Goal: Task Accomplishment & Management: Manage account settings

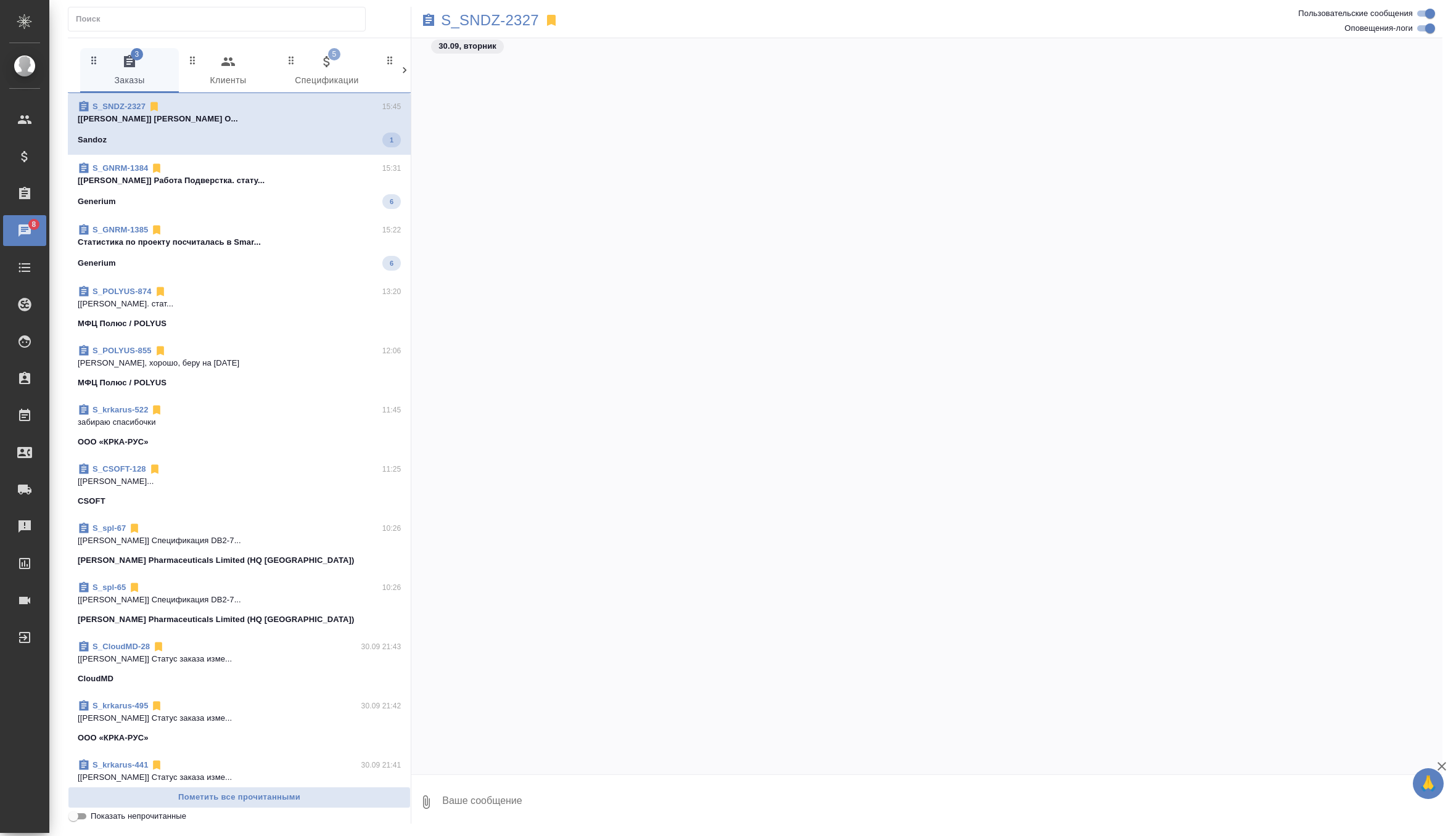
scroll to position [33457, 0]
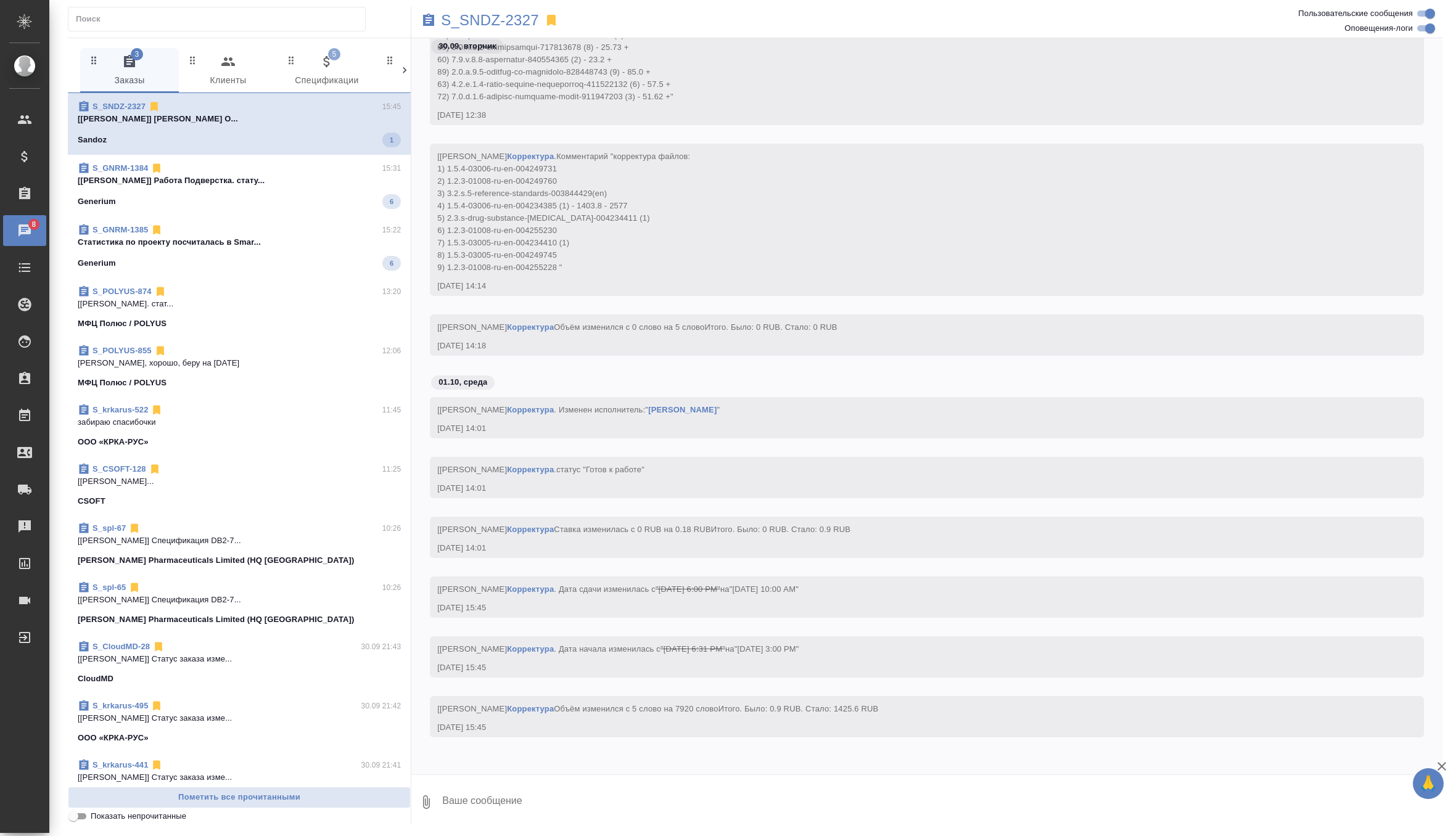
click at [326, 183] on p "[[PERSON_NAME]] Работа Подверстка. стату..." at bounding box center [239, 181] width 323 height 12
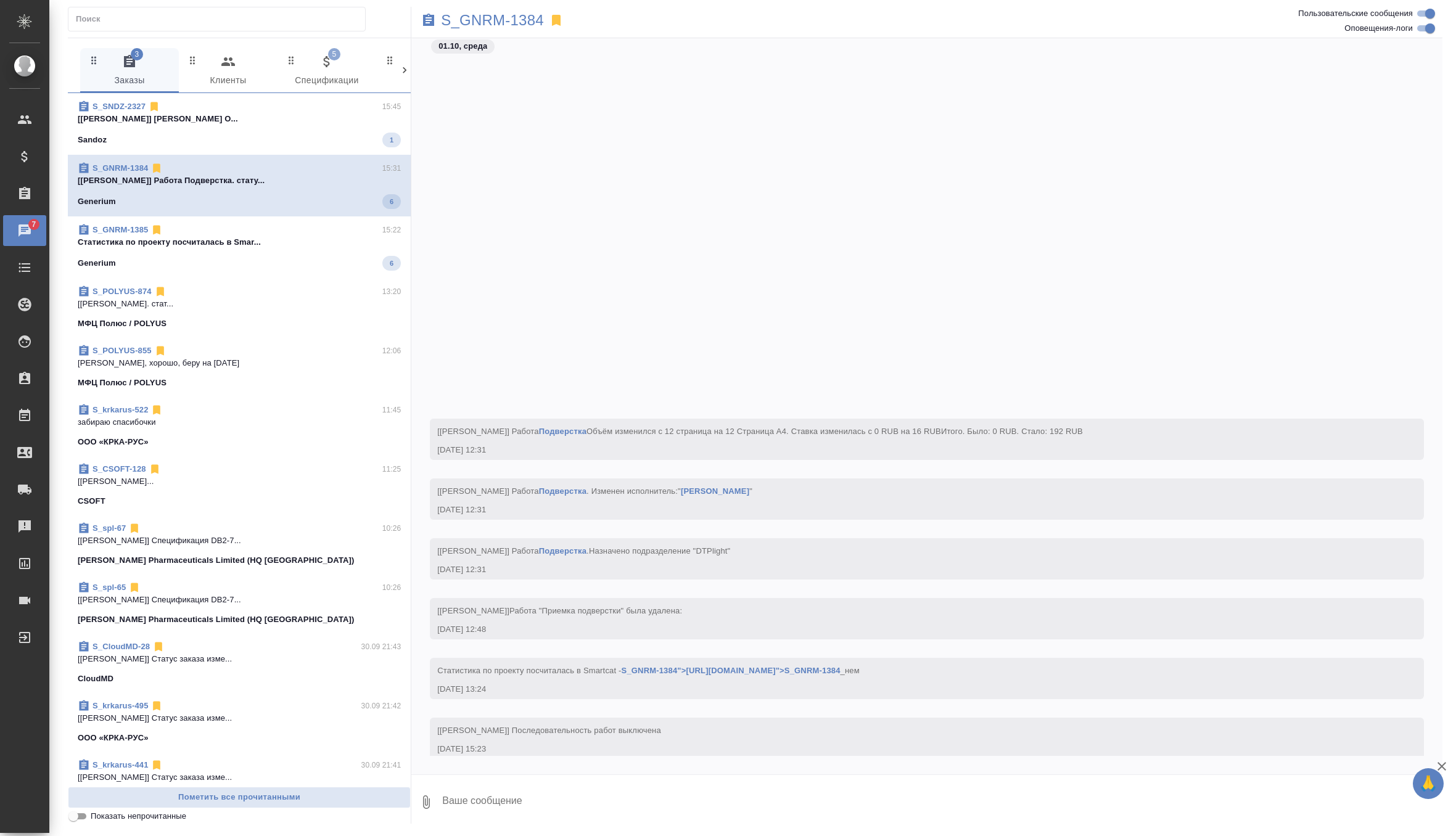
scroll to position [40977, 0]
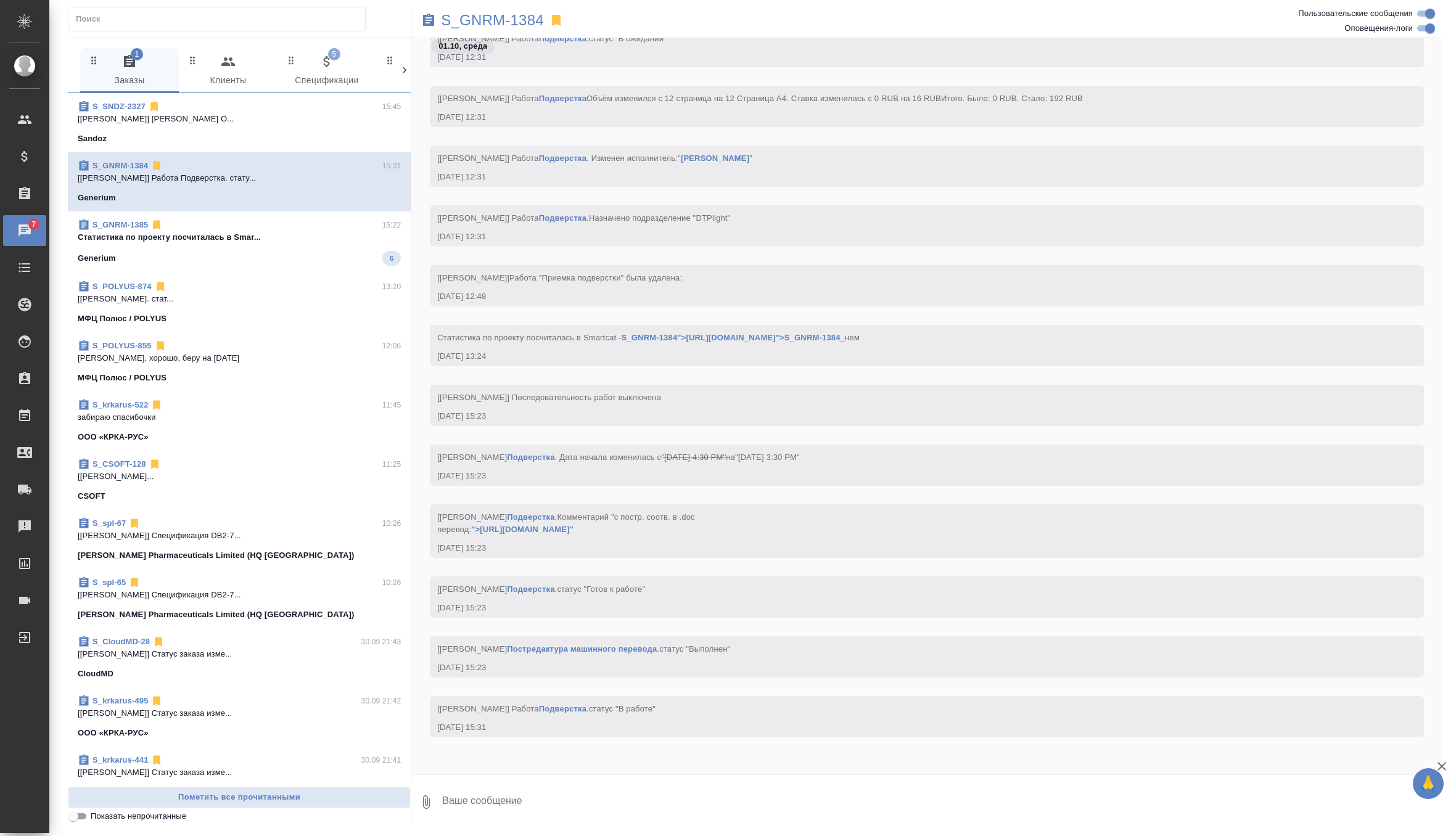
click at [296, 256] on div "Generium 6" at bounding box center [239, 258] width 323 height 15
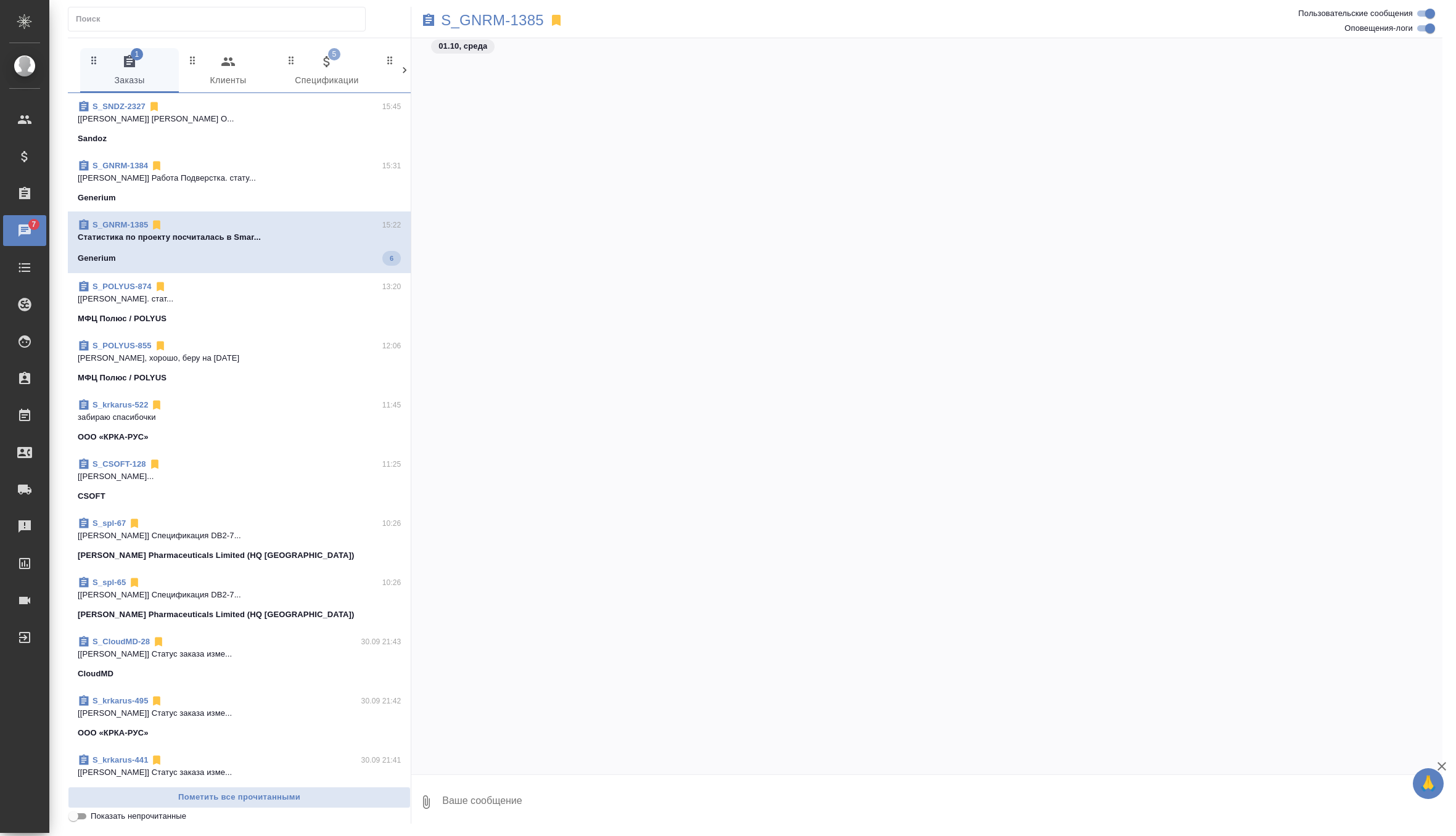
scroll to position [43079, 0]
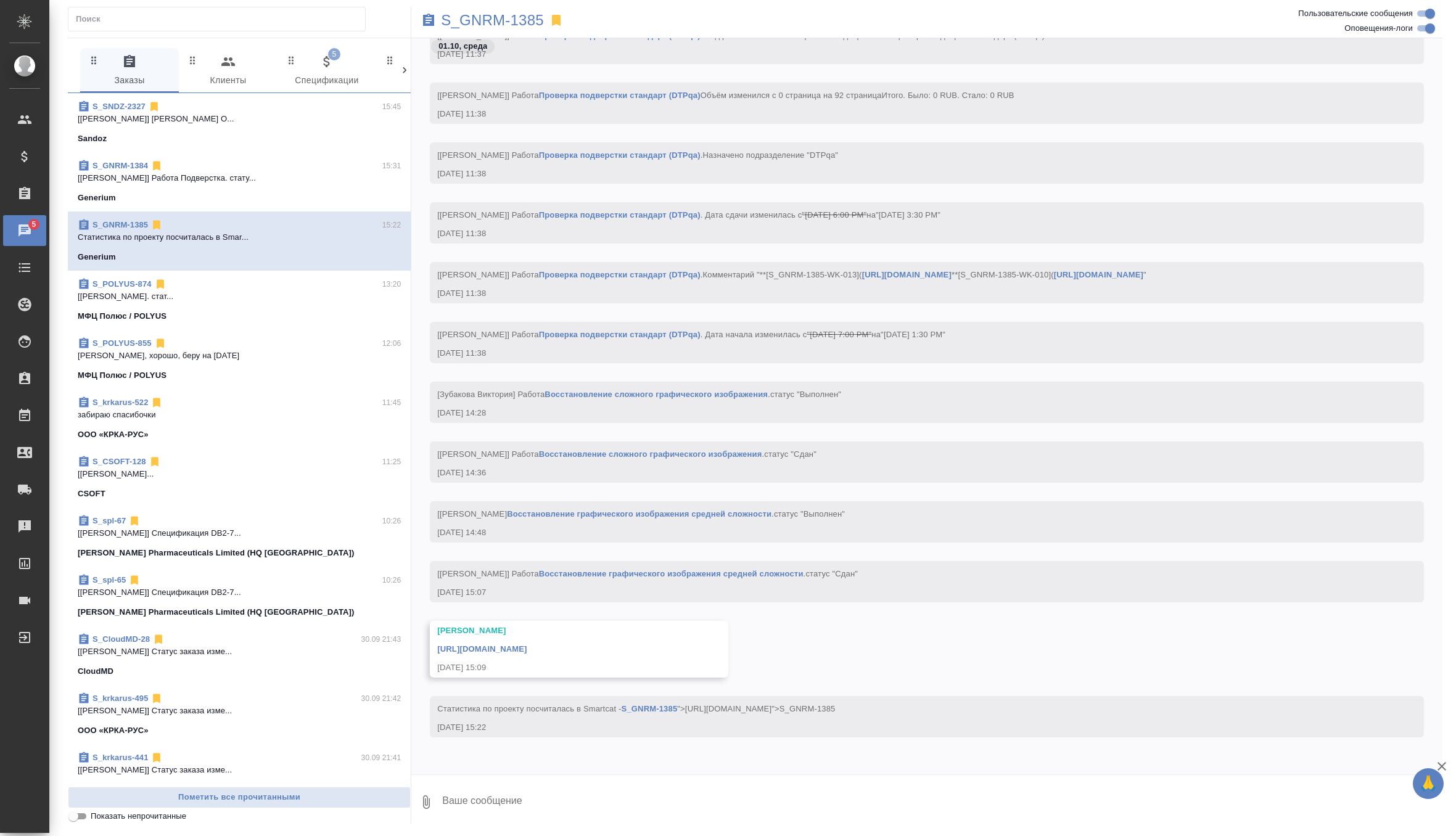
click at [321, 42] on div "0 Заказы 0 Клиенты 5 Спецификации 0 Входящие 0 Тендеры 0 Исполнители 0 Подбор и…" at bounding box center [239, 431] width 343 height 785
click at [321, 65] on icon "button" at bounding box center [326, 61] width 15 height 15
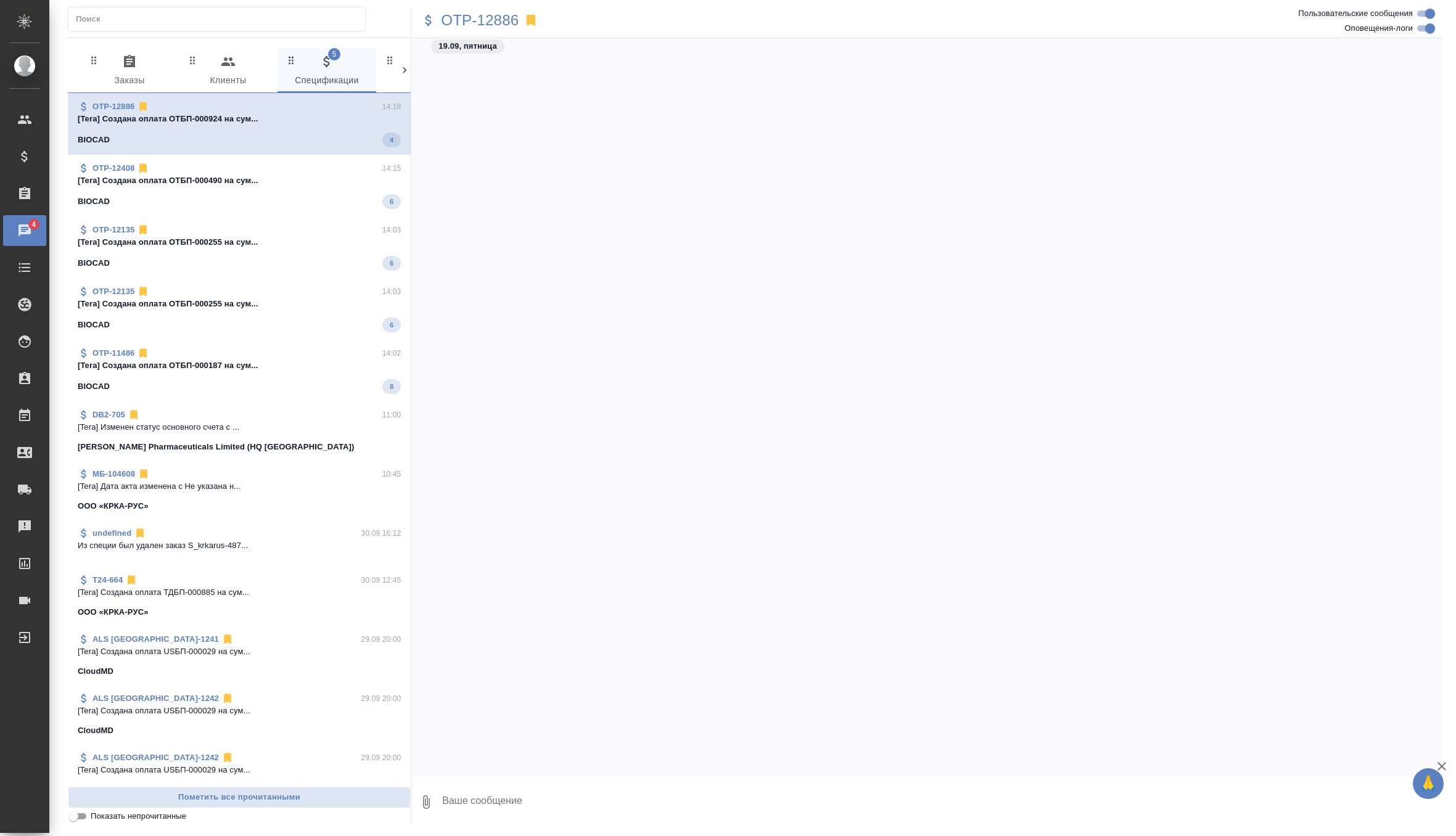
scroll to position [3466, 0]
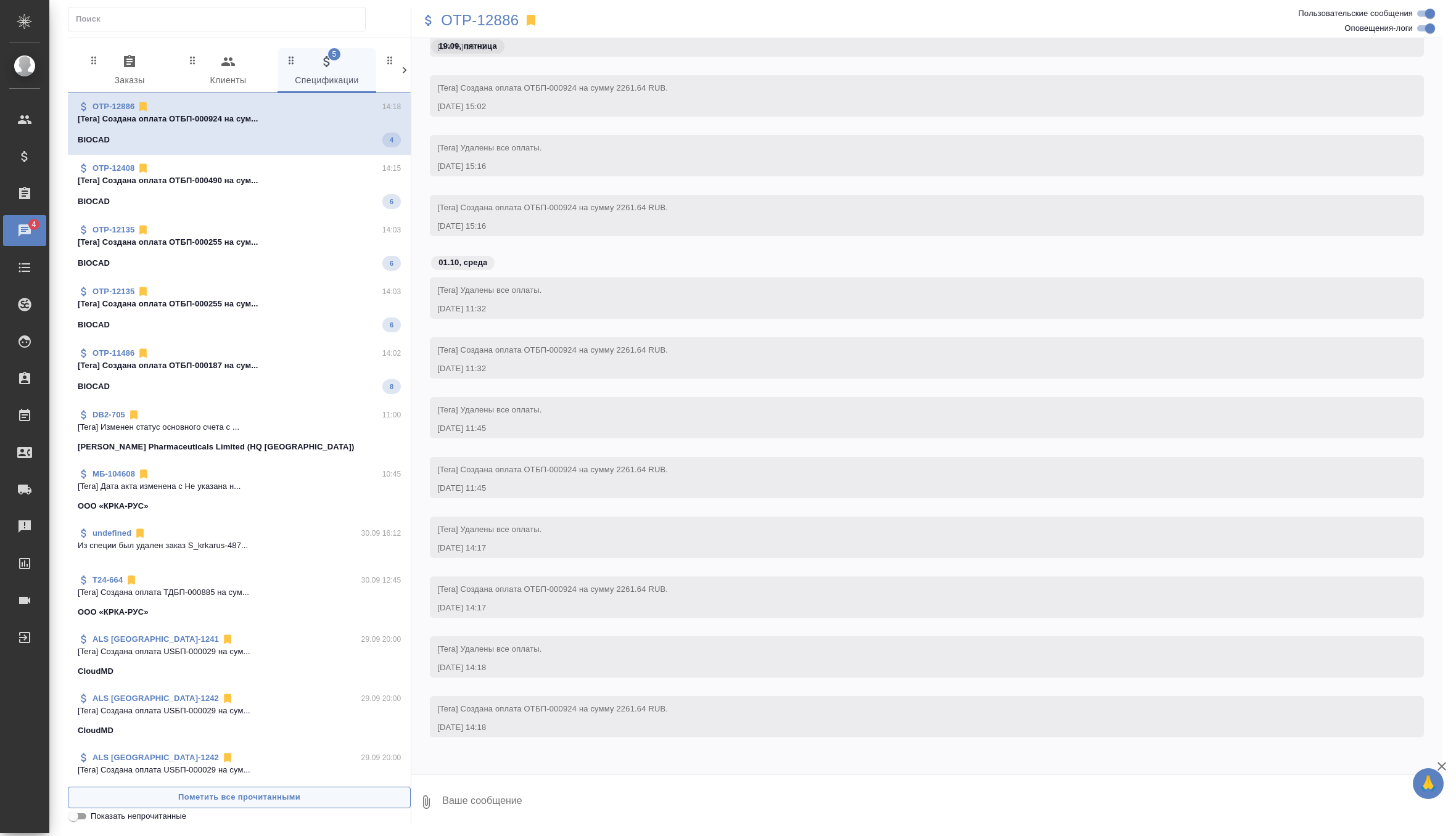
click at [189, 800] on span "Пометить все прочитанными" at bounding box center [239, 797] width 329 height 14
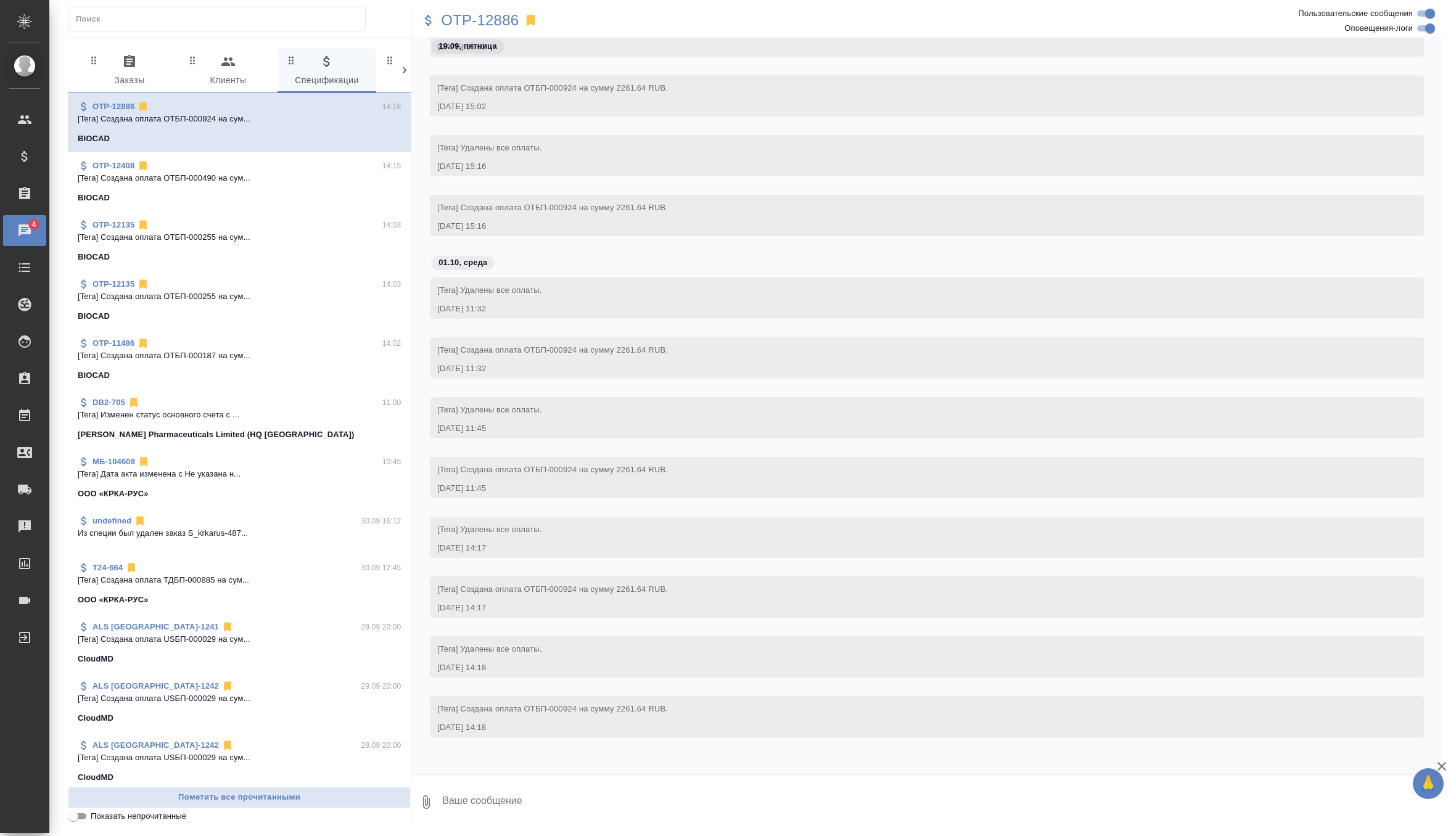
click at [127, 74] on span "0 Заказы" at bounding box center [129, 71] width 84 height 34
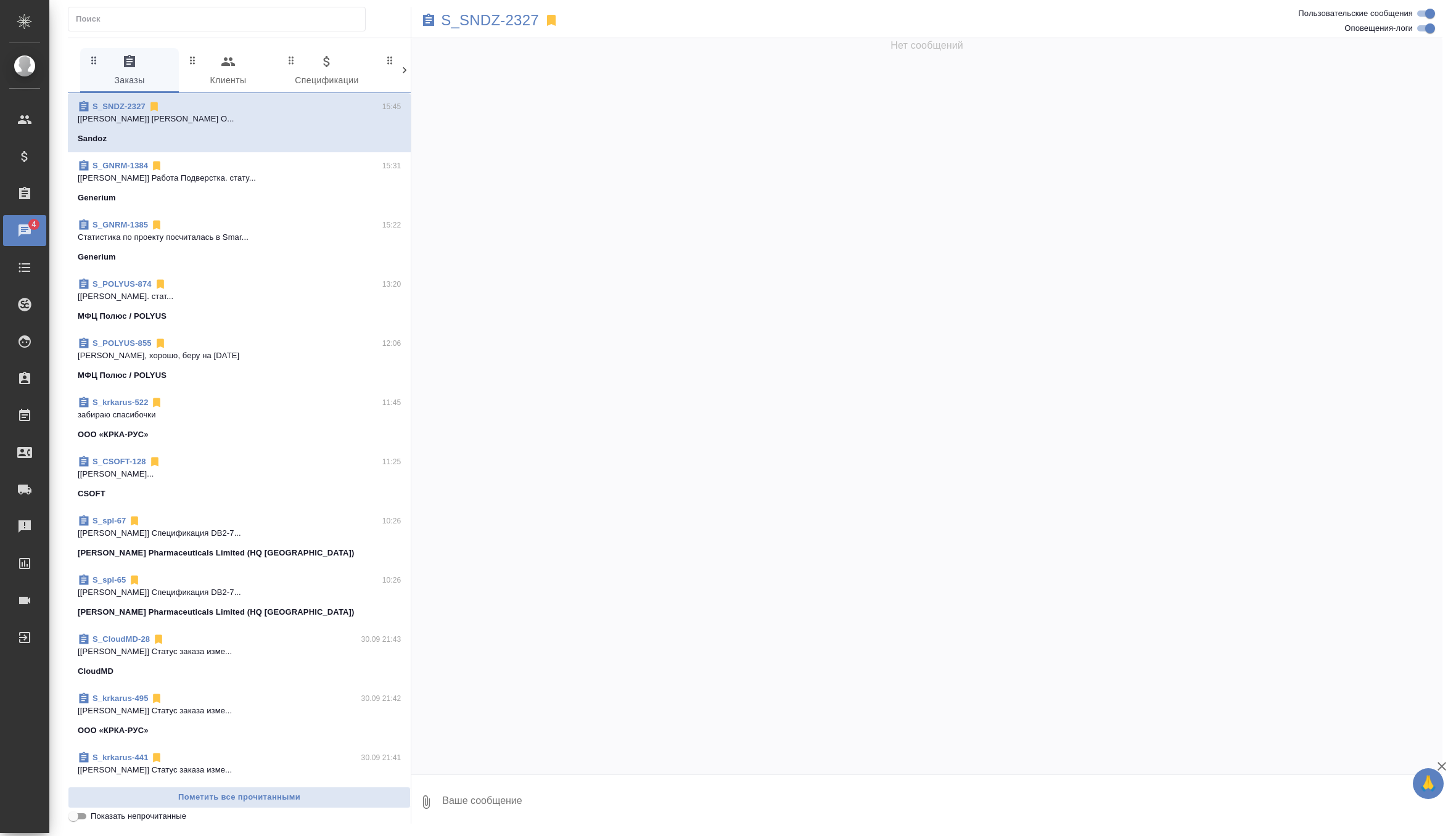
scroll to position [0, 0]
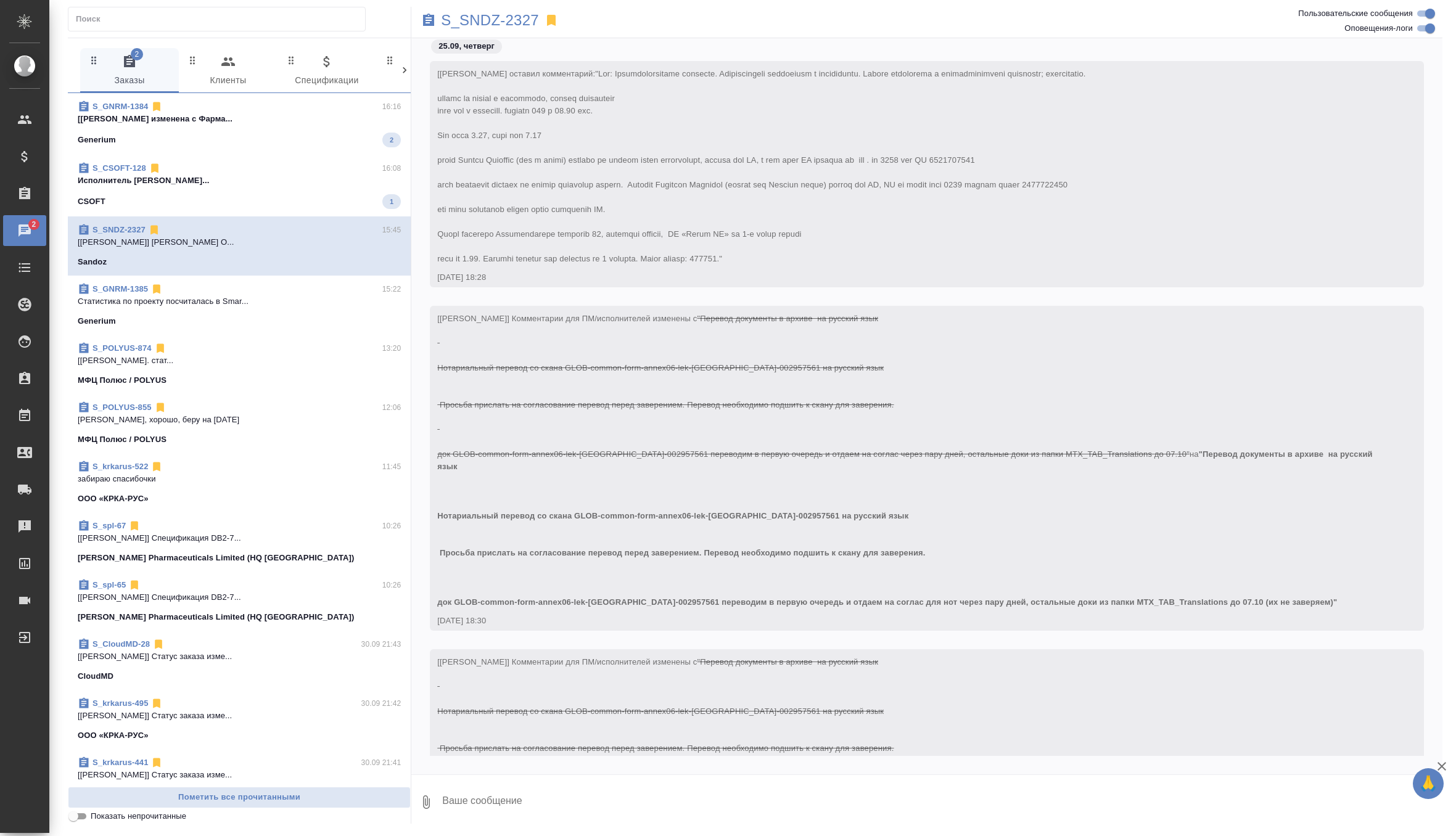
click at [286, 180] on p "Исполнитель Абилгазы Акылбек Коруглыбеко..." at bounding box center [239, 181] width 323 height 12
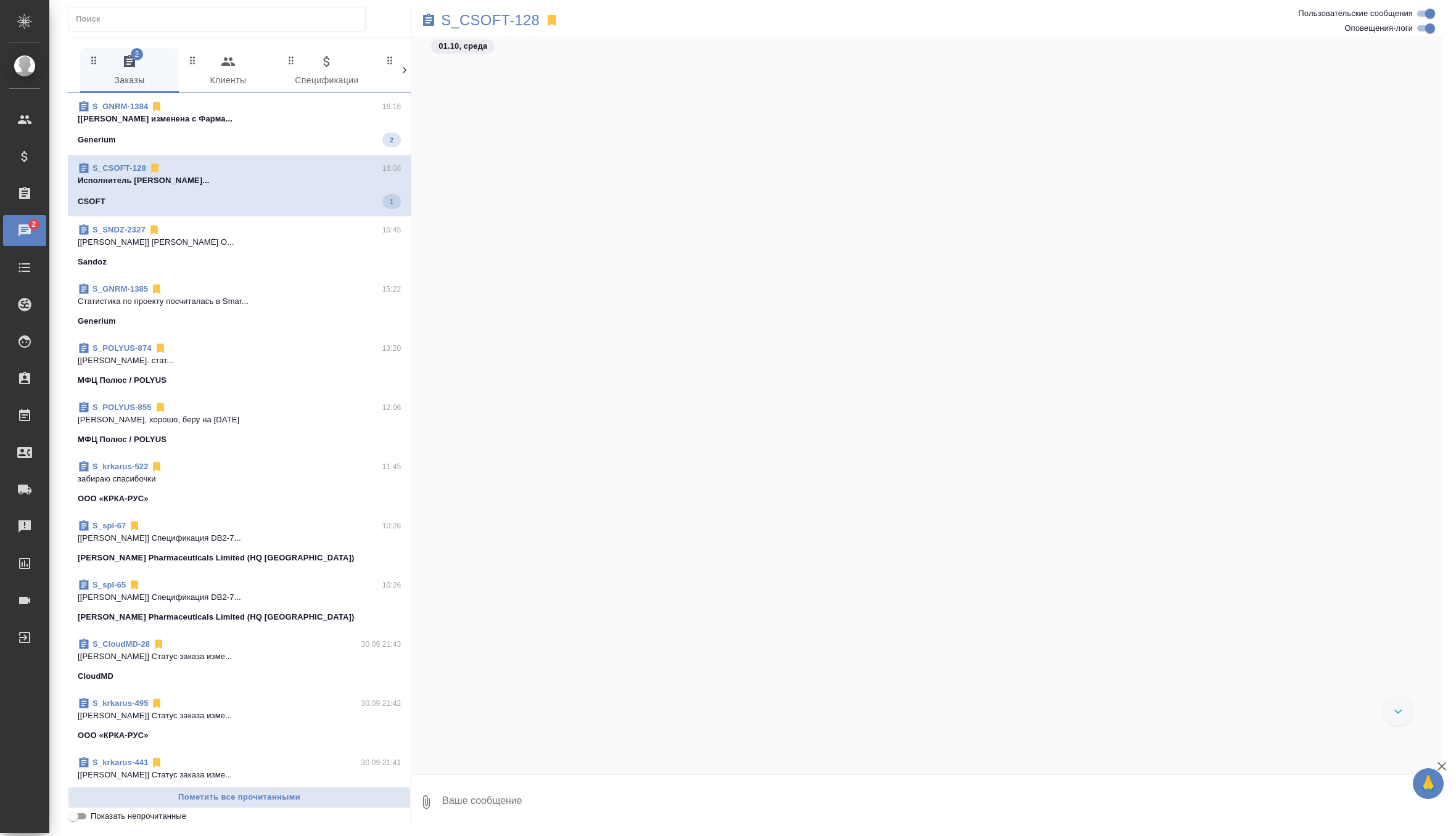
scroll to position [5823, 0]
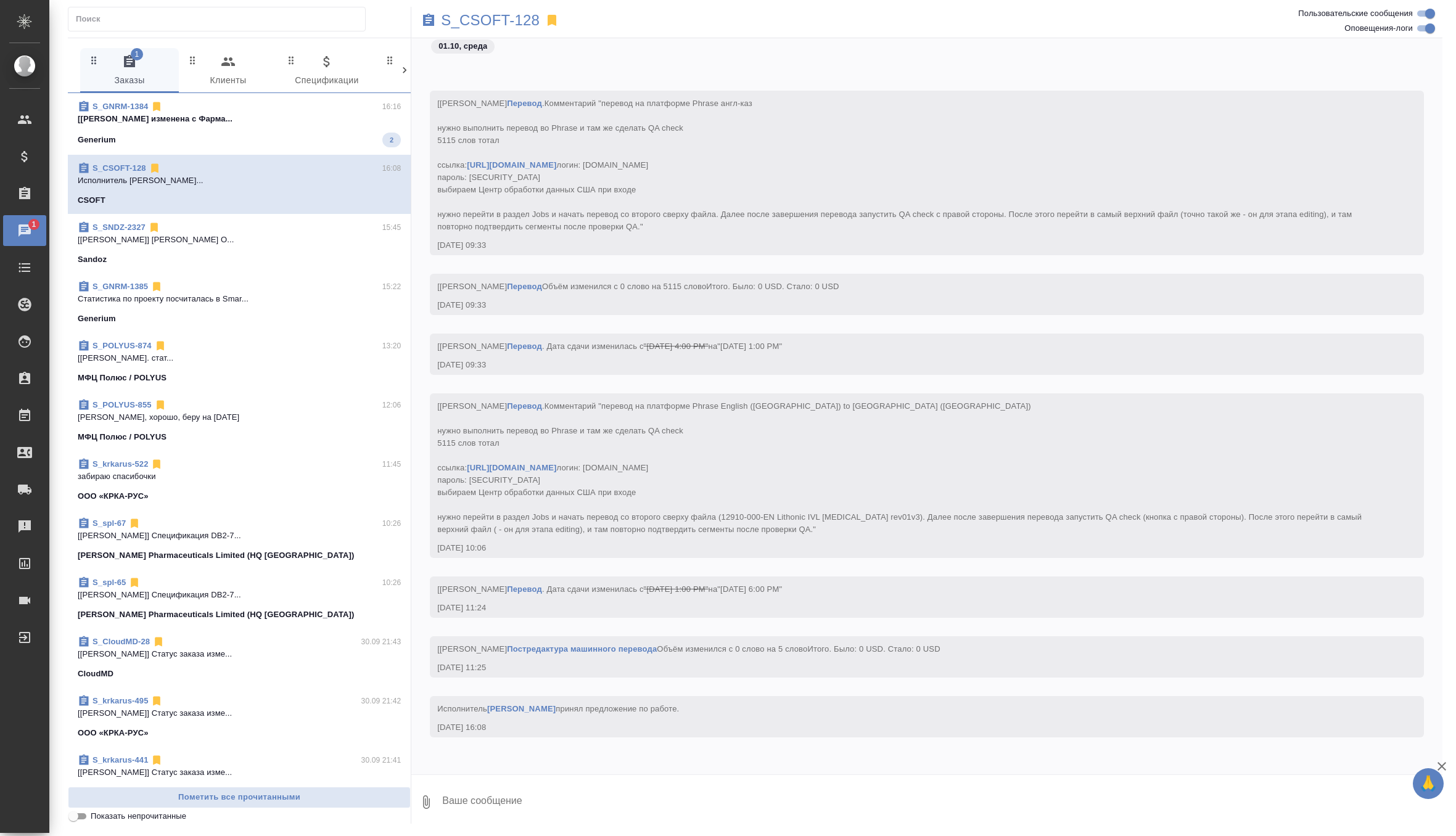
click at [343, 127] on span "S_GNRM-1384 16:16 [Грабко Мария] Тематика изменена с Фарма... Generium 2" at bounding box center [239, 123] width 323 height 47
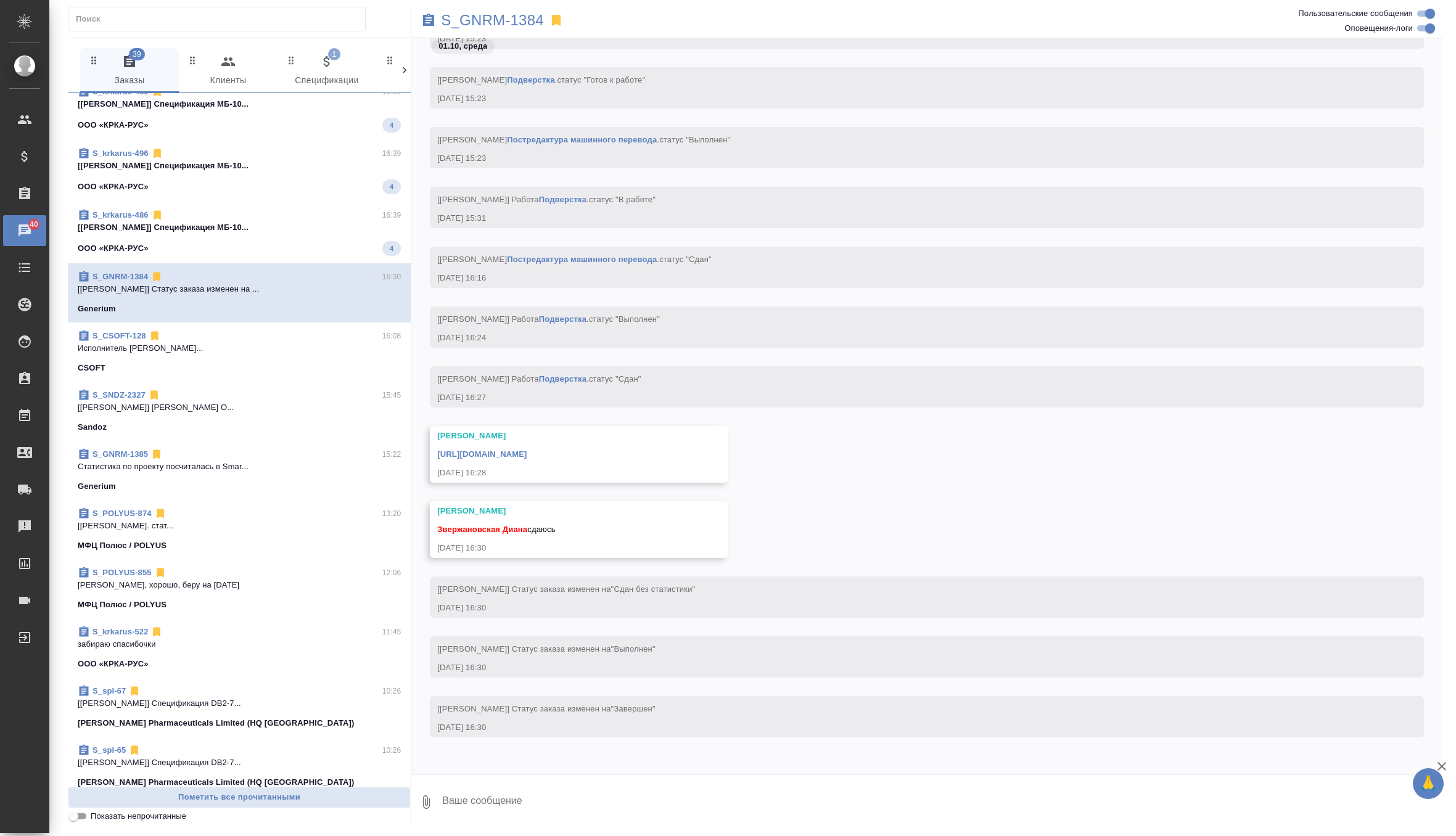
scroll to position [2171, 0]
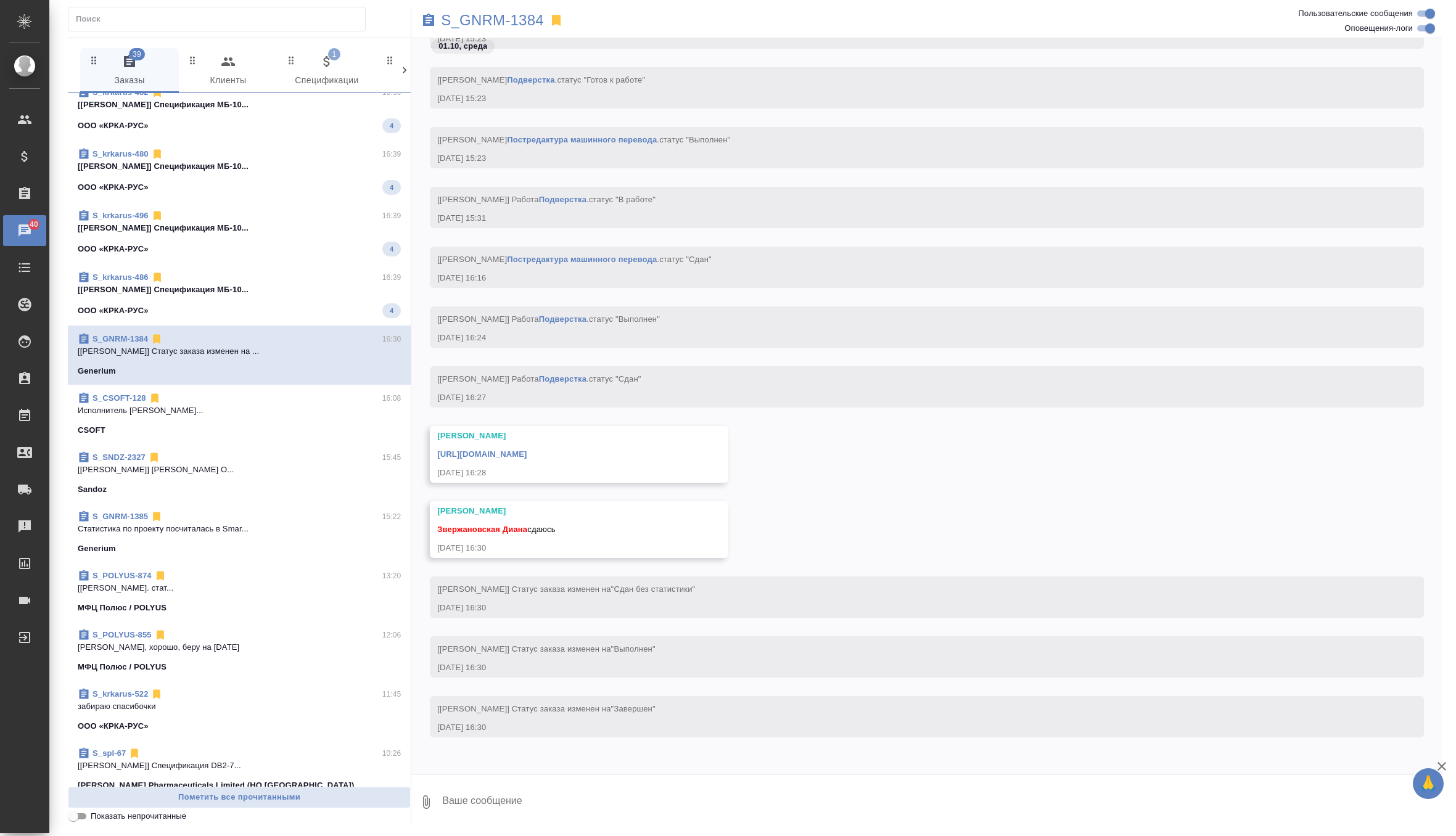
click at [480, 792] on textarea at bounding box center [941, 801] width 1001 height 42
type textarea "забрала, спасибочки"
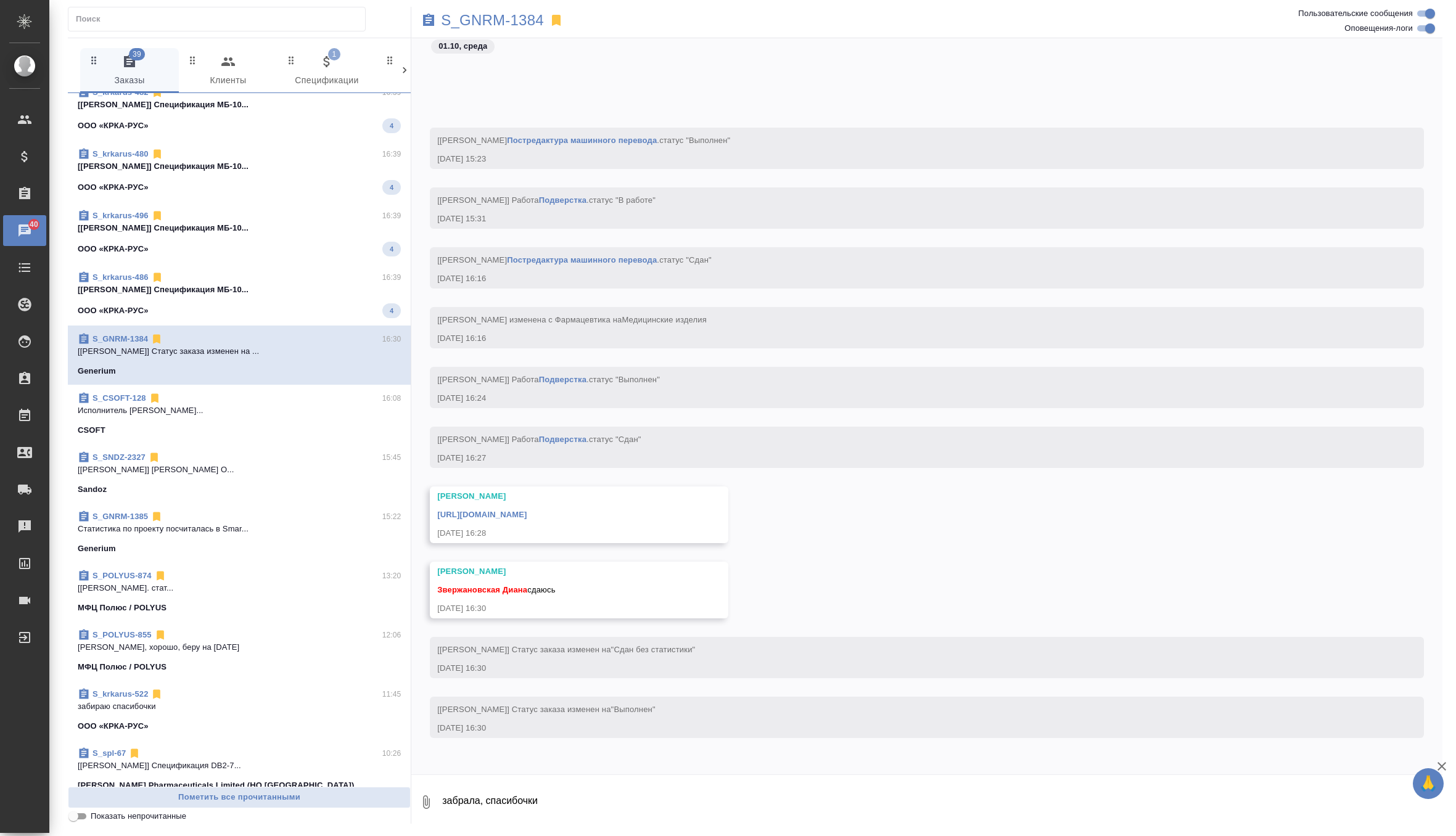
scroll to position [42309, 0]
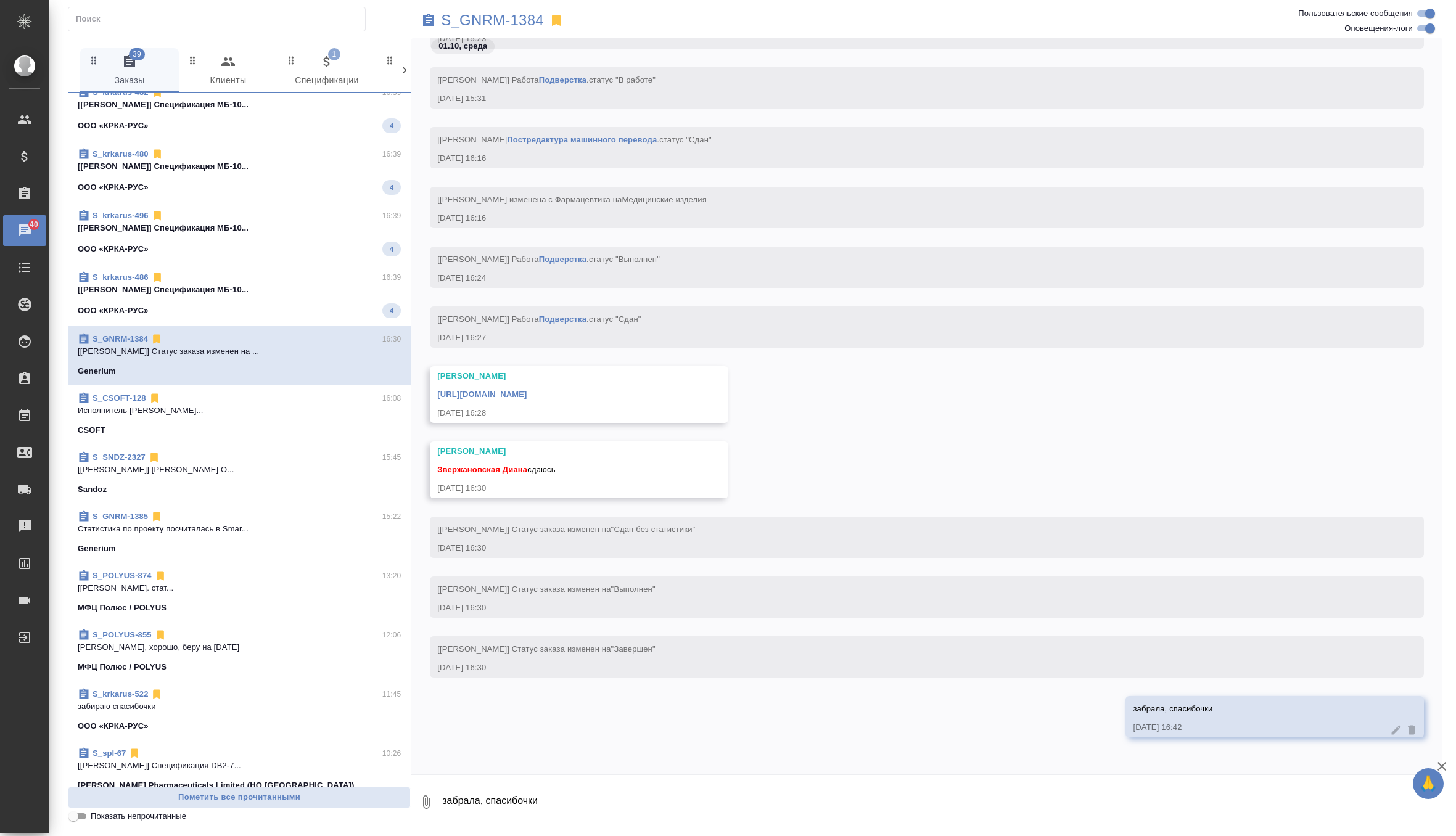
click at [527, 395] on link "https://drive.awatera.com/apps/files/files/10554089?dir=/Shares/Generium/Orders…" at bounding box center [481, 394] width 90 height 9
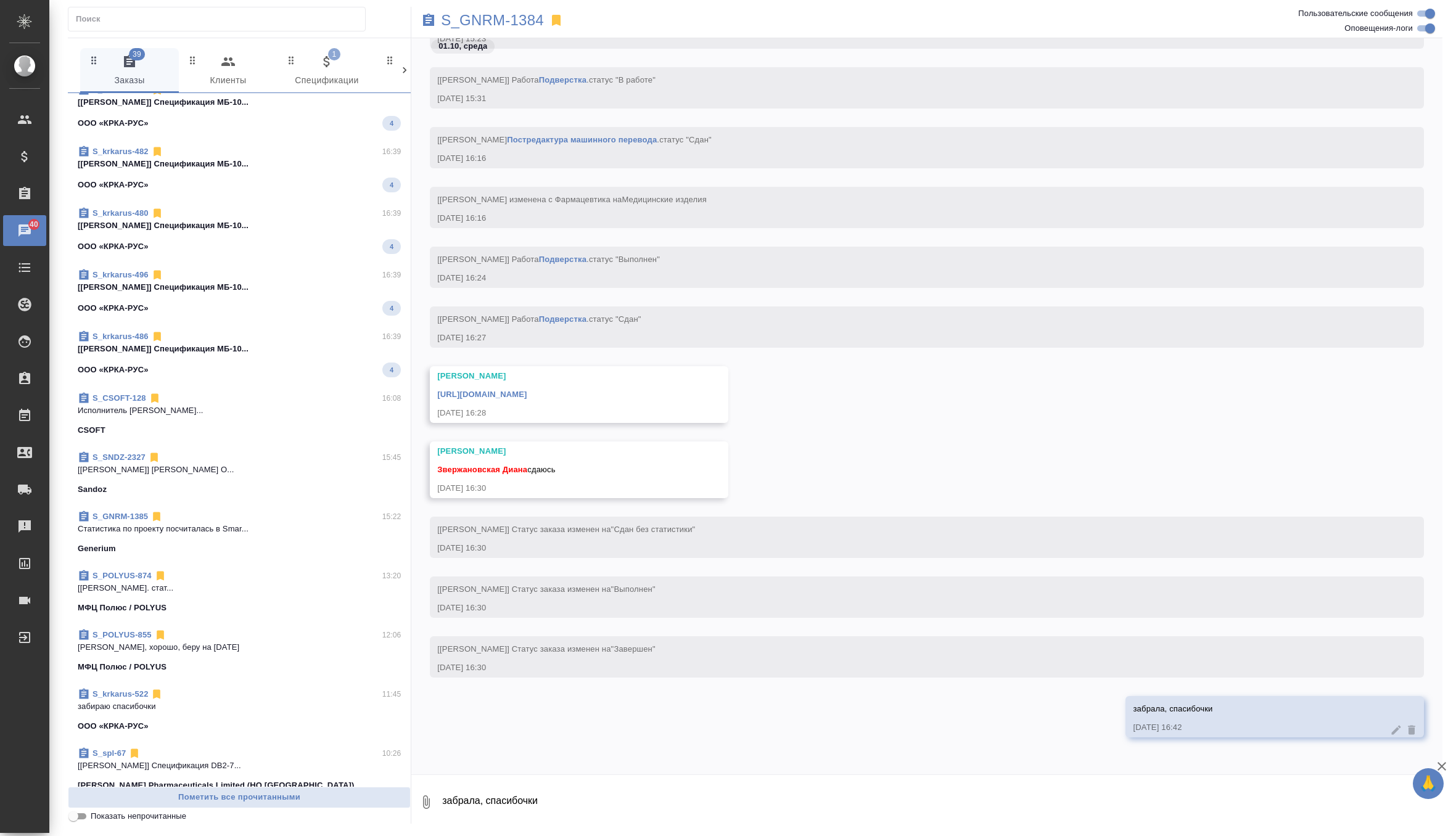
scroll to position [0, 0]
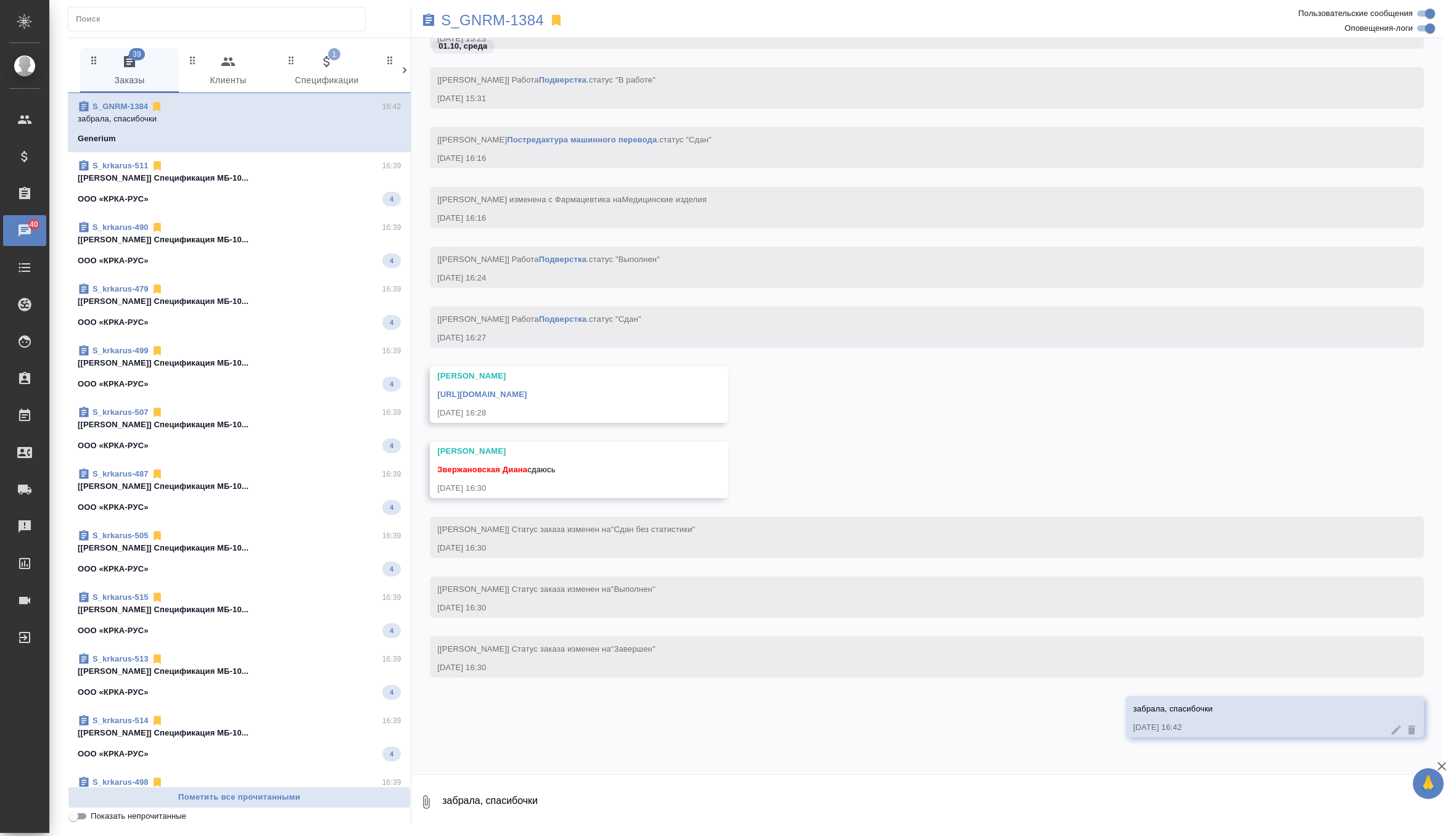
click at [428, 17] on icon at bounding box center [428, 20] width 12 height 12
drag, startPoint x: 549, startPoint y: 22, endPoint x: 470, endPoint y: 21, distance: 79.0
click at [470, 21] on div "S_GNRM-1384" at bounding box center [755, 20] width 687 height 27
copy p "S_GNRM-1384"
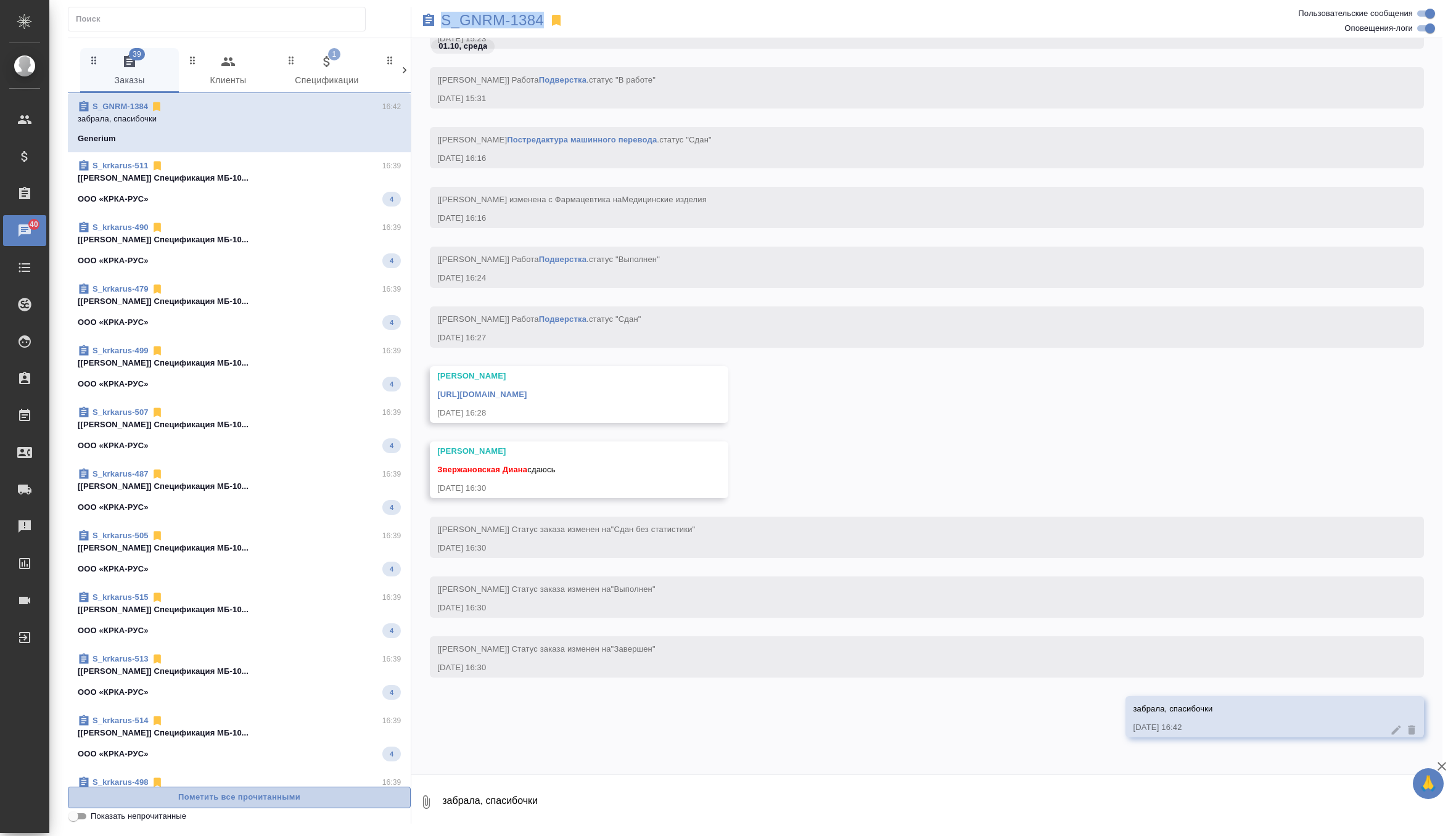
click at [237, 792] on span "Пометить все прочитанными" at bounding box center [239, 797] width 329 height 14
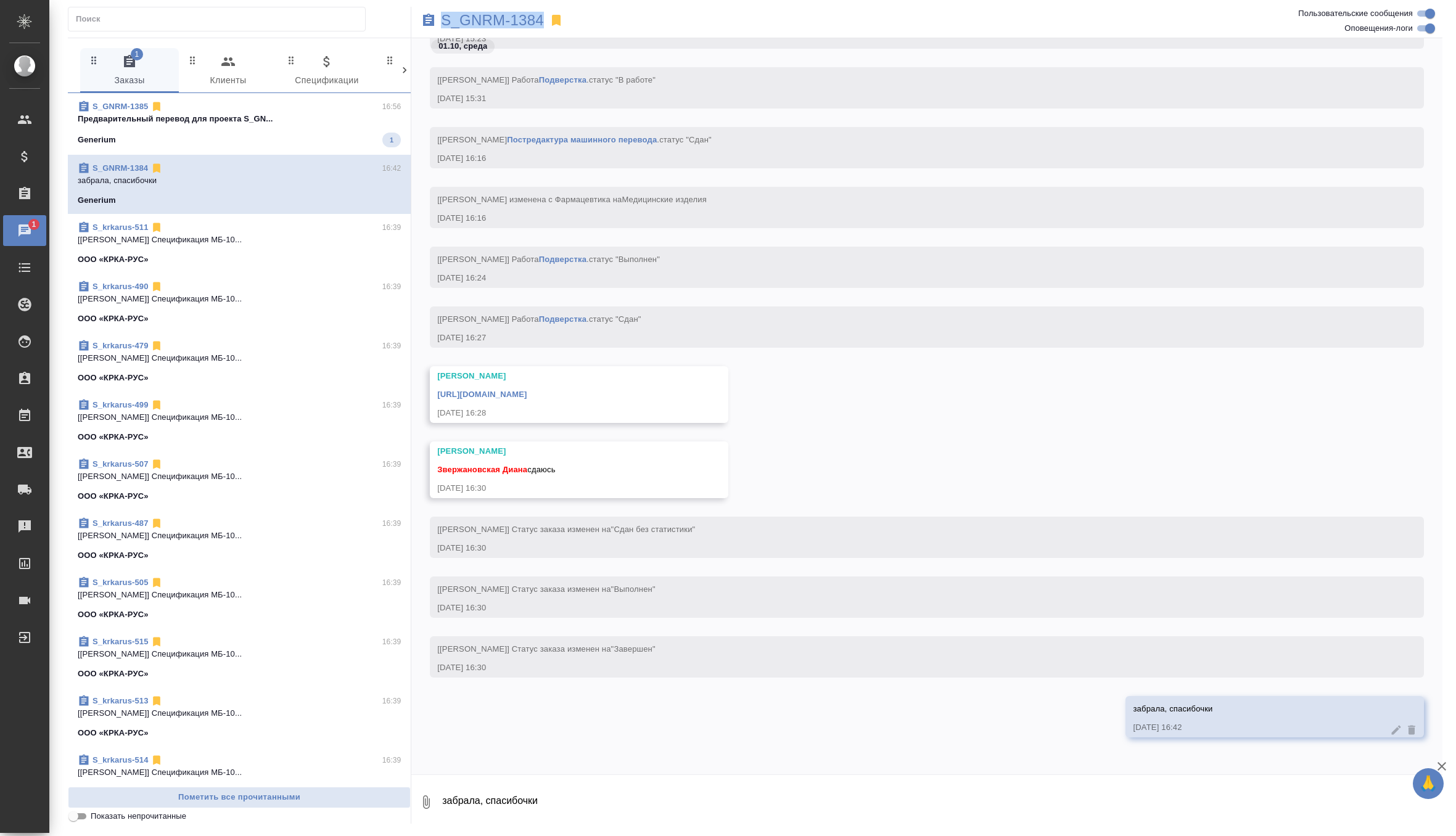
click at [310, 127] on span "S_GNRM-1385 16:56 Предварительный перевод для проекта S_GN... Generium 1" at bounding box center [239, 123] width 323 height 47
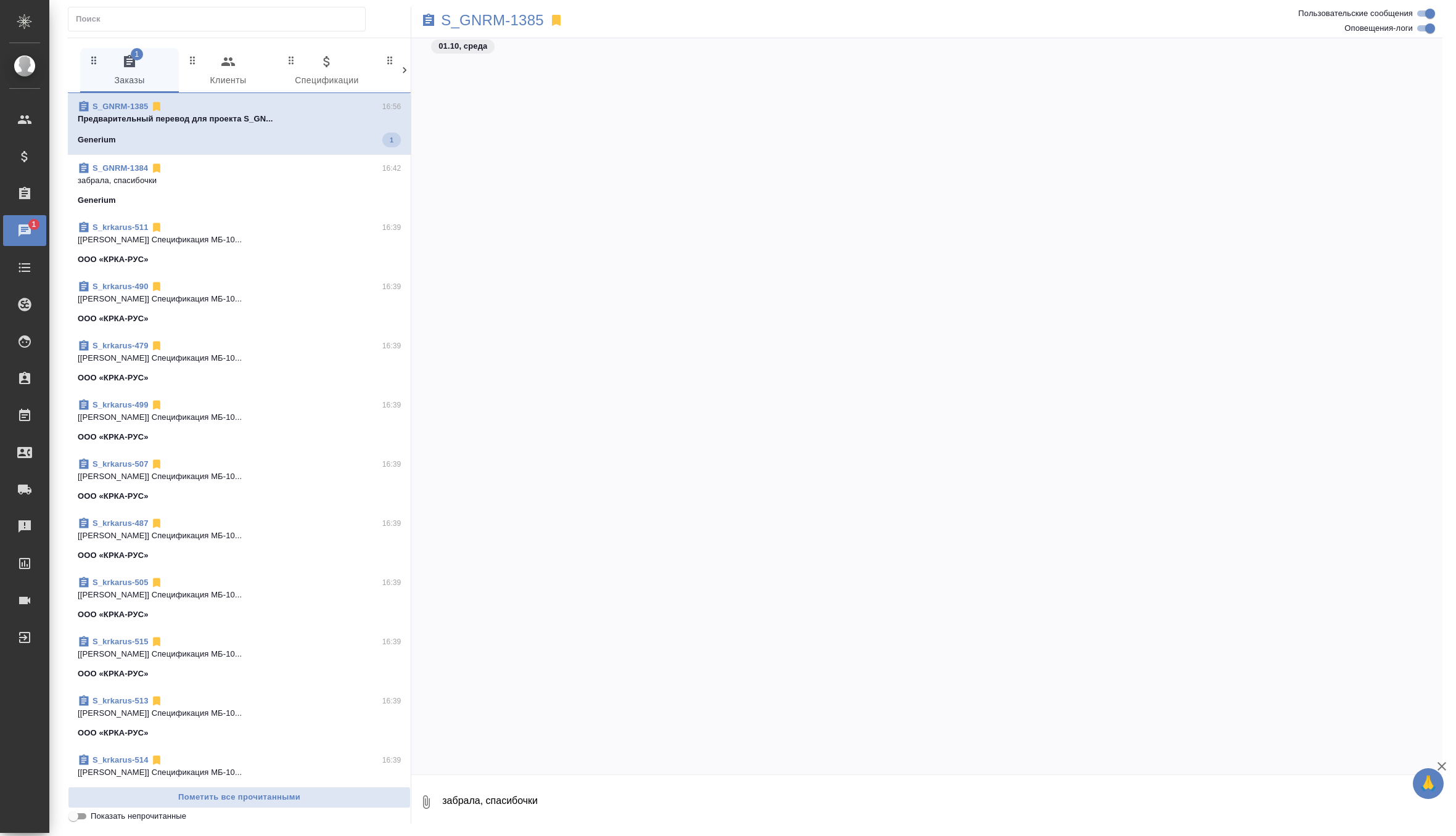
scroll to position [43496, 0]
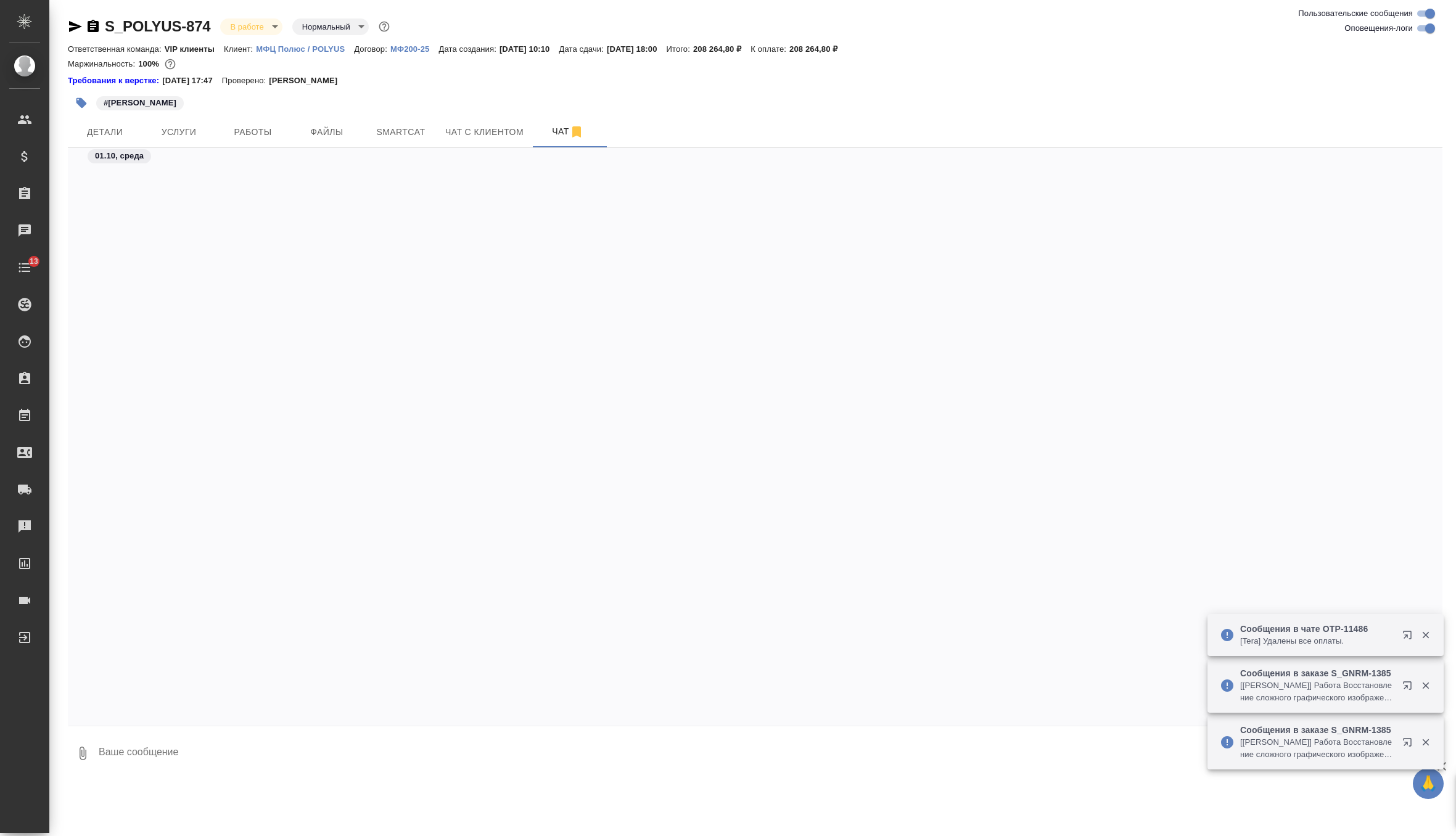
scroll to position [928, 0]
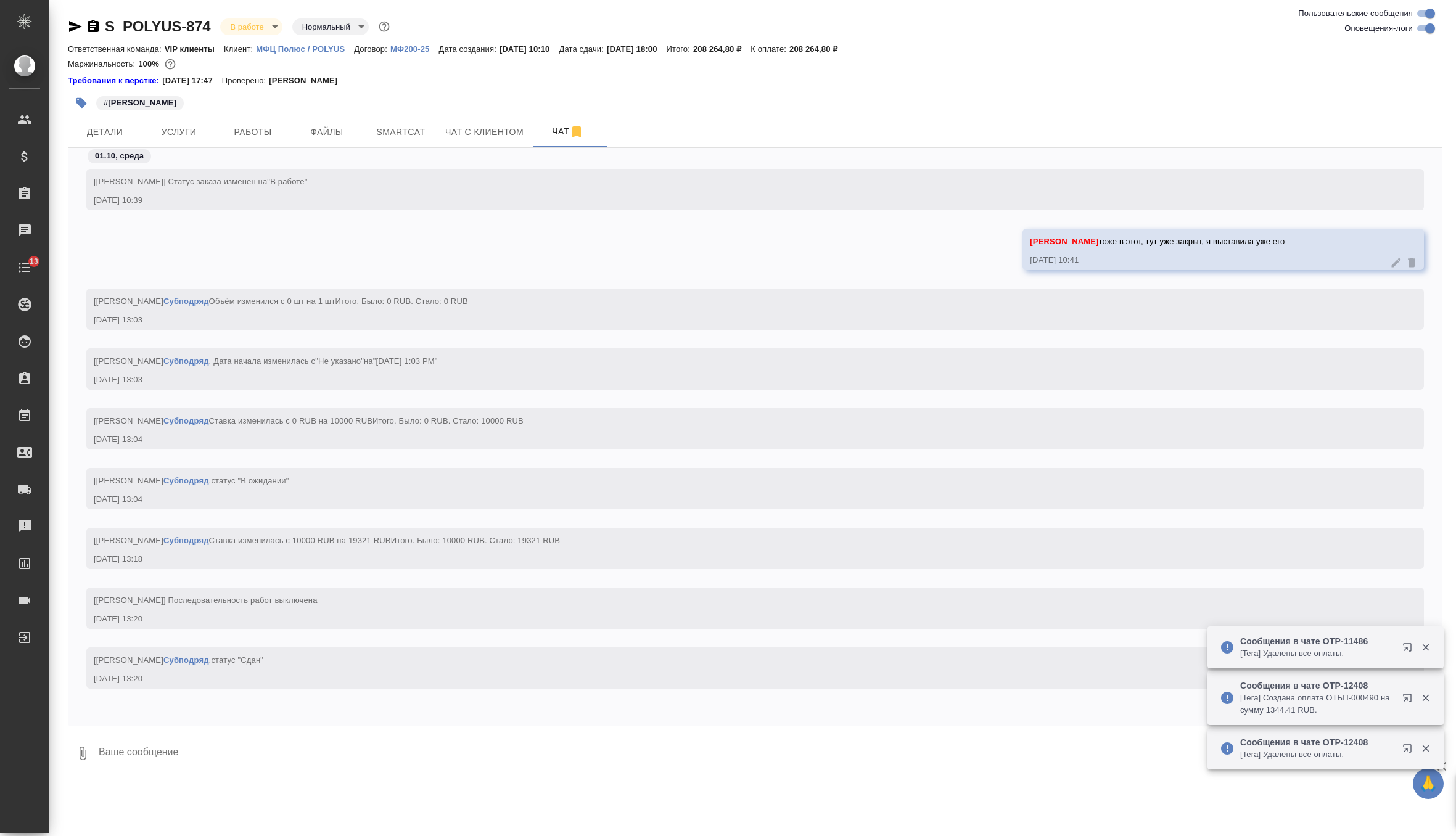
click at [582, 12] on div "S_POLYUS-874 В работе inProgress Нормальный normal Ответственная команда: VIP к…" at bounding box center [755, 391] width 1388 height 782
click at [339, 130] on span "Файлы" at bounding box center [326, 131] width 59 height 15
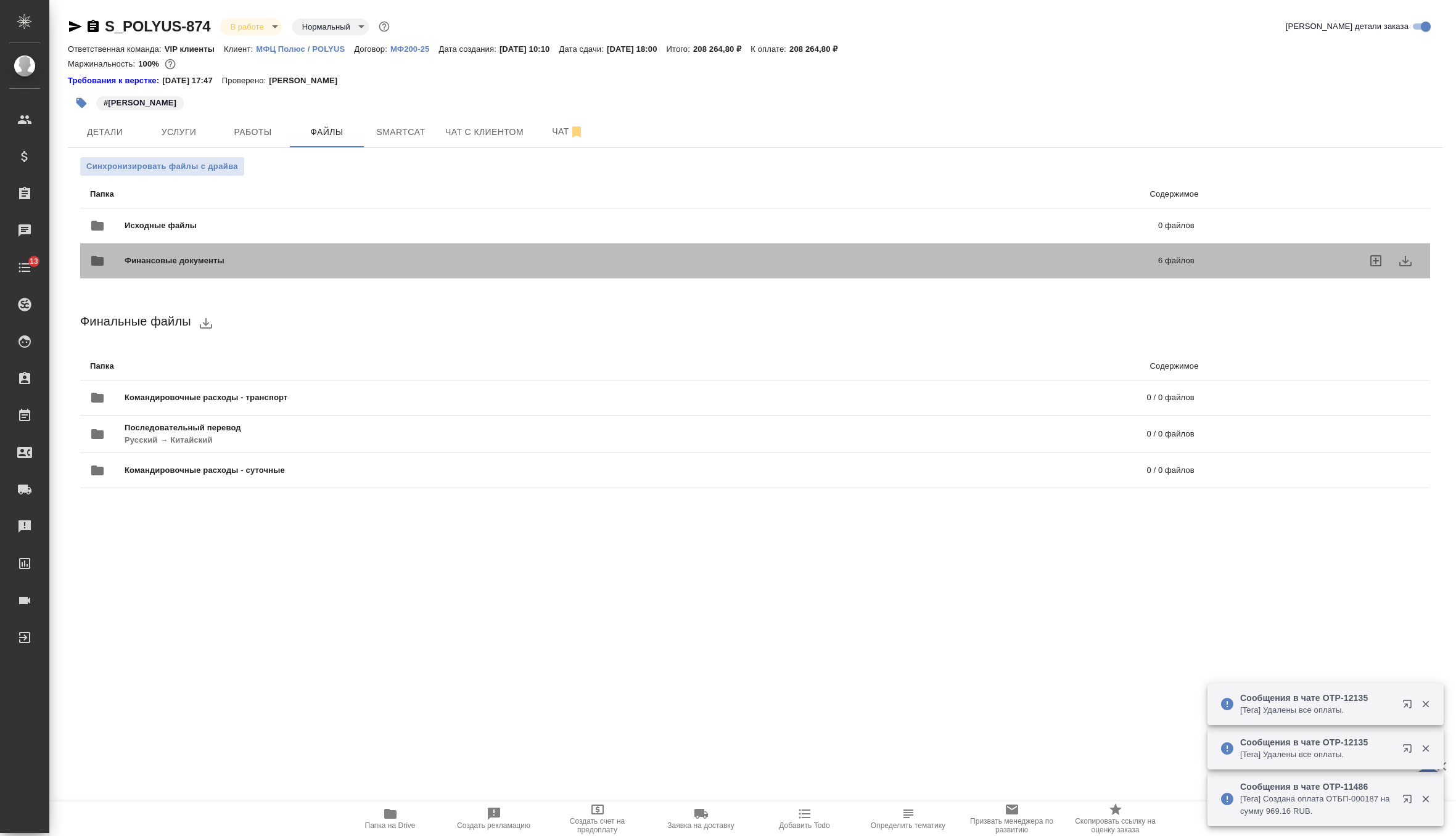
click at [288, 257] on span "Финансовые документы" at bounding box center [407, 261] width 567 height 12
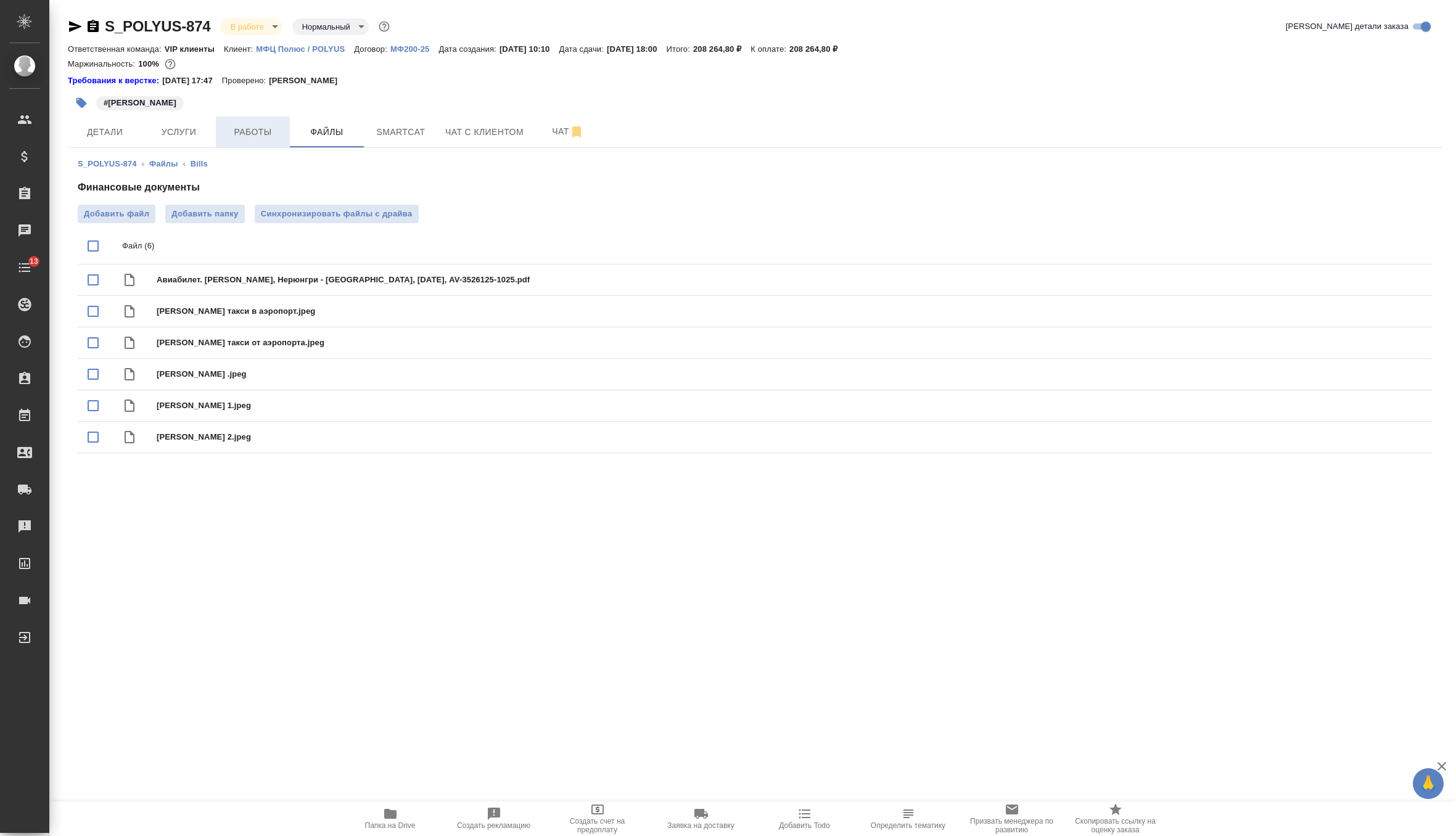
click at [268, 138] on span "Работы" at bounding box center [253, 131] width 59 height 15
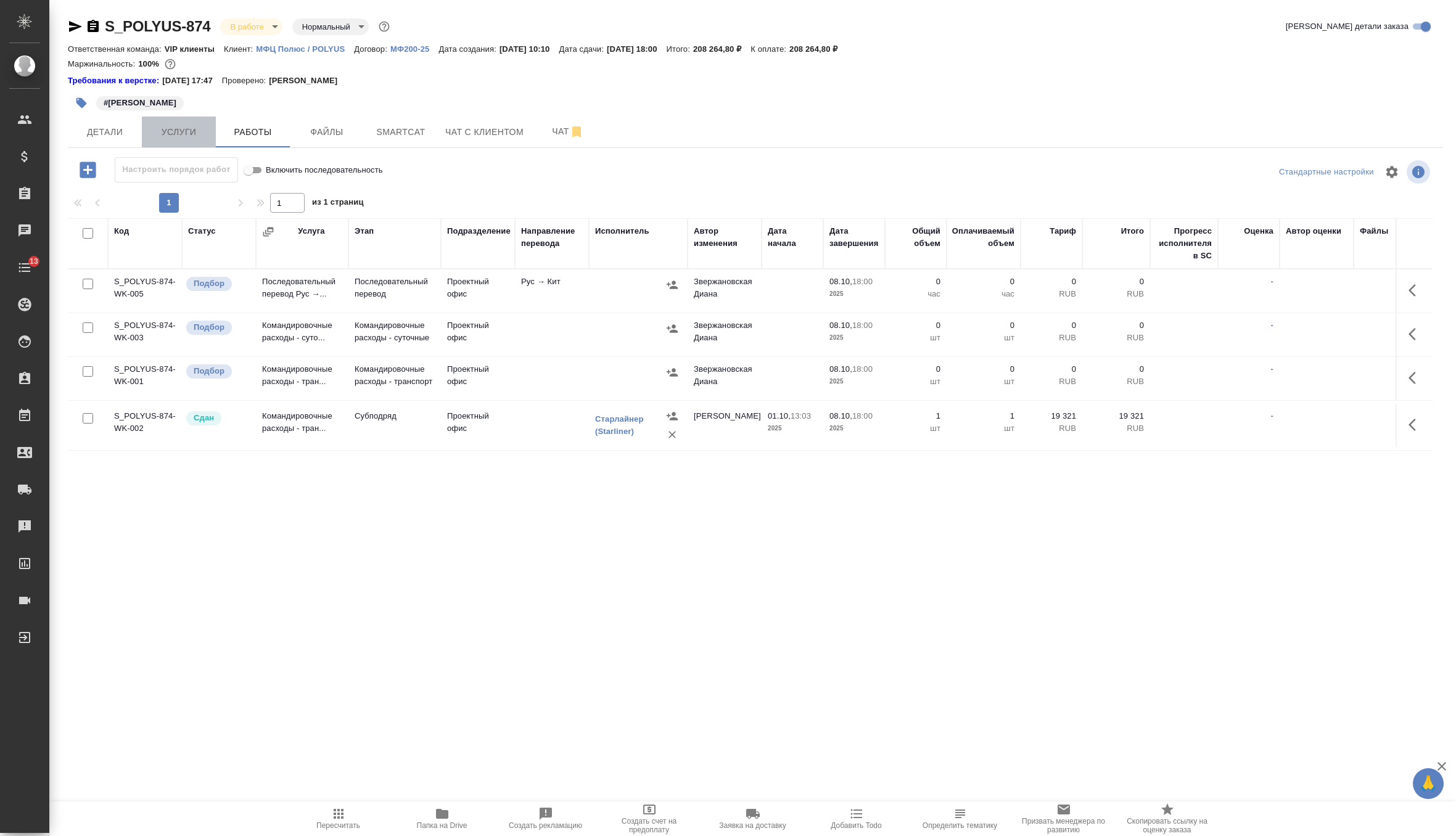
click at [197, 135] on span "Услуги" at bounding box center [178, 131] width 59 height 15
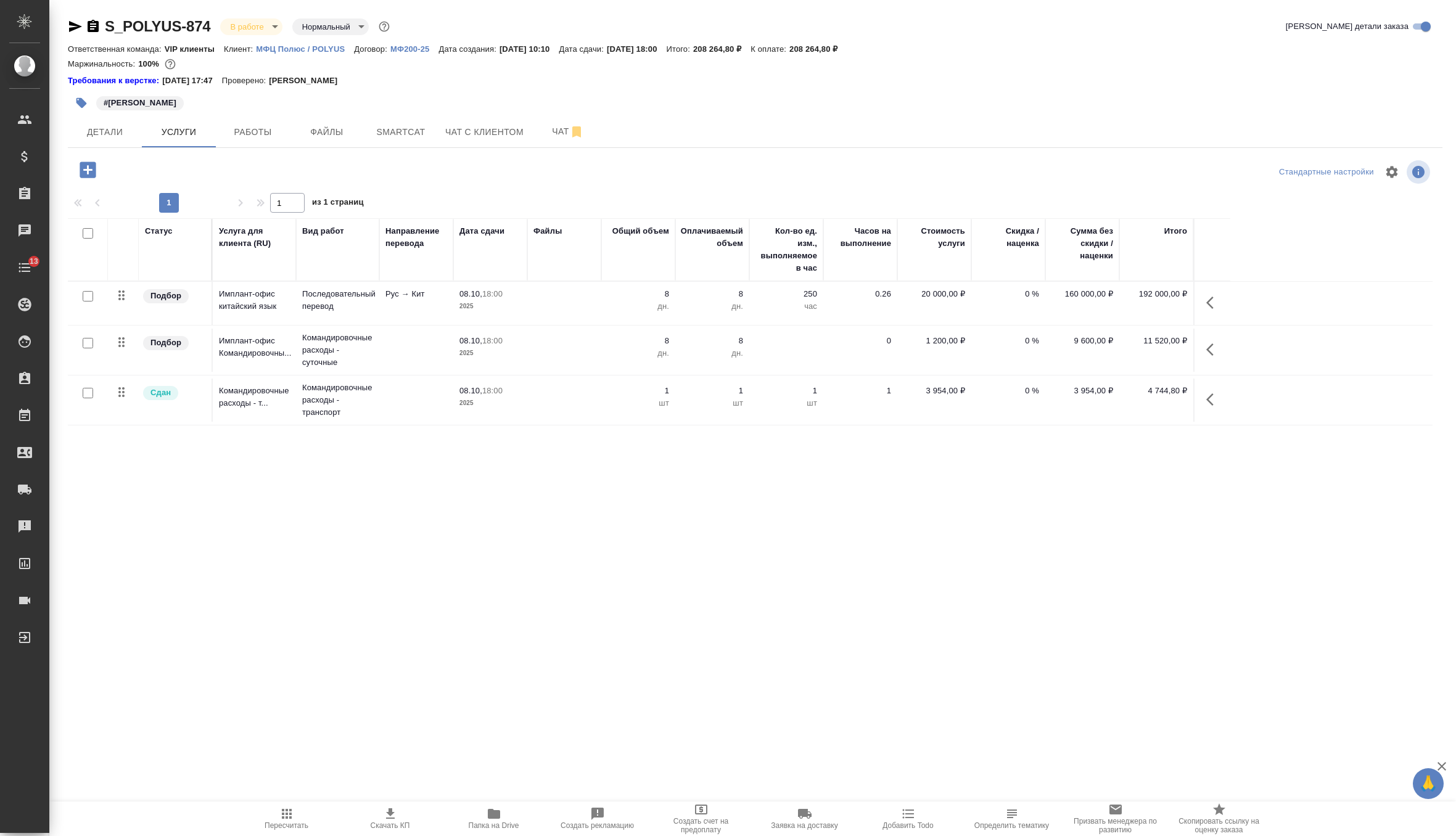
click at [806, 411] on td "1 шт" at bounding box center [786, 400] width 74 height 43
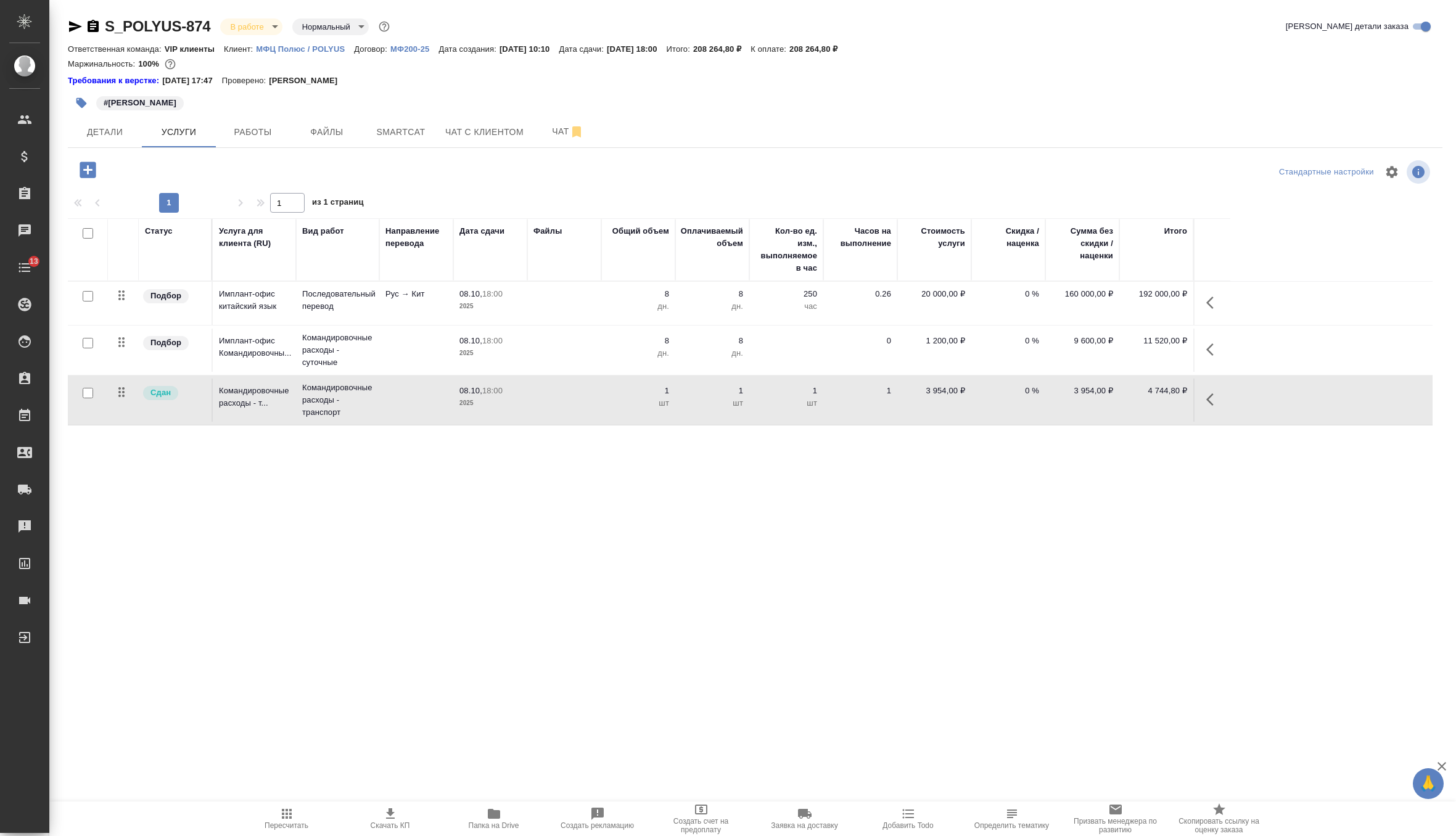
click at [806, 411] on td "1 шт" at bounding box center [786, 400] width 74 height 43
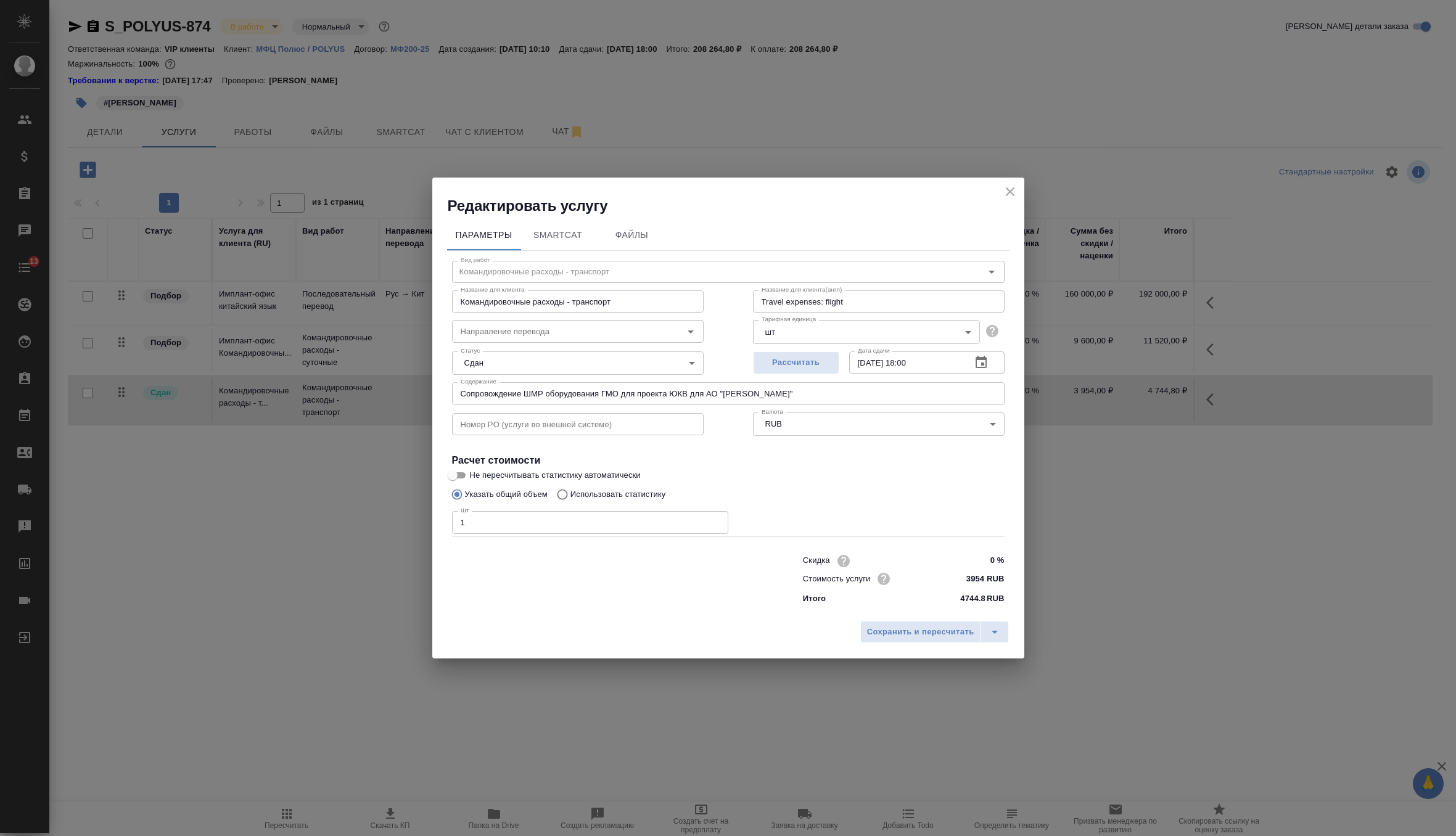
click at [975, 580] on input "3954 RUB" at bounding box center [981, 578] width 46 height 18
click at [975, 580] on input "3954 RUB" at bounding box center [980, 578] width 45 height 18
type input "23275 RUB"
click at [931, 633] on span "Сохранить и пересчитать" at bounding box center [920, 632] width 107 height 14
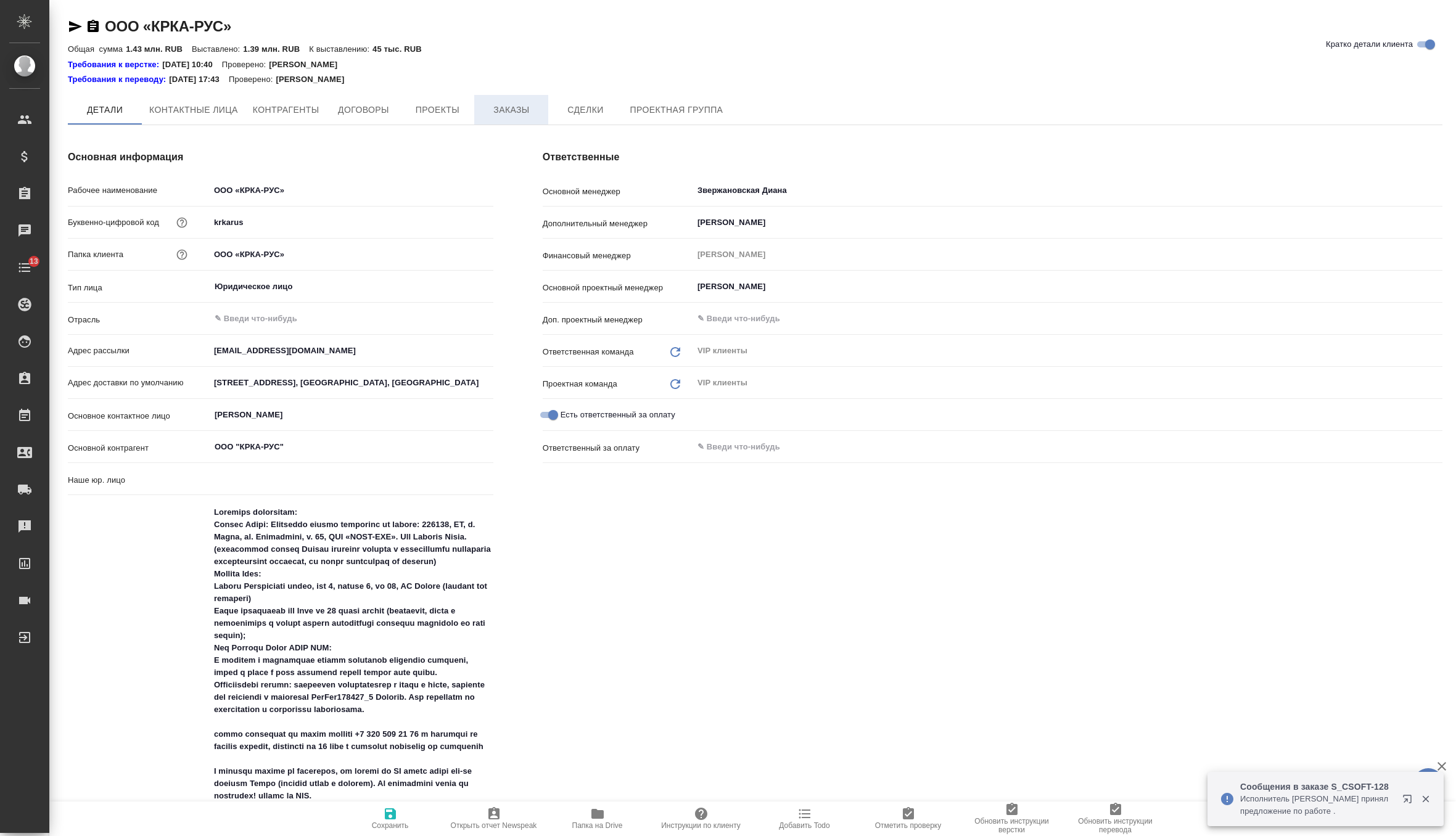
type input "(МБ) ООО "Монблан""
click at [511, 120] on button "Заказы" at bounding box center [511, 110] width 74 height 31
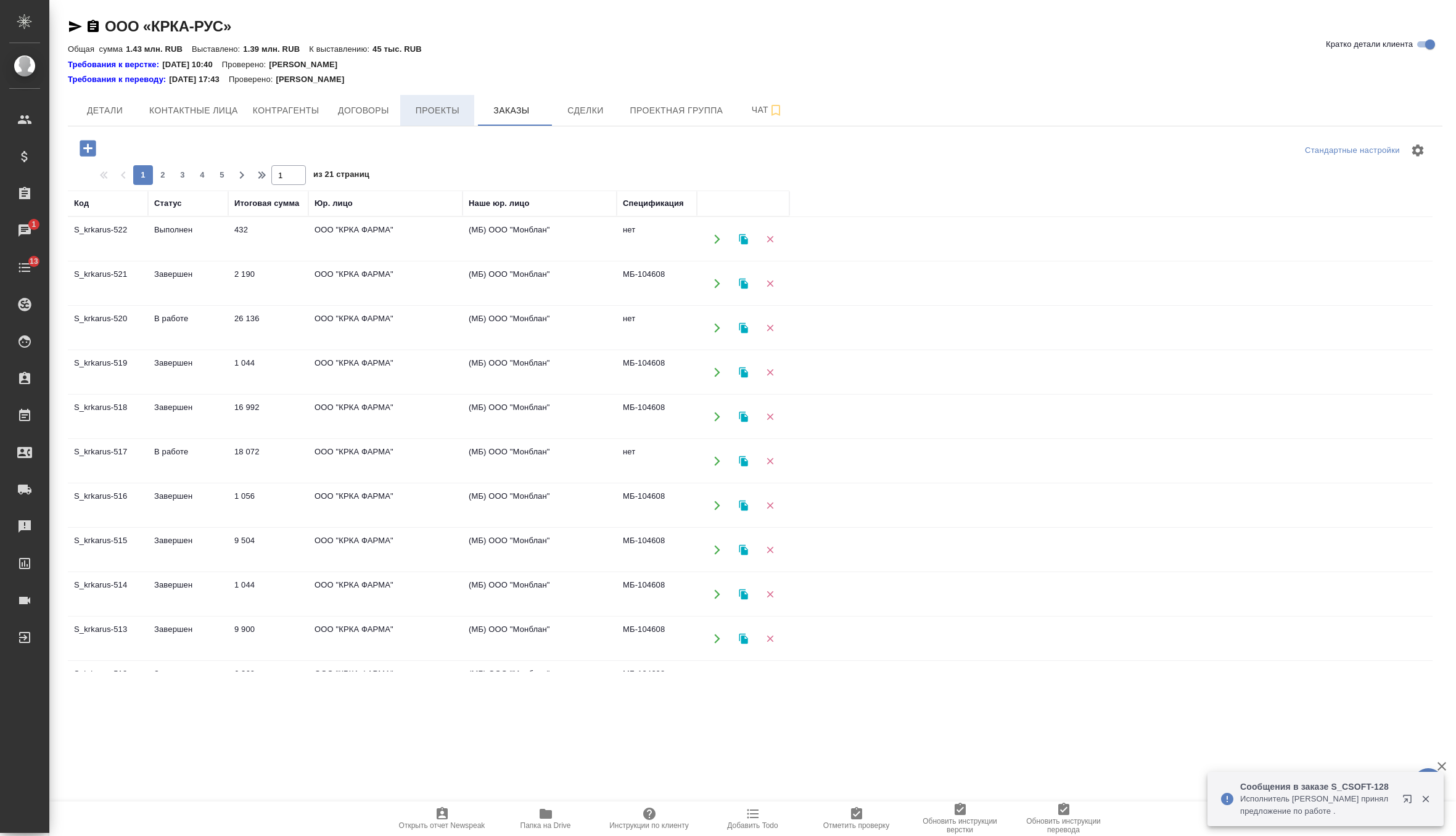
click at [433, 107] on span "Проекты" at bounding box center [437, 110] width 59 height 15
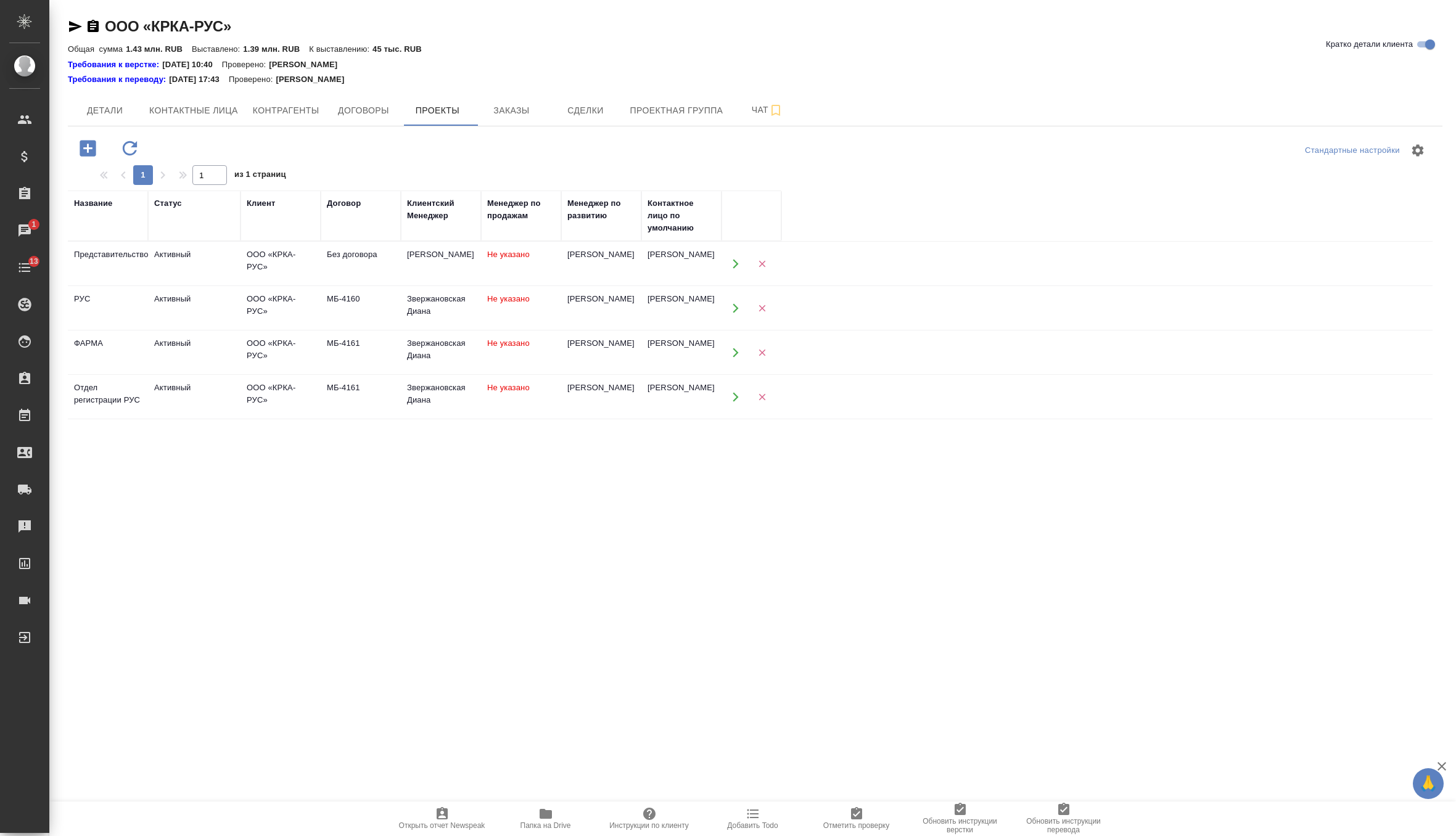
click at [289, 395] on div "ООО «КРКА-РУС»" at bounding box center [280, 394] width 67 height 25
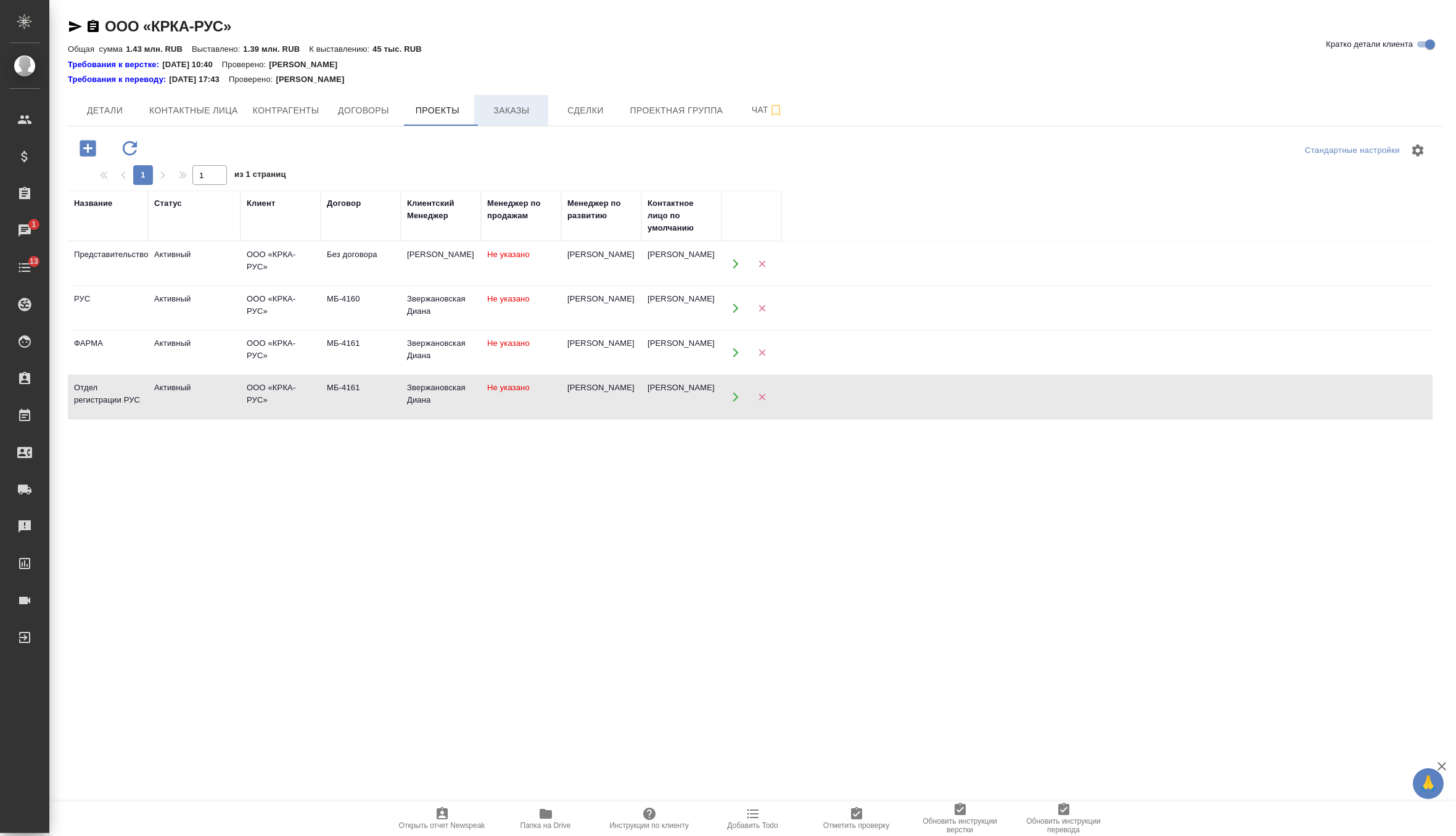
click at [513, 113] on span "Заказы" at bounding box center [511, 110] width 59 height 15
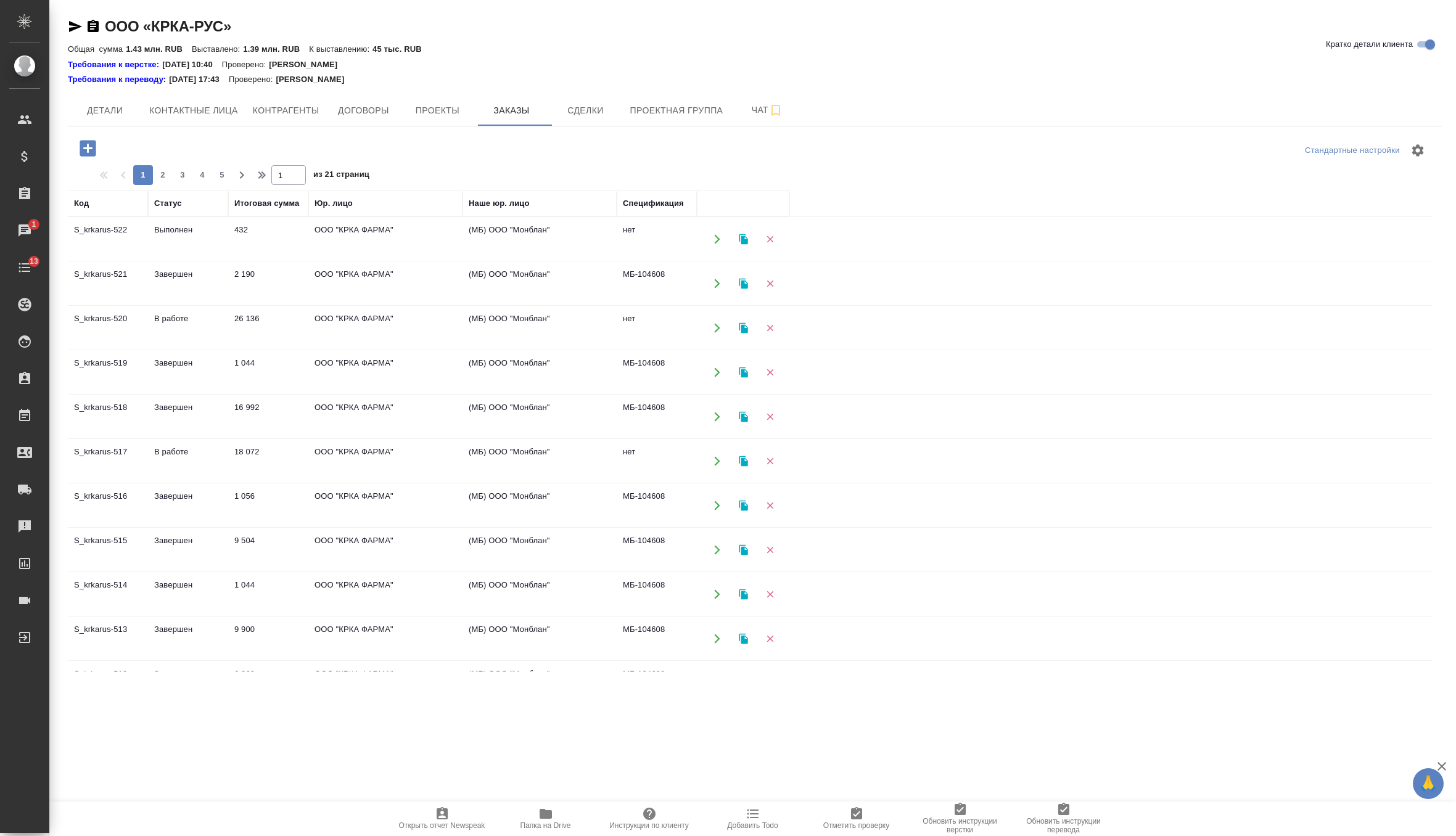
click at [523, 286] on td "(МБ) ООО "Монблан"" at bounding box center [539, 283] width 154 height 43
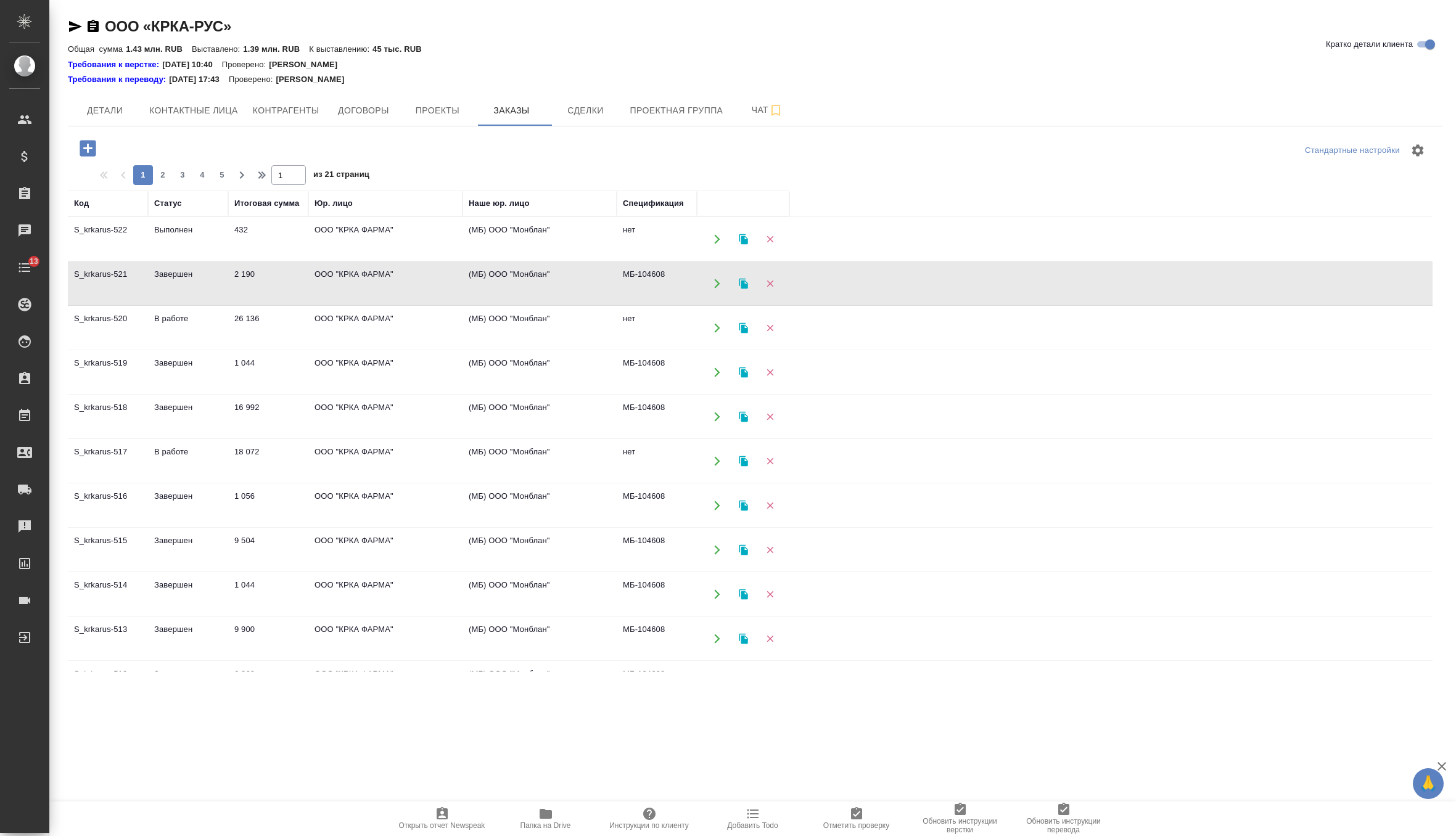
click at [533, 285] on td "(МБ) ООО "Монблан"" at bounding box center [539, 283] width 154 height 43
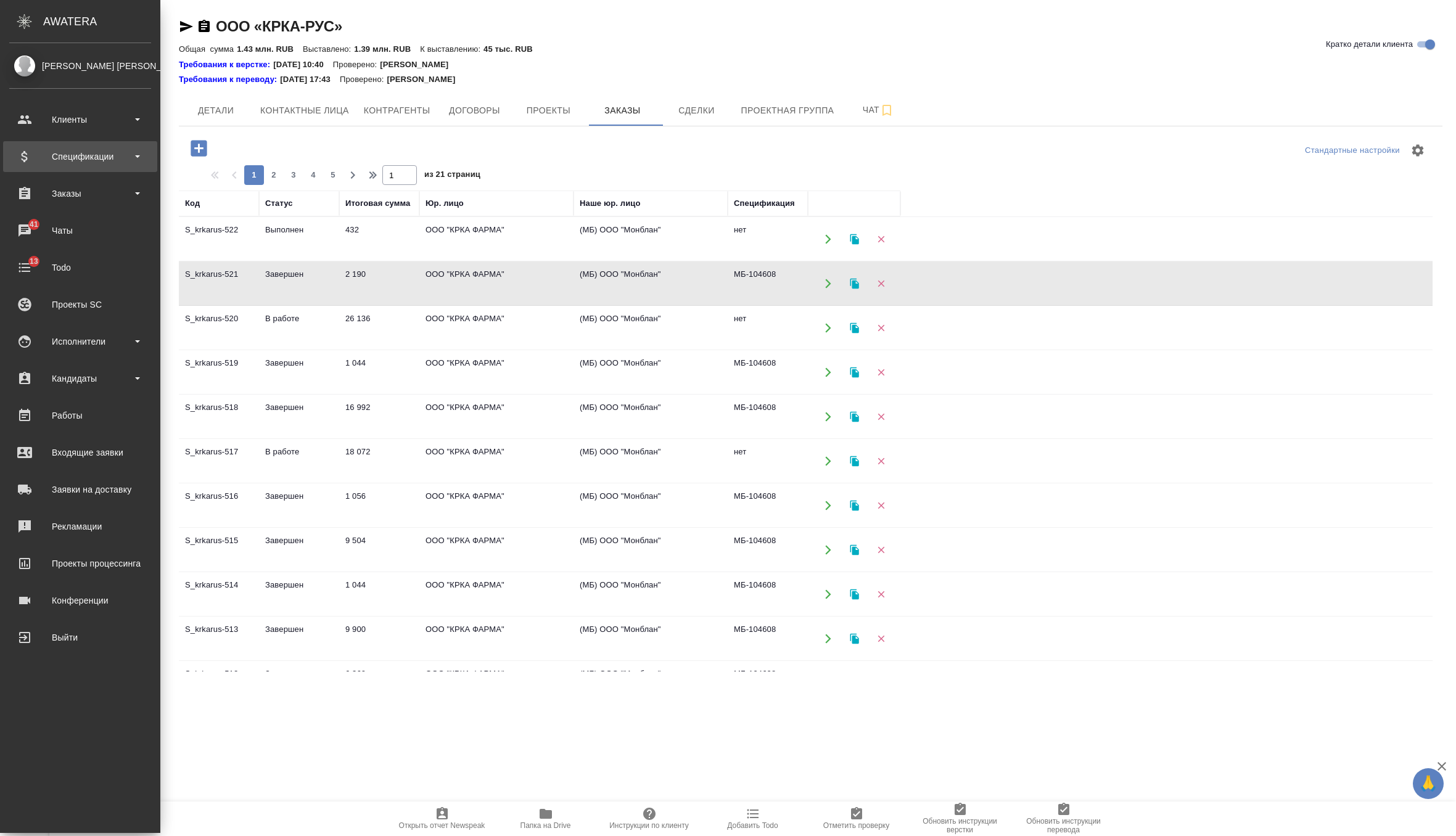
click at [83, 159] on div "Спецификации" at bounding box center [80, 156] width 142 height 19
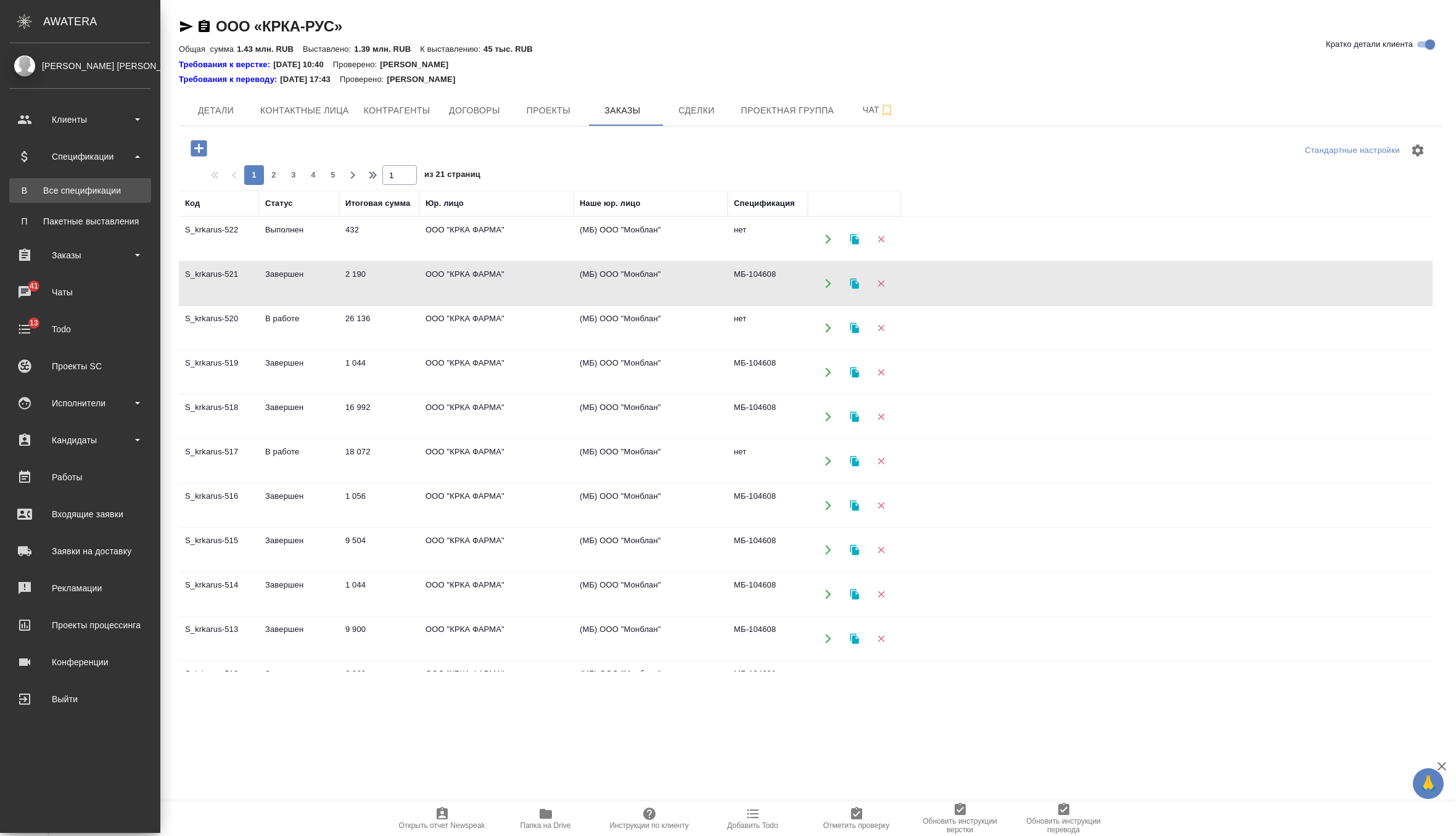
click at [82, 197] on link "В Все спецификации" at bounding box center [80, 191] width 142 height 25
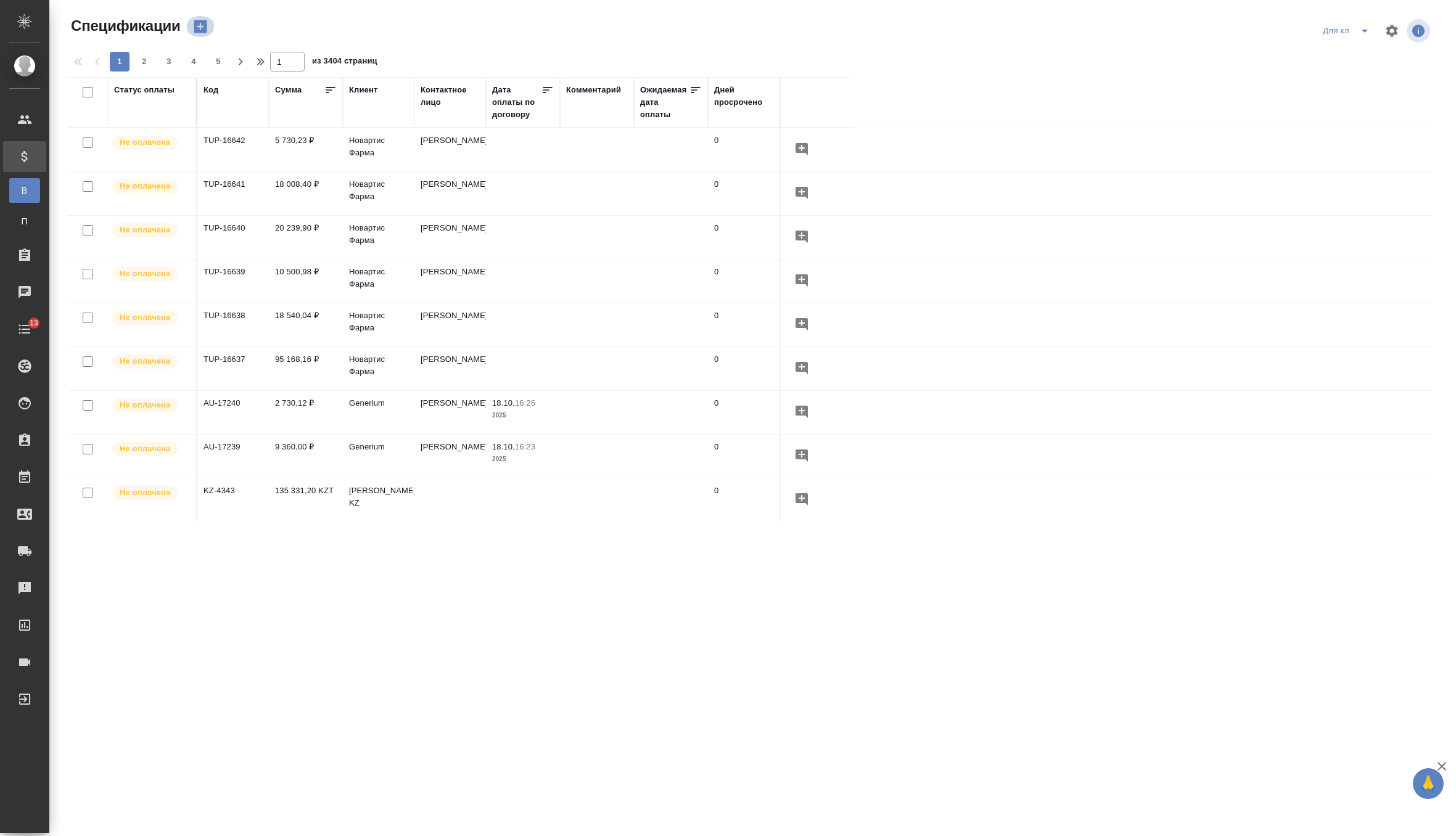
click at [203, 27] on icon "button" at bounding box center [200, 26] width 17 height 17
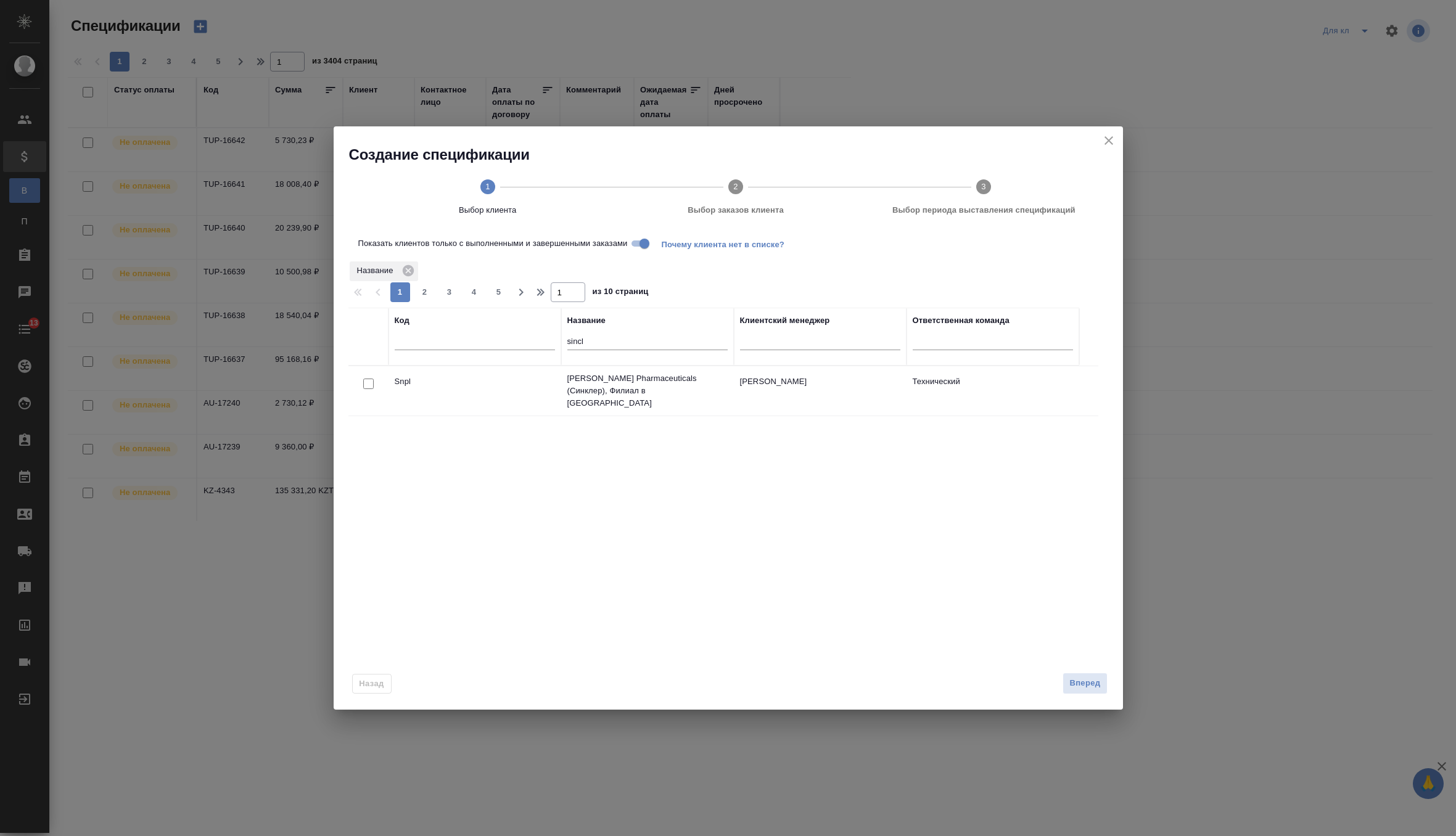
click at [579, 345] on input "sincl" at bounding box center [647, 342] width 160 height 15
type input "крка"
click at [367, 383] on input "checkbox" at bounding box center [369, 380] width 11 height 11
checkbox input "true"
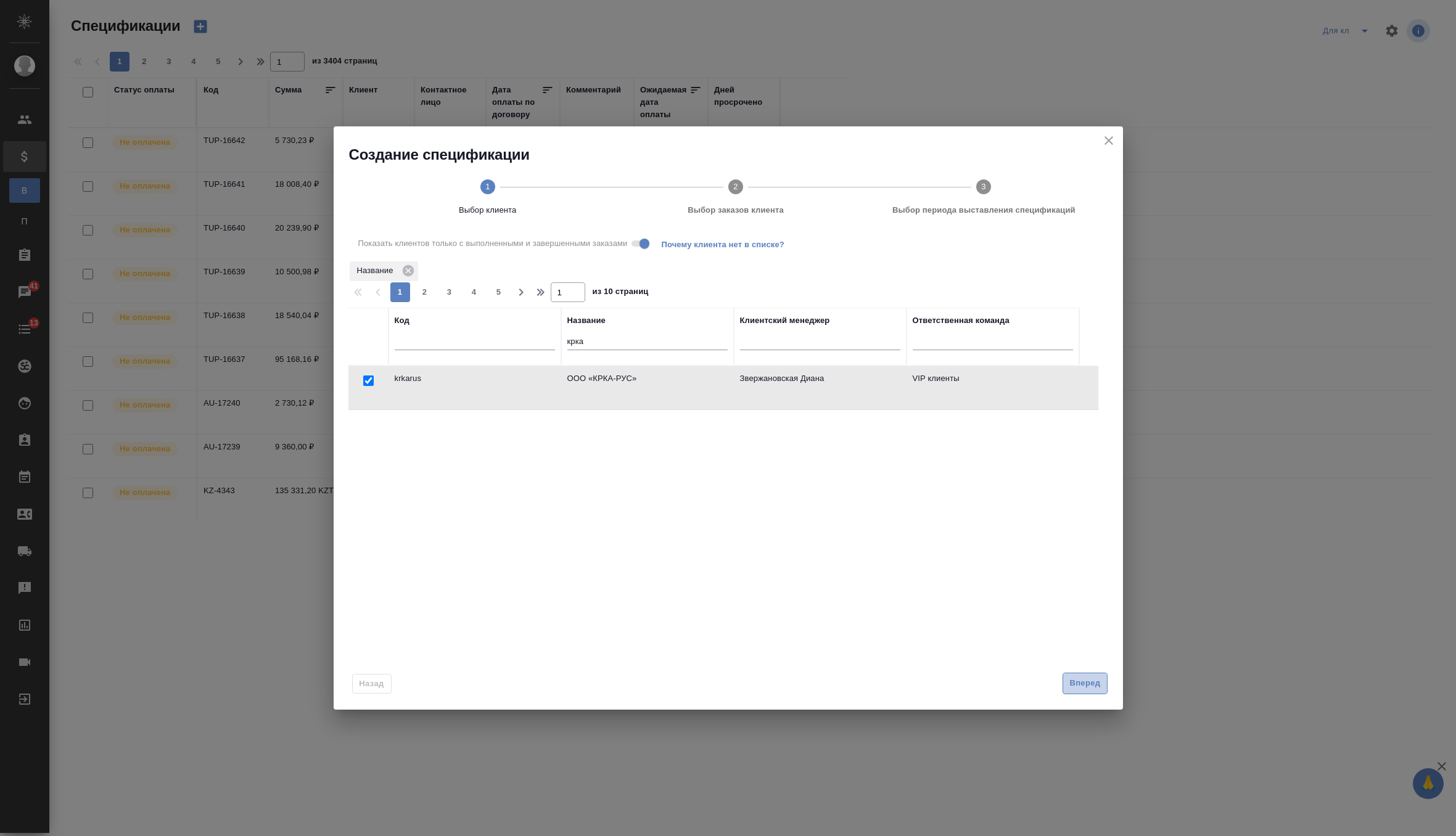
click at [1076, 686] on span "Вперед" at bounding box center [1084, 684] width 31 height 14
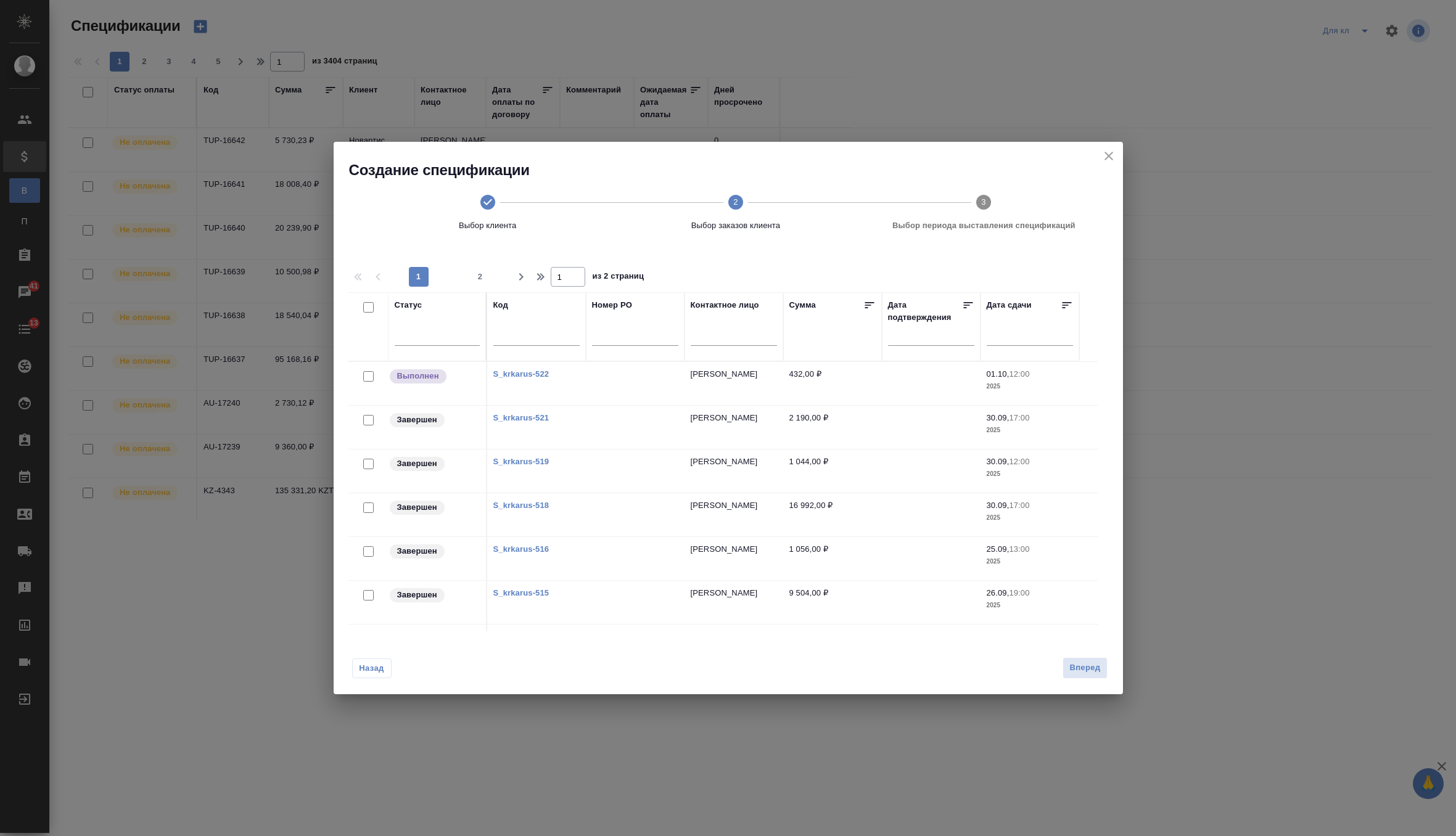
click at [368, 304] on input "checkbox" at bounding box center [369, 308] width 11 height 11
checkbox input "true"
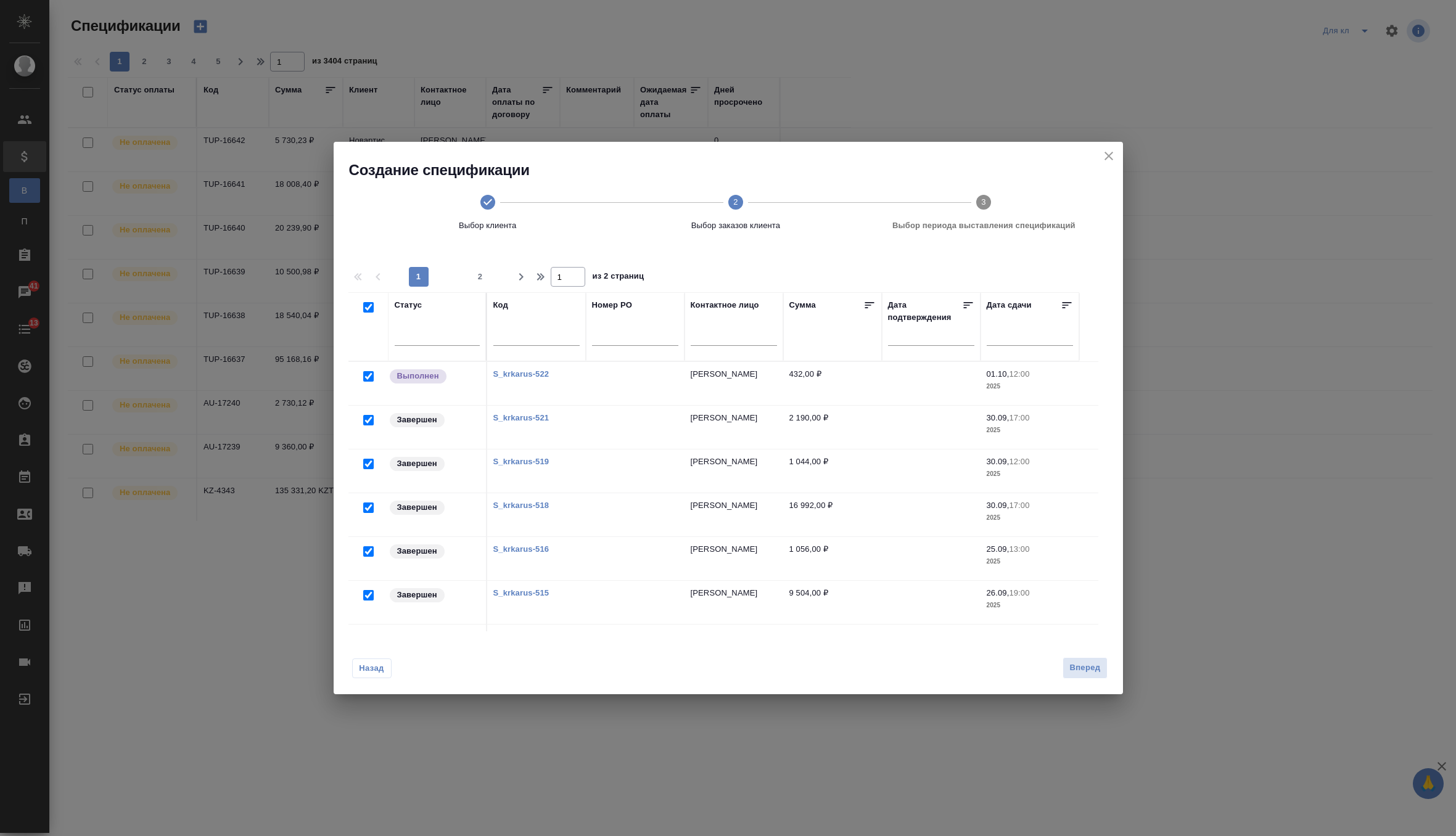
checkbox input "true"
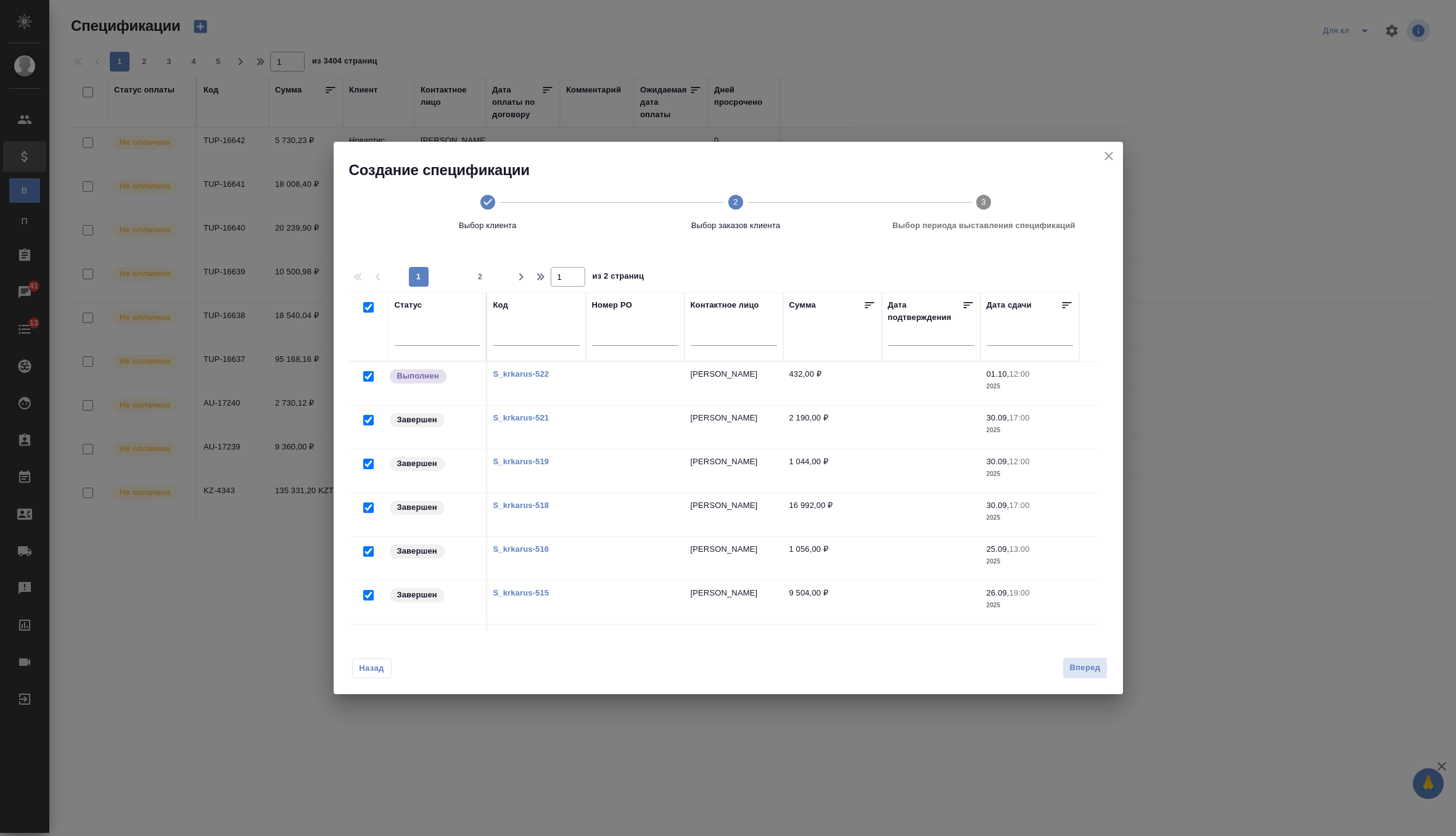
checkbox input "true"
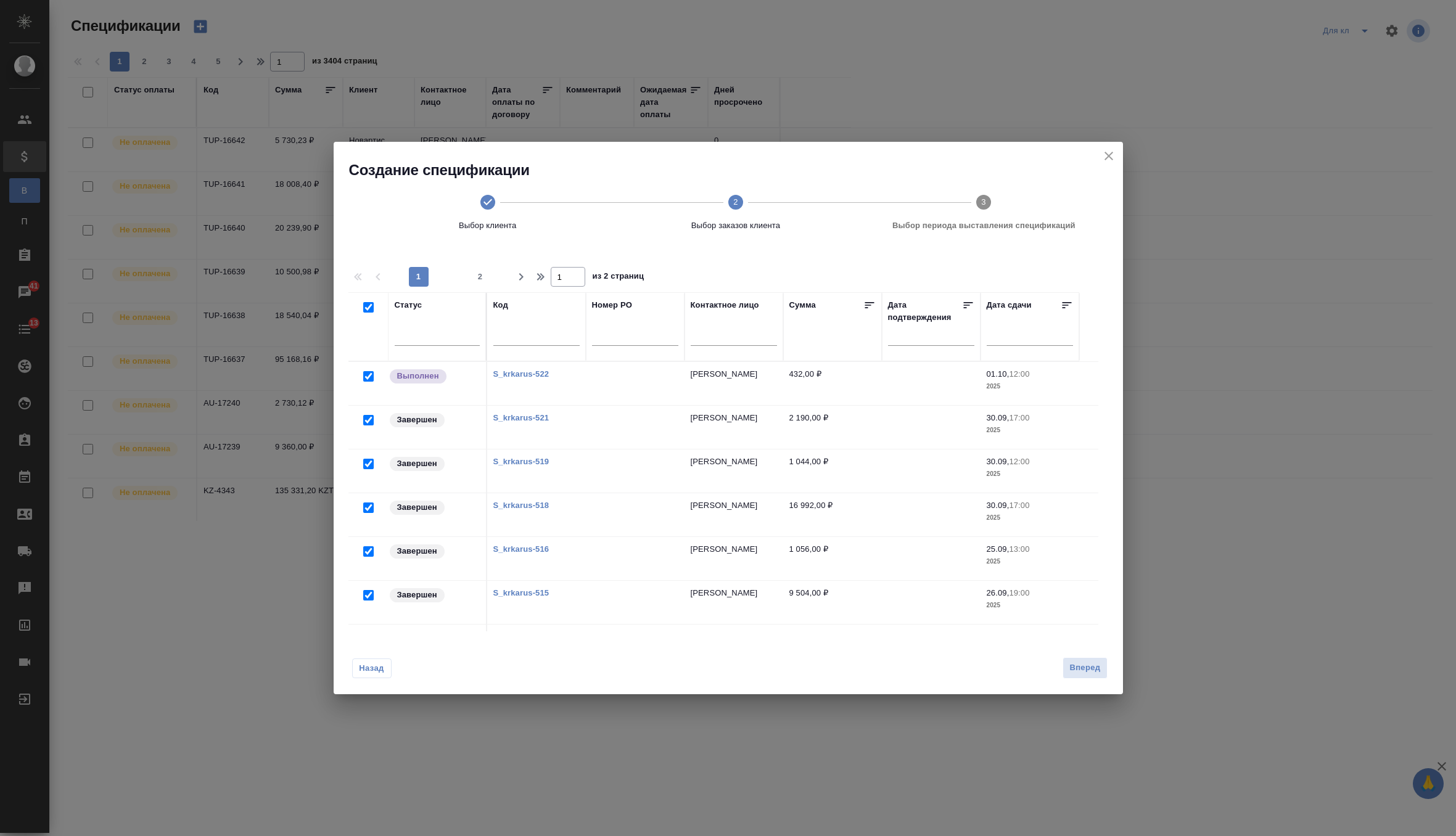
checkbox input "true"
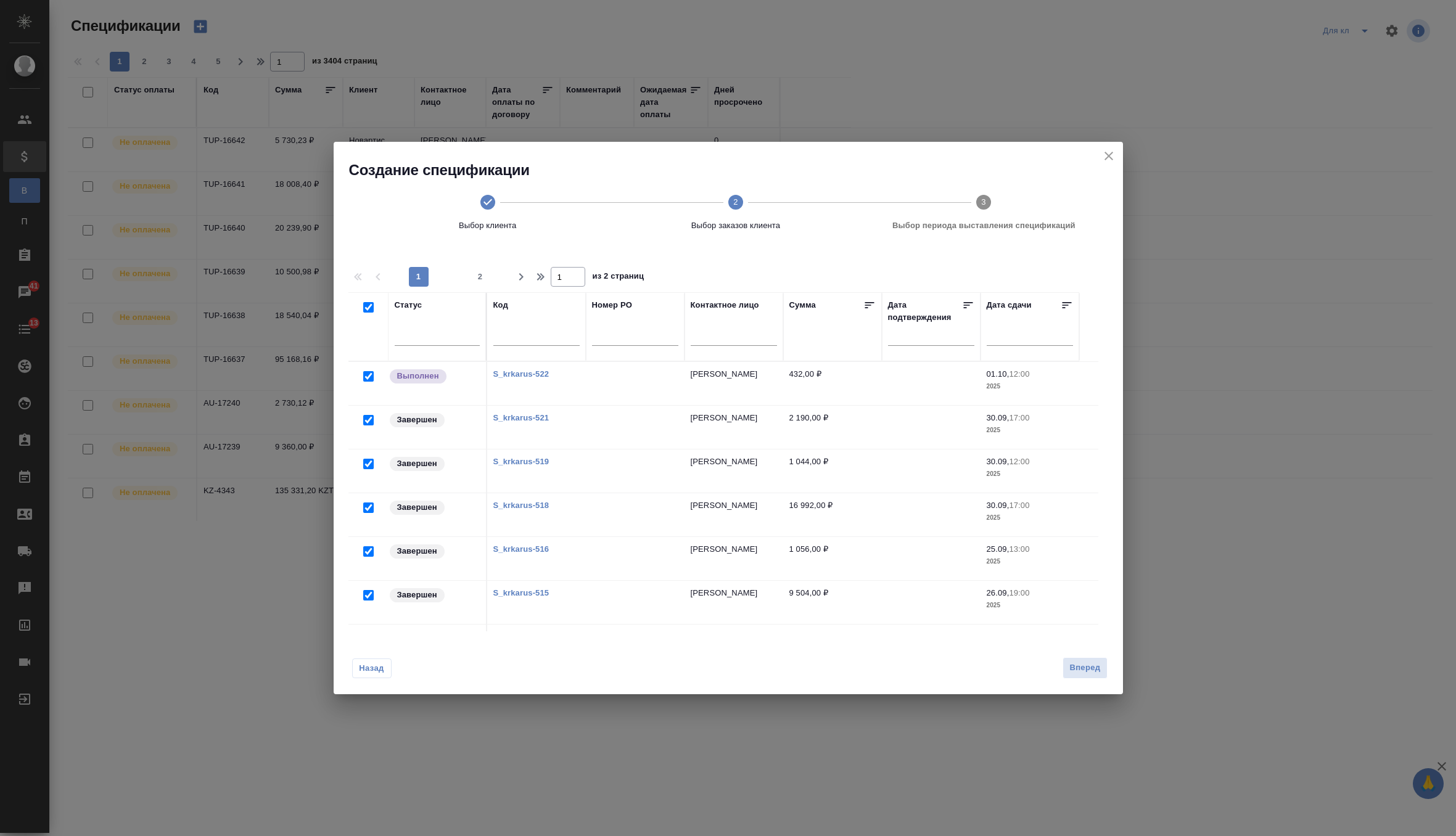
checkbox input "true"
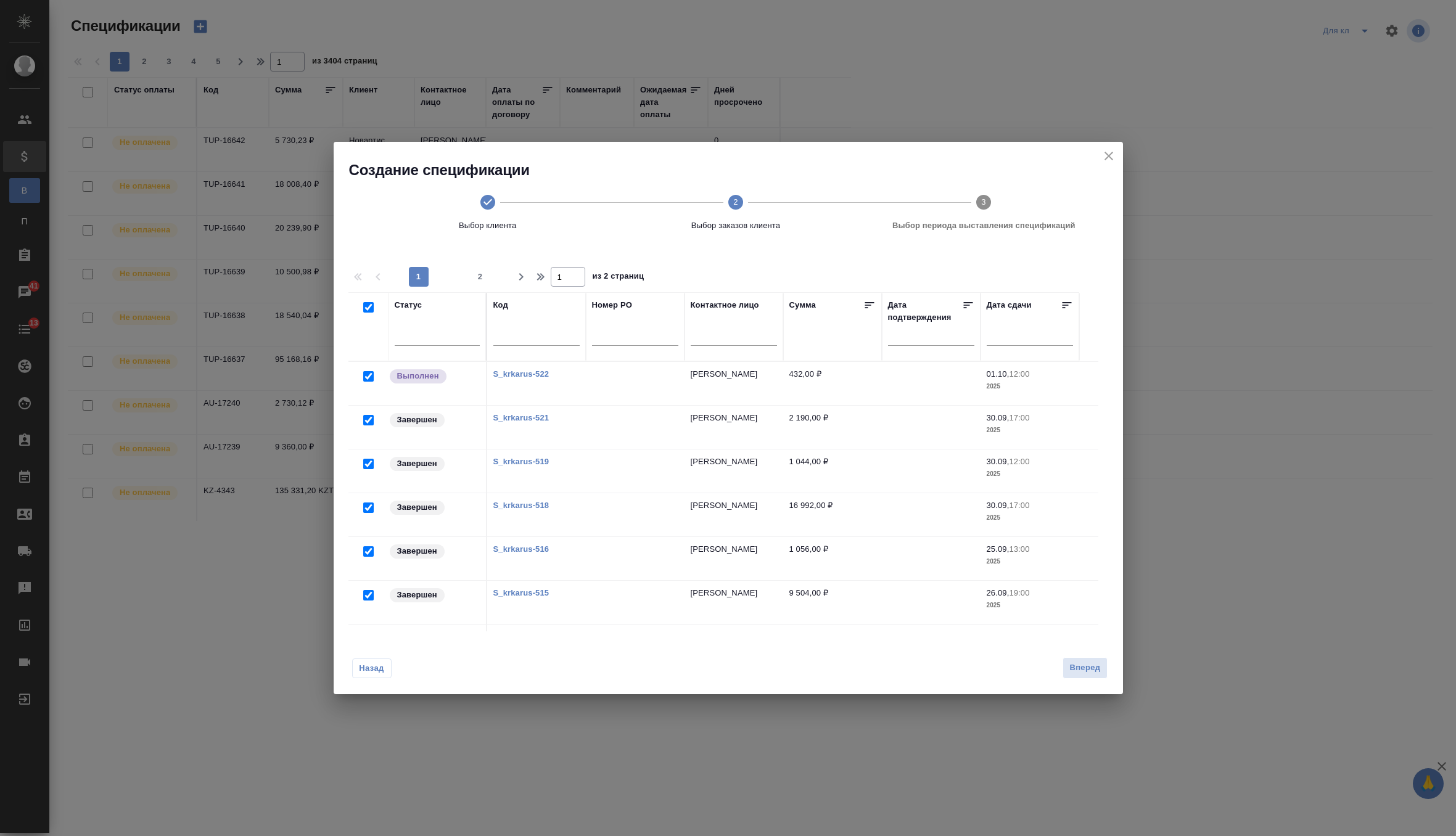
checkbox input "true"
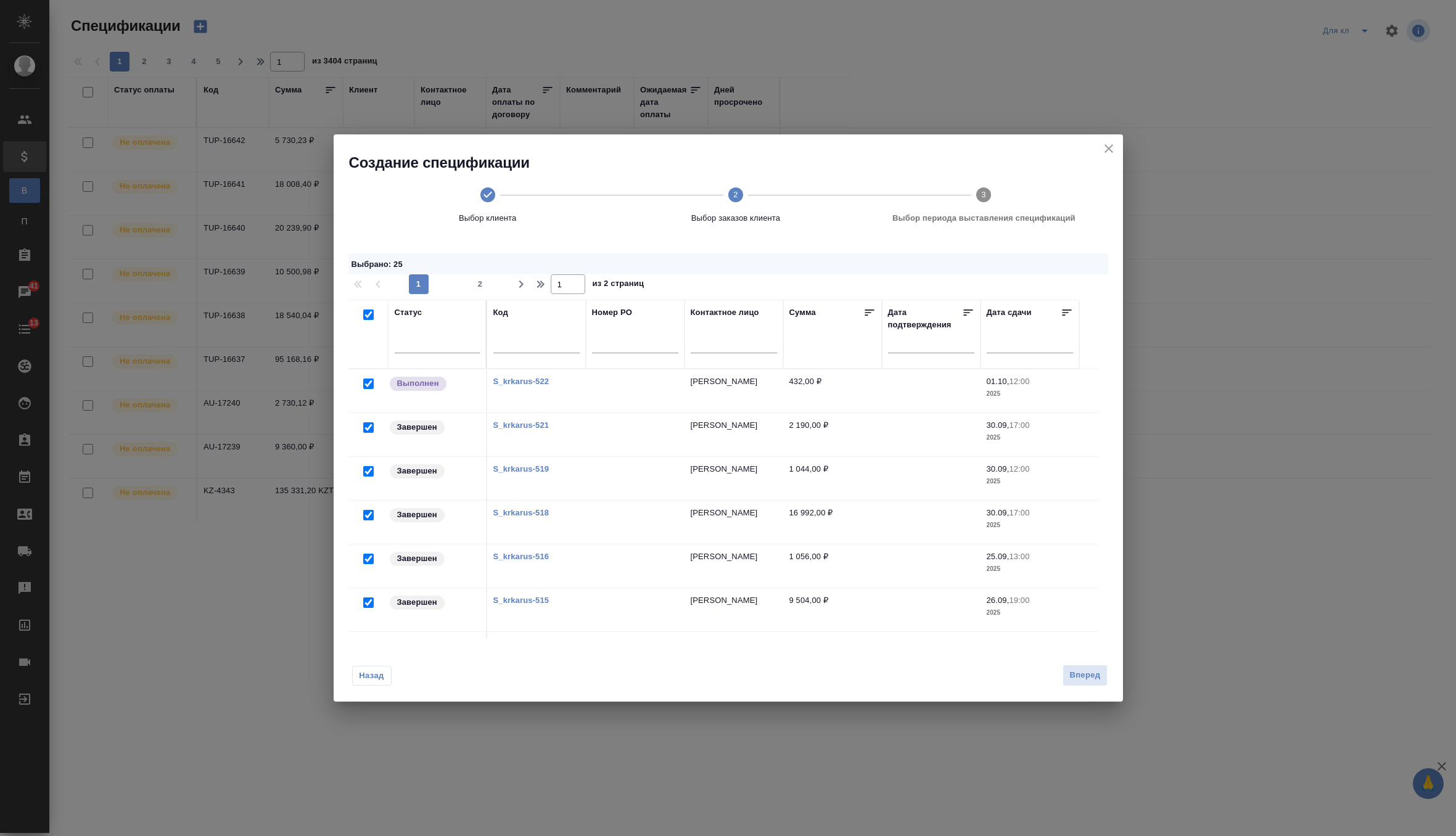
click at [368, 381] on input "checkbox" at bounding box center [369, 384] width 11 height 11
checkbox input "false"
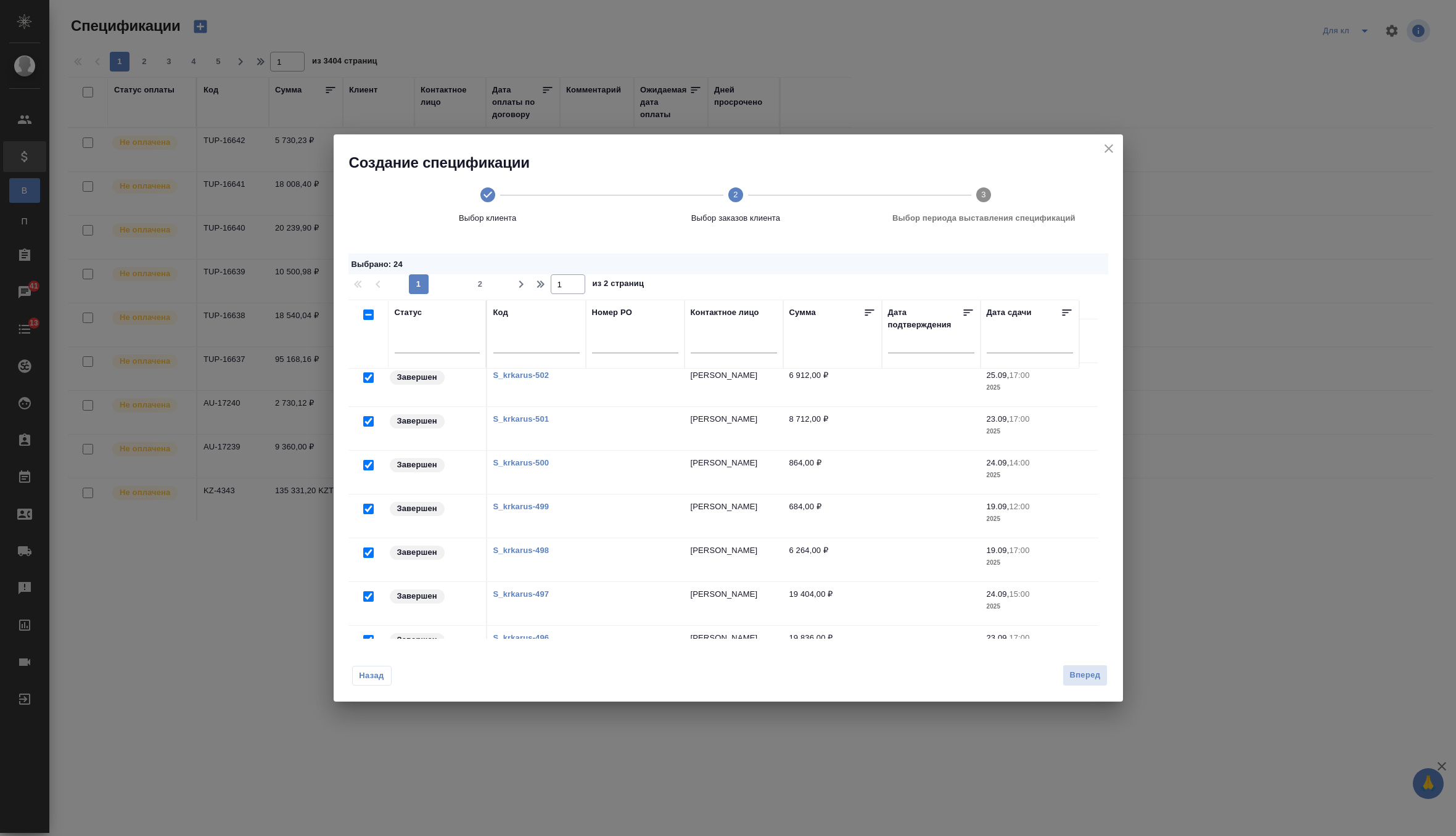
scroll to position [820, 0]
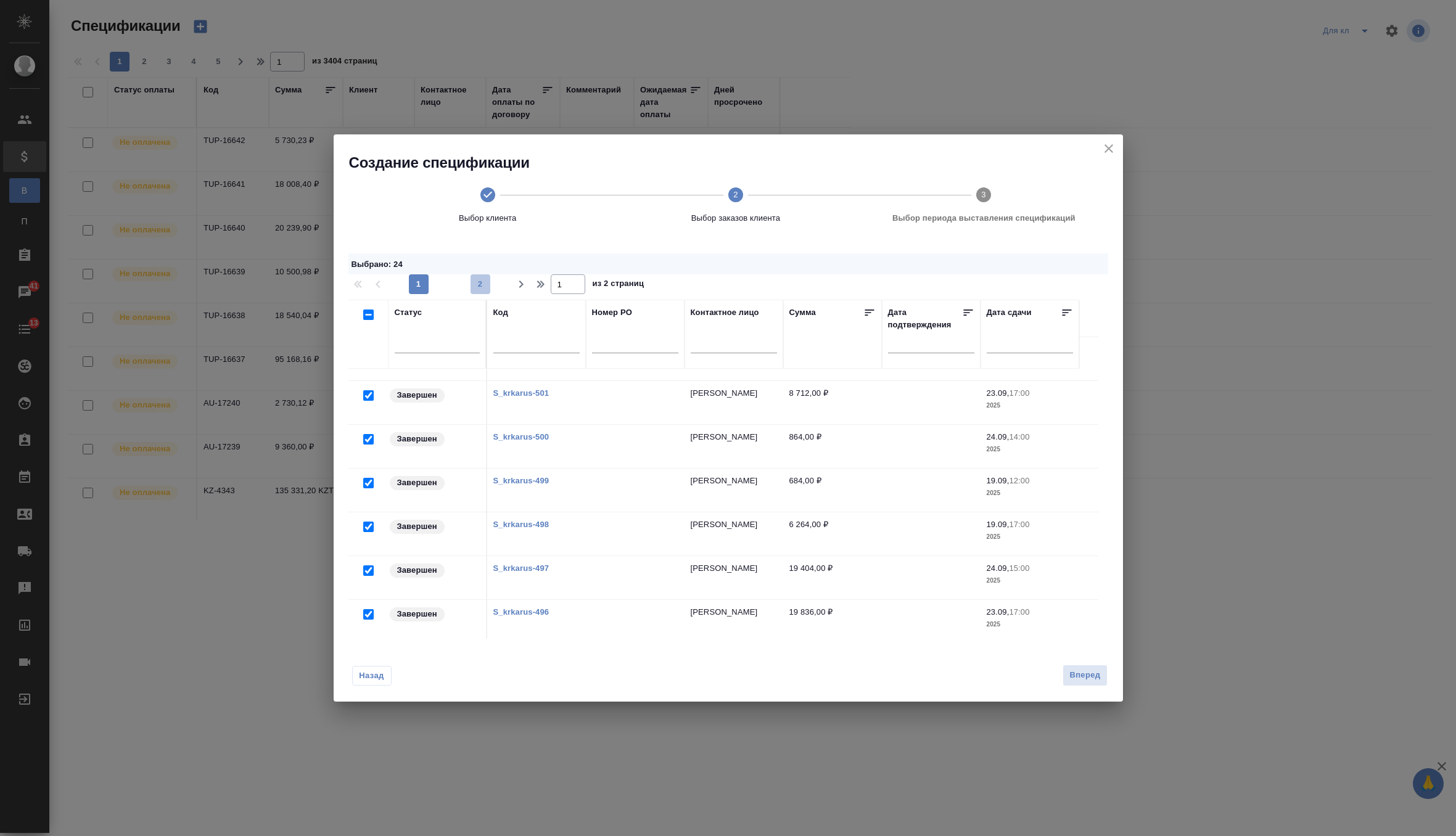
click at [486, 278] on span "2" at bounding box center [480, 285] width 20 height 12
type input "2"
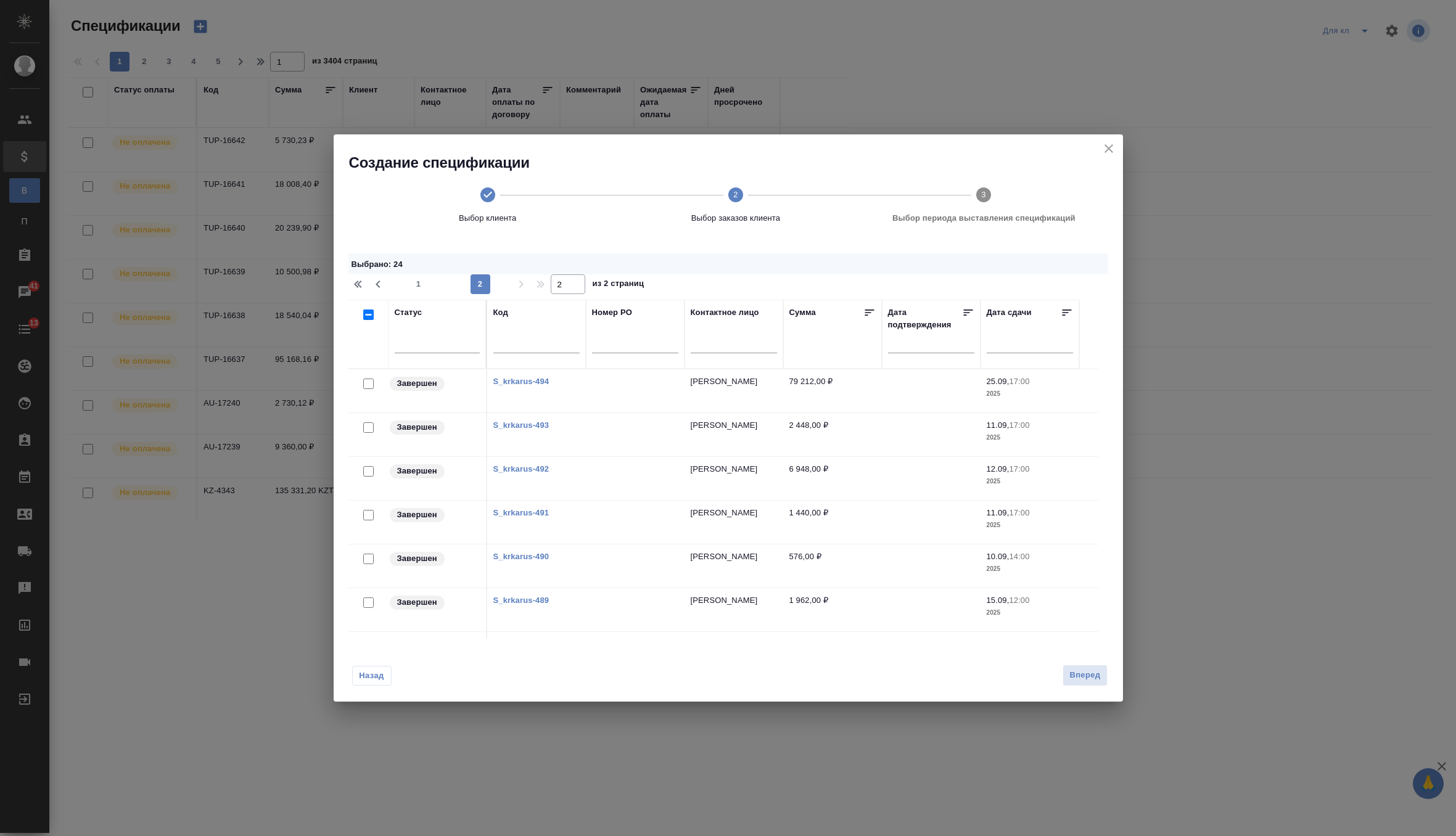
click at [369, 318] on input "checkbox" at bounding box center [369, 315] width 11 height 11
checkbox input "true"
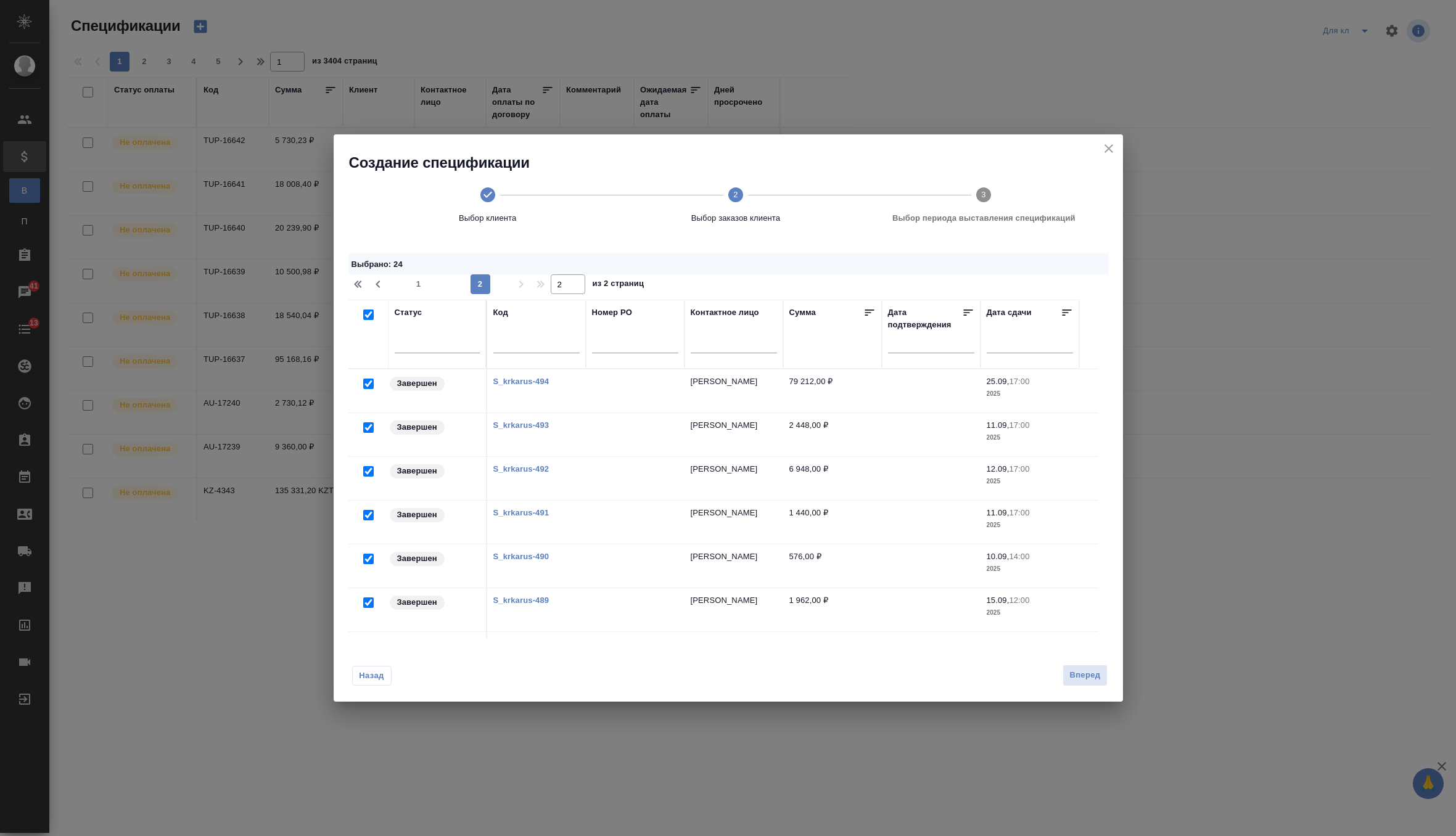
checkbox input "true"
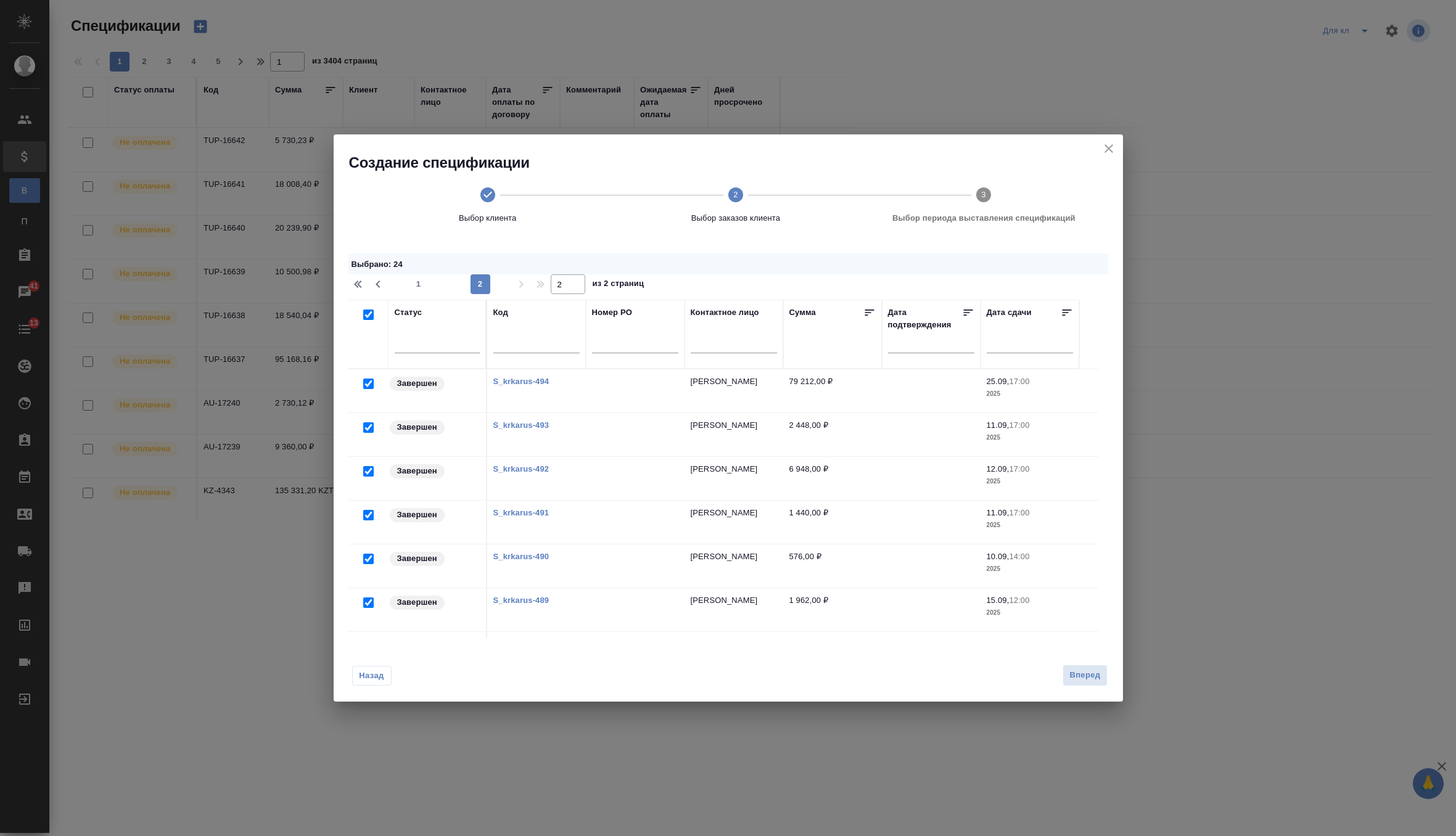
checkbox input "true"
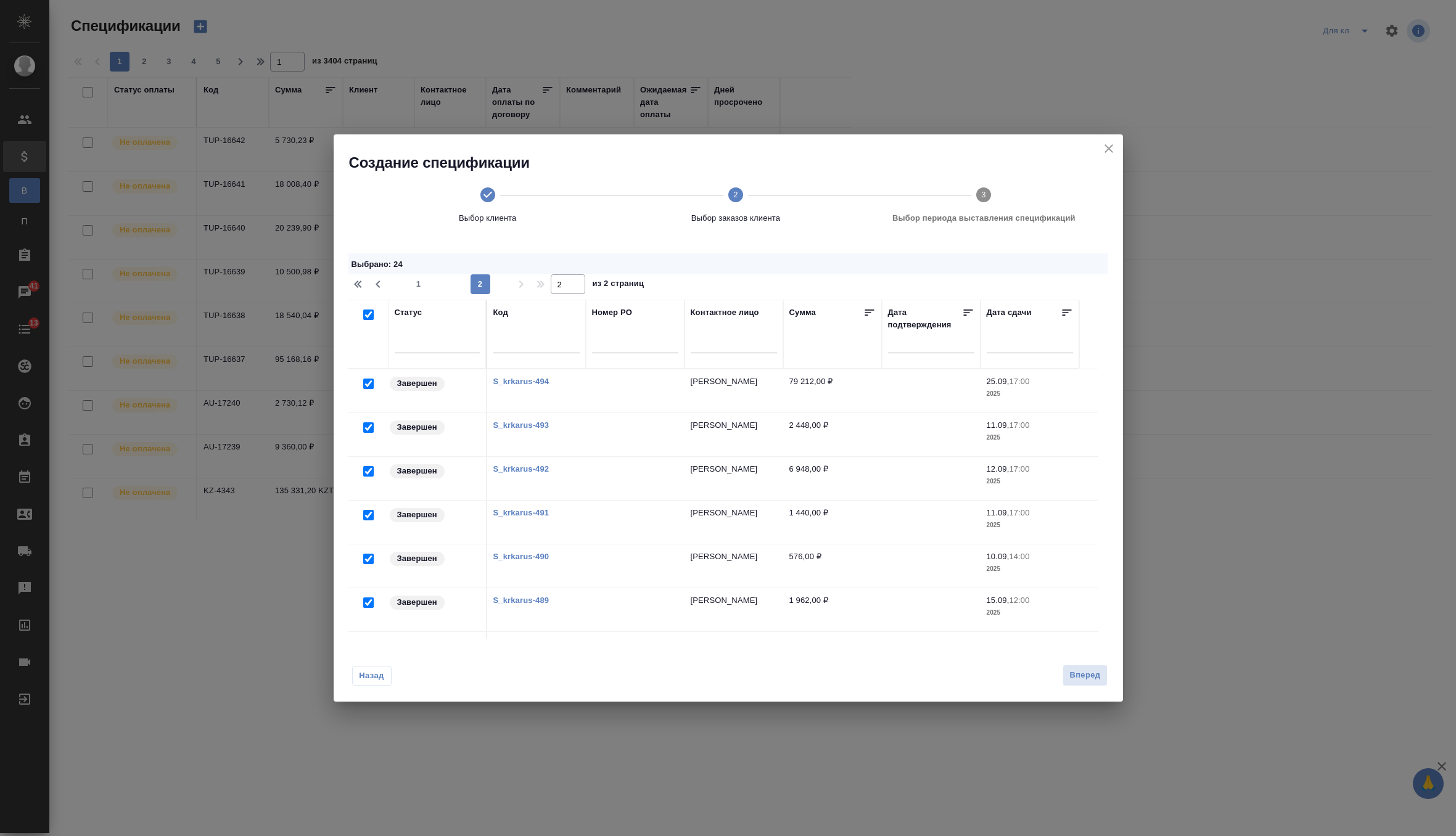
checkbox input "true"
click at [411, 285] on span "1" at bounding box center [419, 285] width 20 height 12
type input "1"
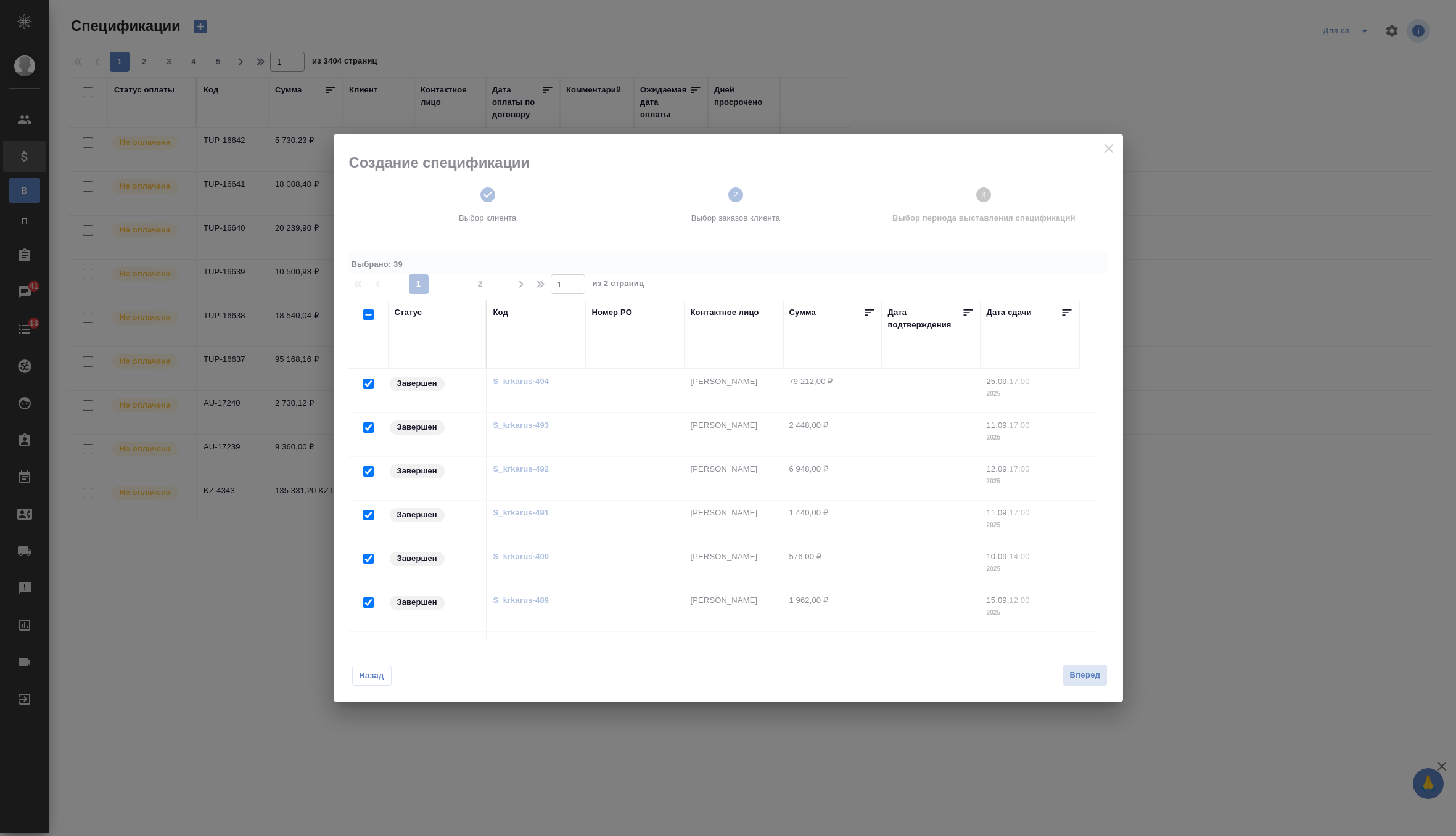
checkbox input "false"
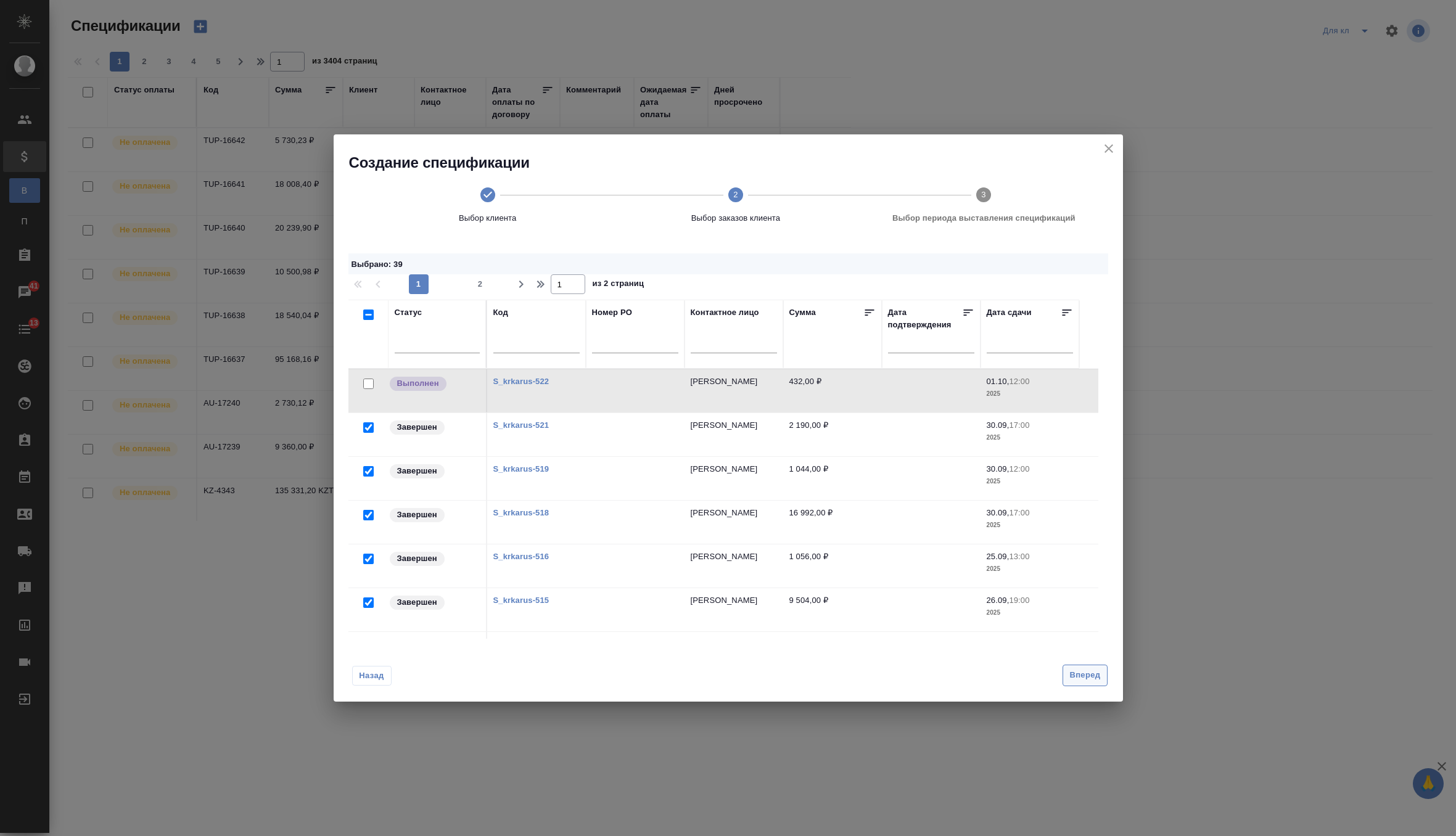
click at [1064, 679] on button "Вперед" at bounding box center [1084, 676] width 44 height 21
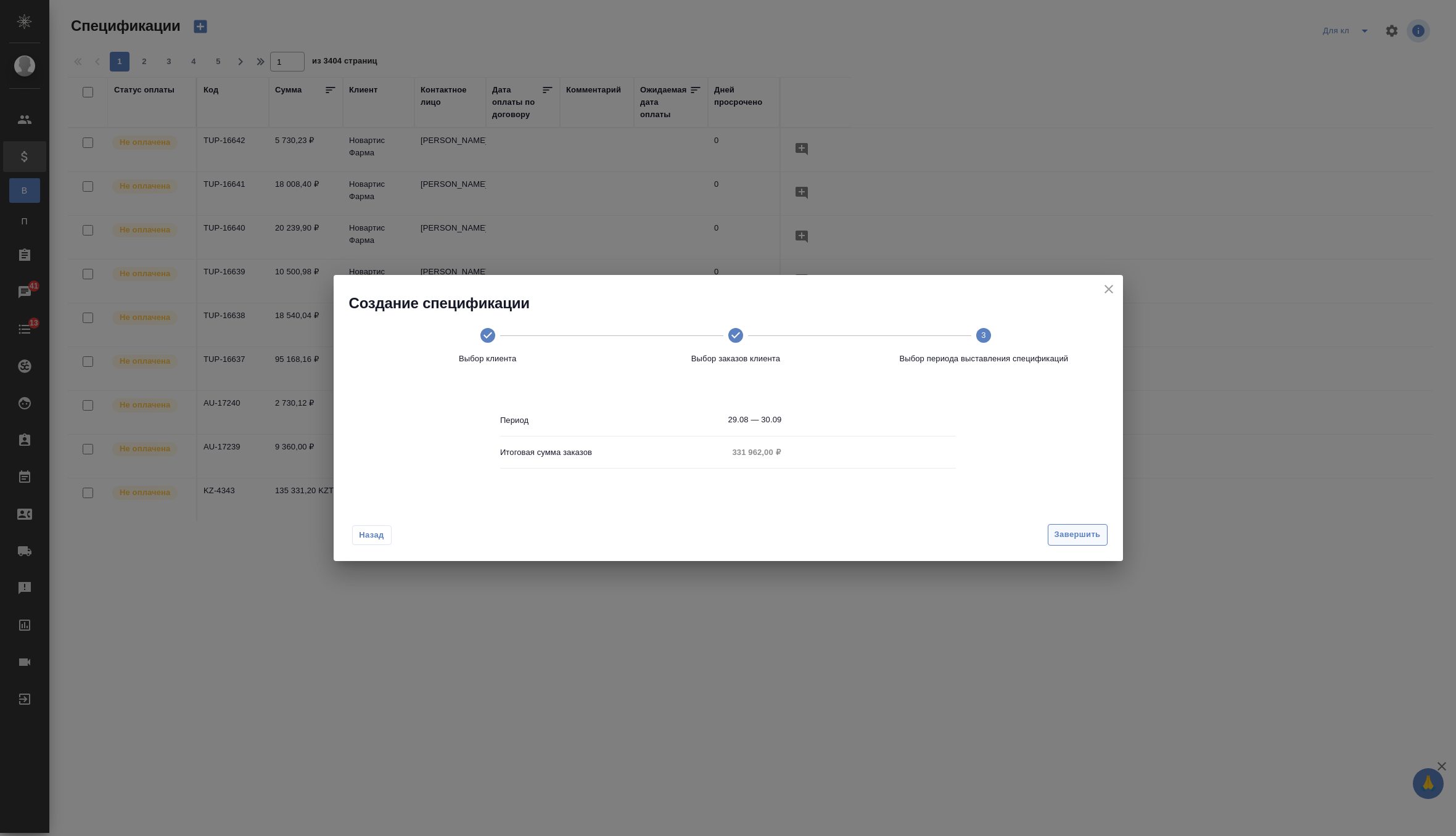
click at [1081, 537] on span "Завершить" at bounding box center [1077, 535] width 46 height 14
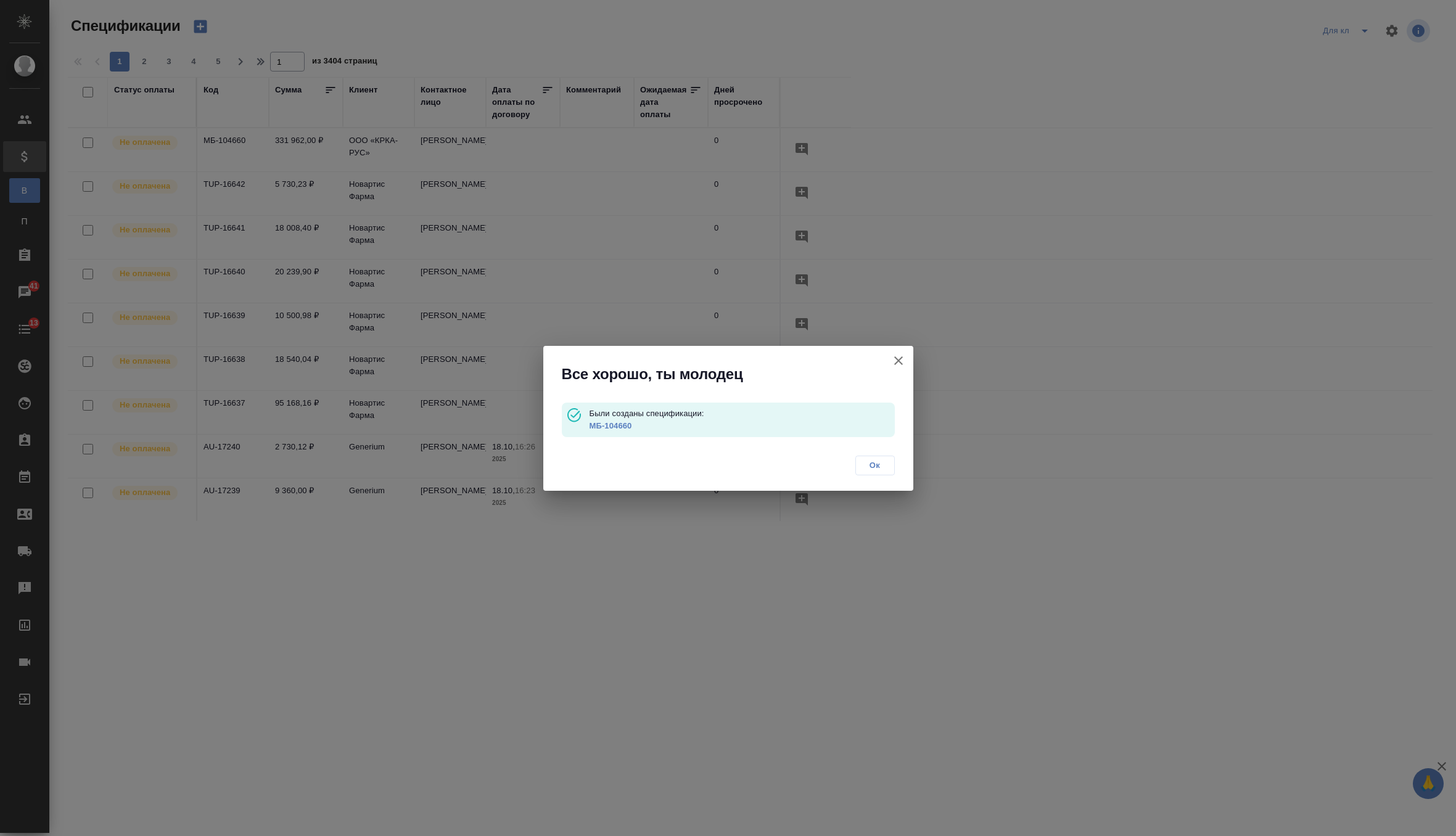
click at [618, 422] on link "МБ-104660" at bounding box center [610, 426] width 43 height 9
click at [893, 365] on icon "button" at bounding box center [898, 360] width 15 height 15
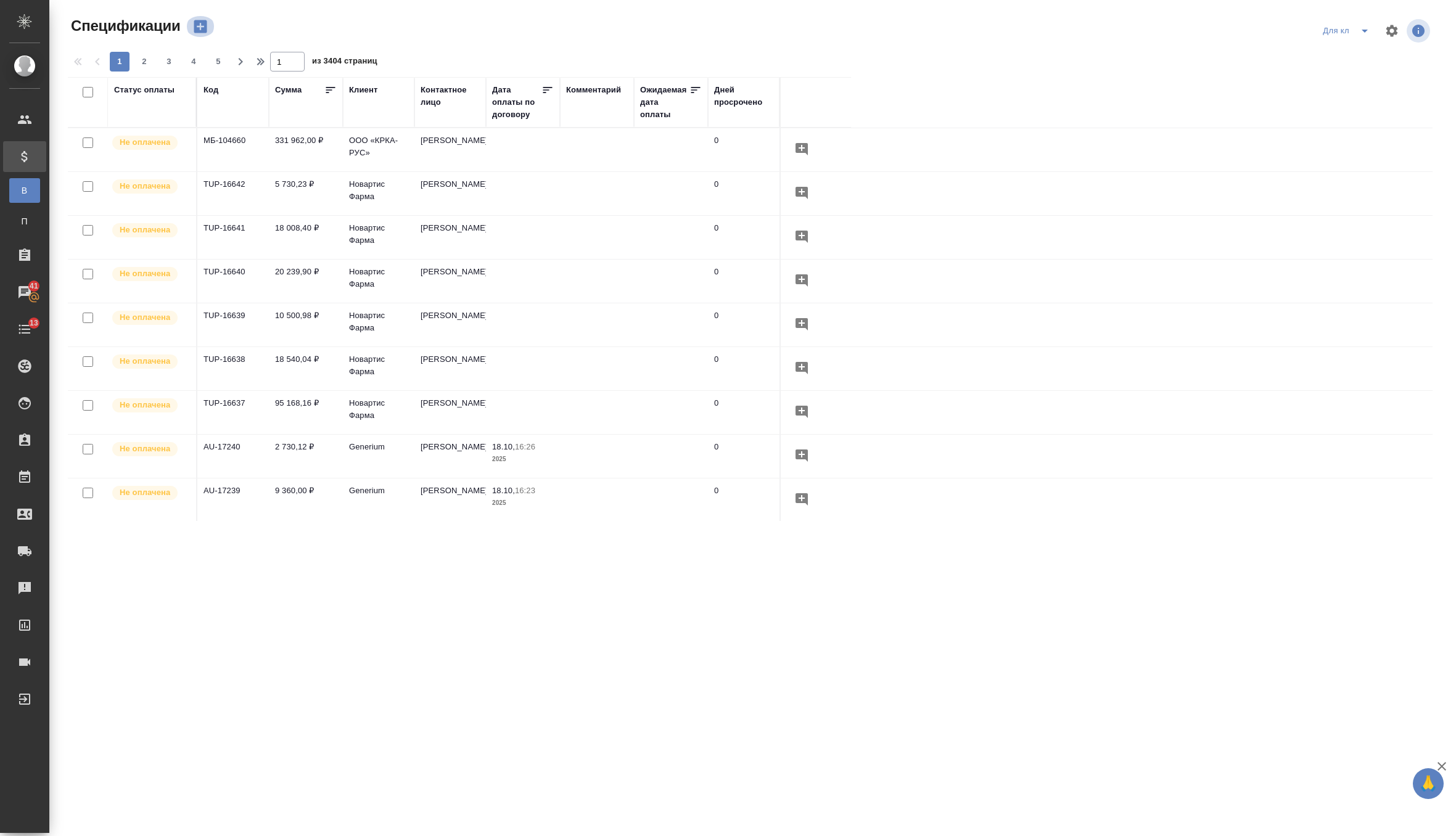
click at [196, 35] on button "button" at bounding box center [200, 27] width 29 height 21
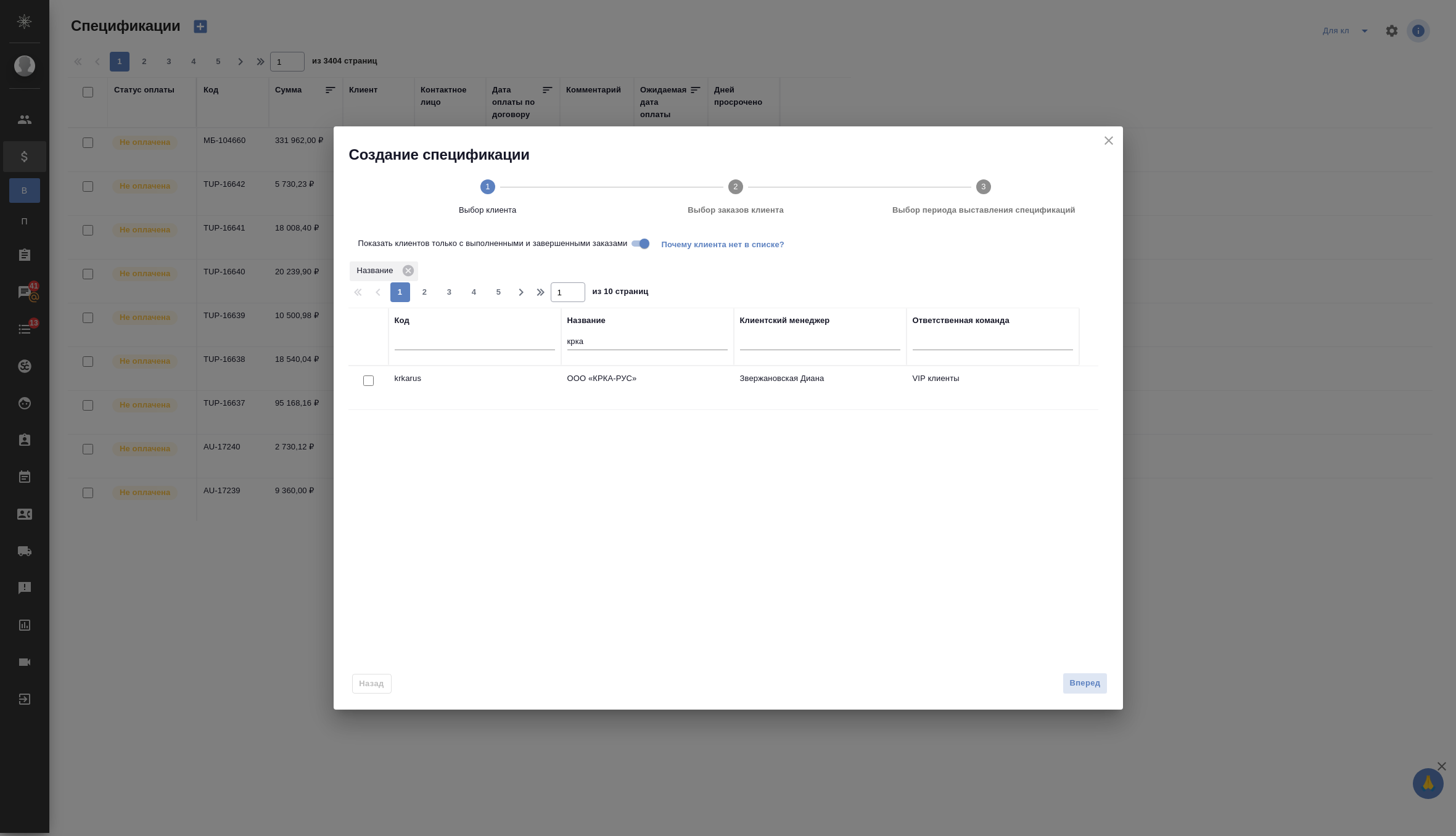
click at [367, 379] on input "checkbox" at bounding box center [369, 380] width 11 height 11
checkbox input "true"
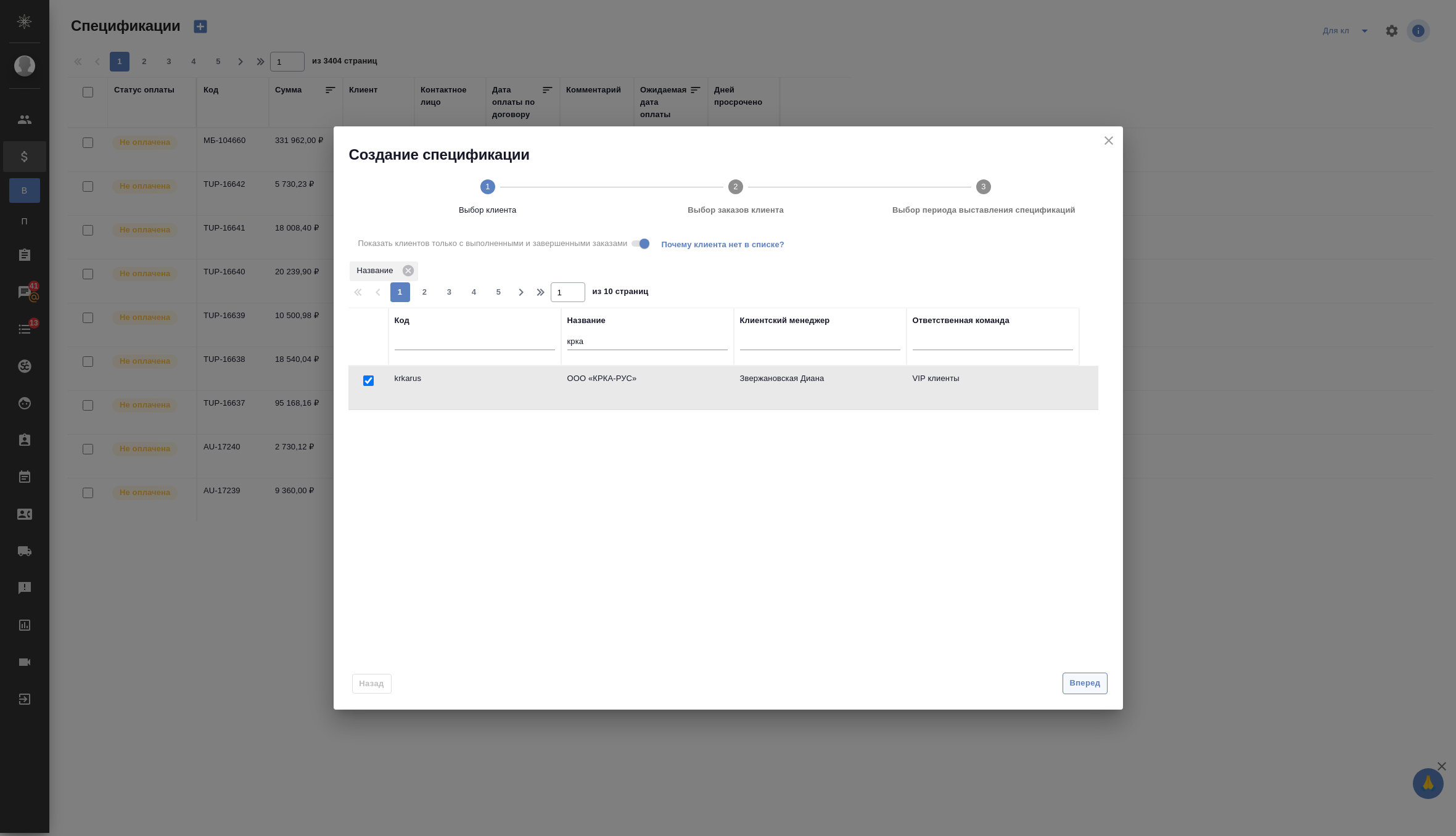
click at [1096, 682] on span "Вперед" at bounding box center [1084, 684] width 31 height 14
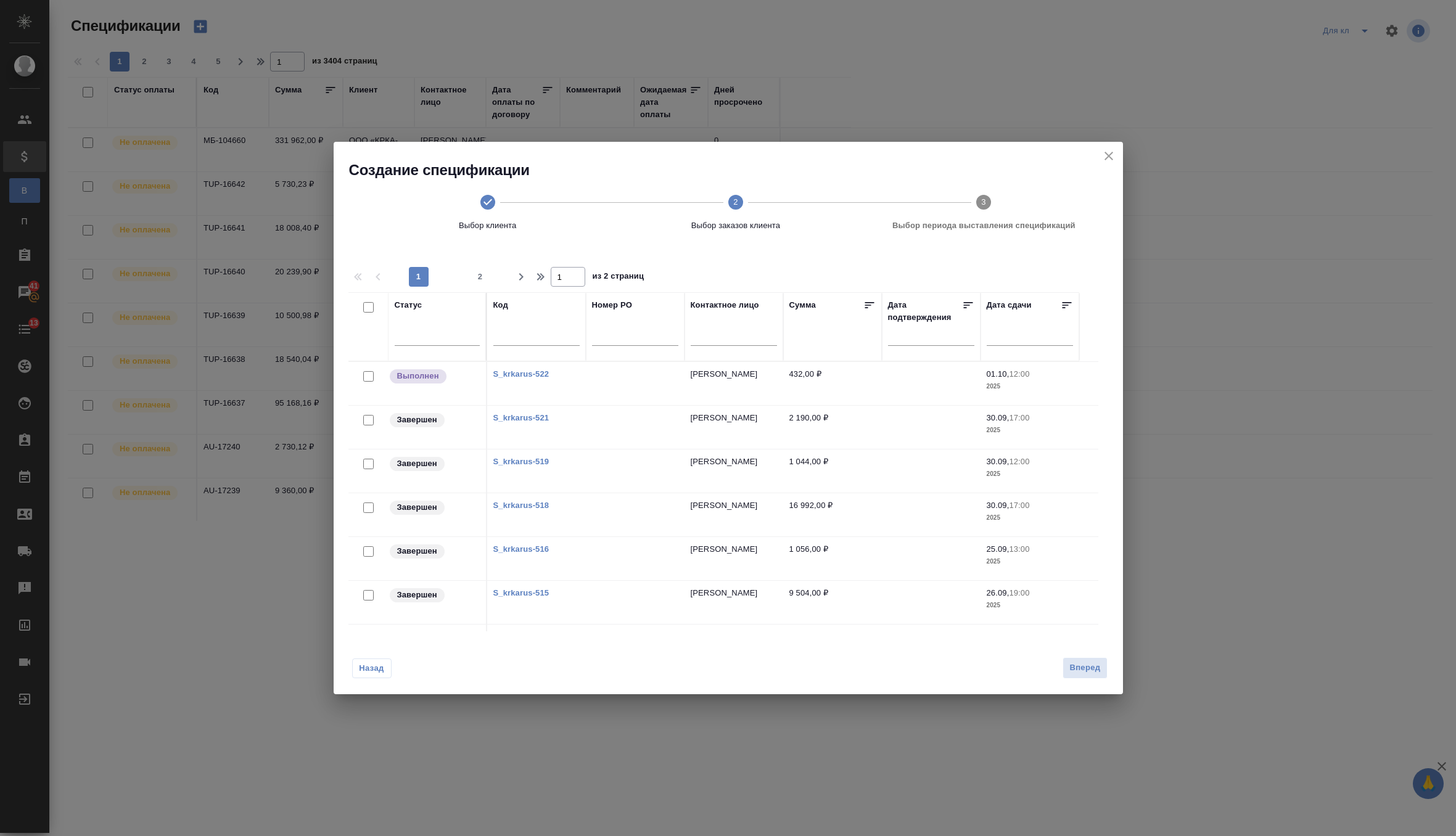
click at [366, 305] on input "checkbox" at bounding box center [369, 308] width 11 height 11
checkbox input "true"
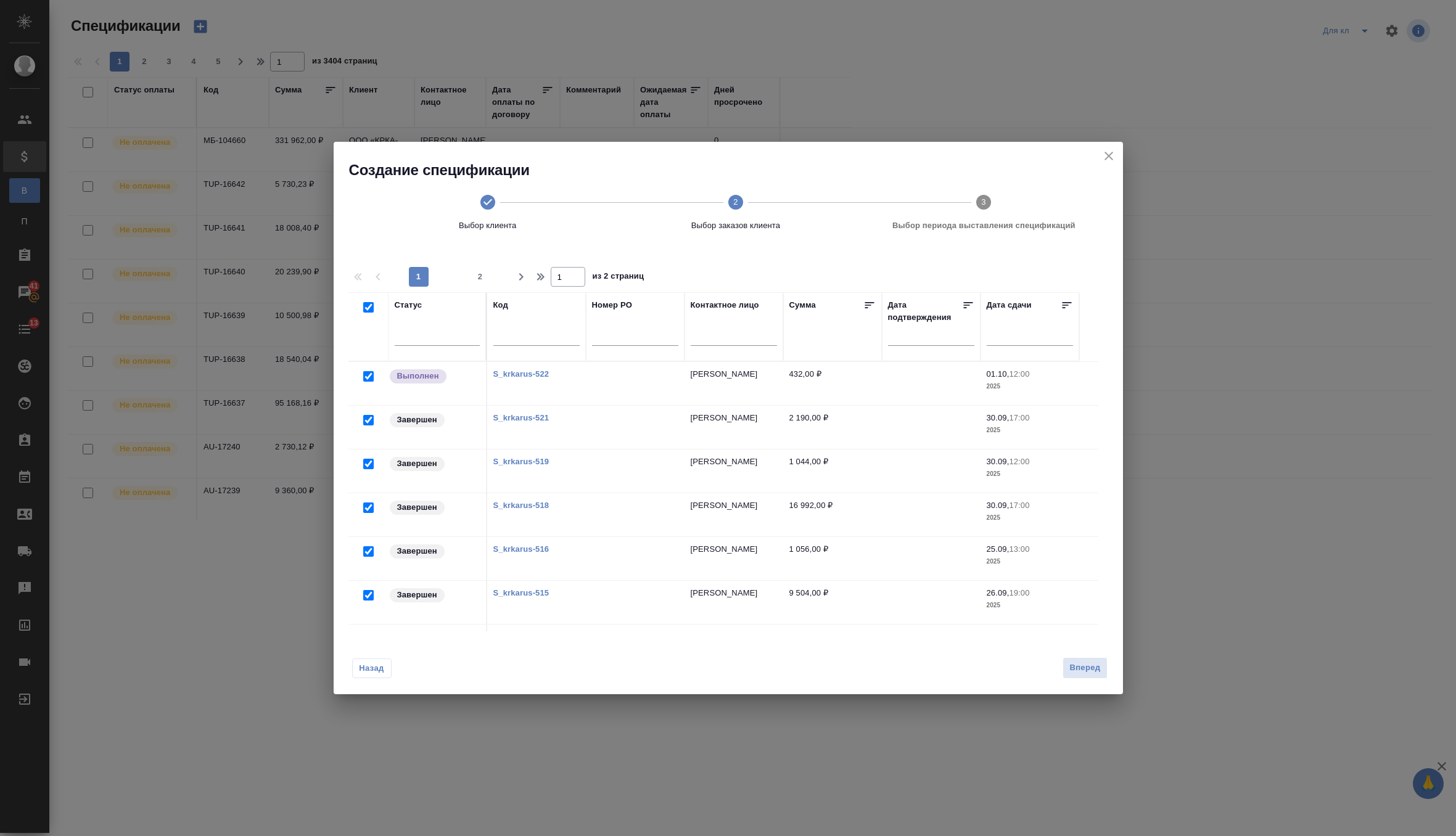
checkbox input "true"
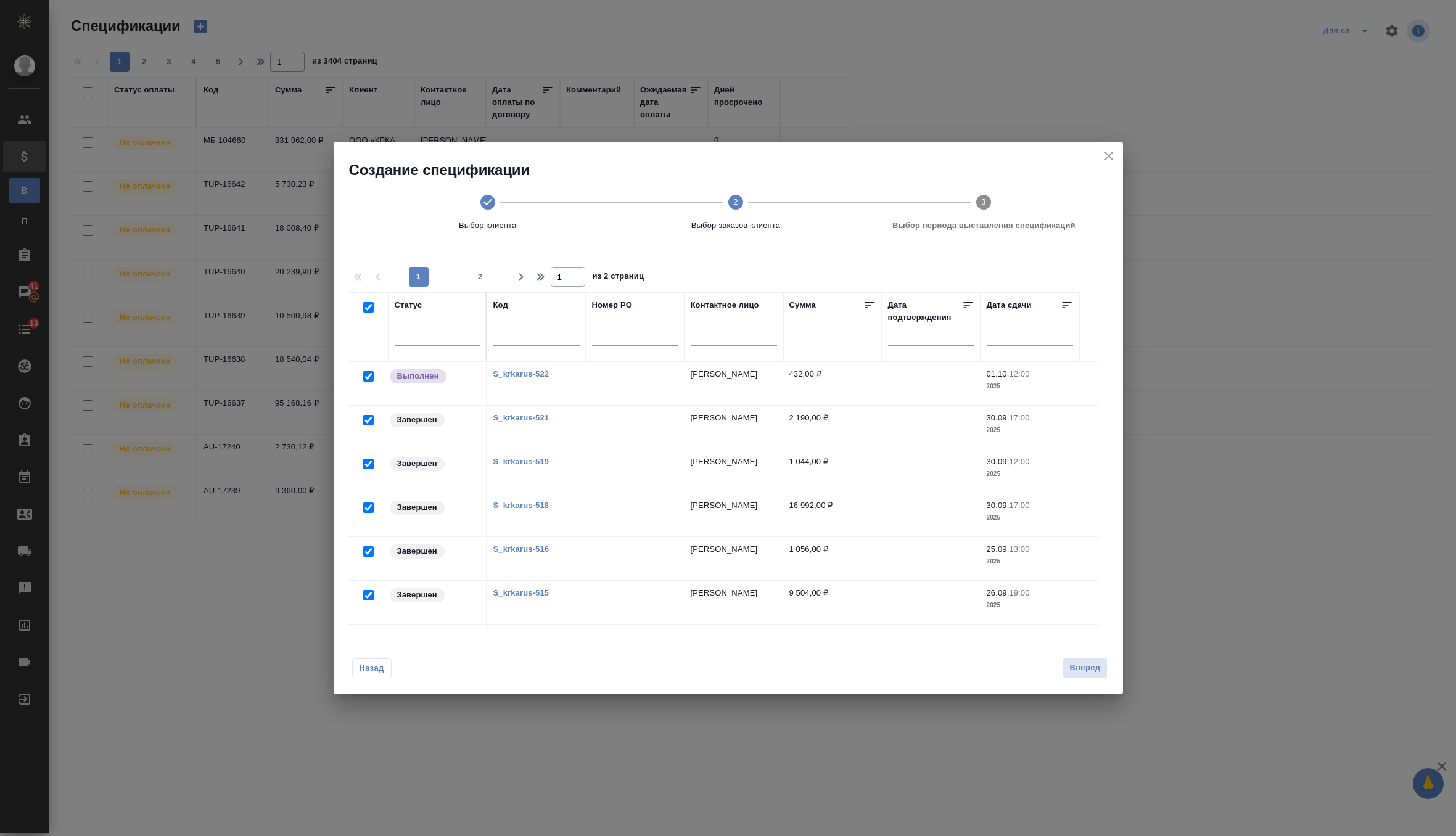
checkbox input "true"
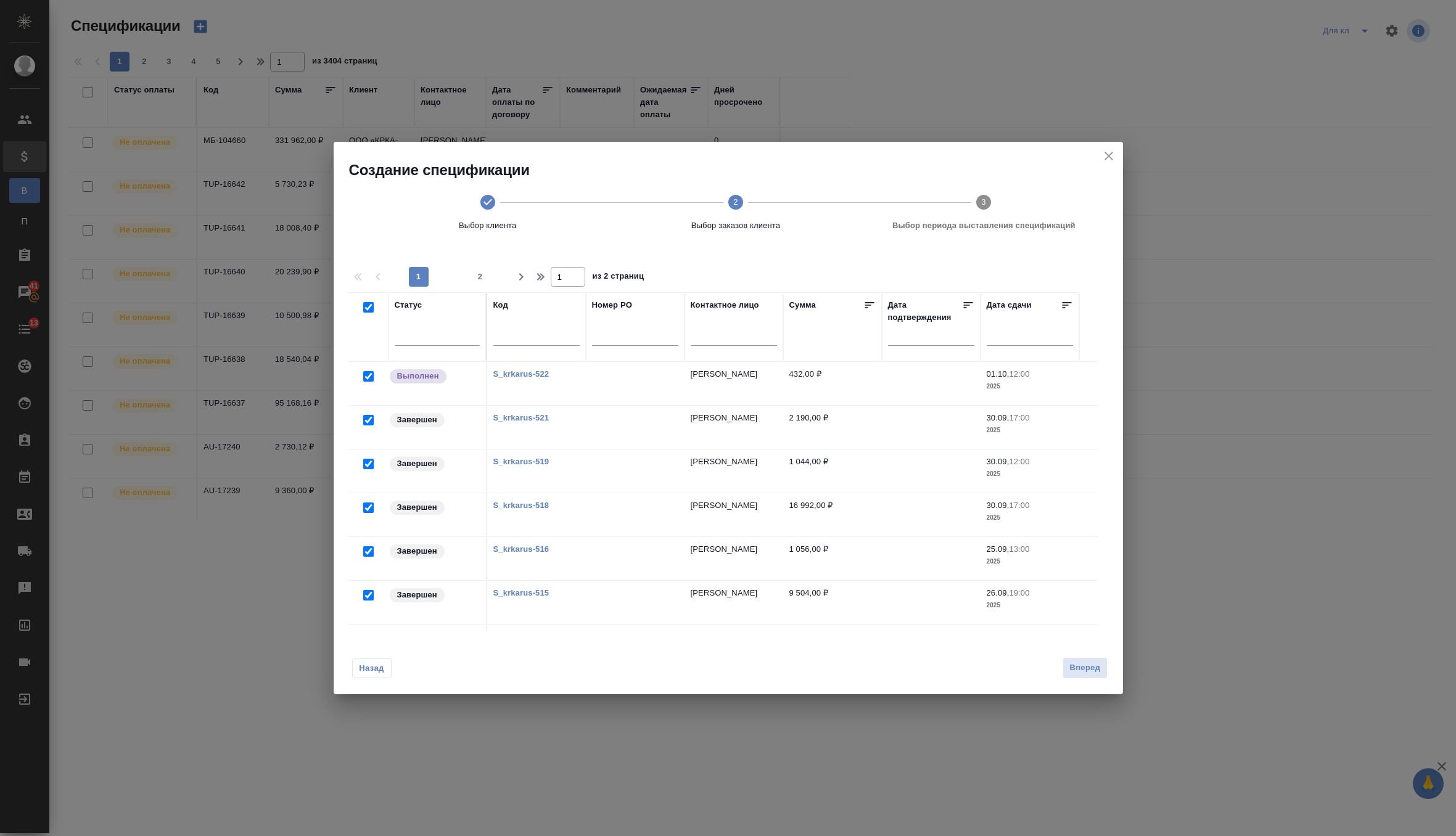
checkbox input "true"
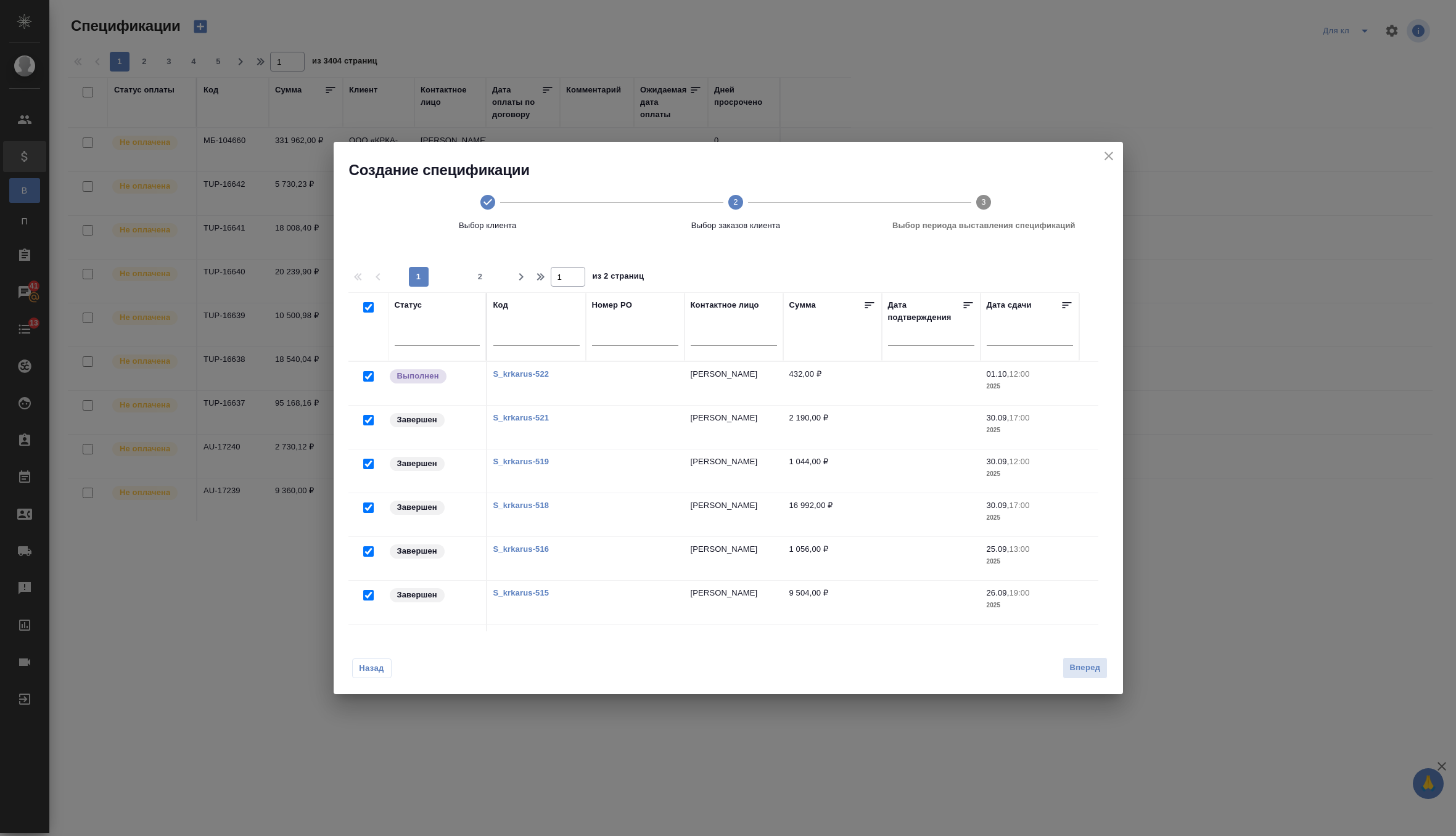
checkbox input "true"
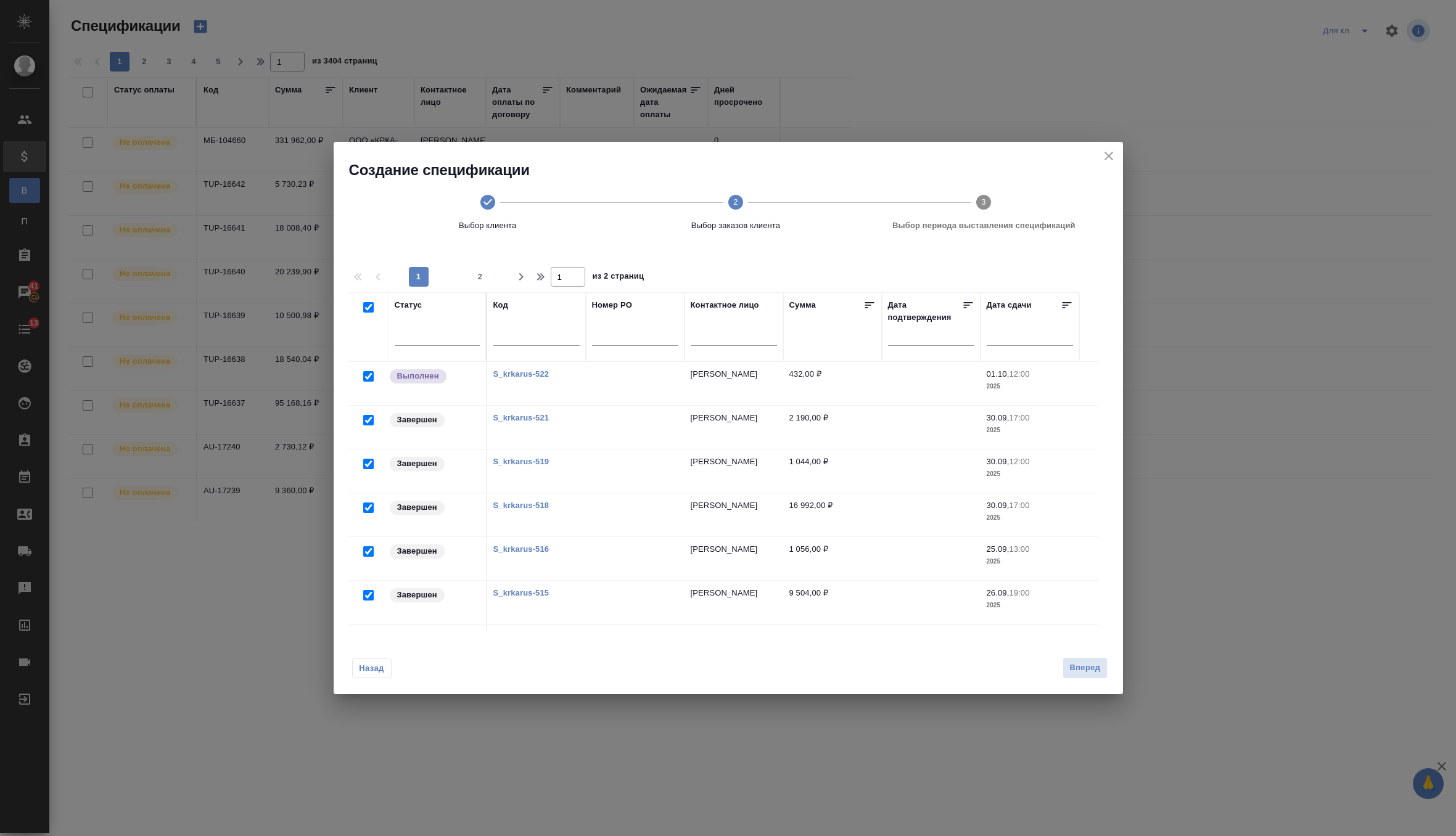
checkbox input "true"
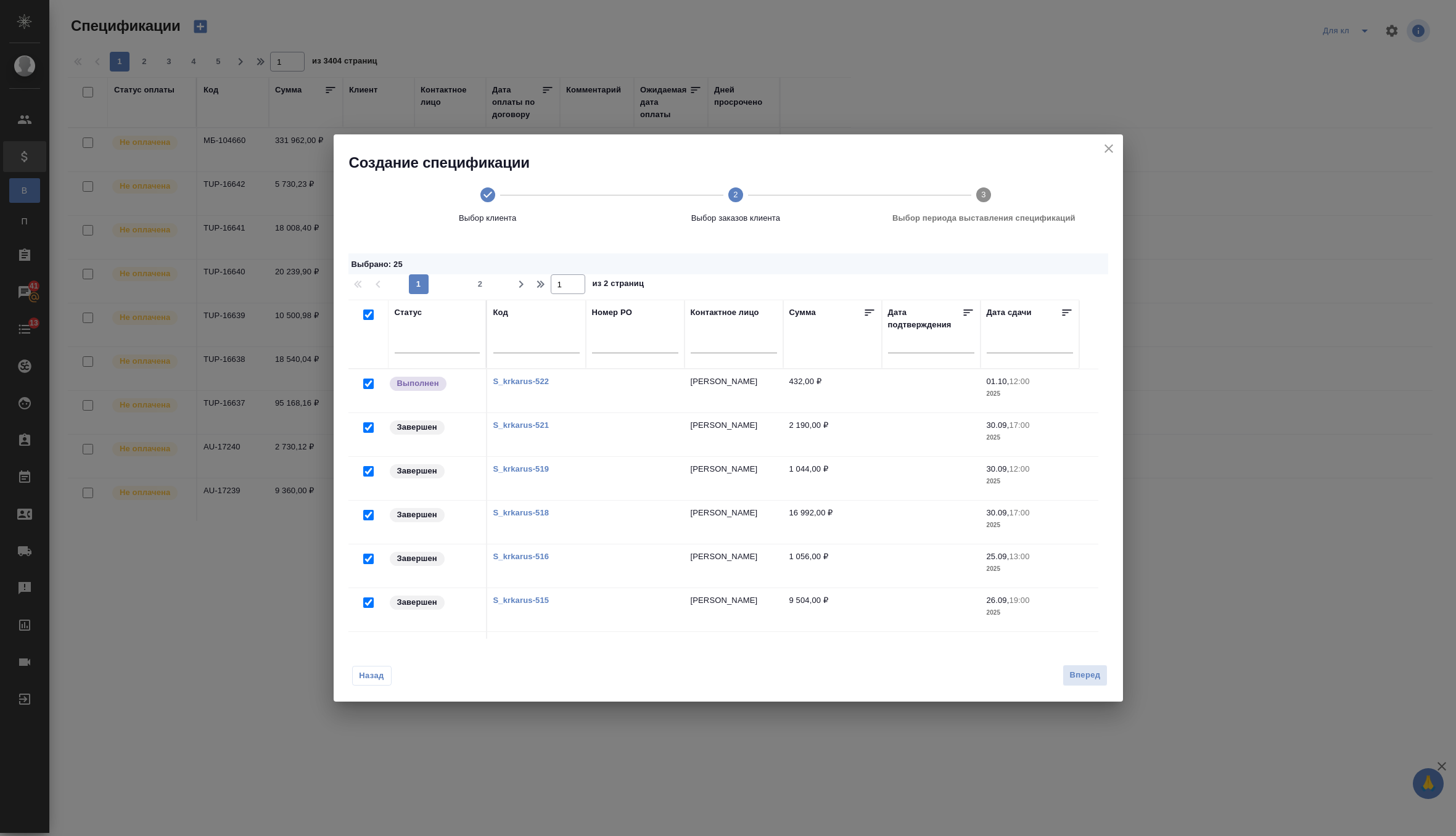
click at [365, 380] on input "checkbox" at bounding box center [369, 384] width 11 height 11
checkbox input "false"
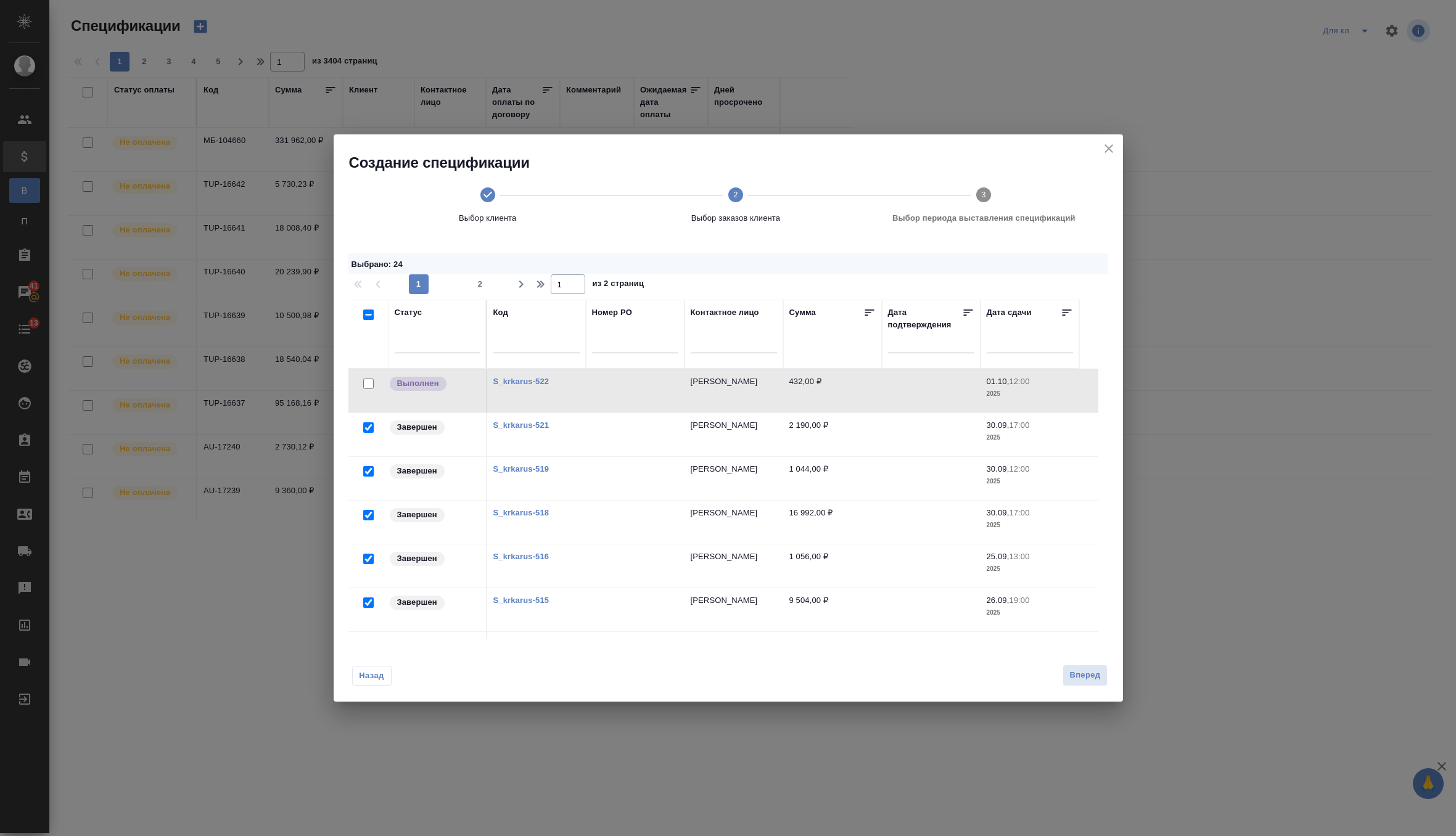
click at [479, 285] on span "2" at bounding box center [480, 285] width 20 height 12
type input "2"
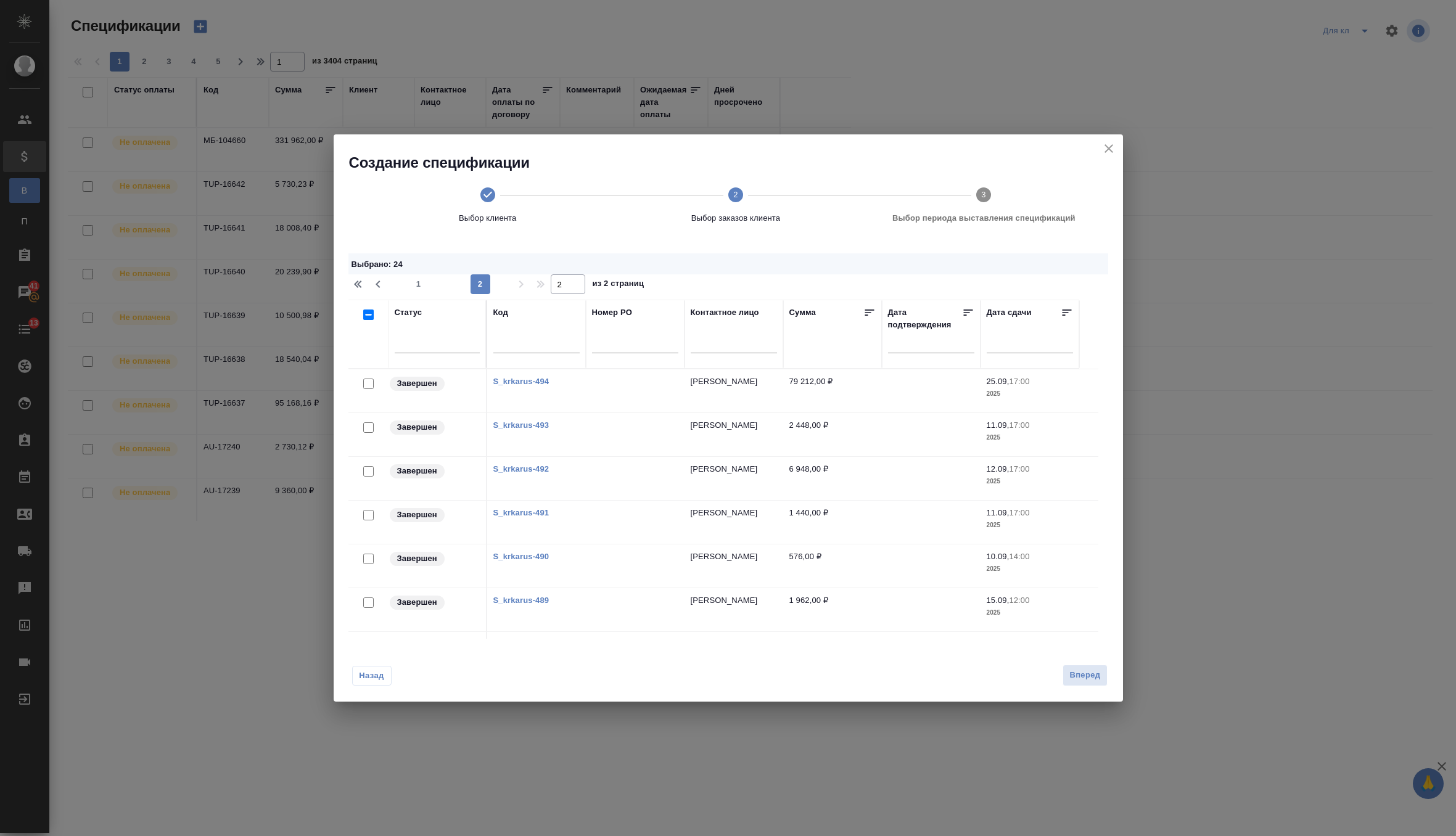
click at [368, 316] on input "checkbox" at bounding box center [369, 315] width 11 height 11
checkbox input "true"
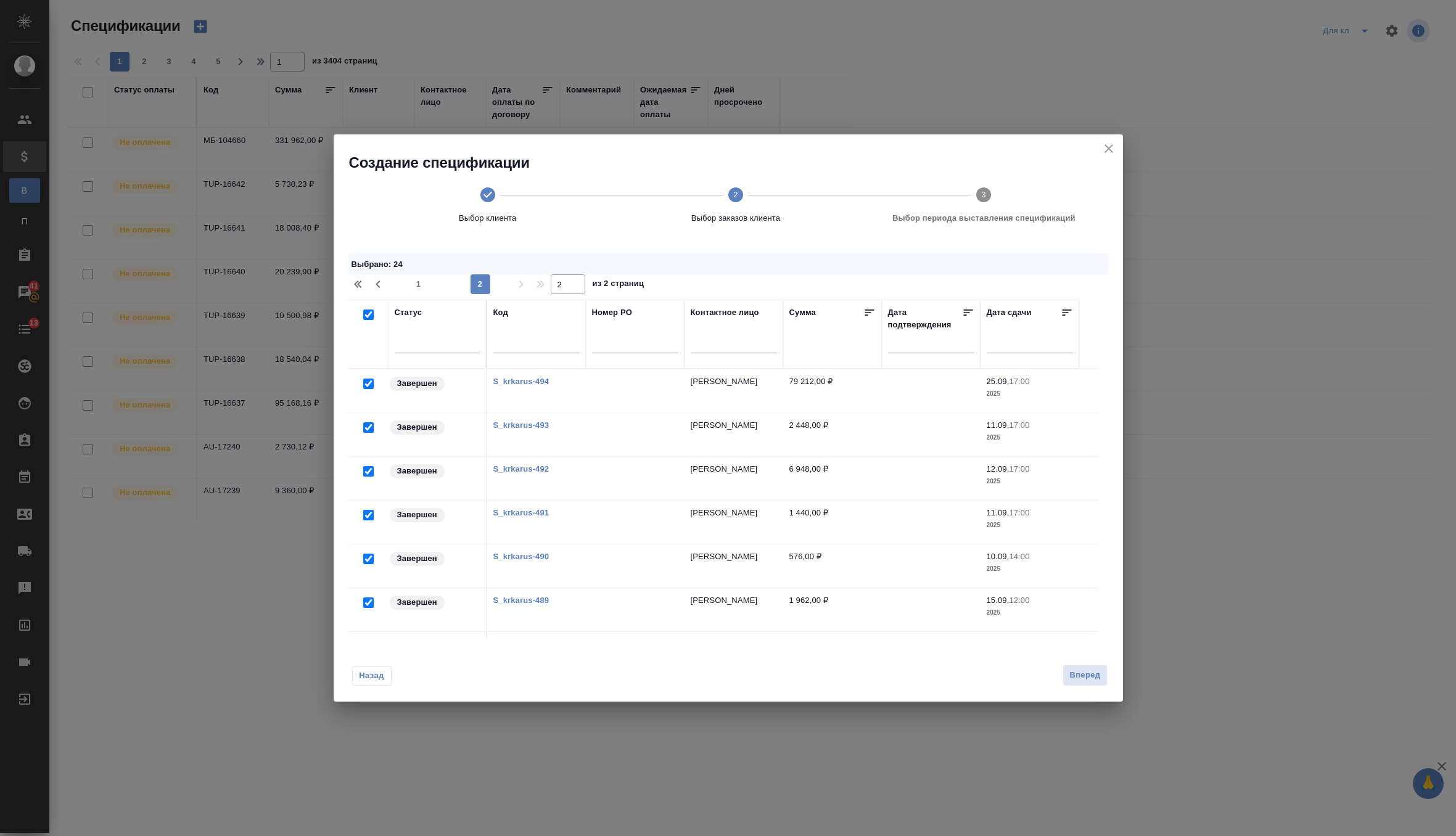
checkbox input "true"
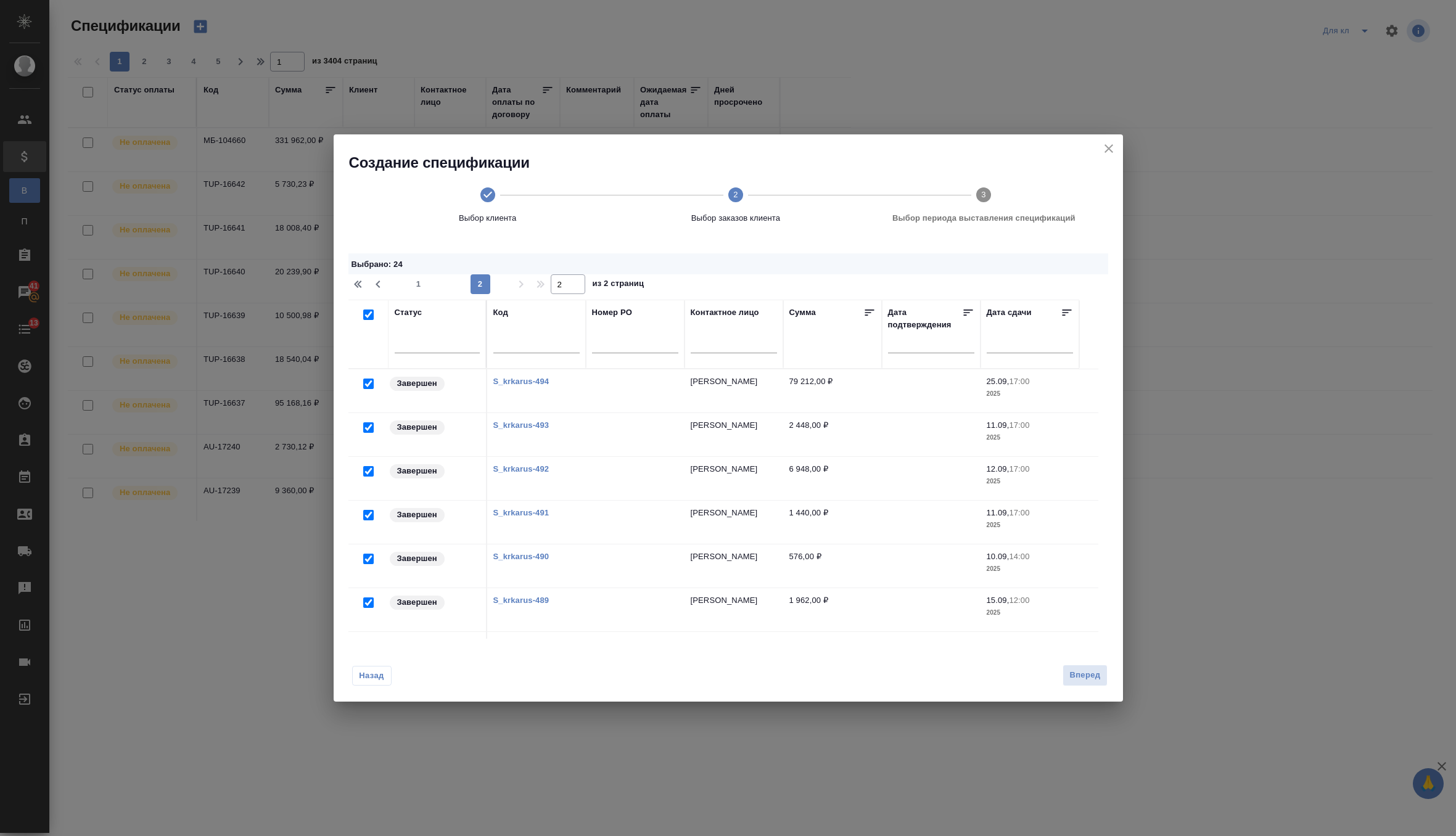
checkbox input "true"
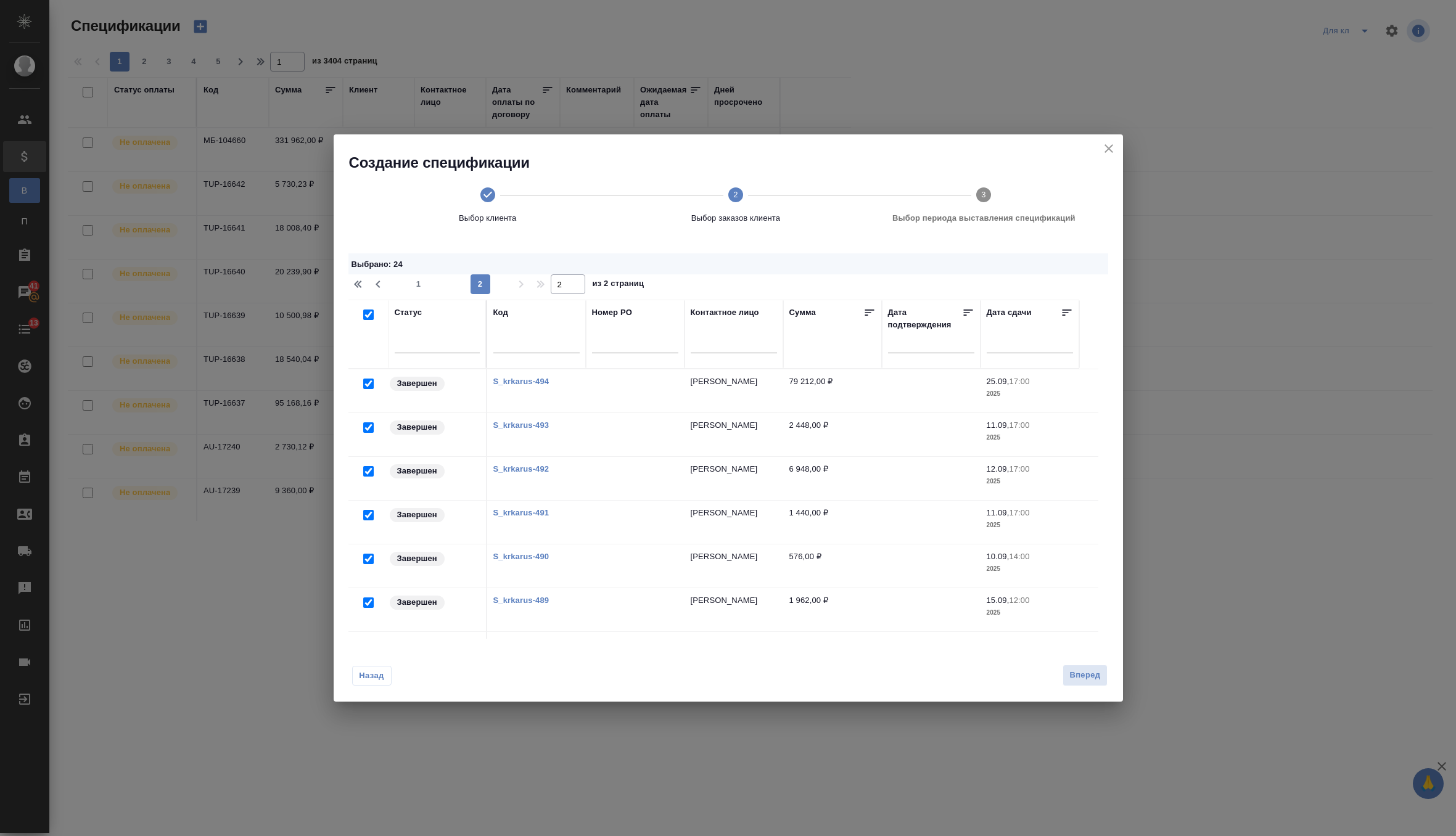
checkbox input "true"
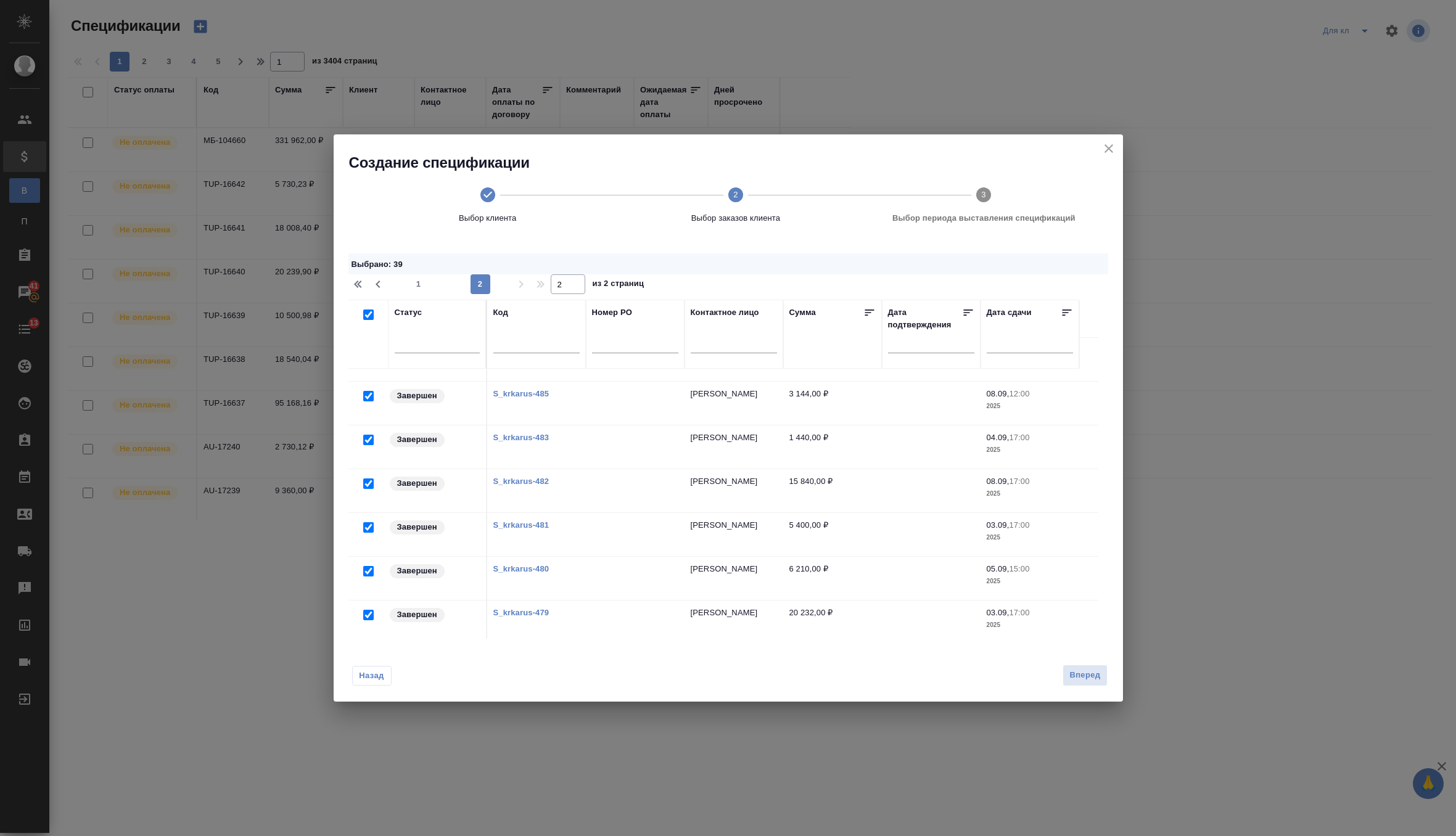
scroll to position [384, 0]
click at [1096, 670] on span "Вперед" at bounding box center [1084, 676] width 31 height 14
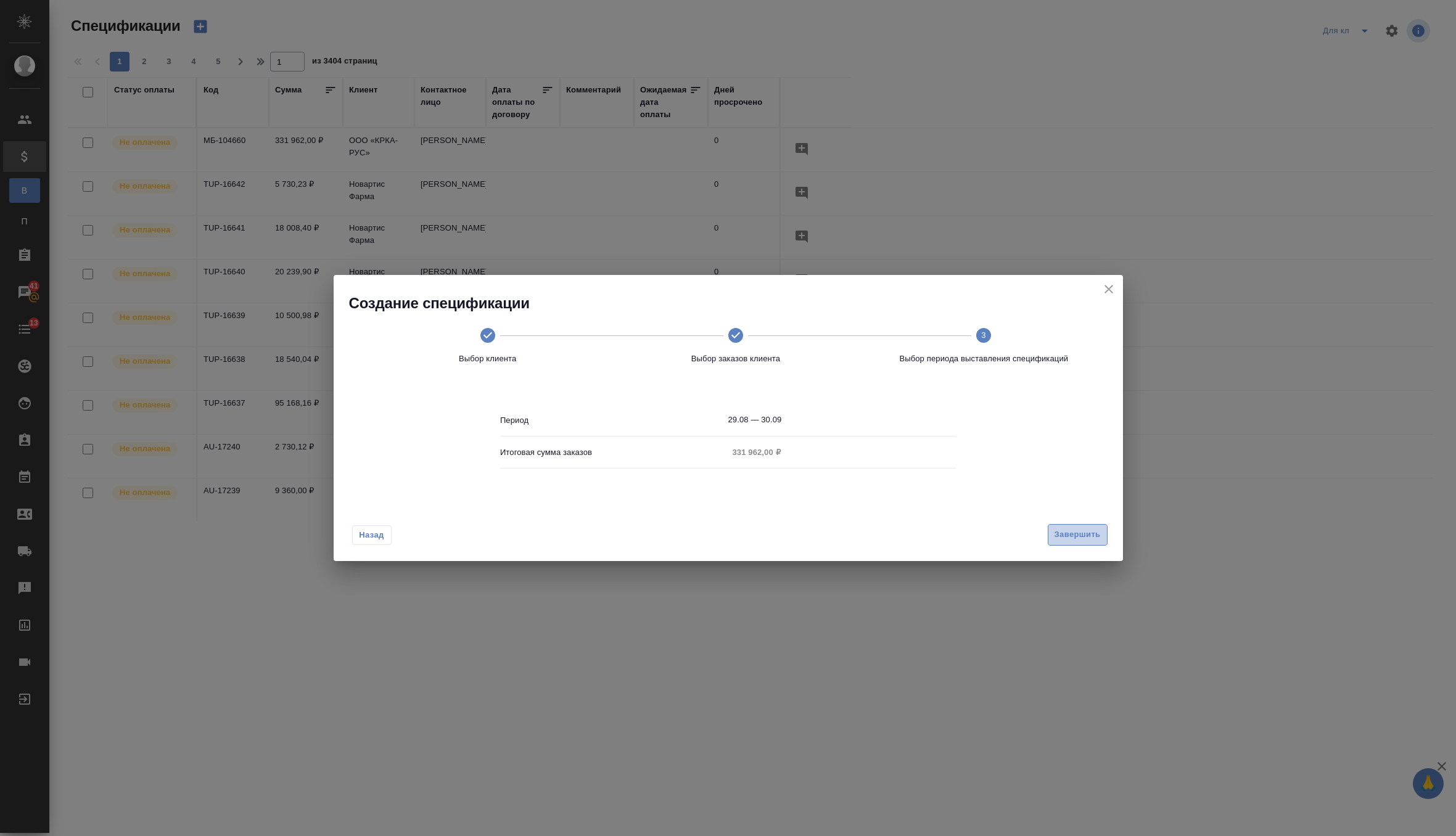
click at [1069, 540] on span "Завершить" at bounding box center [1077, 535] width 46 height 14
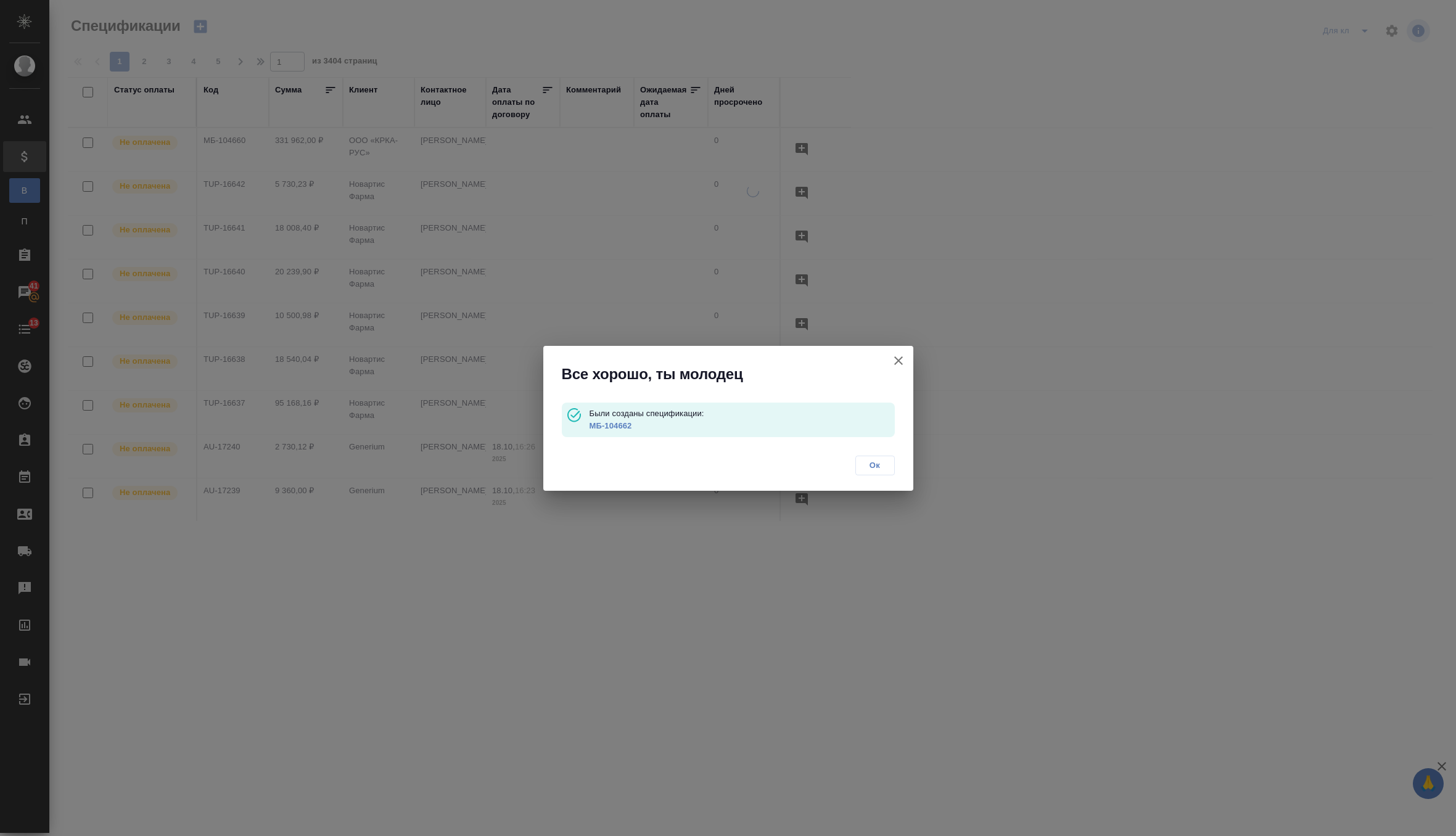
click at [622, 432] on p "МБ-104662" at bounding box center [741, 426] width 305 height 12
click at [624, 426] on link "МБ-104662" at bounding box center [610, 426] width 43 height 9
click at [878, 462] on span "Ок" at bounding box center [874, 465] width 26 height 12
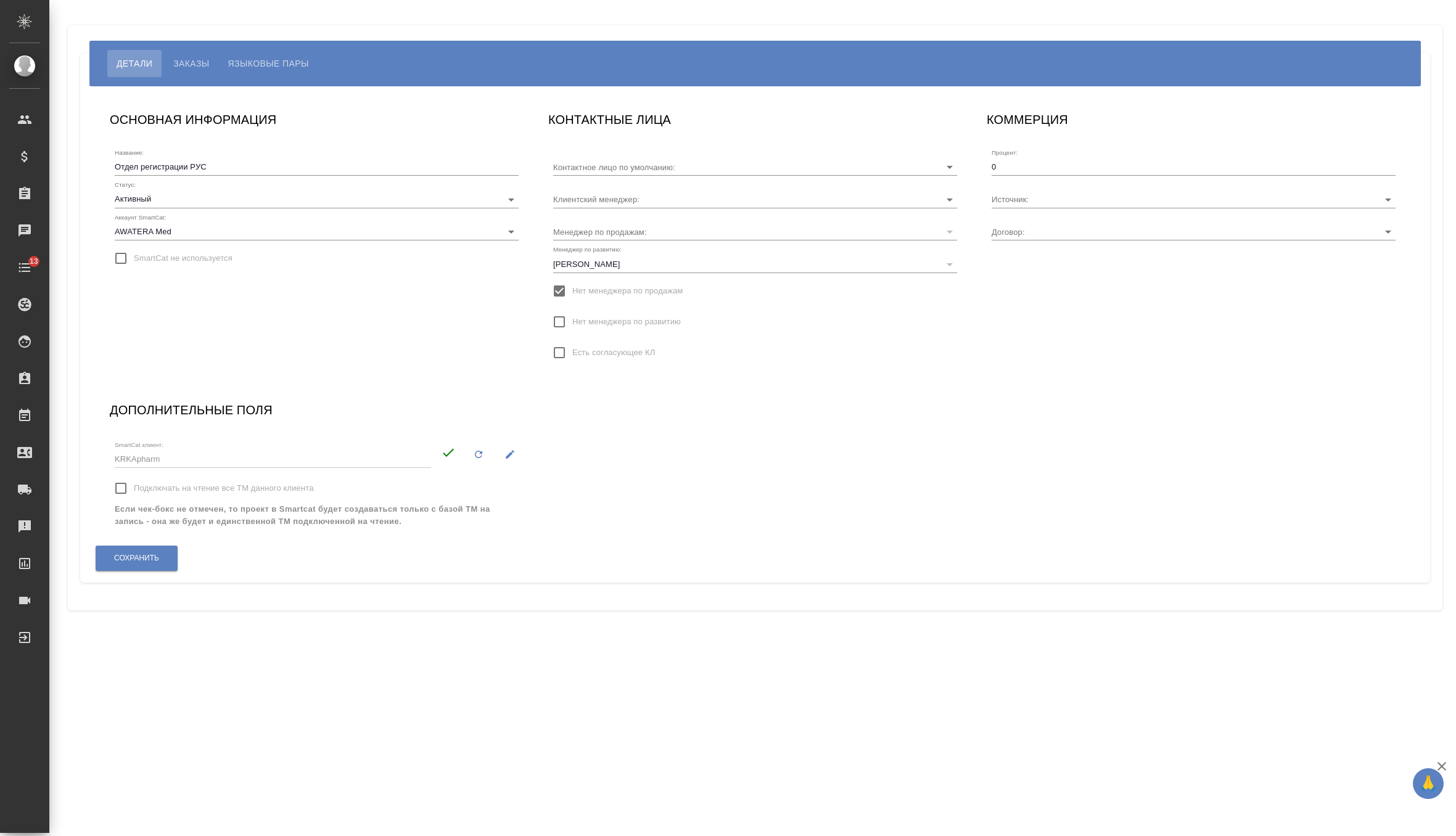
type input "[PERSON_NAME]"
type input "МБ-4161"
type input "Звержановская Диана"
click at [1029, 225] on input "МБ-4161" at bounding box center [1173, 231] width 364 height 17
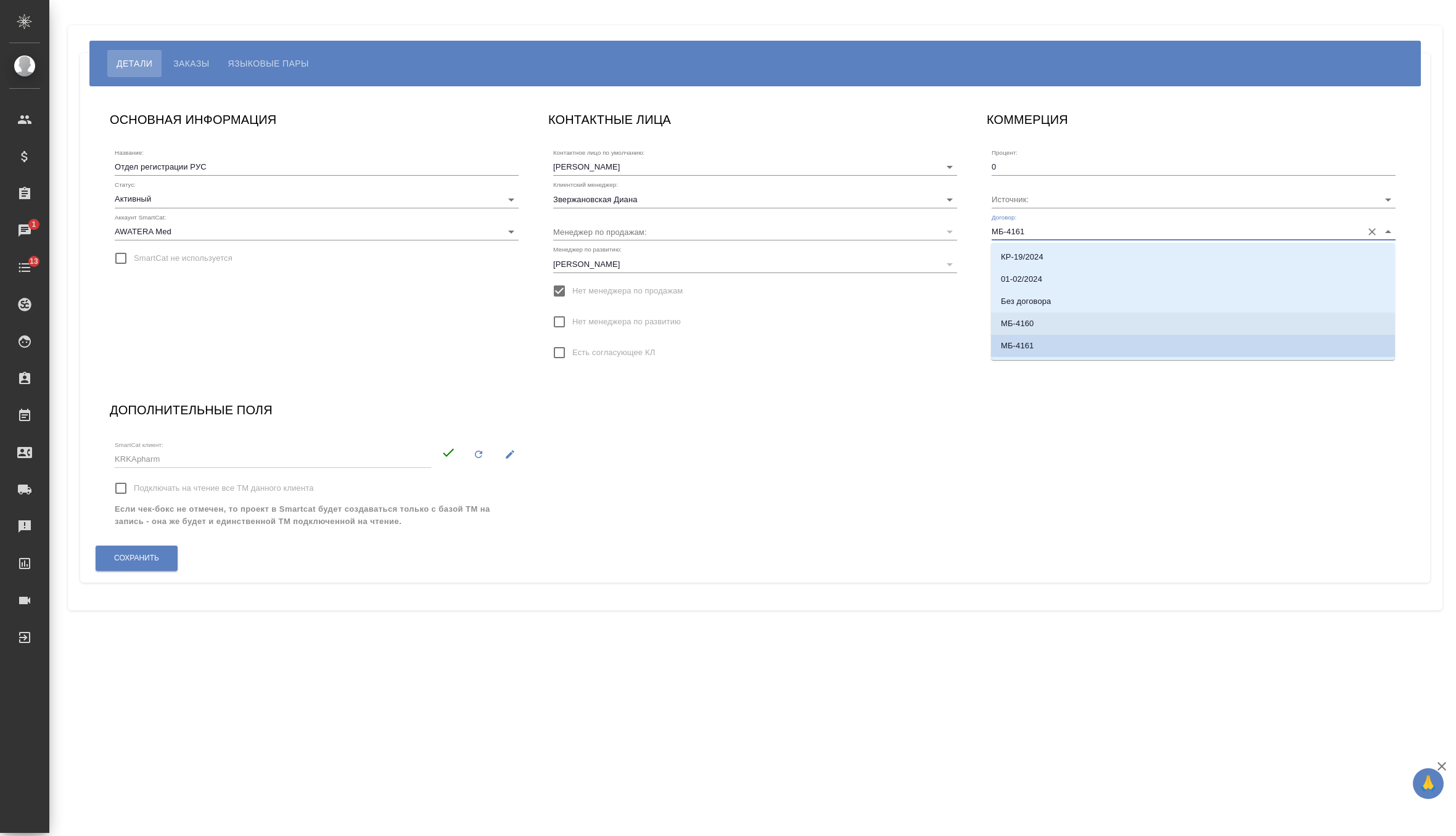
click at [1034, 323] on li "МБ-4160" at bounding box center [1192, 324] width 403 height 22
type input "МБ-4160"
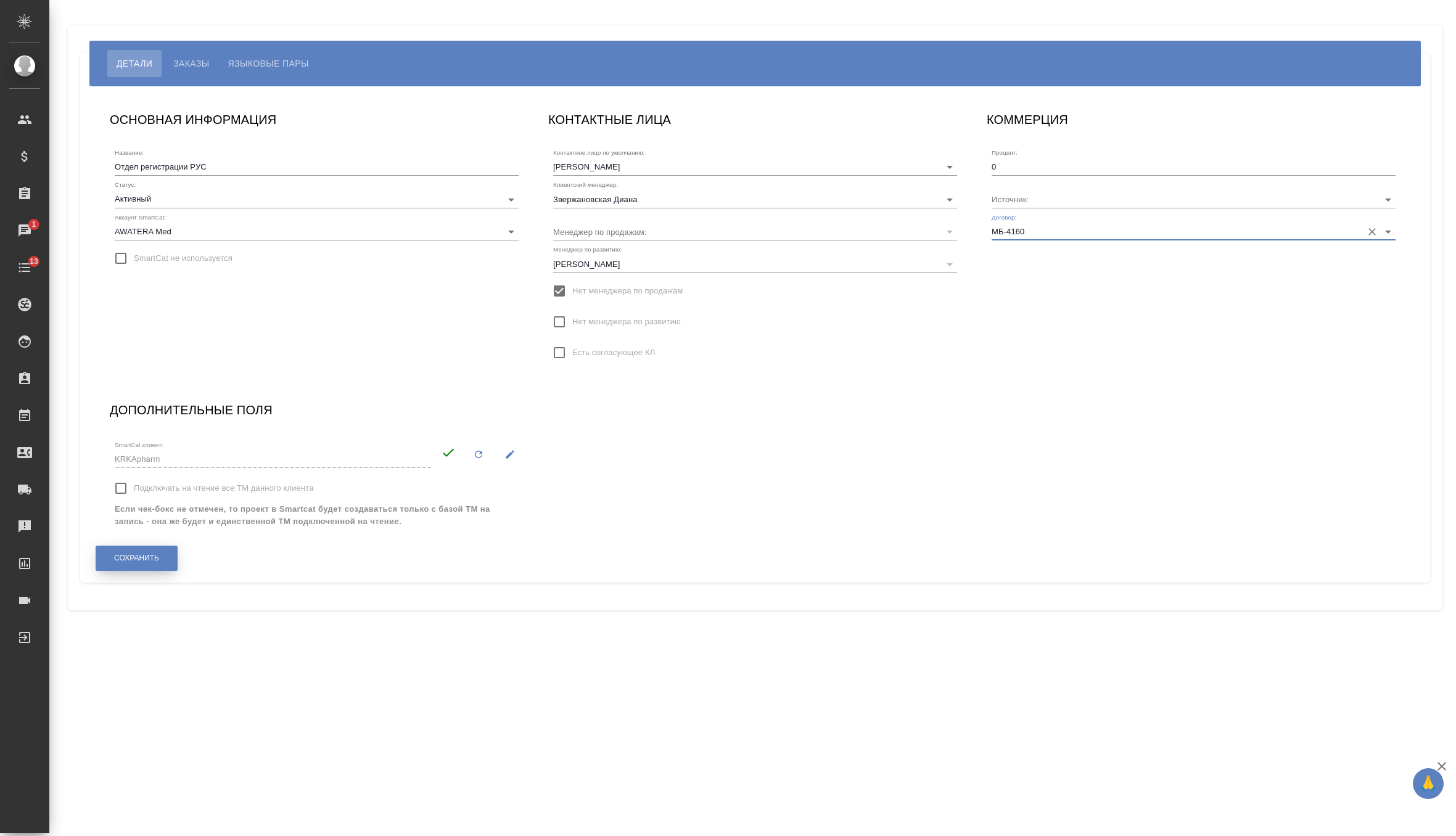
click at [144, 556] on span "Сохранить" at bounding box center [137, 559] width 45 height 11
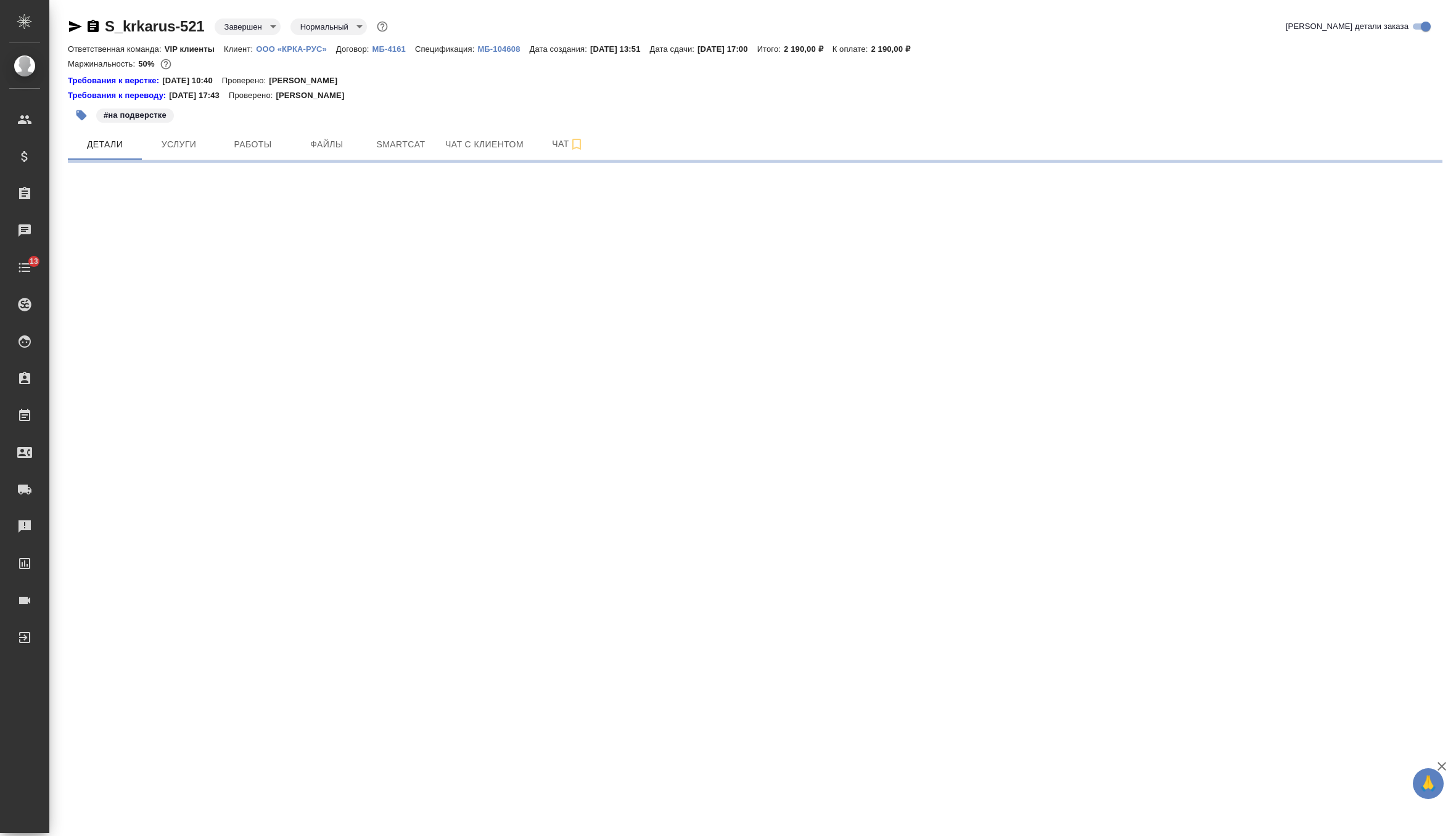
select select "RU"
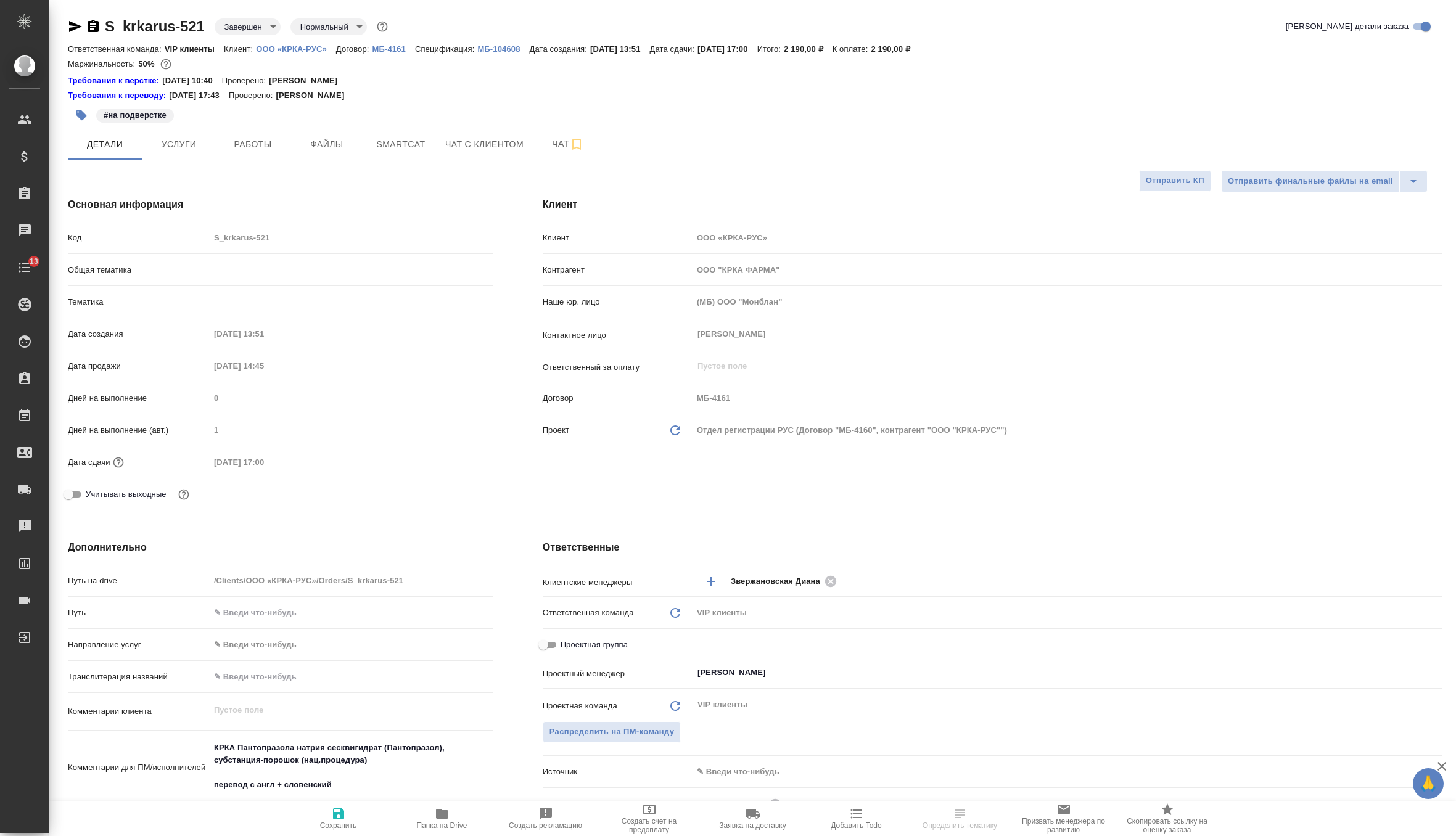
type textarea "x"
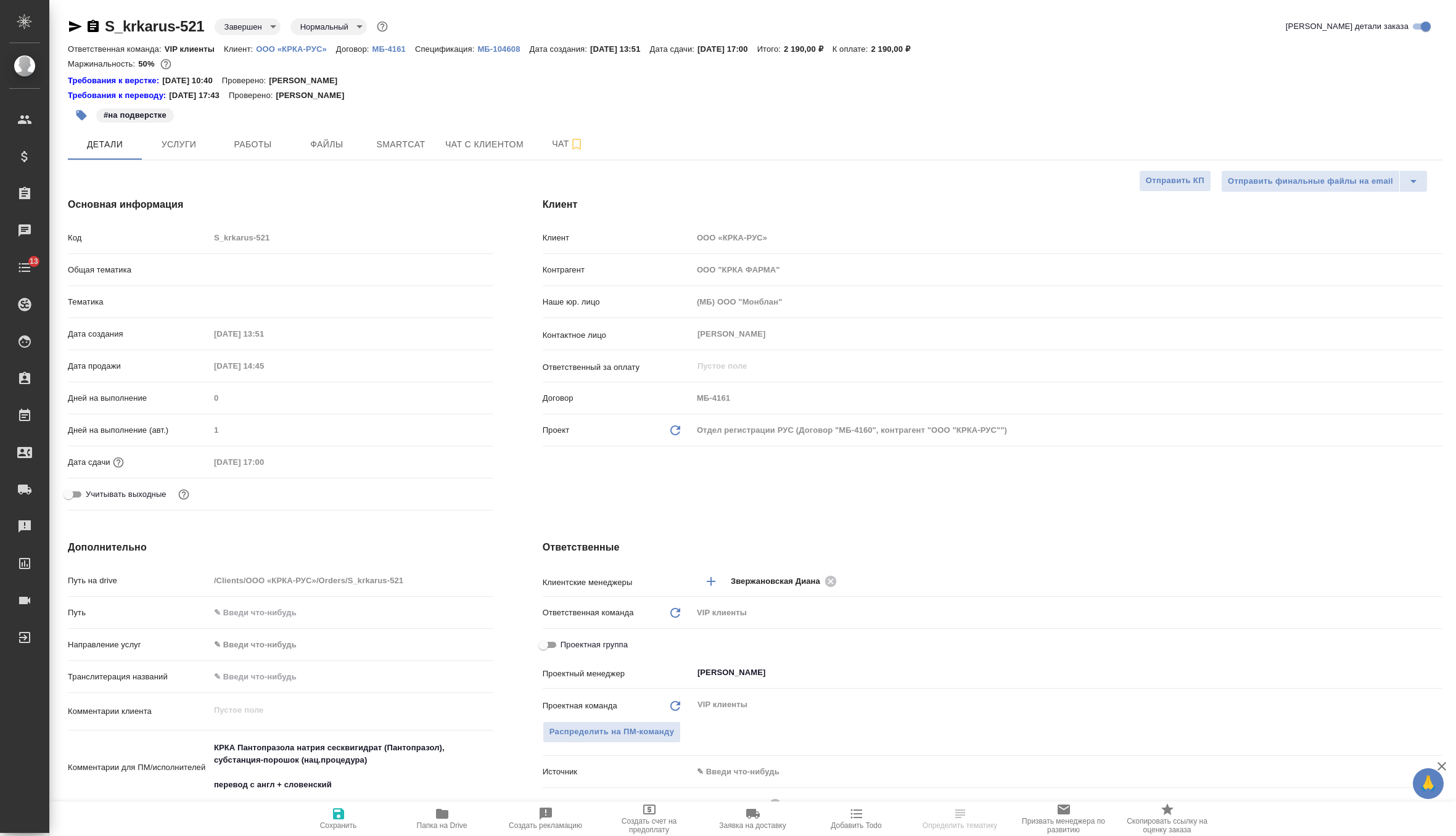
type textarea "x"
click at [503, 51] on p "МБ-104608" at bounding box center [503, 49] width 51 height 9
type textarea "x"
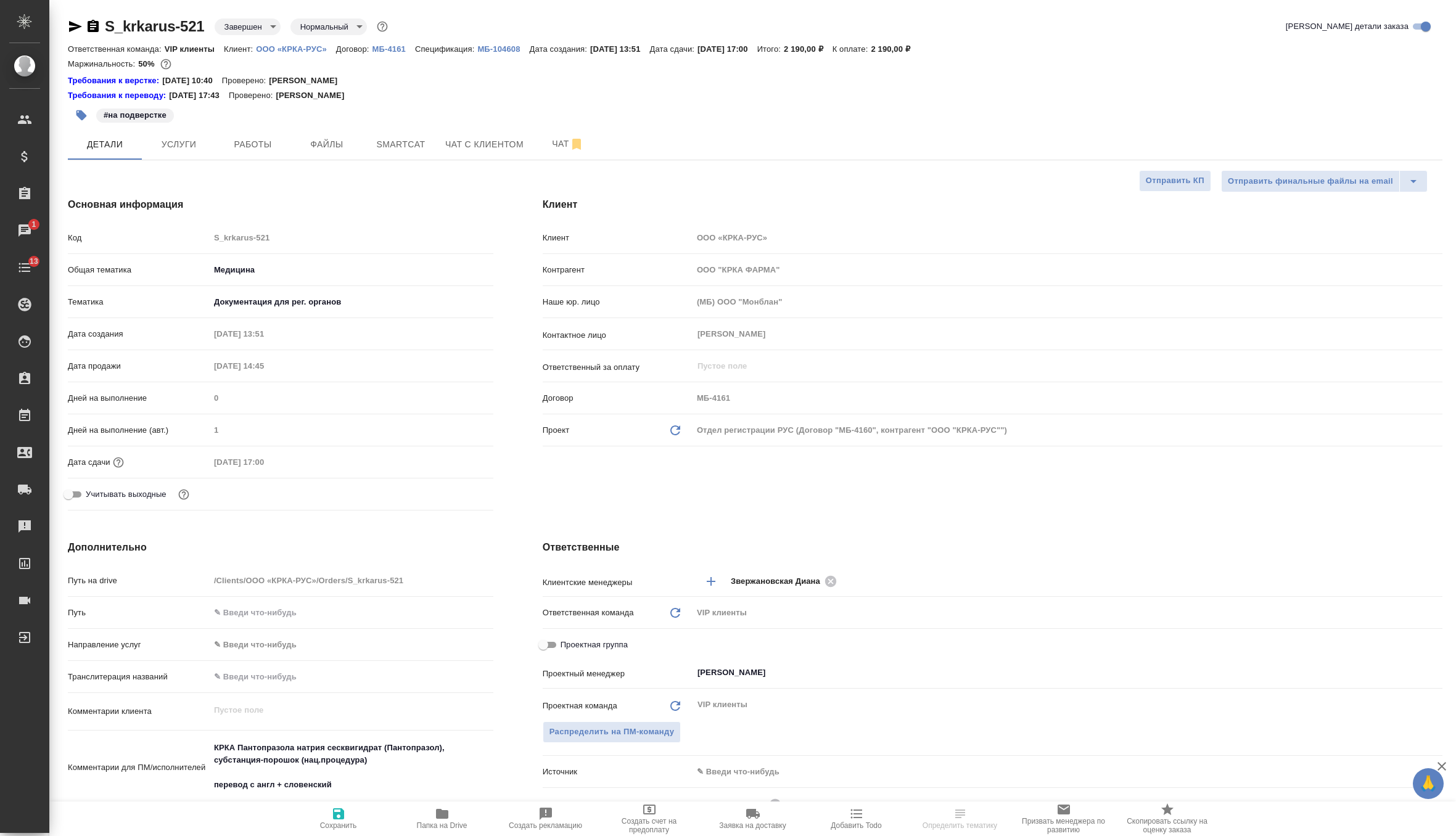
select select "RU"
type textarea "x"
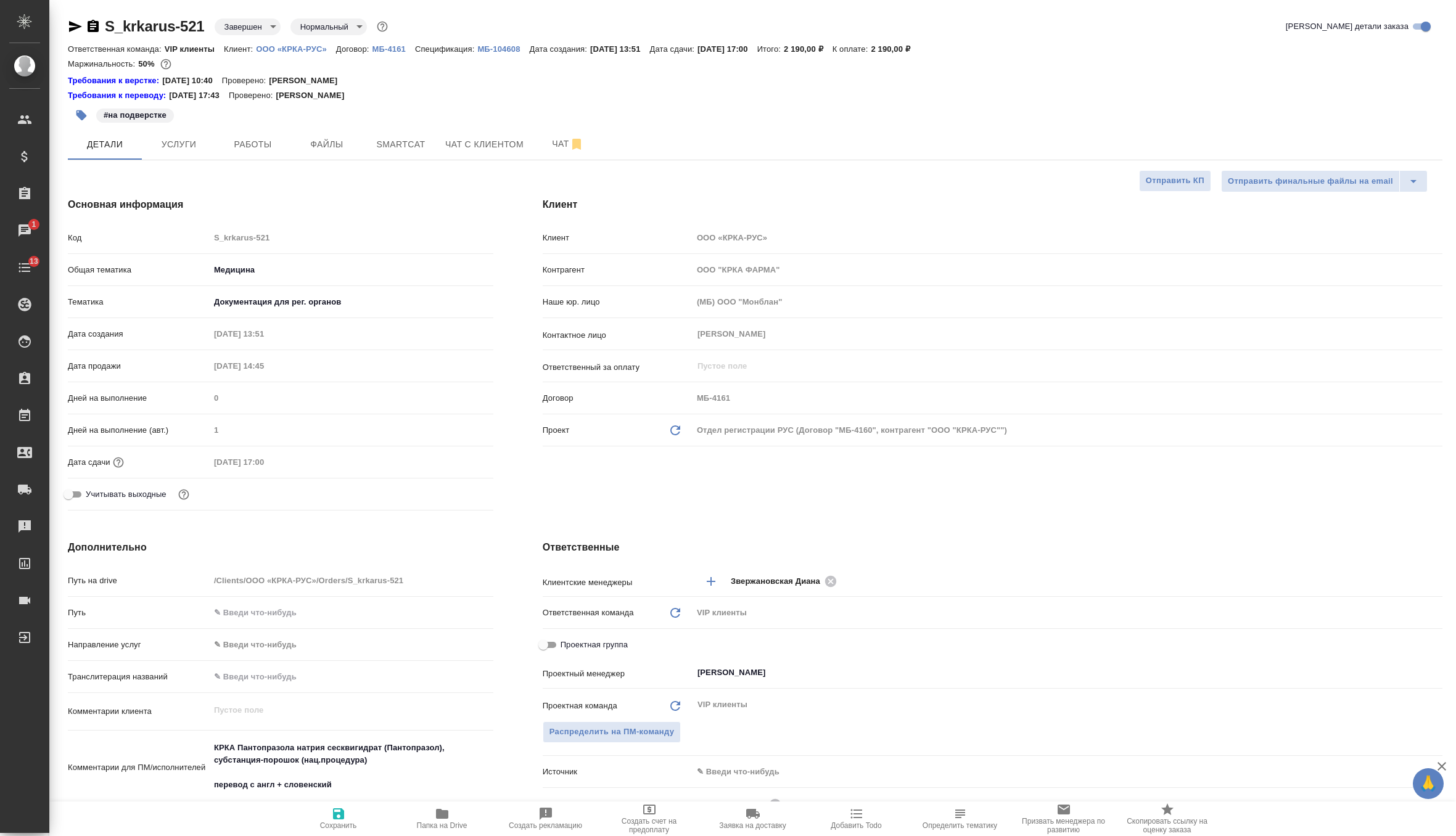
type textarea "x"
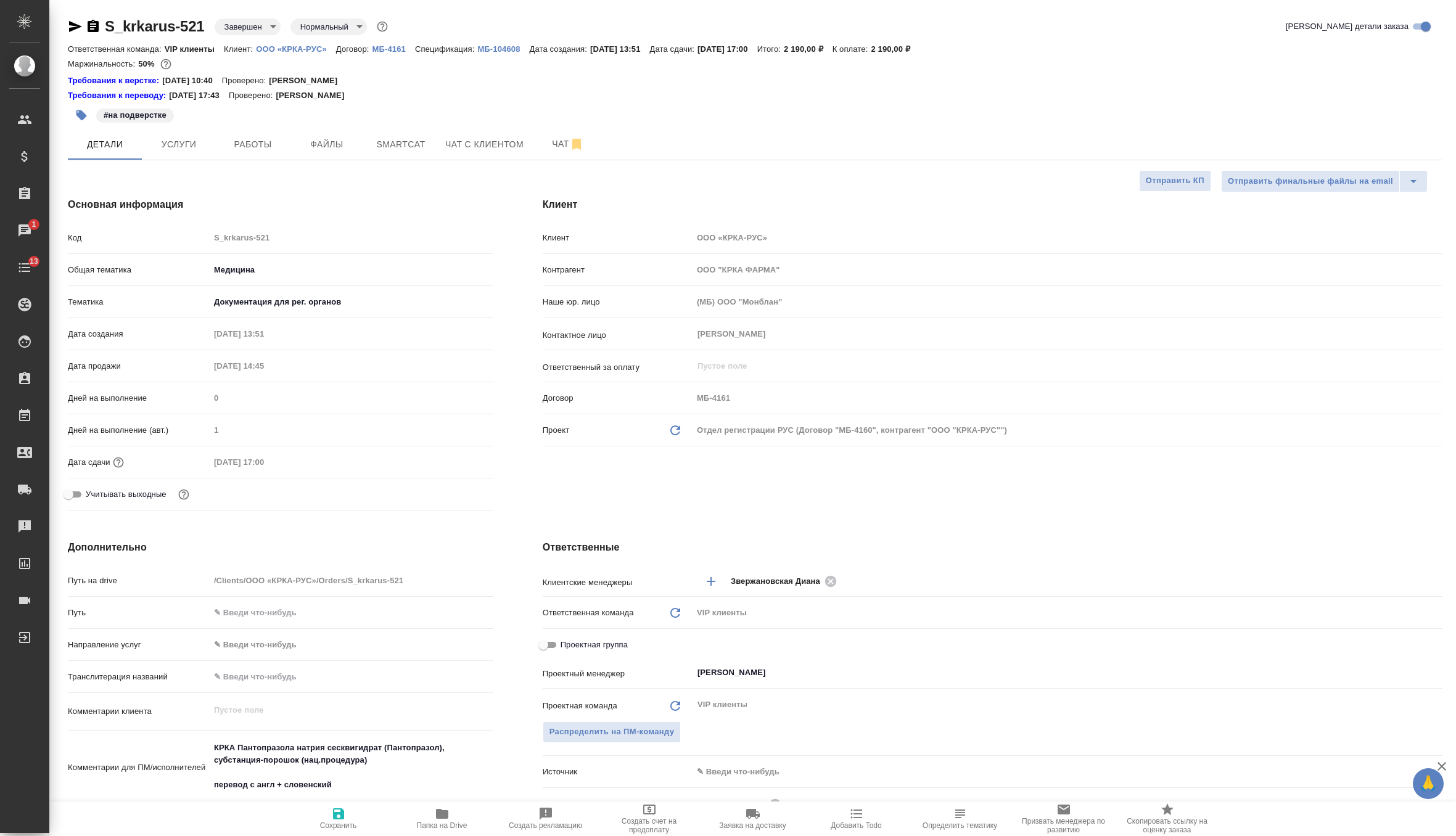
type textarea "x"
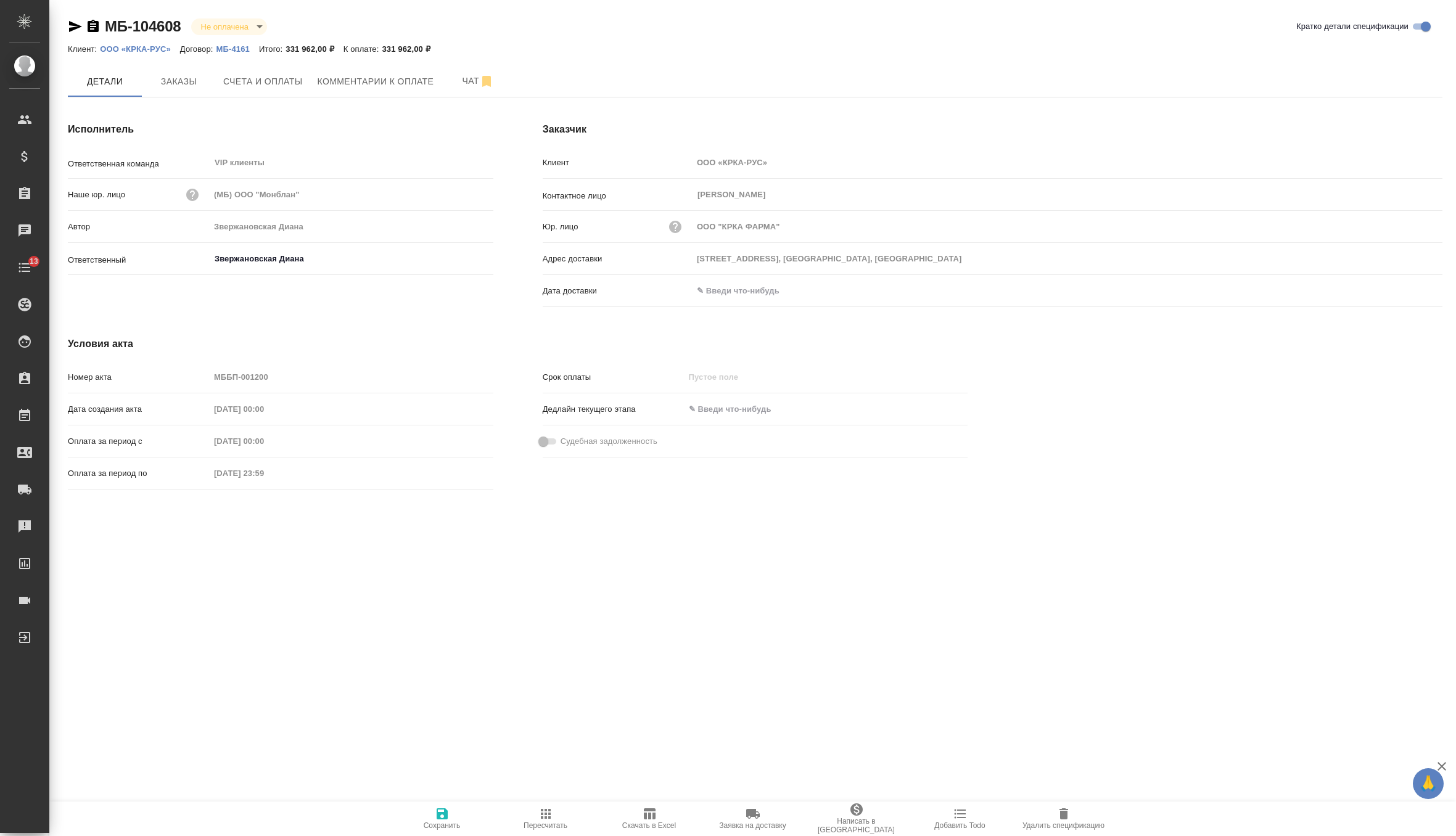
click at [1068, 829] on span "Удалить спецификацию" at bounding box center [1063, 825] width 82 height 9
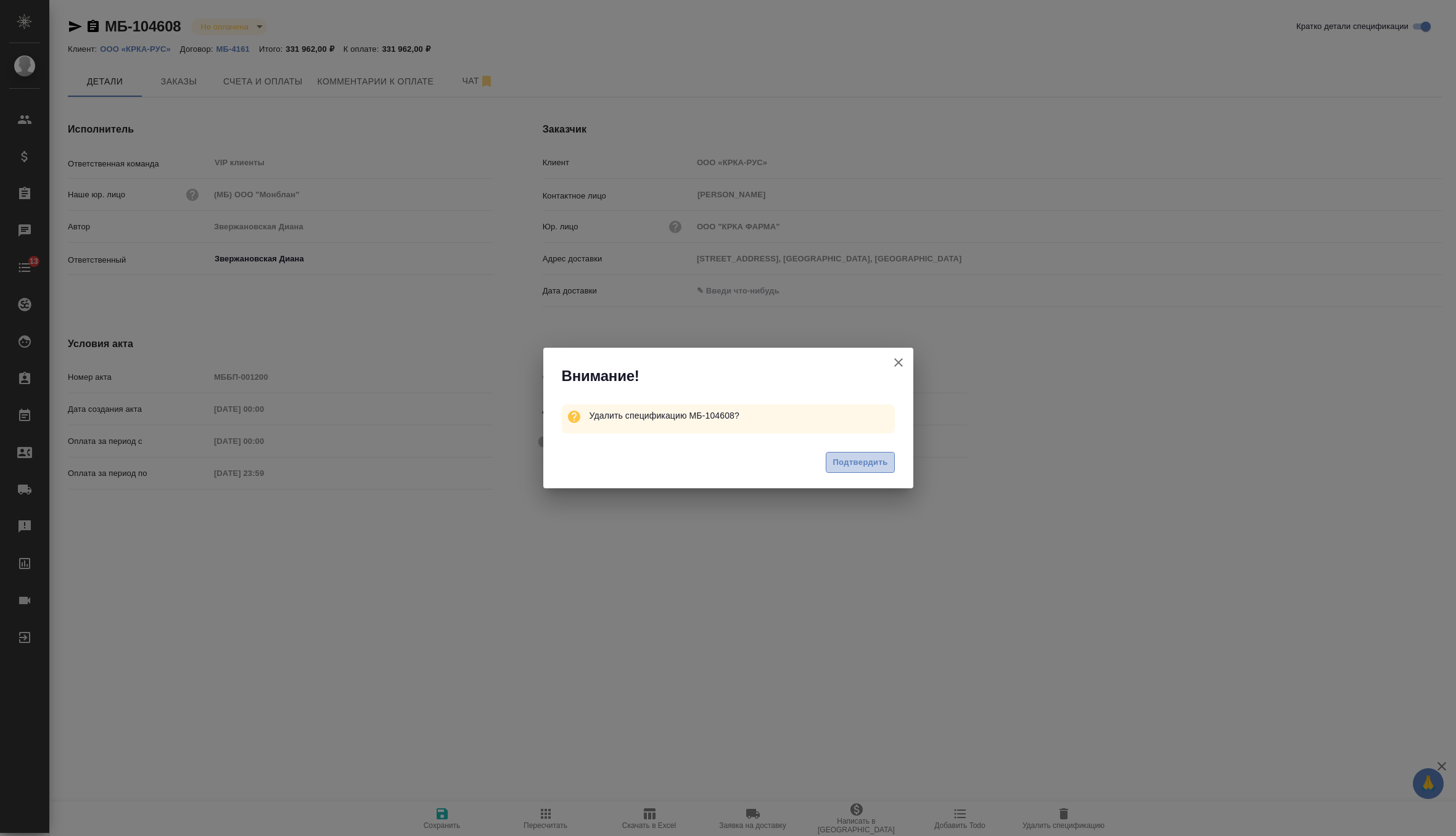
click at [865, 468] on span "Подтвердить" at bounding box center [860, 463] width 55 height 14
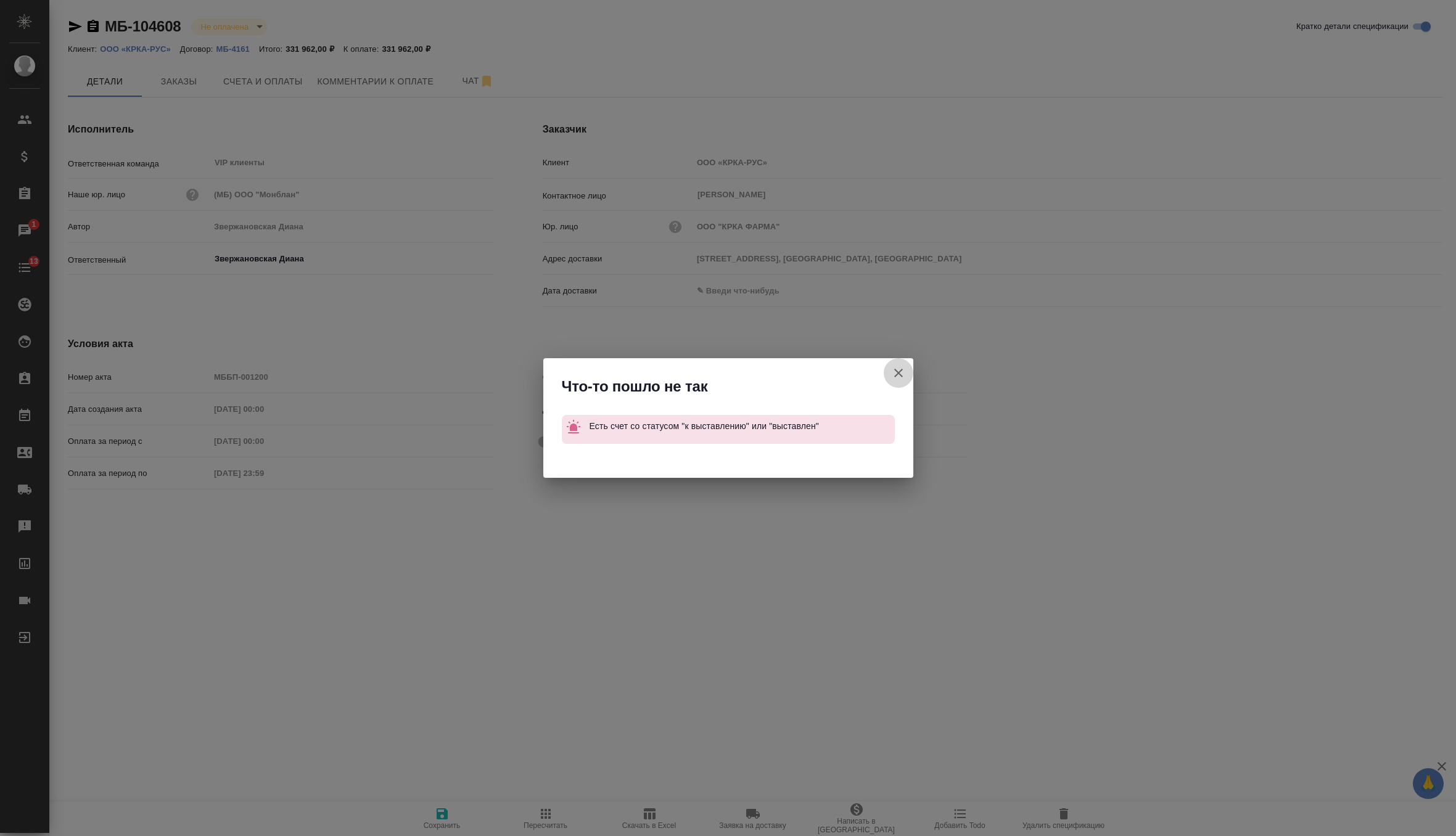
click at [897, 373] on icon "button" at bounding box center [898, 373] width 9 height 9
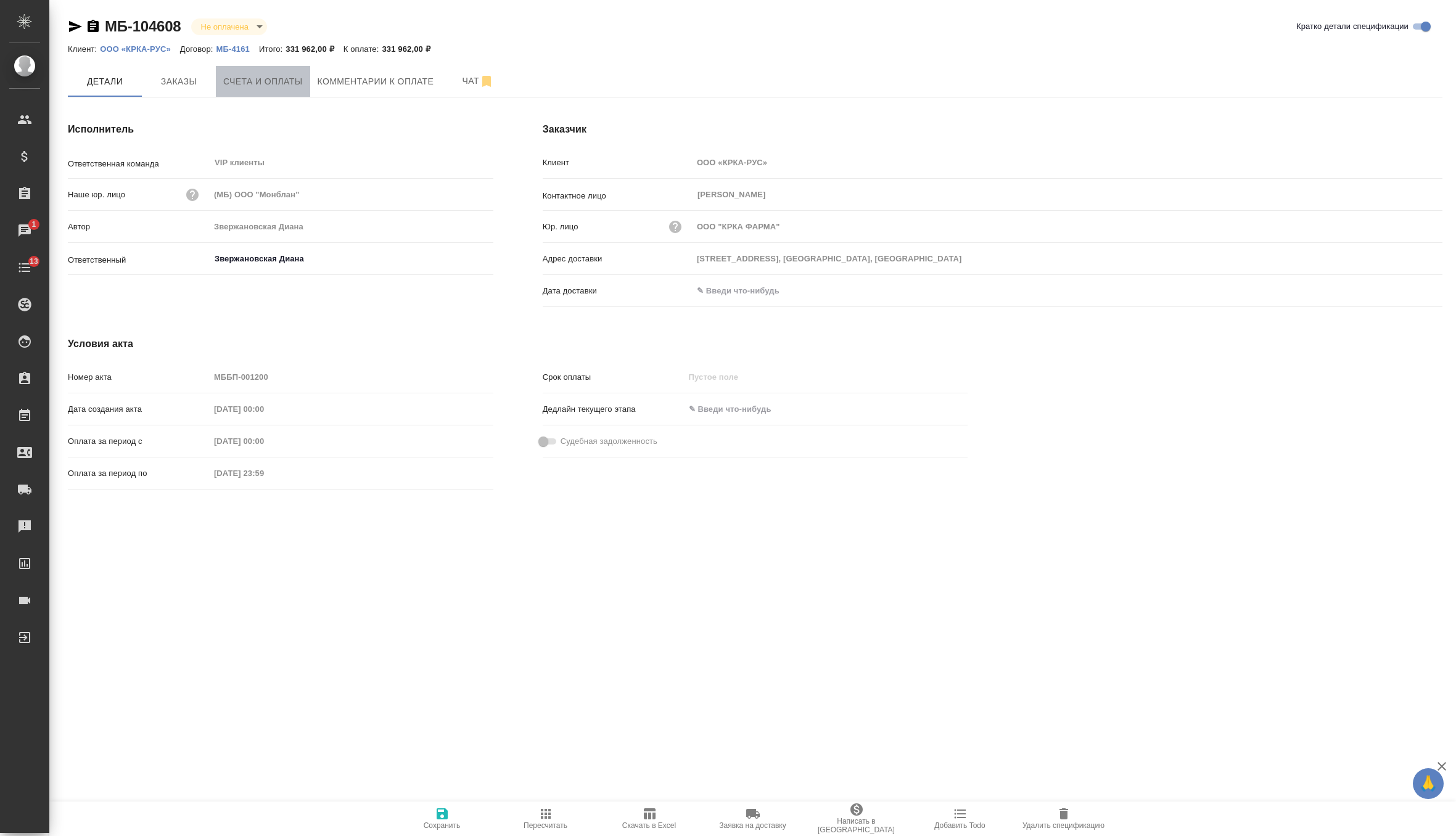
click at [294, 84] on span "Счета и оплаты" at bounding box center [263, 81] width 80 height 15
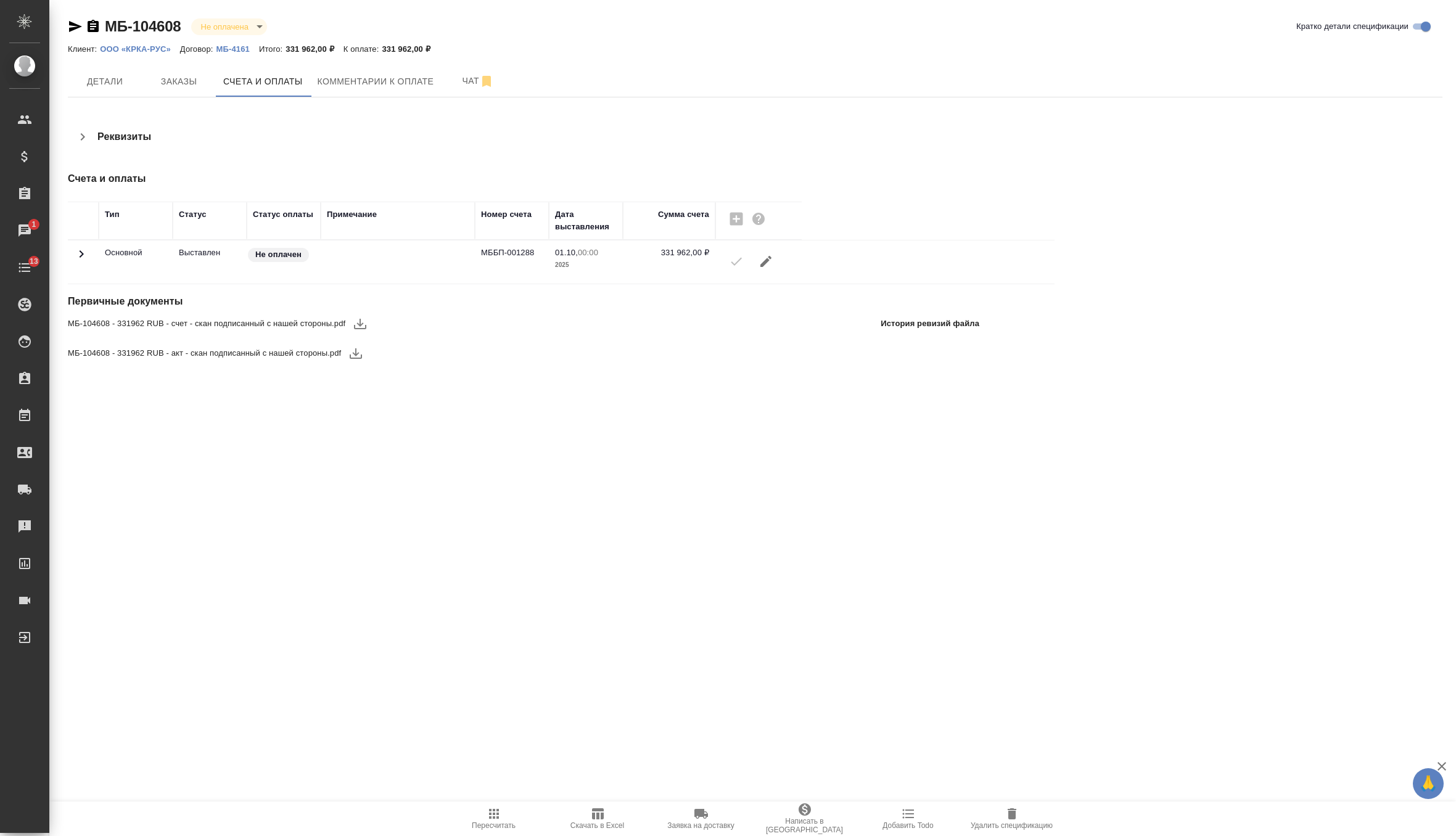
click at [768, 265] on icon "button" at bounding box center [765, 261] width 15 height 15
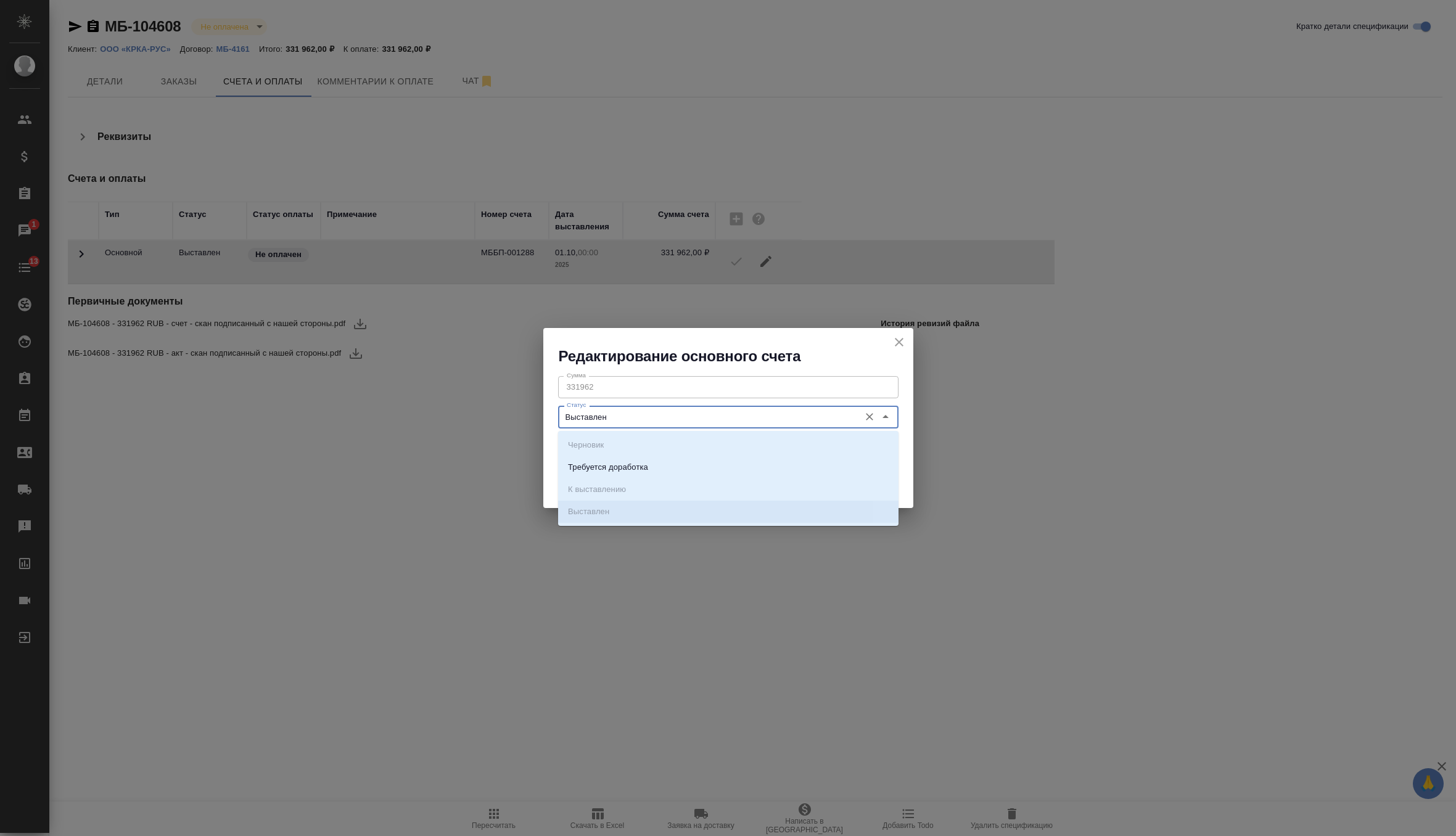
click at [661, 410] on input "Выставлен" at bounding box center [707, 417] width 292 height 15
click at [652, 462] on li "Требуется доработка" at bounding box center [728, 467] width 341 height 22
type input "Требуется доработка"
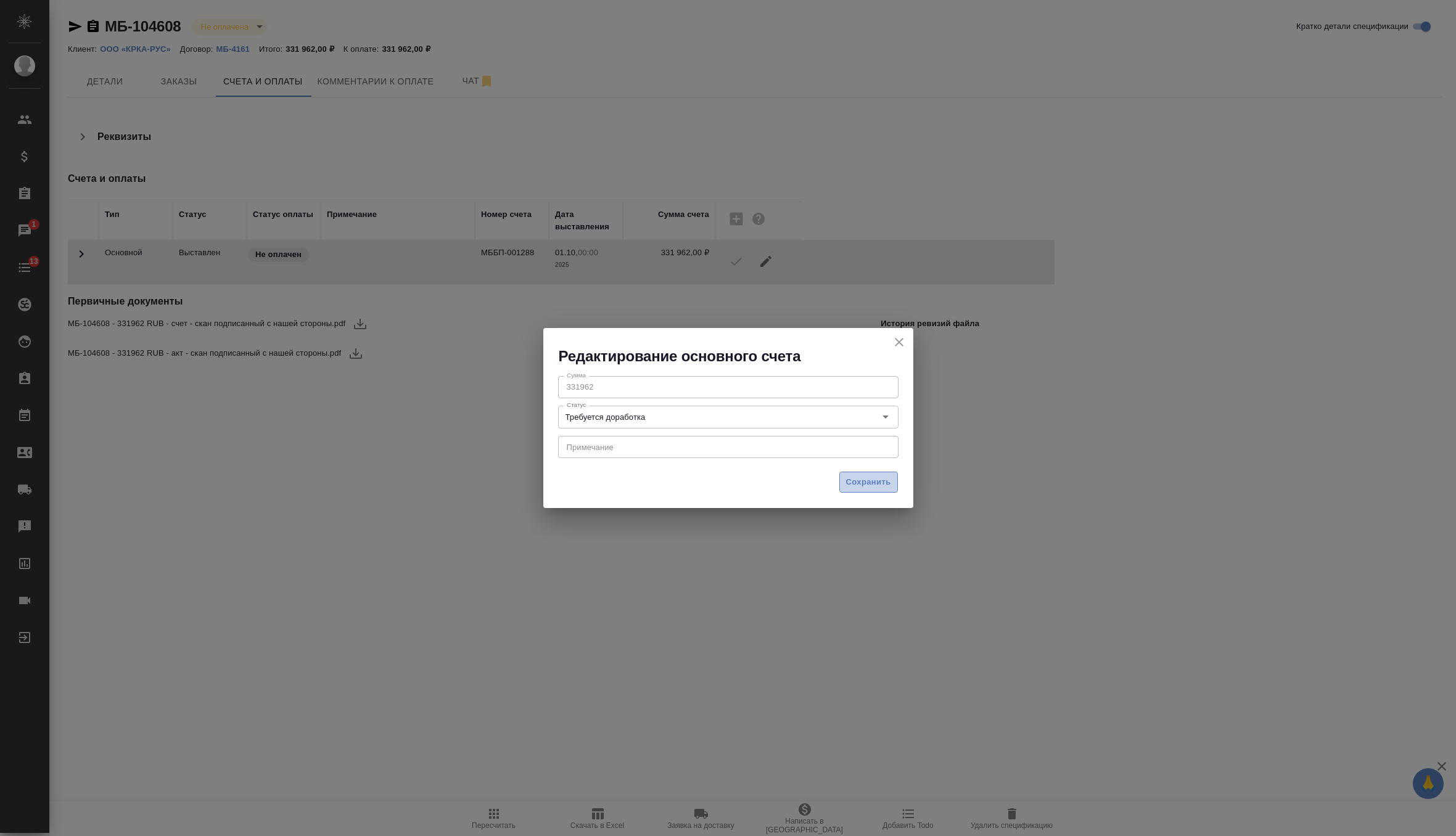
click at [858, 478] on span "Сохранить" at bounding box center [868, 482] width 45 height 14
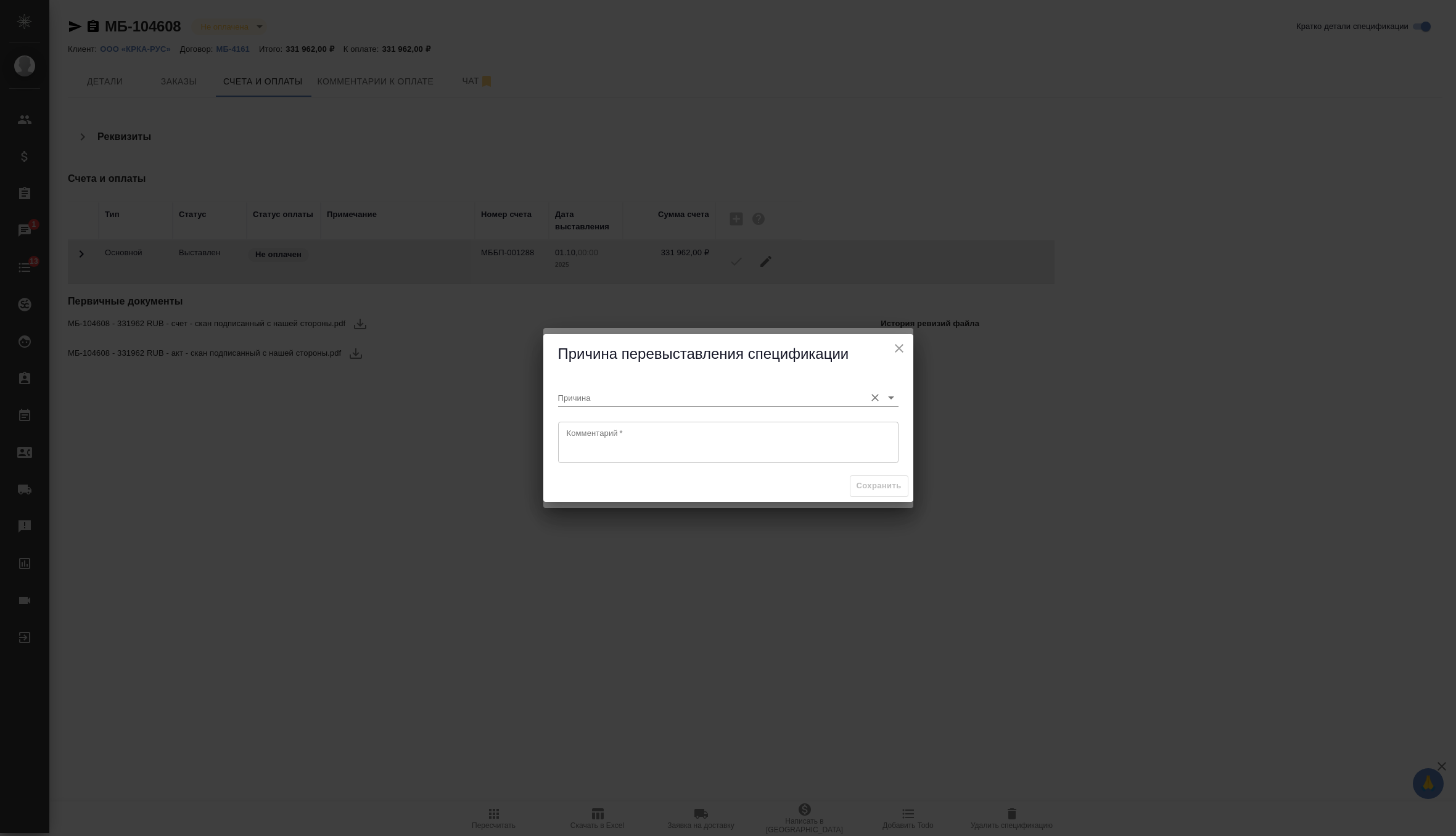
click at [740, 405] on input "Причина" at bounding box center [708, 397] width 301 height 17
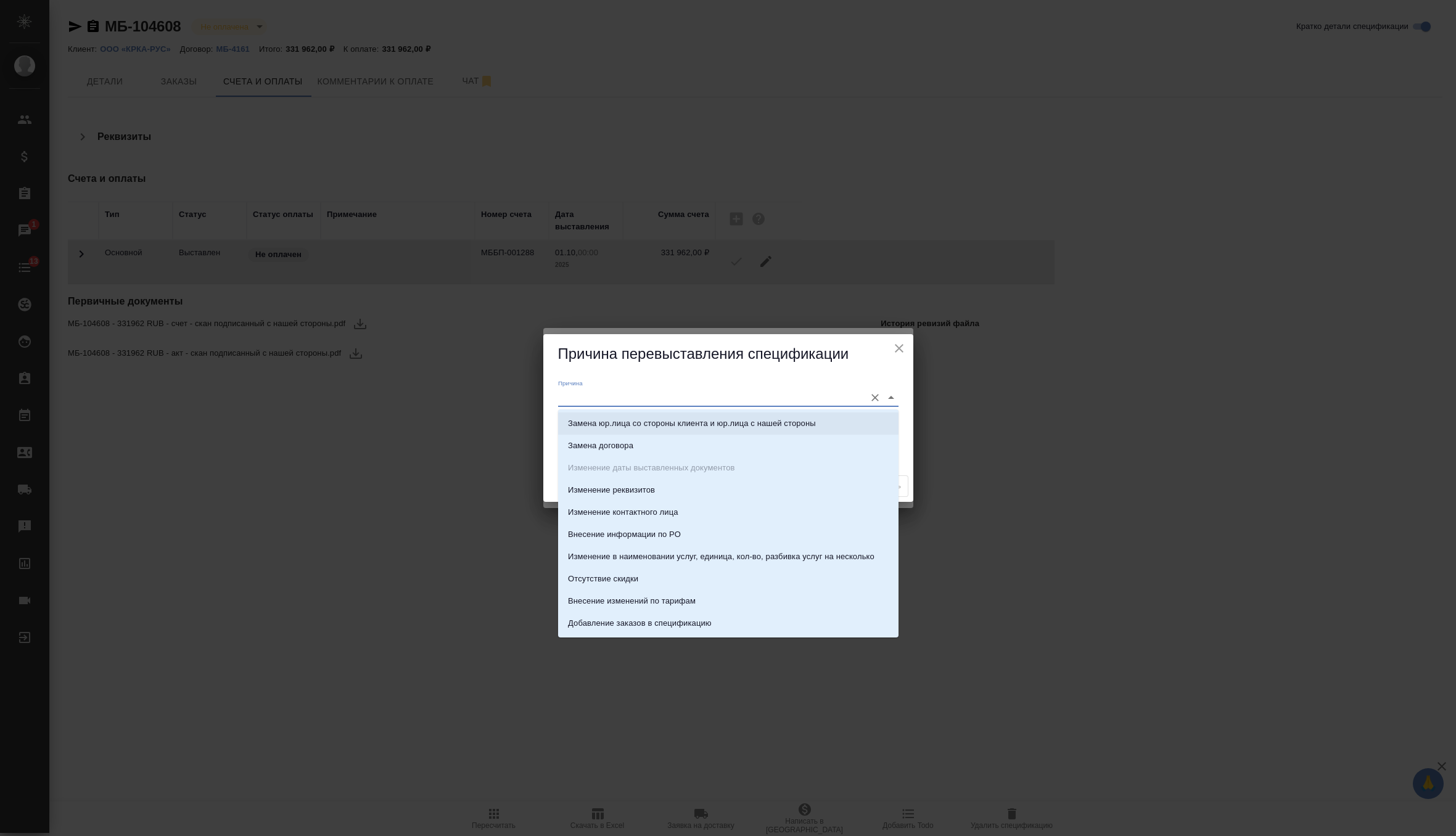
click at [711, 425] on p "Замена юр.лица со стороны клиента и юр.лица с нашей стороны" at bounding box center [692, 424] width 248 height 12
type input "Замена юр.лица со стороны клиента и юр.лица с нашей стороны"
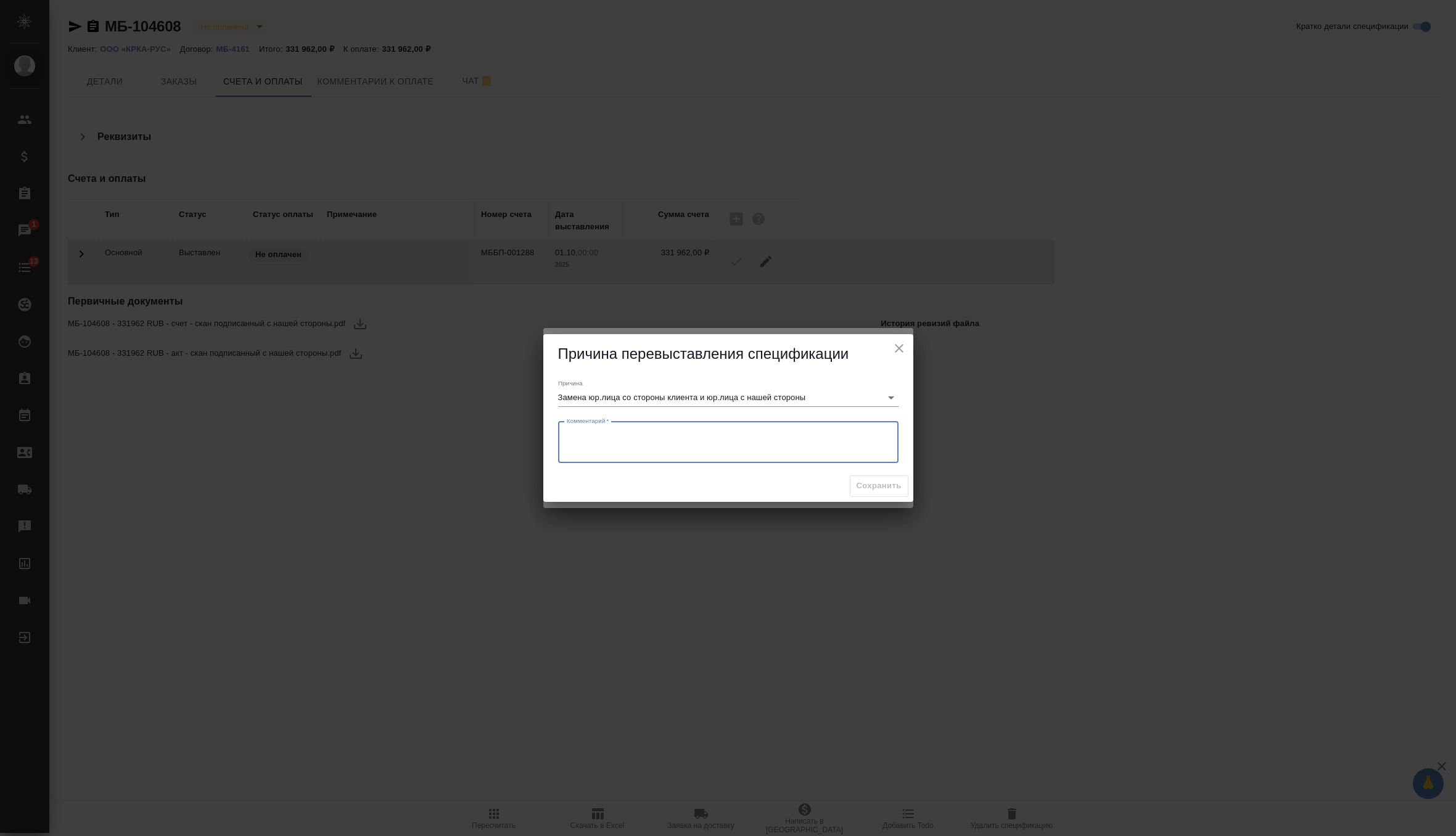
click at [685, 432] on textarea at bounding box center [728, 442] width 323 height 28
type textarea "заменить на КРКА РУС"
click at [866, 488] on span "Сохранить" at bounding box center [879, 486] width 45 height 14
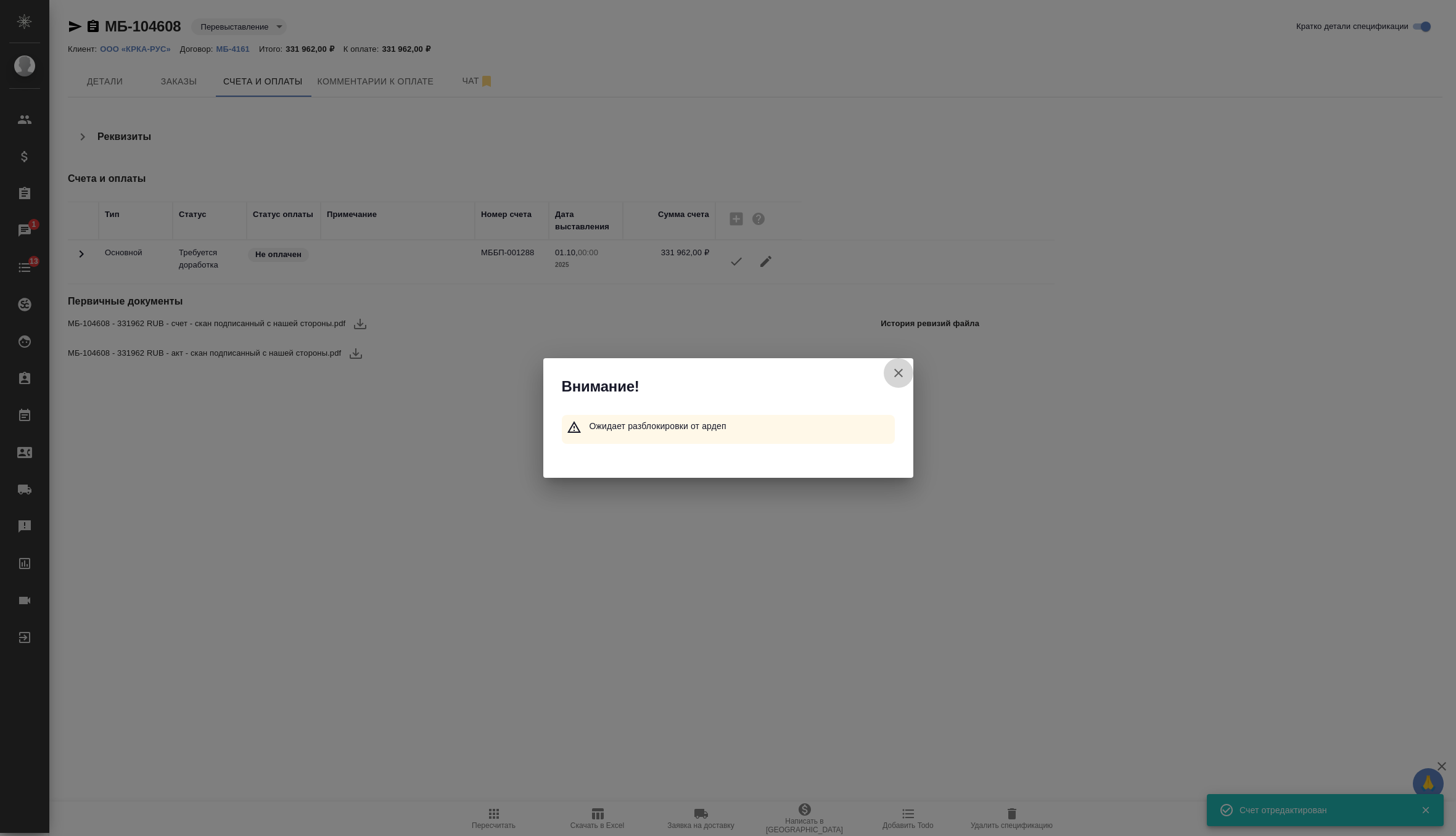
click at [891, 379] on icon "button" at bounding box center [898, 372] width 15 height 15
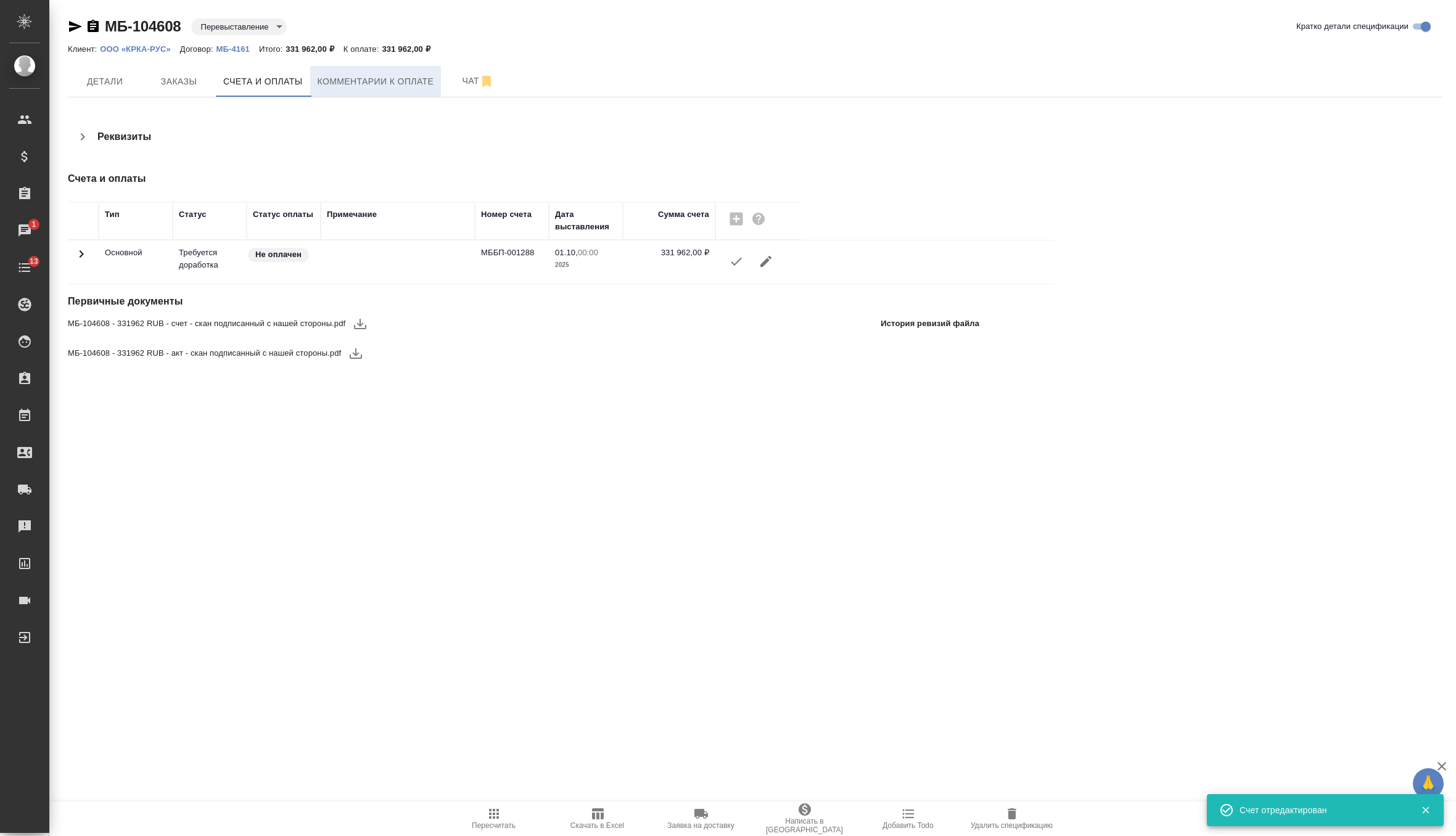
click at [395, 71] on button "Комментарии к оплате" at bounding box center [376, 81] width 131 height 31
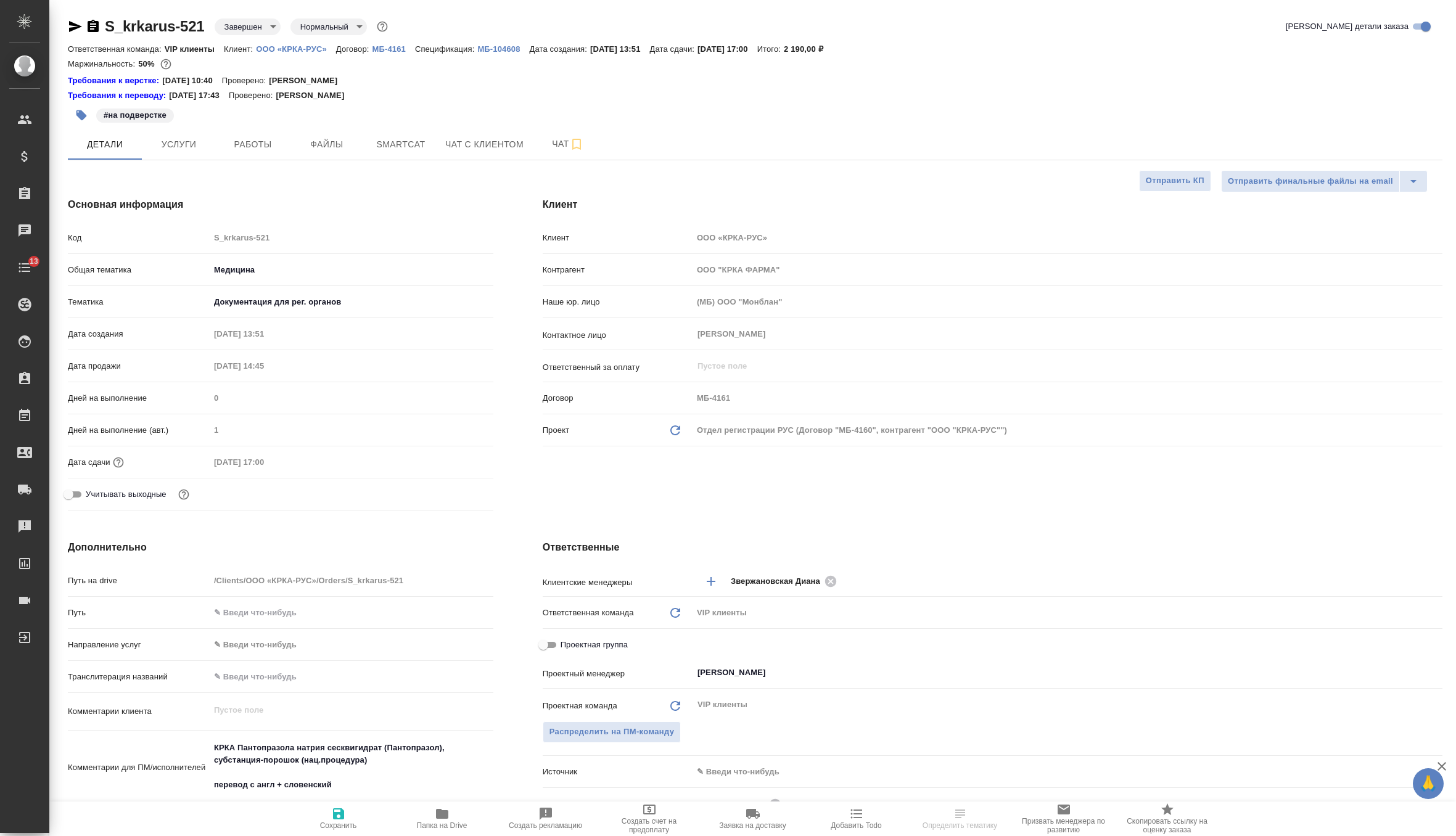
select select "RU"
type textarea "x"
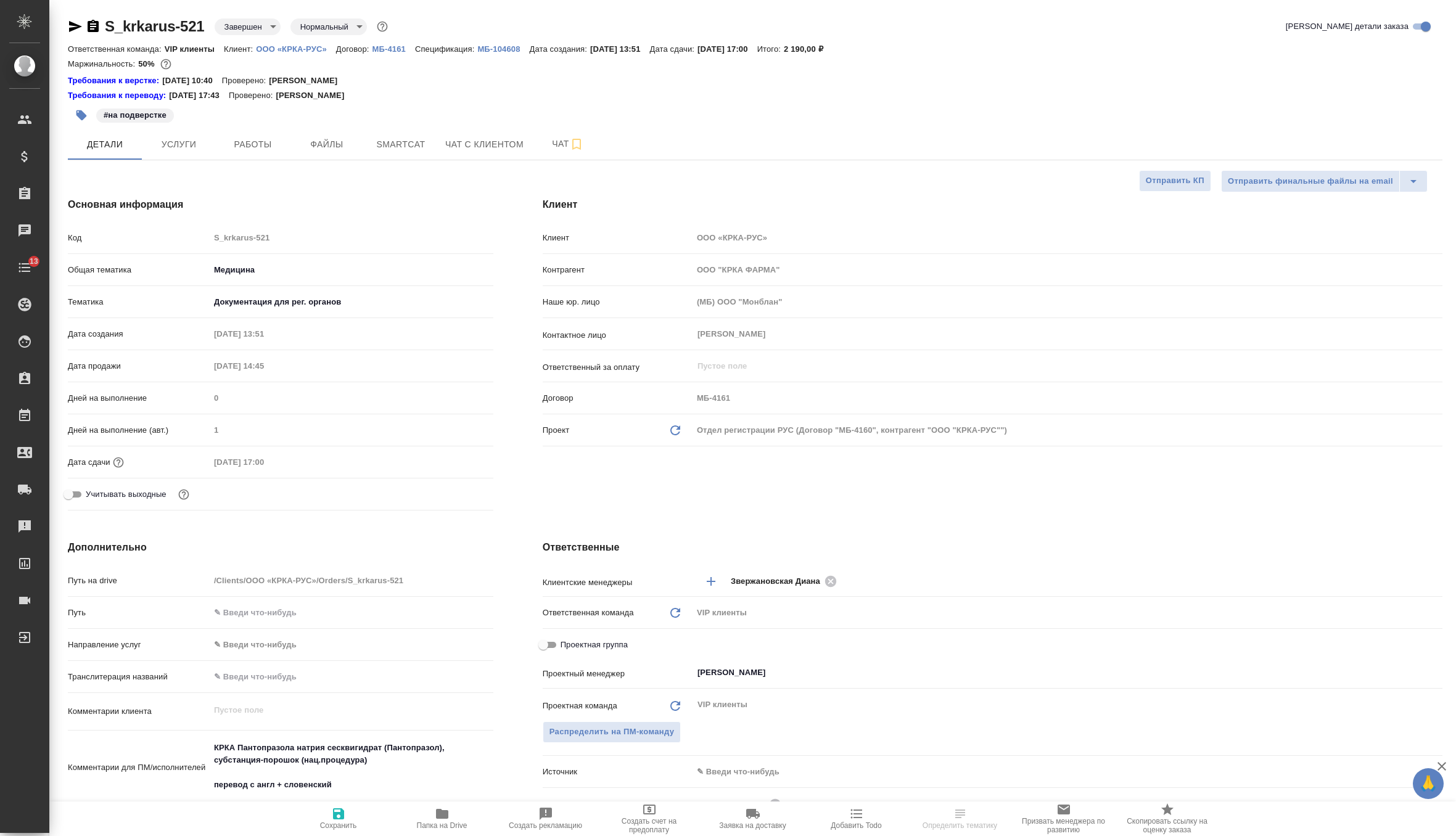
type textarea "x"
click at [505, 52] on p "МБ-104608" at bounding box center [503, 49] width 51 height 9
type textarea "x"
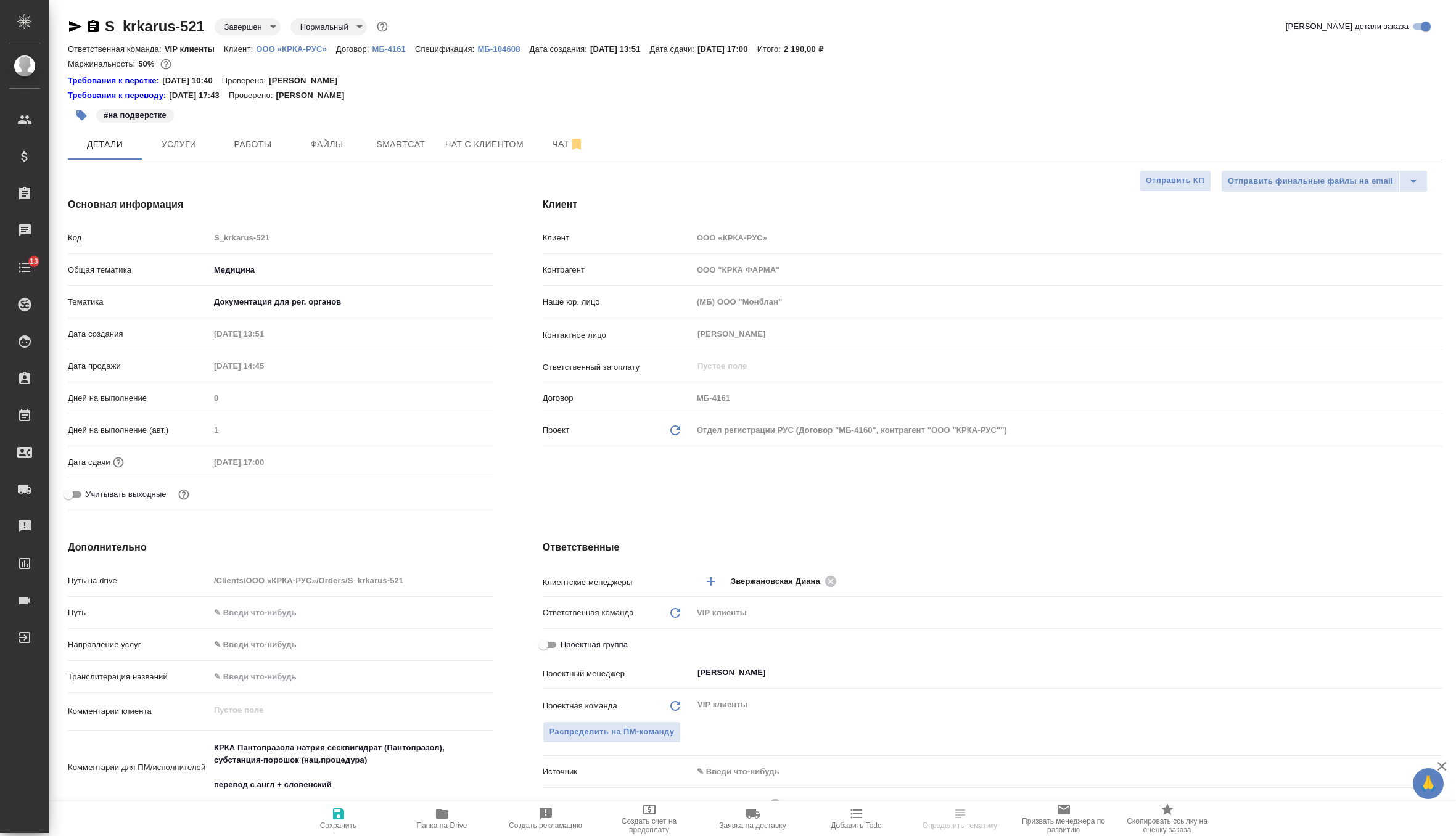
type textarea "x"
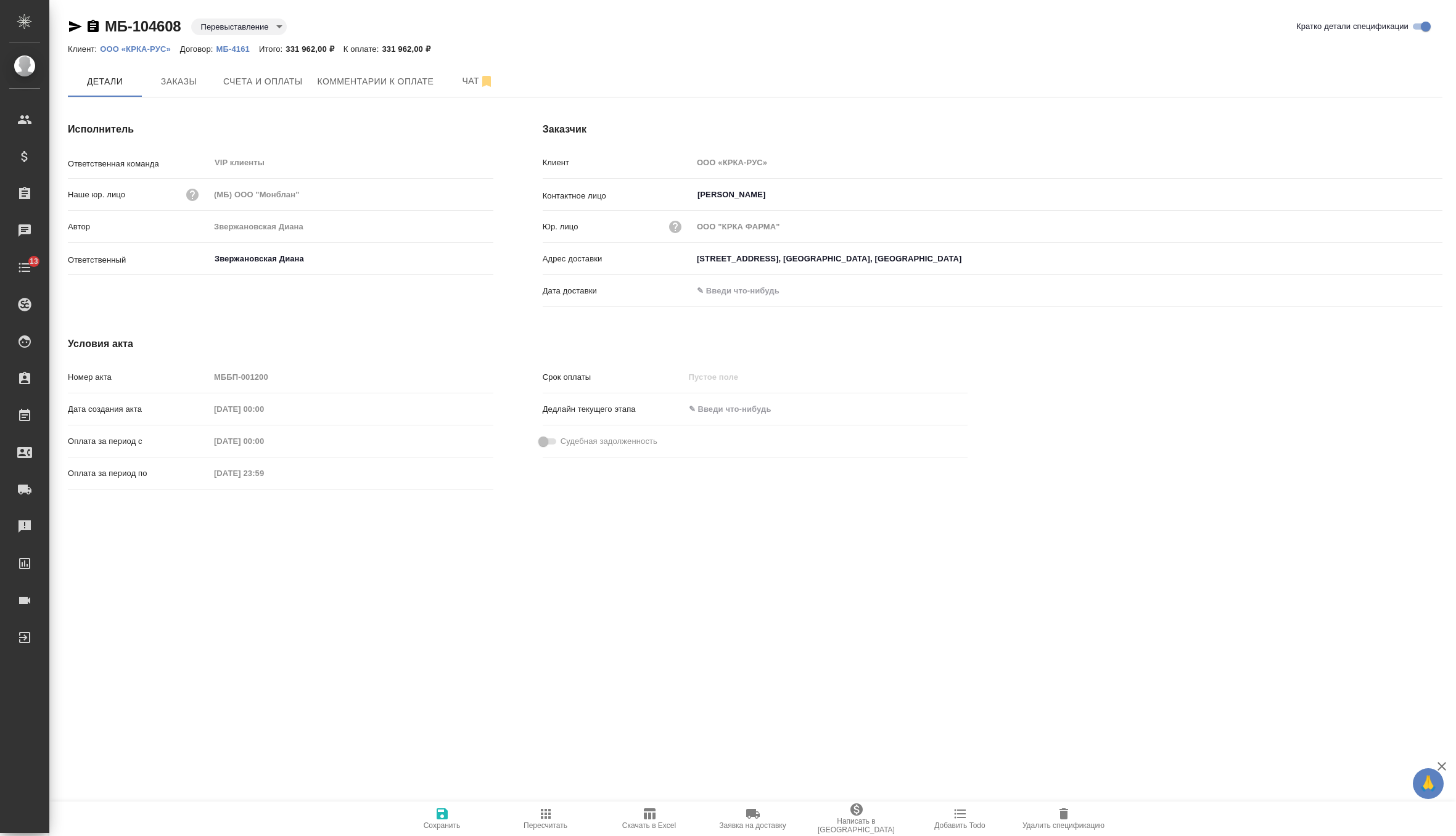
click at [1066, 809] on icon "button" at bounding box center [1063, 814] width 9 height 12
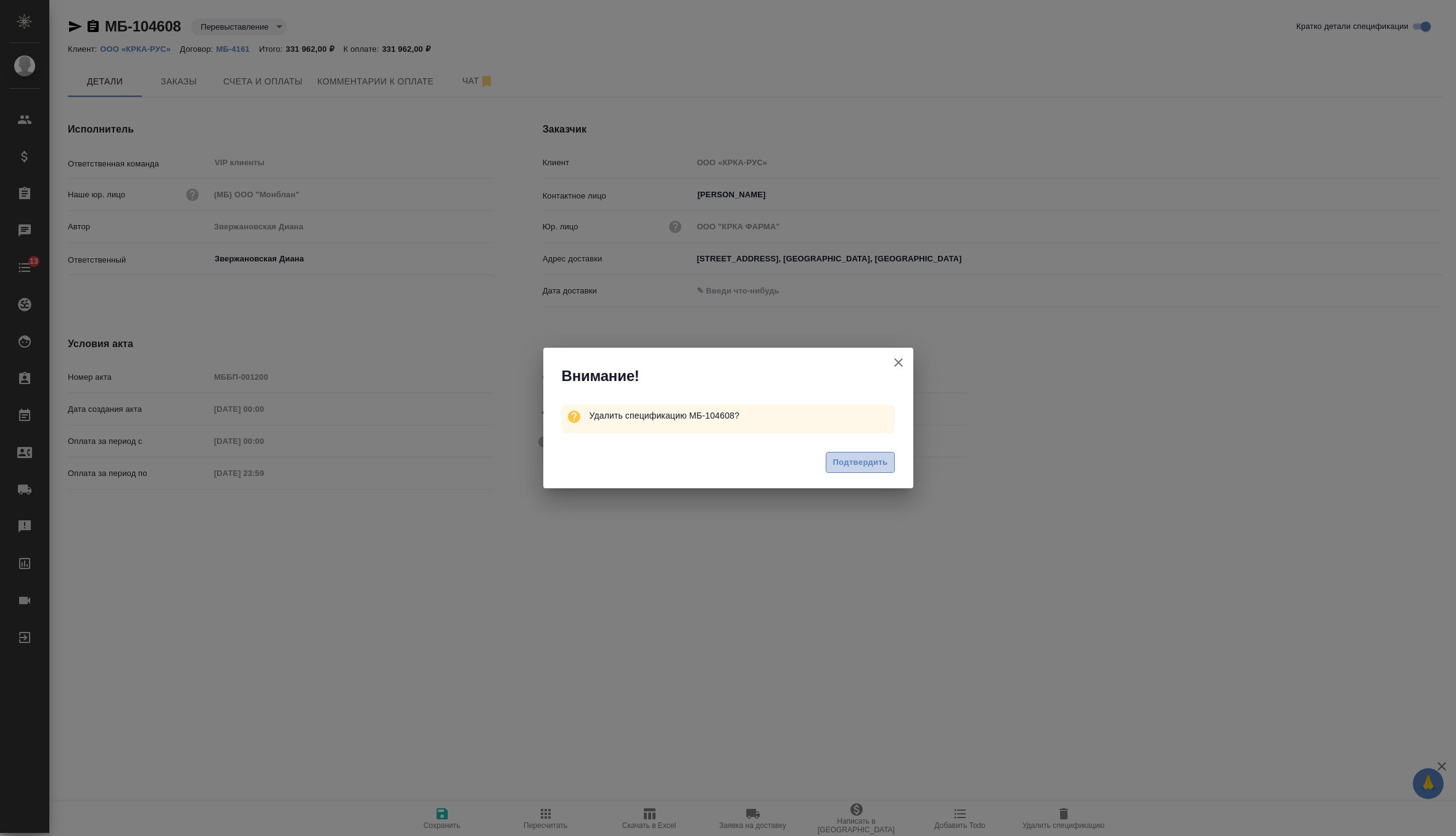
click at [861, 466] on span "Подтвердить" at bounding box center [860, 463] width 55 height 14
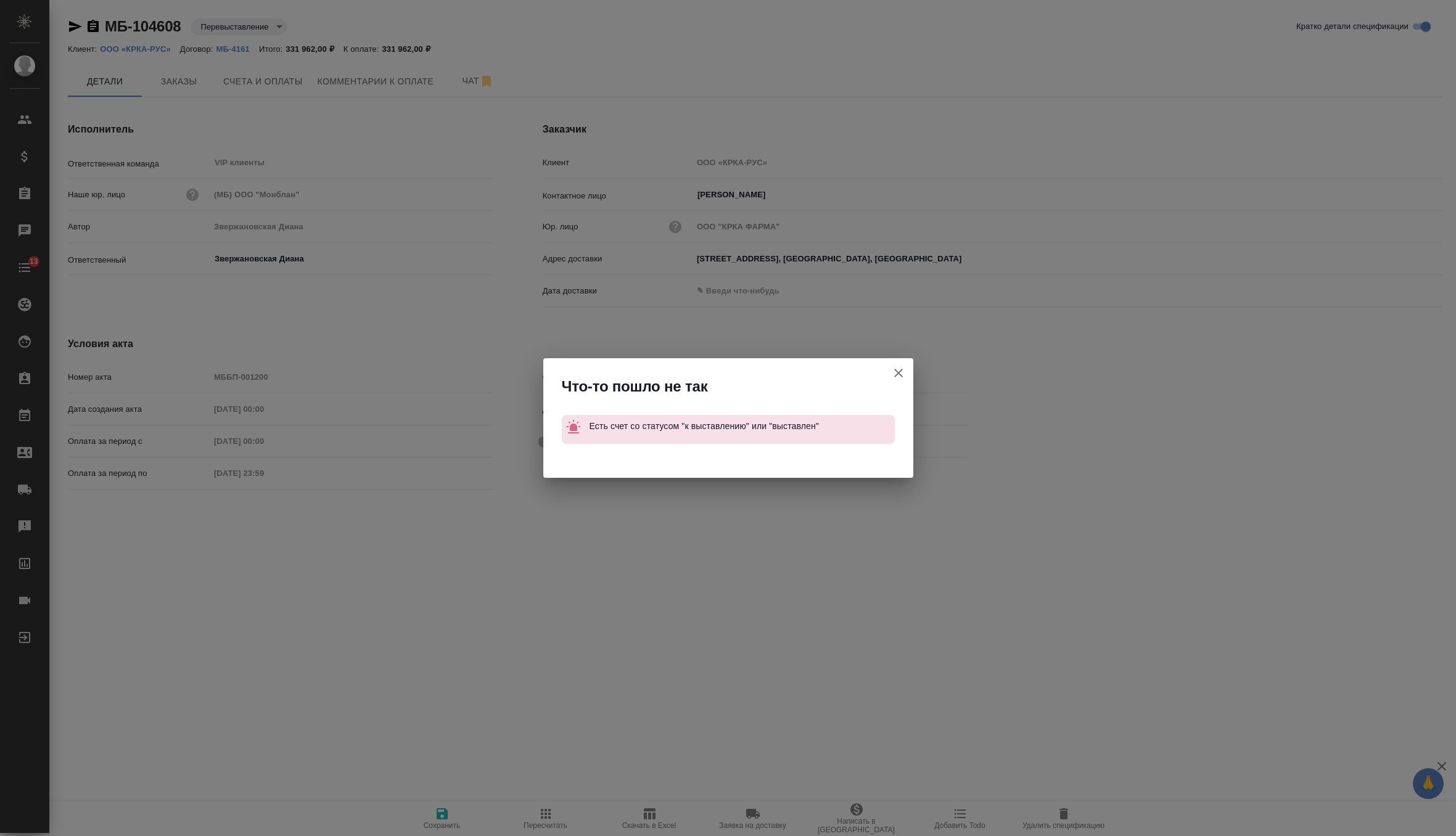
click at [895, 381] on button "Кратко детали спецификации" at bounding box center [897, 372] width 29 height 29
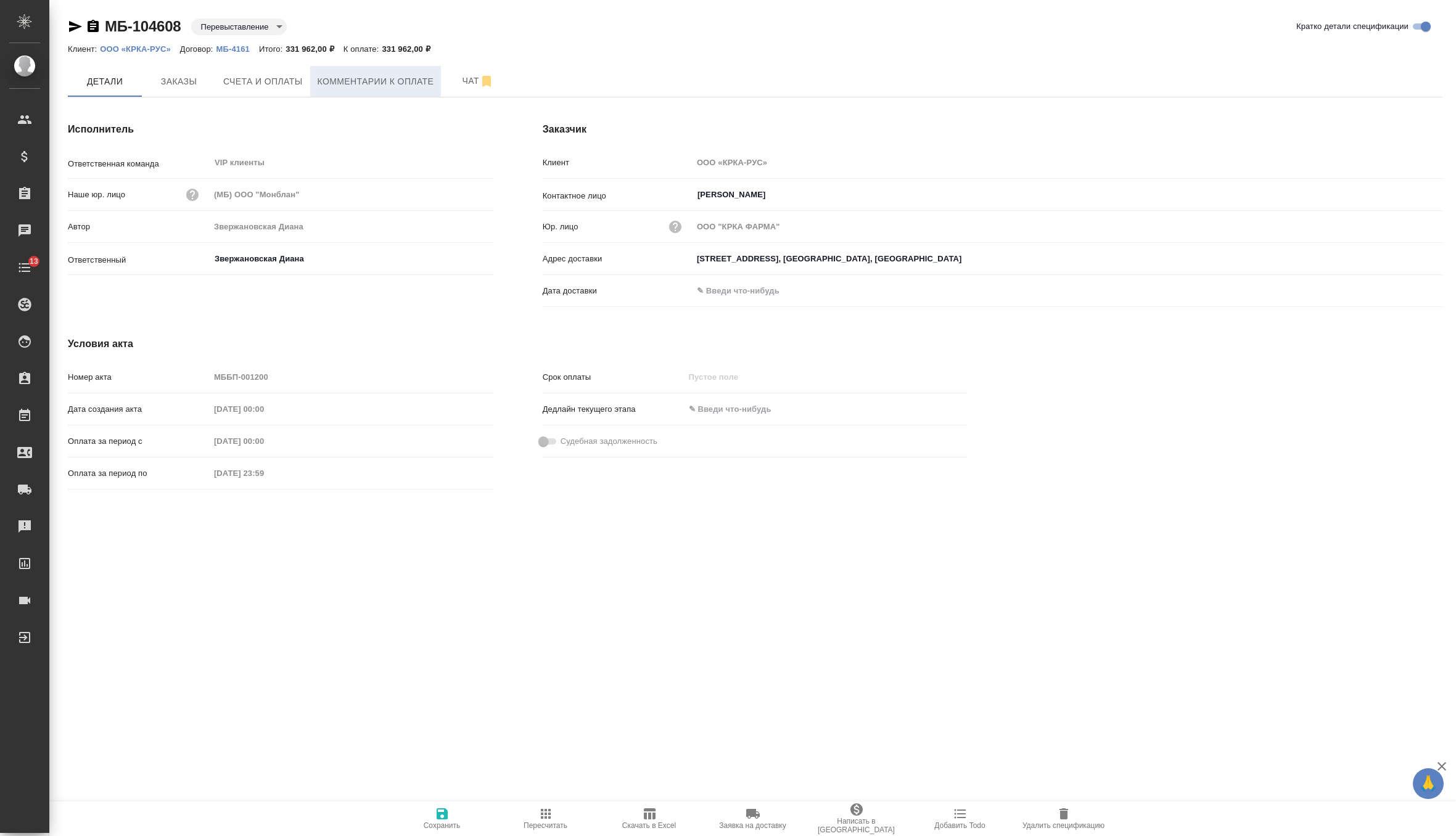
click at [372, 82] on span "Комментарии к оплате" at bounding box center [375, 81] width 116 height 15
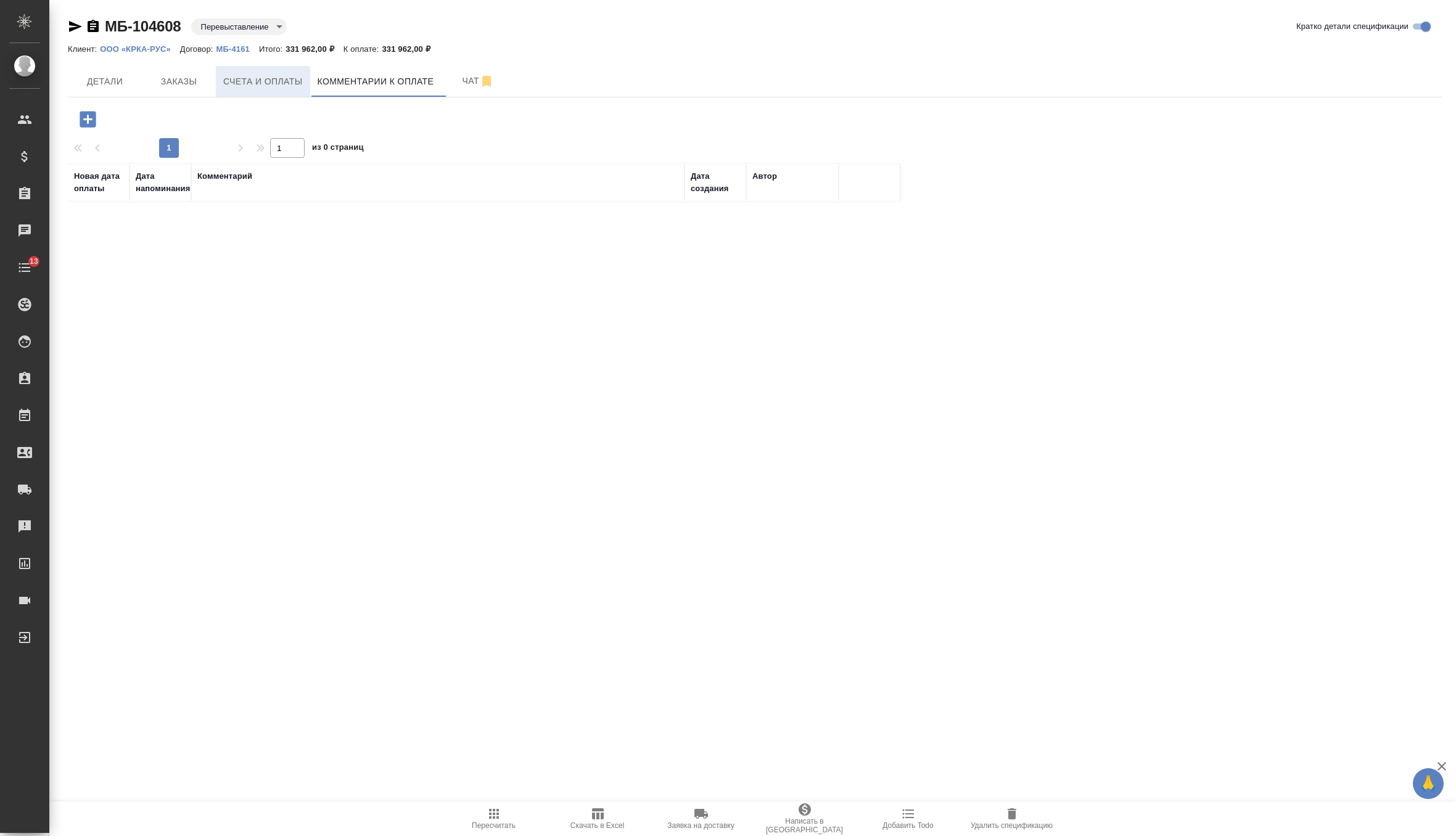
click at [262, 74] on span "Счета и оплаты" at bounding box center [263, 81] width 80 height 15
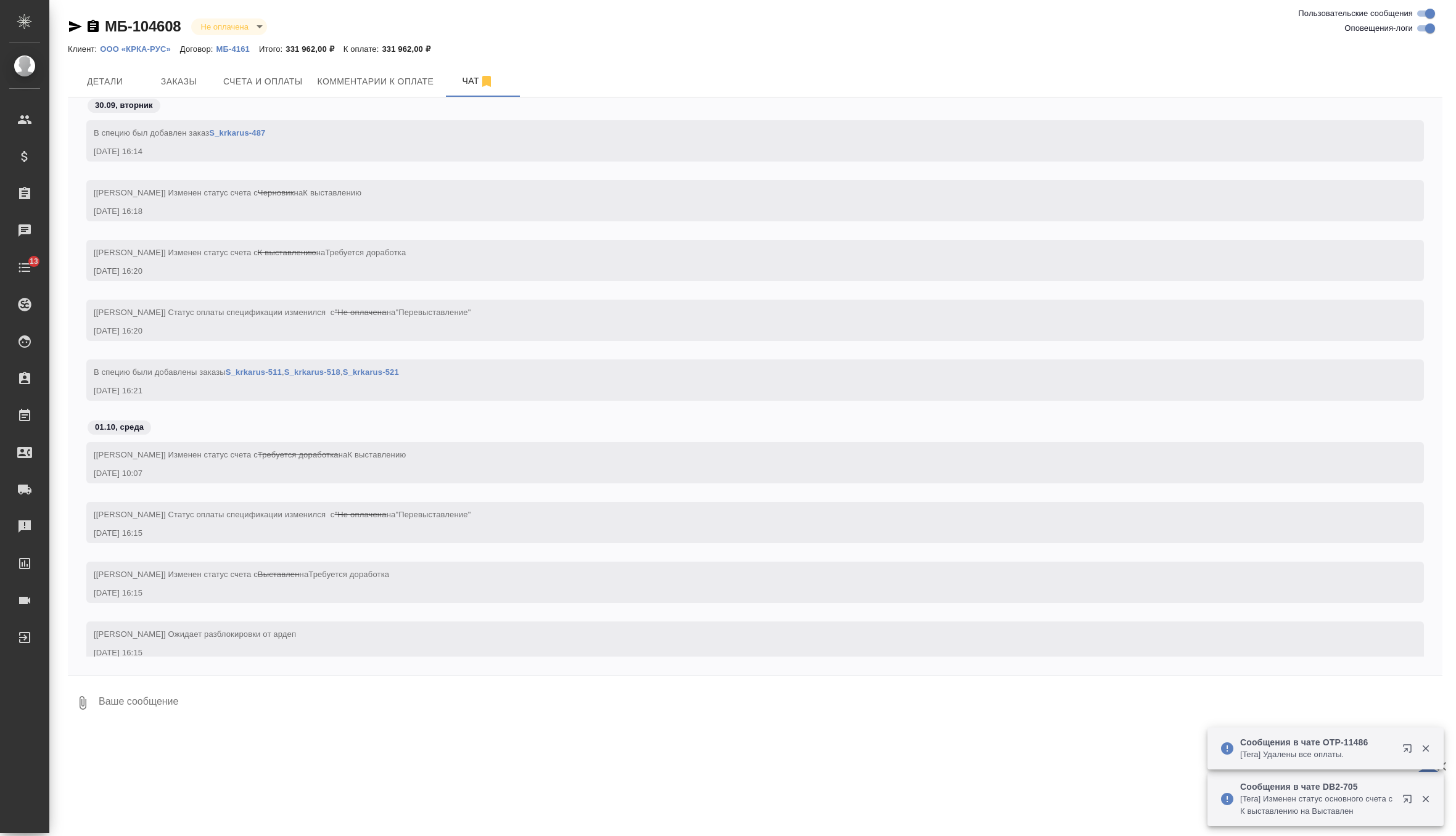
scroll to position [24, 0]
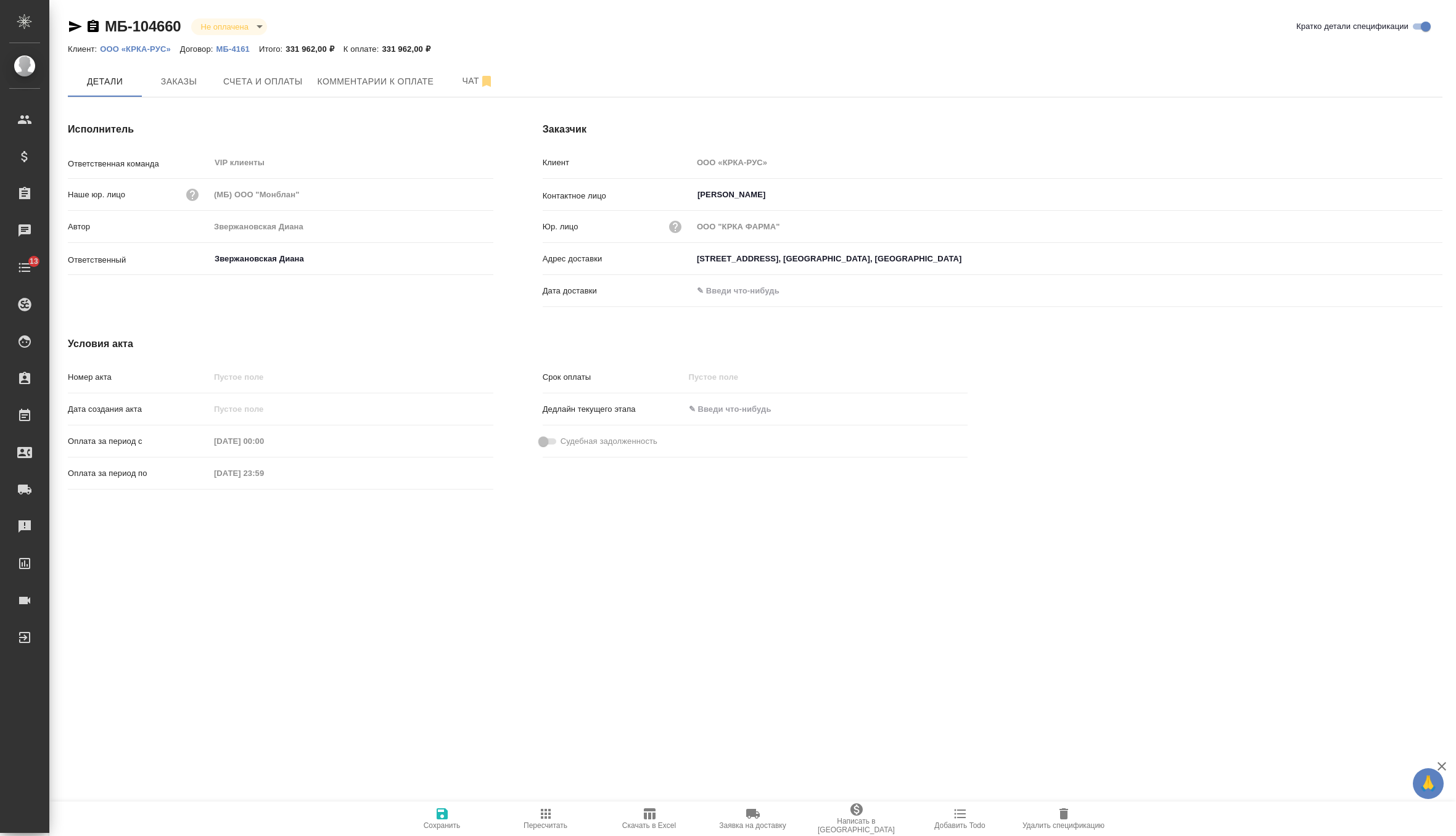
click at [679, 224] on icon "button" at bounding box center [675, 227] width 12 height 12
click at [679, 224] on div at bounding box center [728, 418] width 1456 height 836
click at [1051, 812] on span "Удалить спецификацию" at bounding box center [1063, 817] width 89 height 23
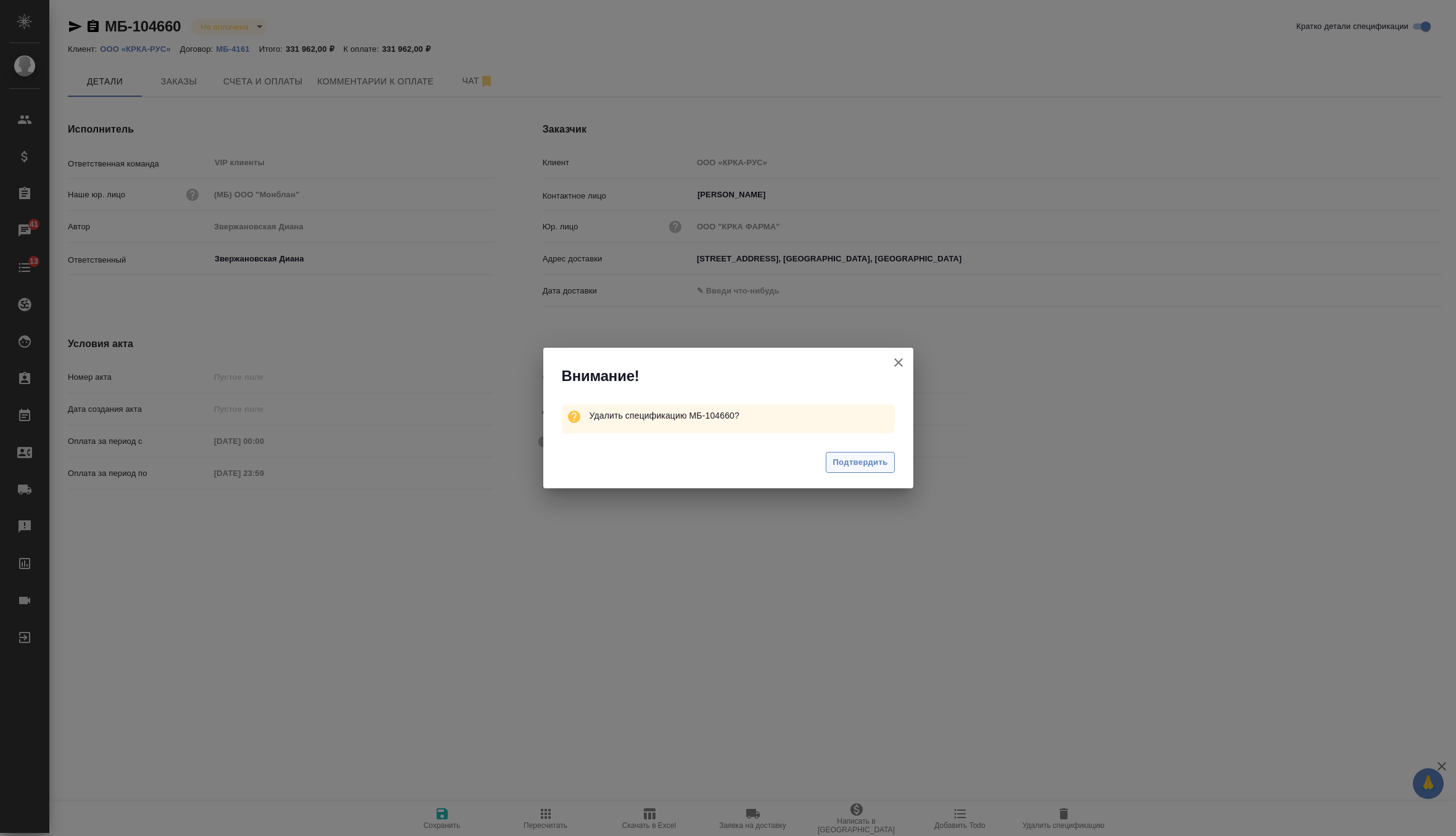
click at [871, 456] on span "Подтвердить" at bounding box center [860, 463] width 55 height 14
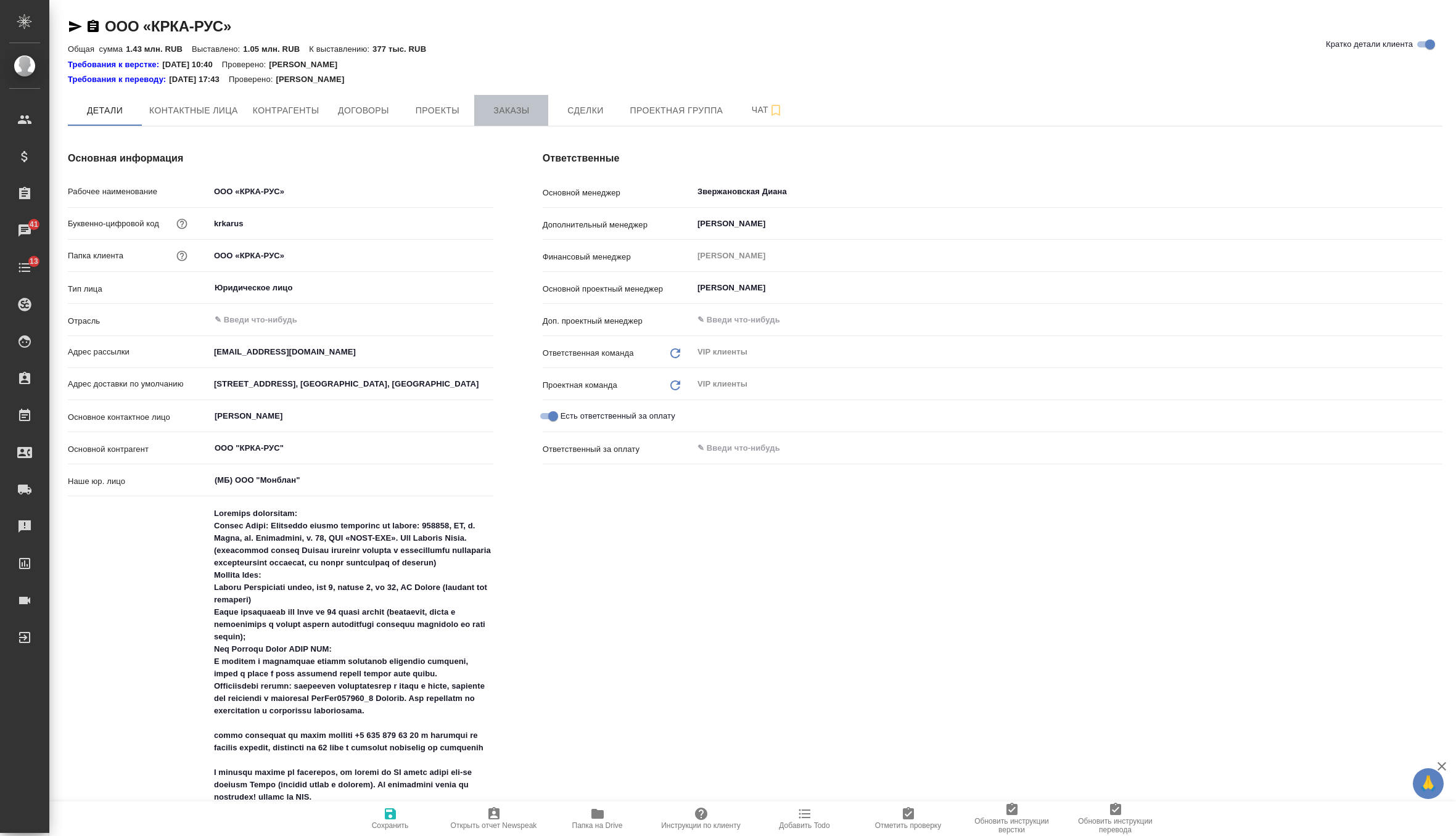
click at [524, 118] on button "Заказы" at bounding box center [511, 110] width 74 height 31
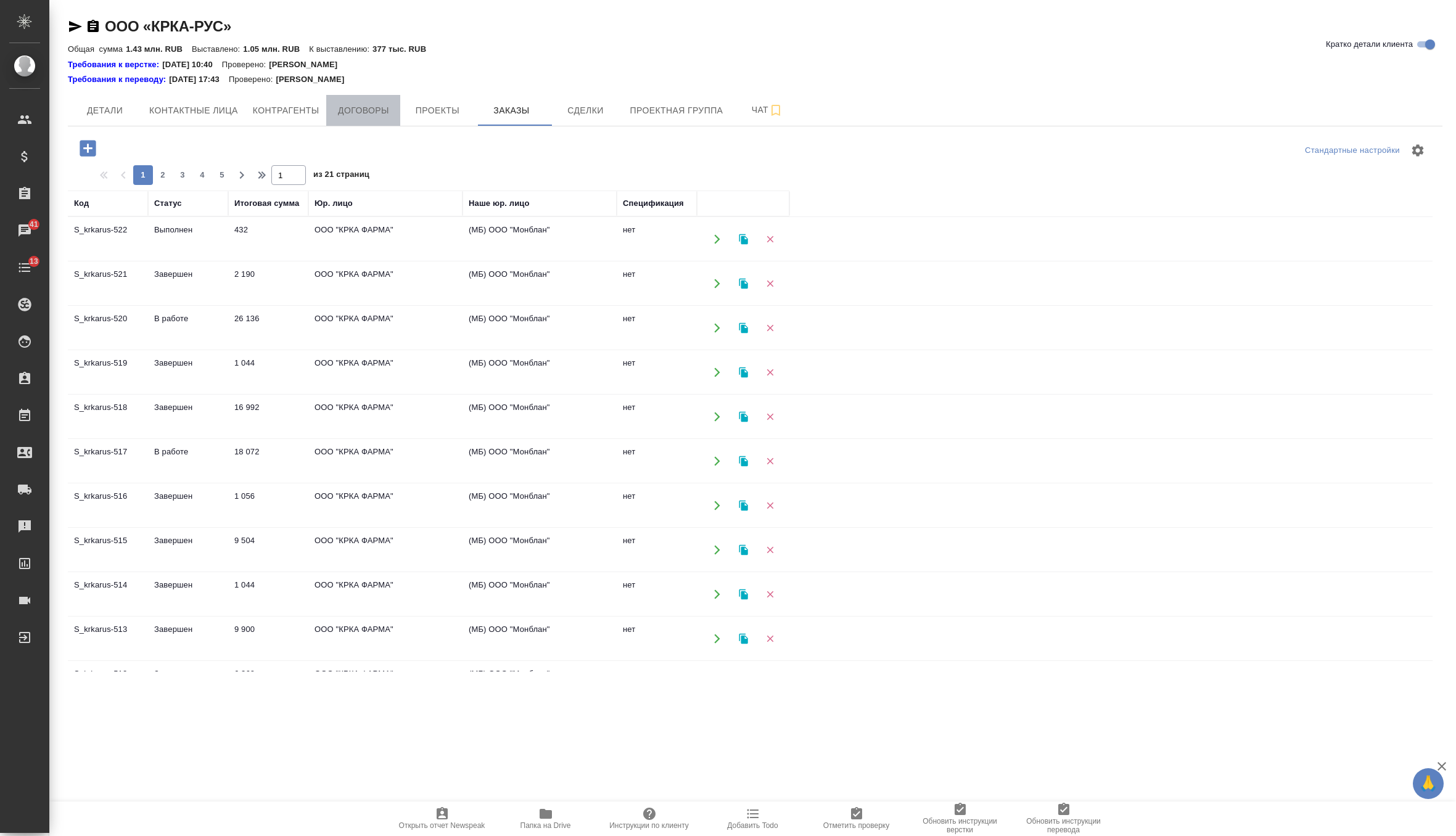
click at [394, 102] on button "Договоры" at bounding box center [363, 110] width 74 height 31
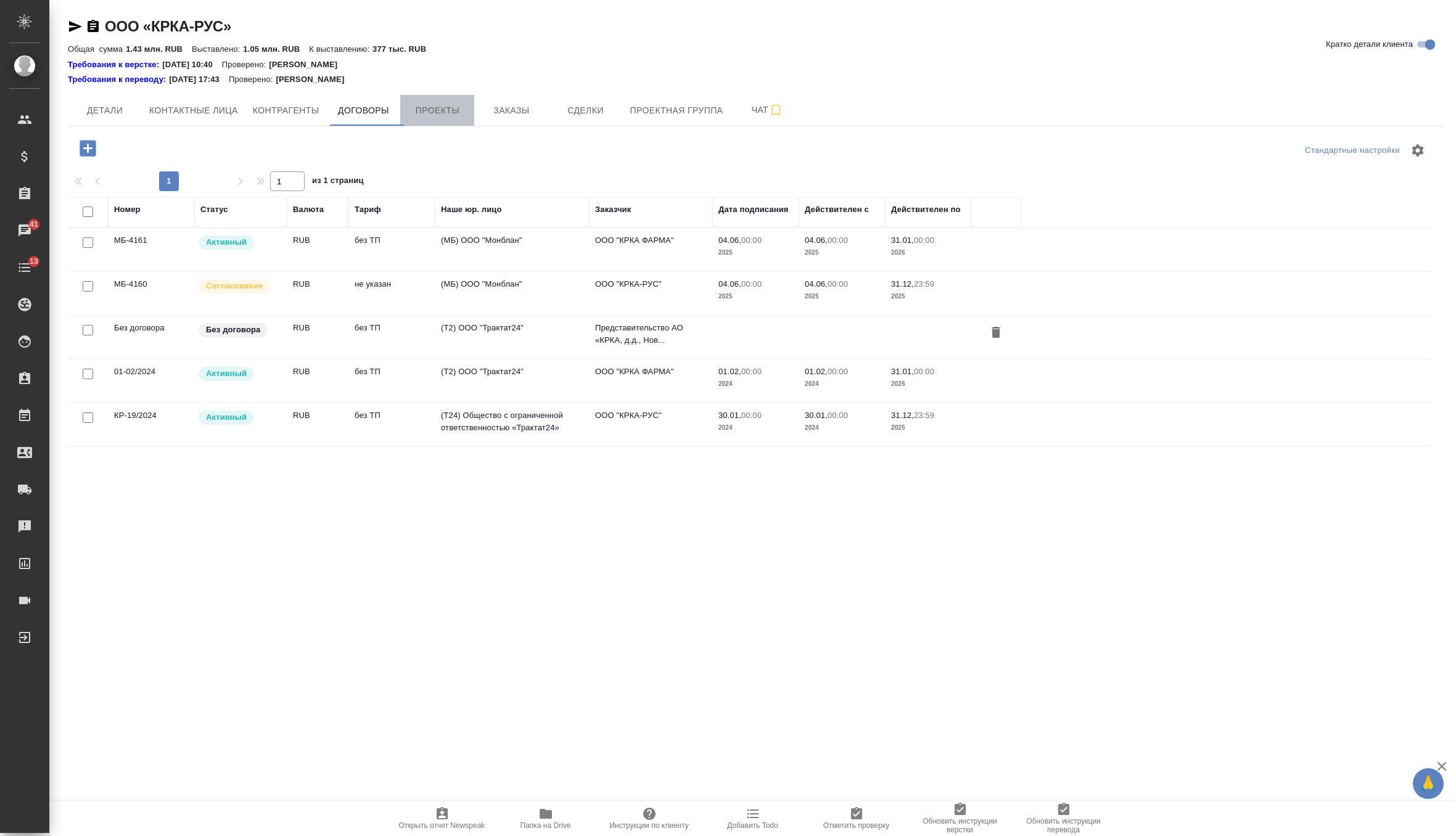
click at [438, 113] on span "Проекты" at bounding box center [437, 110] width 59 height 15
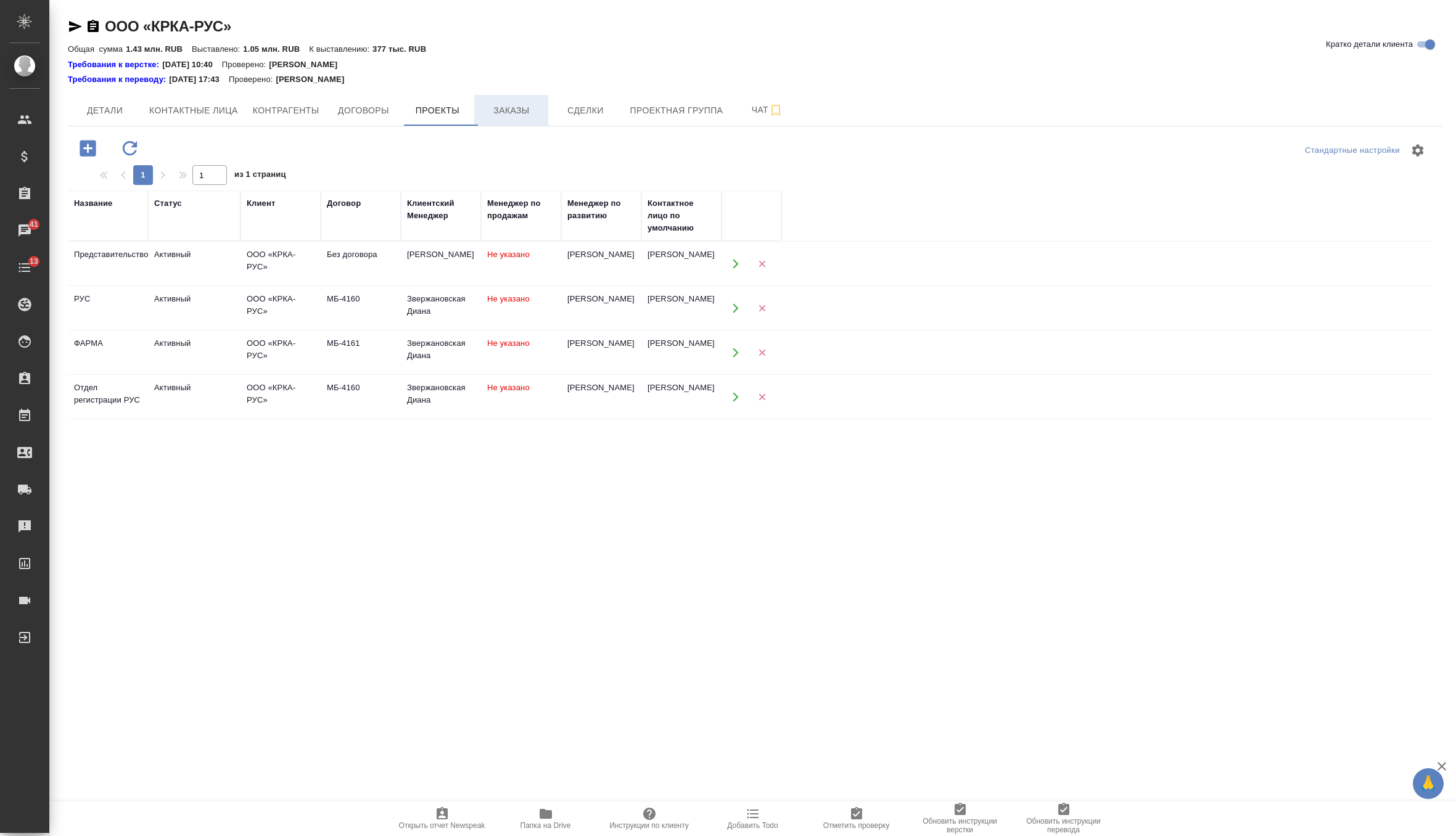
click at [521, 120] on button "Заказы" at bounding box center [511, 110] width 74 height 31
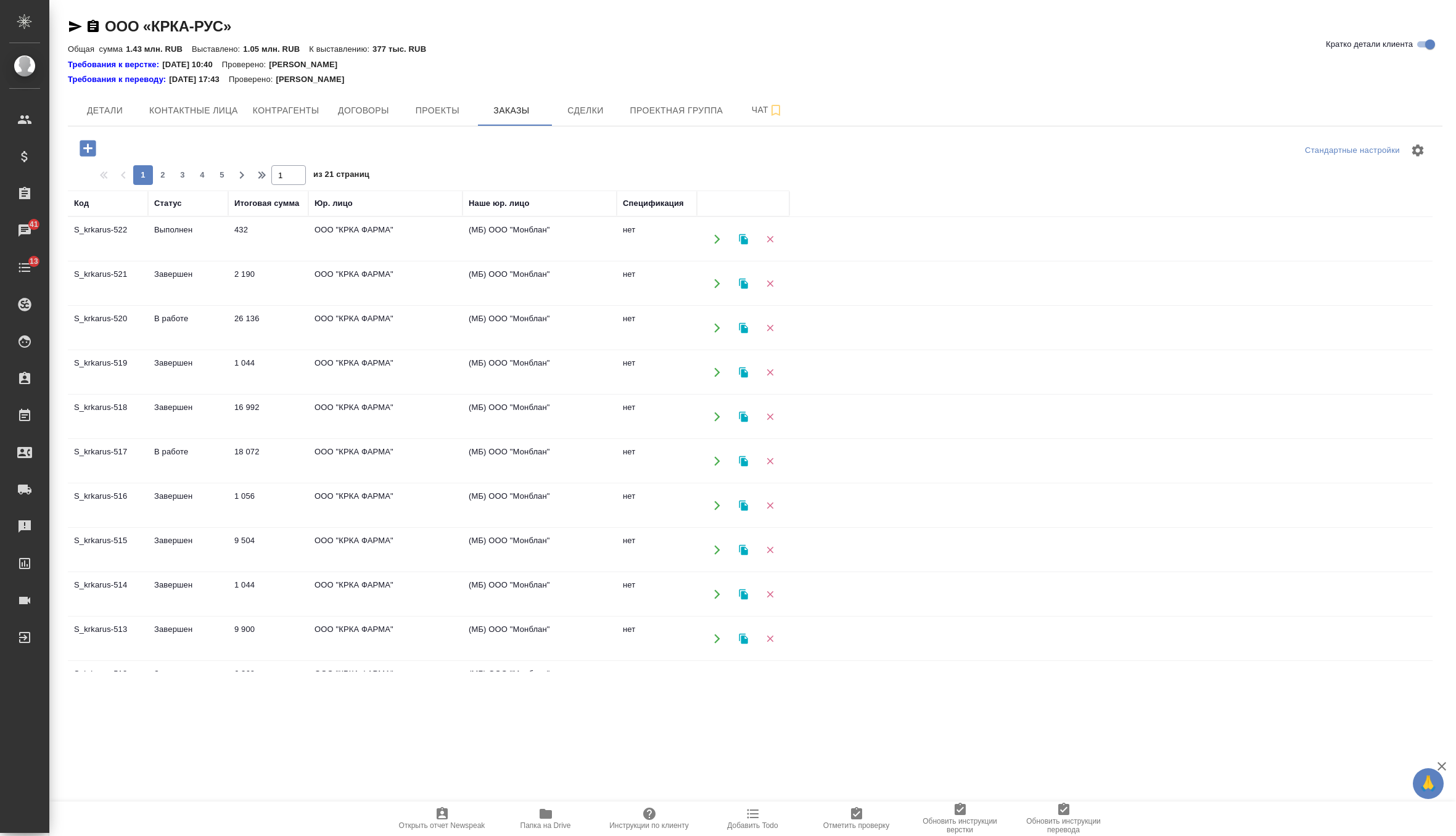
click at [392, 274] on td "ООО "КРКА ФАРМА"" at bounding box center [386, 283] width 154 height 43
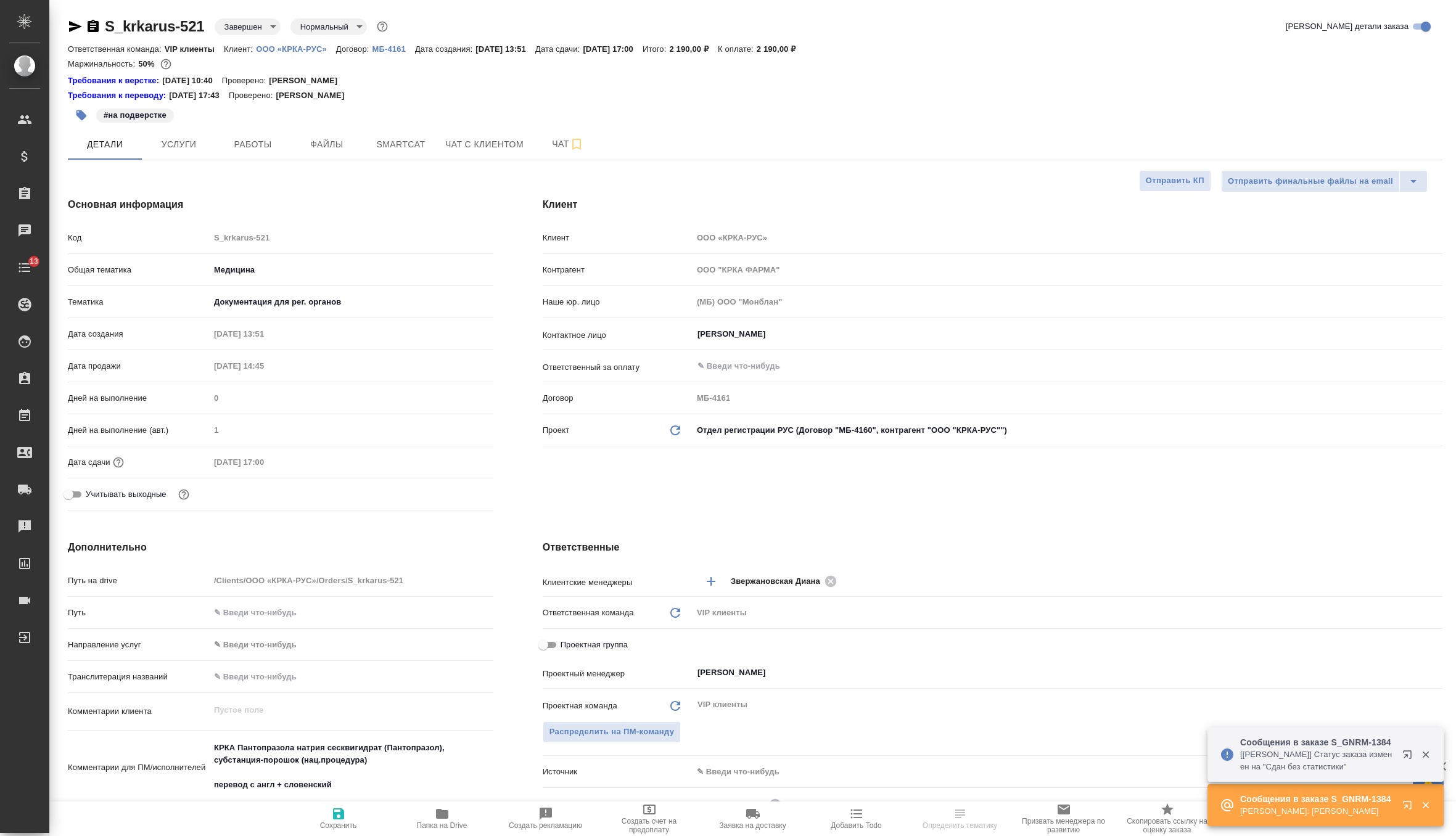
select select "RU"
click at [677, 423] on icon "Обновить данные" at bounding box center [675, 430] width 15 height 15
type input "ООО "КРКА-РУС""
type input "МБ-4160"
click at [339, 809] on icon "button" at bounding box center [338, 814] width 12 height 12
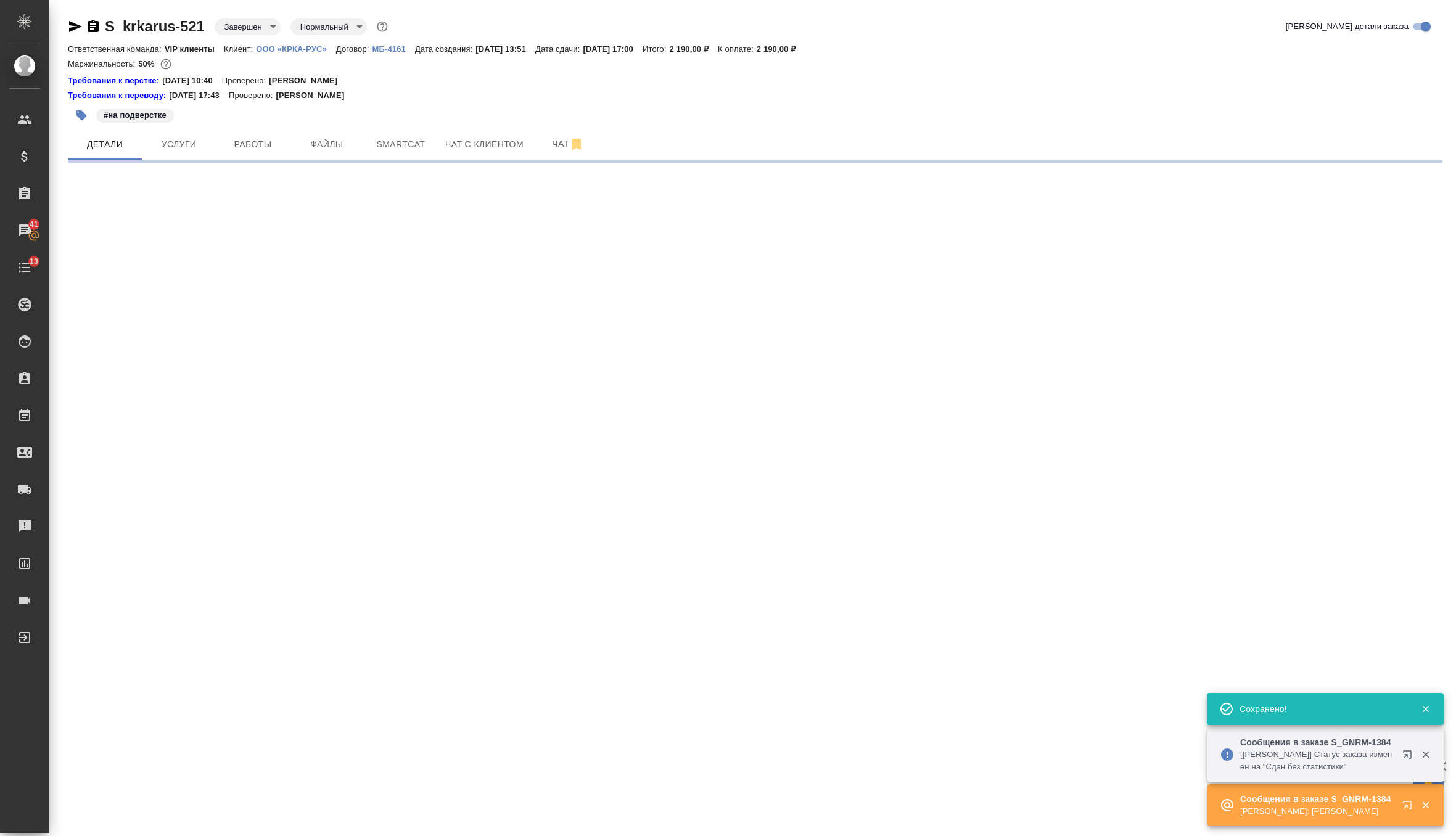
select select "RU"
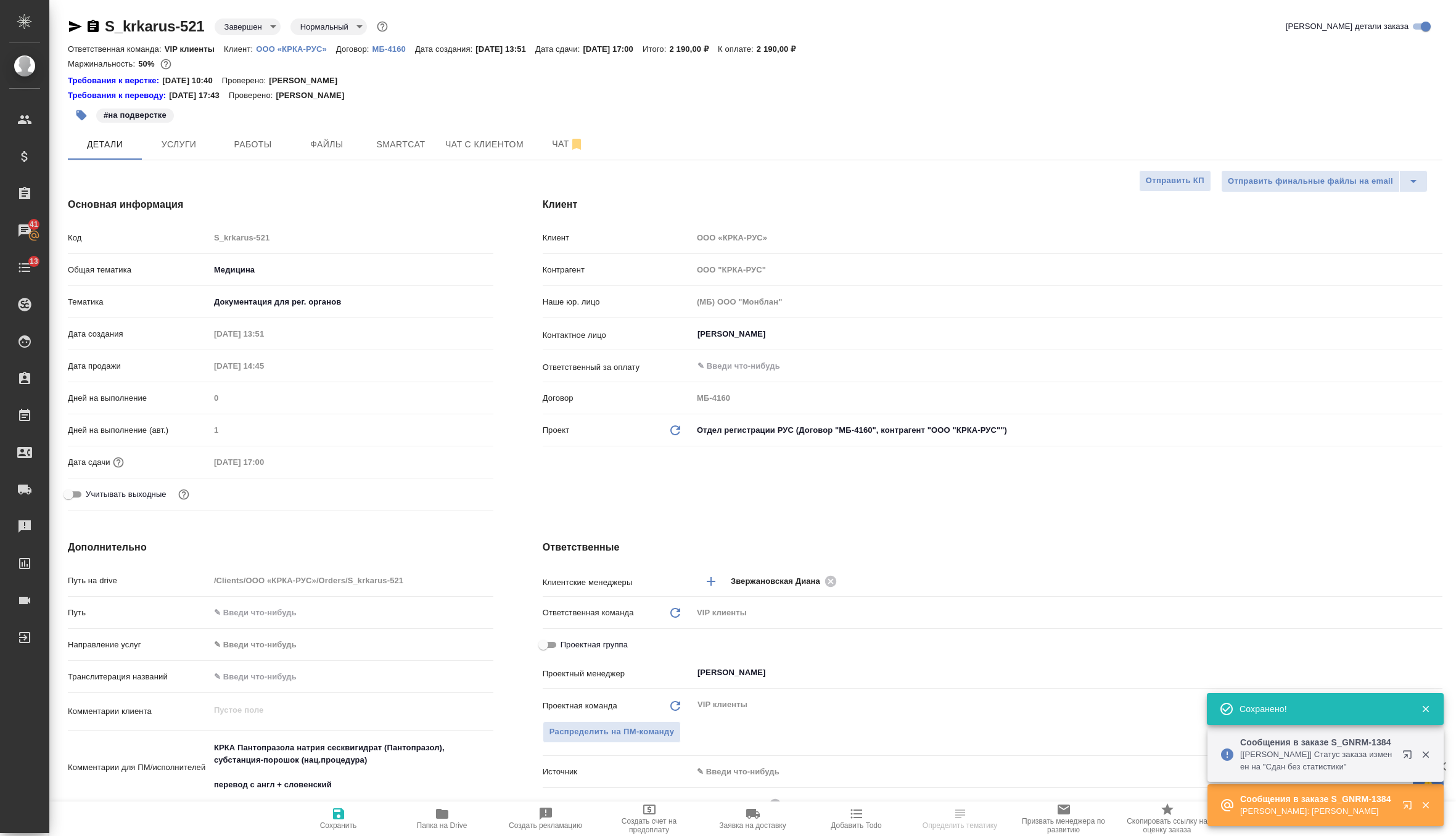
type textarea "x"
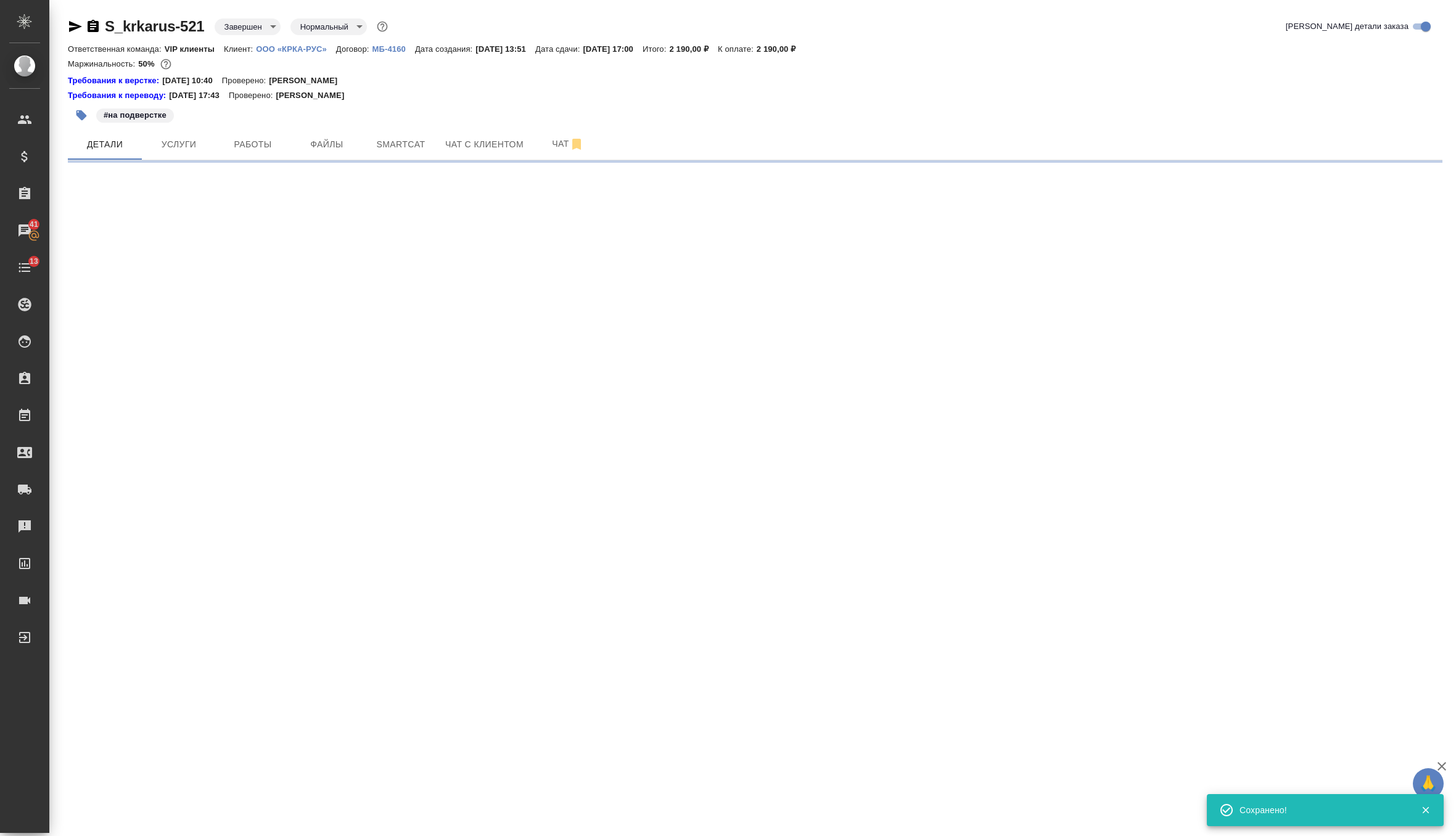
select select "RU"
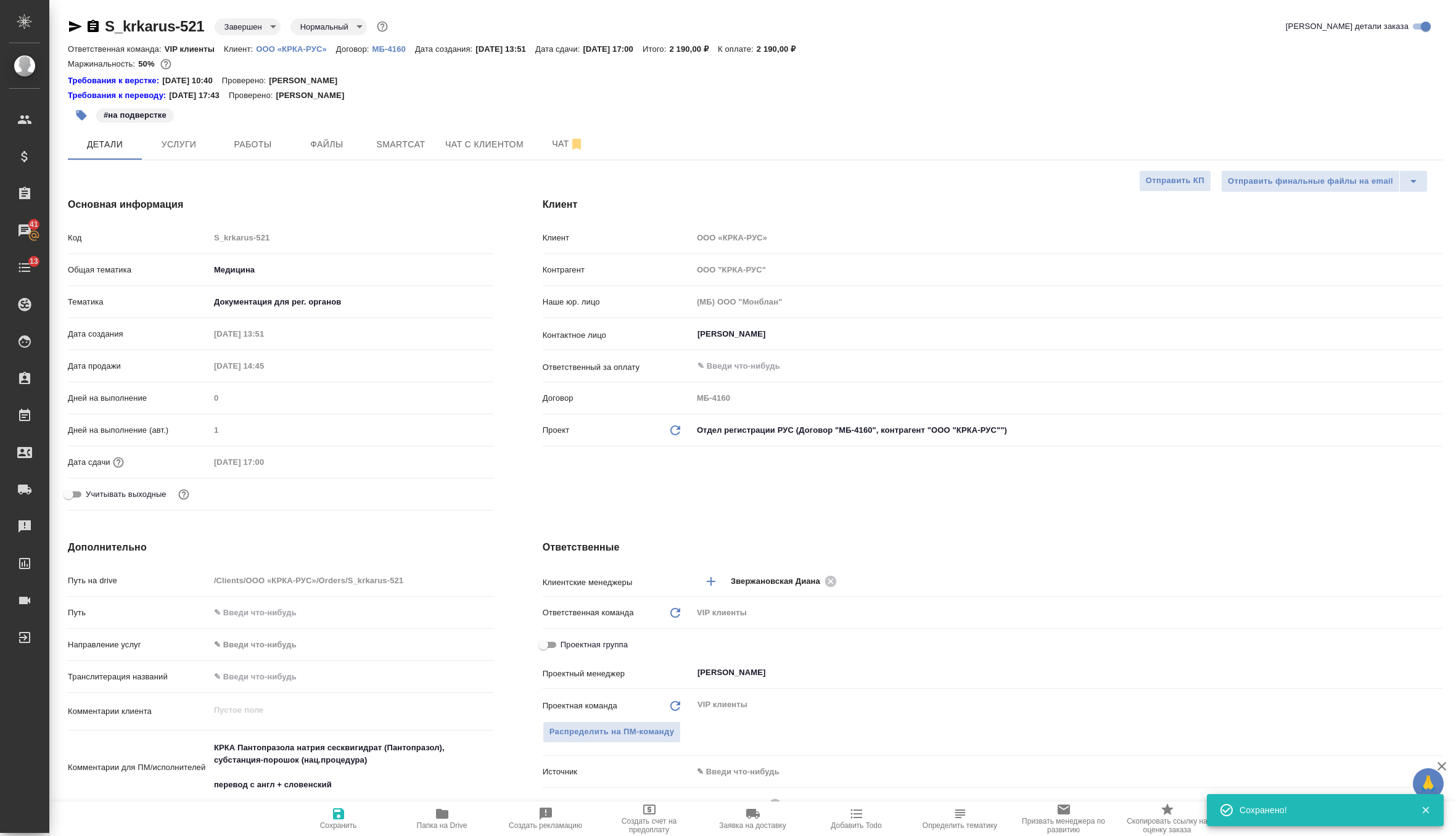
type textarea "x"
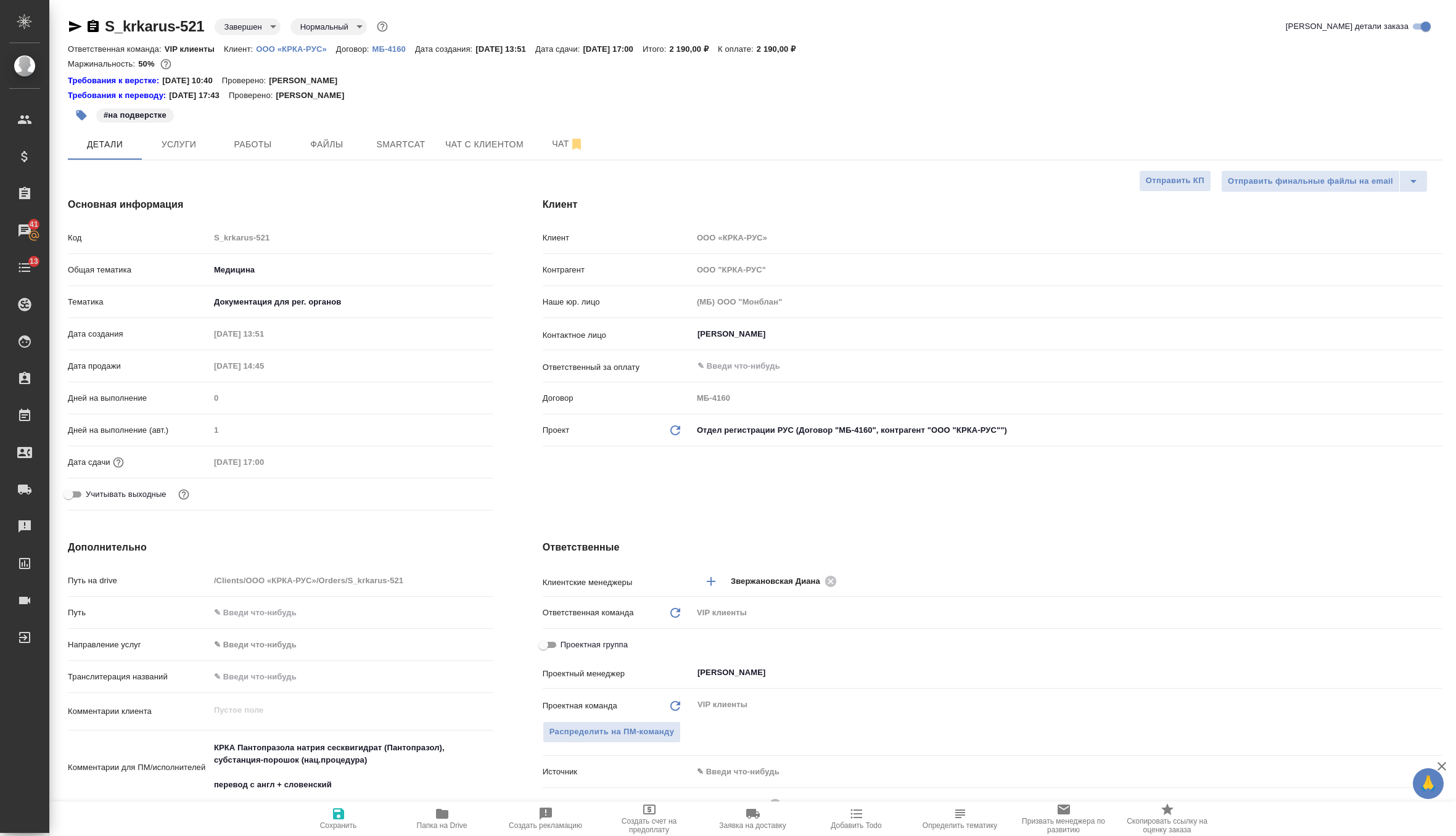
type textarea "x"
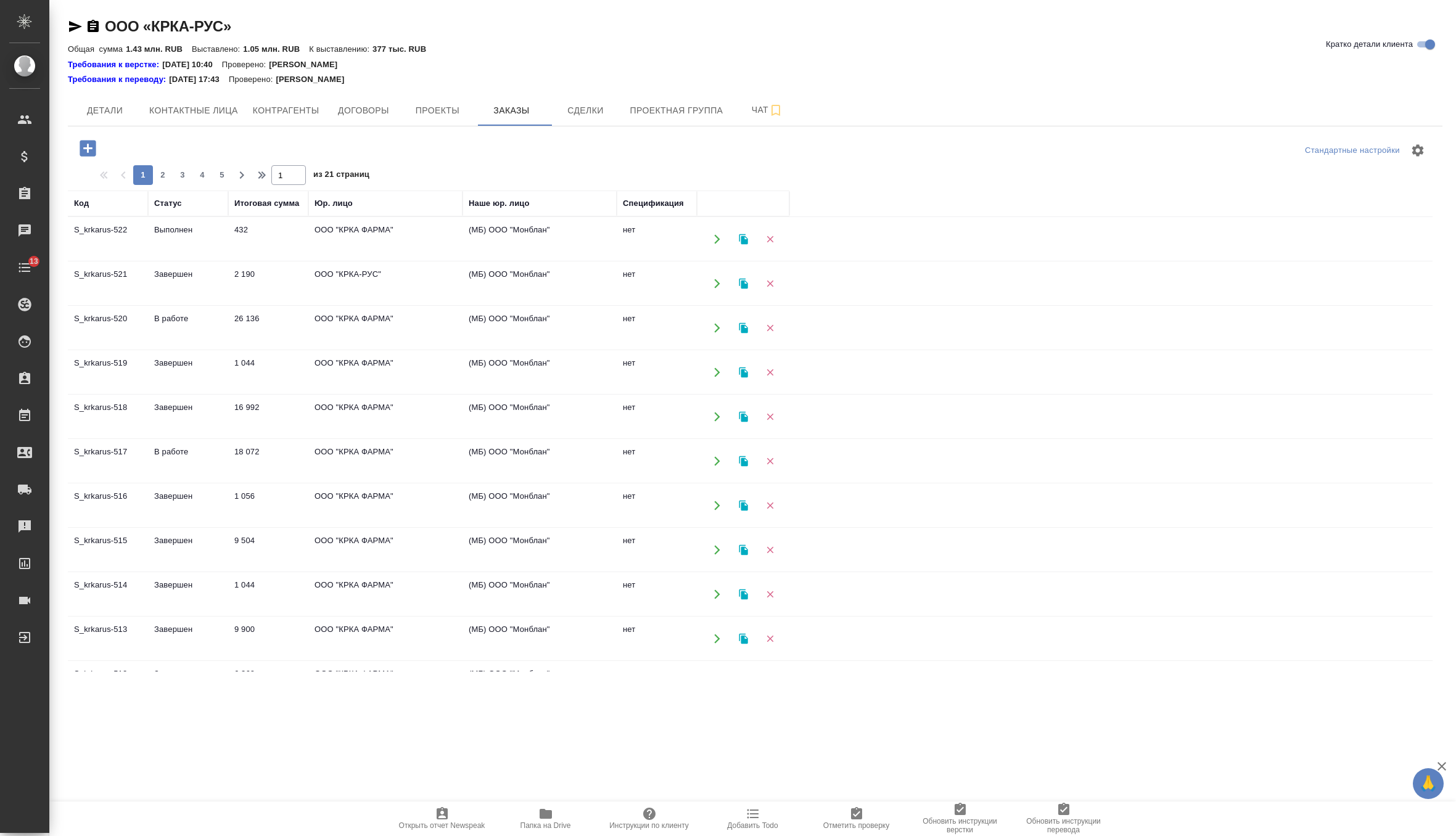
click at [343, 318] on td "ООО "КРКА ФАРМА"" at bounding box center [386, 328] width 154 height 43
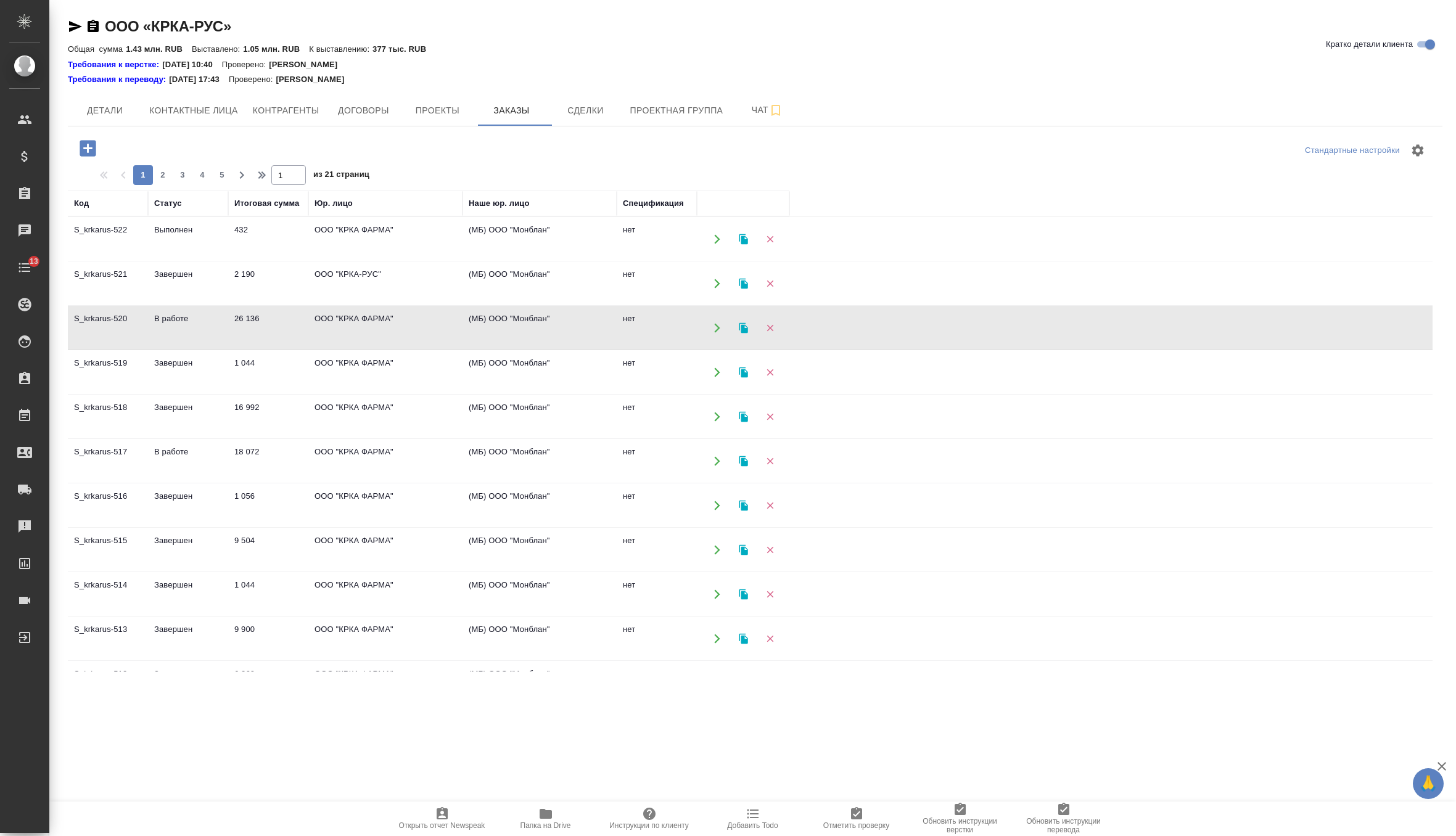
click at [343, 318] on td "ООО "КРКА ФАРМА"" at bounding box center [386, 328] width 154 height 43
click at [503, 365] on td "(МБ) ООО "Монблан"" at bounding box center [539, 372] width 154 height 43
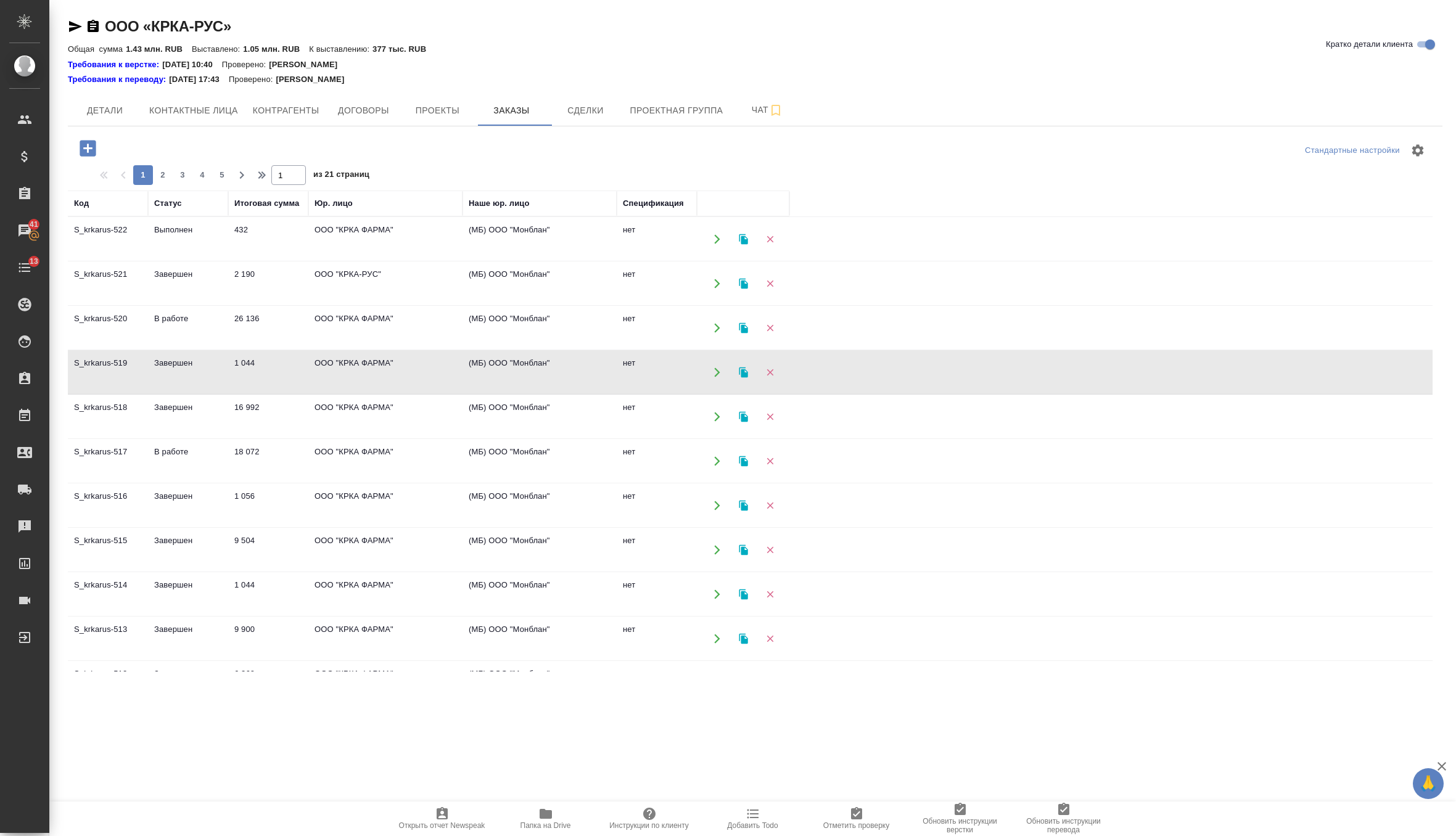
click at [442, 410] on td "ООО "КРКА ФАРМА"" at bounding box center [386, 417] width 154 height 43
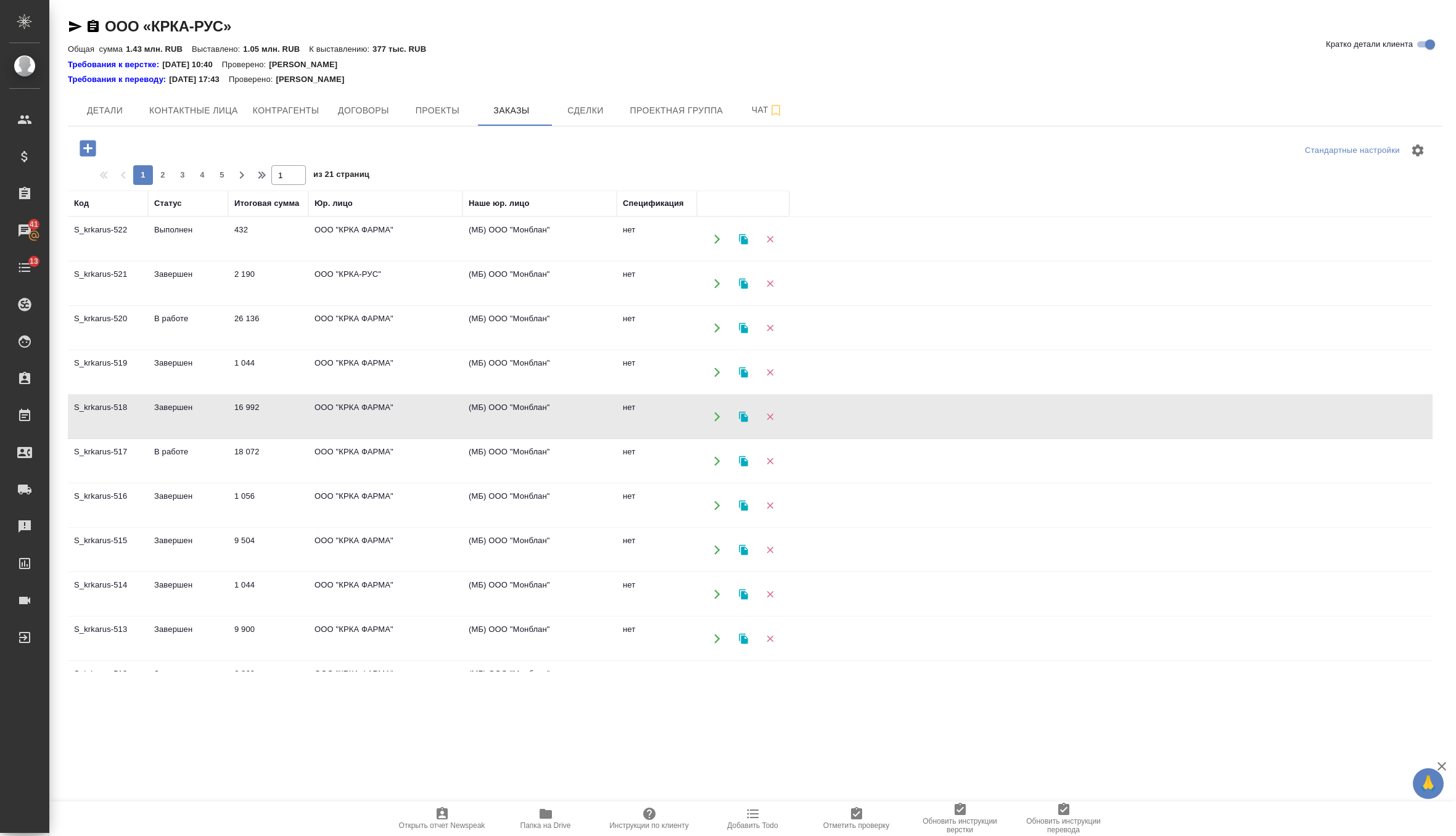
click at [442, 410] on td "ООО "КРКА ФАРМА"" at bounding box center [386, 417] width 154 height 43
click at [416, 466] on td "ООО "КРКА ФАРМА"" at bounding box center [386, 461] width 154 height 43
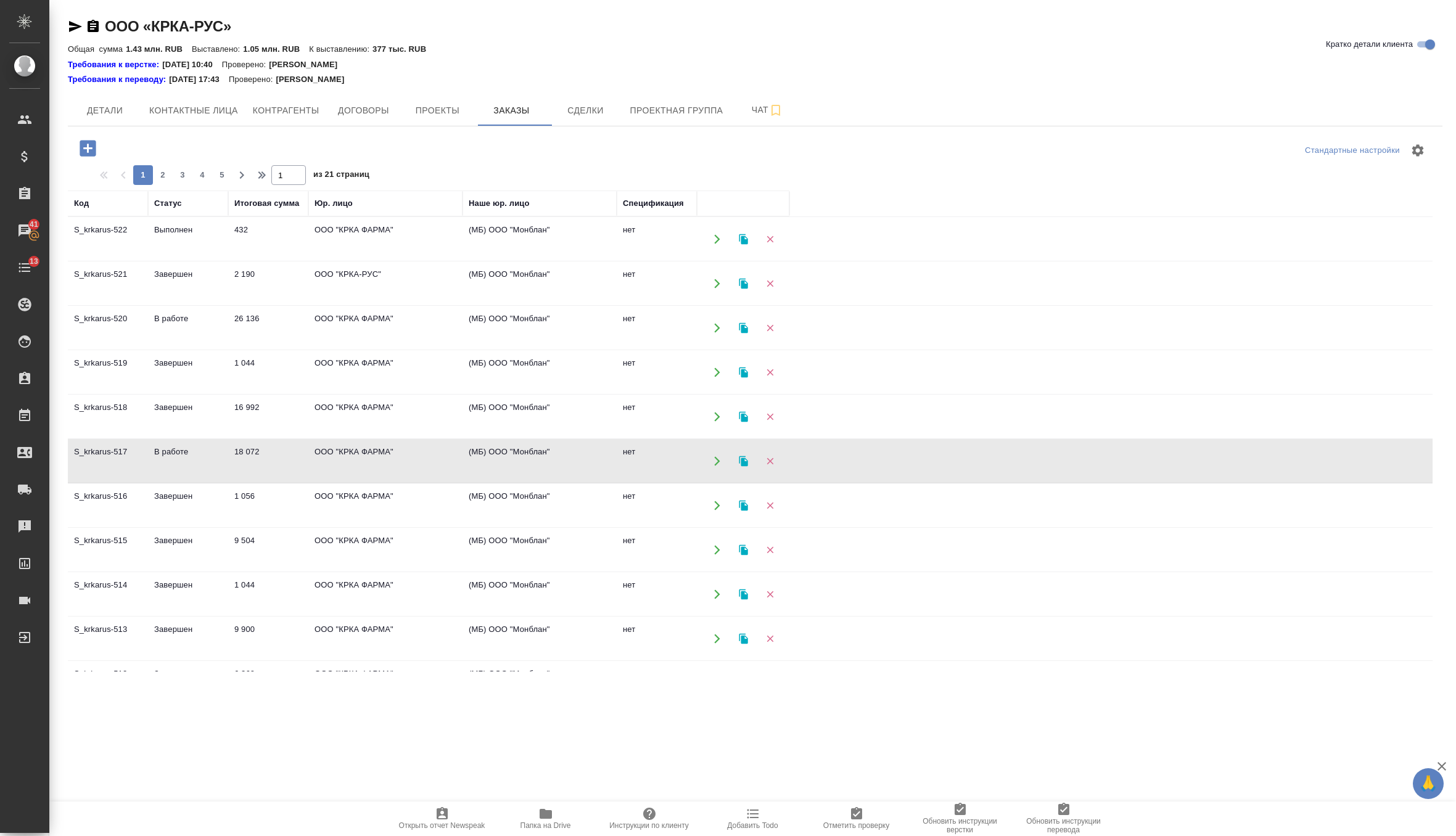
click at [416, 466] on td "ООО "КРКА ФАРМА"" at bounding box center [386, 461] width 154 height 43
click at [417, 493] on td "ООО "КРКА ФАРМА"" at bounding box center [386, 505] width 154 height 43
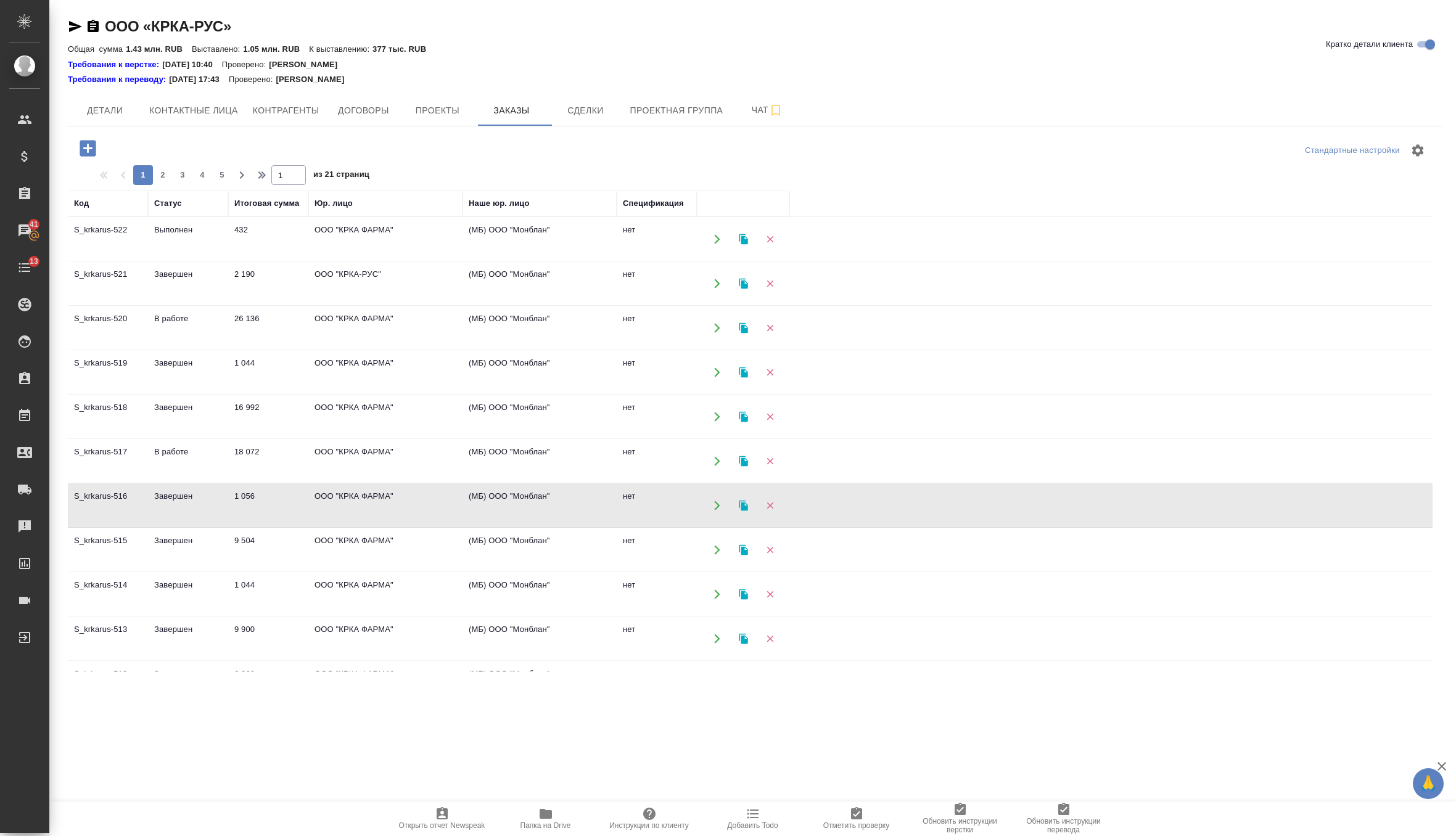
click at [417, 493] on td "ООО "КРКА ФАРМА"" at bounding box center [386, 505] width 154 height 43
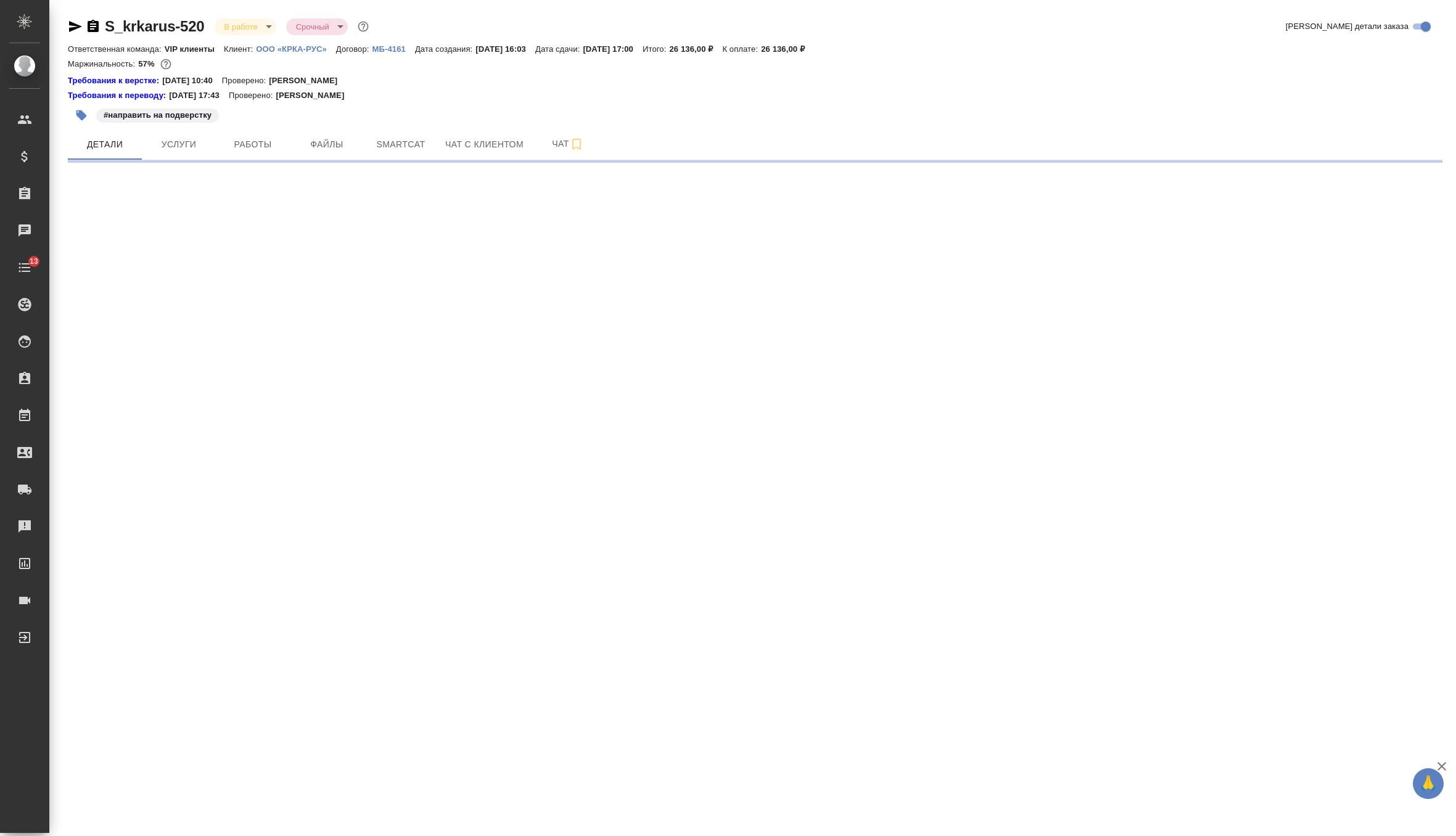
select select "RU"
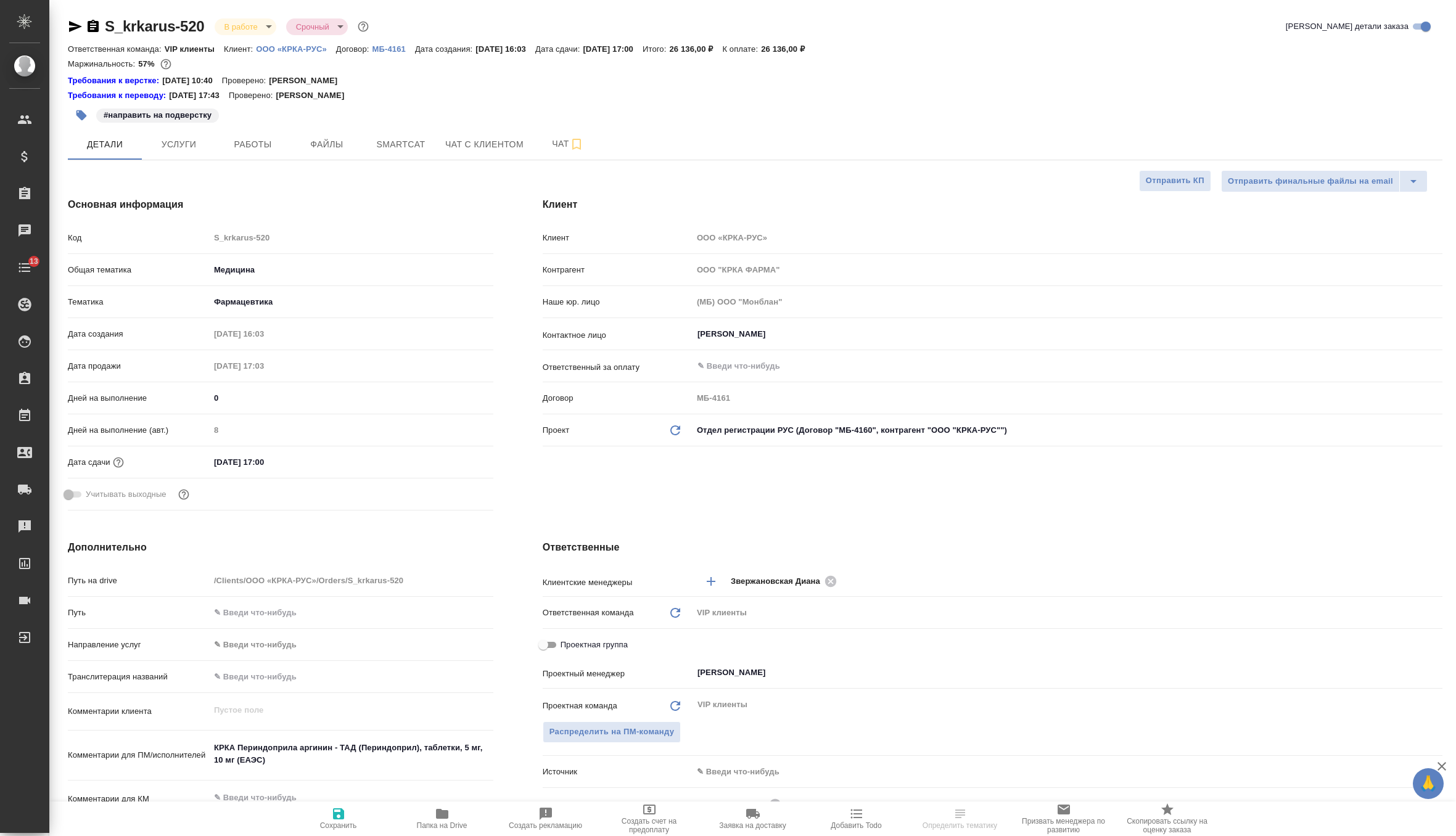
type textarea "x"
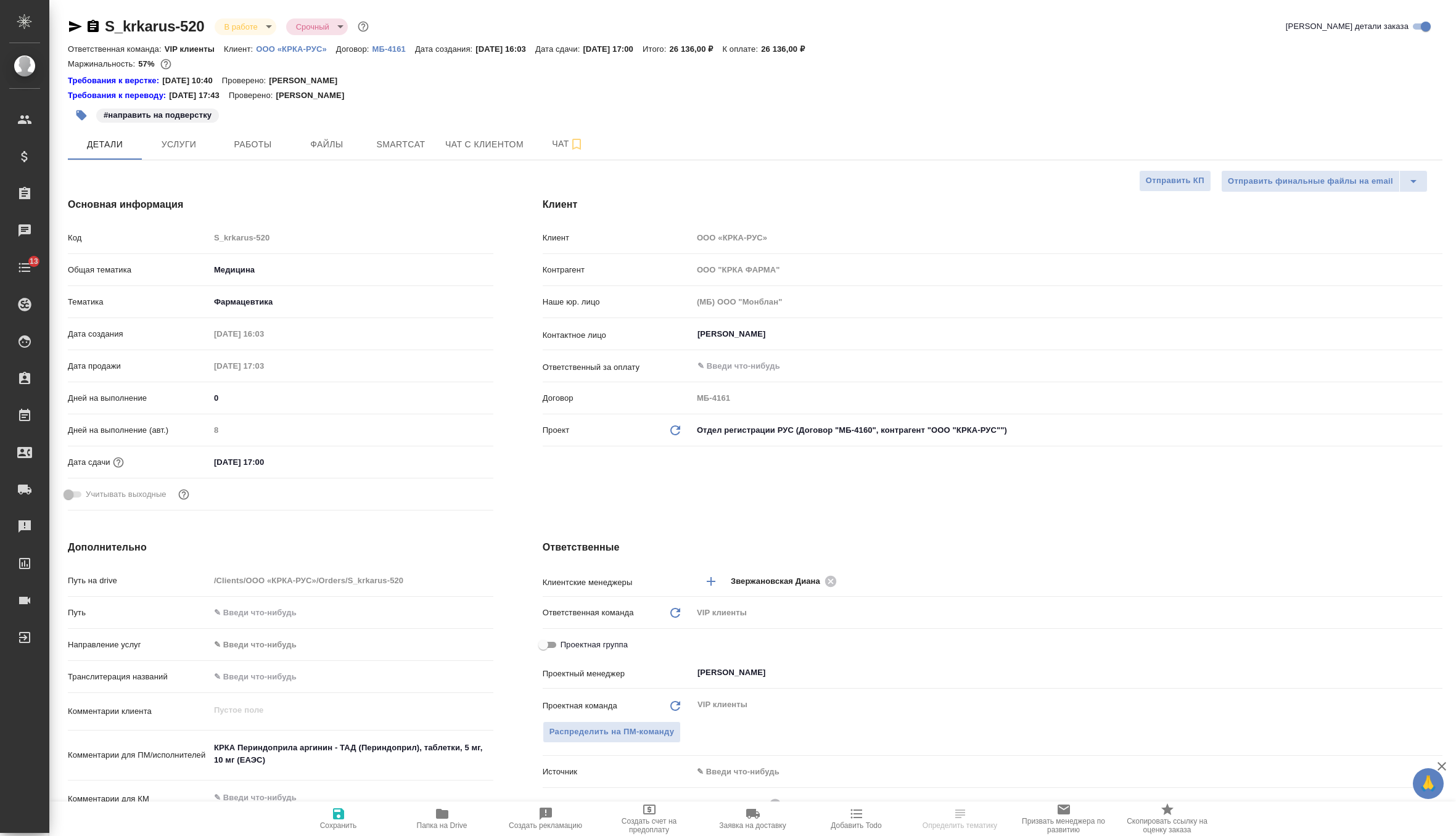
type textarea "x"
click at [675, 431] on icon "Обновить данные" at bounding box center [675, 430] width 15 height 15
type textarea "x"
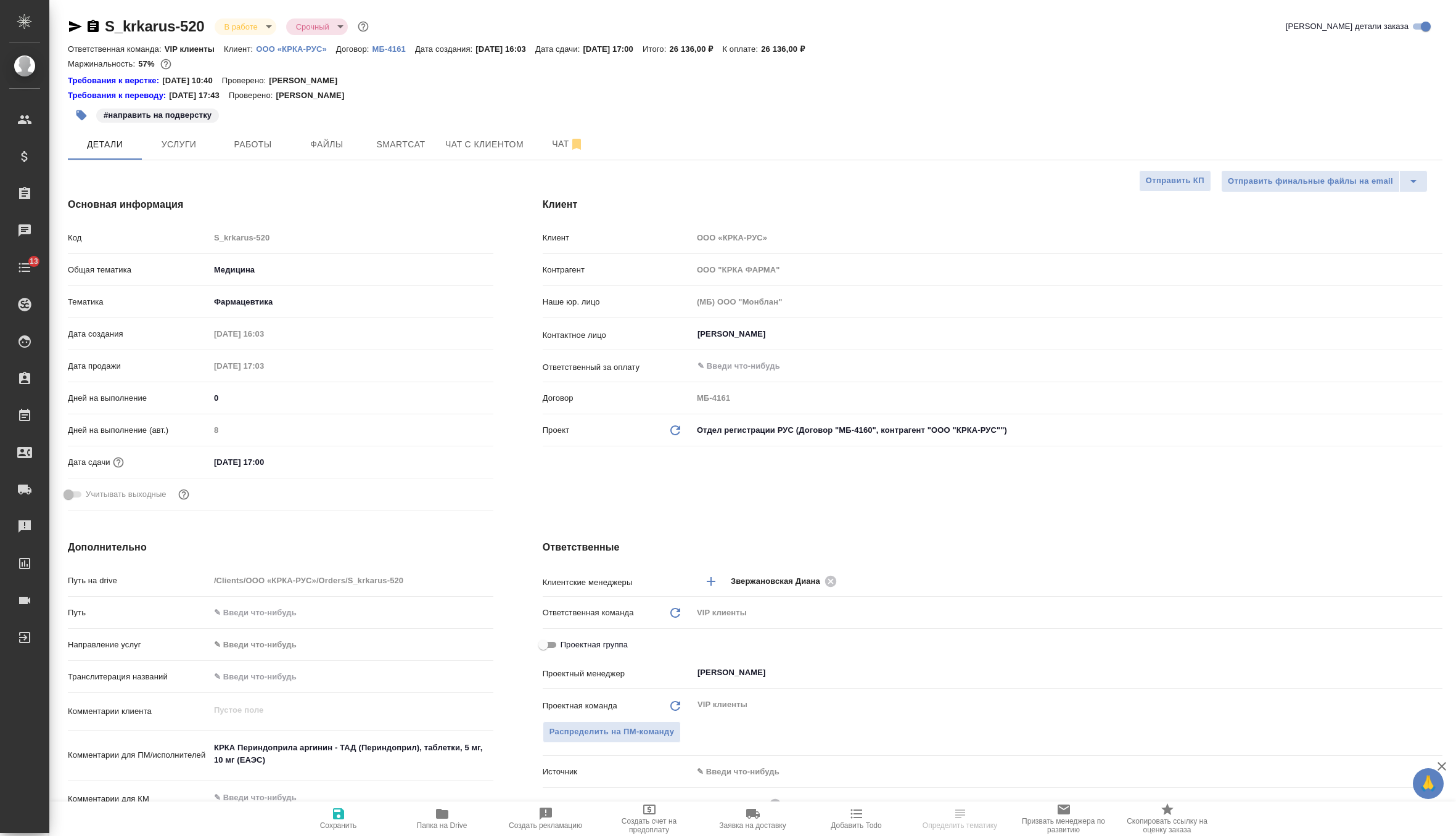
type input "ООО "КРКА-РУС""
type input "МБ-4160"
type textarea "x"
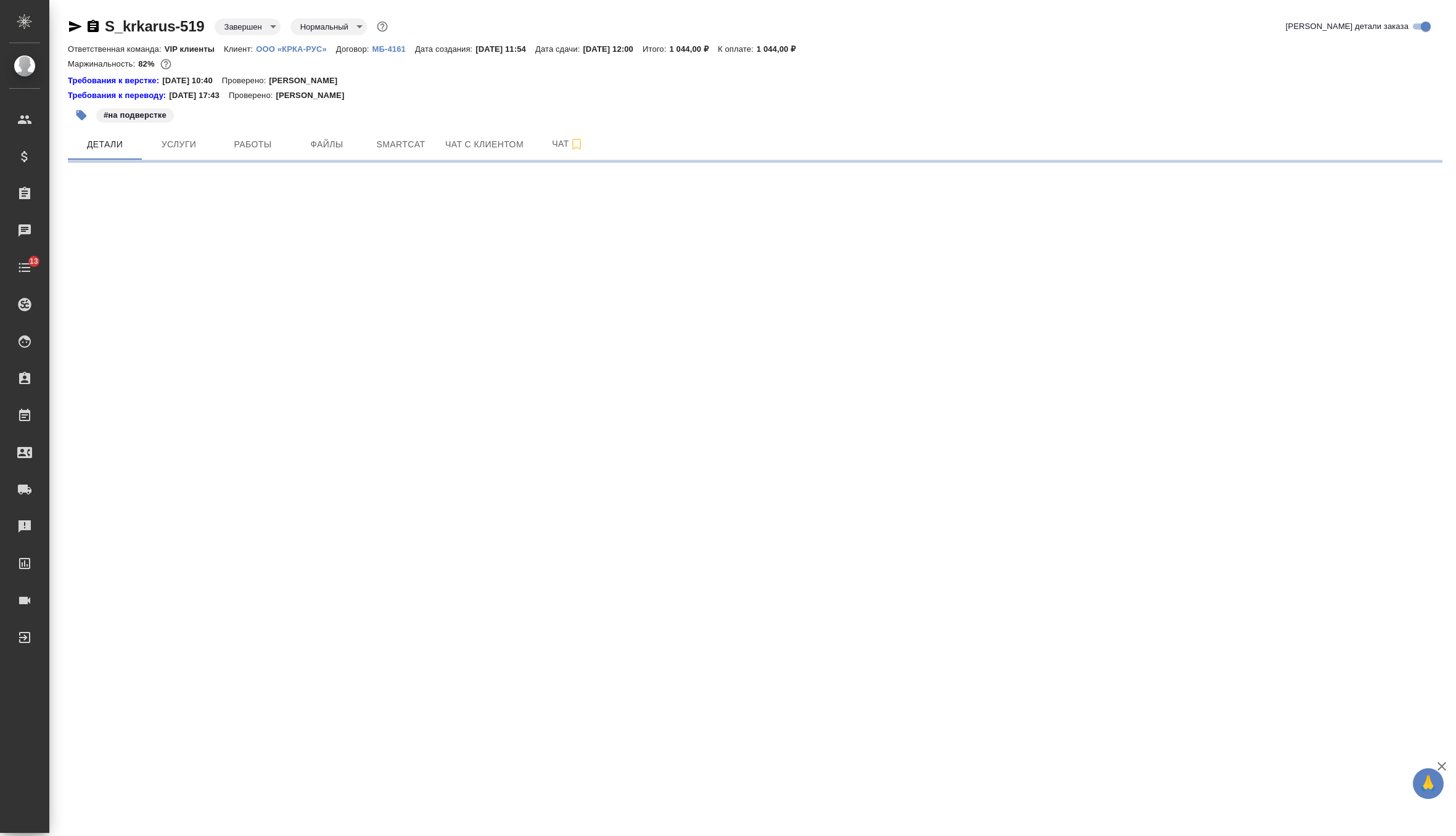
select select "RU"
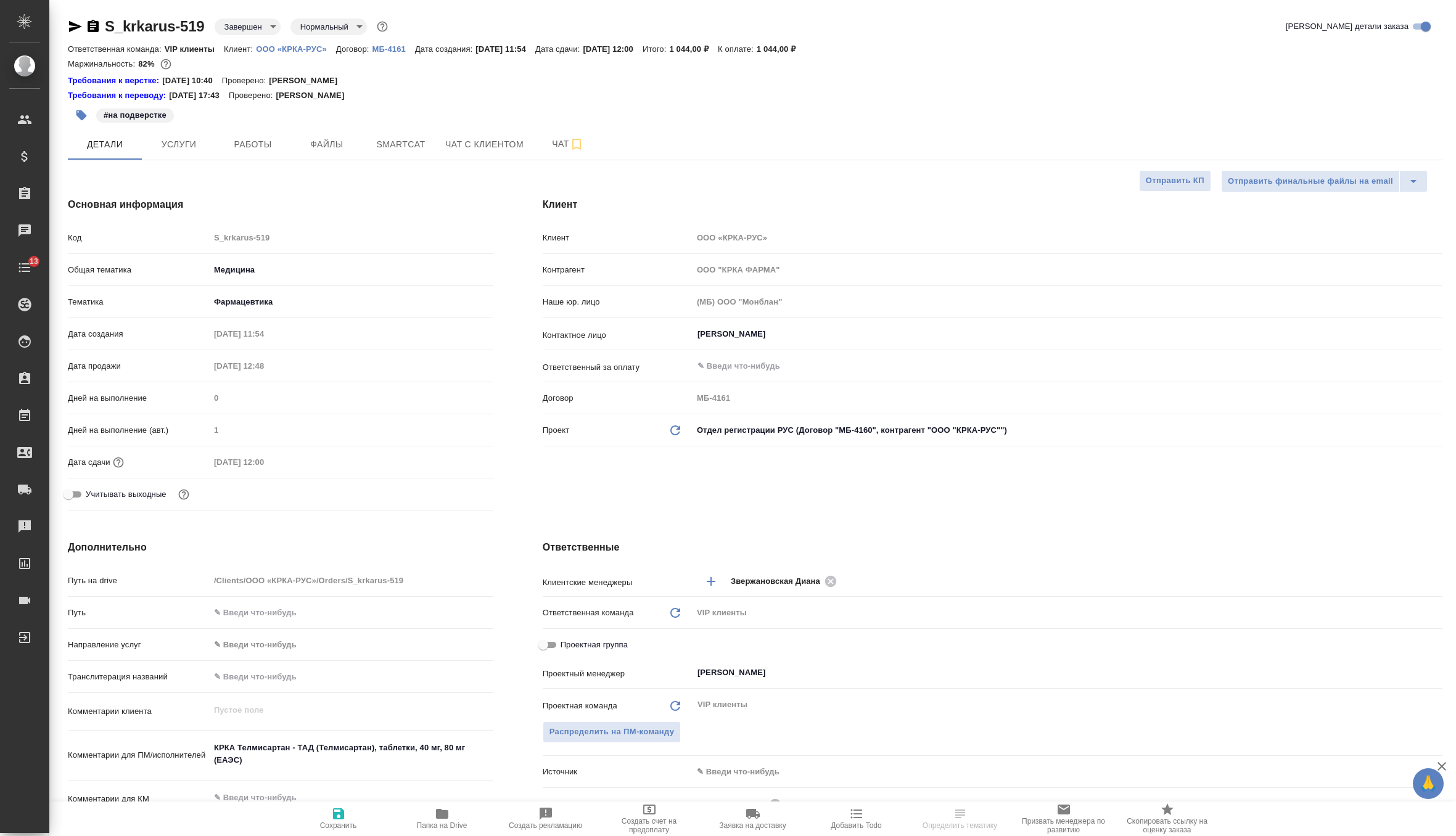
type textarea "x"
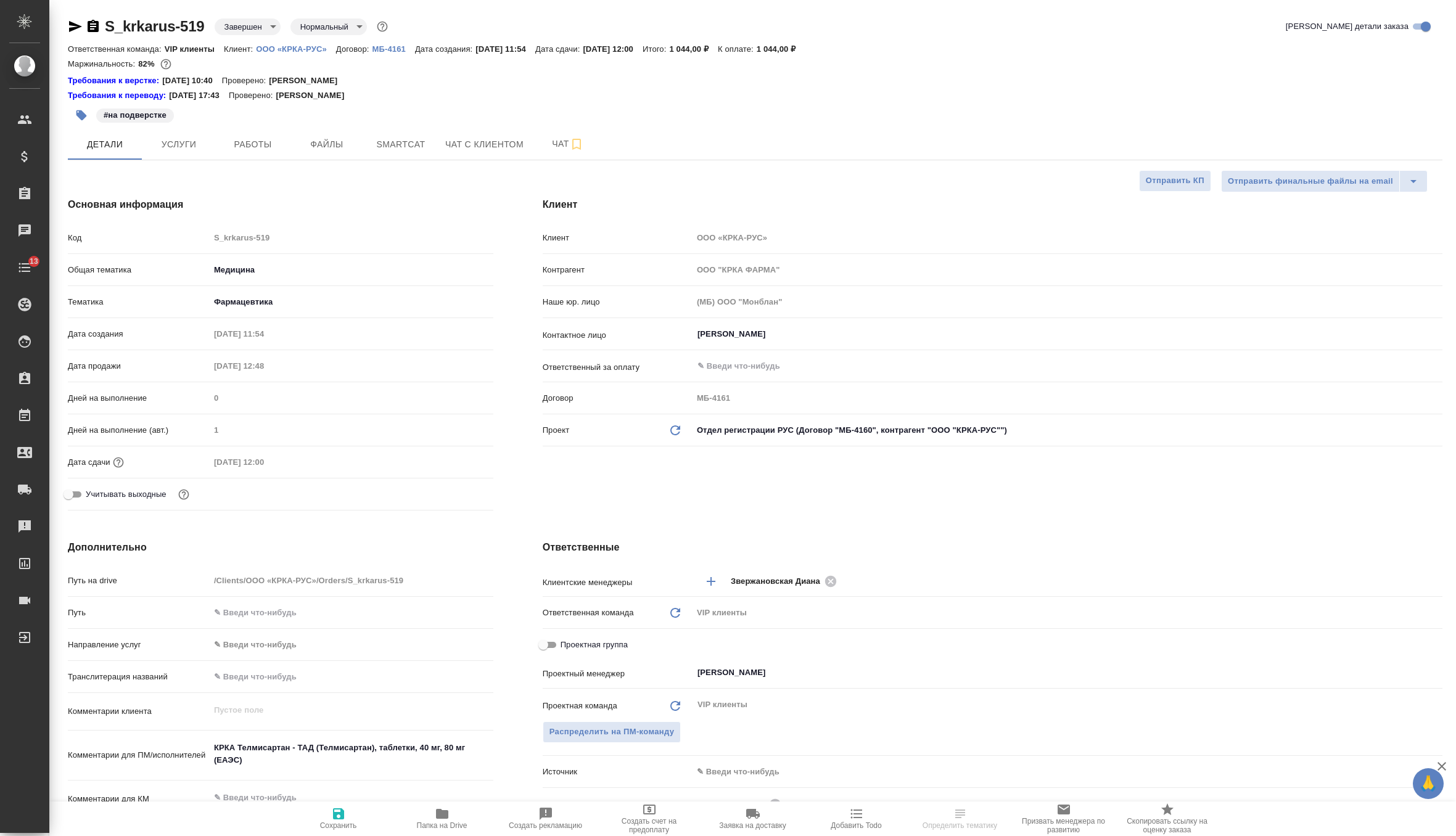
type textarea "x"
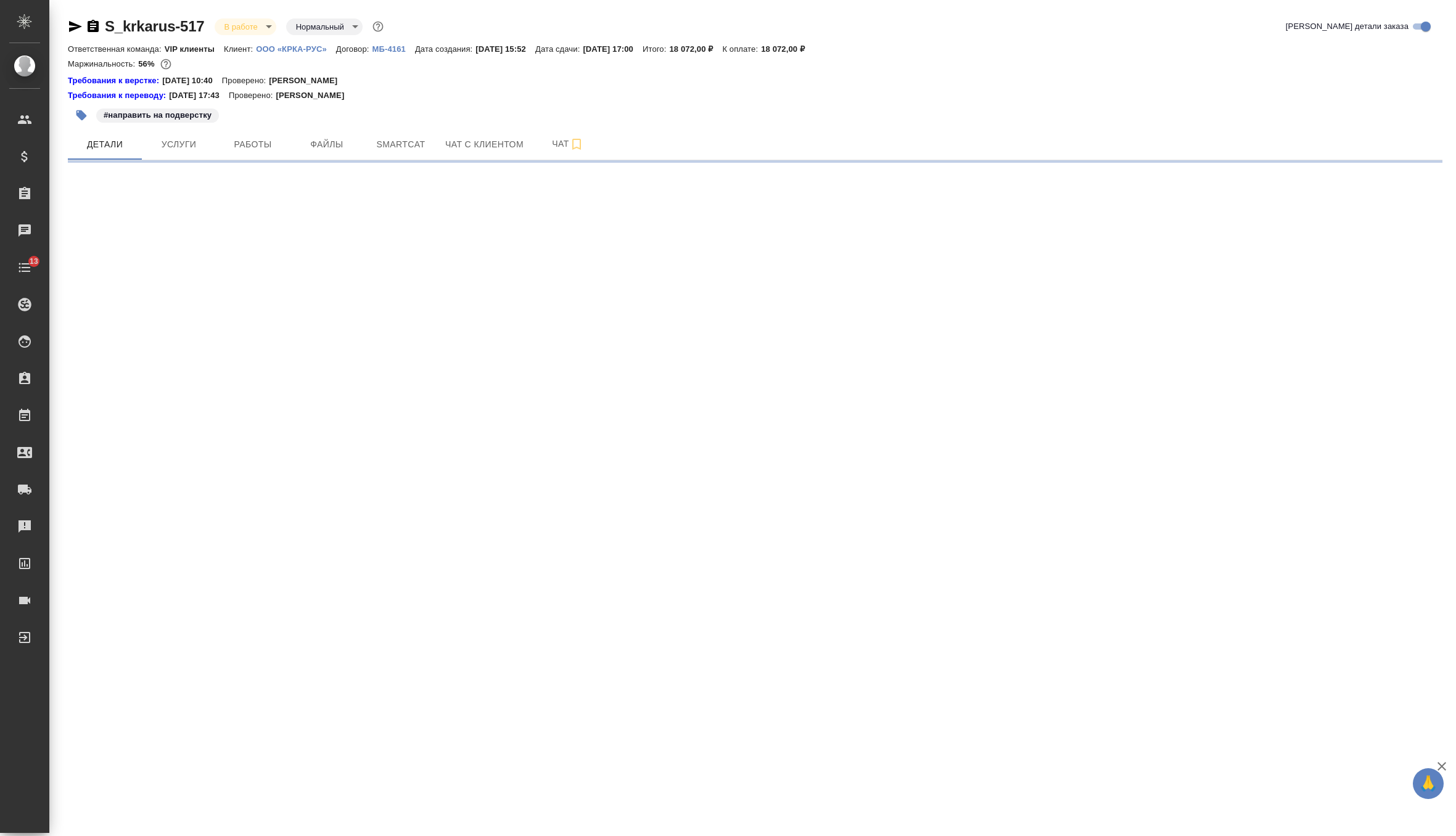
select select "RU"
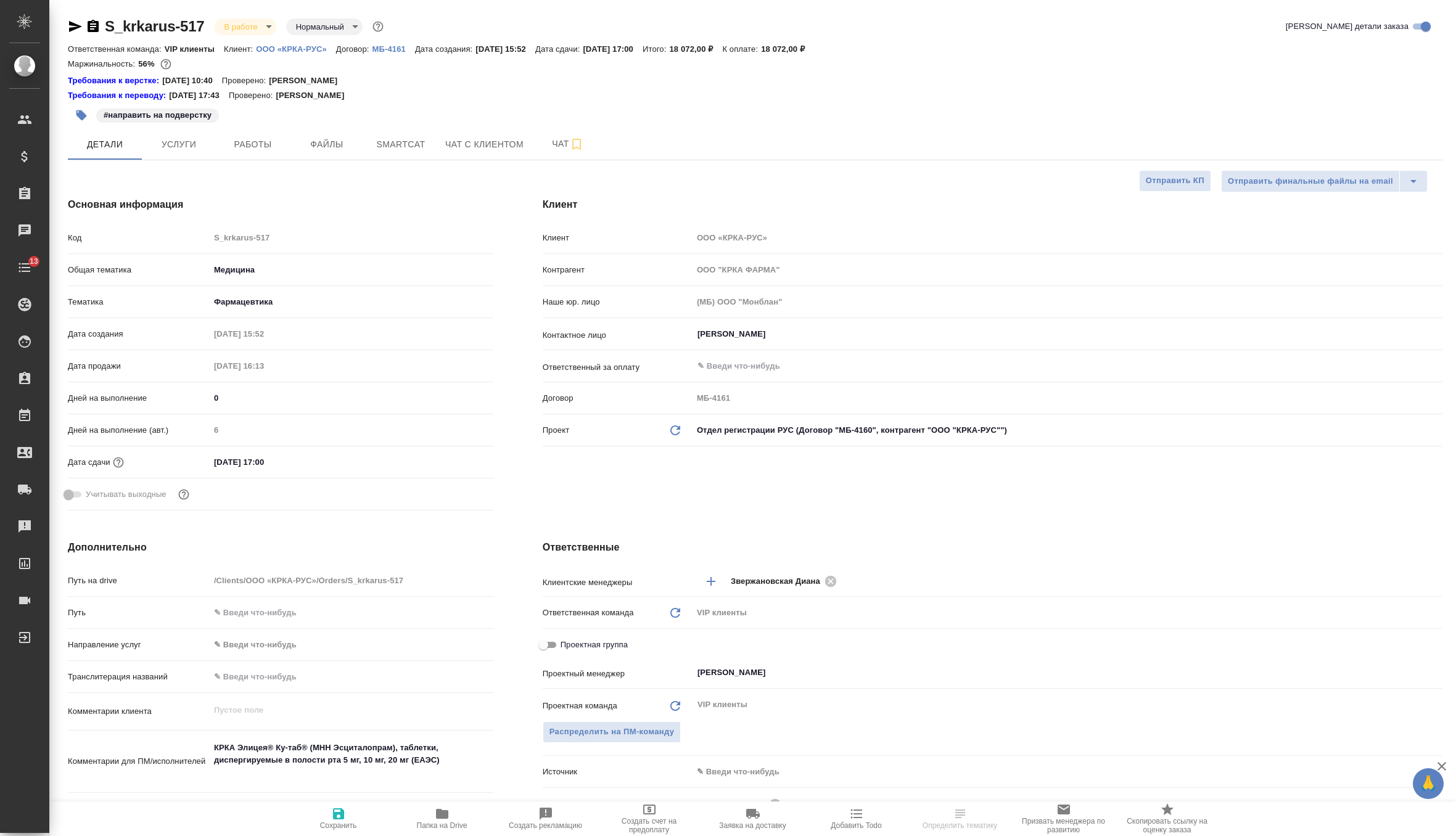
type textarea "x"
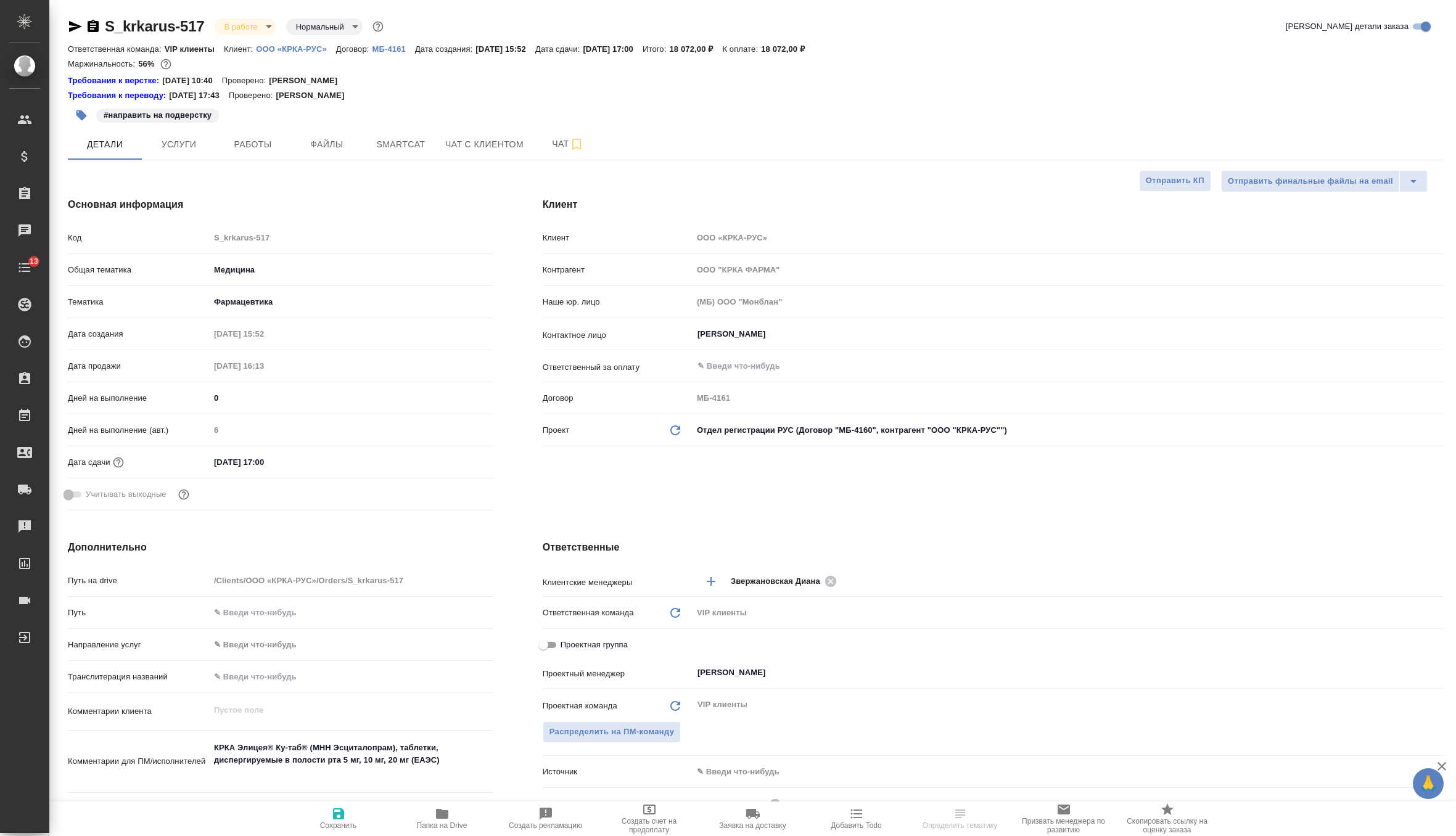
type textarea "x"
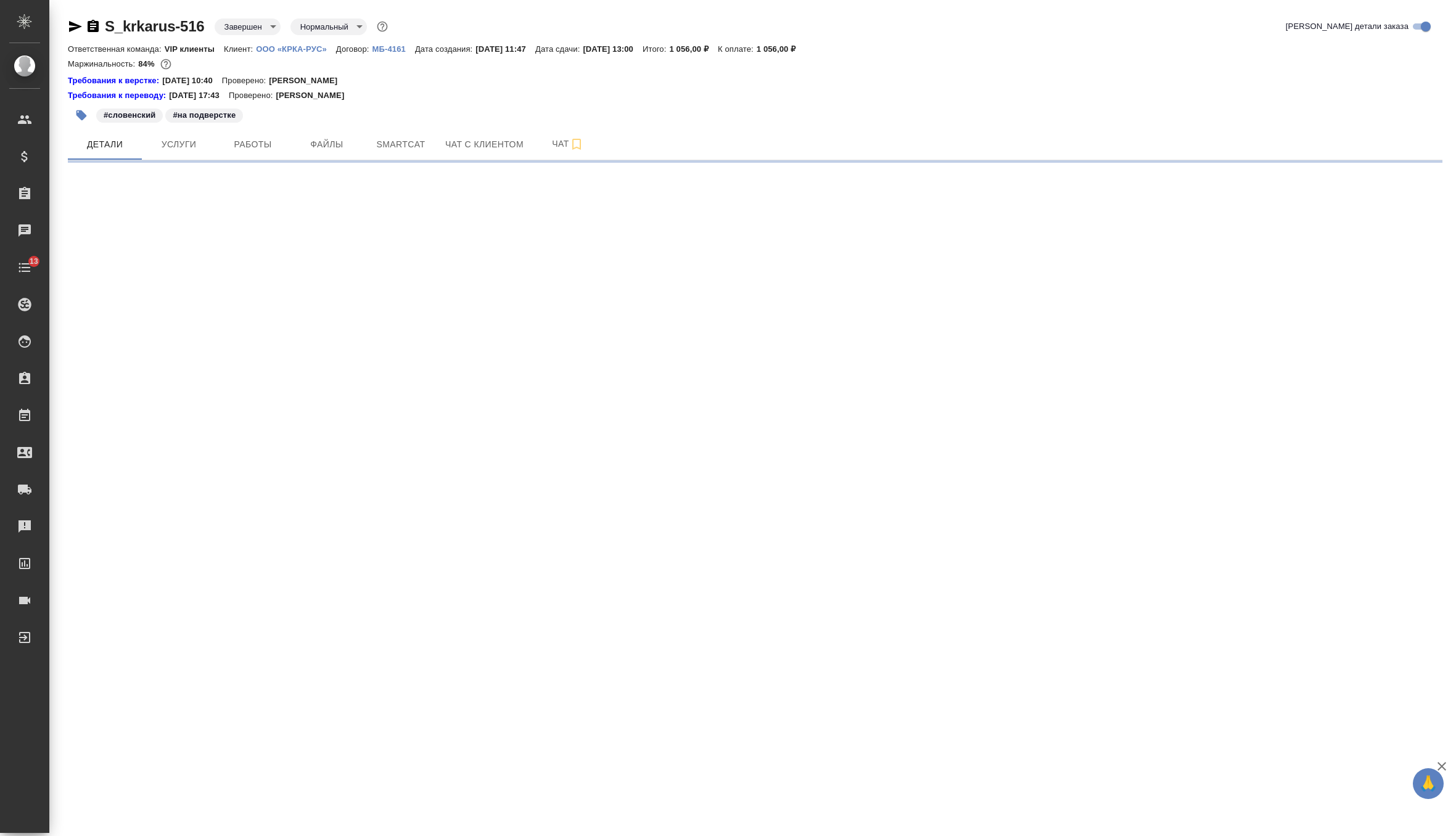
select select "RU"
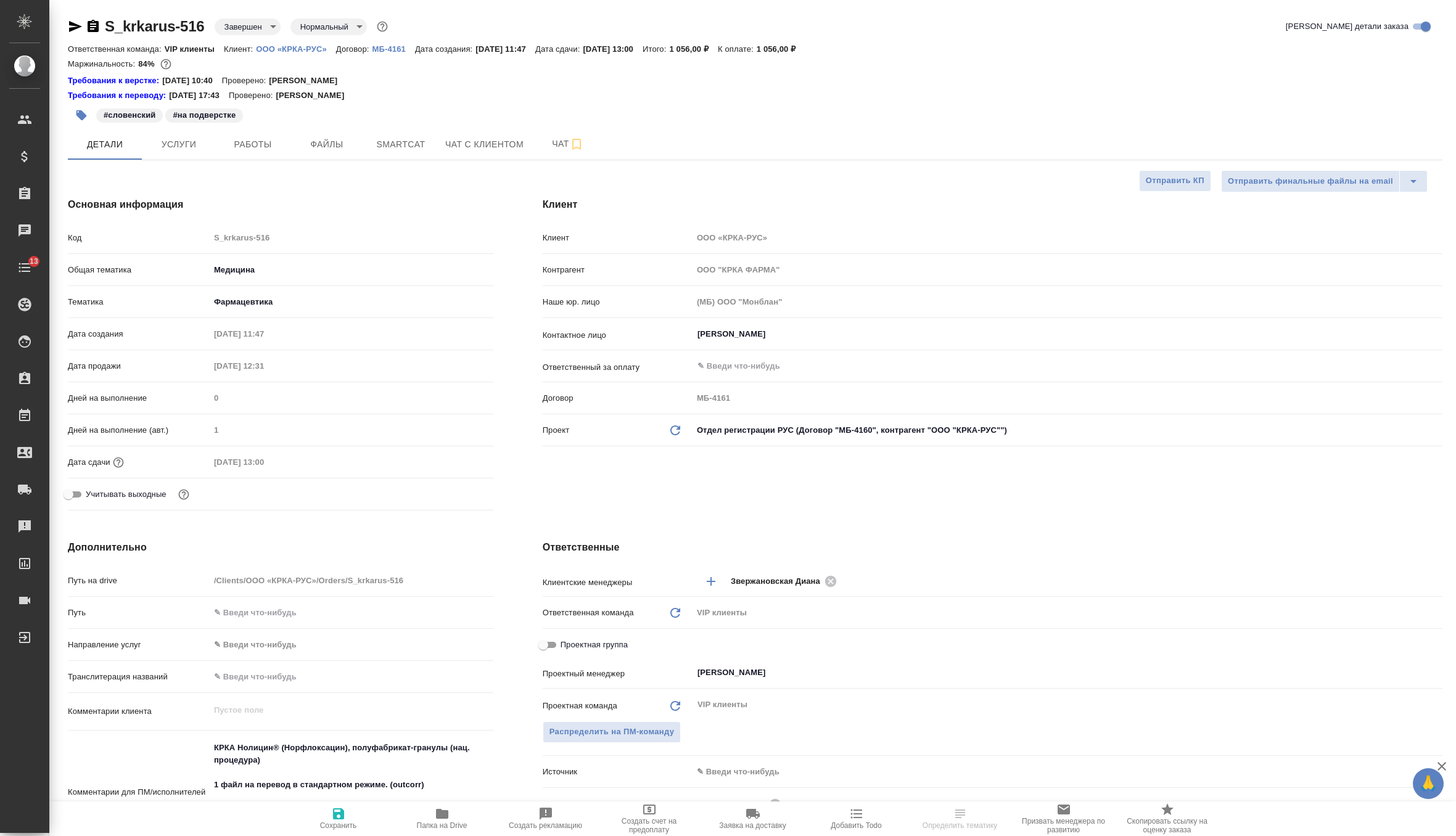
type textarea "x"
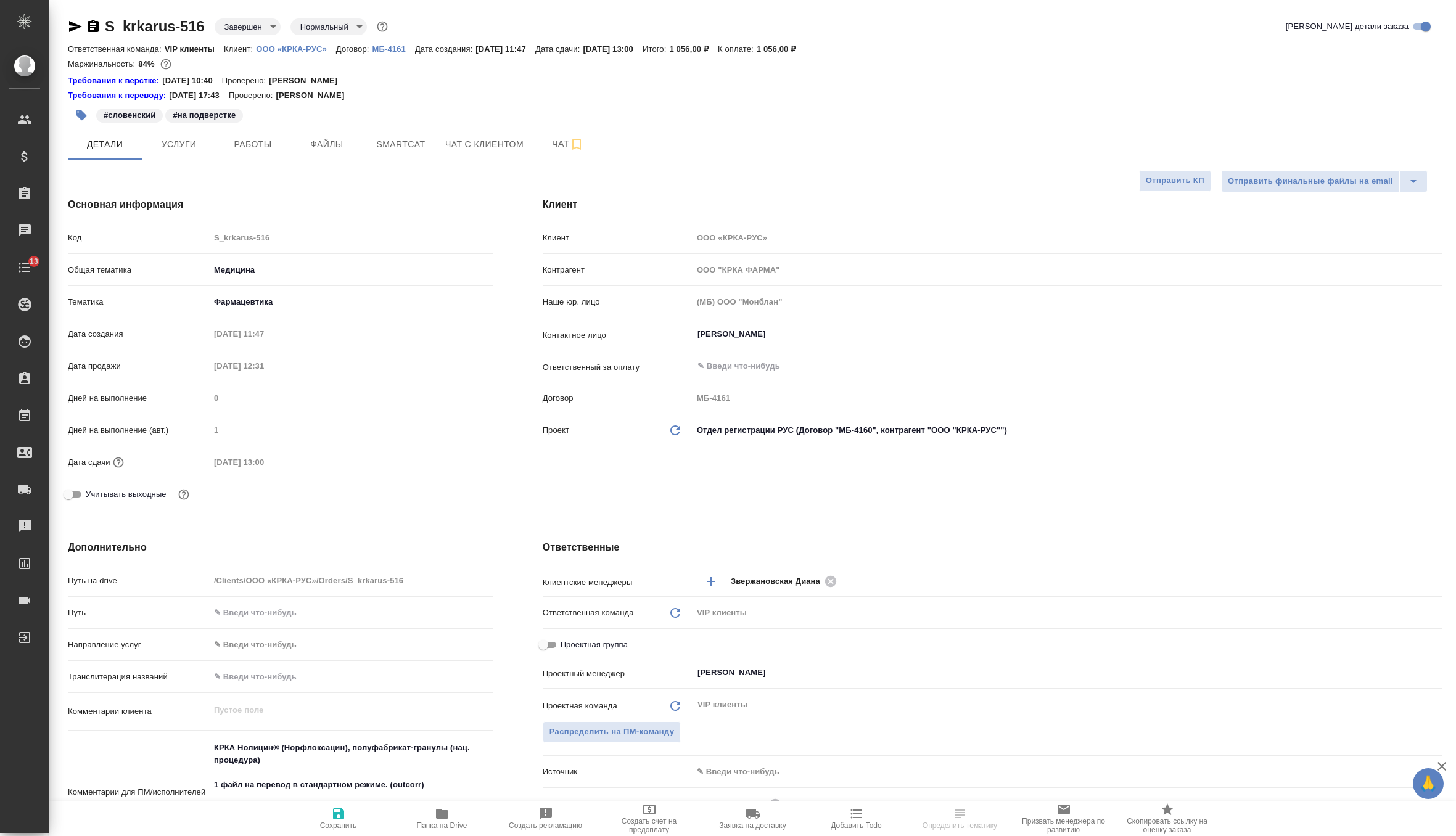
type textarea "x"
click at [675, 432] on icon "Обновить данные" at bounding box center [675, 430] width 15 height 15
type textarea "x"
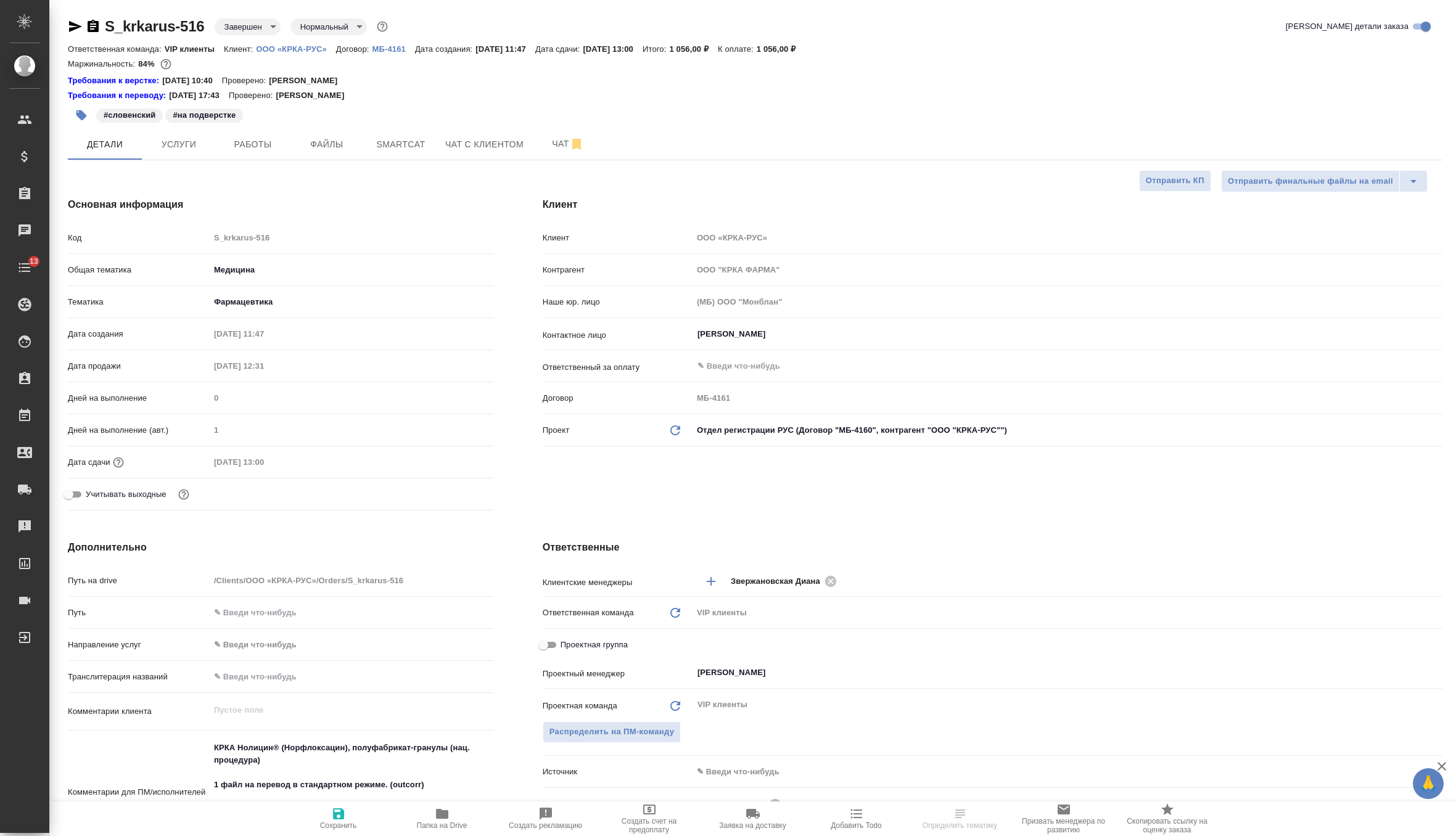
type input "ООО "КРКА-РУС""
type input "МБ-4160"
type textarea "x"
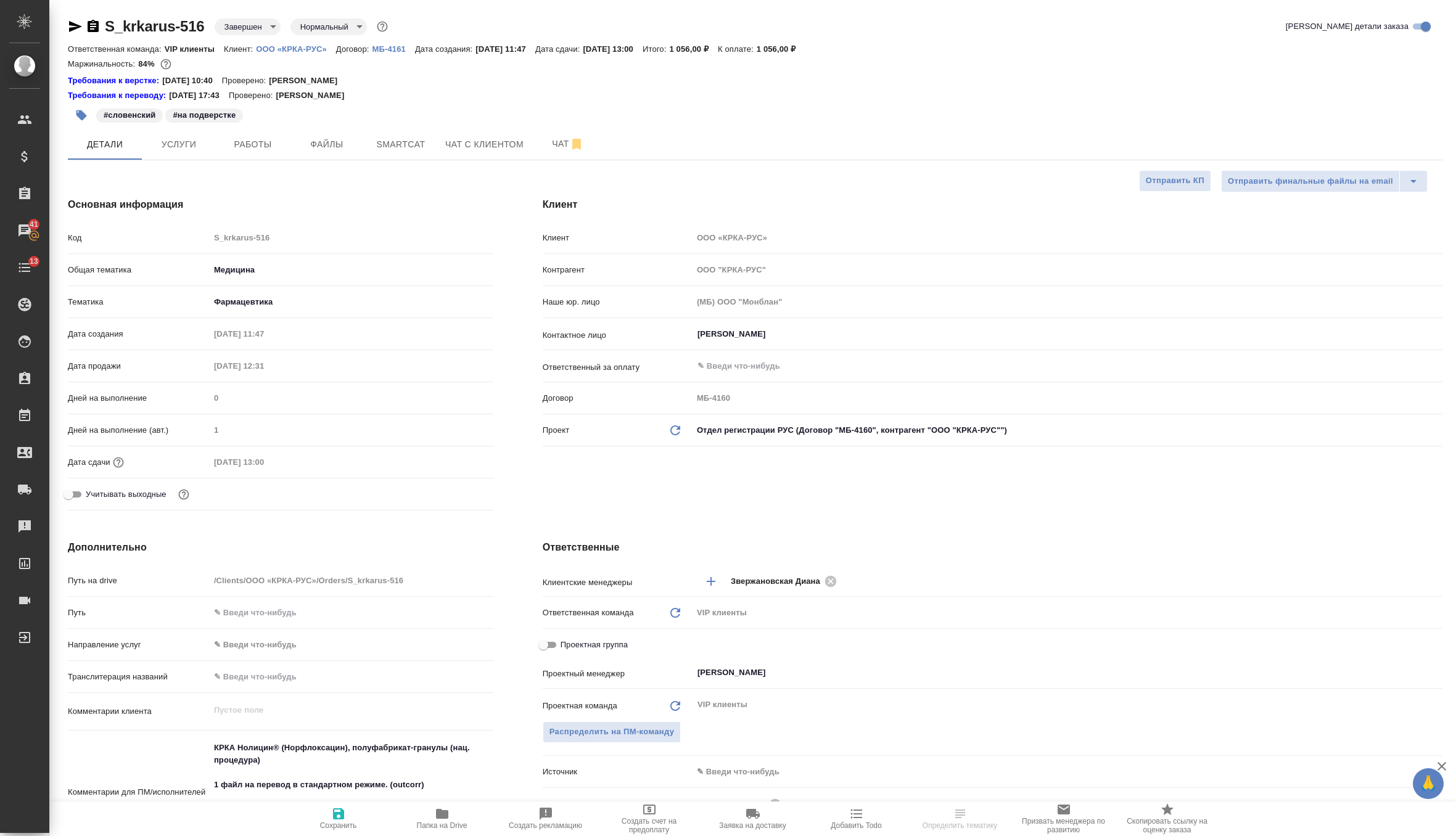
click at [676, 434] on icon at bounding box center [675, 430] width 10 height 10
type textarea "x"
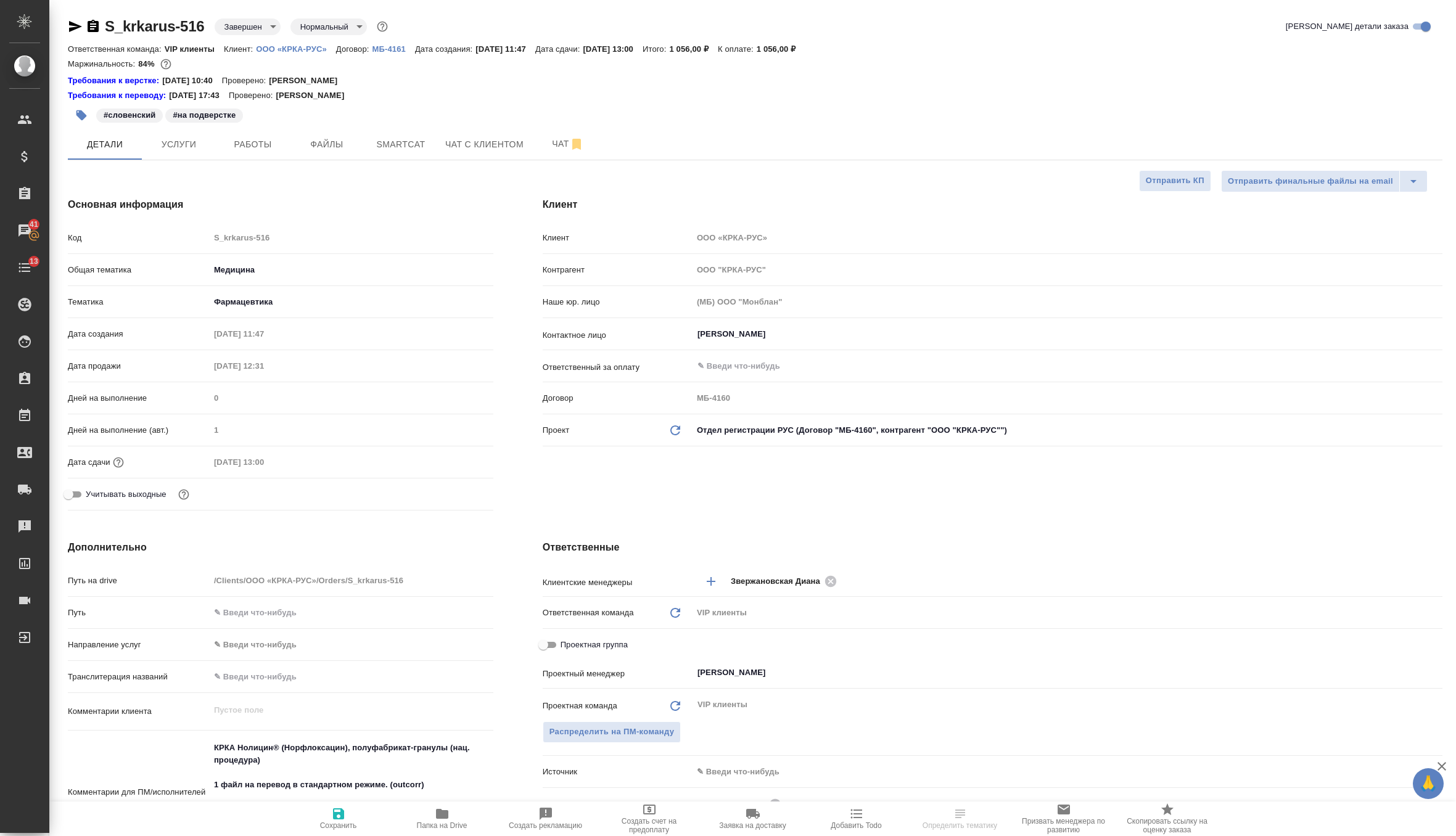
type textarea "x"
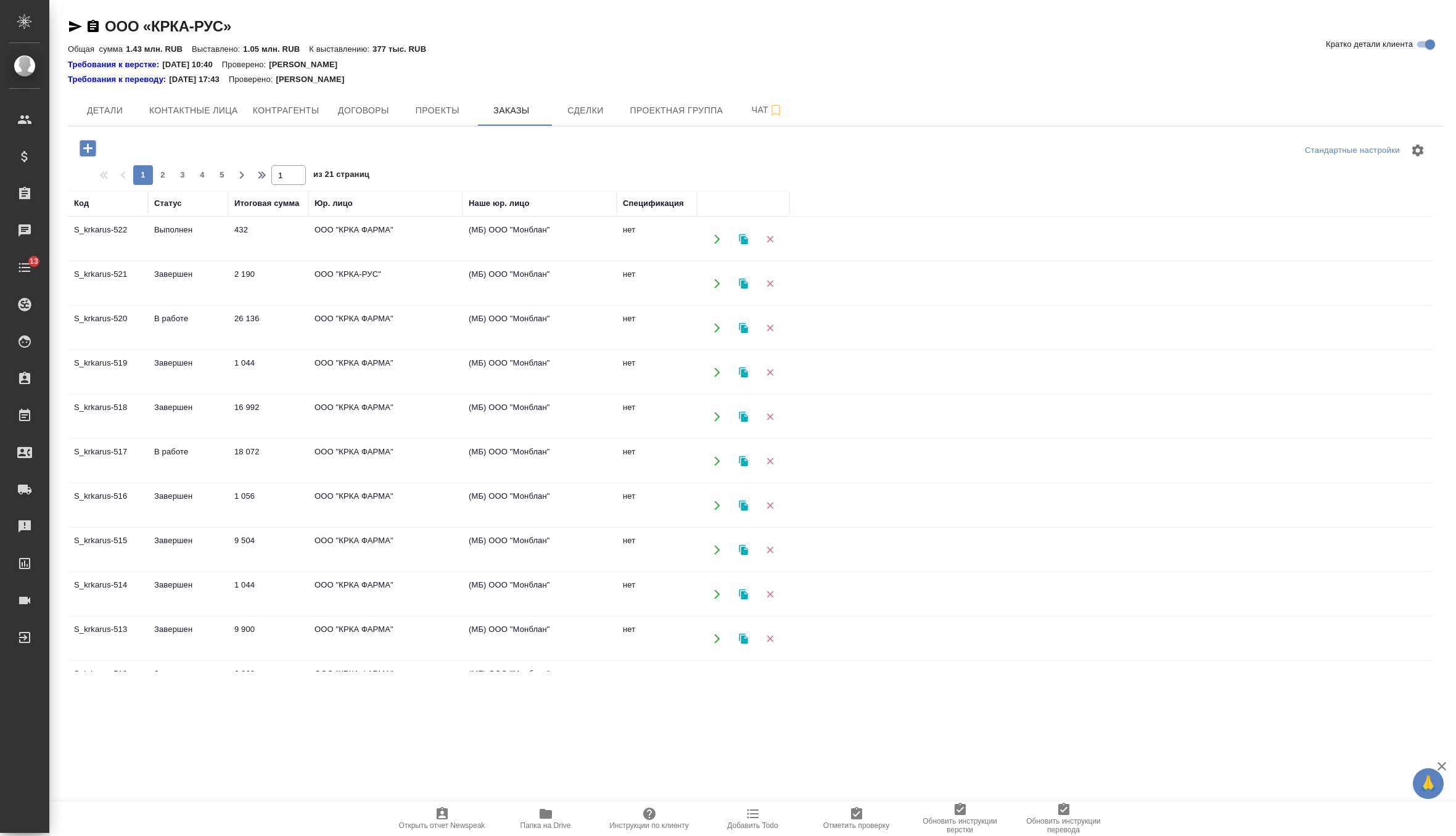
click at [357, 335] on td "ООО "КРКА ФАРМА"" at bounding box center [386, 328] width 154 height 43
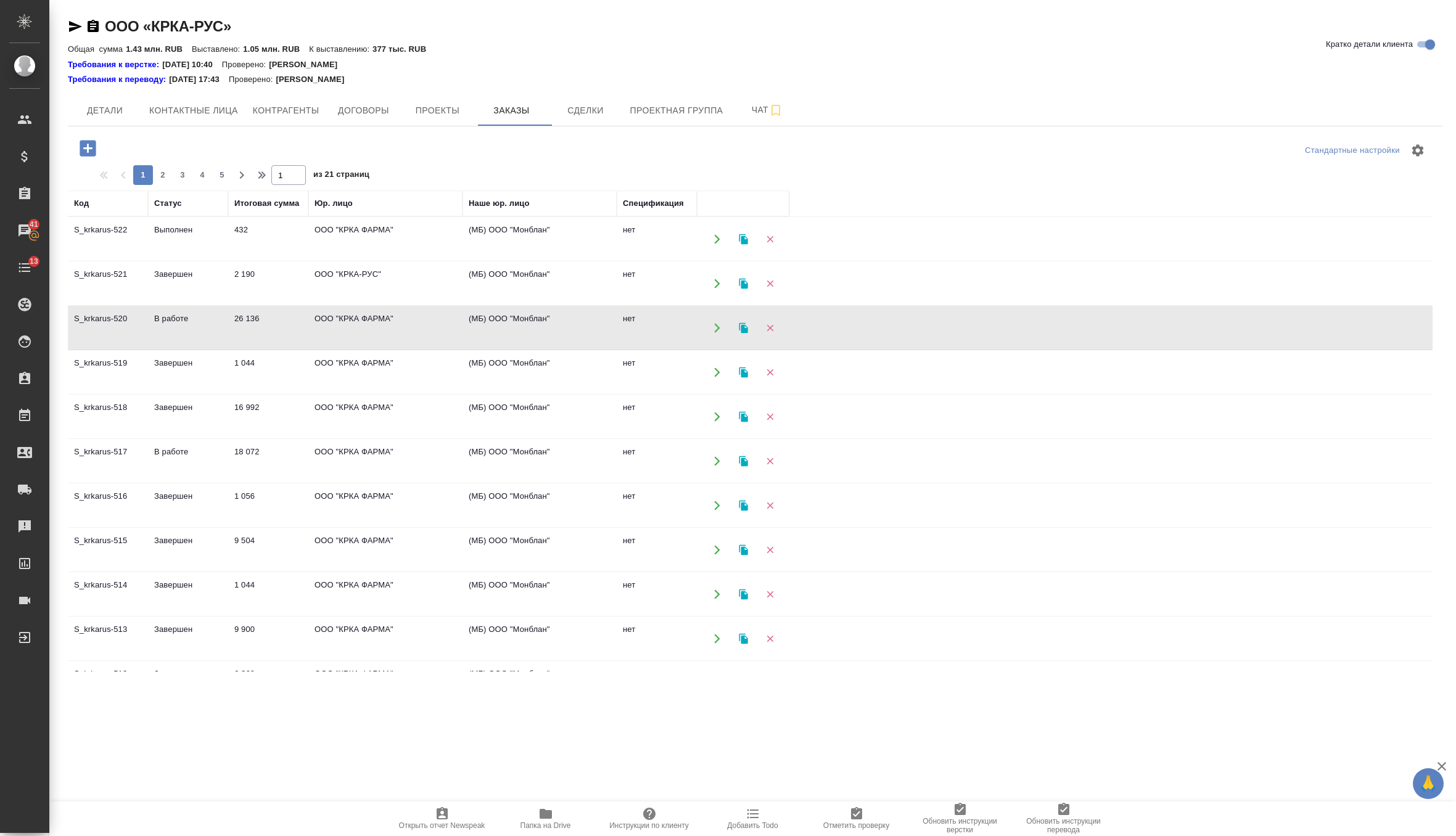
click at [319, 368] on td "ООО "КРКА ФАРМА"" at bounding box center [386, 372] width 154 height 43
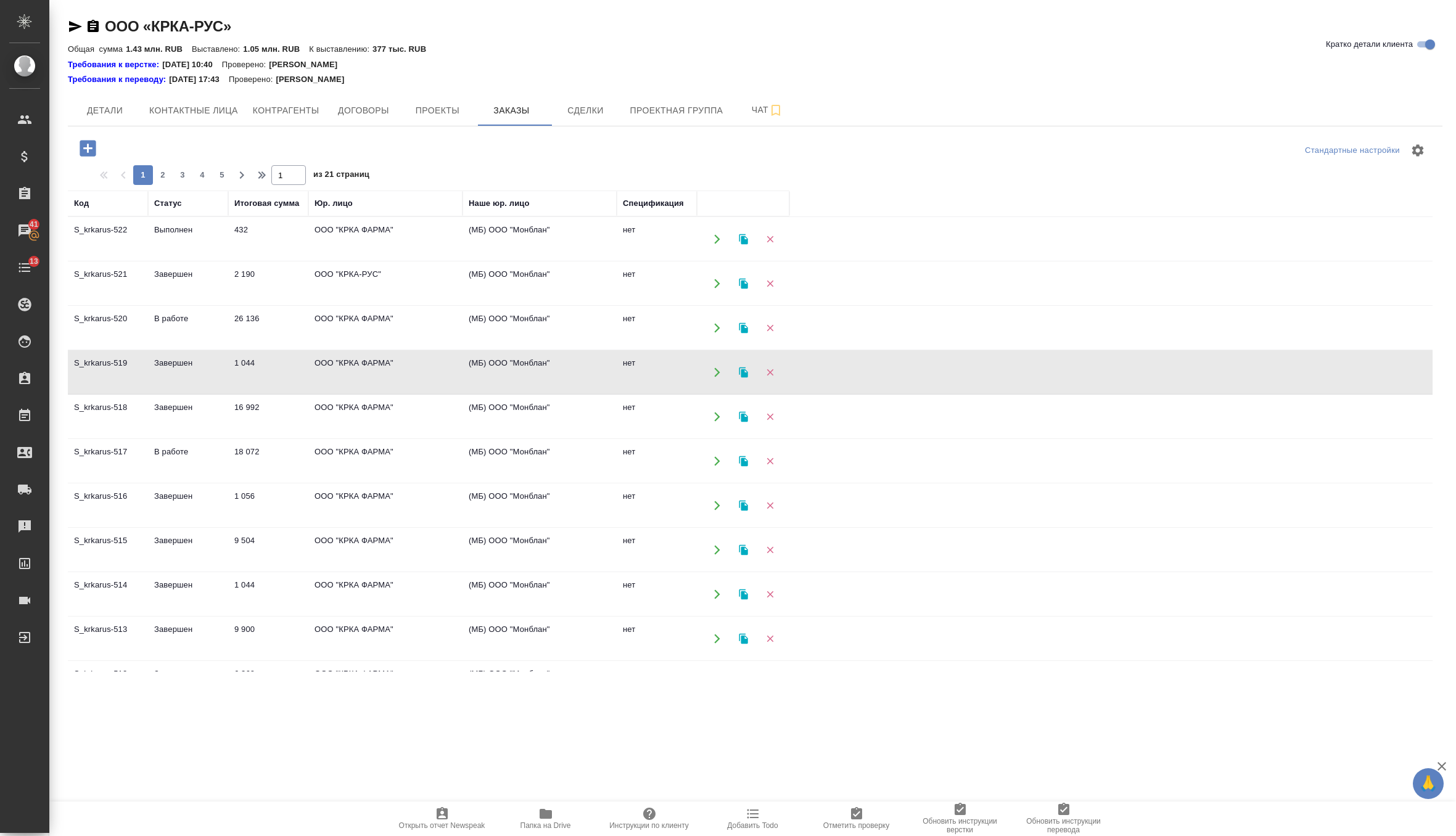
click at [319, 368] on td "ООО "КРКА ФАРМА"" at bounding box center [386, 372] width 154 height 43
click at [280, 422] on td "16 992" at bounding box center [268, 417] width 80 height 43
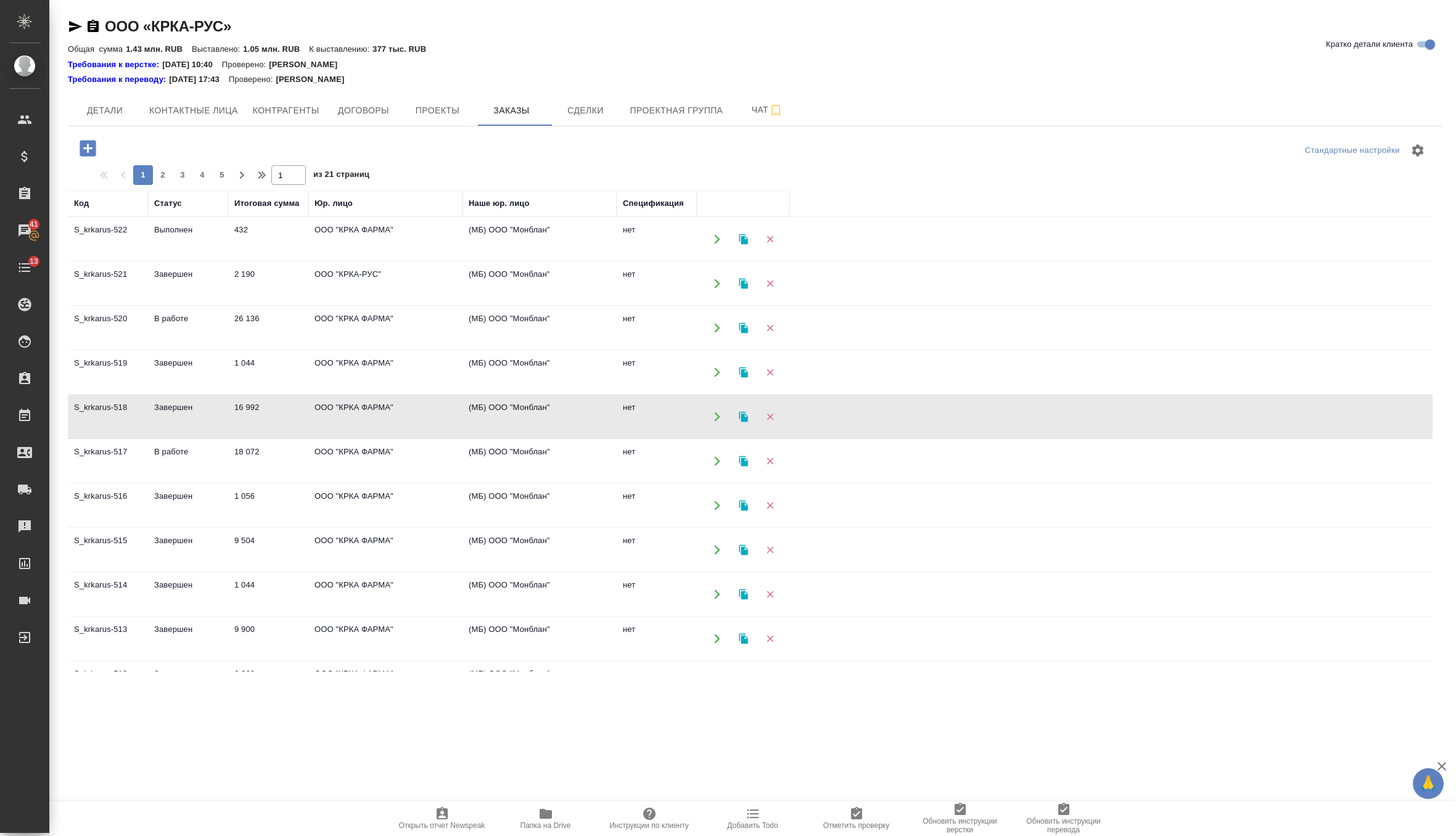
click at [280, 422] on td "16 992" at bounding box center [268, 417] width 80 height 43
click at [339, 452] on td "ООО "КРКА ФАРМА"" at bounding box center [386, 461] width 154 height 43
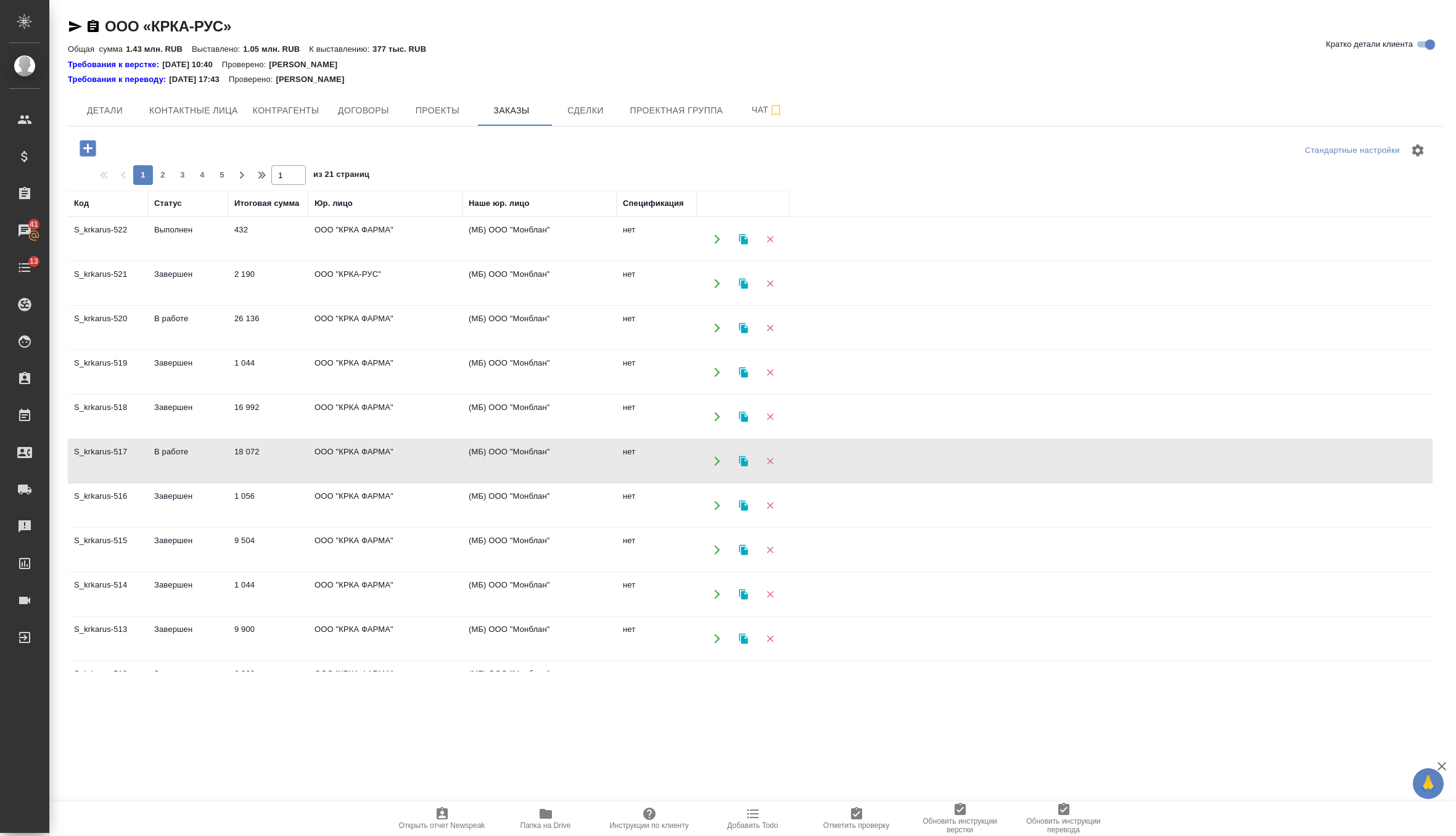
click at [339, 452] on td "ООО "КРКА ФАРМА"" at bounding box center [386, 461] width 154 height 43
click at [386, 498] on td "ООО "КРКА ФАРМА"" at bounding box center [386, 505] width 154 height 43
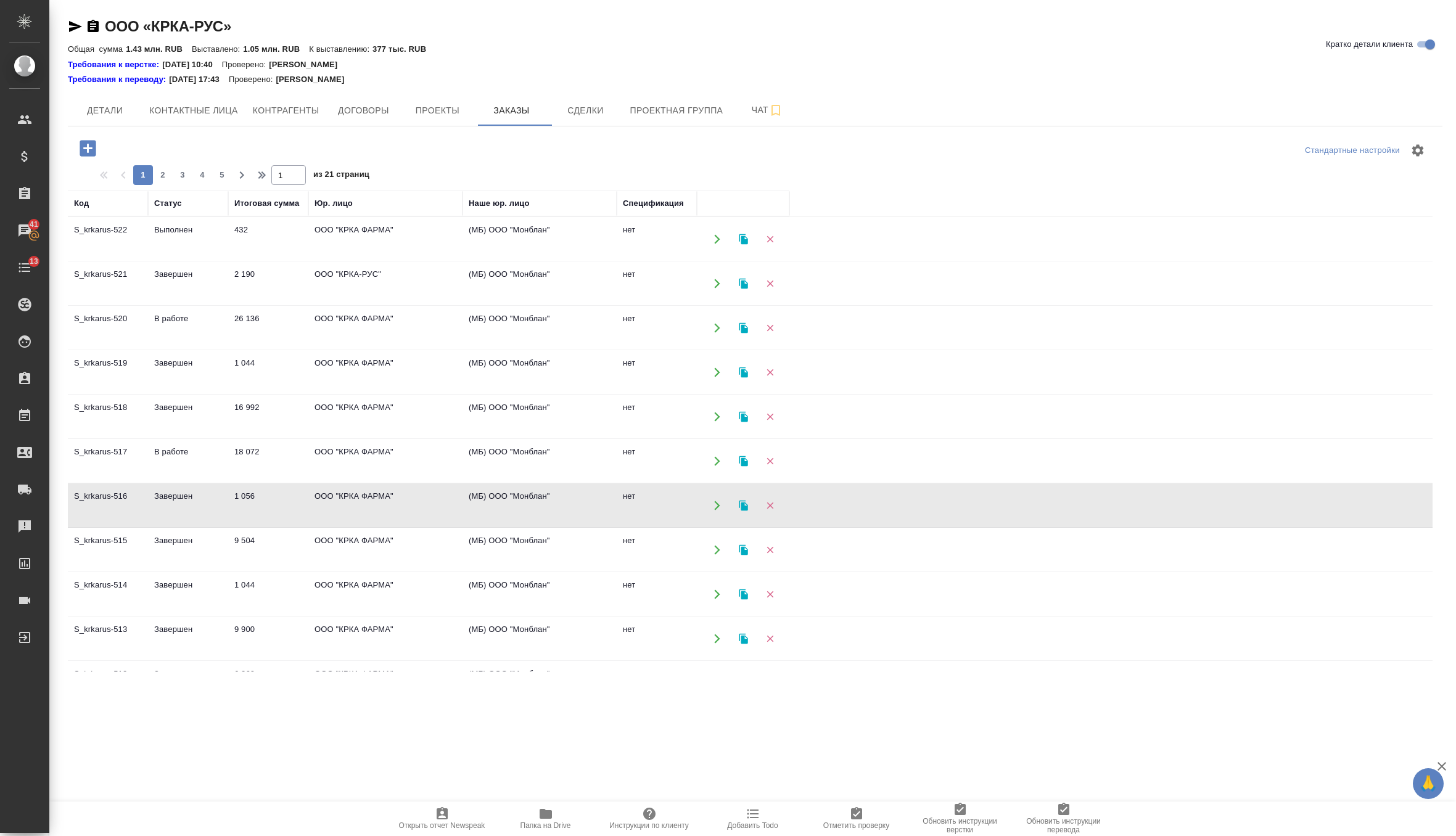
click at [386, 498] on td "ООО "КРКА ФАРМА"" at bounding box center [386, 505] width 154 height 43
click at [395, 538] on td "ООО "КРКА ФАРМА"" at bounding box center [386, 550] width 154 height 43
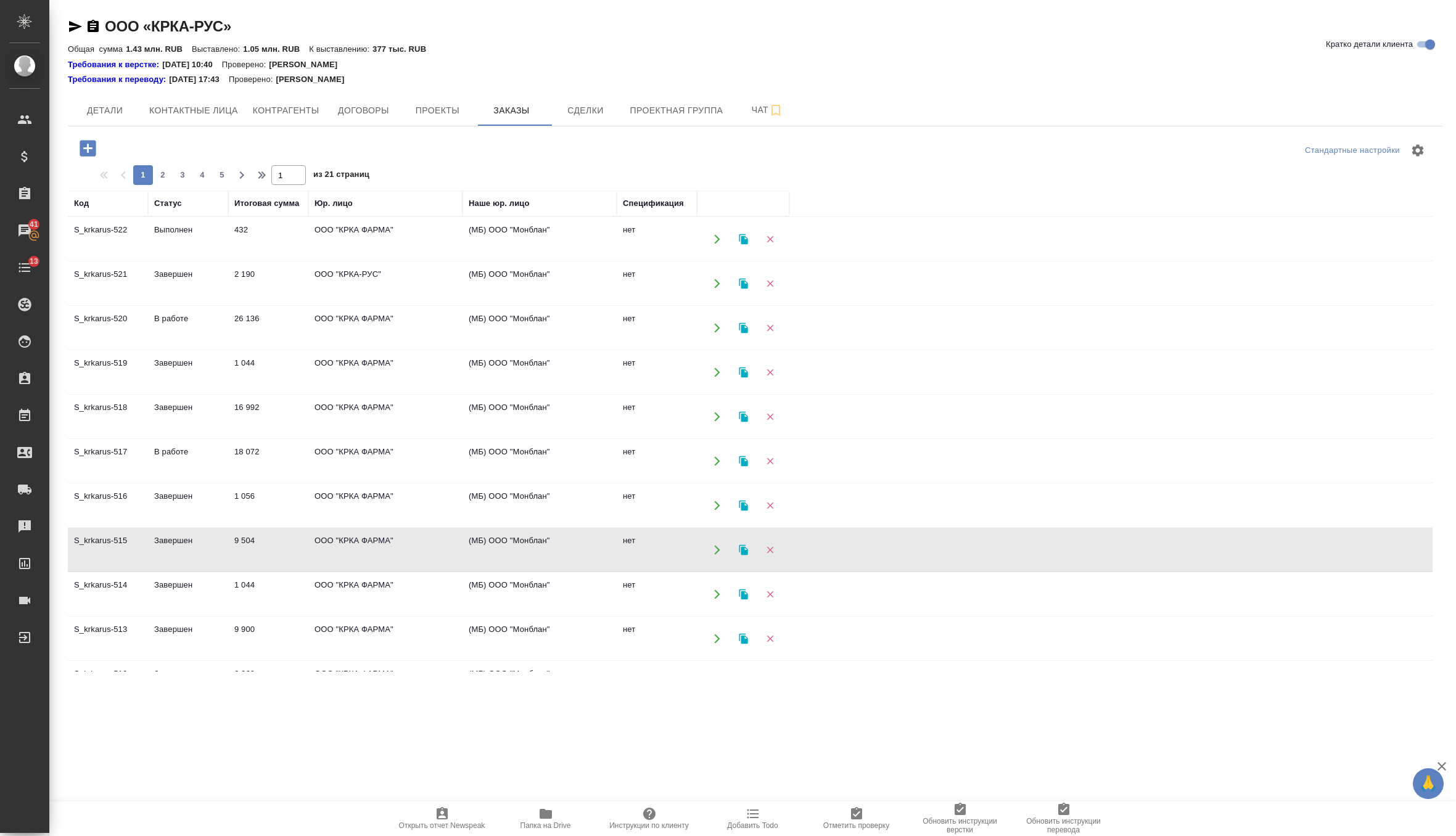
click at [395, 538] on td "ООО "КРКА ФАРМА"" at bounding box center [386, 550] width 154 height 43
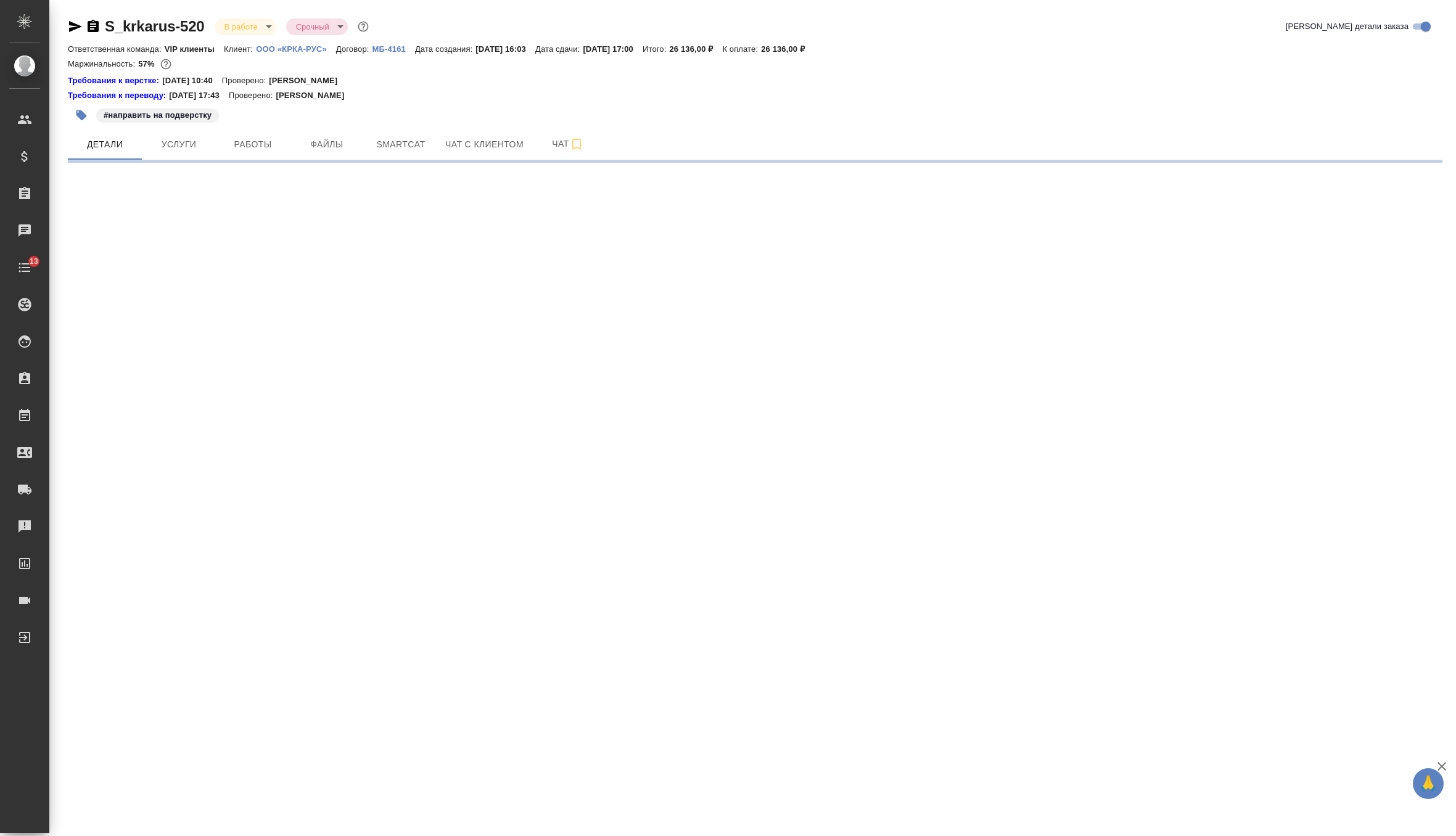
select select "RU"
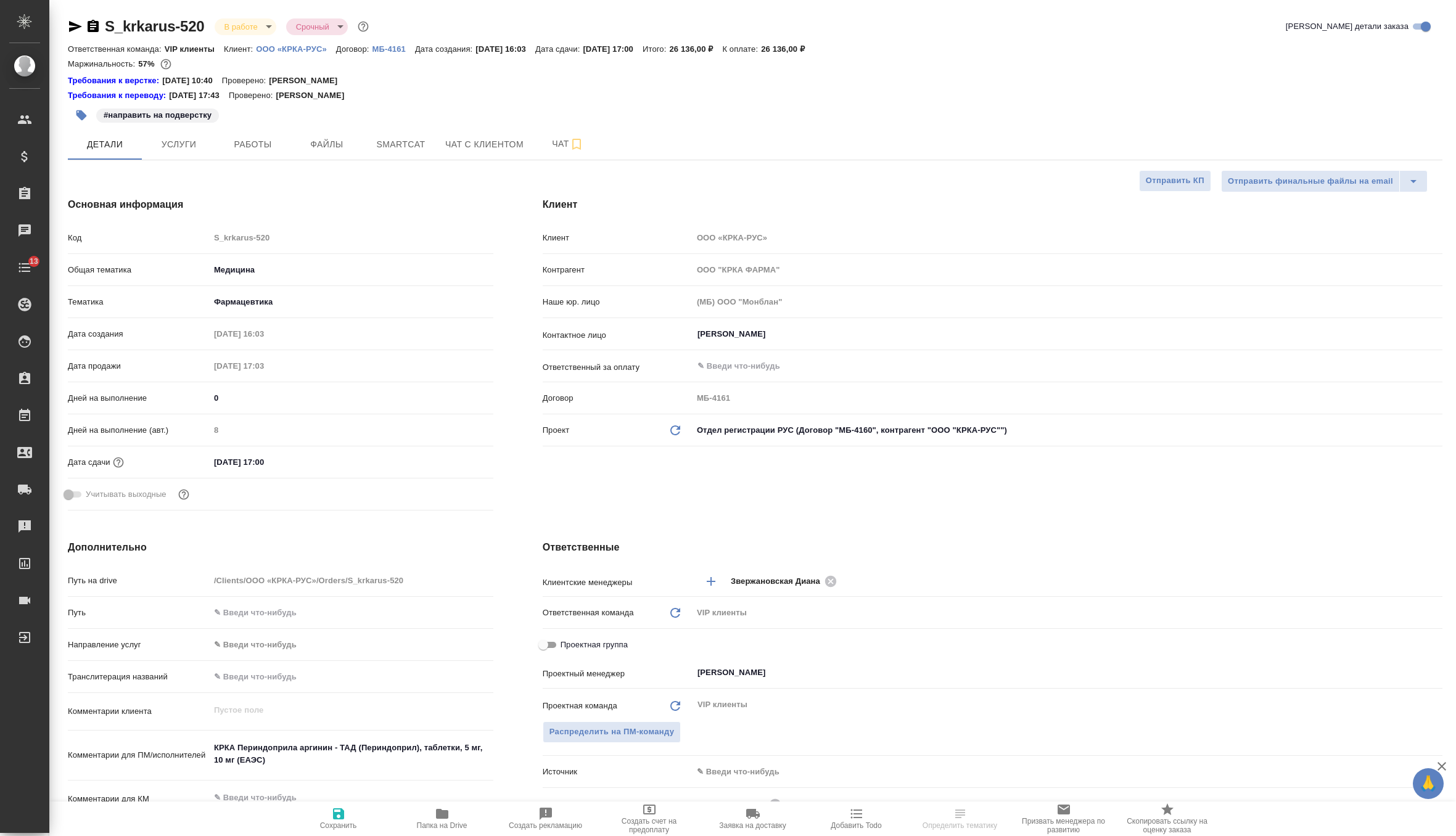
type textarea "x"
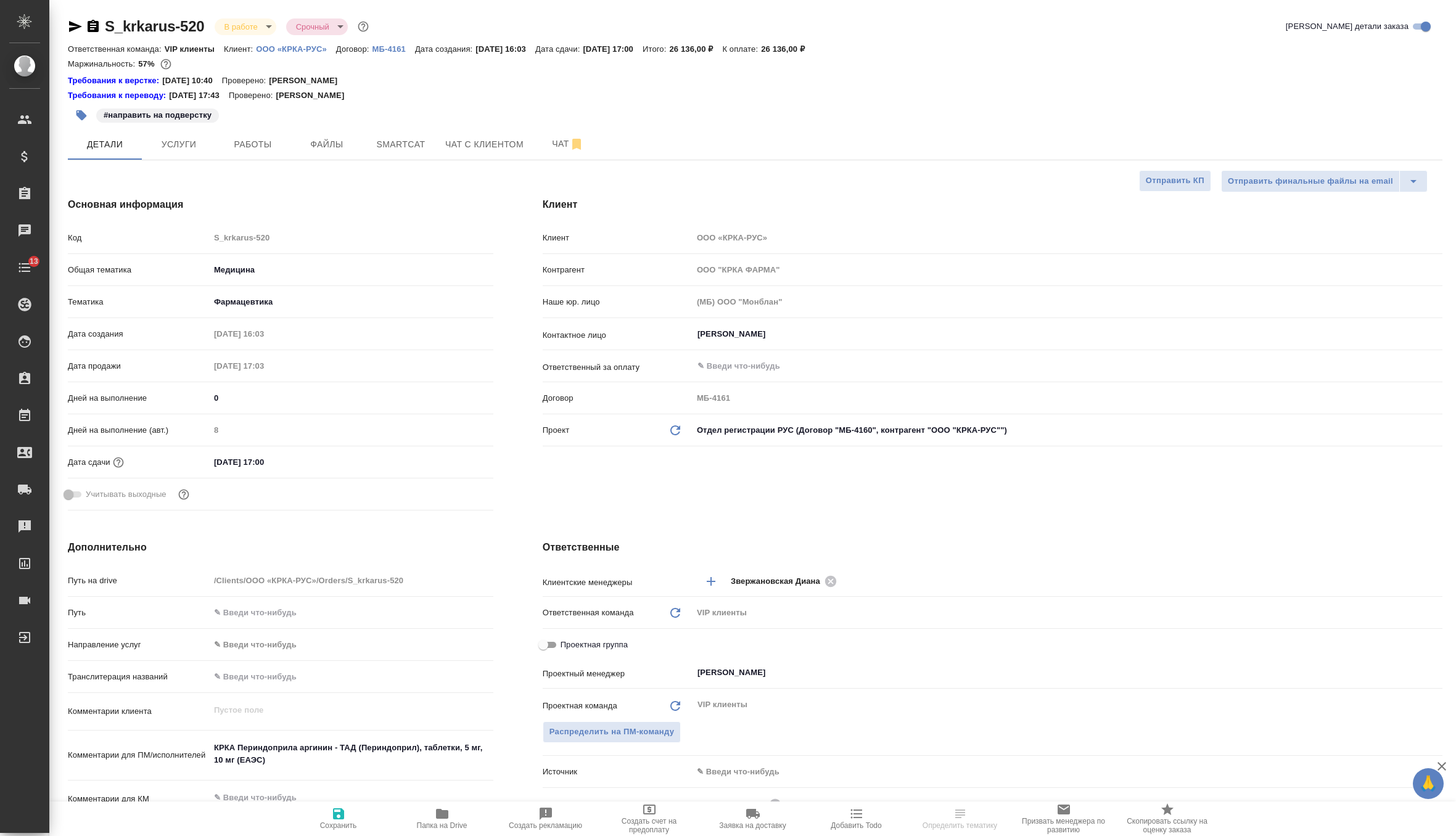
type textarea "x"
click at [675, 432] on icon "Обновить данные" at bounding box center [675, 430] width 15 height 15
type textarea "x"
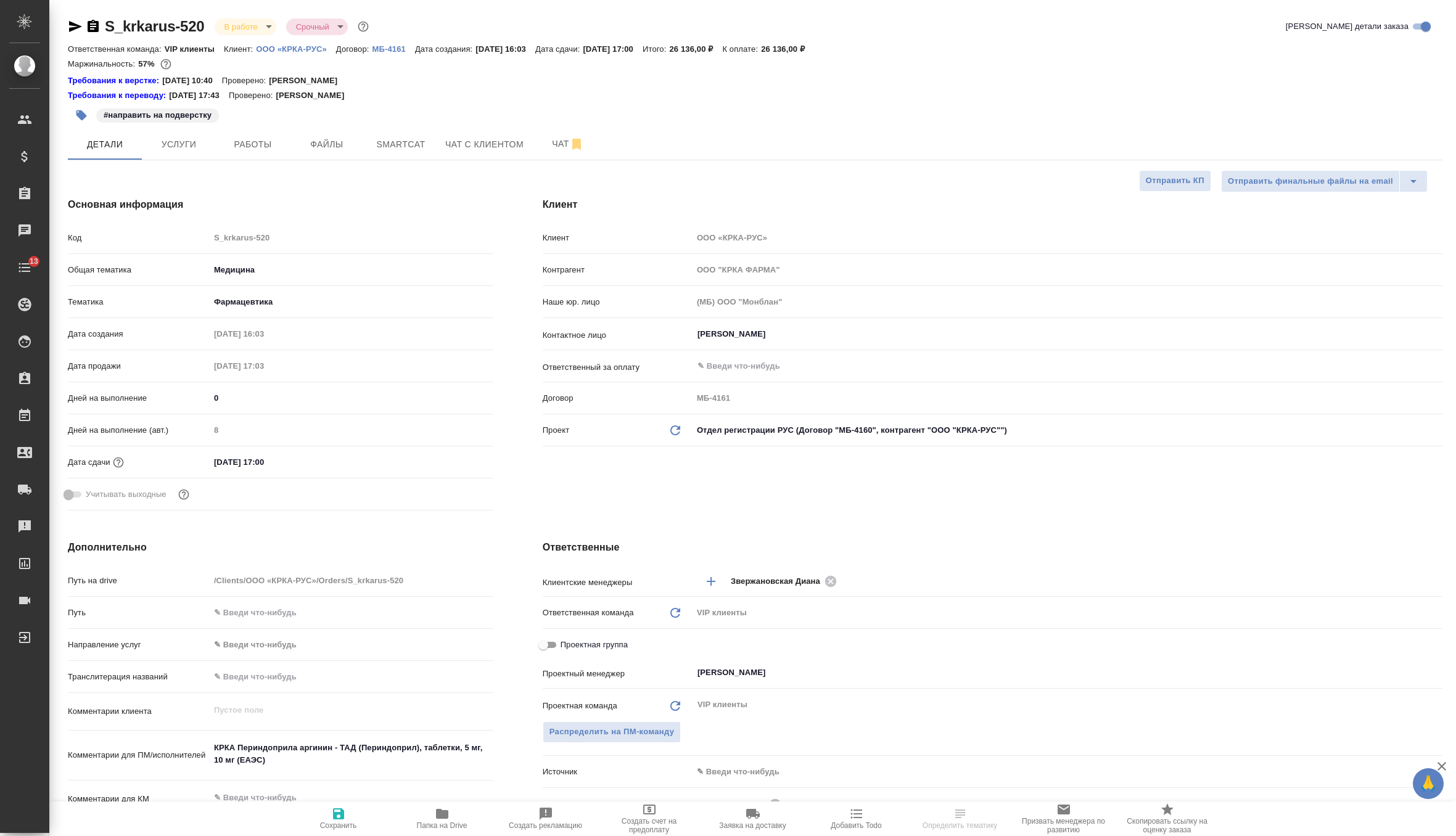
type input "ООО "КРКА-РУС""
type input "МБ-4160"
type textarea "x"
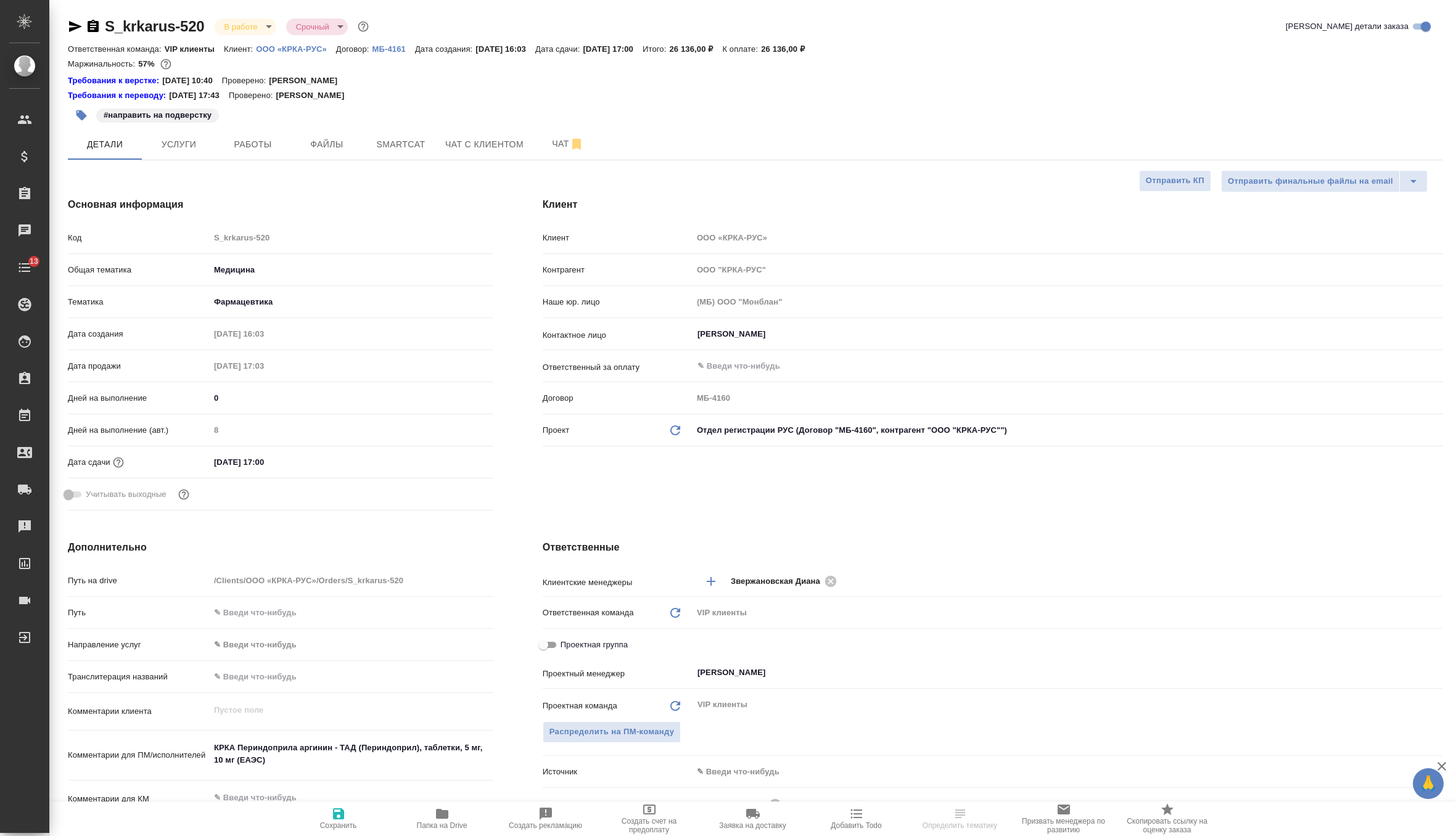
click at [332, 814] on icon "button" at bounding box center [338, 813] width 15 height 15
type textarea "x"
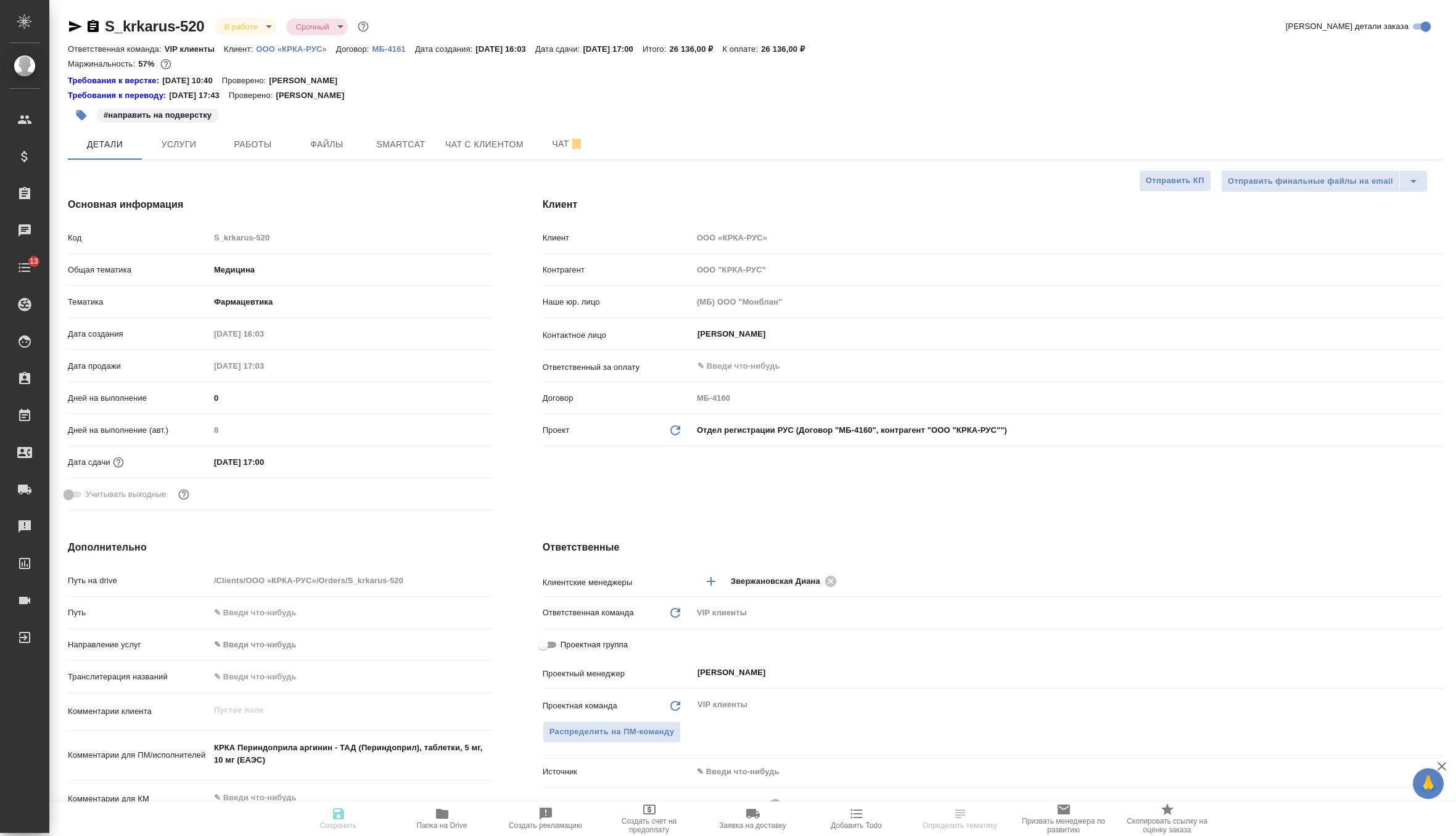
type textarea "x"
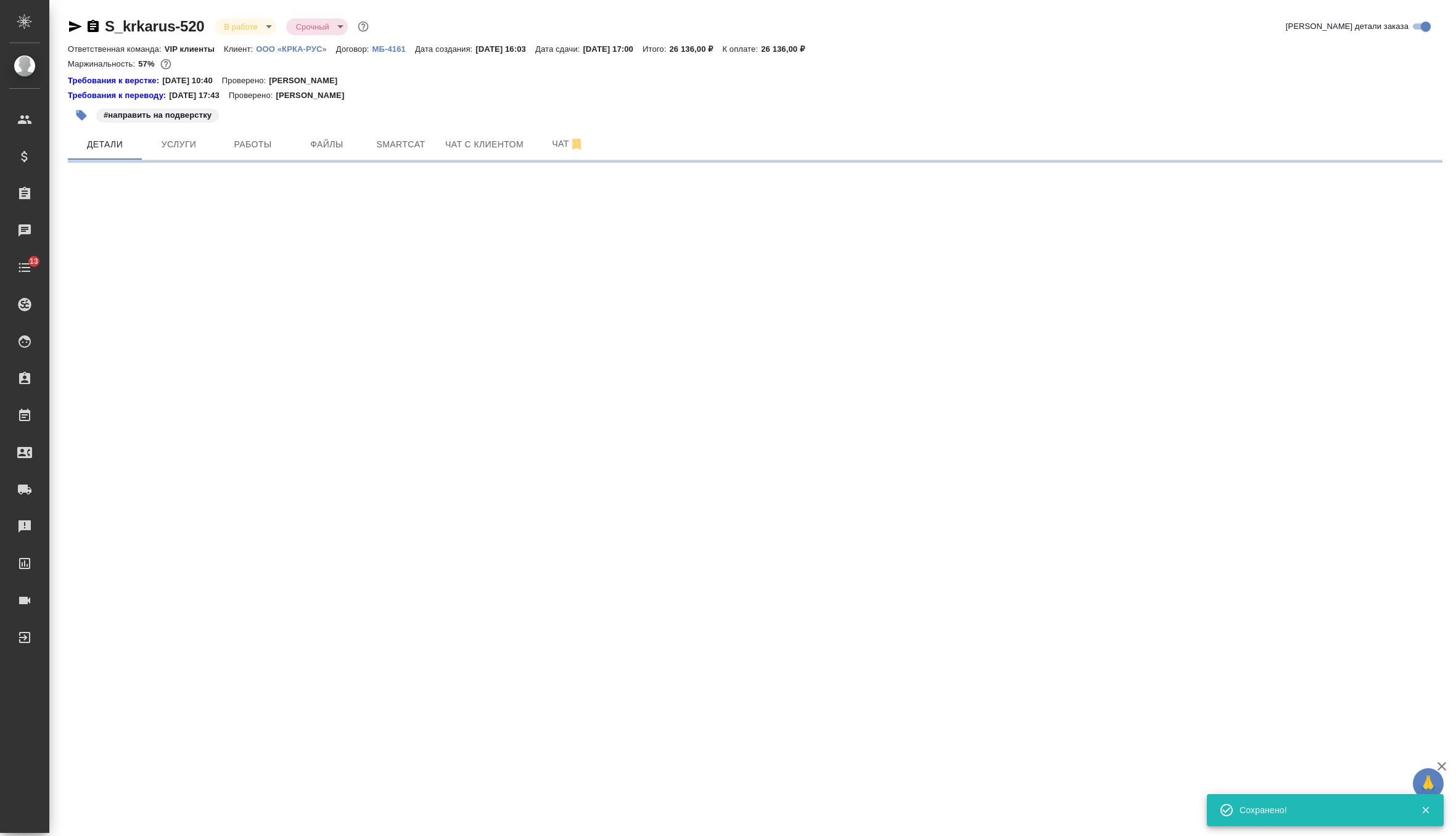
select select "RU"
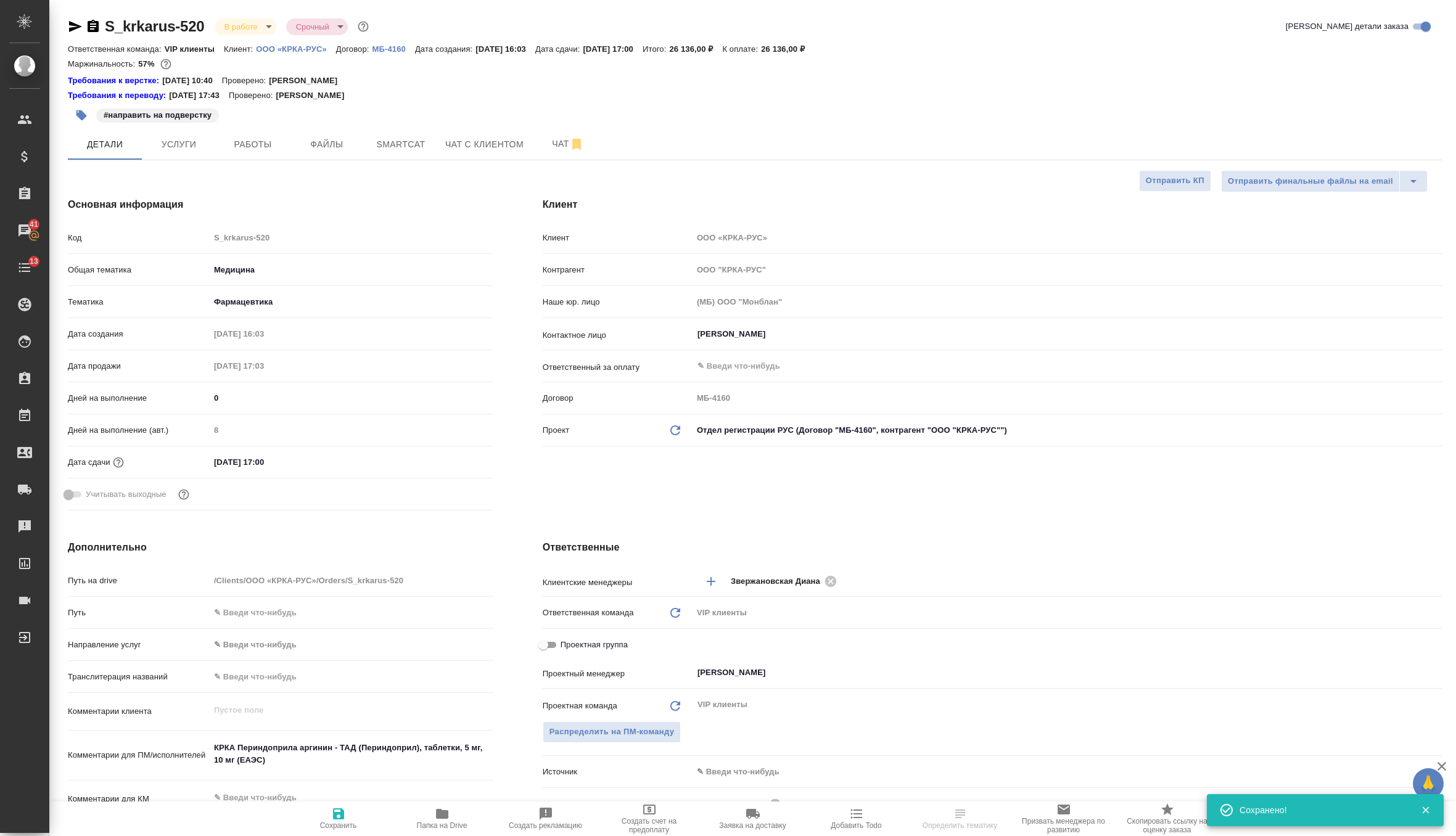
type textarea "x"
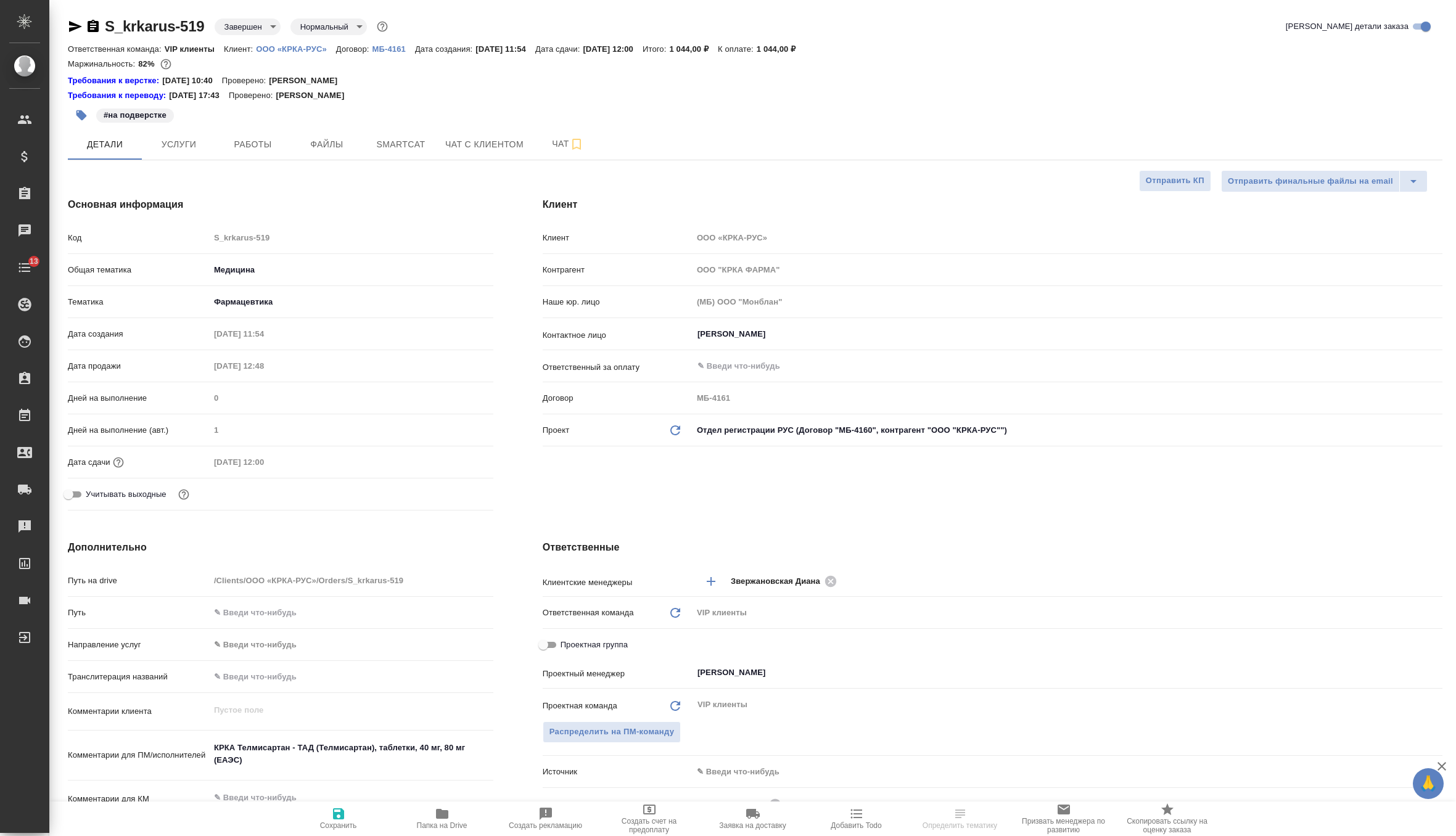
select select "RU"
click at [677, 428] on icon at bounding box center [675, 430] width 10 height 10
type input "ООО "КРКА-РУС""
type input "МБ-4160"
click at [331, 831] on button "Сохранить" at bounding box center [338, 818] width 104 height 35
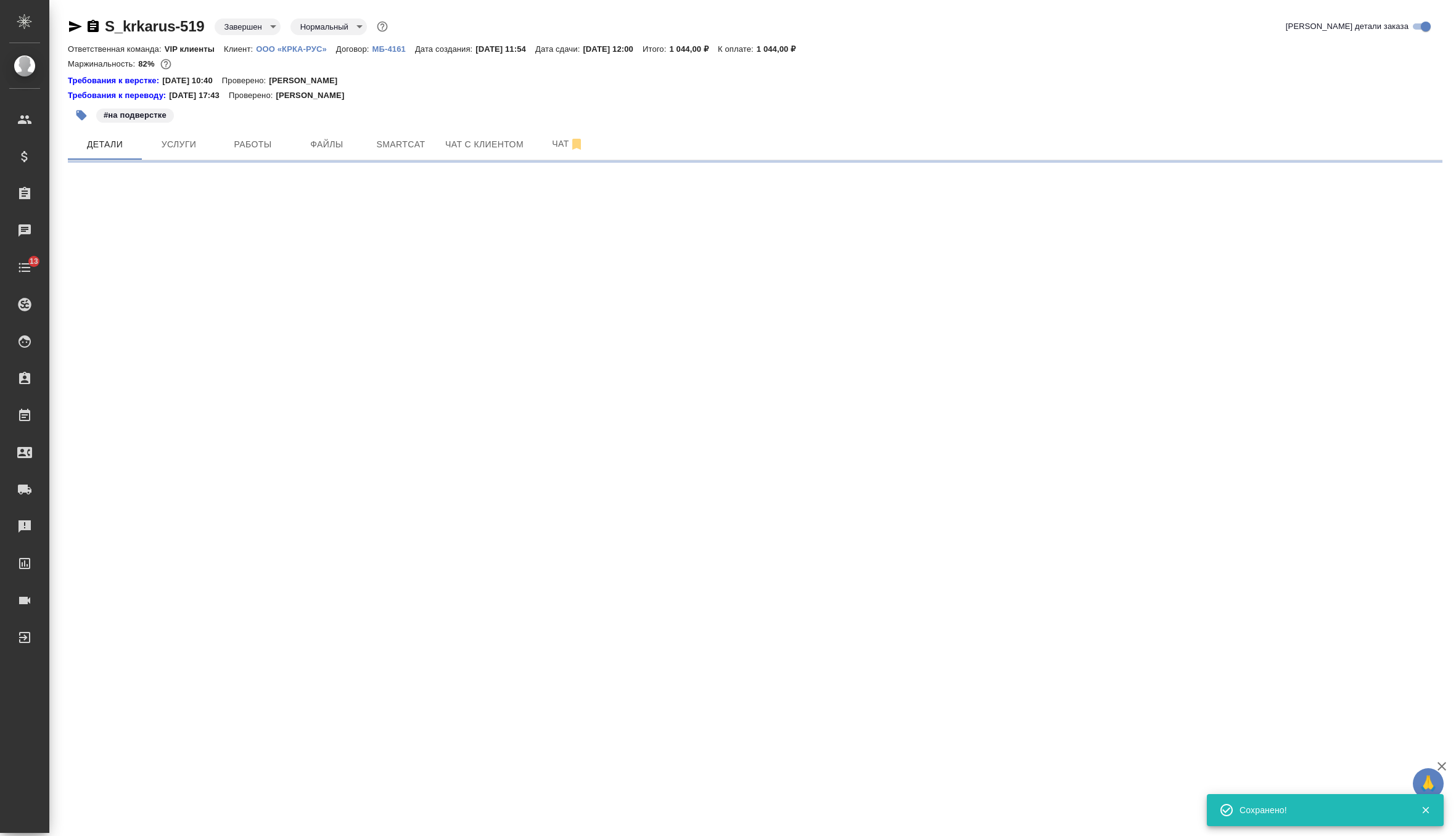
select select "RU"
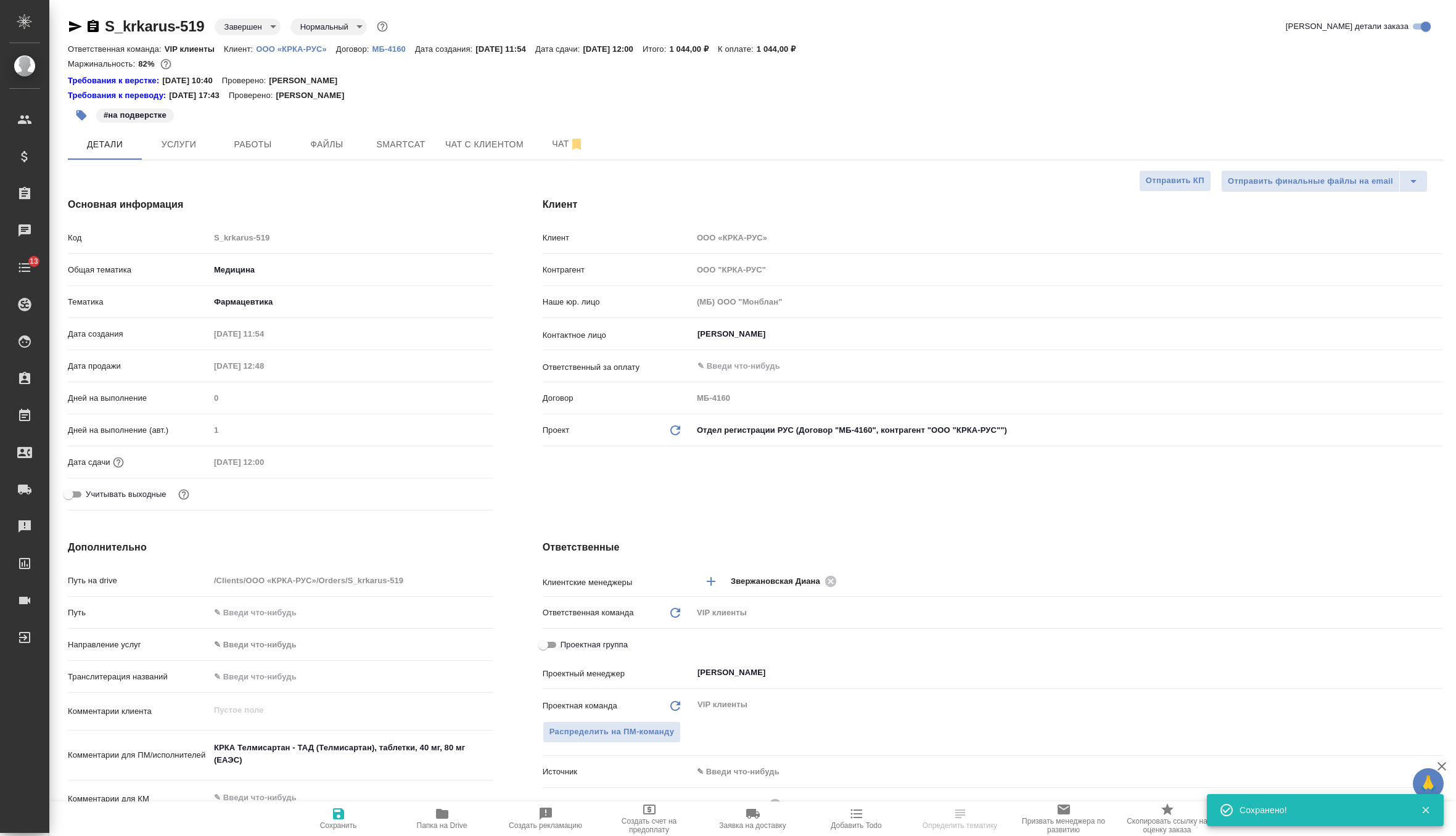
type textarea "x"
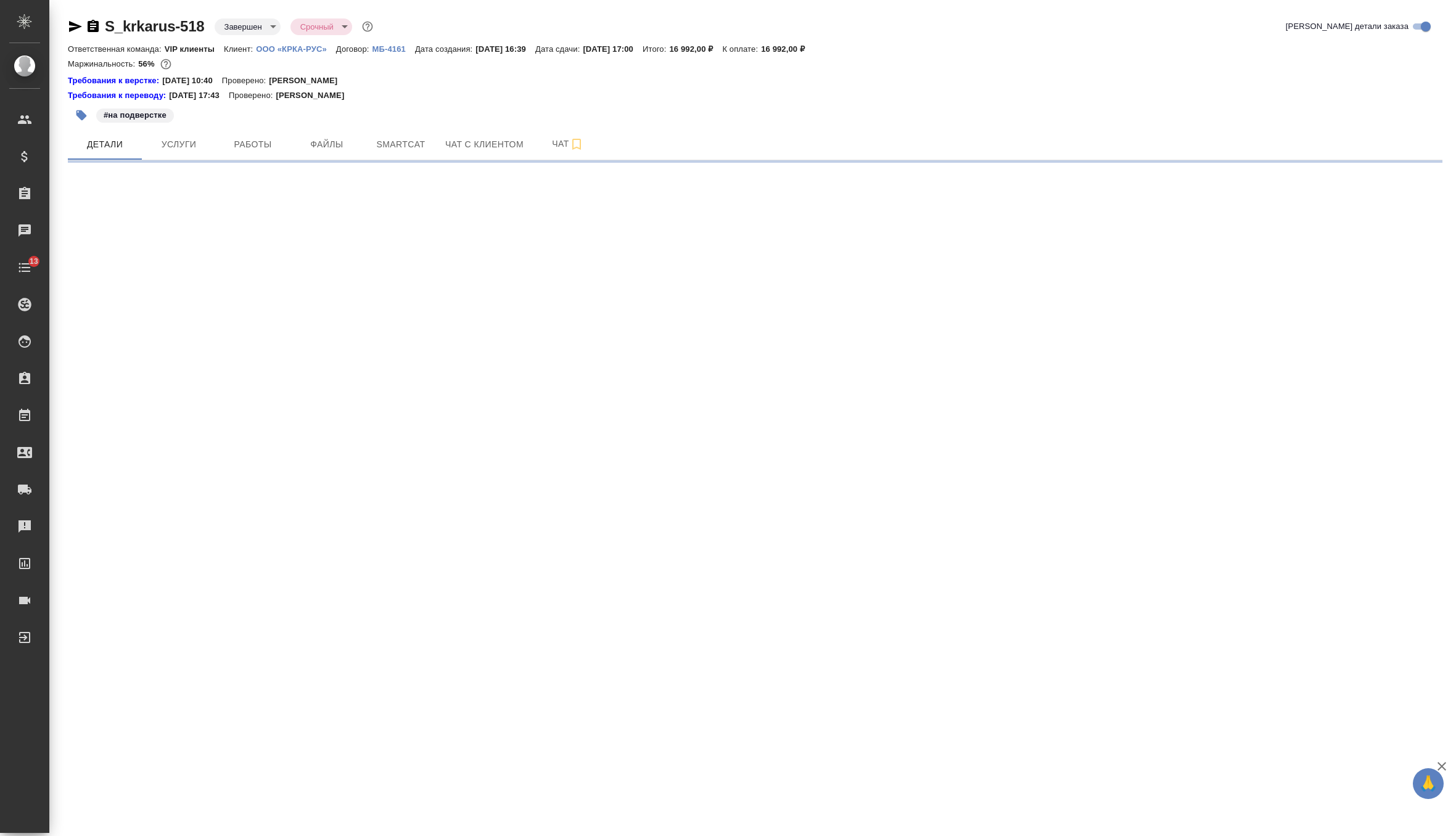
select select "RU"
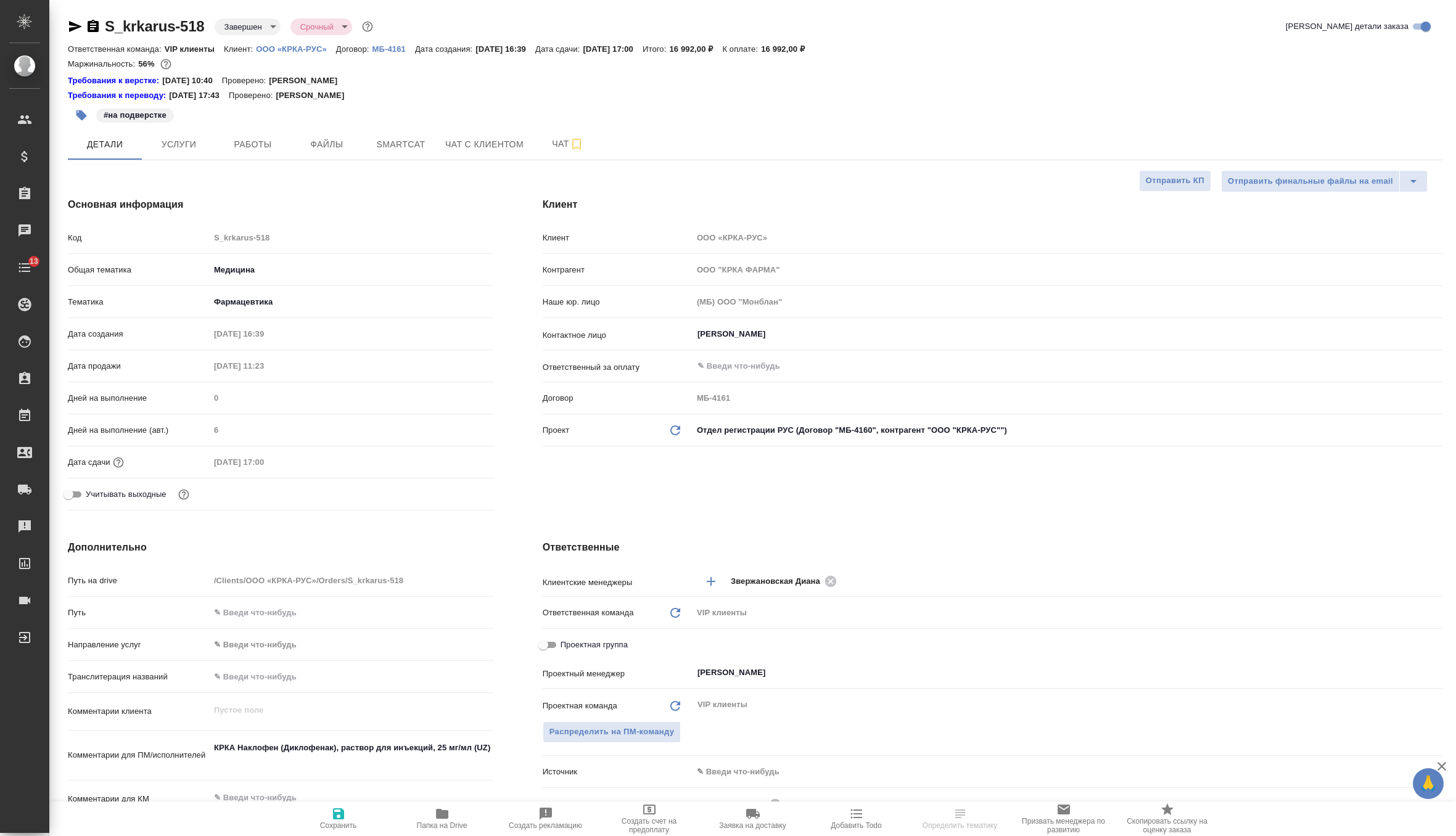
type textarea "x"
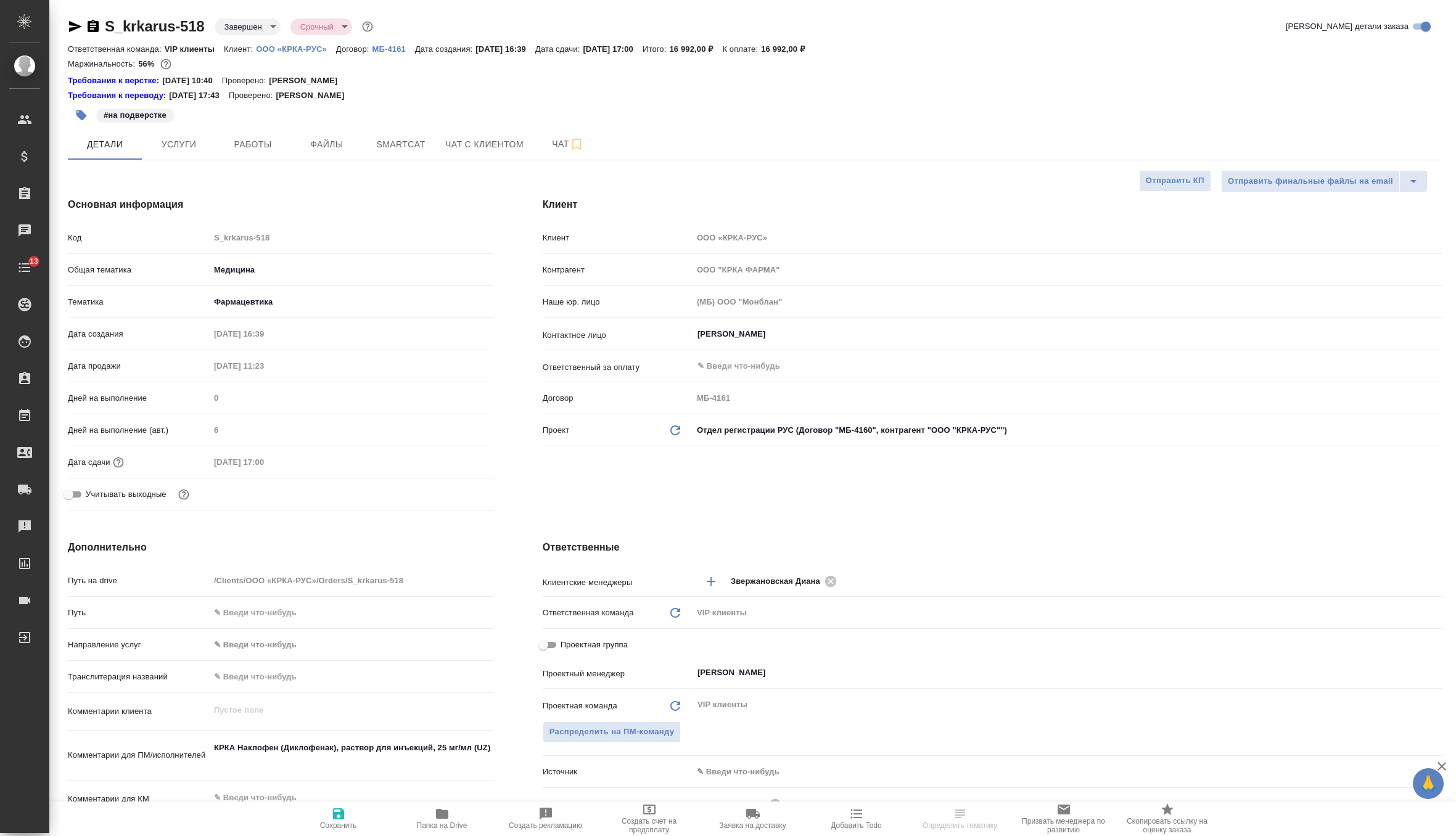
type textarea "x"
click at [673, 426] on icon at bounding box center [675, 430] width 10 height 10
type textarea "x"
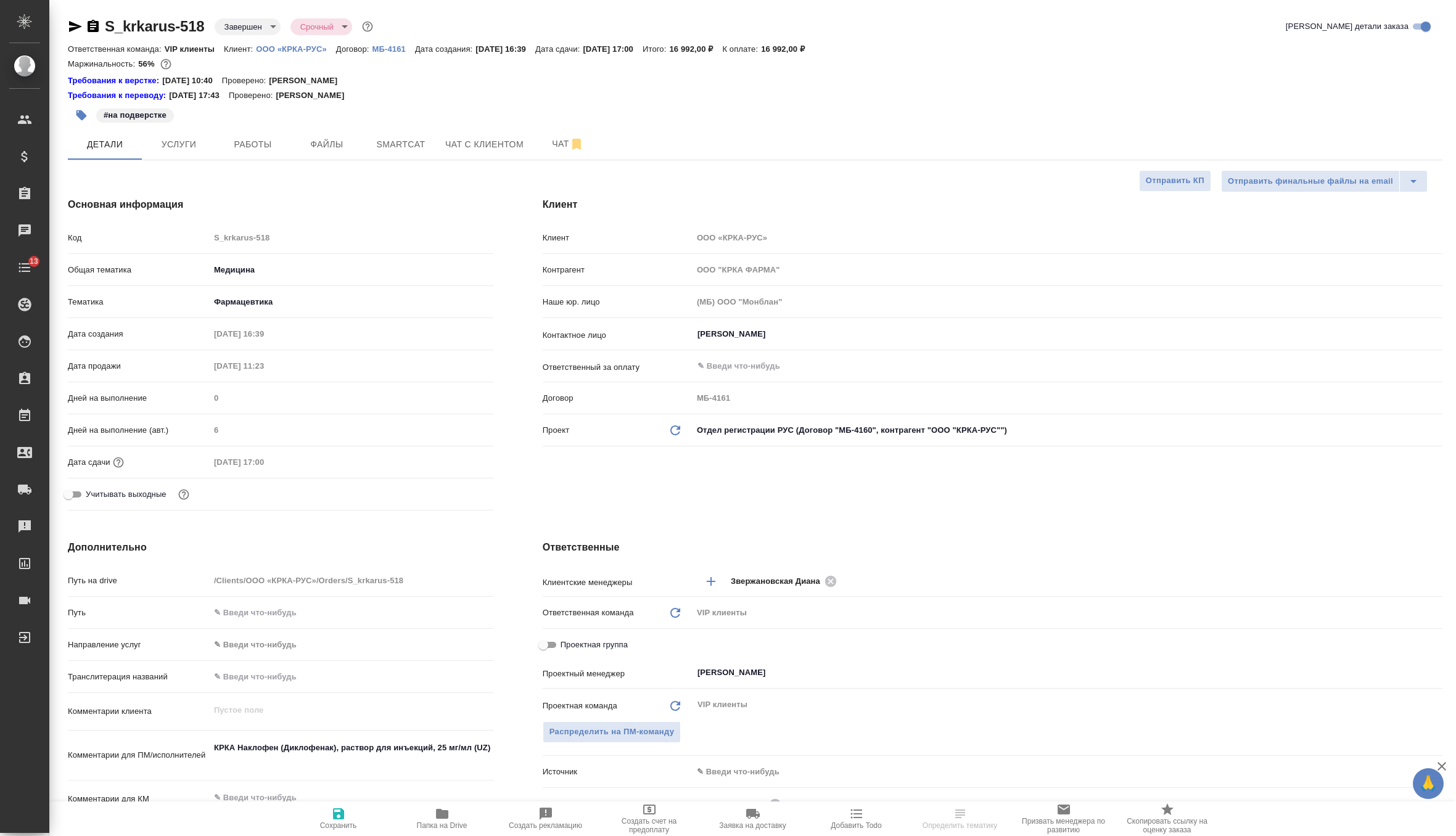
type input "ООО "КРКА-РУС""
type input "МБ-4160"
type textarea "x"
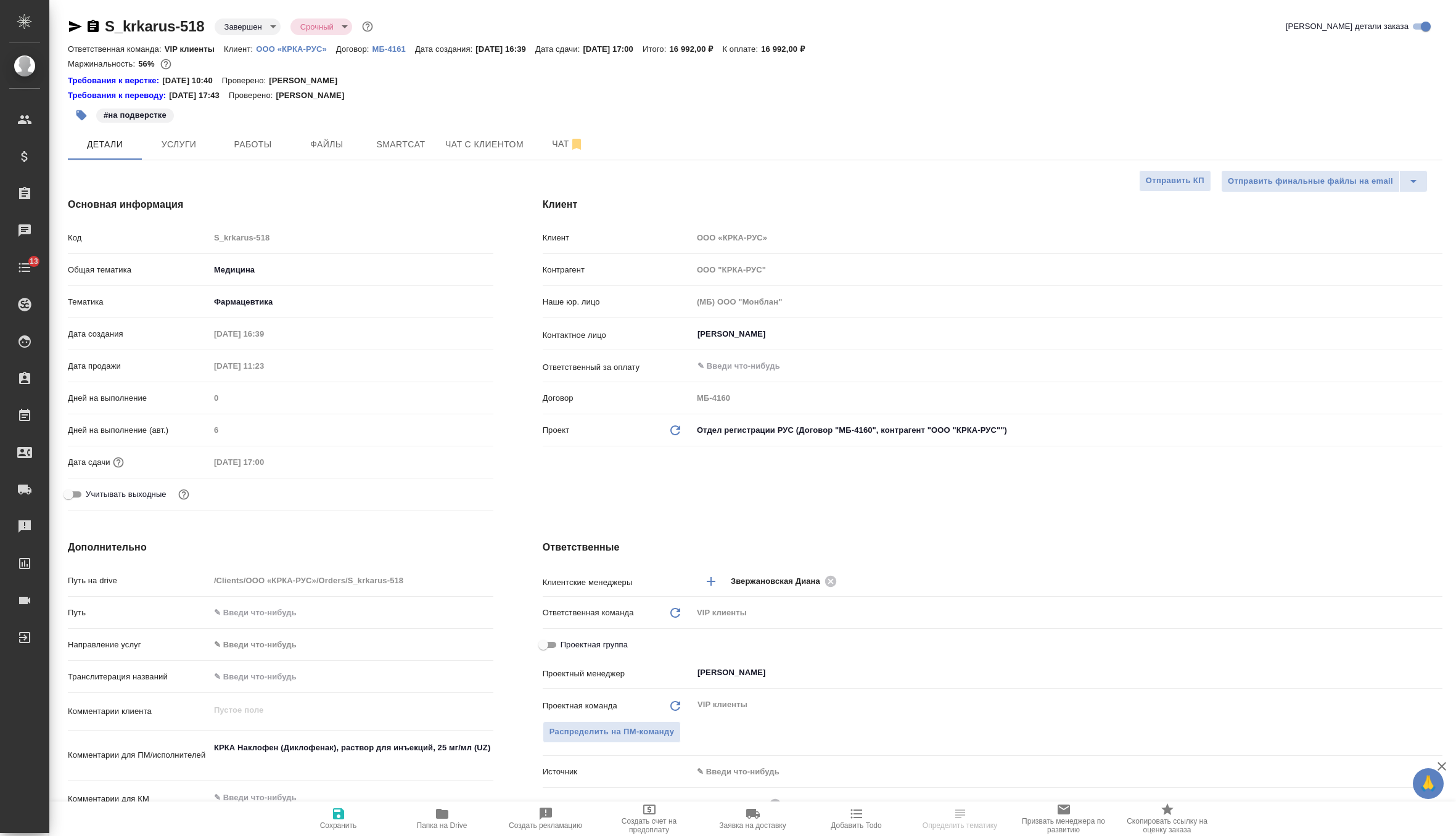
click at [334, 817] on icon "button" at bounding box center [338, 814] width 12 height 12
type textarea "x"
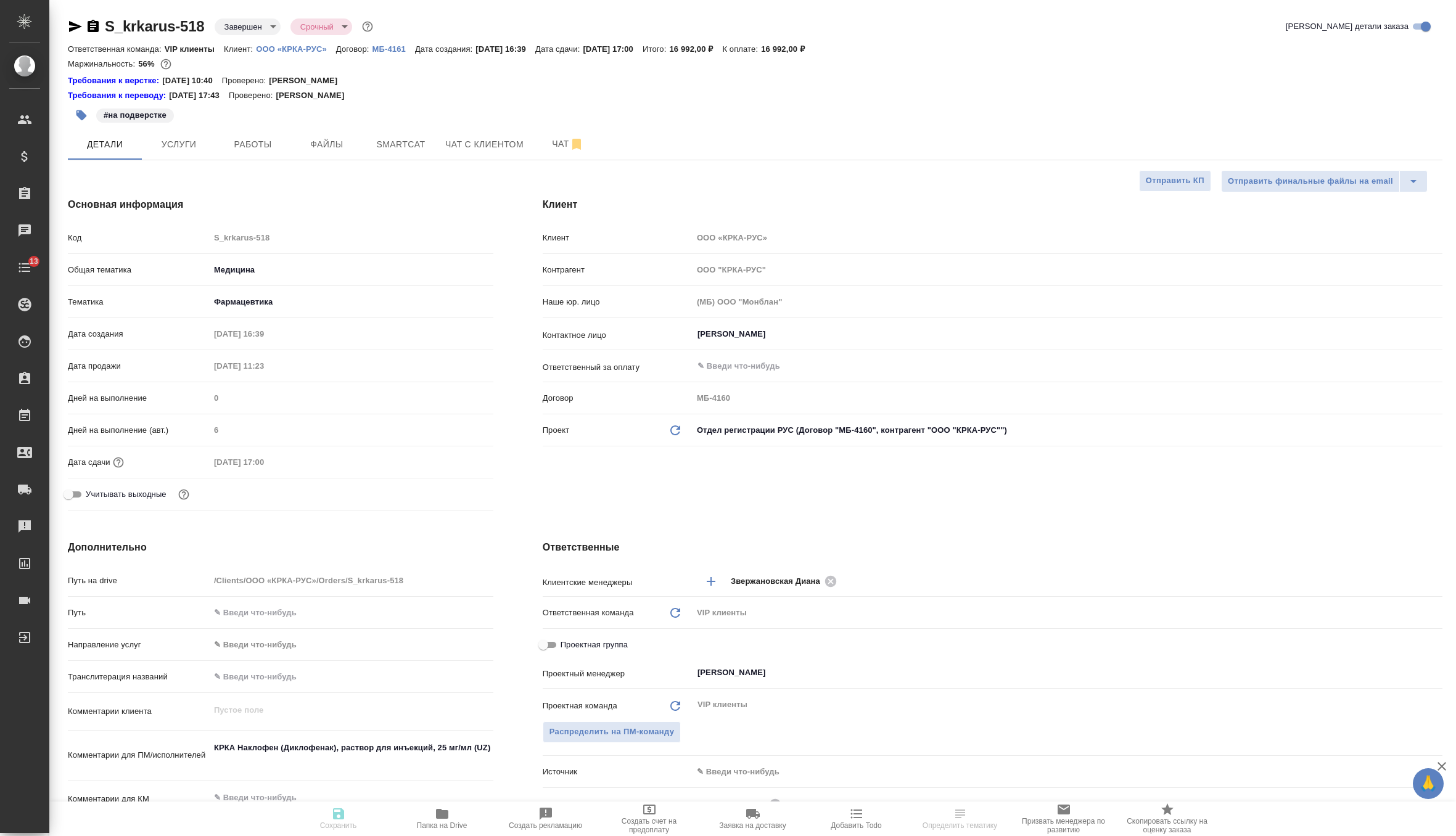
type textarea "x"
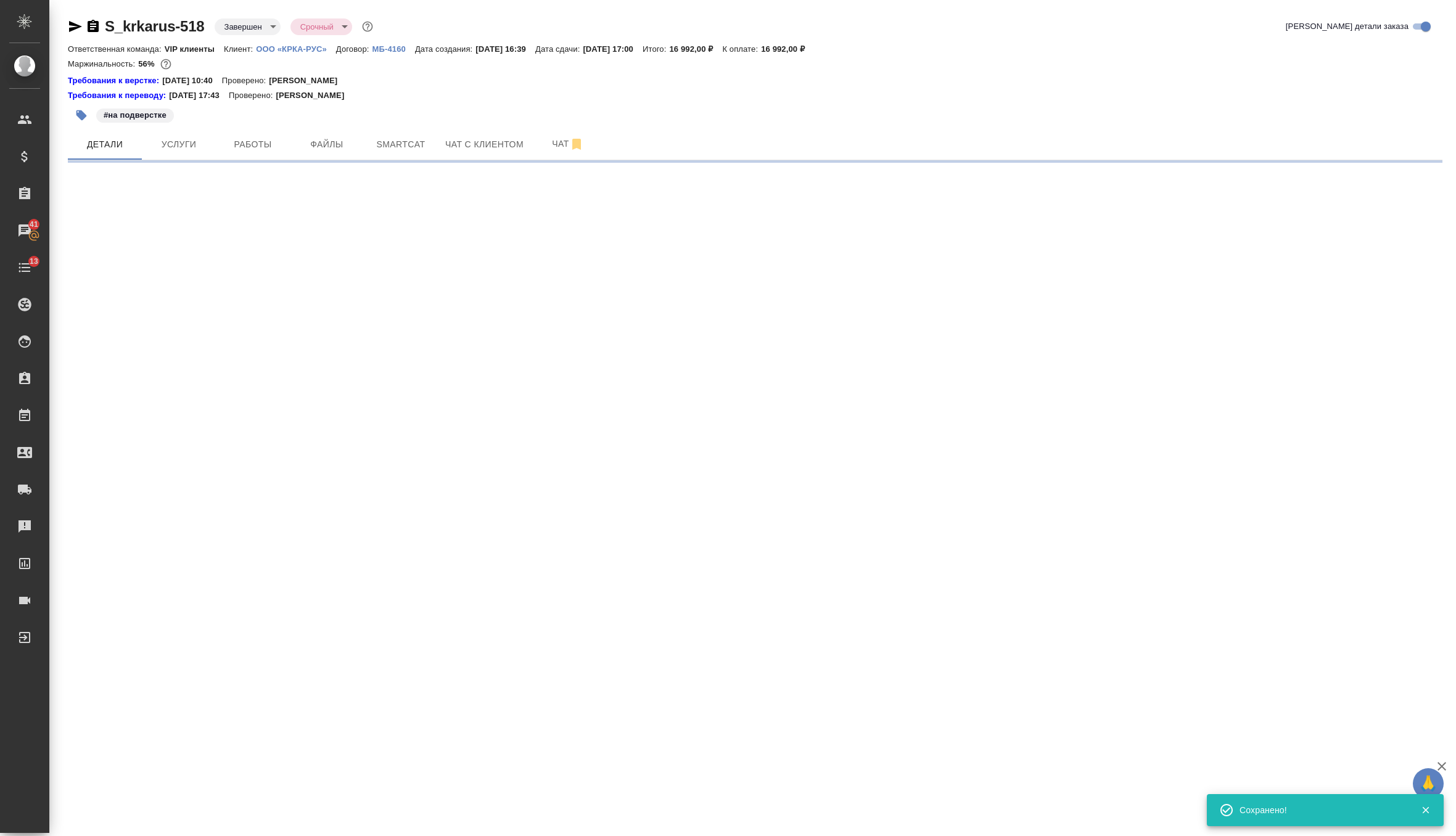
select select "RU"
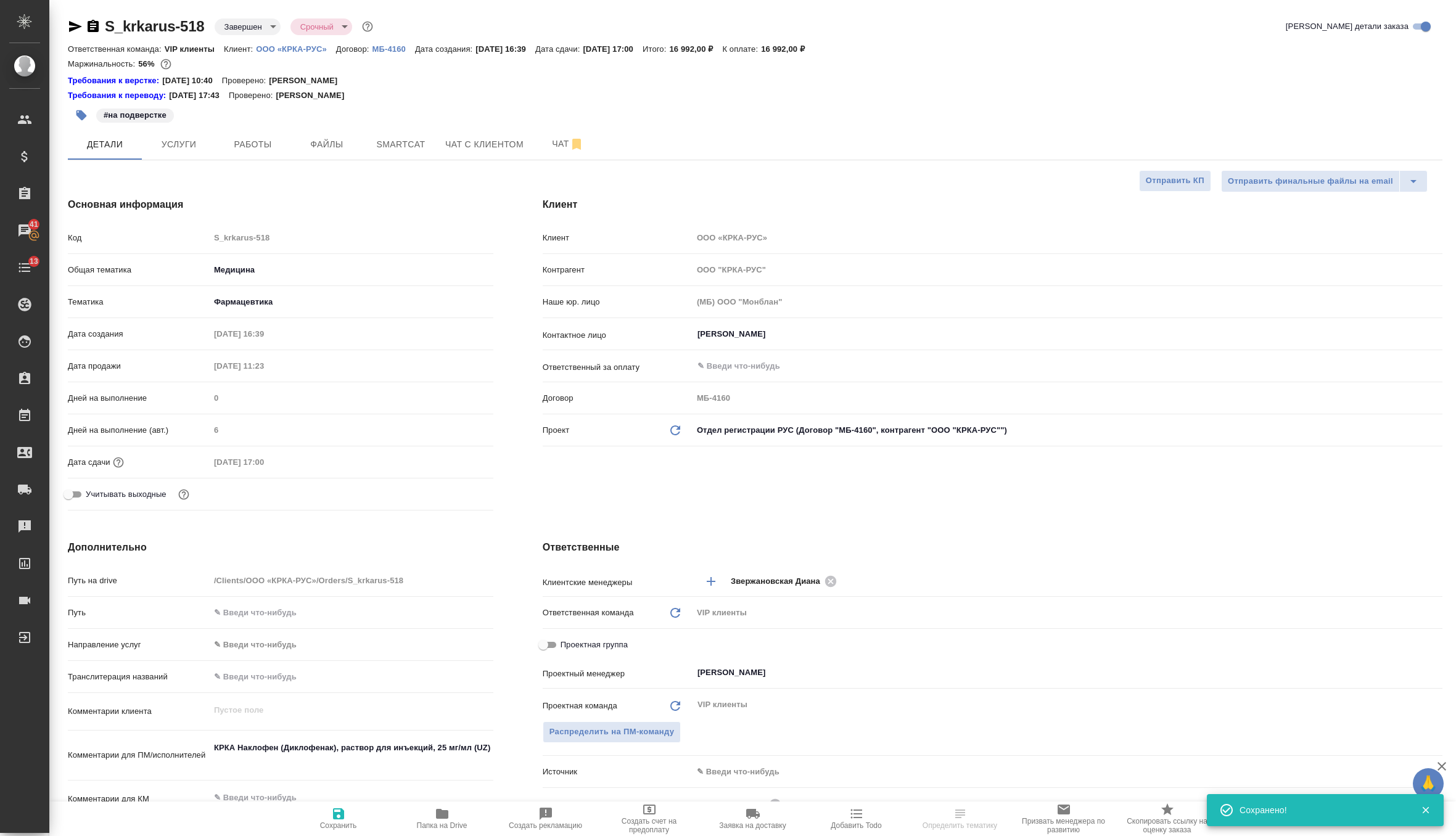
type textarea "x"
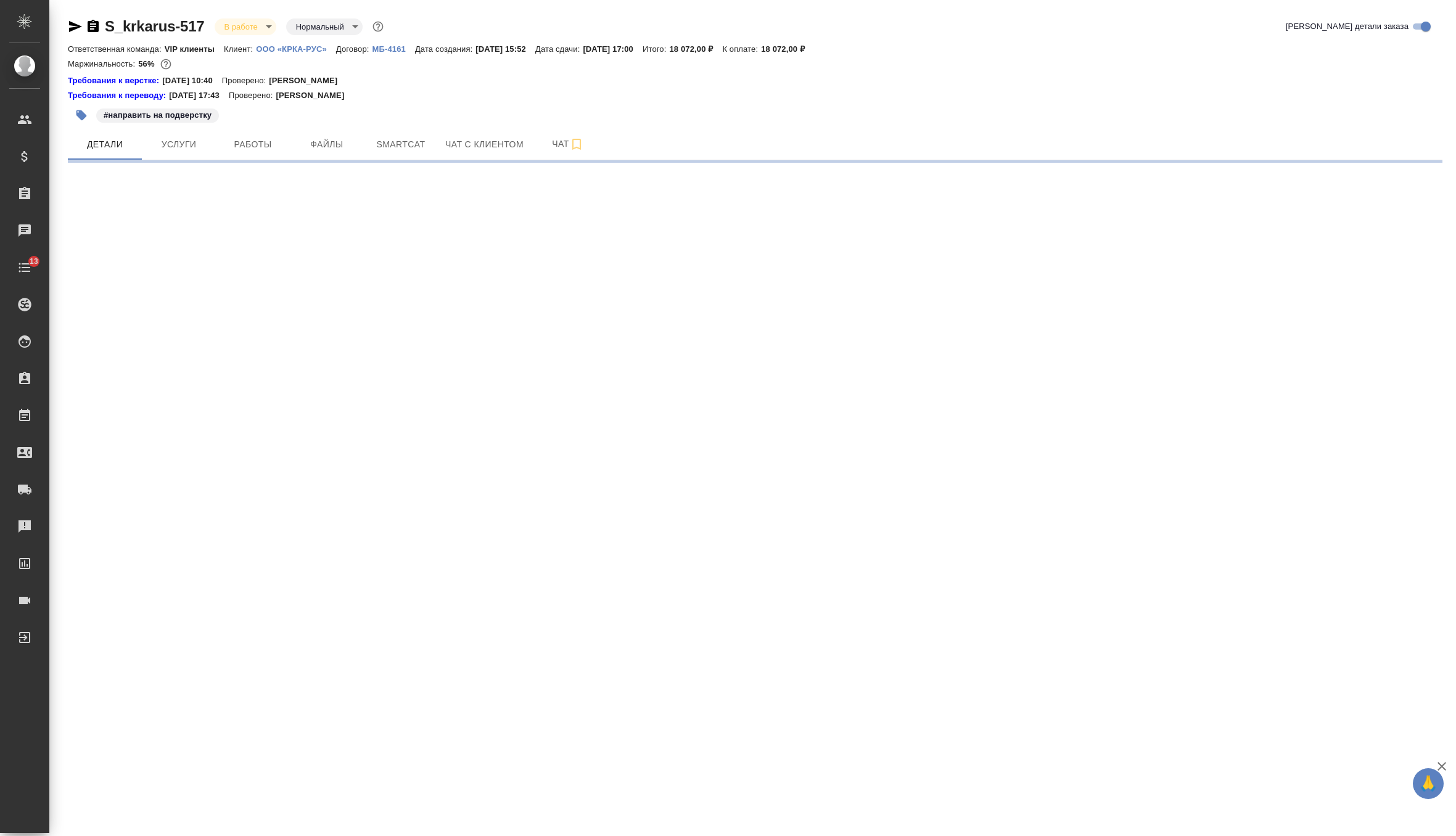
select select "RU"
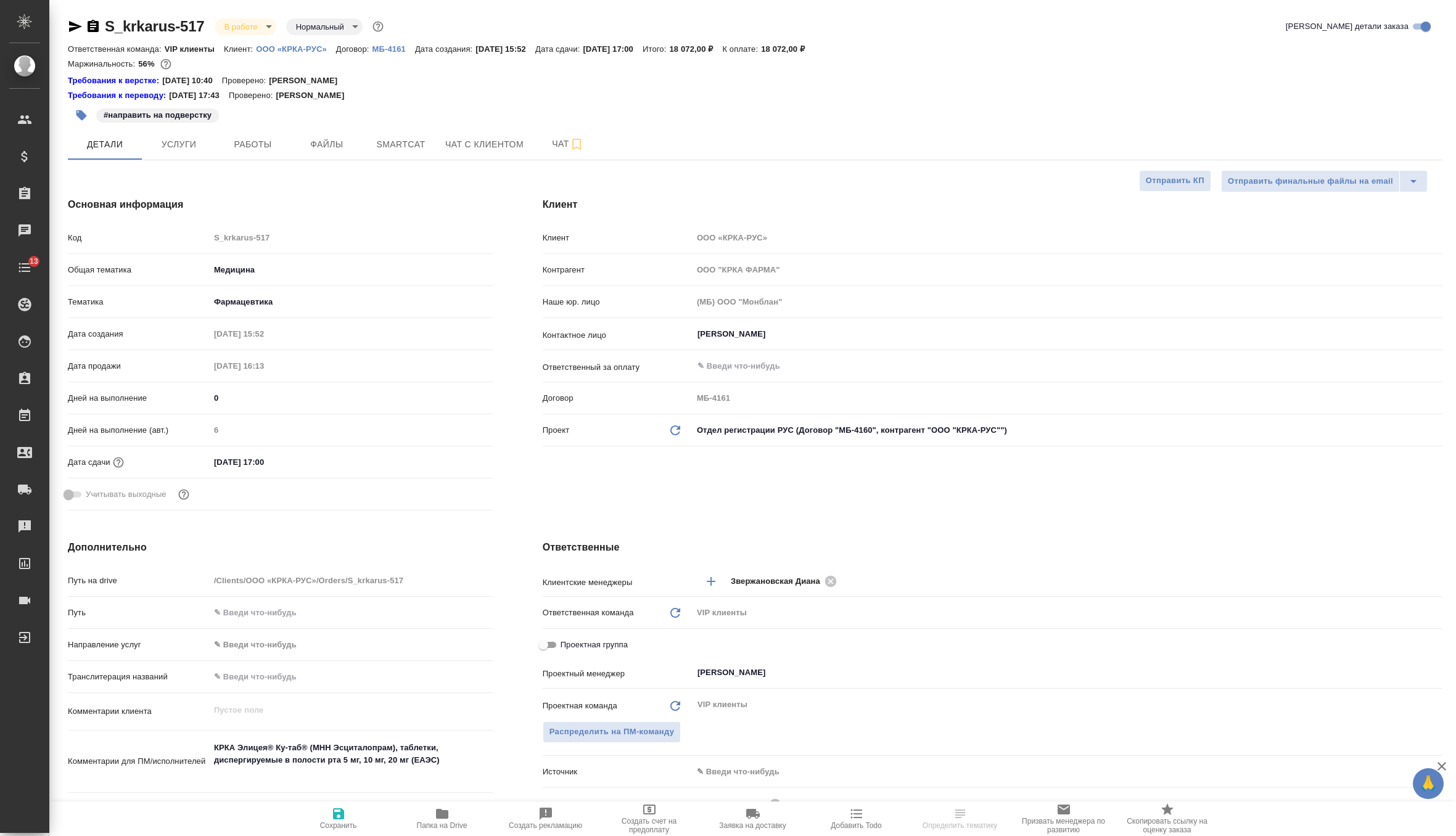
type textarea "x"
click at [676, 434] on icon at bounding box center [675, 430] width 10 height 10
type textarea "x"
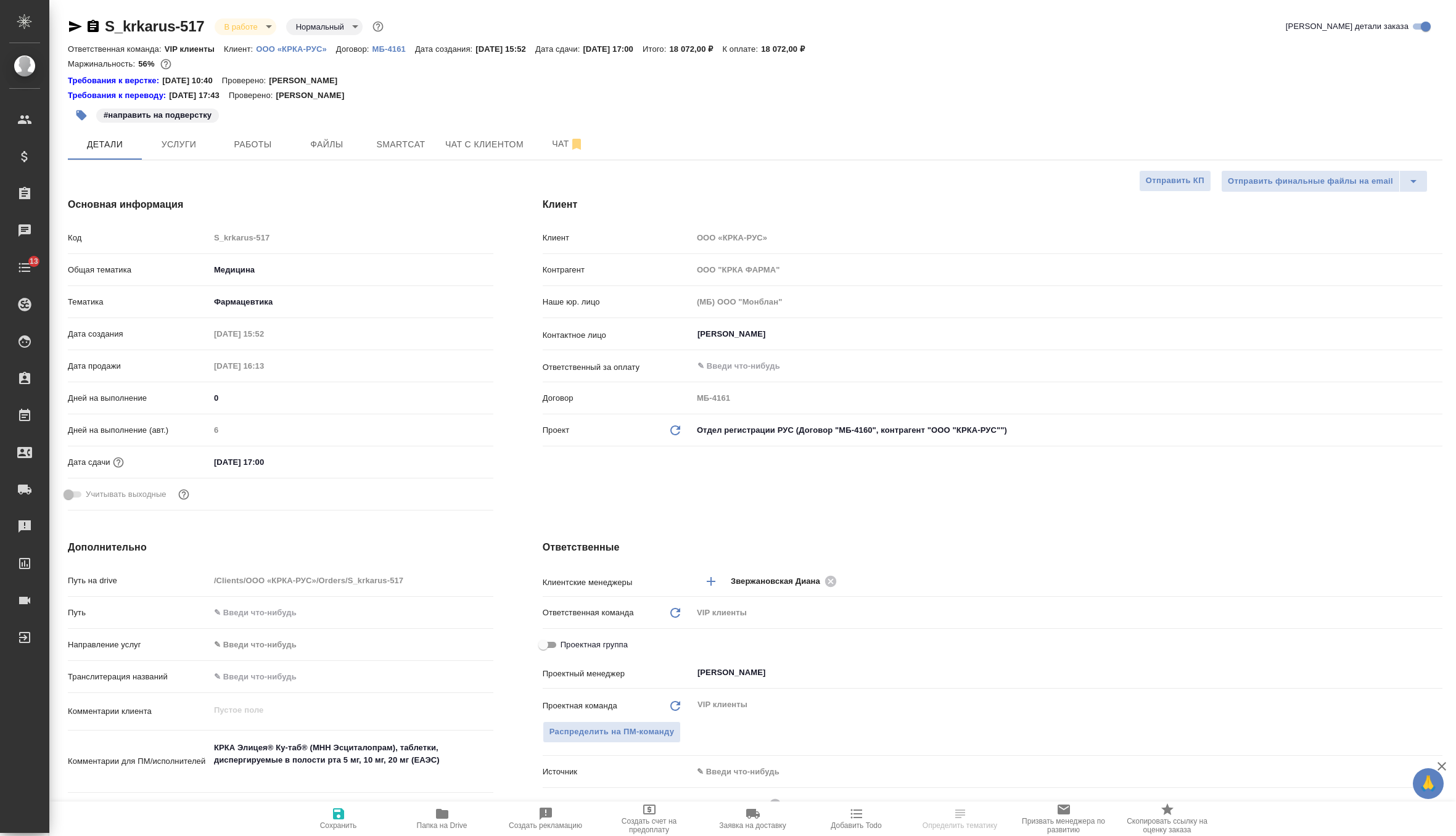
type textarea "x"
type input "ООО "КРКА-РУС""
type input "МБ-4160"
type textarea "x"
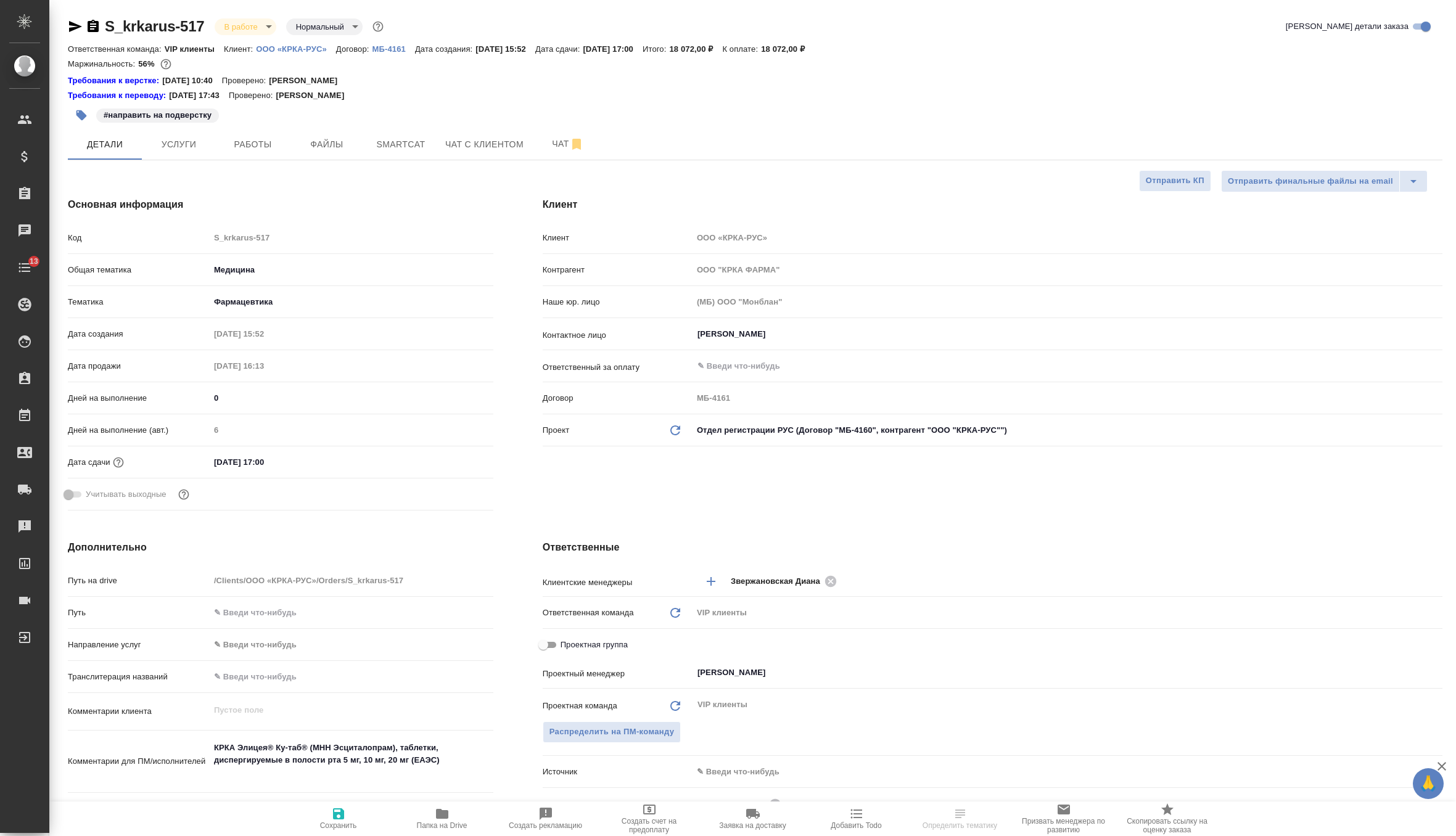
type textarea "x"
click at [676, 431] on icon "Обновить данные" at bounding box center [675, 430] width 15 height 15
type textarea "x"
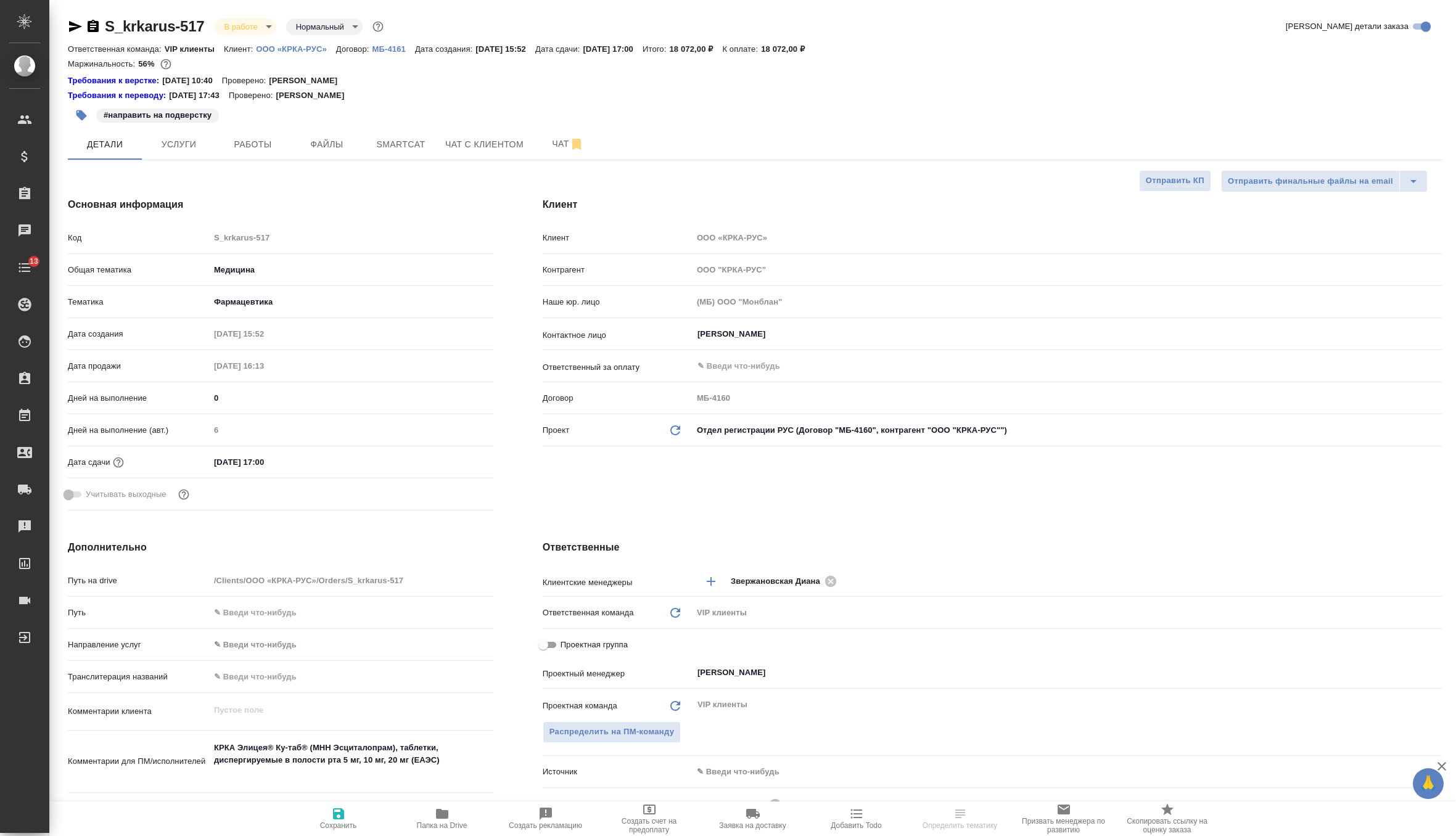
type textarea "x"
click at [340, 822] on span "Сохранить" at bounding box center [339, 825] width 37 height 9
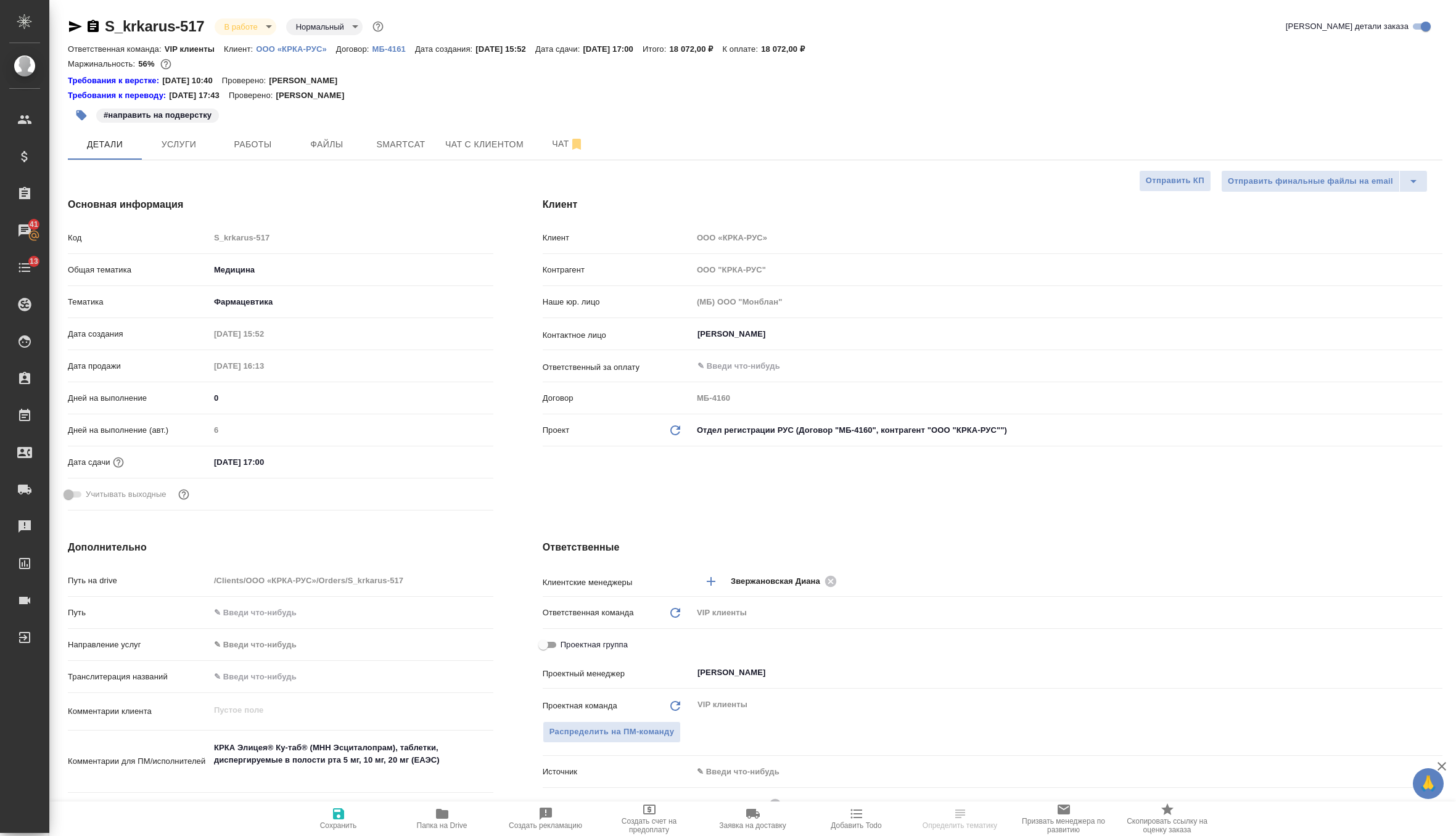
type textarea "x"
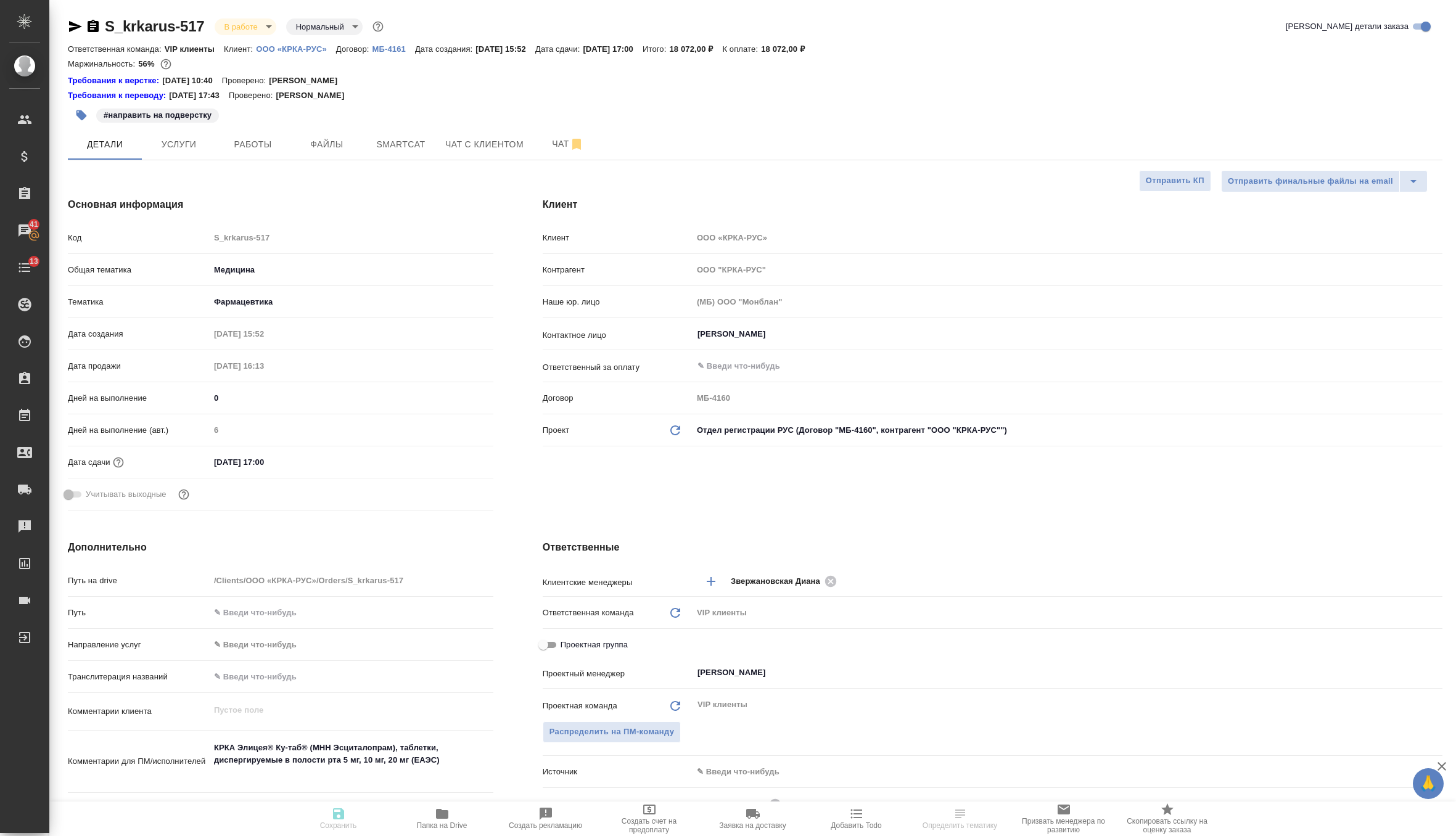
type textarea "x"
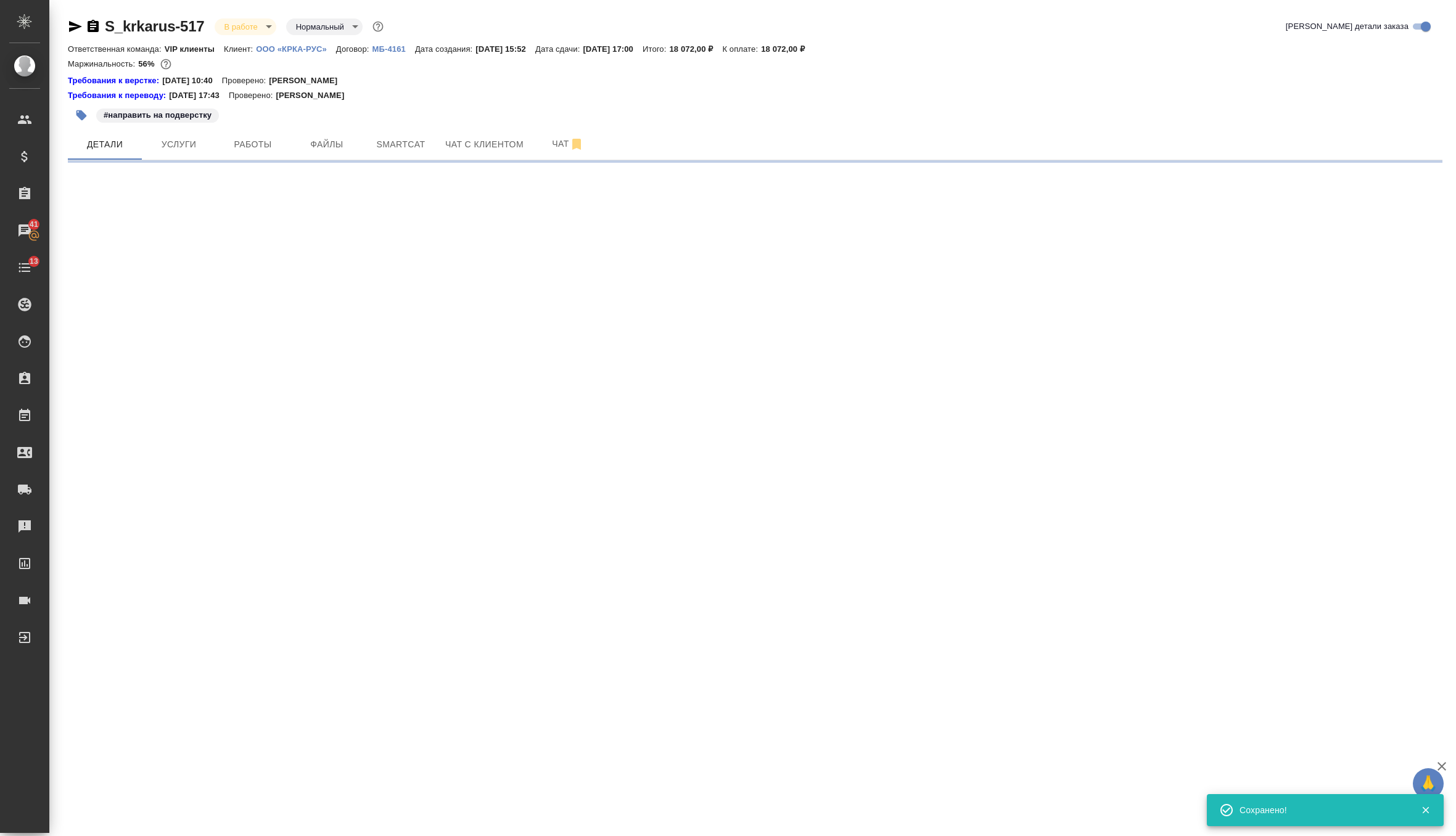
select select "RU"
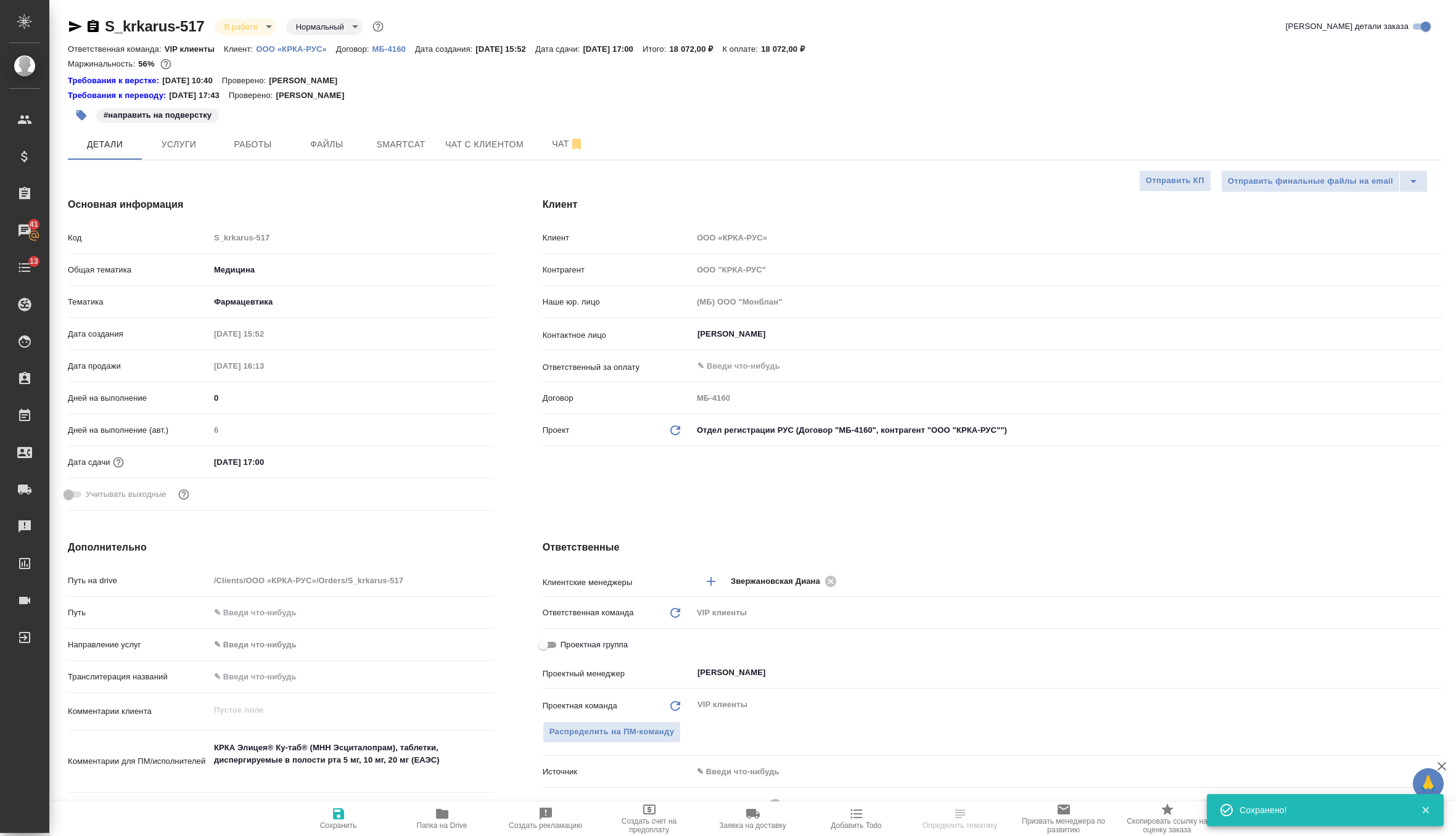
type textarea "x"
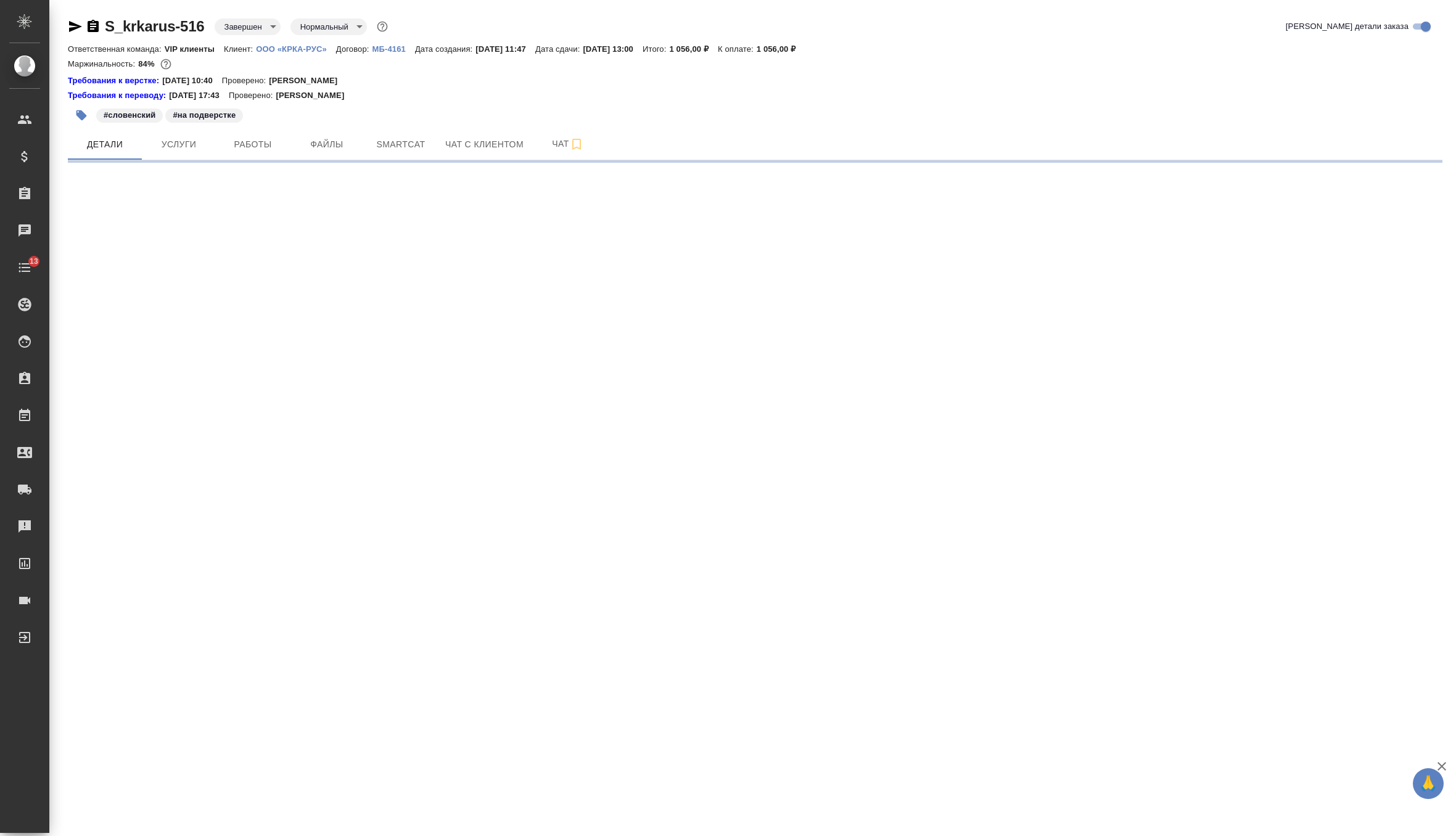
select select "RU"
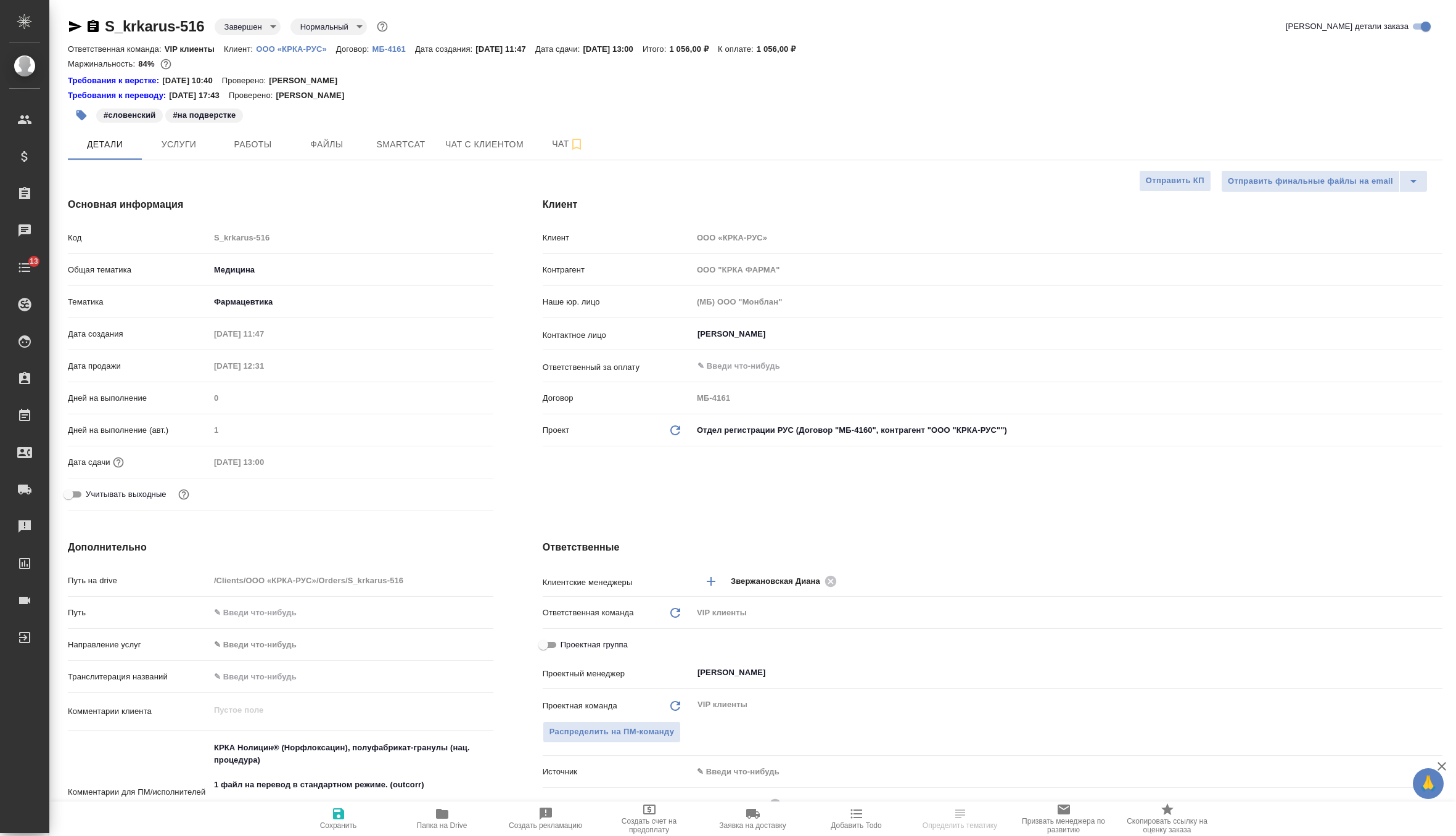
type textarea "x"
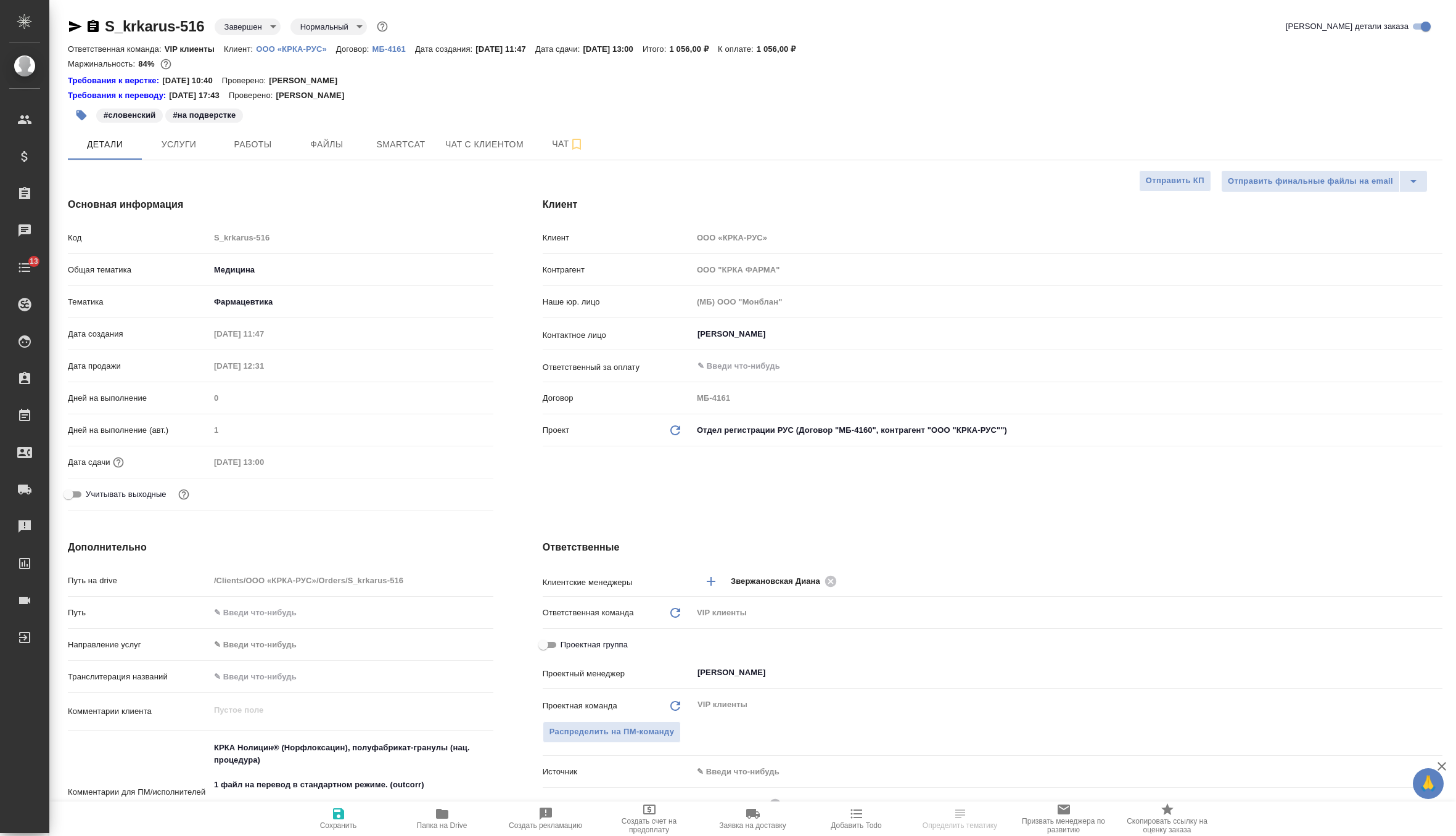
type textarea "x"
click at [677, 430] on icon "Обновить данные" at bounding box center [675, 430] width 15 height 15
type textarea "x"
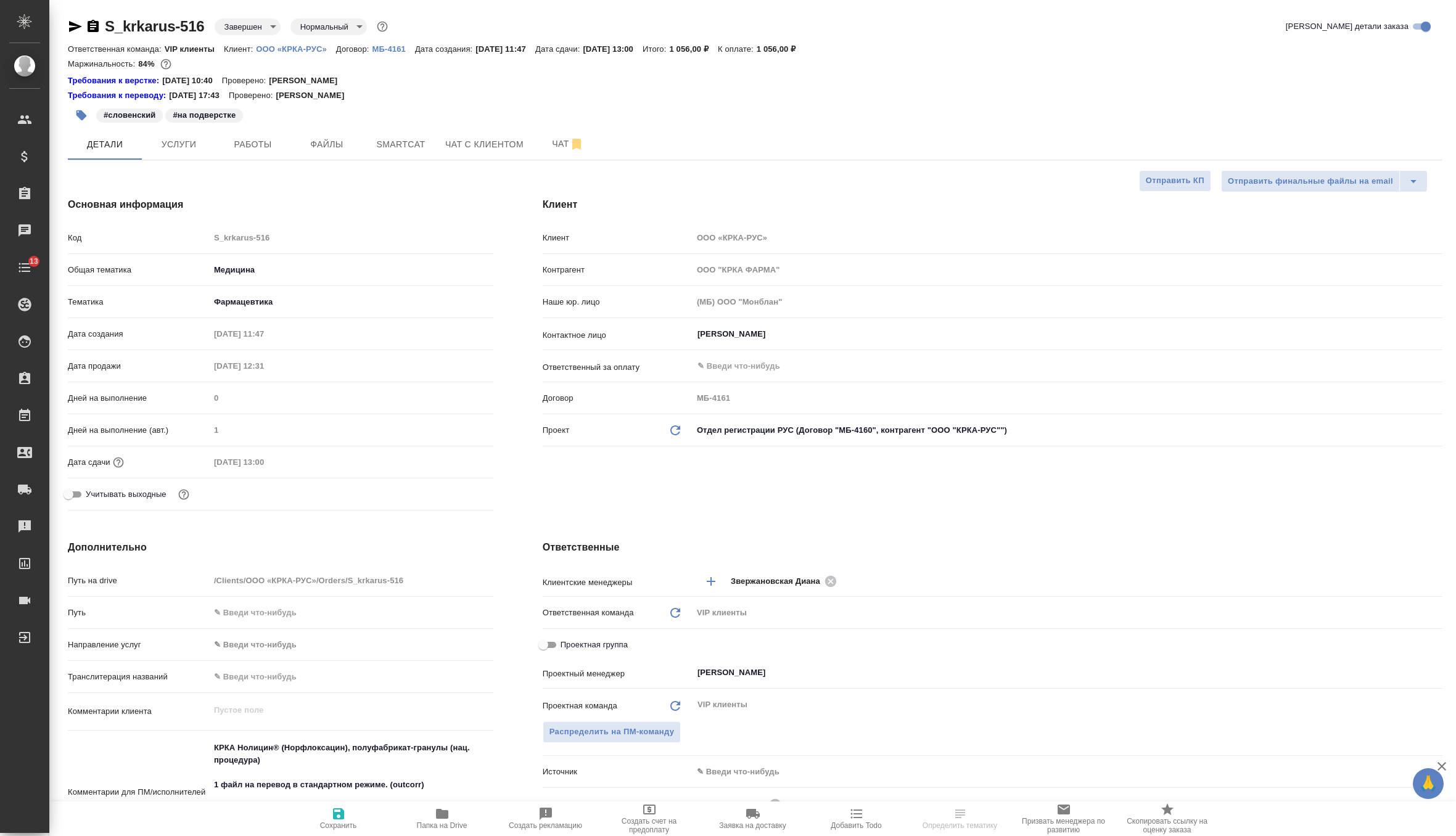
type input "ООО "КРКА-РУС""
type input "МБ-4160"
type textarea "x"
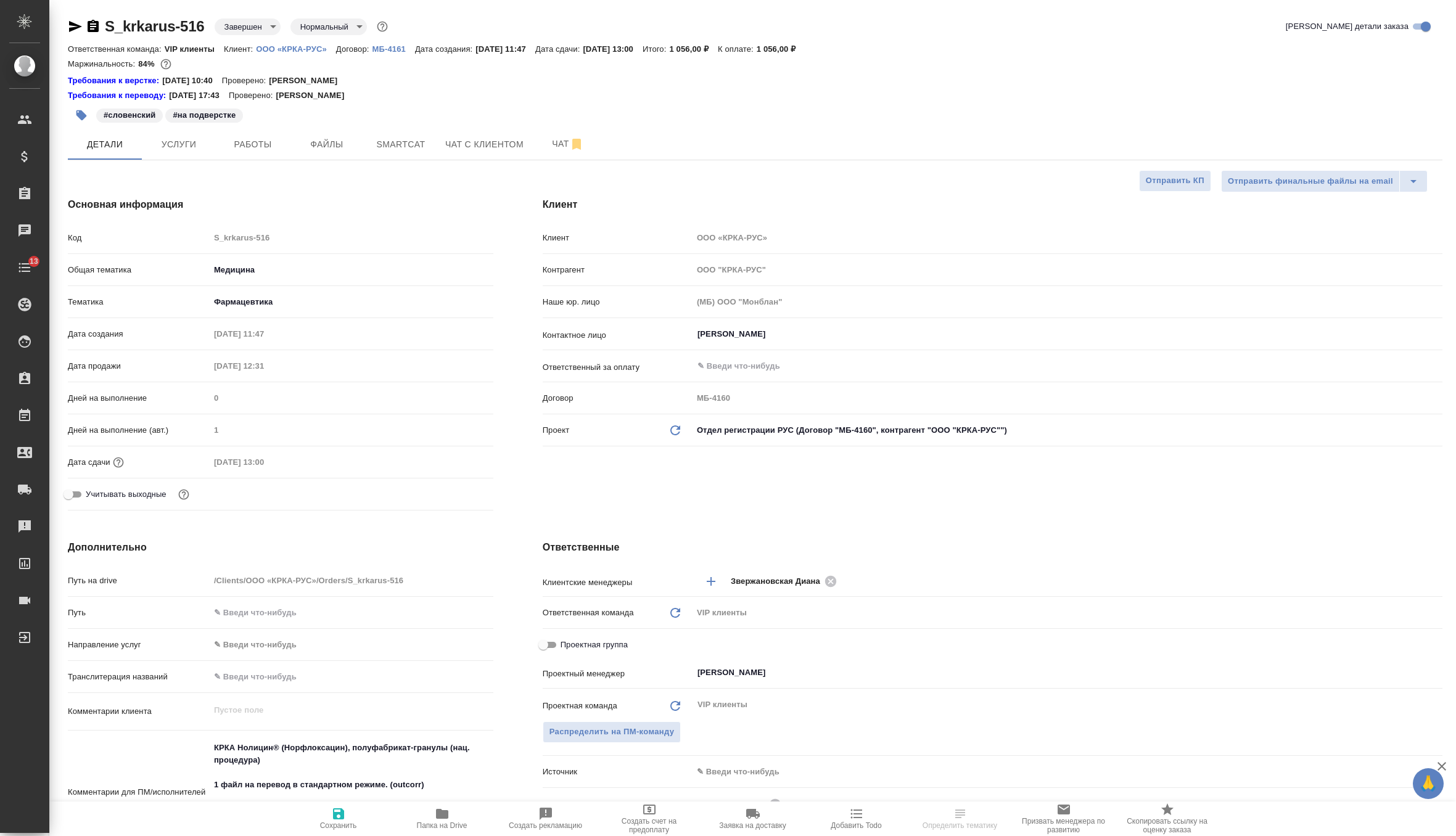
click at [331, 828] on span "Сохранить" at bounding box center [339, 825] width 37 height 9
type textarea "x"
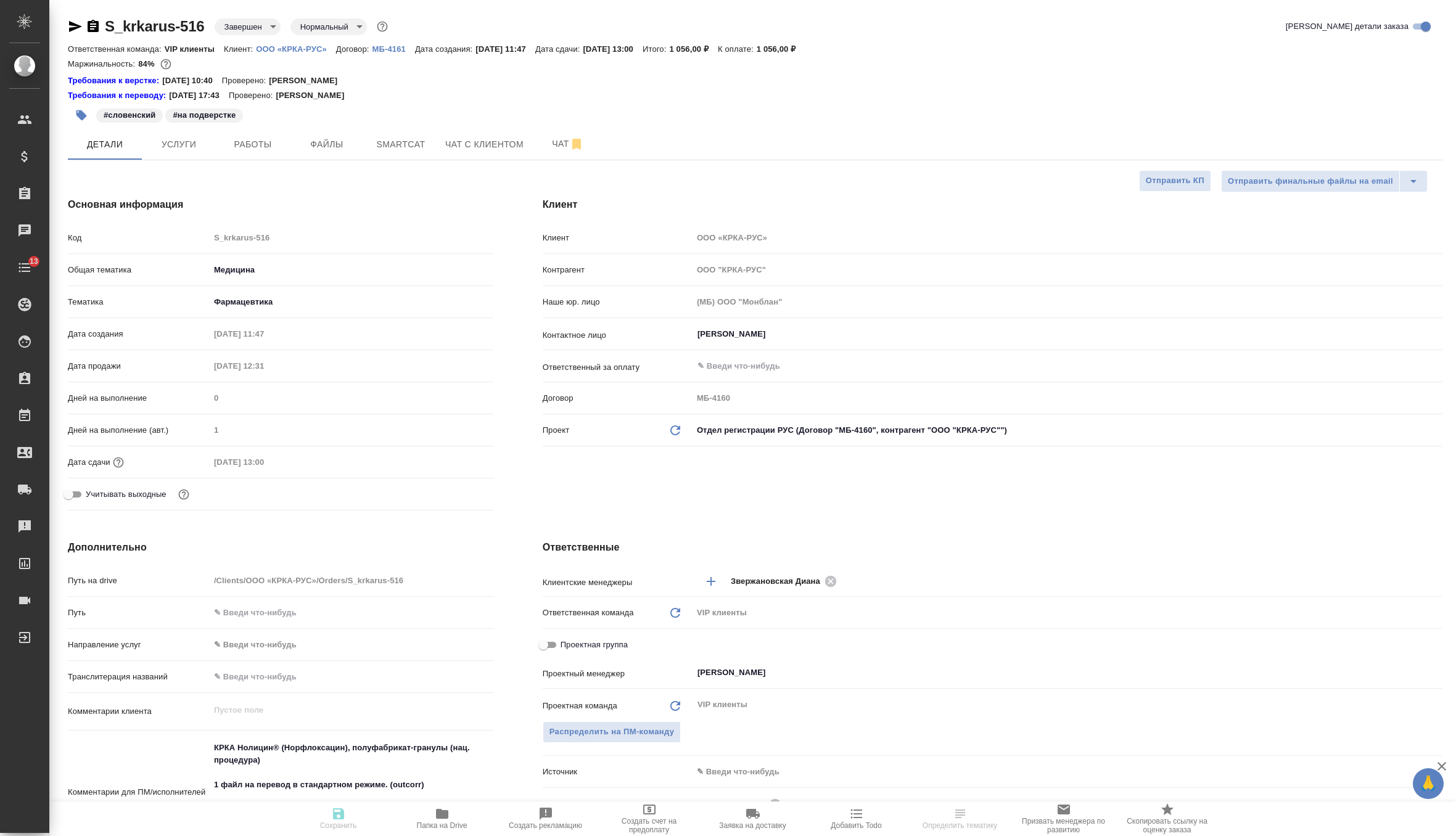
type textarea "x"
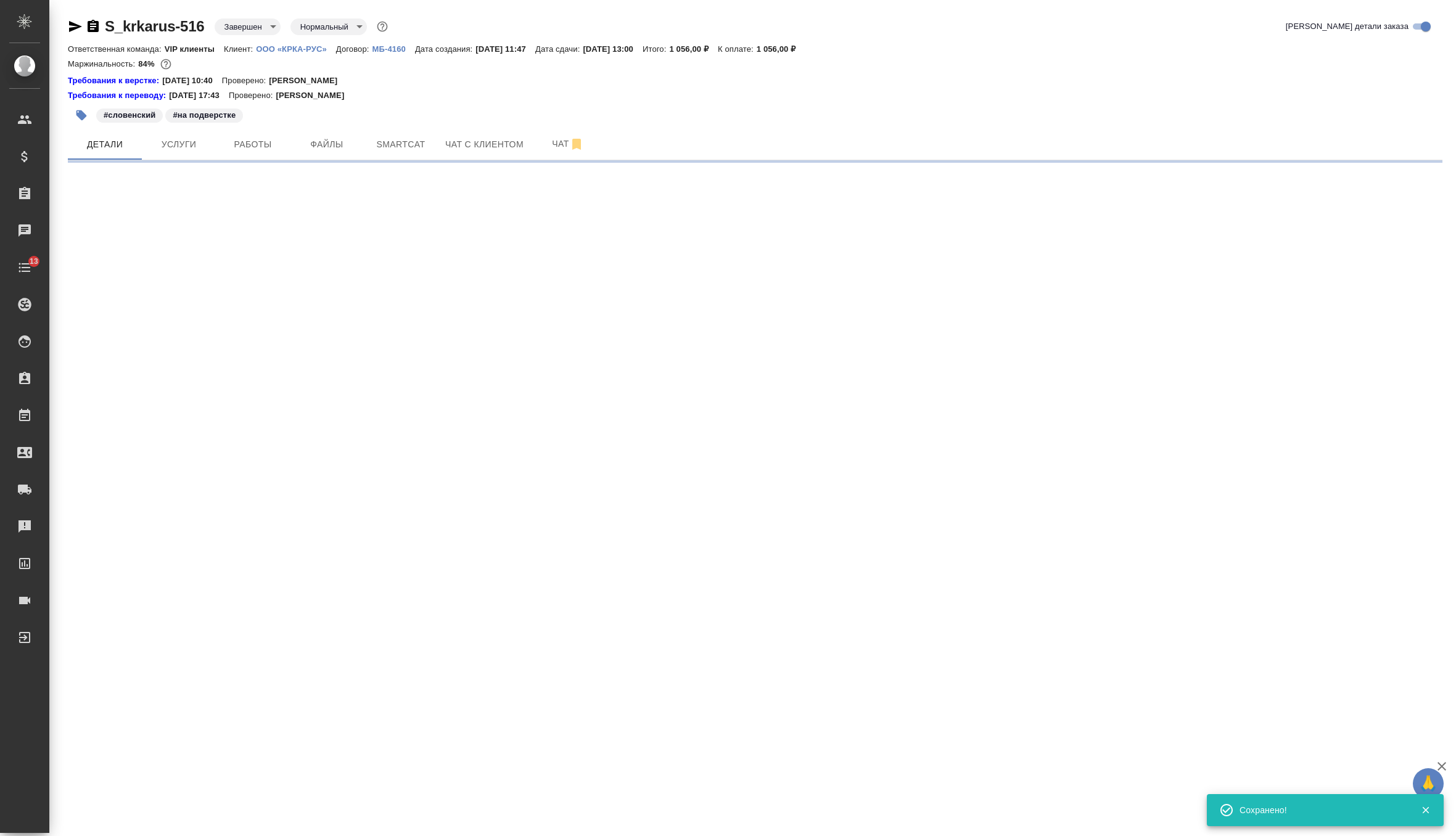
select select "RU"
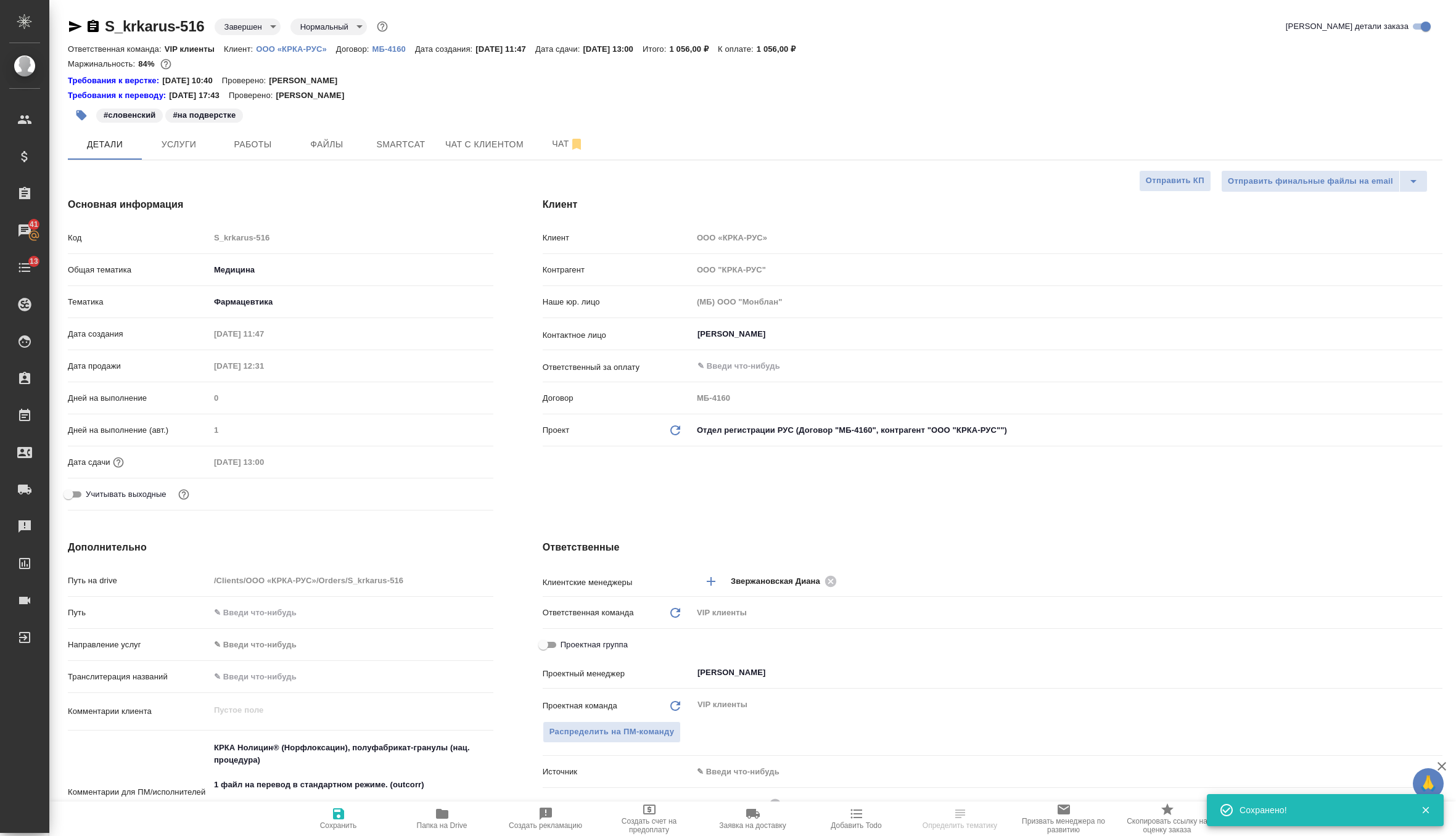
type textarea "x"
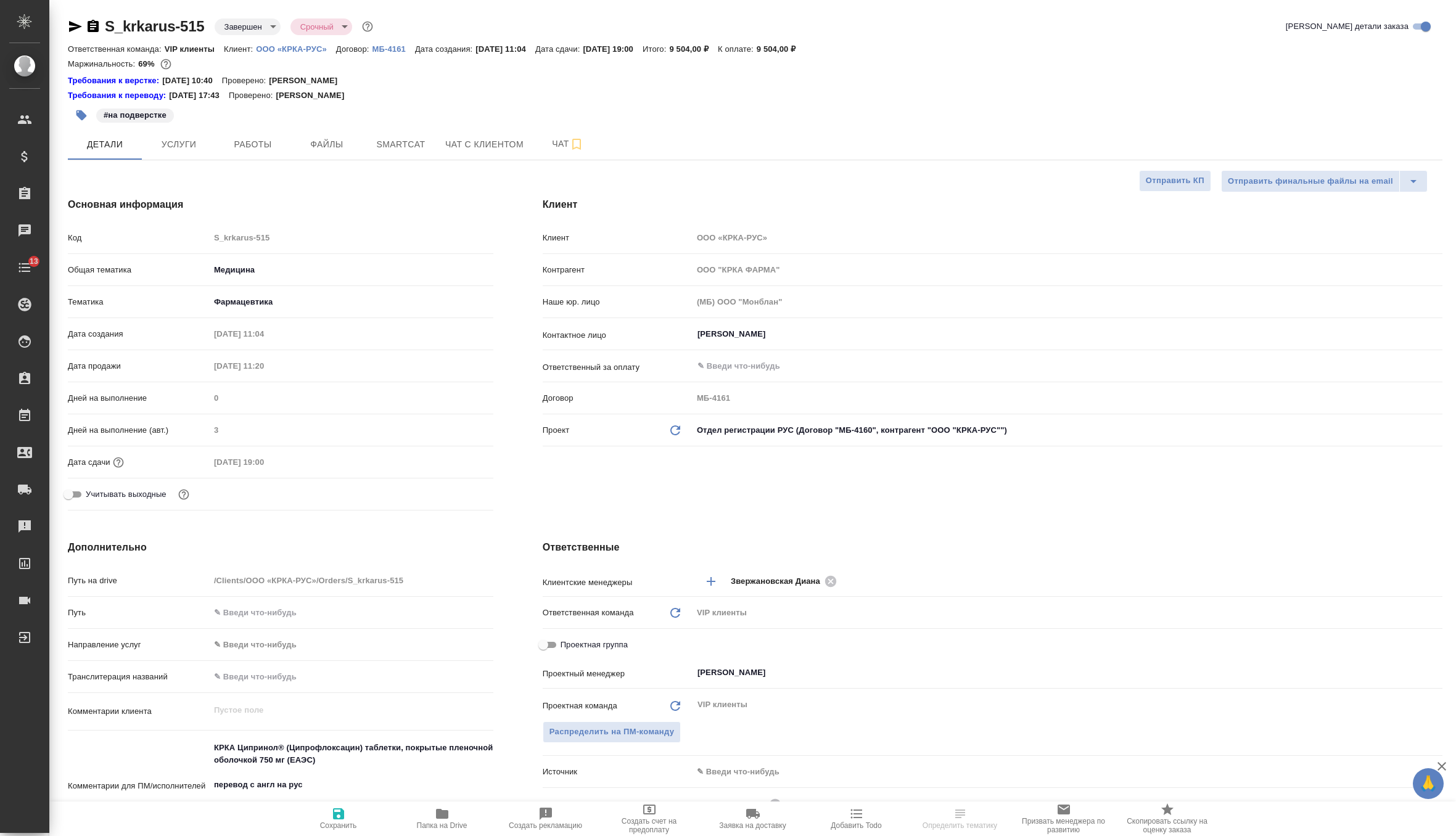
select select "RU"
type textarea "x"
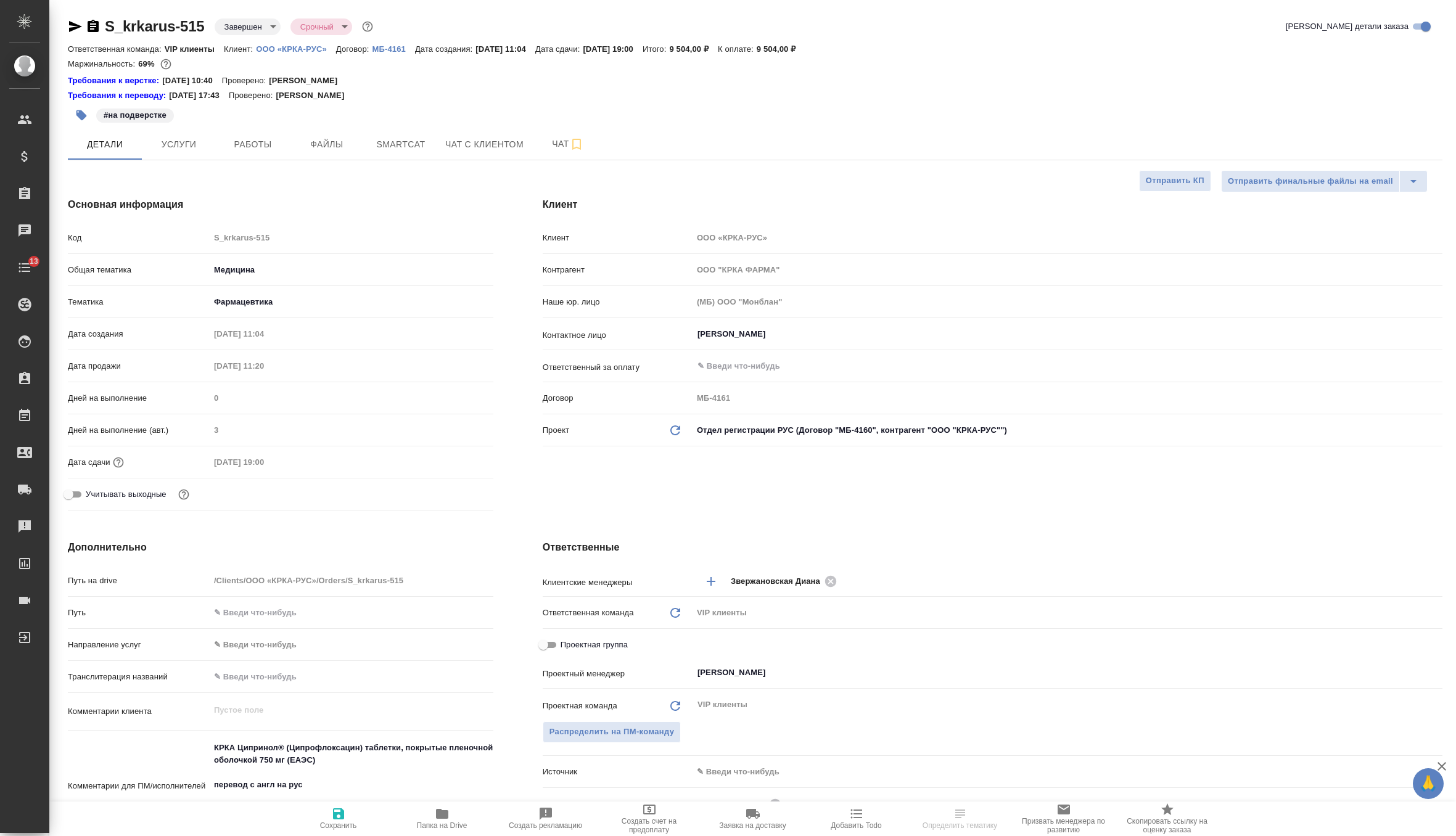
type textarea "x"
click at [673, 436] on icon "Обновить данные" at bounding box center [675, 430] width 15 height 15
type textarea "x"
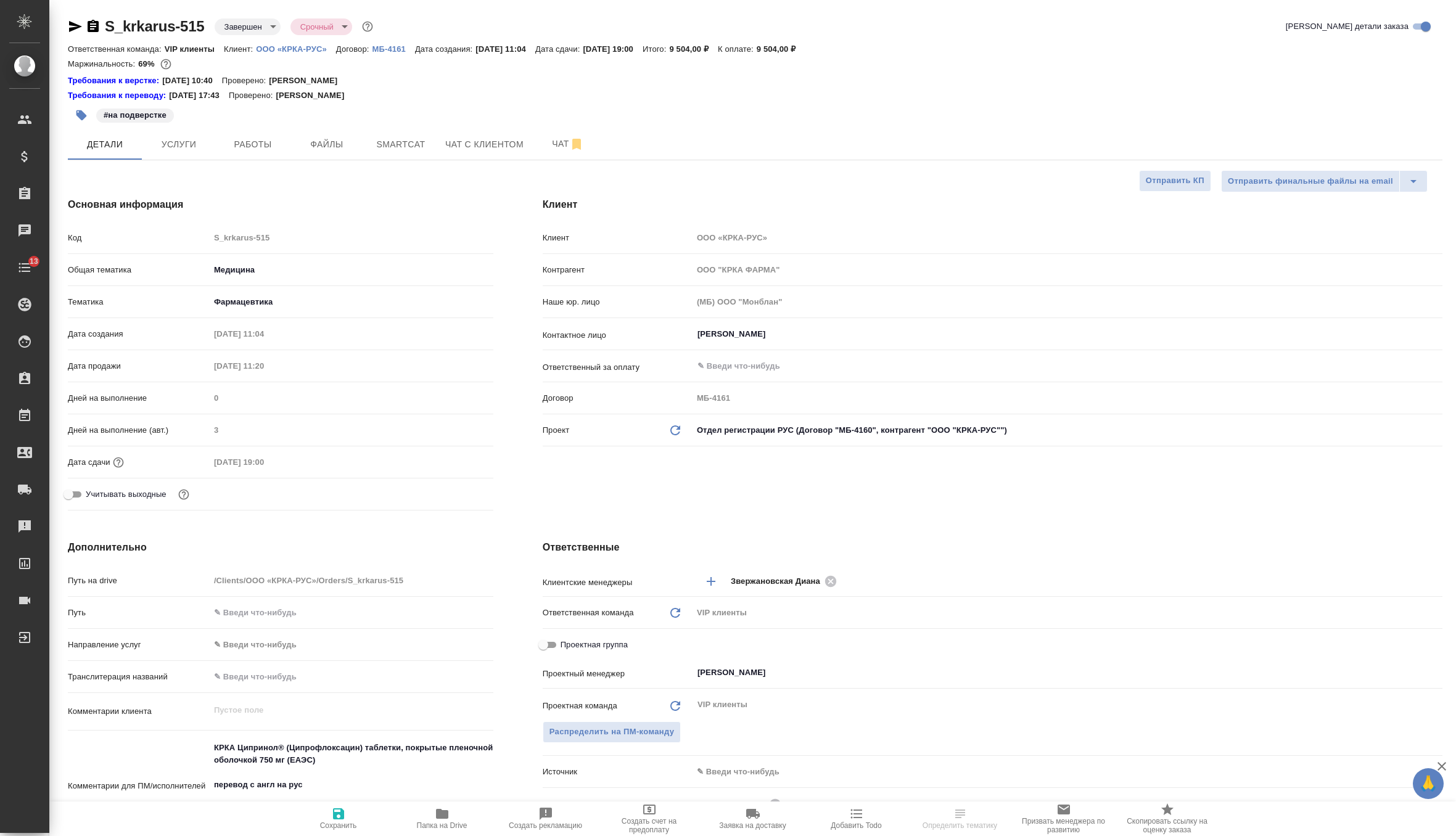
type textarea "x"
type input "ООО "КРКА-РУС""
type input "МБ-4160"
type textarea "x"
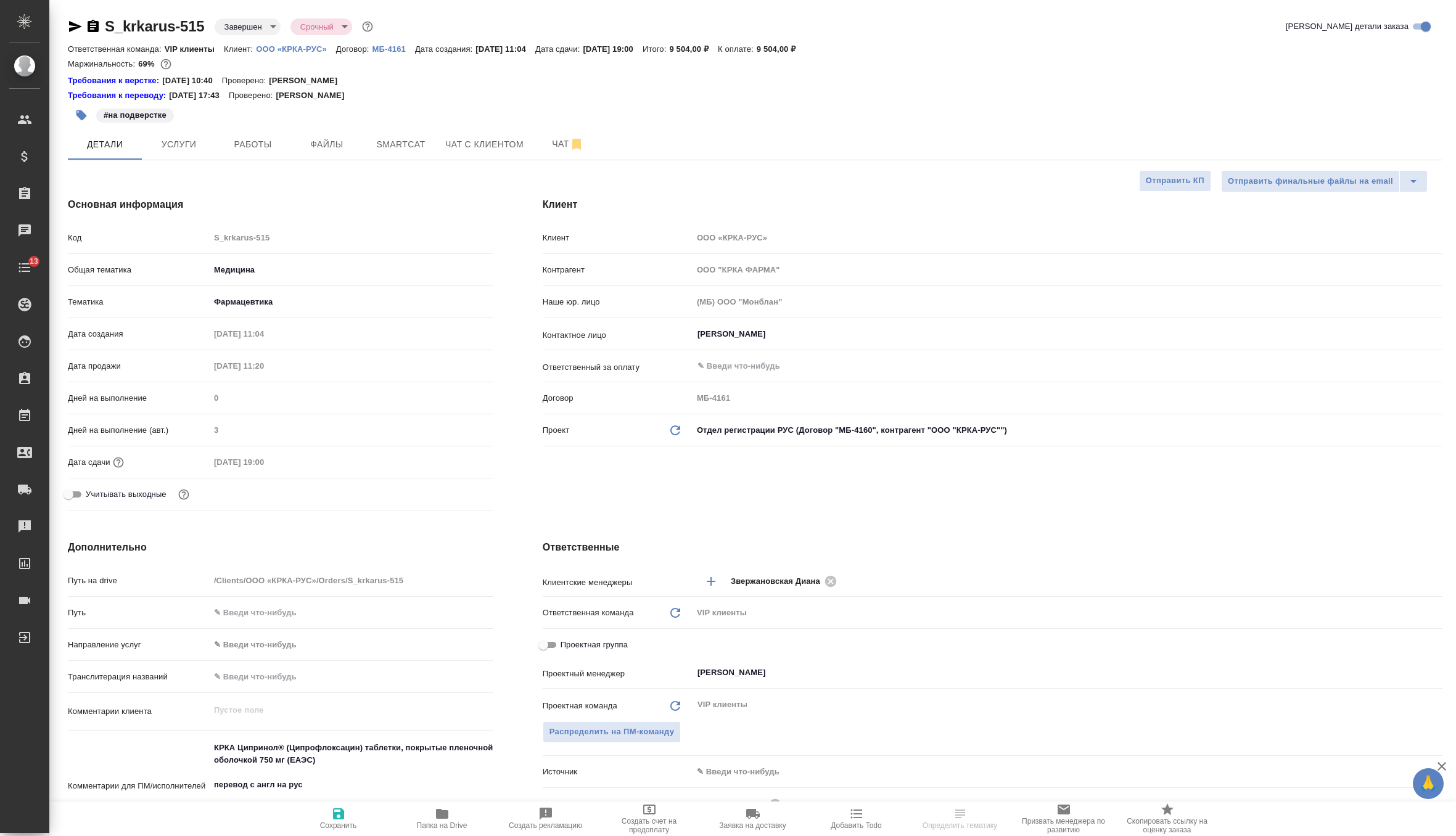
type textarea "x"
click at [340, 807] on icon "button" at bounding box center [338, 813] width 15 height 15
type textarea "x"
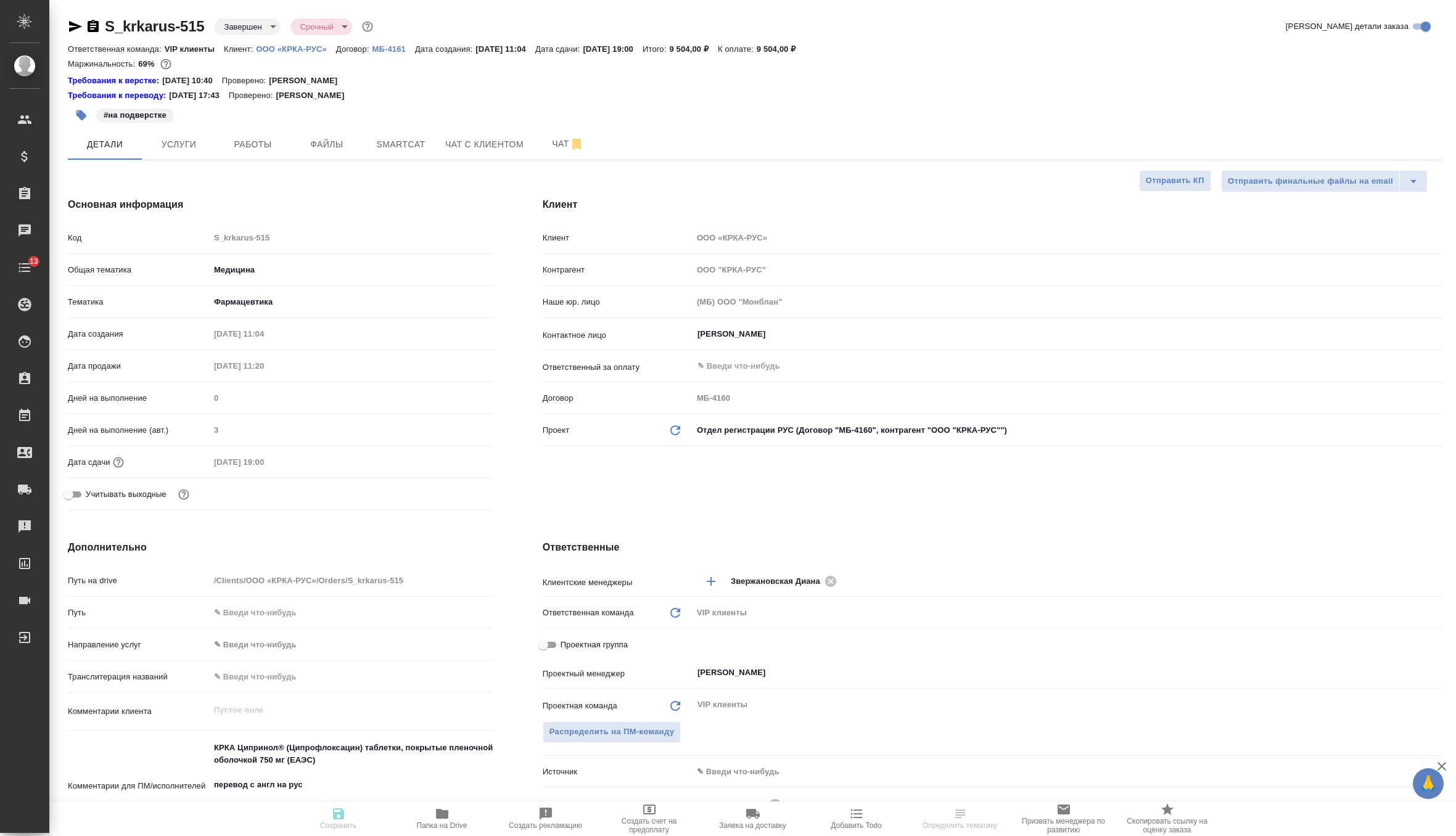
type textarea "x"
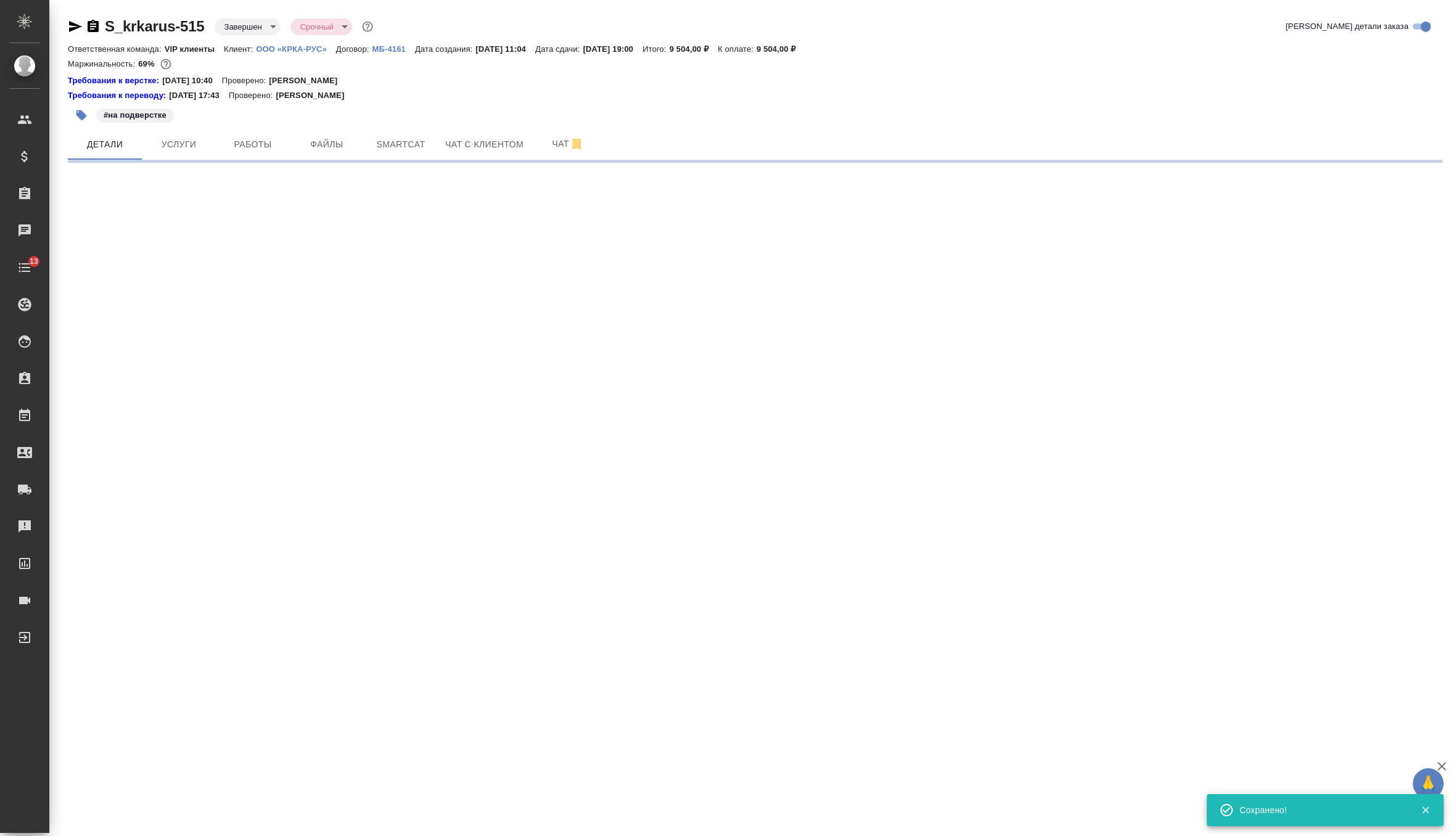
select select "RU"
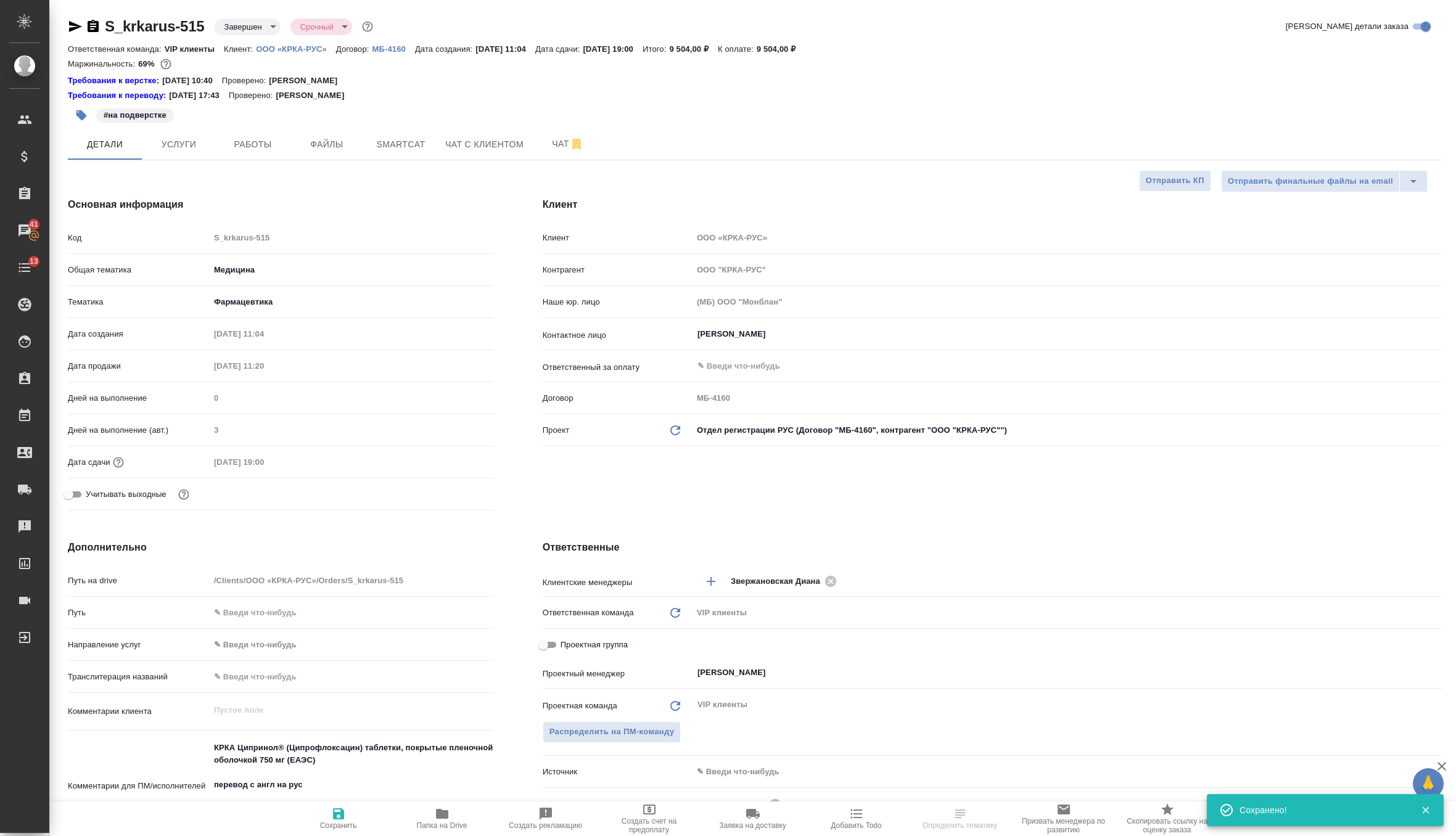
type textarea "x"
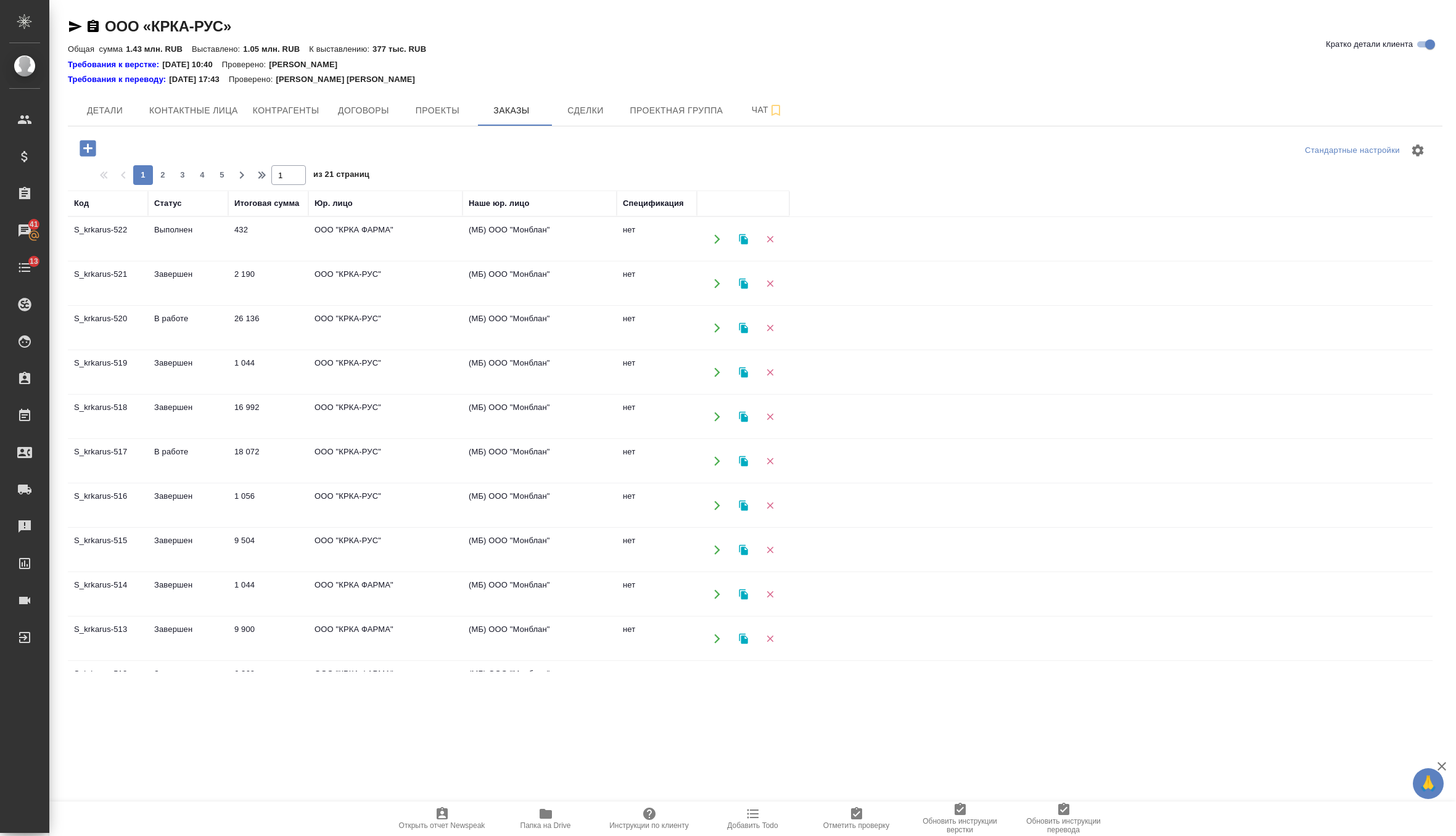
click at [372, 238] on td "ООО "КРКА ФАРМА"" at bounding box center [386, 238] width 154 height 43
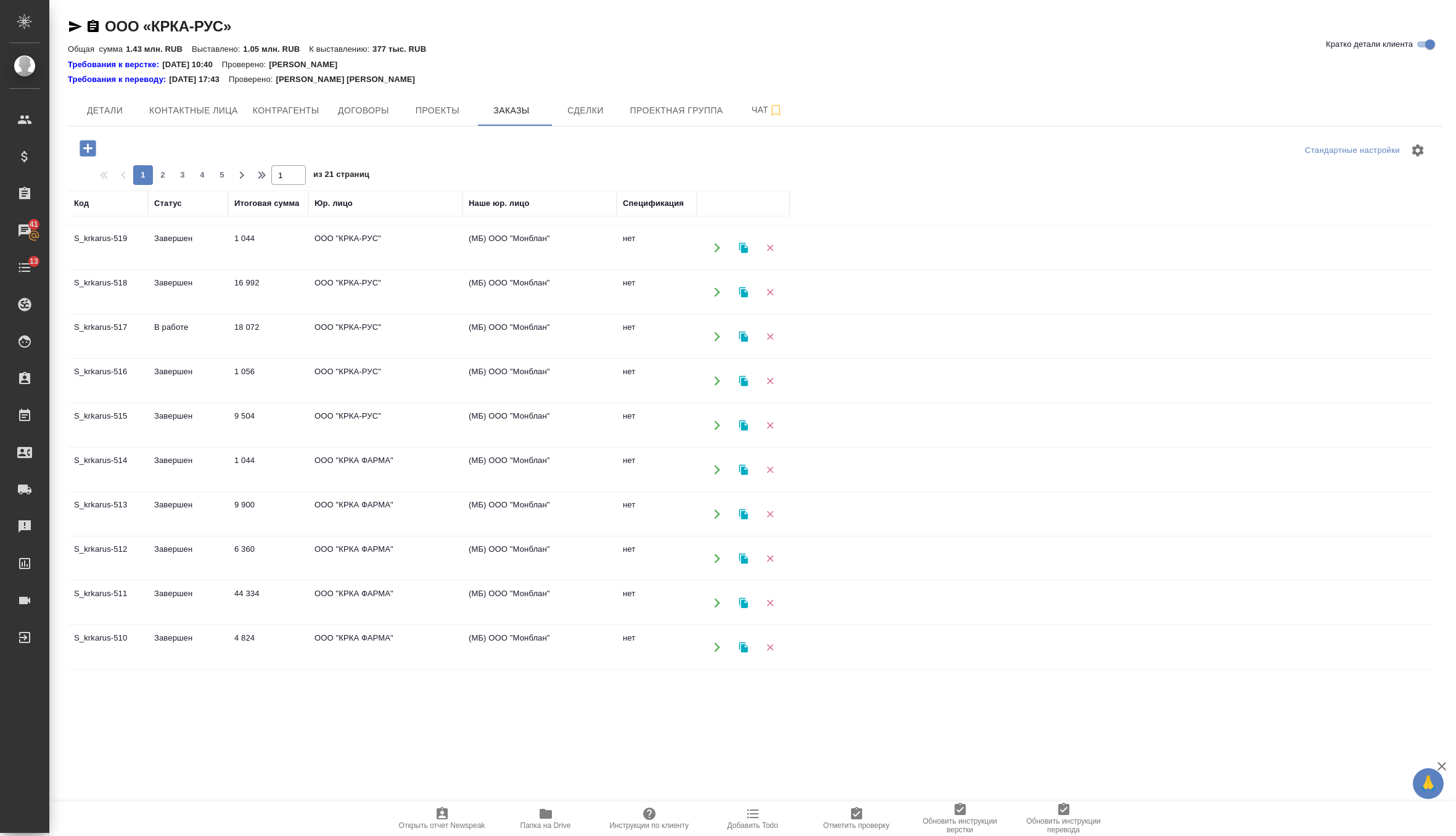
scroll to position [131, 0]
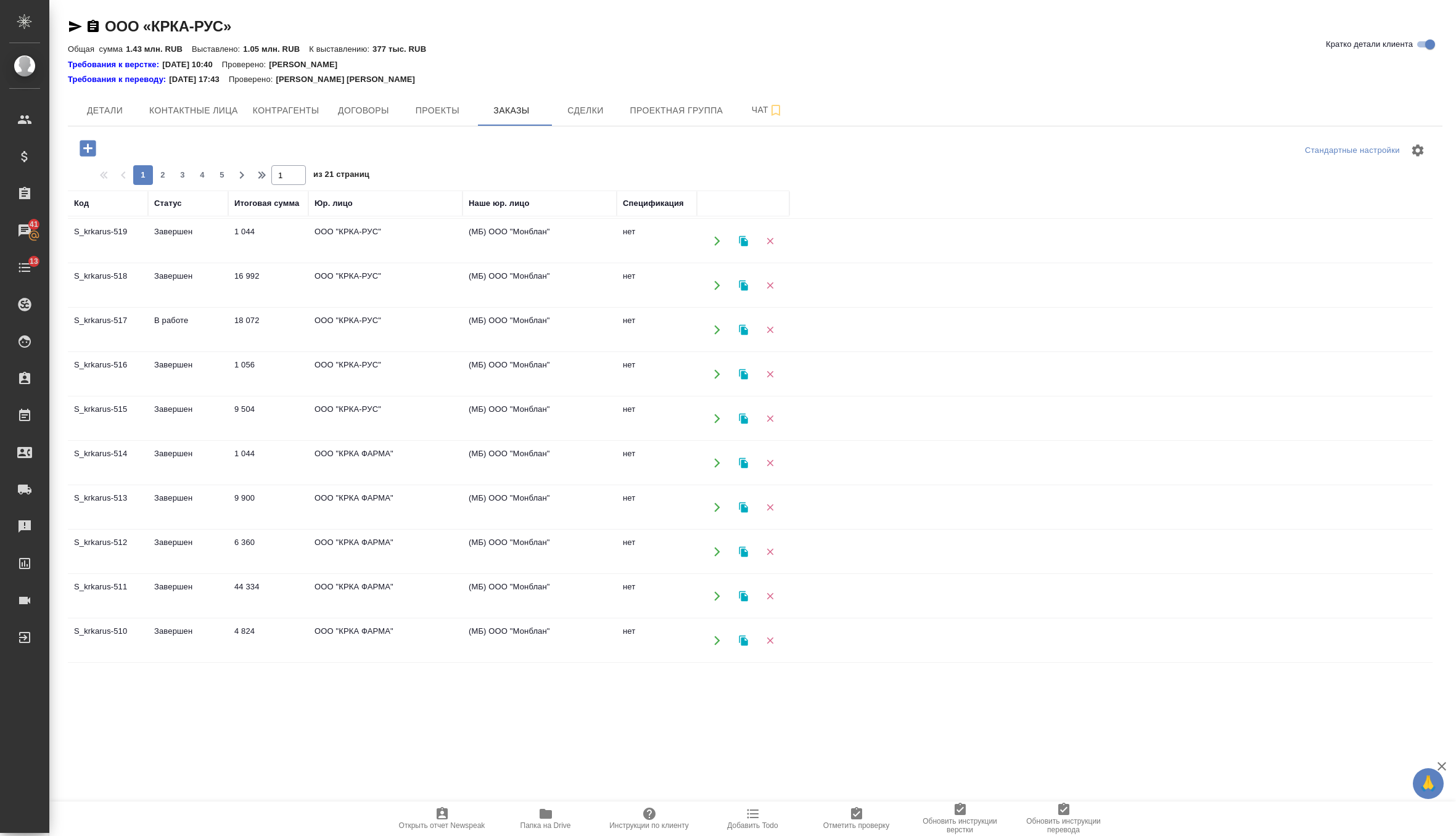
click at [395, 462] on td "ООО "КРКА ФАРМА"" at bounding box center [386, 463] width 154 height 43
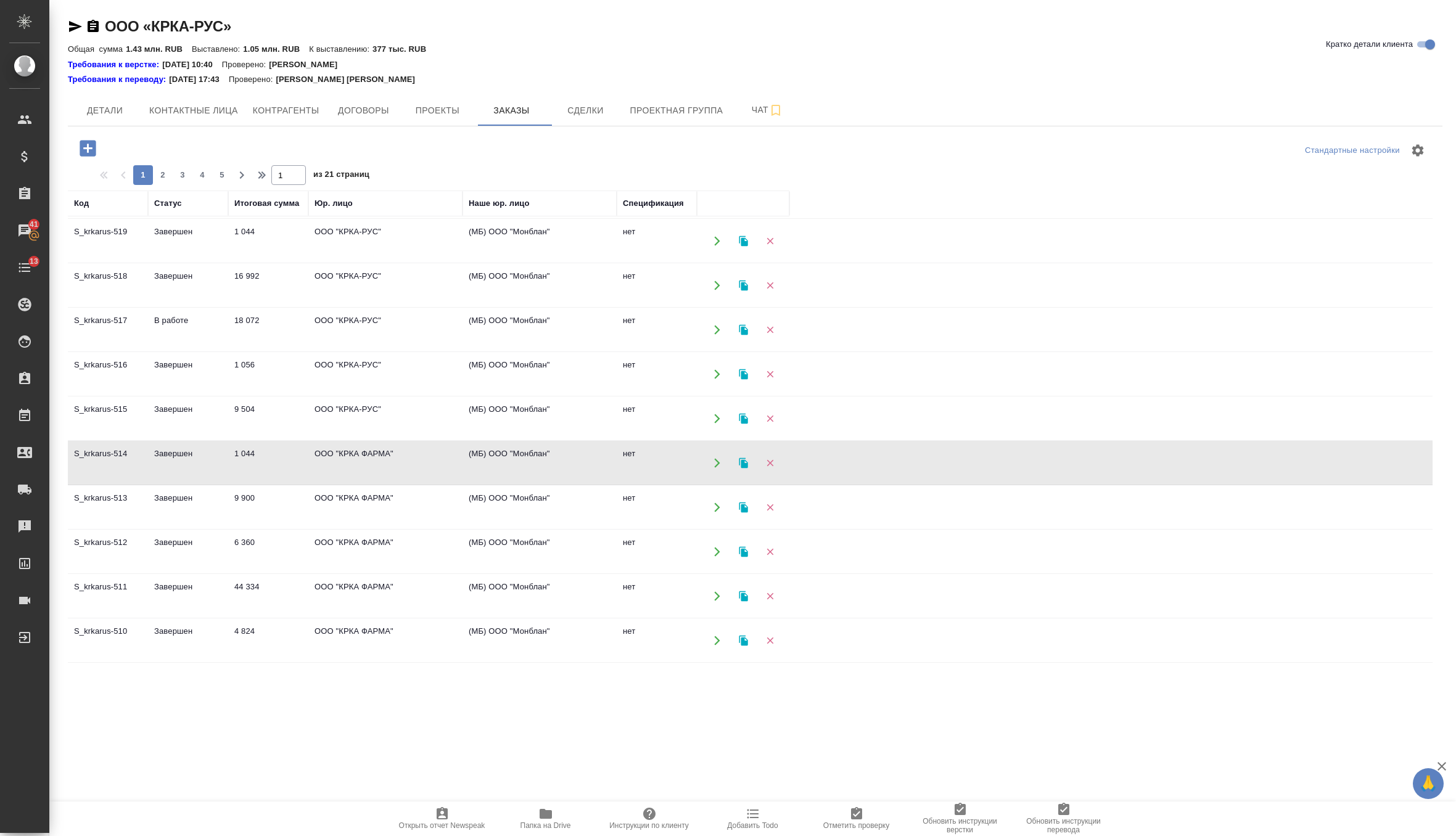
click at [395, 462] on td "ООО "КРКА ФАРМА"" at bounding box center [386, 463] width 154 height 43
click at [411, 499] on td "ООО "КРКА ФАРМА"" at bounding box center [386, 507] width 154 height 43
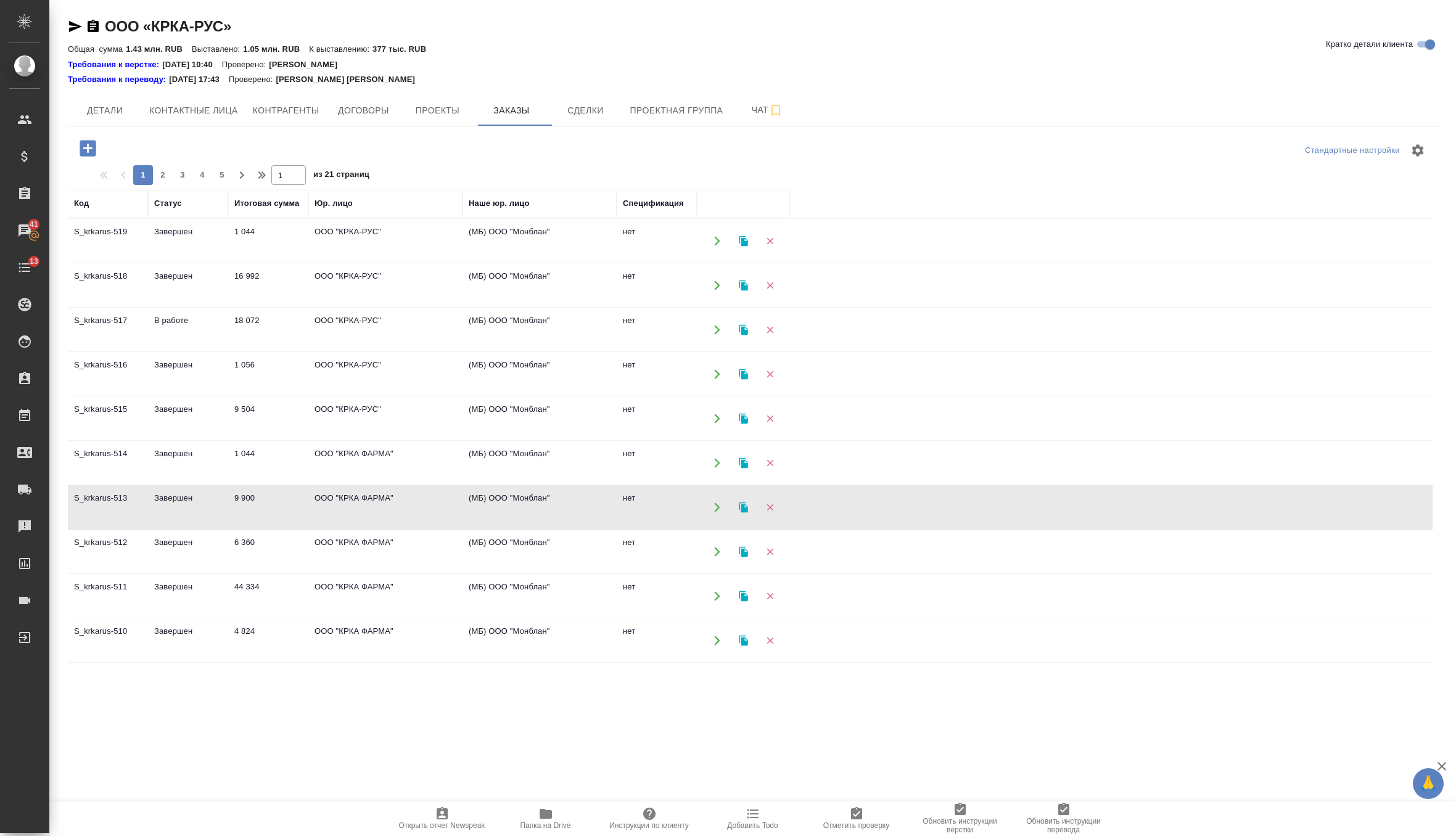
click at [355, 538] on td "ООО "КРКА ФАРМА"" at bounding box center [386, 551] width 154 height 43
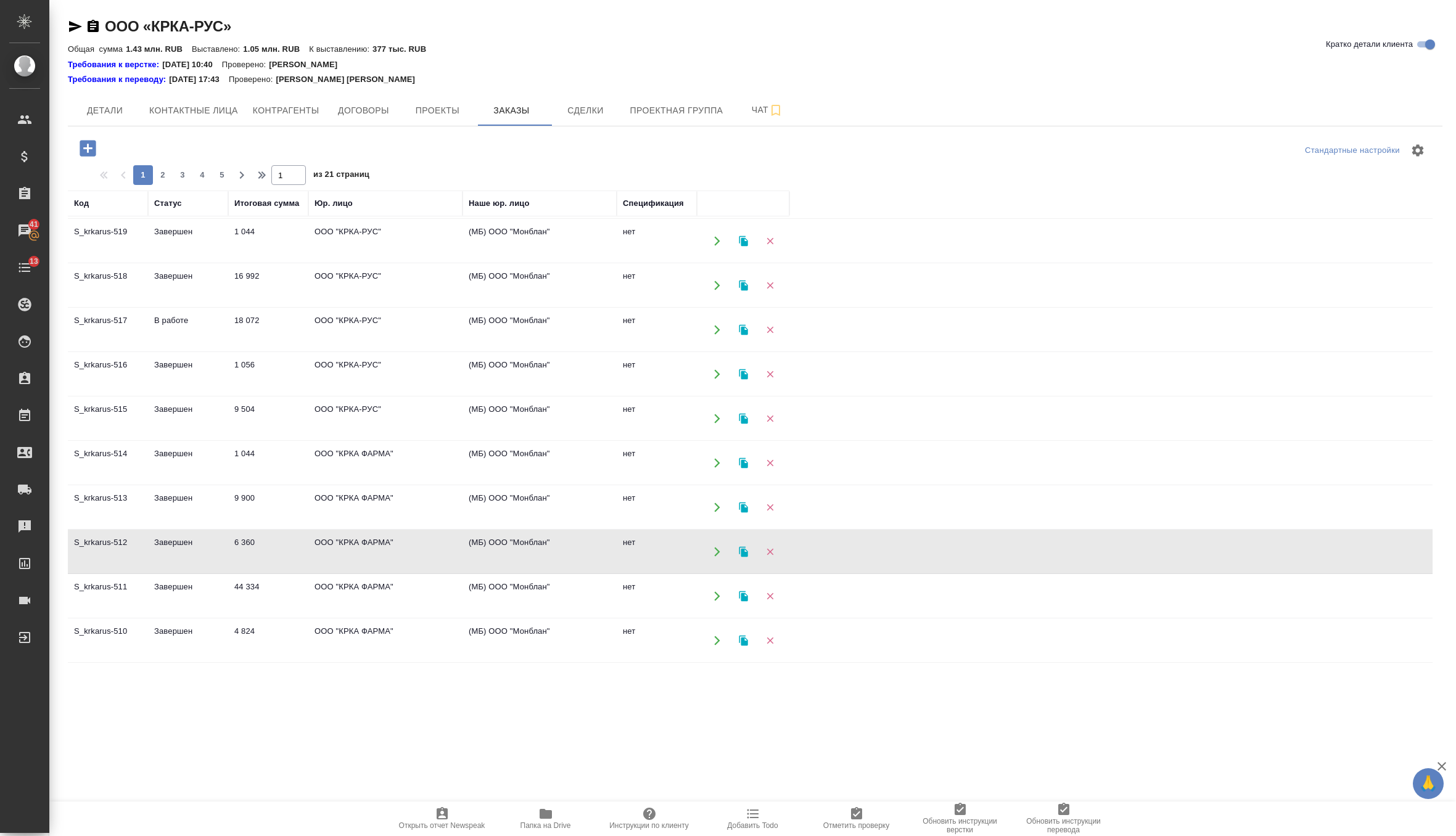
click at [355, 538] on td "ООО "КРКА ФАРМА"" at bounding box center [386, 551] width 154 height 43
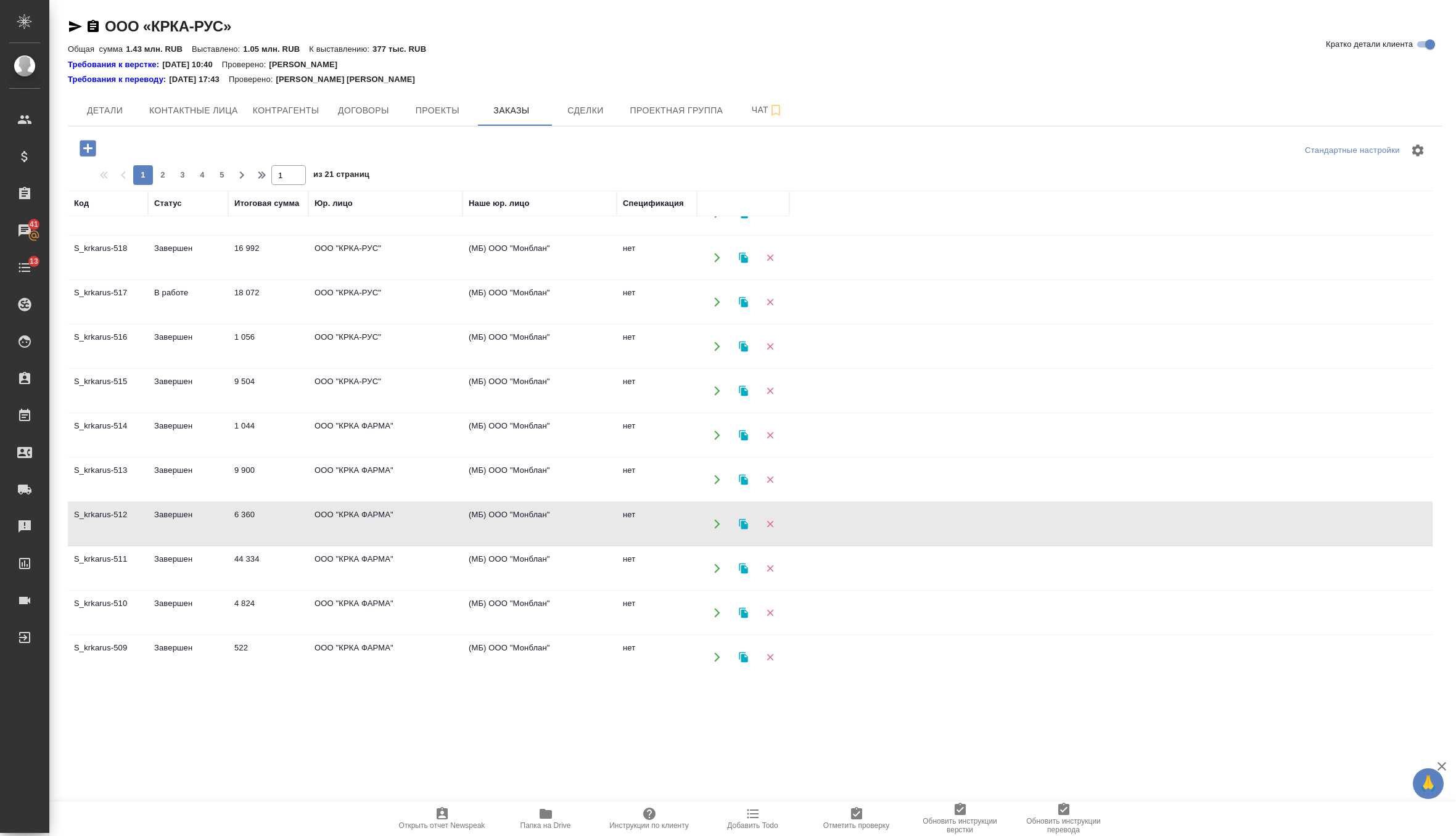
scroll to position [178, 0]
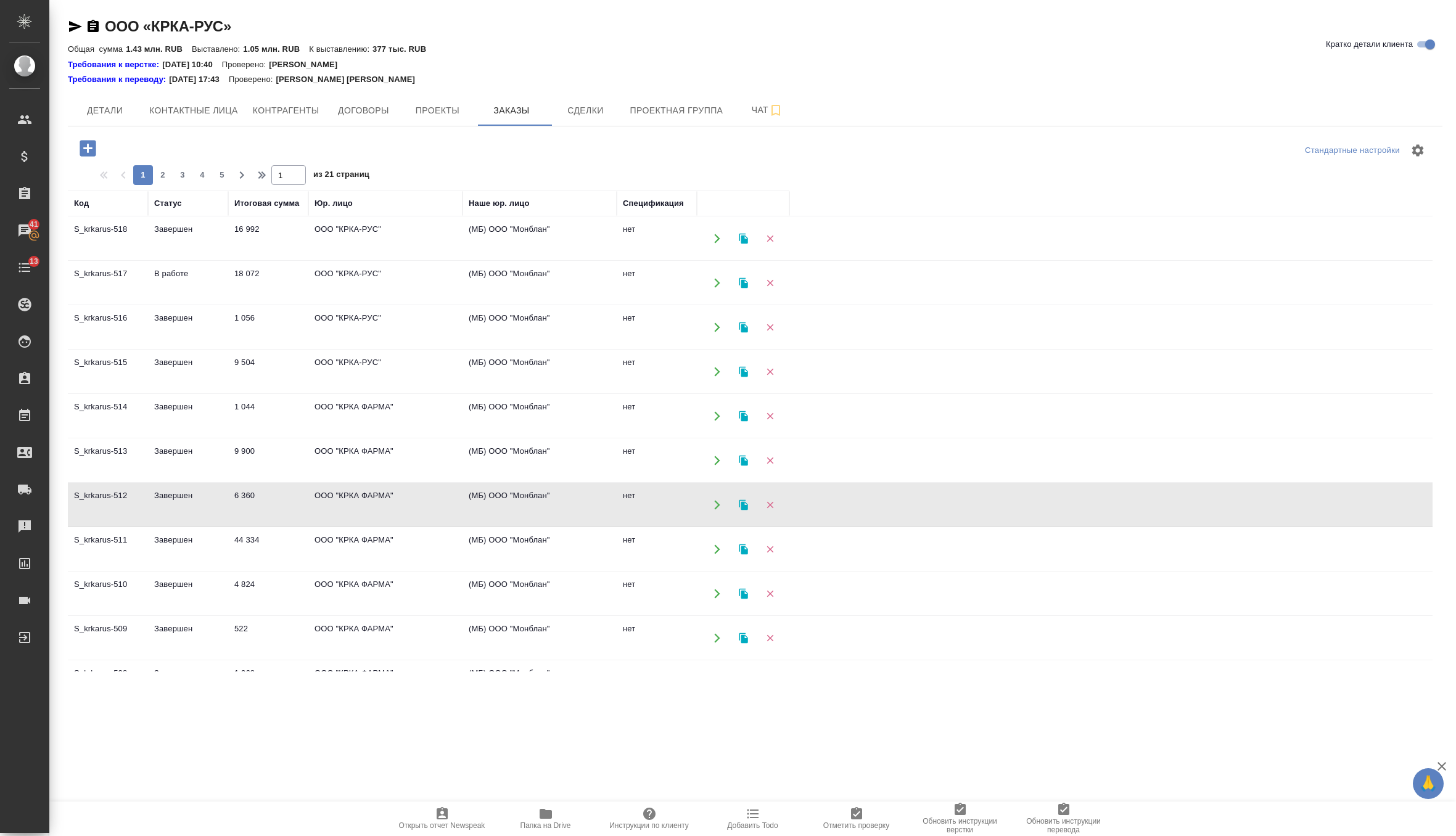
click at [347, 545] on td "ООО "КРКА ФАРМА"" at bounding box center [386, 549] width 154 height 43
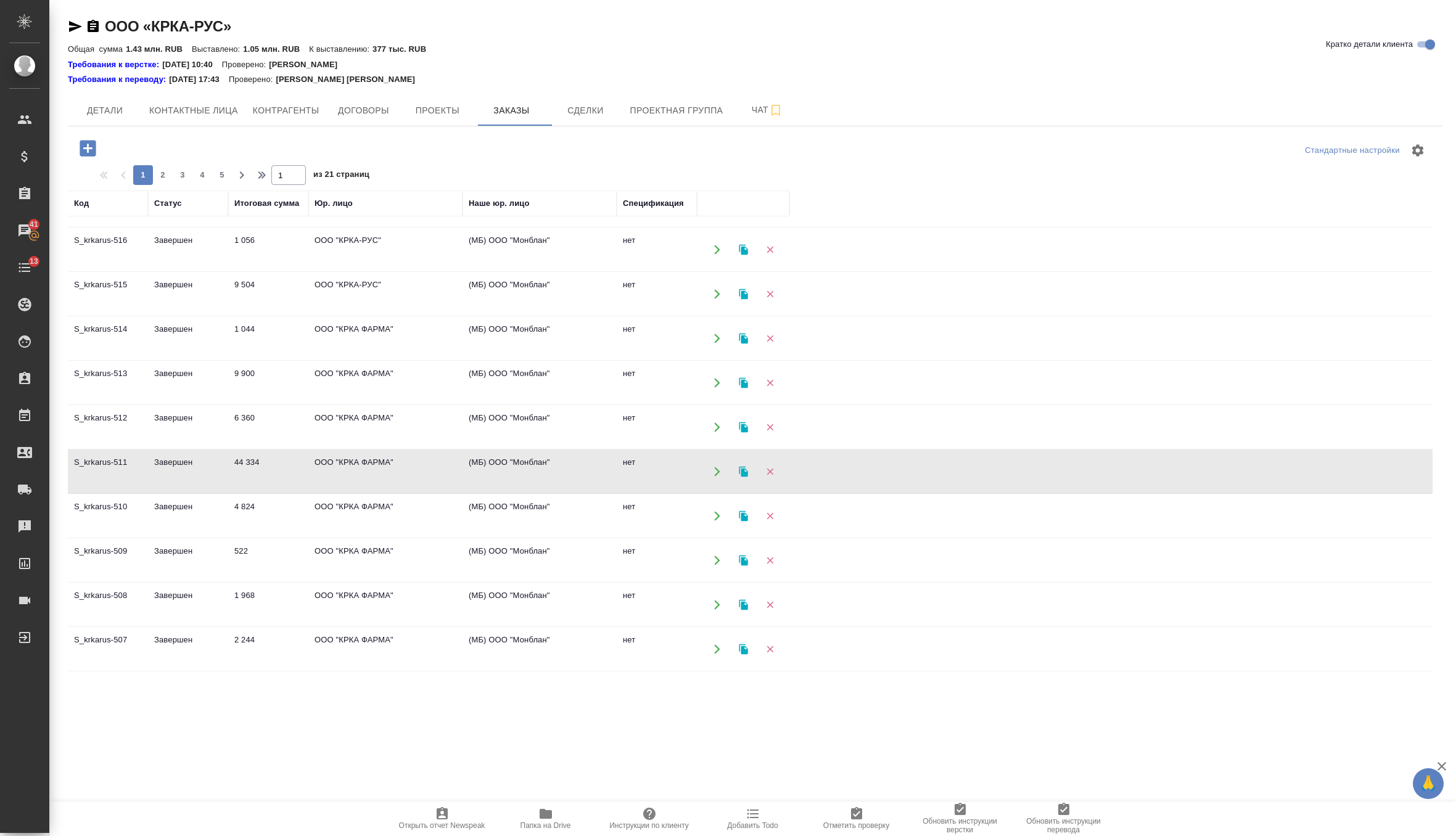
scroll to position [310, 0]
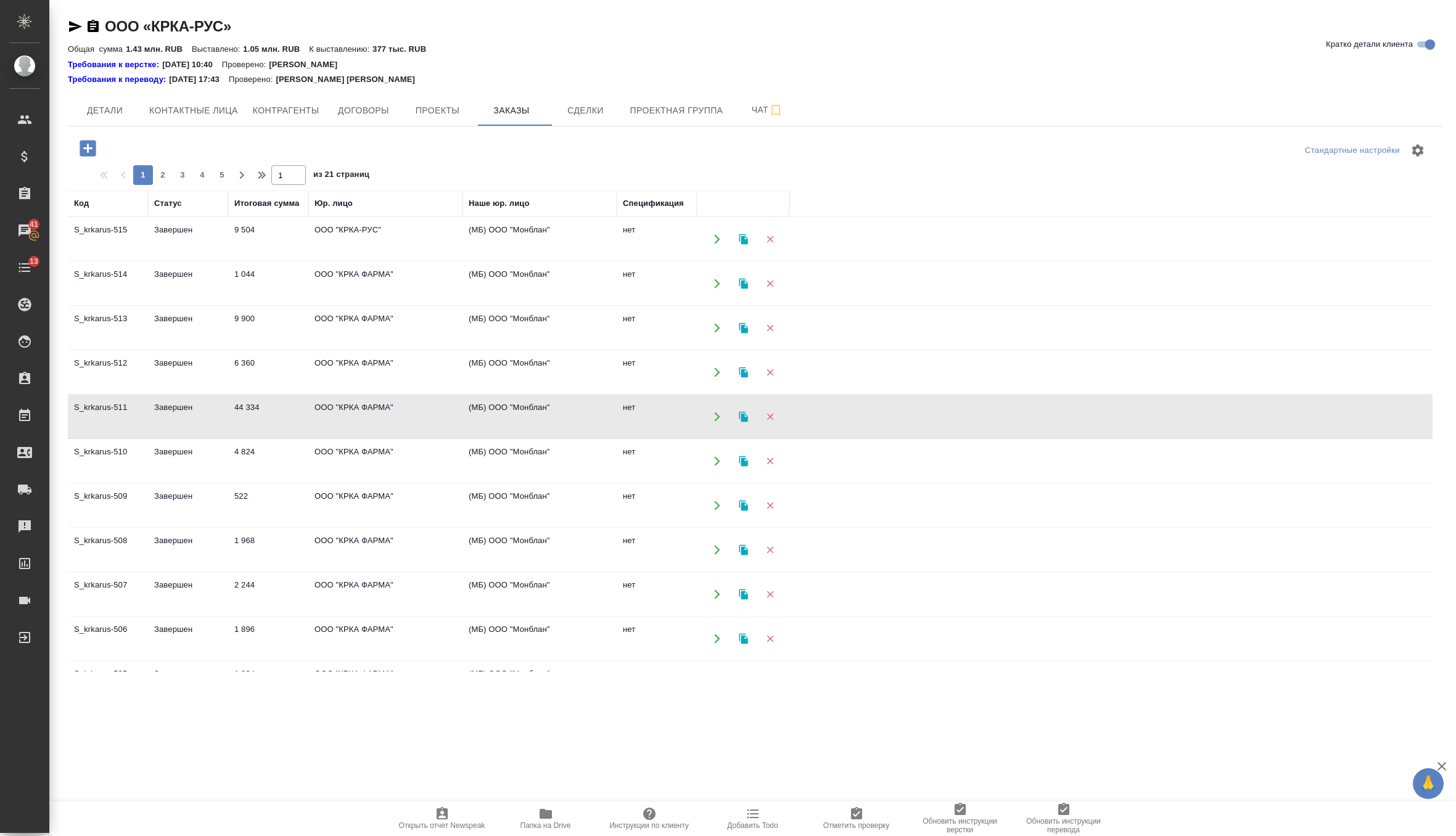
click at [325, 458] on td "ООО "КРКА ФАРМА"" at bounding box center [386, 461] width 154 height 43
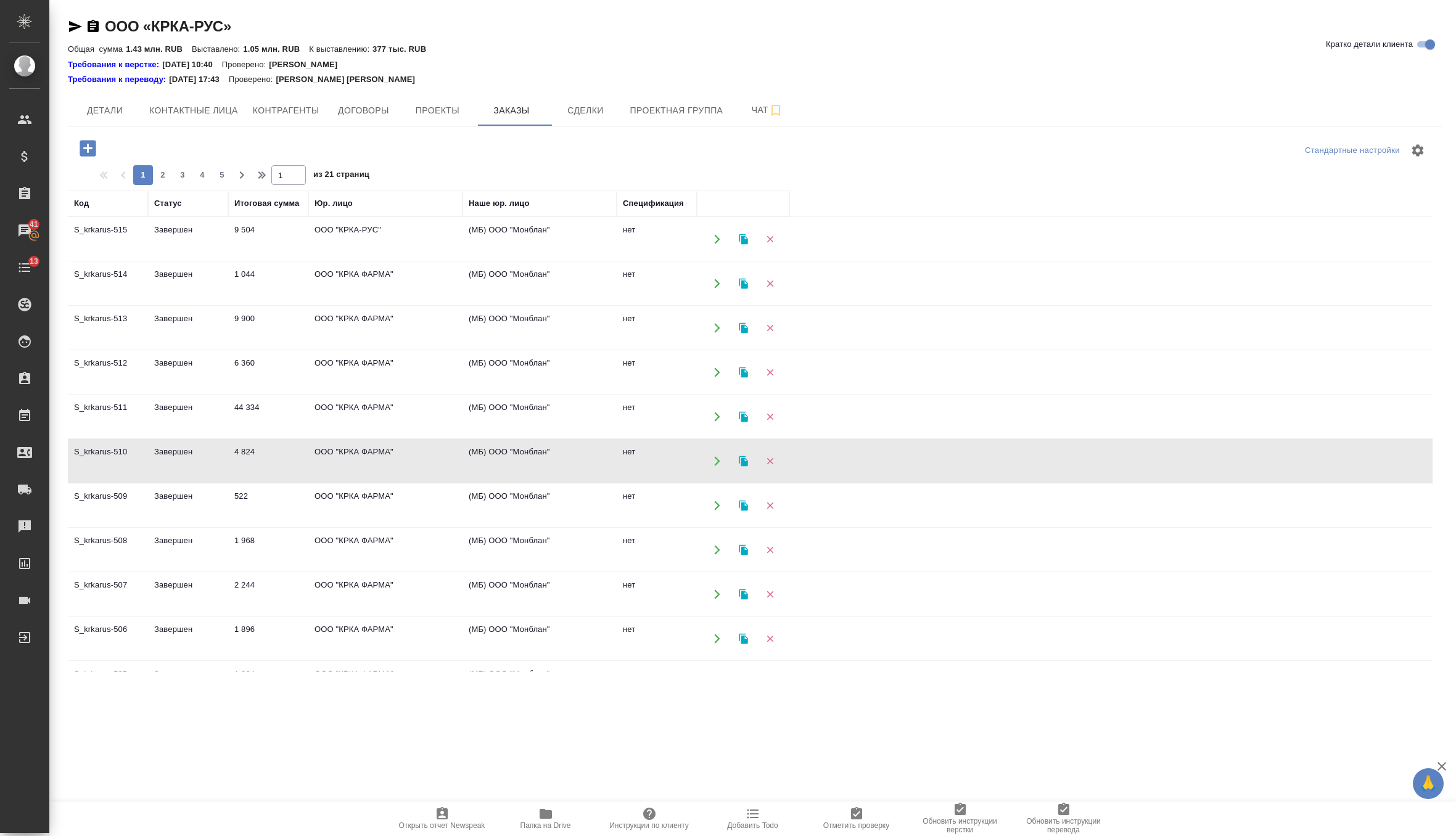
click at [325, 458] on td "ООО "КРКА ФАРМА"" at bounding box center [386, 461] width 154 height 43
click at [272, 509] on td "522" at bounding box center [268, 505] width 80 height 43
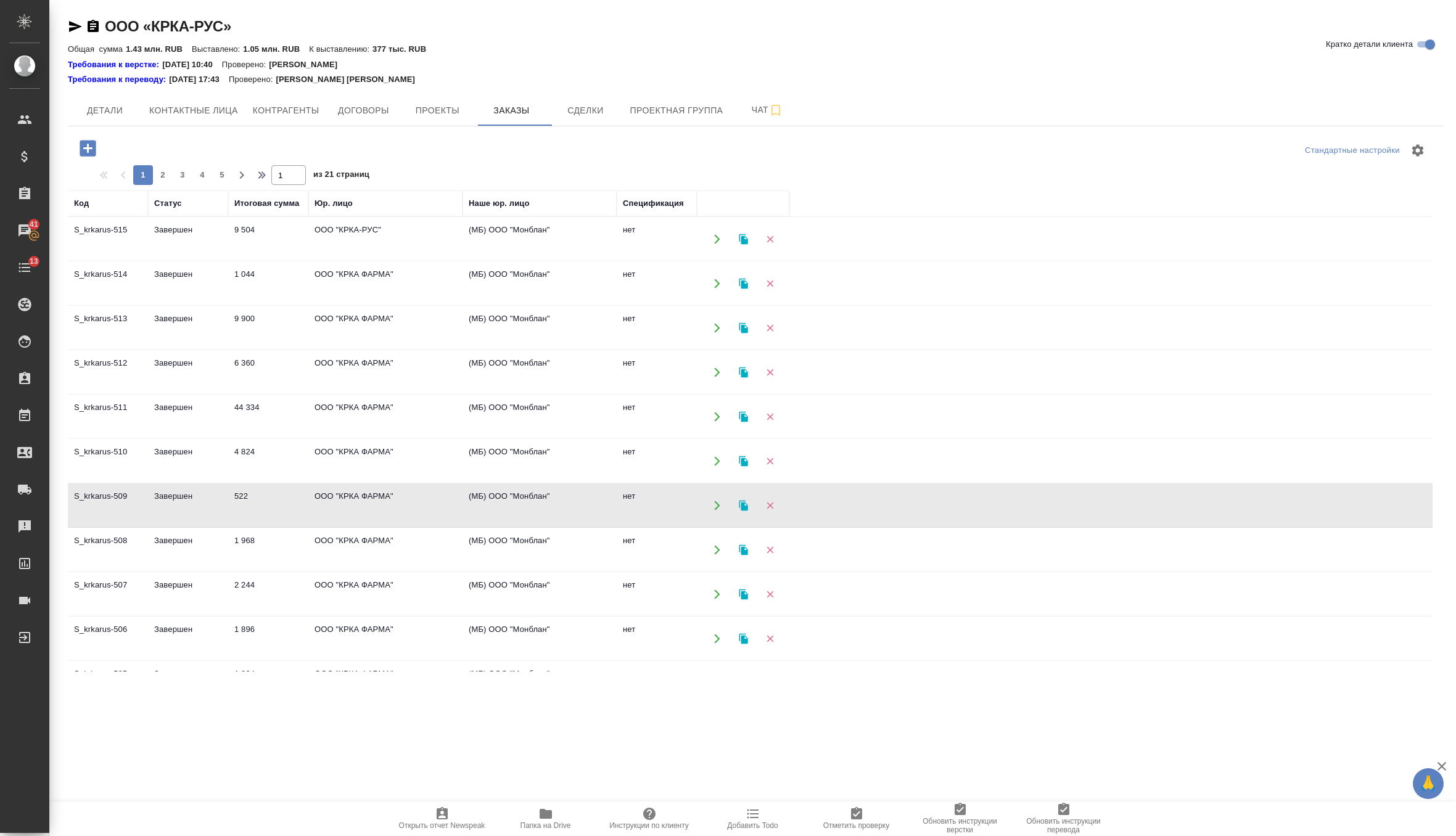
click at [247, 528] on td "1 968" at bounding box center [268, 550] width 80 height 43
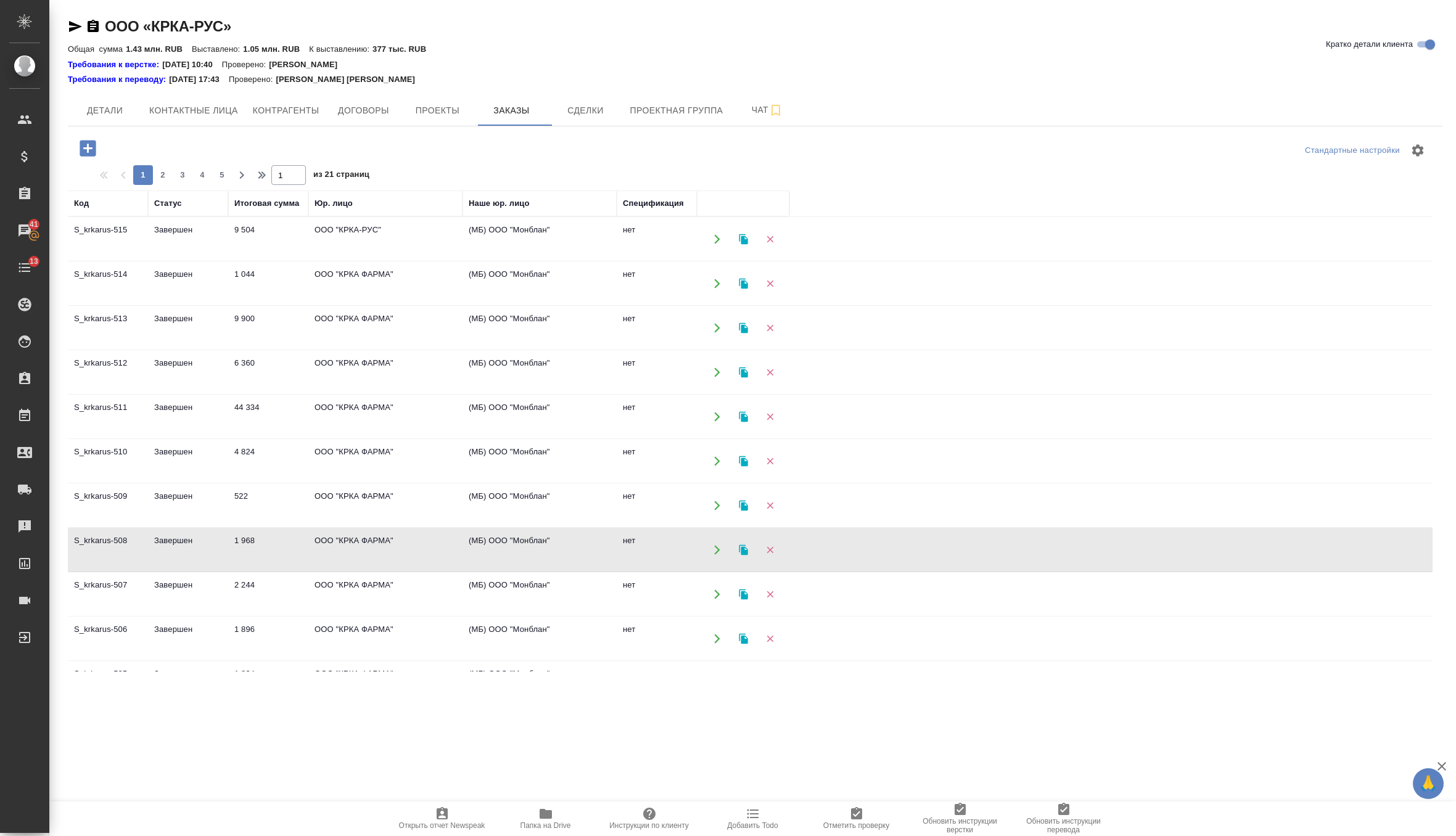
click at [305, 573] on td "2 244" at bounding box center [268, 594] width 80 height 43
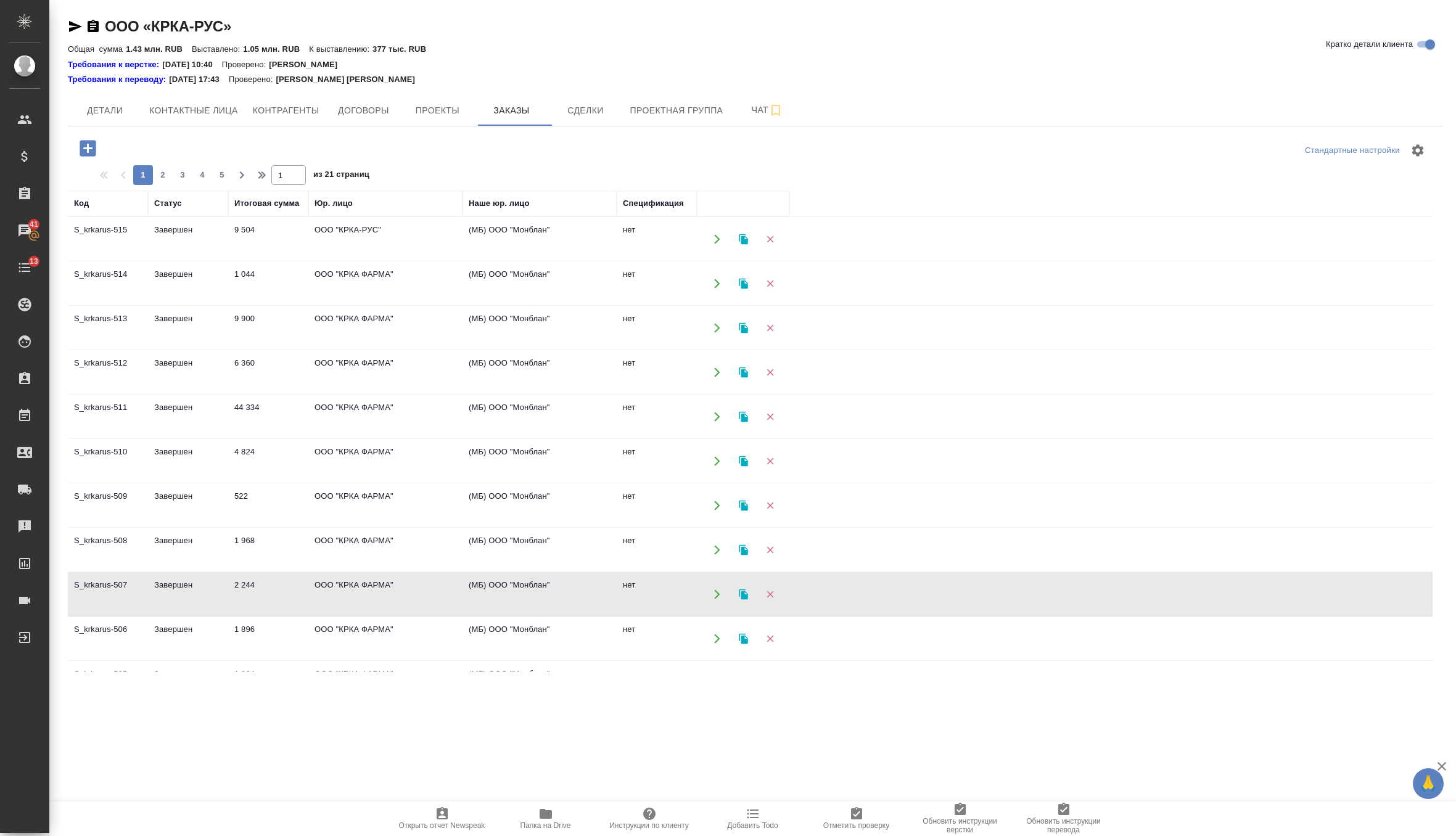
click at [305, 573] on td "2 244" at bounding box center [268, 594] width 80 height 43
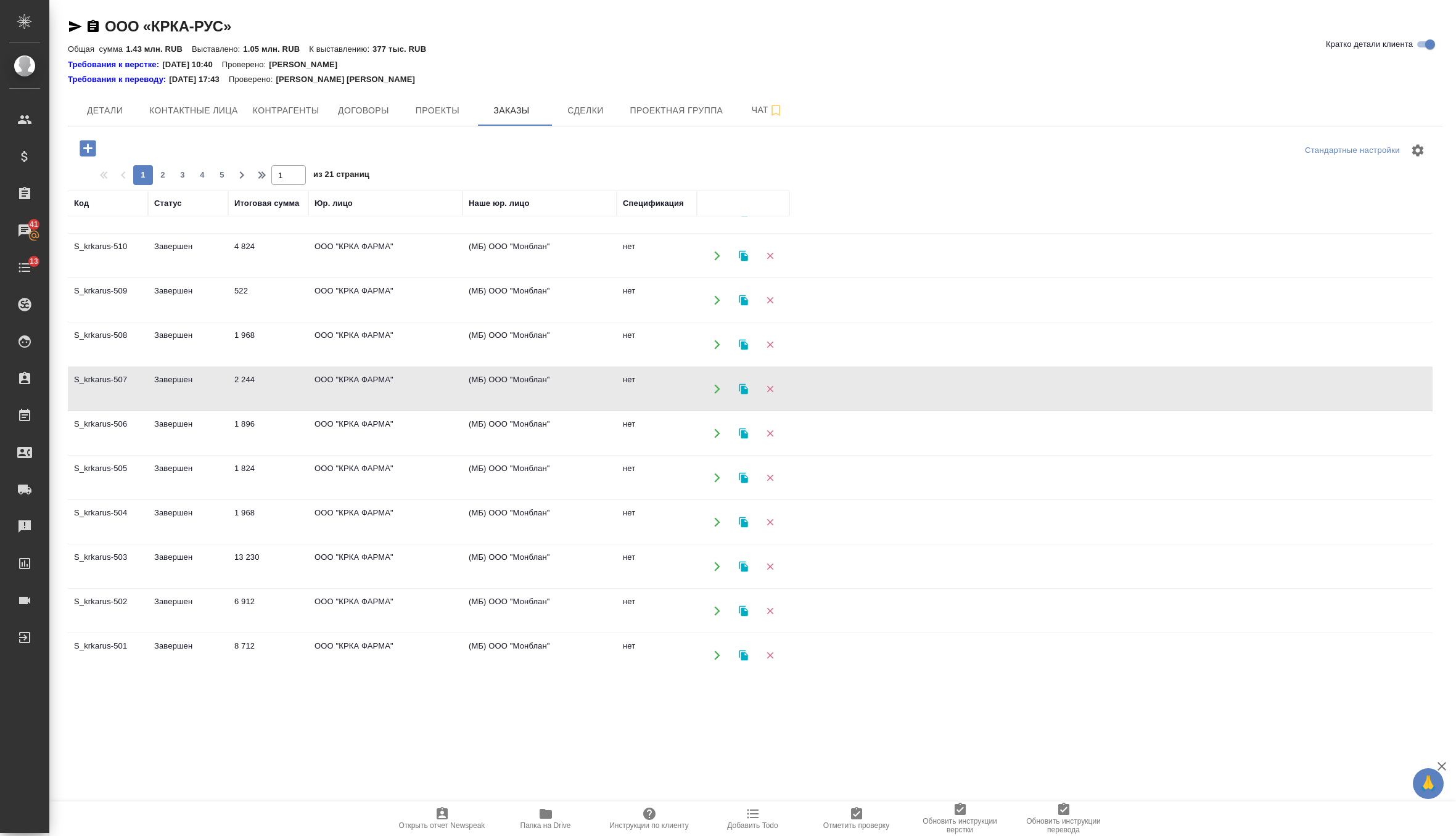
click at [282, 430] on td "1 896" at bounding box center [268, 433] width 80 height 43
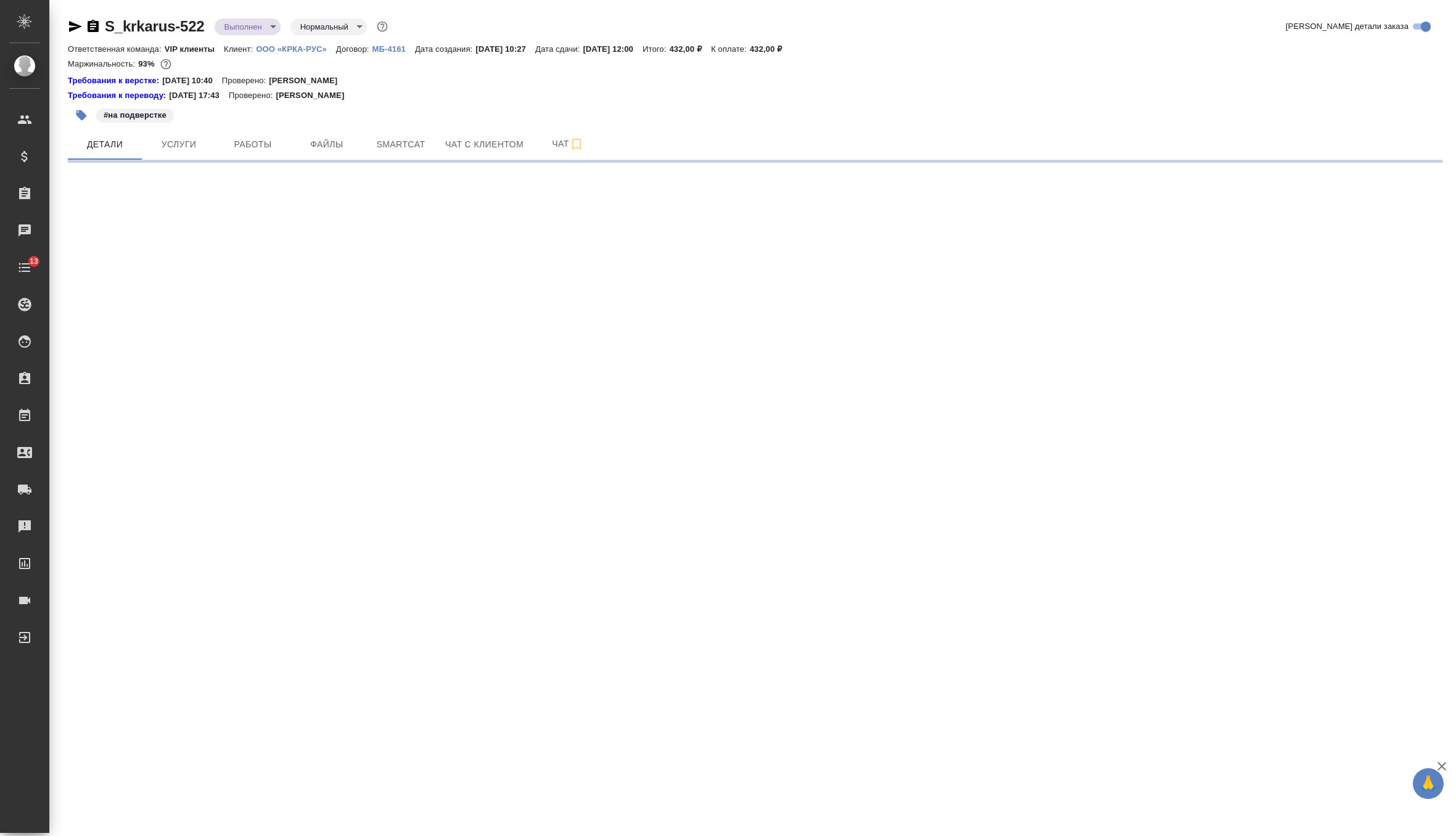
select select "RU"
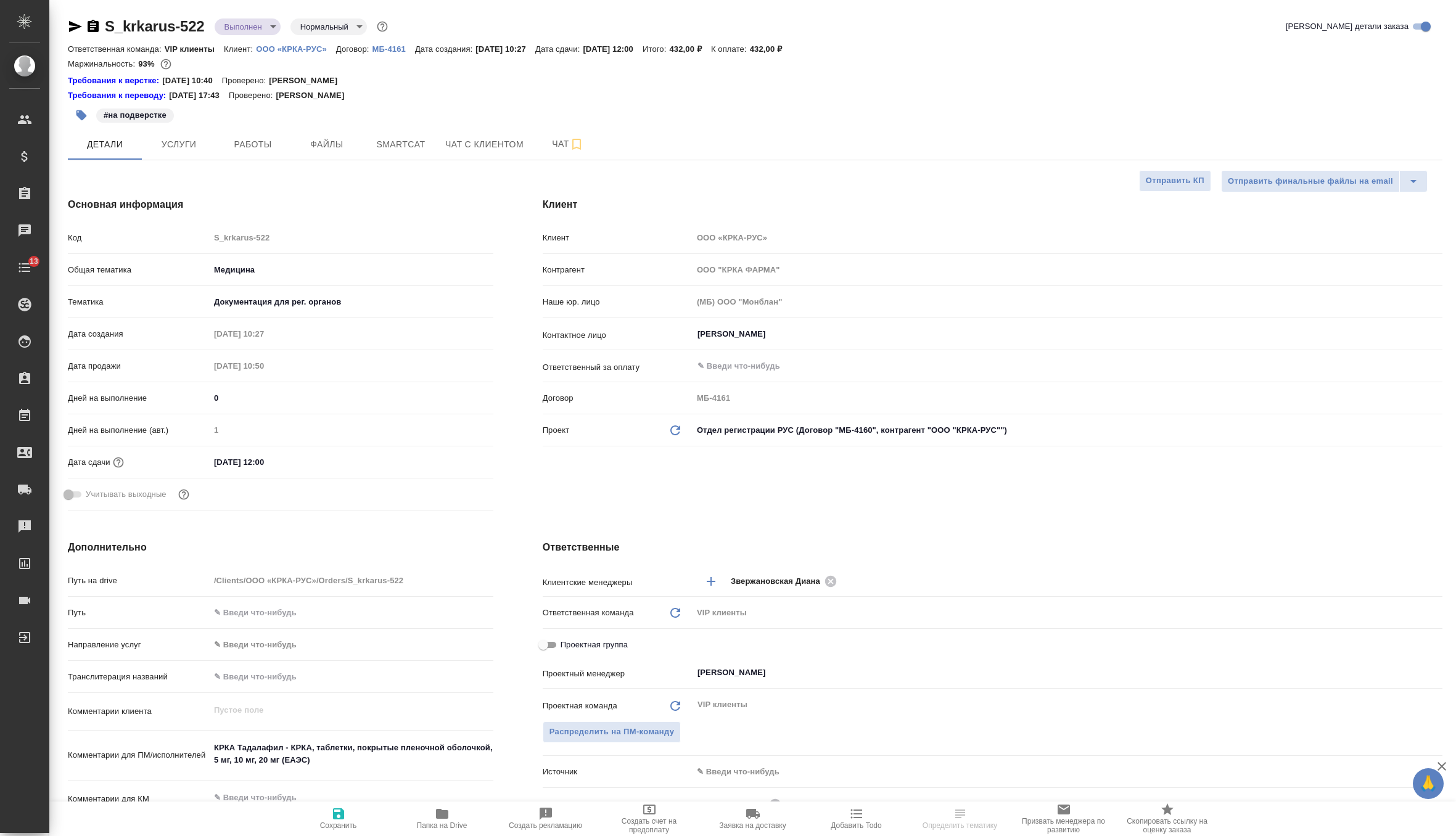
type textarea "x"
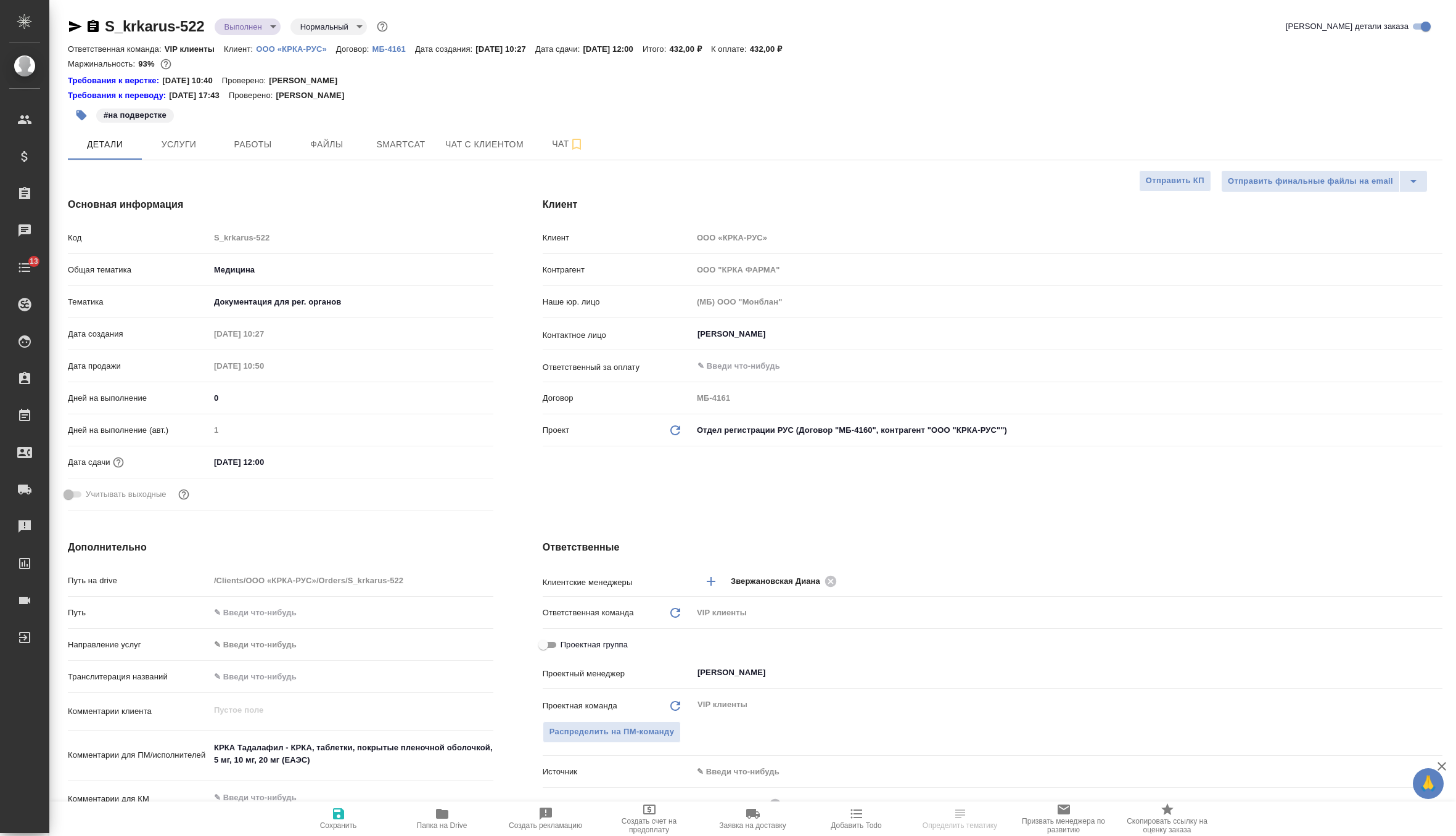
type textarea "x"
click at [677, 429] on icon "Обновить данные" at bounding box center [675, 430] width 15 height 15
type textarea "x"
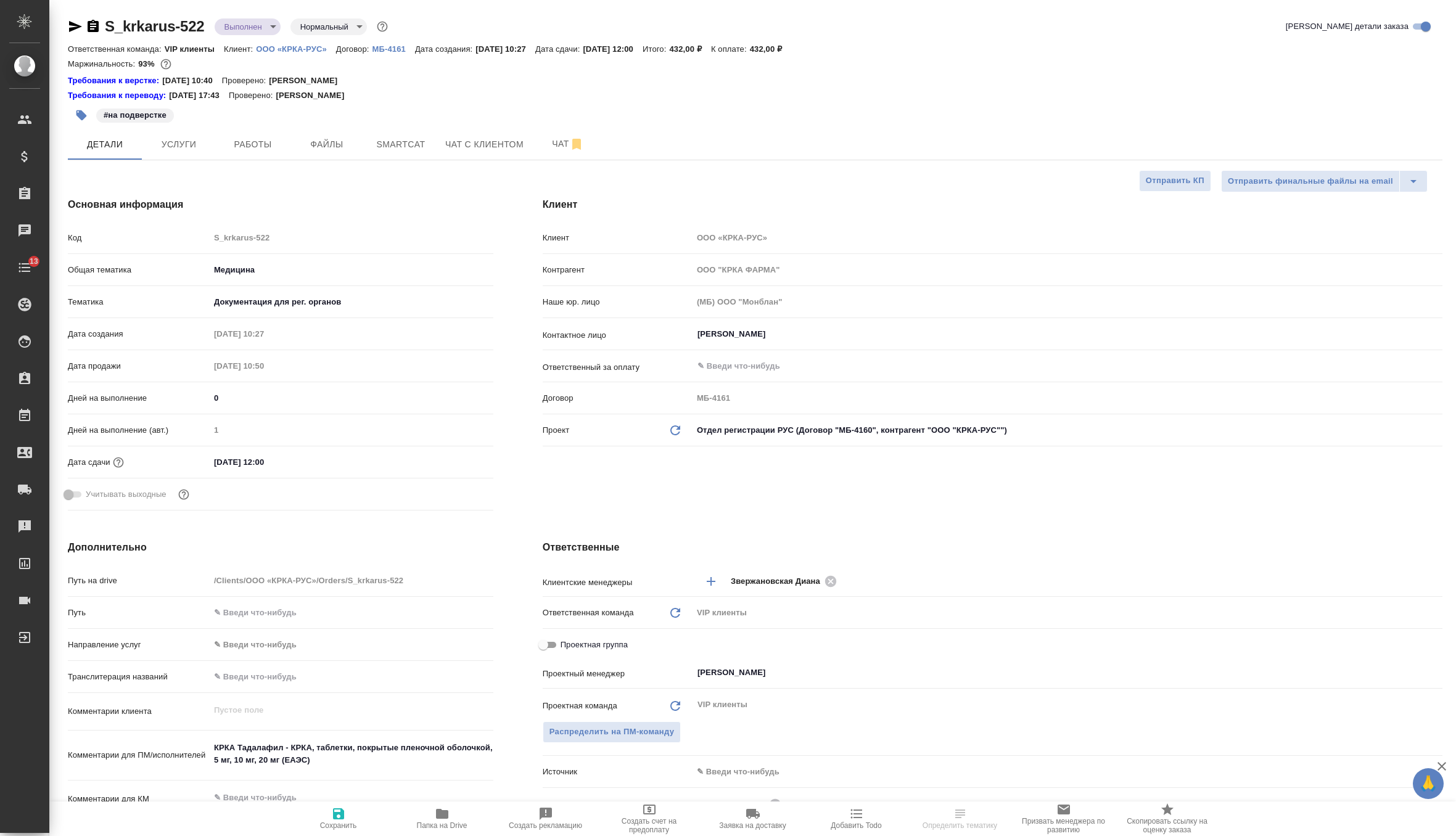
type input "ООО "КРКА-РУС""
type input "МБ-4160"
type textarea "x"
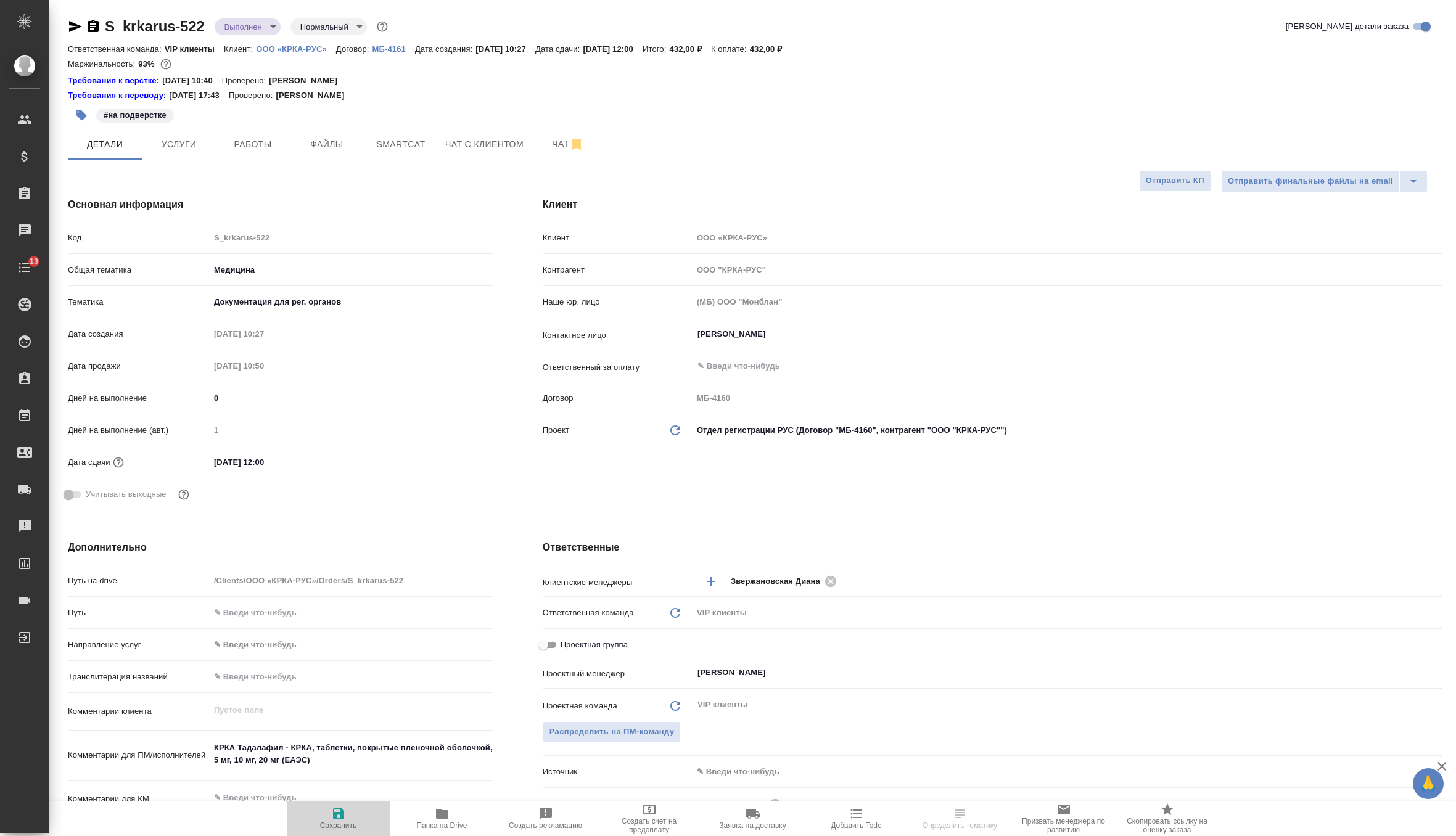
click at [335, 813] on icon "button" at bounding box center [338, 814] width 12 height 12
type textarea "x"
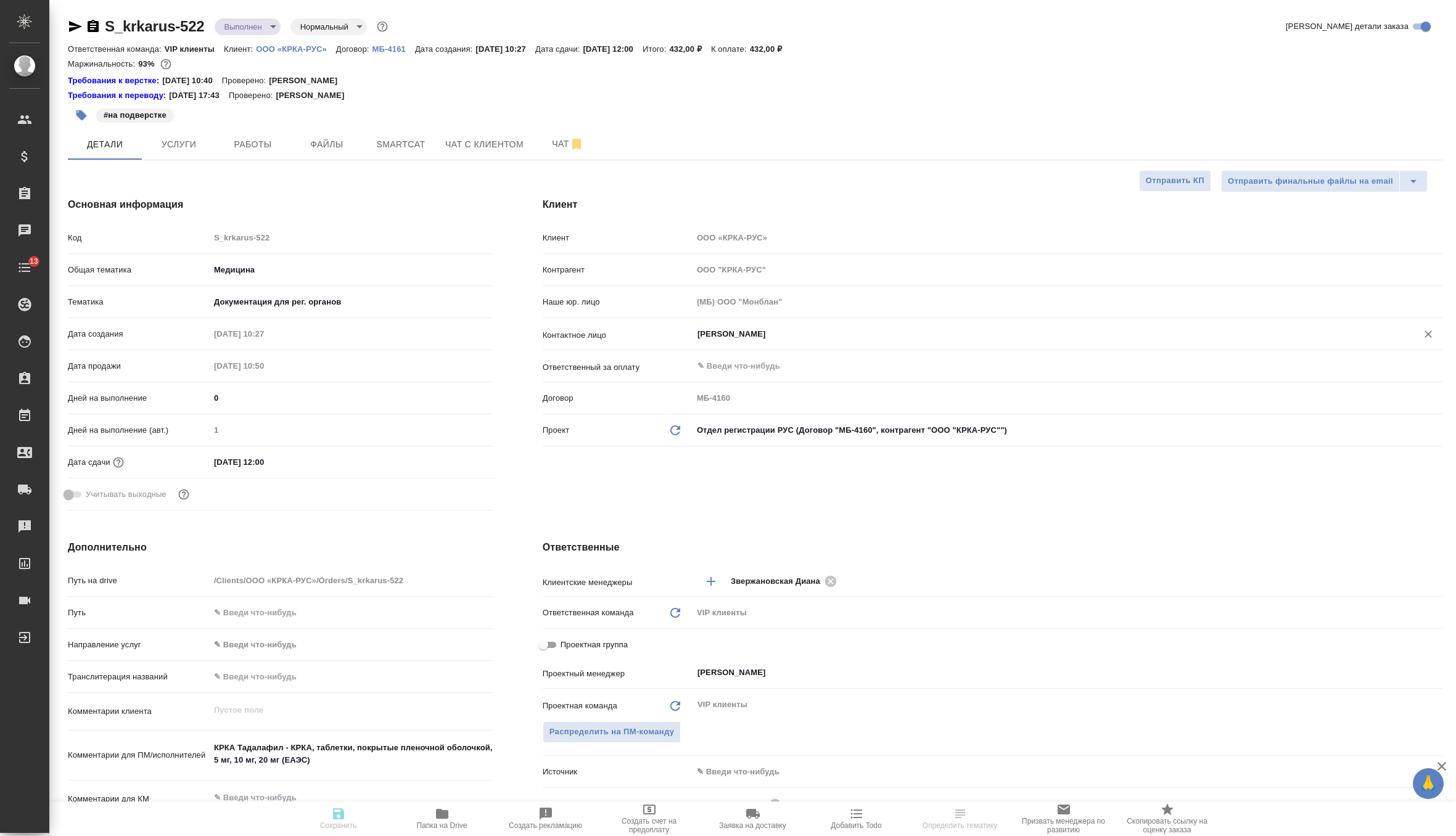
type textarea "x"
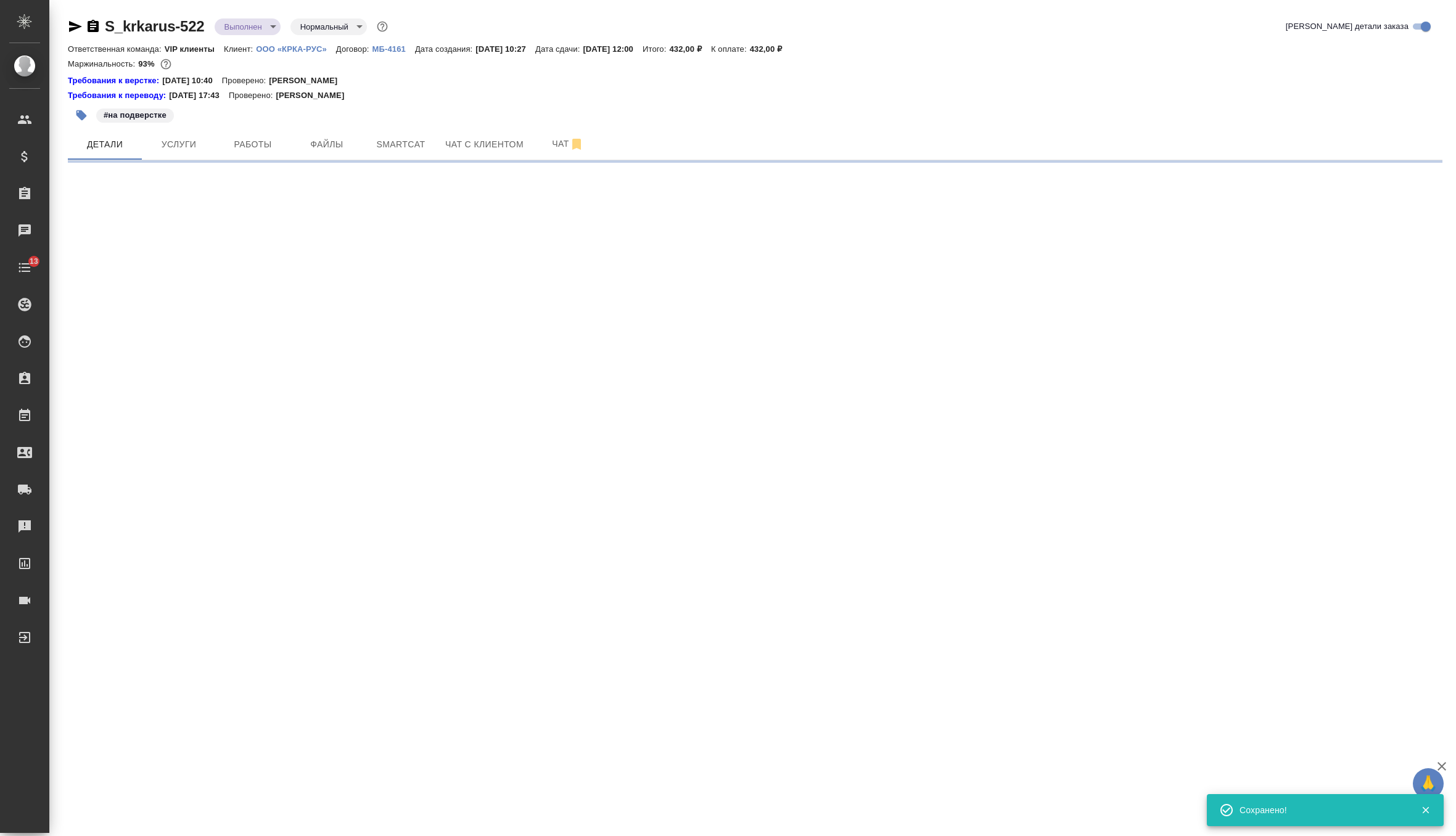
select select "RU"
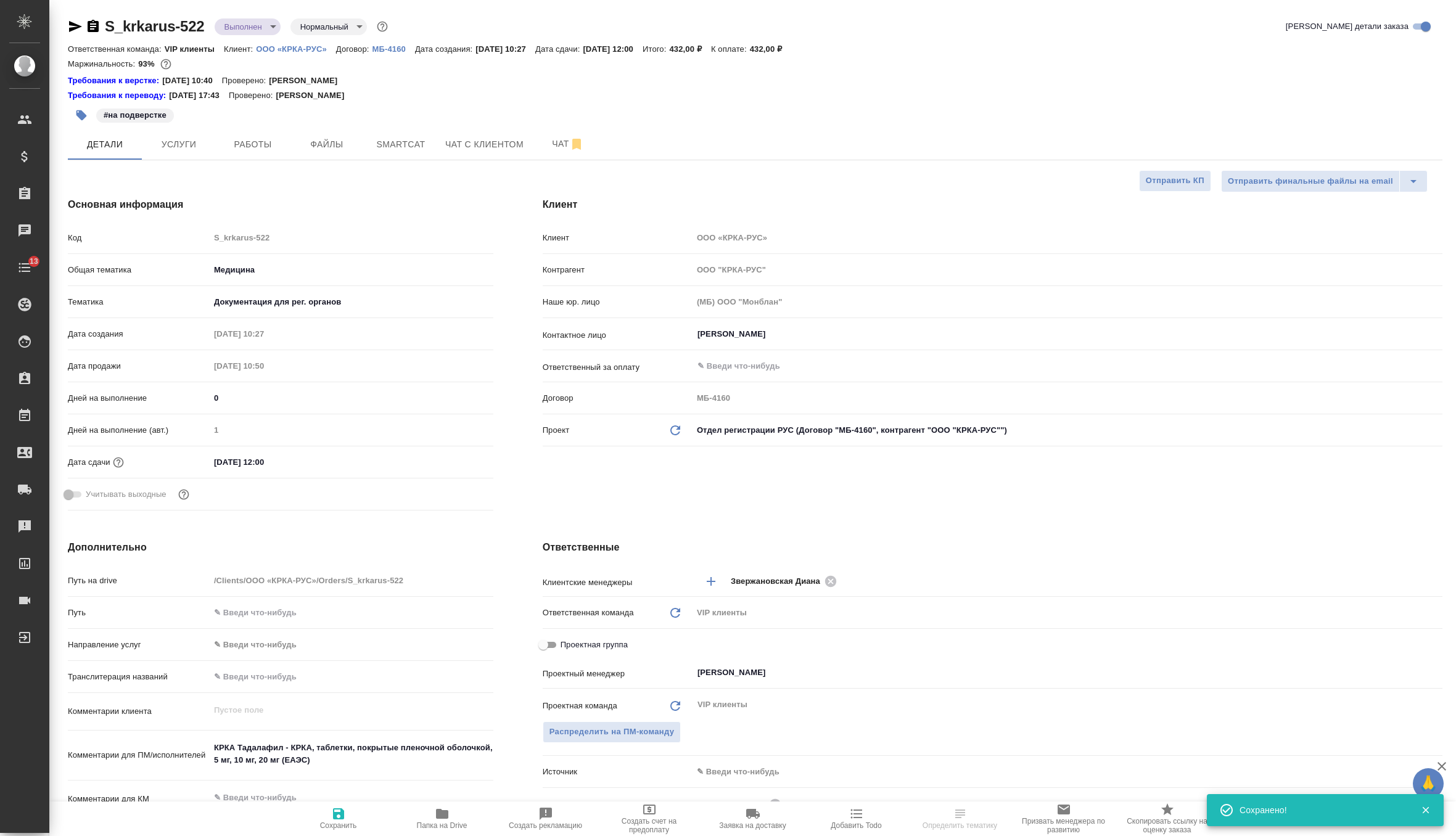
type textarea "x"
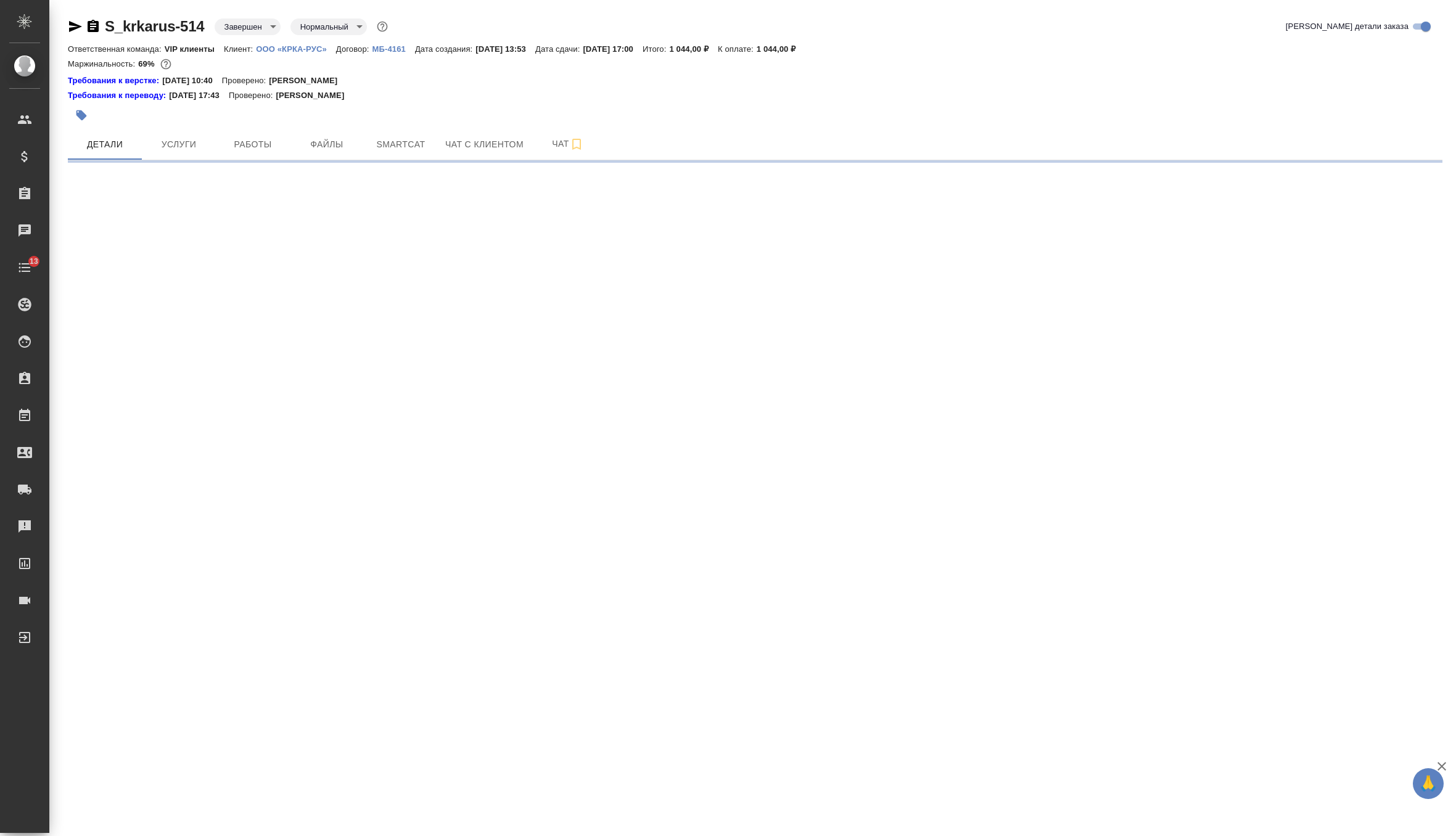
select select "RU"
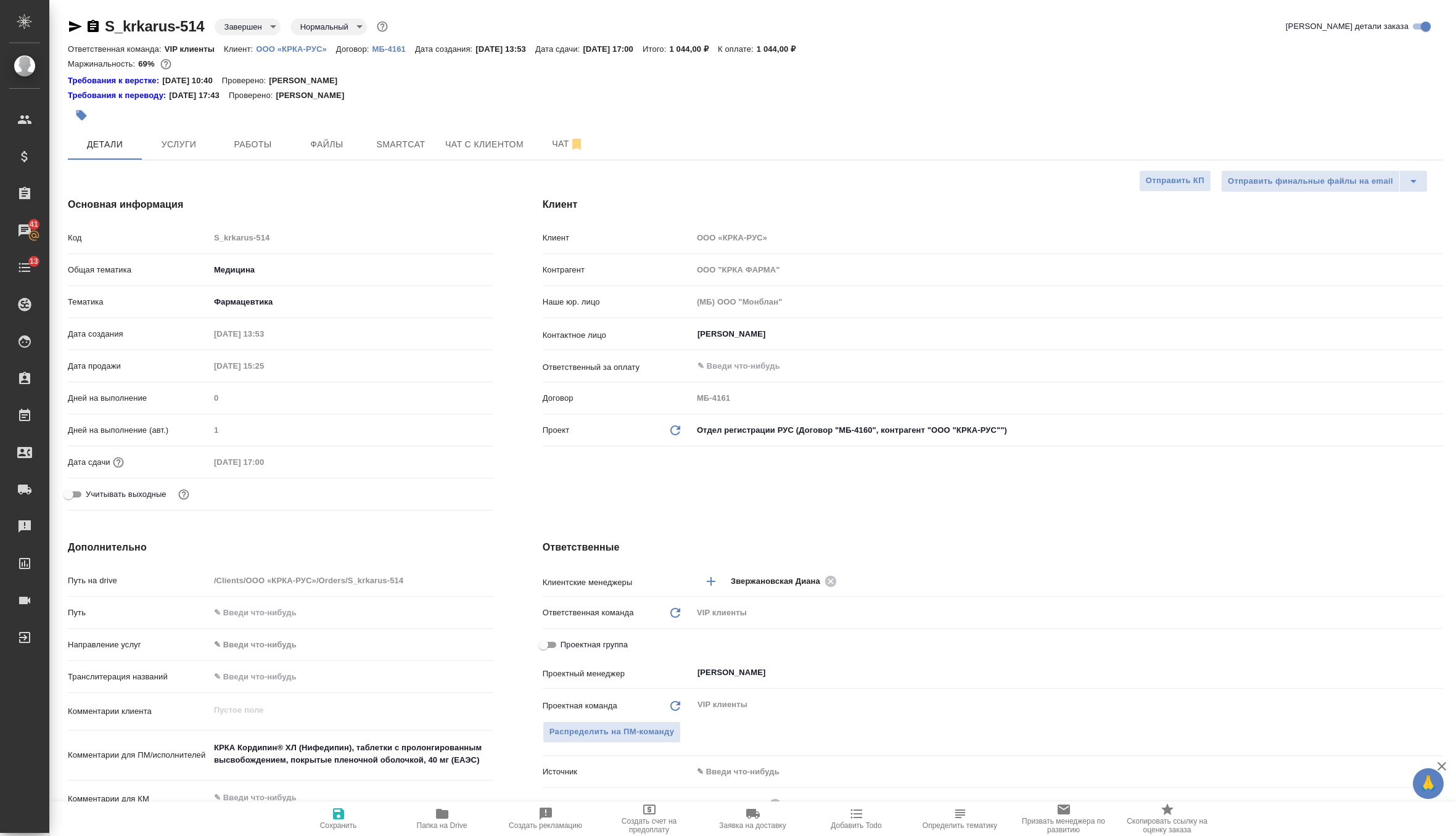
type textarea "x"
click at [671, 434] on icon "Обновить данные" at bounding box center [675, 430] width 15 height 15
type textarea "x"
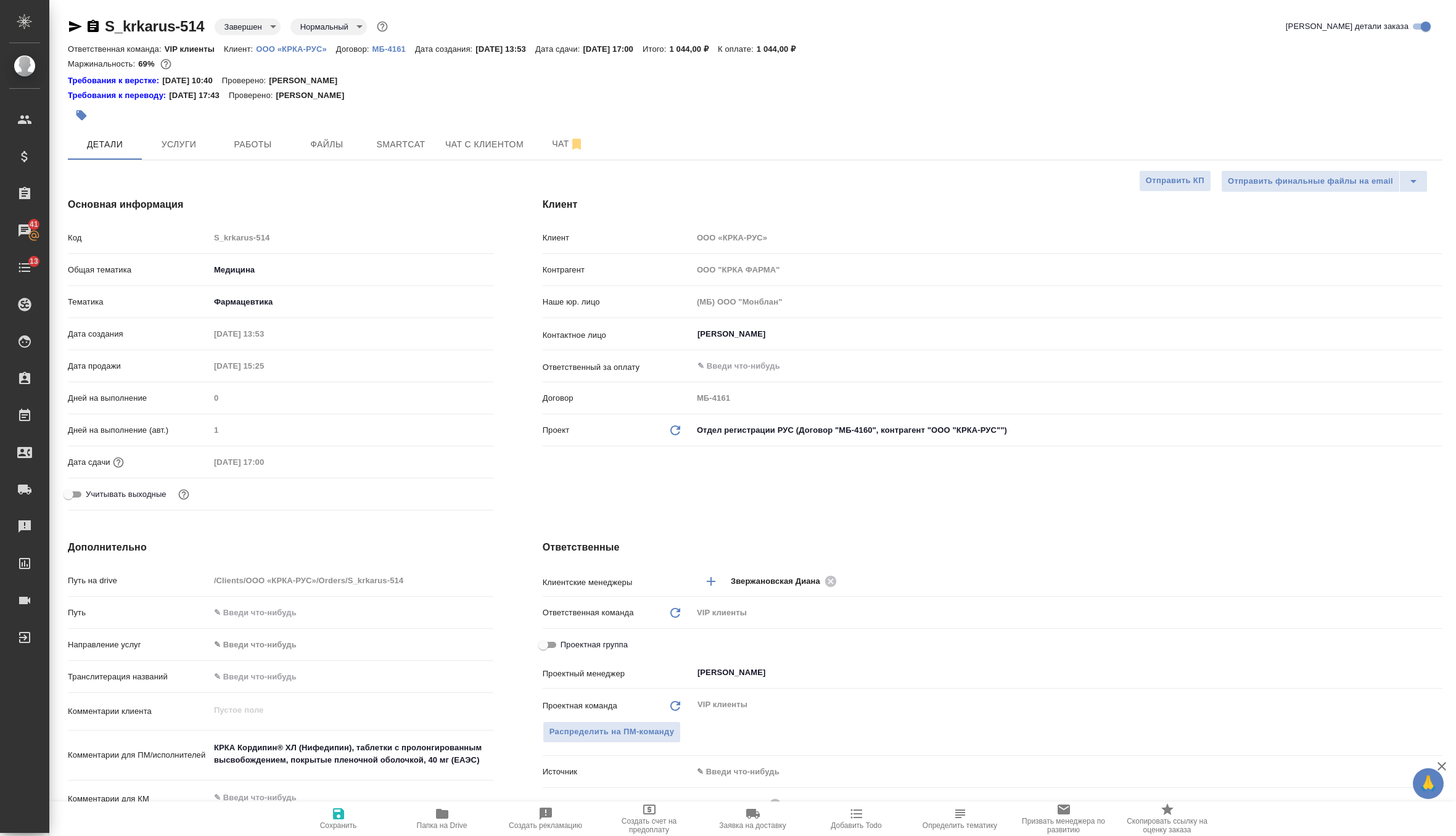
type textarea "x"
type input "ООО "КРКА-РУС""
type input "МБ-4160"
type textarea "x"
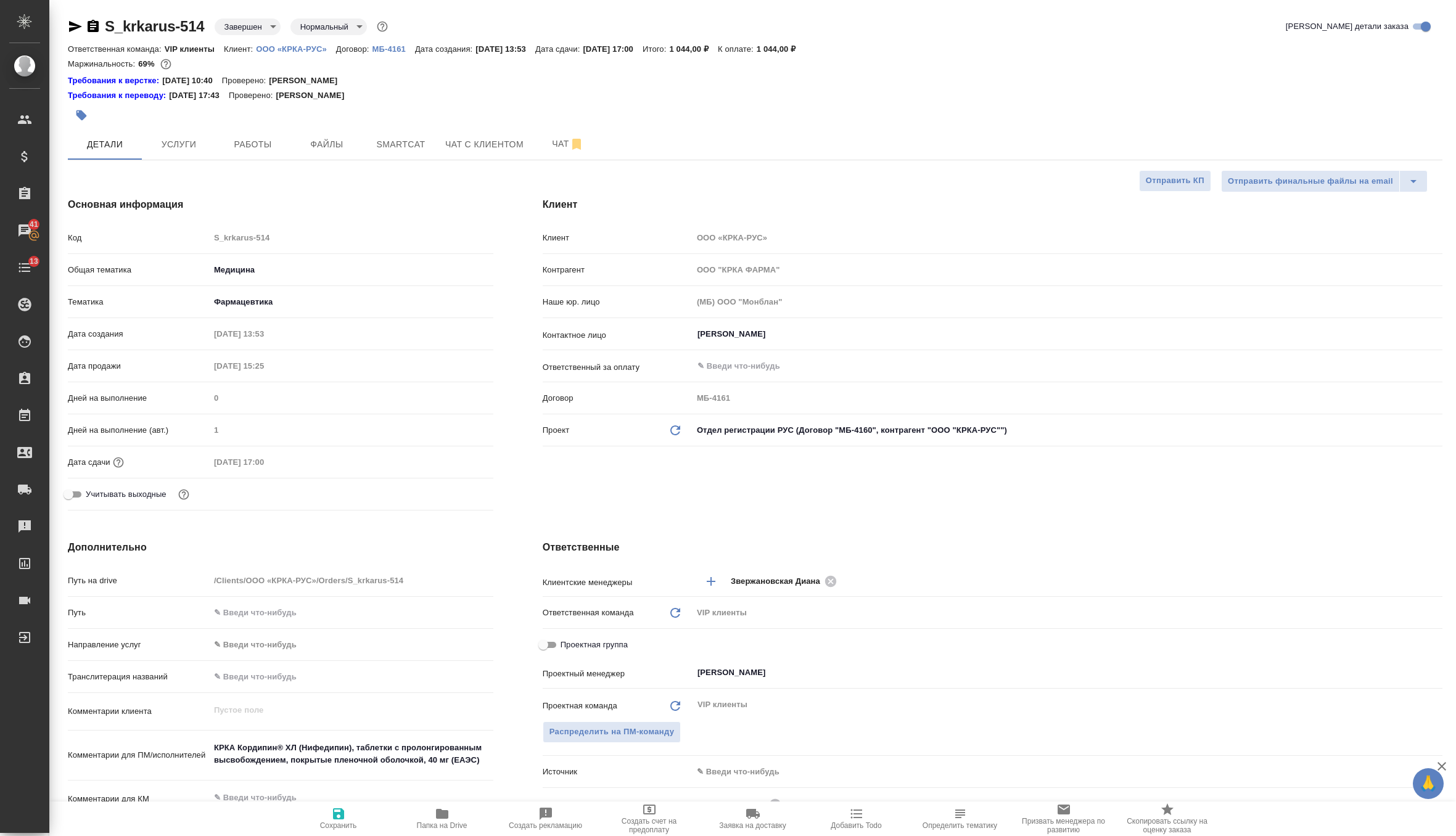
type textarea "x"
click at [344, 812] on icon "button" at bounding box center [338, 813] width 15 height 15
type textarea "x"
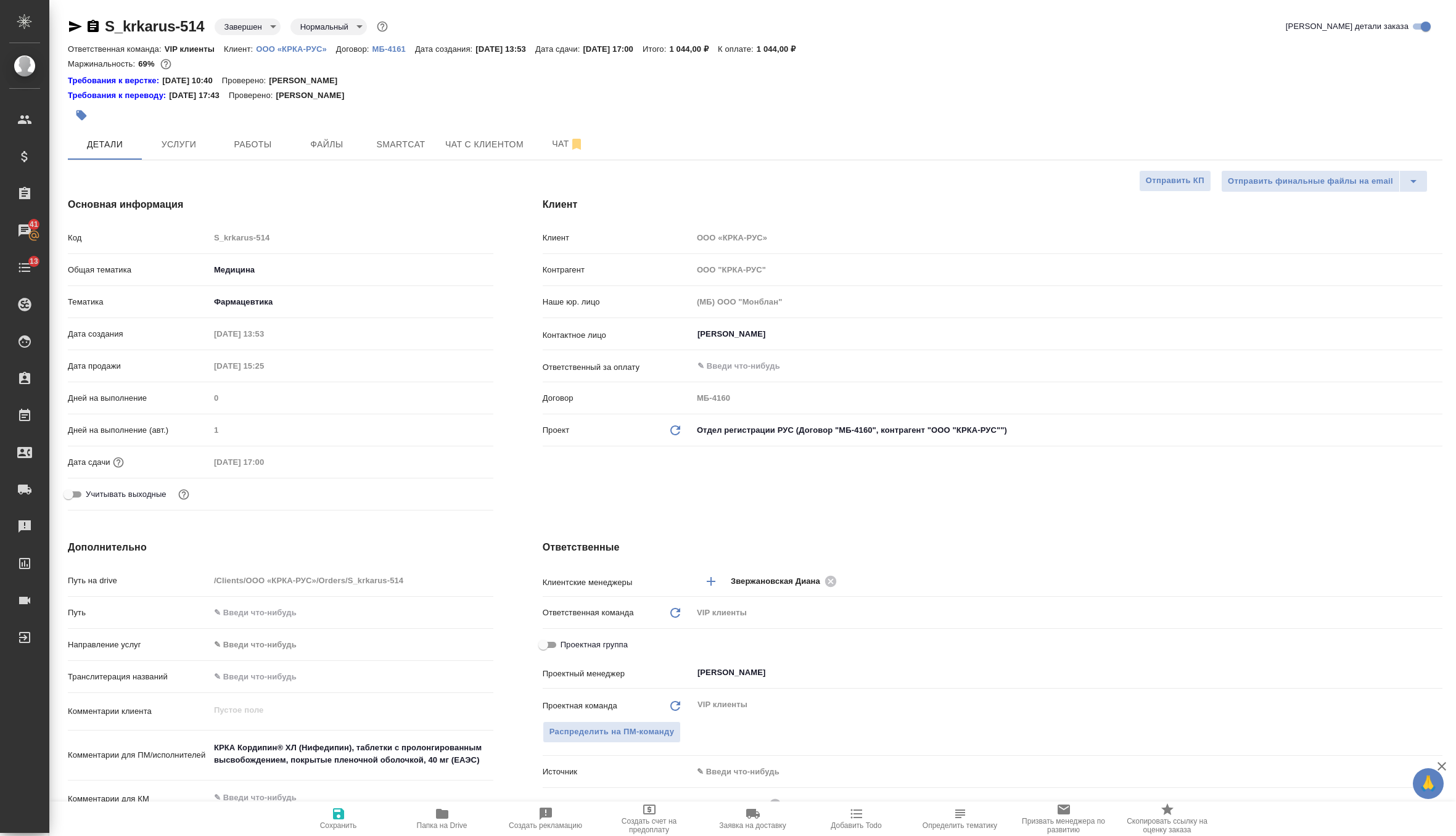
type textarea "x"
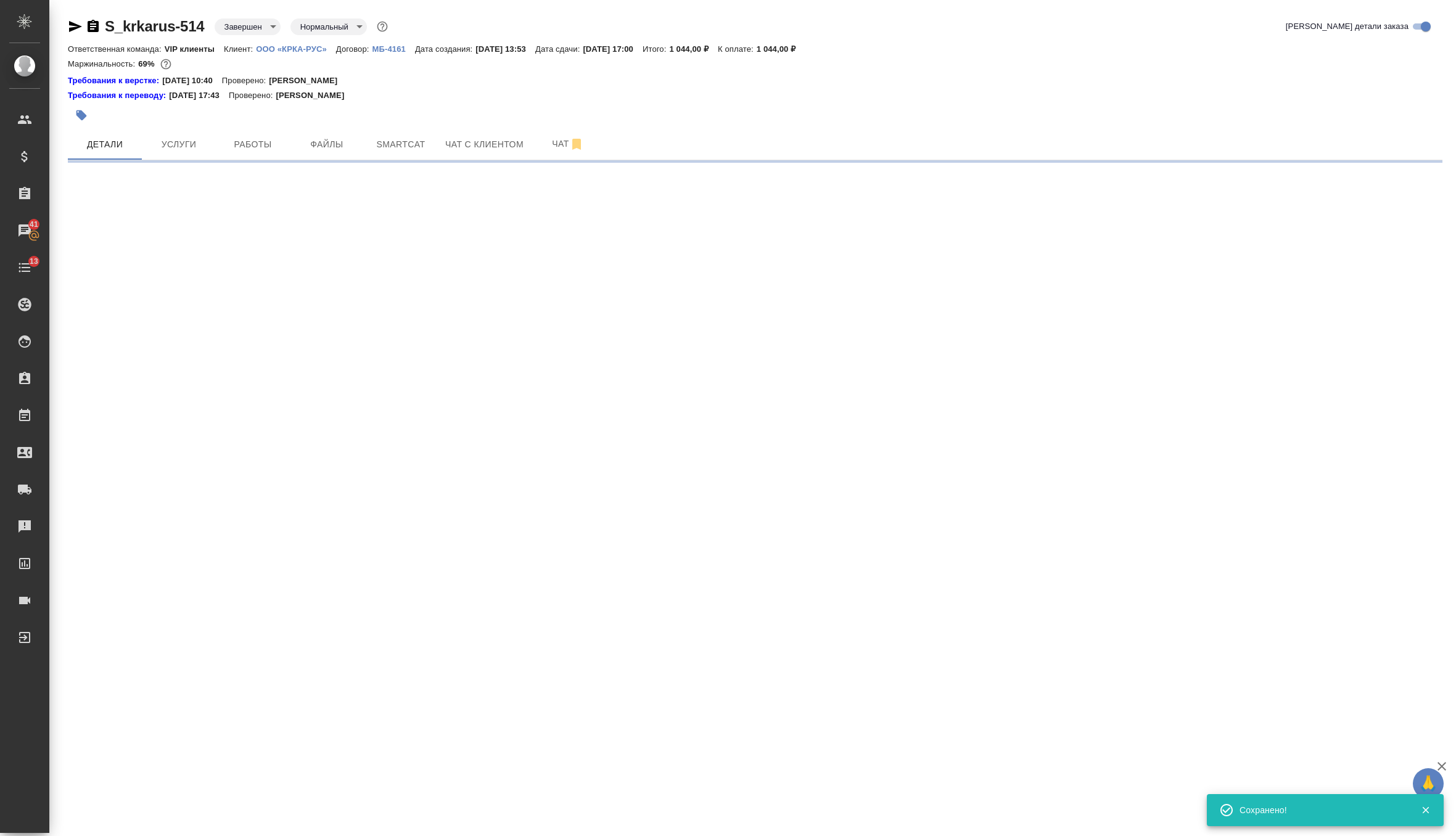
select select "RU"
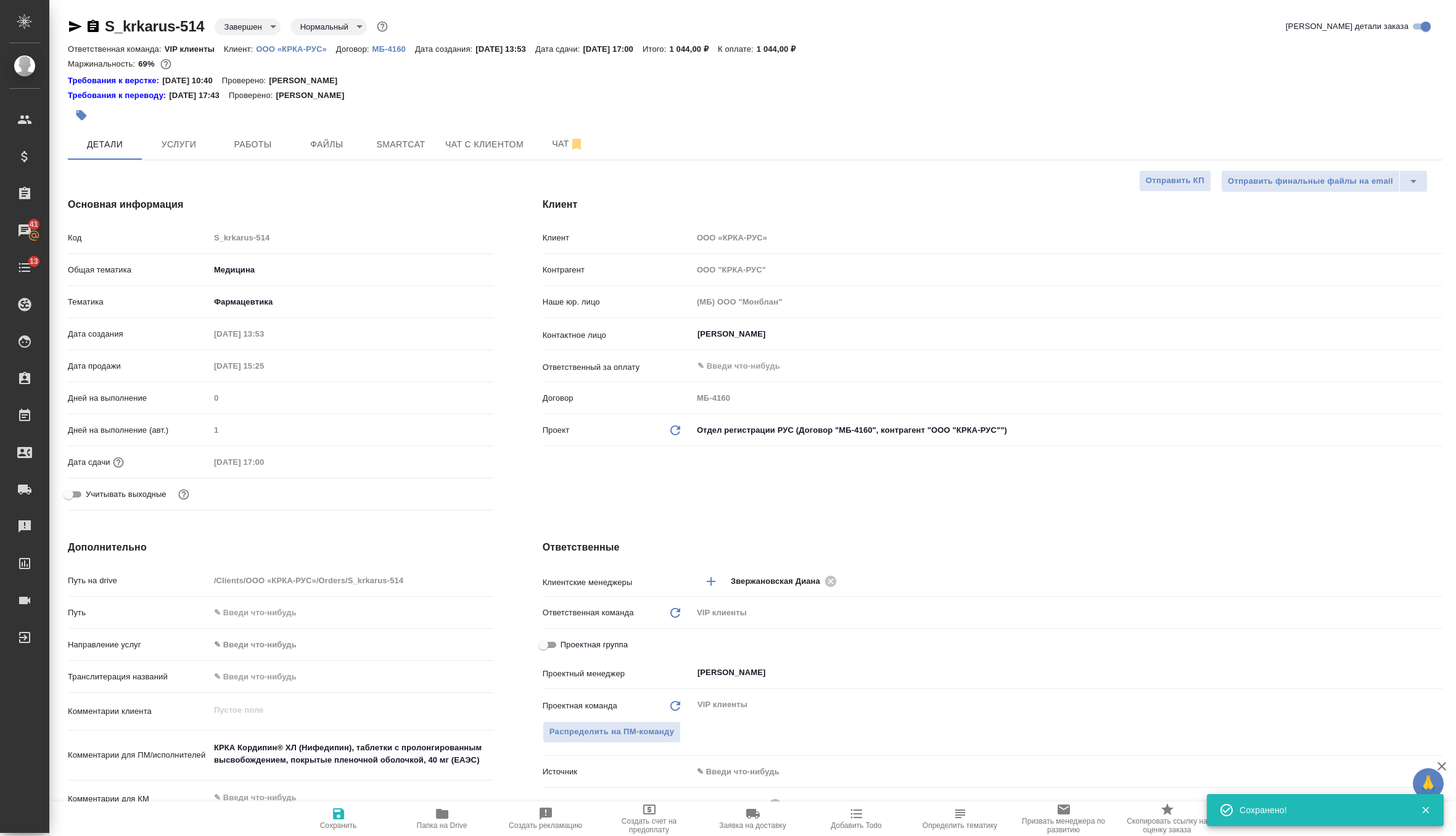
type textarea "x"
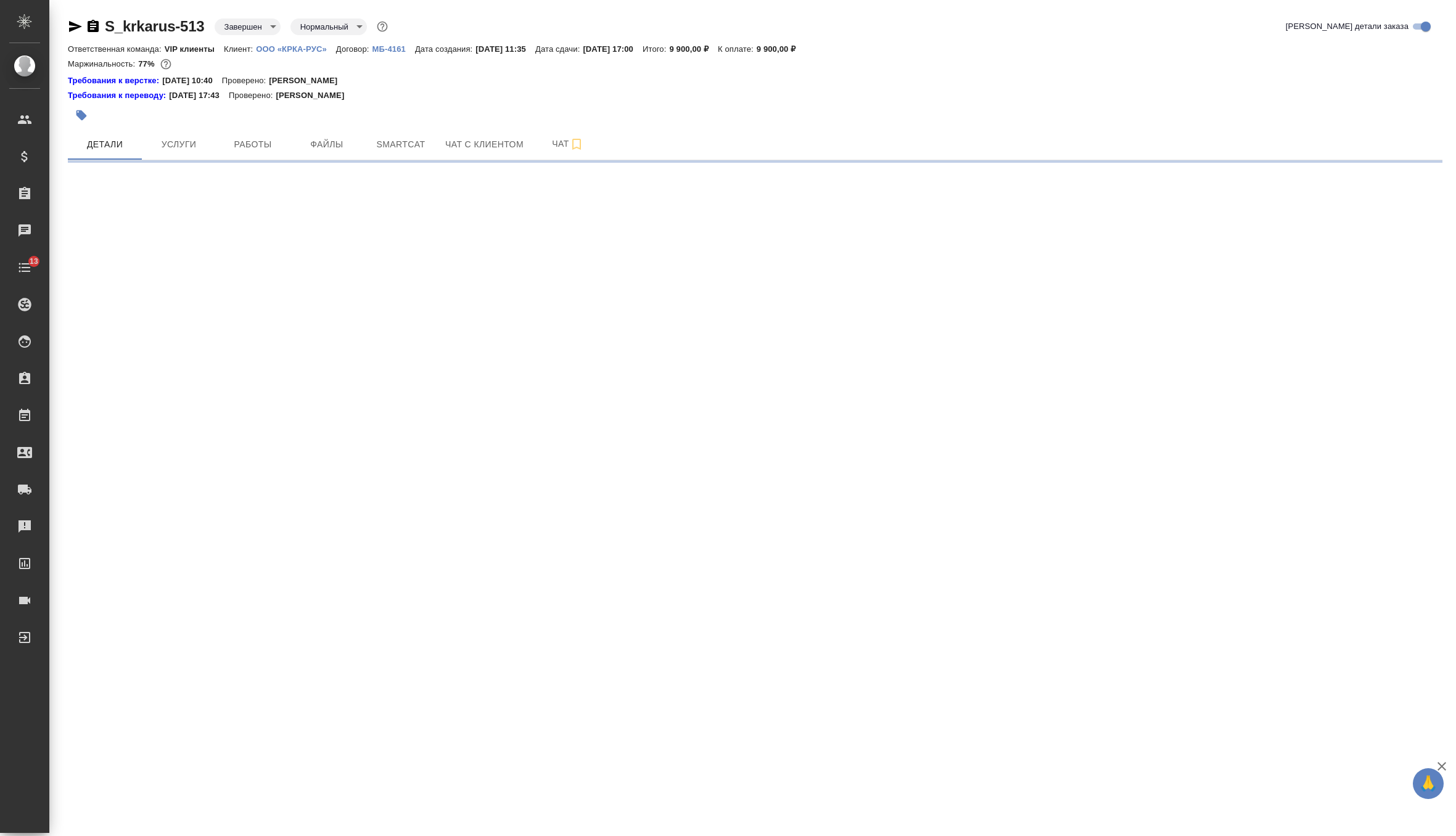
select select "RU"
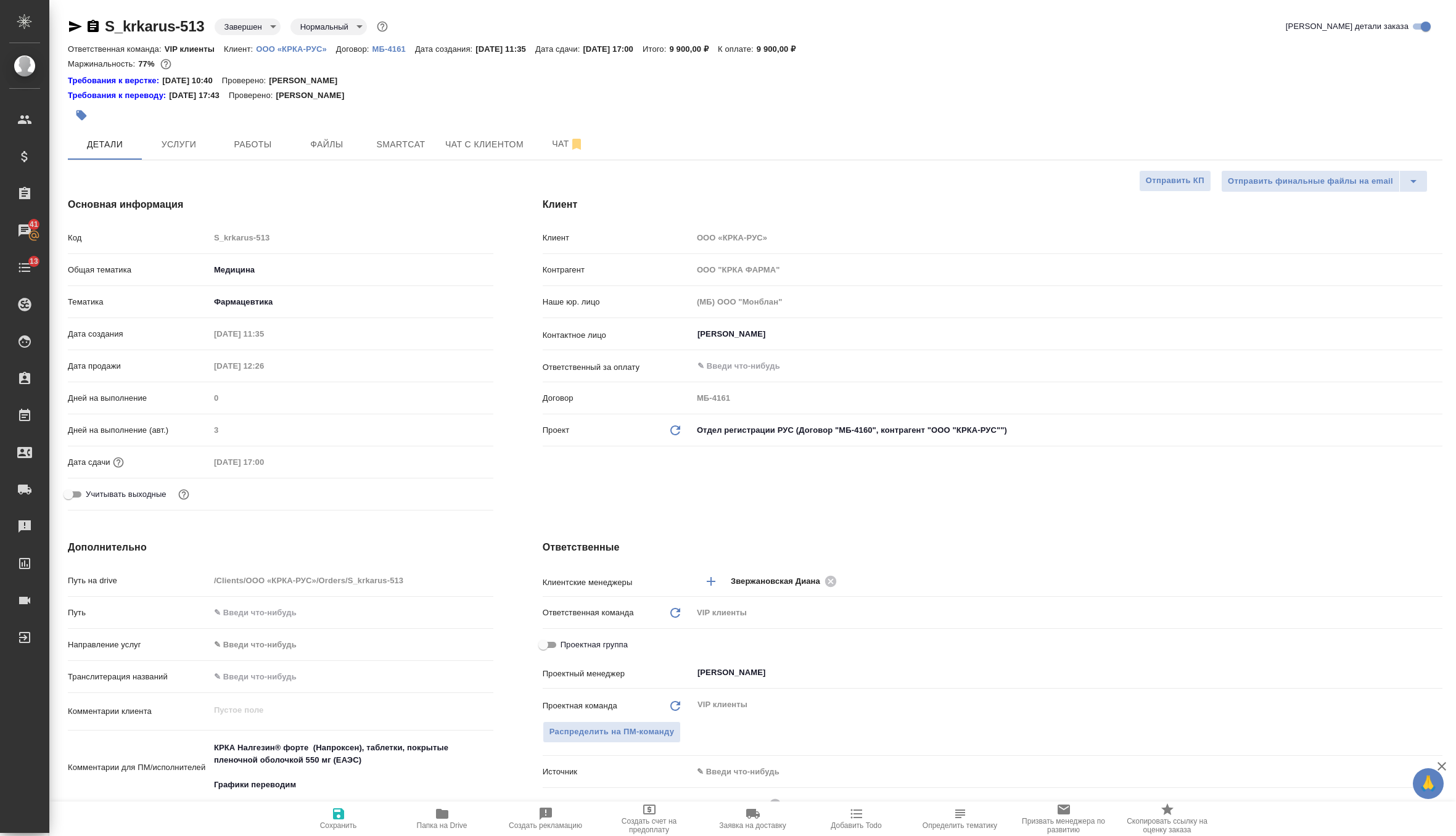
type textarea "x"
click at [675, 431] on icon "Обновить данные" at bounding box center [675, 430] width 15 height 15
type textarea "x"
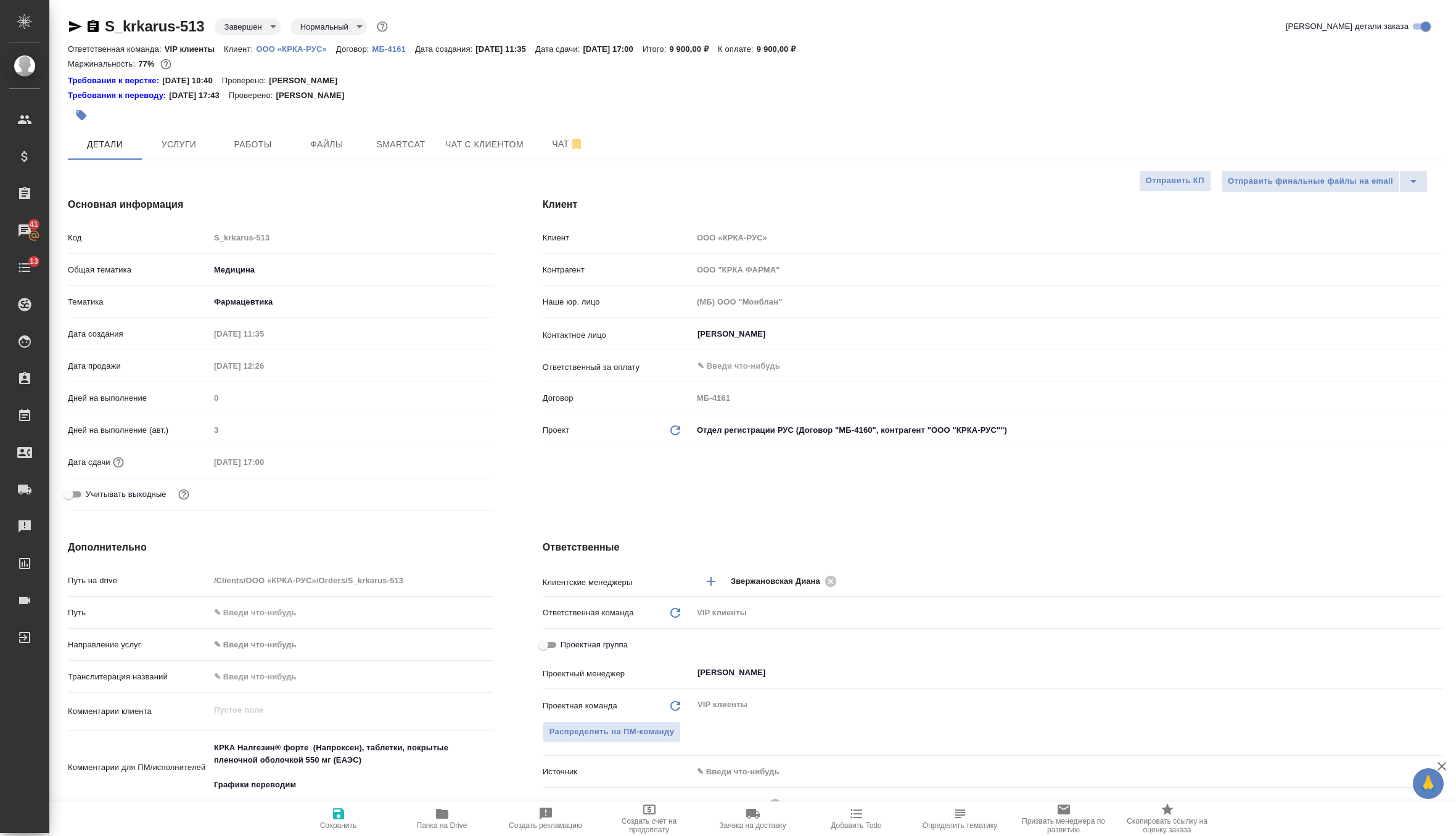
type textarea "x"
type input "ООО "КРКА-РУС""
type input "МБ-4160"
type textarea "x"
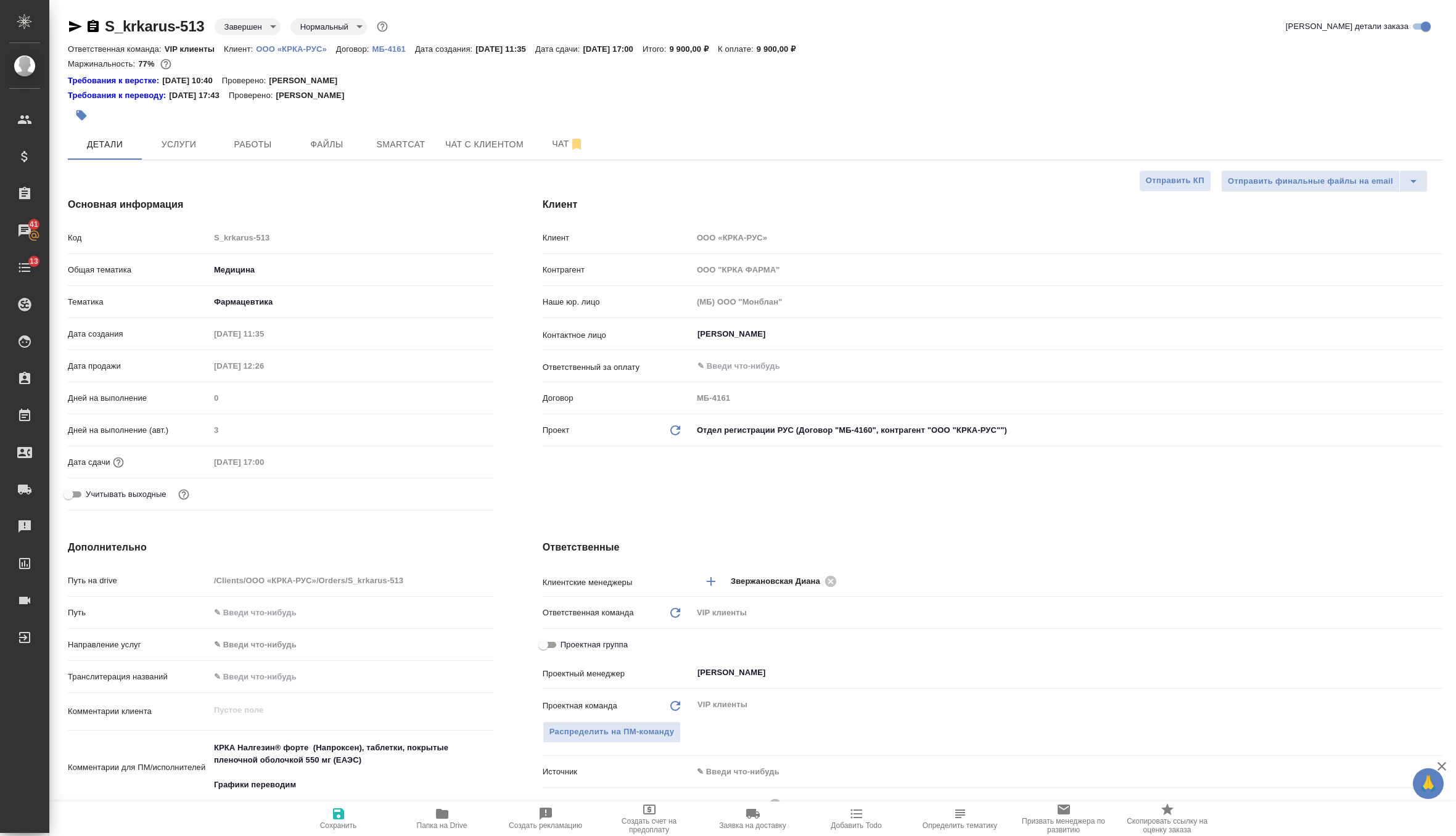
type textarea "x"
click at [346, 809] on span "Сохранить" at bounding box center [339, 817] width 89 height 23
type textarea "x"
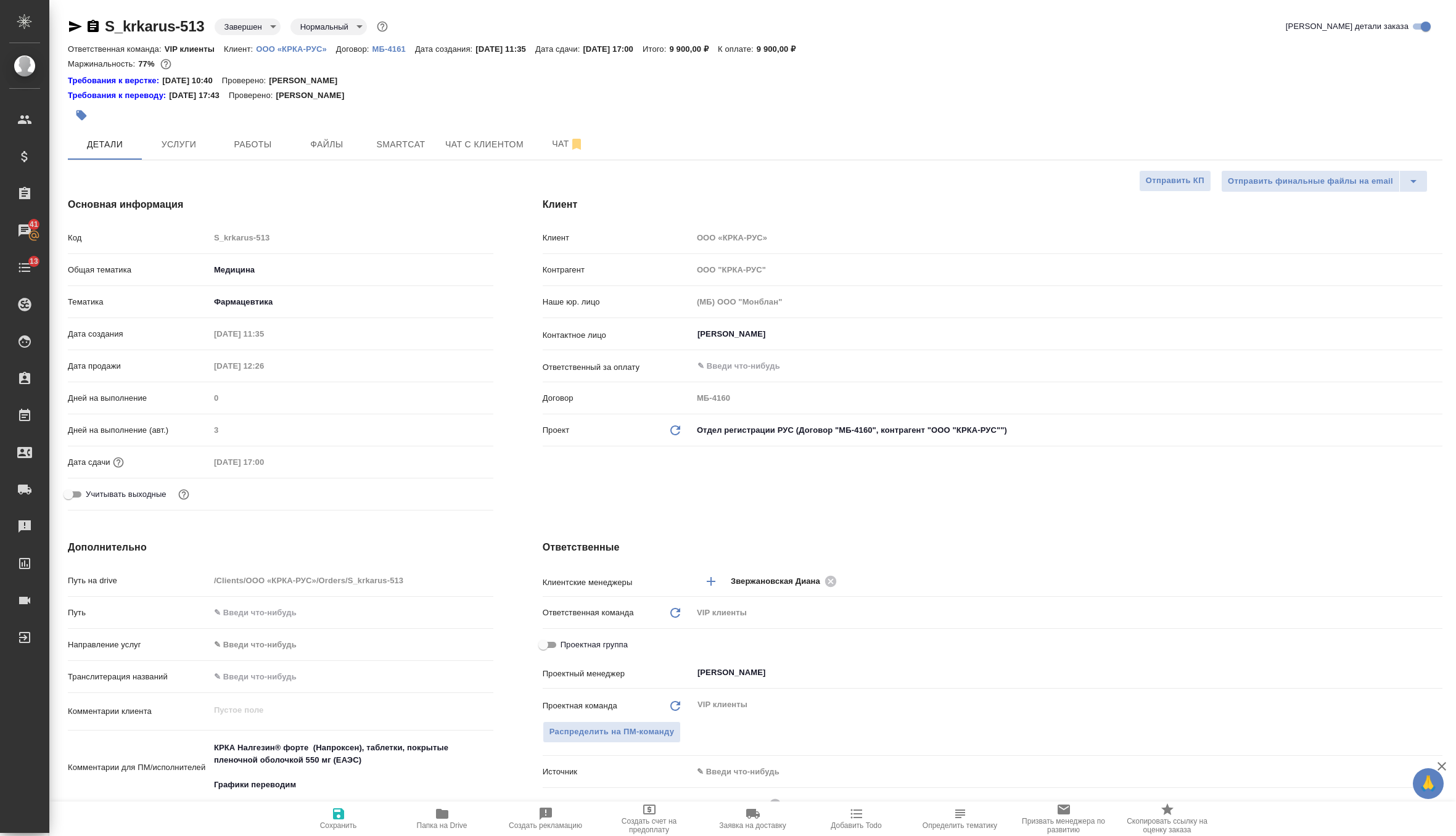
type textarea "x"
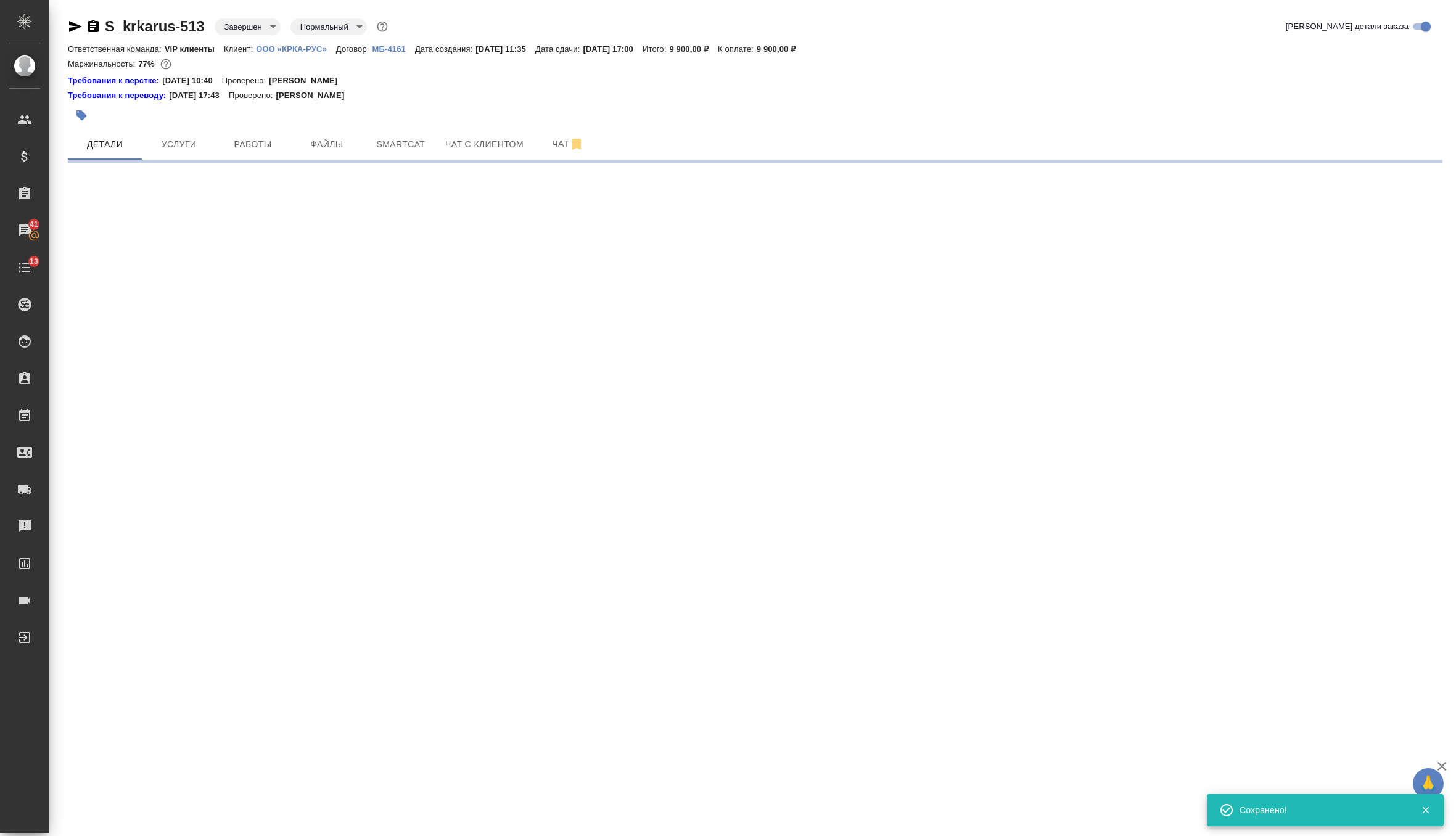
select select "RU"
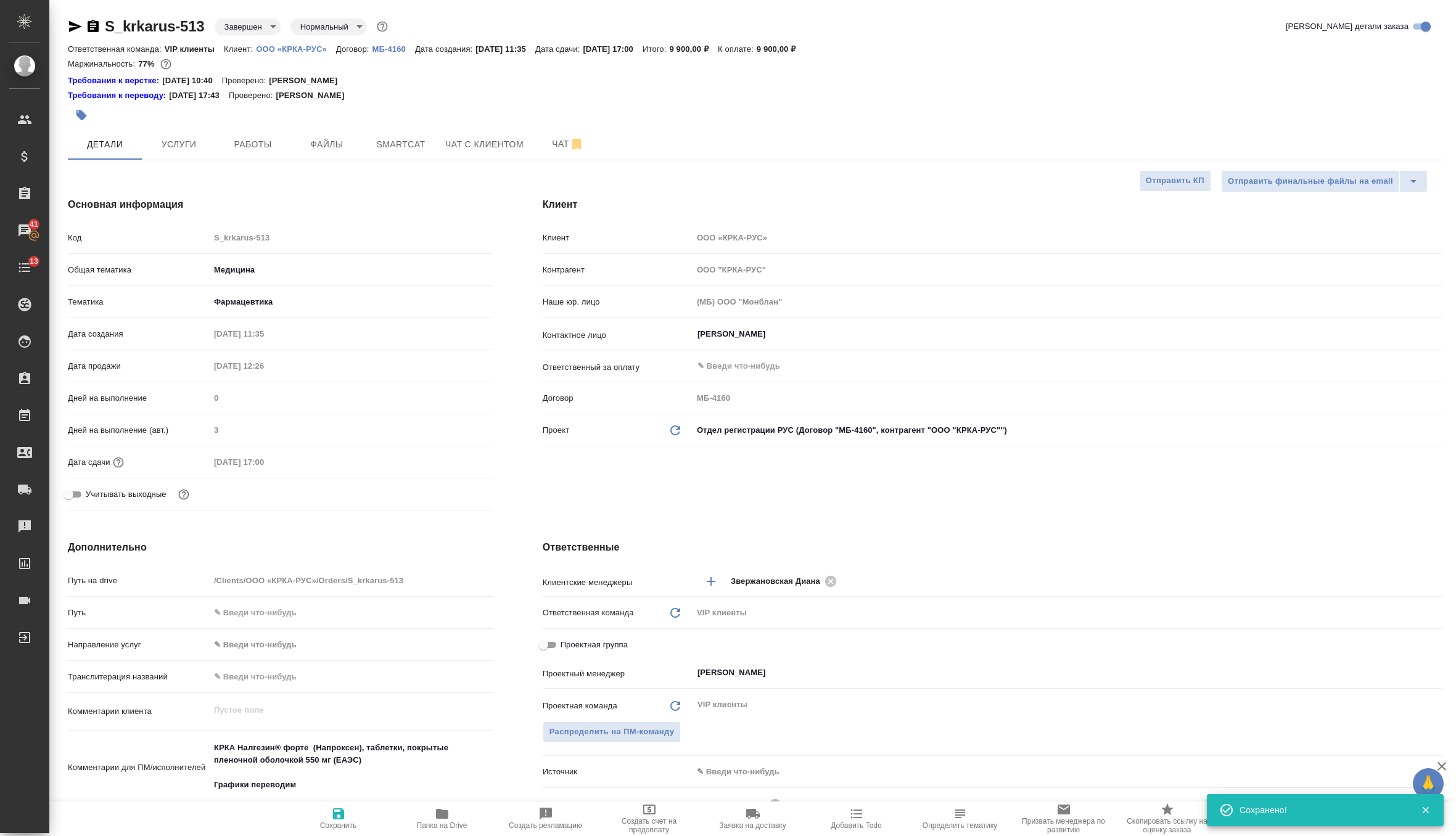
type textarea "x"
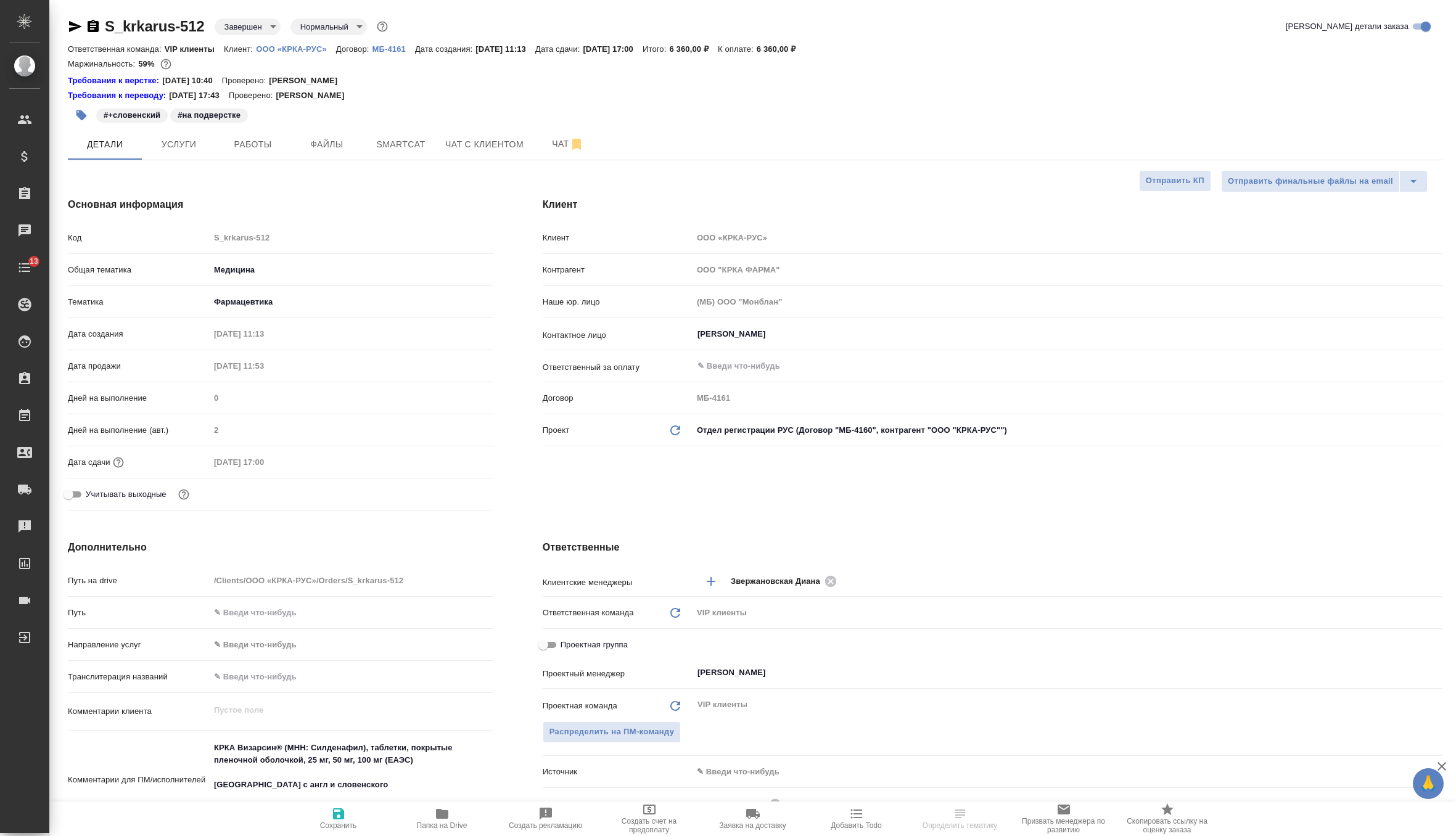
select select "RU"
type textarea "x"
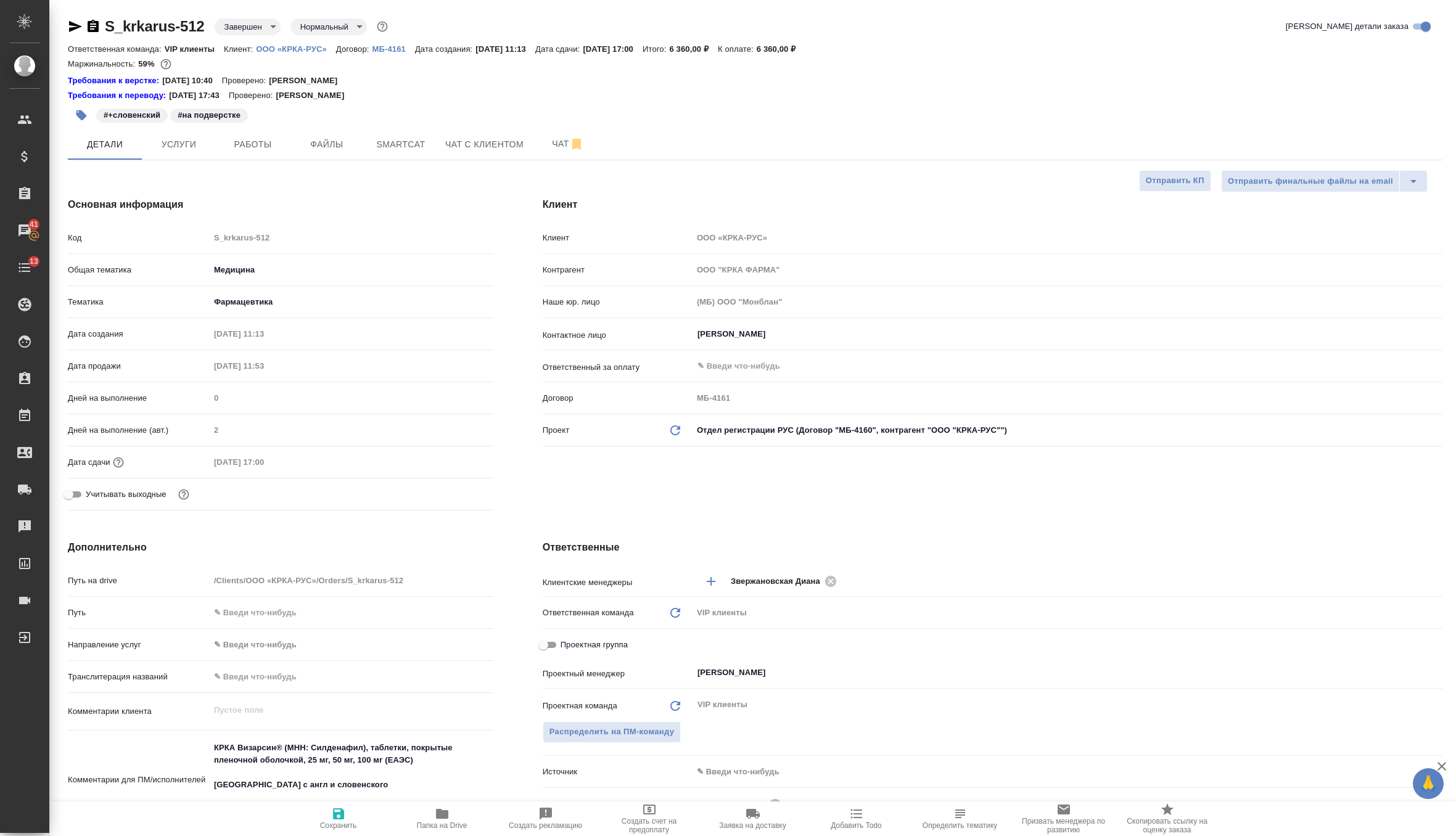
type textarea "x"
click at [668, 436] on icon "Обновить данные" at bounding box center [675, 430] width 15 height 15
type textarea "x"
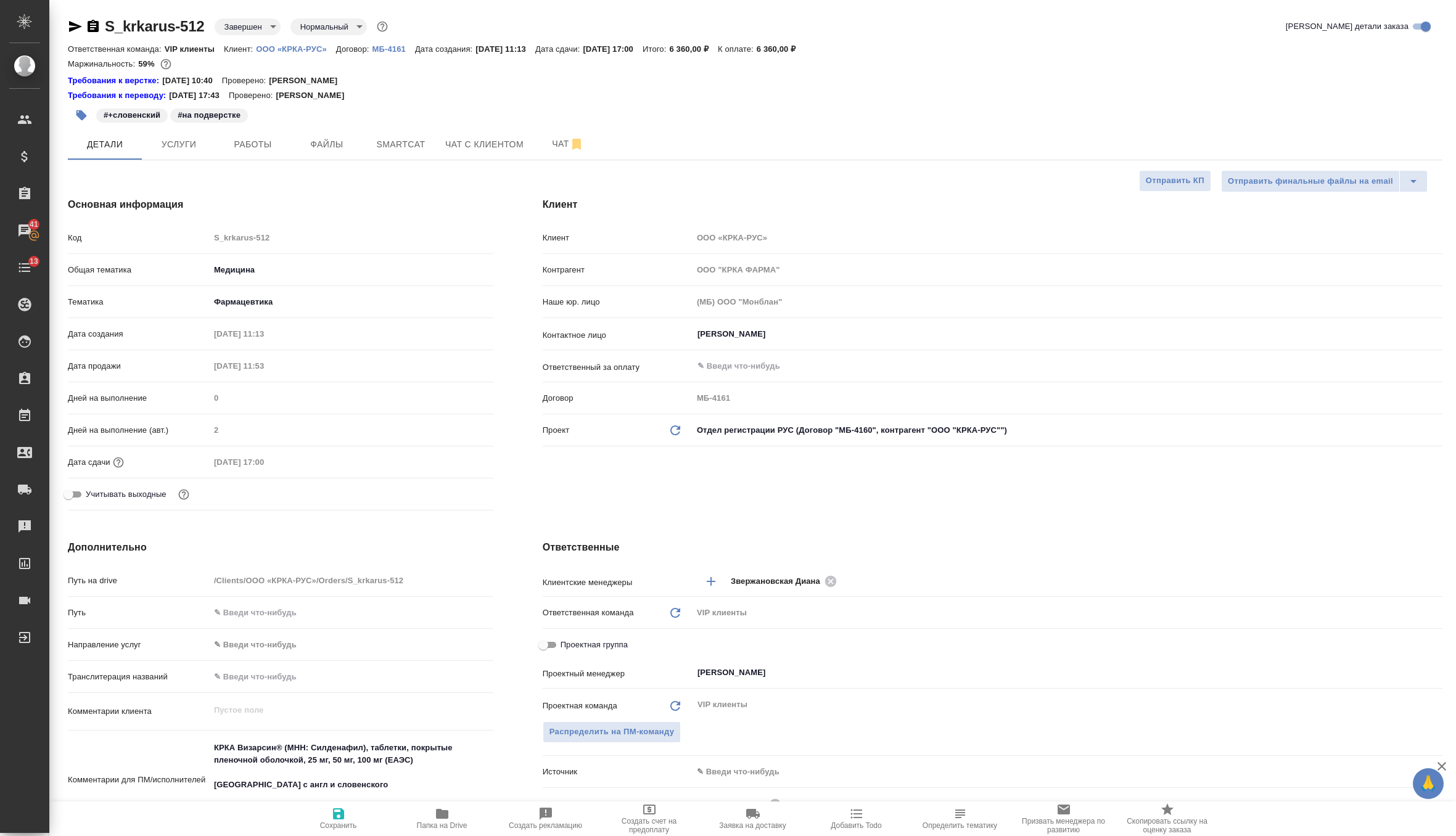
type textarea "x"
type input "ООО "КРКА-РУС""
type input "МБ-4160"
type textarea "x"
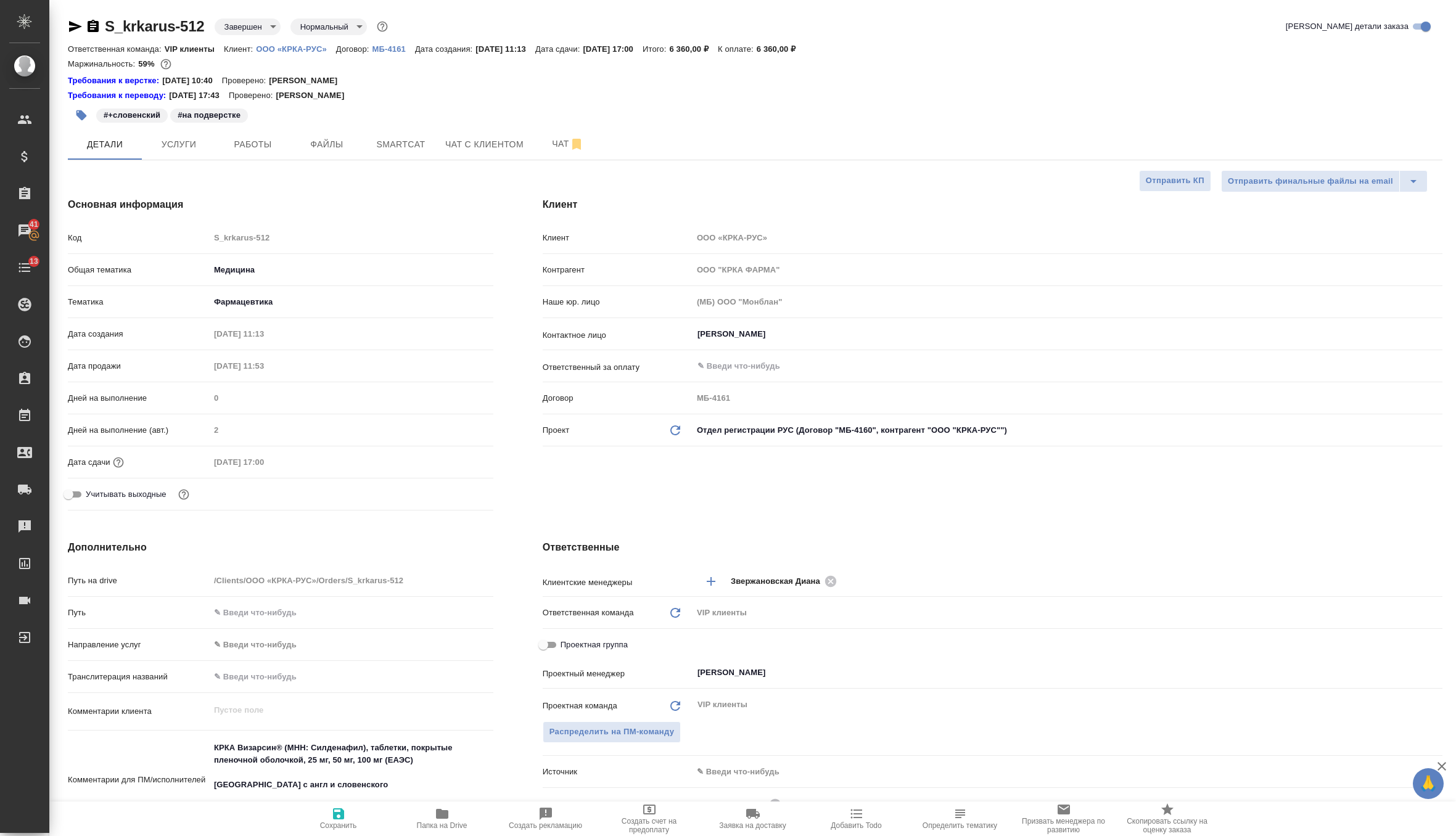
type textarea "x"
click at [338, 821] on span "Сохранить" at bounding box center [339, 825] width 37 height 9
type textarea "x"
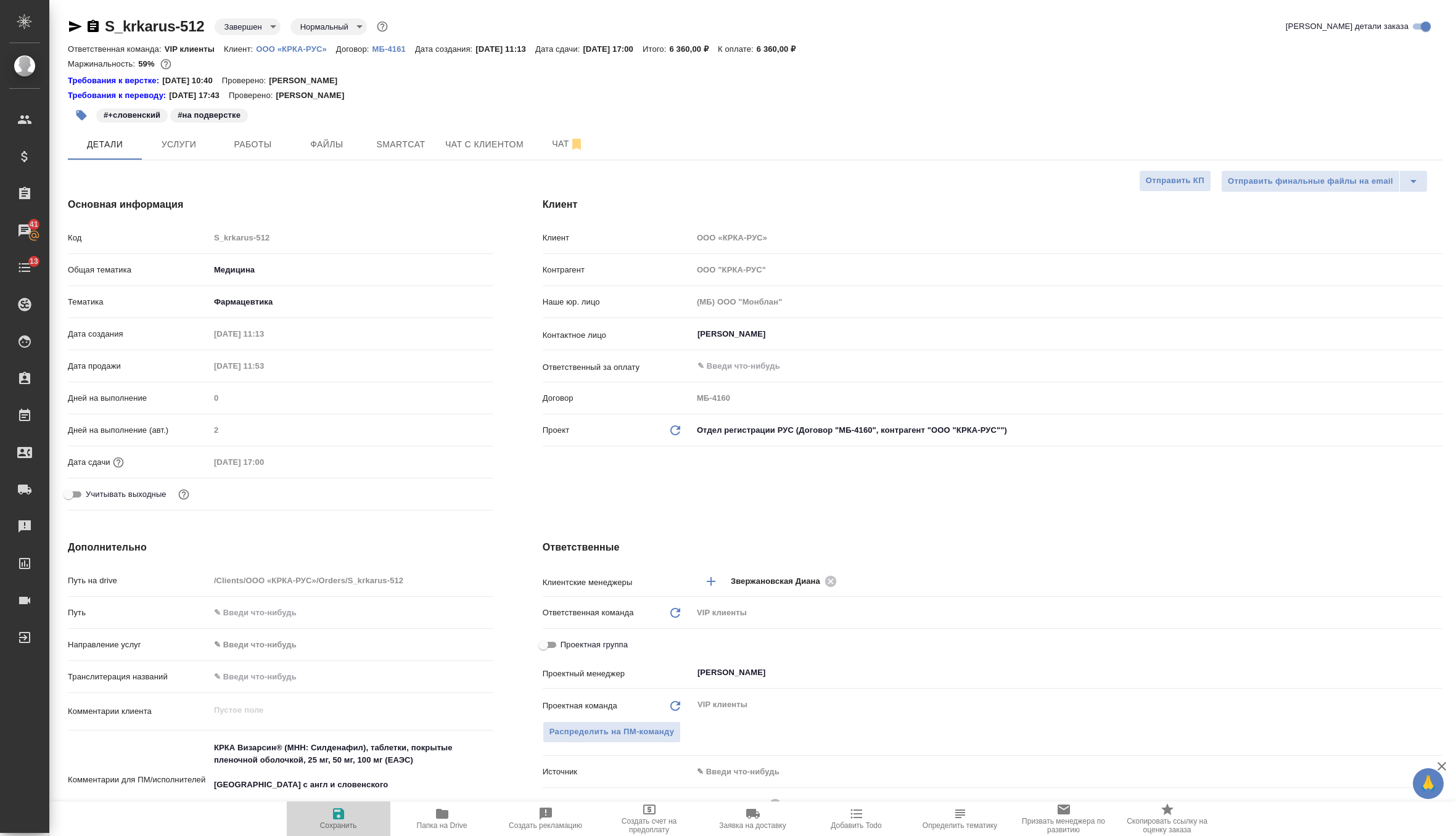
type textarea "x"
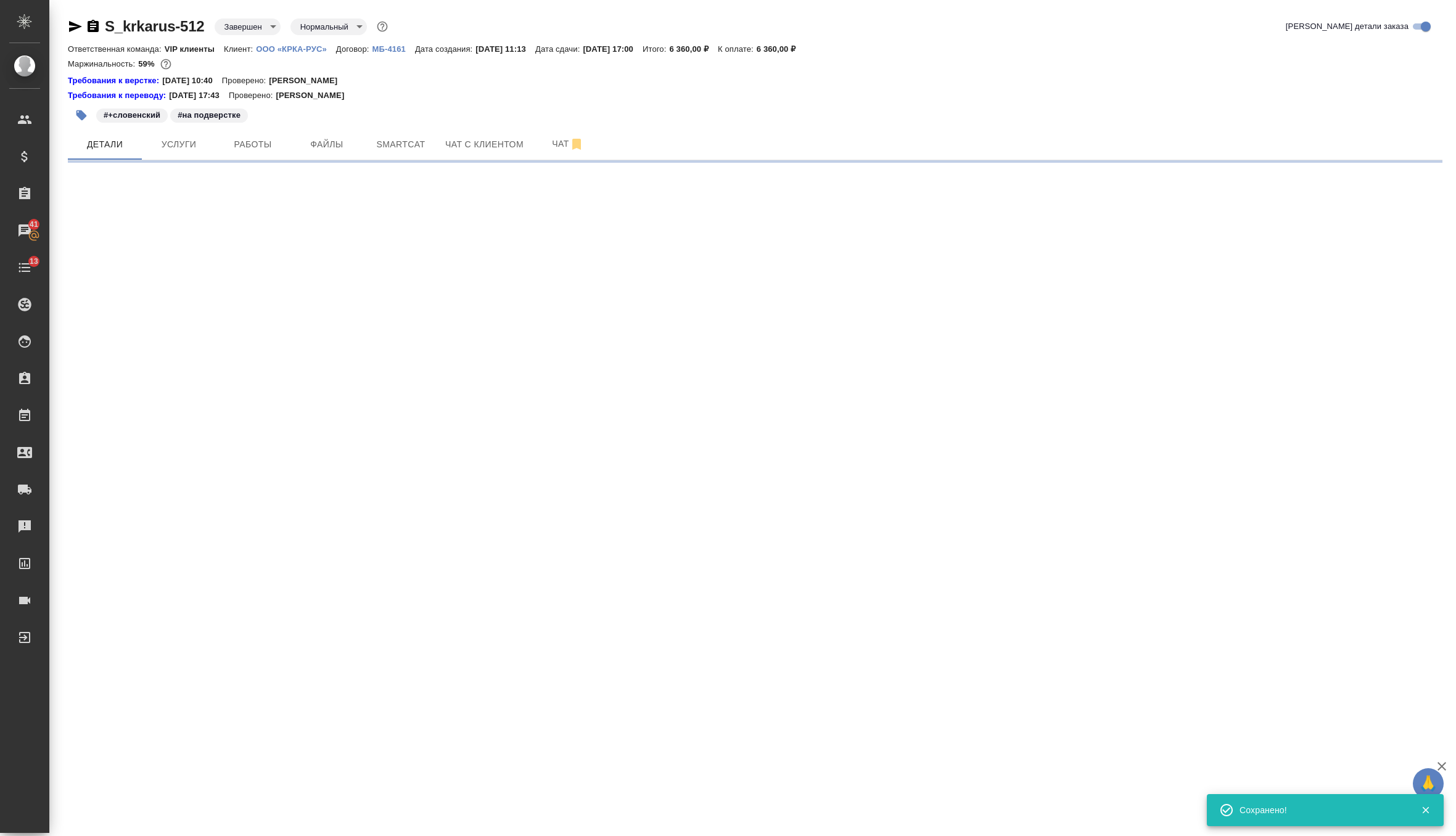
select select "RU"
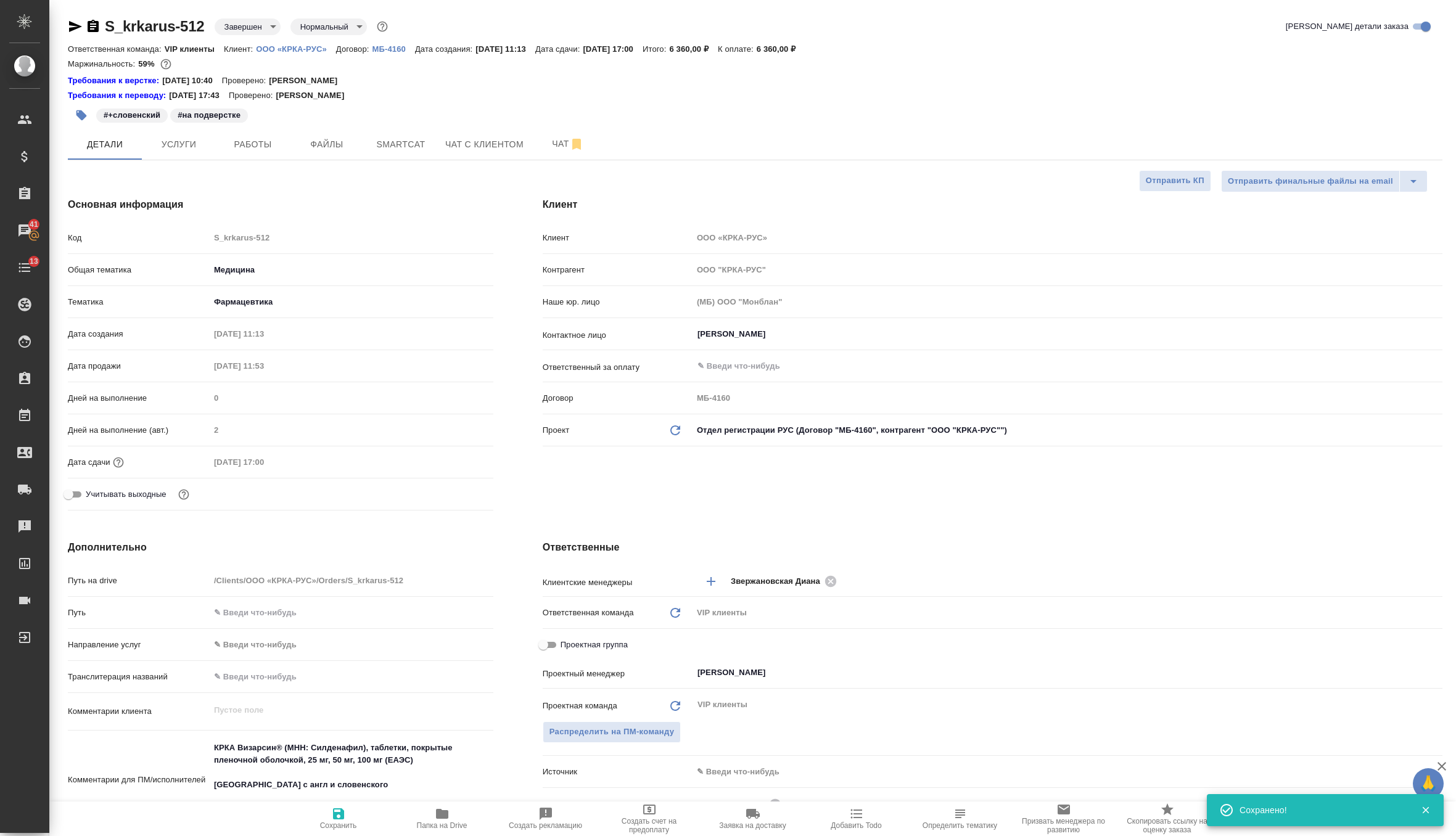
type textarea "x"
click at [338, 821] on span "Сохранить" at bounding box center [339, 825] width 37 height 9
type textarea "x"
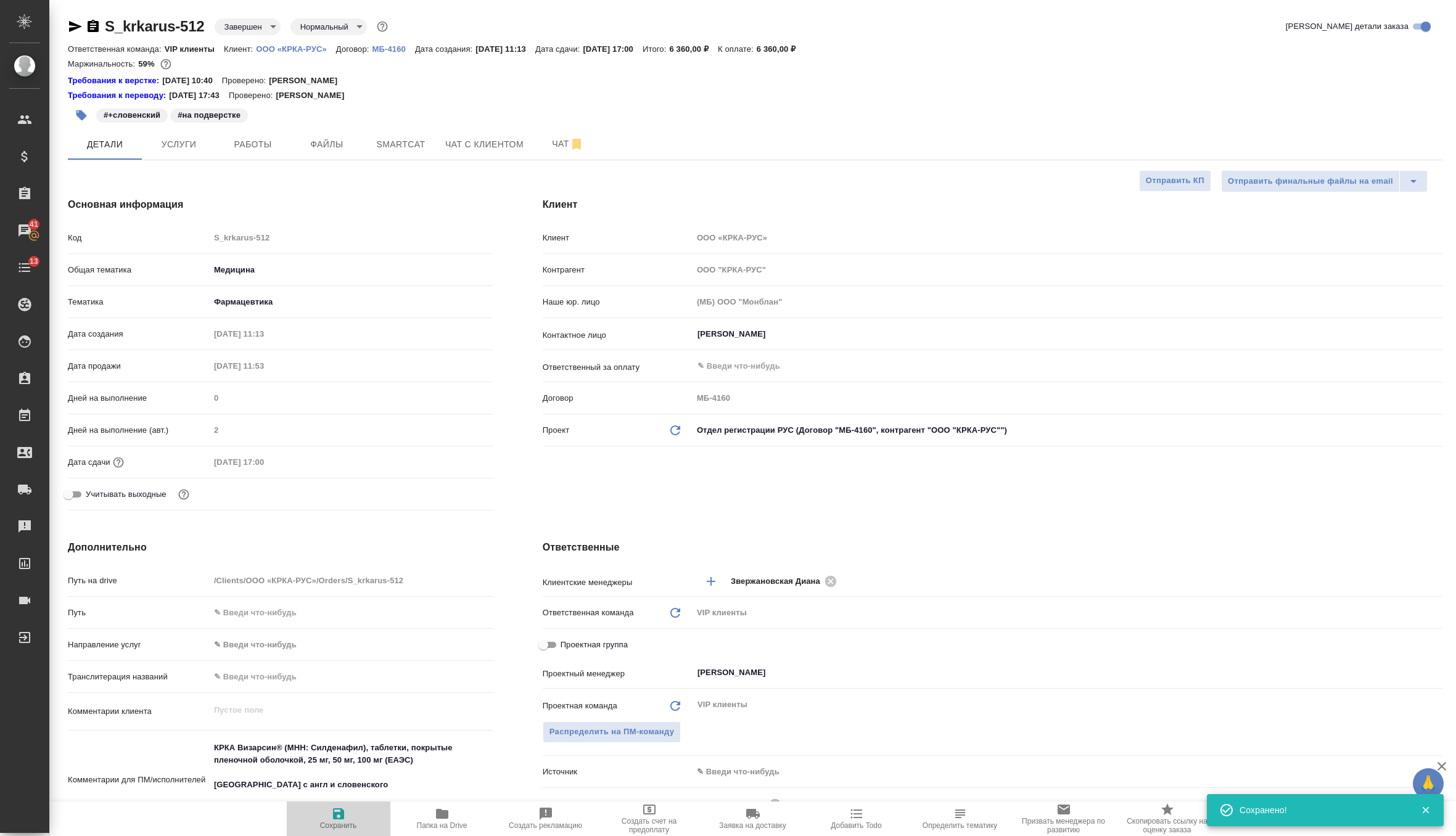
type textarea "x"
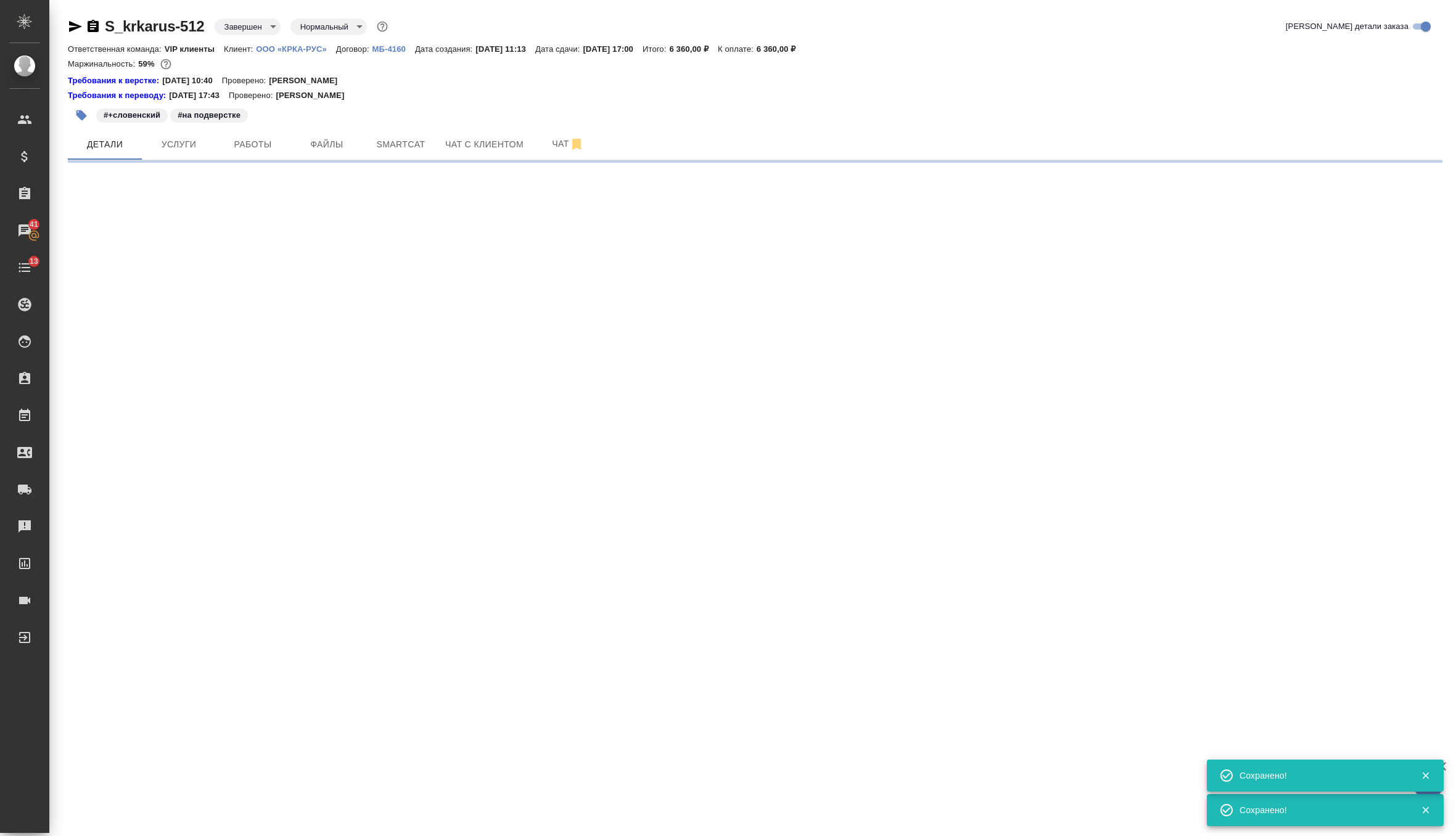
select select "RU"
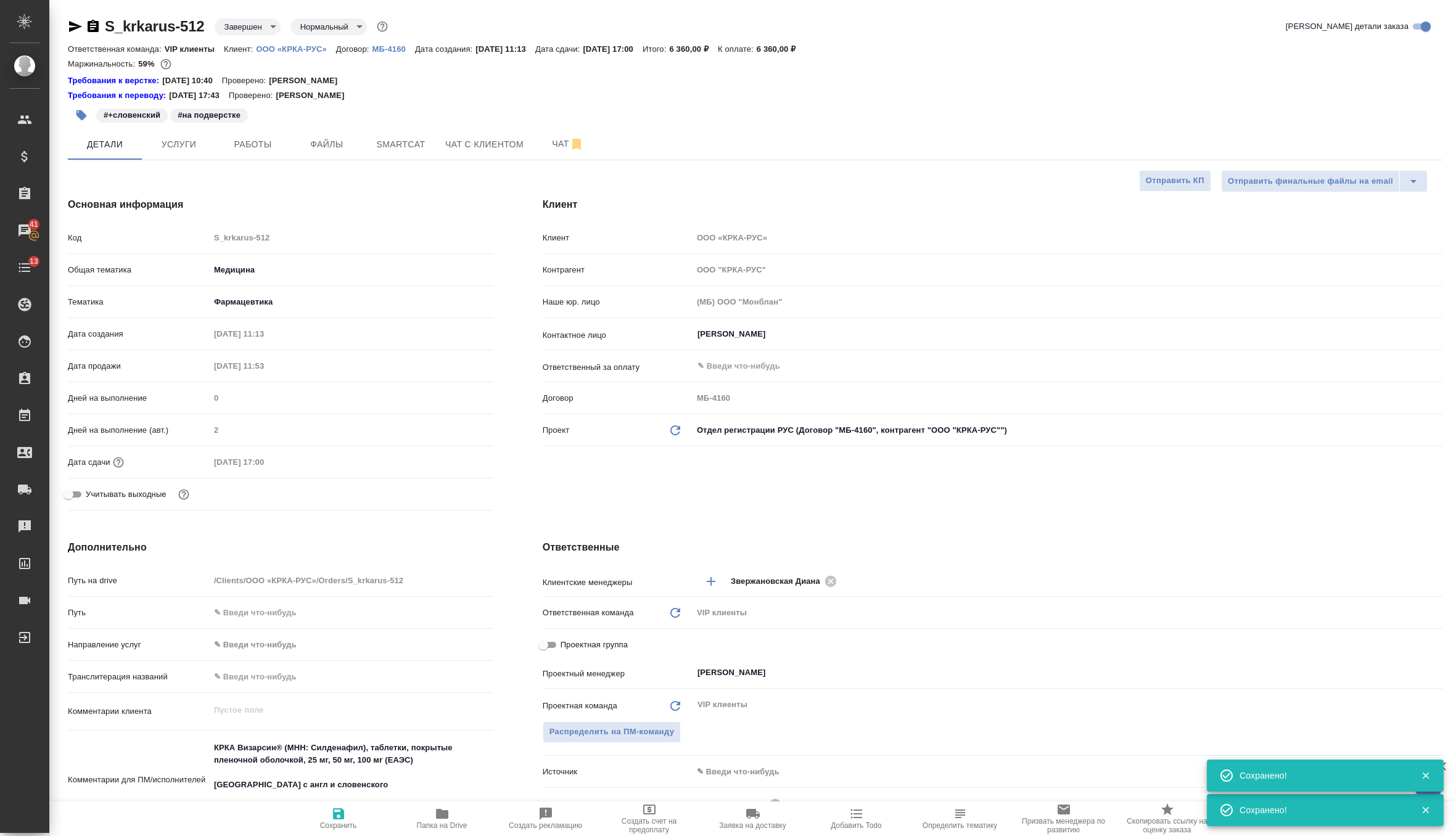
type textarea "x"
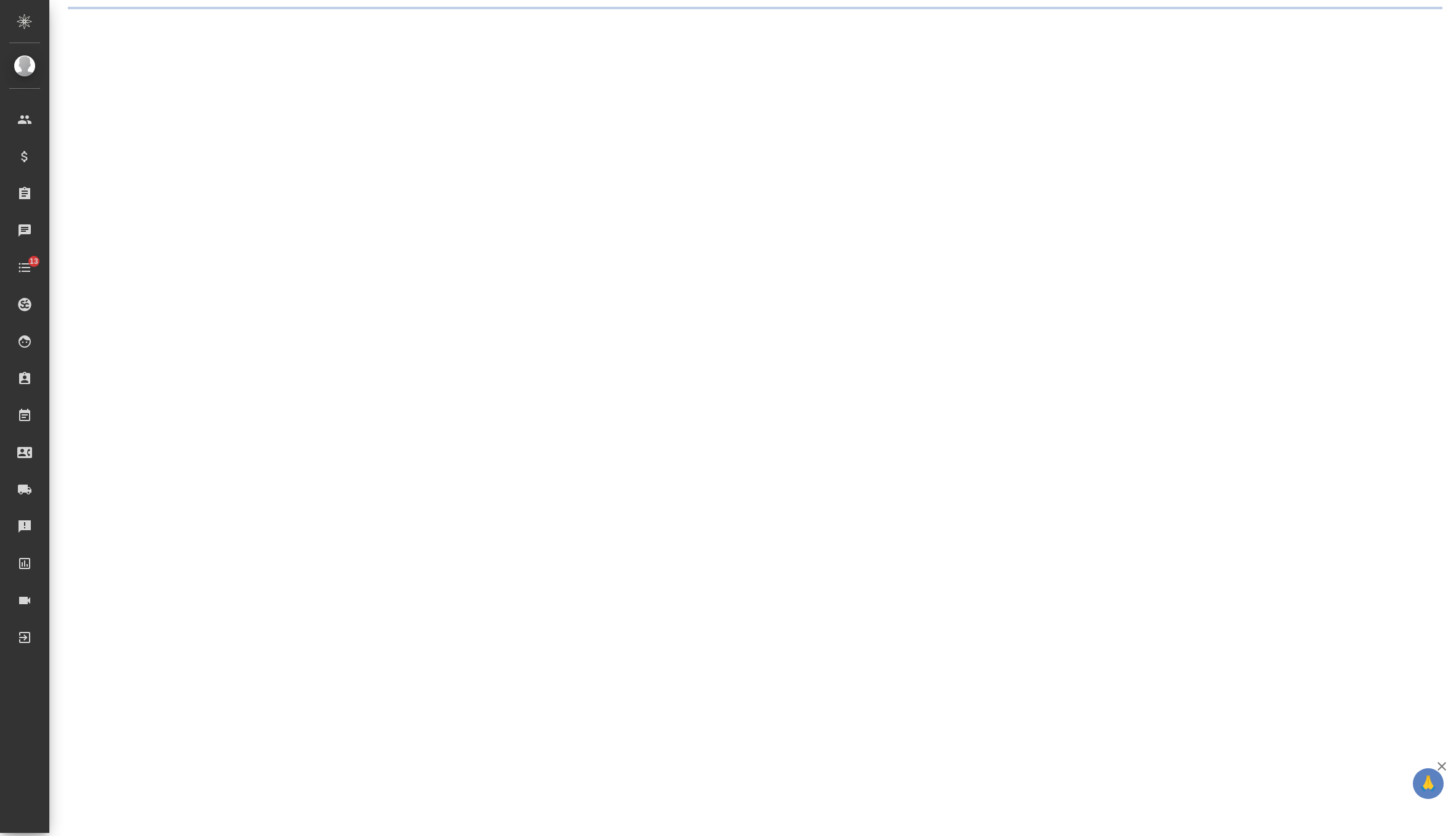
select select "RU"
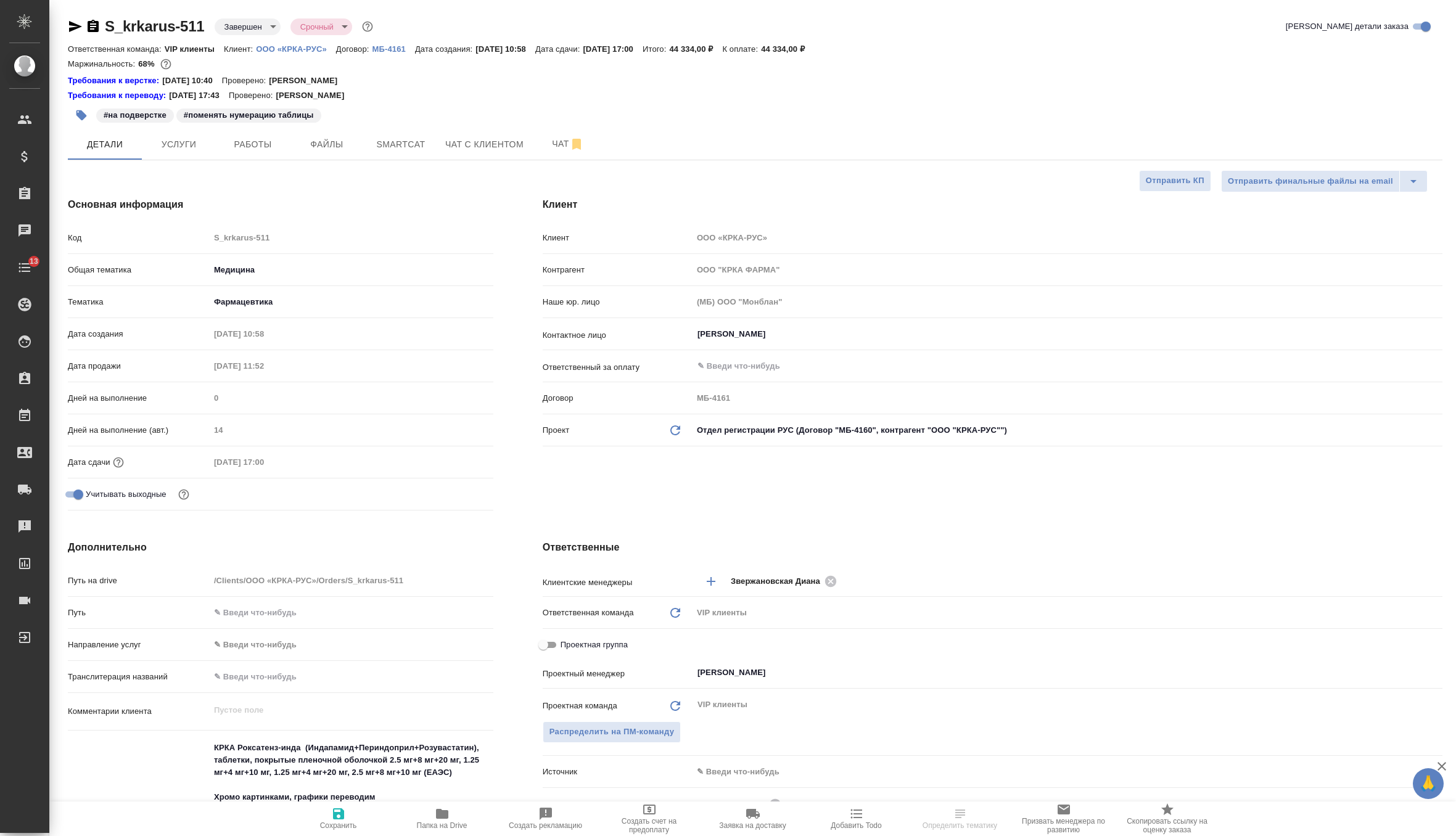
type textarea "x"
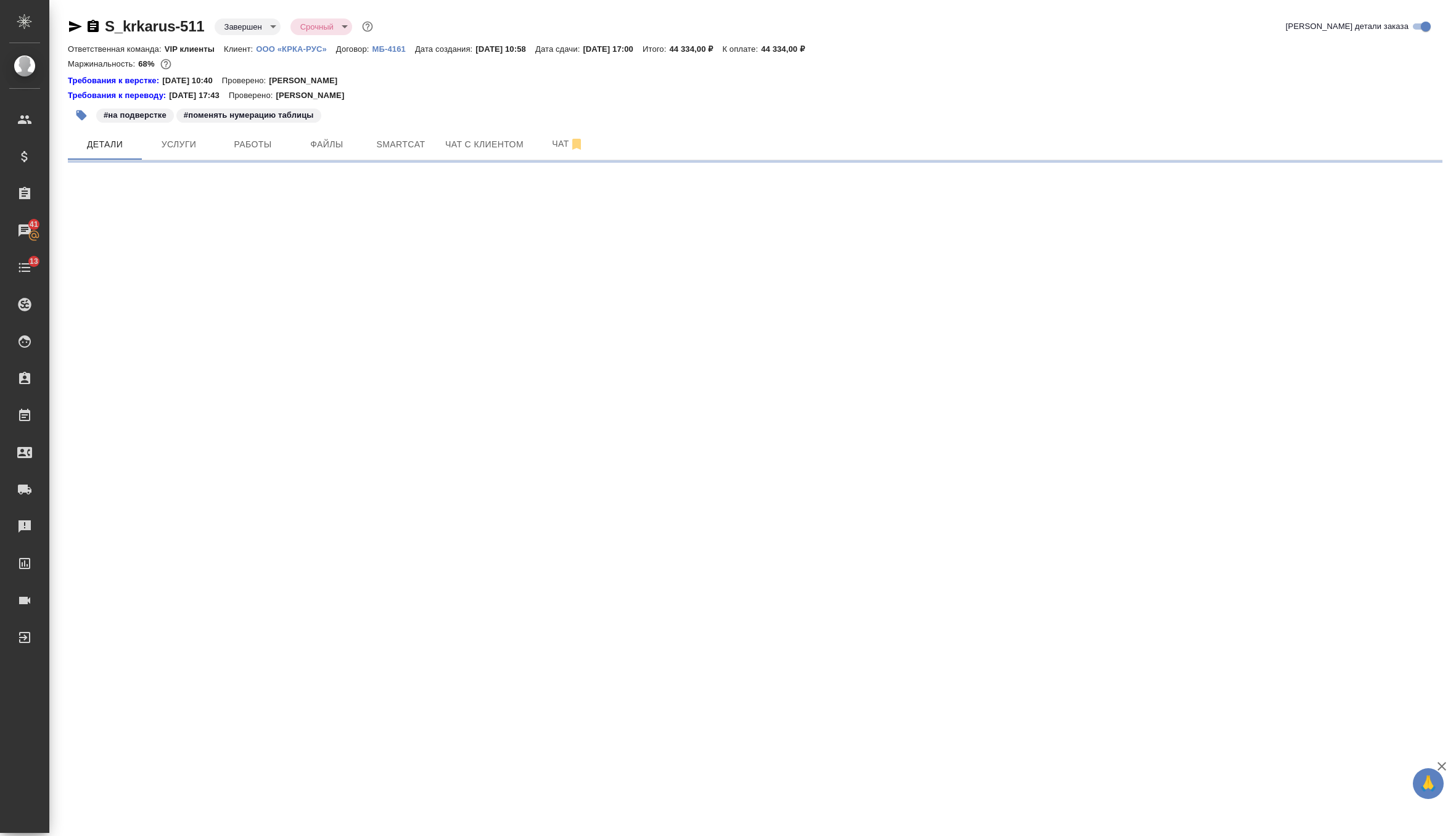
select select "RU"
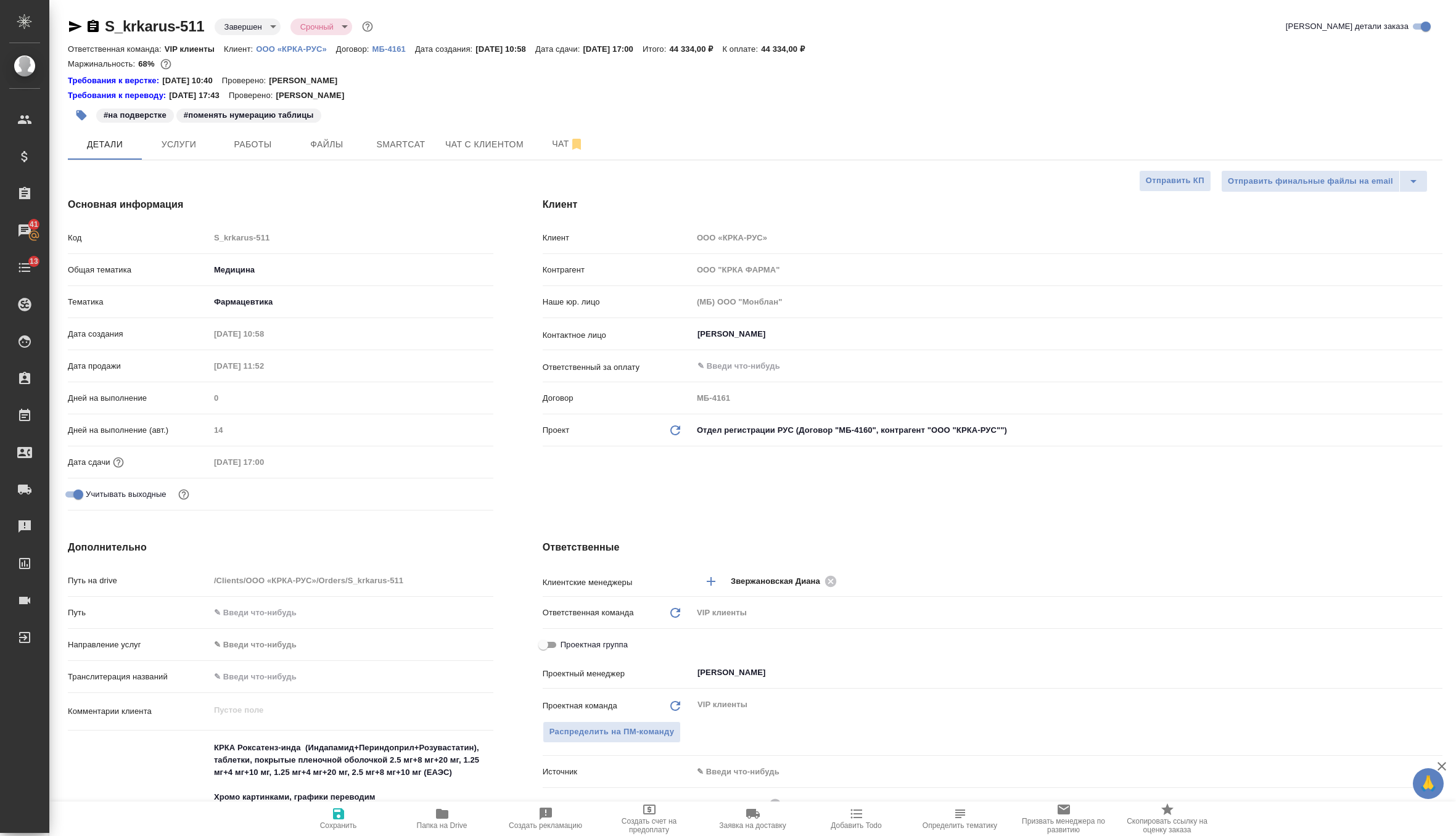
type textarea "x"
click at [675, 424] on icon "Обновить данные" at bounding box center [675, 430] width 15 height 15
type textarea "x"
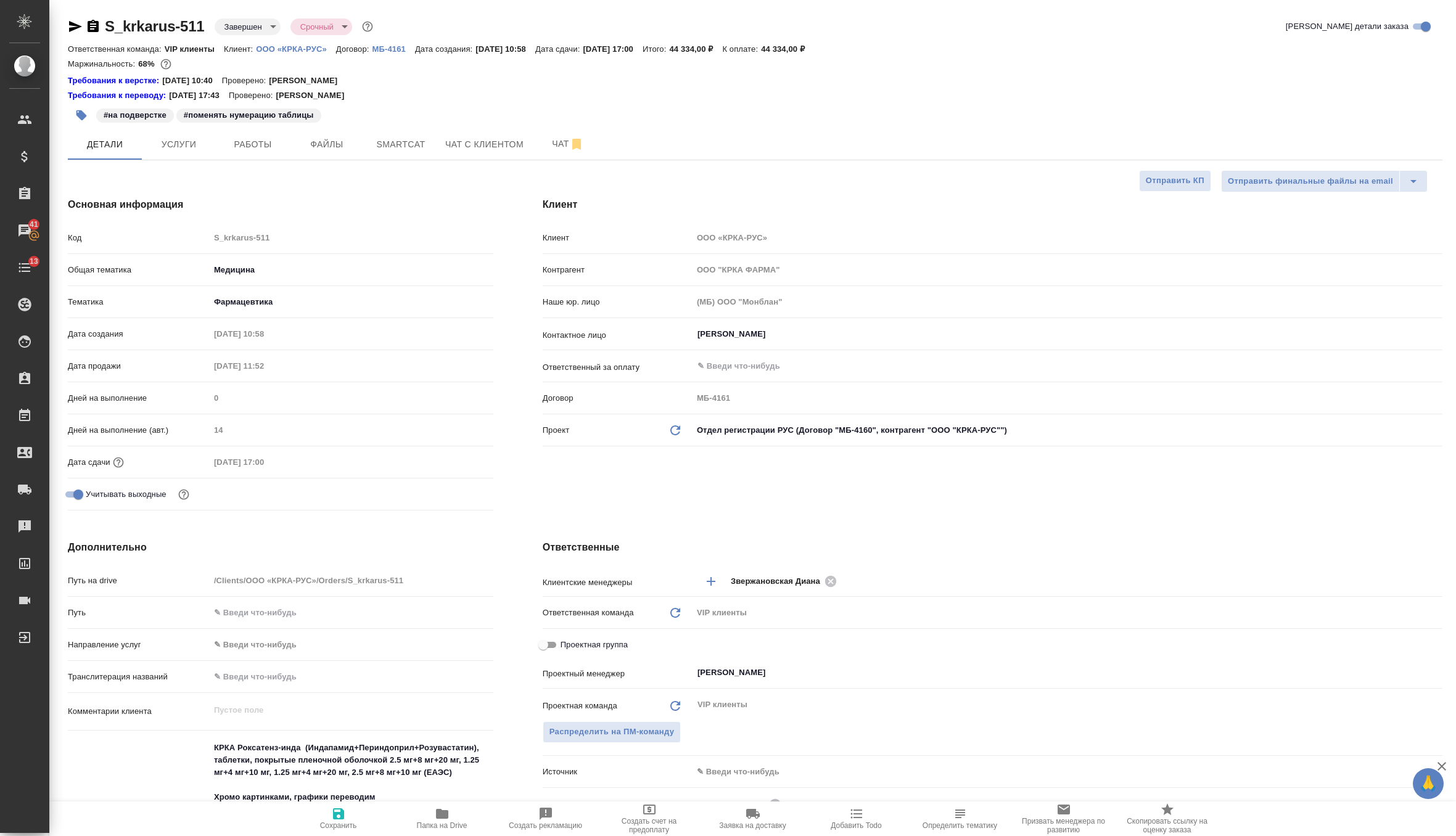
type textarea "x"
type input "ООО "КРКА-РУС""
type input "МБ-4160"
type textarea "x"
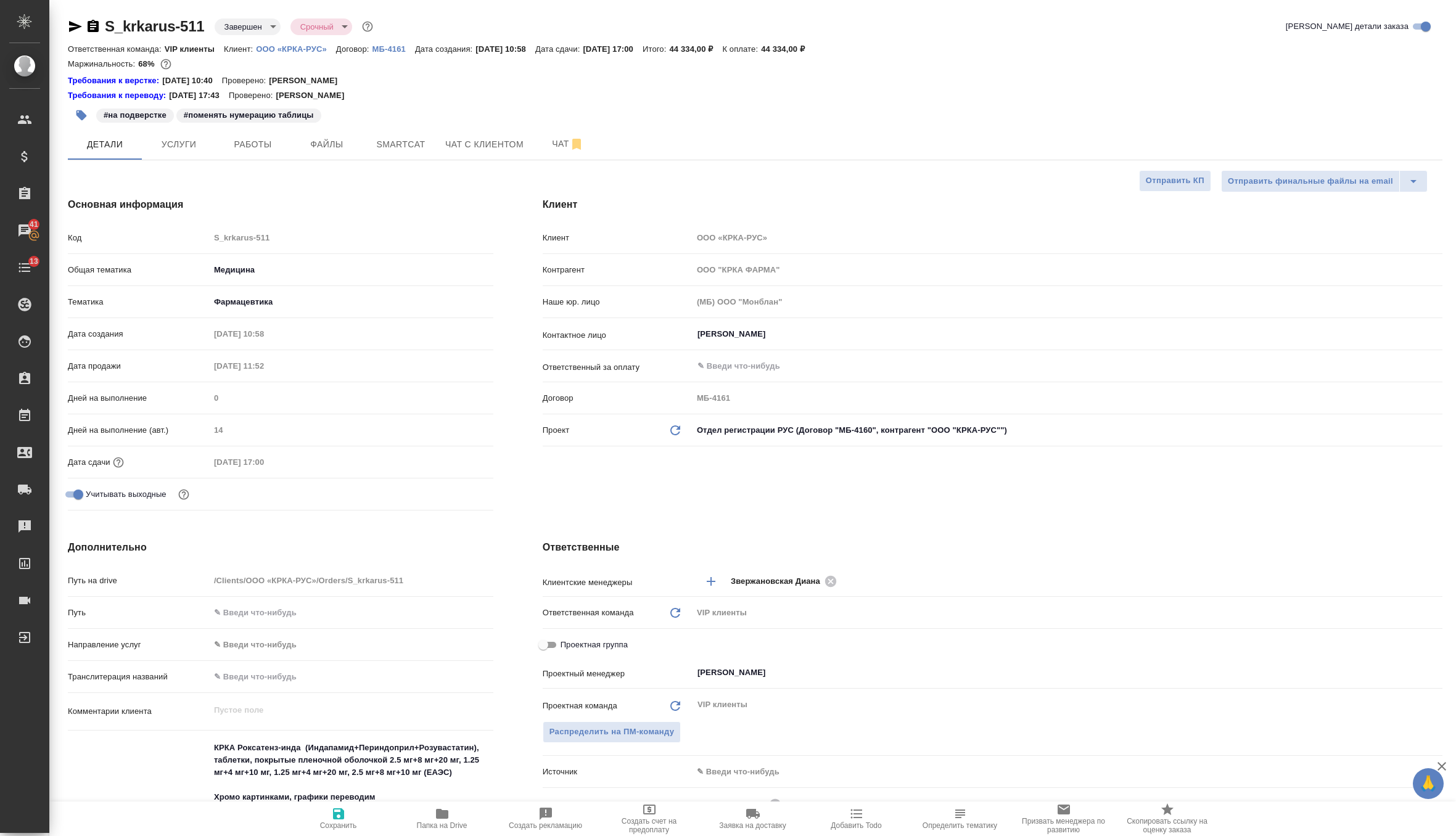
type textarea "x"
click at [337, 822] on span "Сохранить" at bounding box center [339, 825] width 37 height 9
type textarea "x"
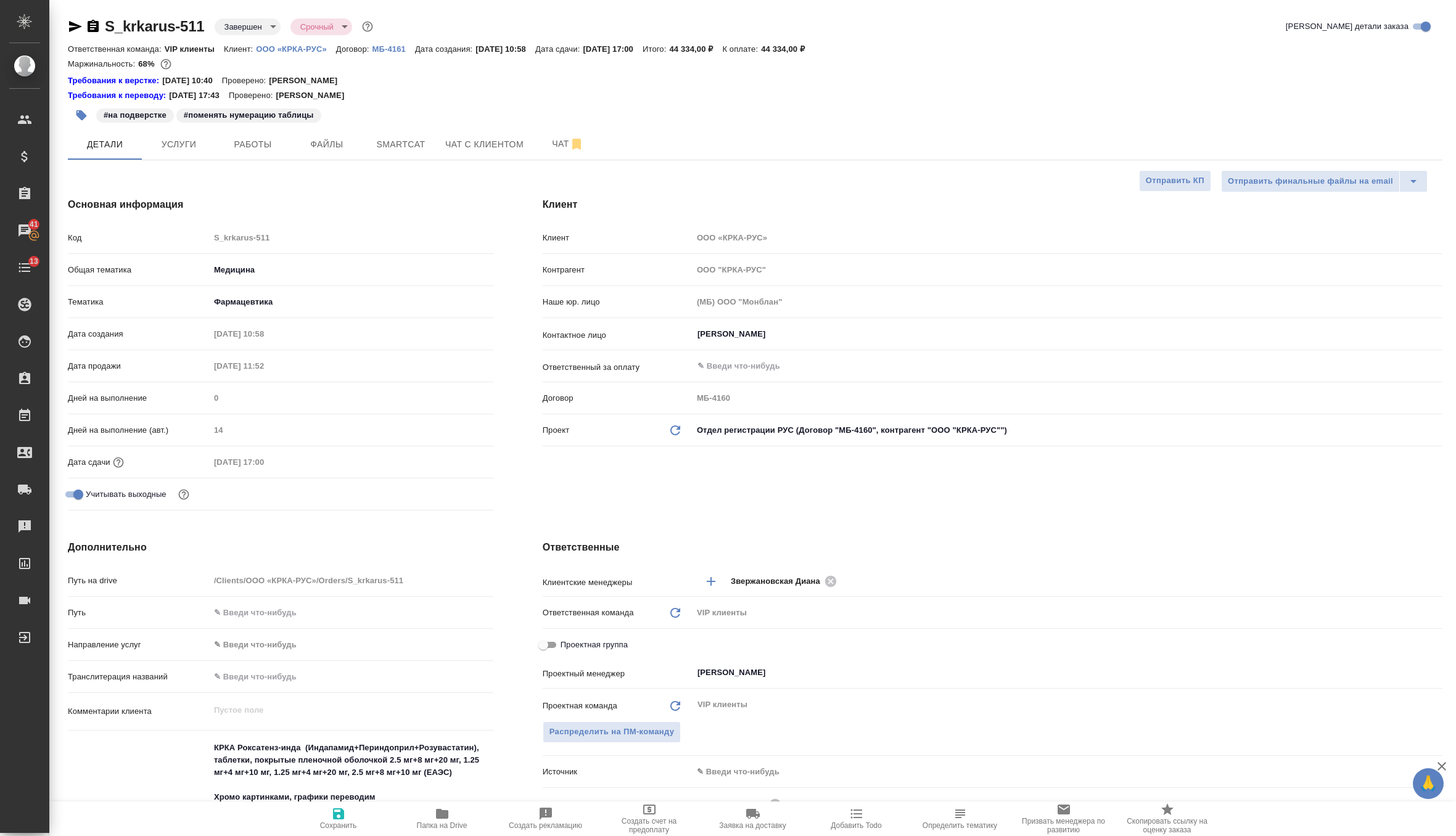
type textarea "x"
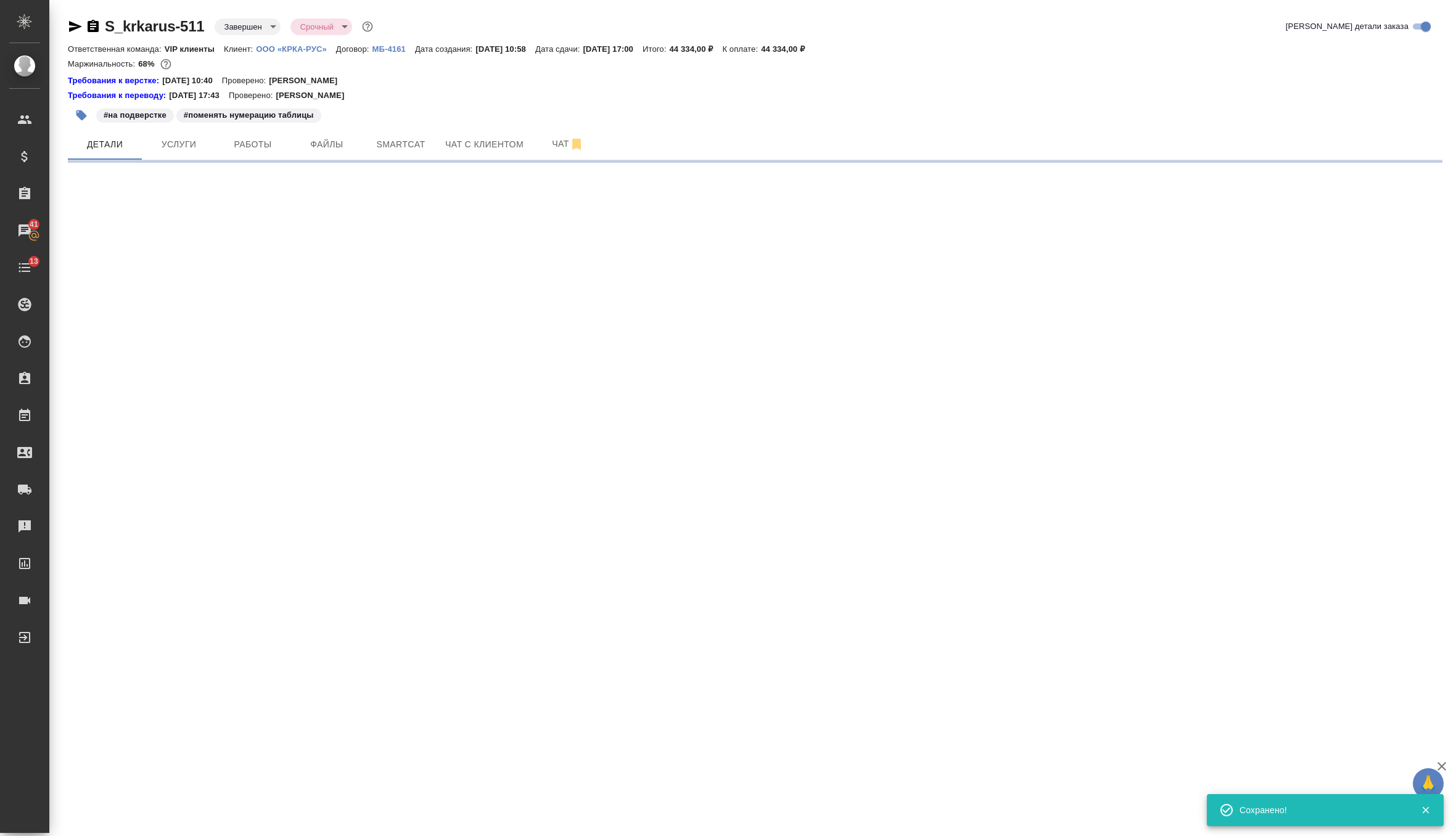
select select "RU"
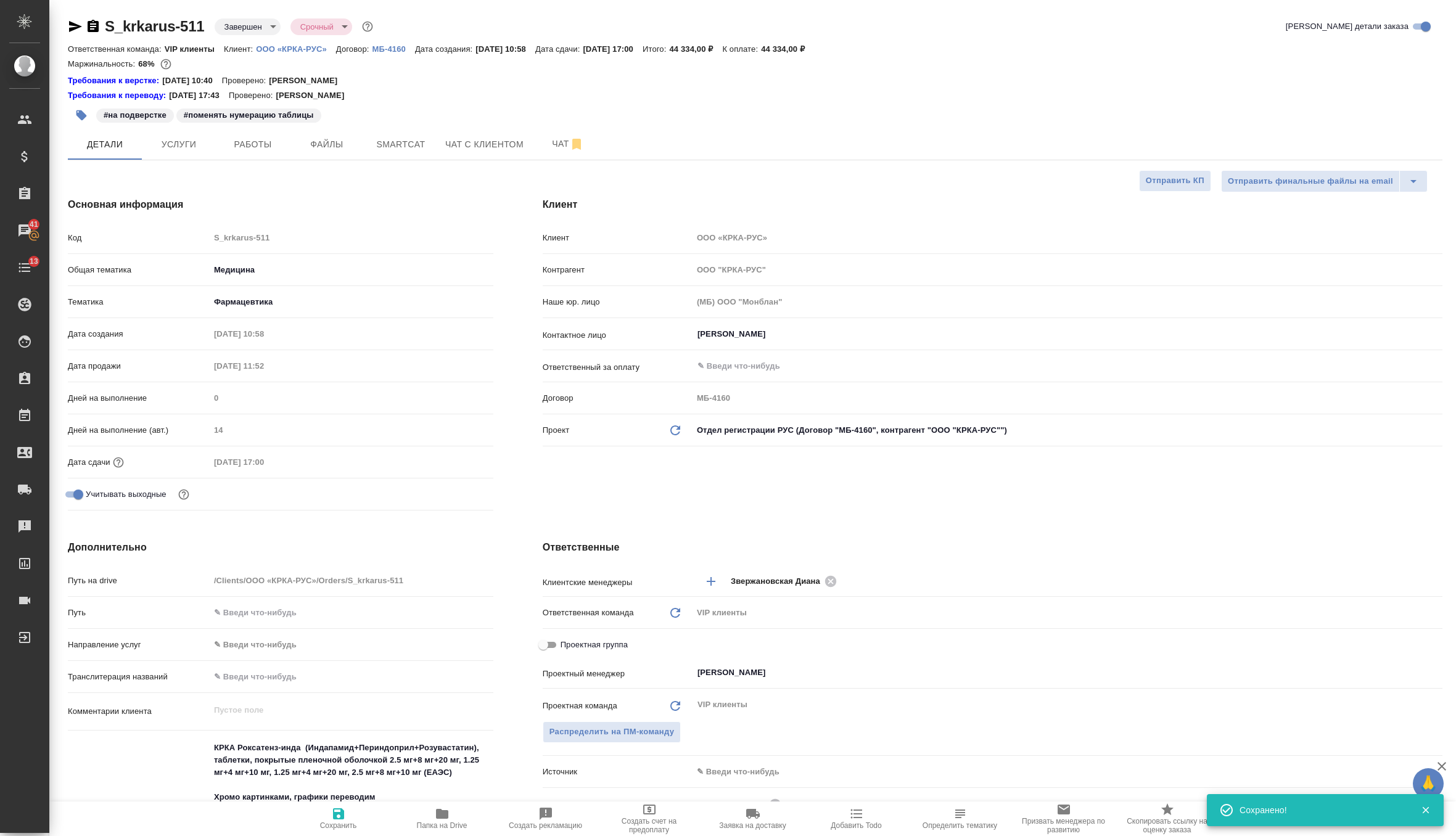
type textarea "x"
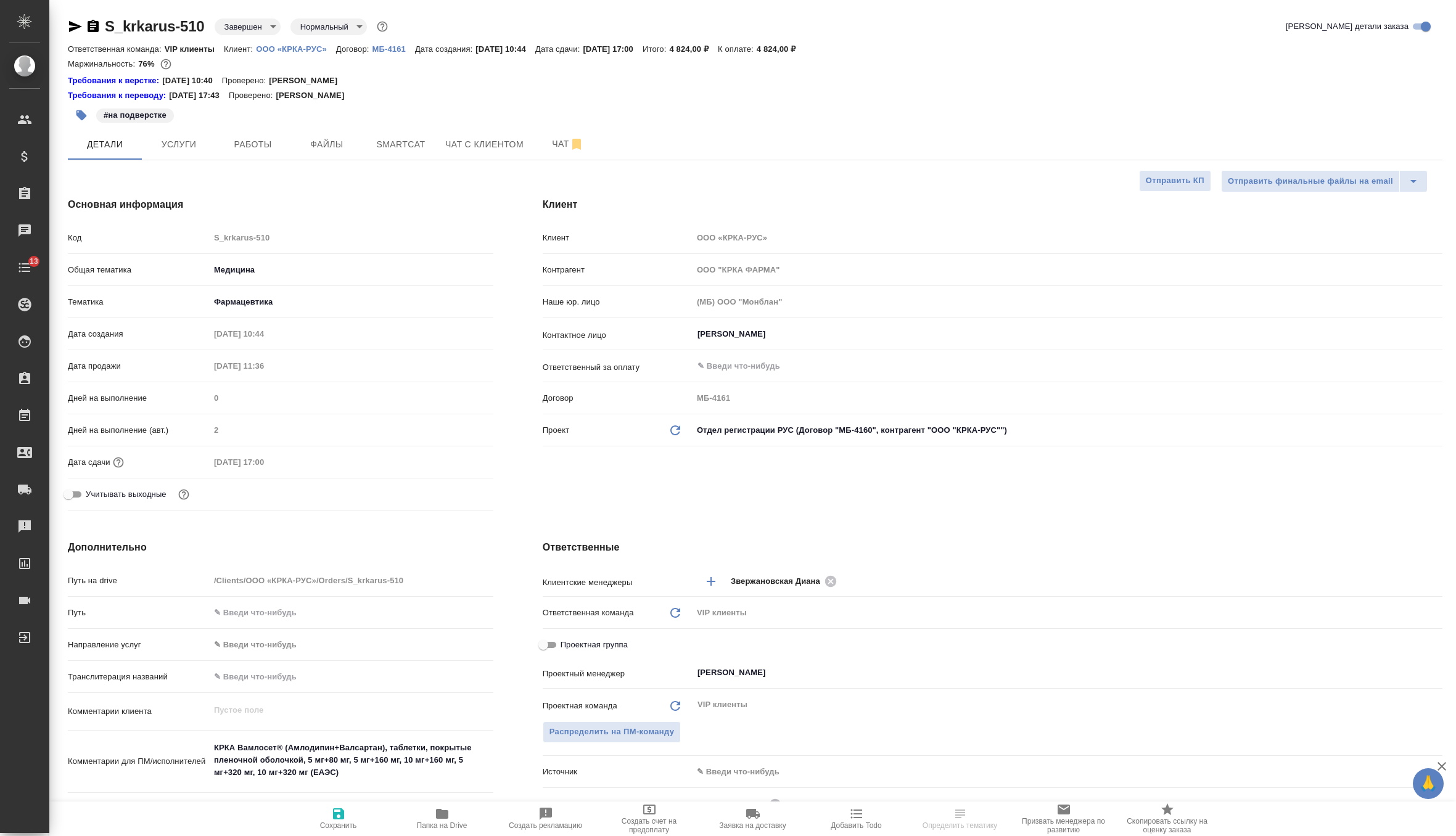
select select "RU"
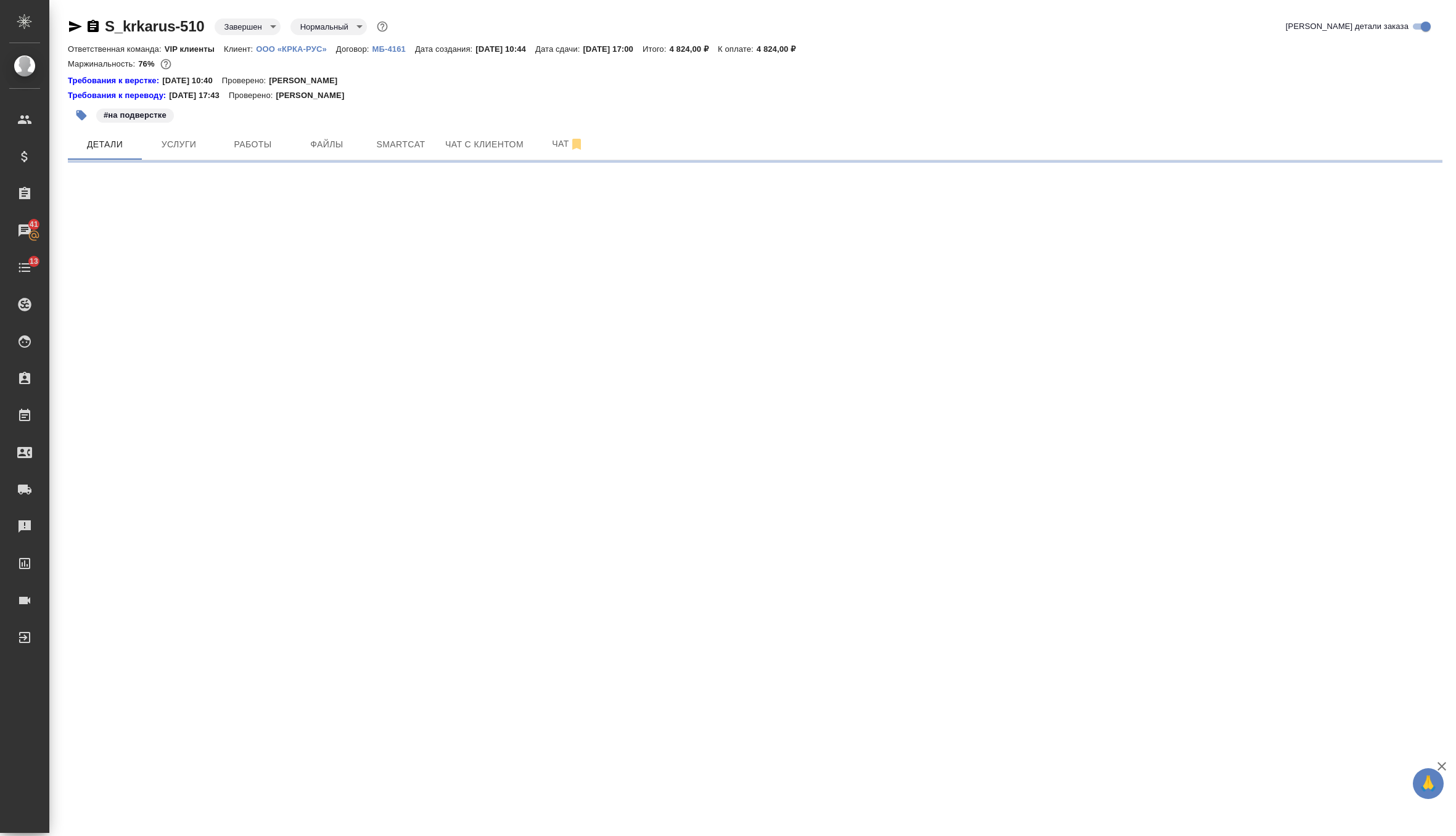
select select "RU"
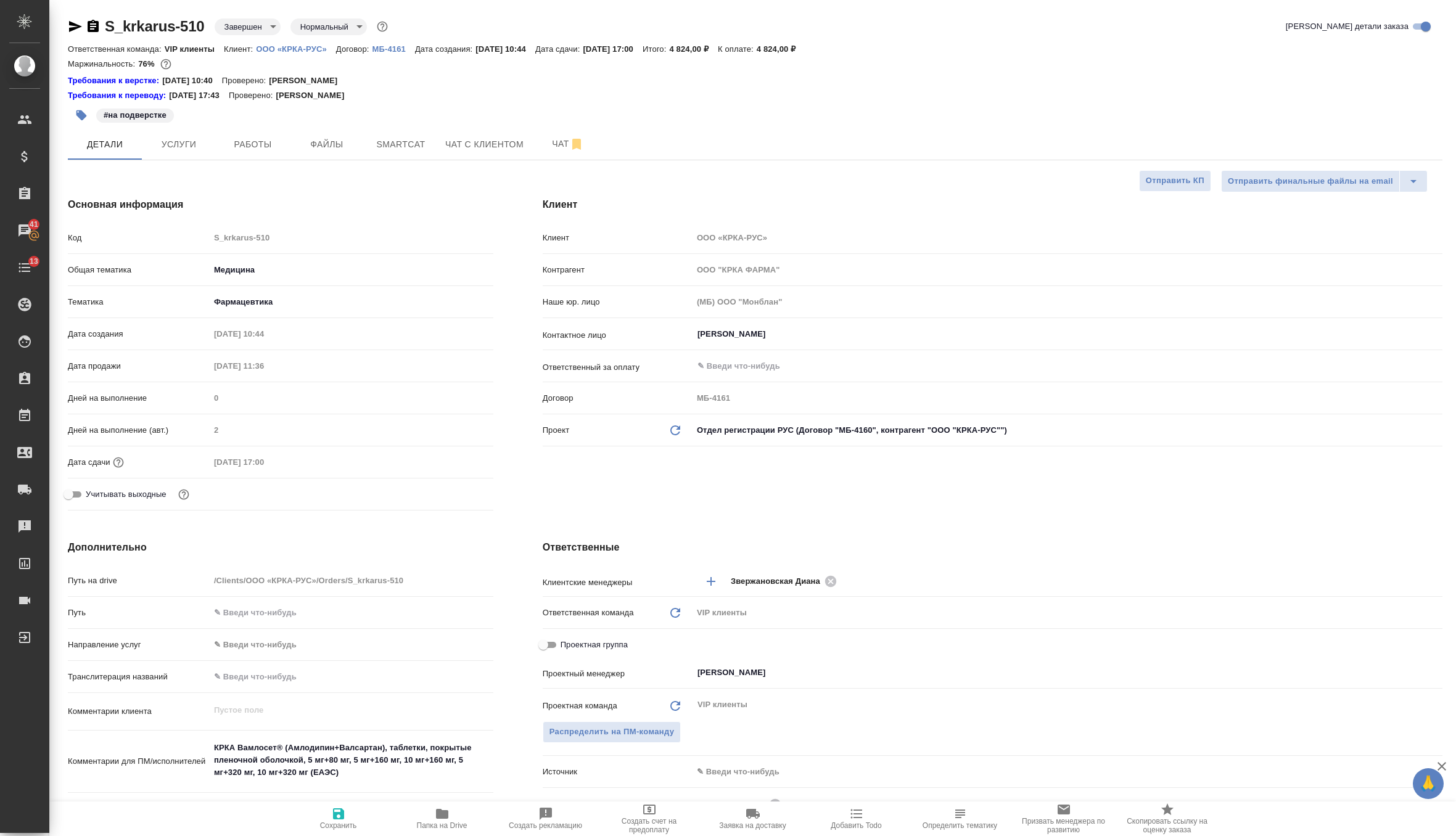
type textarea "x"
click at [677, 428] on icon at bounding box center [675, 430] width 10 height 10
type textarea "x"
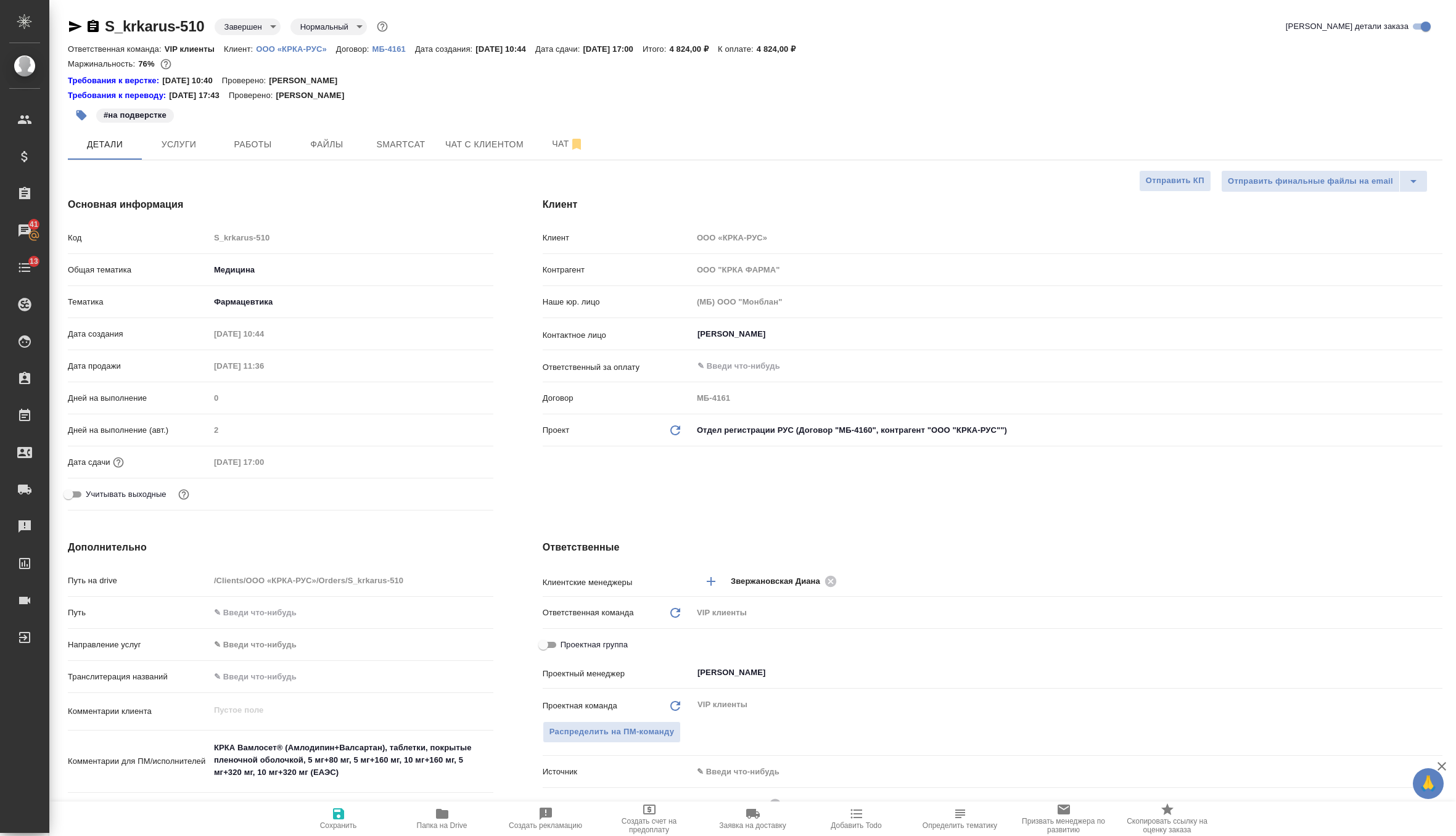
type textarea "x"
type input "ООО "КРКА-РУС""
type input "МБ-4160"
type textarea "x"
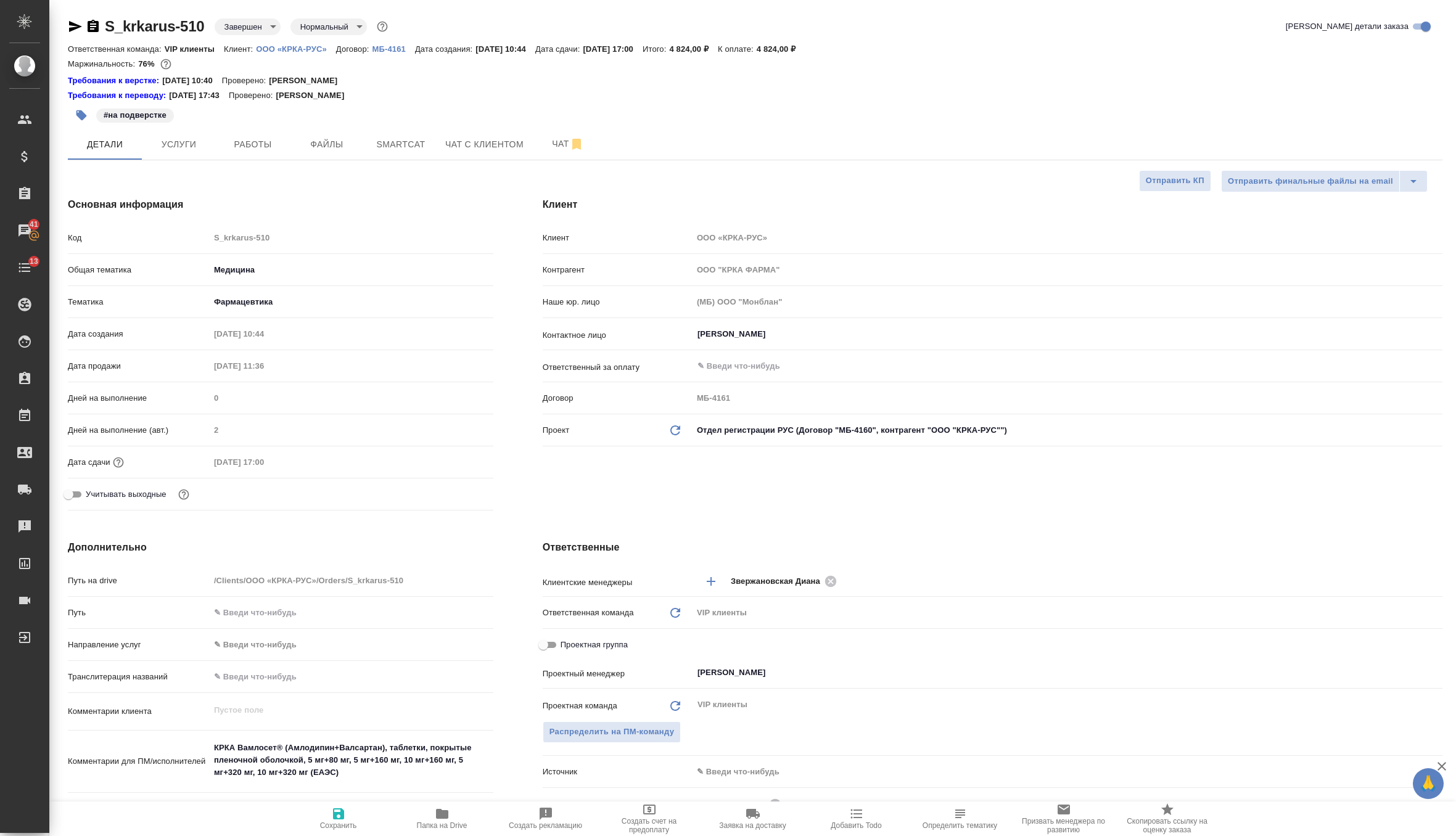
type textarea "x"
click at [337, 812] on icon "button" at bounding box center [338, 814] width 12 height 12
type textarea "x"
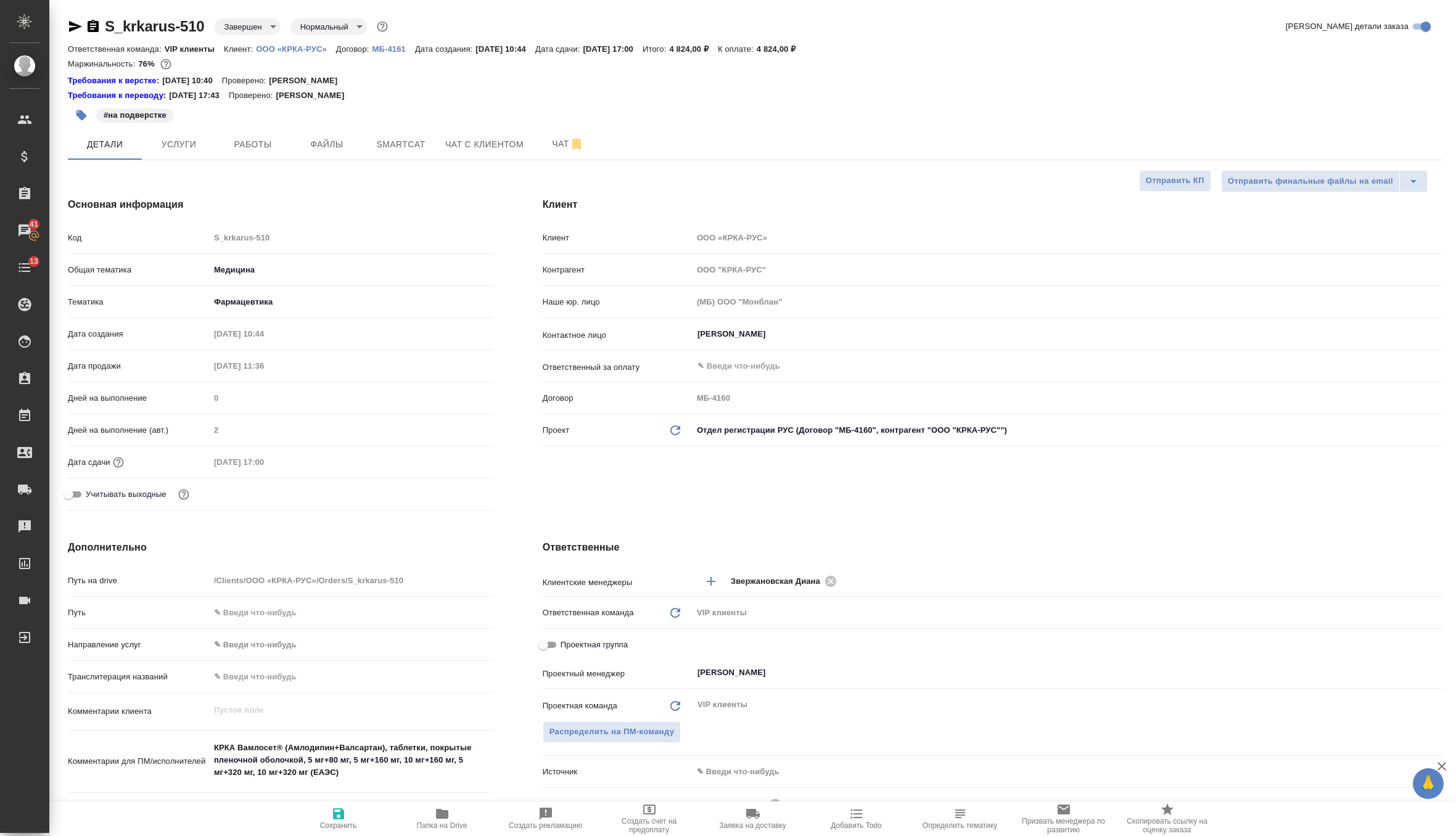
type textarea "x"
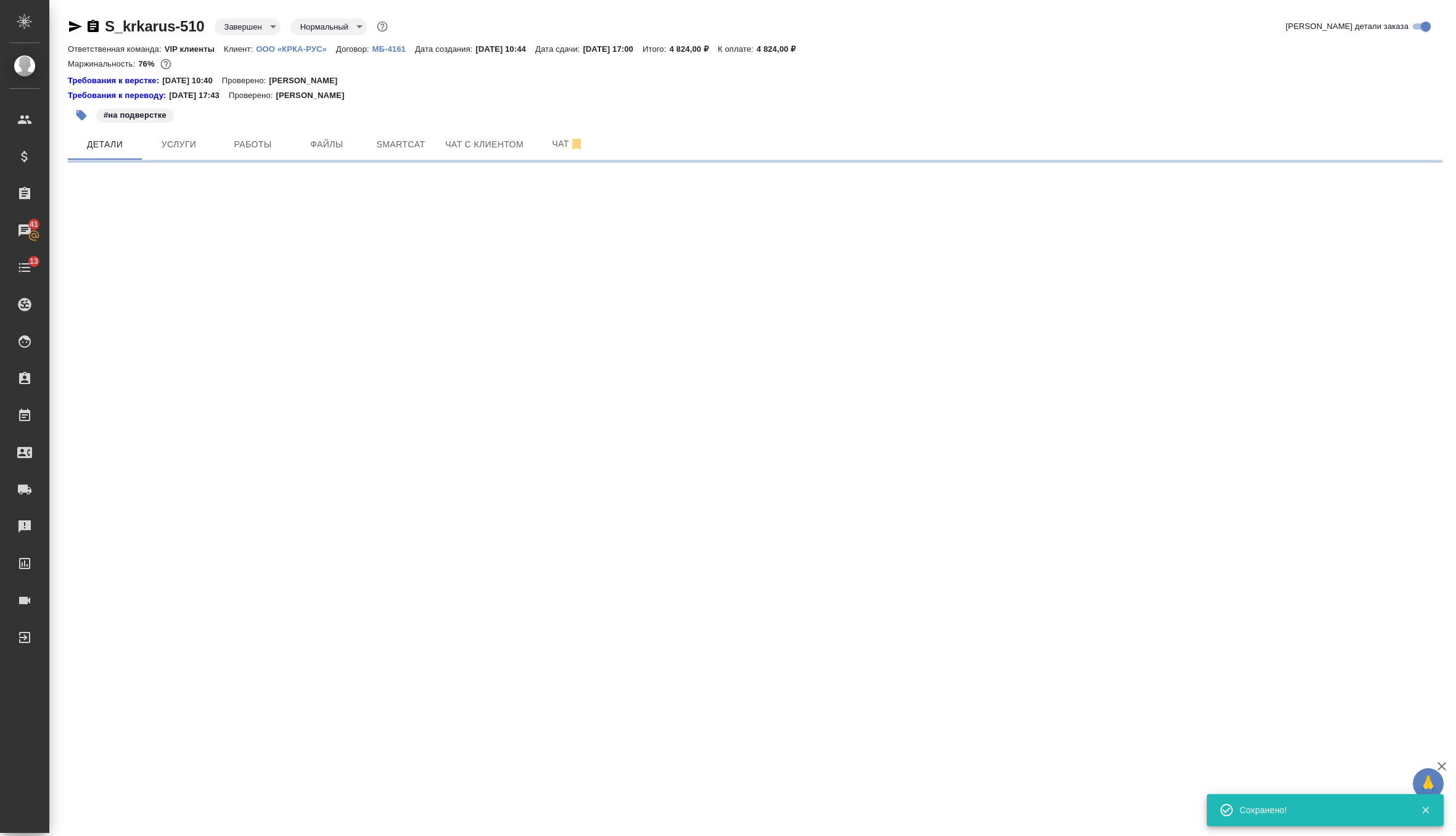
select select "RU"
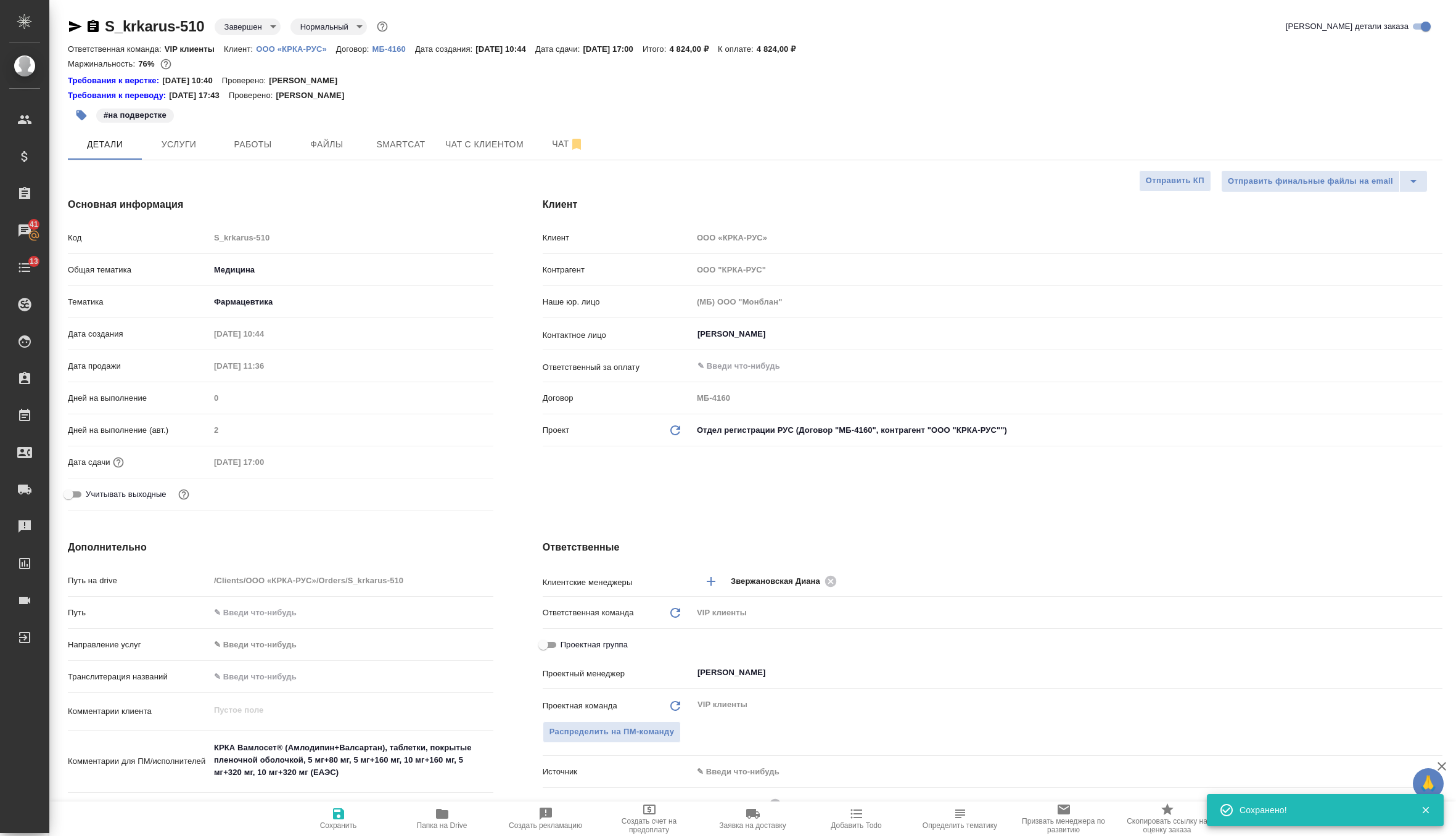
type textarea "x"
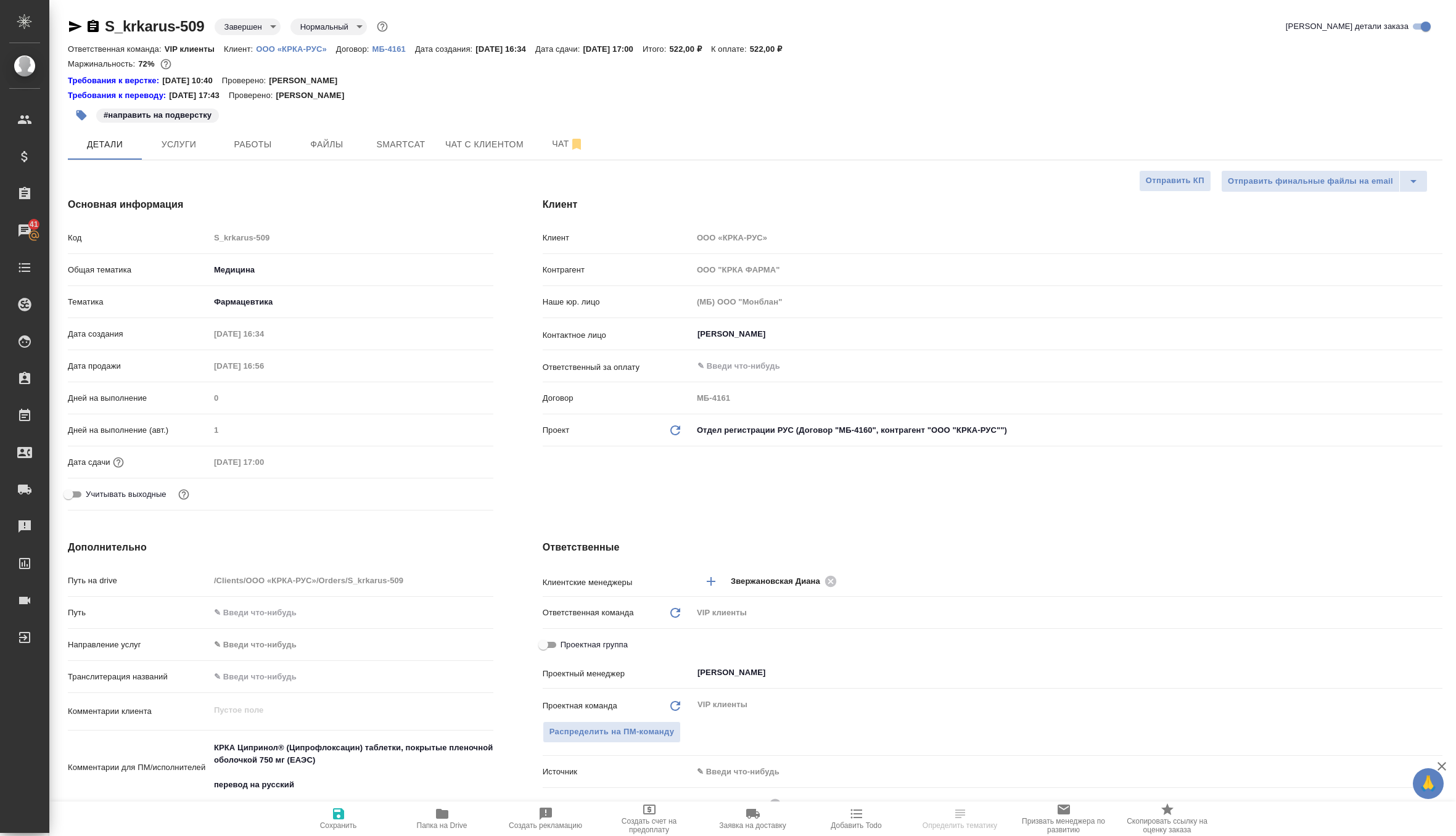
select select "RU"
type textarea "x"
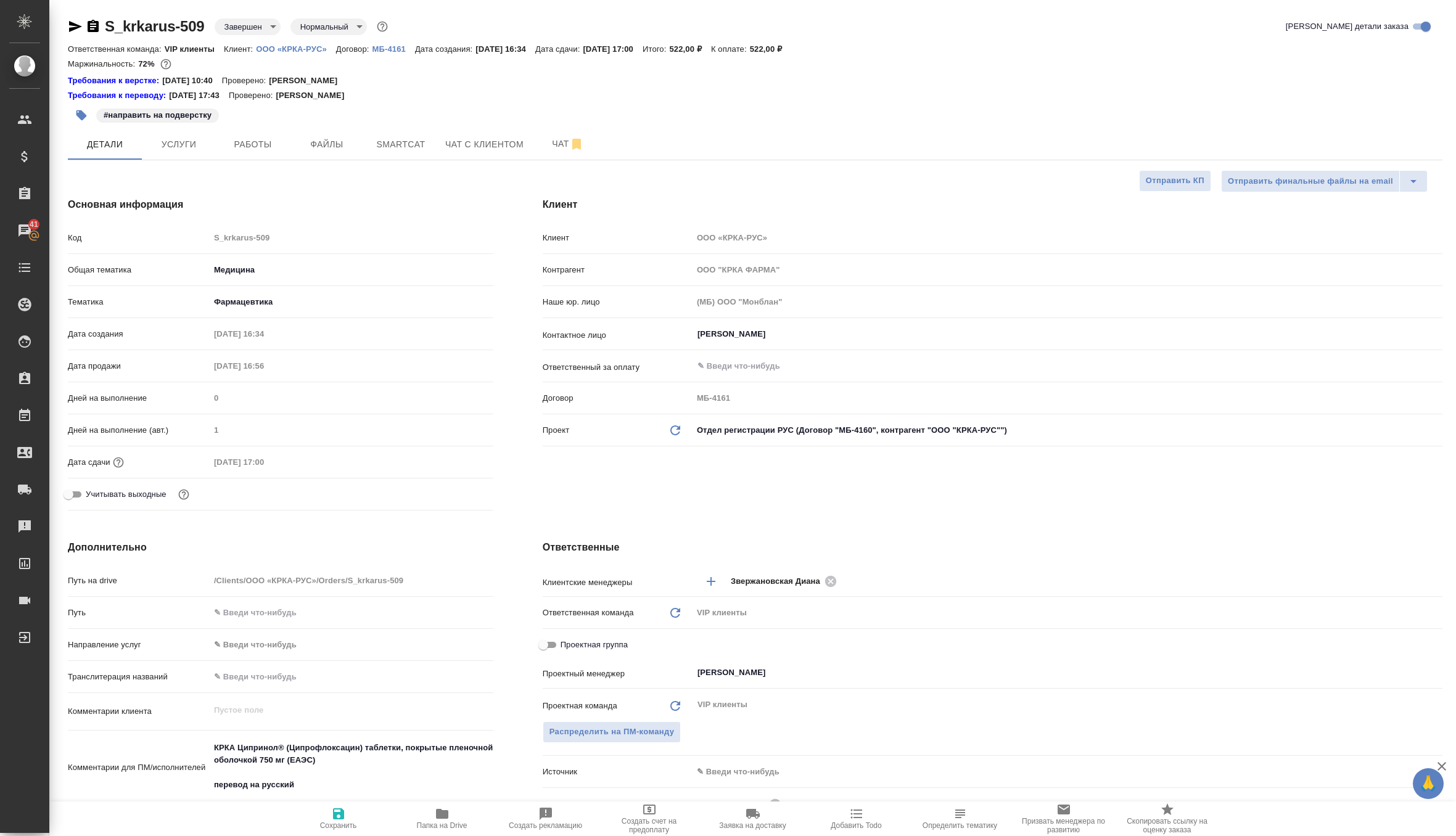
type textarea "x"
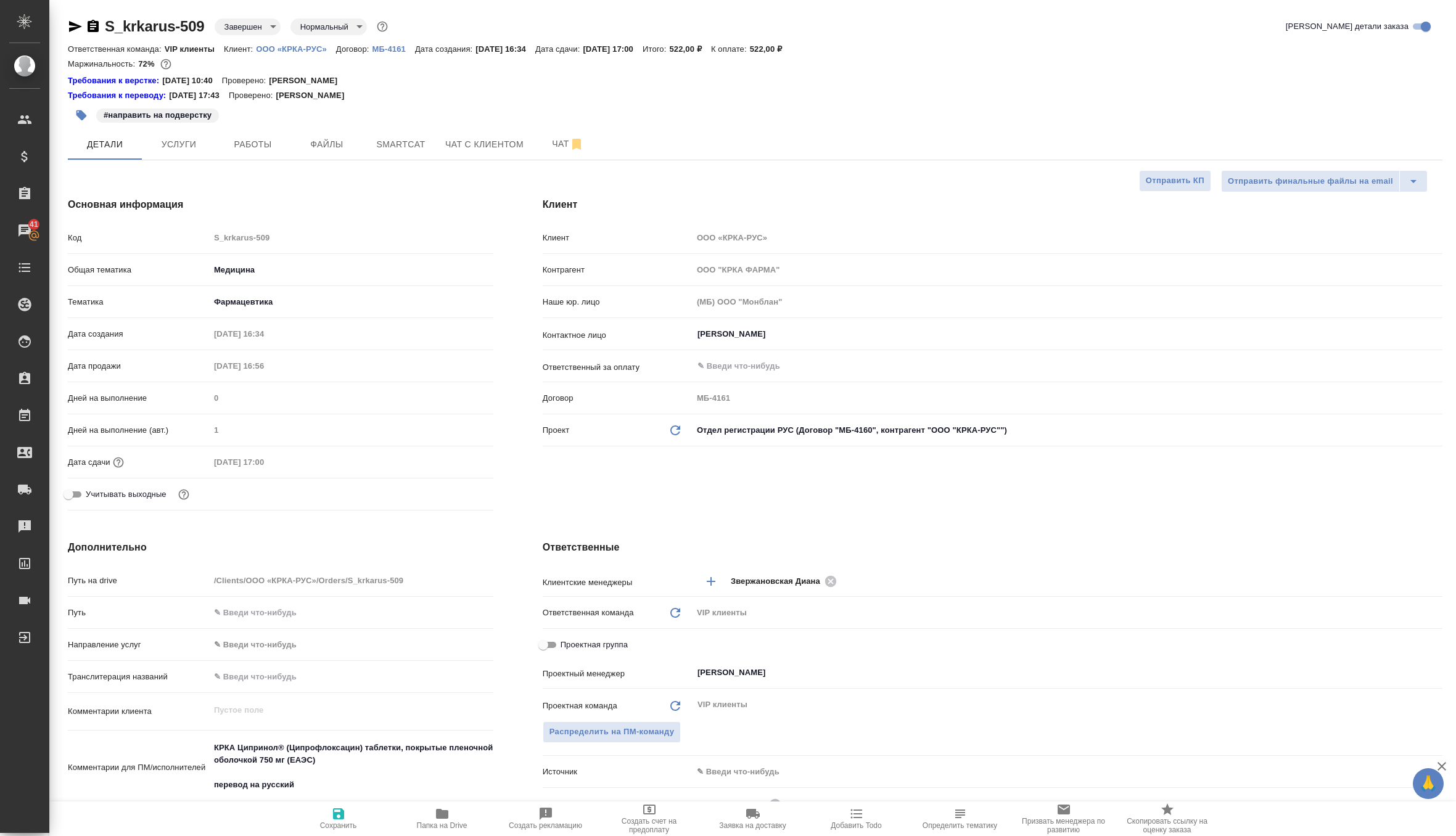
type textarea "x"
click at [674, 426] on icon "Обновить данные" at bounding box center [675, 430] width 15 height 15
type textarea "x"
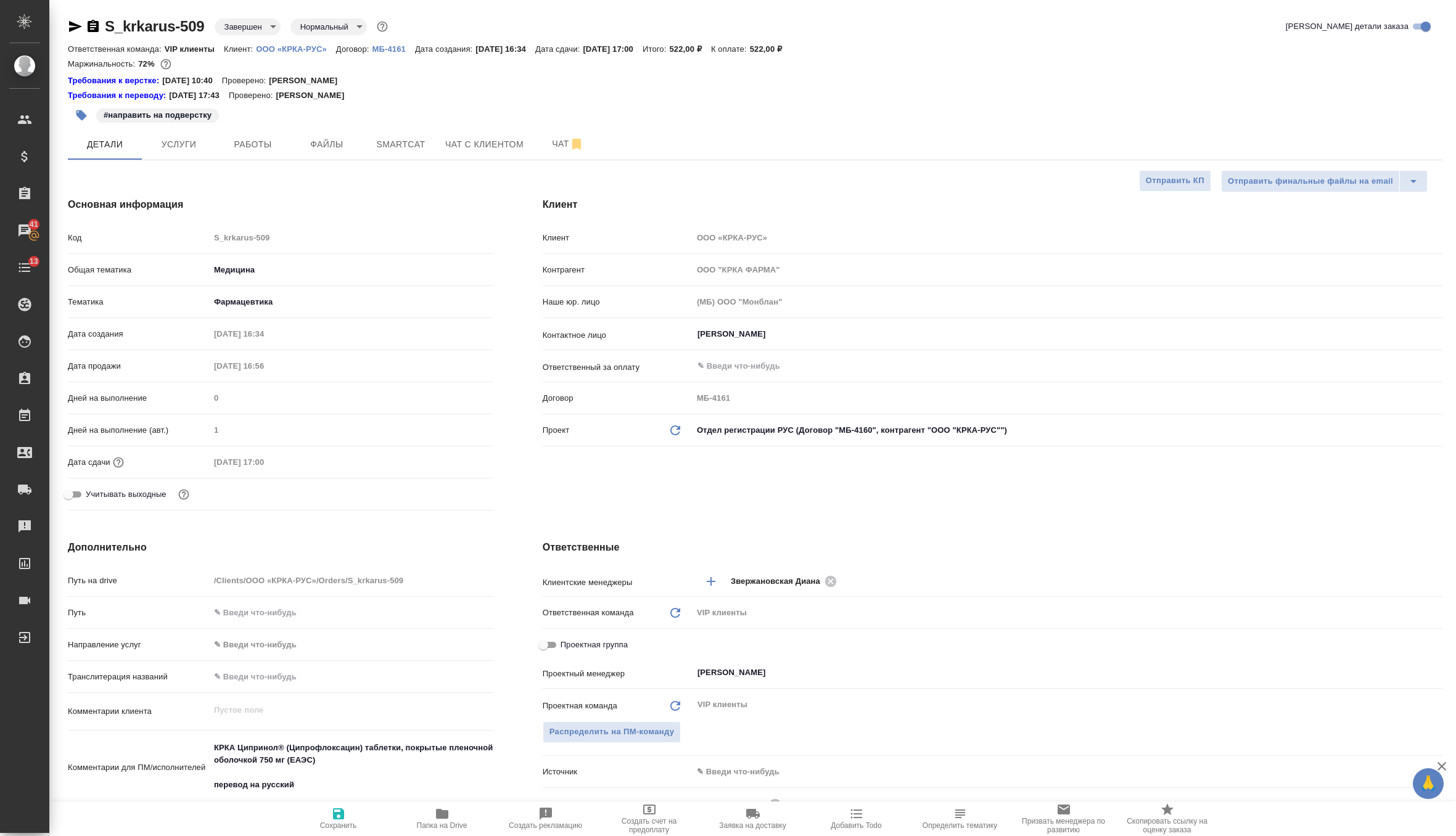
type input "ООО "КРКА-РУС""
type input "МБ-4160"
type textarea "x"
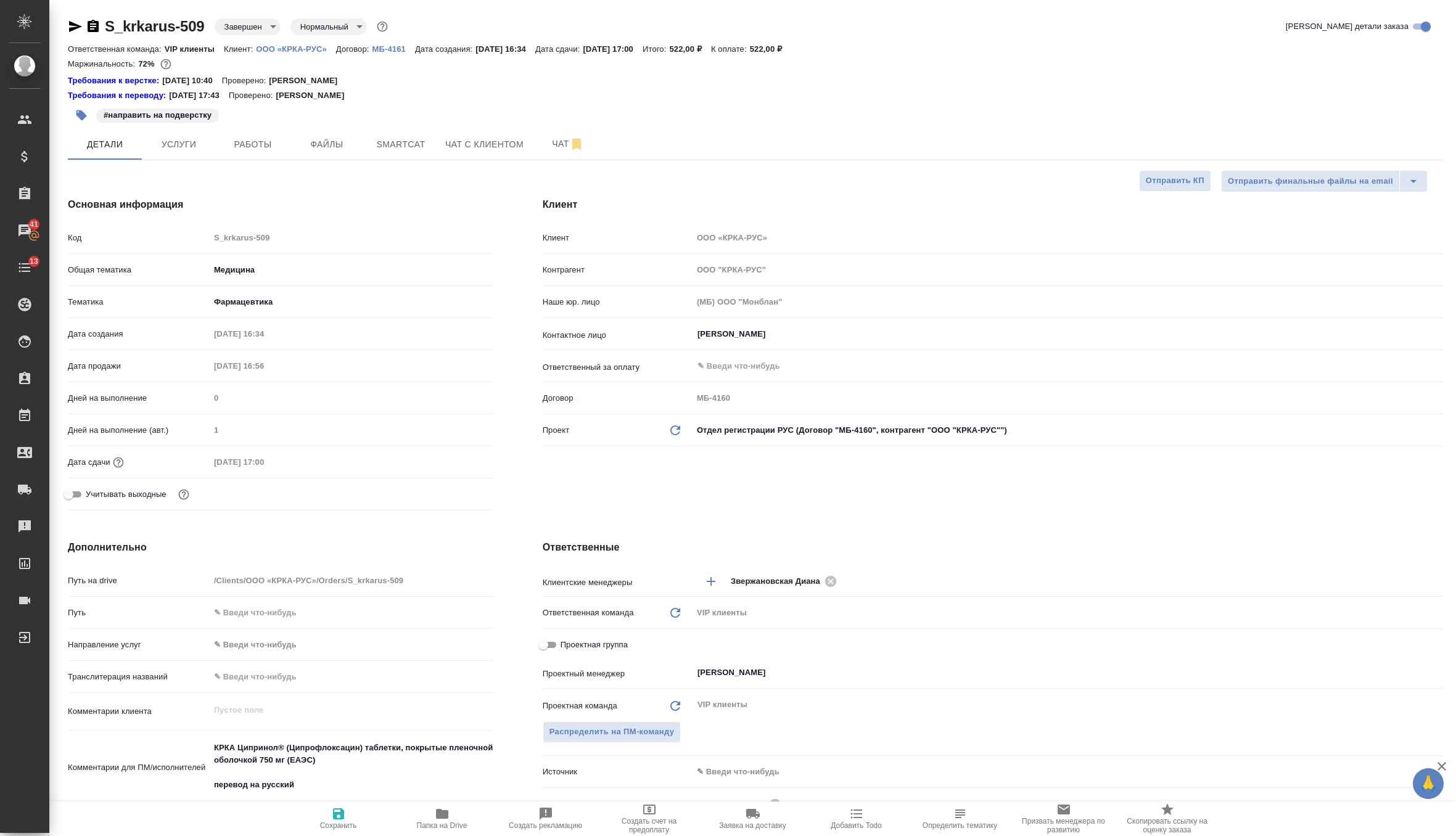
click at [337, 814] on icon "button" at bounding box center [338, 814] width 12 height 12
type textarea "x"
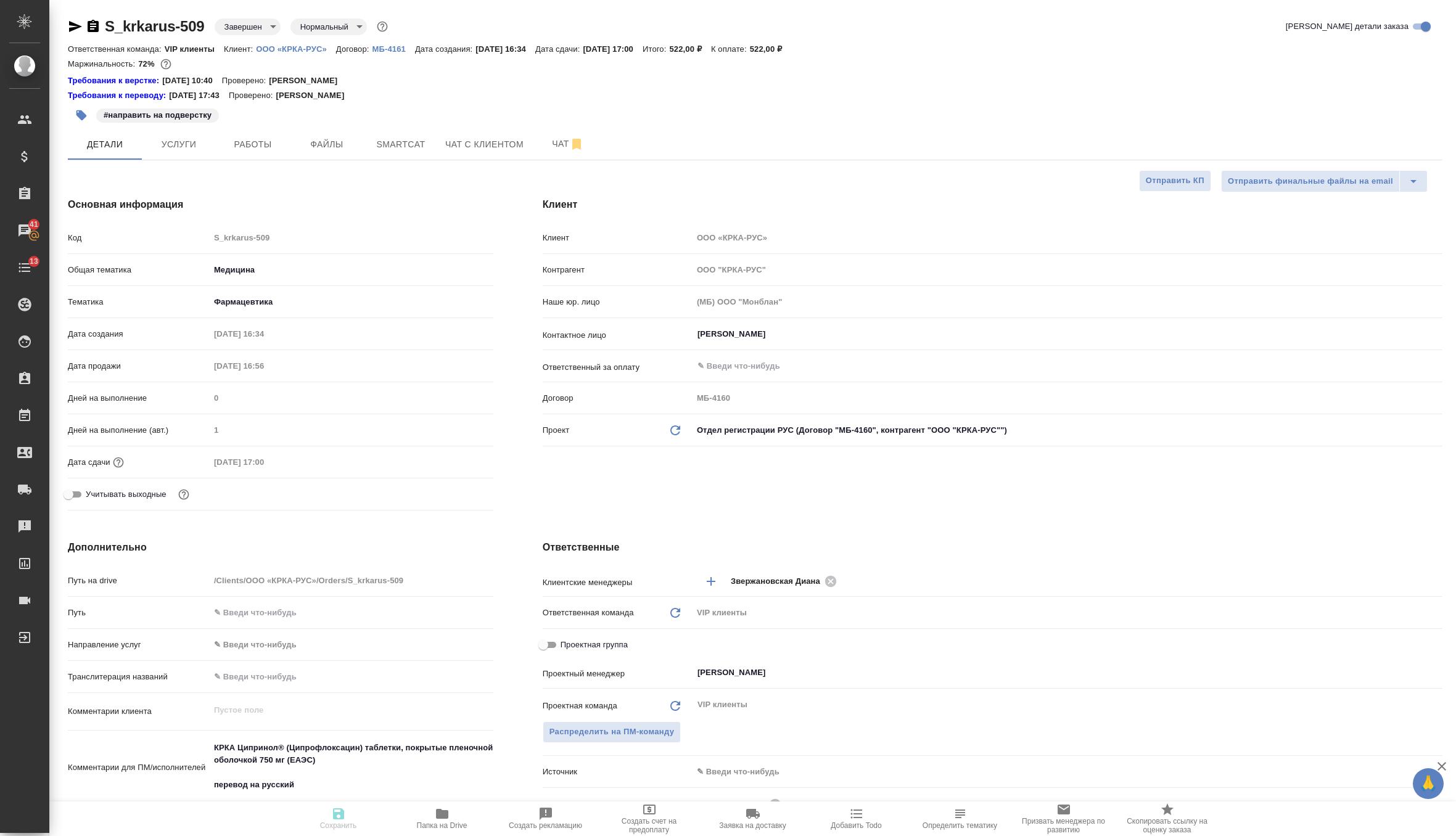
type textarea "x"
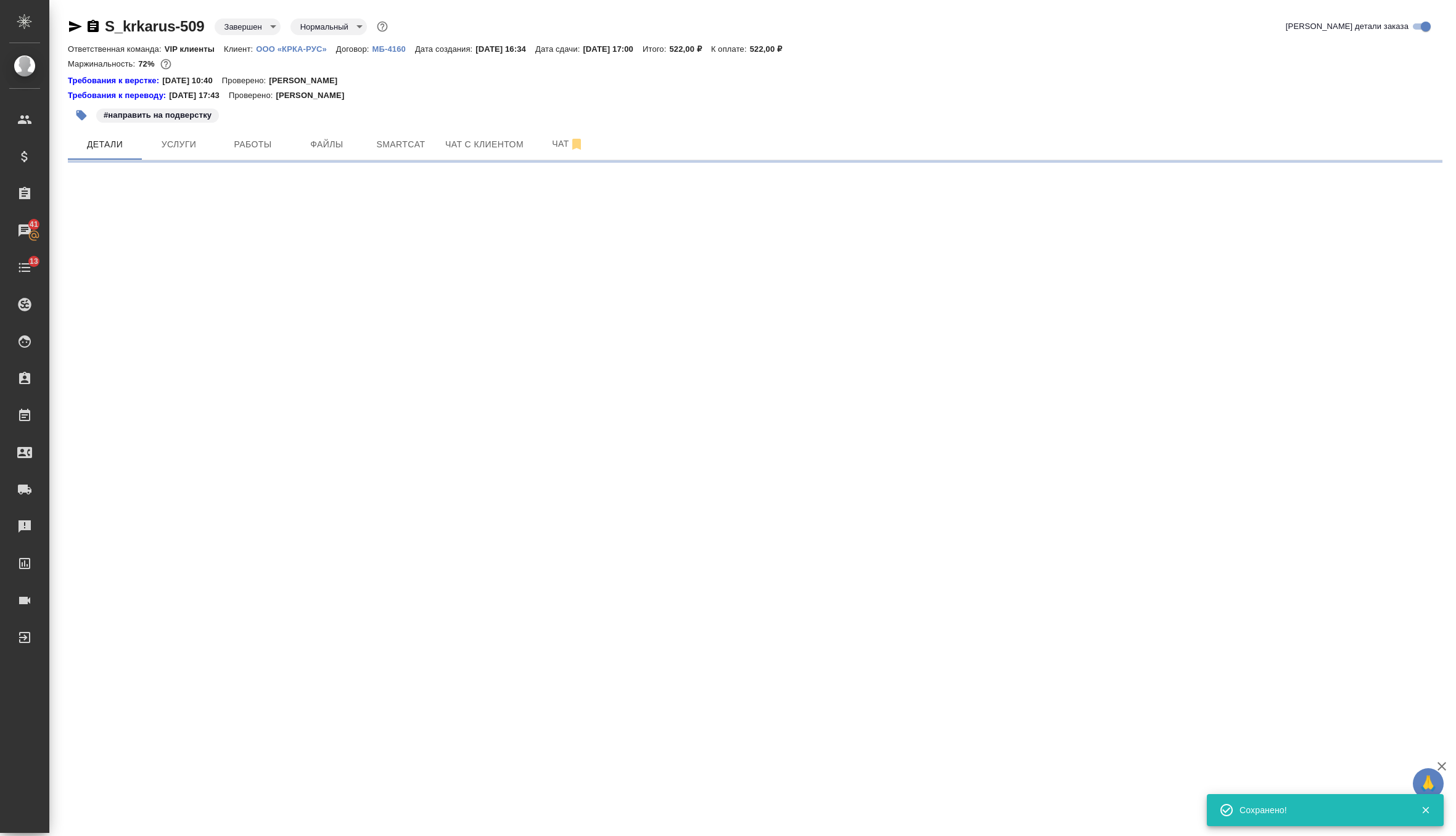
select select "RU"
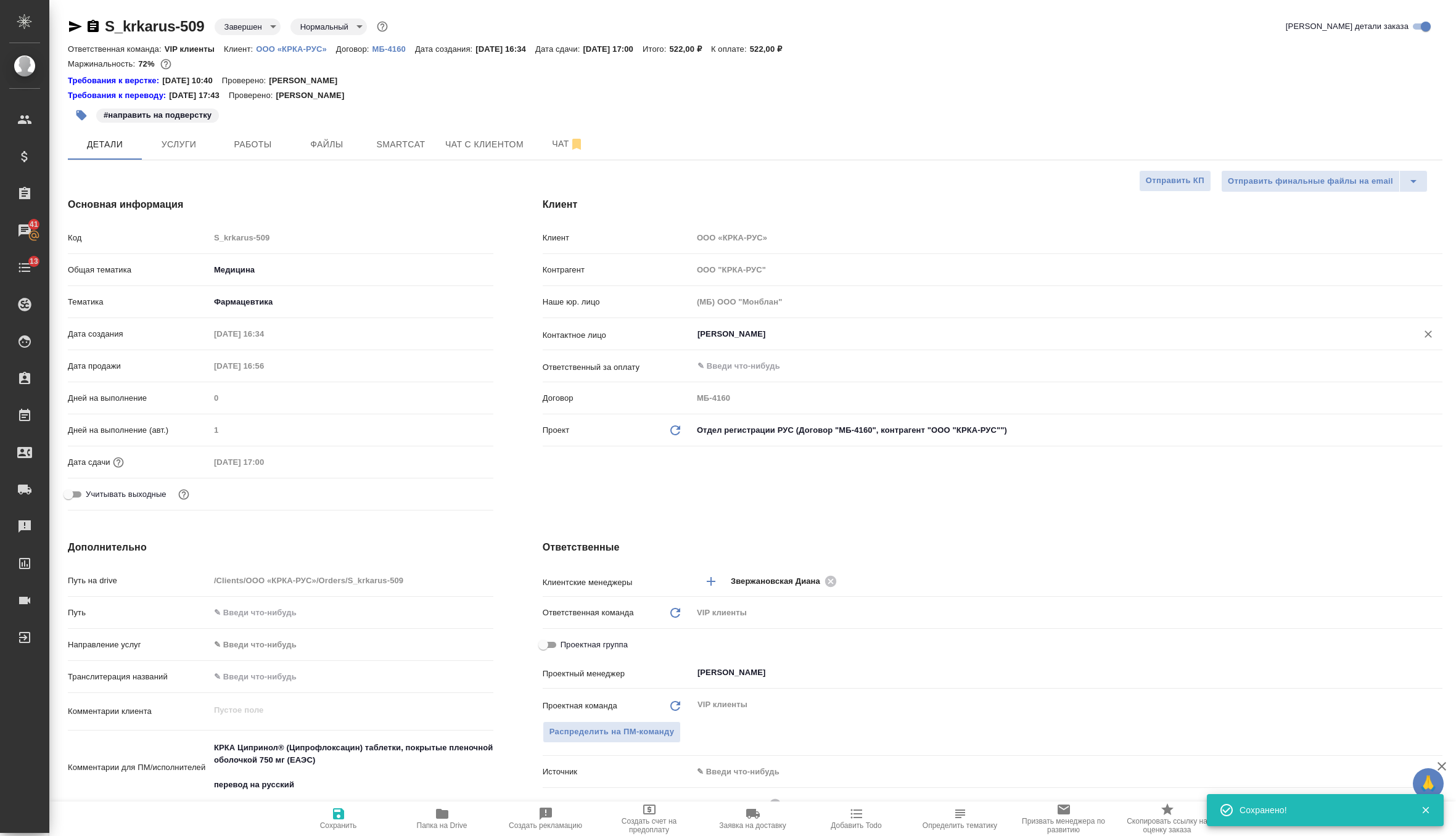
type textarea "x"
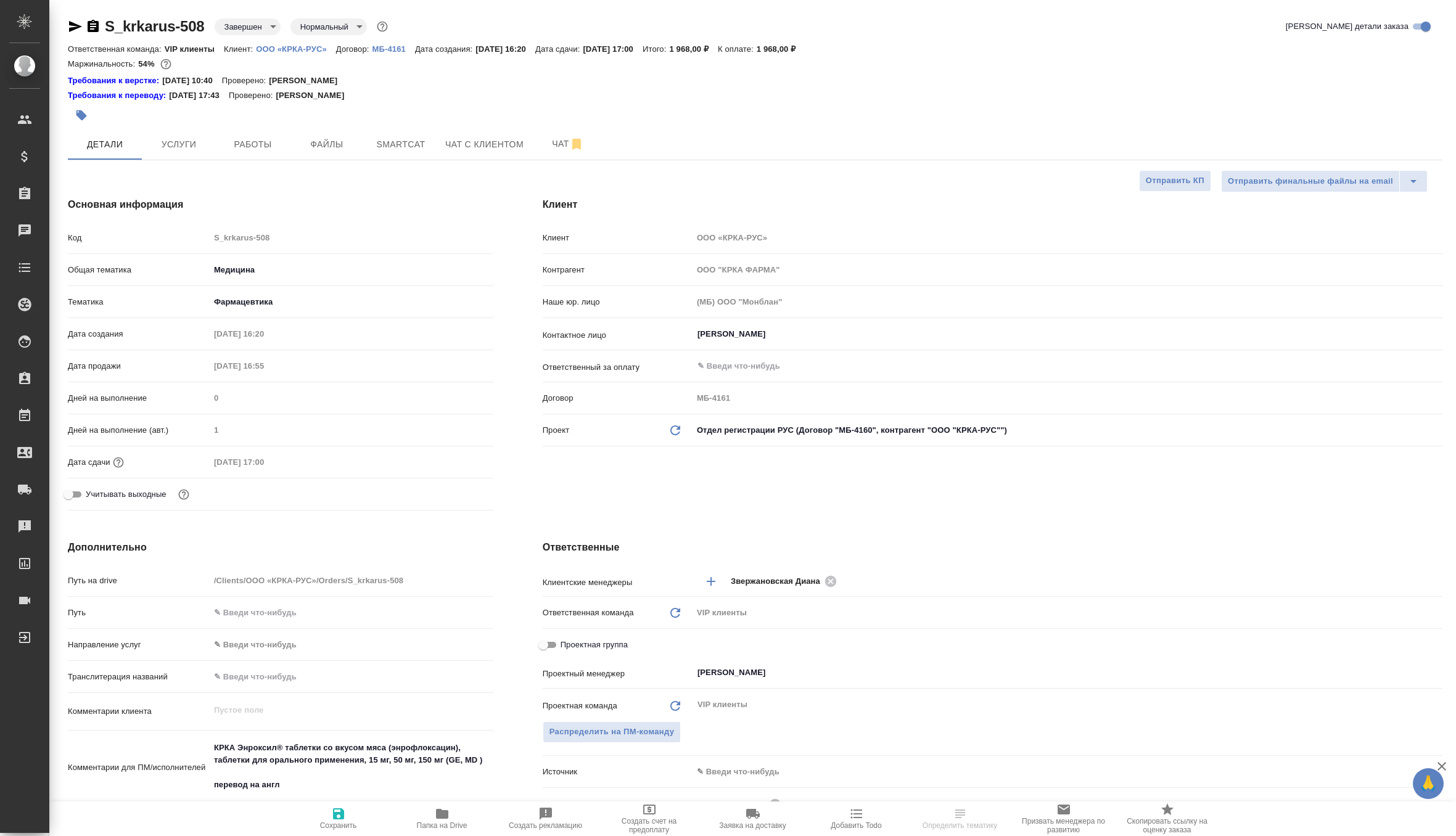
select select "RU"
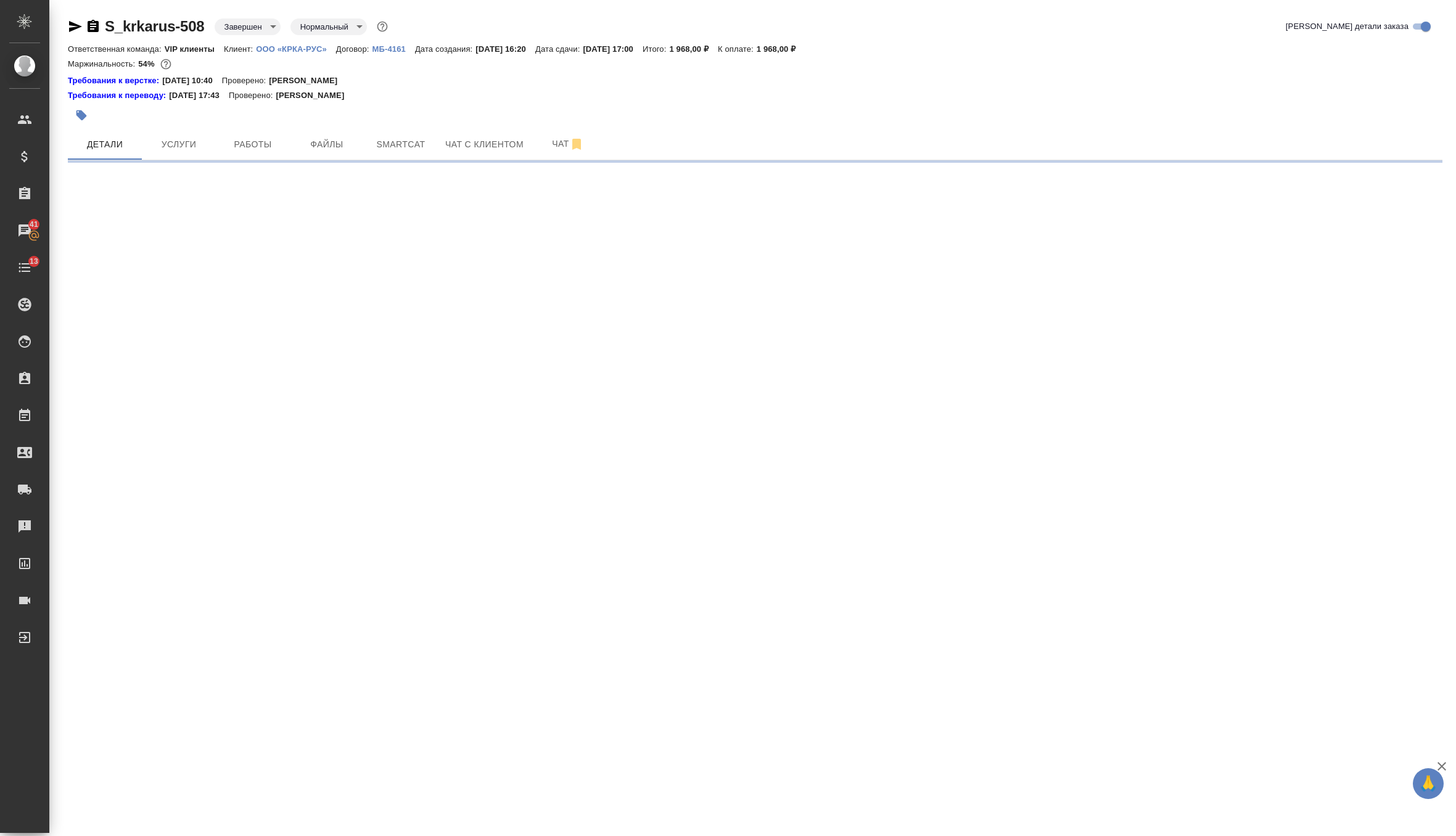
select select "RU"
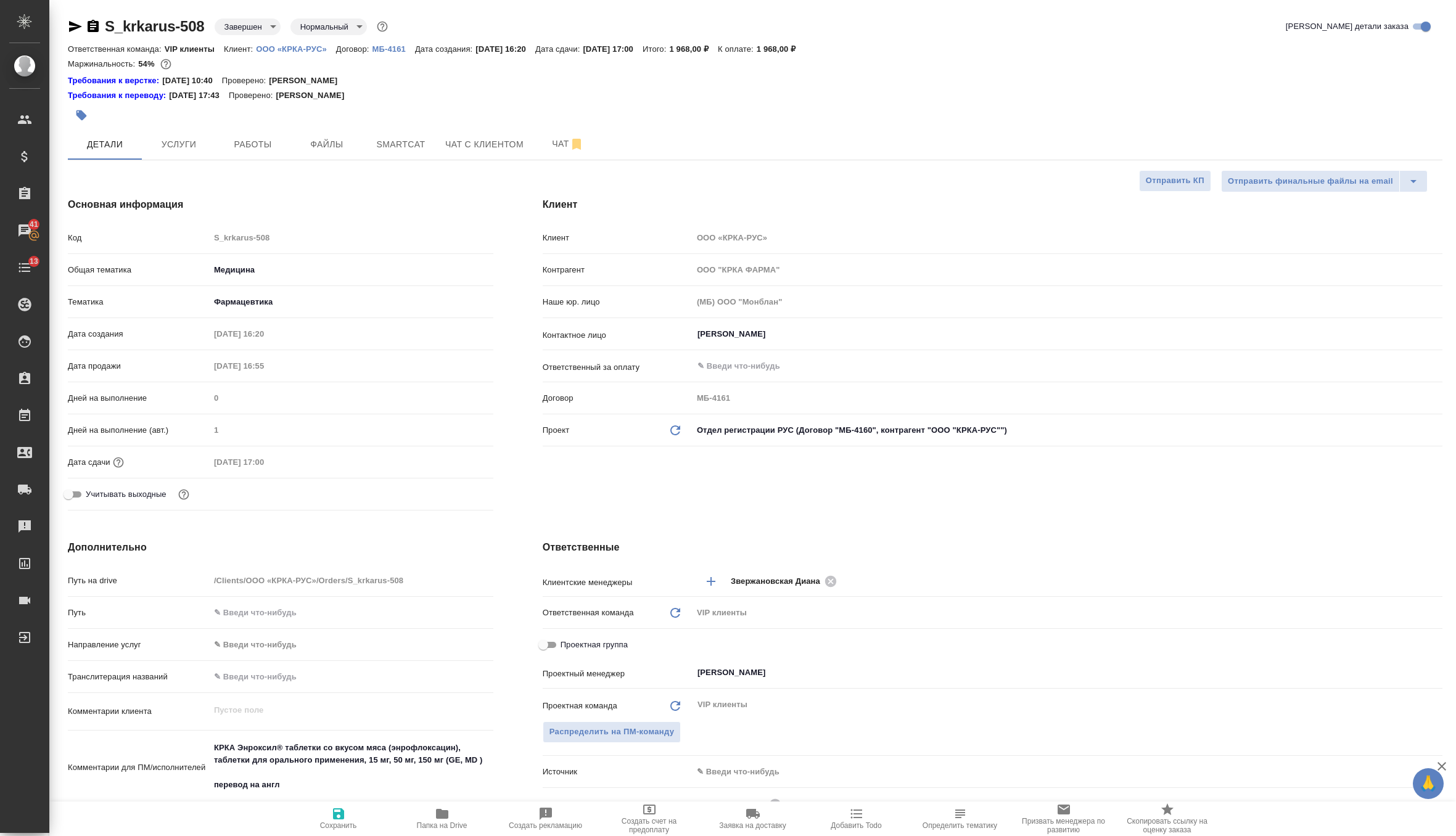
type textarea "x"
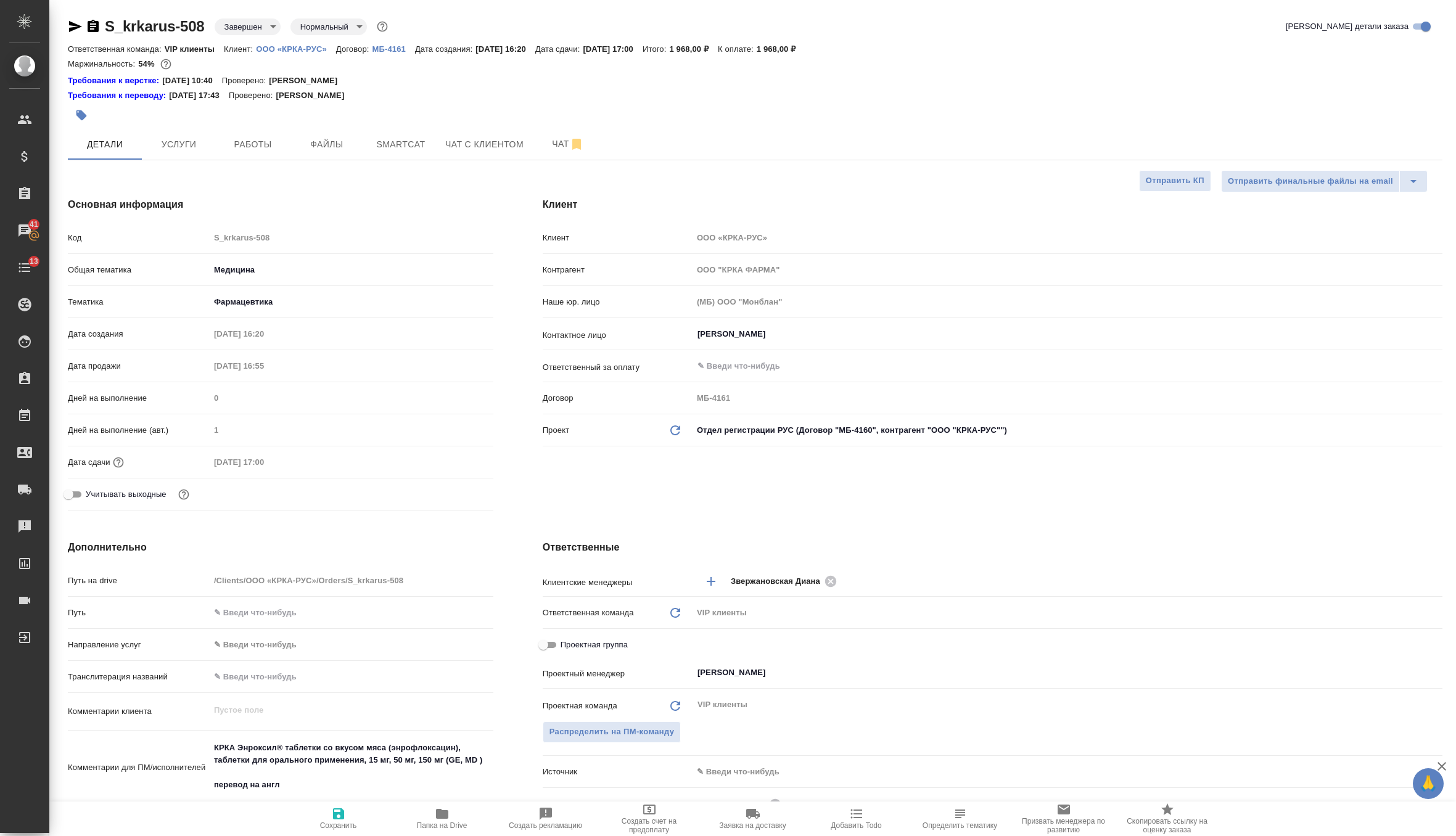
type textarea "x"
click at [679, 428] on icon at bounding box center [675, 430] width 10 height 10
type textarea "x"
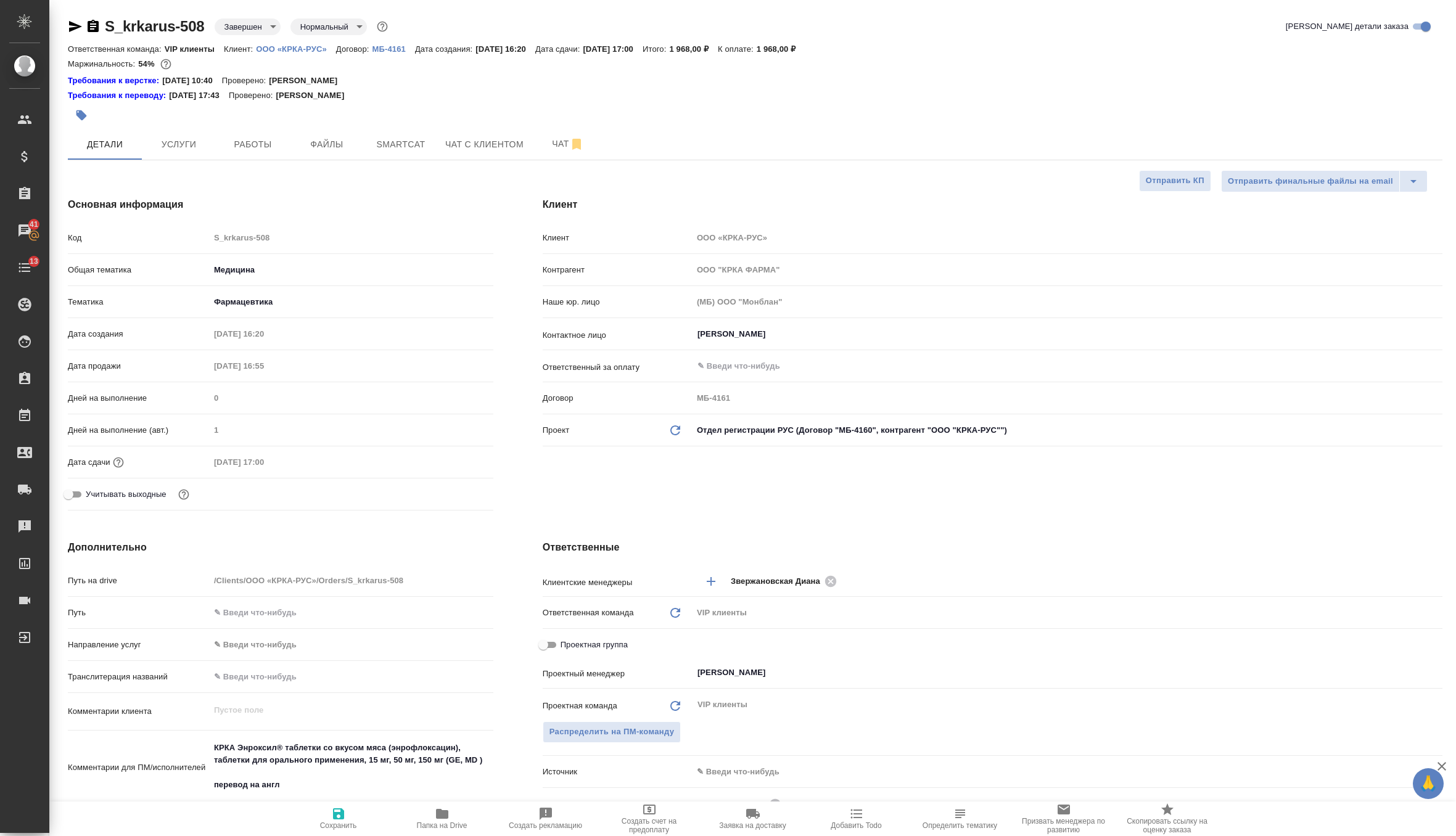
type input "ООО "КРКА-РУС""
type input "МБ-4160"
type textarea "x"
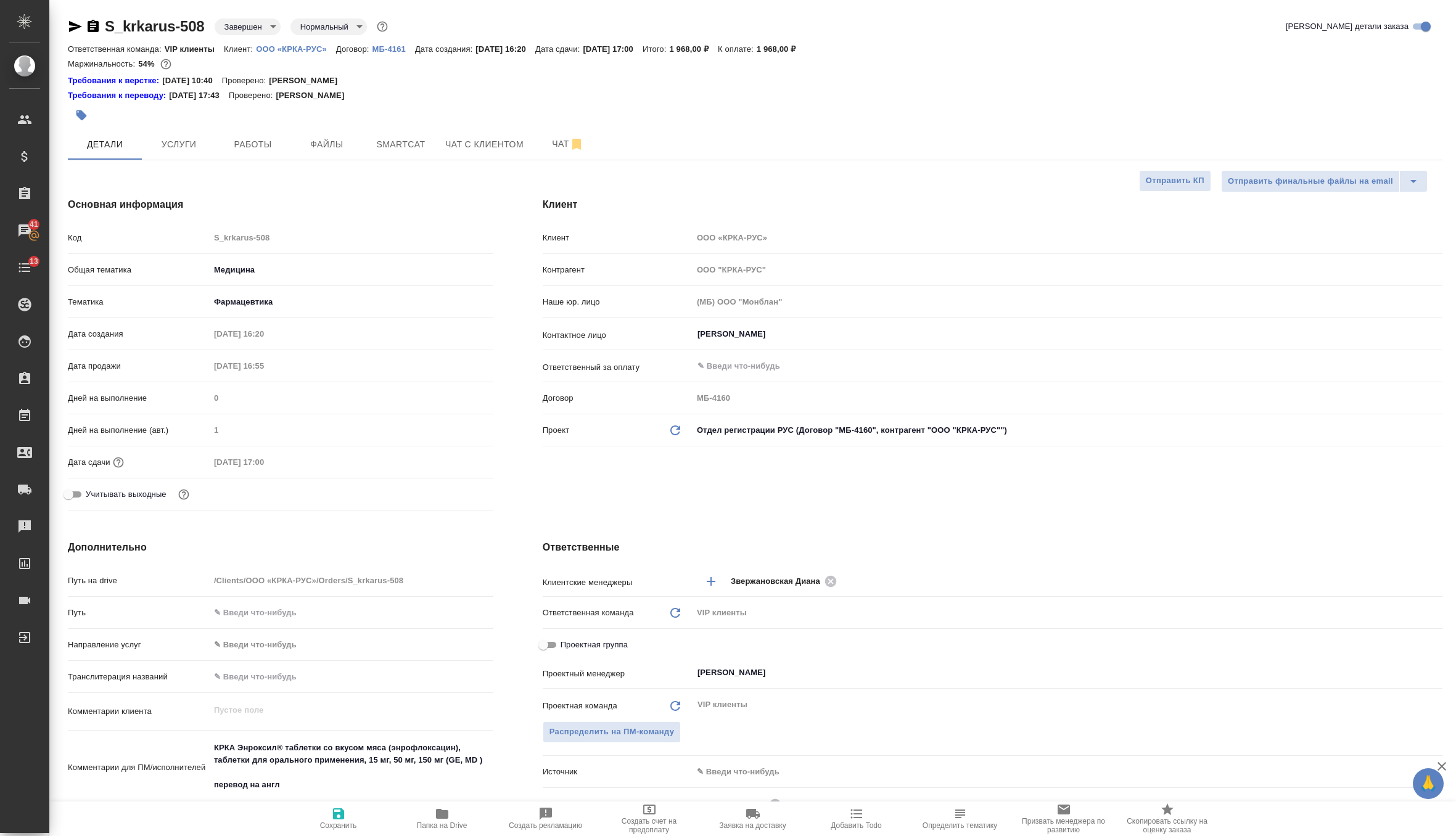
click at [338, 817] on icon "button" at bounding box center [338, 813] width 15 height 15
type textarea "x"
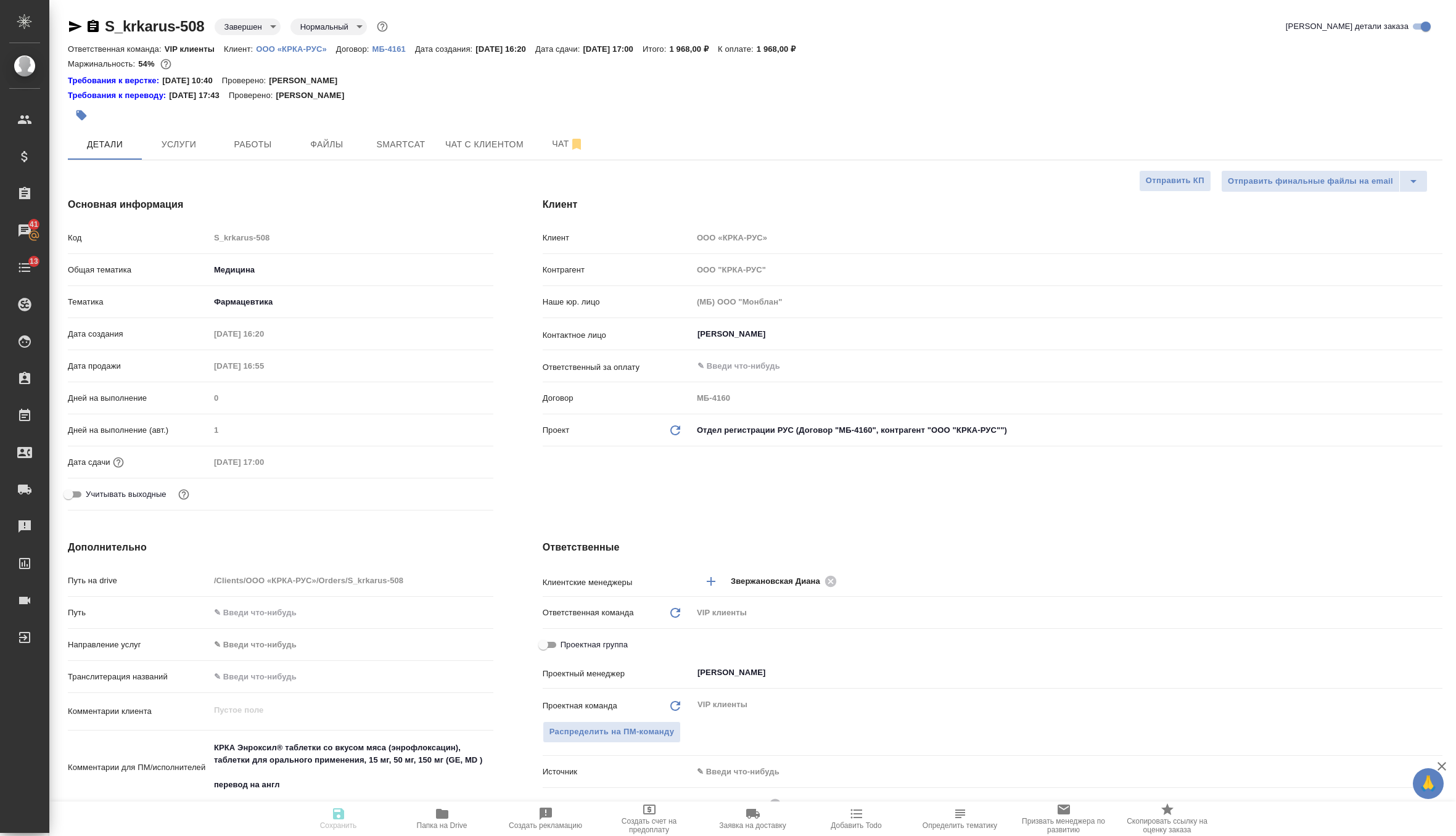
type textarea "x"
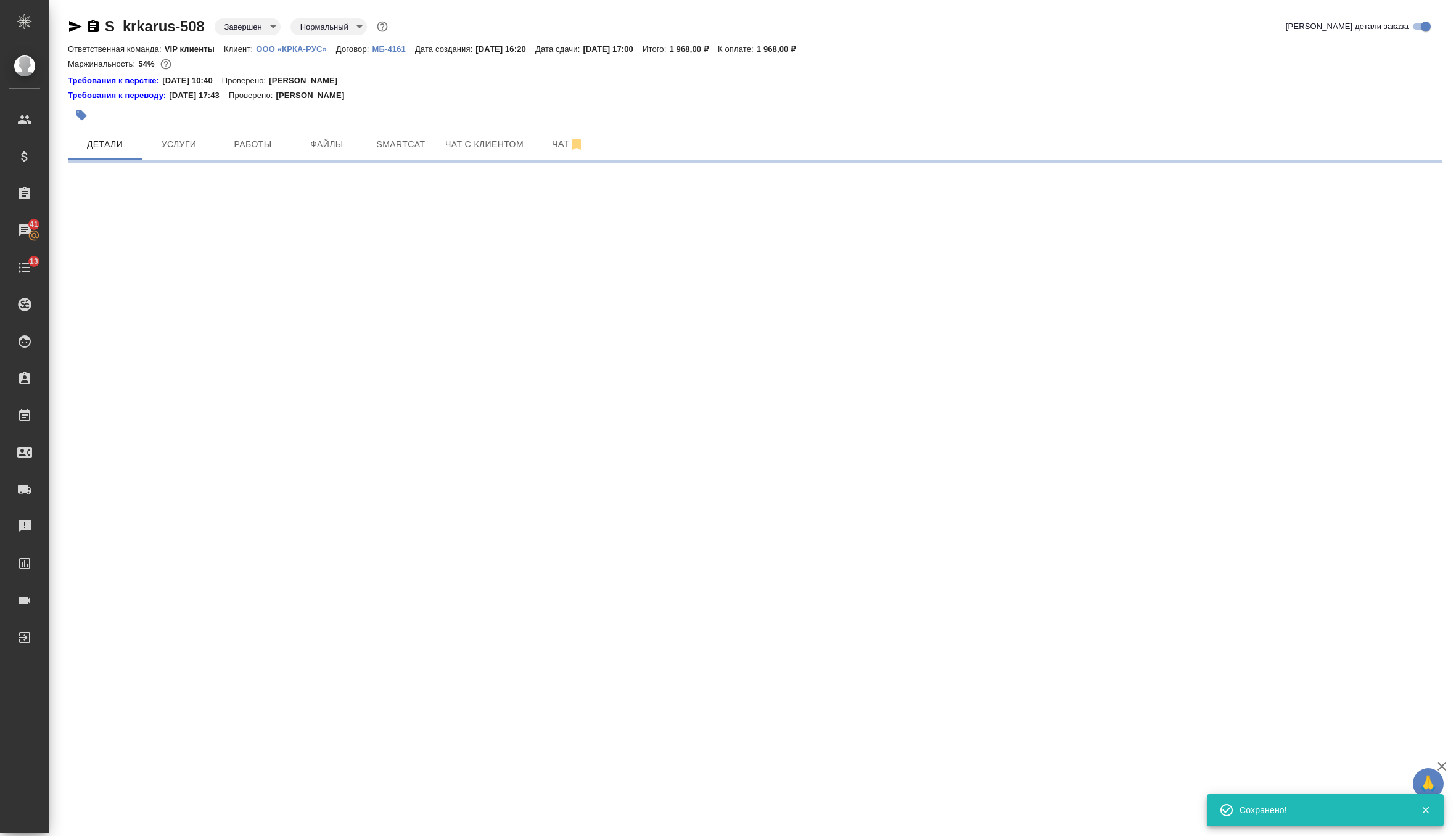
select select "RU"
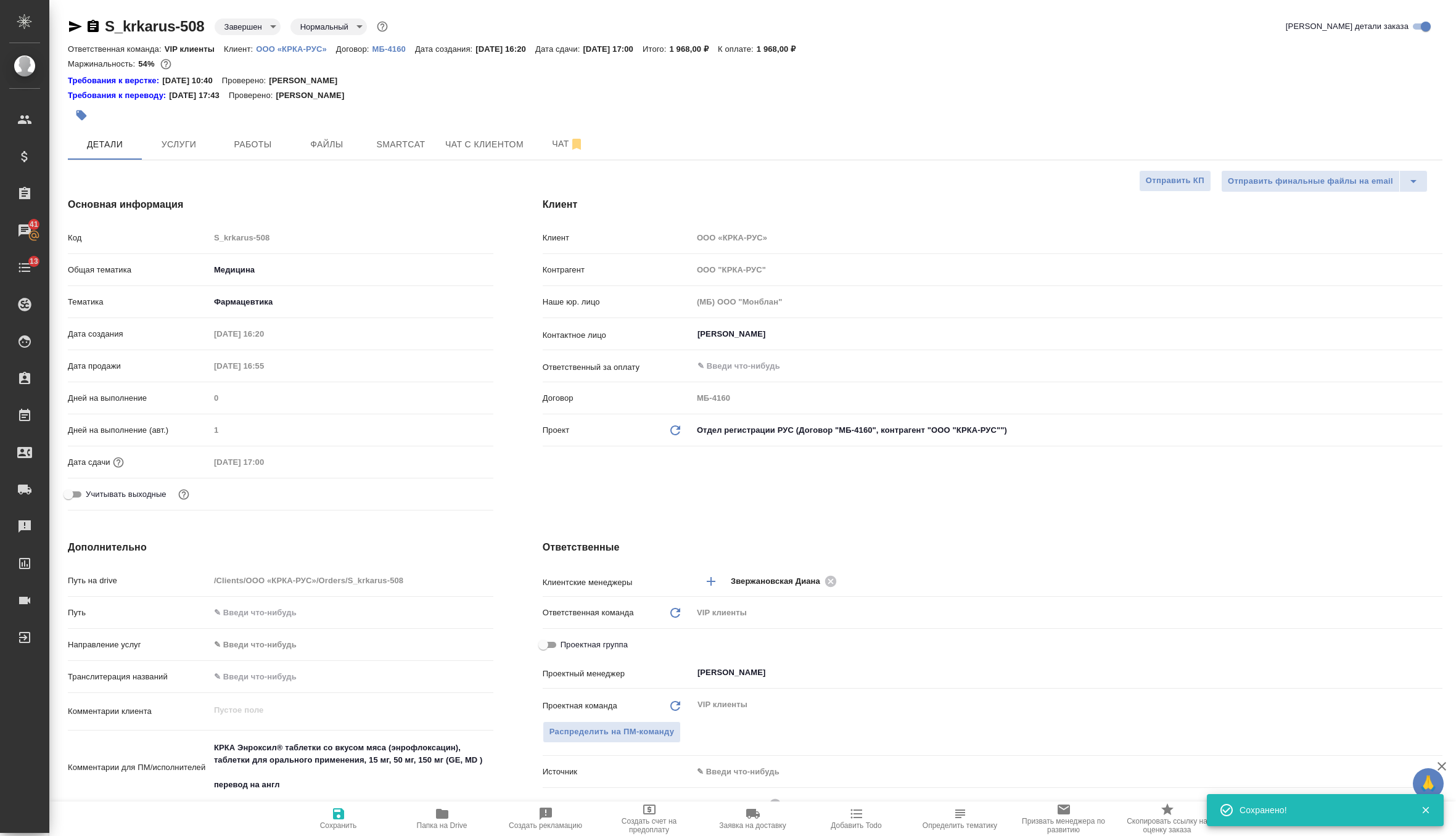
type textarea "x"
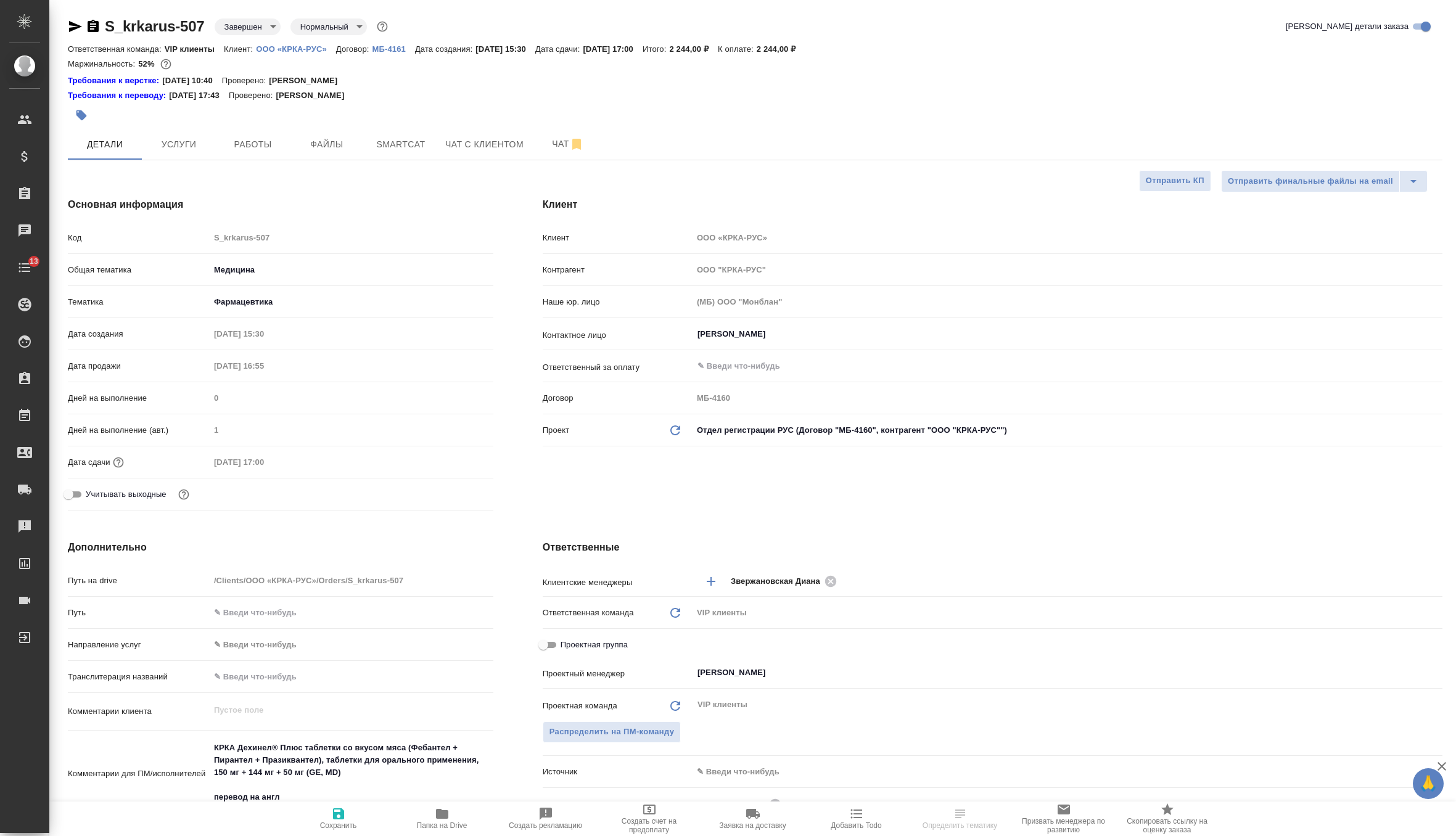
select select "RU"
click at [342, 810] on icon "button" at bounding box center [338, 814] width 12 height 12
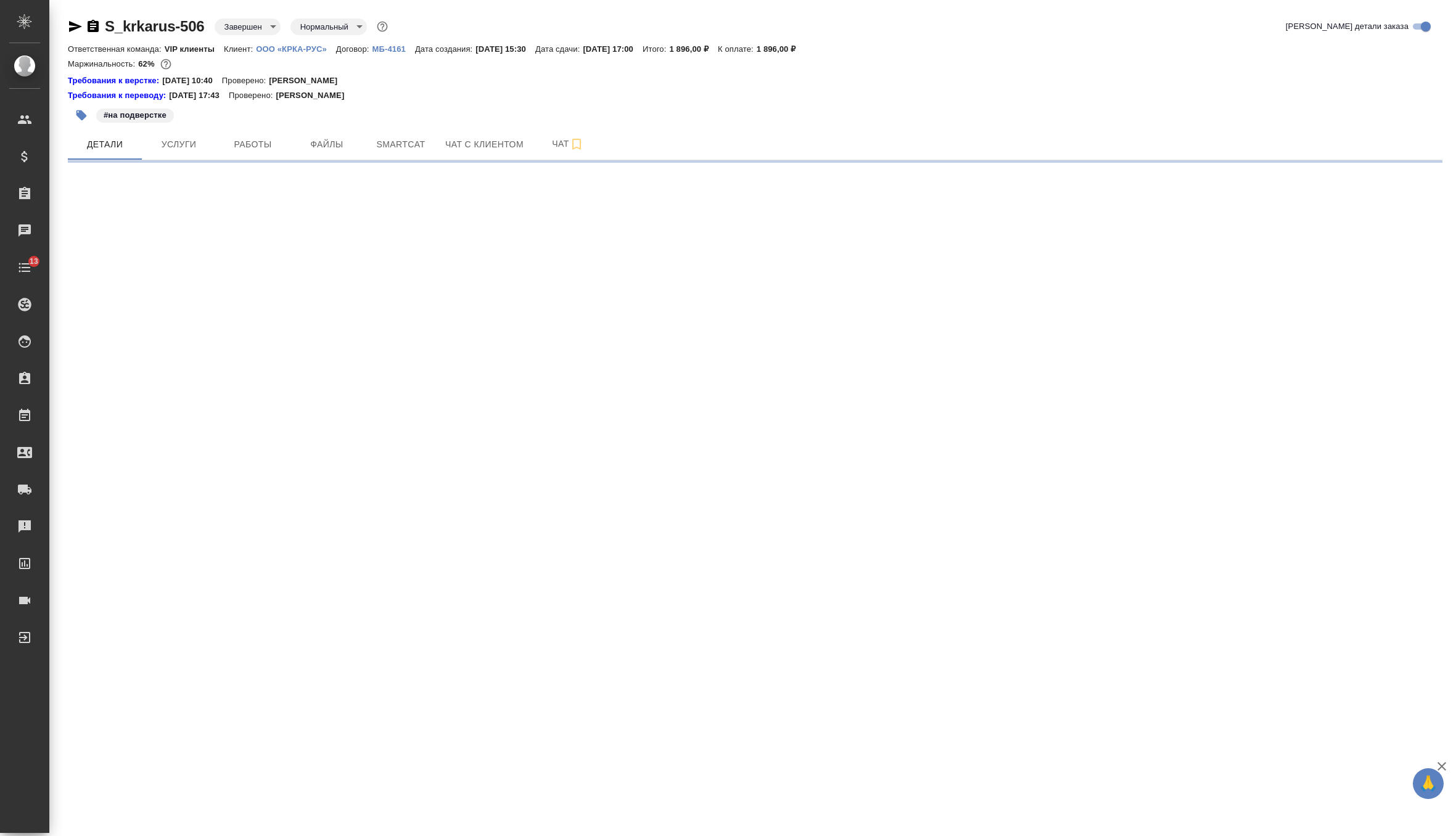
select select "RU"
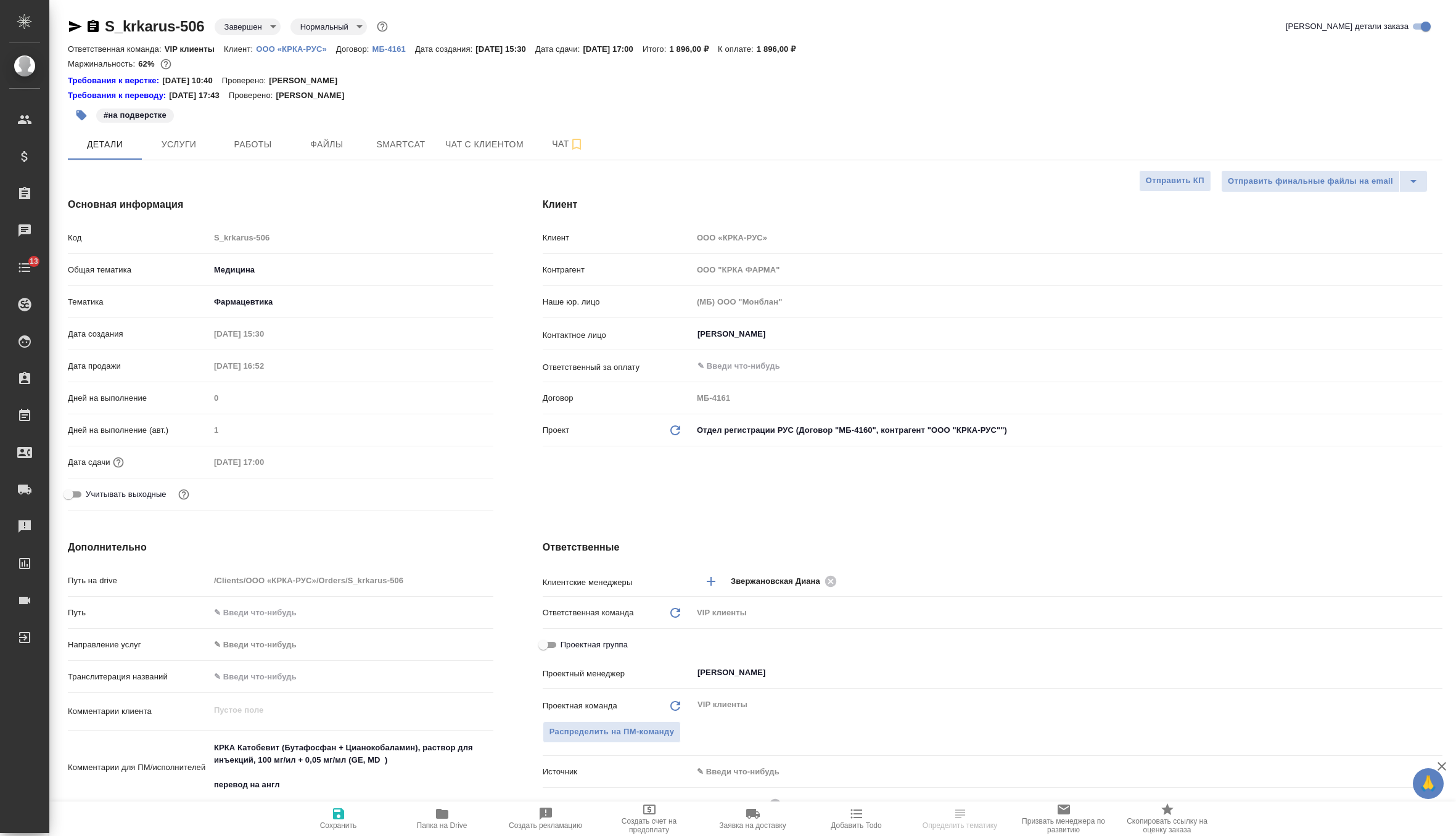
type textarea "x"
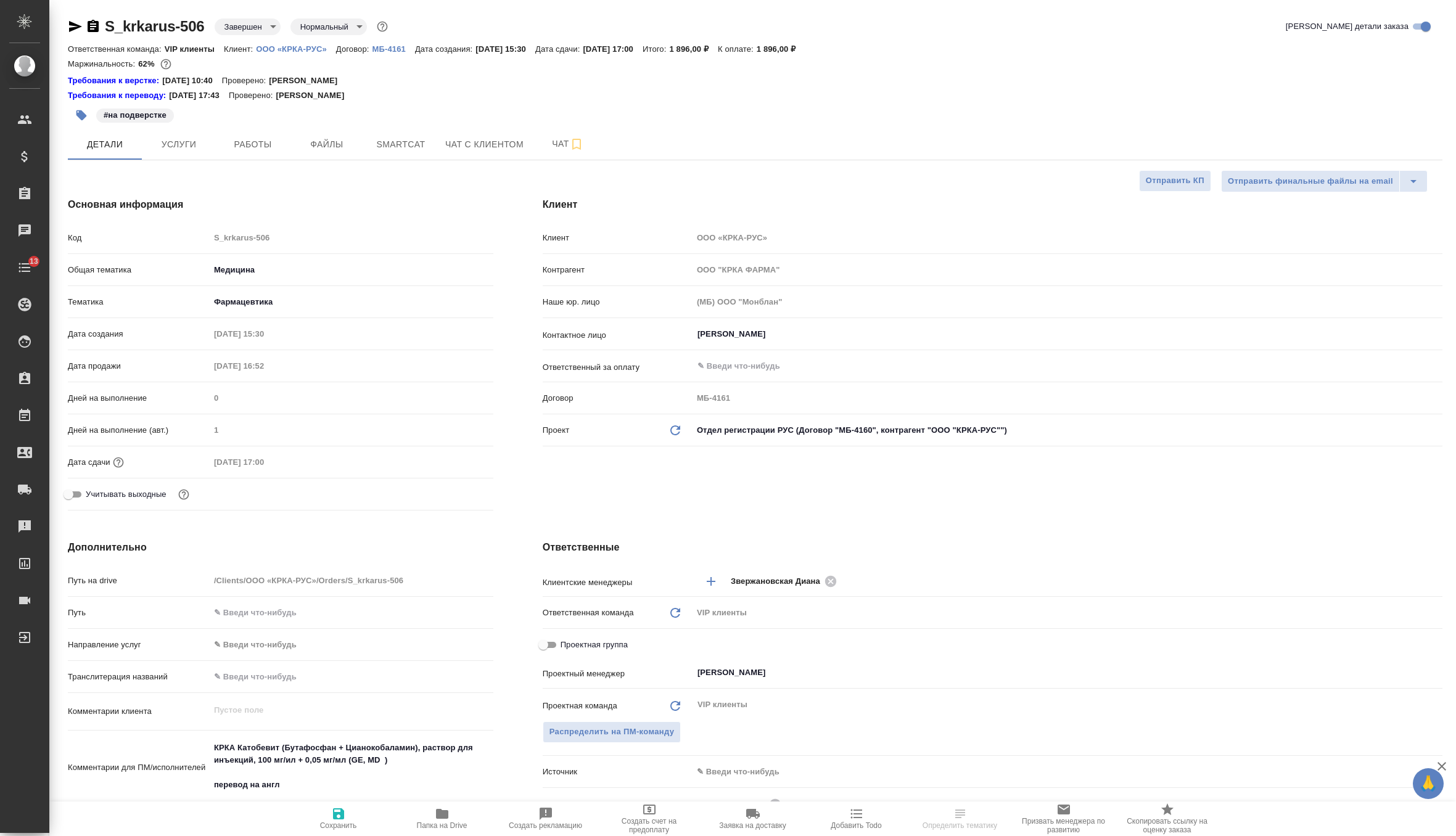
type textarea "x"
click at [675, 424] on icon "Обновить данные" at bounding box center [675, 430] width 15 height 15
type textarea "x"
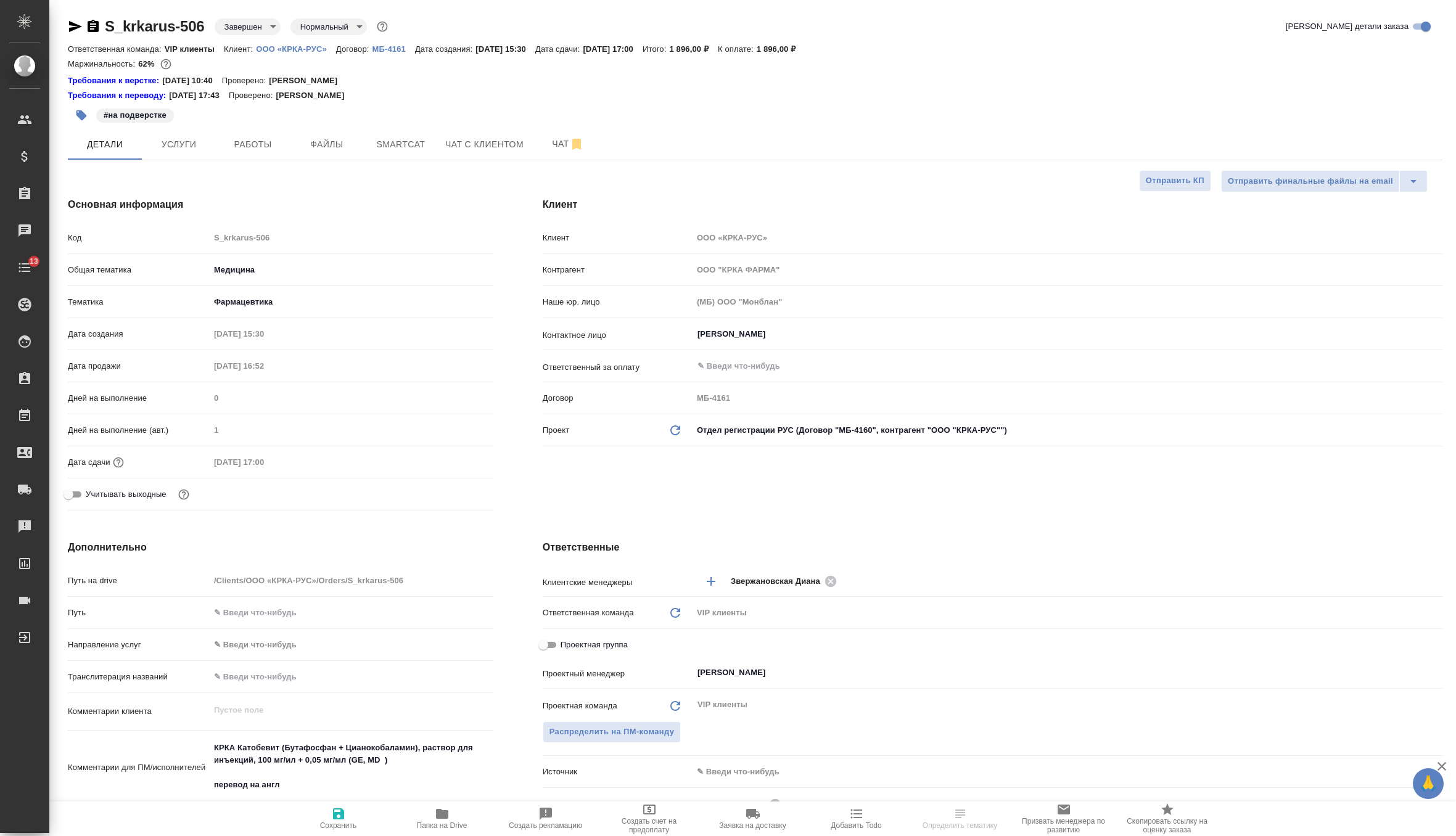
type input "ООО "КРКА-РУС""
type input "МБ-4160"
type textarea "x"
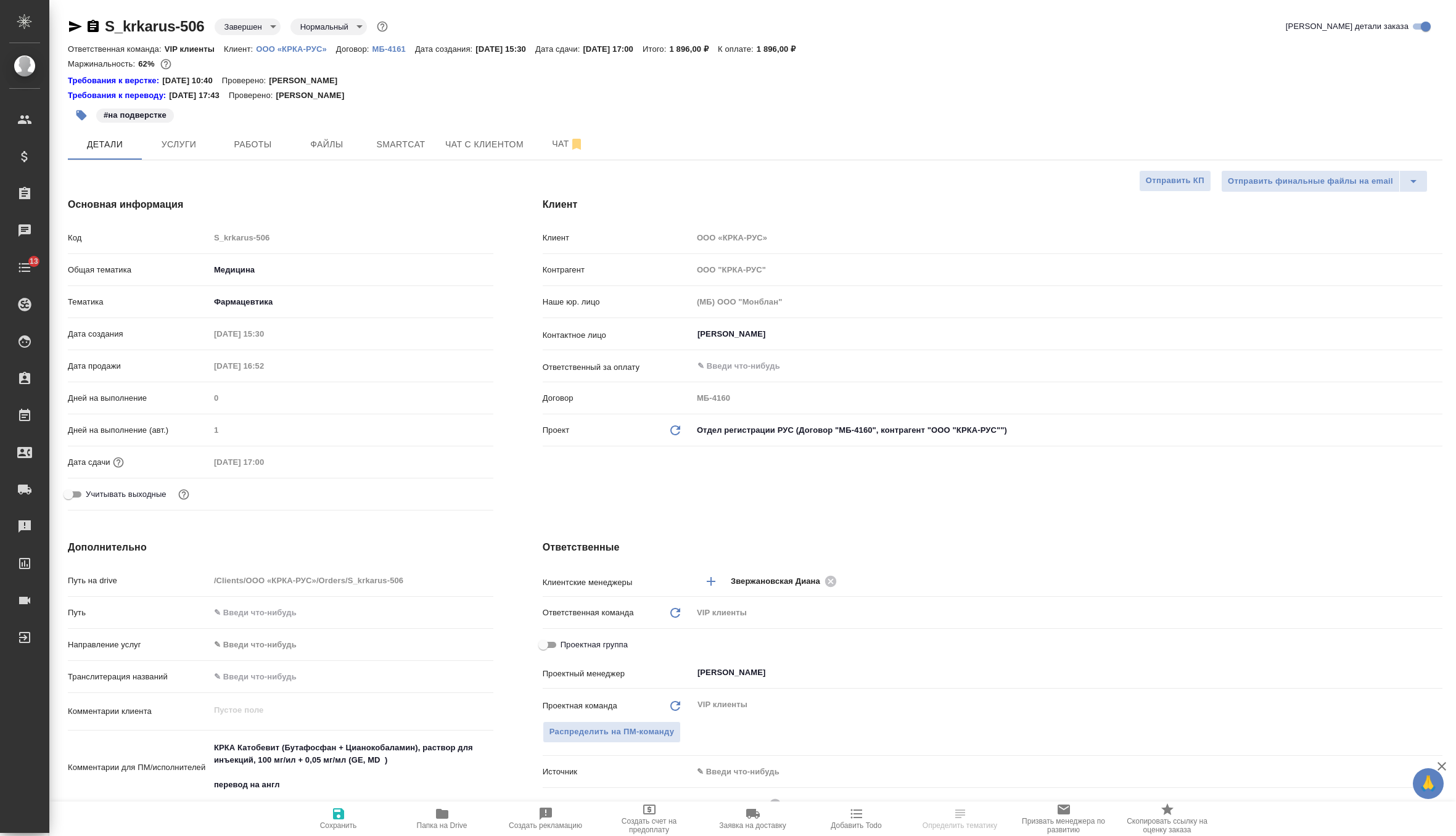
click at [348, 814] on span "Сохранить" at bounding box center [339, 817] width 89 height 23
type textarea "x"
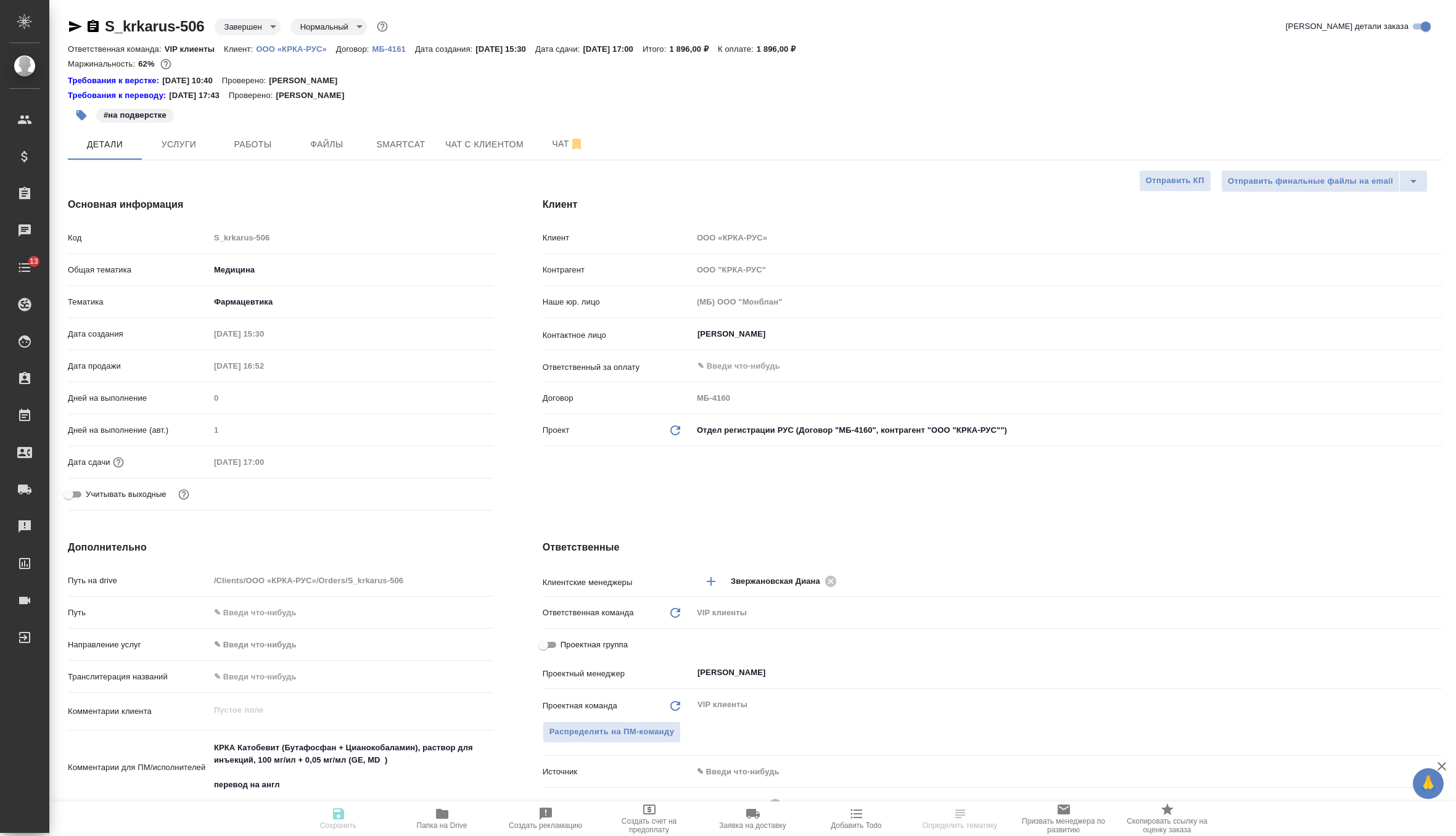
type textarea "x"
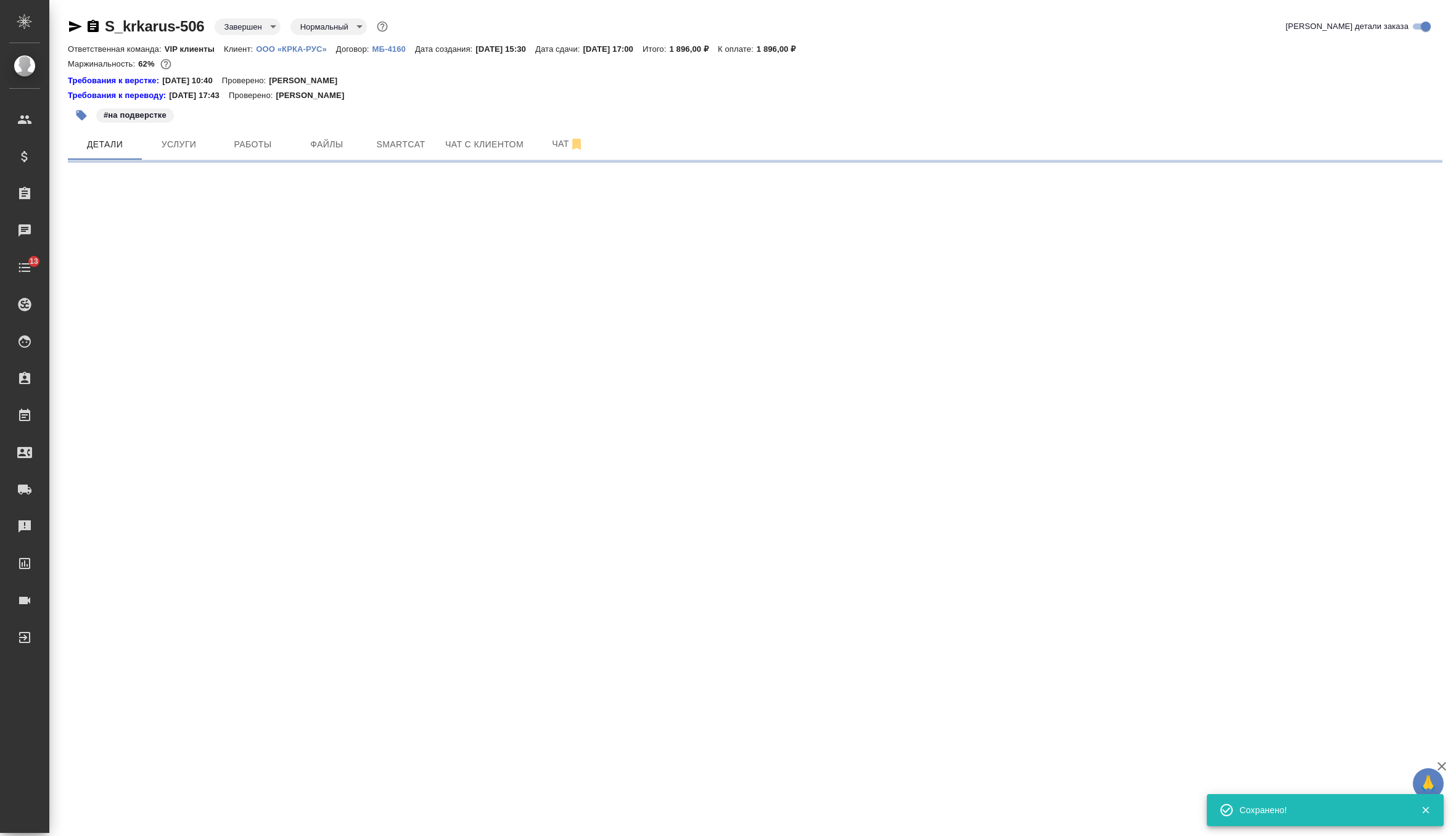
select select "RU"
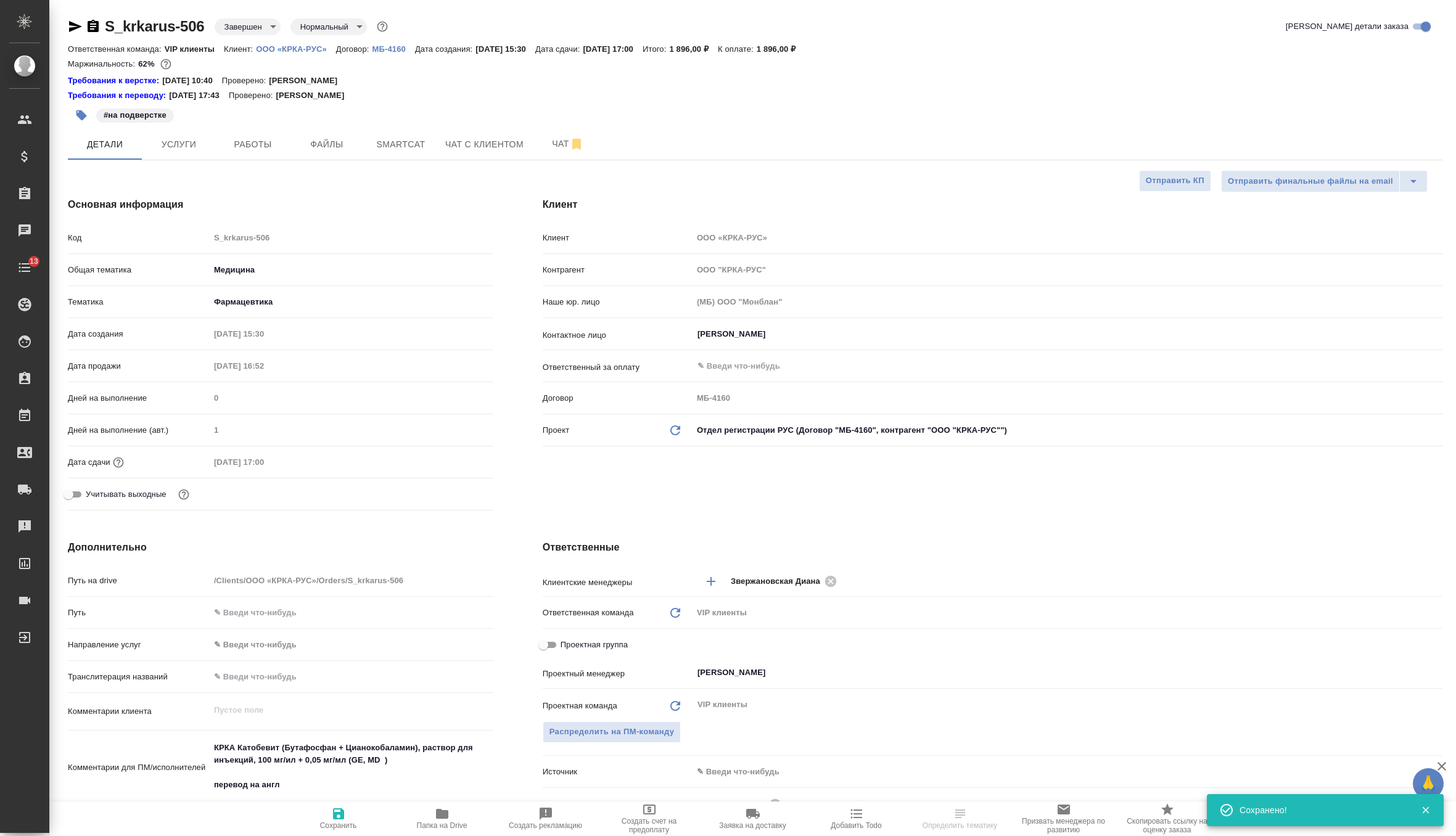
type textarea "x"
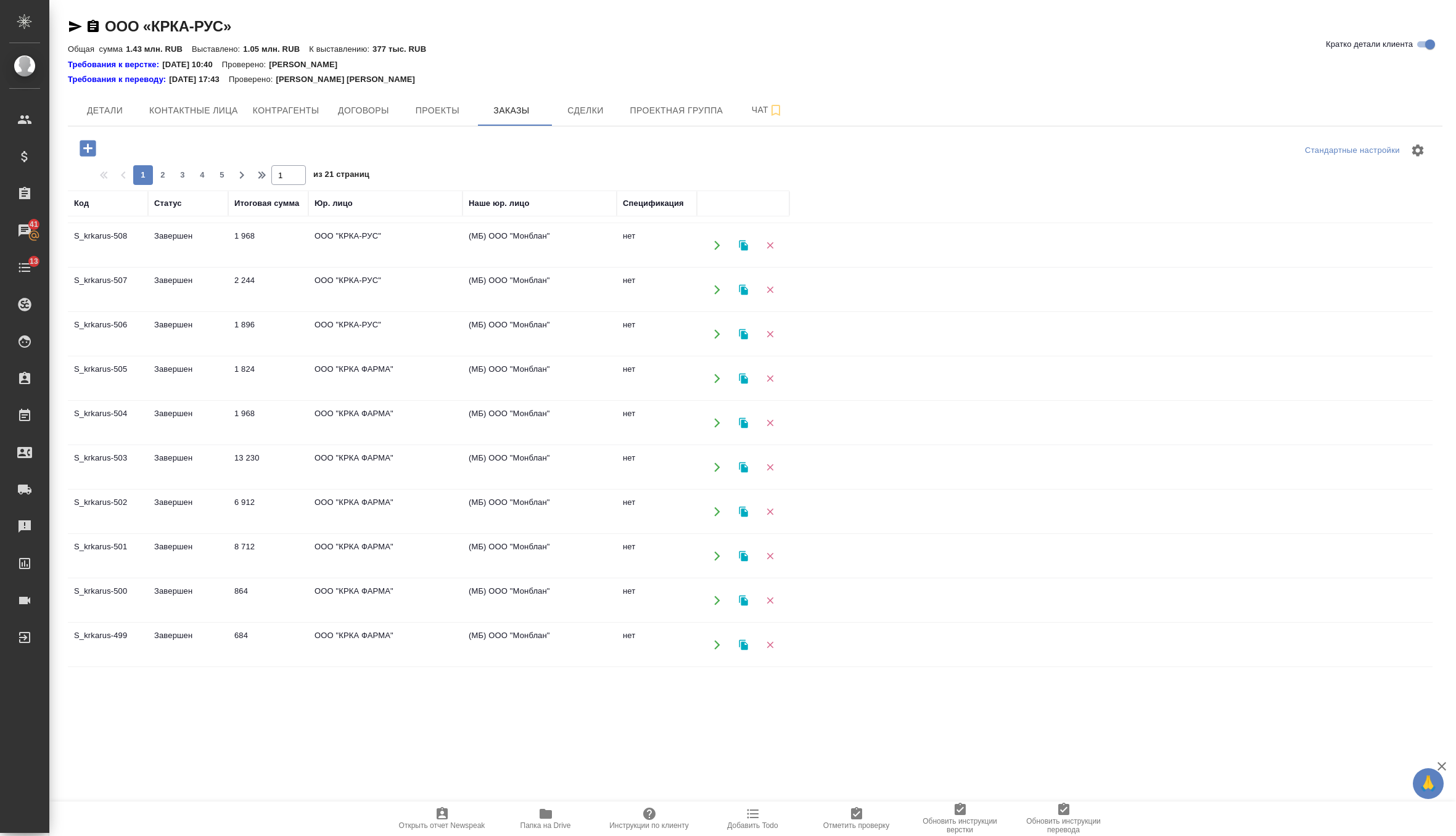
scroll to position [651, 0]
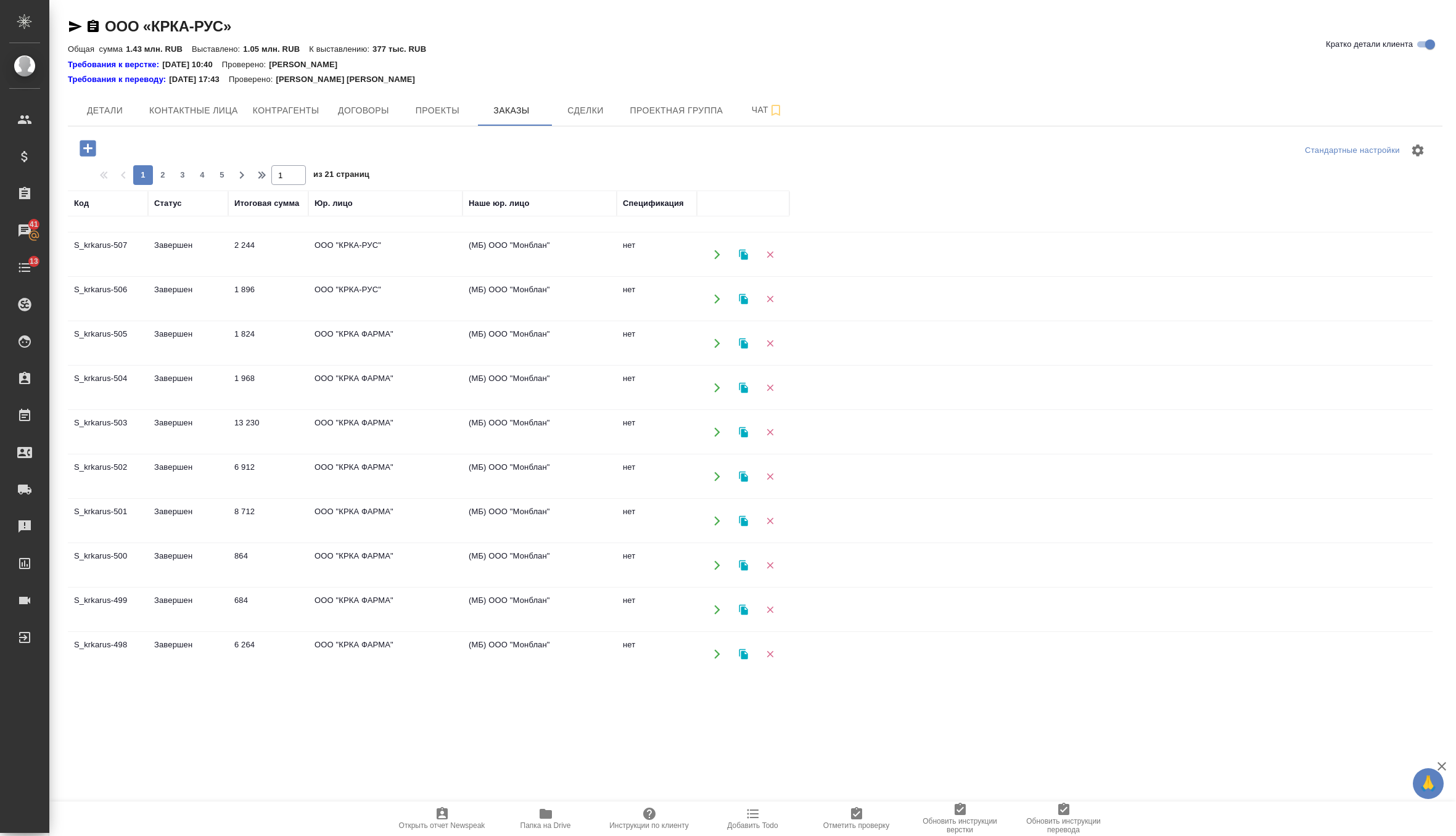
click at [369, 336] on td "ООО "КРКА ФАРМА"" at bounding box center [386, 343] width 154 height 43
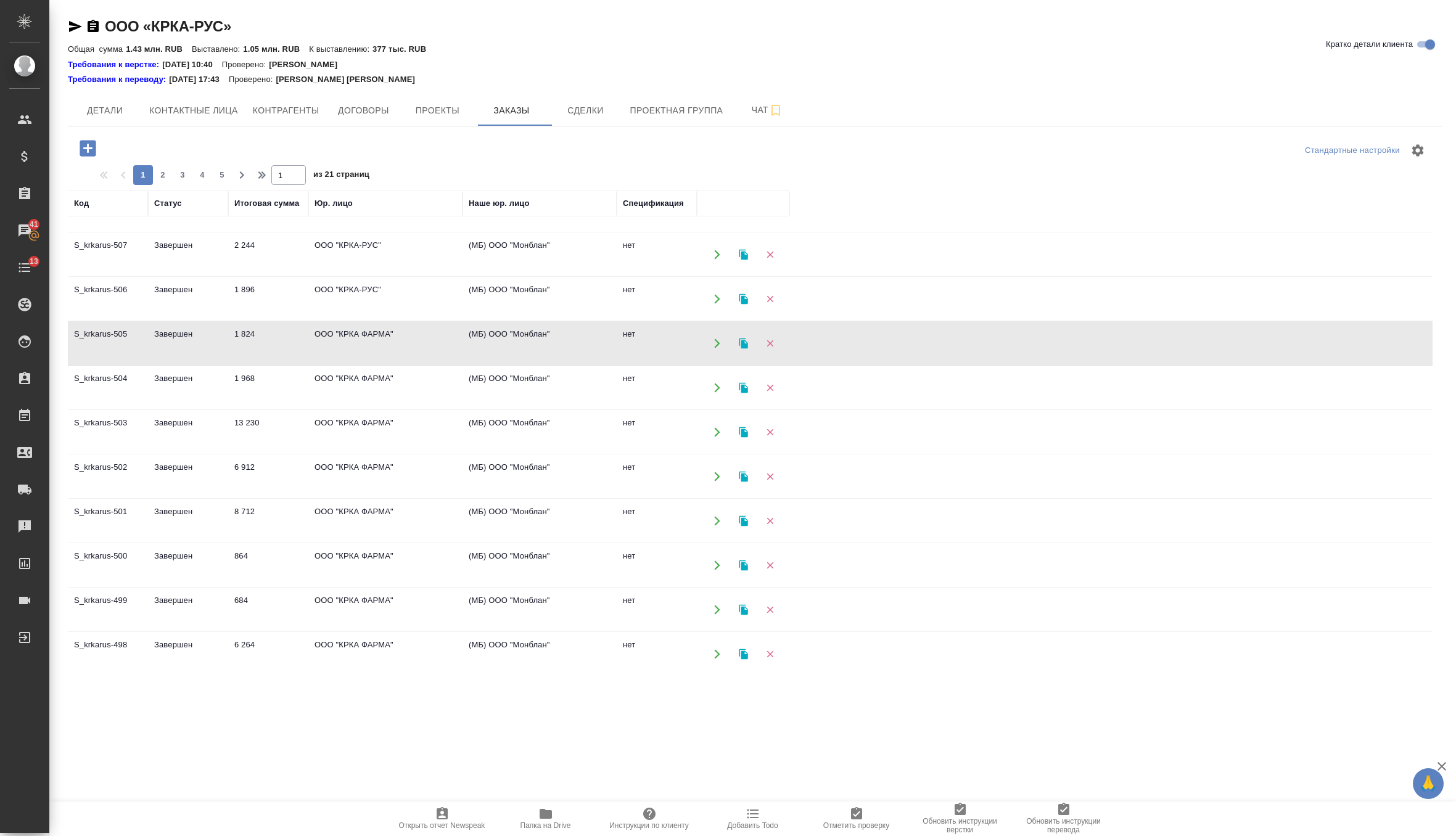
click at [369, 336] on td "ООО "КРКА ФАРМА"" at bounding box center [386, 343] width 154 height 43
click at [369, 380] on td "ООО "КРКА ФАРМА"" at bounding box center [386, 387] width 154 height 43
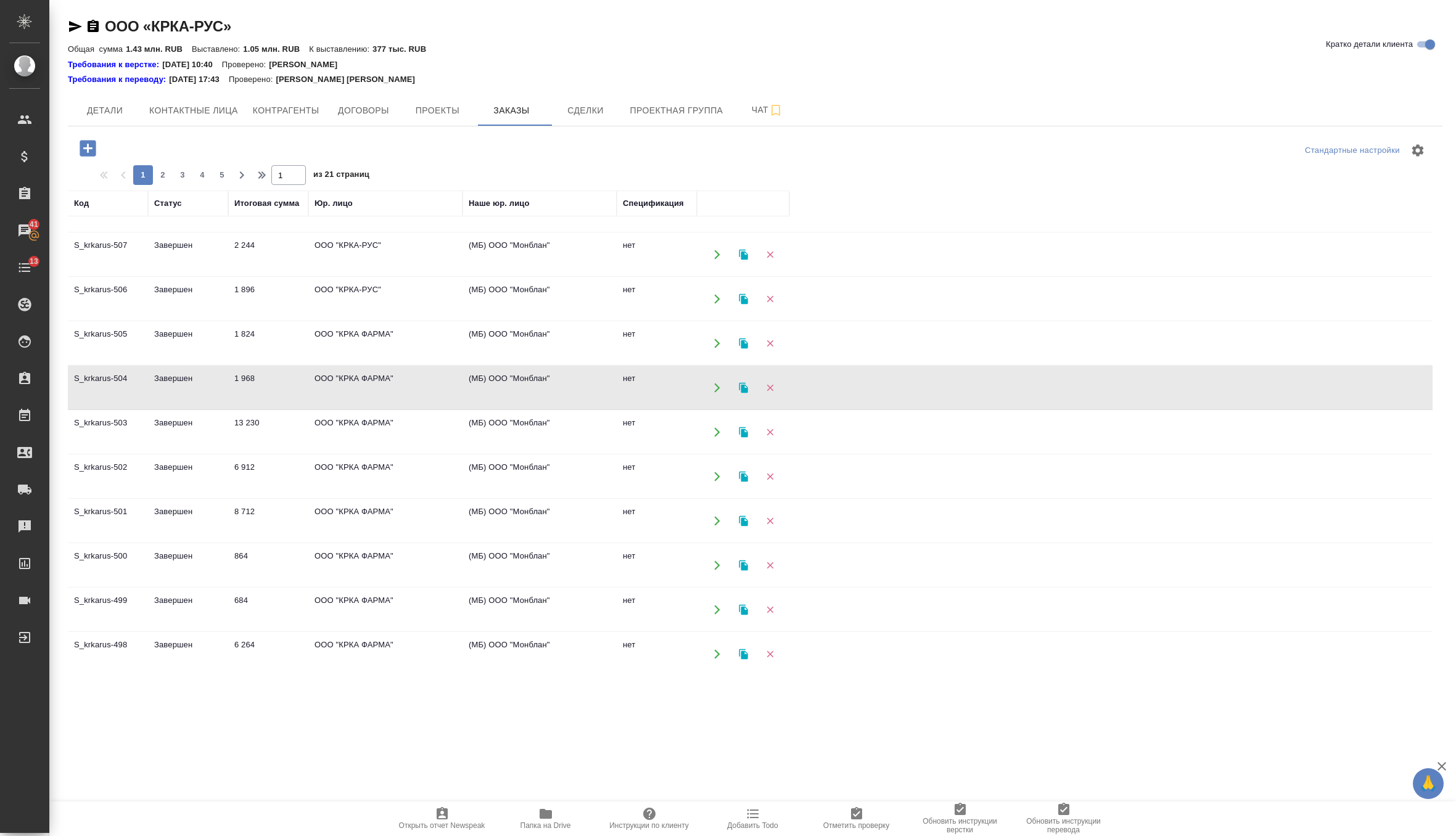
drag, startPoint x: 369, startPoint y: 380, endPoint x: 325, endPoint y: 379, distance: 44.0
click at [325, 379] on td "ООО "КРКА ФАРМА"" at bounding box center [386, 387] width 154 height 43
click at [414, 383] on td "ООО "КРКА ФАРМА"" at bounding box center [386, 387] width 154 height 43
click at [316, 429] on td "ООО "КРКА ФАРМА"" at bounding box center [386, 432] width 154 height 43
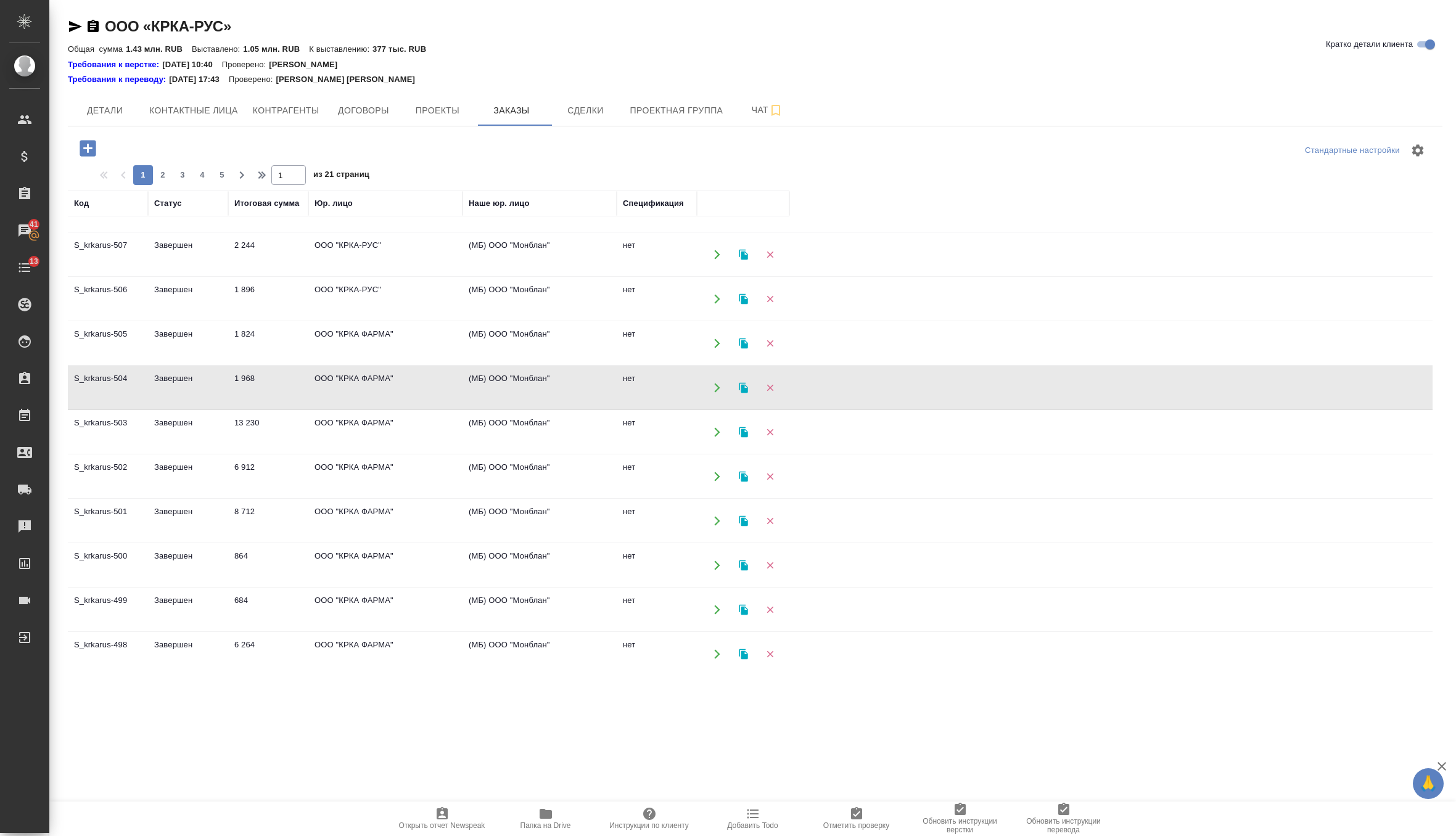
click at [316, 429] on td "ООО "КРКА ФАРМА"" at bounding box center [386, 432] width 154 height 43
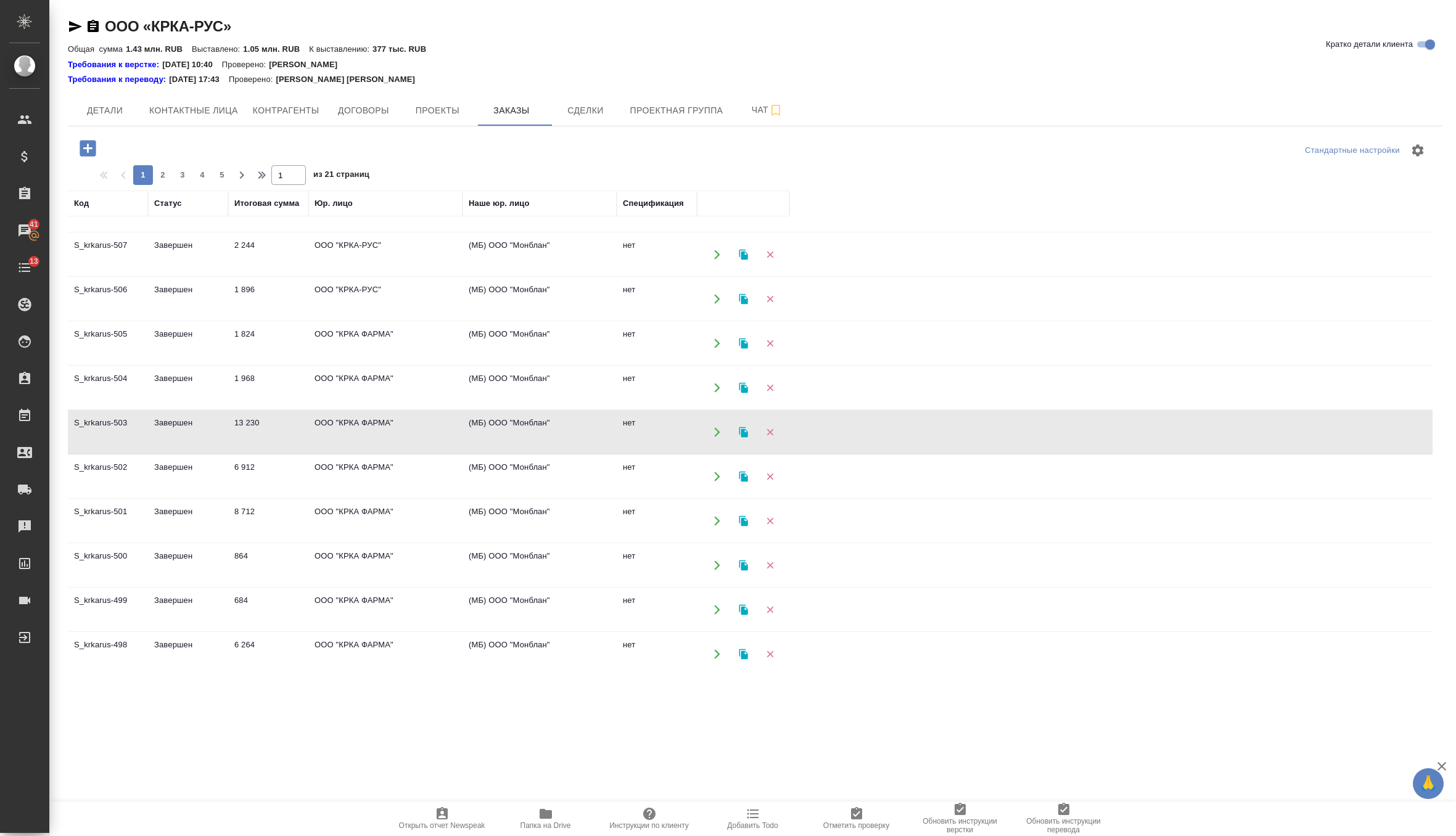
click at [348, 468] on td "ООО "КРКА ФАРМА"" at bounding box center [386, 476] width 154 height 43
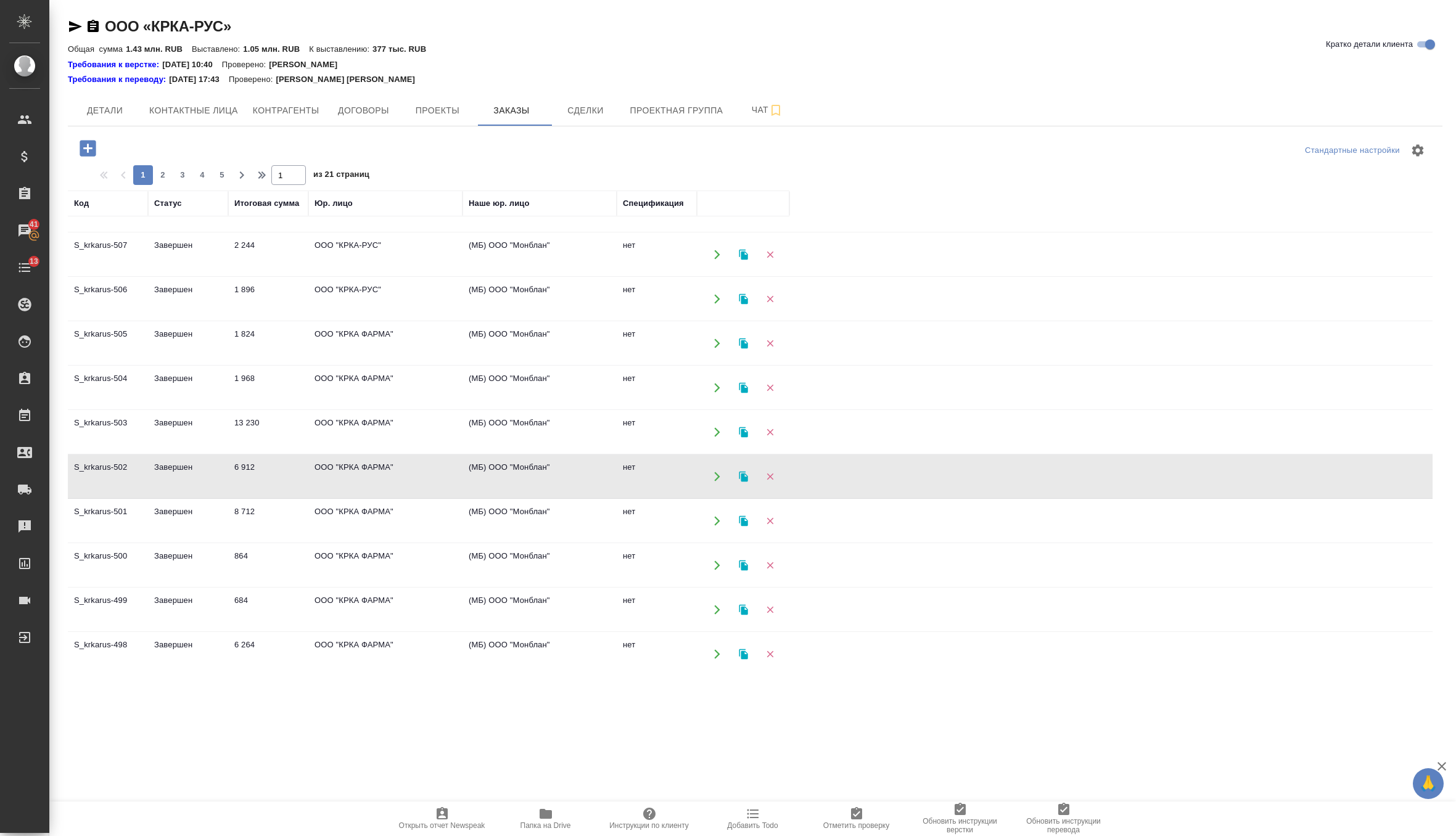
click at [337, 517] on td "ООО "КРКА ФАРМА"" at bounding box center [386, 520] width 154 height 43
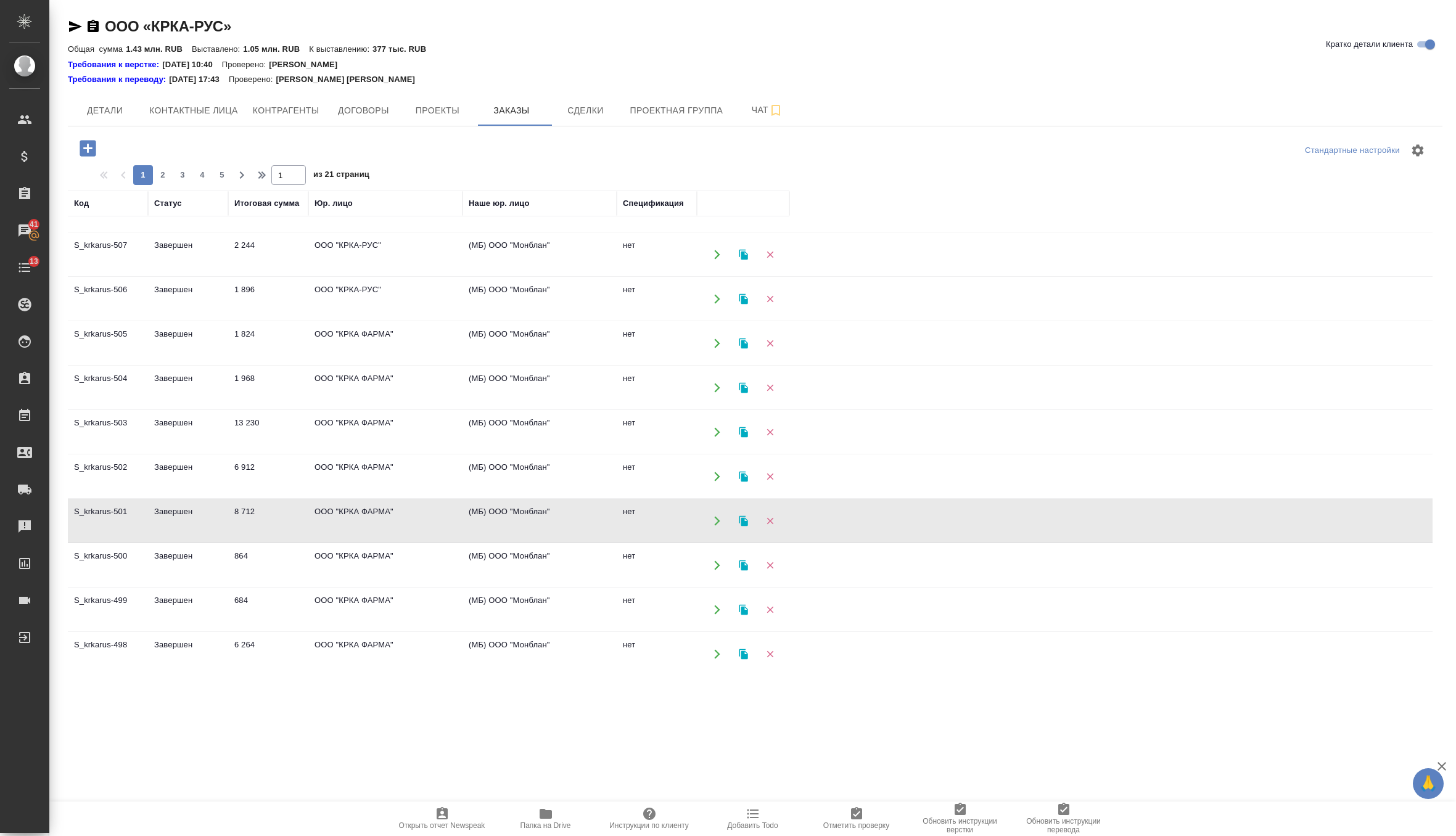
click at [319, 553] on td "ООО "КРКА ФАРМА"" at bounding box center [386, 565] width 154 height 43
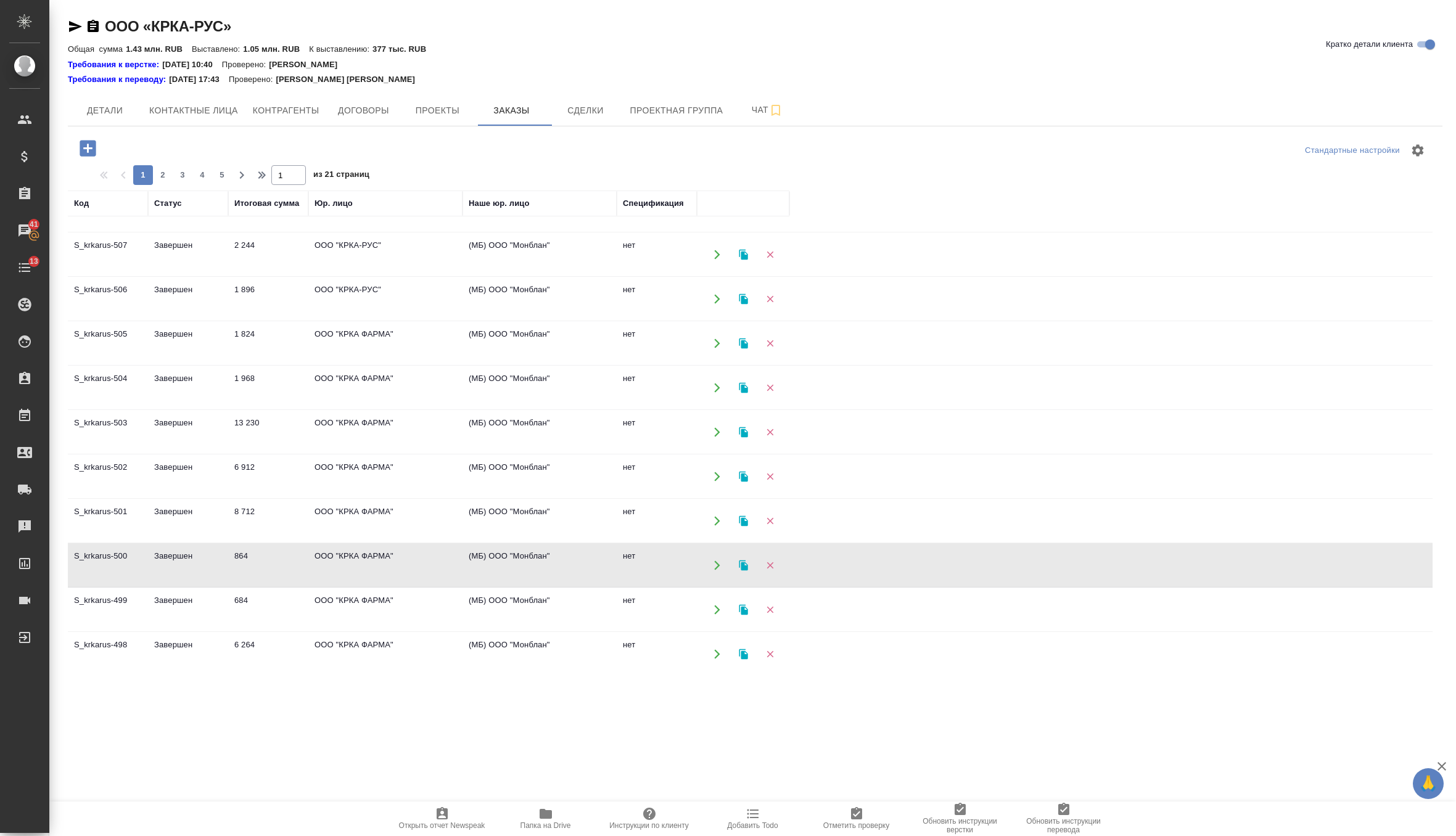
click at [335, 609] on td "ООО "КРКА ФАРМА"" at bounding box center [386, 609] width 154 height 43
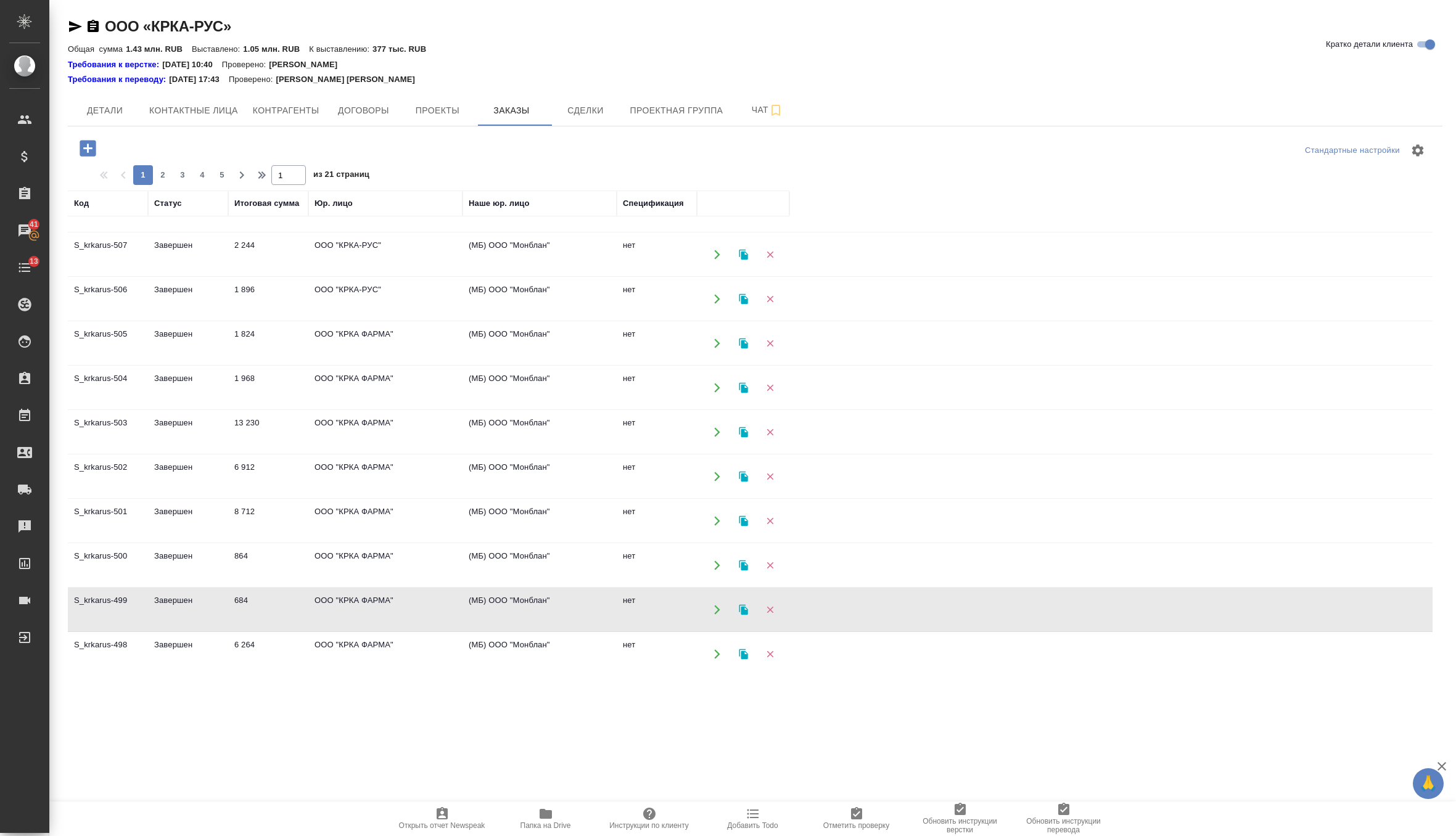
click at [335, 609] on td "ООО "КРКА ФАРМА"" at bounding box center [386, 609] width 154 height 43
click at [300, 635] on td "6 264" at bounding box center [268, 653] width 80 height 43
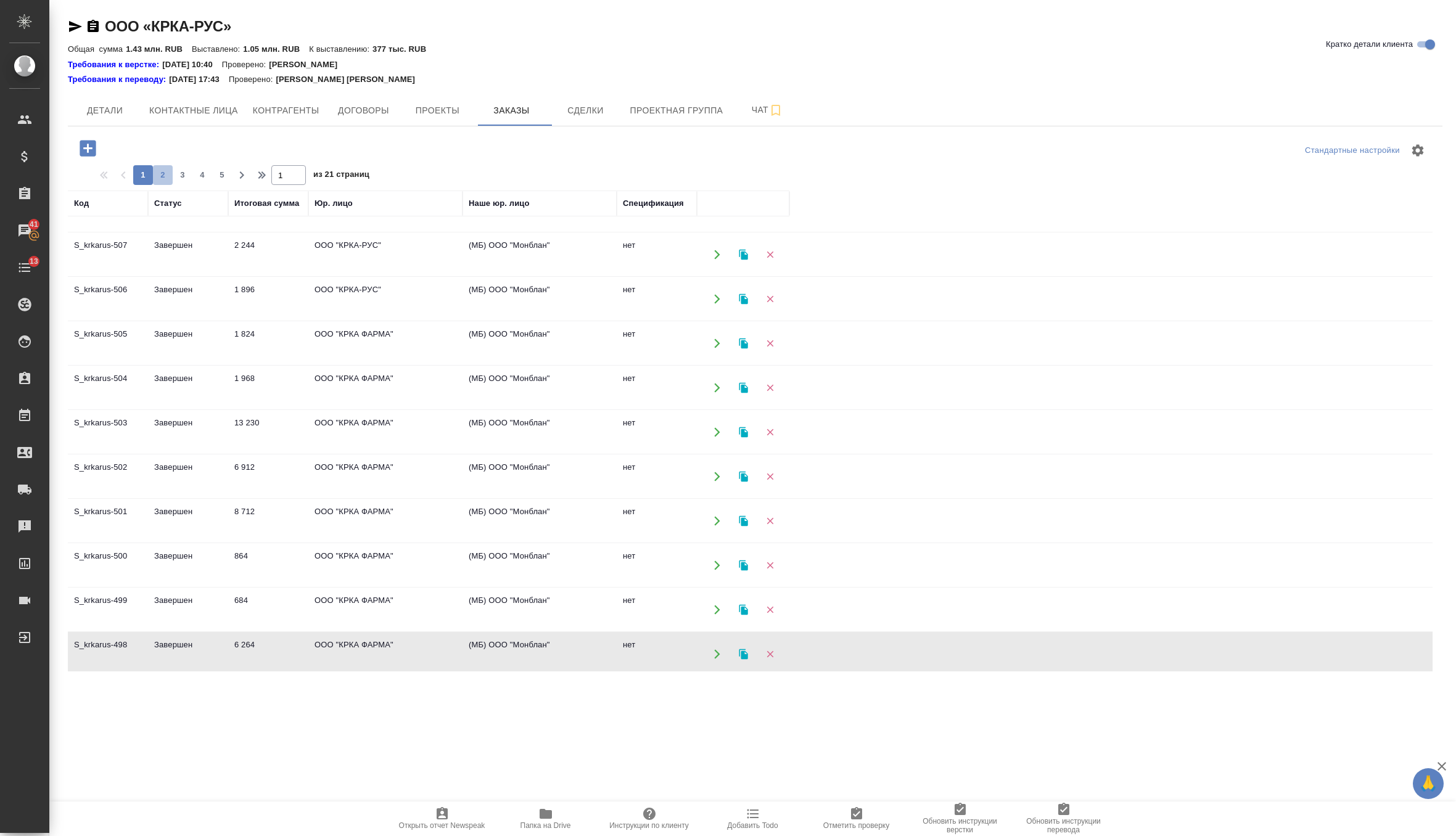
click at [162, 174] on span "2" at bounding box center [162, 176] width 20 height 12
type input "2"
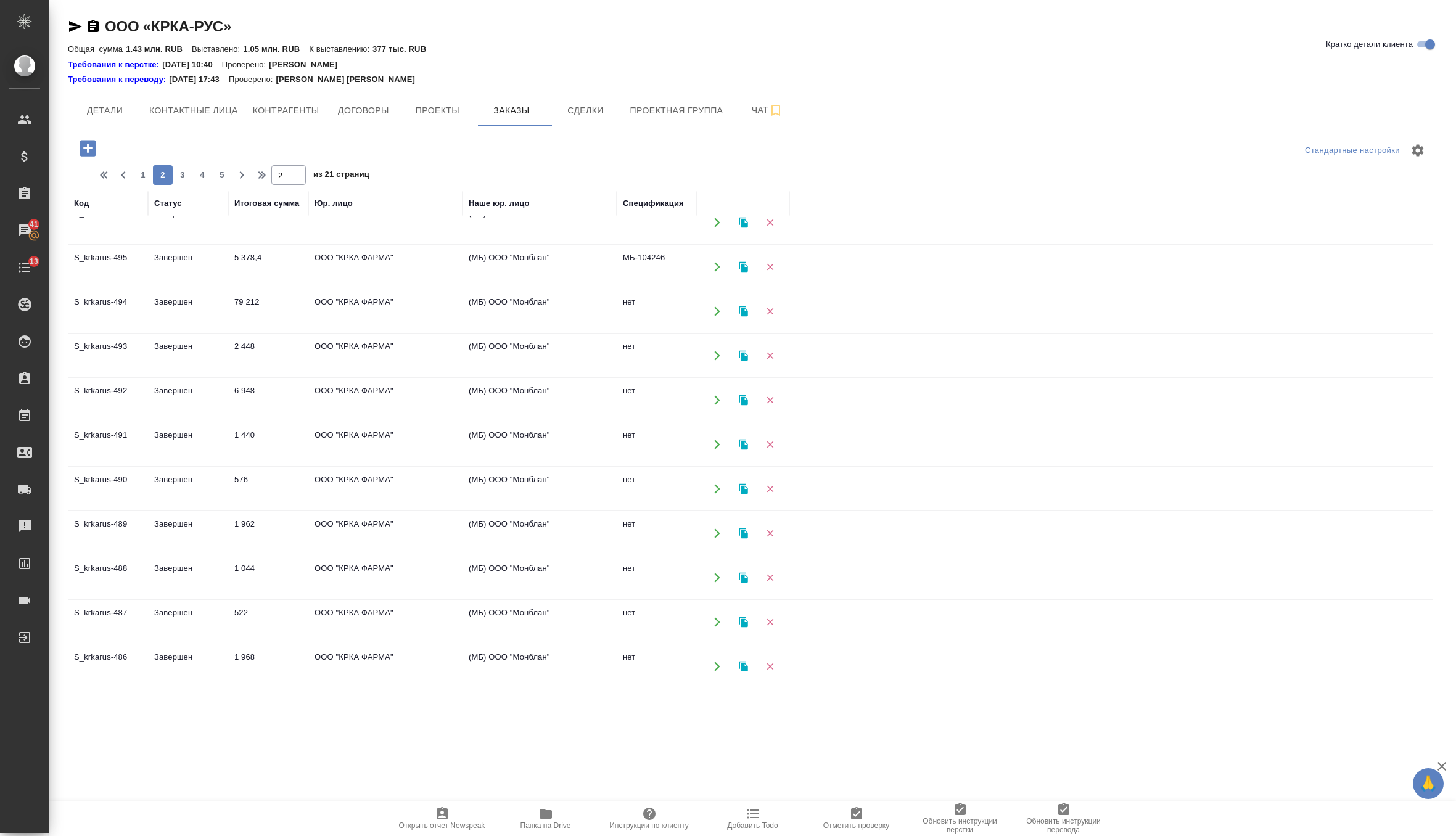
scroll to position [0, 0]
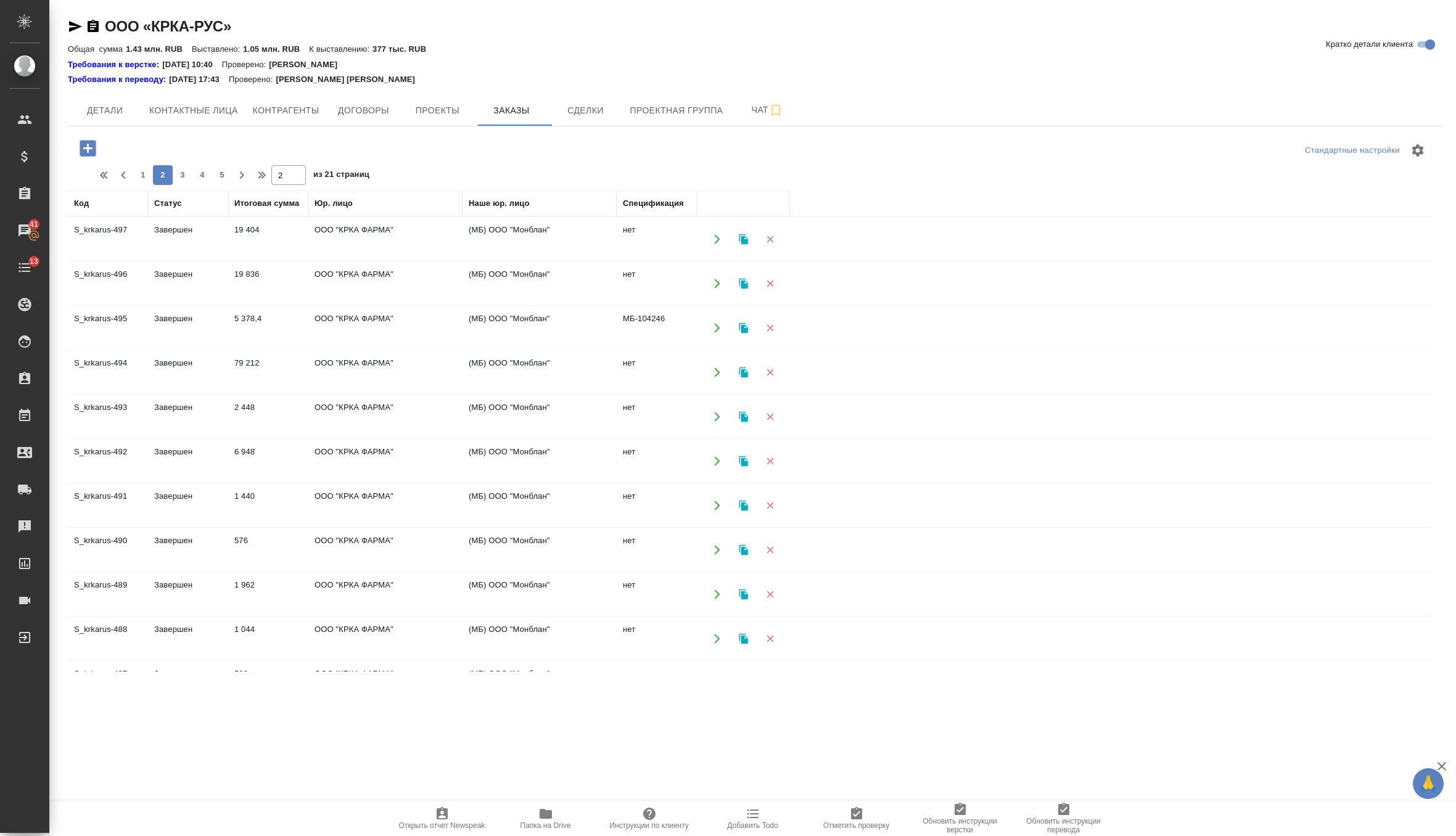
click at [362, 230] on td "ООО "КРКА ФАРМА"" at bounding box center [386, 238] width 154 height 43
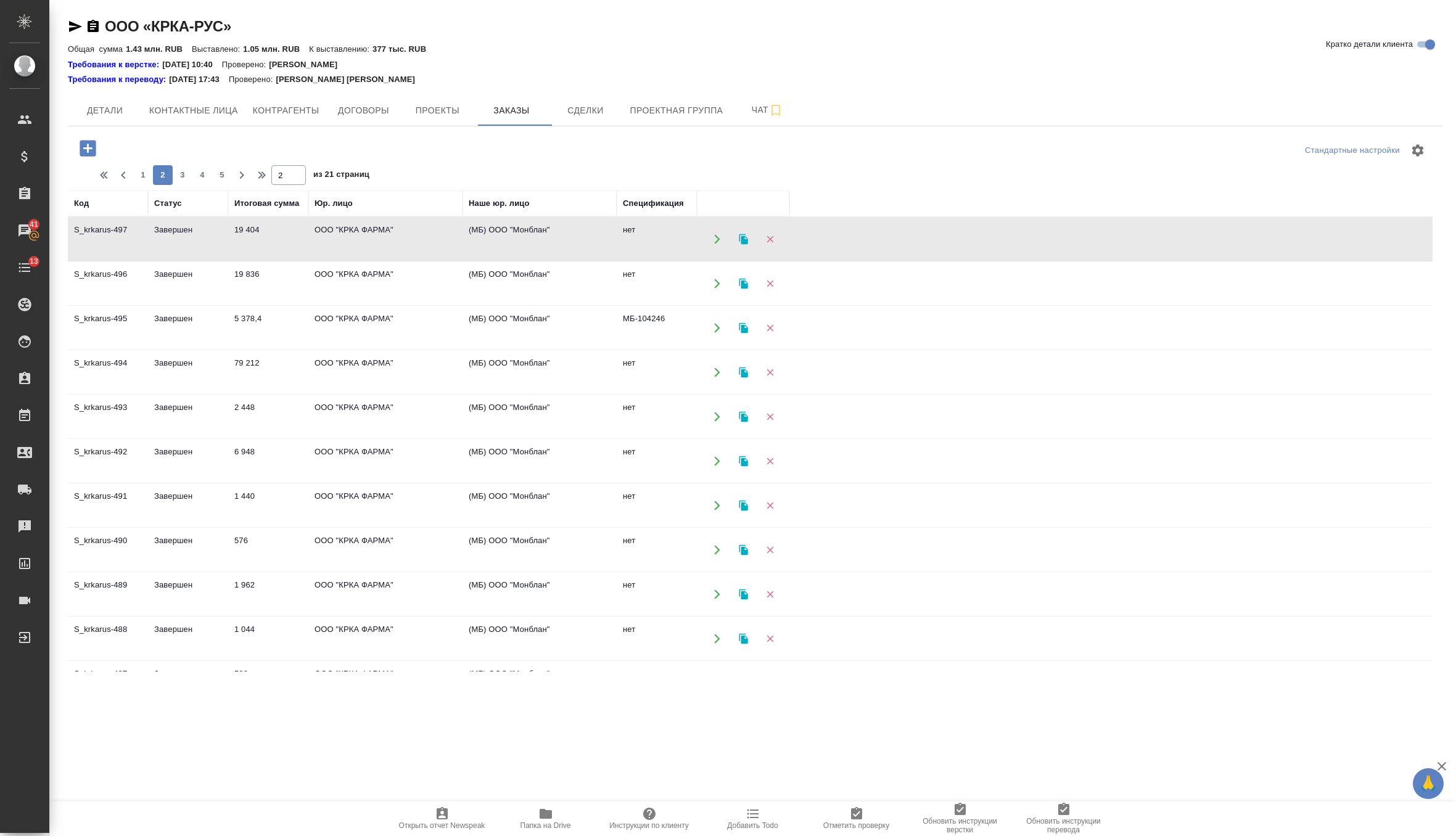
click at [452, 271] on td "ООО "КРКА ФАРМА"" at bounding box center [386, 283] width 154 height 43
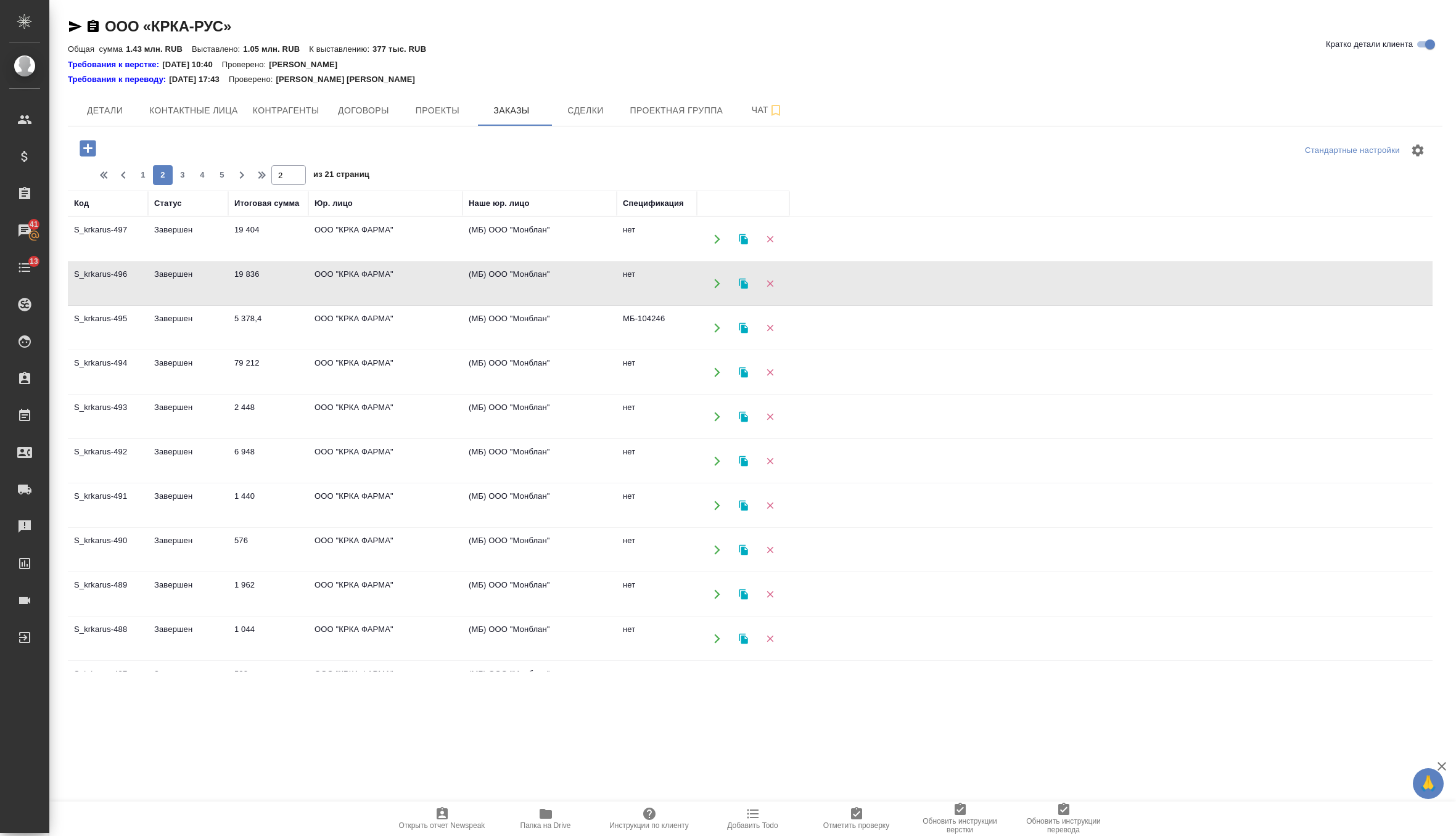
click at [374, 366] on td "ООО "КРКА ФАРМА"" at bounding box center [386, 372] width 154 height 43
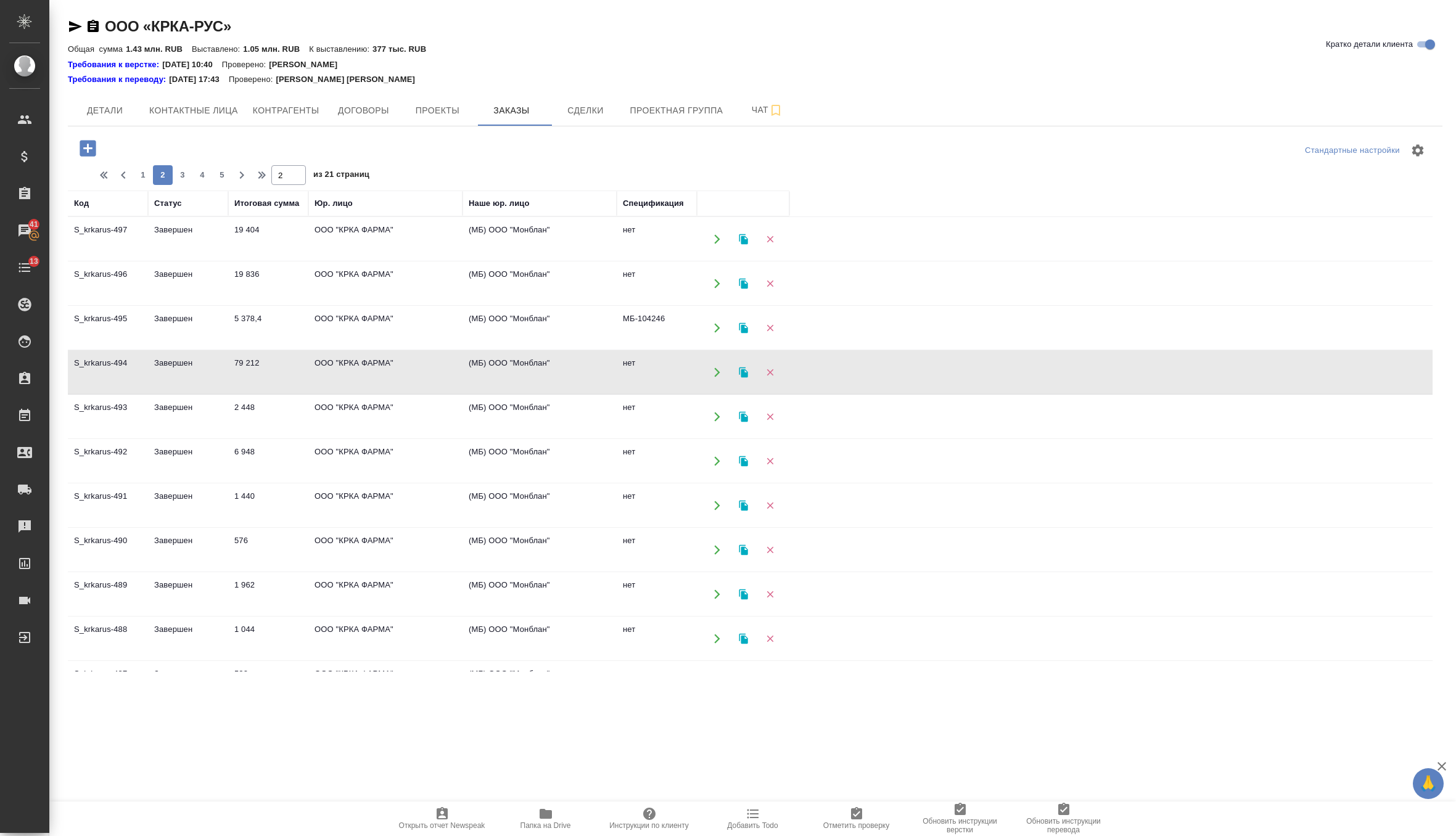
click at [387, 425] on td "ООО "КРКА ФАРМА"" at bounding box center [386, 417] width 154 height 43
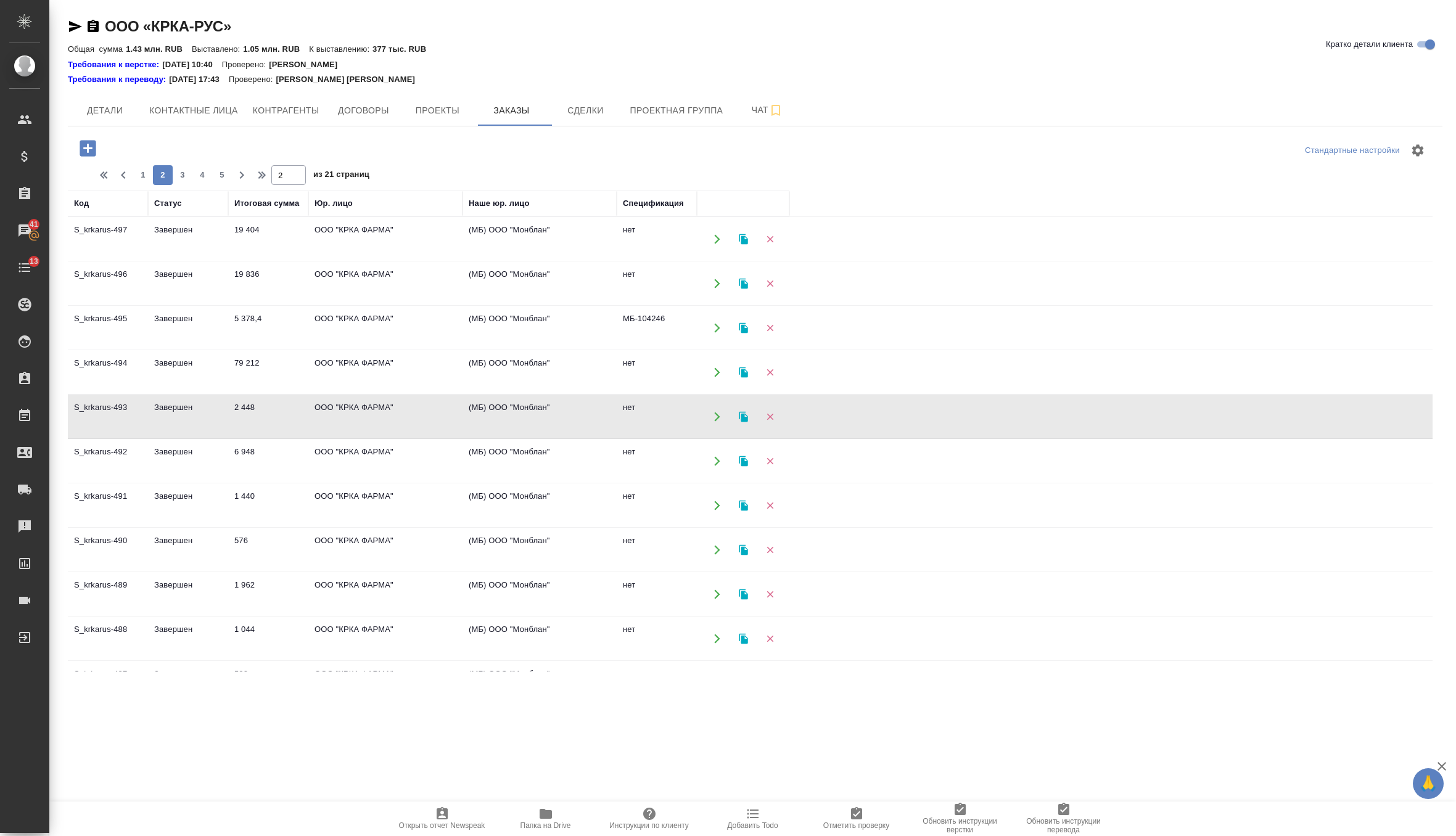
click at [387, 425] on td "ООО "КРКА ФАРМА"" at bounding box center [386, 417] width 154 height 43
click at [405, 459] on td "ООО "КРКА ФАРМА"" at bounding box center [386, 461] width 154 height 43
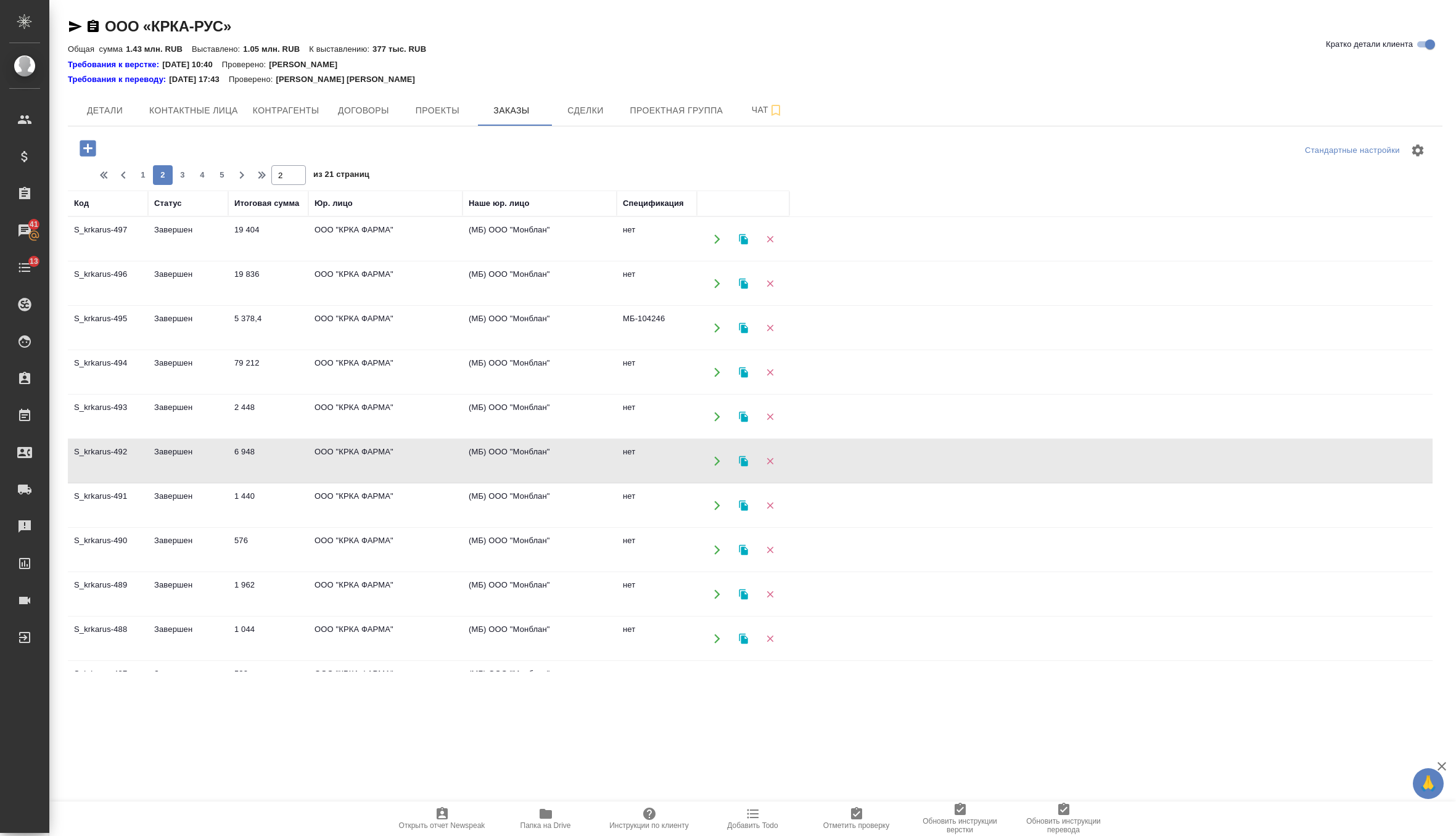
click at [405, 459] on td "ООО "КРКА ФАРМА"" at bounding box center [386, 461] width 154 height 43
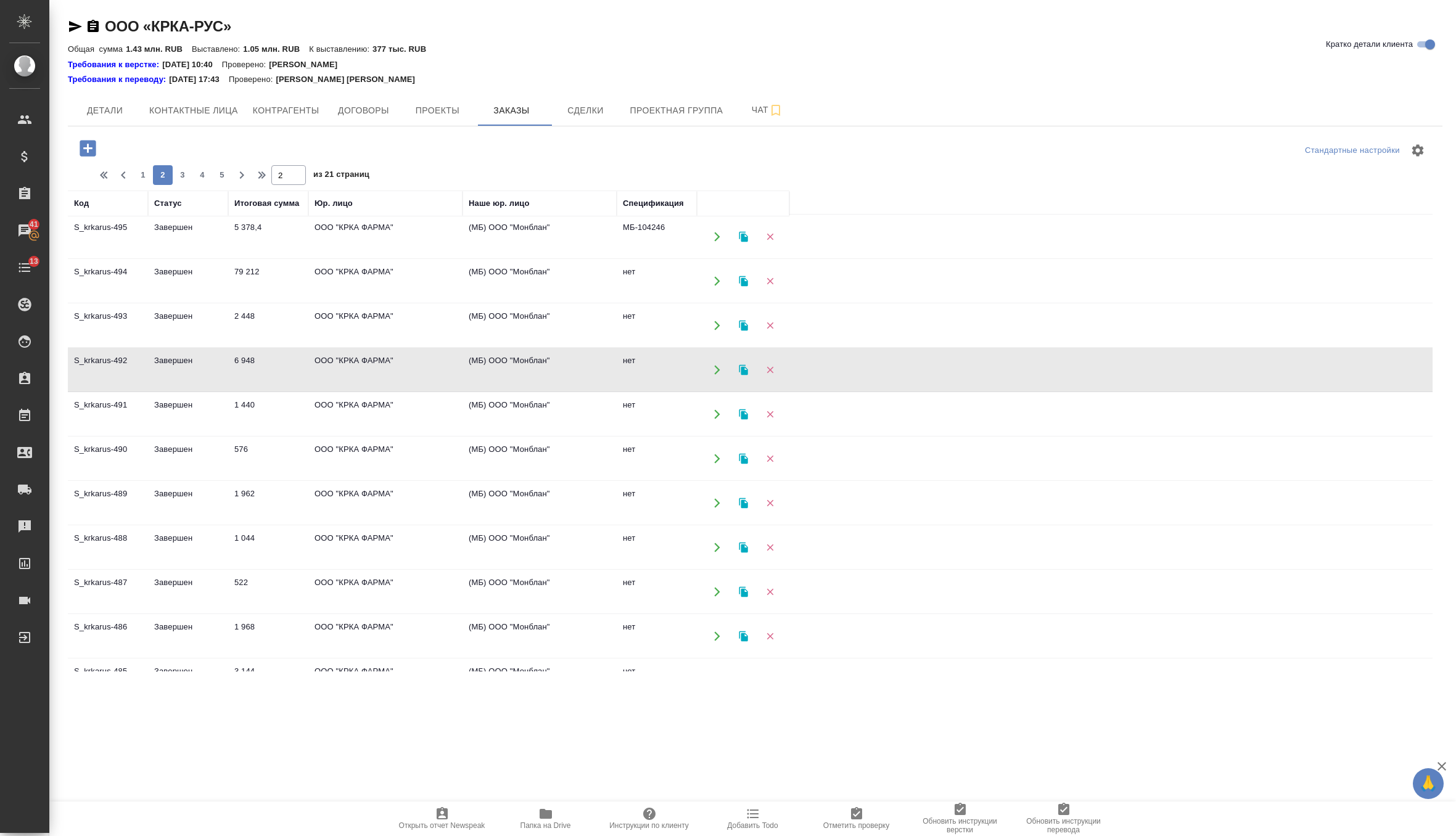
click at [399, 409] on td "ООО "КРКА ФАРМА"" at bounding box center [386, 414] width 154 height 43
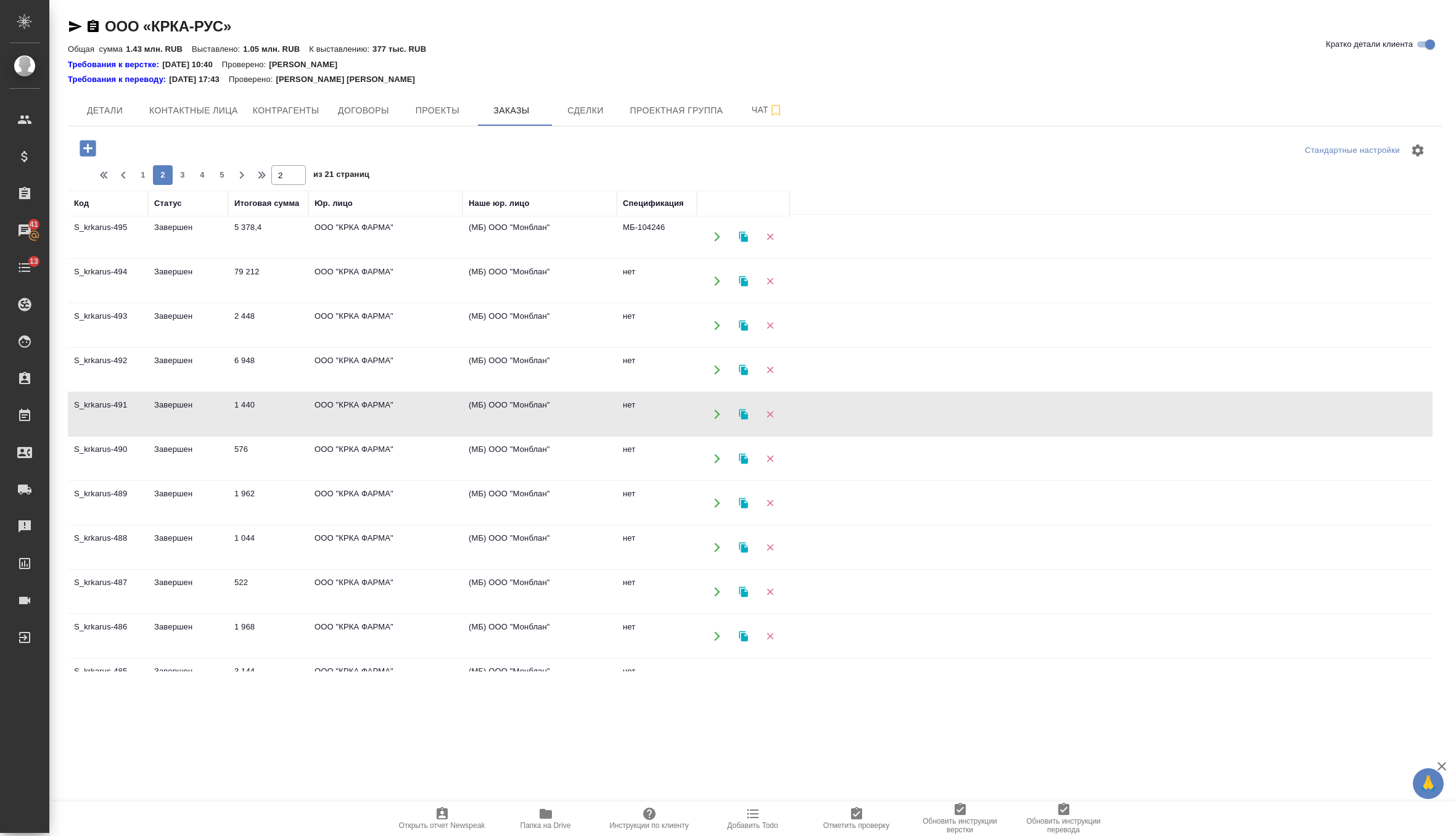
click at [388, 457] on td "ООО "КРКА ФАРМА"" at bounding box center [386, 458] width 154 height 43
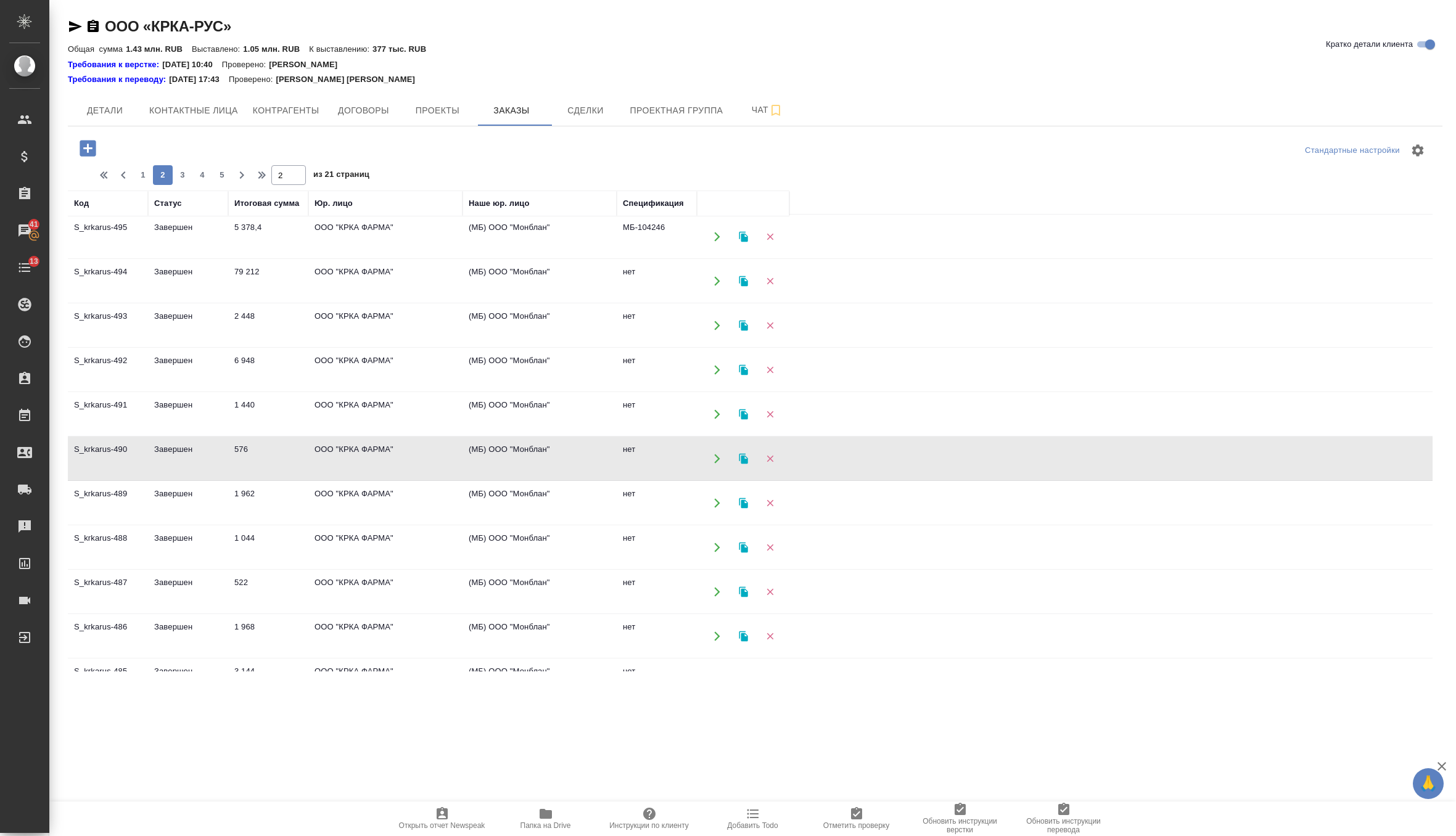
click at [412, 481] on td "ООО "КРКА ФАРМА"" at bounding box center [386, 503] width 154 height 43
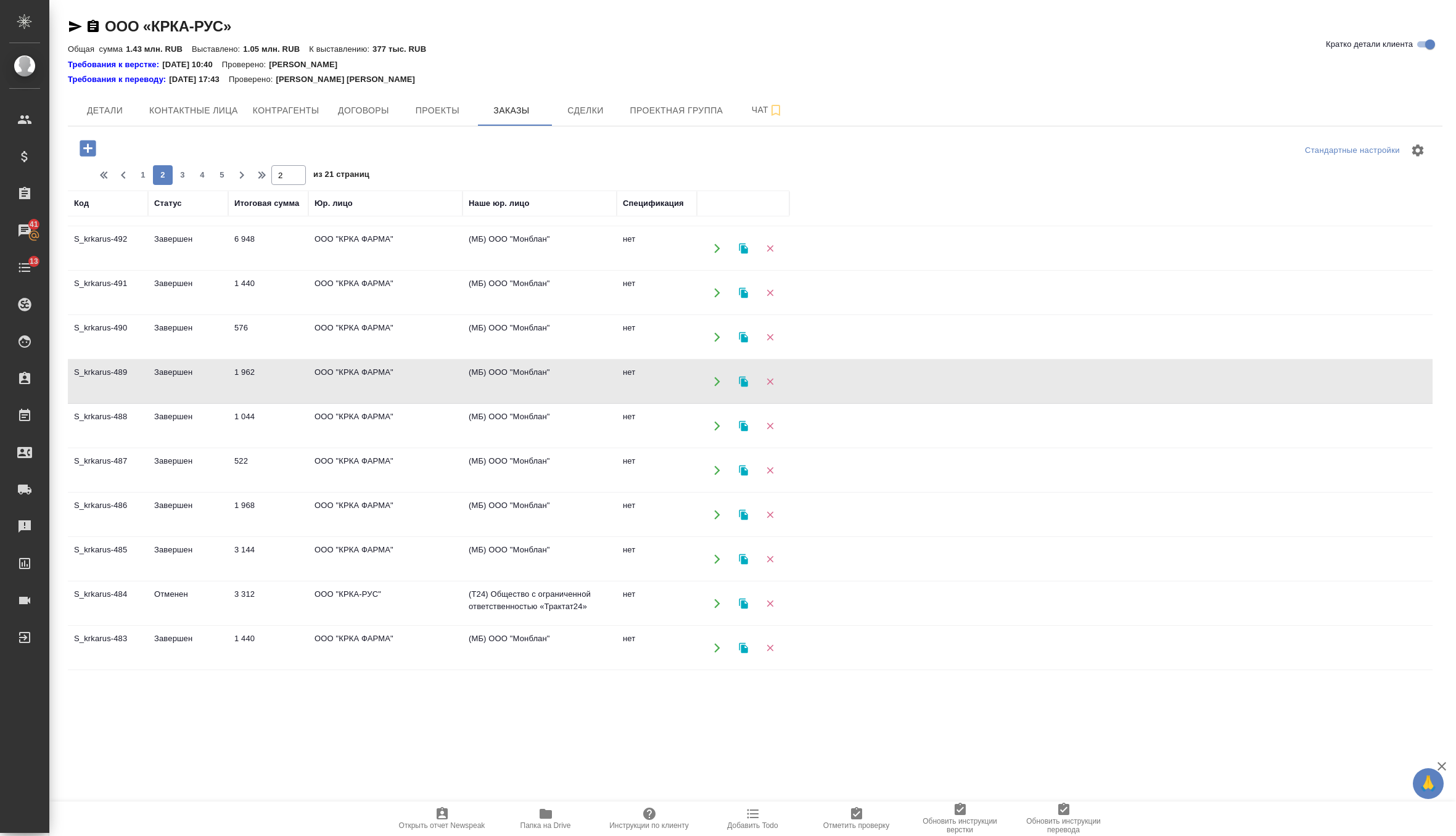
click at [412, 374] on td "ООО "КРКА ФАРМА"" at bounding box center [386, 381] width 154 height 43
click at [418, 422] on td "ООО "КРКА ФАРМА"" at bounding box center [386, 426] width 154 height 43
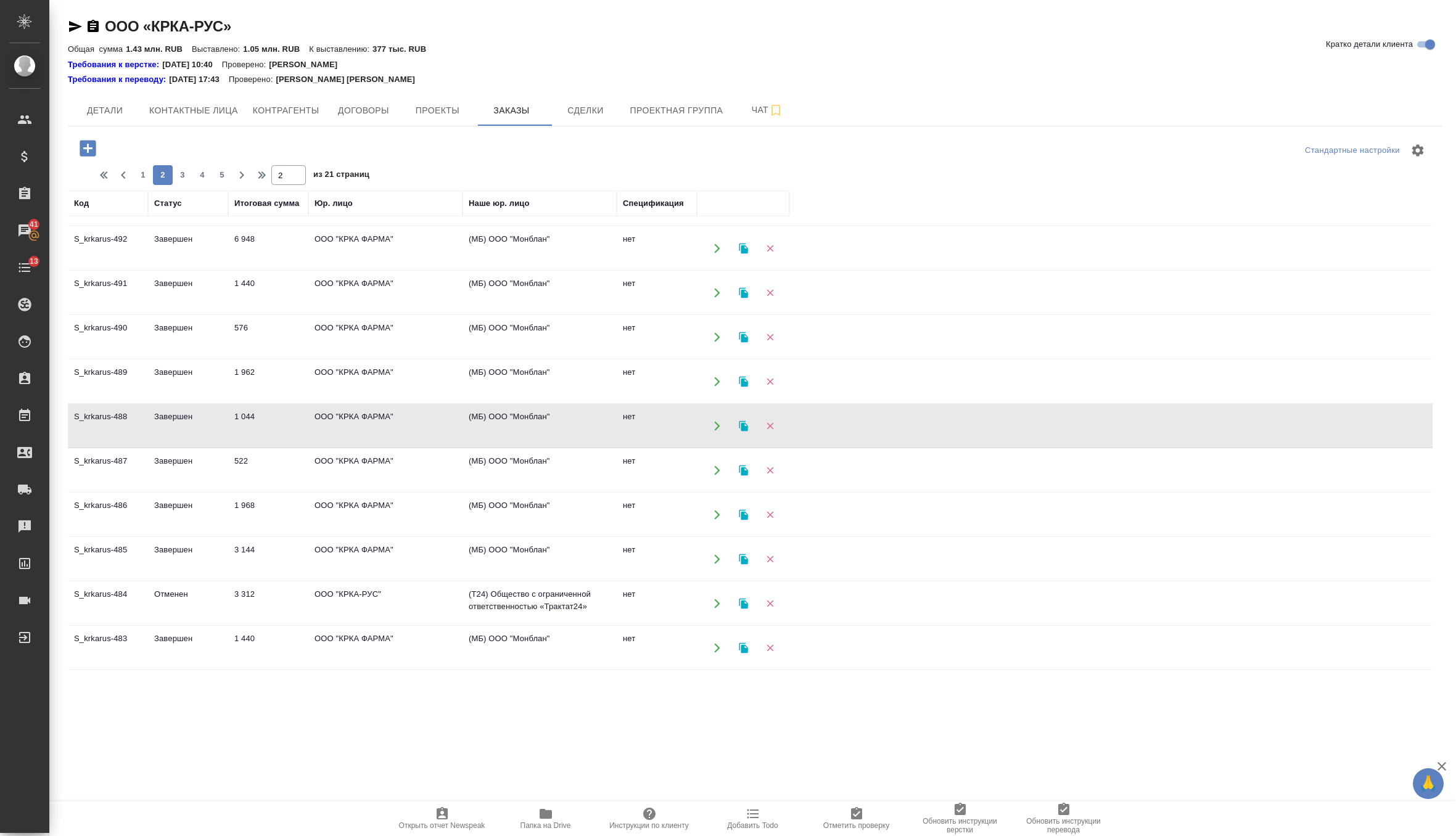
click at [385, 460] on td "ООО "КРКА ФАРМА"" at bounding box center [386, 470] width 154 height 43
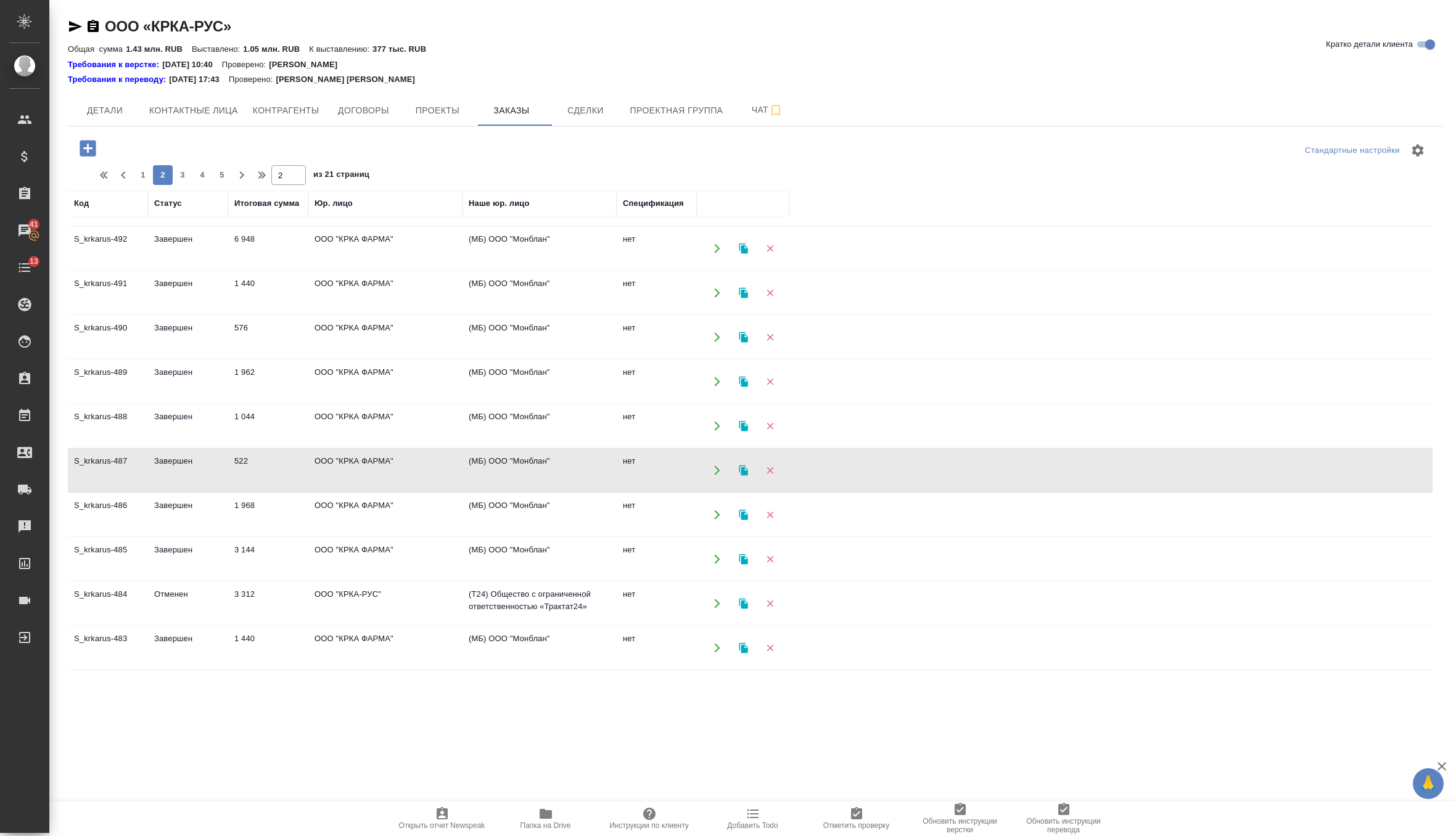
click at [391, 481] on td "ООО "КРКА ФАРМА"" at bounding box center [386, 470] width 154 height 43
click at [414, 512] on td "ООО "КРКА ФАРМА"" at bounding box center [386, 514] width 154 height 43
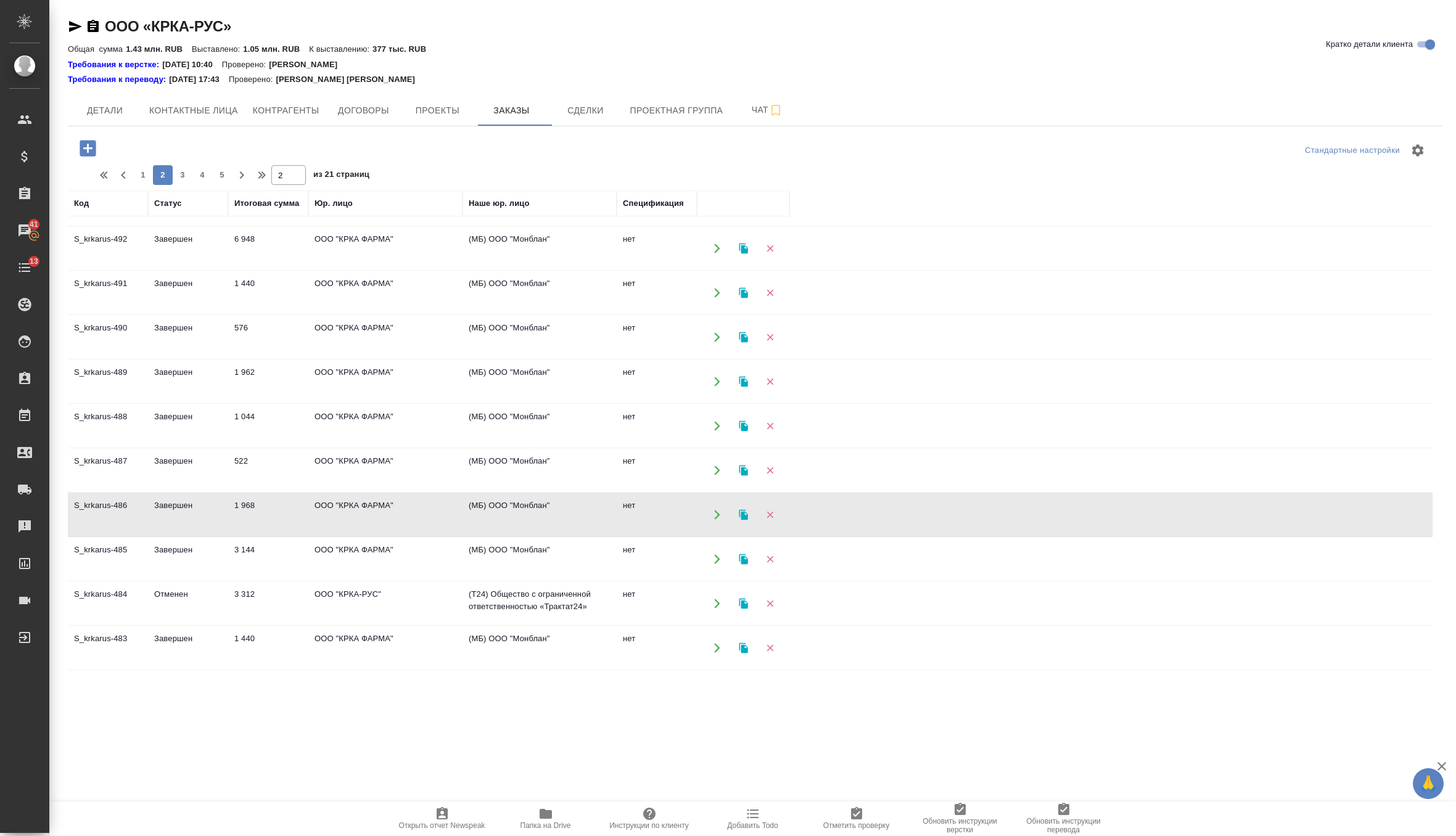
click at [433, 549] on td "ООО "КРКА ФАРМА"" at bounding box center [386, 559] width 154 height 43
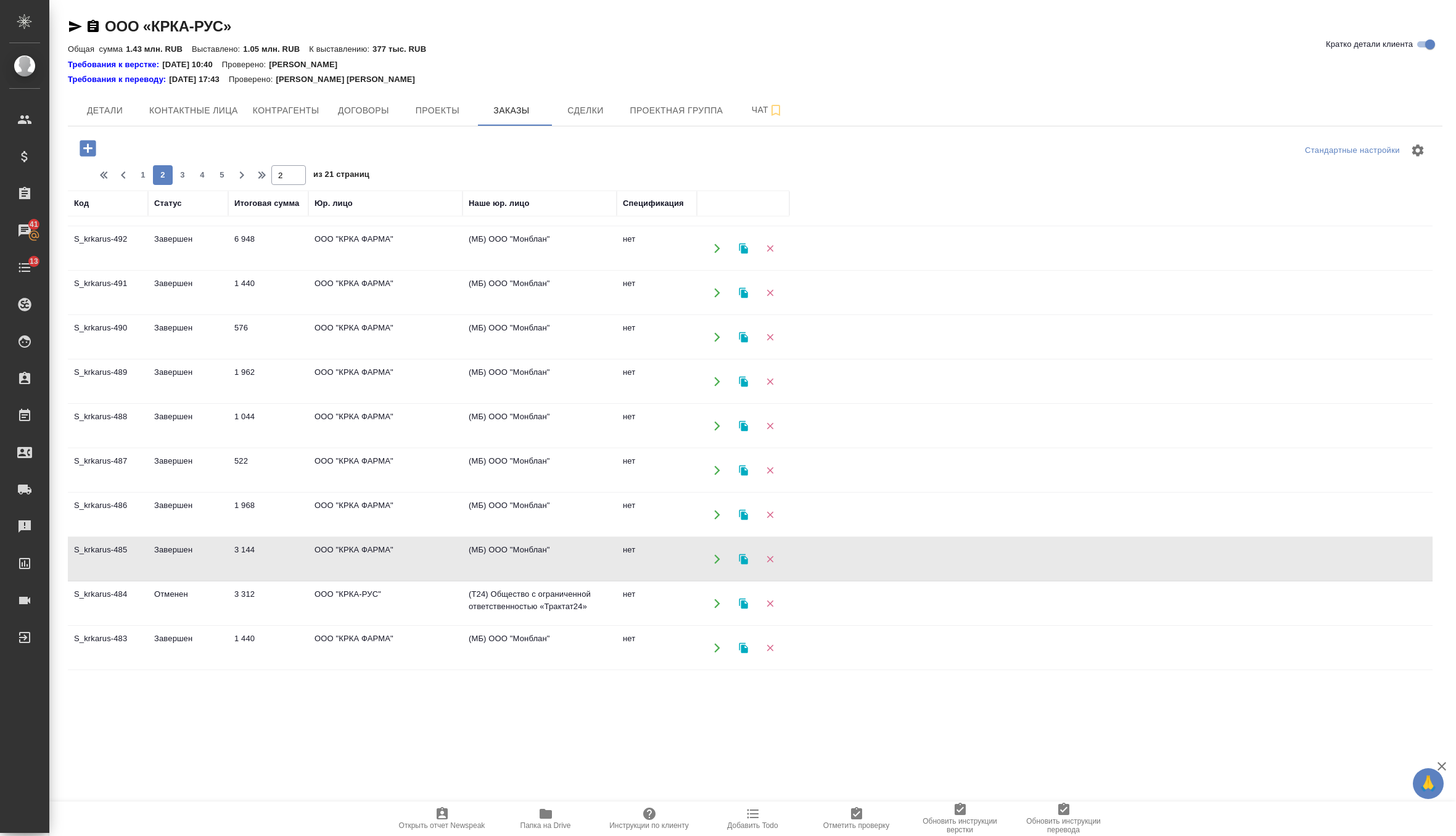
click at [433, 549] on td "ООО "КРКА ФАРМА"" at bounding box center [386, 559] width 154 height 43
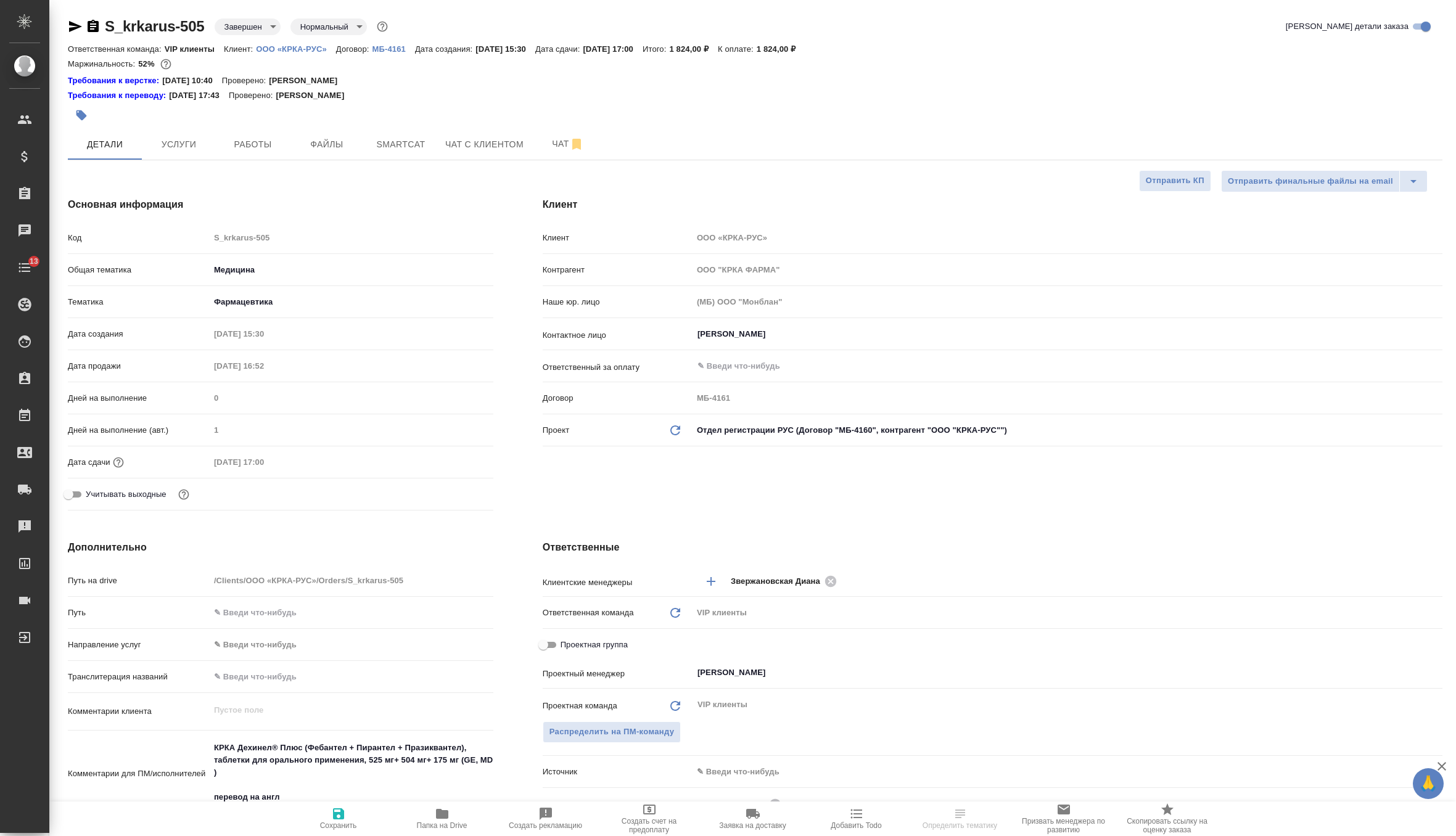
select select "RU"
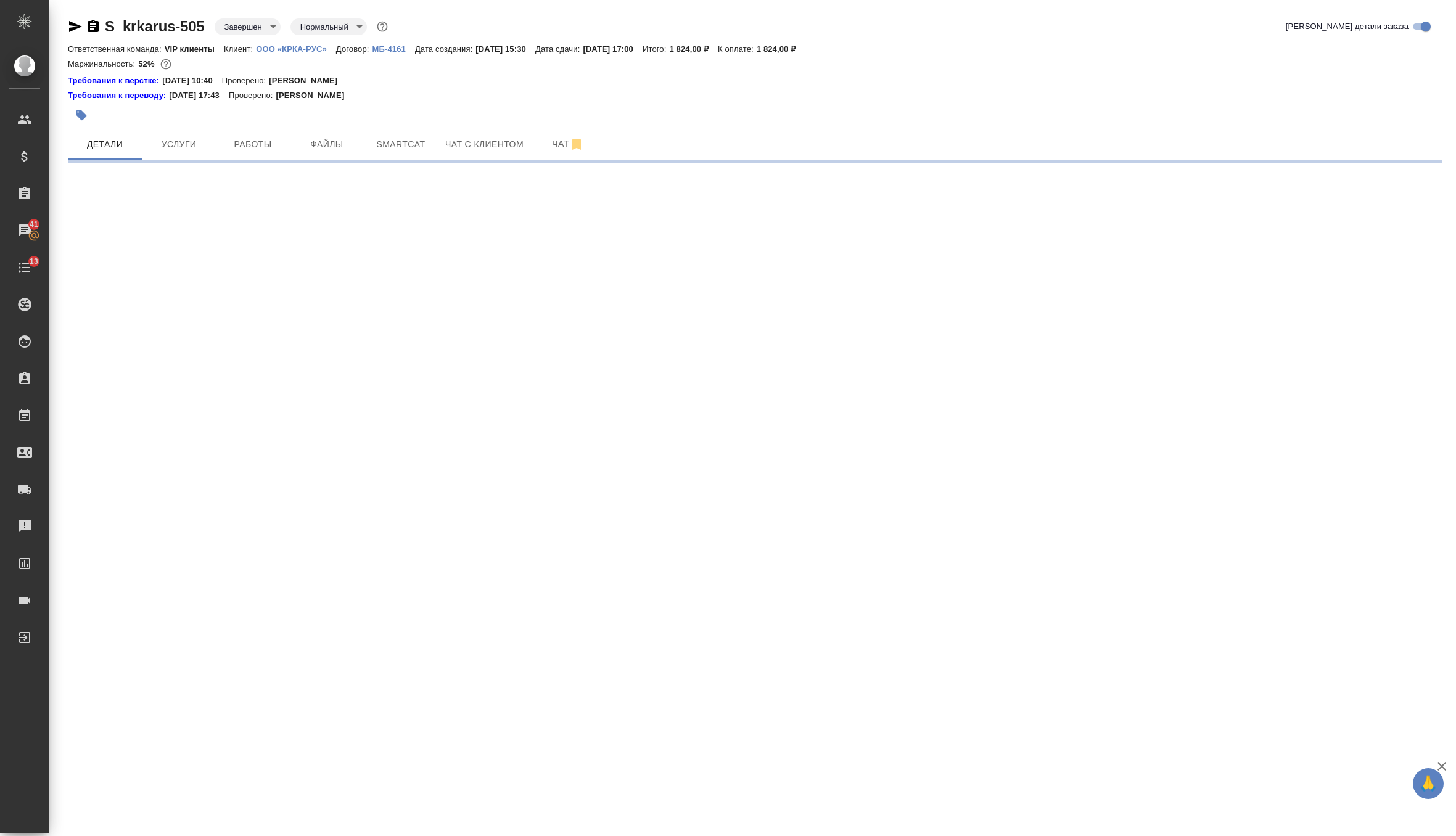
select select "RU"
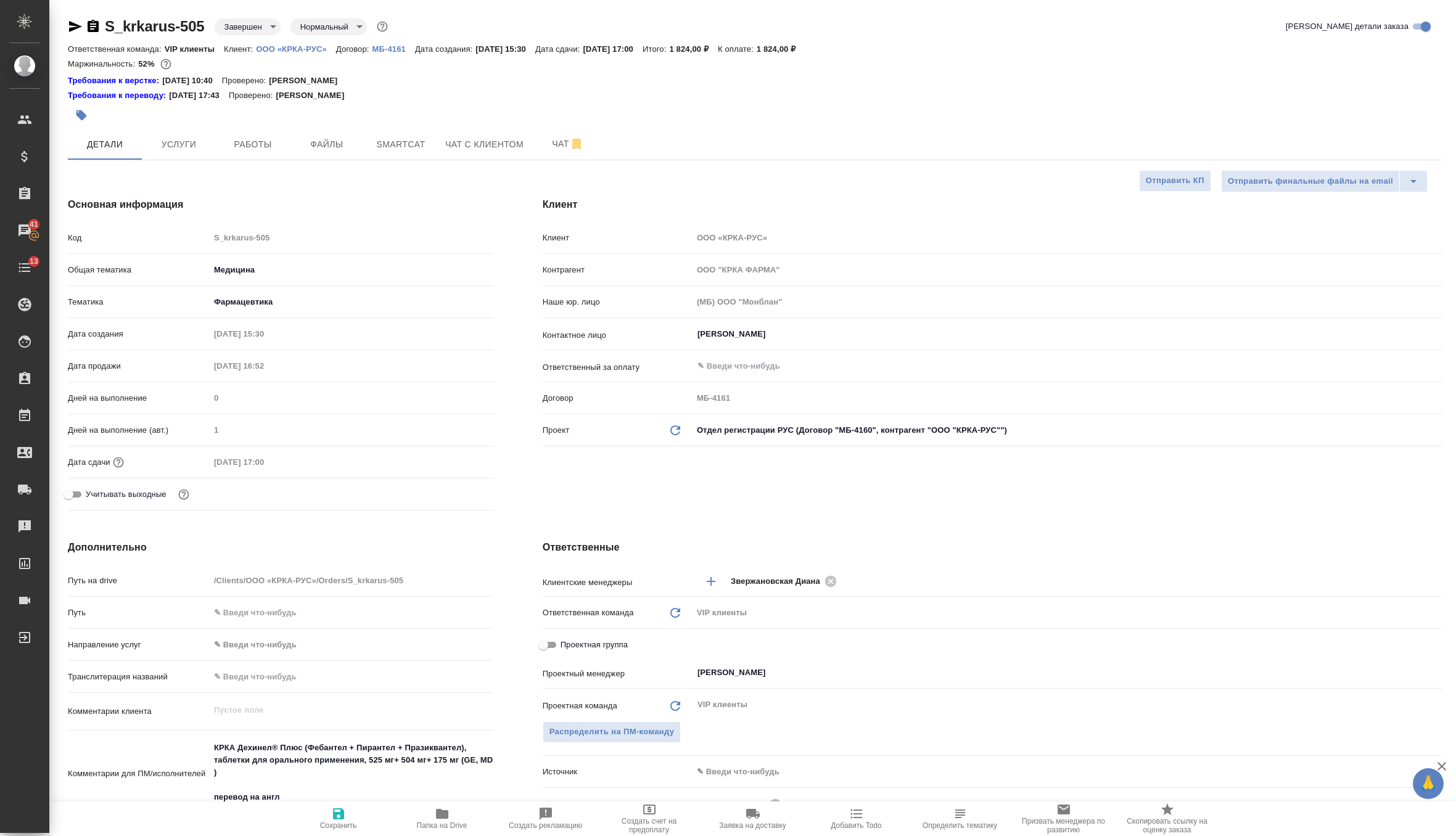
type textarea "x"
click at [678, 432] on icon at bounding box center [675, 430] width 10 height 10
type textarea "x"
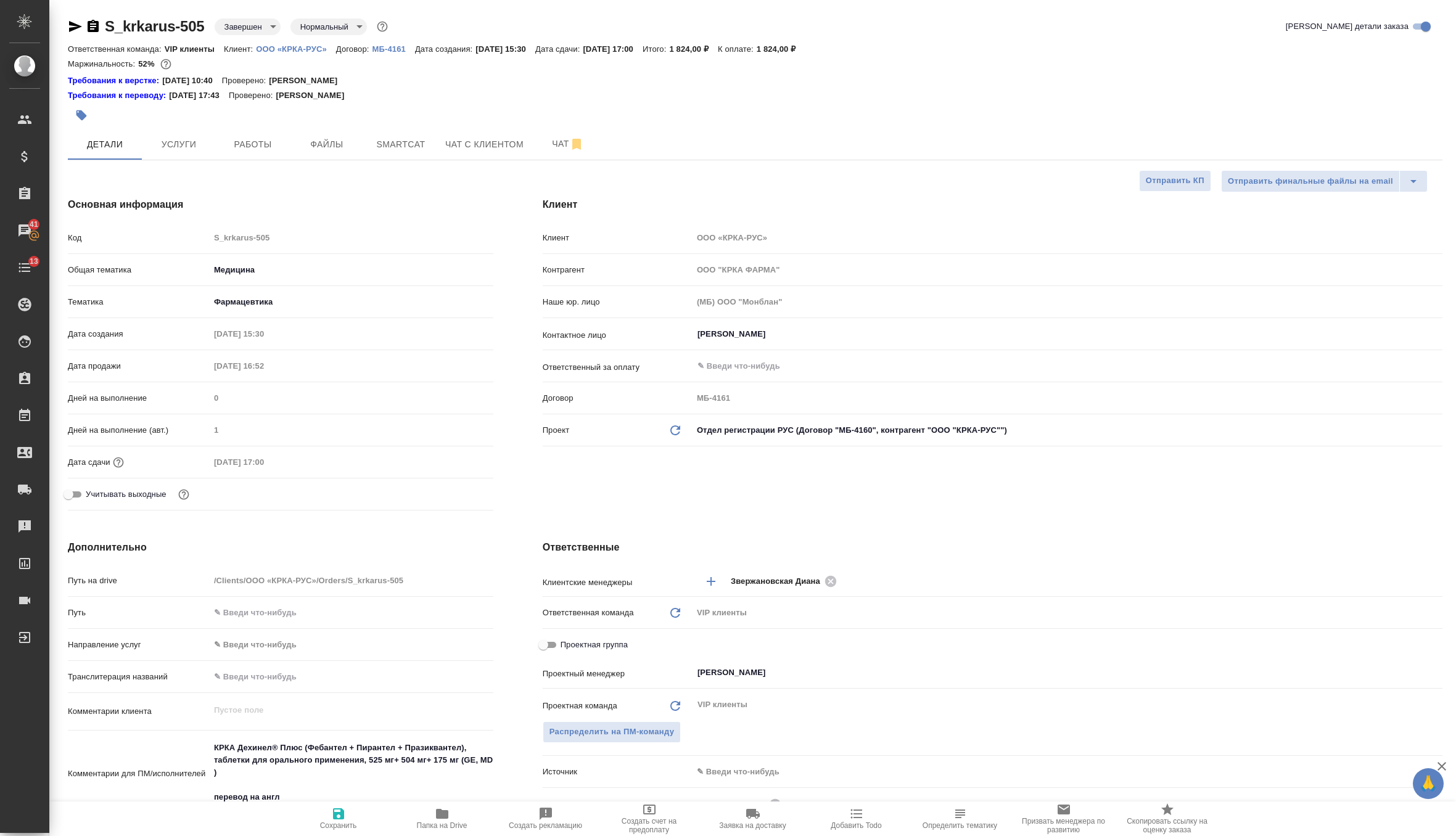
type textarea "x"
type input "ООО "КРКА-РУС""
type input "МБ-4160"
type textarea "x"
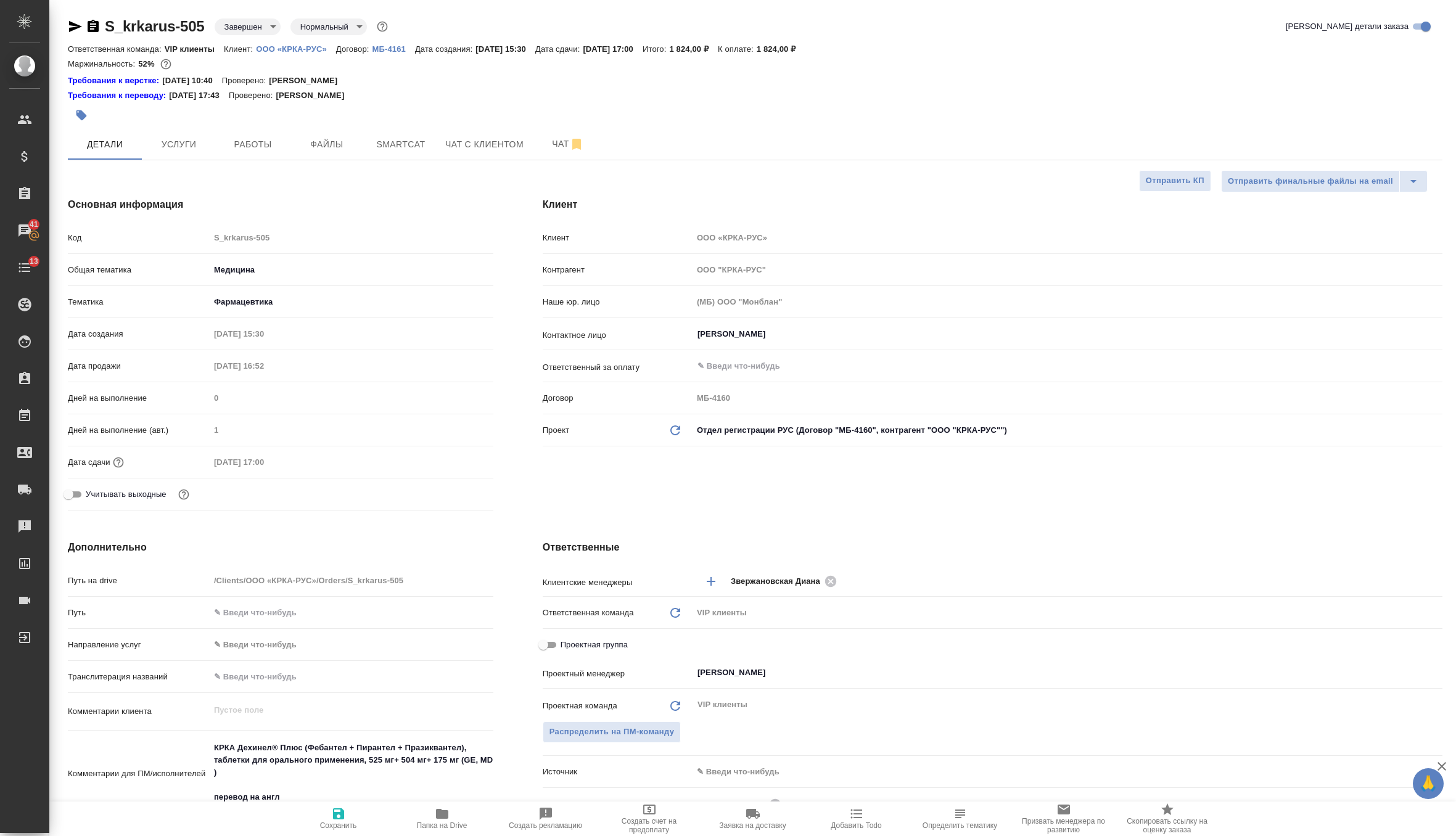
type textarea "x"
click at [329, 816] on span "Сохранить" at bounding box center [339, 817] width 89 height 23
type textarea "x"
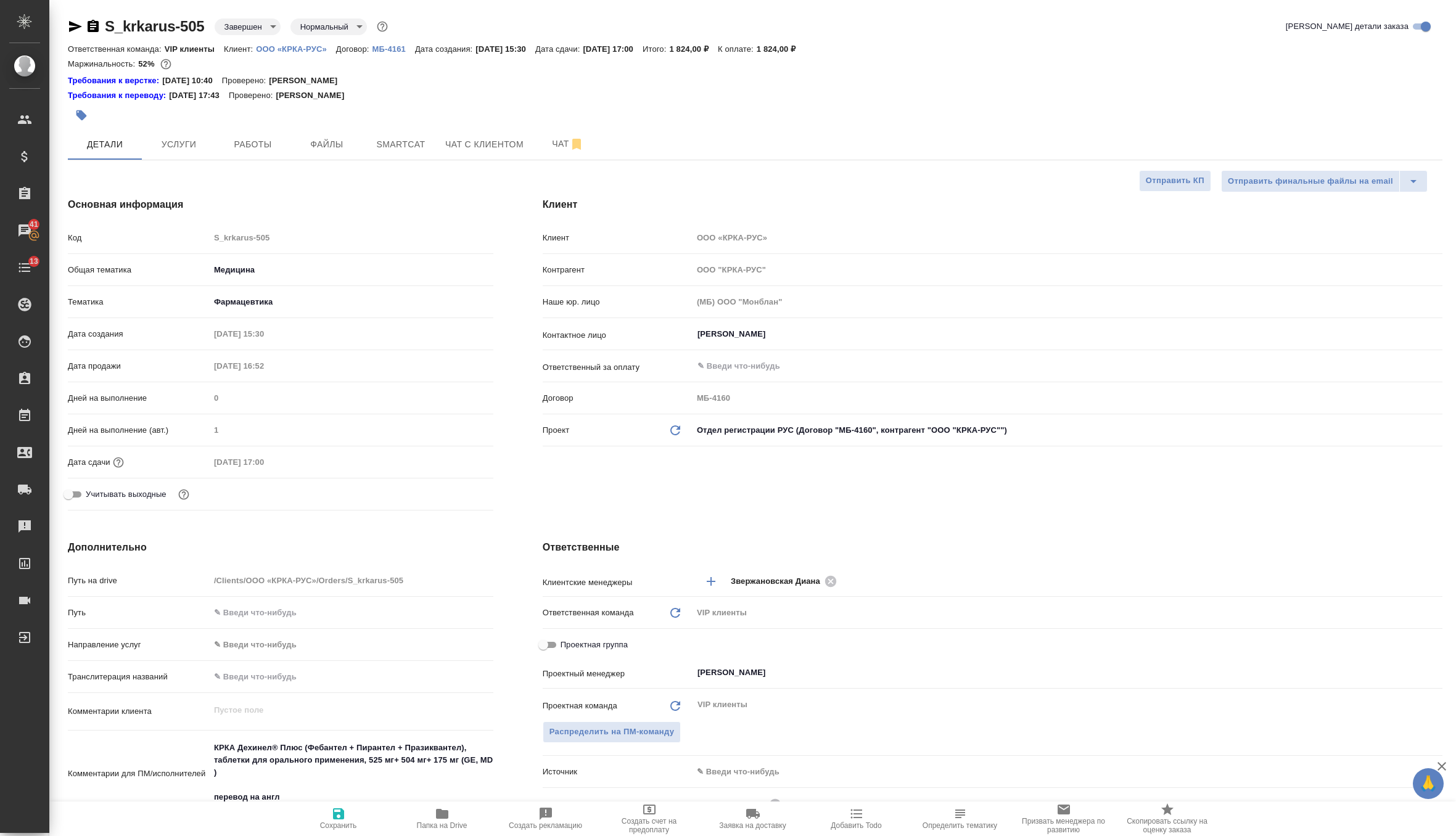
type textarea "x"
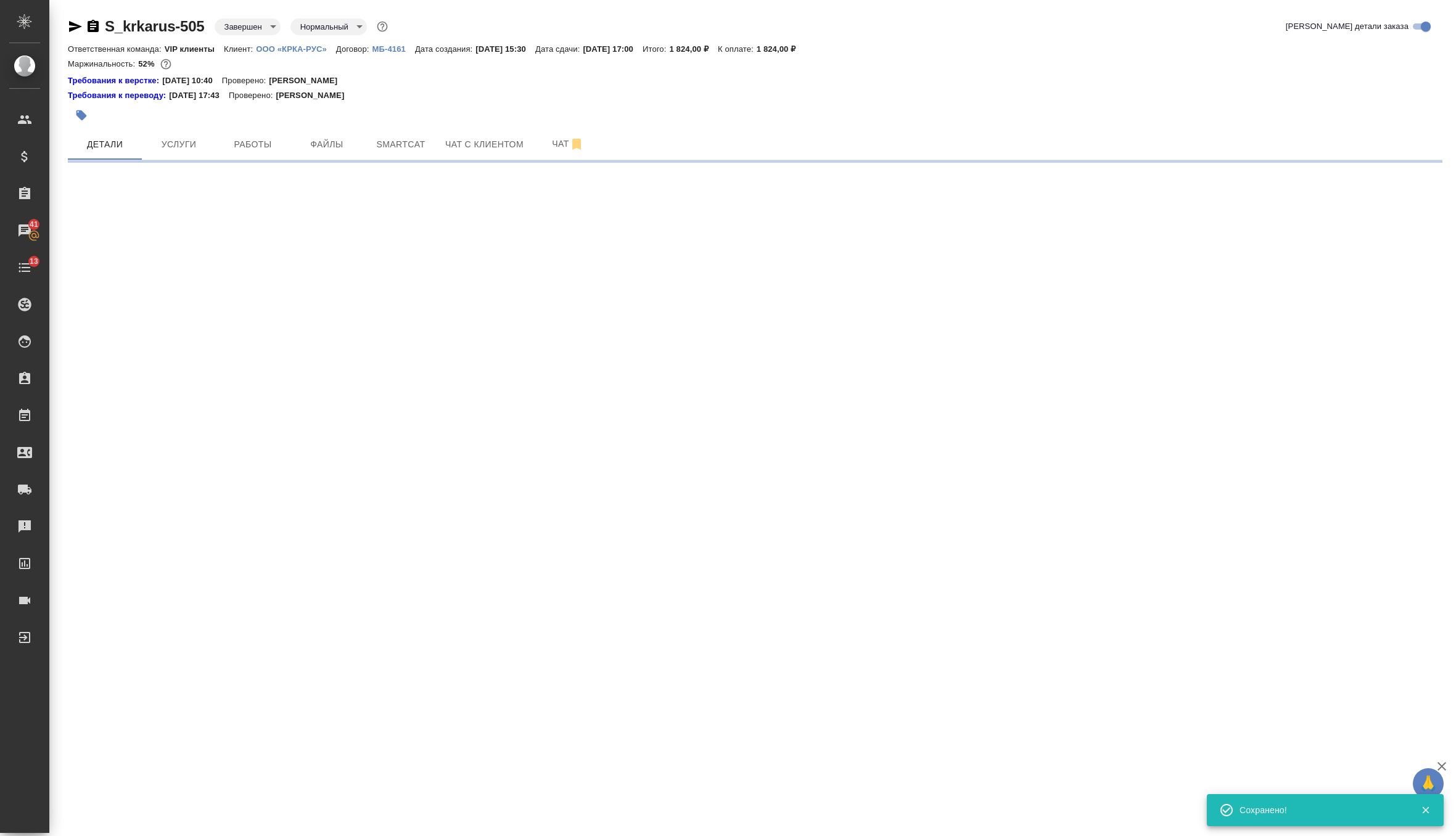
select select "RU"
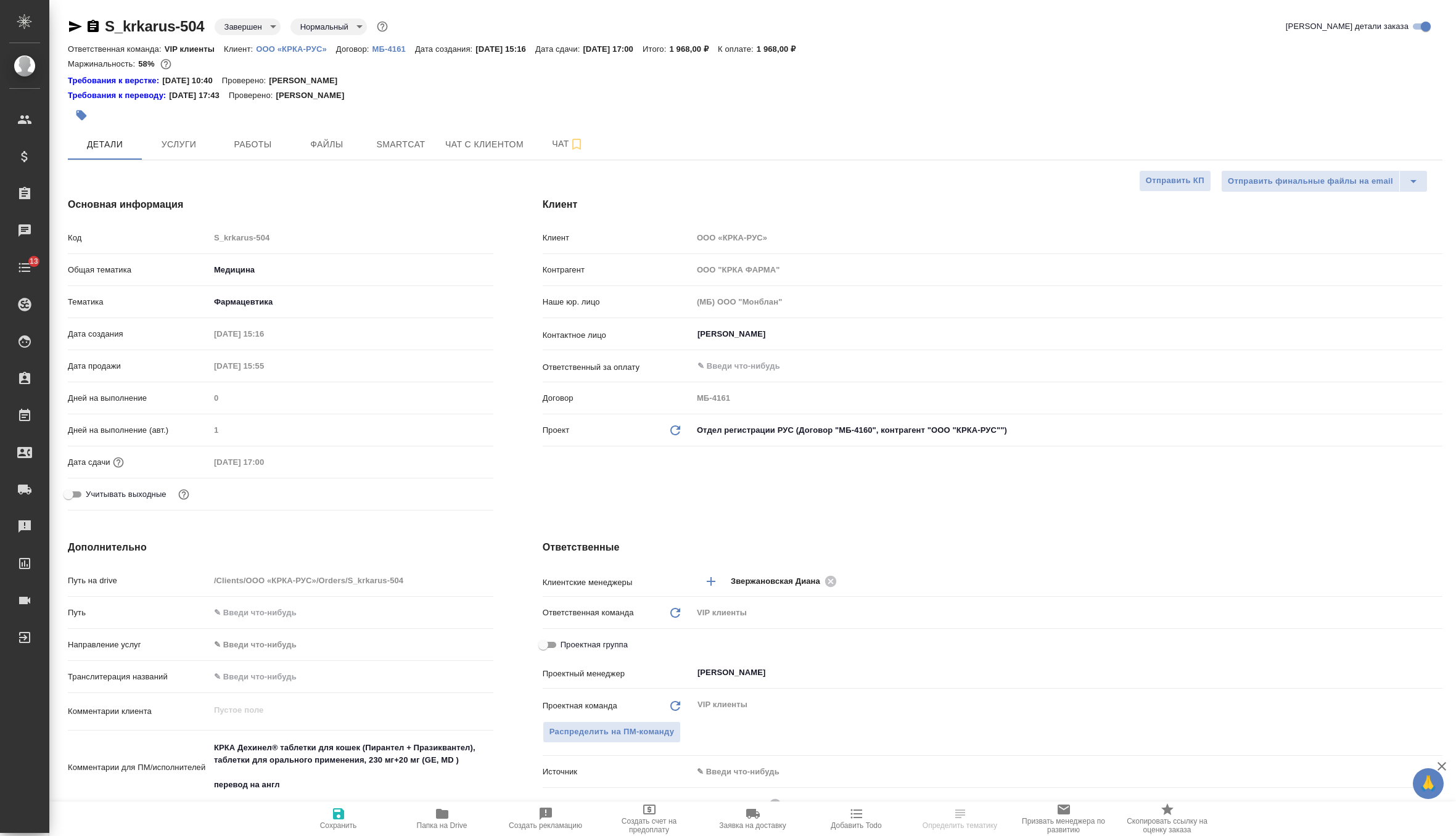
select select "RU"
type textarea "x"
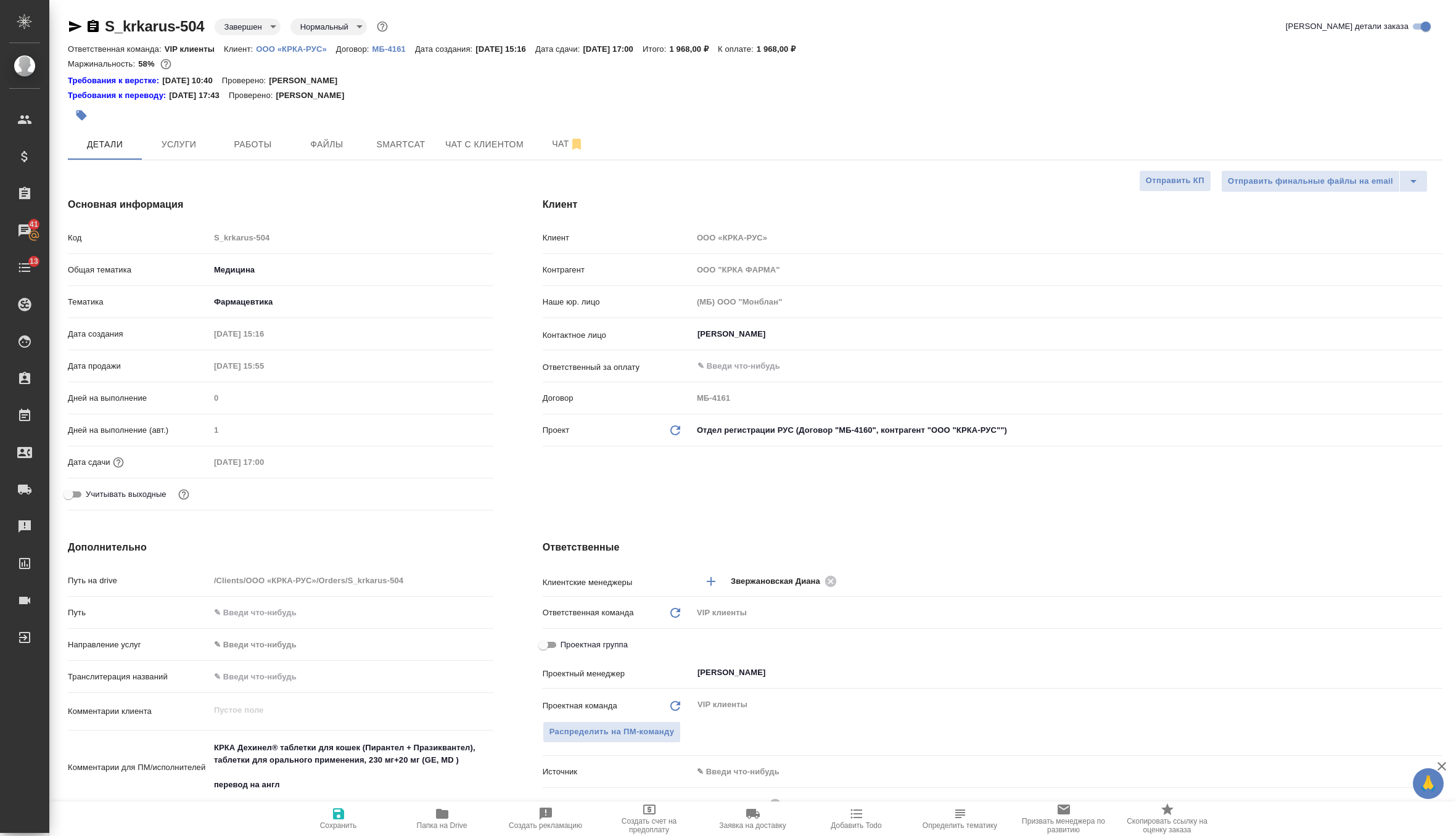
type textarea "x"
click at [679, 432] on icon "Обновить данные" at bounding box center [675, 430] width 15 height 15
type textarea "x"
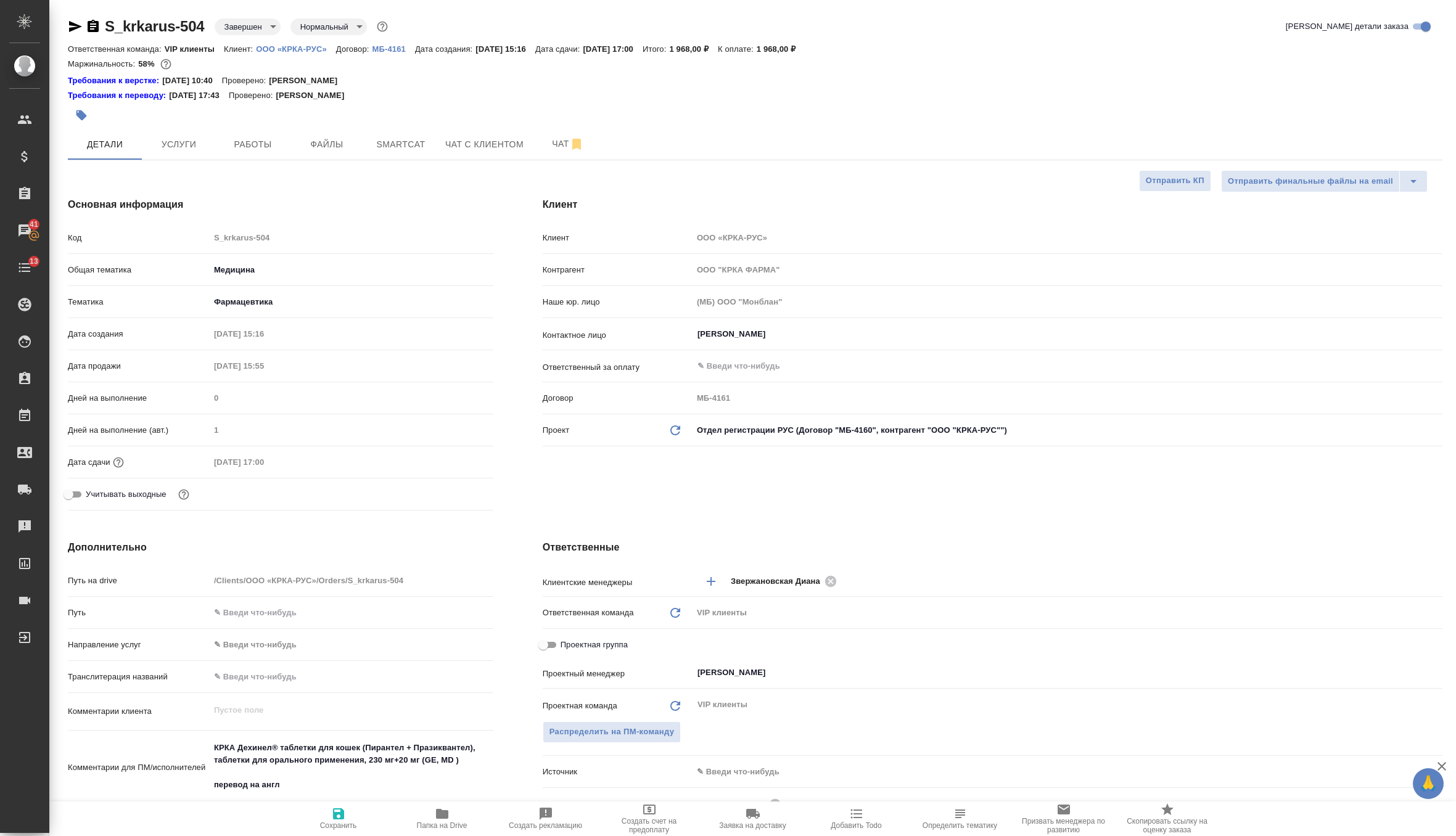
type textarea "x"
type input "ООО "КРКА-РУС""
type input "МБ-4160"
type textarea "x"
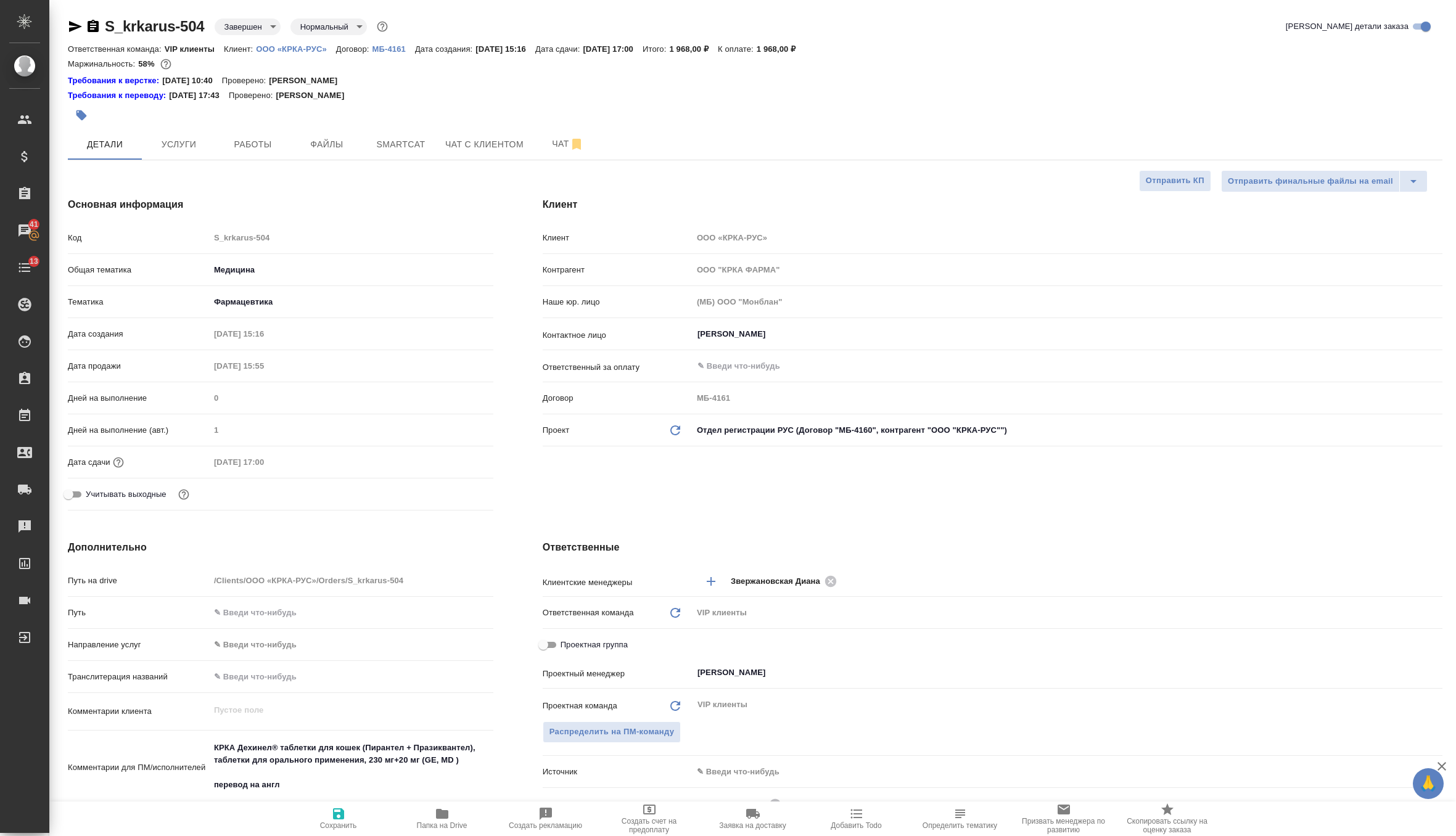
type textarea "x"
click at [333, 812] on icon "button" at bounding box center [338, 814] width 12 height 12
type textarea "x"
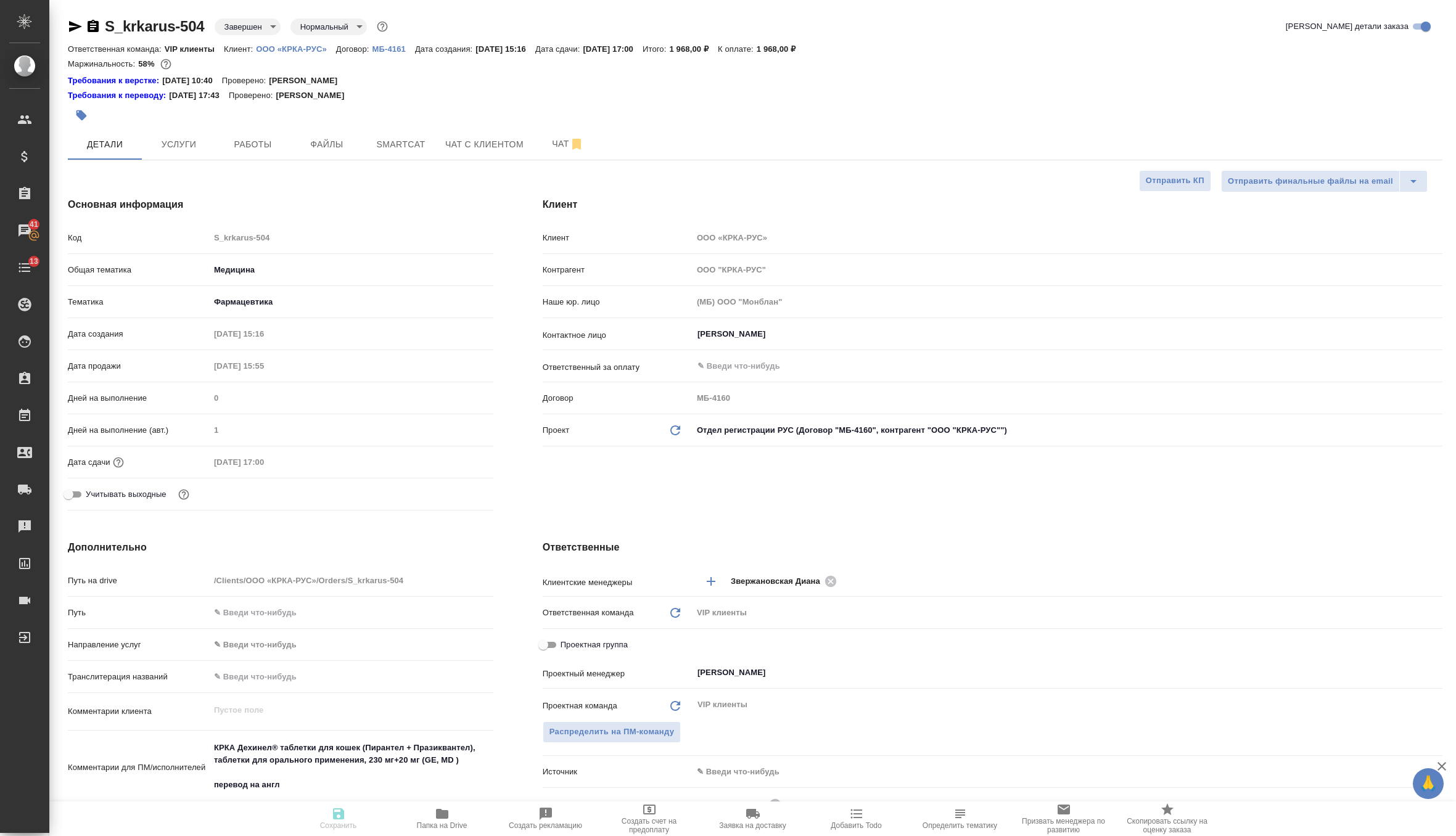
type textarea "x"
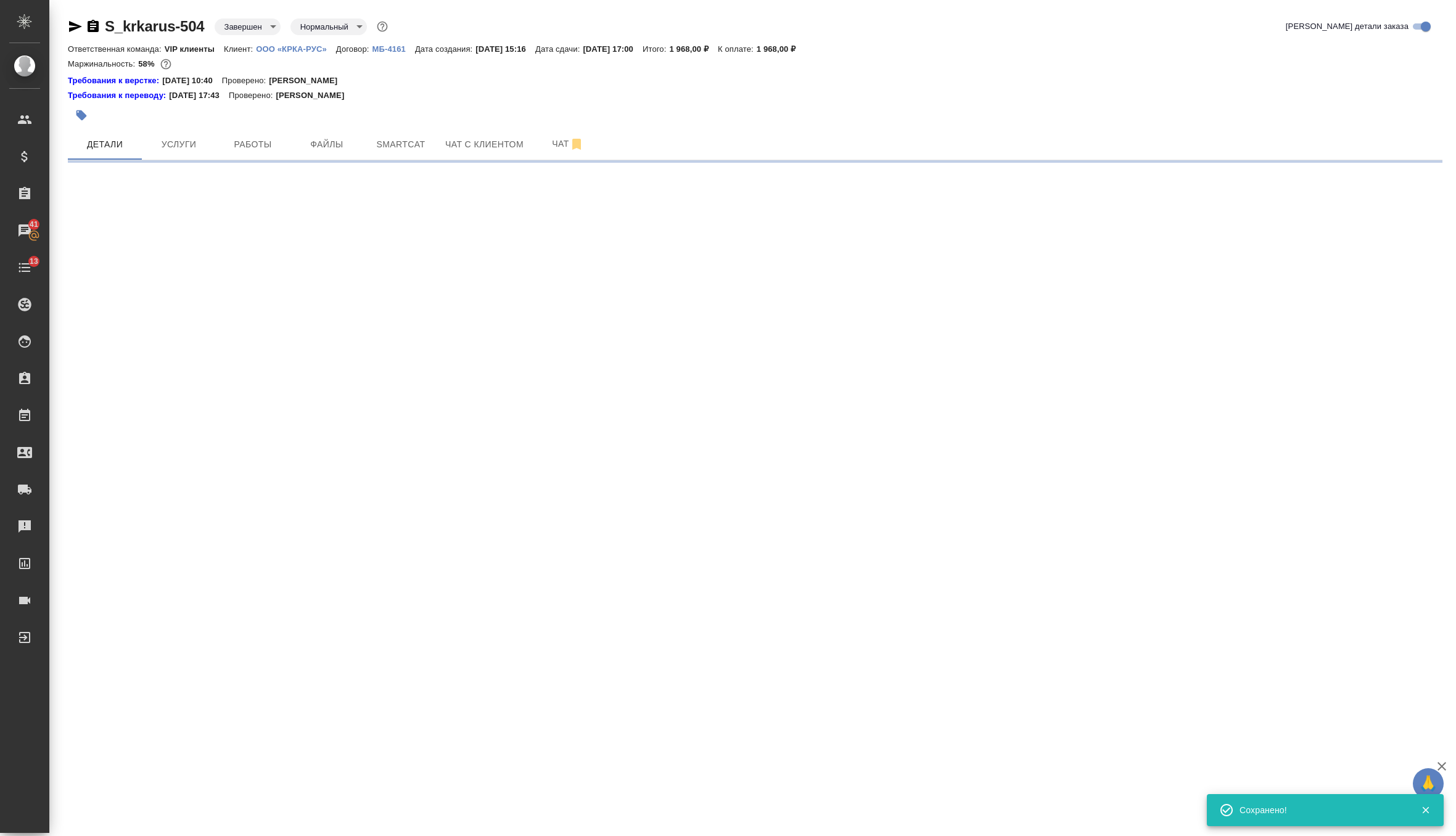
select select "RU"
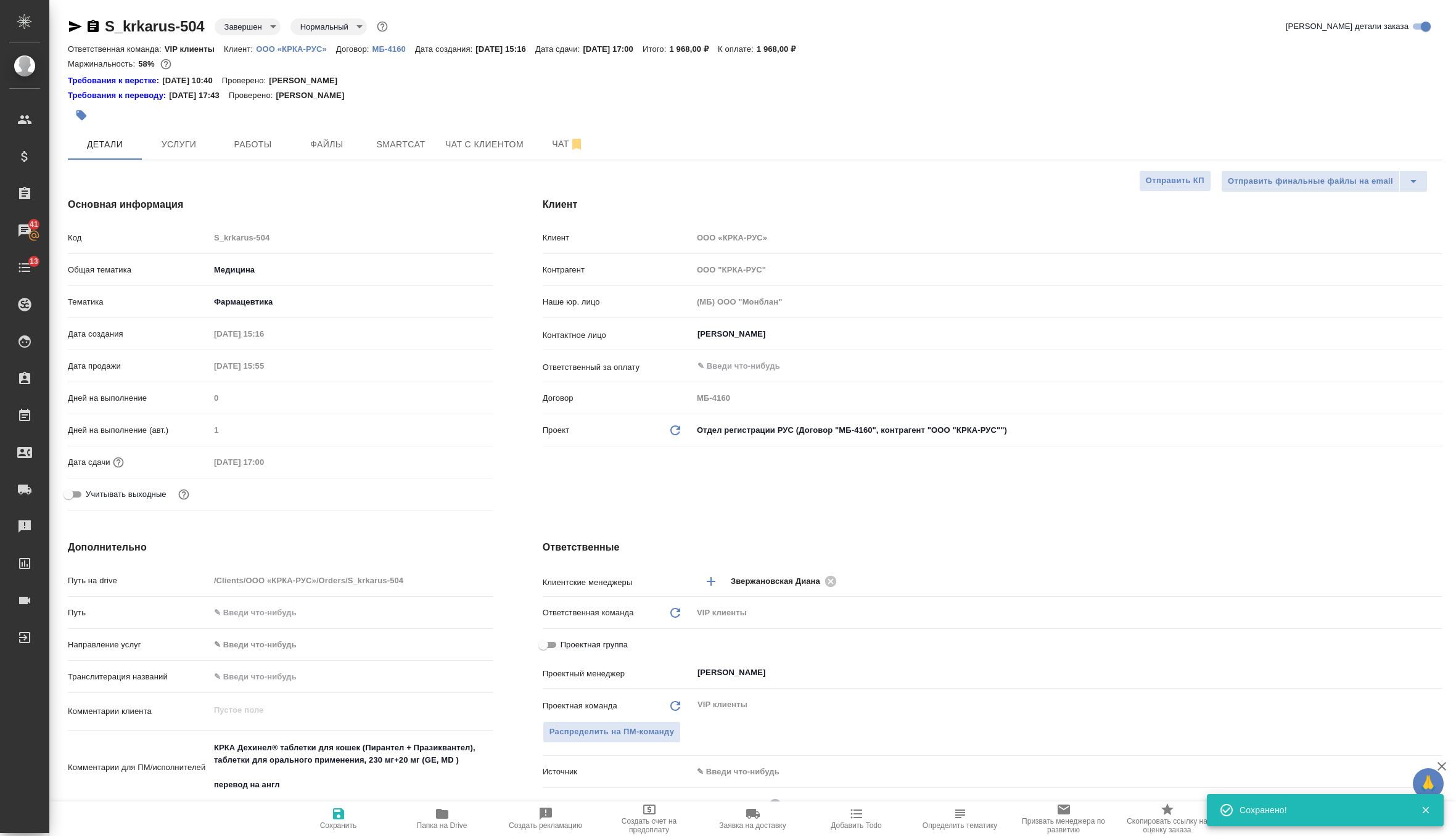
type textarea "x"
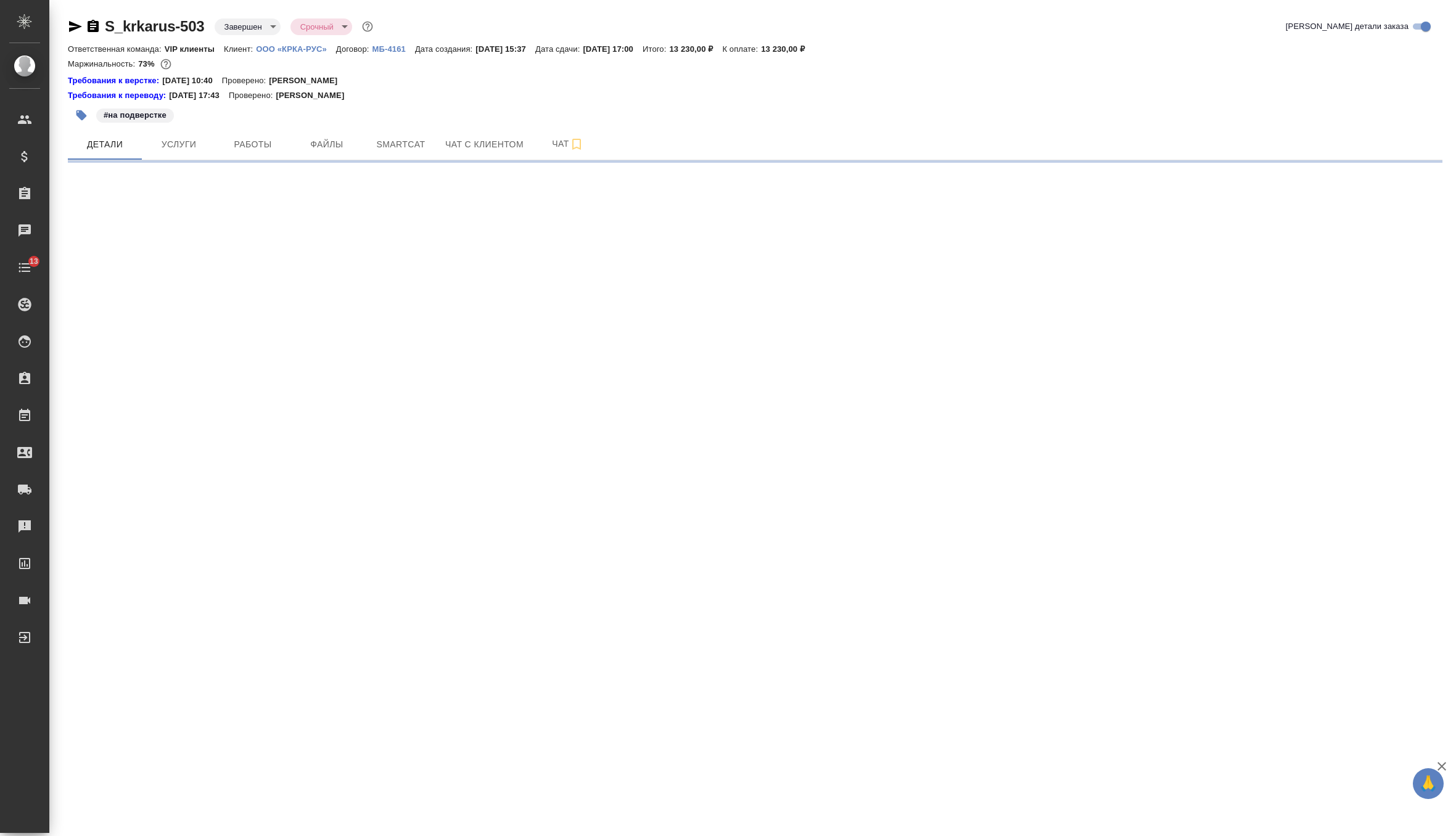
select select "RU"
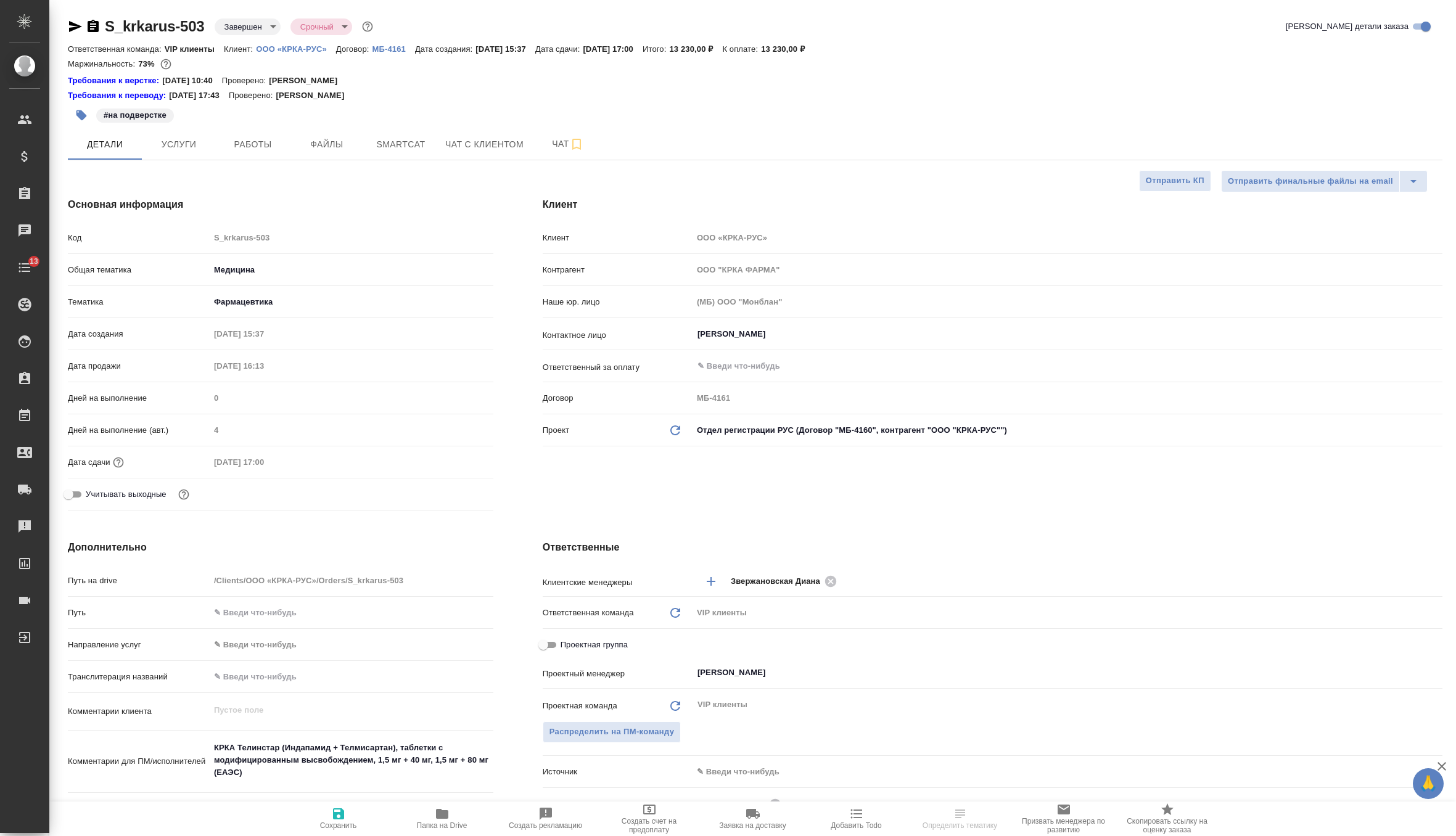
type textarea "x"
select select "RU"
type textarea "x"
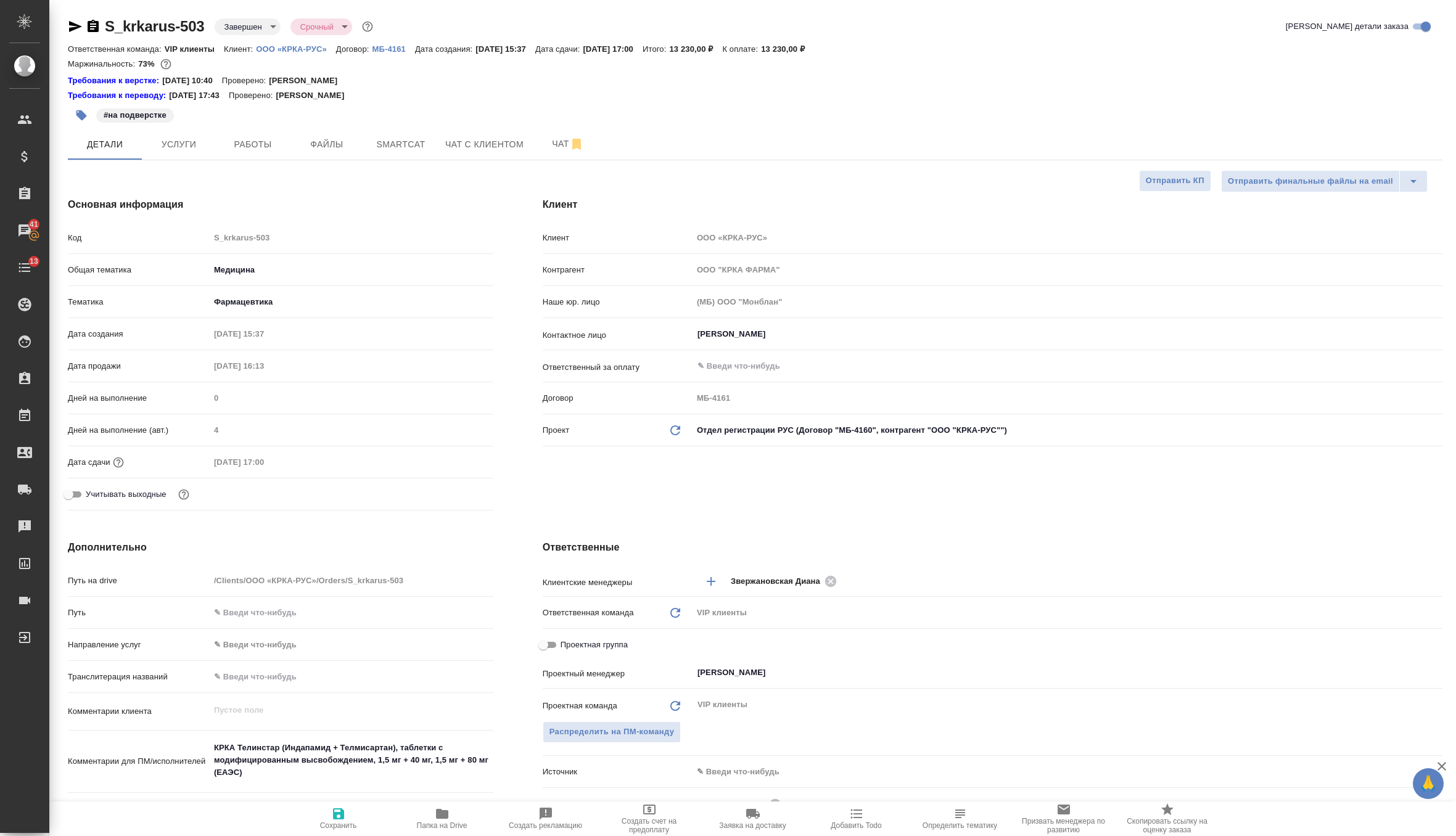
type textarea "x"
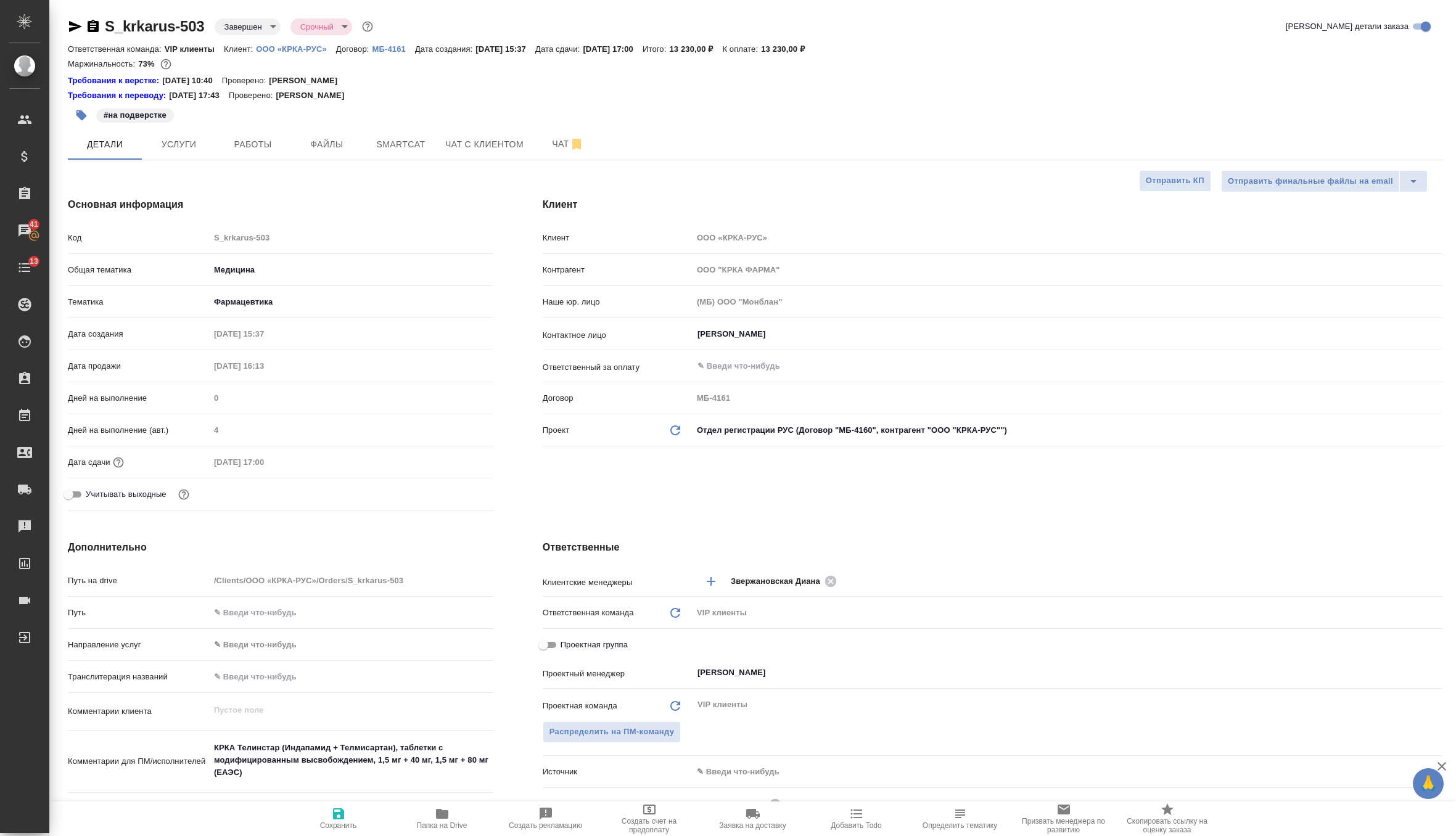
click at [682, 426] on icon "Обновить данные" at bounding box center [675, 430] width 15 height 15
type textarea "x"
type input "ООО "КРКА-РУС""
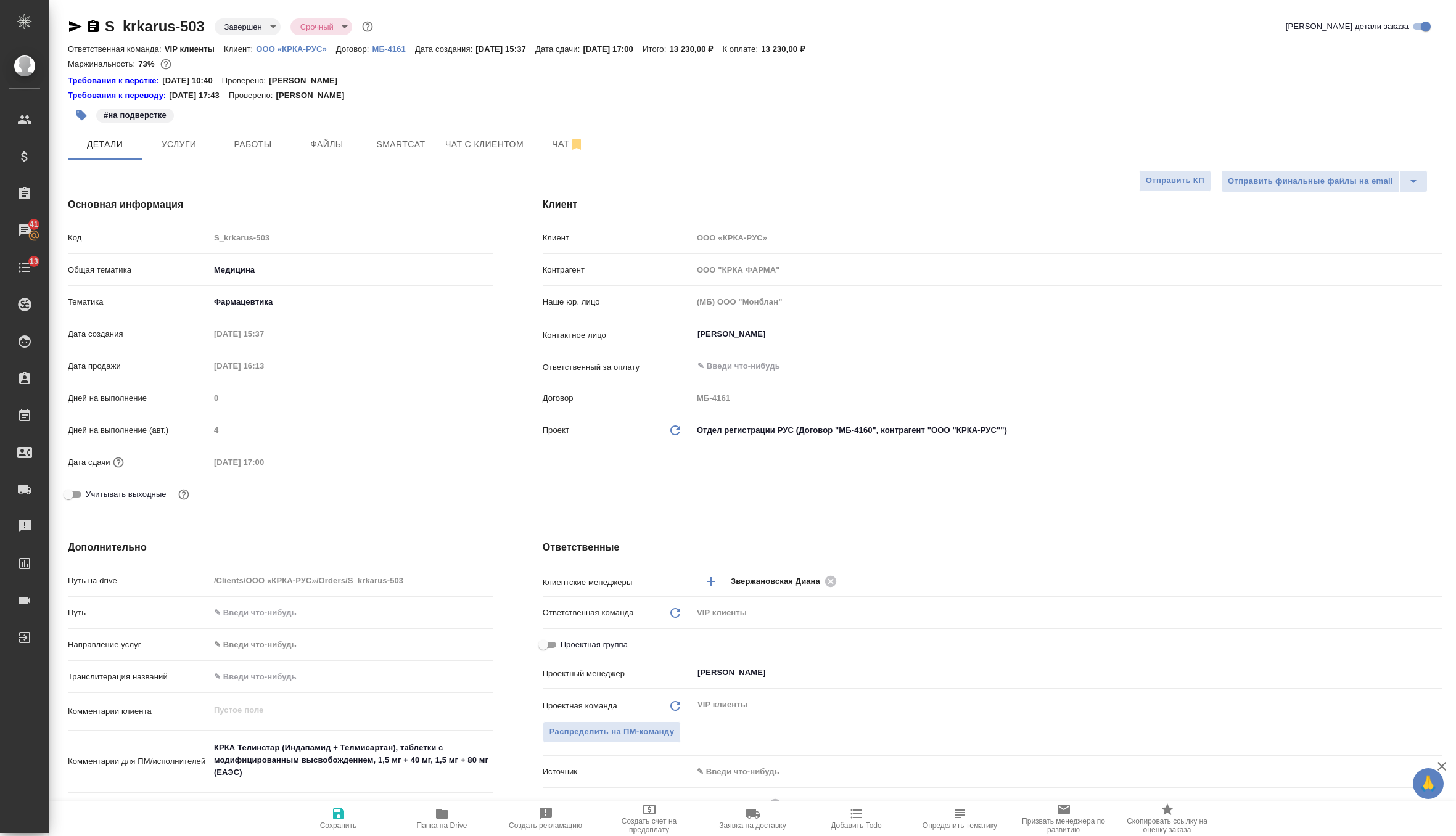
type input "МБ-4160"
type textarea "x"
click at [341, 814] on icon "button" at bounding box center [338, 814] width 12 height 12
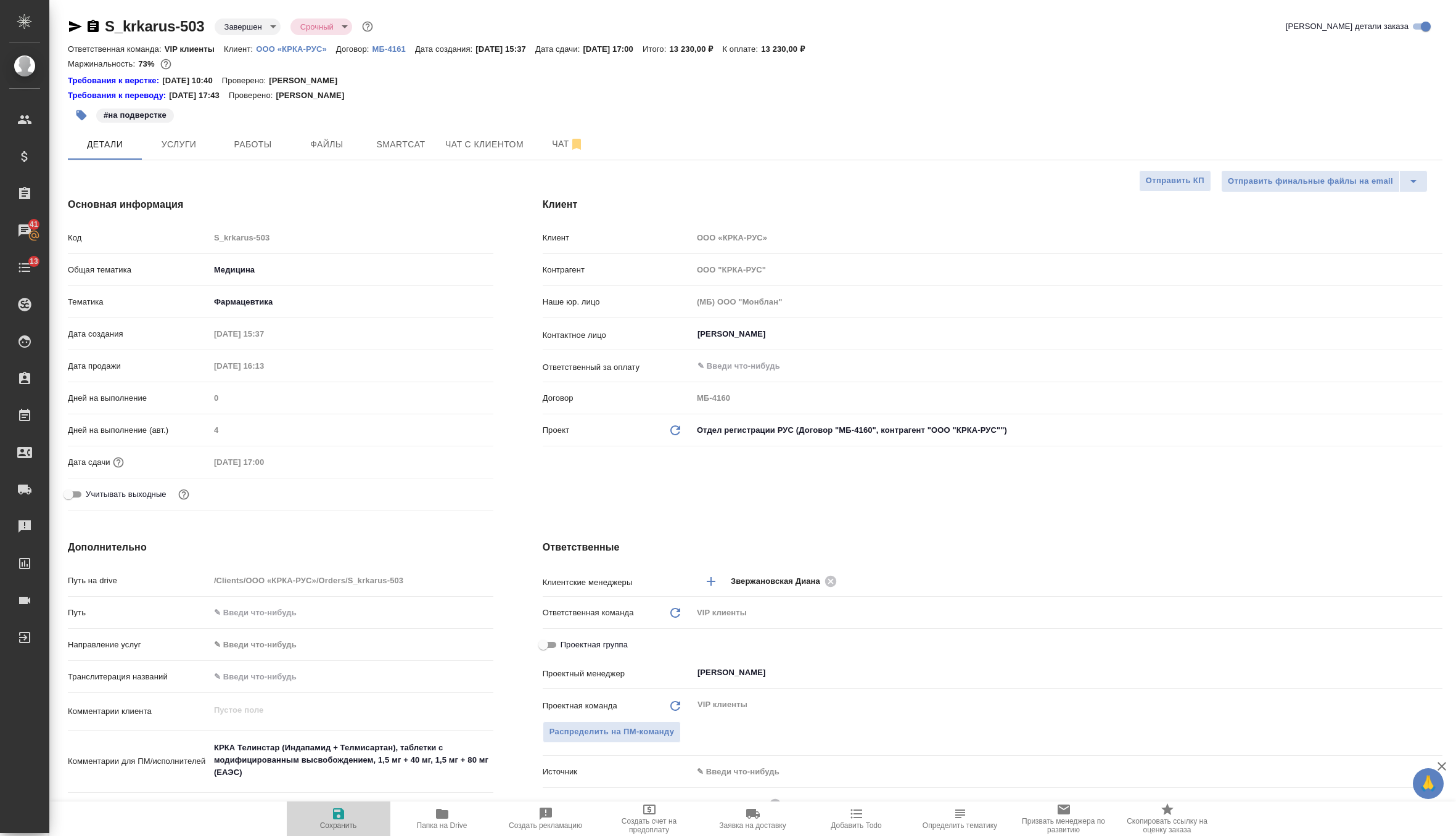
type textarea "x"
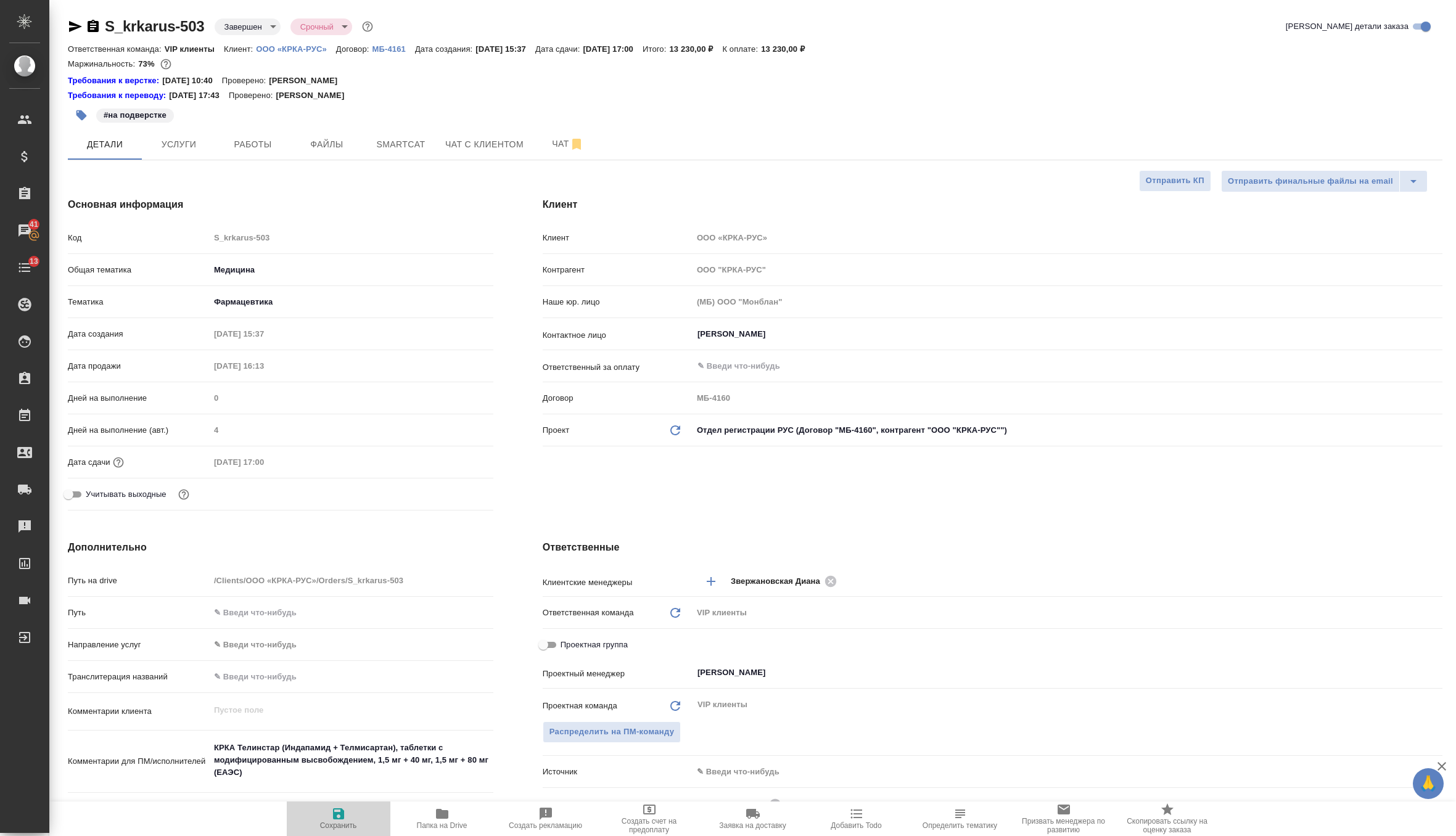
type textarea "x"
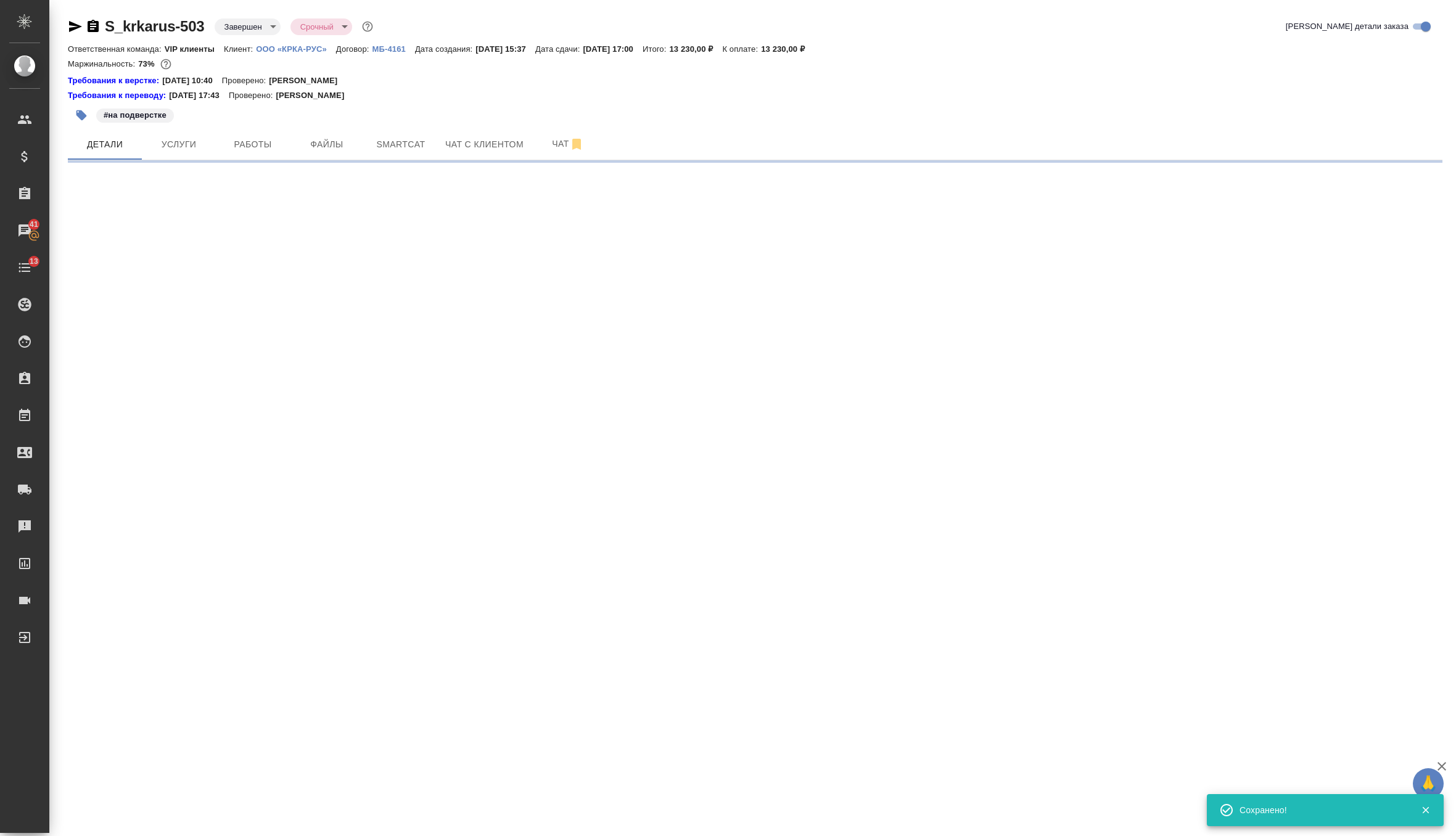
select select "RU"
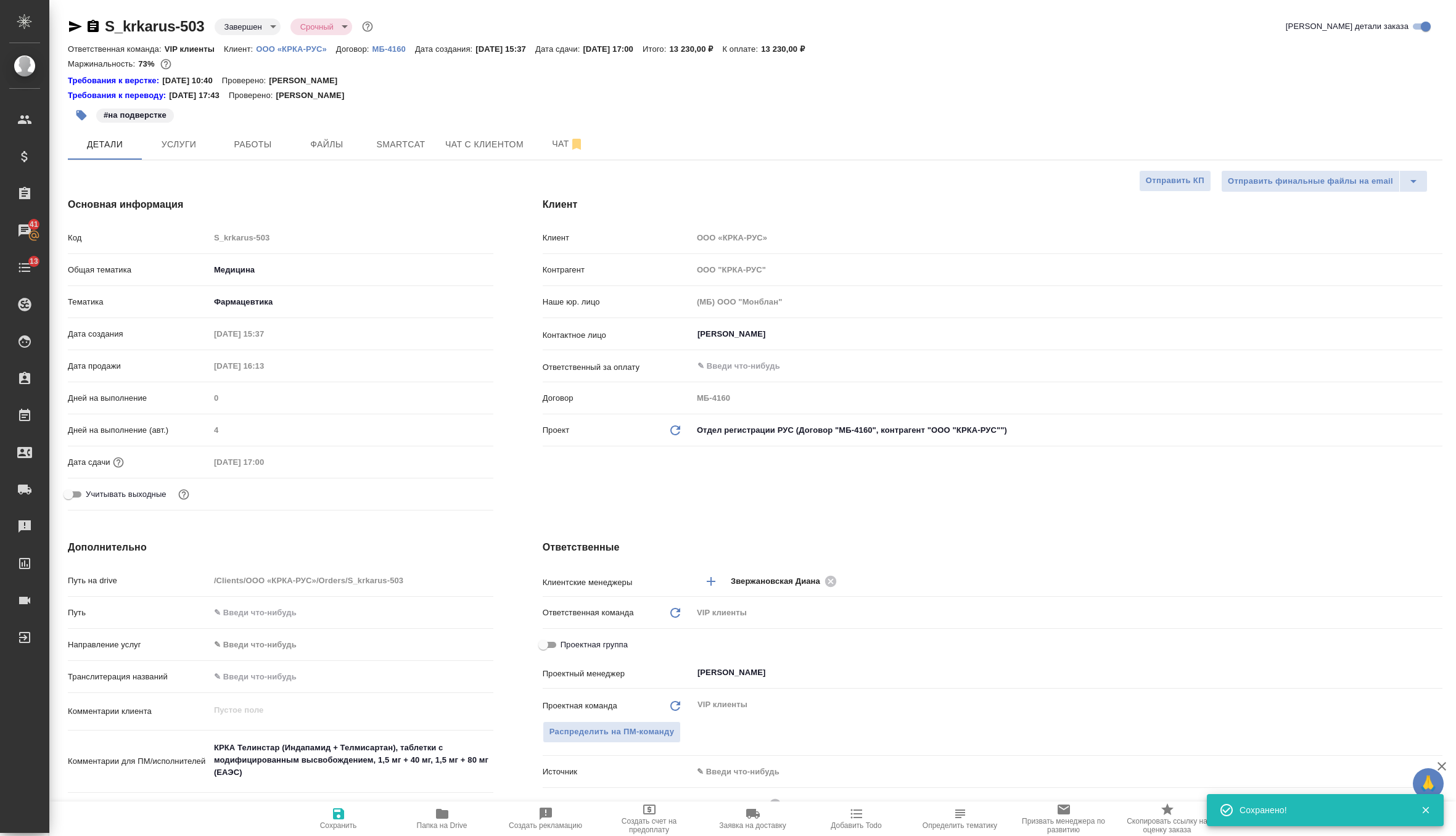
type textarea "x"
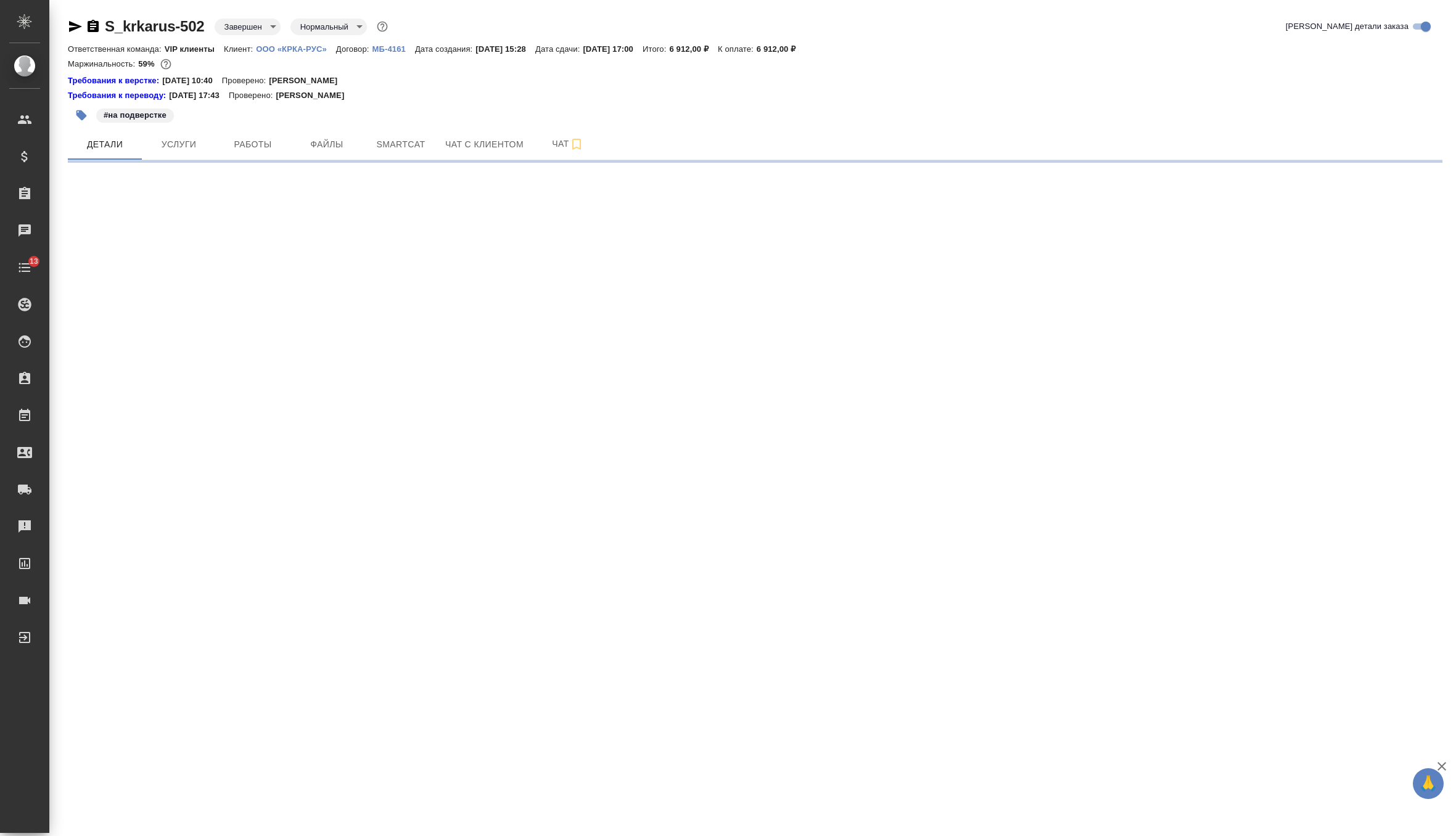
select select "RU"
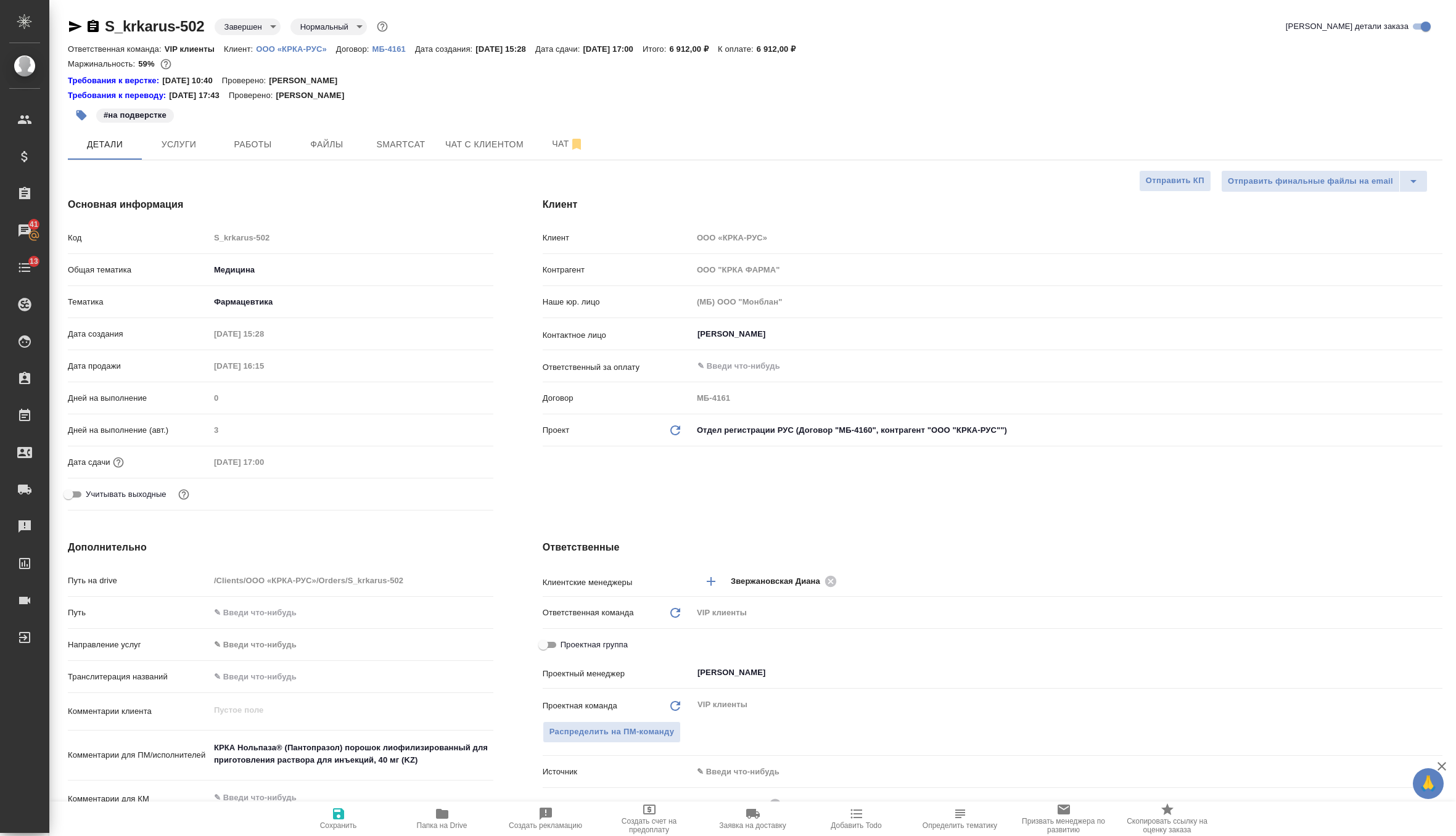
type textarea "x"
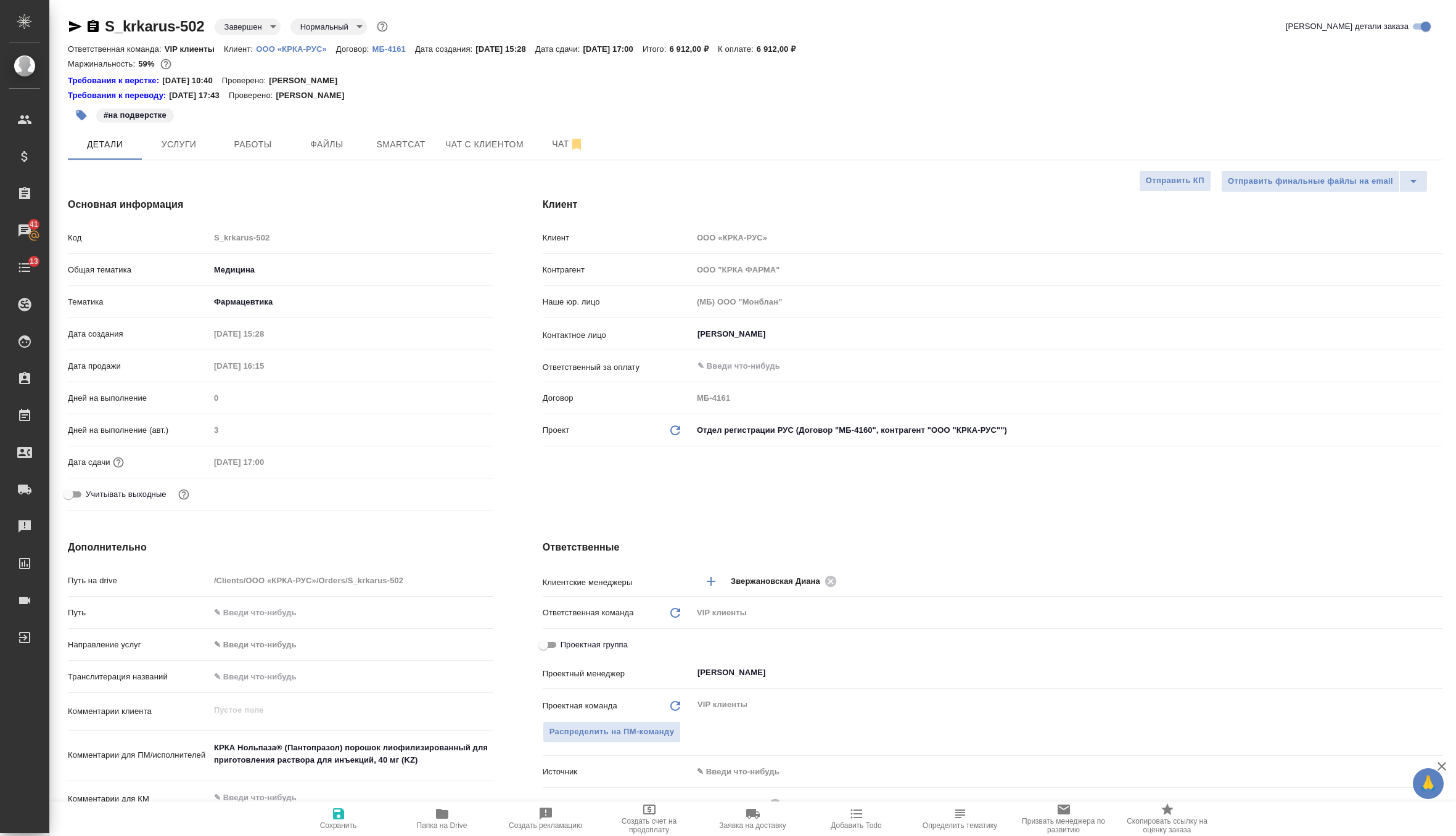
type textarea "x"
click at [669, 426] on icon "Обновить данные" at bounding box center [675, 430] width 15 height 15
type textarea "x"
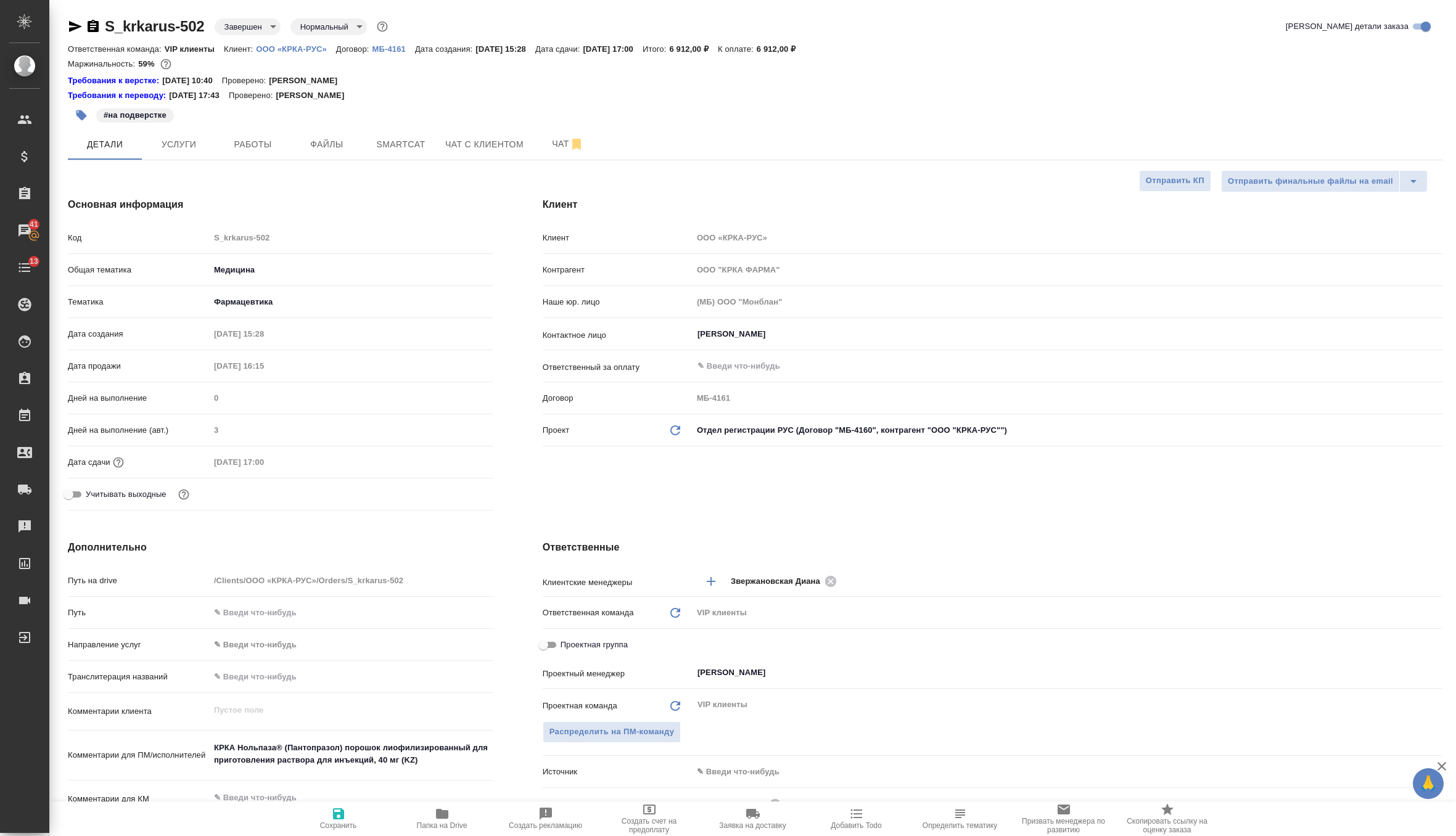
type input "ООО "КРКА-РУС""
type input "МБ-4160"
type textarea "x"
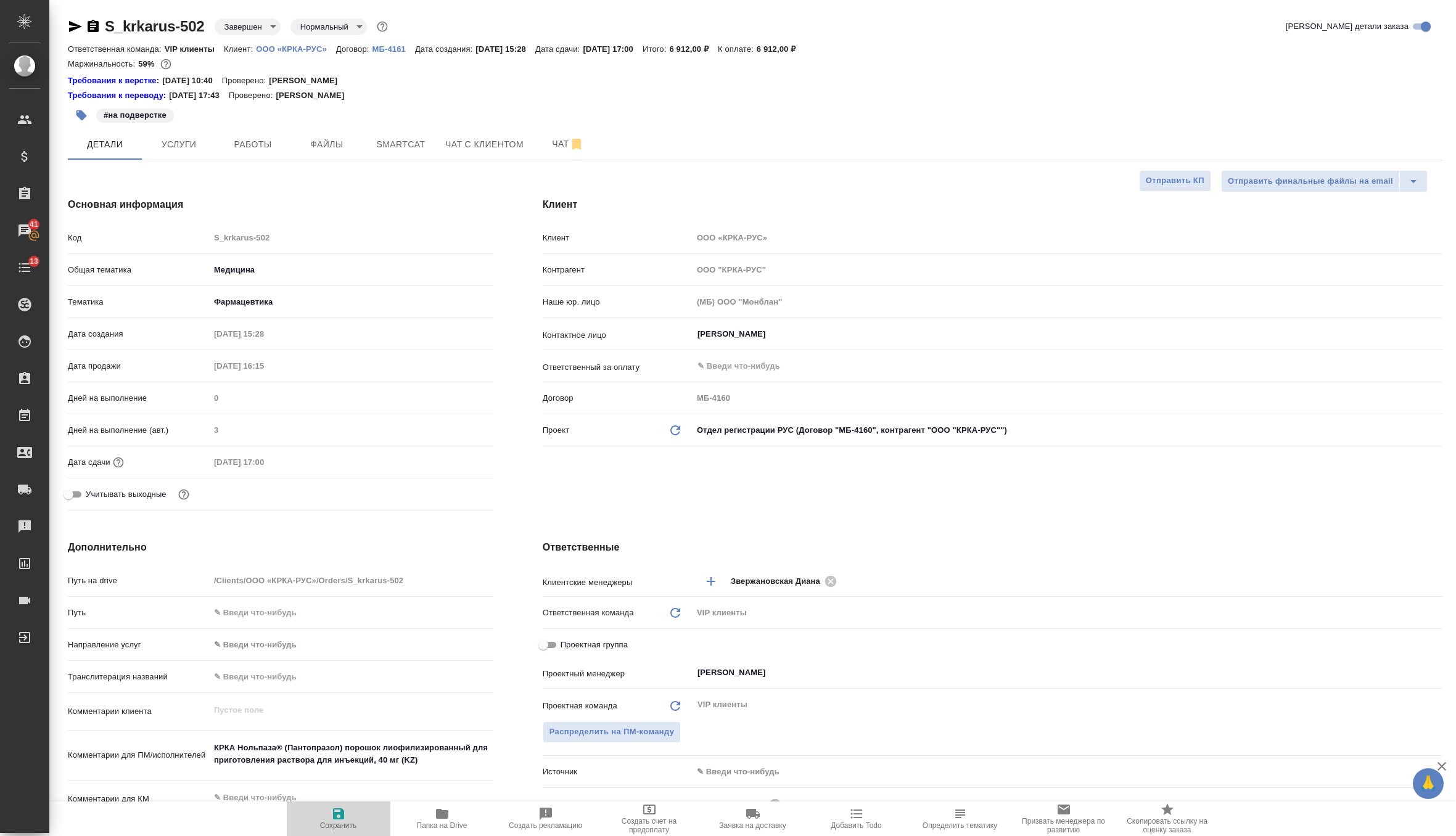
click at [323, 826] on span "Сохранить" at bounding box center [339, 825] width 37 height 9
type textarea "x"
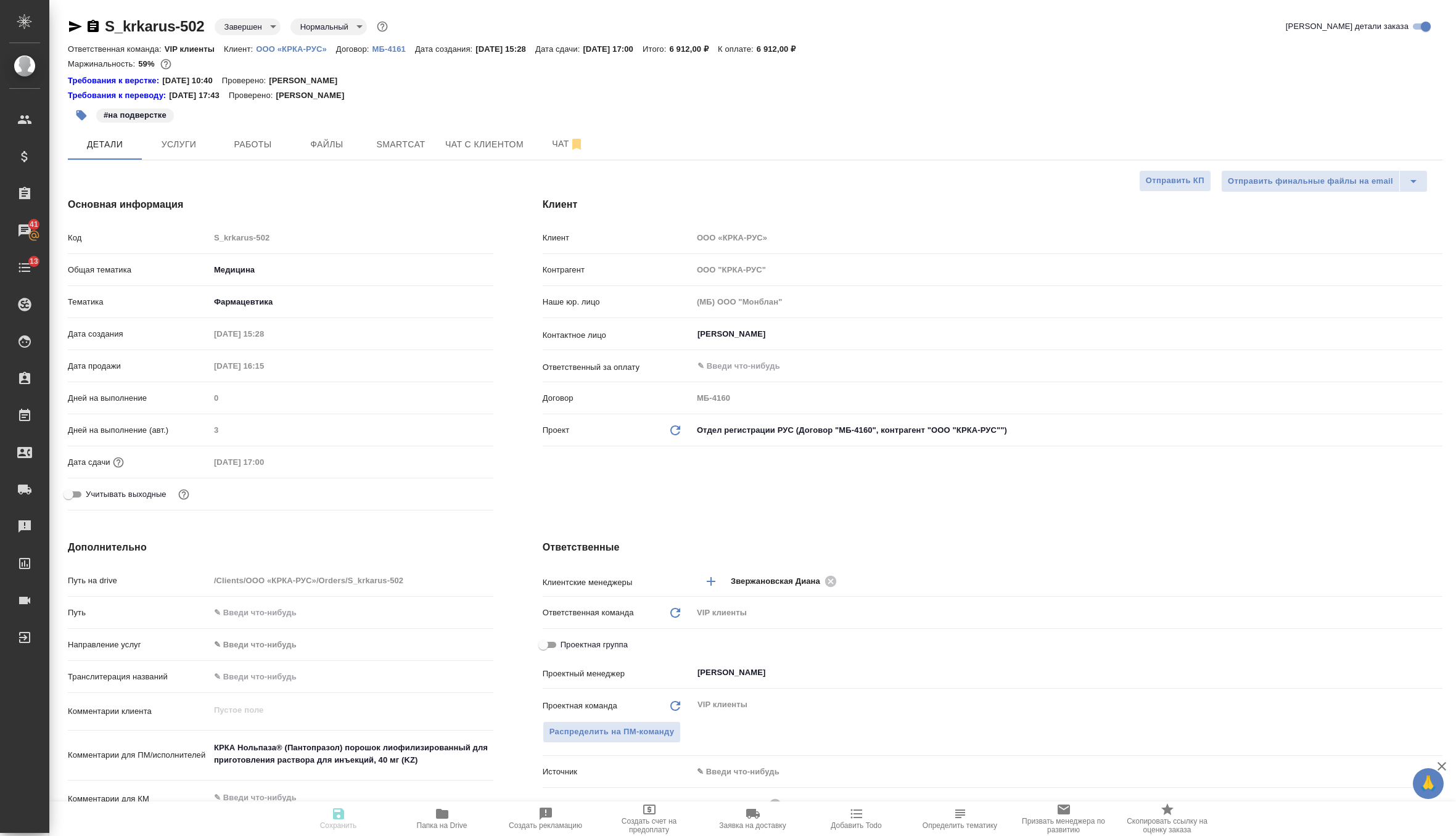
type textarea "x"
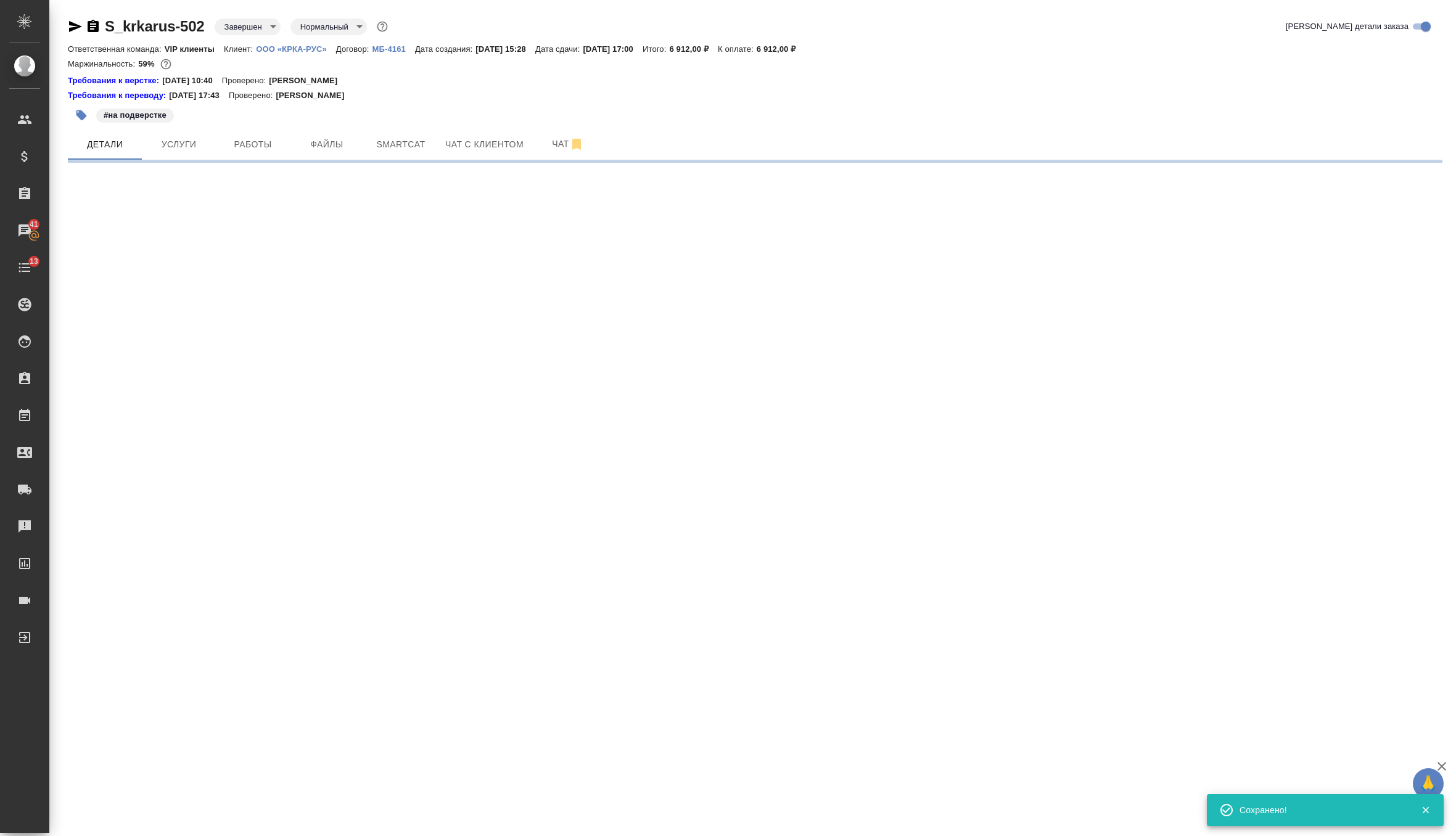
select select "RU"
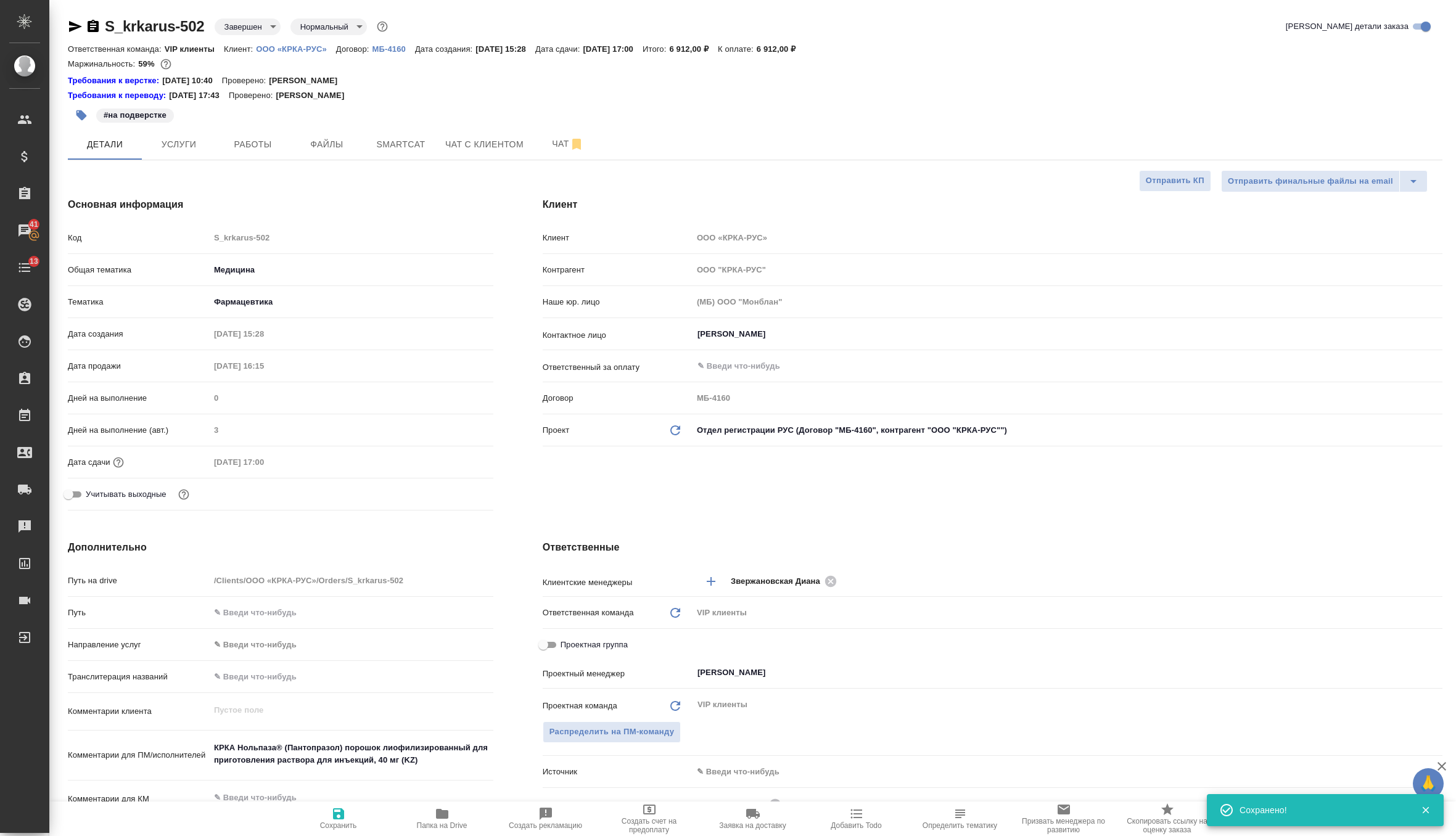
type textarea "x"
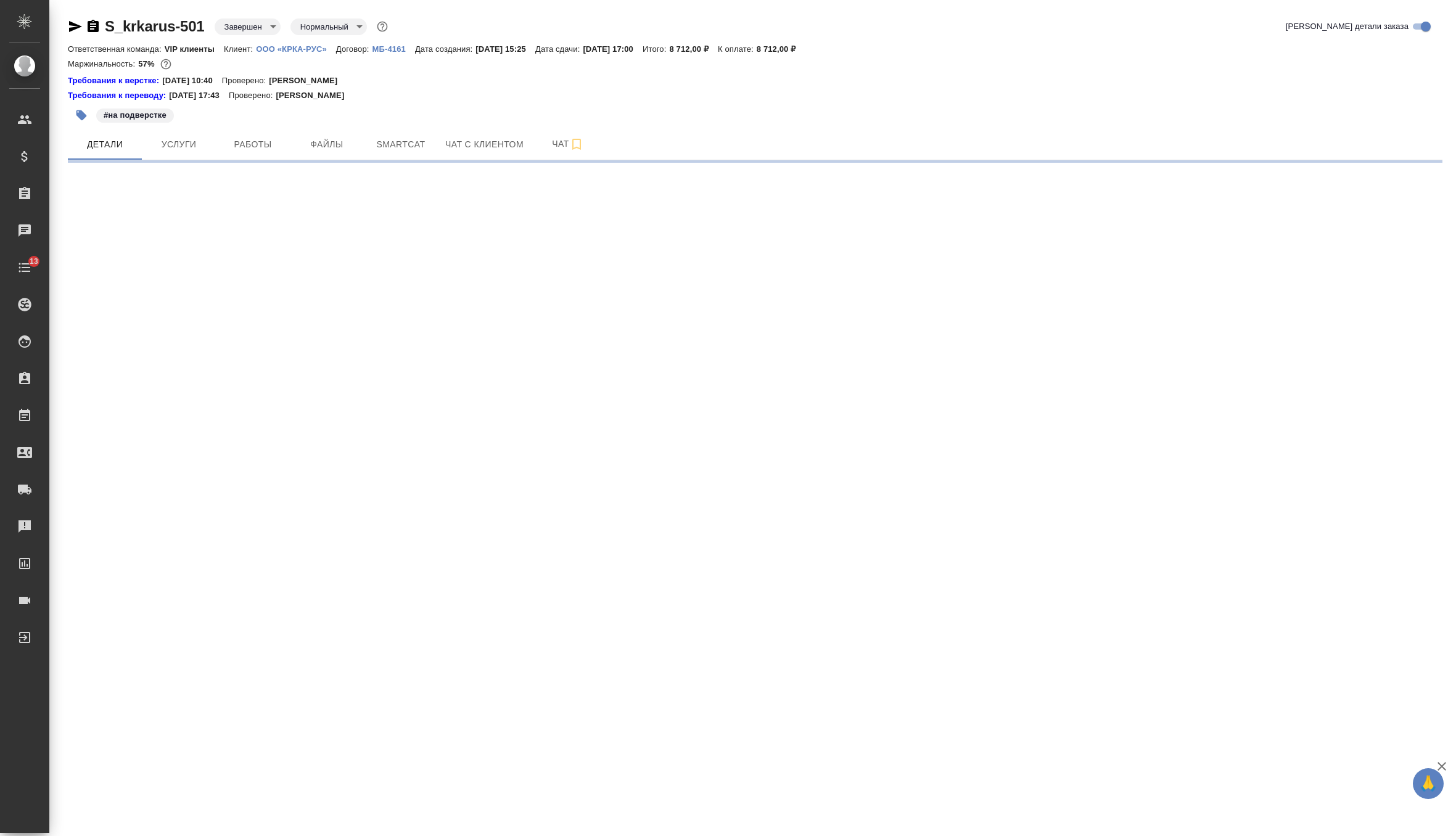
select select "RU"
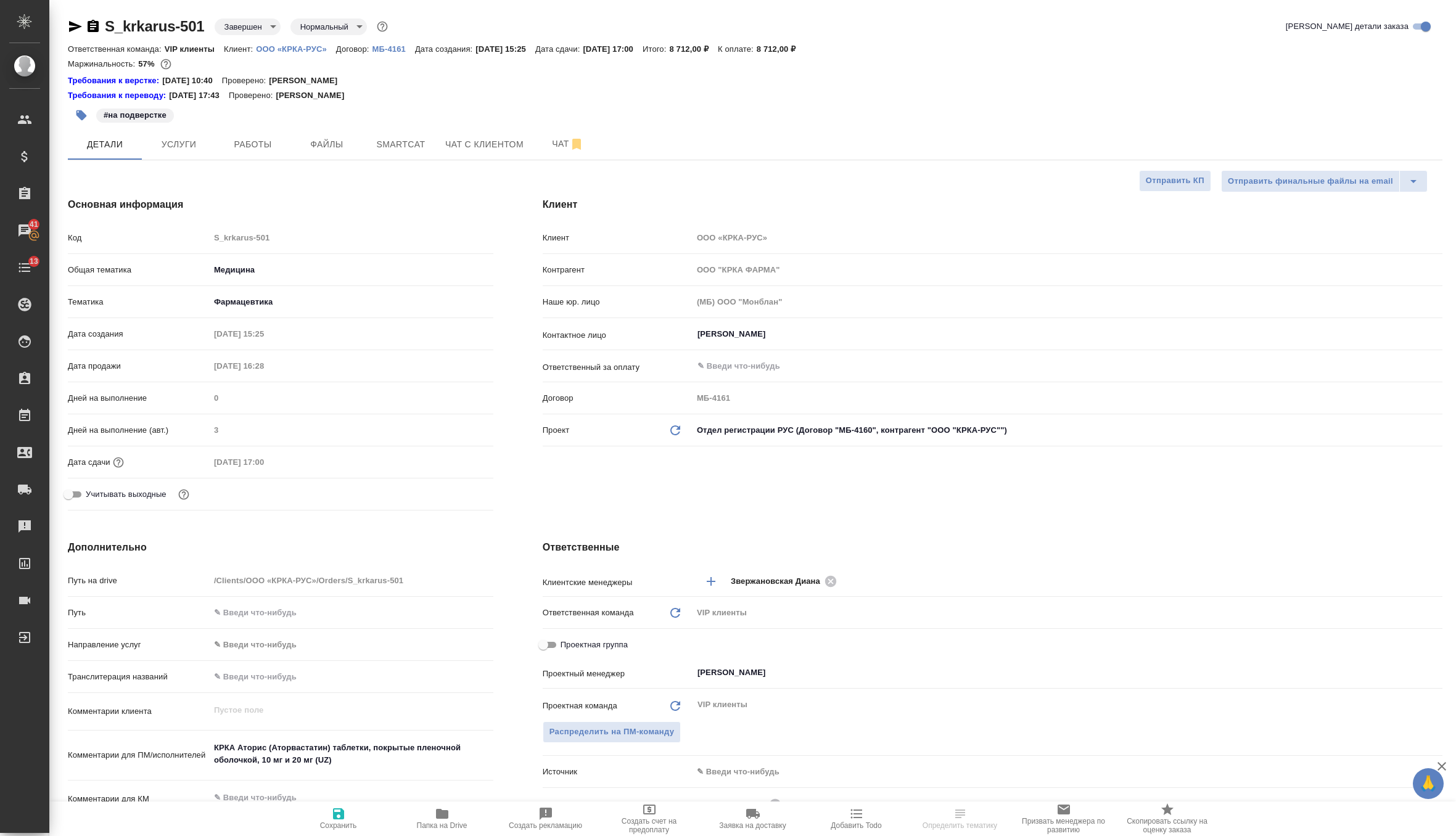
select select "RU"
type textarea "x"
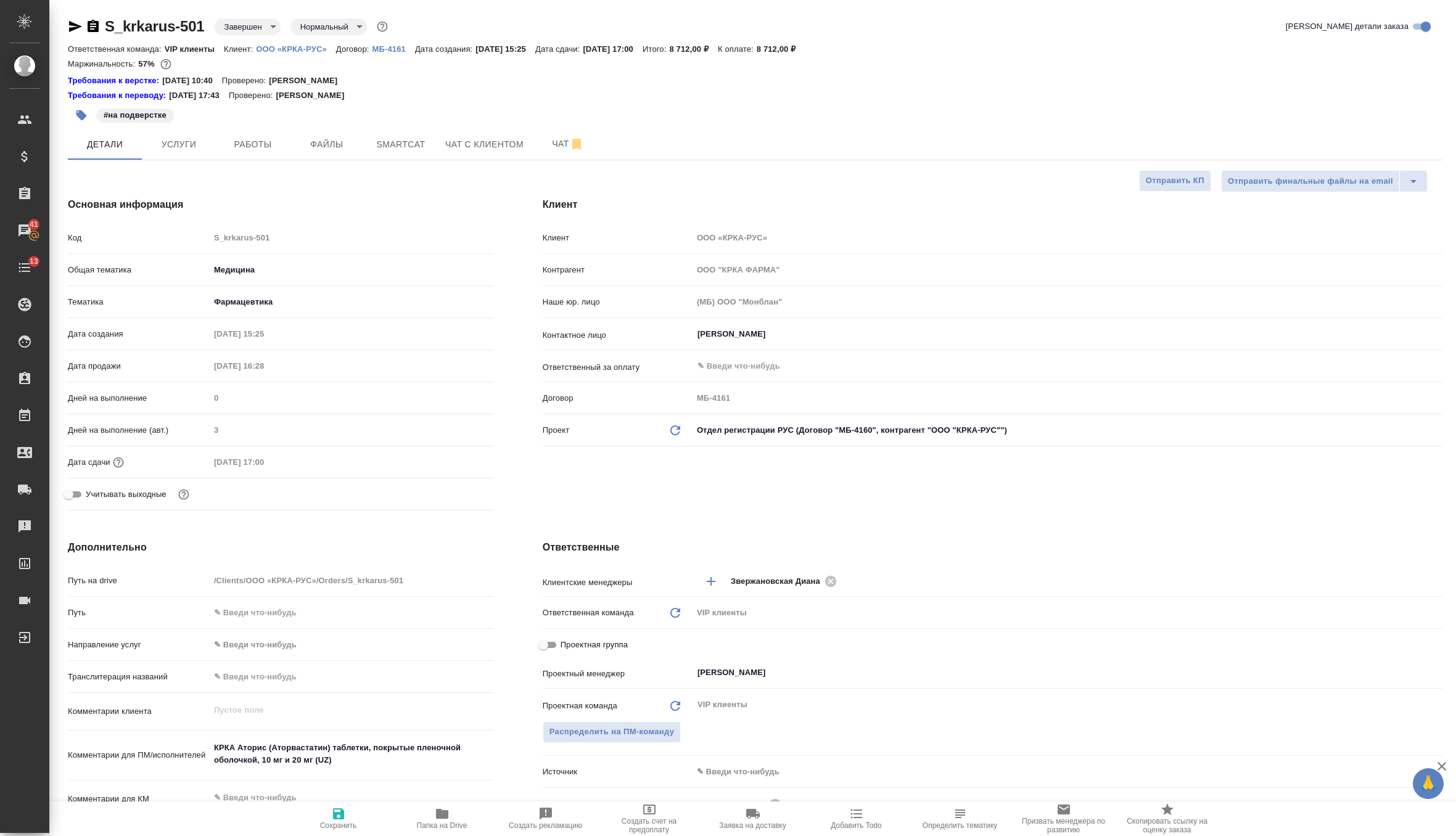
type textarea "x"
click at [669, 434] on icon "Обновить данные" at bounding box center [675, 430] width 15 height 15
type textarea "x"
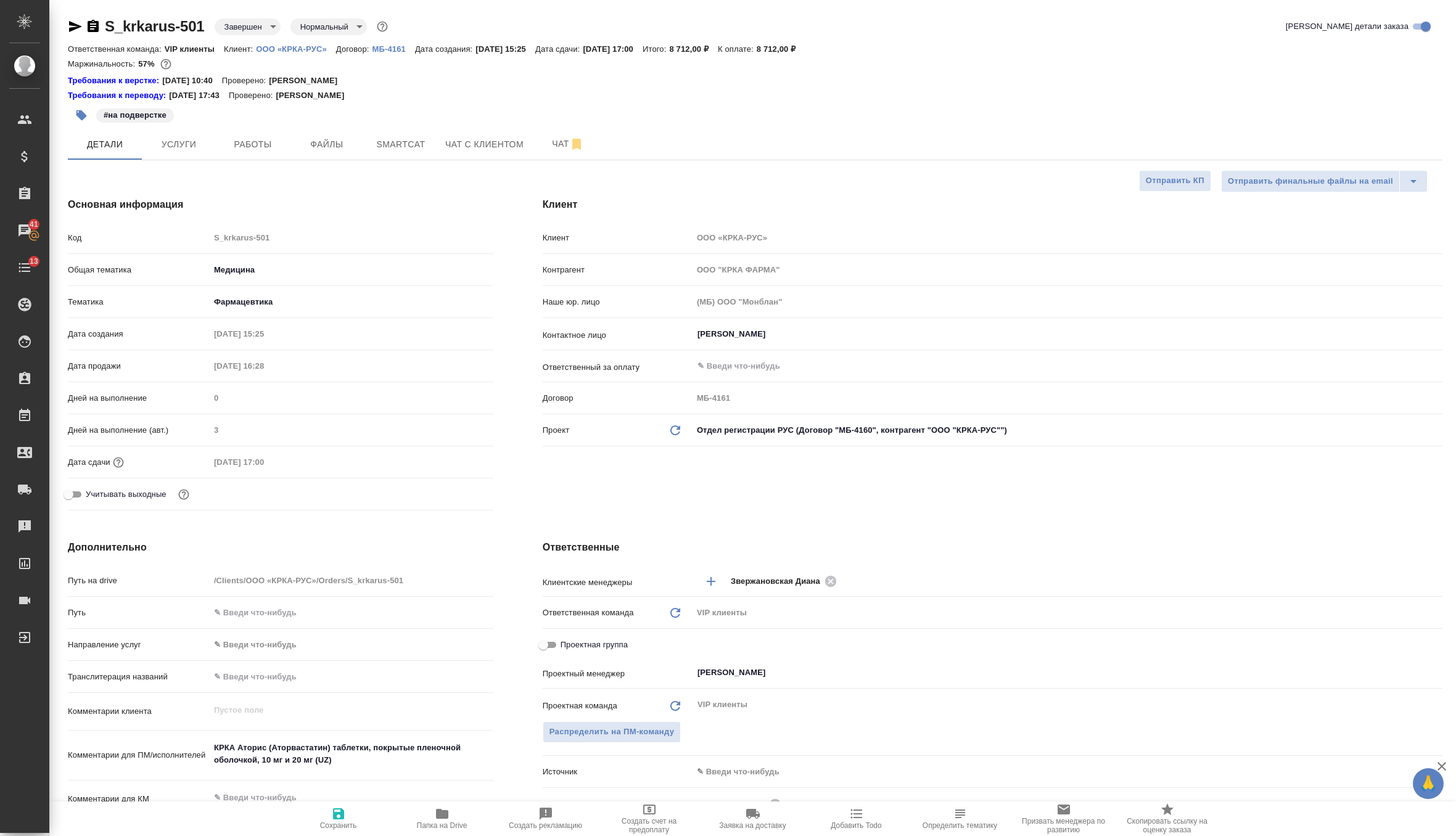
type textarea "x"
type input "ООО "КРКА-РУС""
type input "МБ-4160"
type textarea "x"
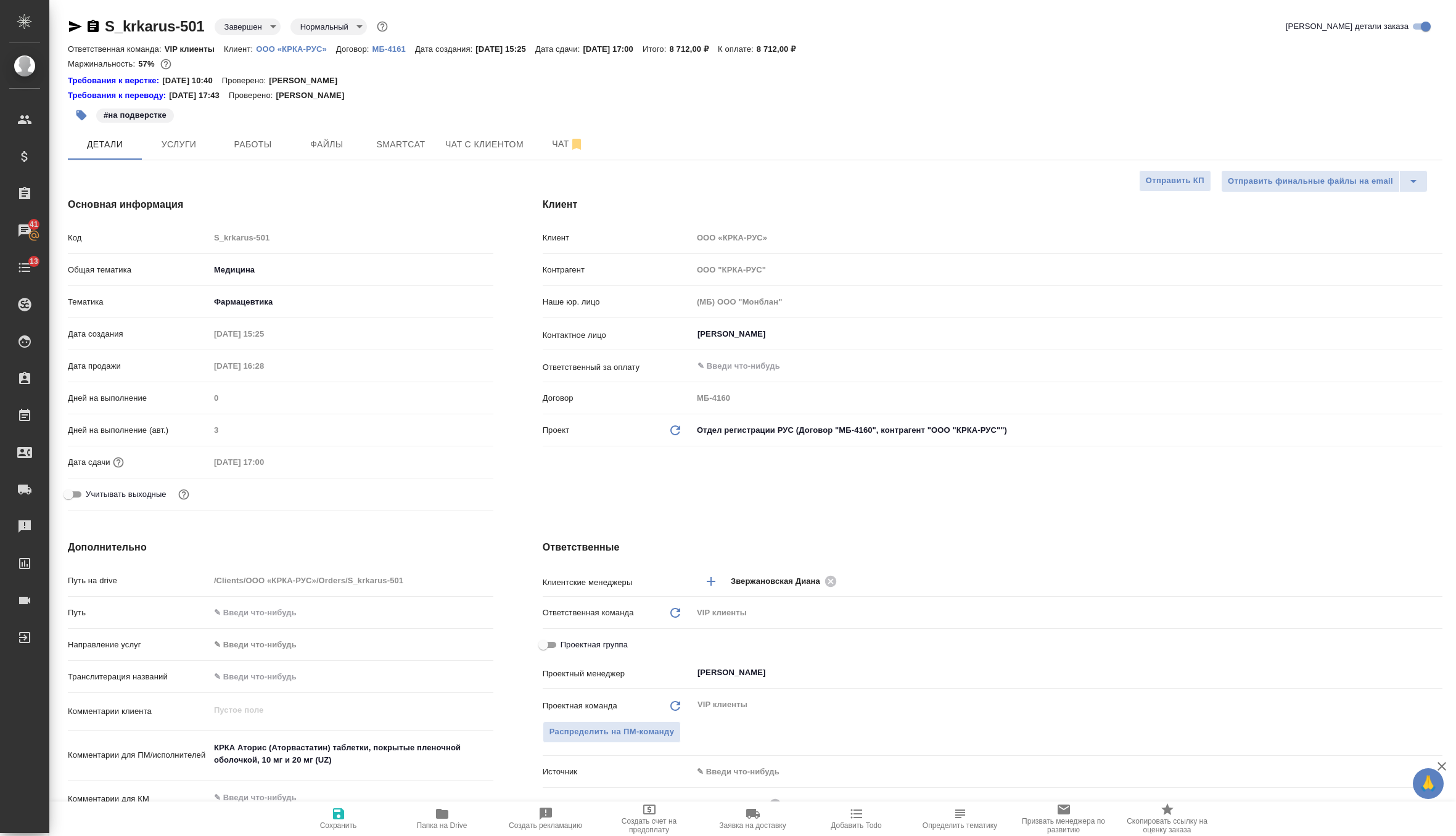
type textarea "x"
click at [336, 818] on icon "button" at bounding box center [338, 814] width 12 height 12
type textarea "x"
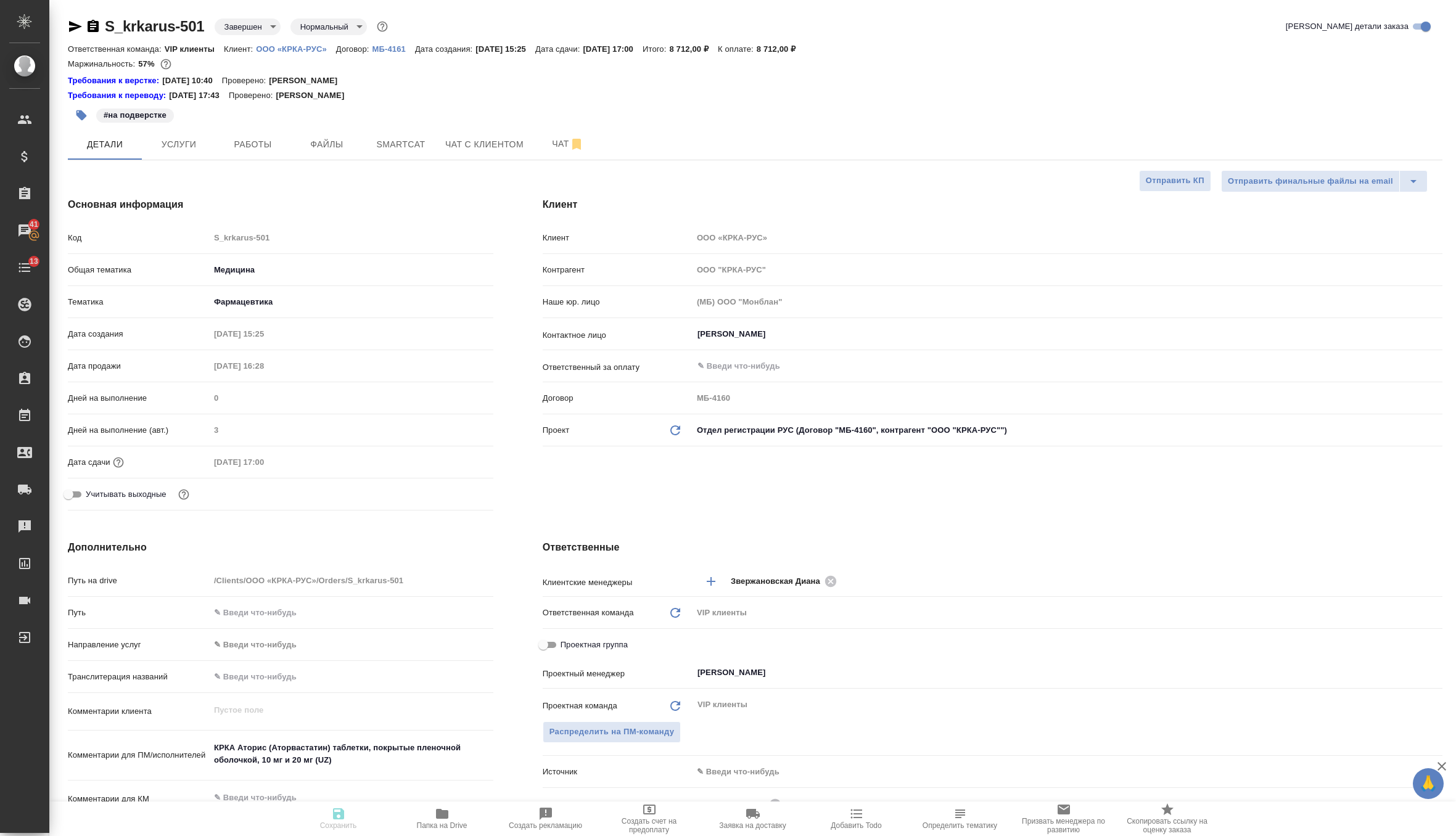
type textarea "x"
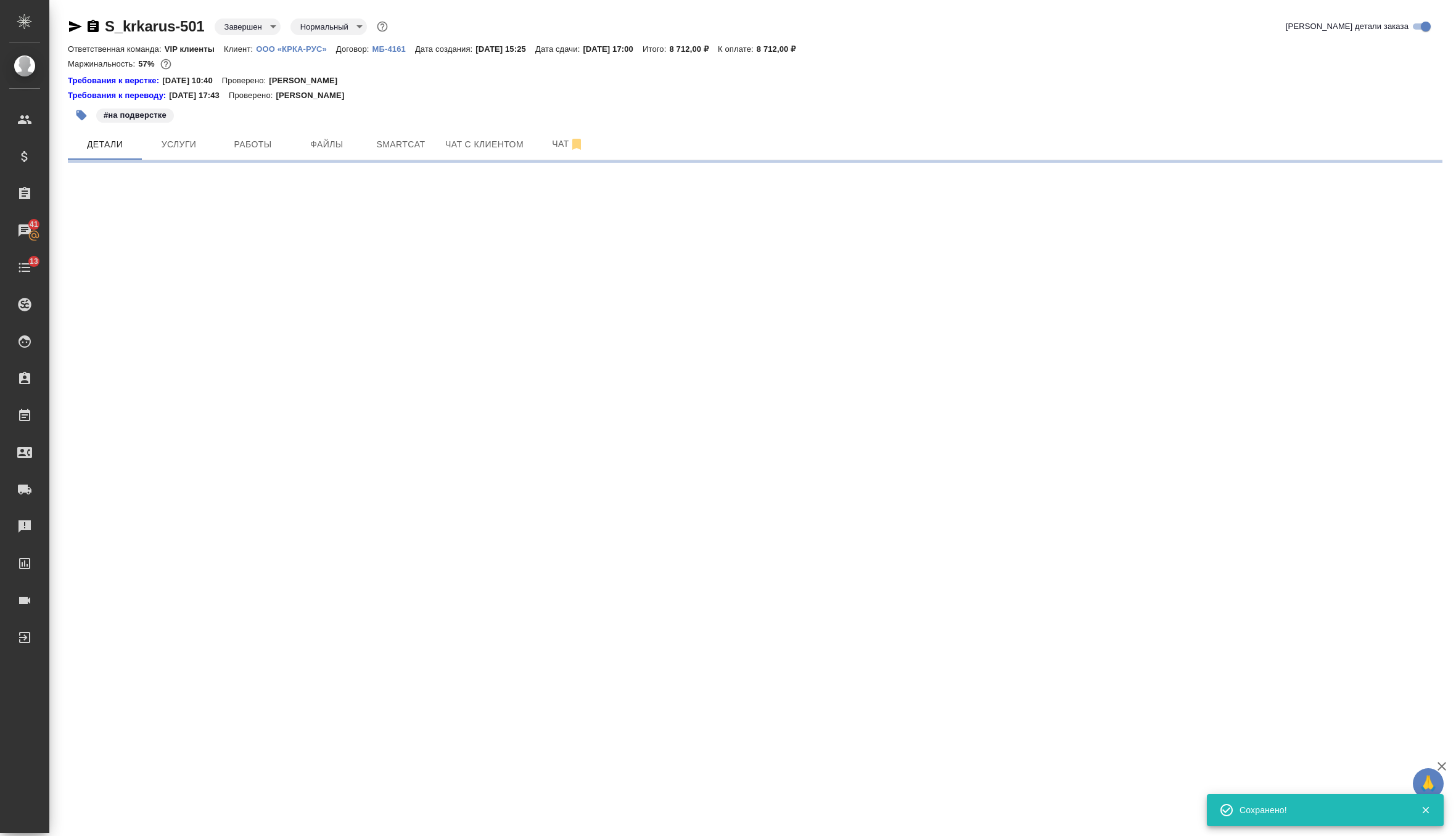
select select "RU"
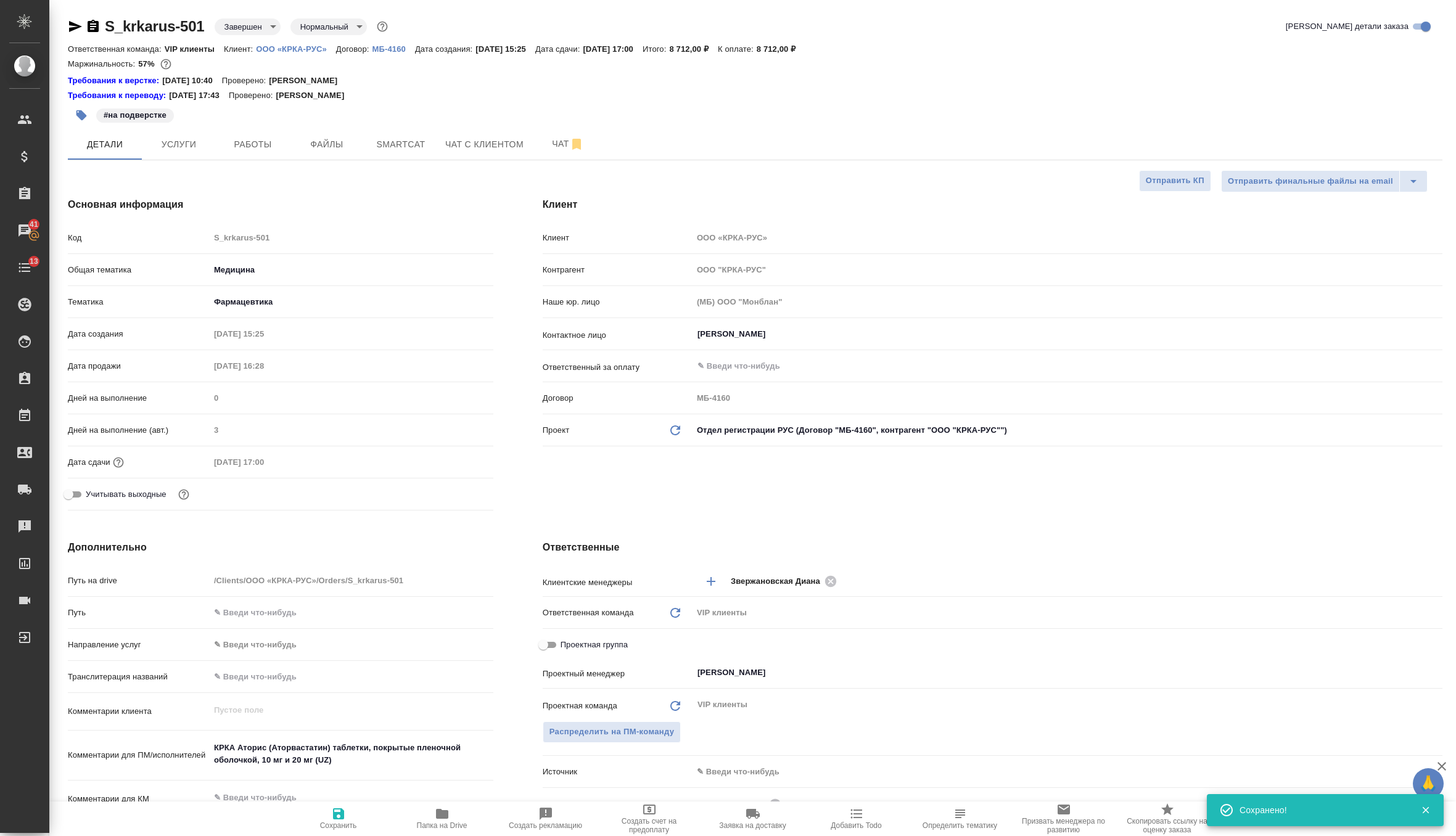
type textarea "x"
click at [336, 818] on icon "button" at bounding box center [338, 814] width 12 height 12
type textarea "x"
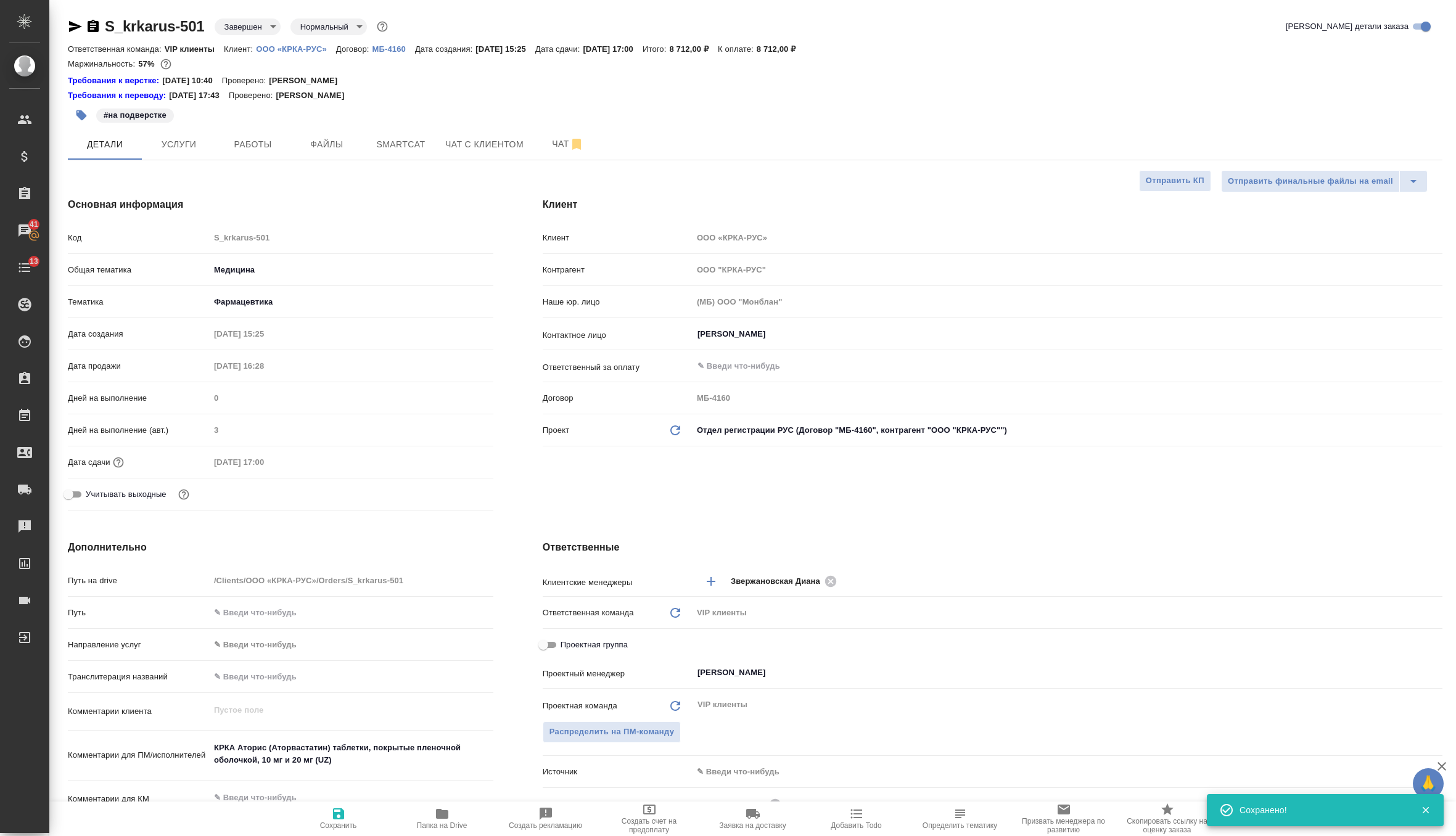
type textarea "x"
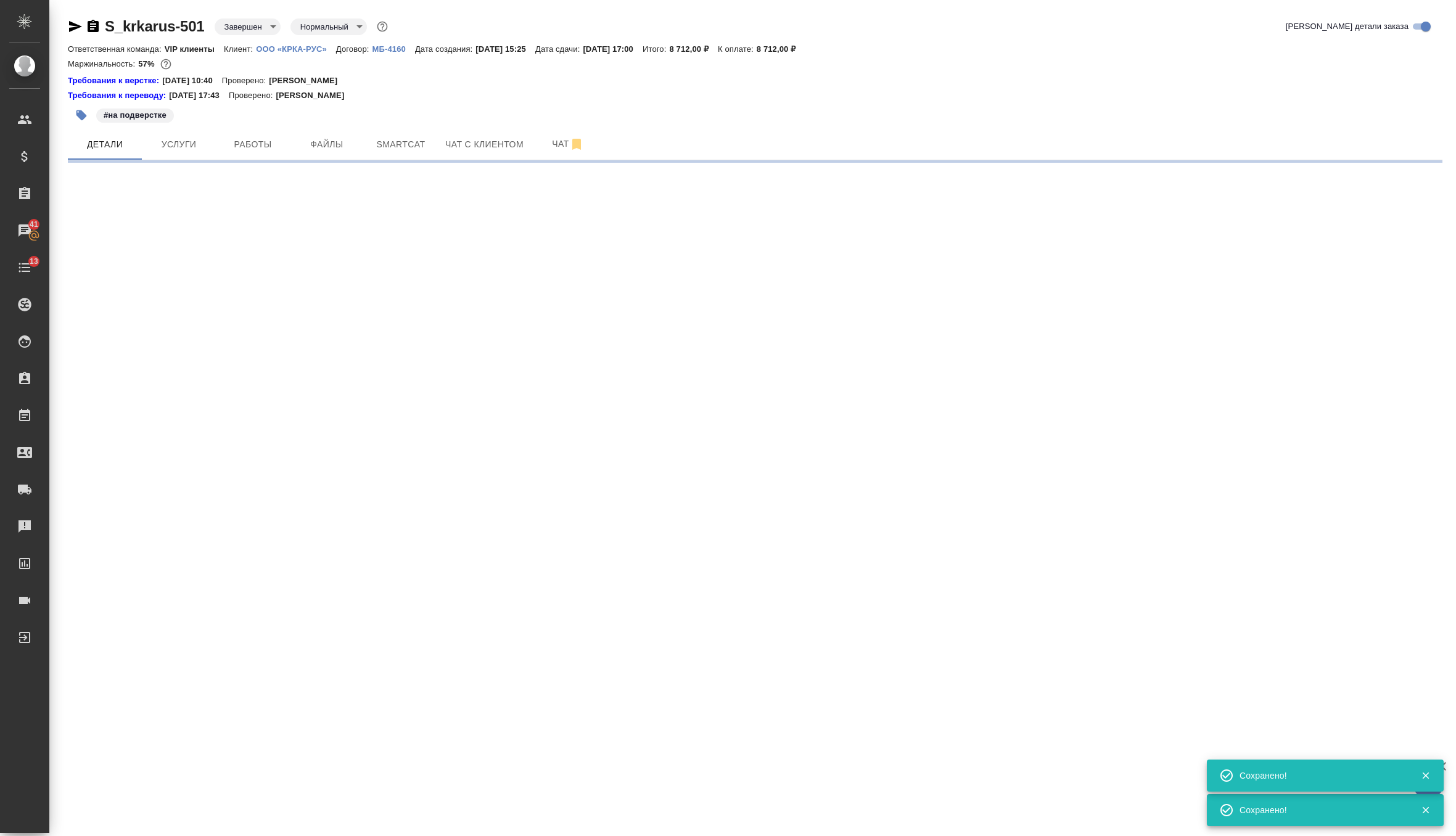
select select "RU"
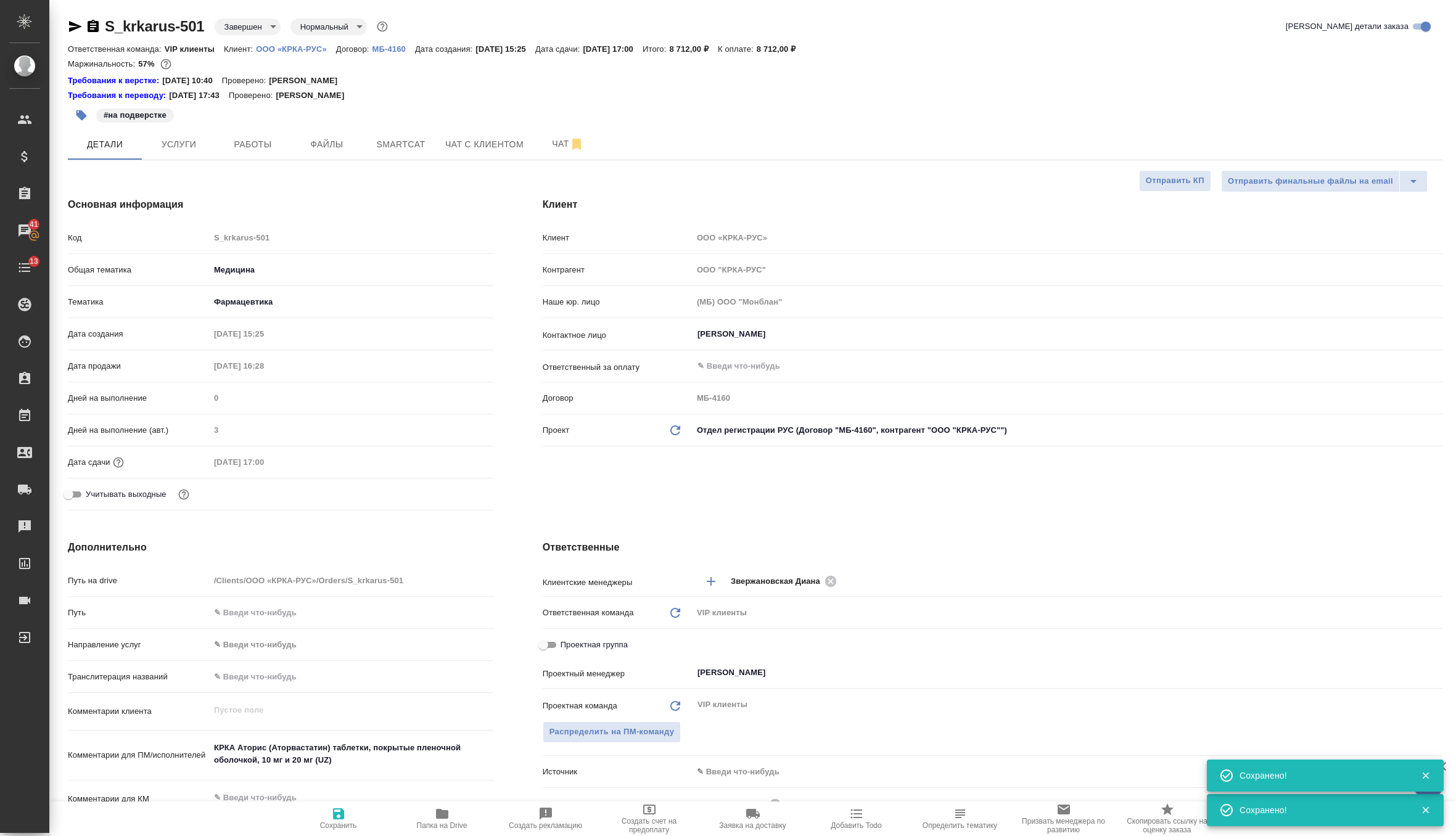
type textarea "x"
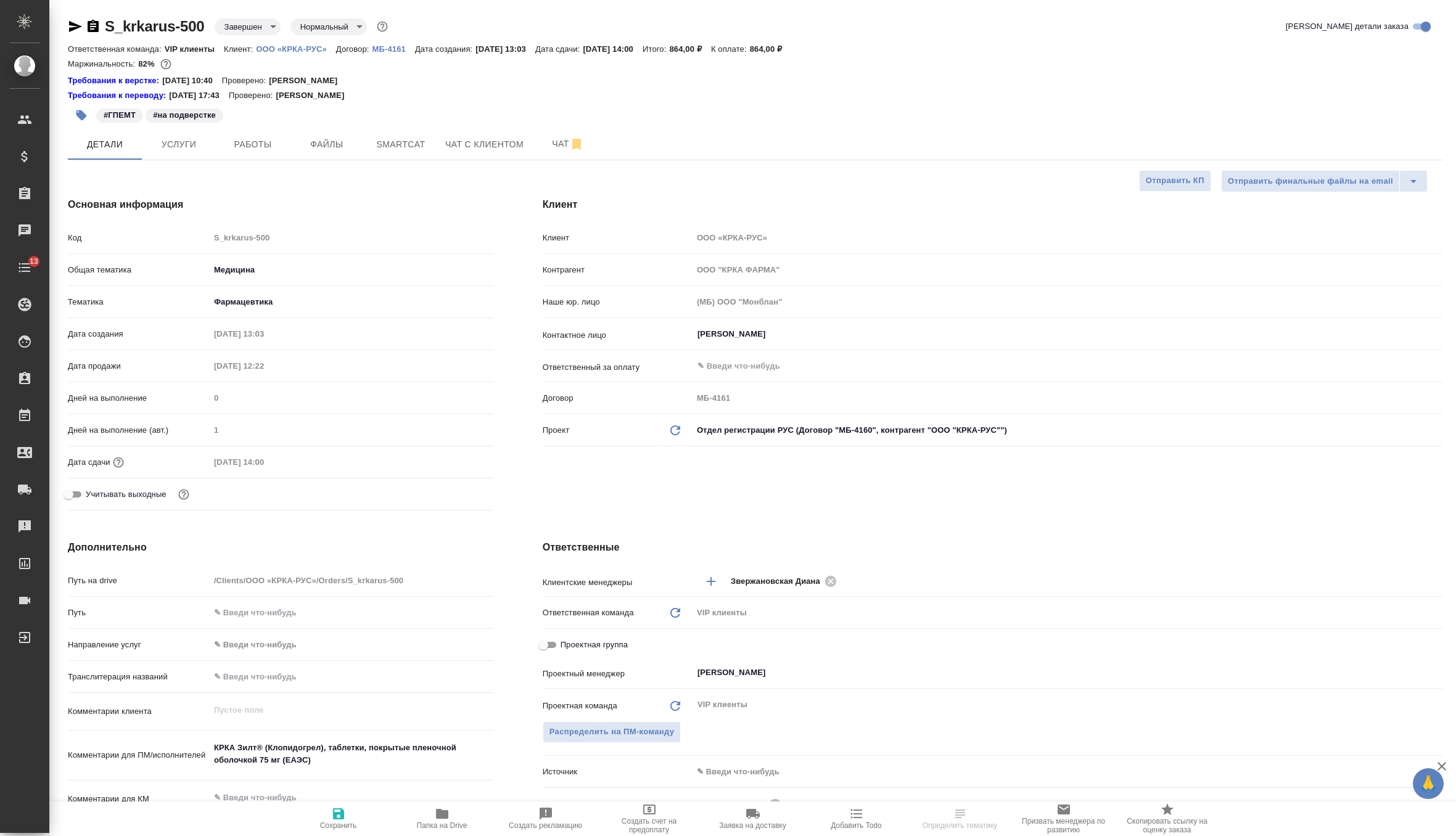
select select "RU"
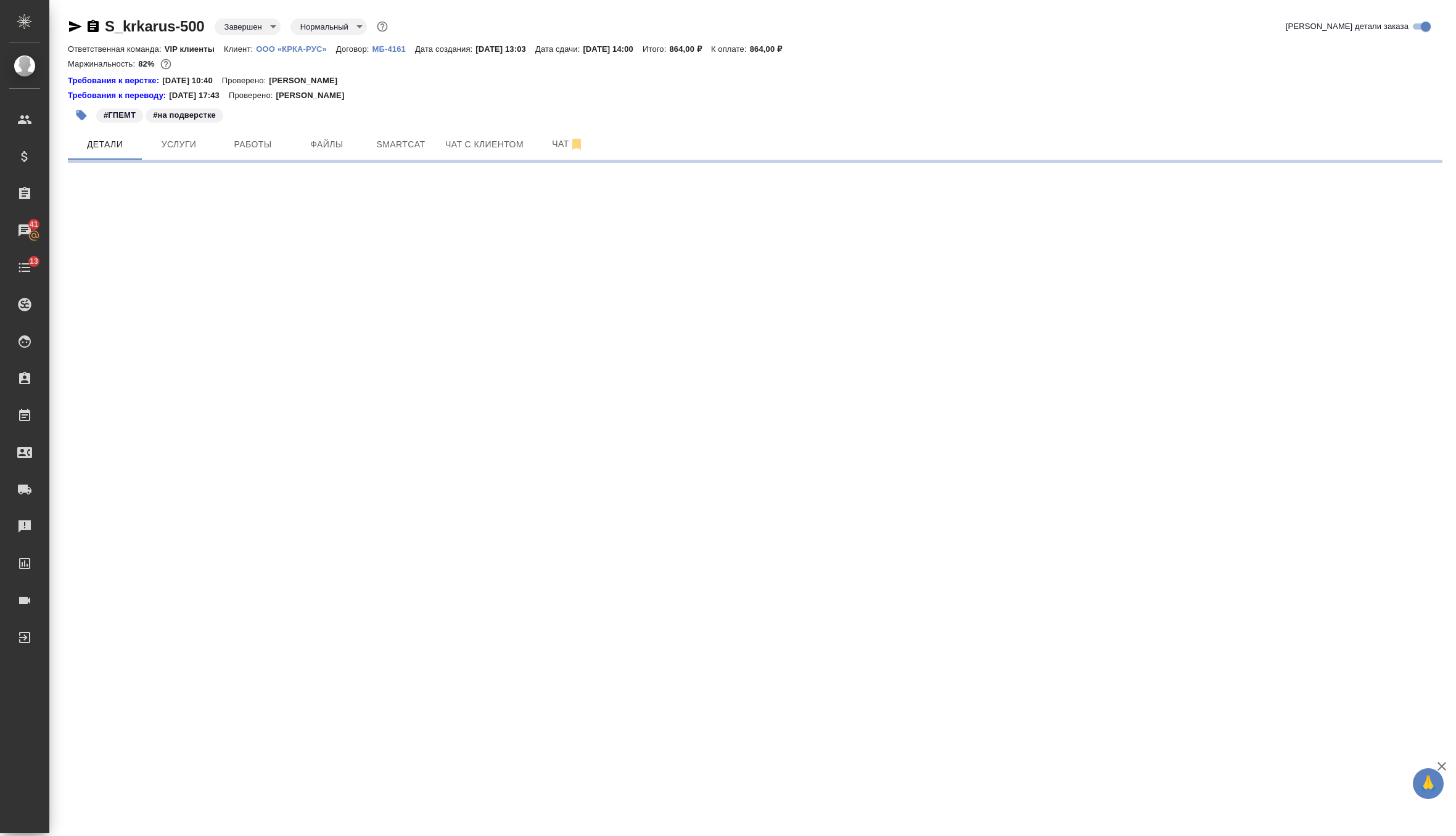
select select "RU"
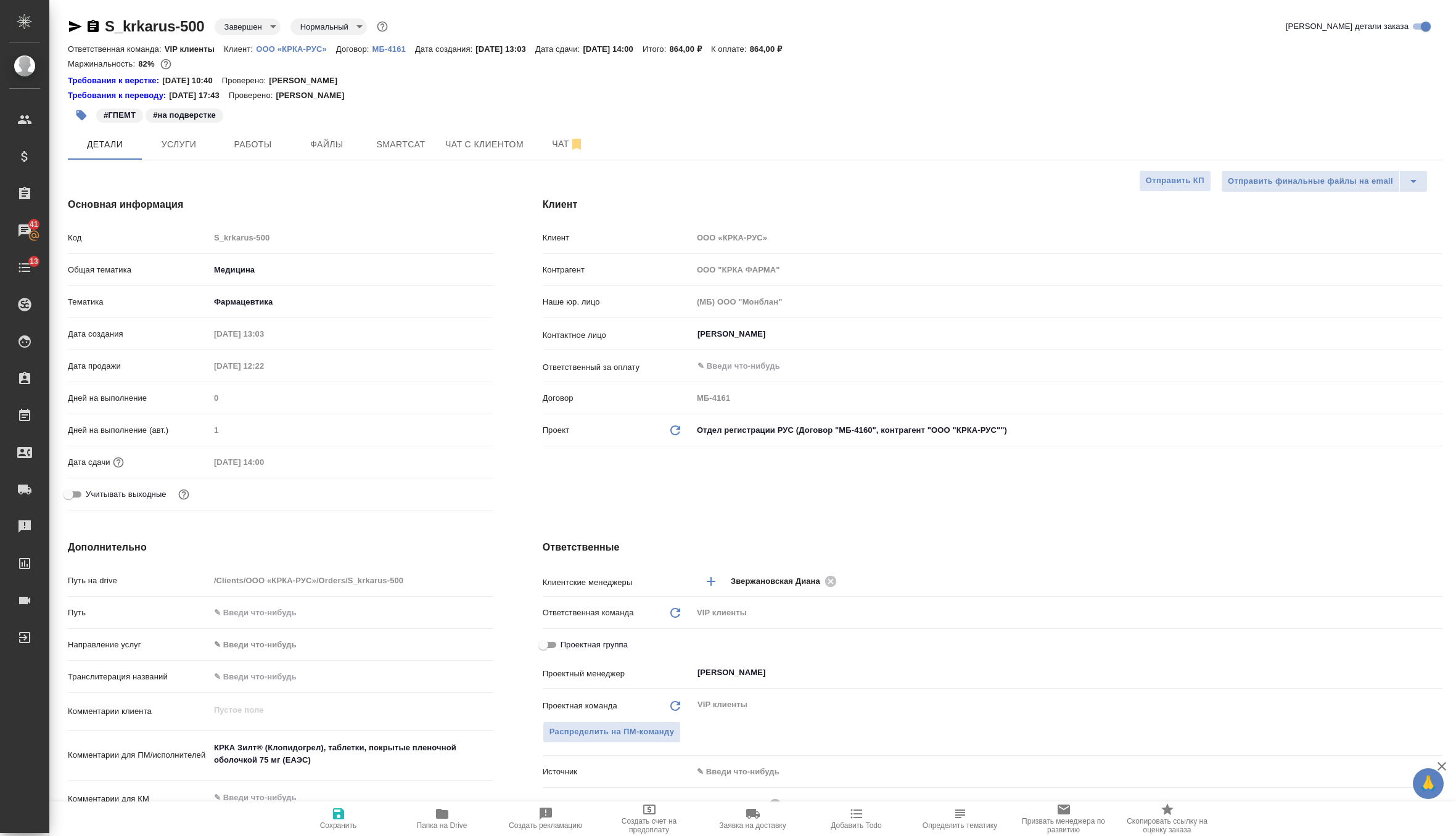
type textarea "x"
click at [671, 428] on icon "Обновить данные" at bounding box center [675, 430] width 15 height 15
type textarea "x"
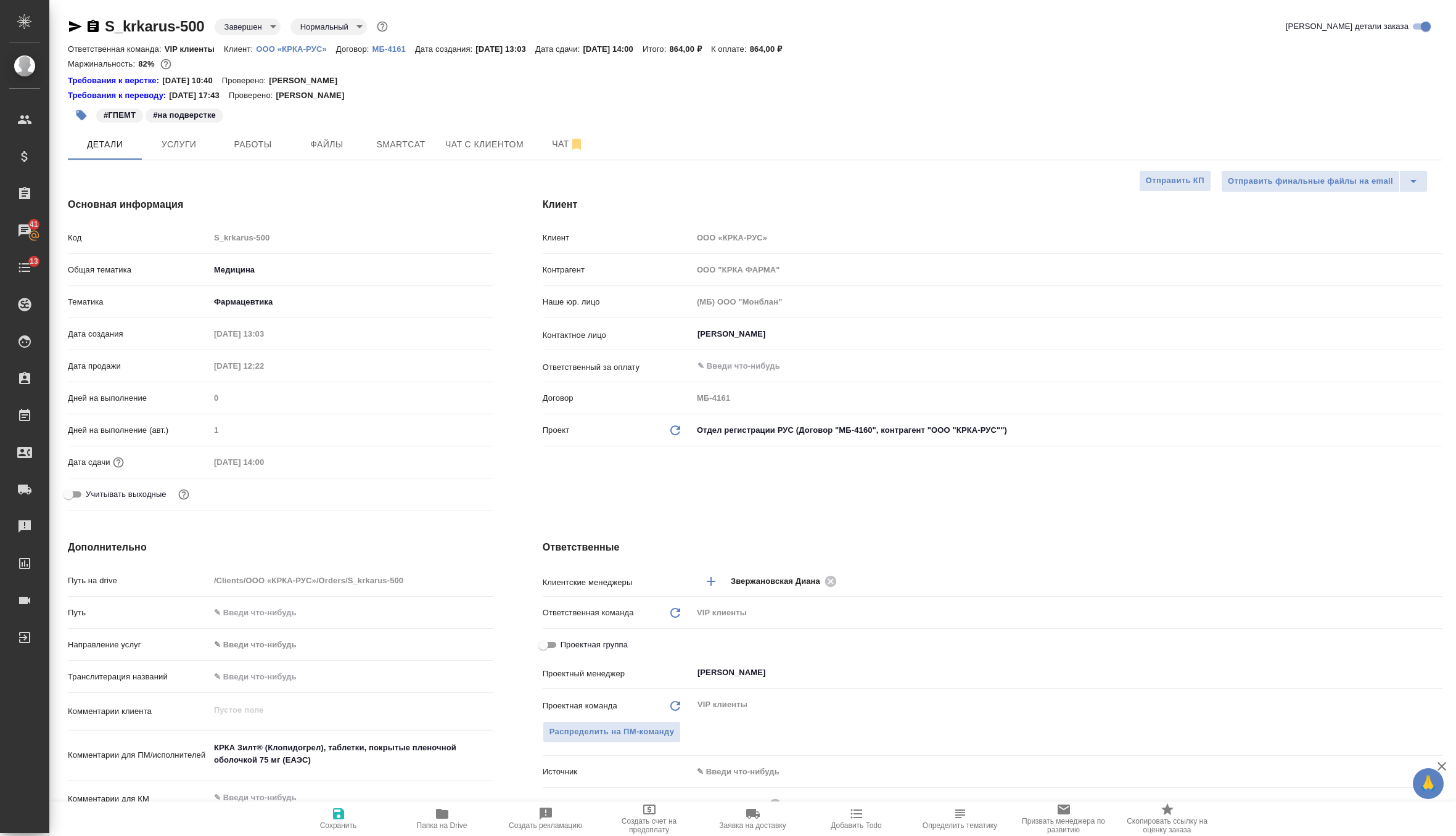
type textarea "x"
type input "ООО "КРКА-РУС""
type input "МБ-4160"
type textarea "x"
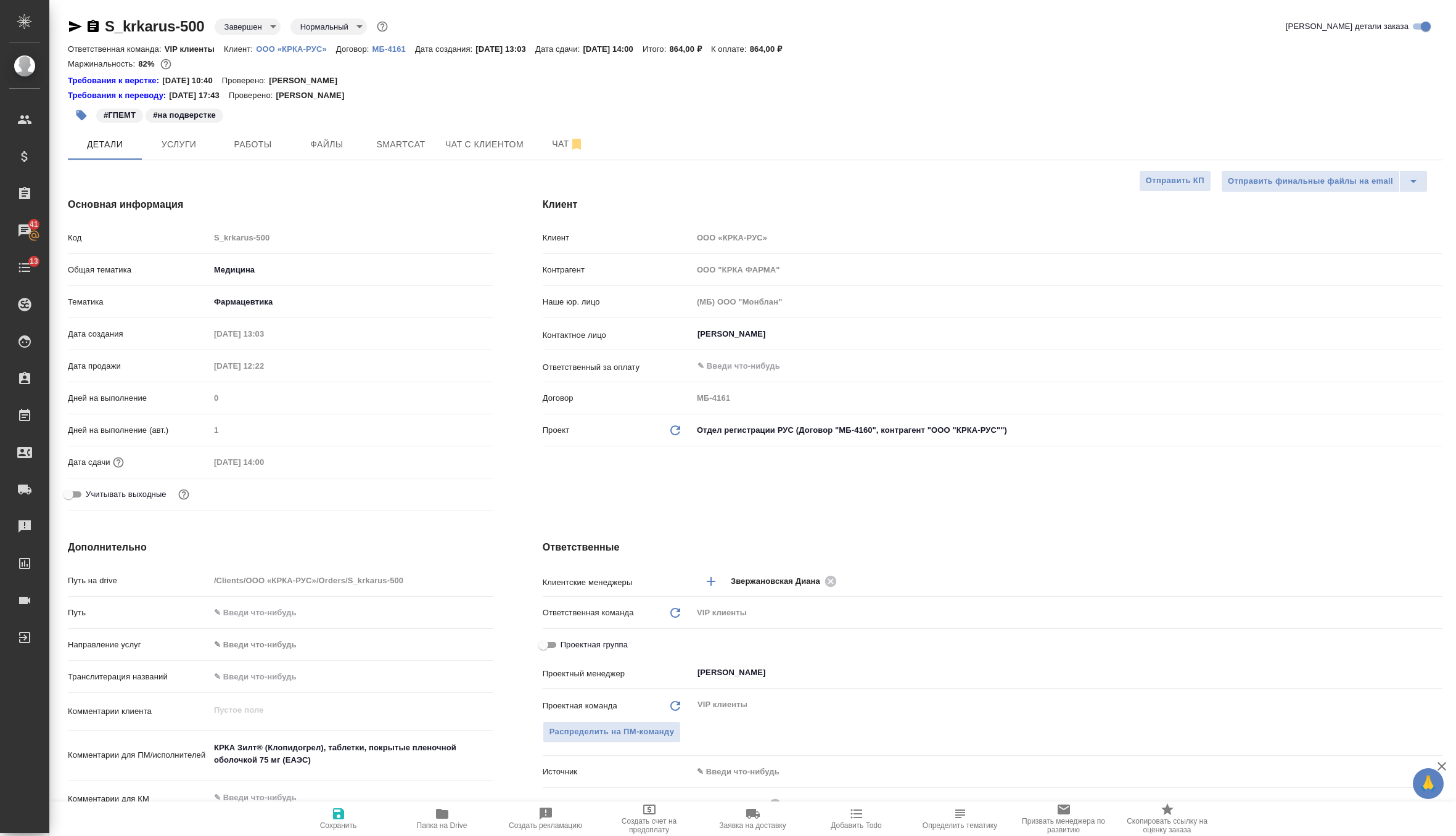
type textarea "x"
click at [333, 814] on icon "button" at bounding box center [338, 813] width 15 height 15
type textarea "x"
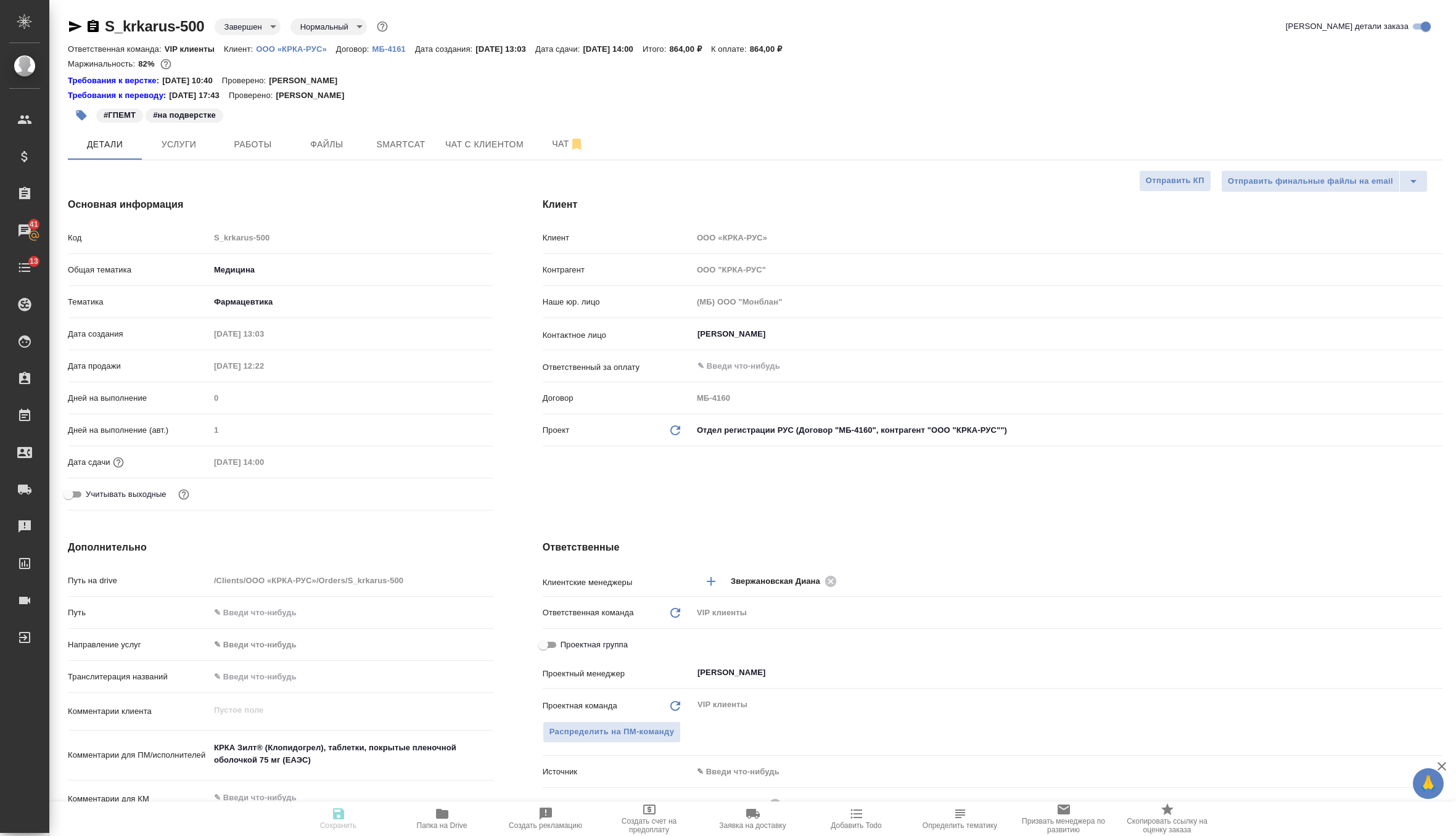
type textarea "x"
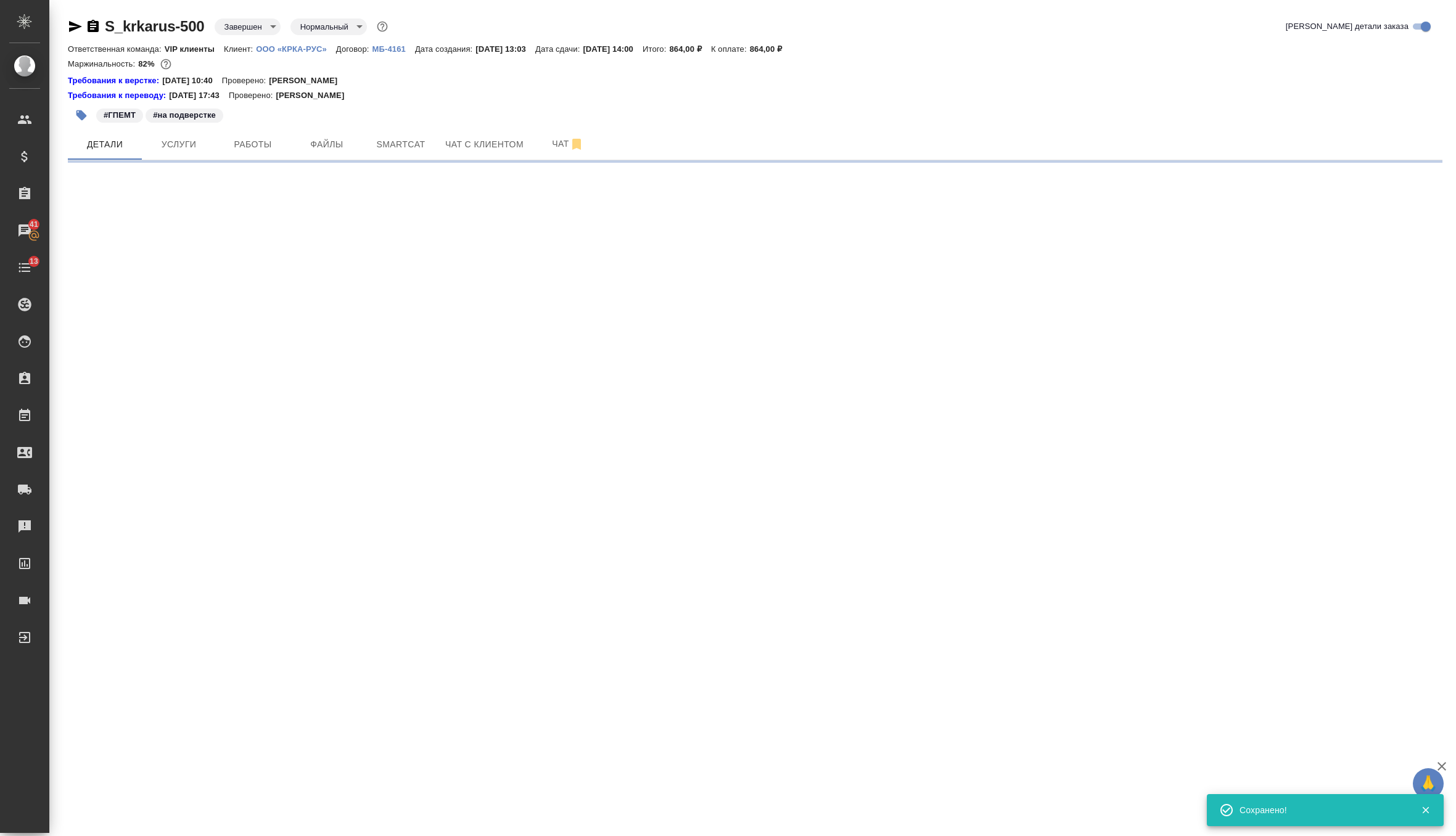
select select "RU"
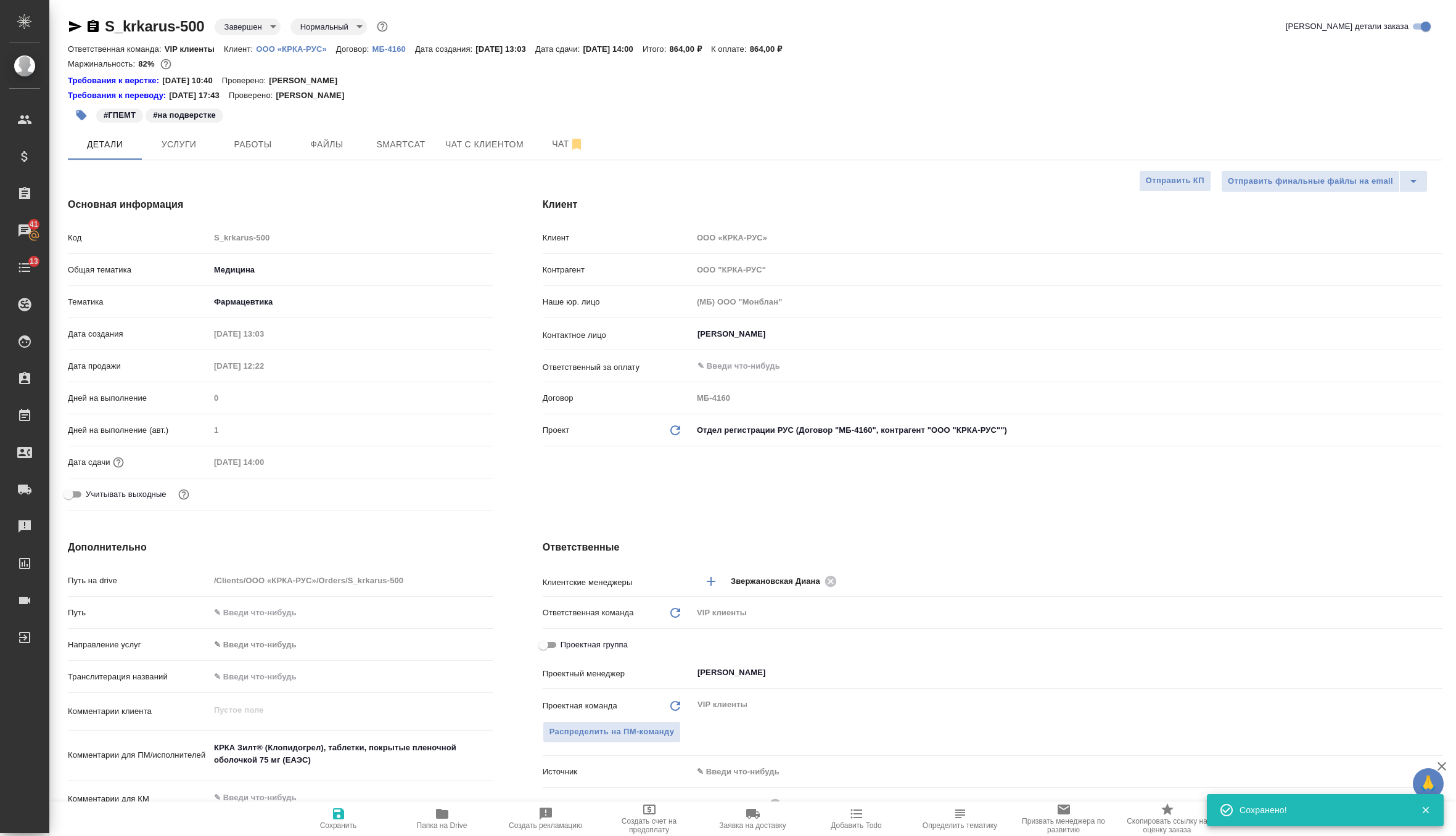
type textarea "x"
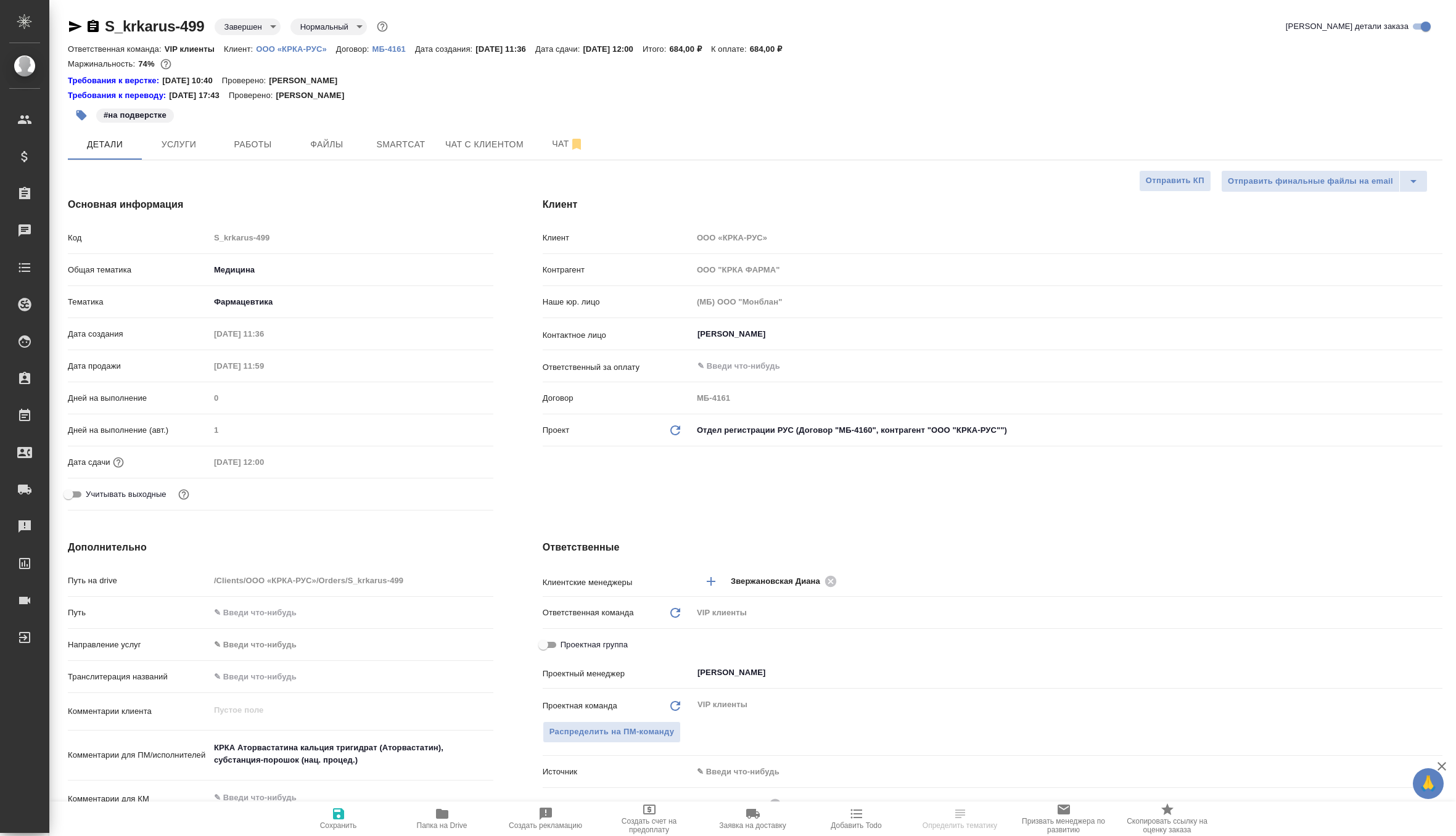
select select "RU"
type textarea "x"
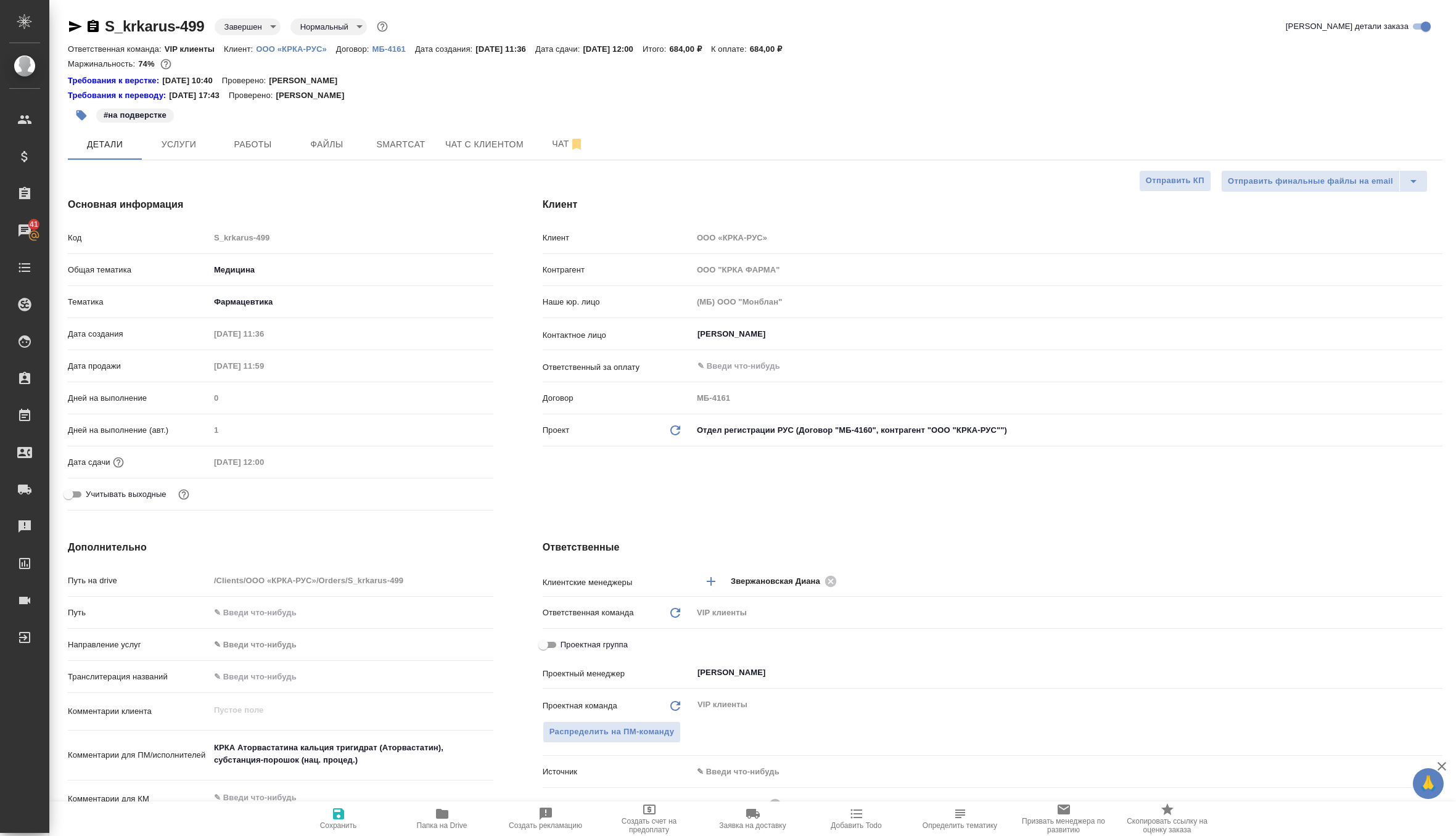
type textarea "x"
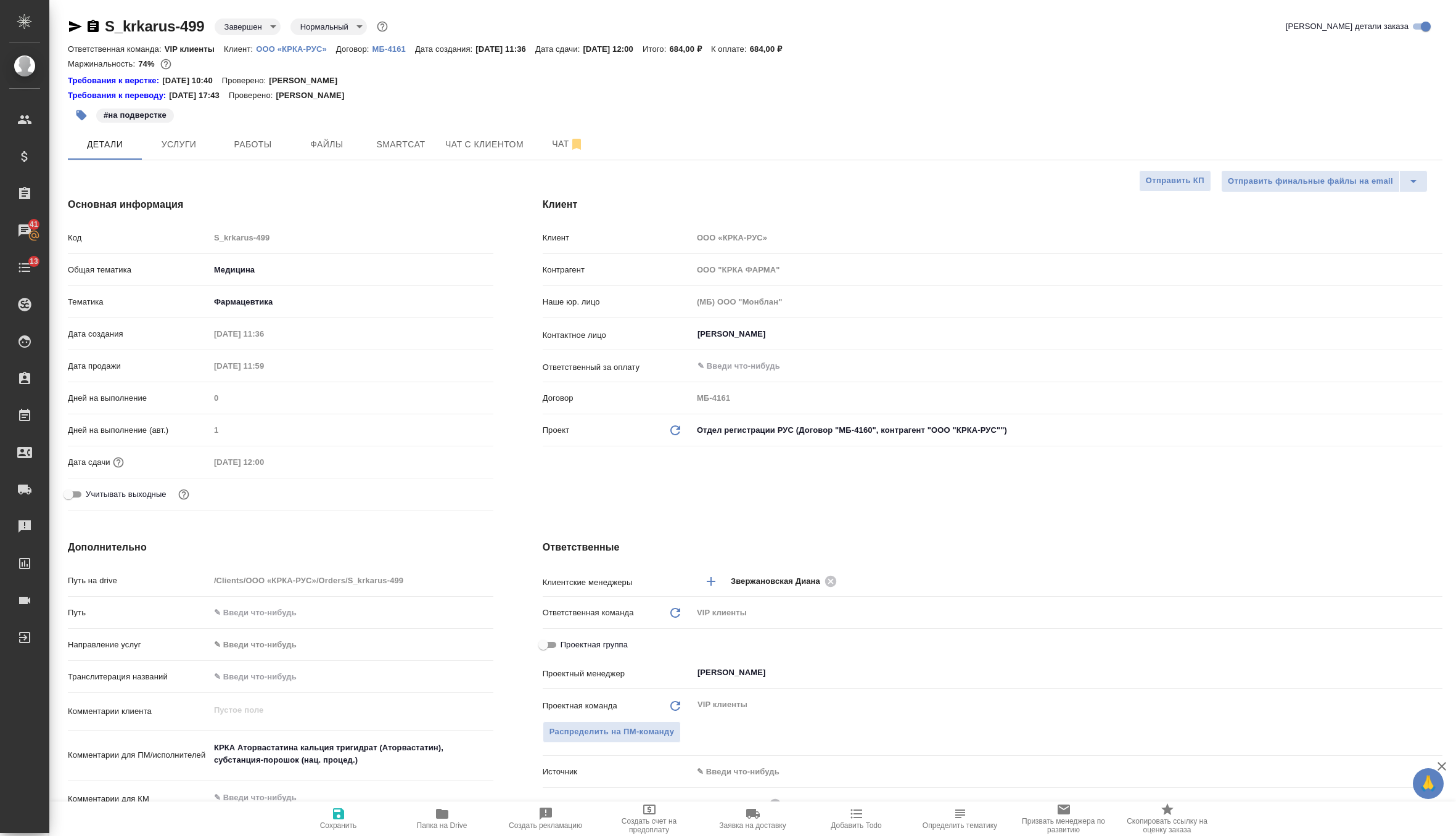
type textarea "x"
click at [677, 428] on icon at bounding box center [675, 430] width 10 height 10
type textarea "x"
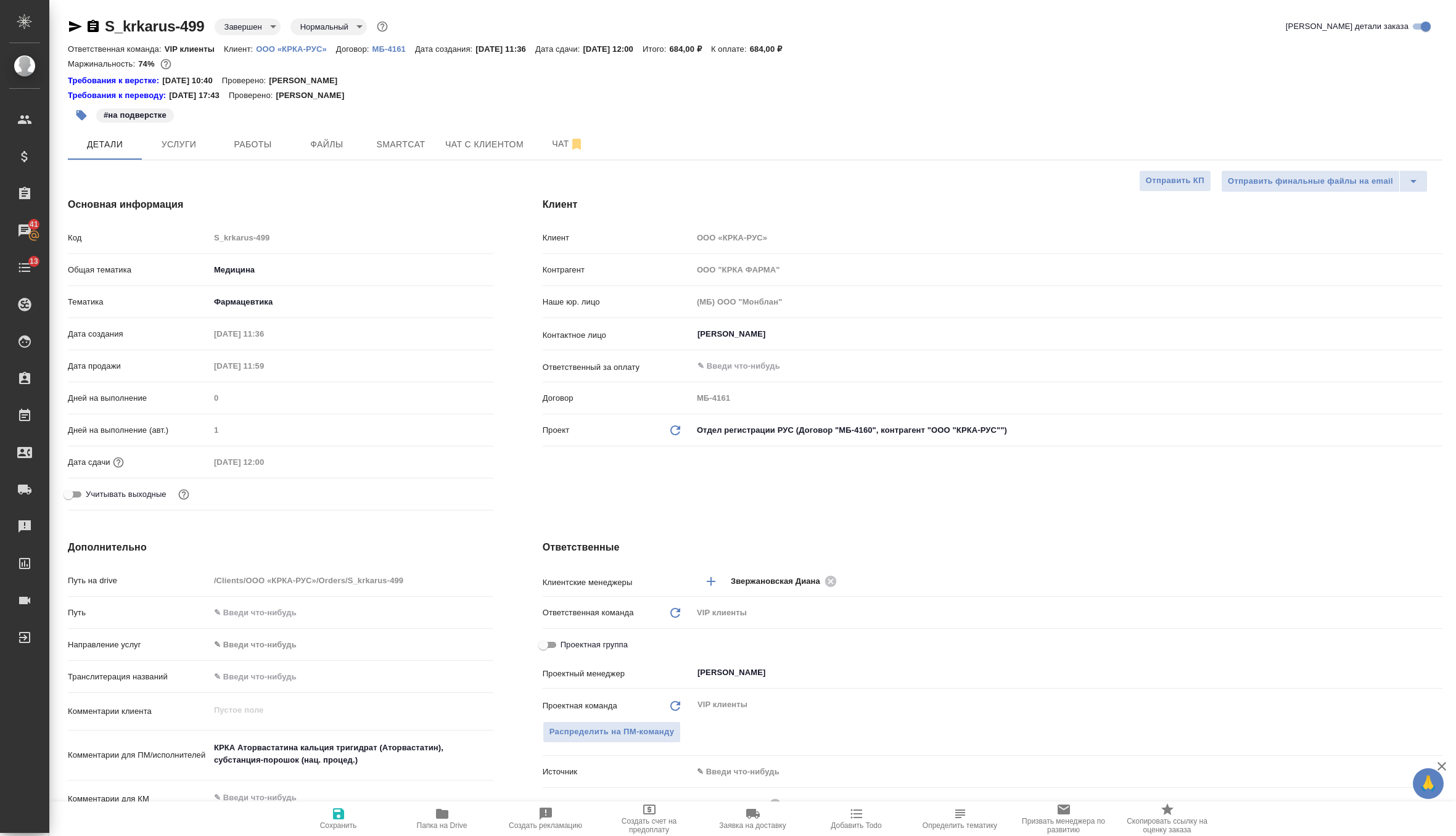
type input "ООО "КРКА-РУС""
type input "МБ-4160"
type textarea "x"
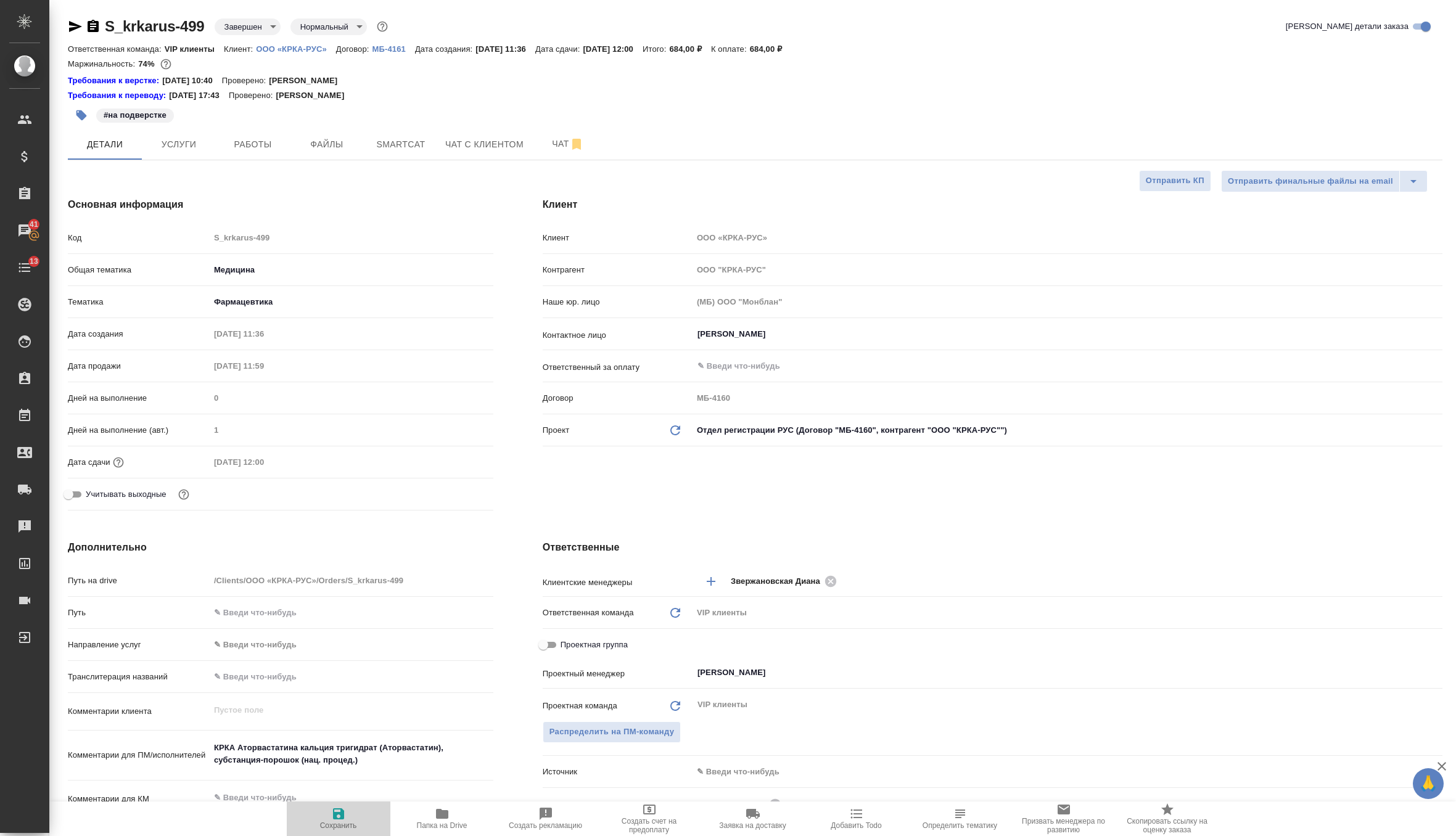
click at [346, 811] on span "Сохранить" at bounding box center [339, 817] width 89 height 23
type textarea "x"
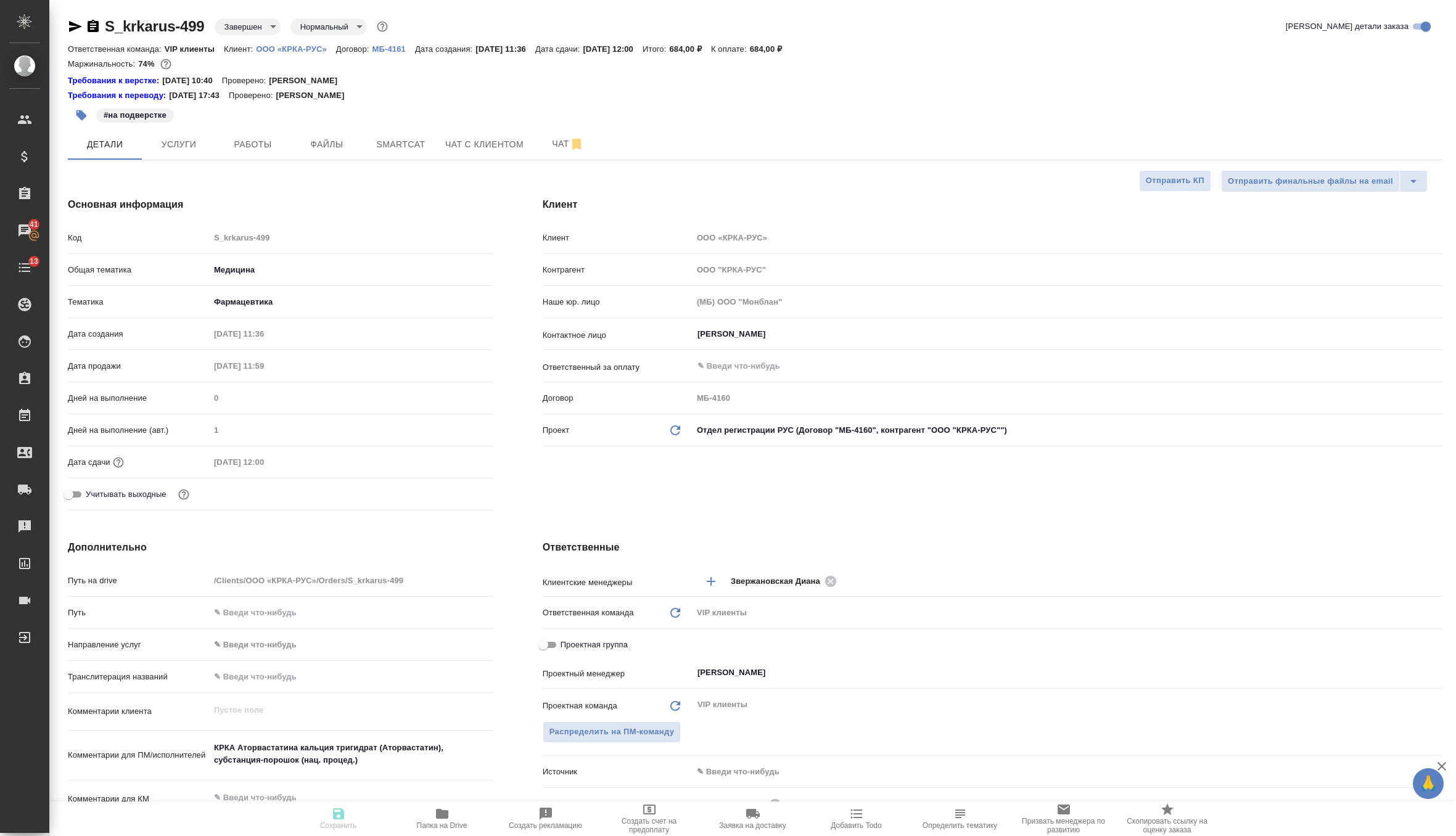
type textarea "x"
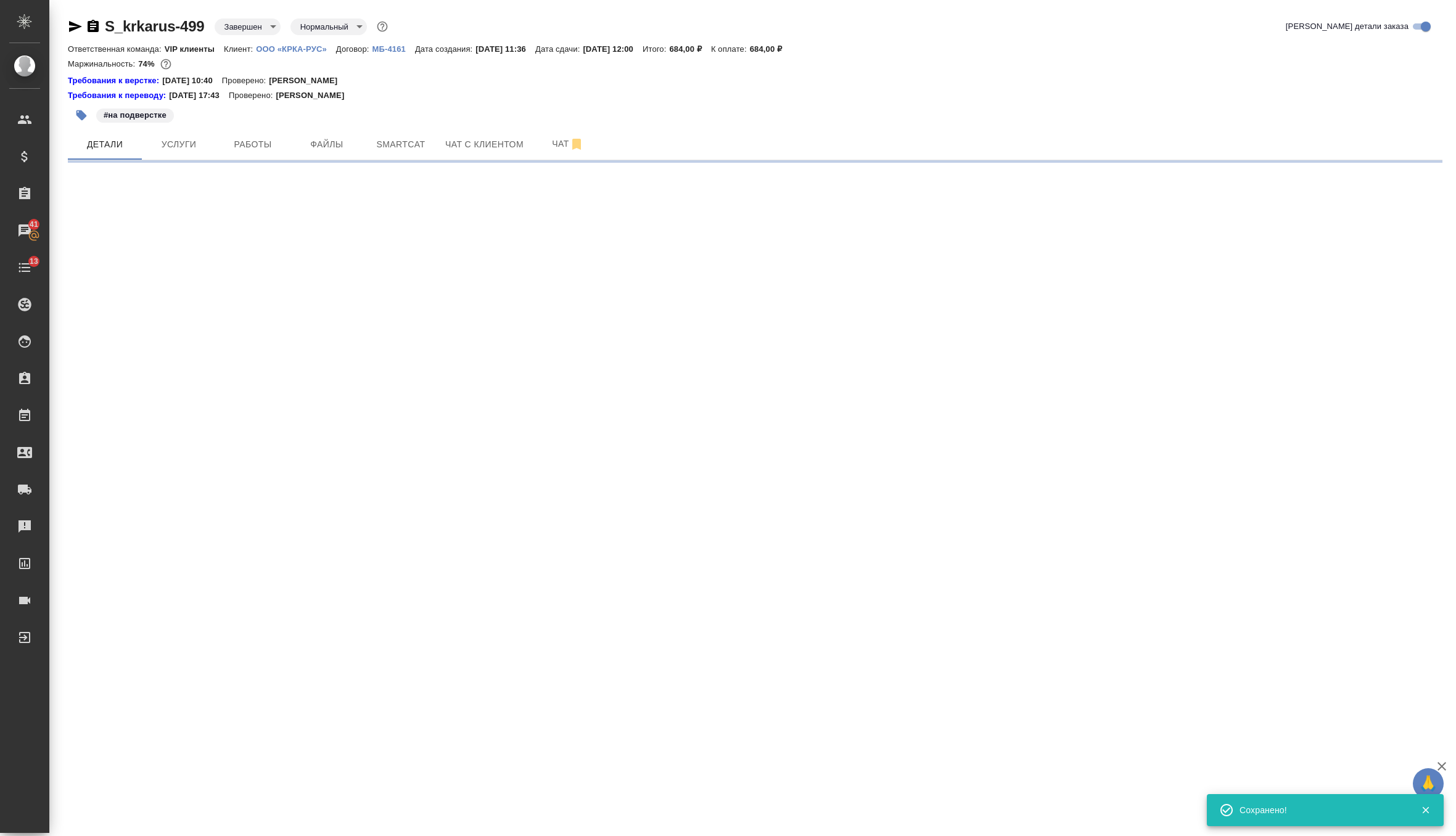
select select "RU"
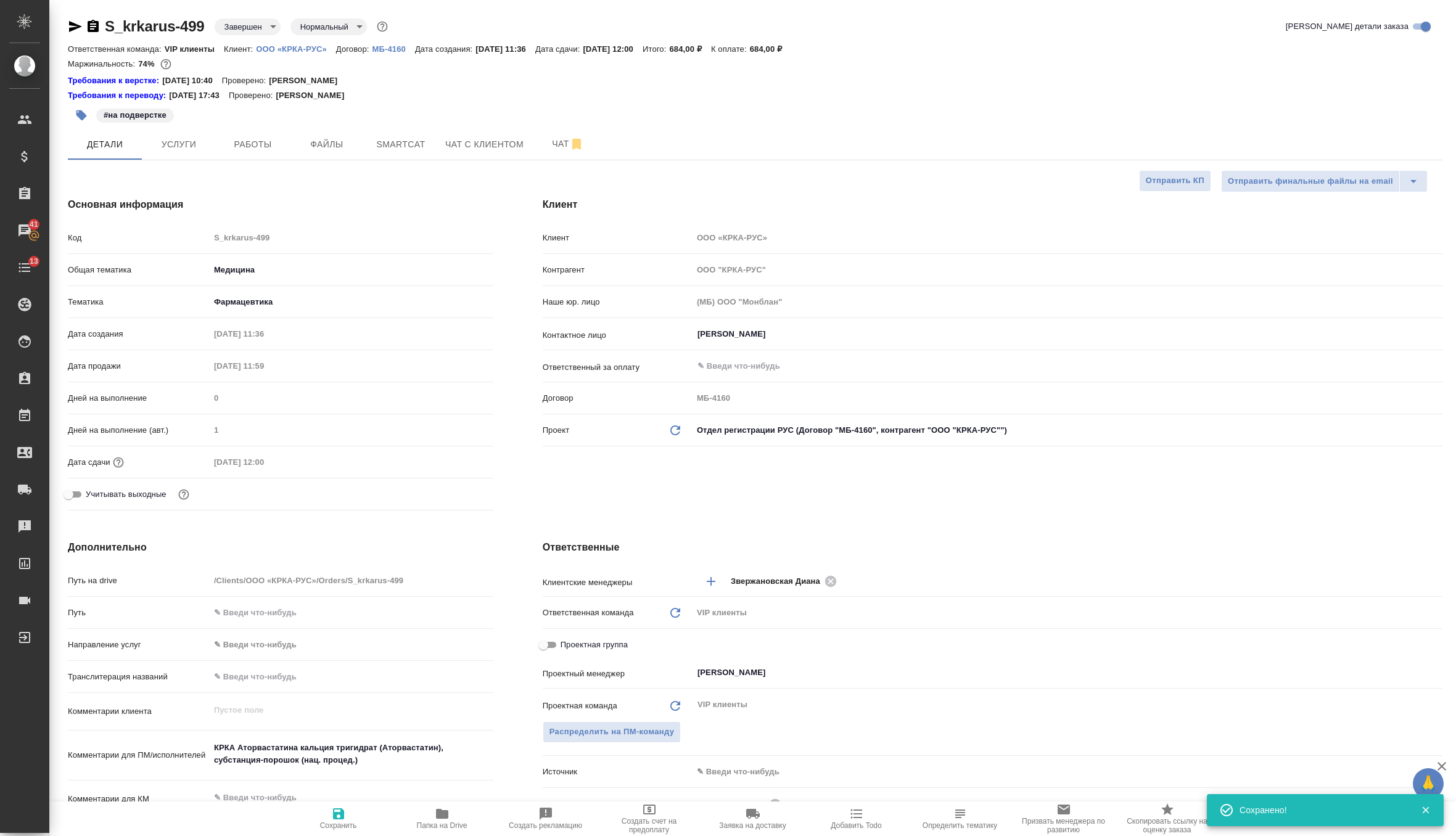
type textarea "x"
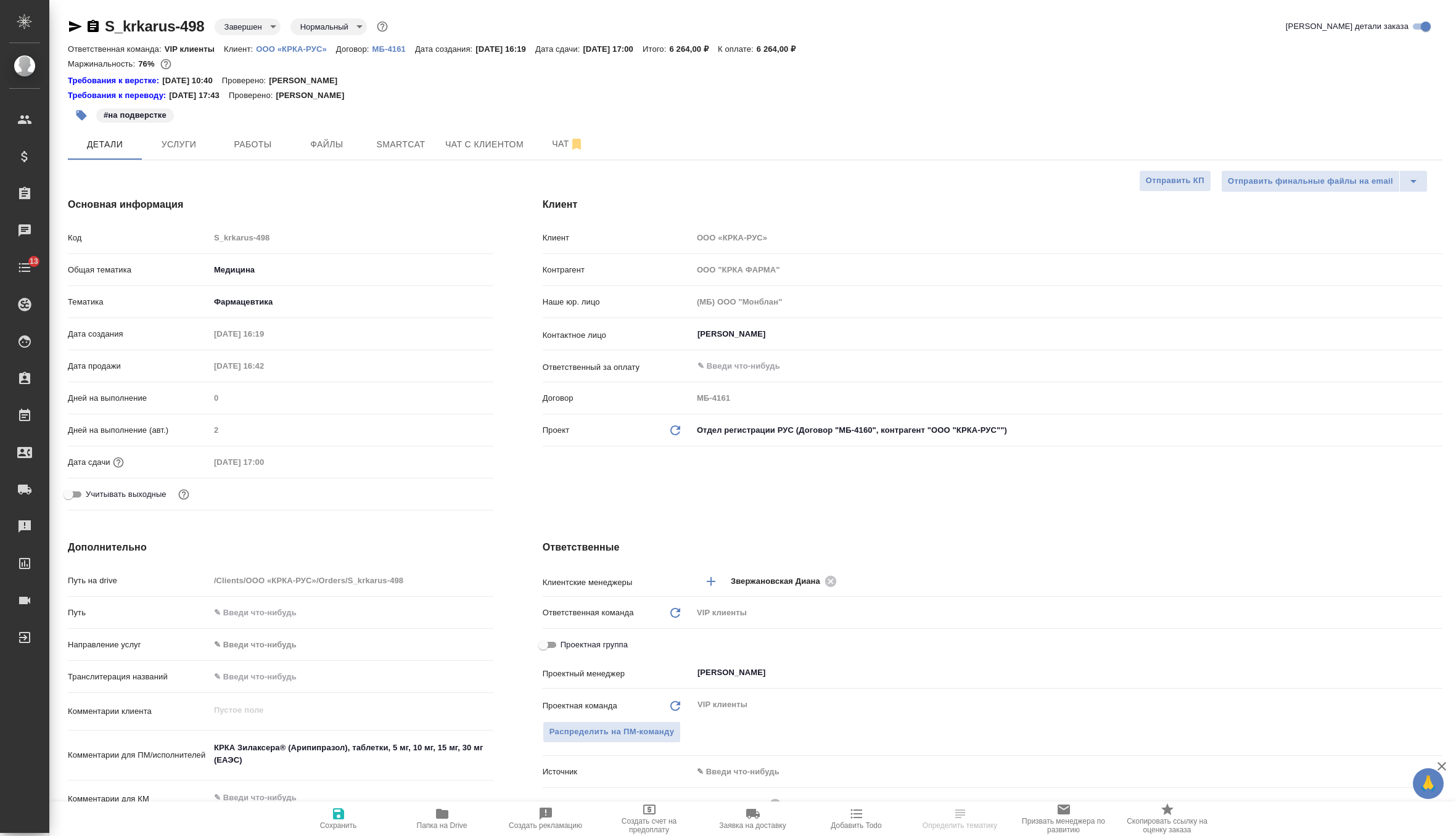
select select "RU"
type textarea "x"
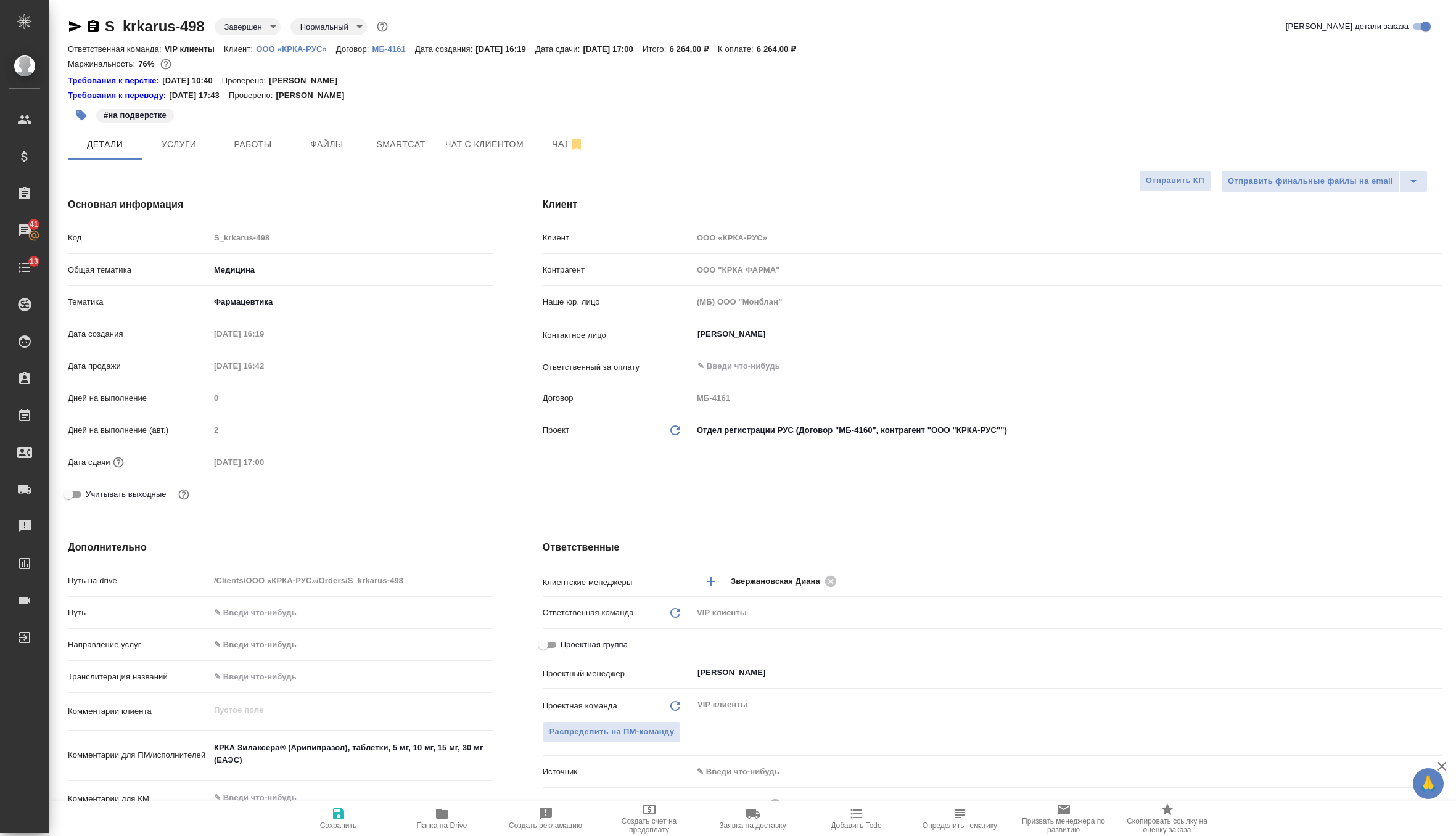
click at [669, 431] on icon "Обновить данные" at bounding box center [675, 430] width 15 height 15
type textarea "x"
type input "ООО "КРКА-РУС""
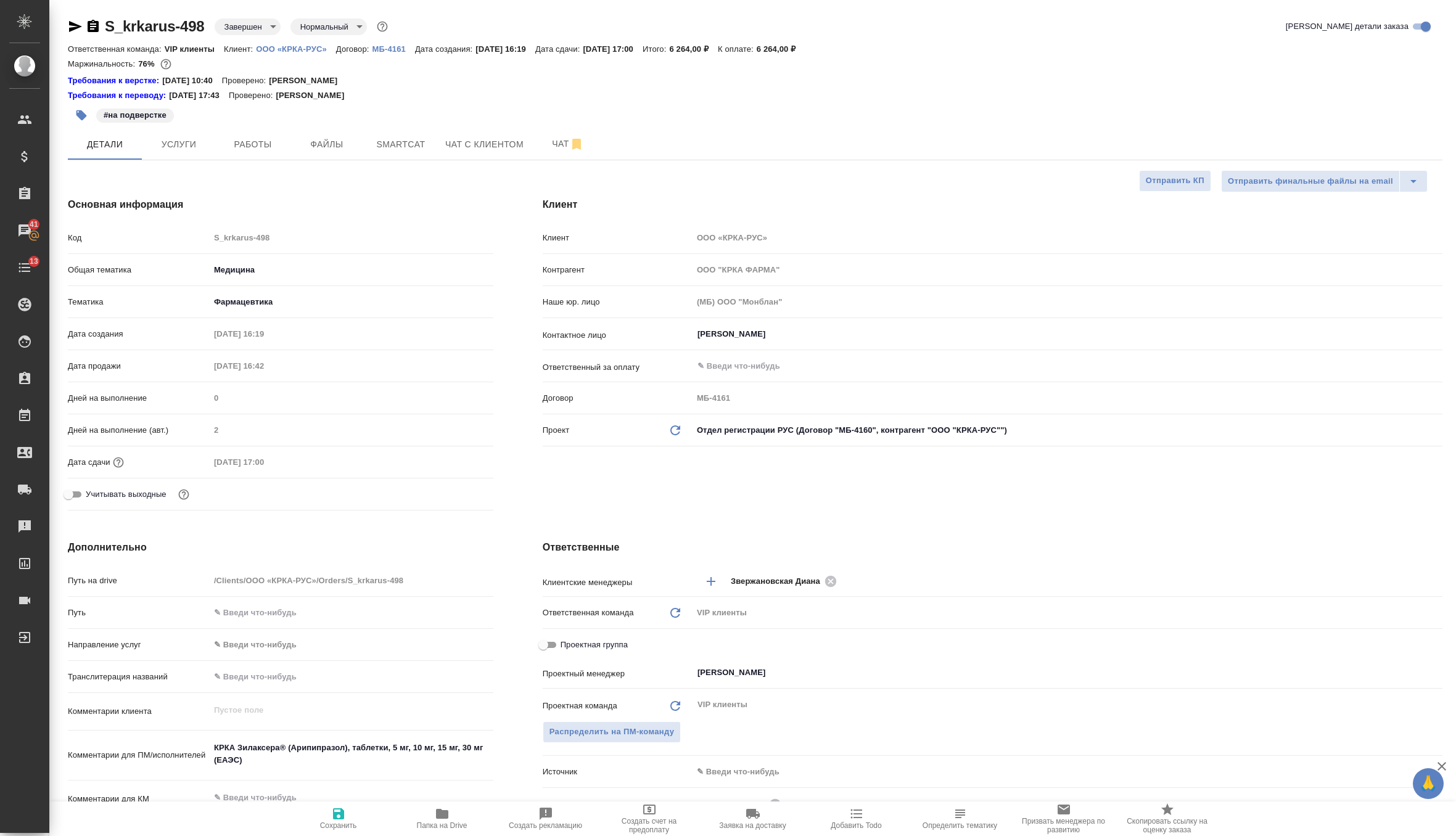
type input "МБ-4160"
type textarea "x"
click at [333, 823] on span "Сохранить" at bounding box center [339, 825] width 37 height 9
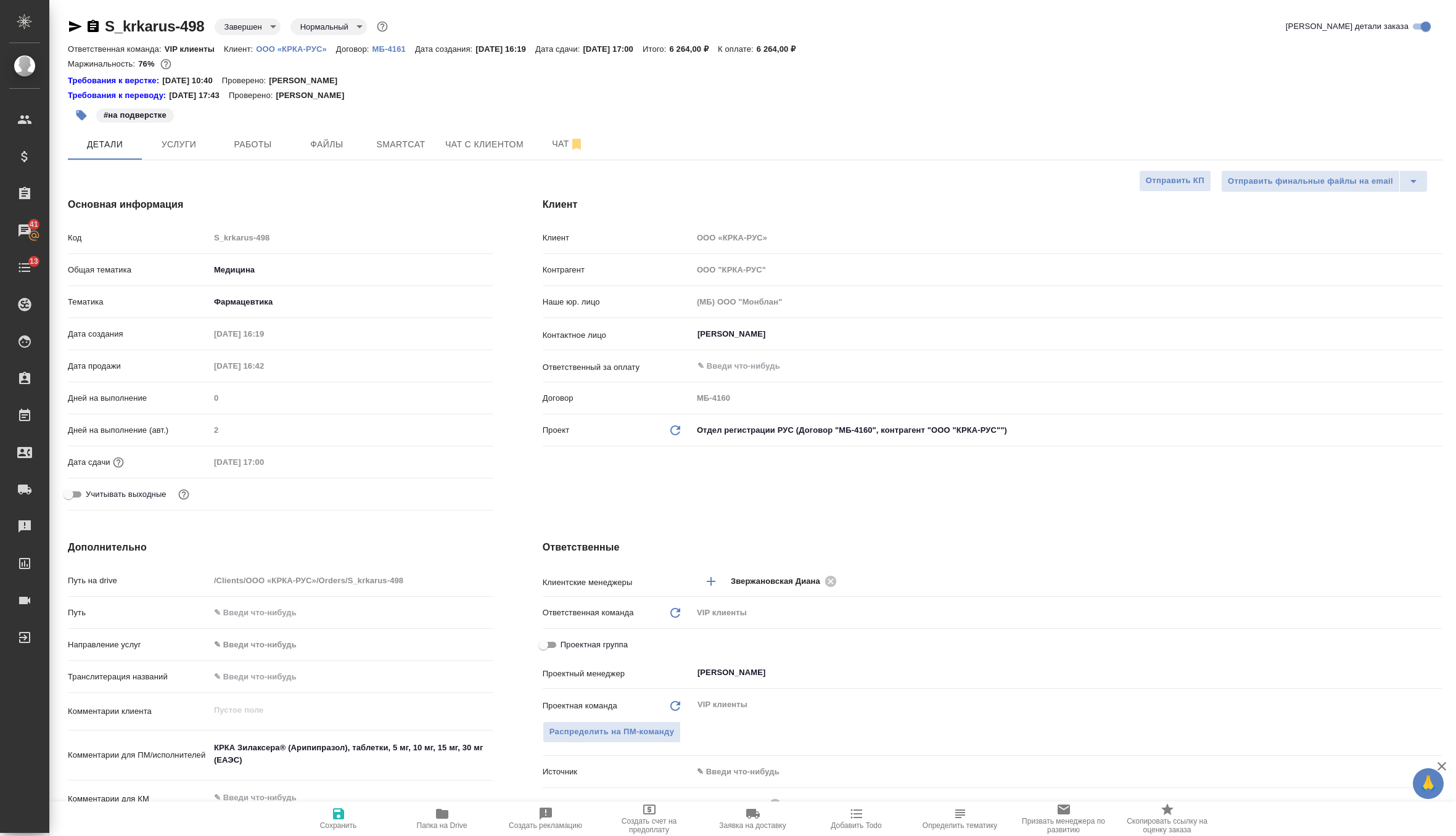
type textarea "x"
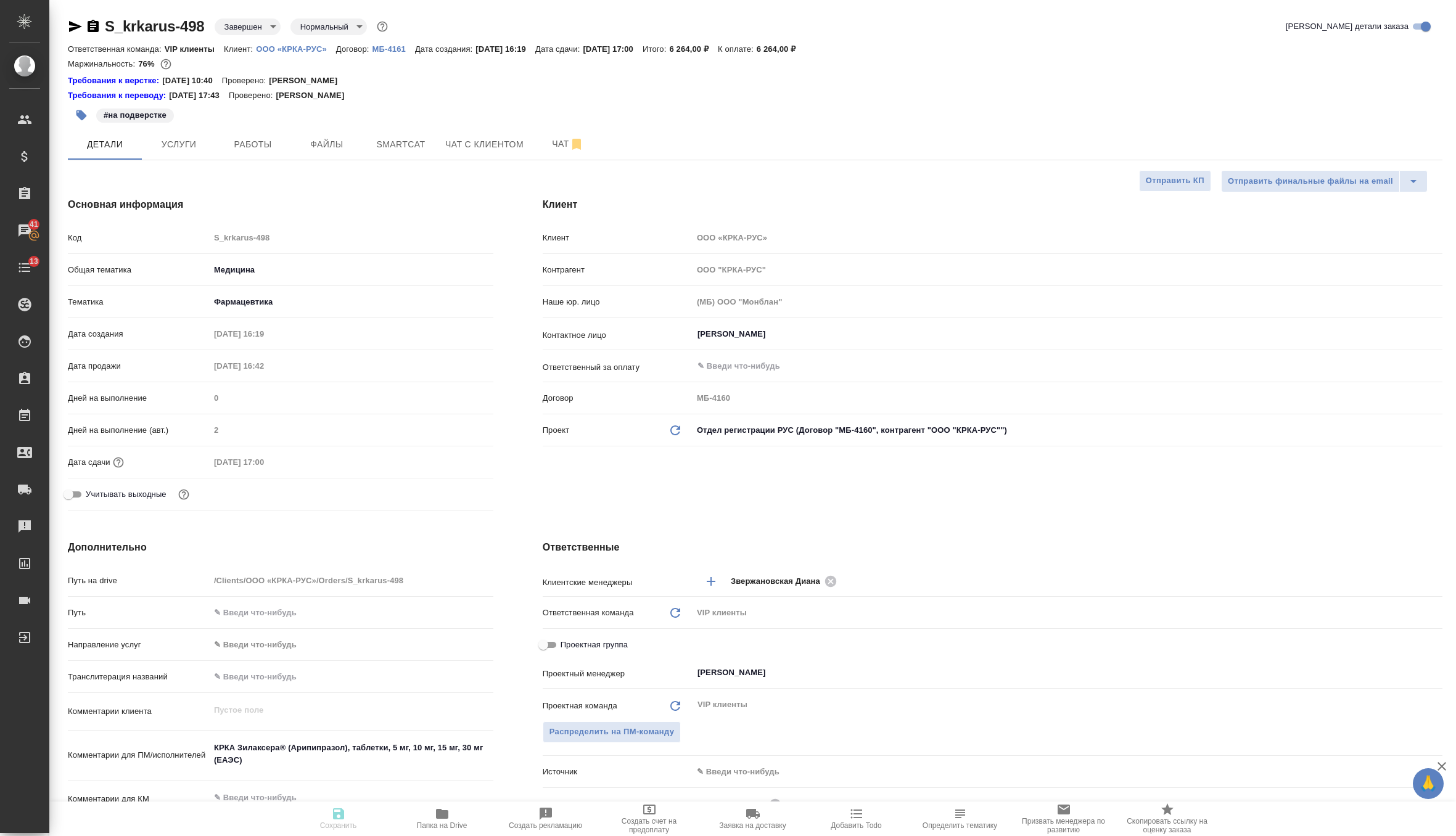
type textarea "x"
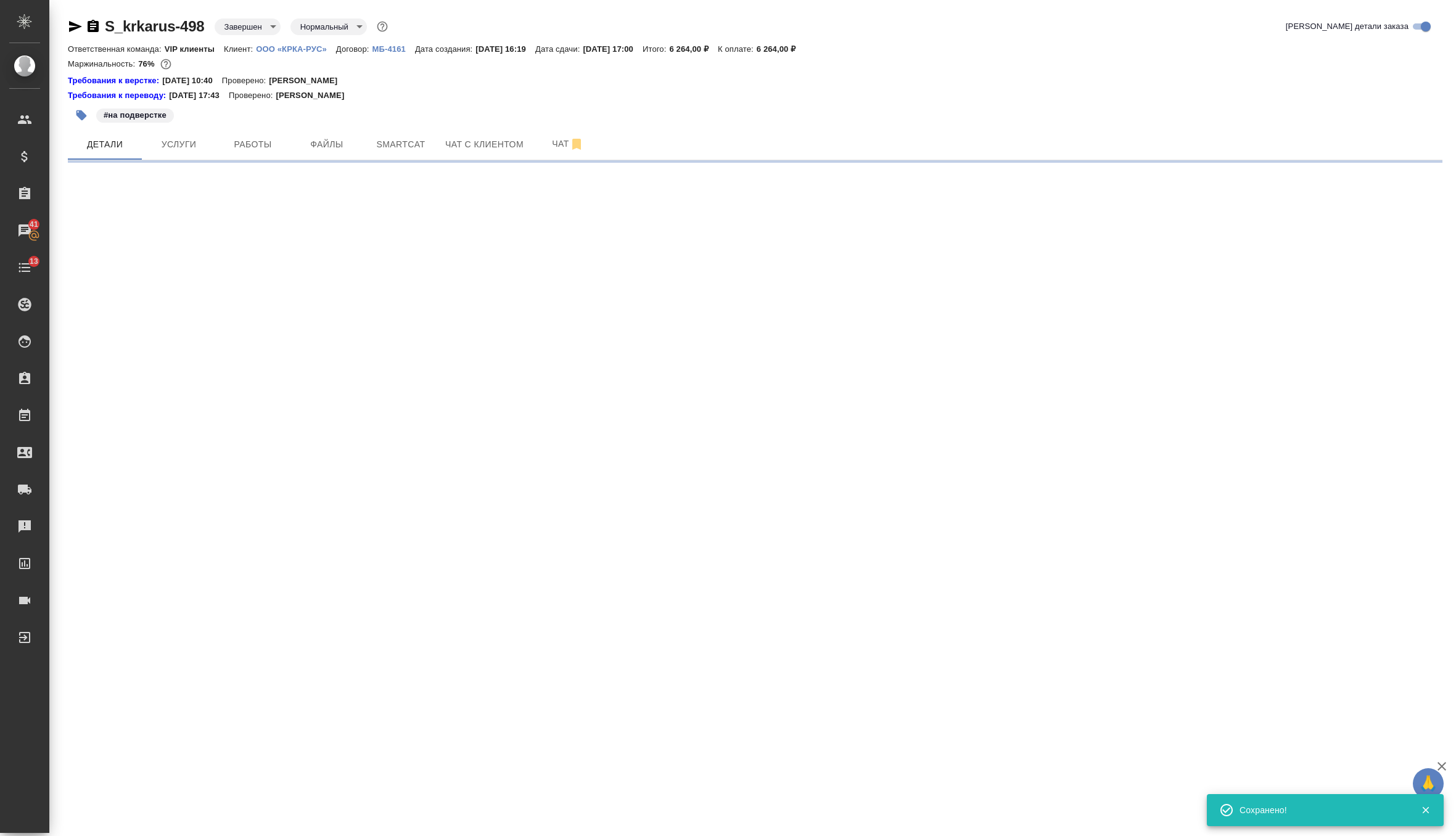
select select "RU"
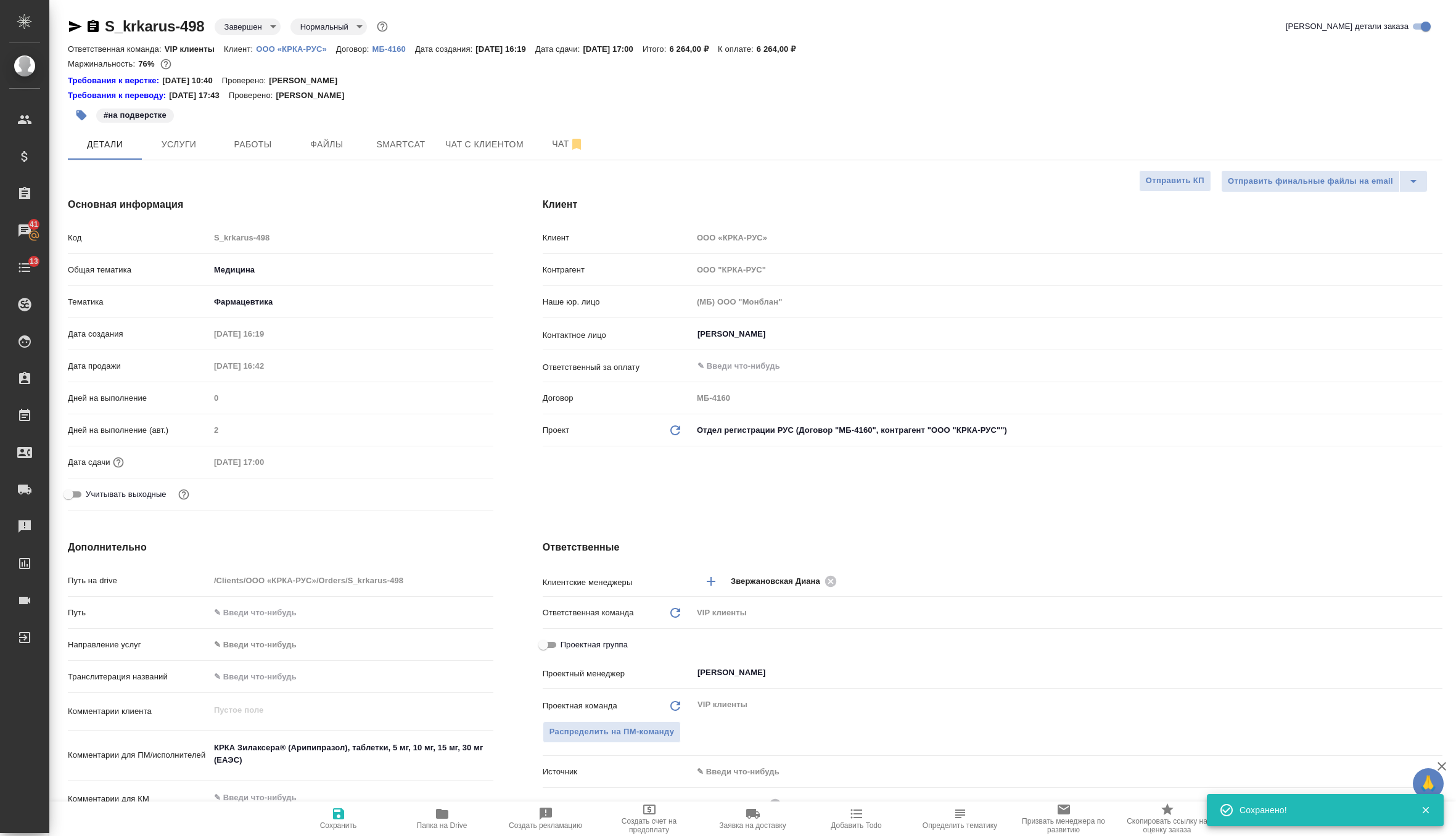
type textarea "x"
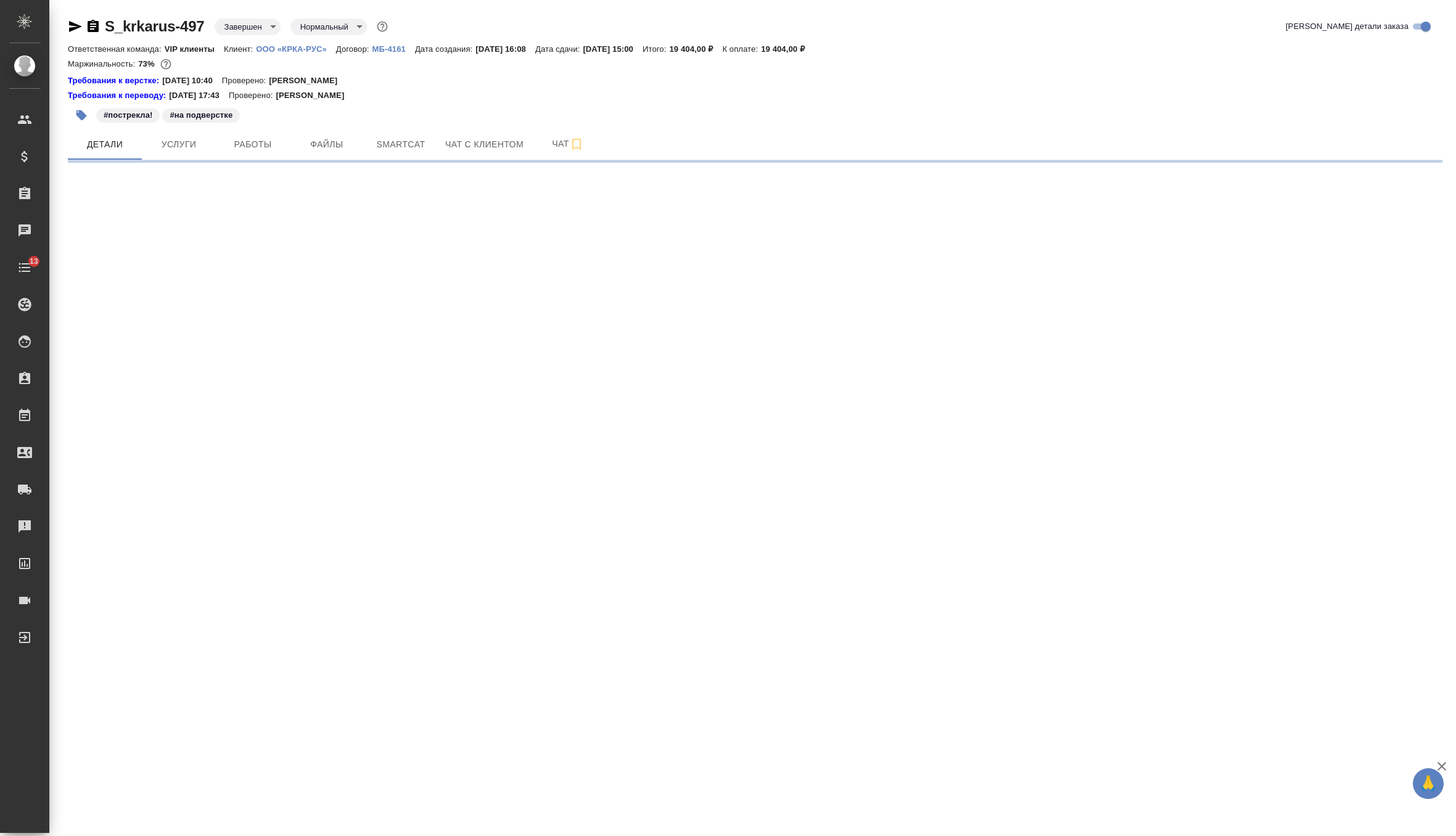
select select "RU"
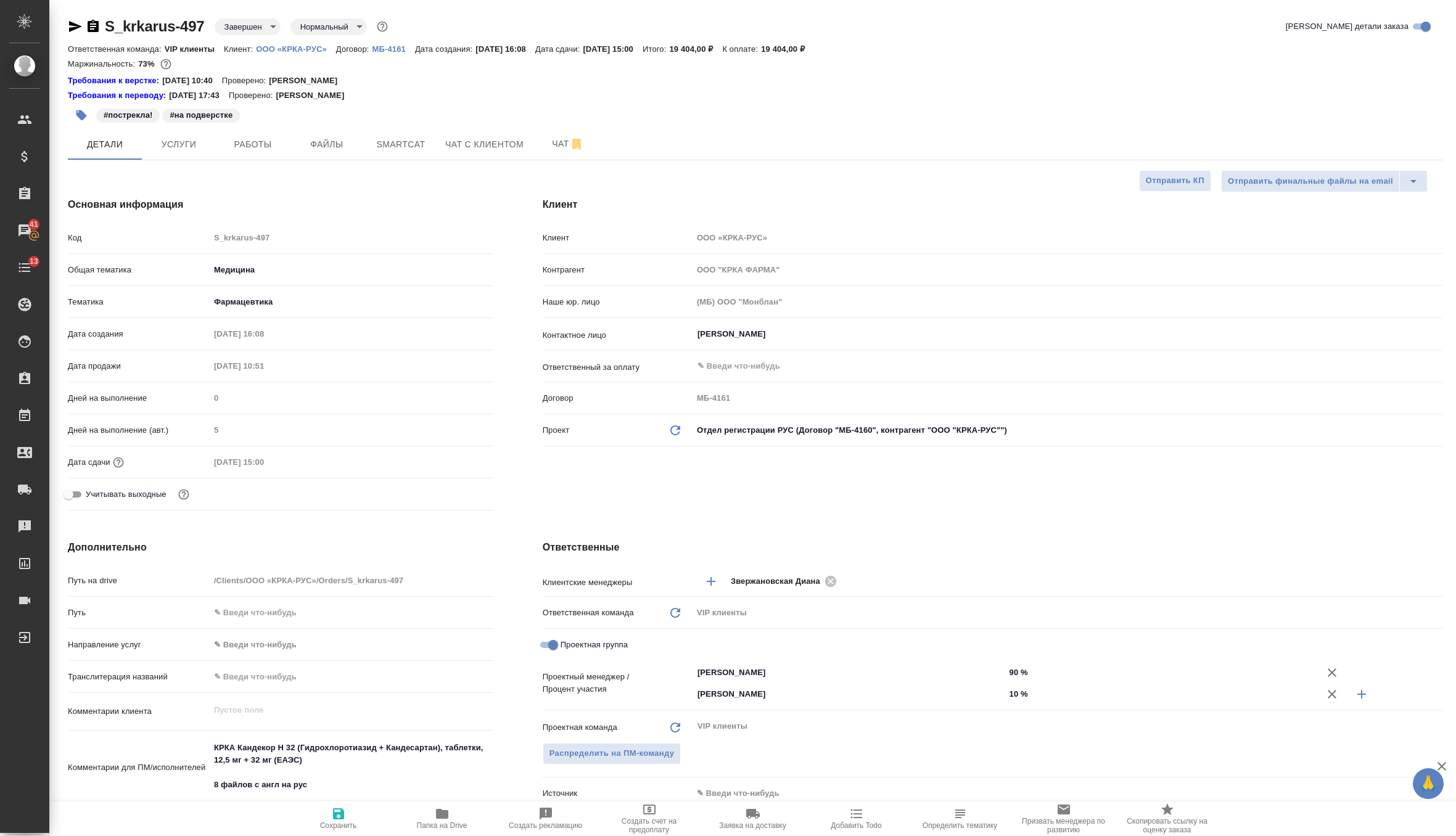
type textarea "x"
click at [677, 423] on icon "Обновить данные" at bounding box center [675, 430] width 15 height 15
type textarea "x"
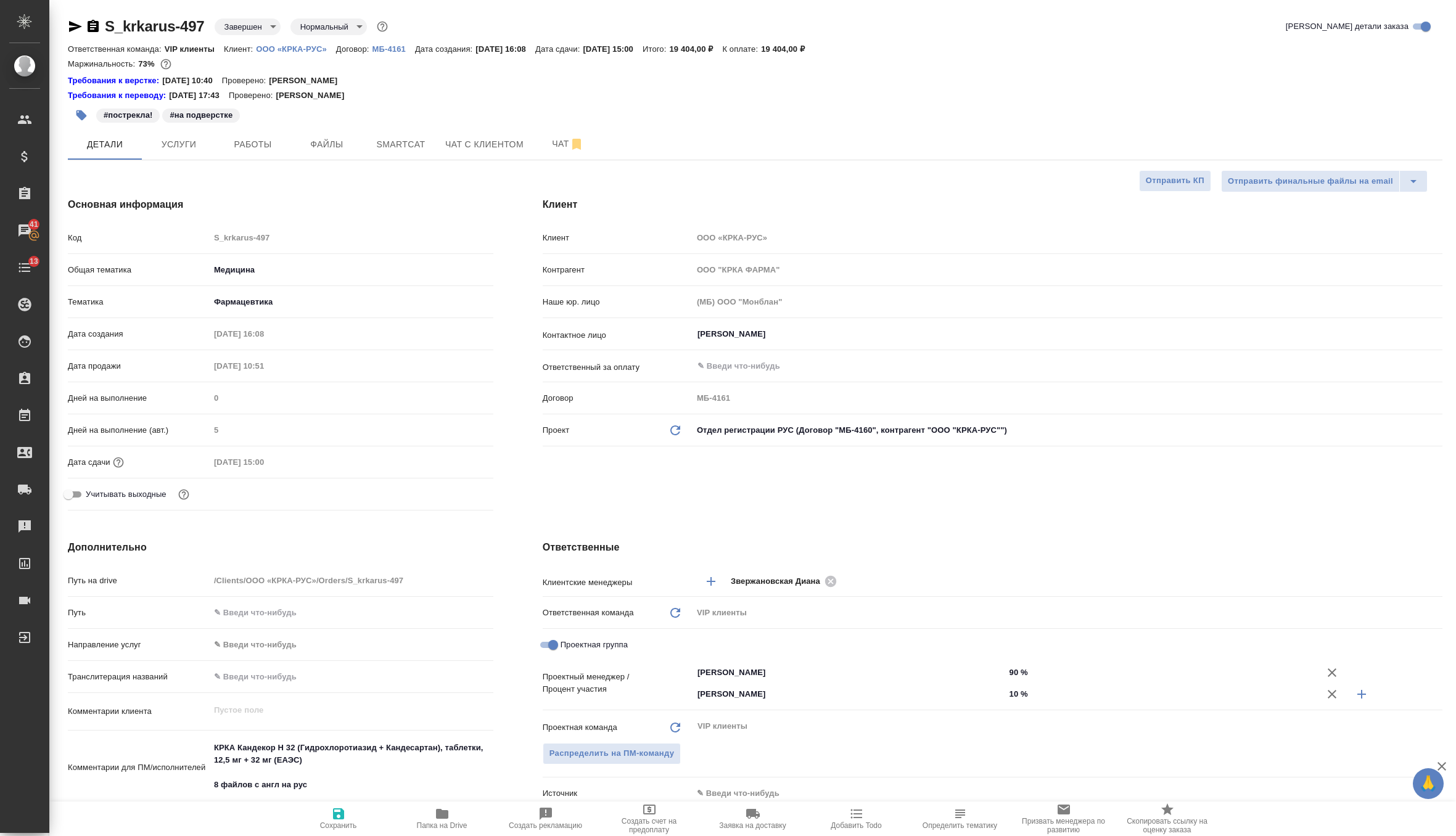
type textarea "x"
click at [673, 426] on icon at bounding box center [675, 430] width 10 height 10
click at [678, 425] on icon "Обновить данные" at bounding box center [675, 430] width 15 height 15
type input "ООО "КРКА-РУС""
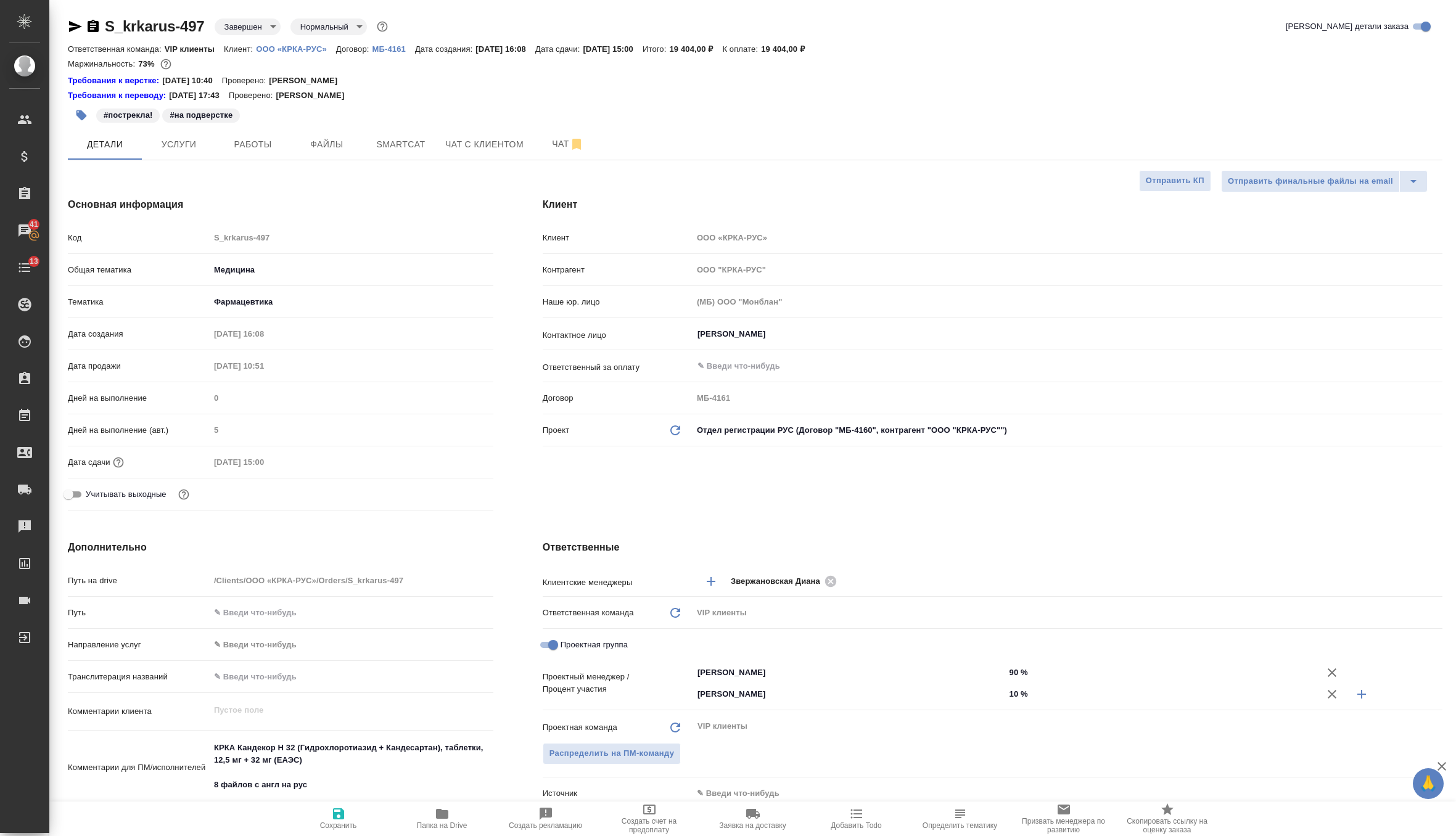
type input "МБ-4160"
type textarea "x"
click at [337, 813] on icon "button" at bounding box center [338, 814] width 12 height 12
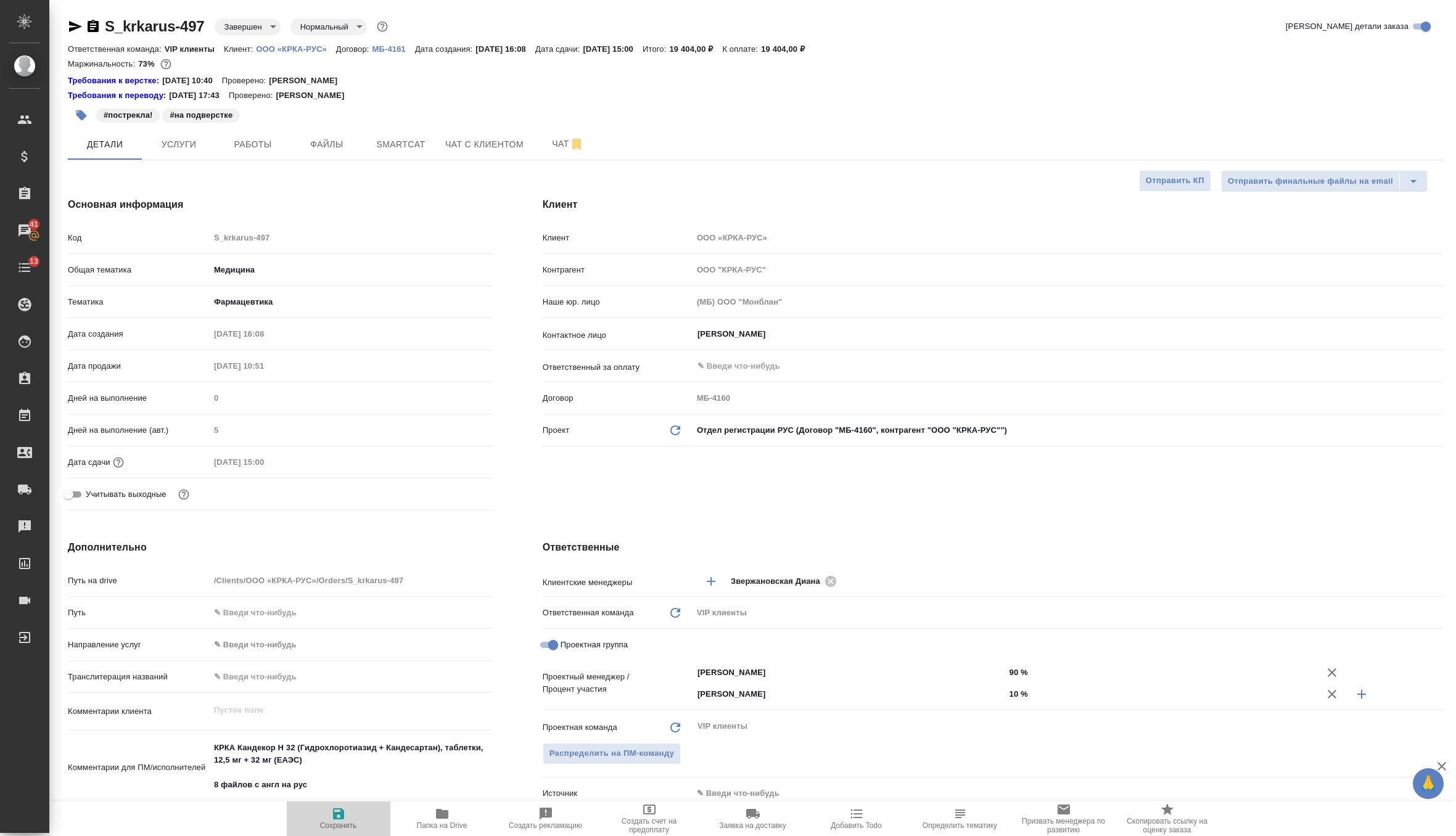
type textarea "x"
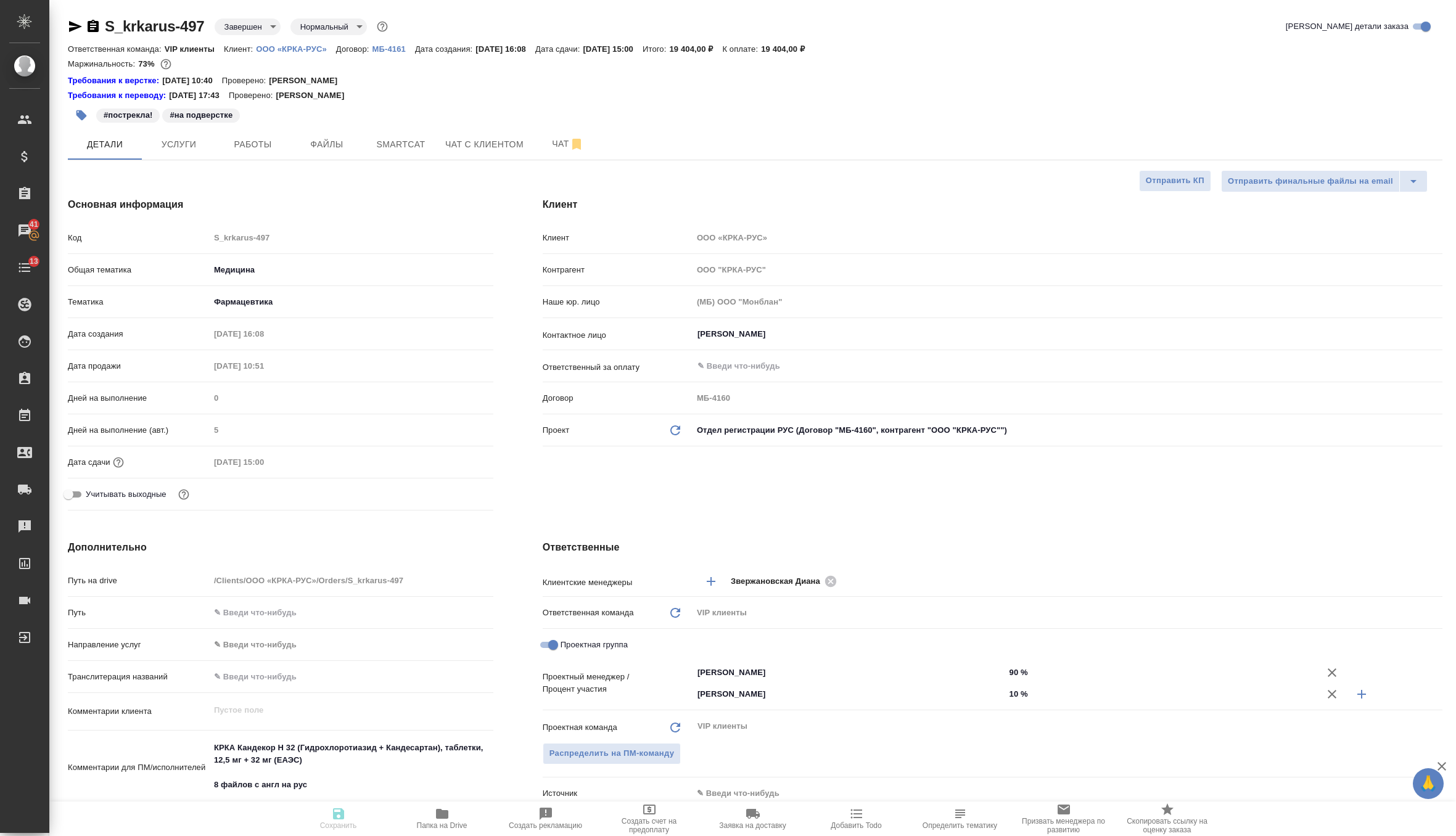
type textarea "x"
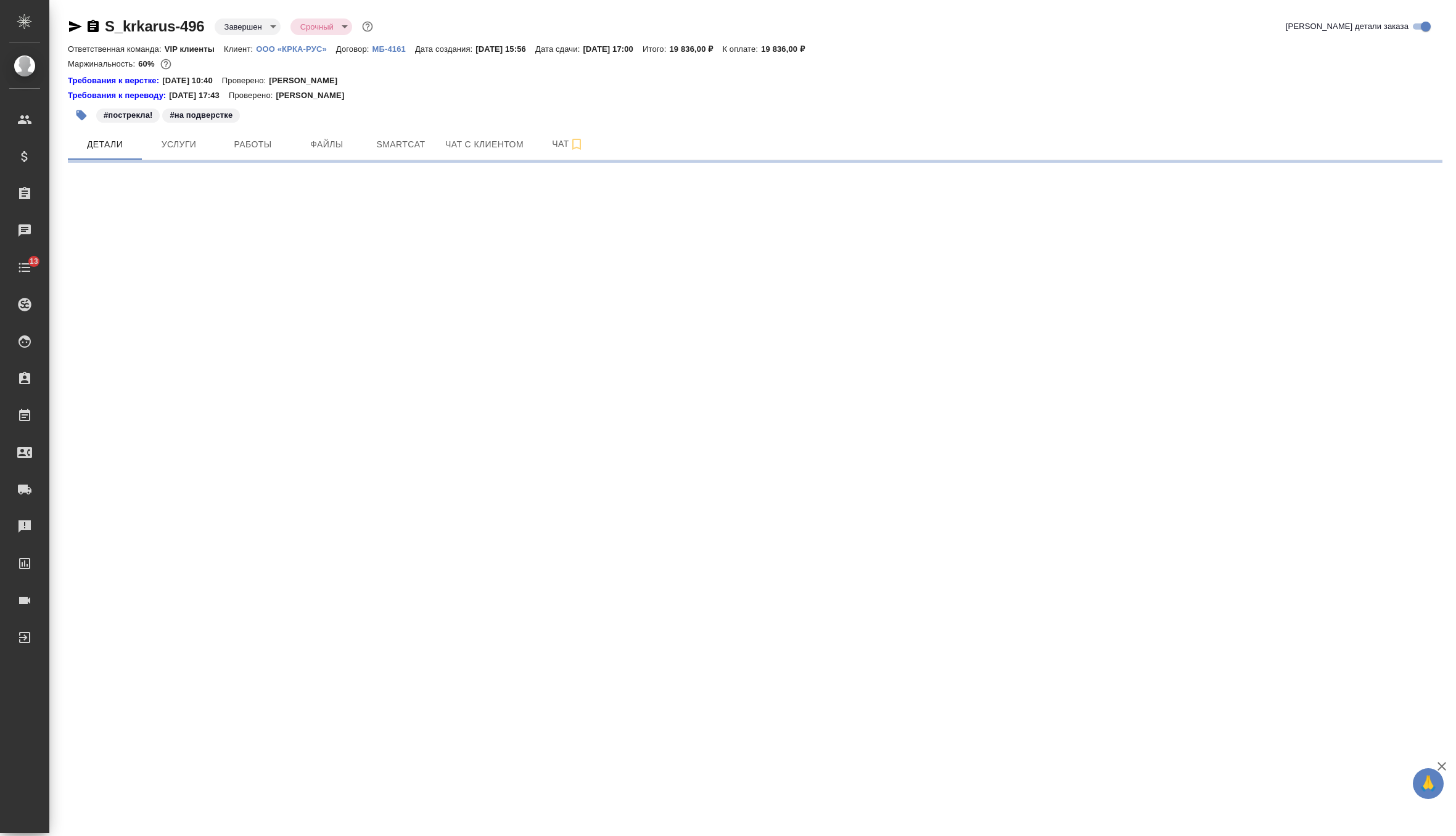
select select "RU"
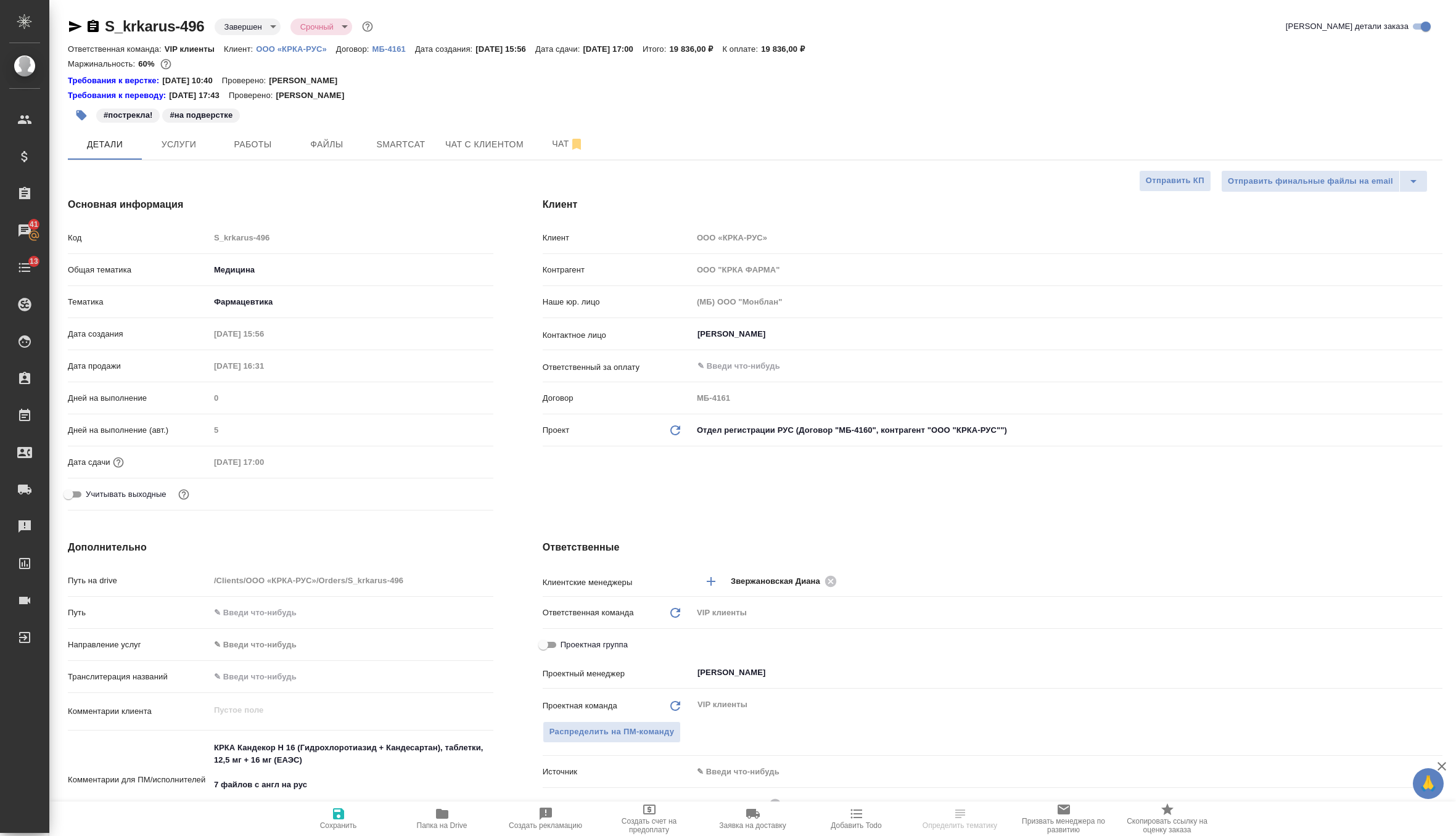
select select "RU"
type textarea "x"
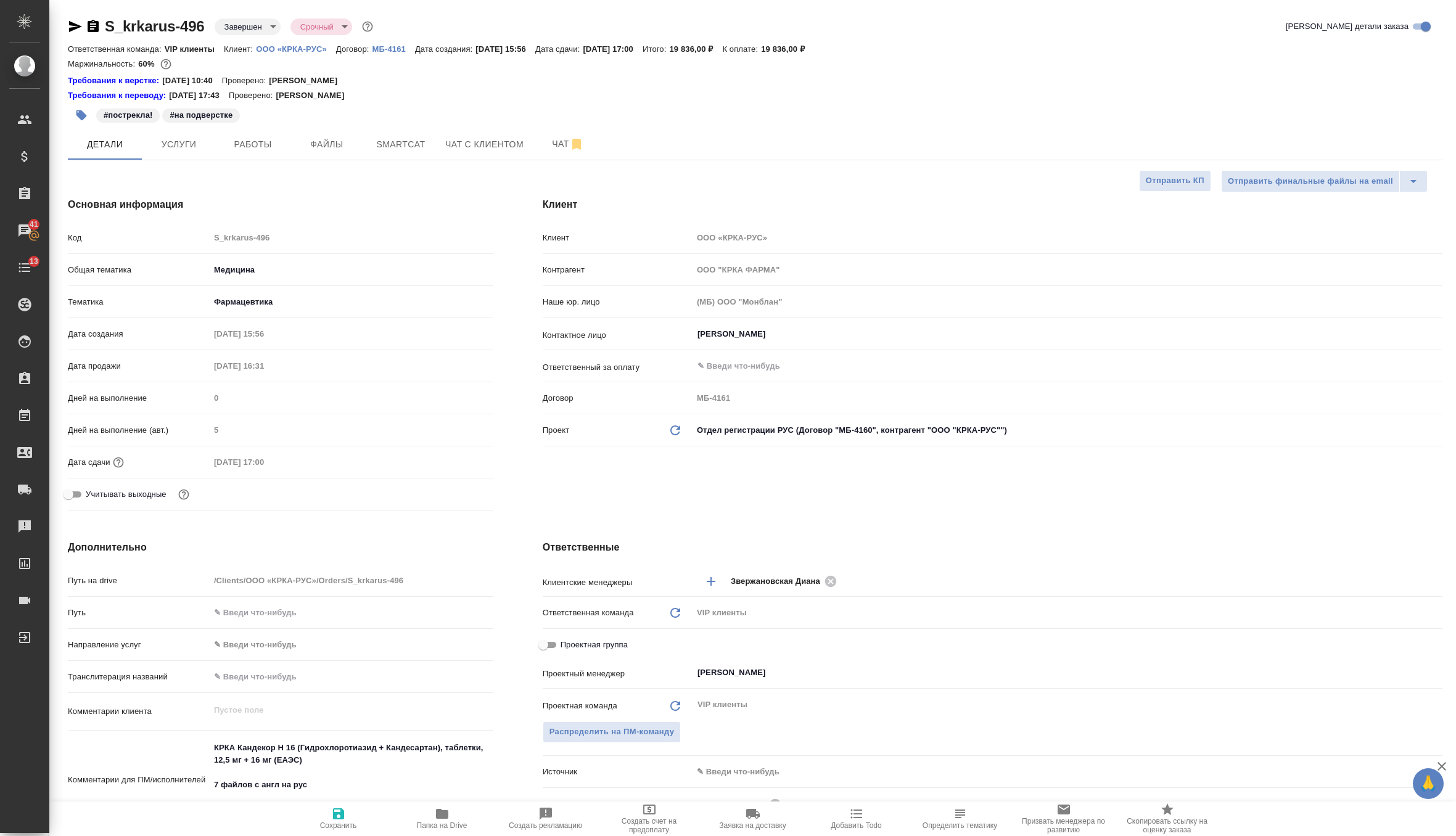
type textarea "x"
click at [679, 426] on icon at bounding box center [675, 430] width 10 height 10
type textarea "x"
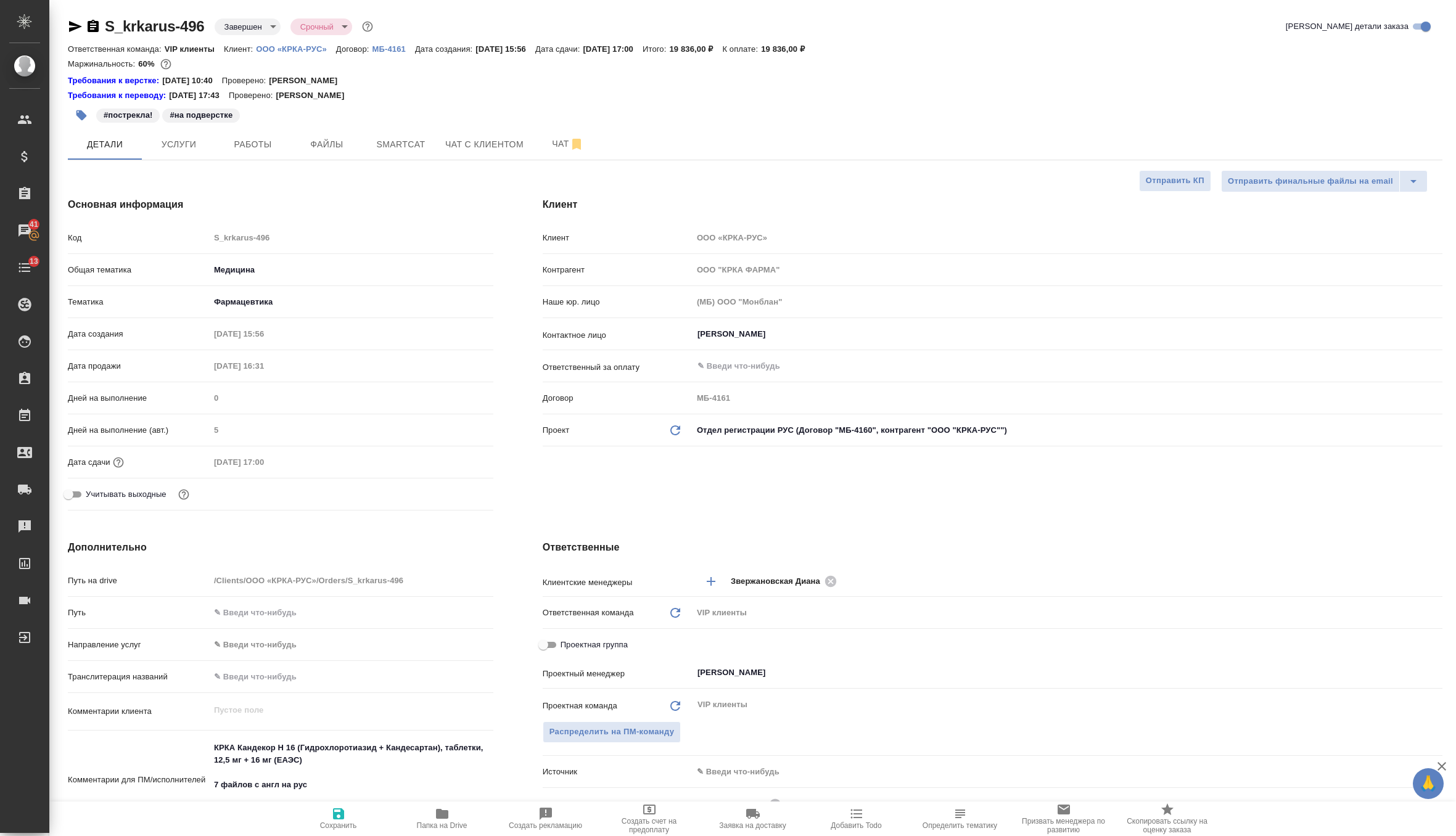
type textarea "x"
type input "ООО "КРКА-РУС""
type input "МБ-4160"
type textarea "x"
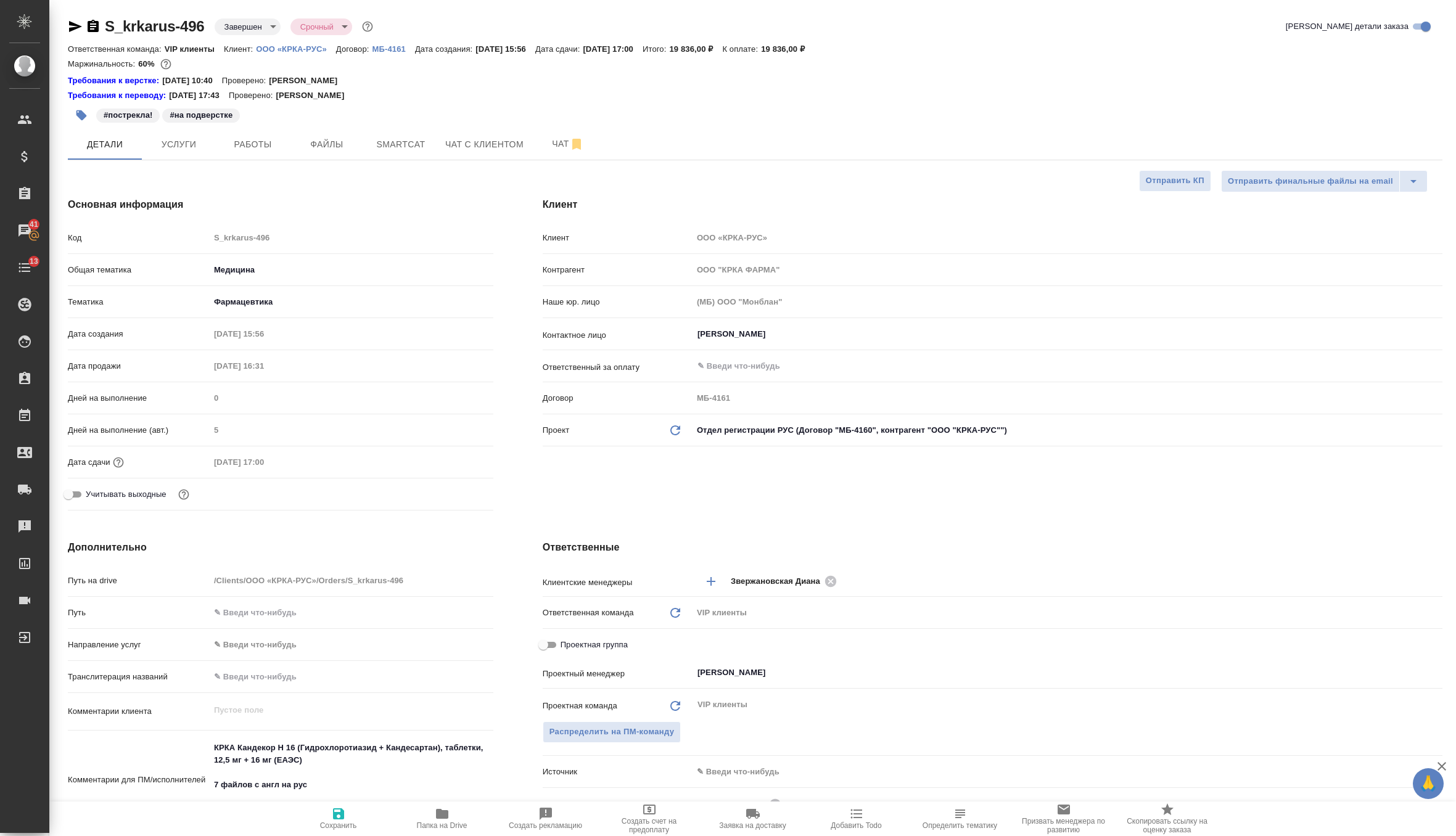
type textarea "x"
click at [679, 426] on icon at bounding box center [675, 430] width 10 height 10
type textarea "x"
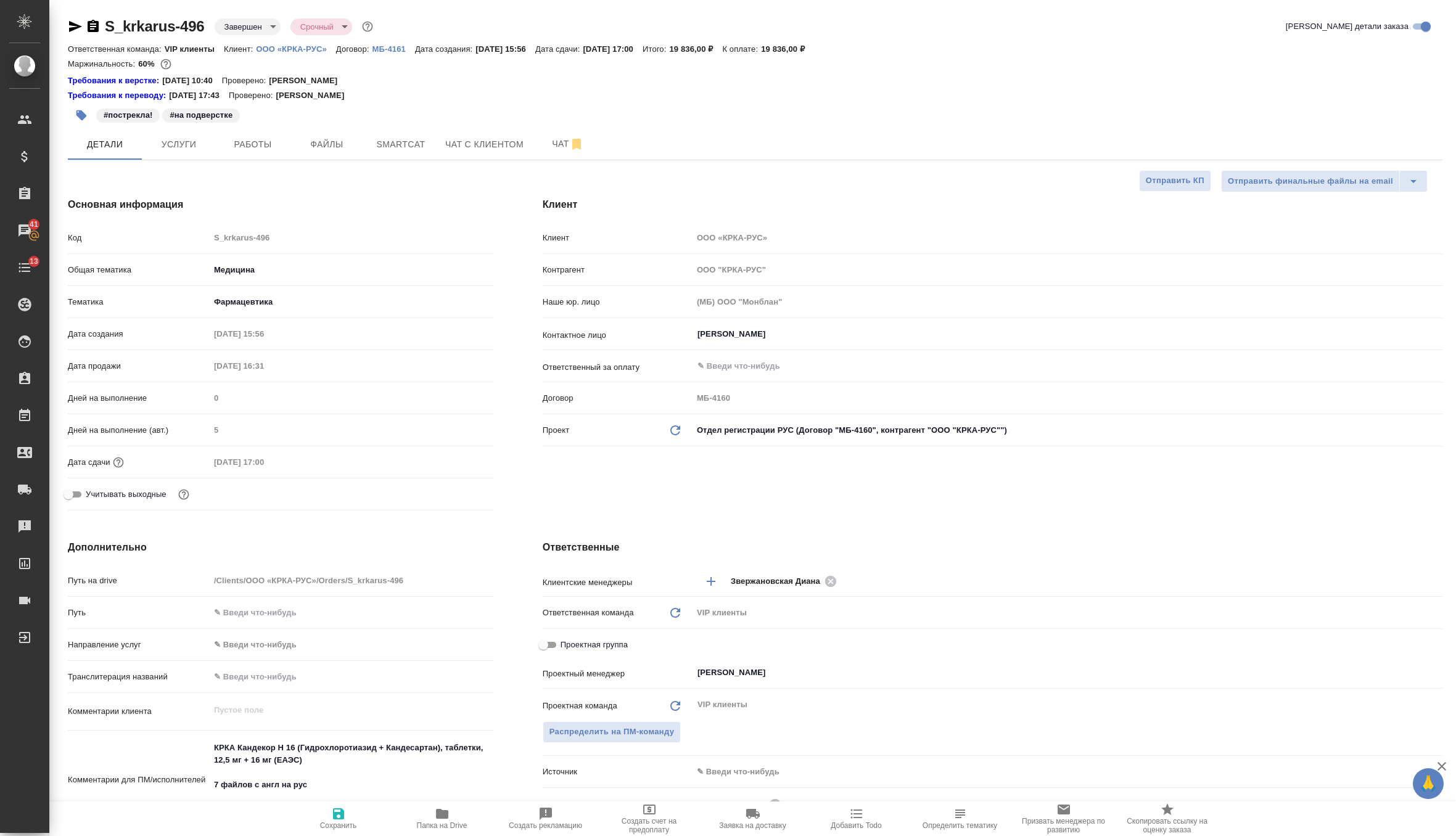
type textarea "x"
click at [336, 816] on icon "button" at bounding box center [338, 814] width 12 height 12
type textarea "x"
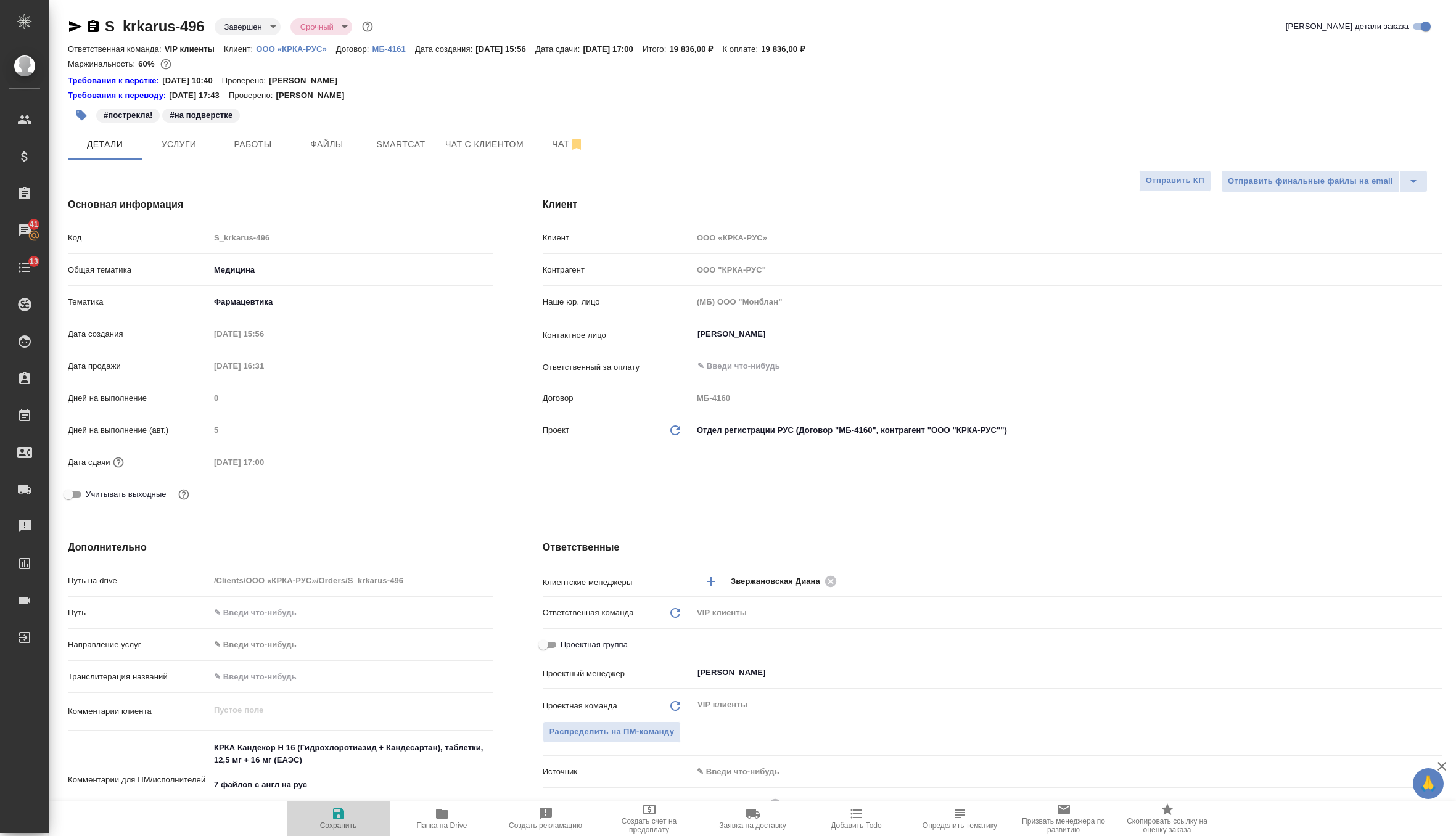
type textarea "x"
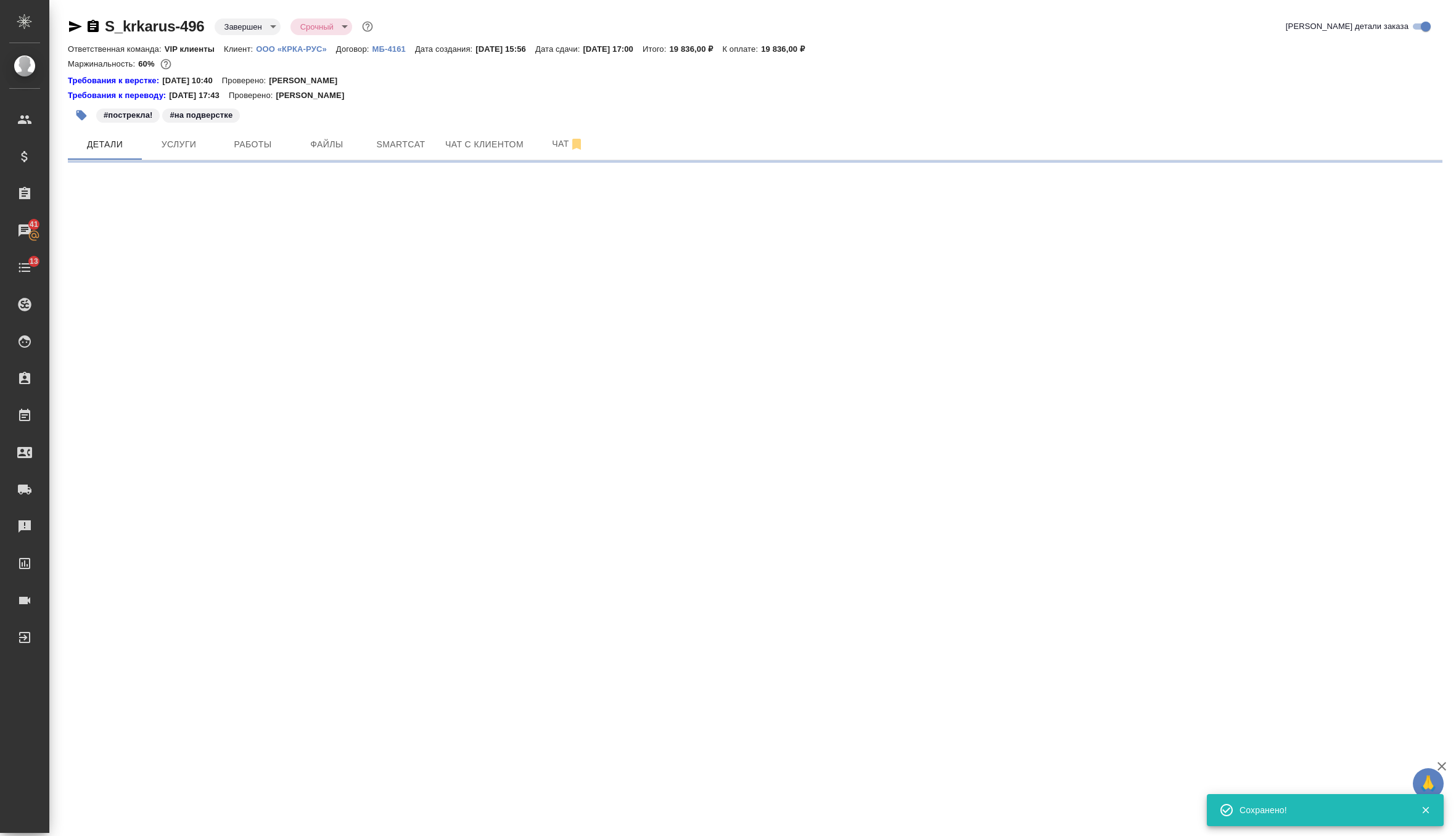
select select "RU"
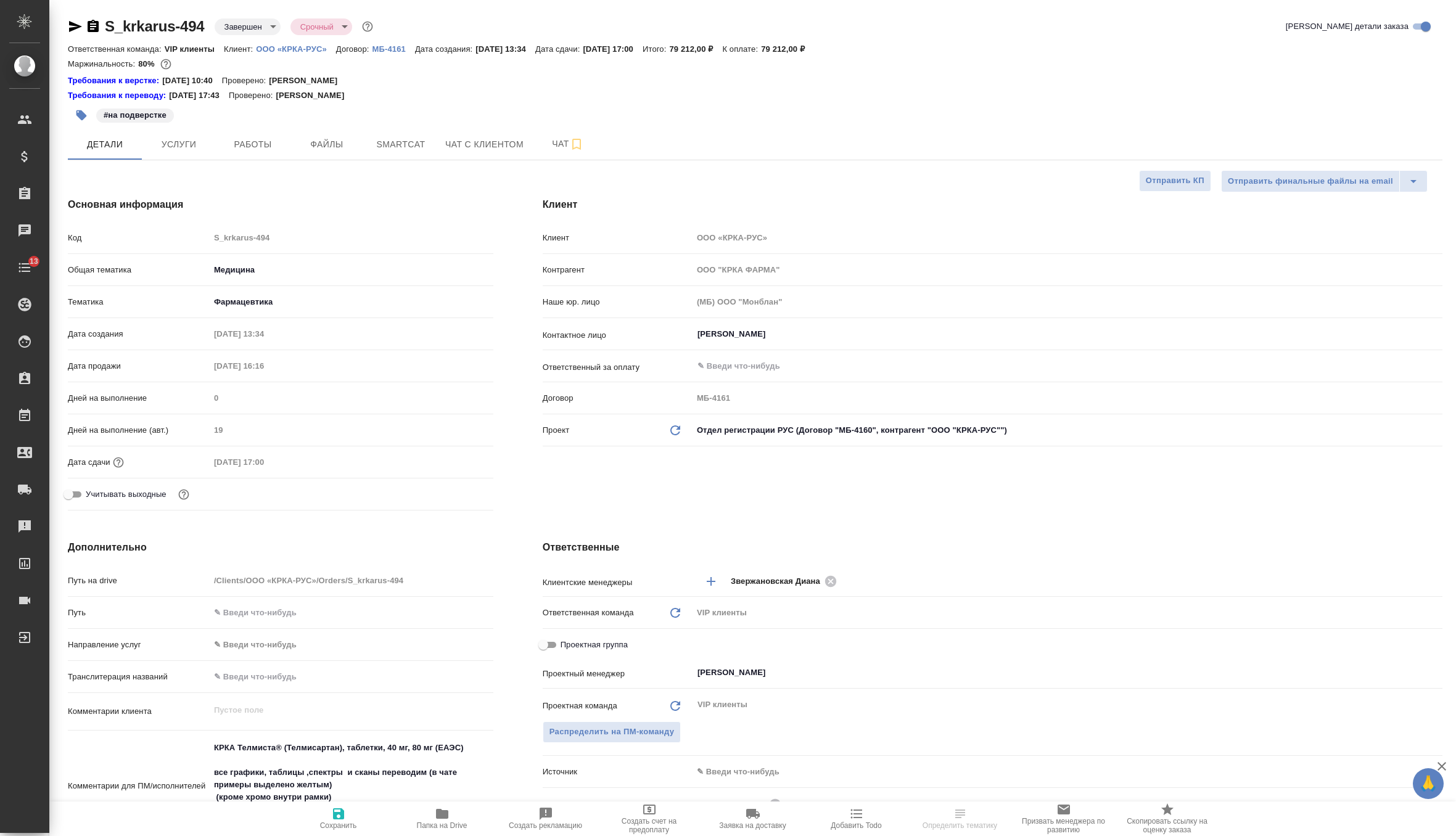
type textarea "x"
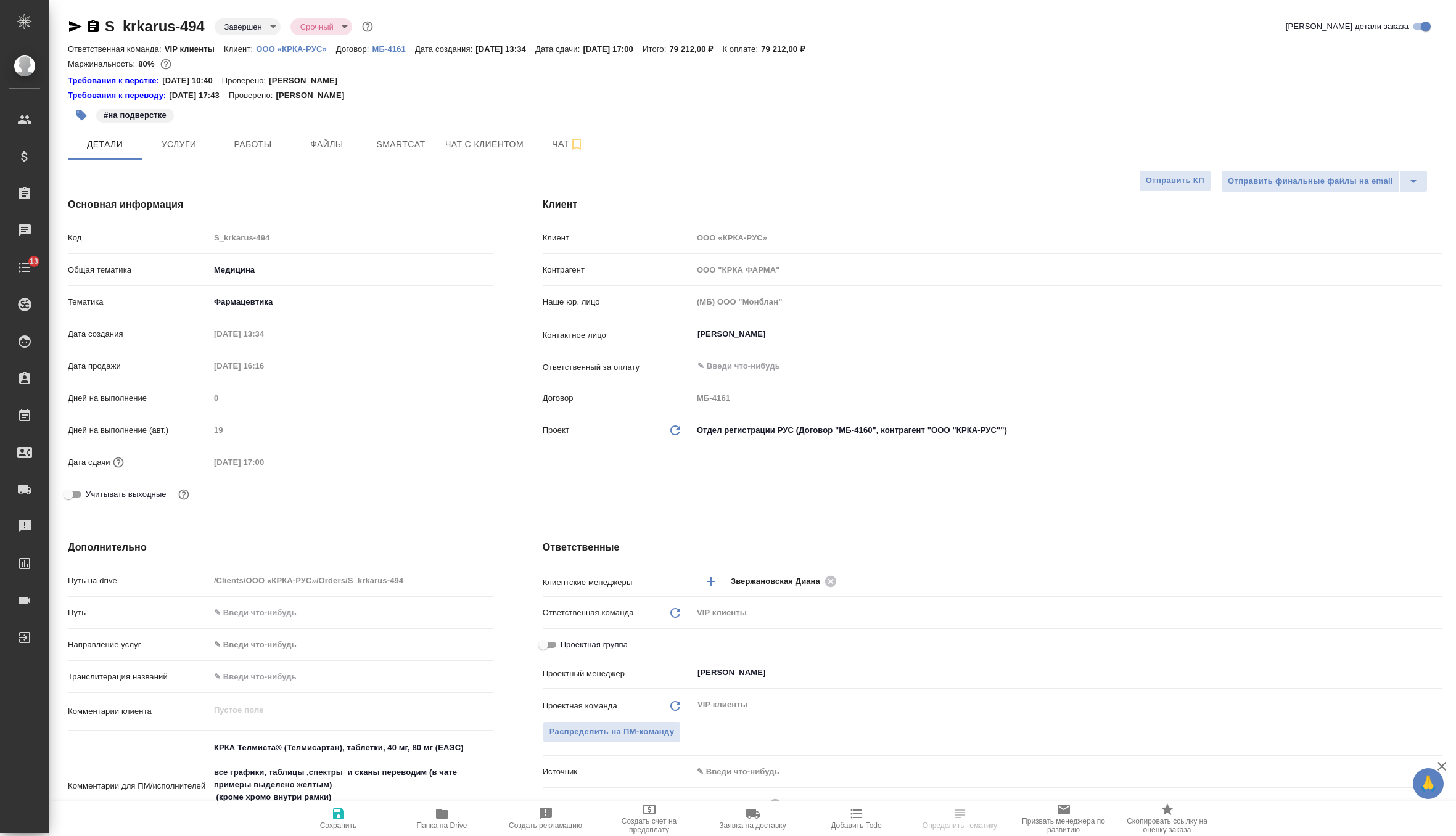
type textarea "x"
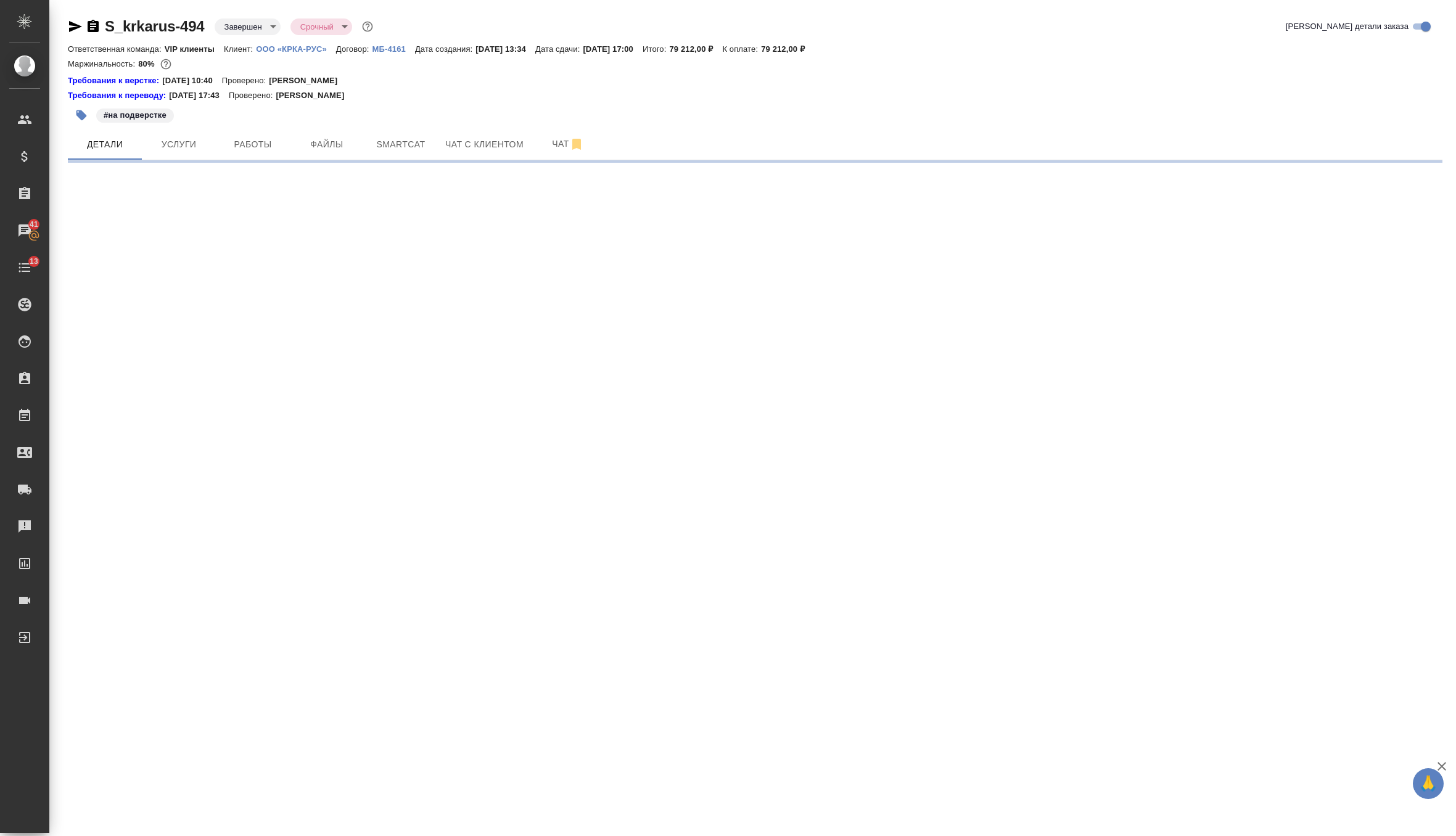
select select "RU"
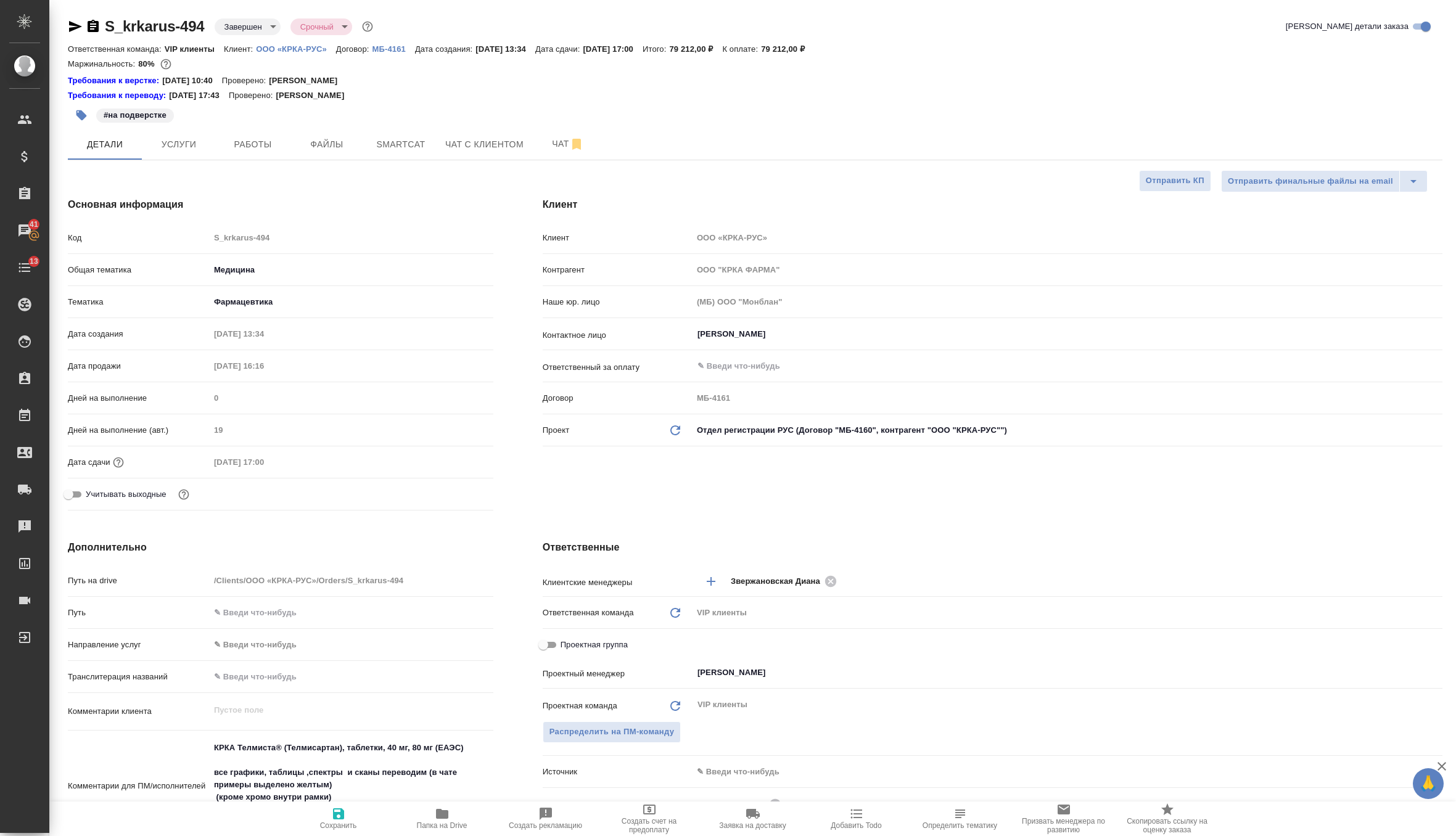
type textarea "x"
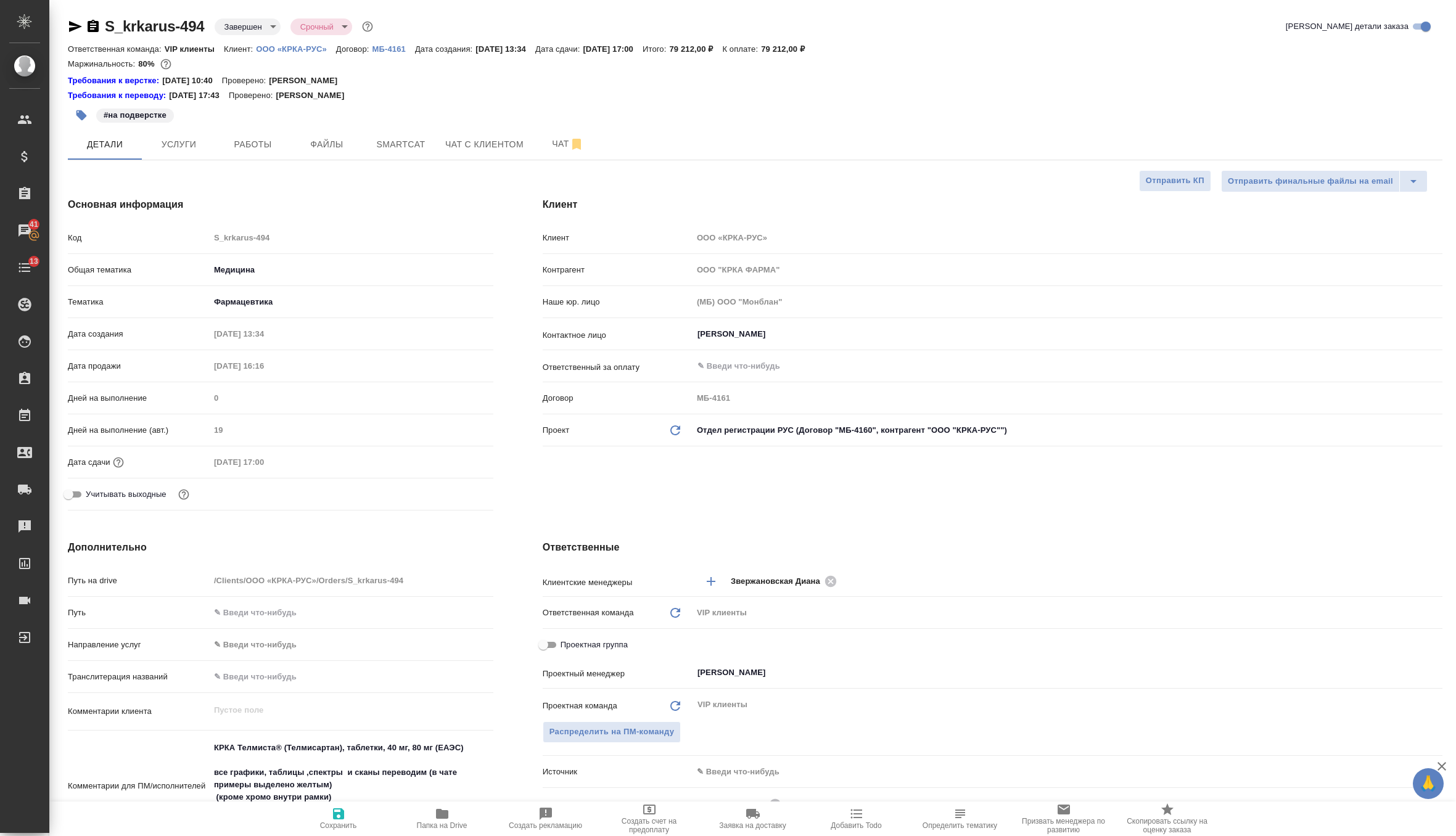
type textarea "x"
click at [667, 428] on div "Проект Обновить данные" at bounding box center [613, 430] width 140 height 15
click at [675, 428] on icon "Обновить данные" at bounding box center [675, 430] width 15 height 15
type textarea "x"
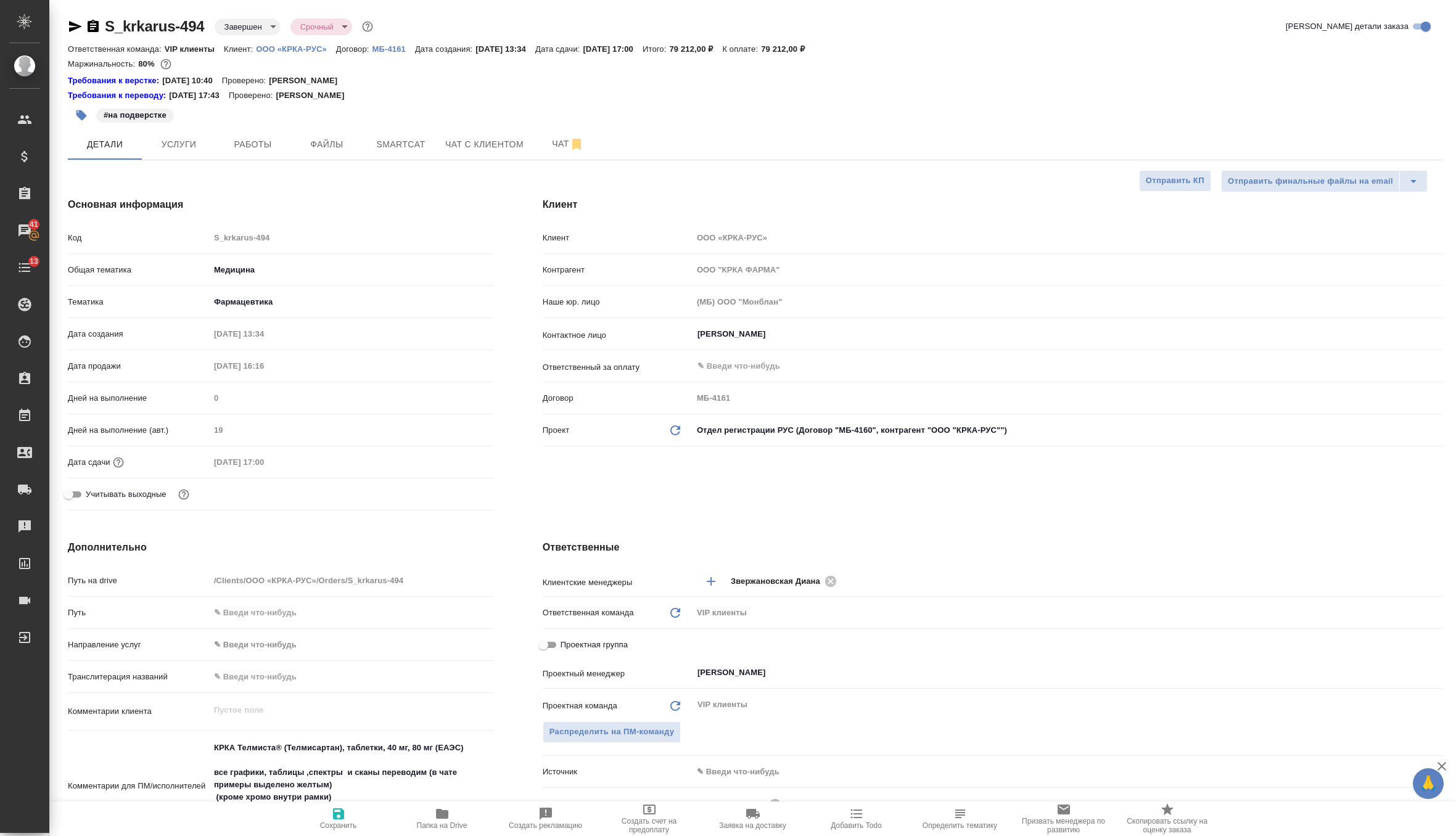
type textarea "x"
type input "ООО "КРКА-РУС""
type input "МБ-4160"
type textarea "x"
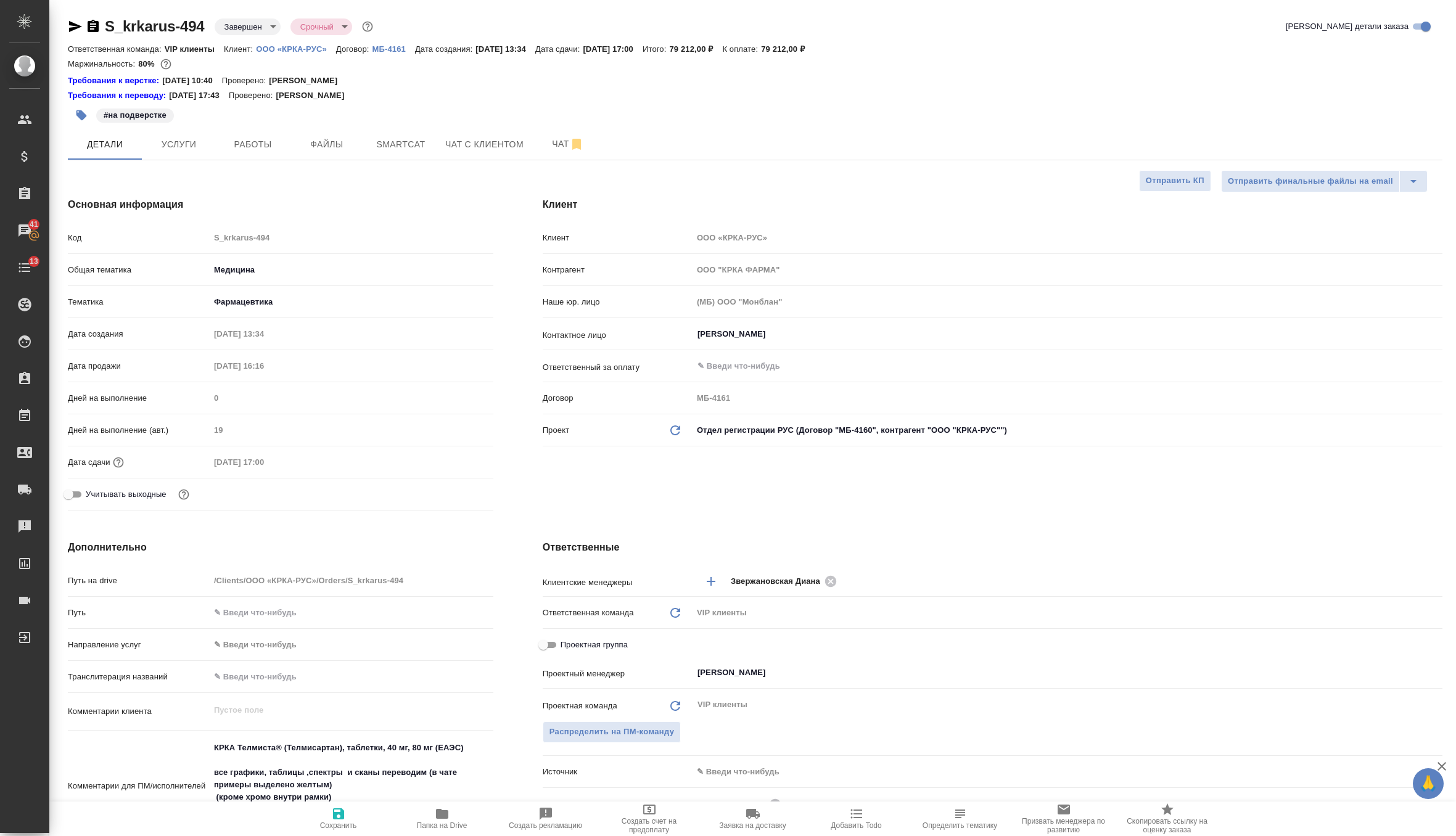
type textarea "x"
click at [675, 428] on icon "Обновить данные" at bounding box center [675, 430] width 15 height 15
type textarea "x"
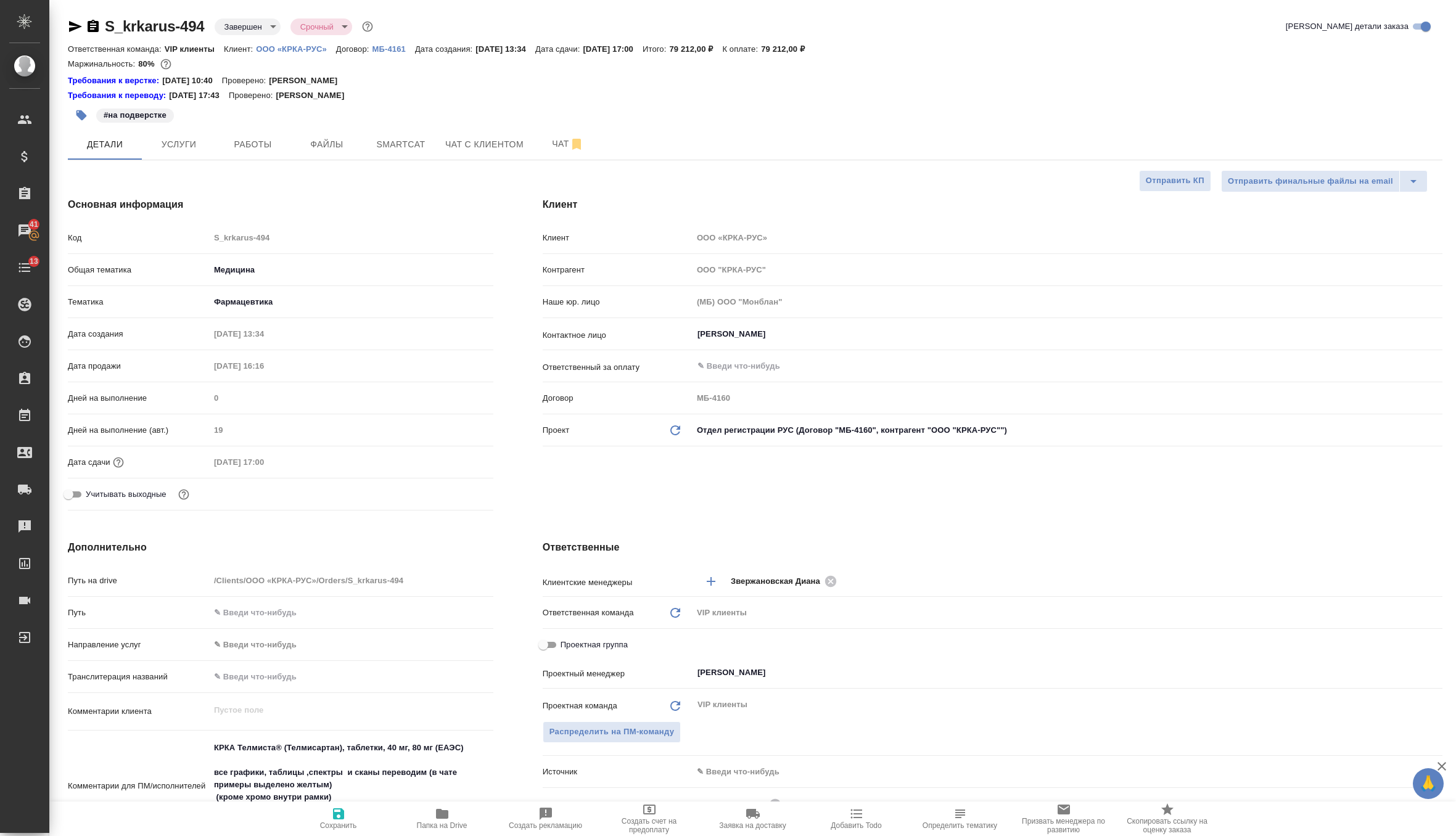
type textarea "x"
click at [331, 818] on icon "button" at bounding box center [338, 813] width 15 height 15
type textarea "x"
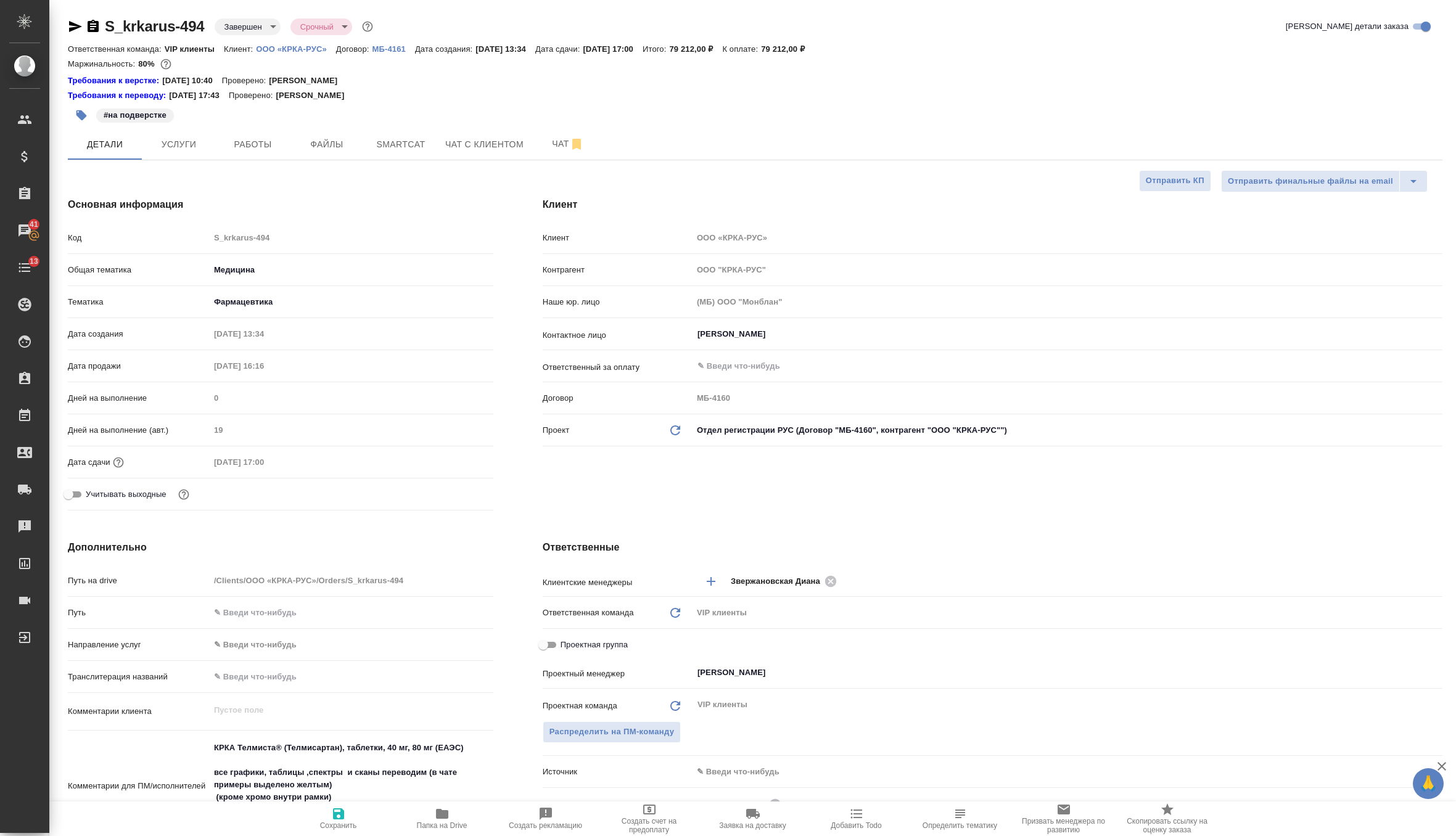
type textarea "x"
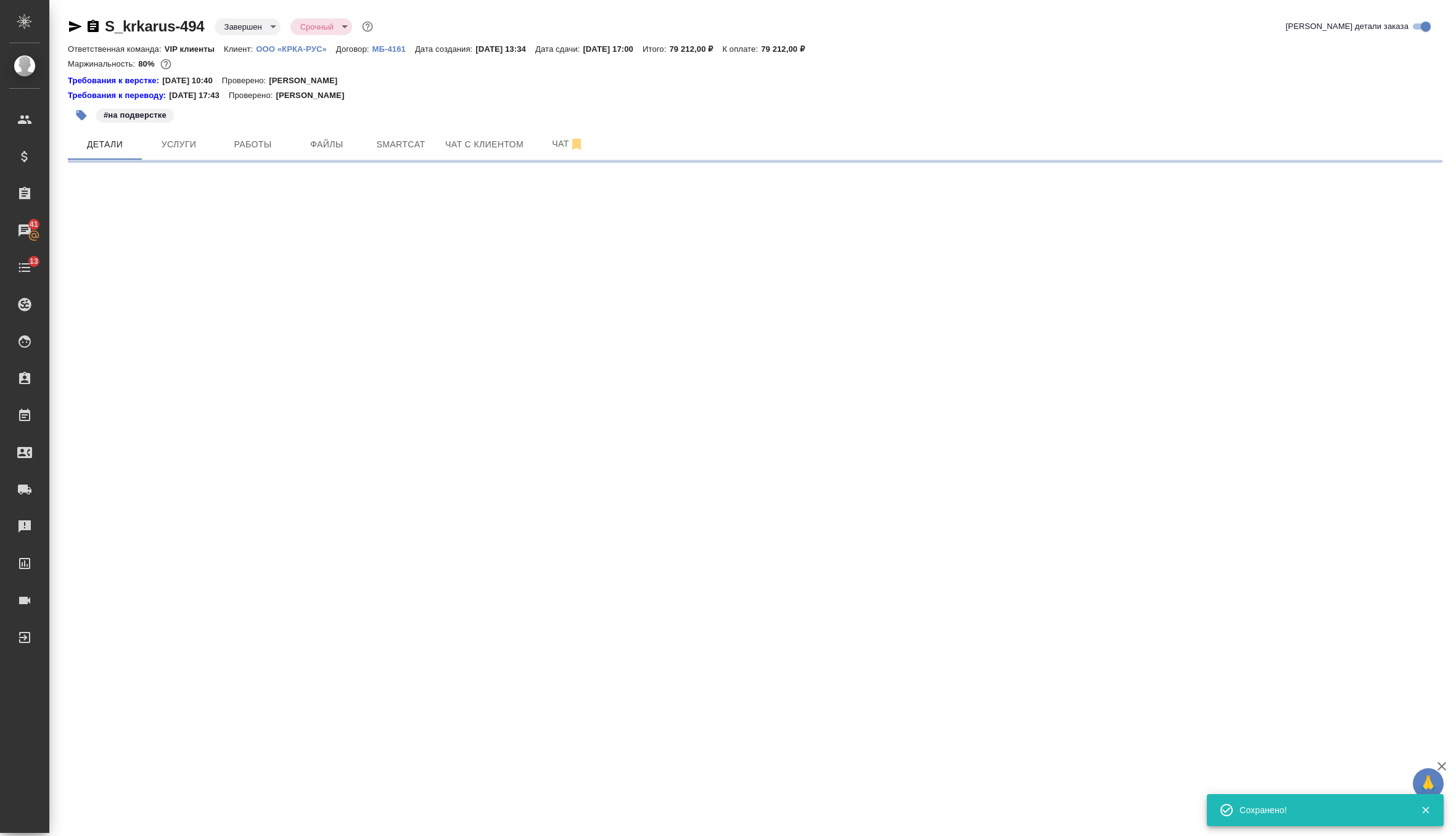
select select "RU"
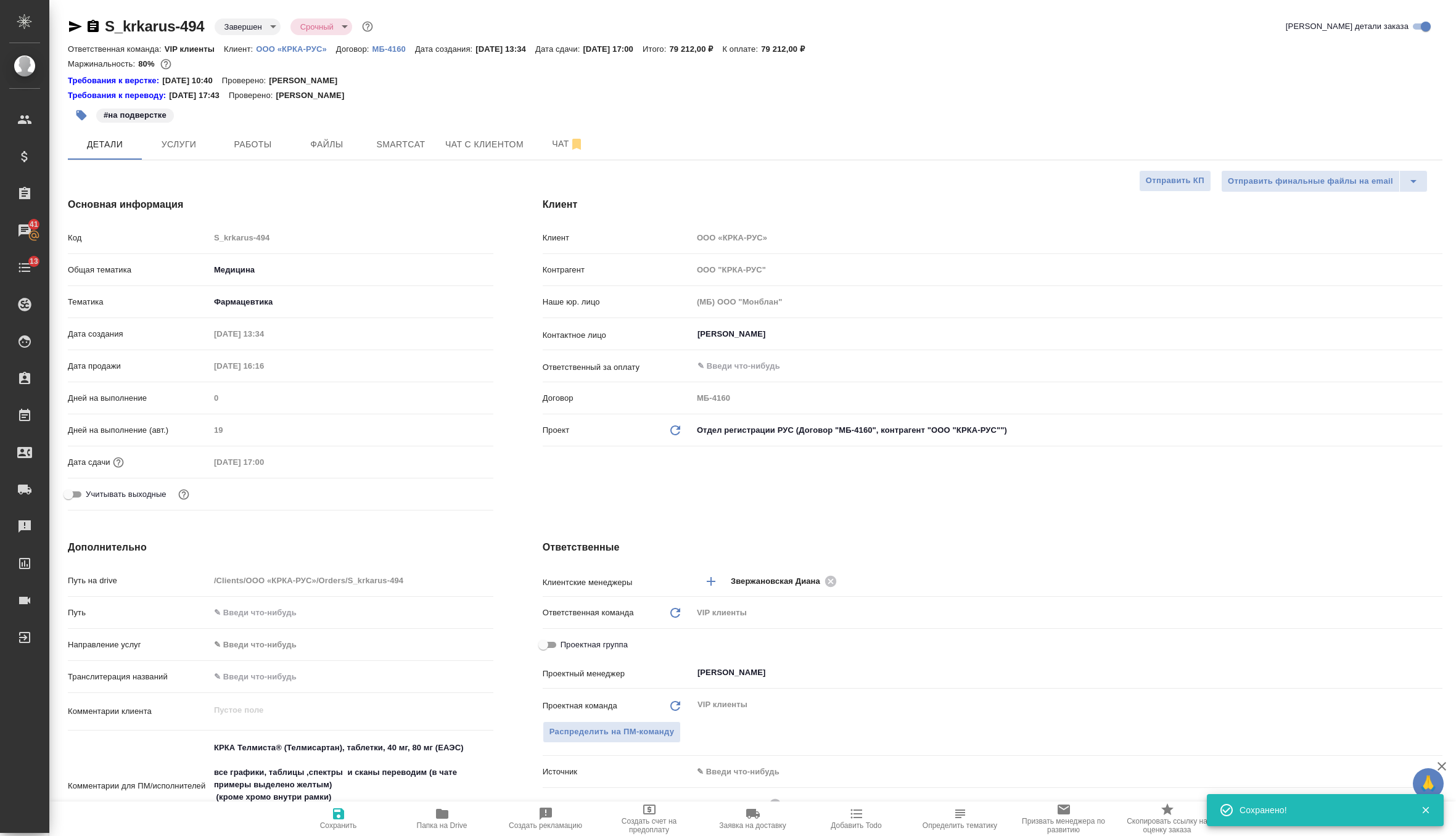
type textarea "x"
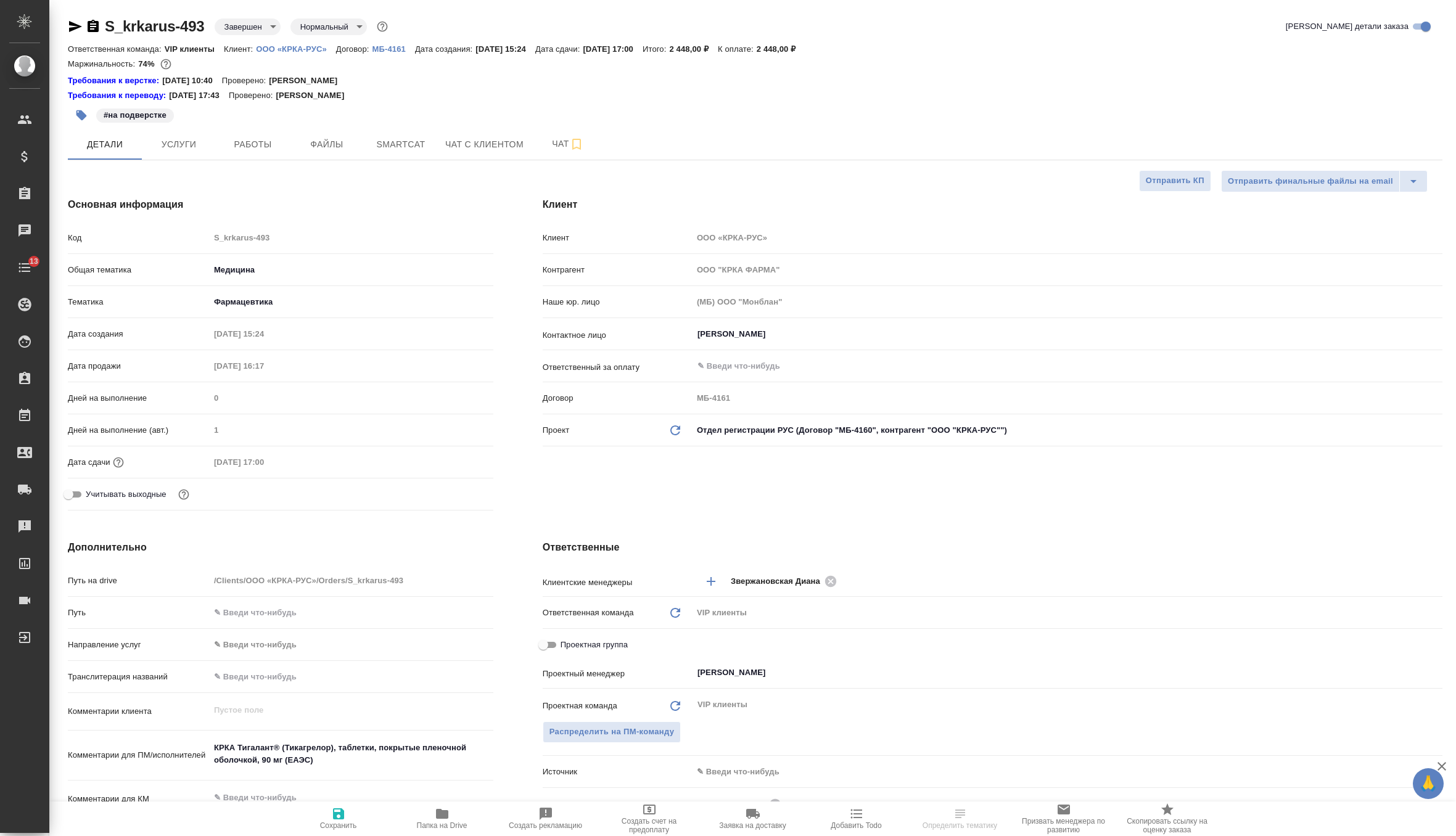
select select "RU"
type textarea "x"
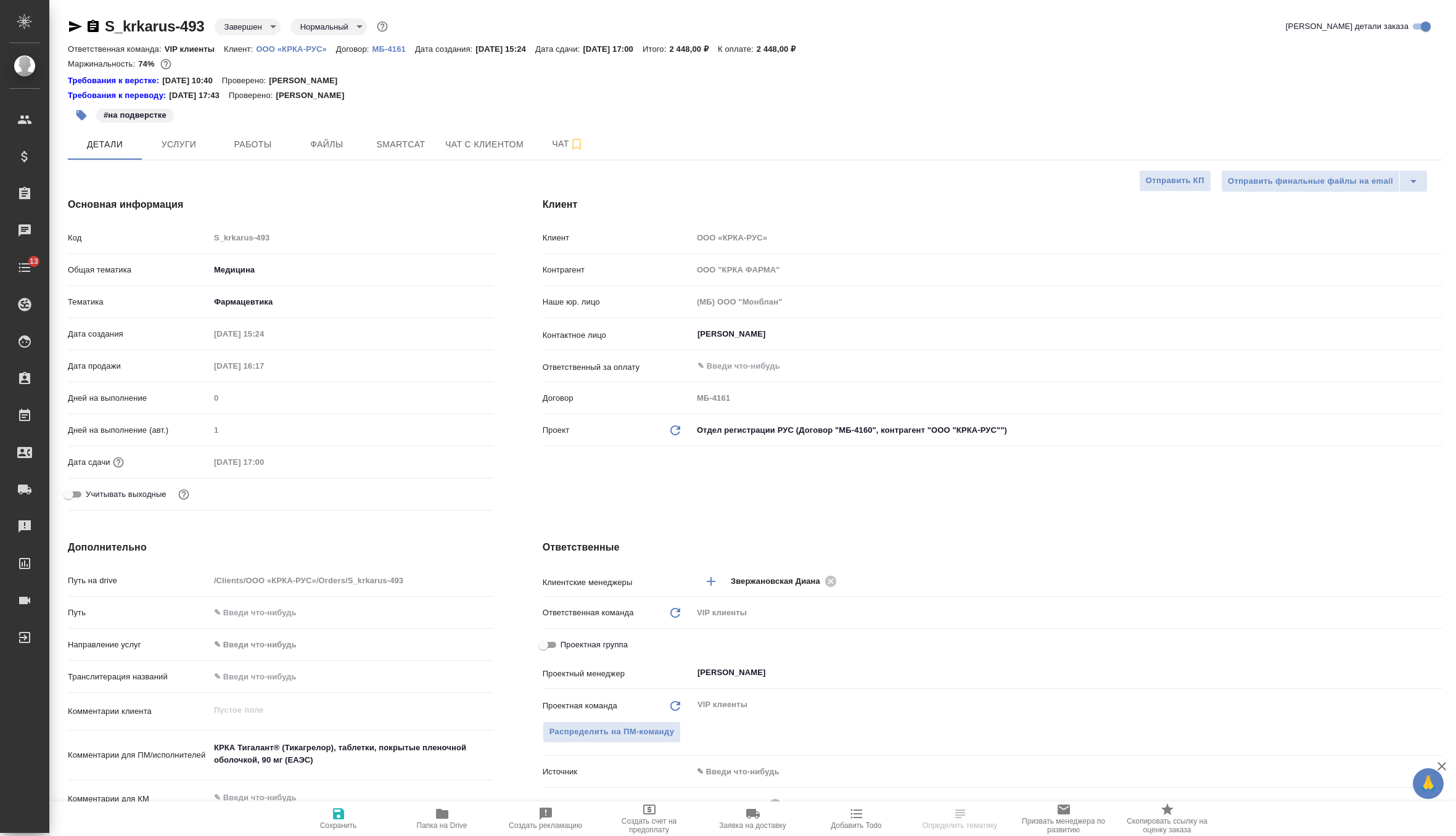
type textarea "x"
select select "RU"
type textarea "x"
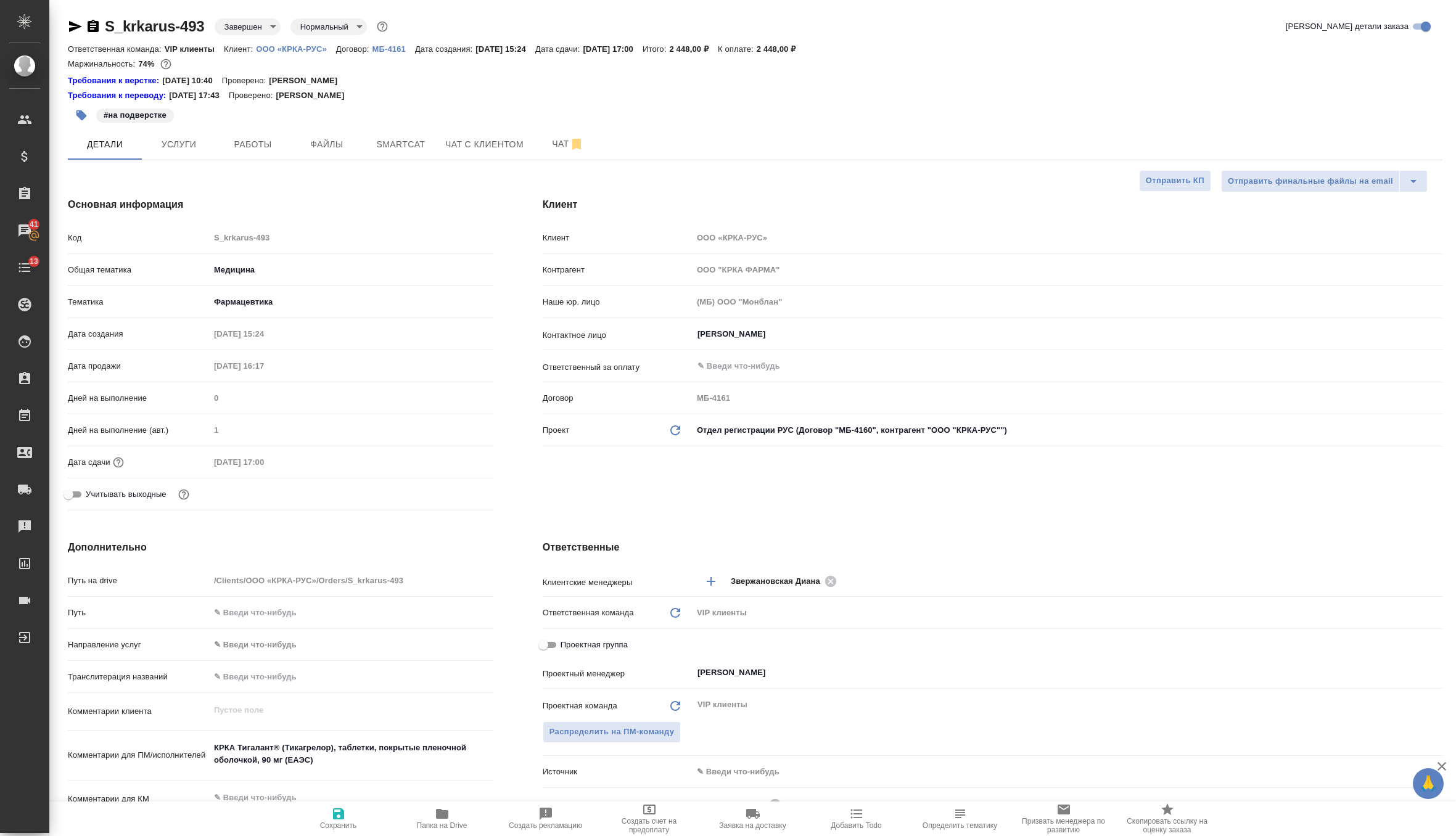
type textarea "x"
click at [677, 433] on icon at bounding box center [675, 430] width 10 height 10
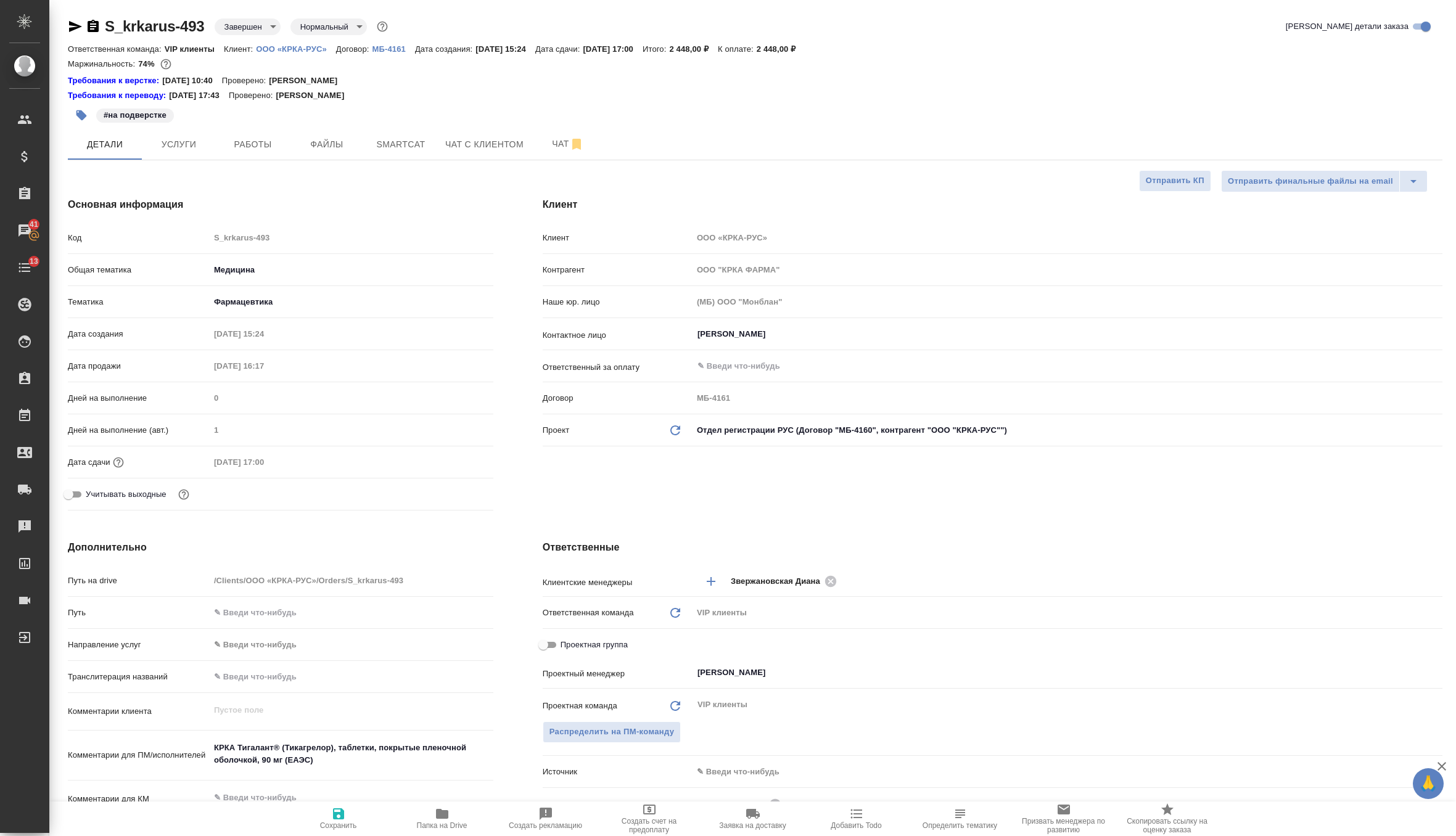
type textarea "x"
type input "ООО "КРКА-РУС""
type input "МБ-4160"
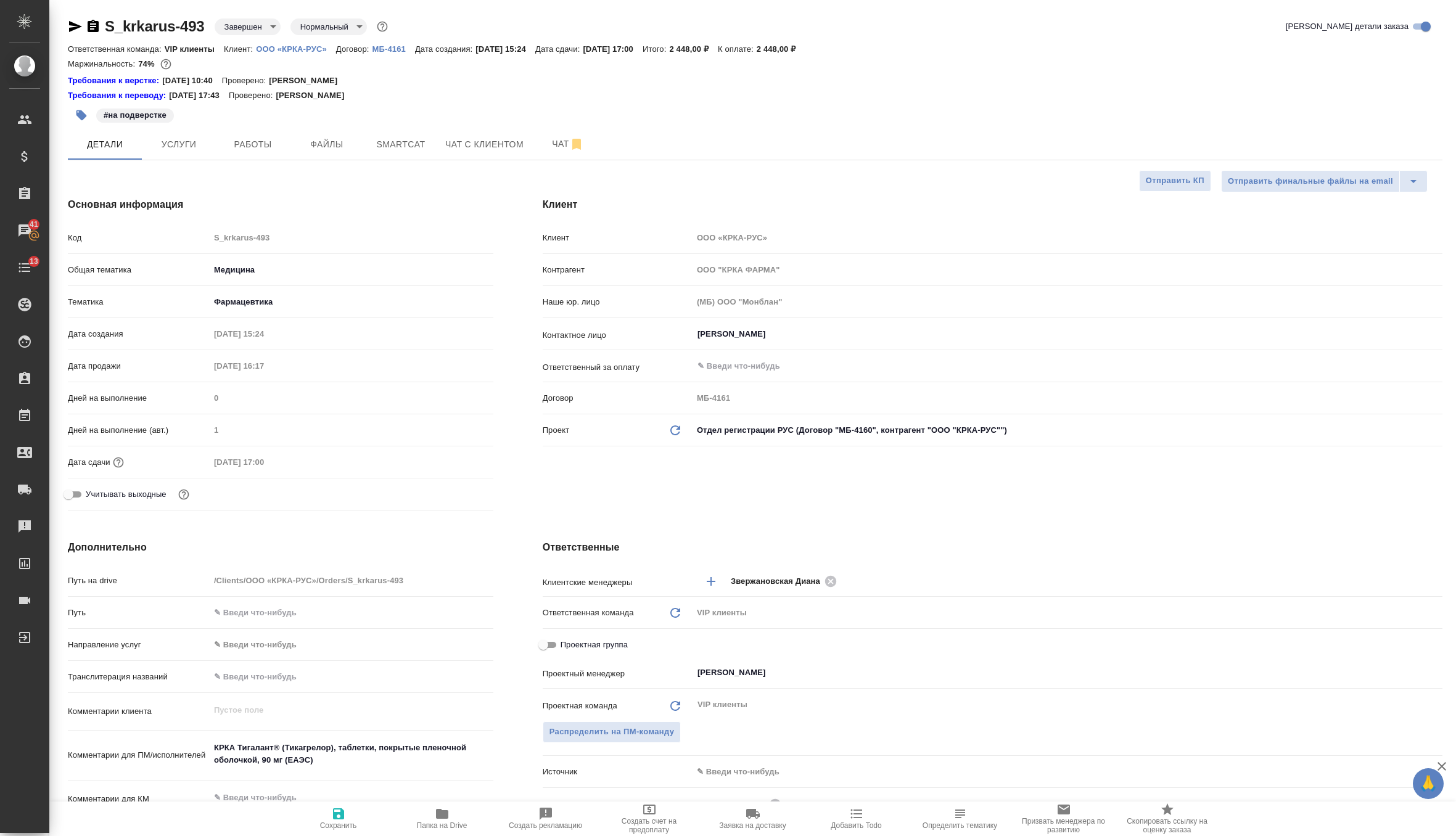
type textarea "x"
click at [333, 820] on icon "button" at bounding box center [338, 813] width 15 height 15
type textarea "x"
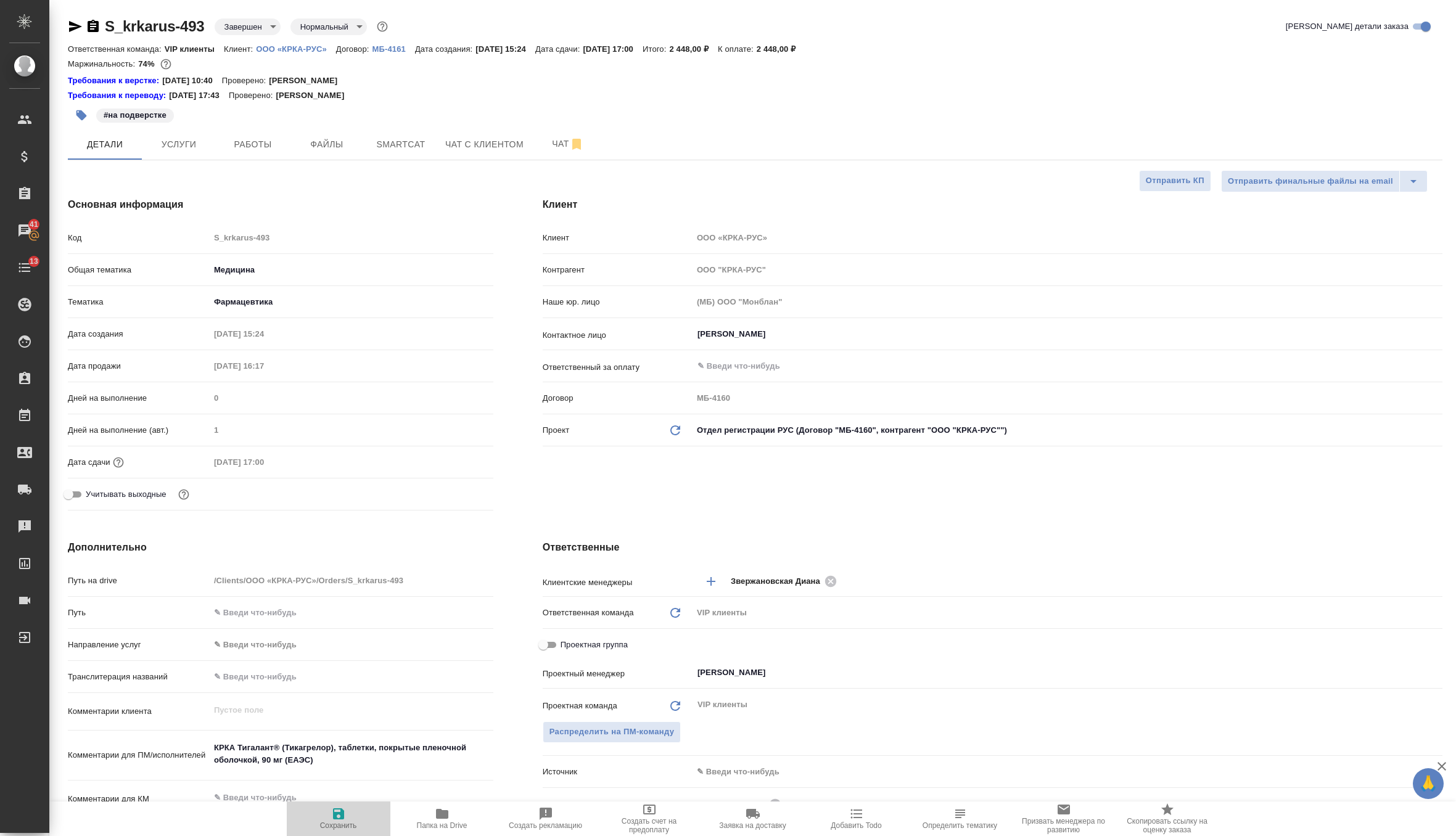
type textarea "x"
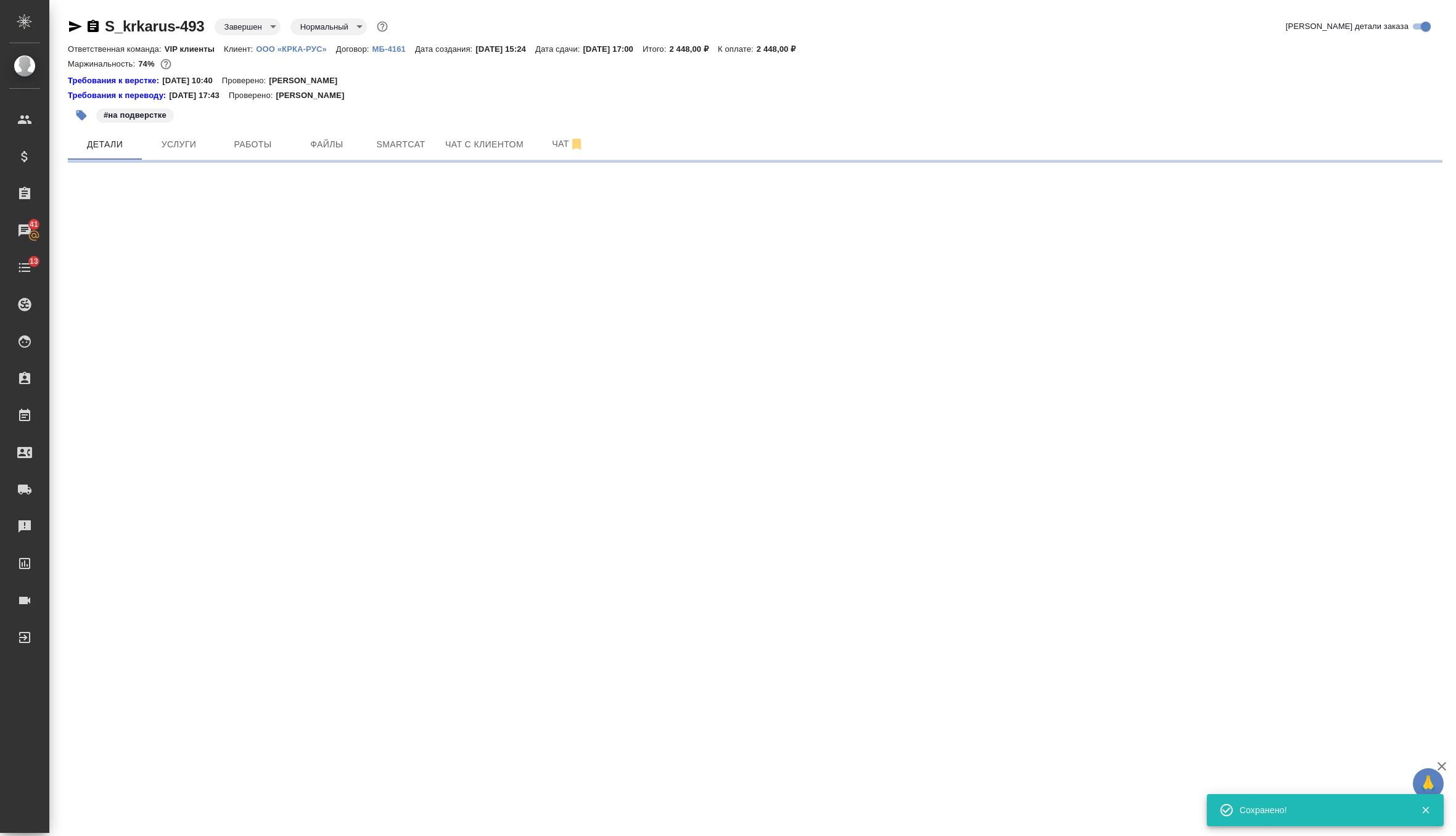
select select "RU"
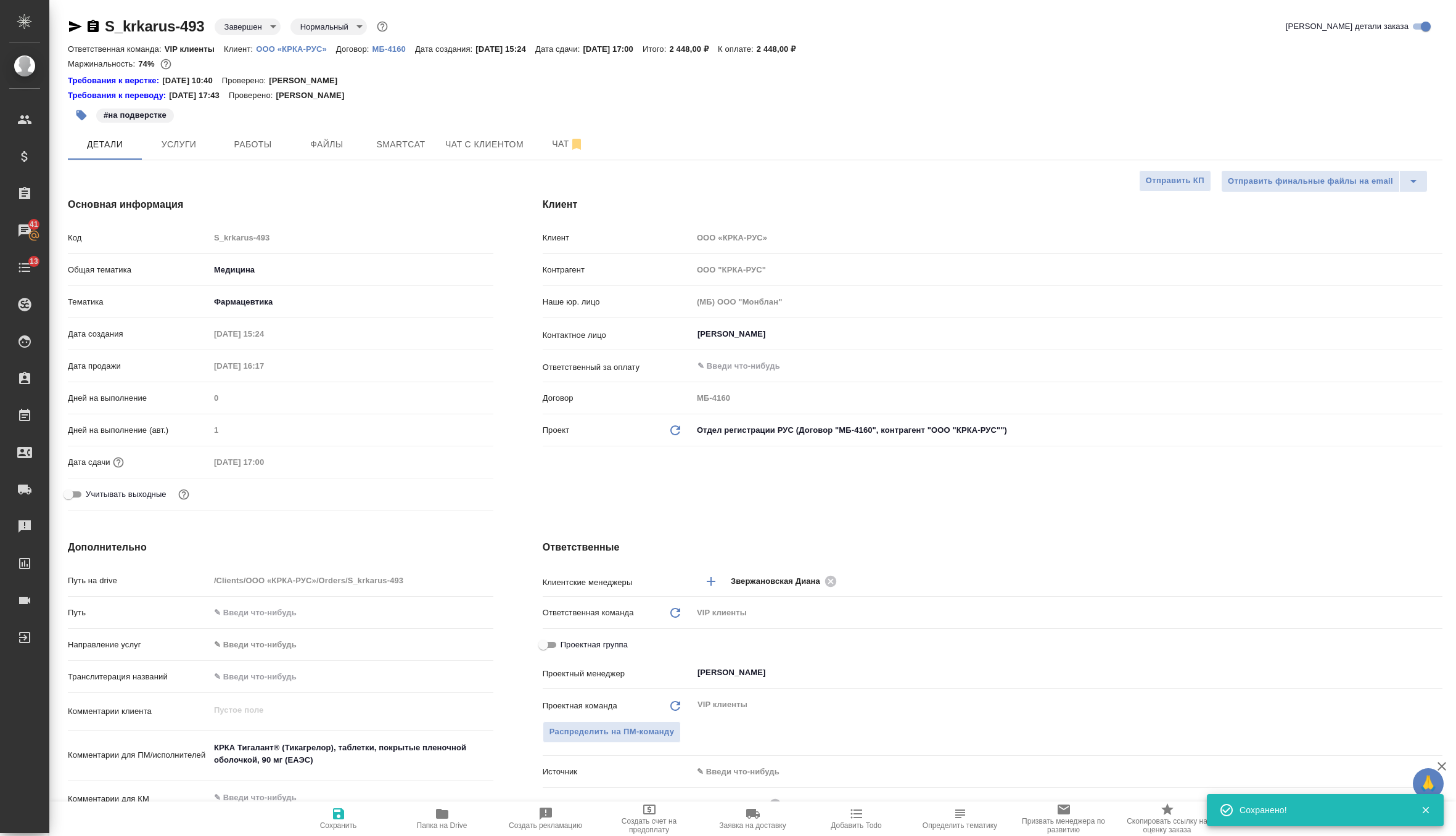
type textarea "x"
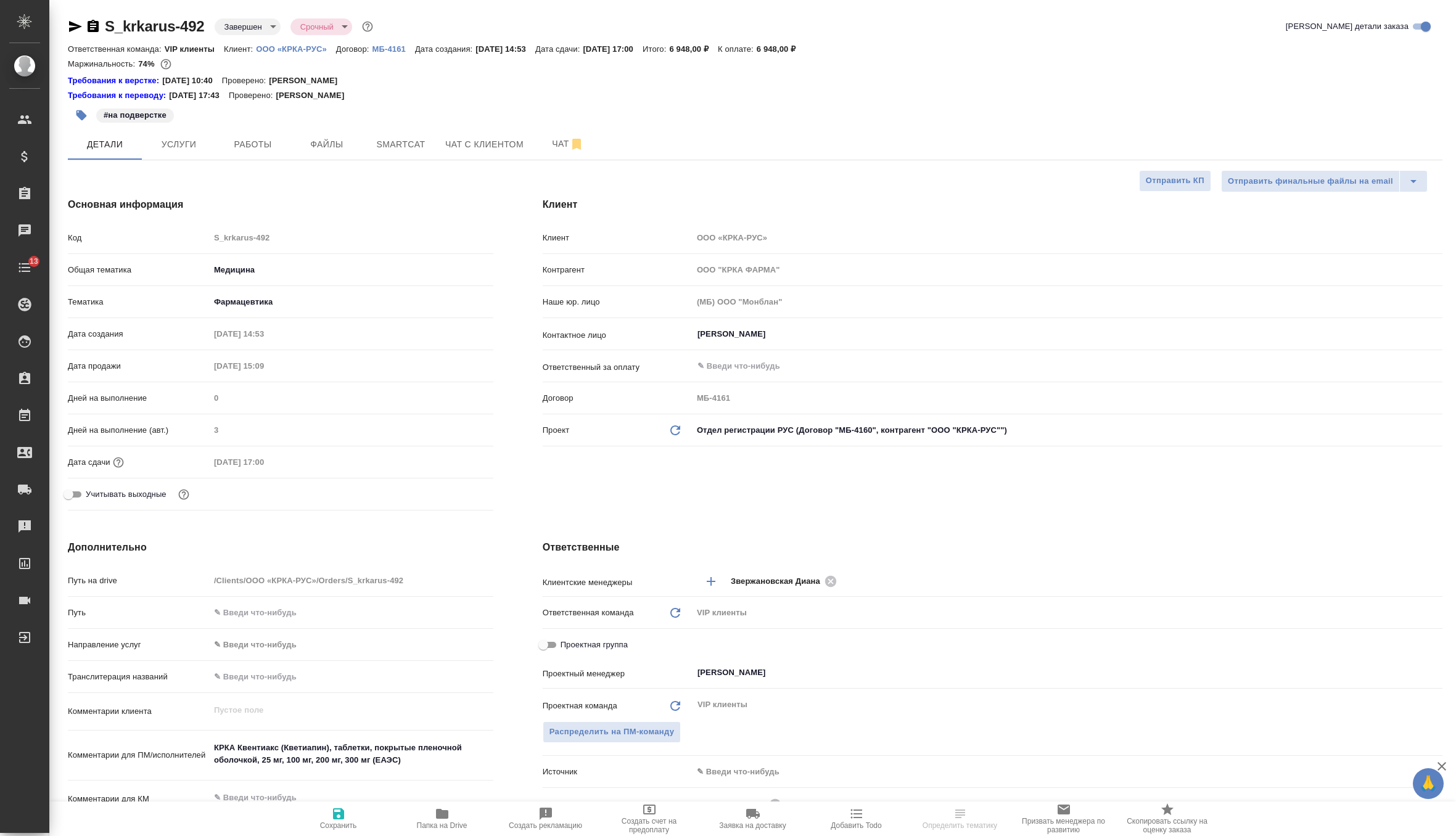
select select "RU"
type textarea "x"
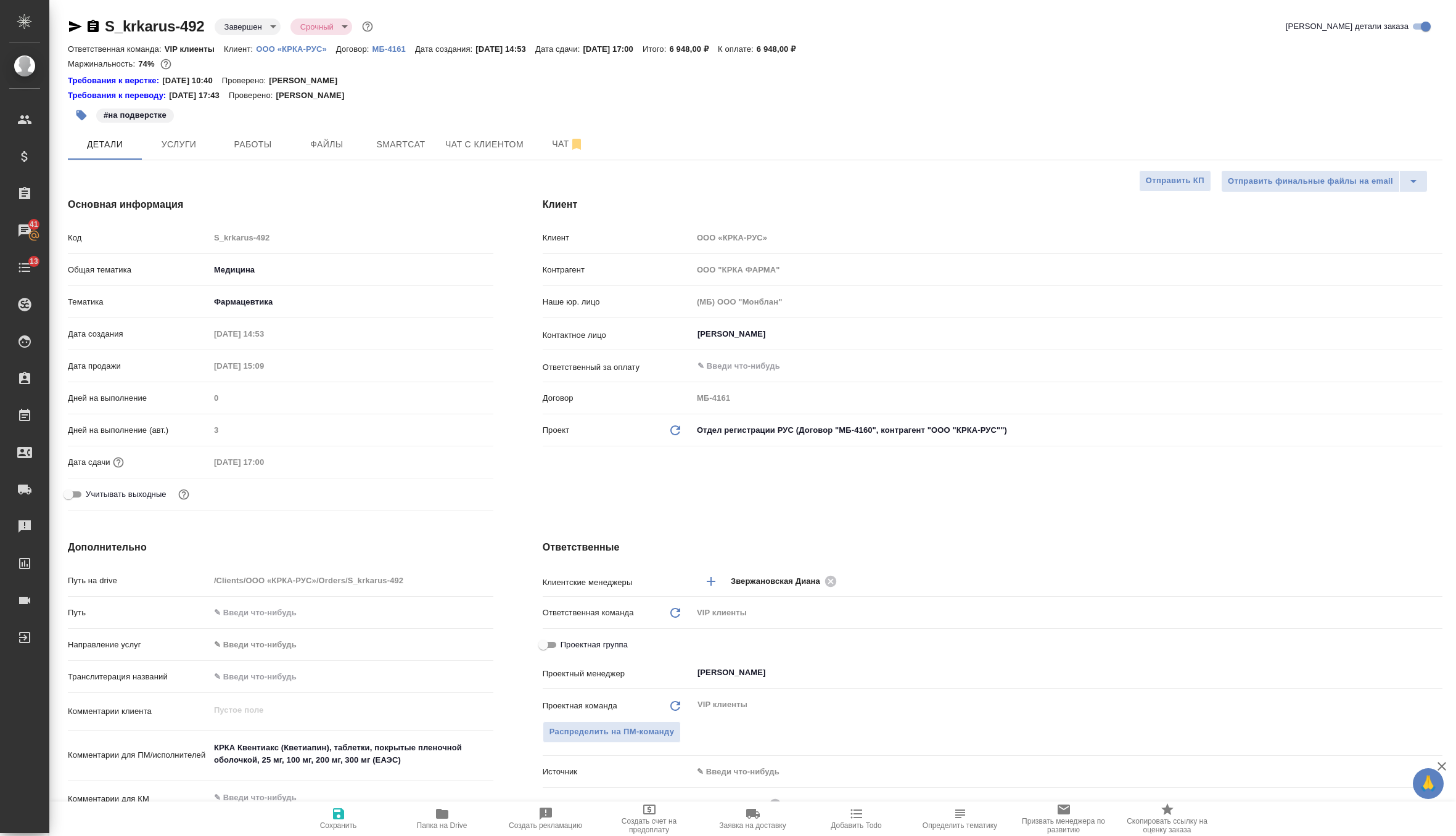
type textarea "x"
click at [675, 430] on icon "Обновить данные" at bounding box center [675, 430] width 15 height 15
type textarea "x"
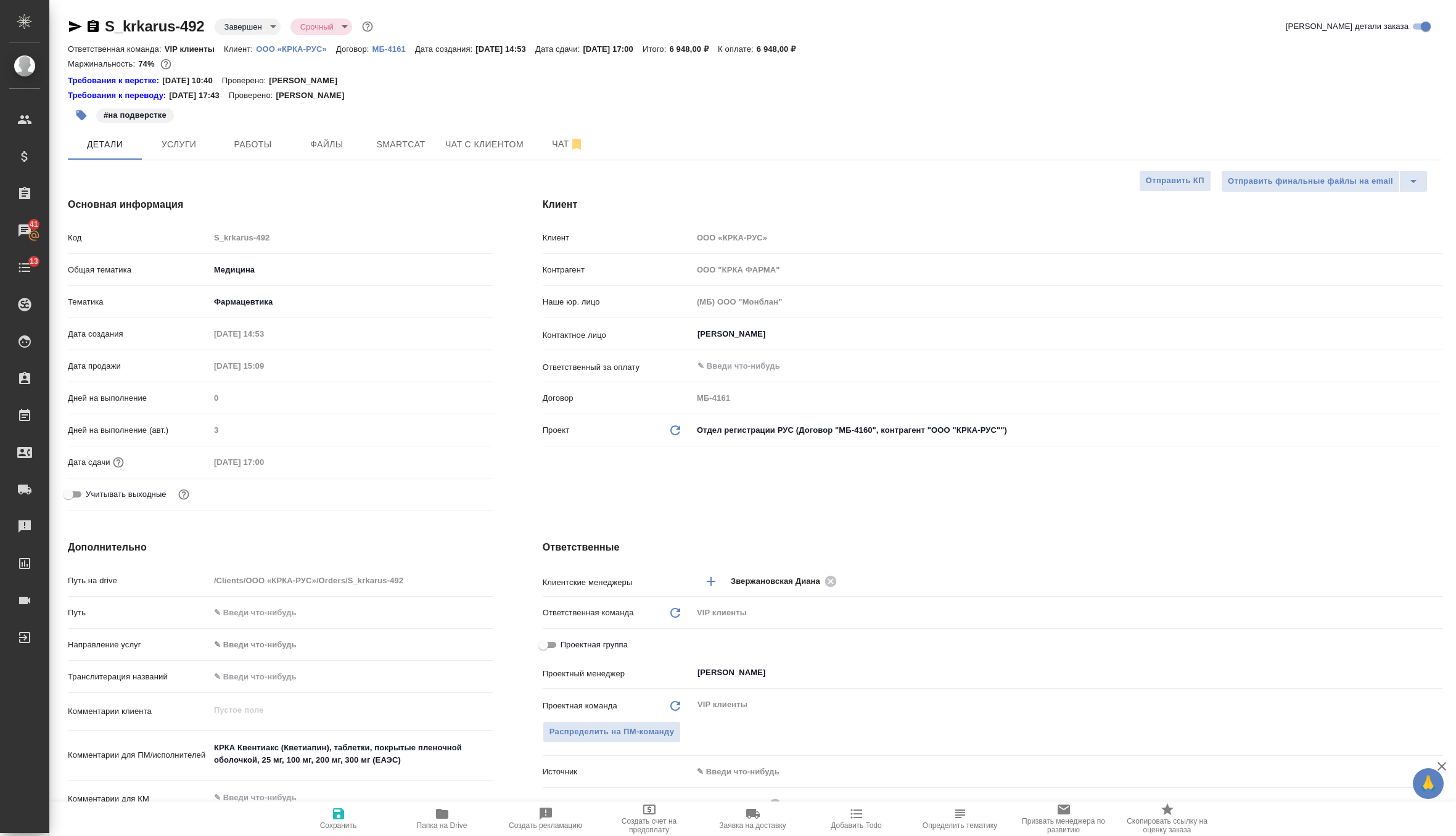
type textarea "x"
type input "ООО "КРКА-РУС""
type input "МБ-4160"
type textarea "x"
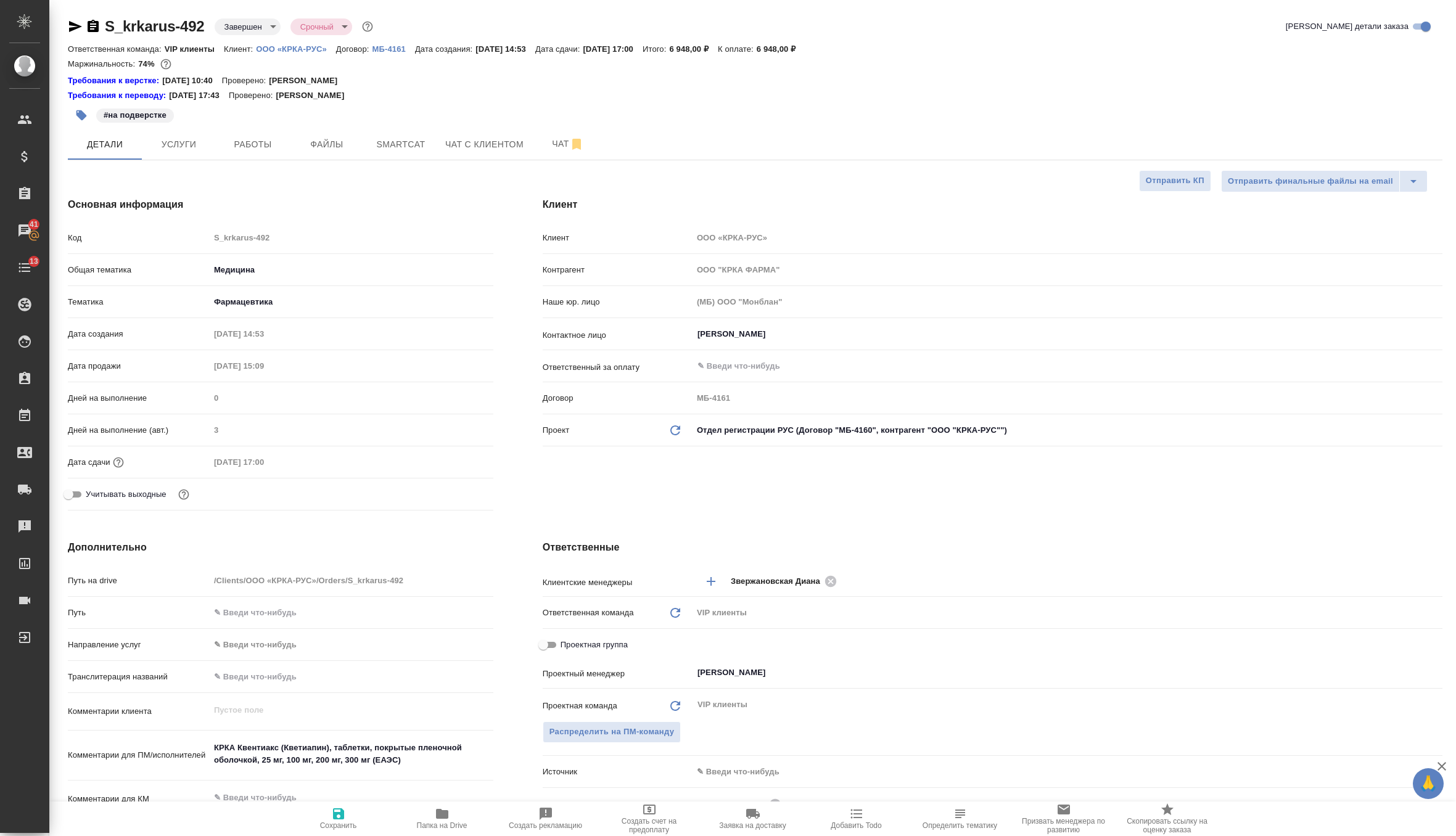
type textarea "x"
click at [335, 824] on span "Сохранить" at bounding box center [339, 825] width 37 height 9
type textarea "x"
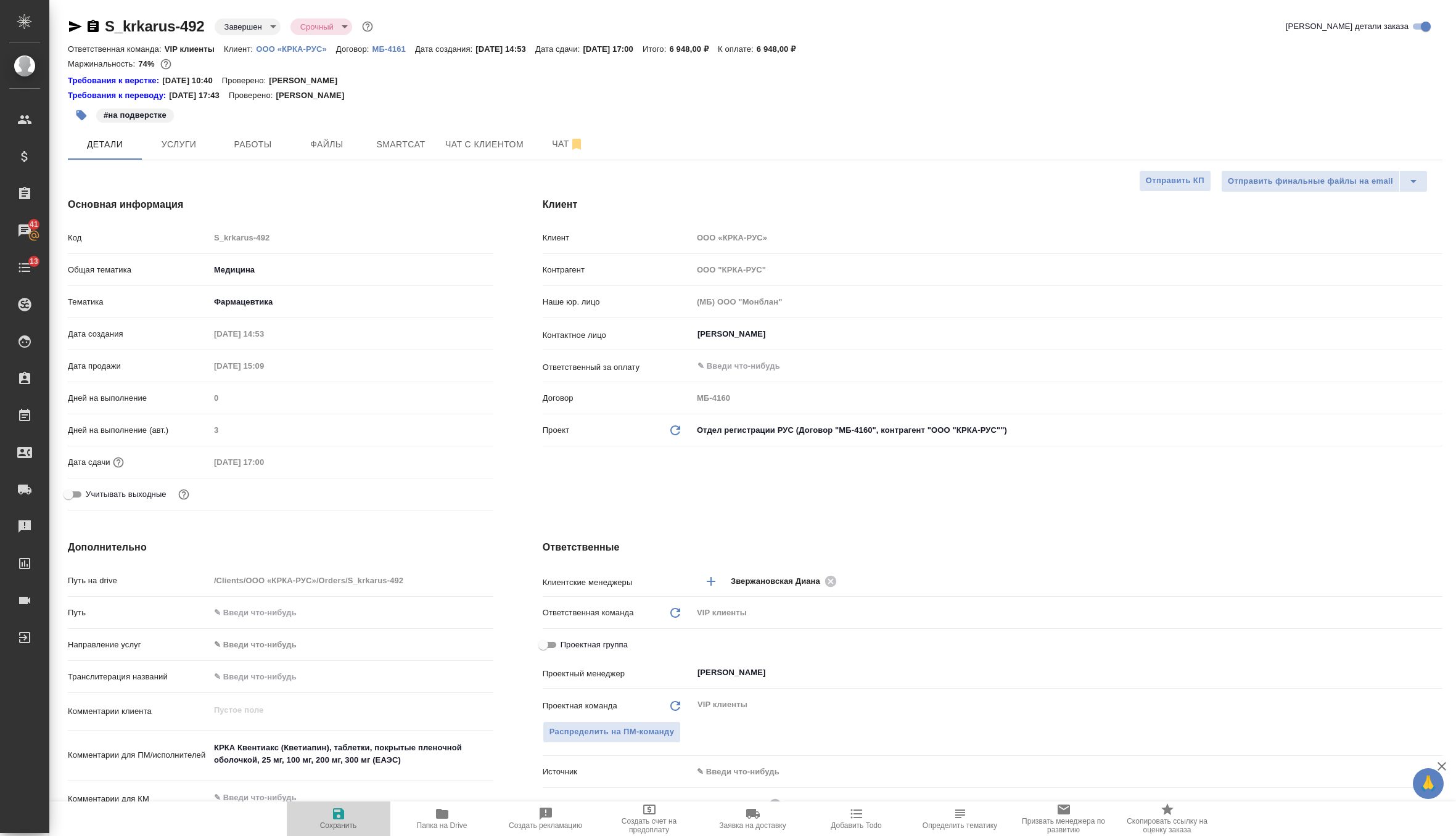
type textarea "x"
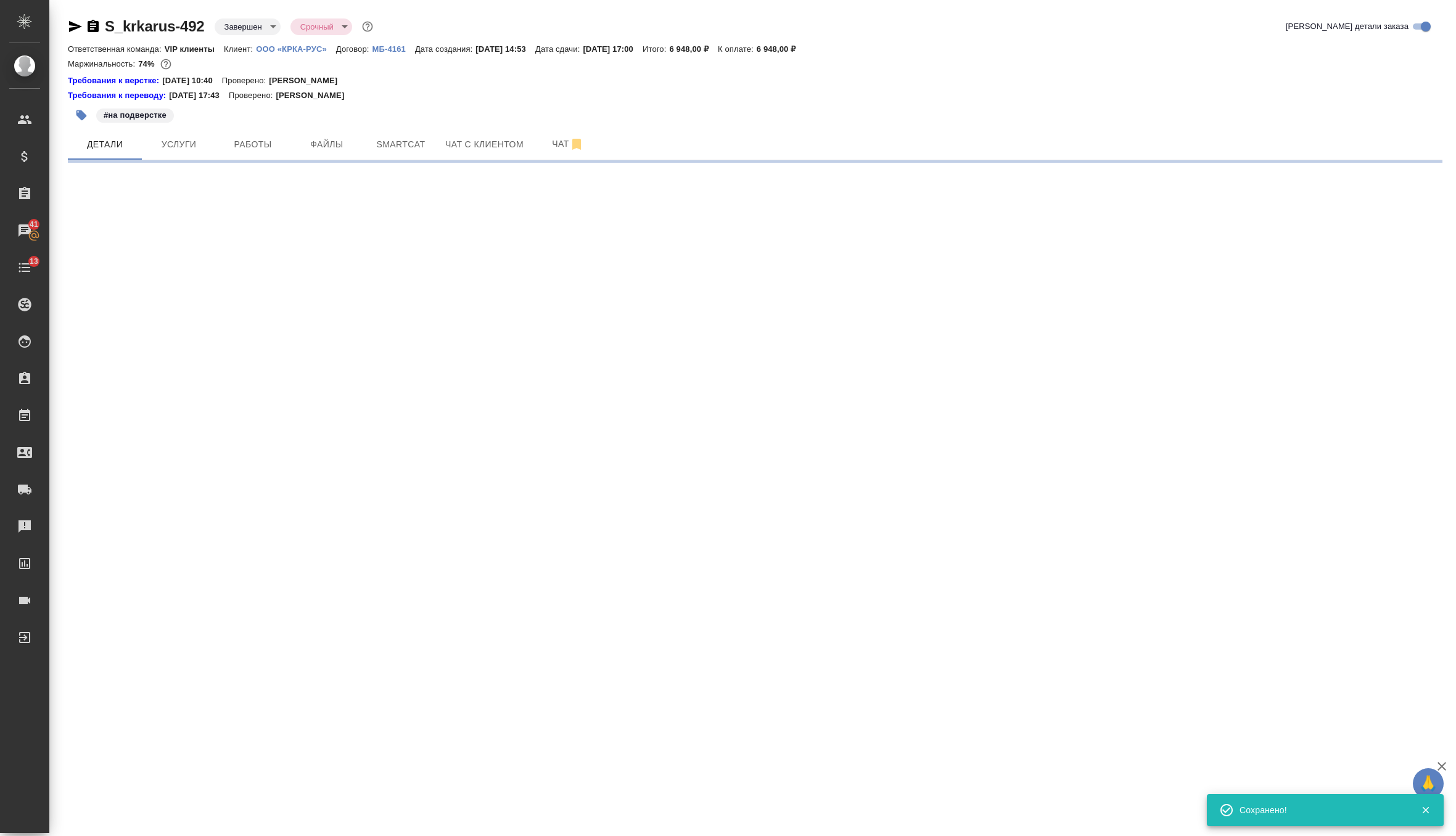
select select "RU"
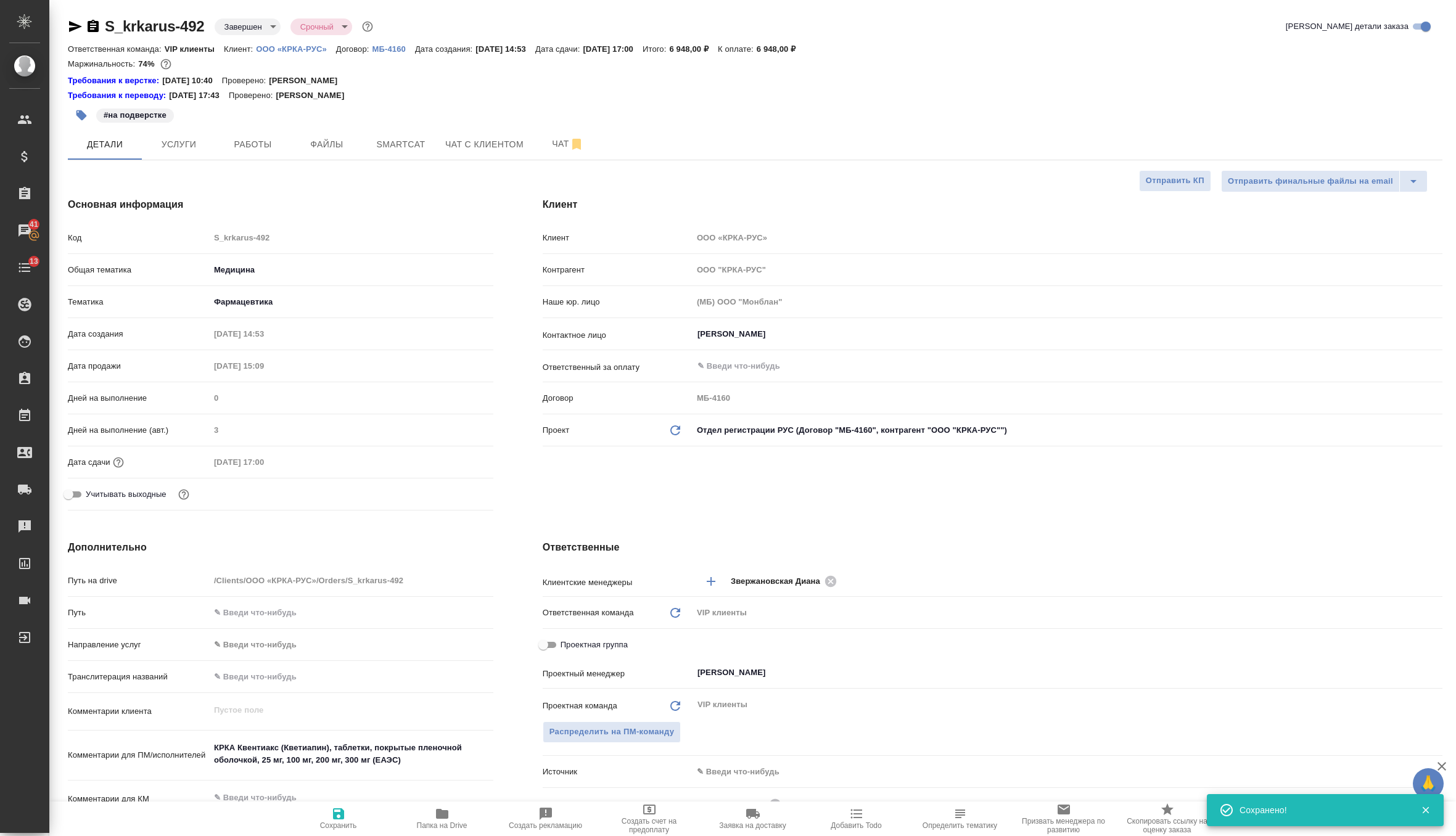
type textarea "x"
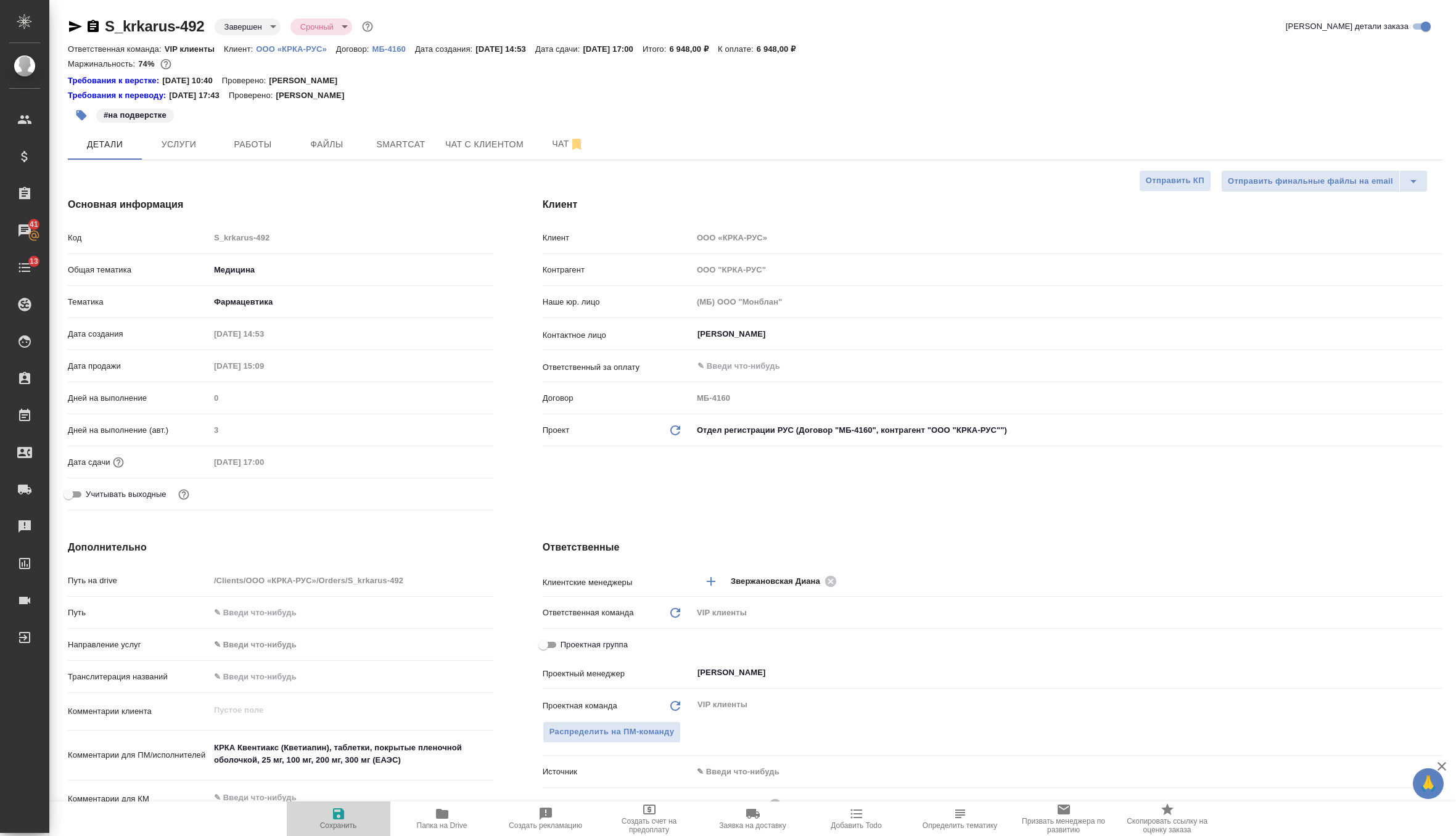
click at [317, 816] on span "Сохранить" at bounding box center [339, 817] width 89 height 23
type textarea "x"
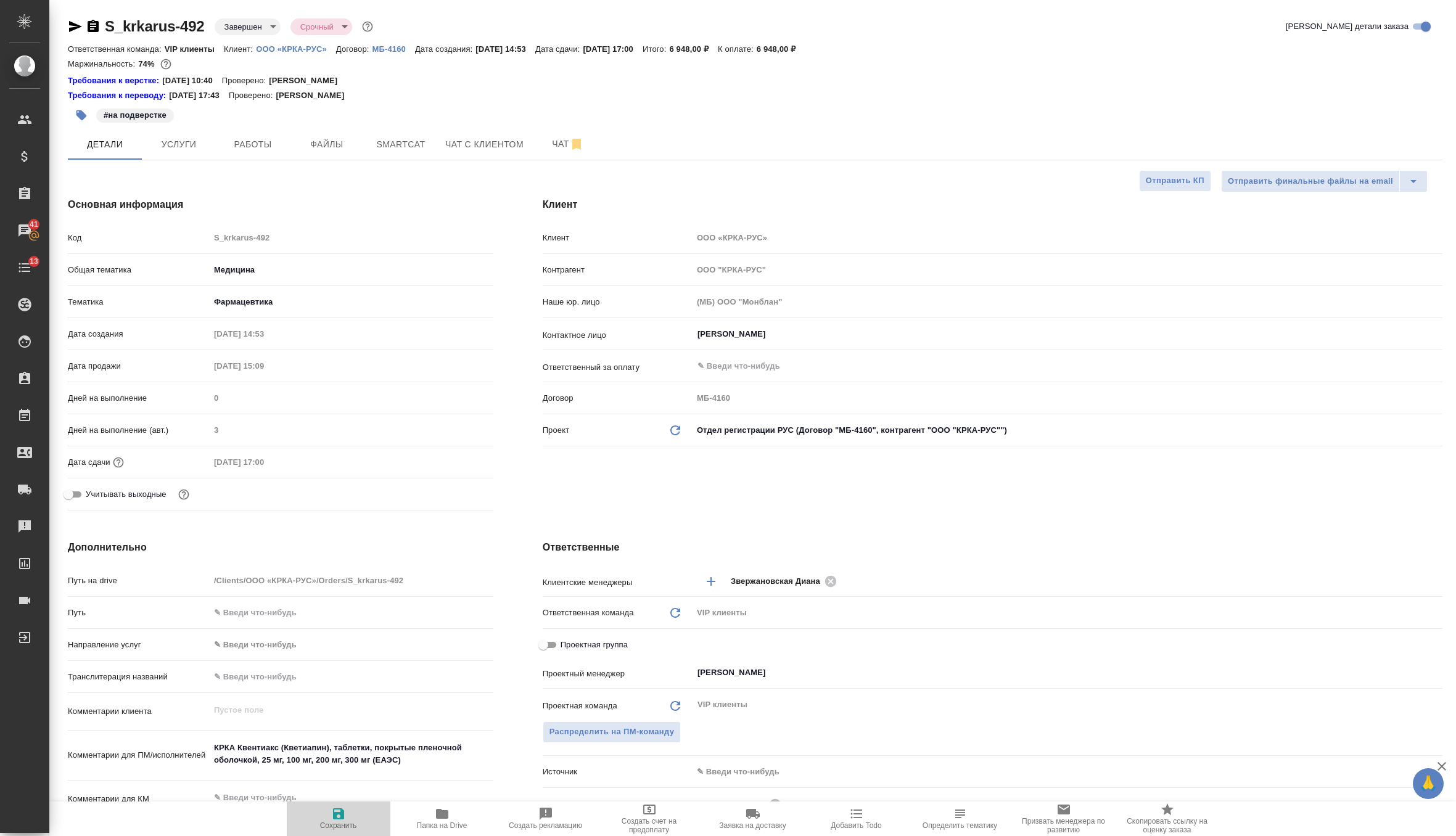
type textarea "x"
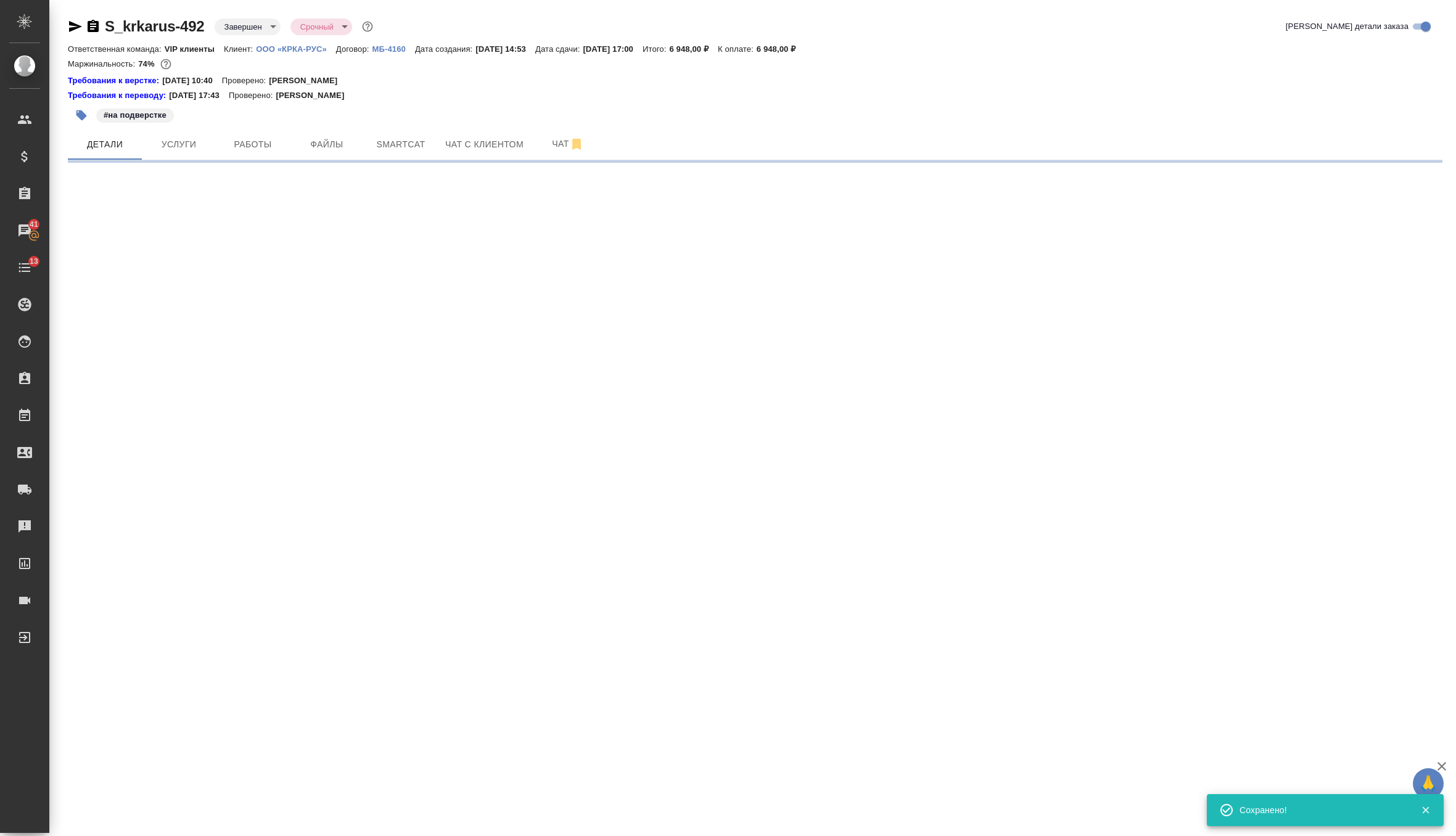
select select "RU"
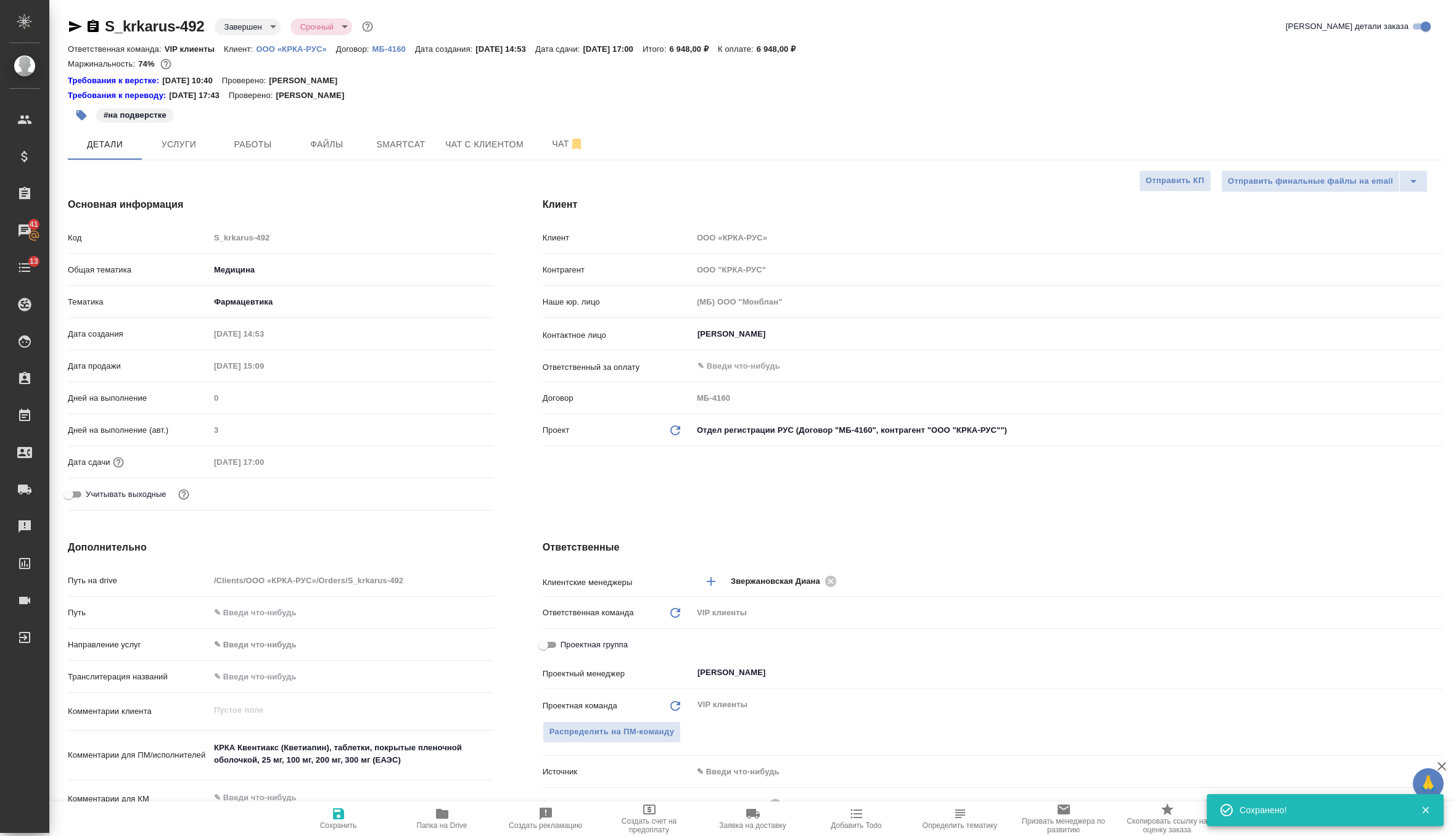
type textarea "x"
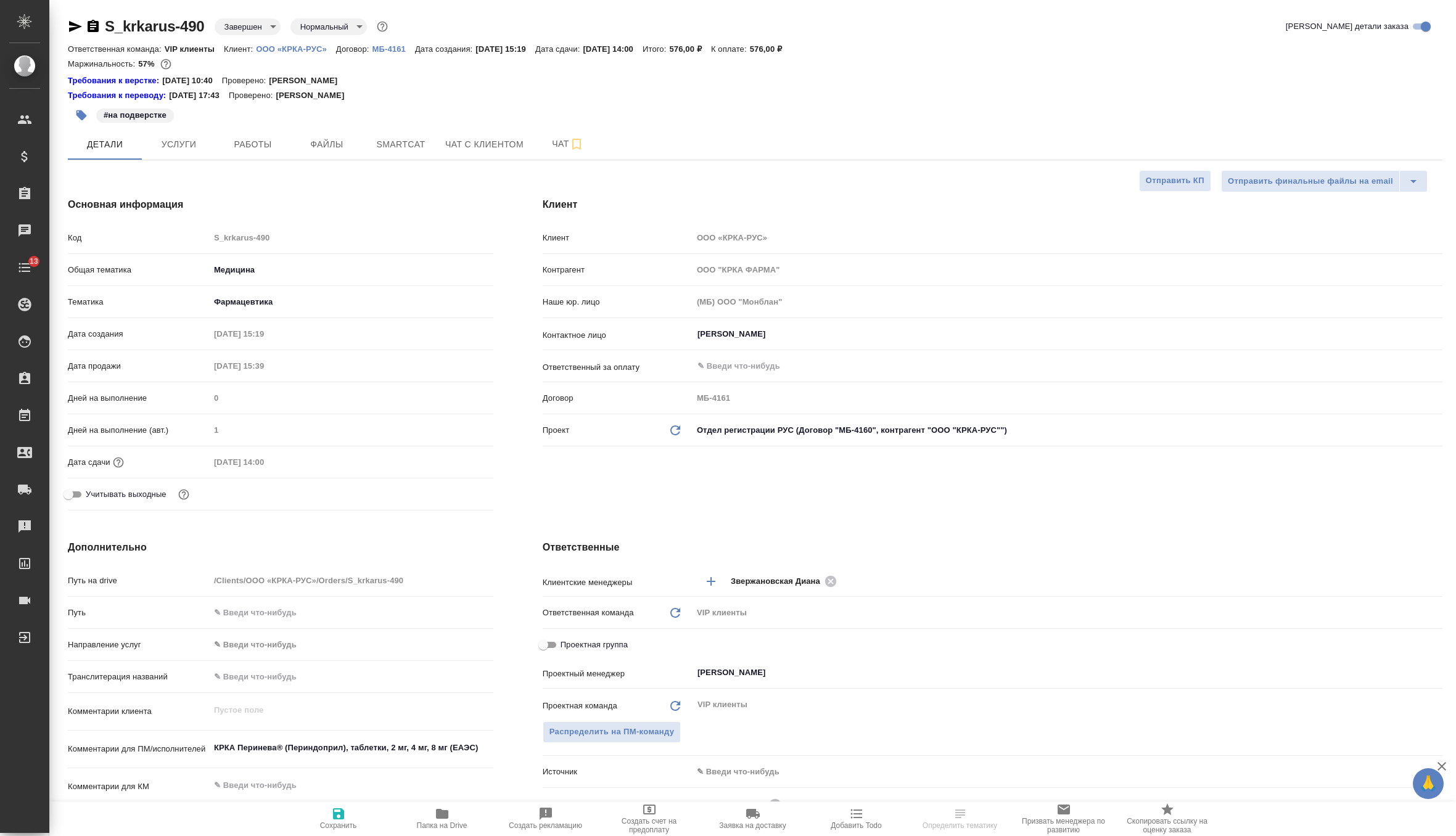
select select "RU"
type textarea "x"
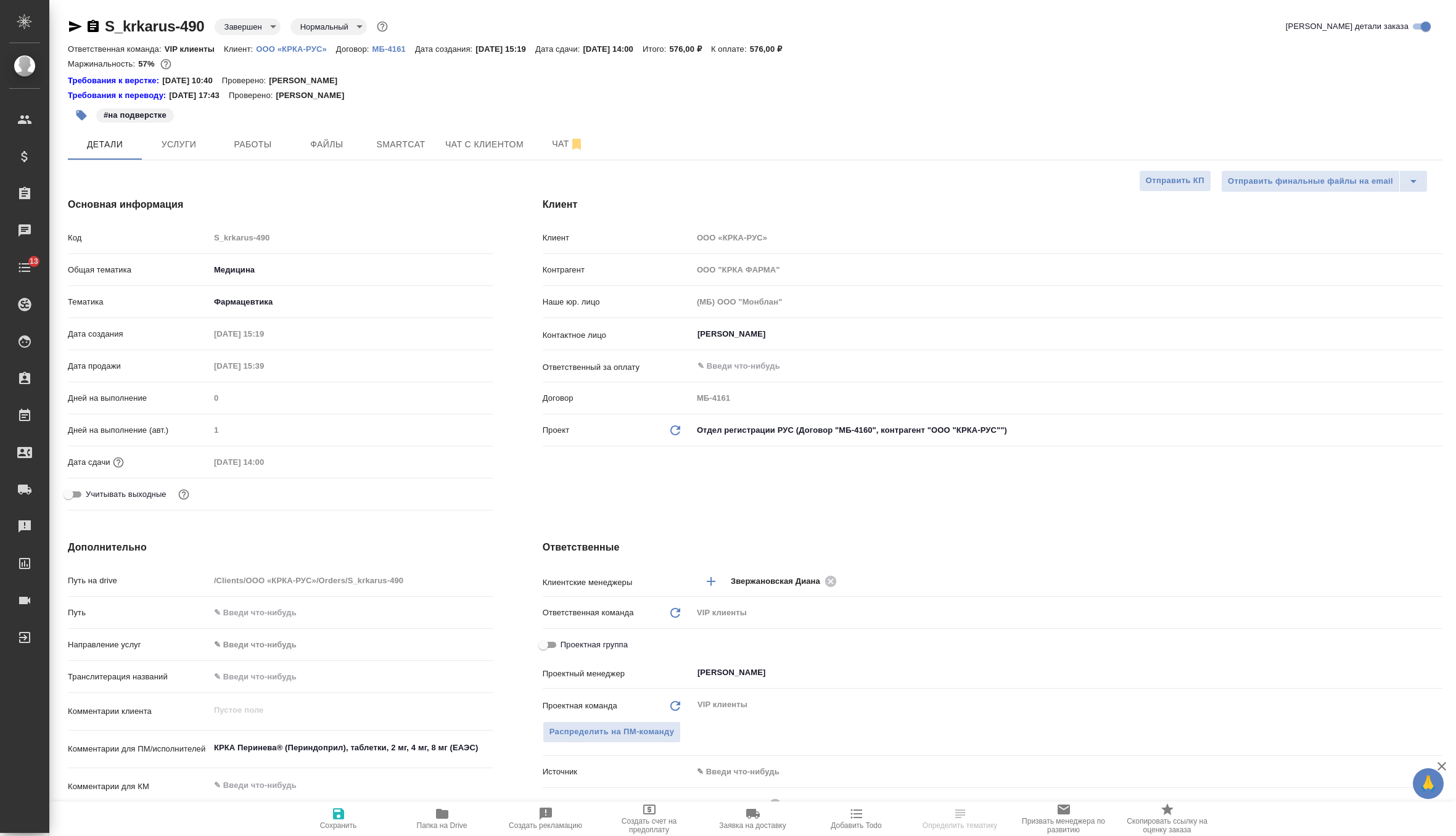
type textarea "x"
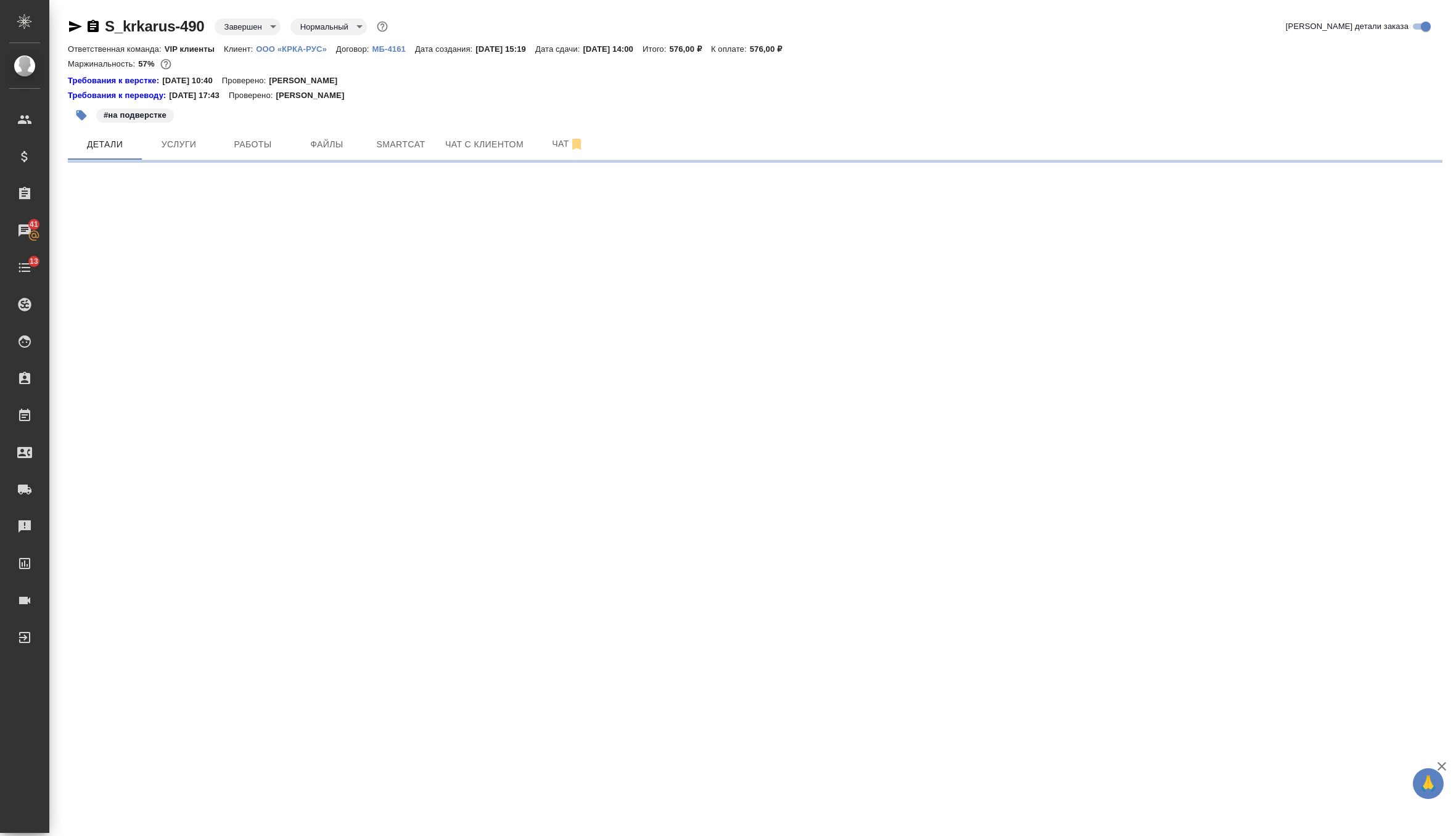
select select "RU"
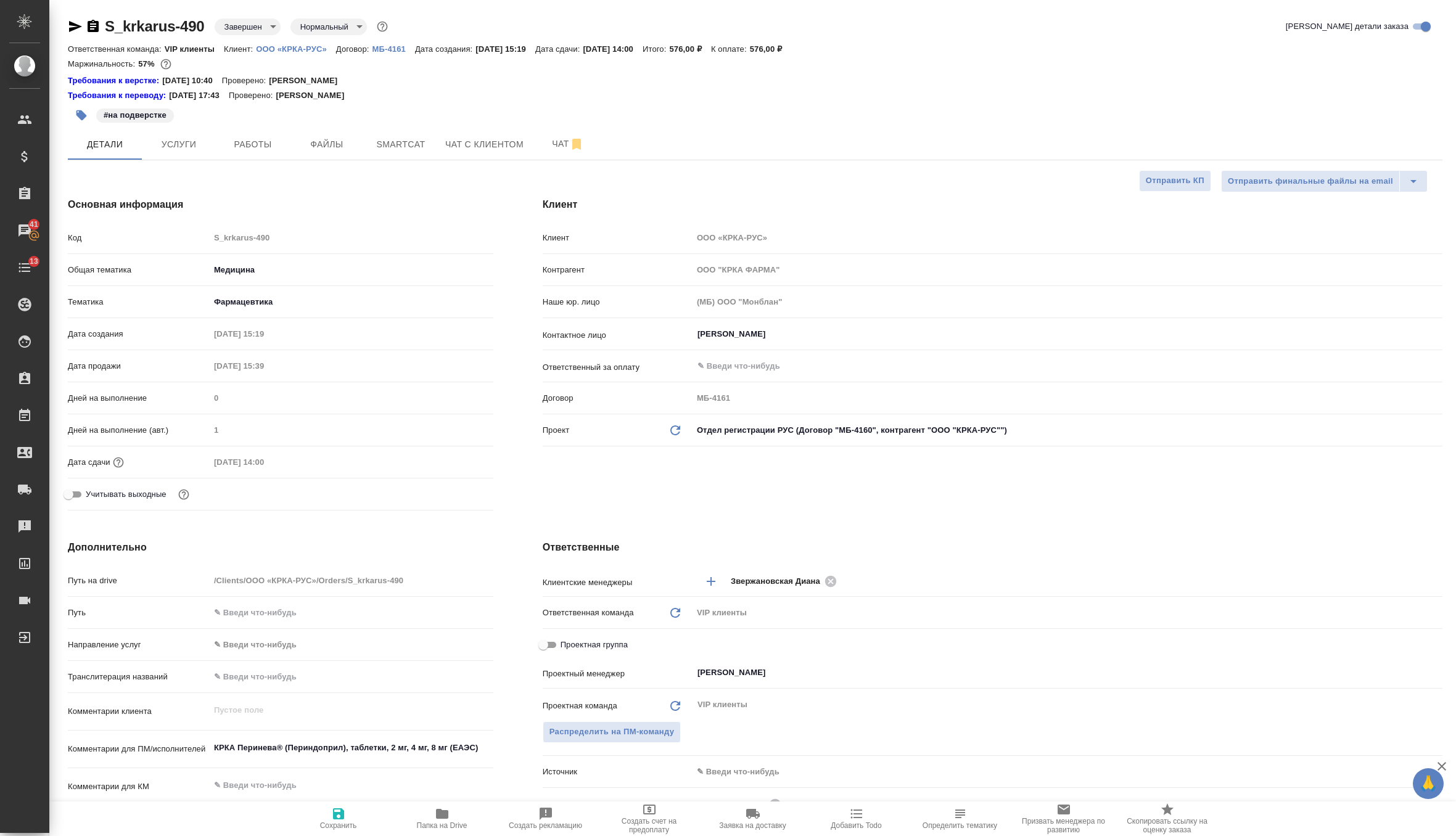
type textarea "x"
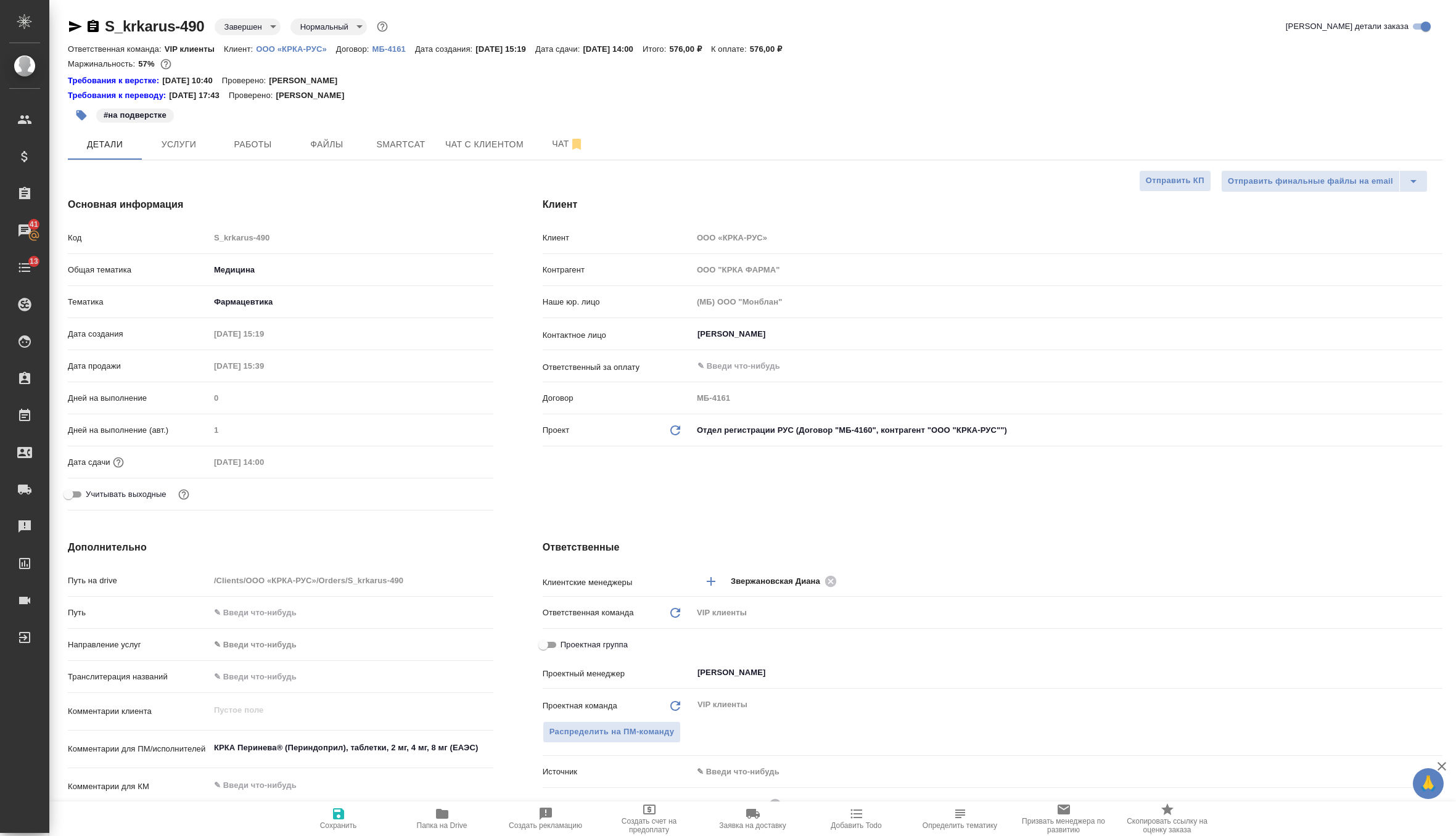
type textarea "x"
click at [681, 421] on div "Проект Обновить данные Отдел регистрации РУС (Договор "МБ-4160", контрагент "ОО…" at bounding box center [992, 430] width 899 height 21
click at [677, 425] on icon "Обновить данные" at bounding box center [675, 430] width 15 height 15
type textarea "x"
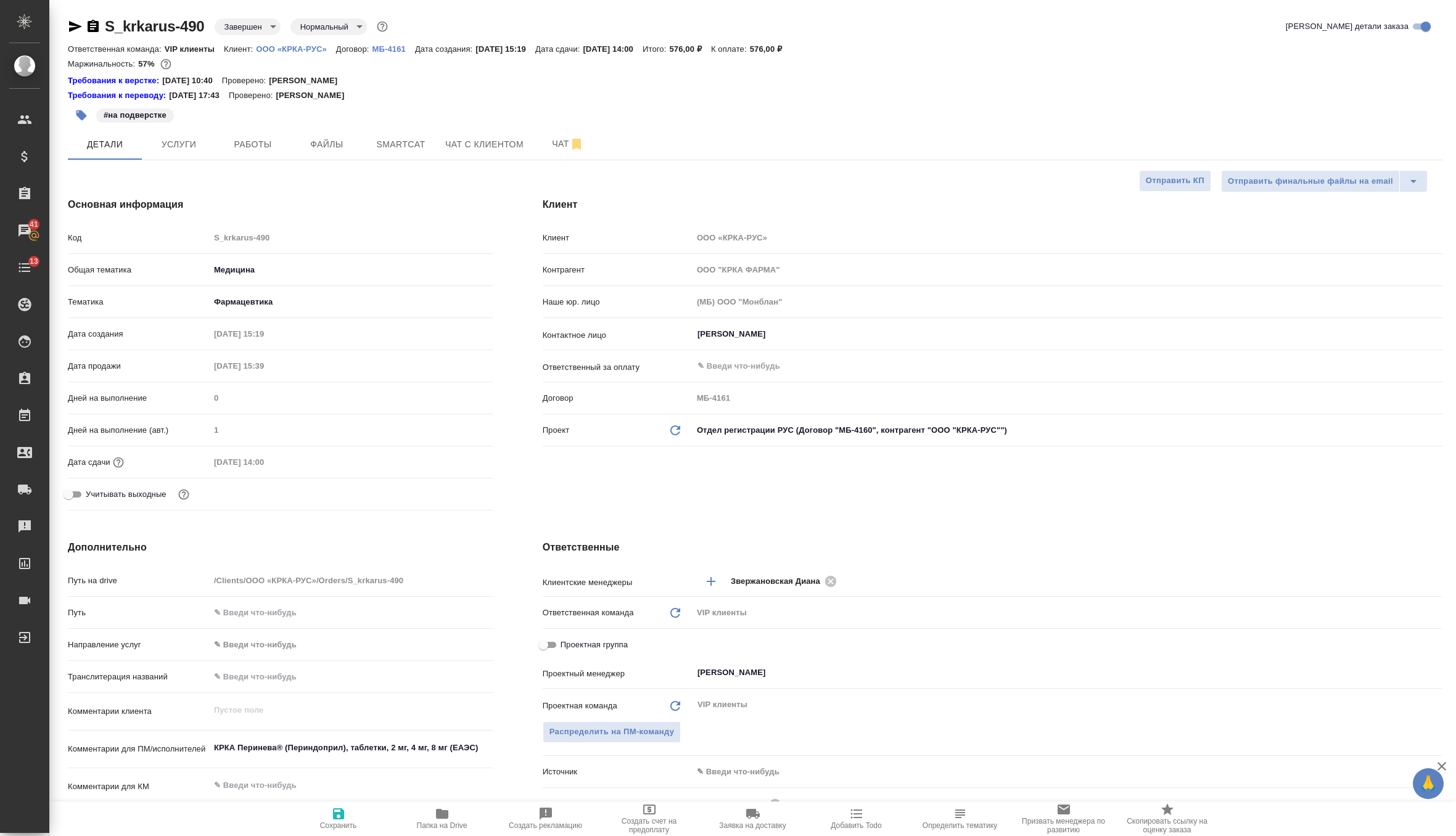
type textarea "x"
type input "ООО "КРКА-РУС""
type input "МБ-4160"
type textarea "x"
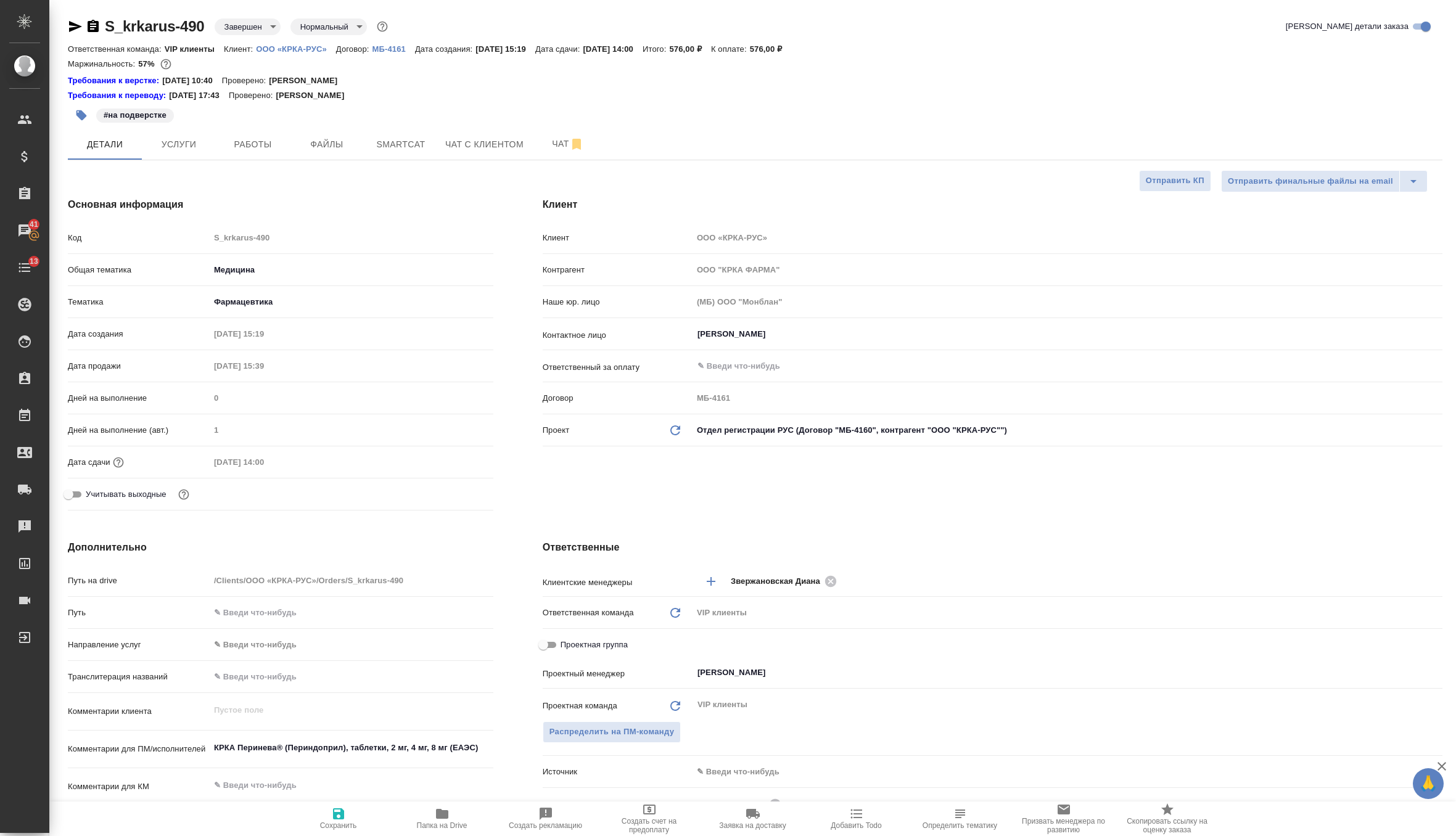
type textarea "x"
click at [340, 816] on icon "button" at bounding box center [338, 813] width 15 height 15
type textarea "x"
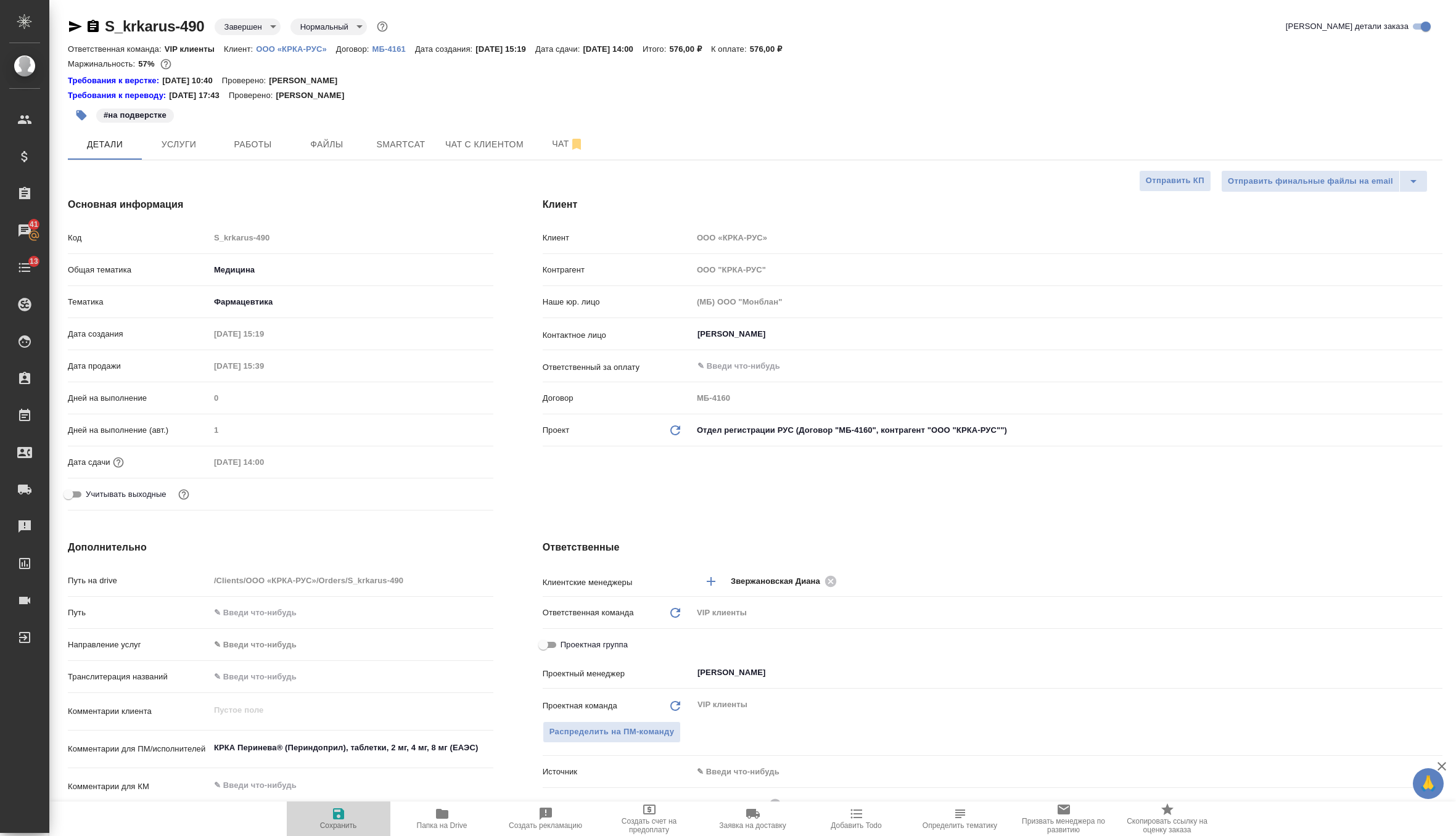
type textarea "x"
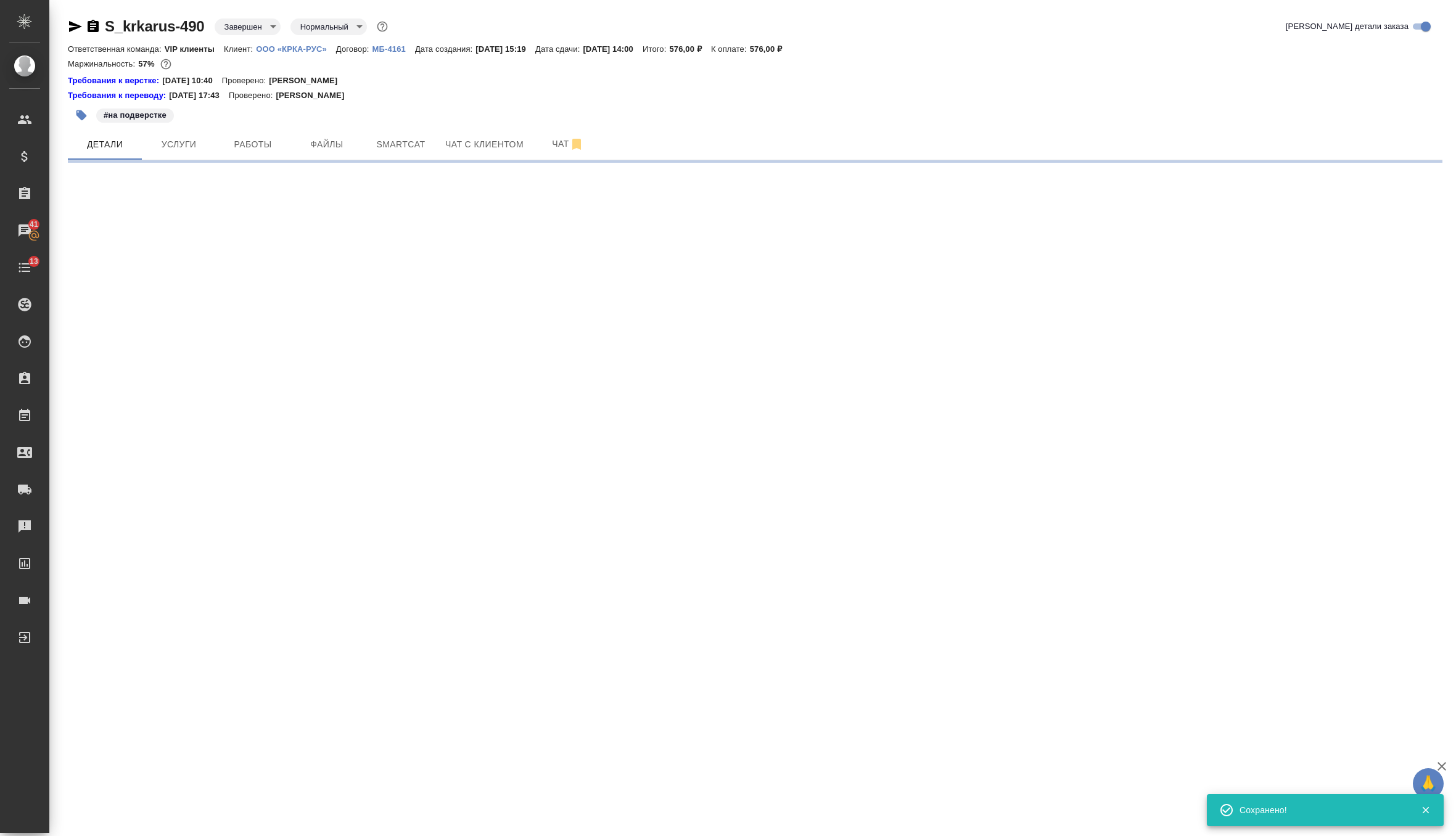
select select "RU"
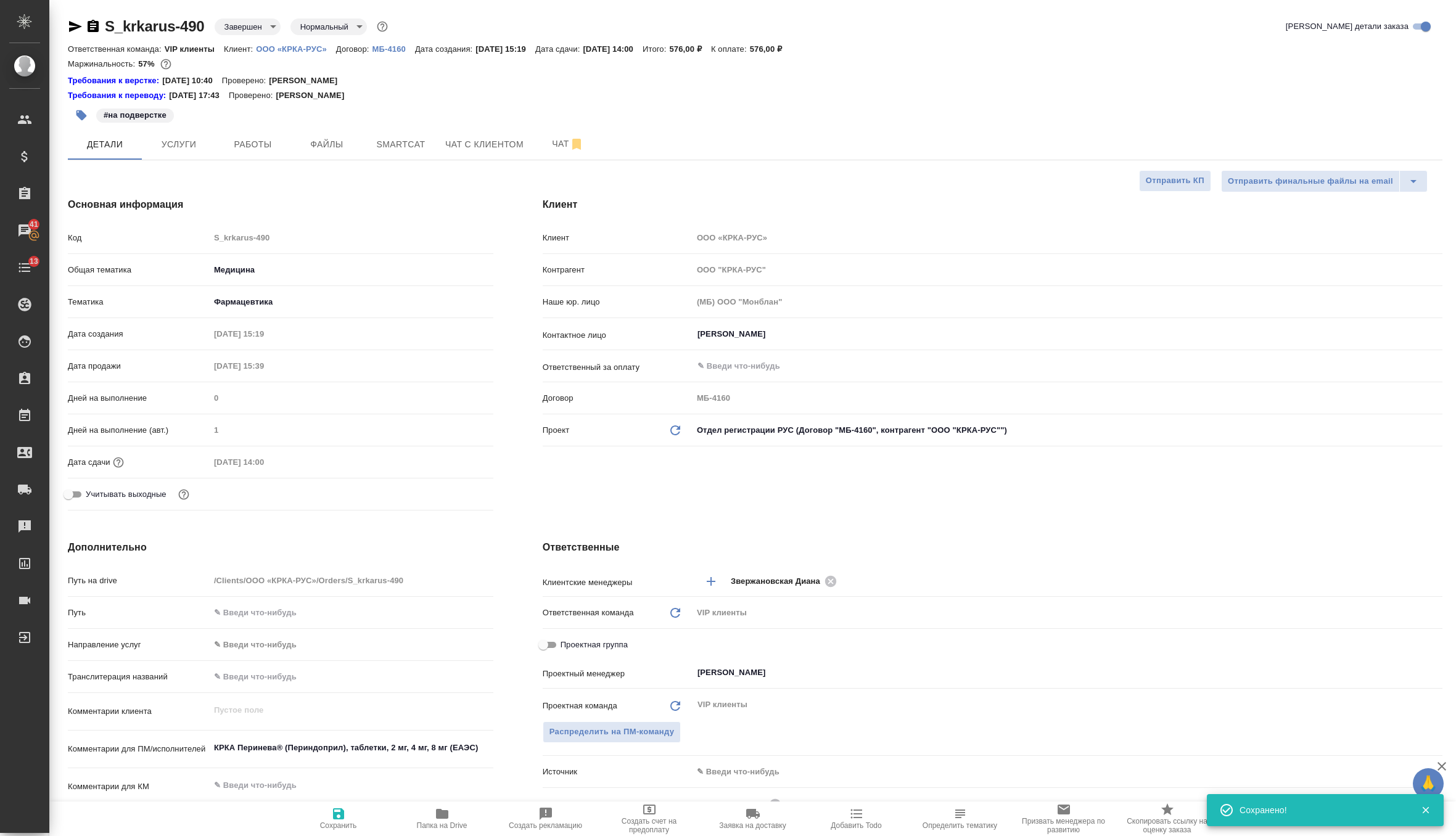
type textarea "x"
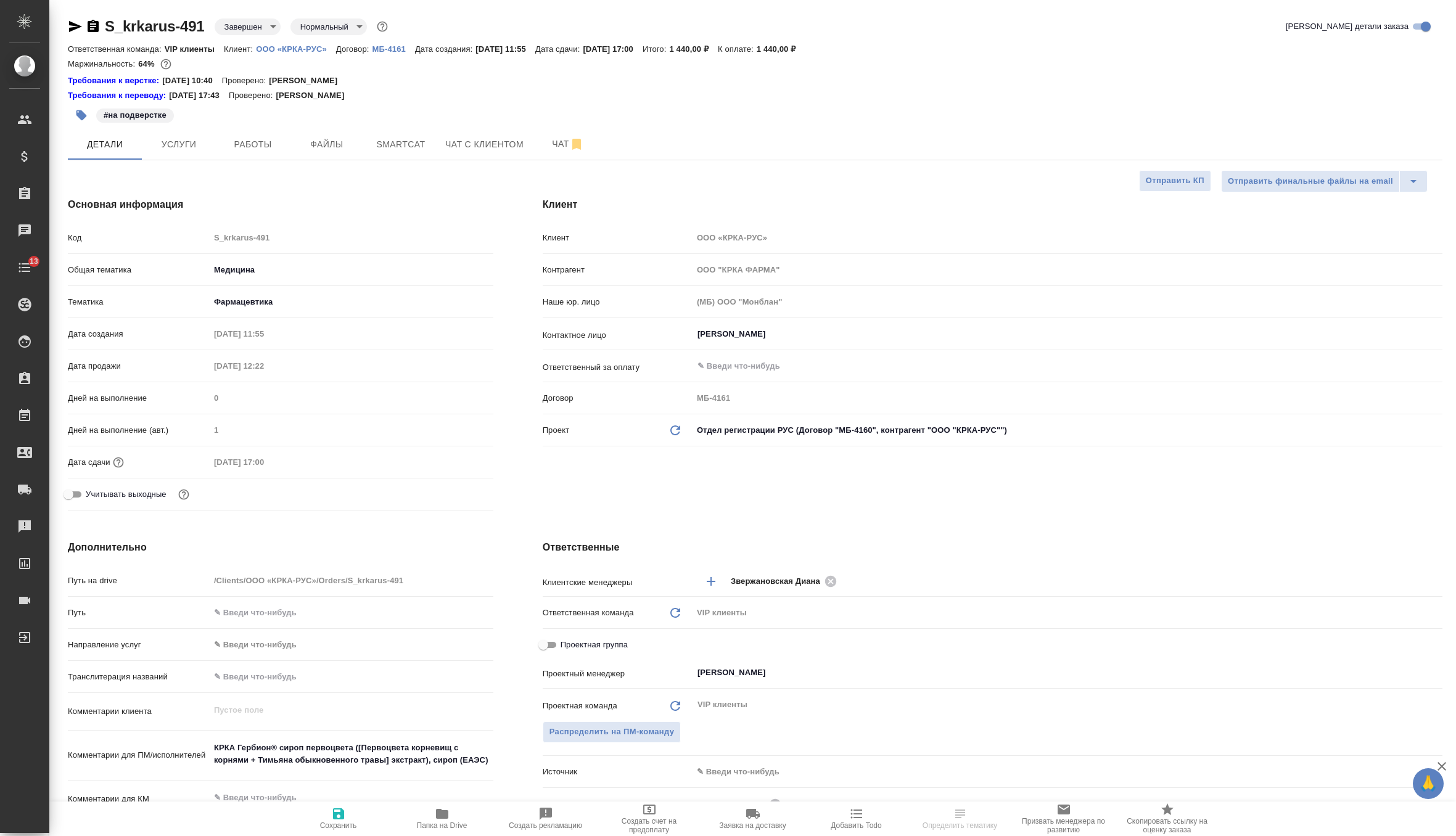
select select "RU"
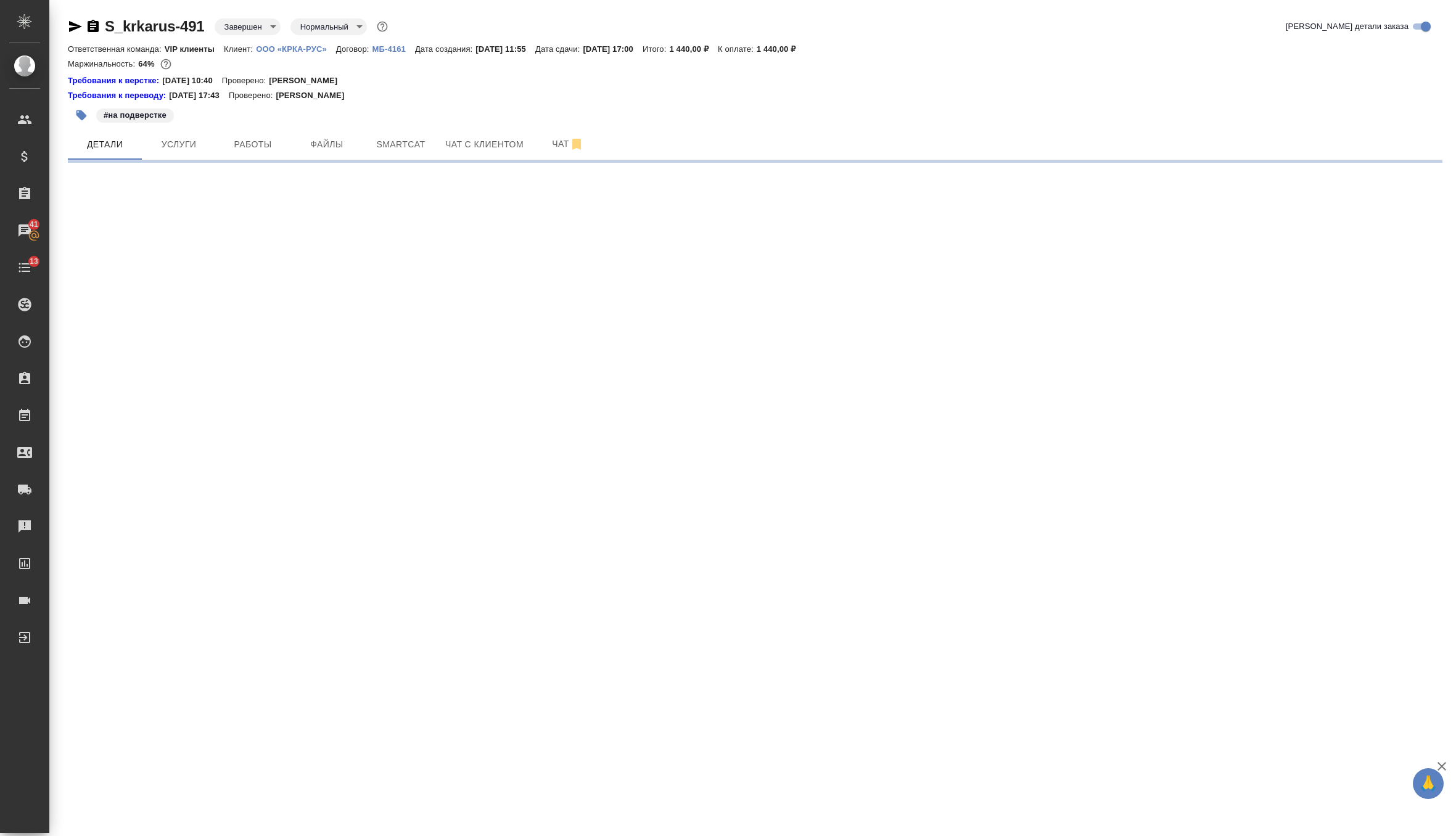
select select "RU"
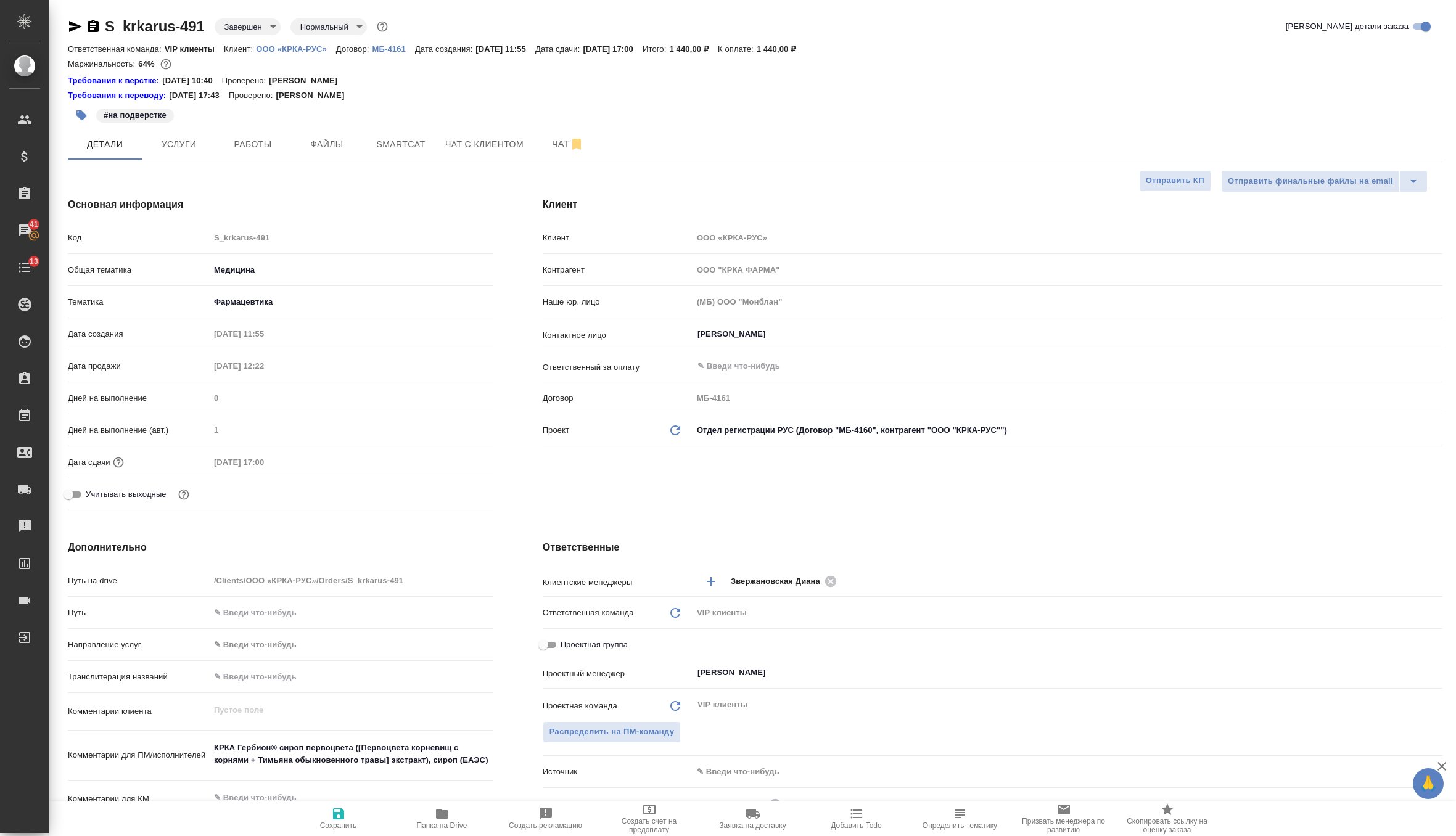
type textarea "x"
click at [670, 432] on icon "Обновить данные" at bounding box center [675, 430] width 15 height 15
type textarea "x"
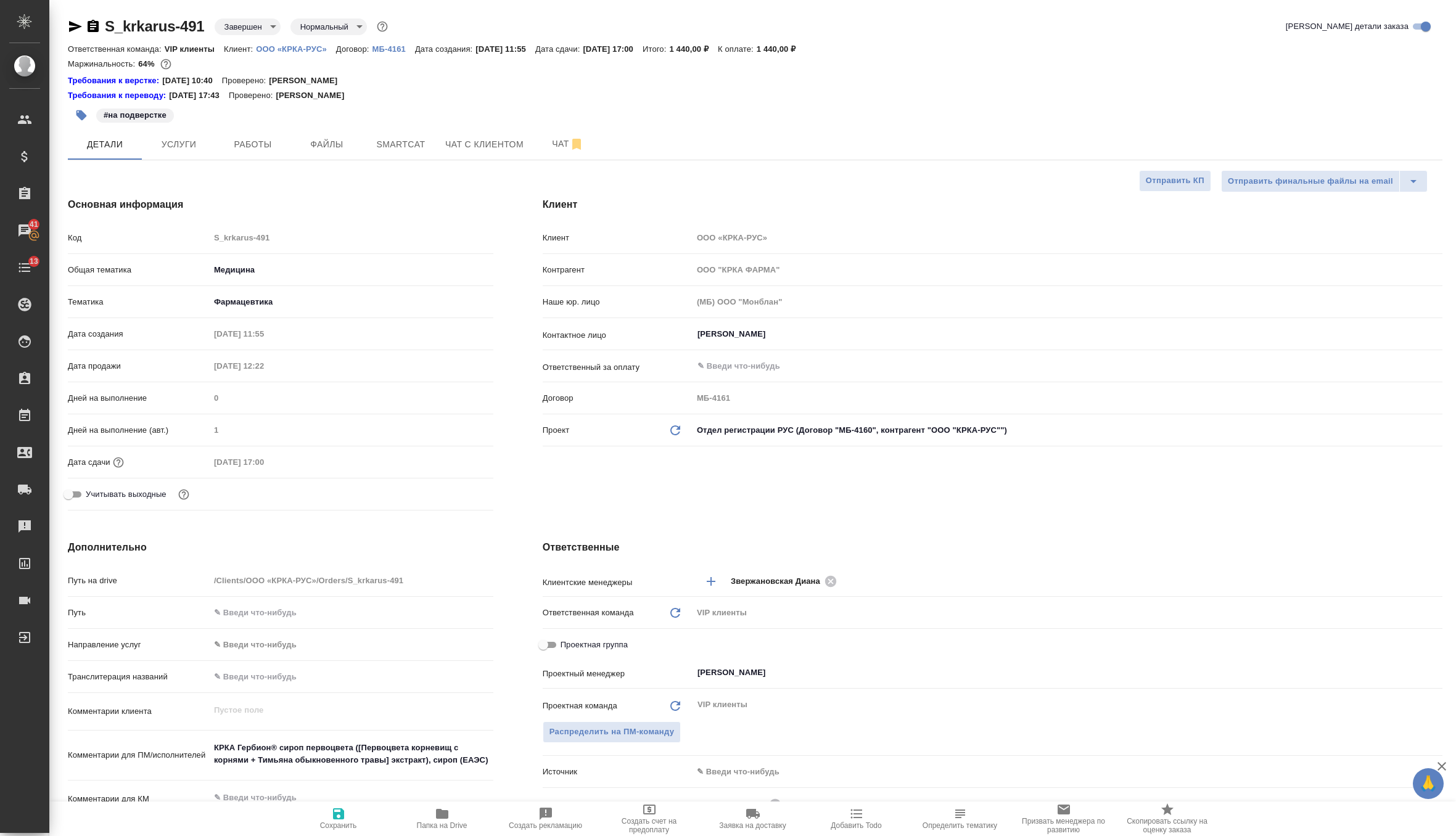
type textarea "x"
type input "ООО "КРКА-РУС""
type input "МБ-4160"
type textarea "x"
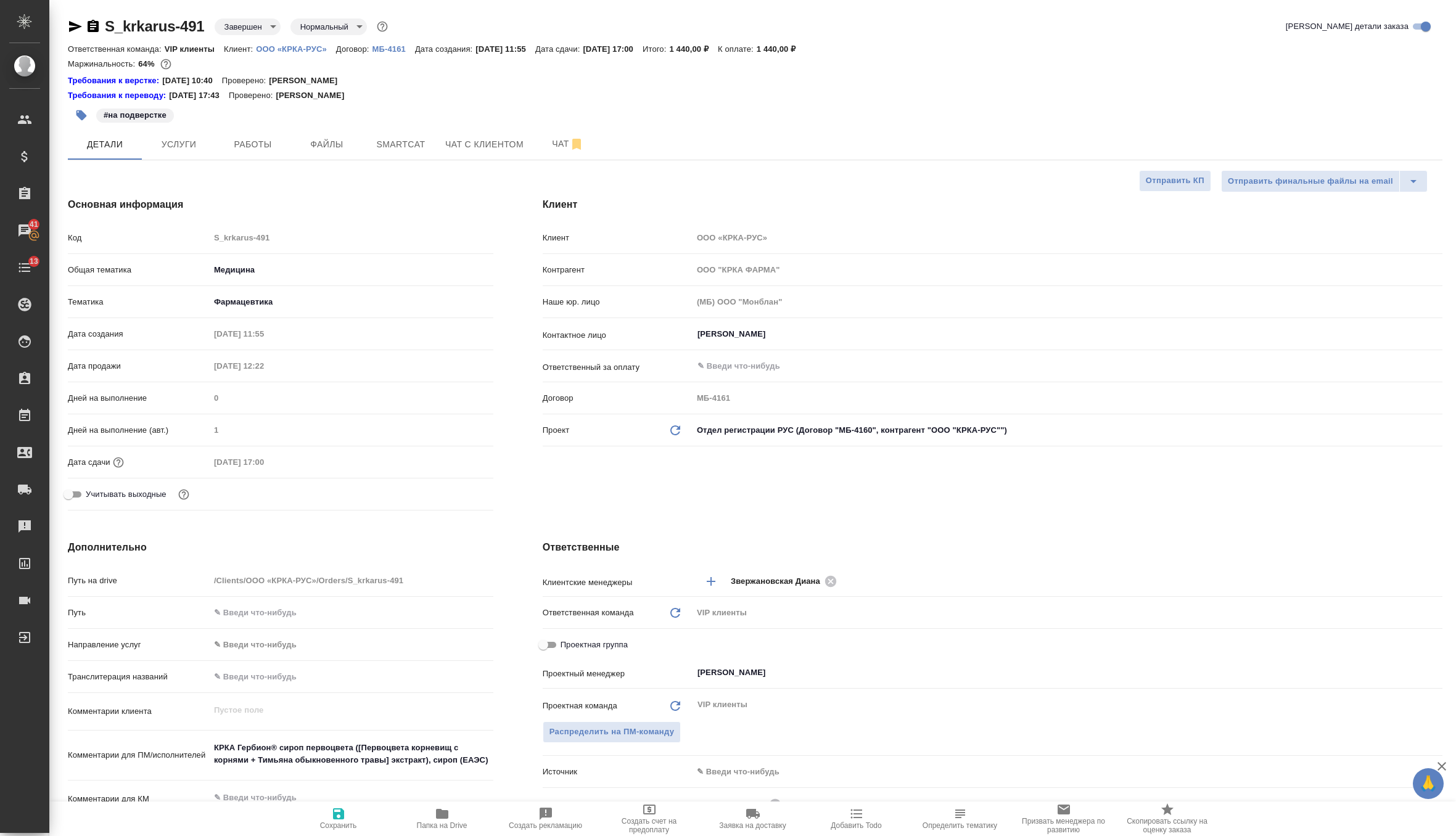
type textarea "x"
click at [344, 819] on icon "button" at bounding box center [338, 813] width 15 height 15
type textarea "x"
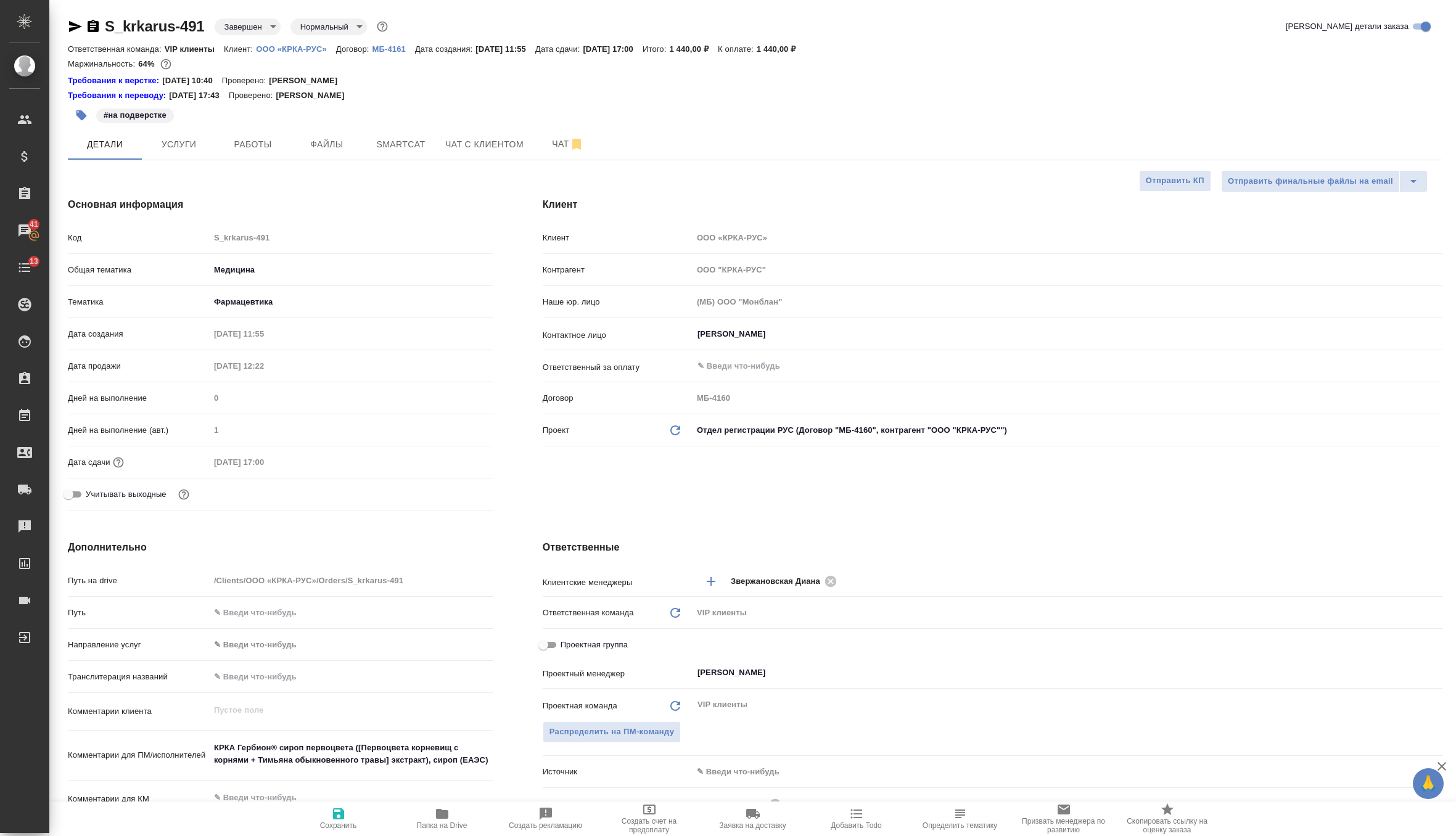
type textarea "x"
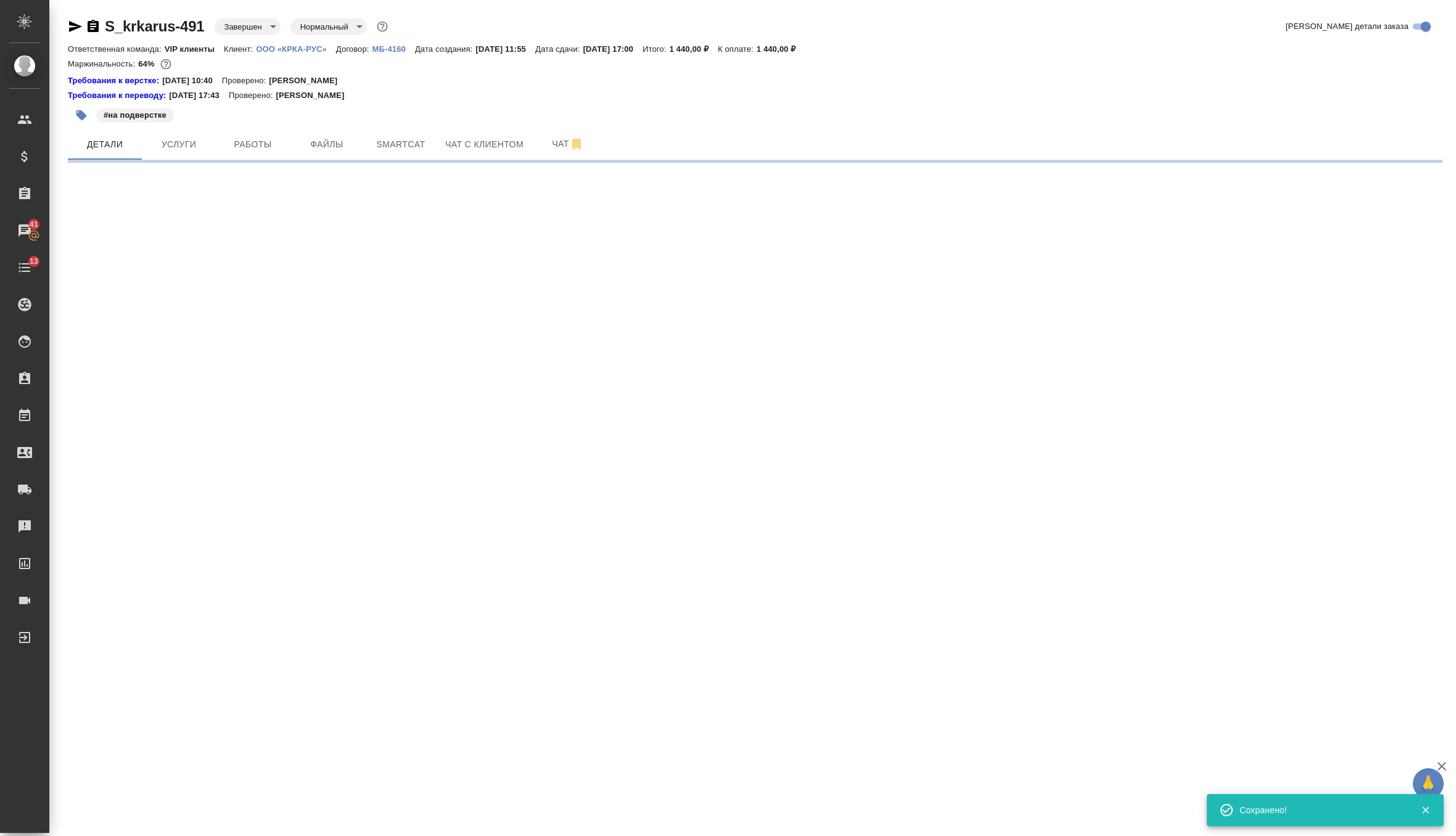
select select "RU"
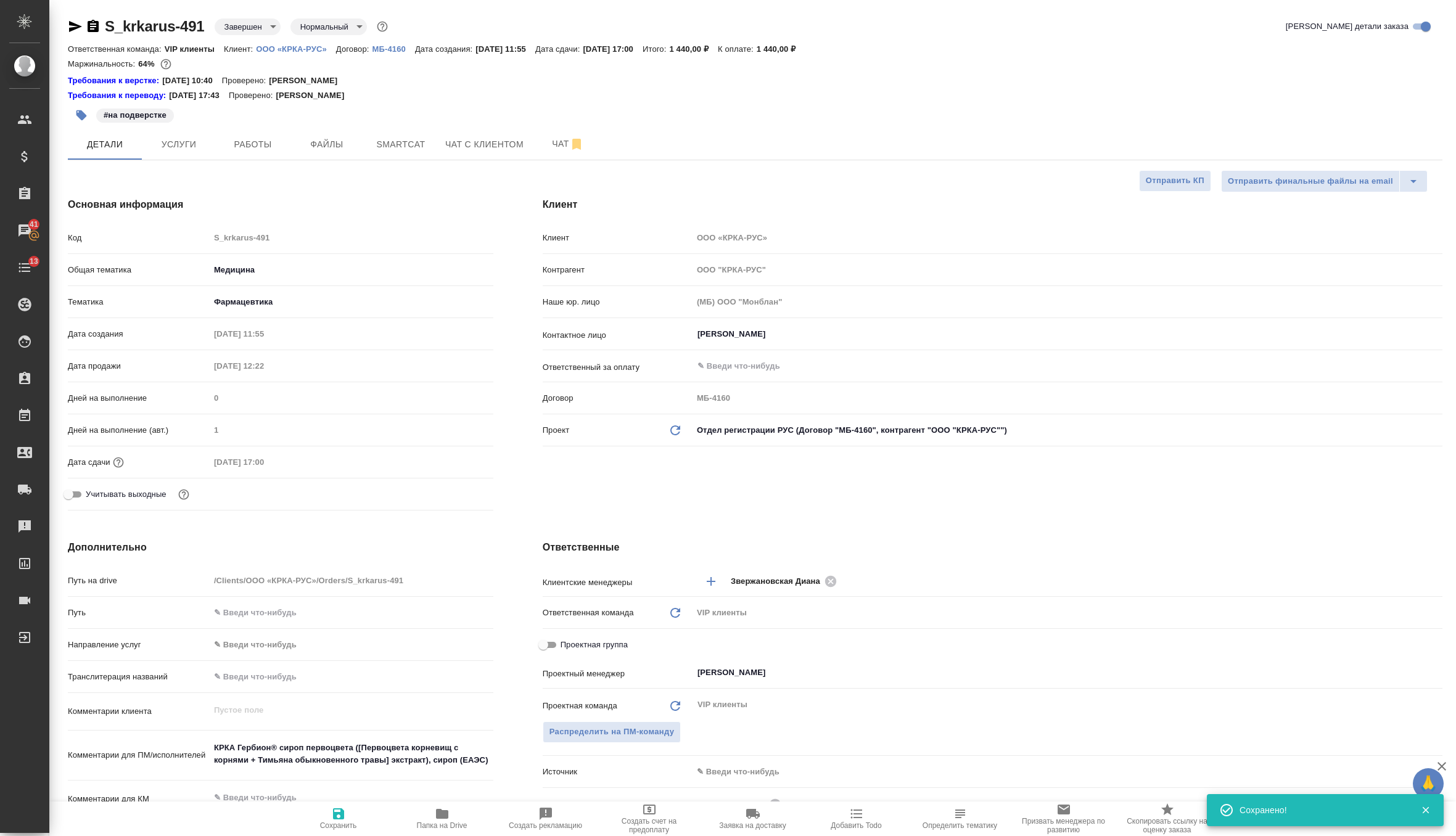
type textarea "x"
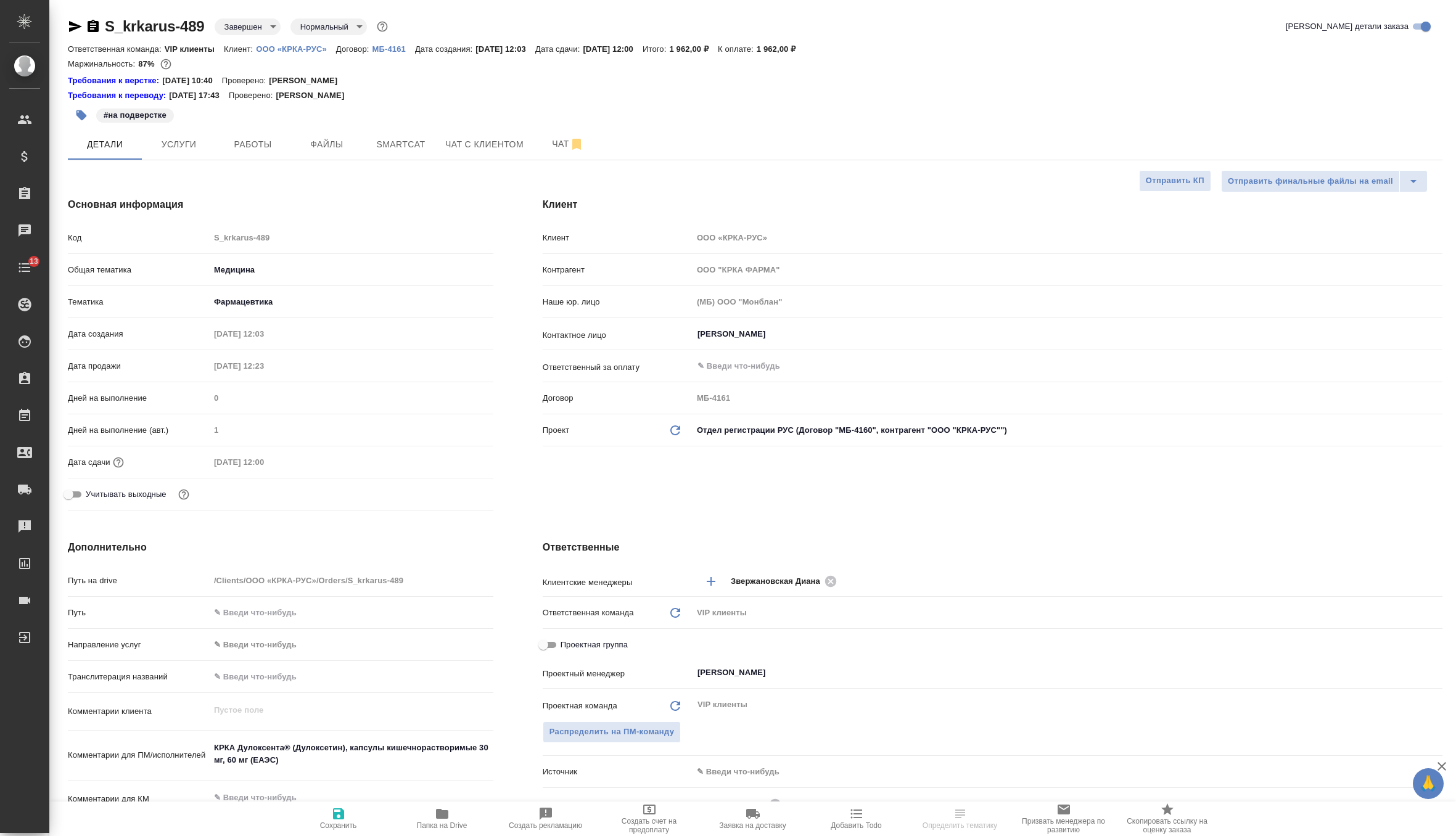
select select "RU"
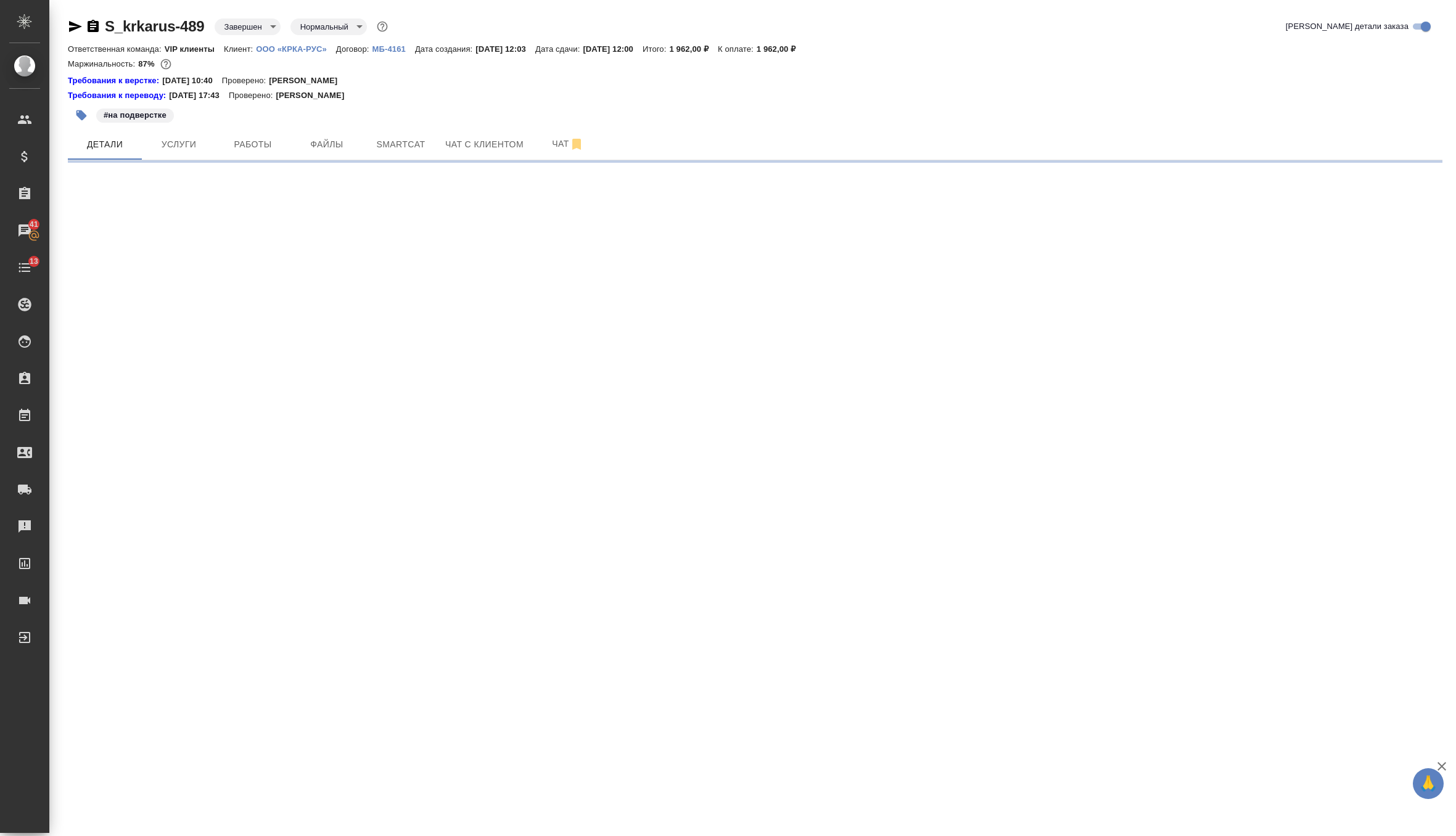
select select "RU"
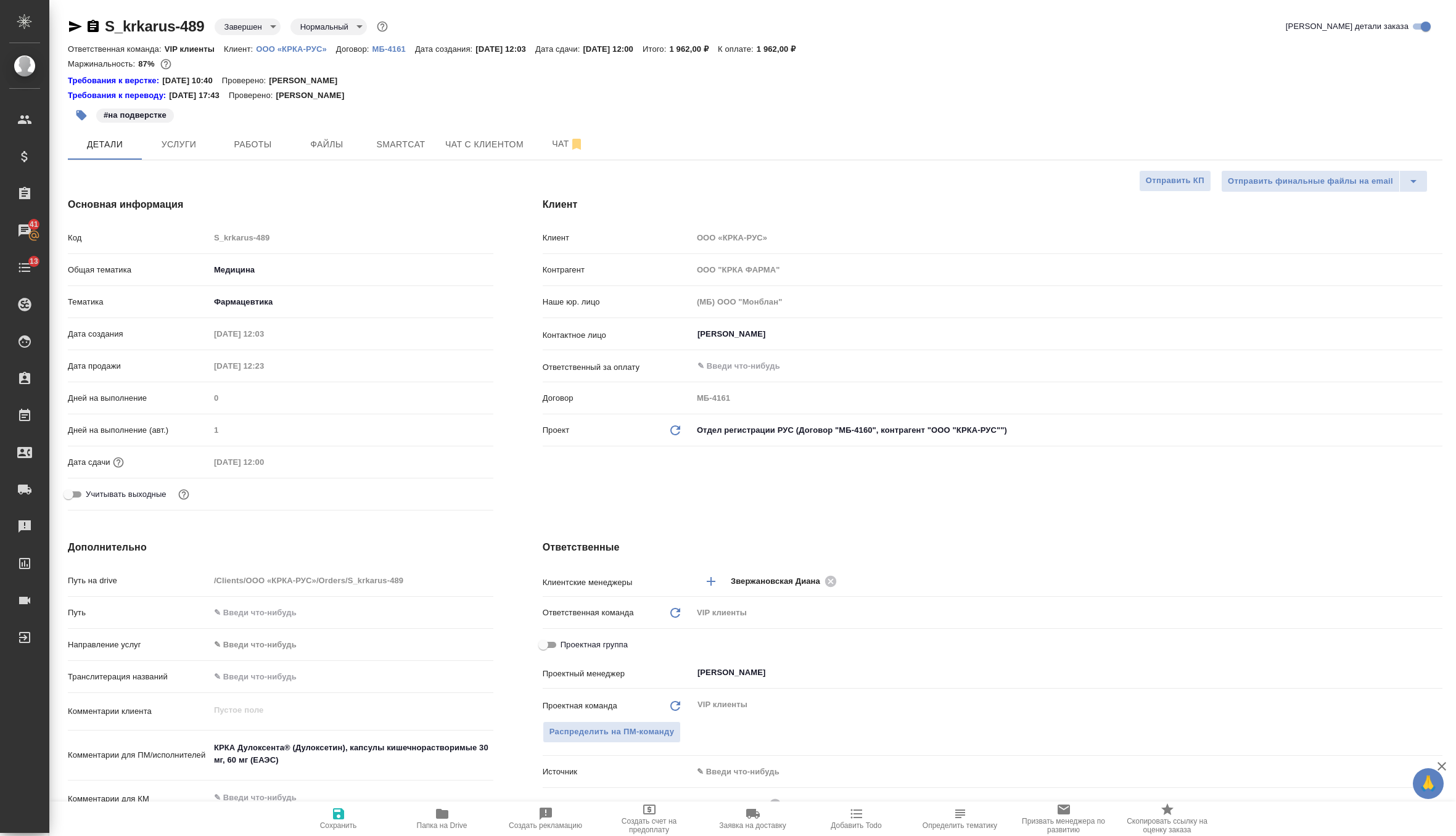
type textarea "x"
click at [677, 430] on icon "Обновить данные" at bounding box center [675, 430] width 15 height 15
type textarea "x"
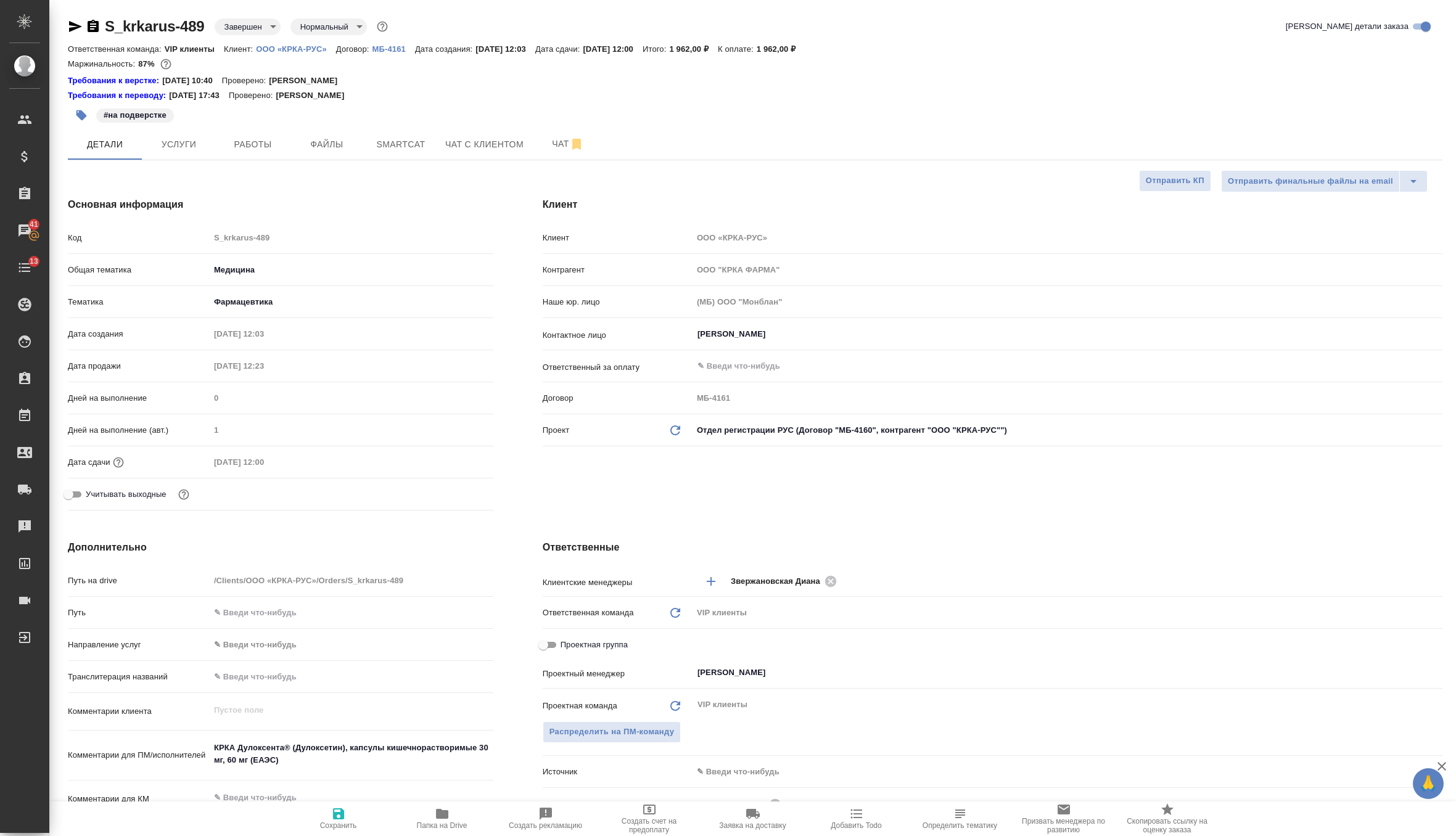
type textarea "x"
type input "ООО "КРКА-РУС""
type input "МБ-4160"
type textarea "x"
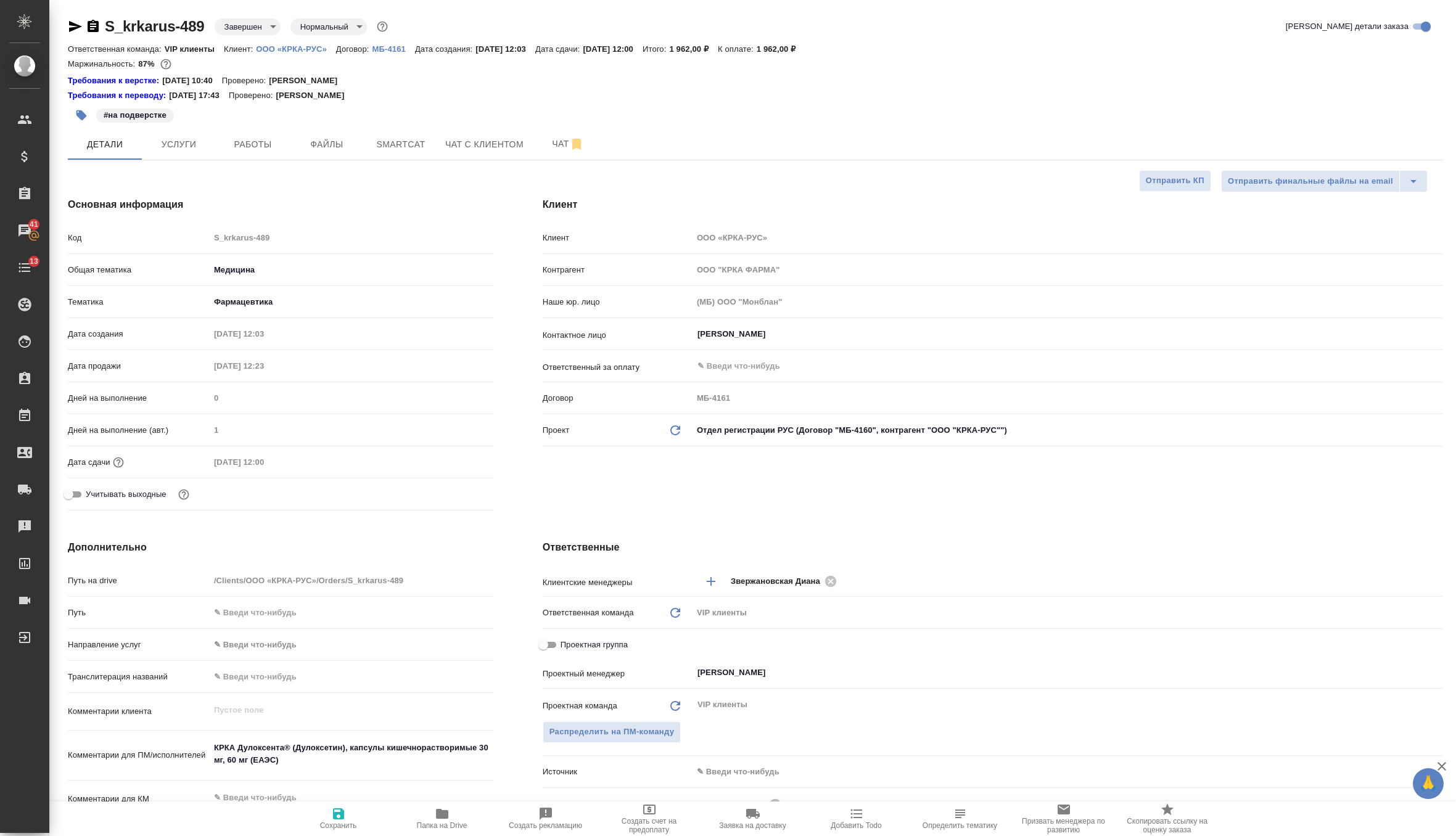
type textarea "x"
click at [331, 823] on span "Сохранить" at bounding box center [339, 825] width 37 height 9
type textarea "x"
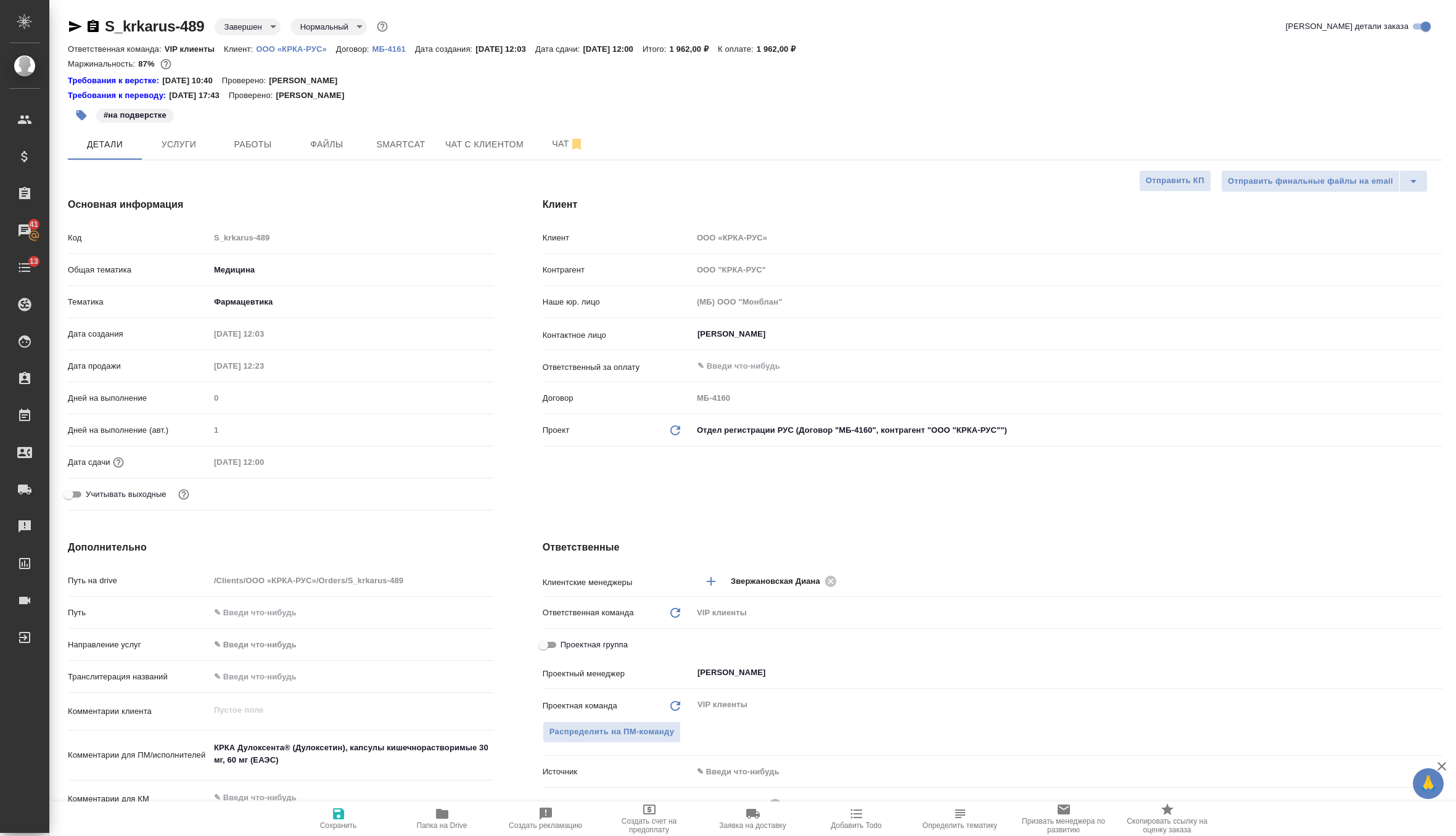
type textarea "x"
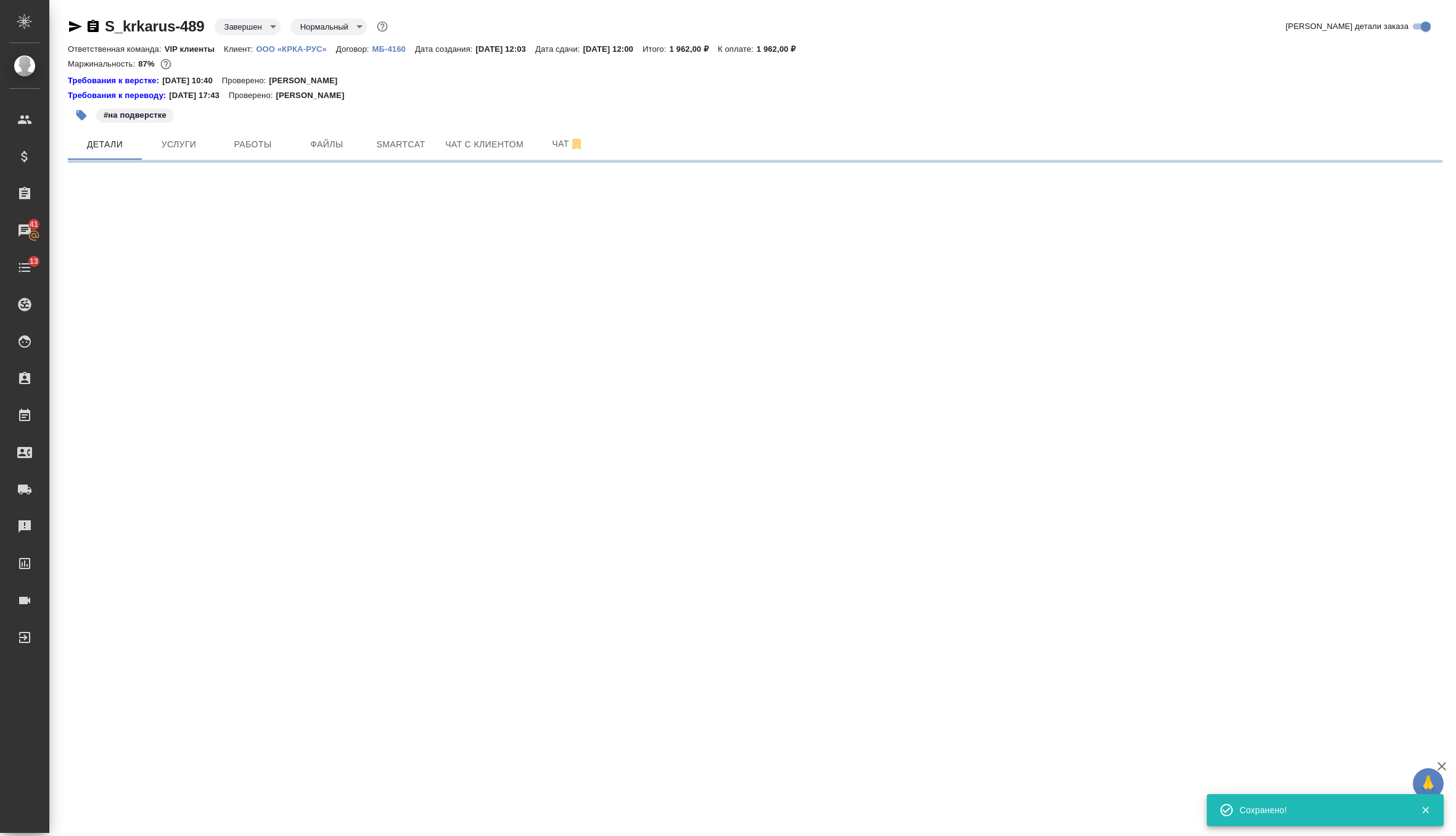
select select "RU"
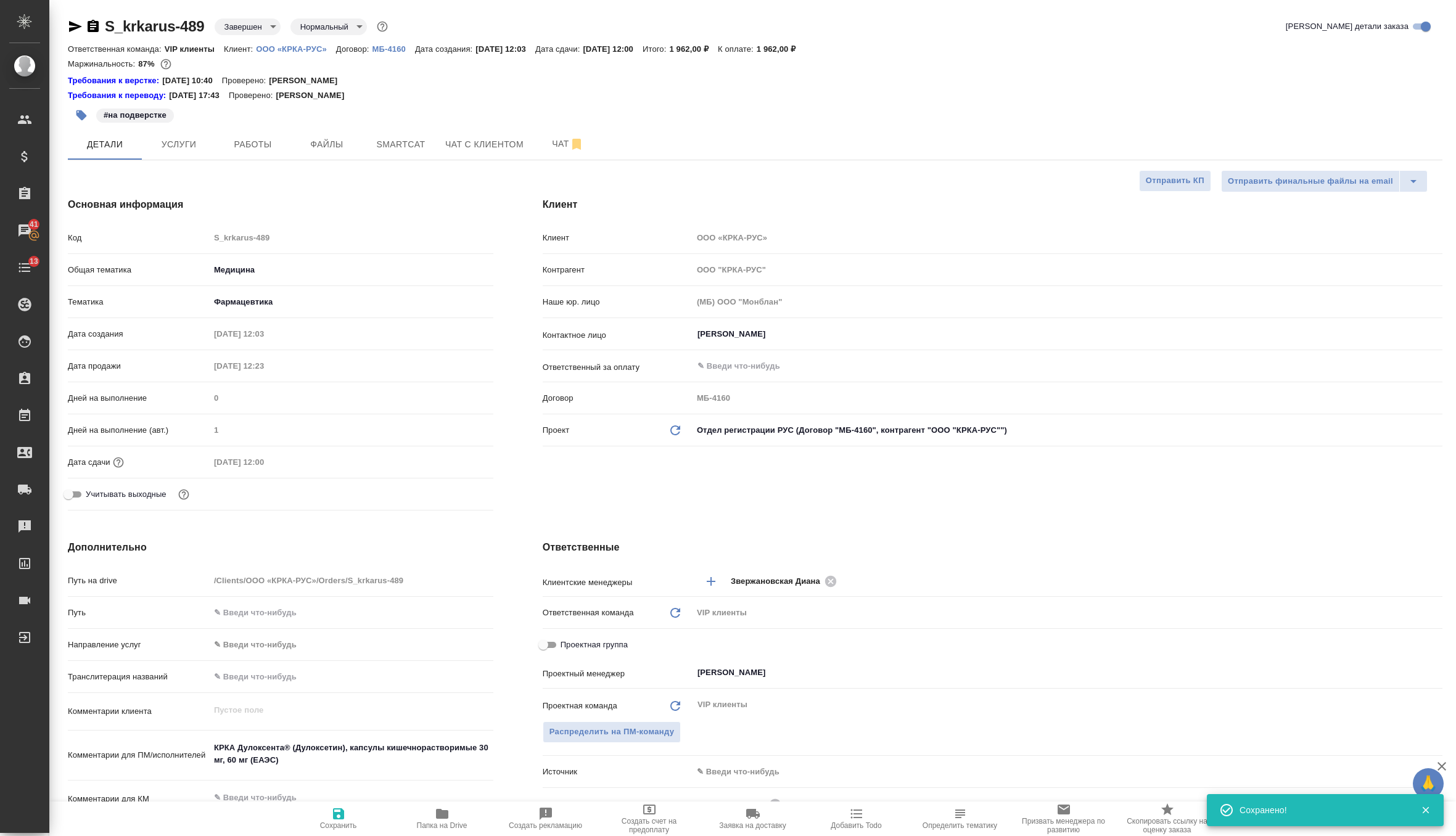
type textarea "x"
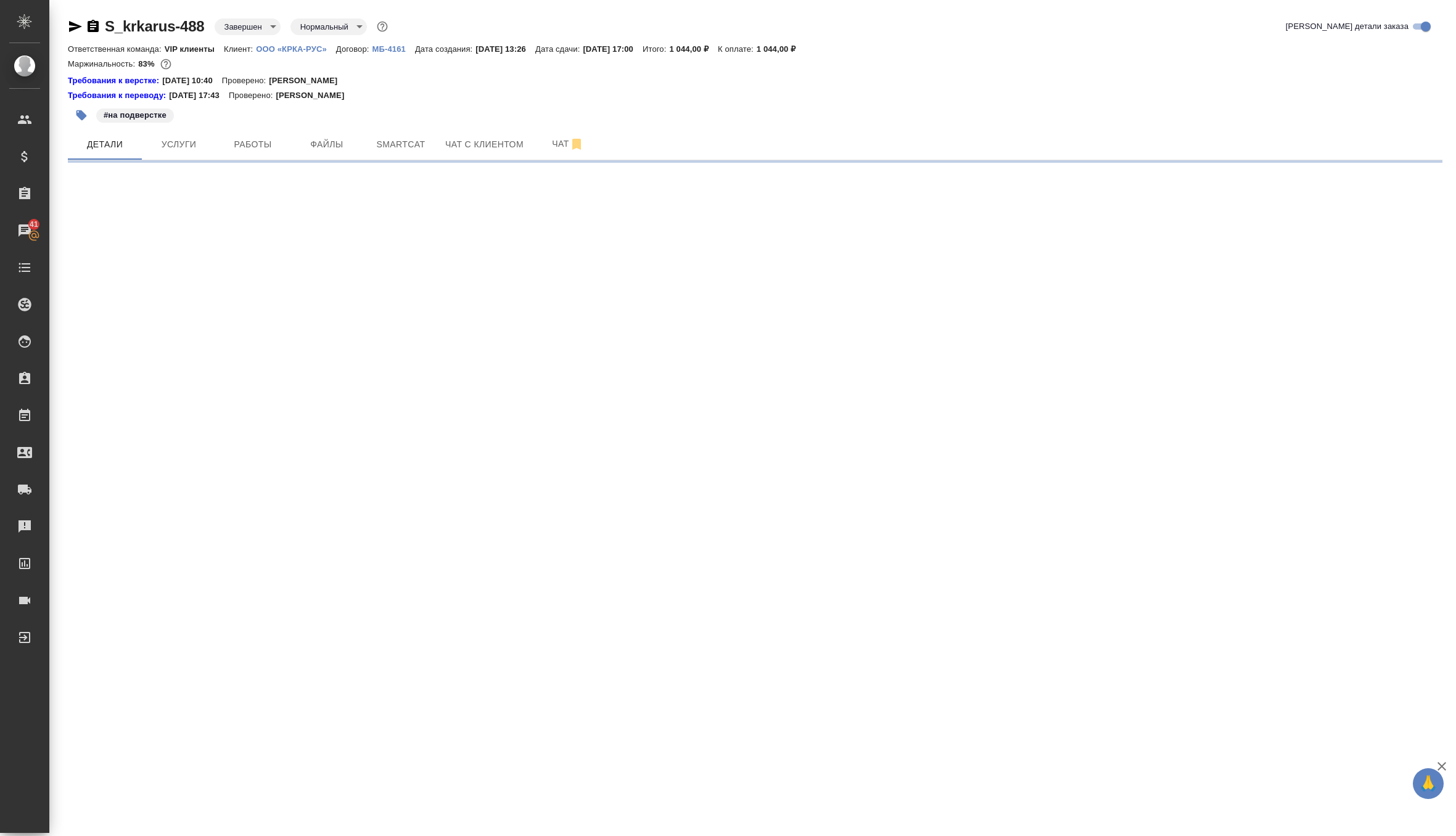
select select "RU"
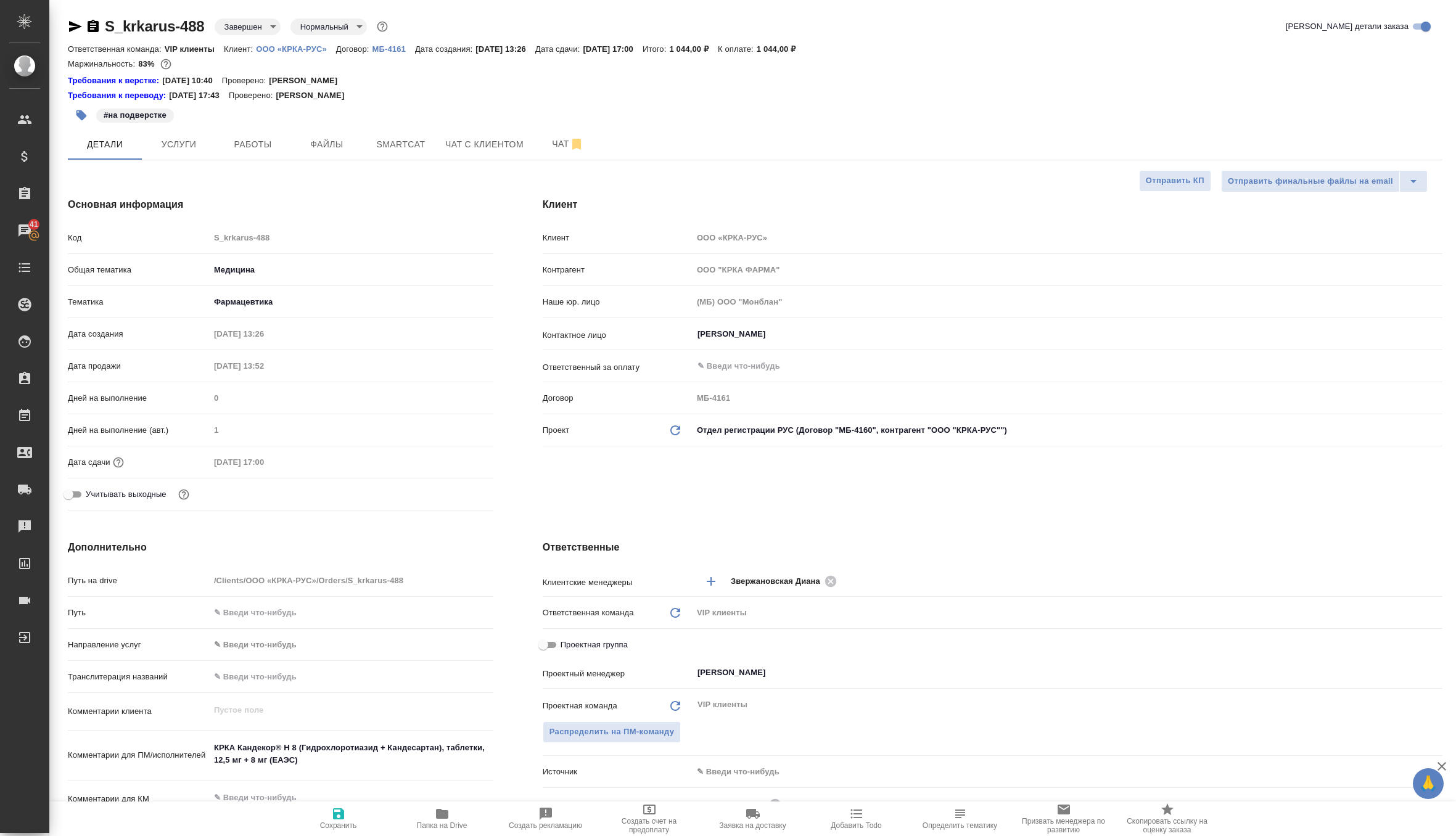
type textarea "x"
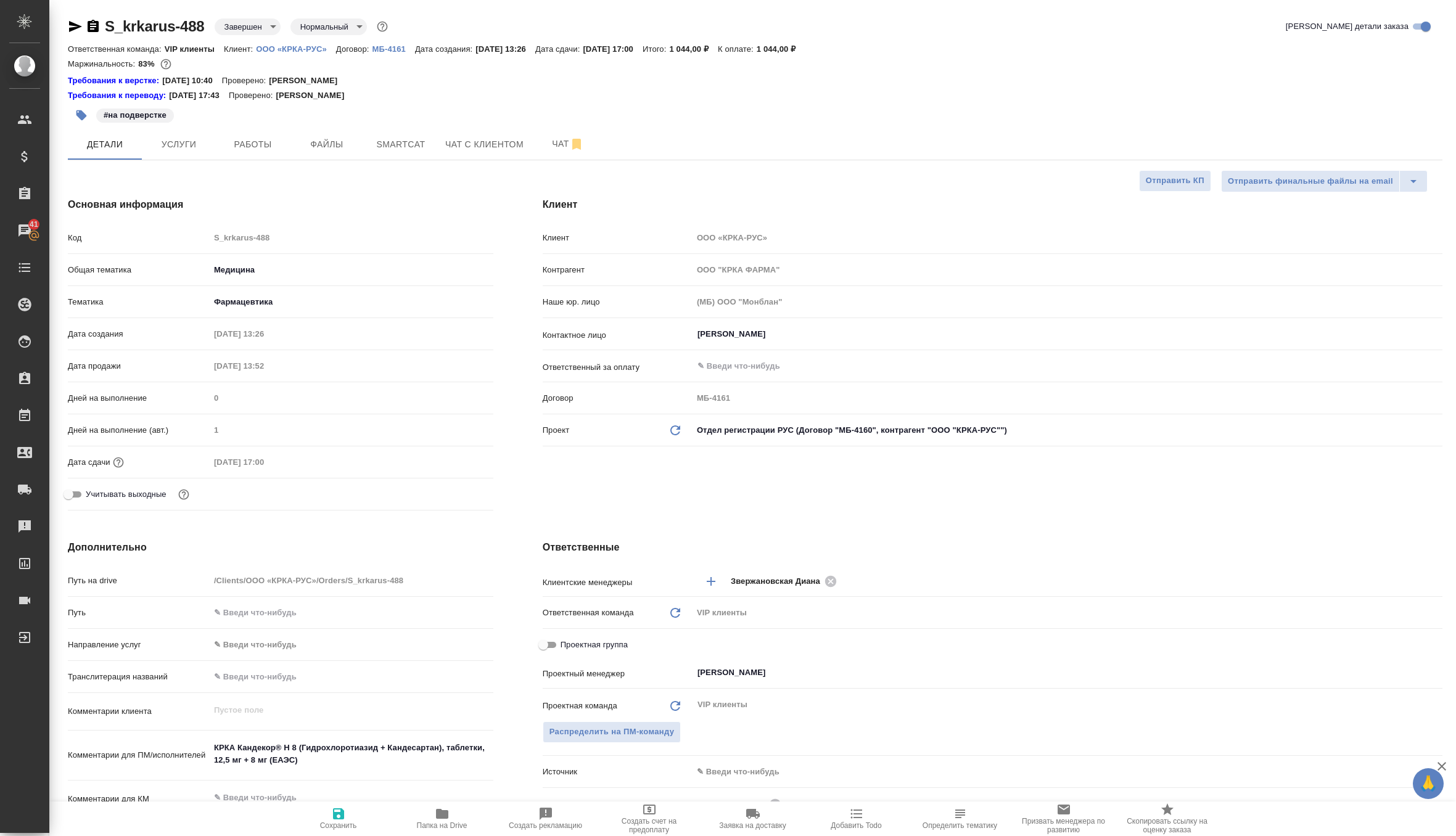
type textarea "x"
click at [676, 429] on icon "Обновить данные" at bounding box center [675, 430] width 15 height 15
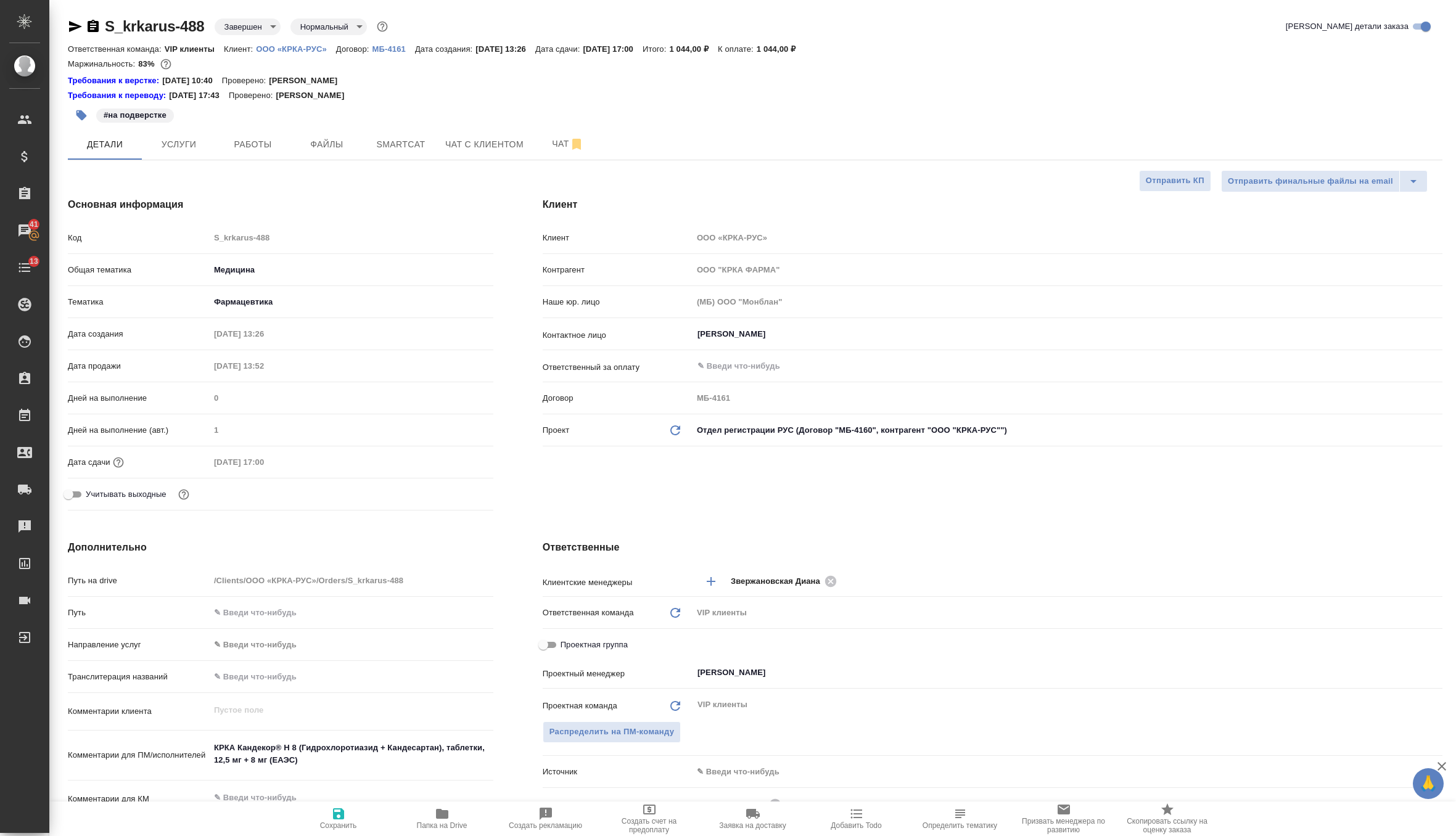
type textarea "x"
type input "ООО "КРКА-РУС""
type input "МБ-4160"
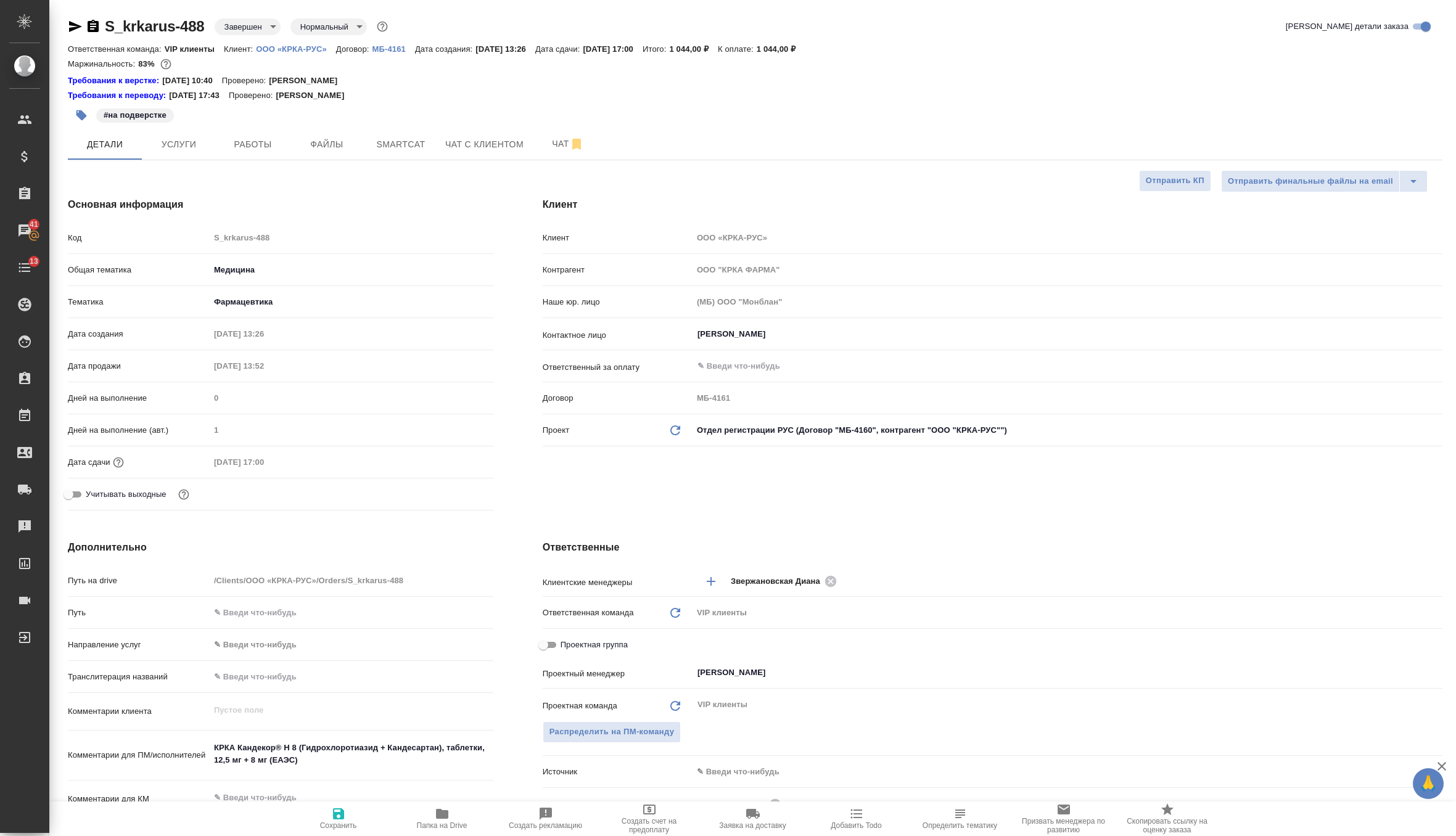
type textarea "x"
click at [339, 814] on icon "button" at bounding box center [338, 814] width 12 height 12
type textarea "x"
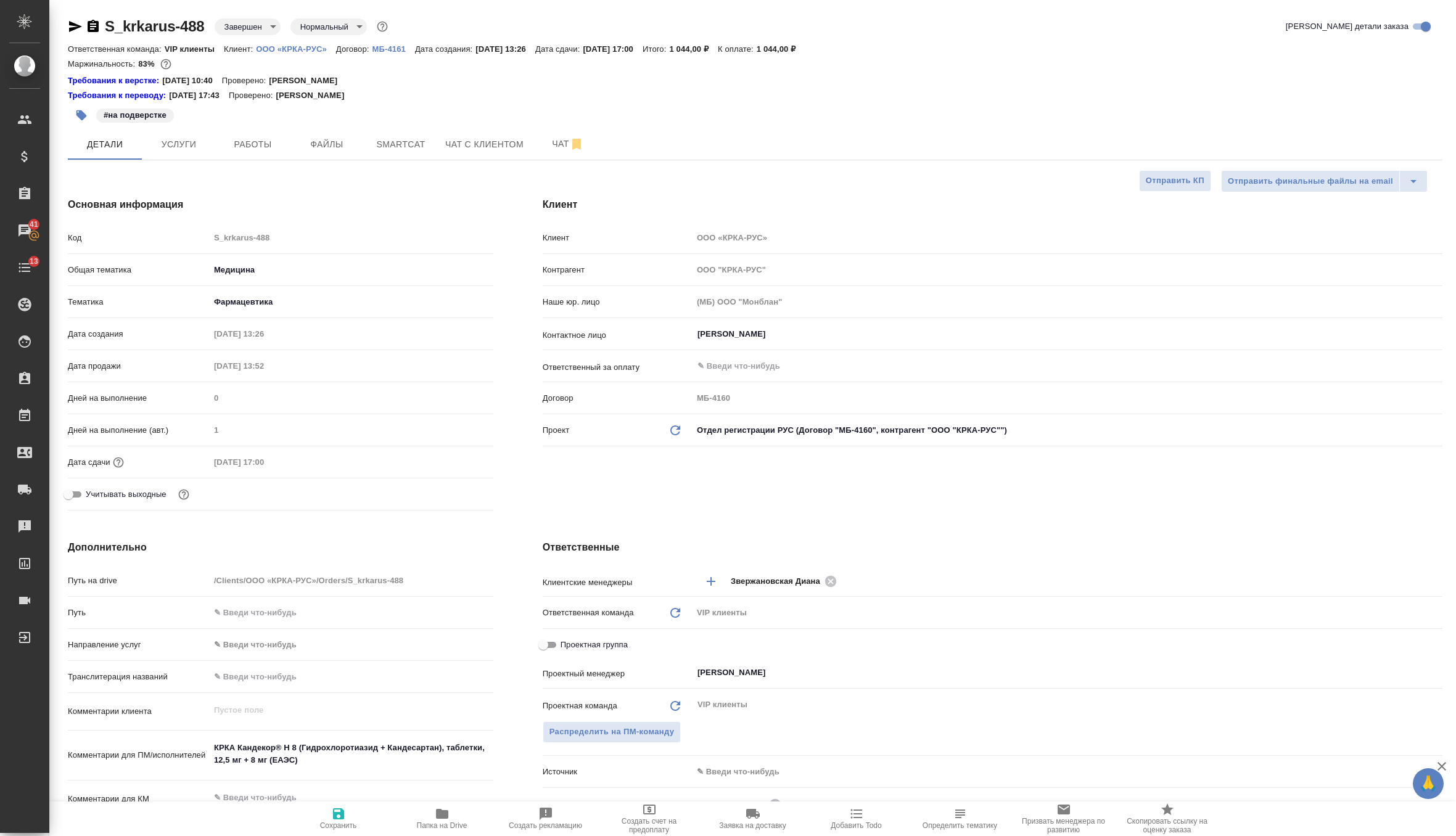
type textarea "x"
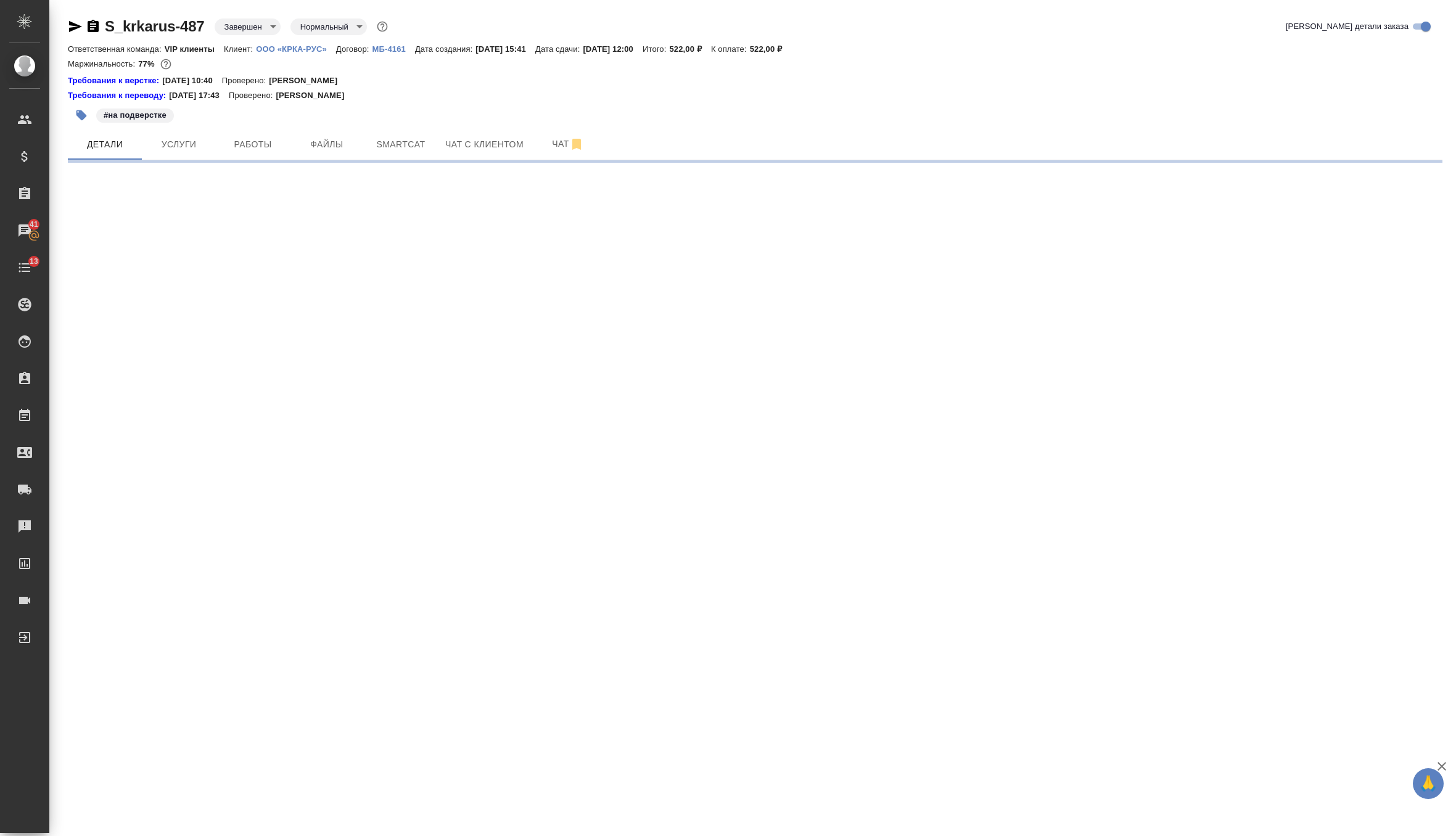
select select "RU"
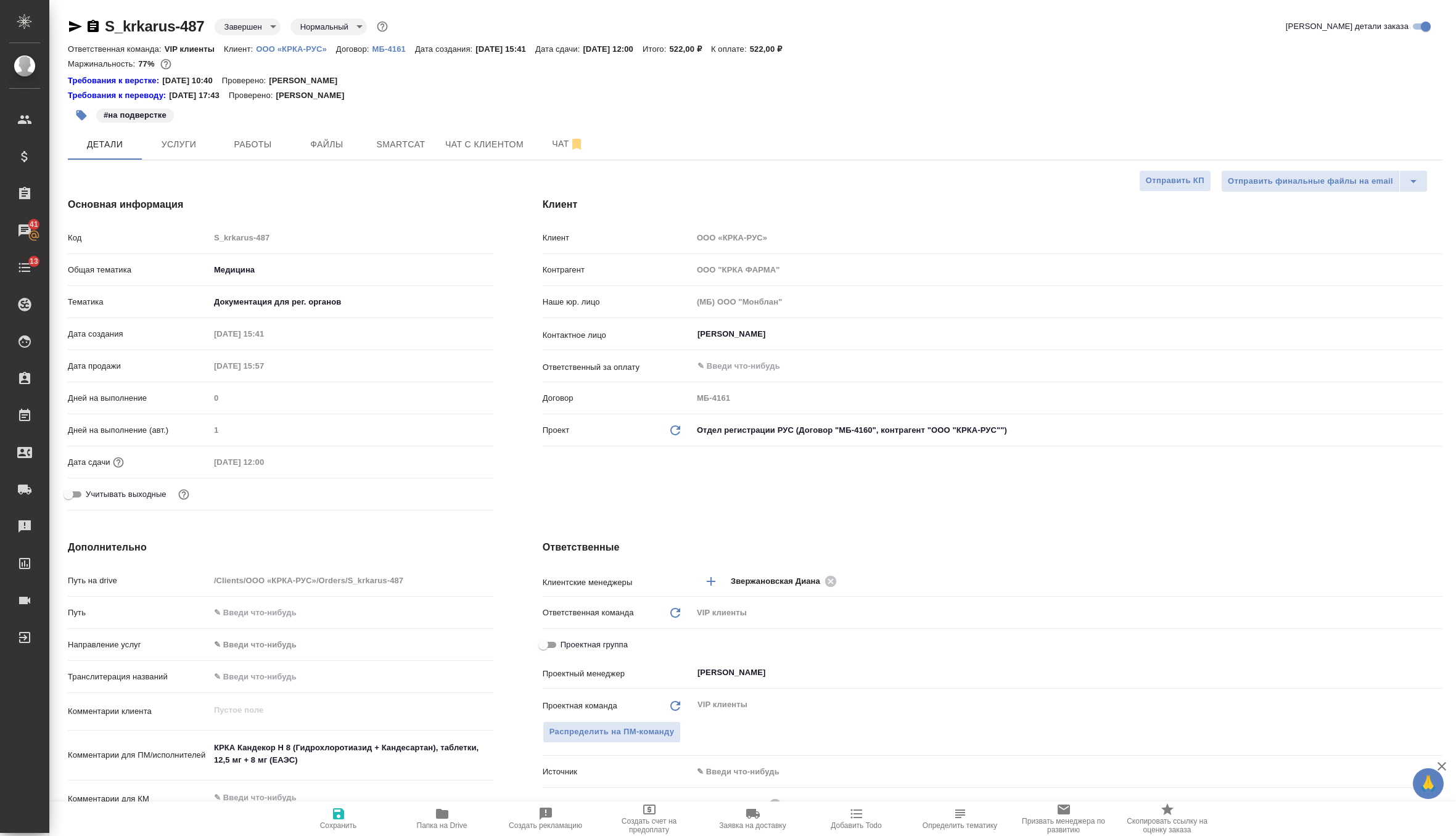
type textarea "x"
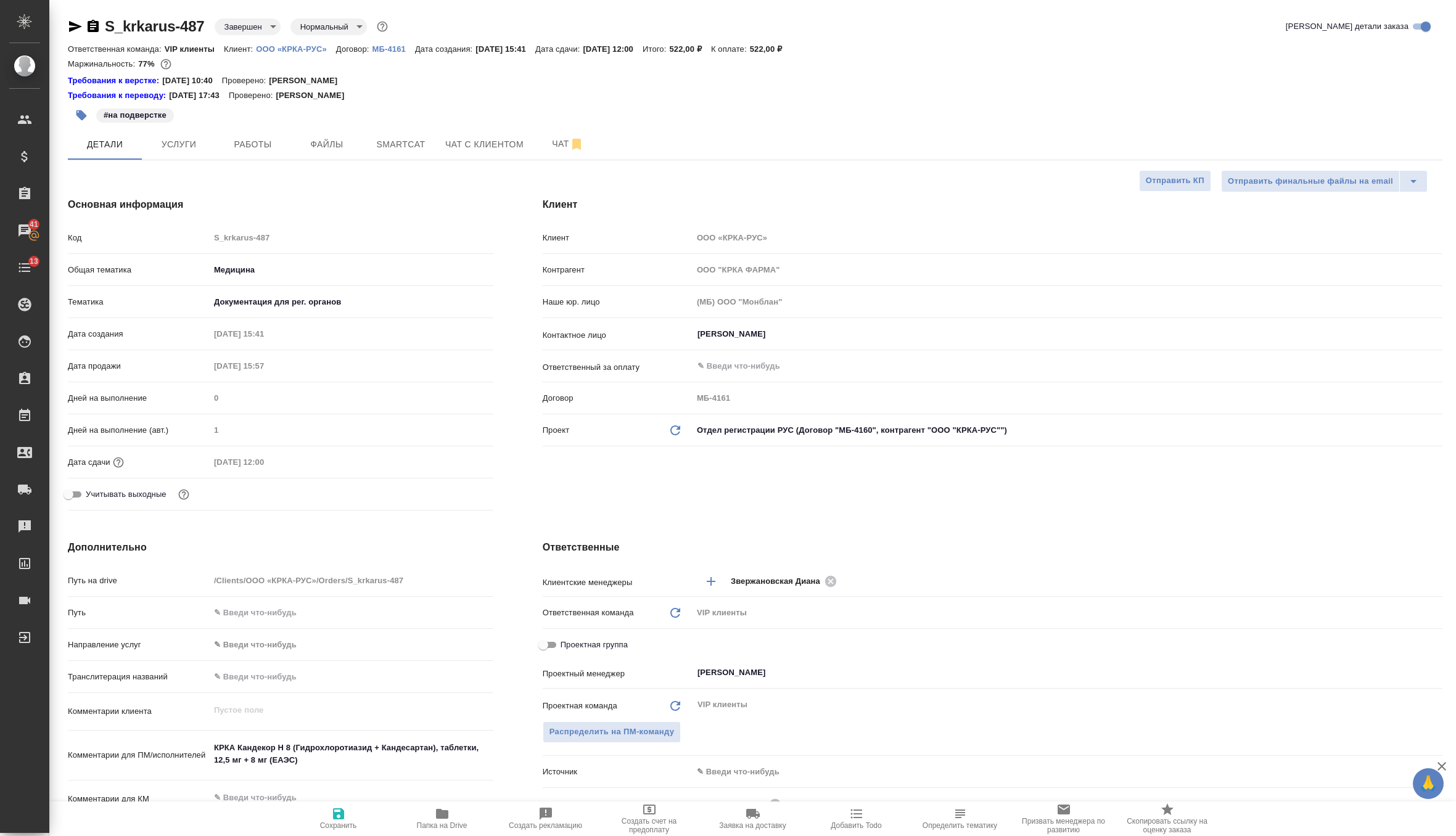
type textarea "x"
click at [678, 429] on icon "Обновить данные" at bounding box center [675, 430] width 15 height 15
type textarea "x"
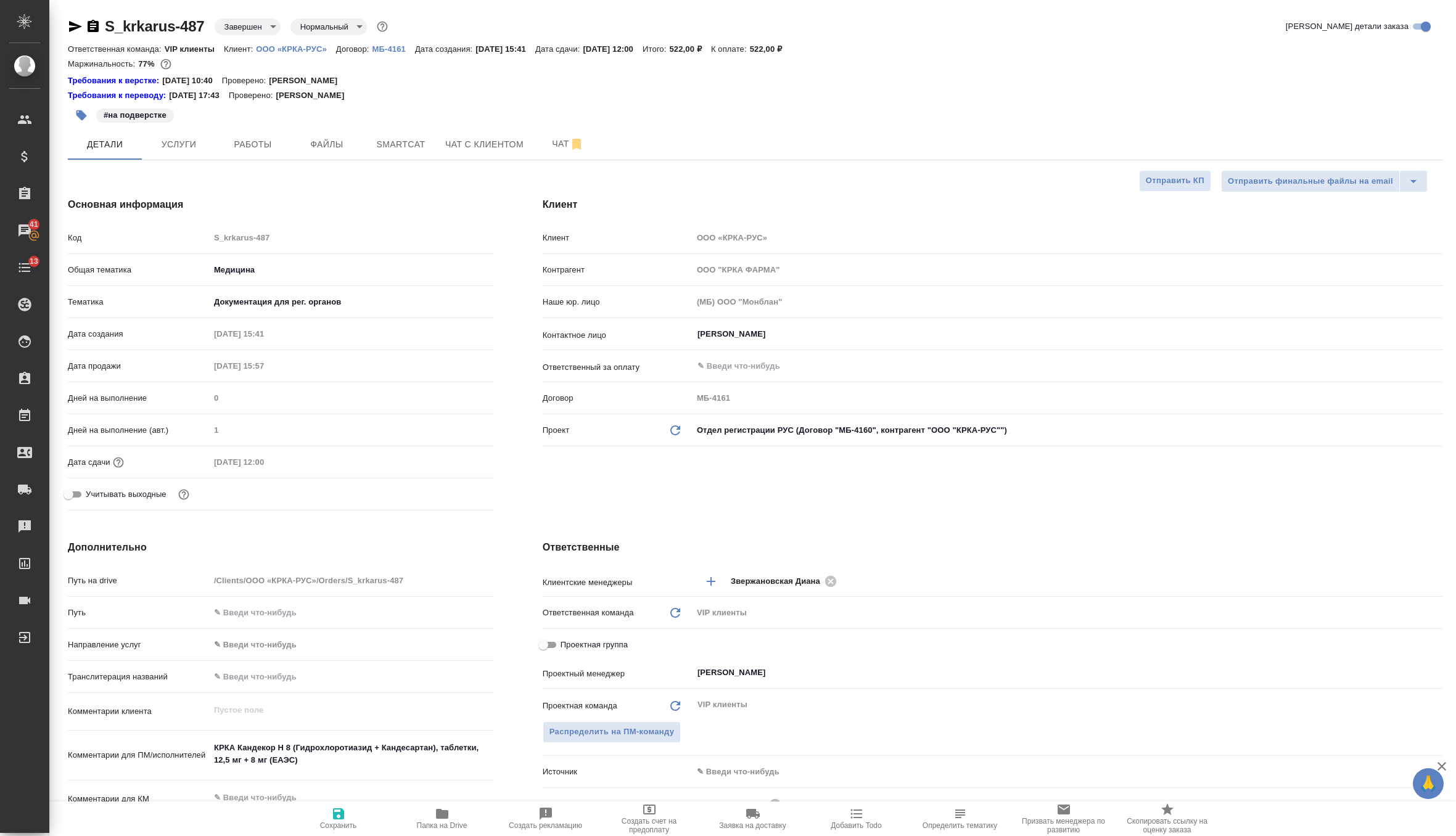
type input "ООО "КРКА-РУС""
type input "МБ-4160"
type textarea "x"
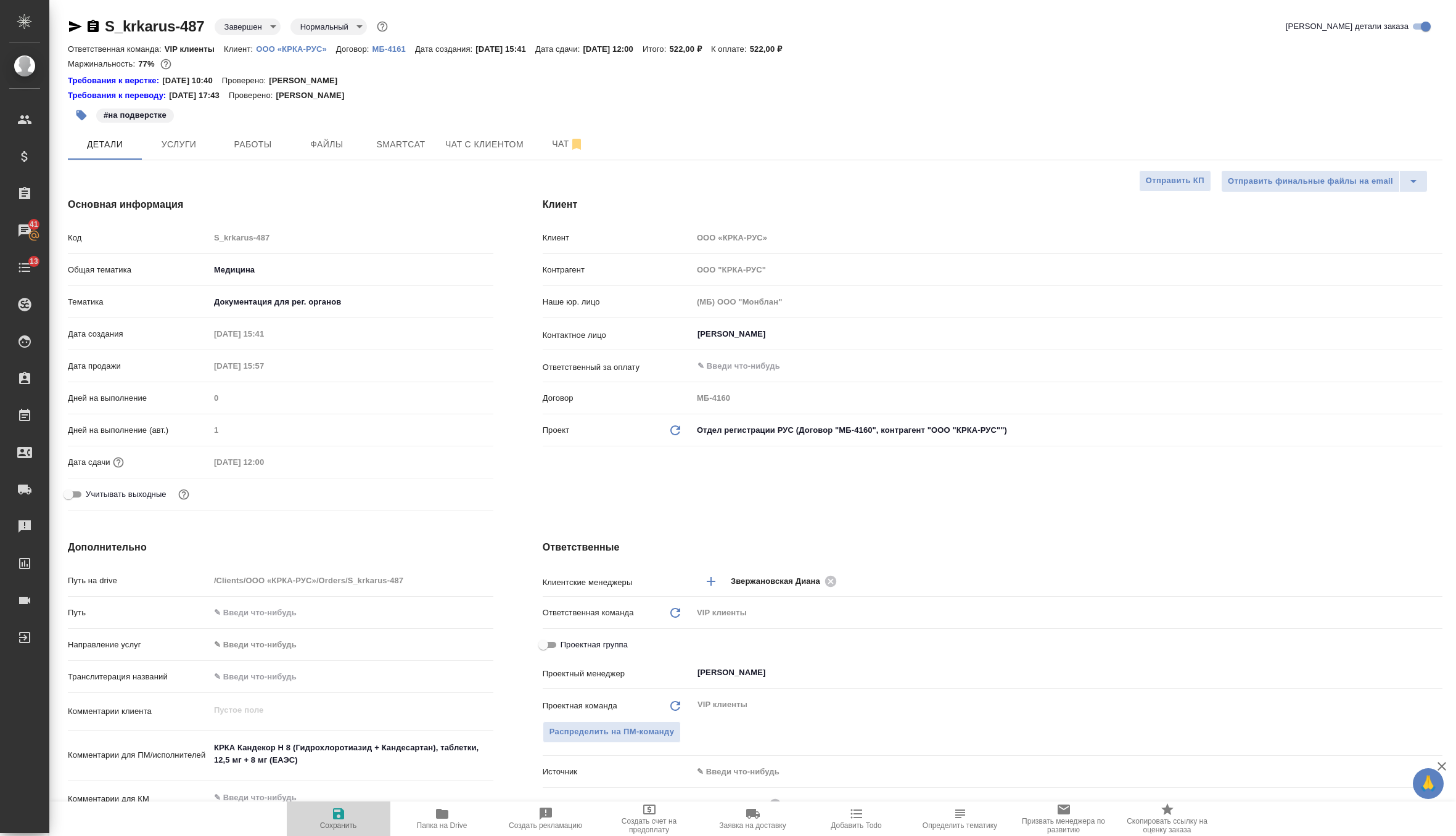
click at [356, 808] on span "Сохранить" at bounding box center [339, 817] width 89 height 23
type textarea "x"
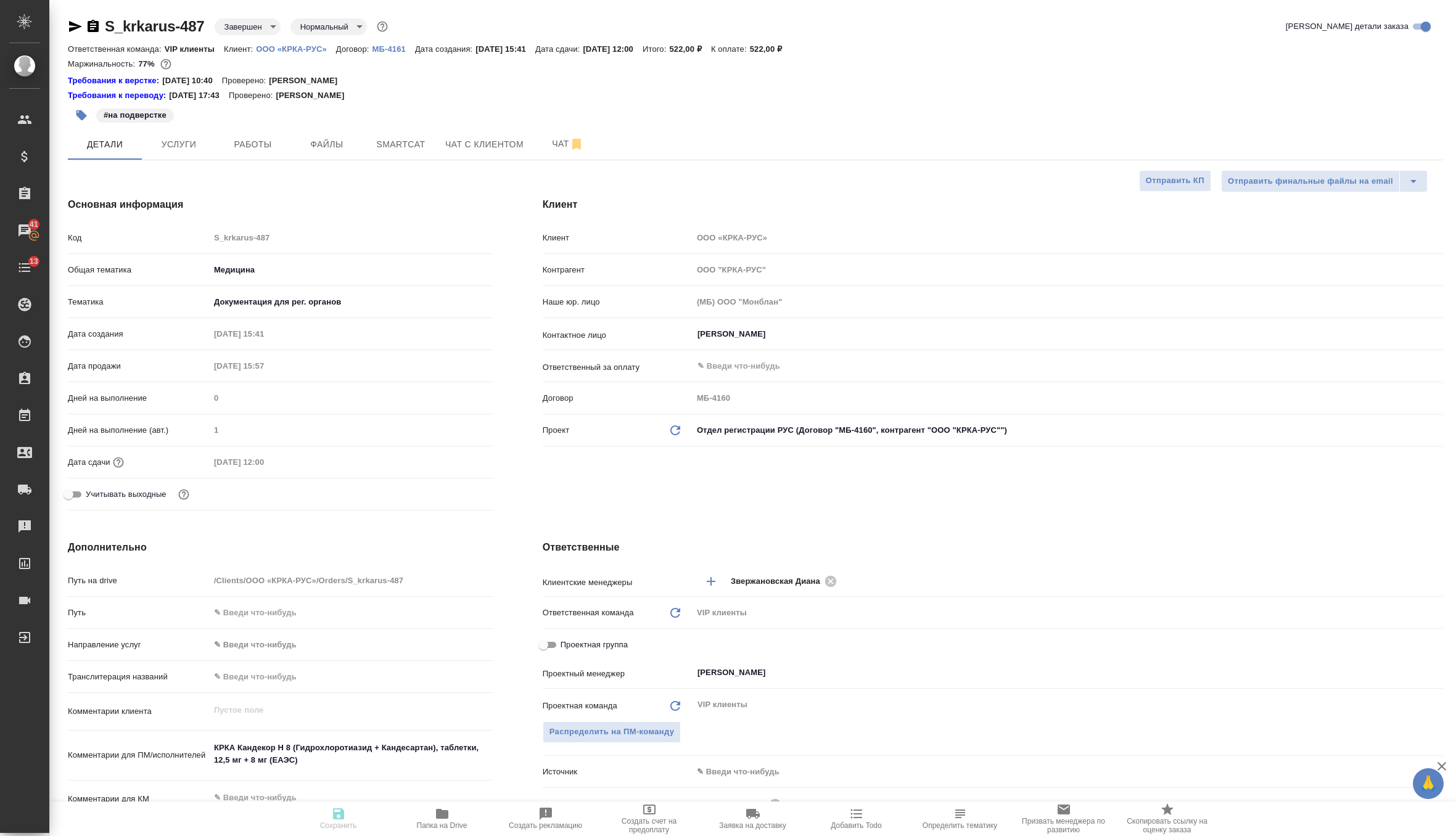
type textarea "x"
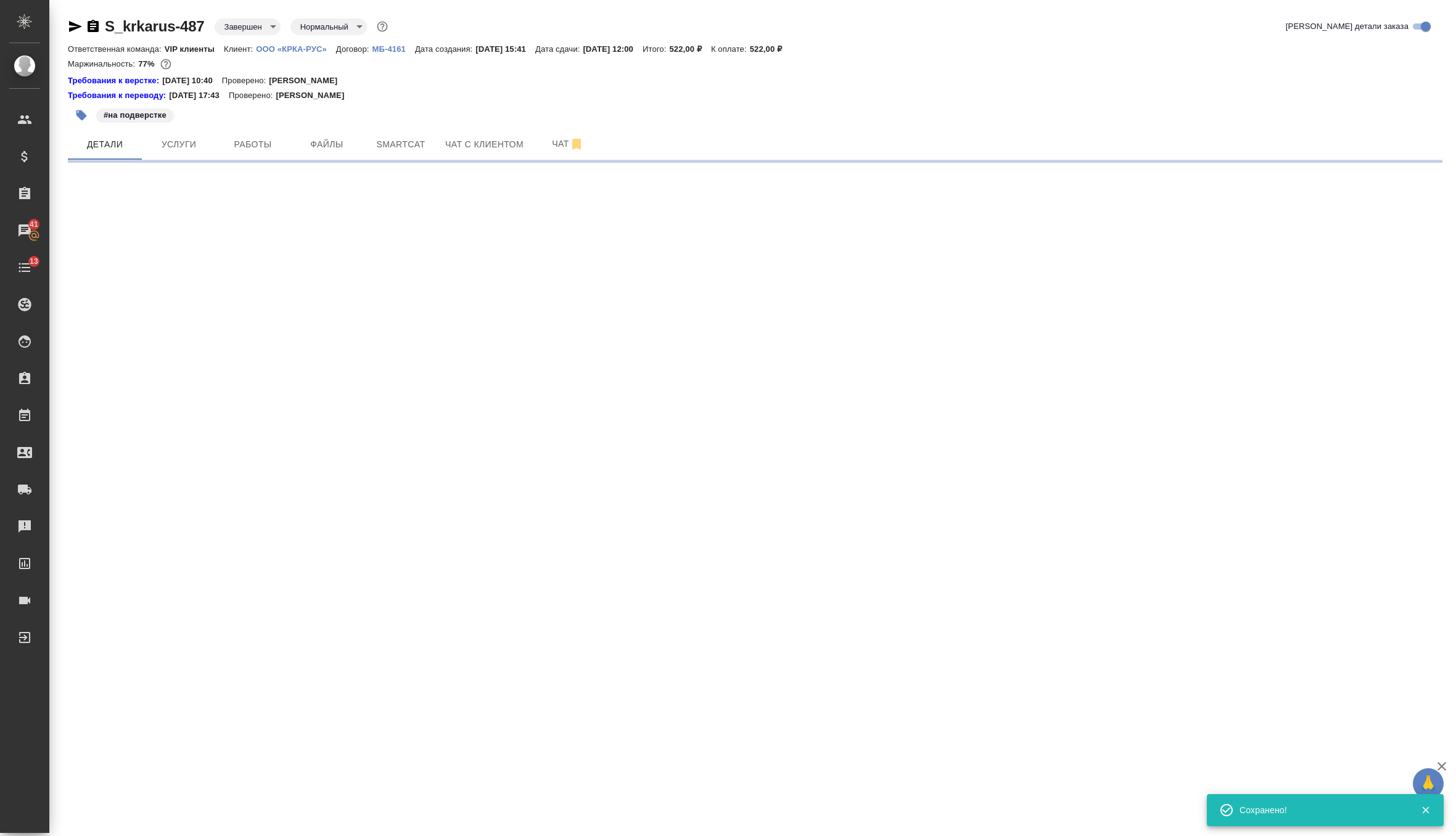
select select "RU"
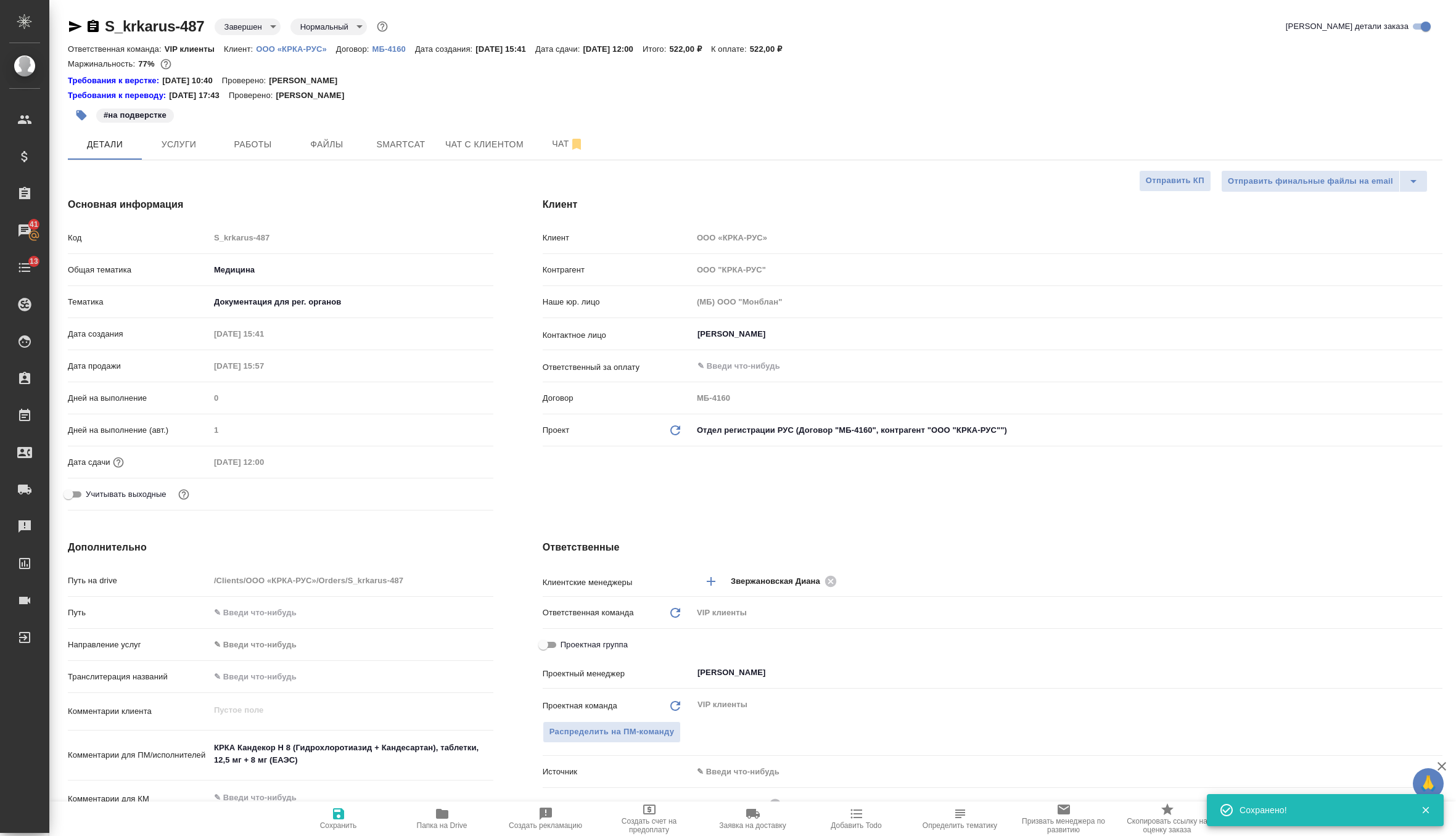
type textarea "x"
select select "RU"
type textarea "x"
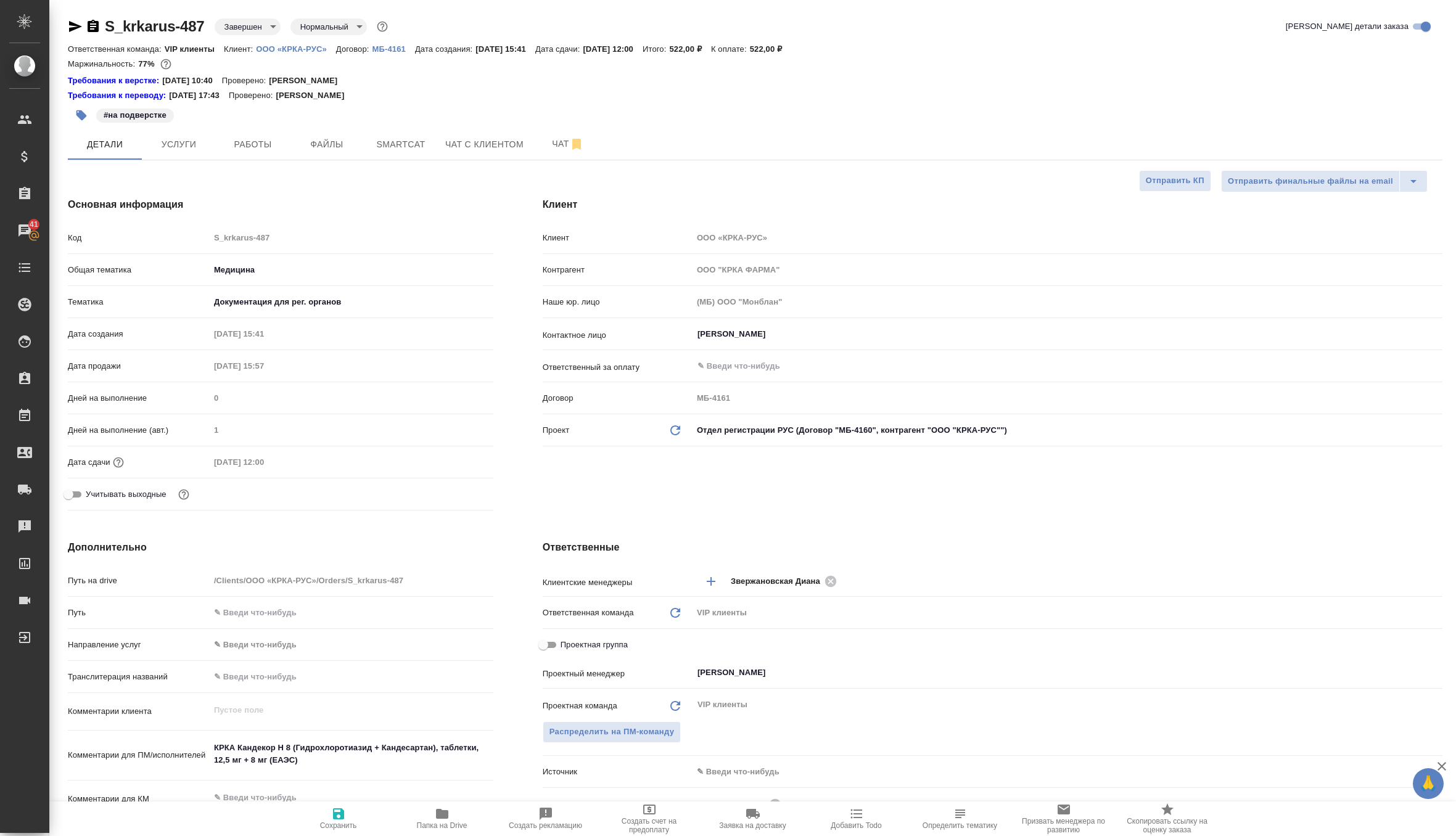
type textarea "x"
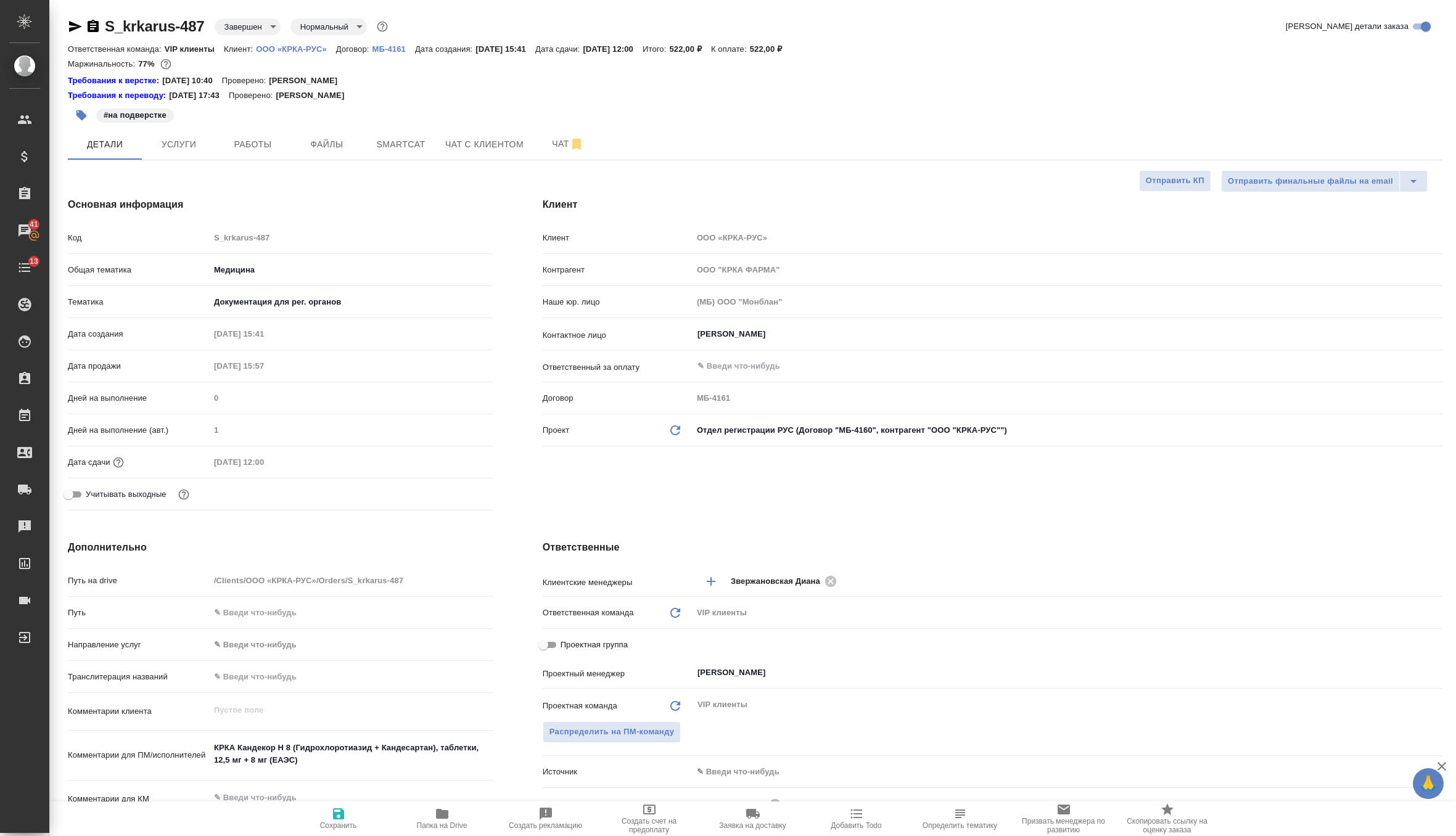
type textarea "x"
click at [670, 434] on icon "Обновить данные" at bounding box center [675, 430] width 15 height 15
type textarea "x"
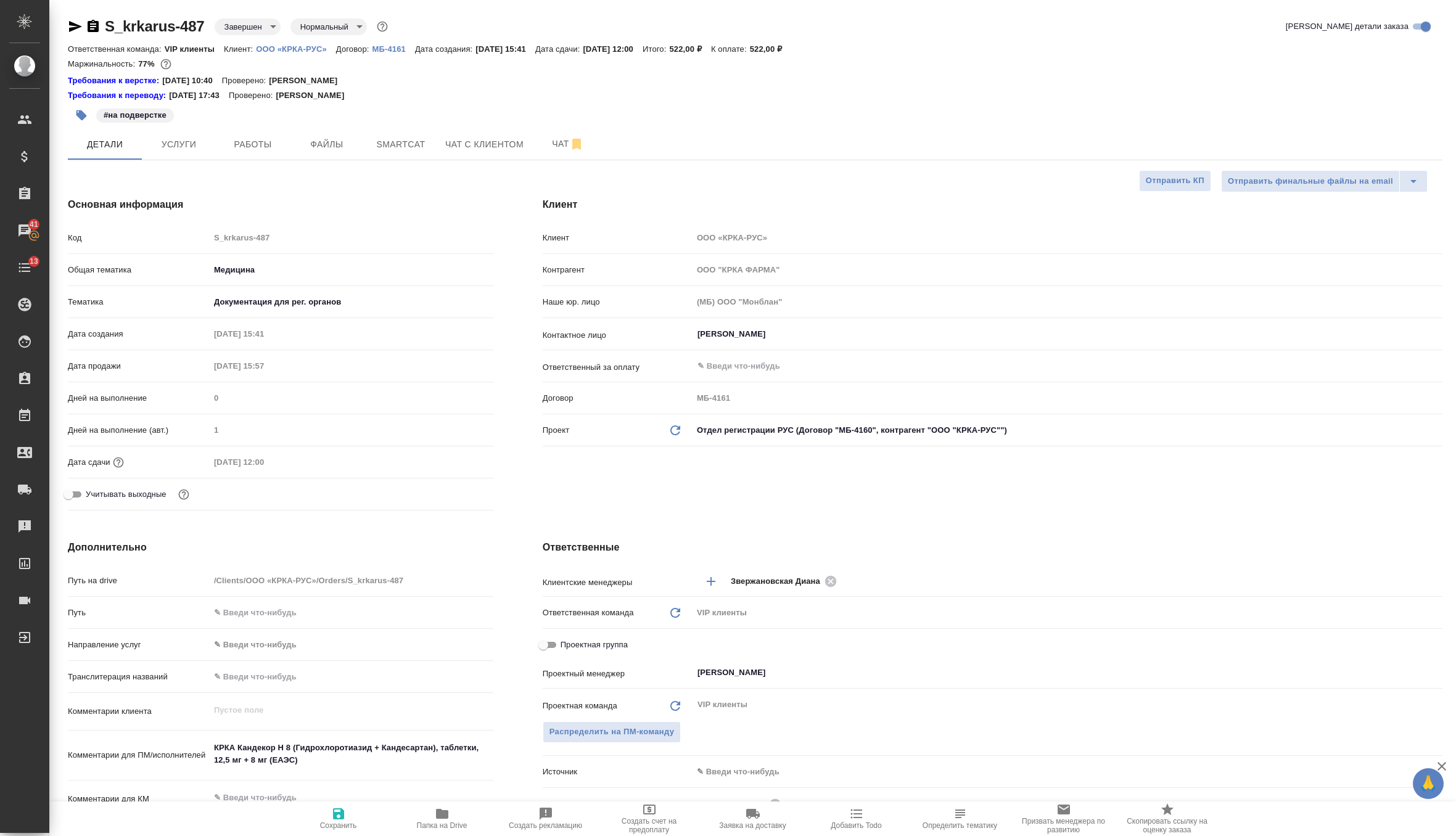
type textarea "x"
type input "ООО "КРКА-РУС""
type input "МБ-4160"
type textarea "x"
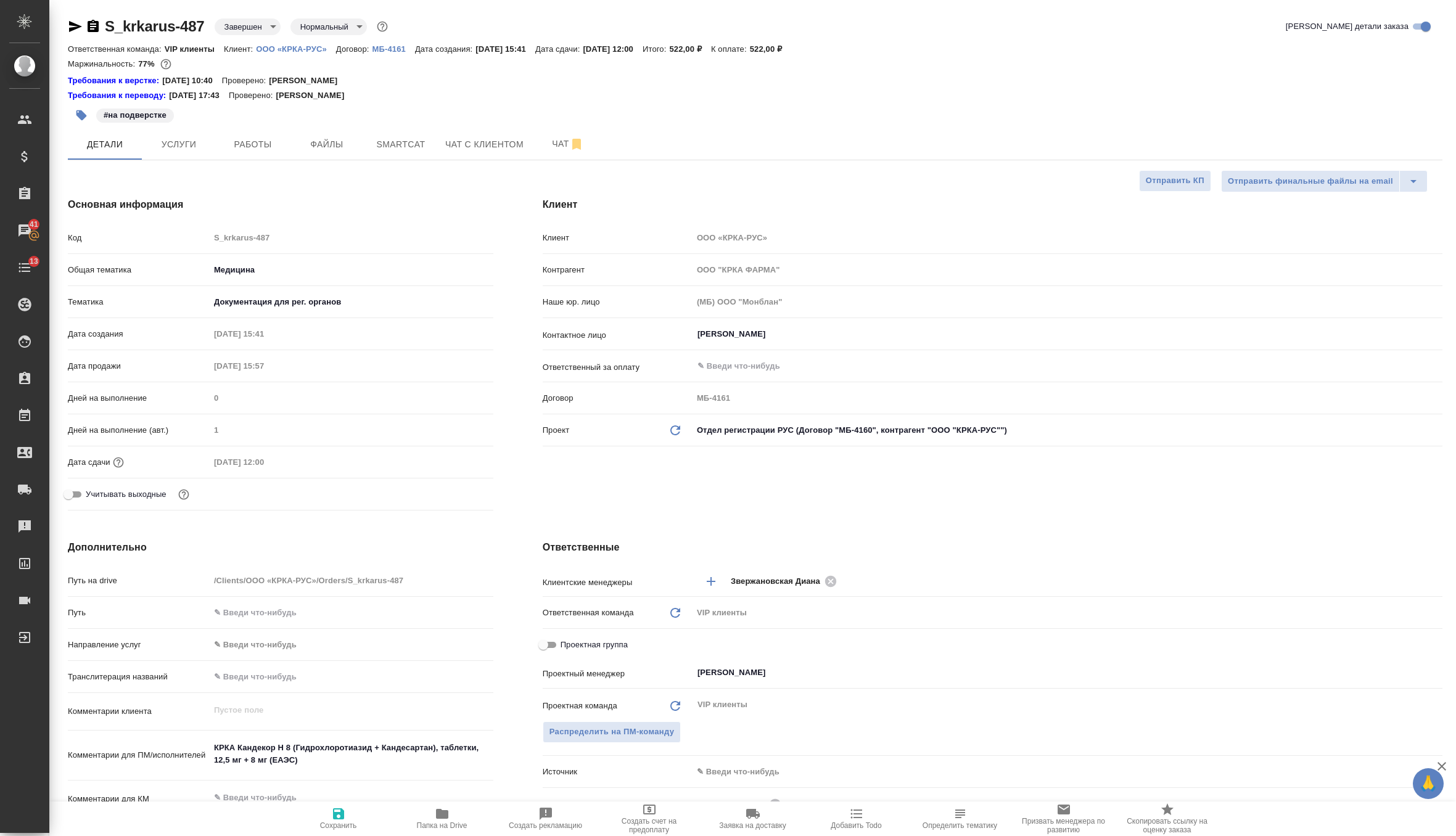
type textarea "x"
click at [334, 823] on span "Сохранить" at bounding box center [339, 825] width 37 height 9
type textarea "x"
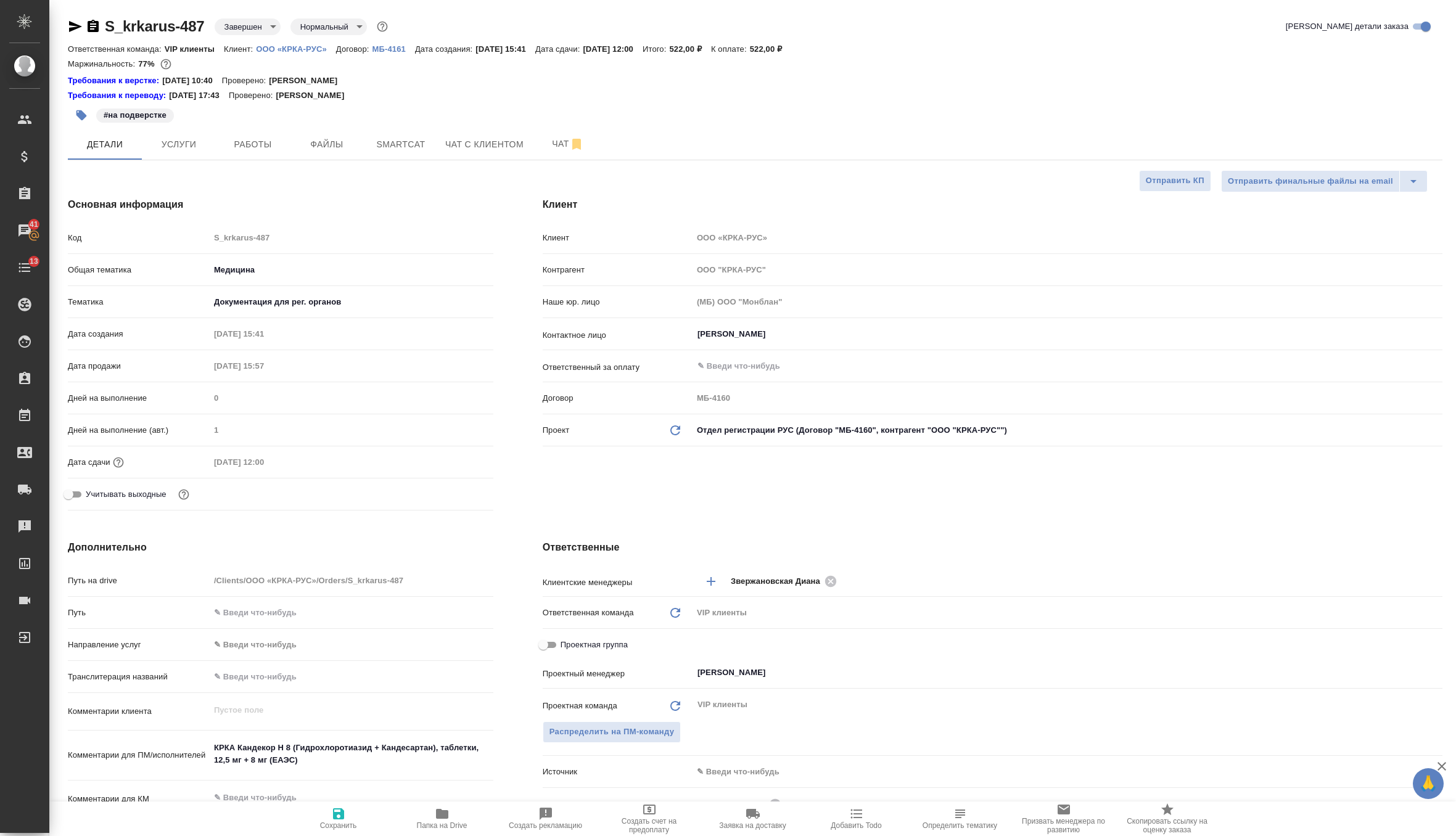
type textarea "x"
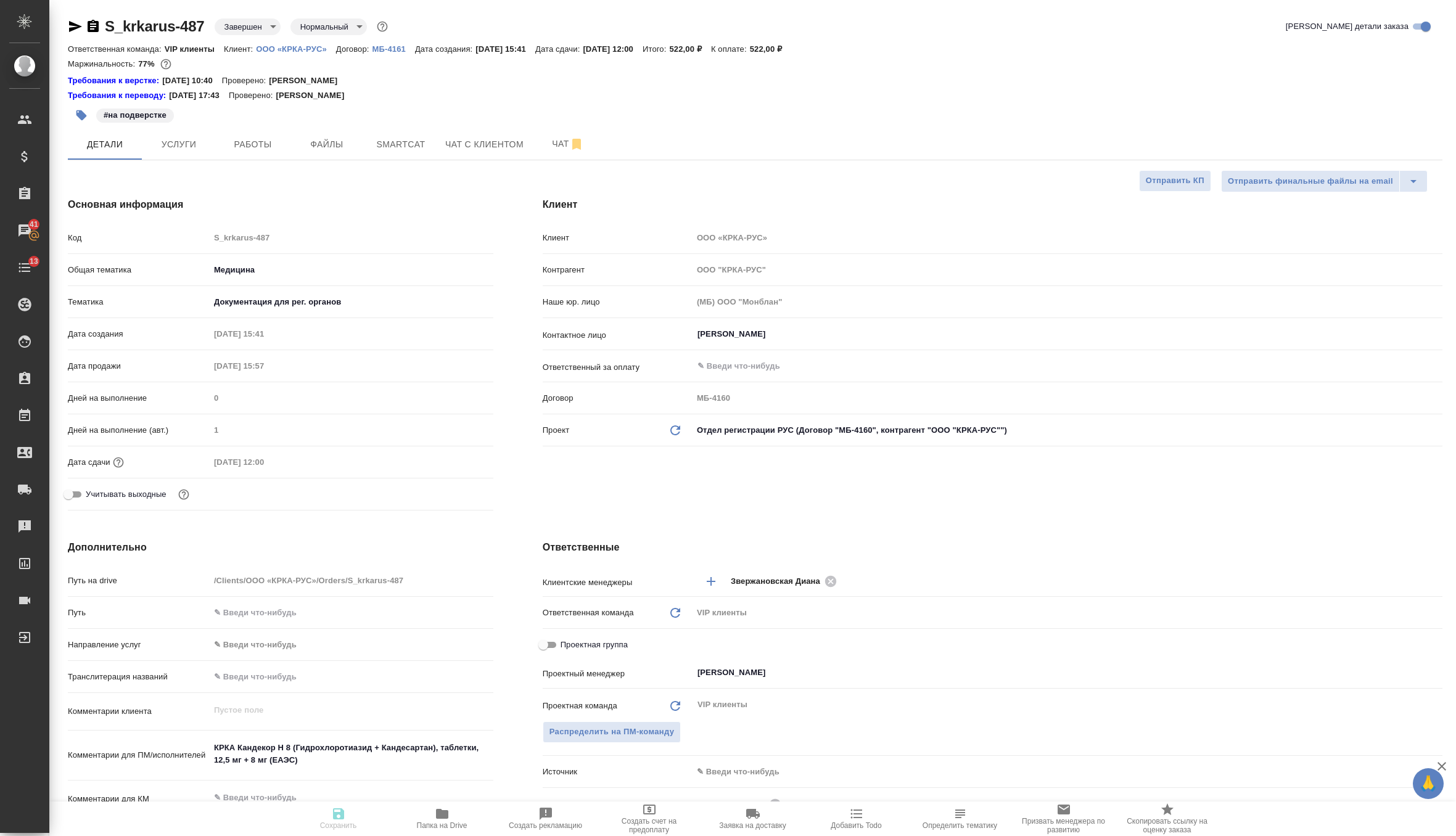
type textarea "x"
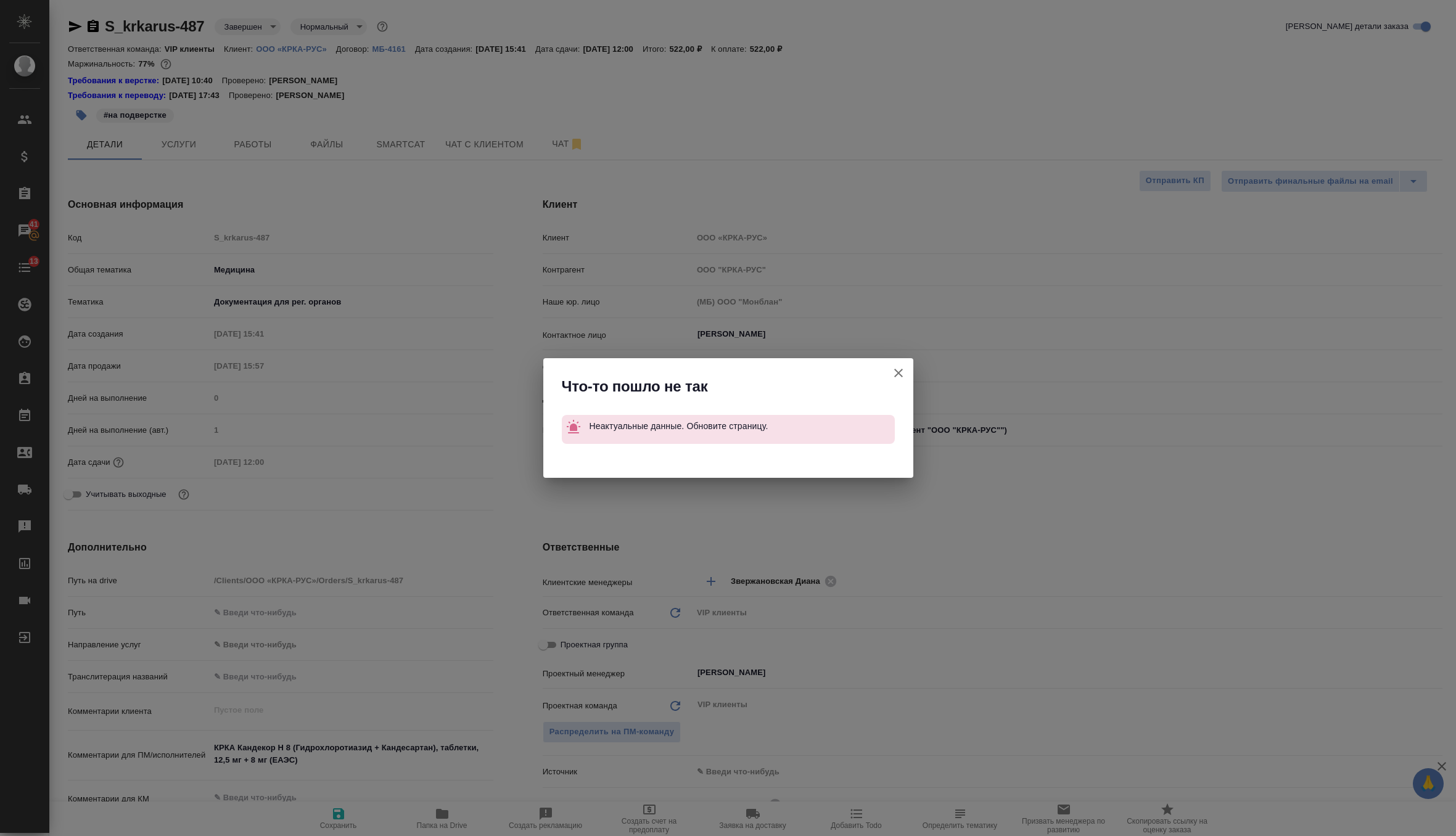
click at [895, 372] on icon "button" at bounding box center [898, 372] width 15 height 15
type textarea "x"
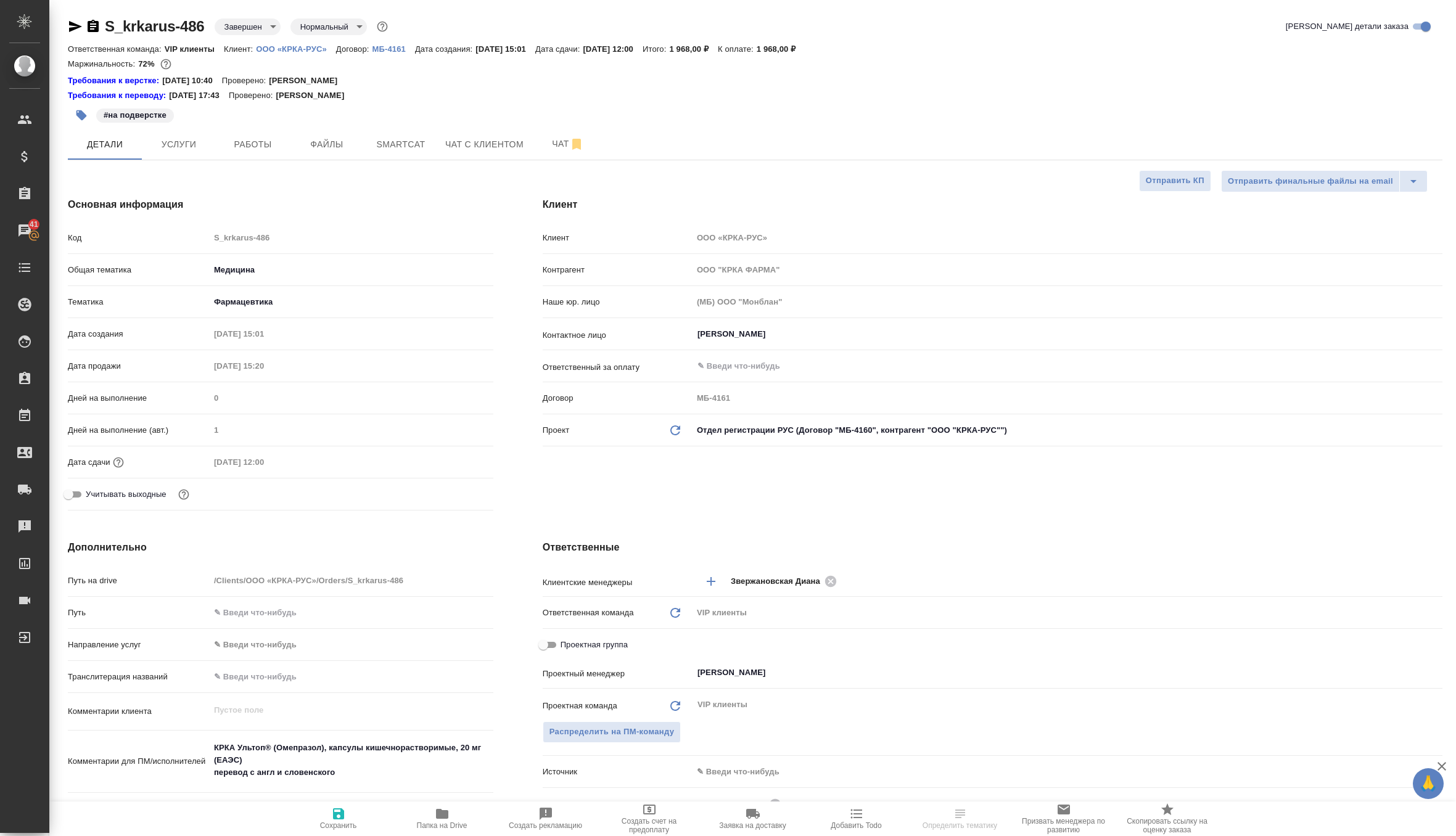
select select "RU"
type textarea "x"
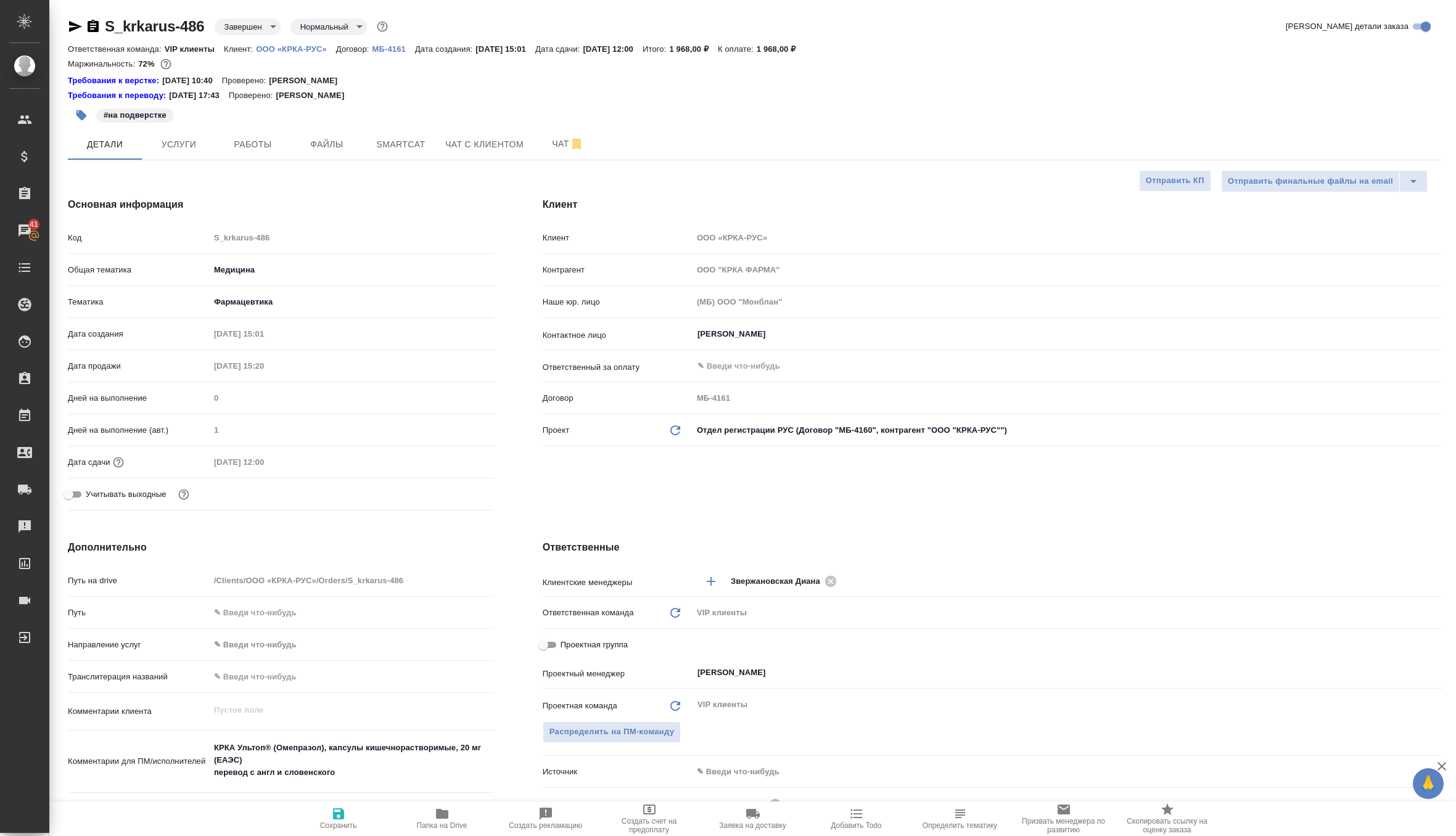
type textarea "x"
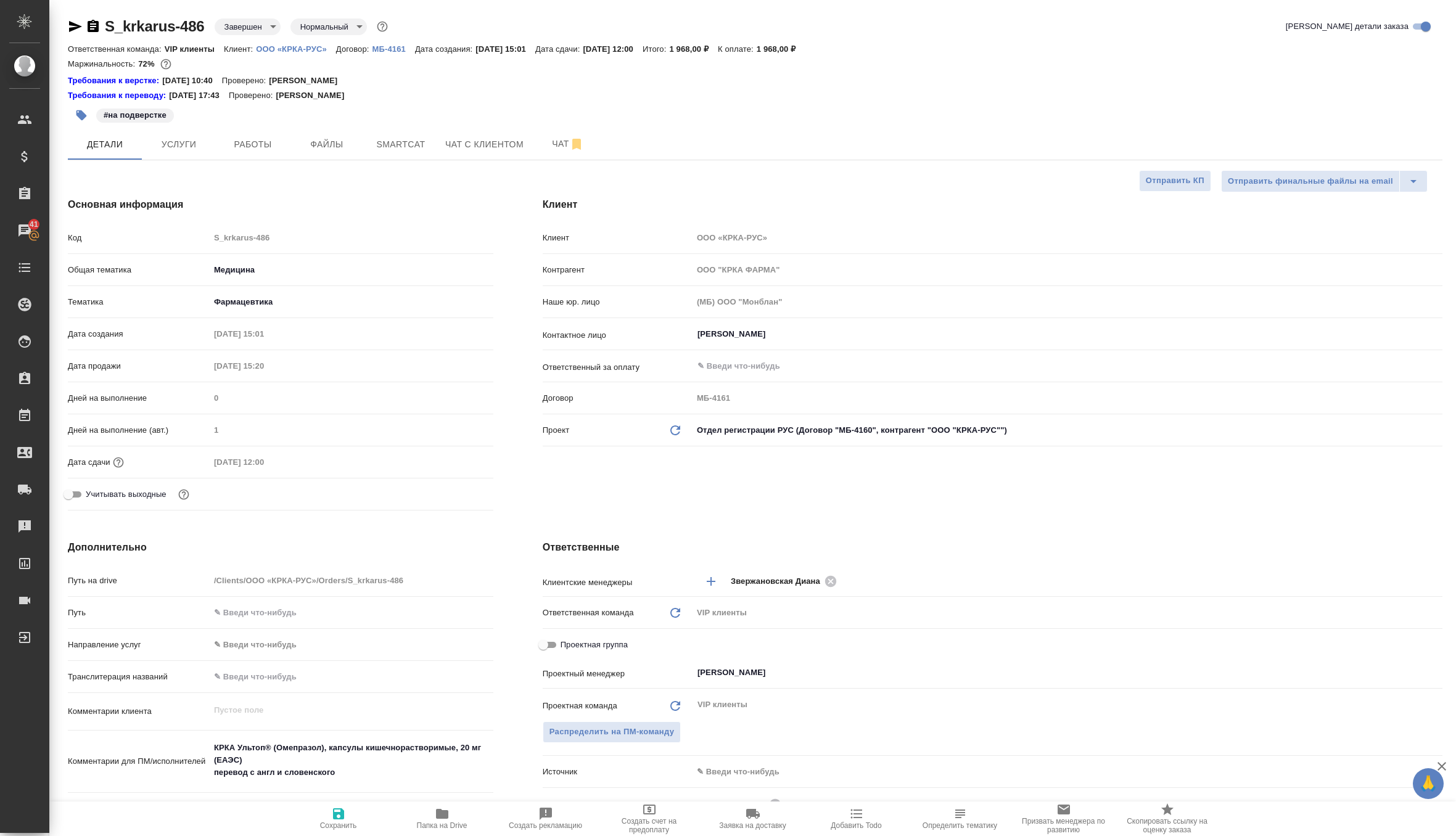
type textarea "x"
click at [679, 427] on icon at bounding box center [675, 430] width 10 height 10
type textarea "x"
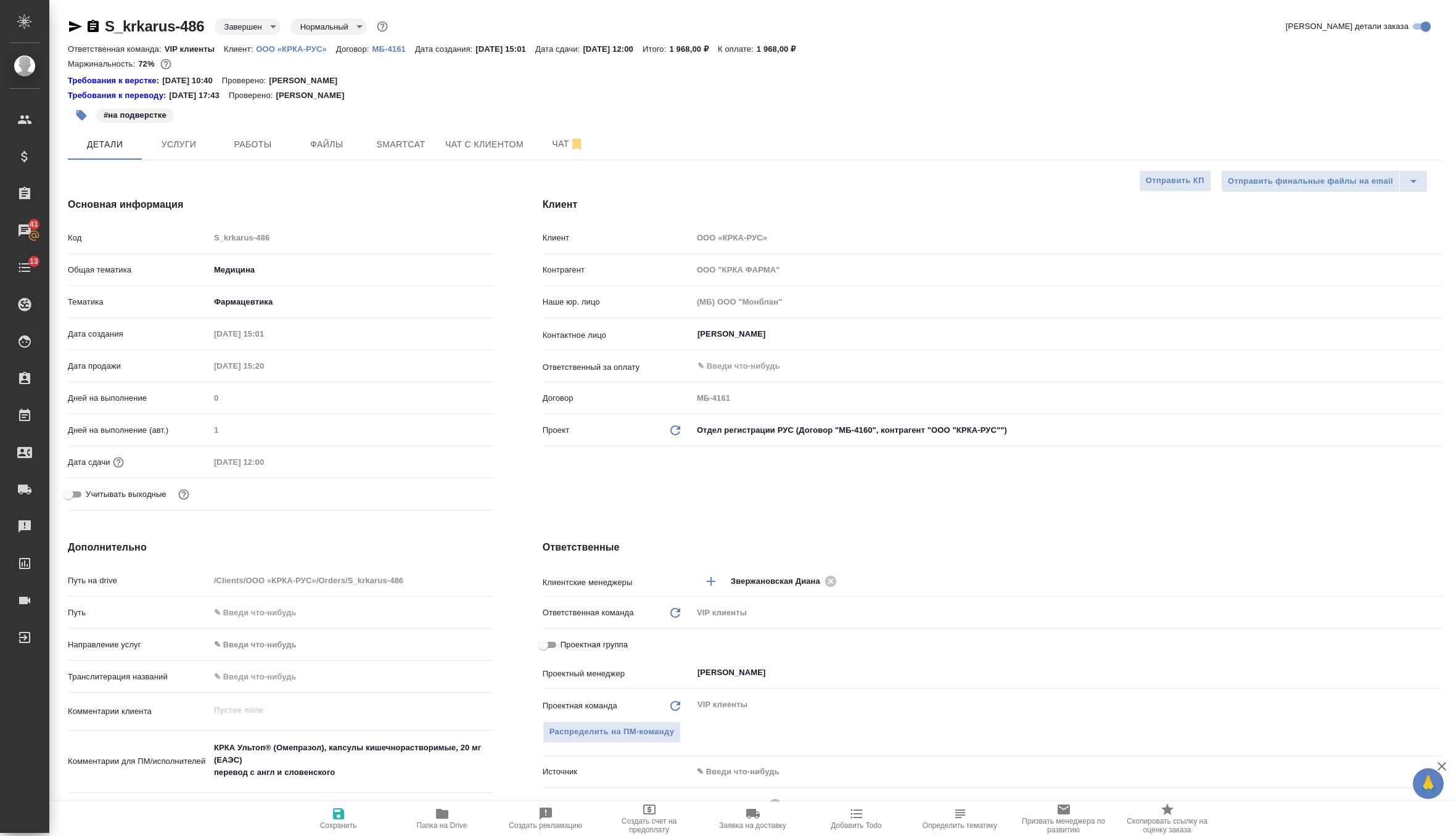
type textarea "x"
type input "ООО "КРКА-РУС""
type input "МБ-4160"
type textarea "x"
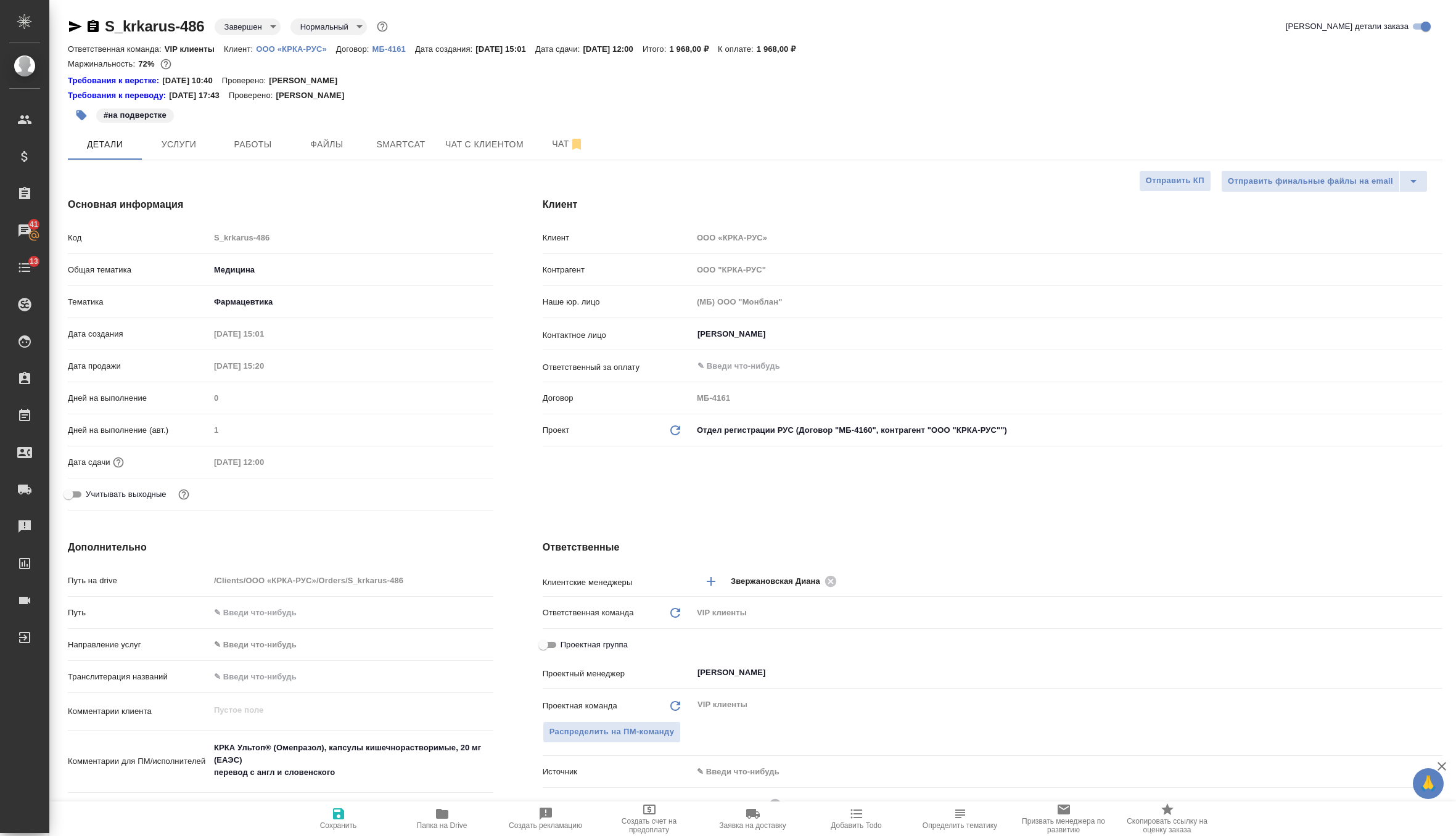
type textarea "x"
click at [344, 814] on icon "button" at bounding box center [338, 813] width 15 height 15
type textarea "x"
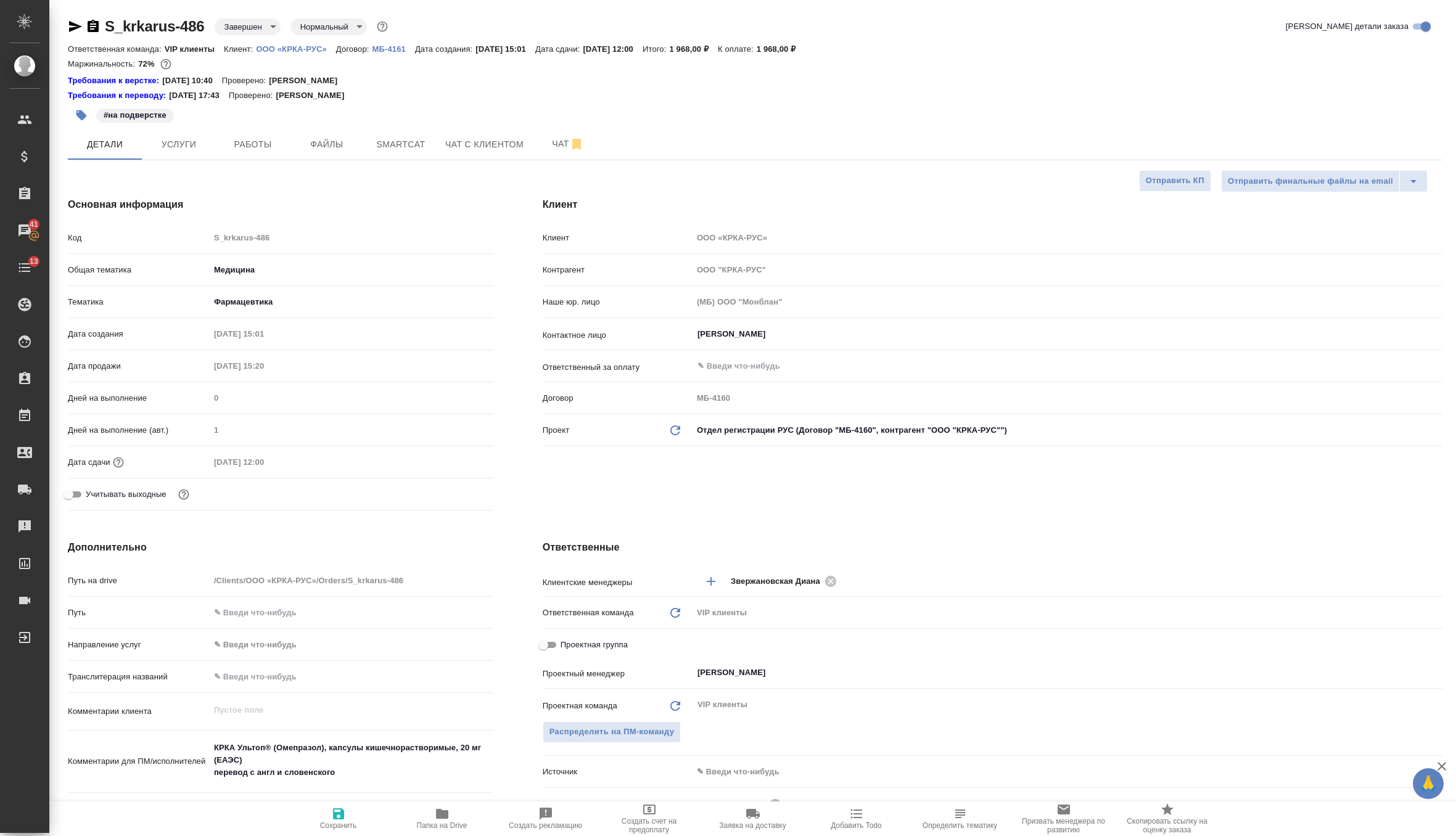
type textarea "x"
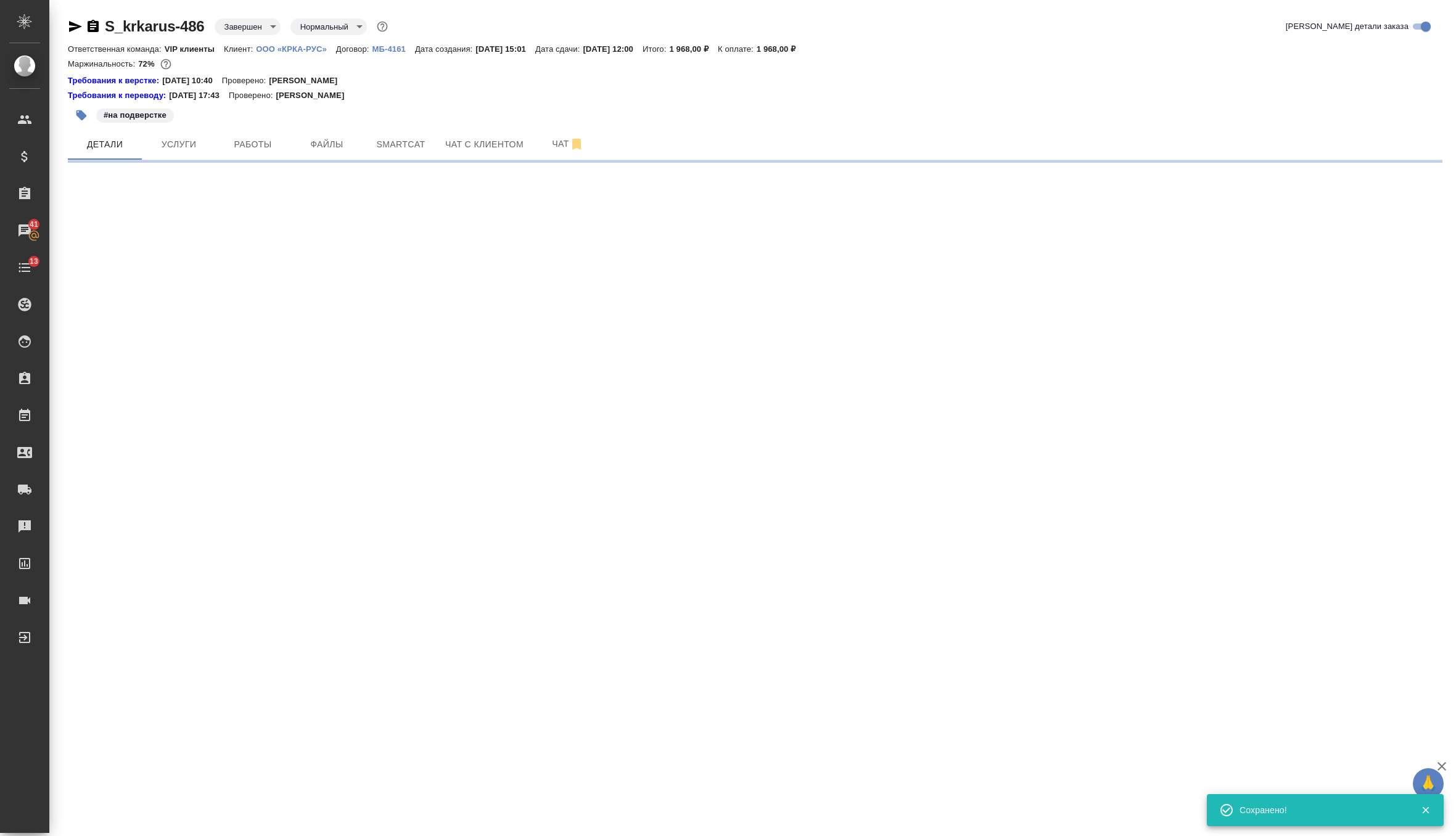
select select "RU"
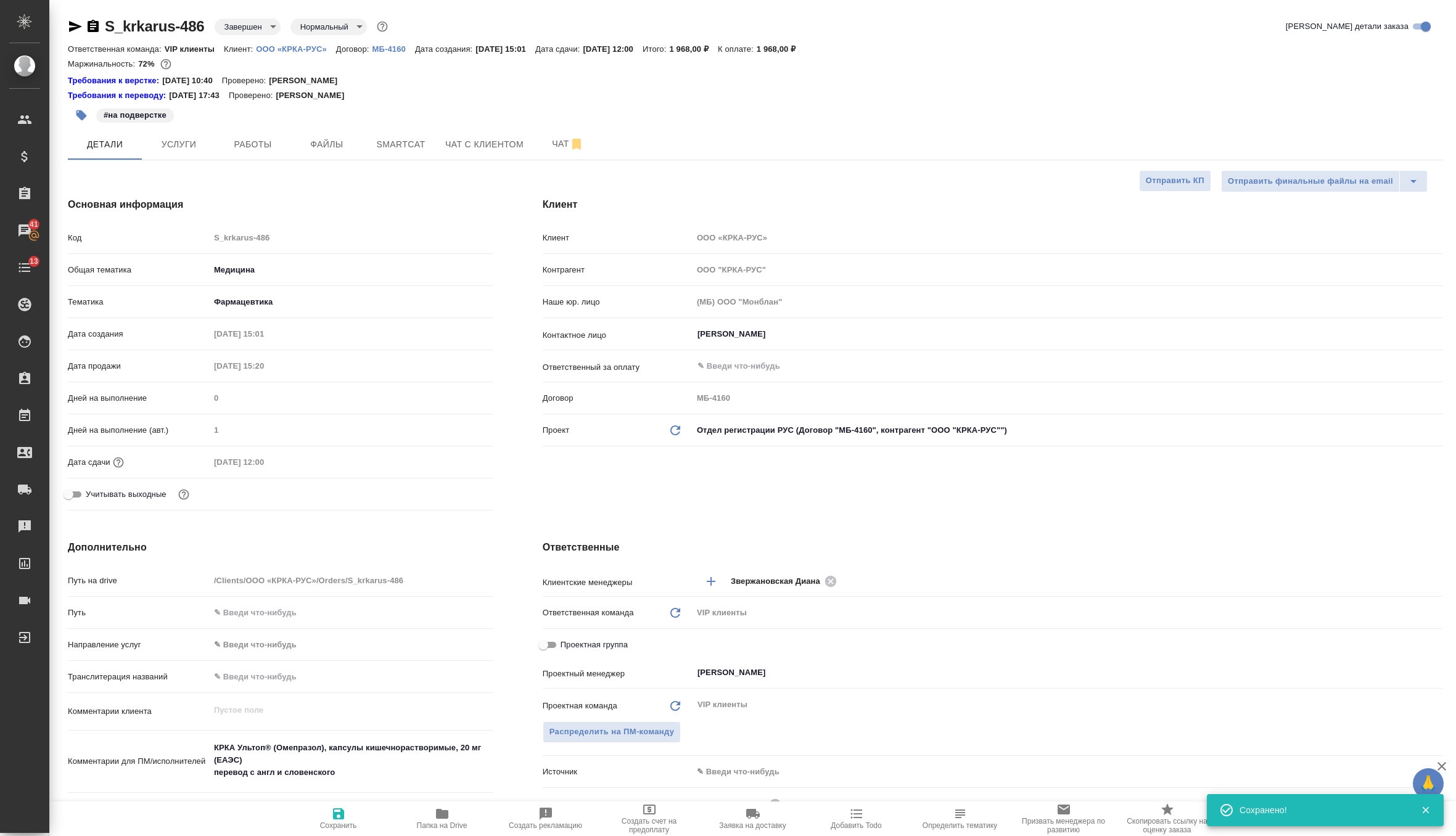
type textarea "x"
select select "RU"
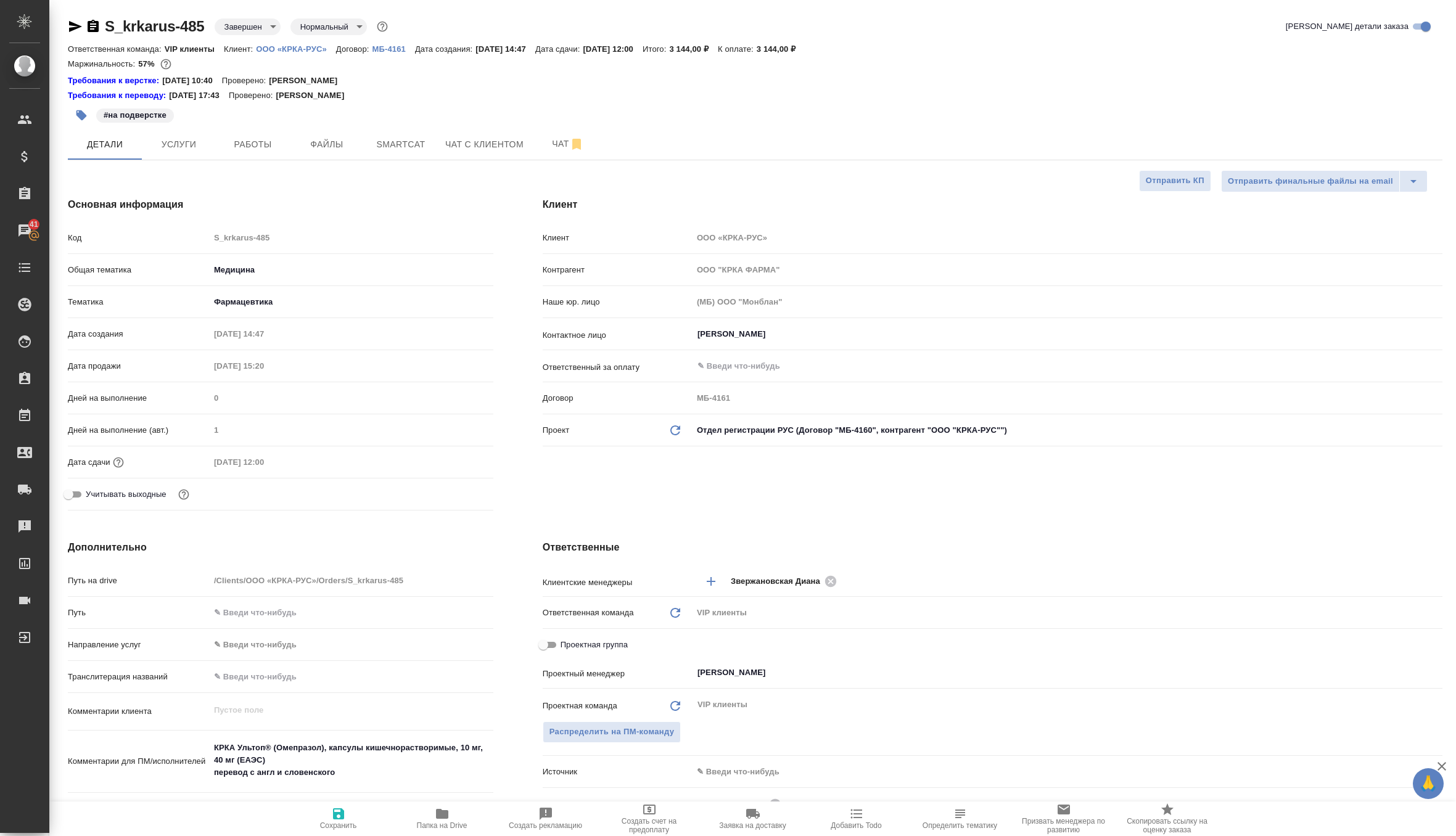
type textarea "x"
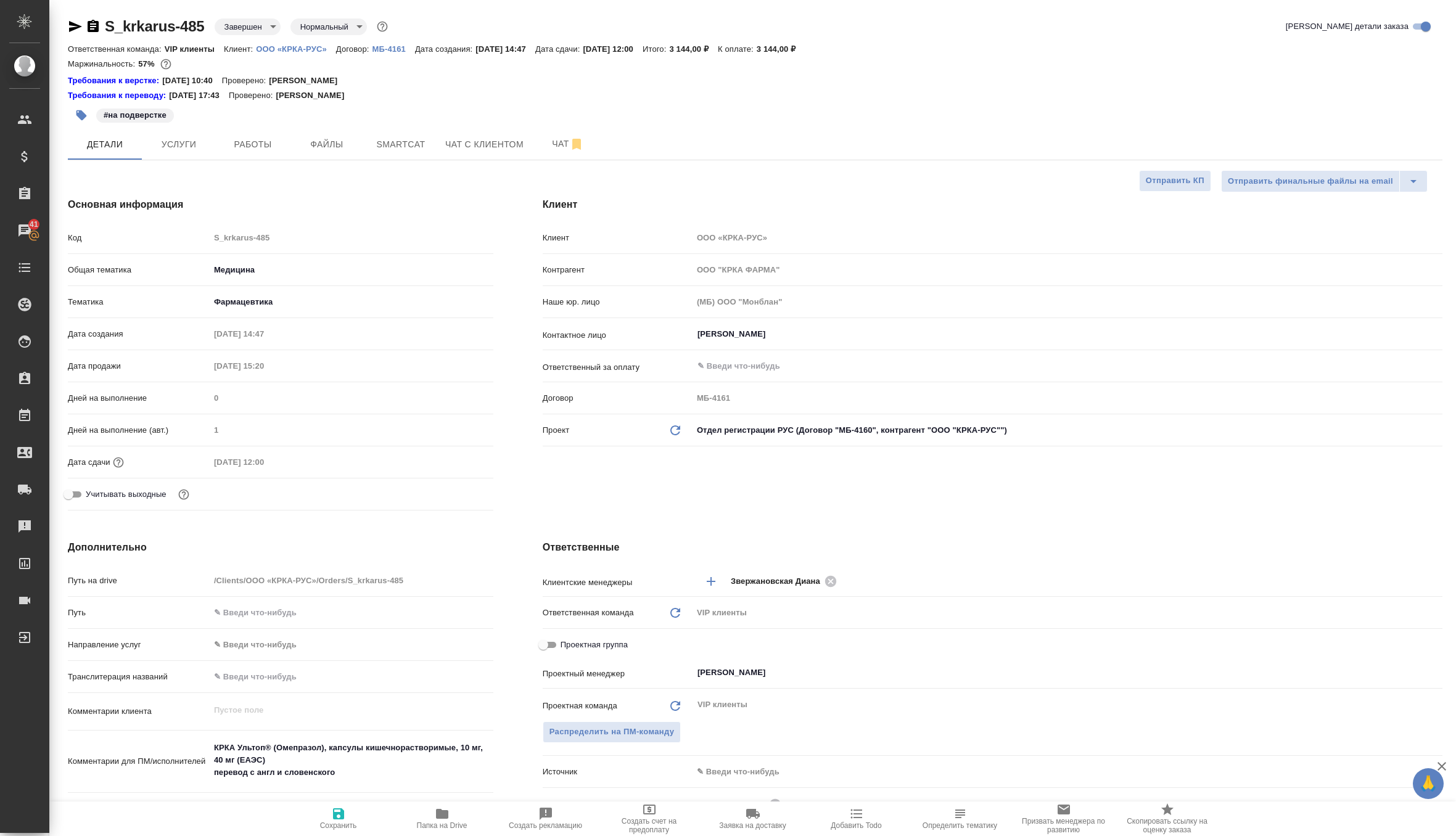
type textarea "x"
click at [677, 423] on icon "Обновить данные" at bounding box center [675, 430] width 15 height 15
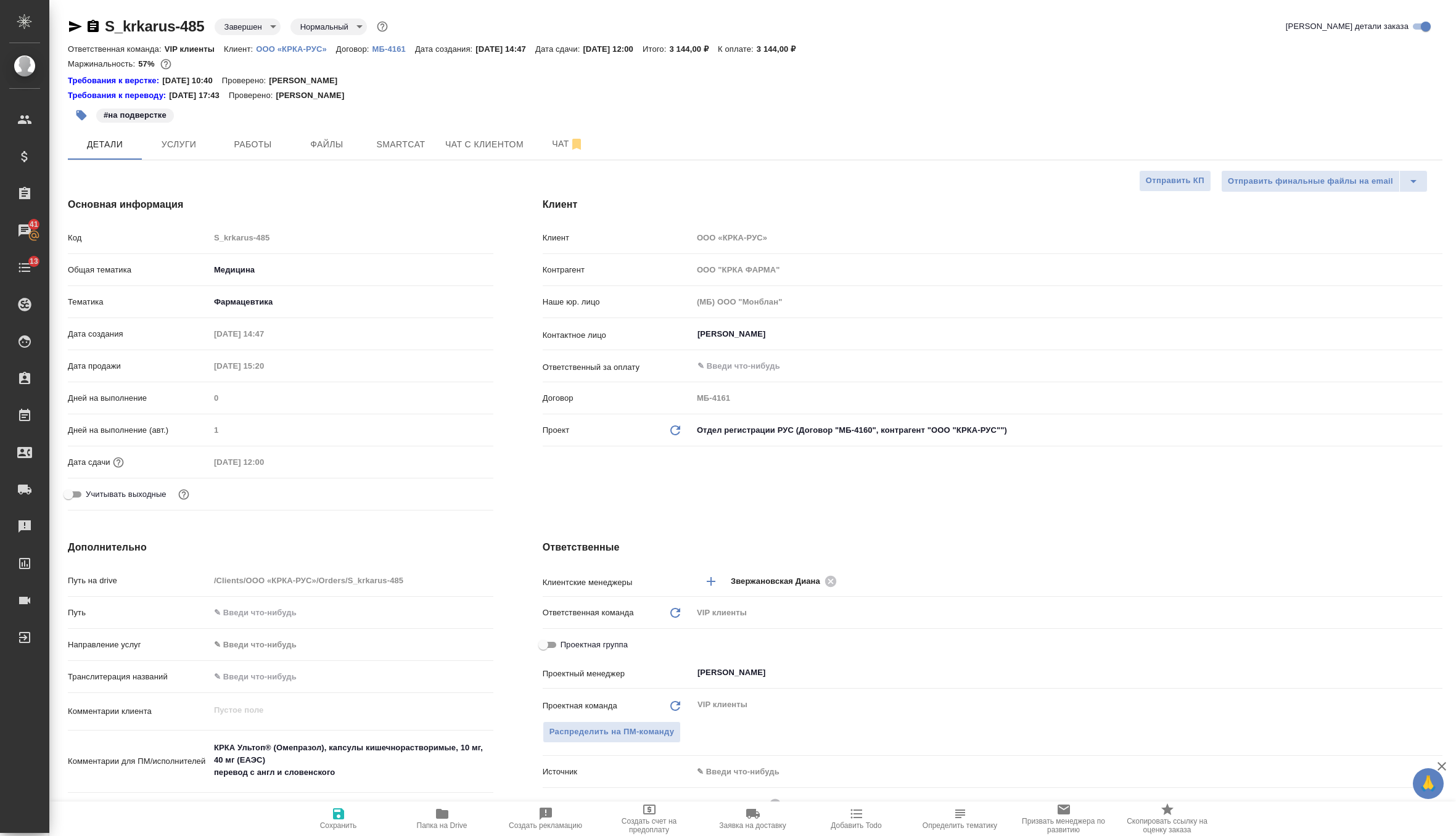
type textarea "x"
type input "ООО "КРКА-РУС""
type input "МБ-4160"
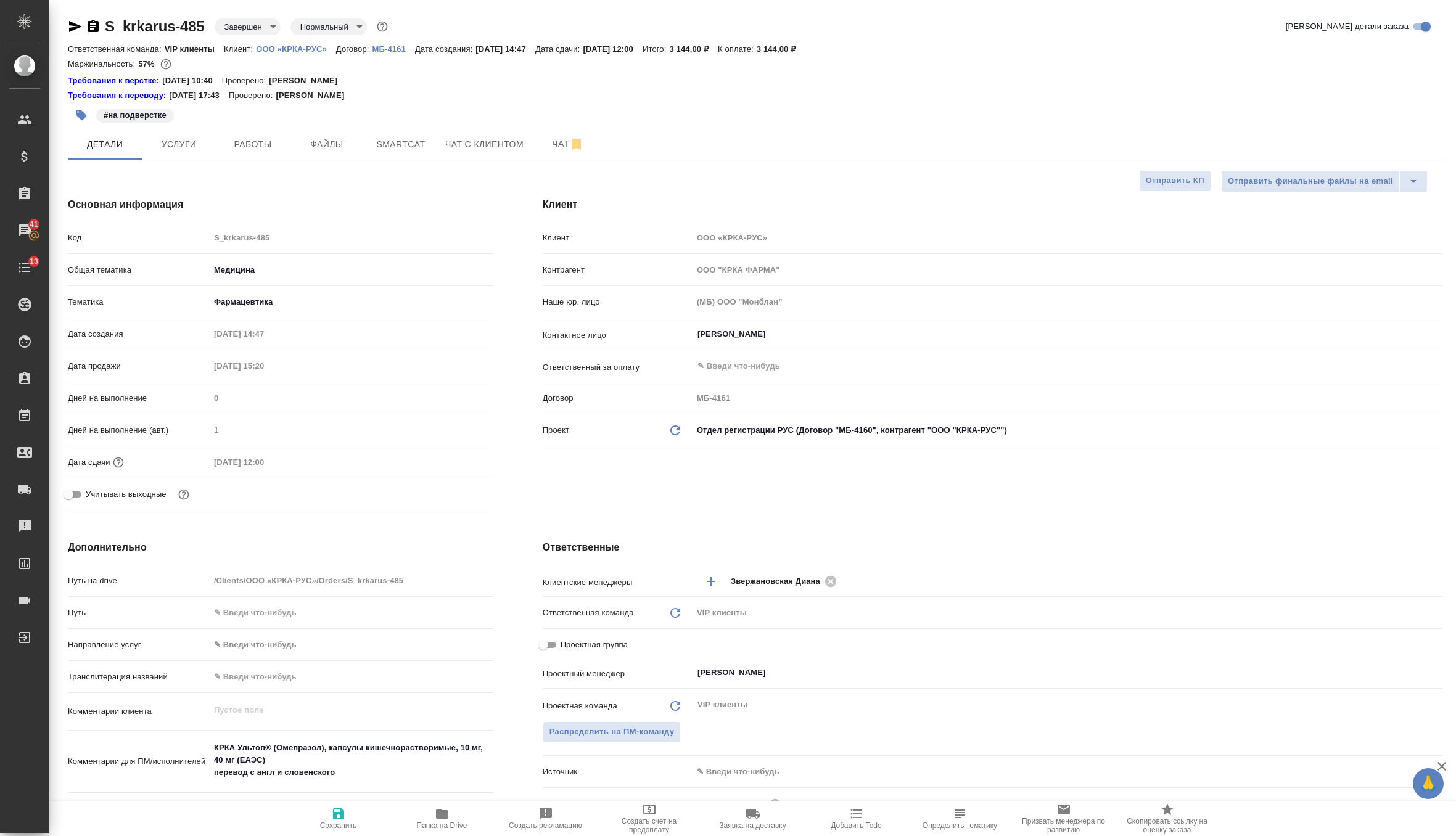
type textarea "x"
click at [332, 822] on span "Сохранить" at bounding box center [339, 825] width 37 height 9
type textarea "x"
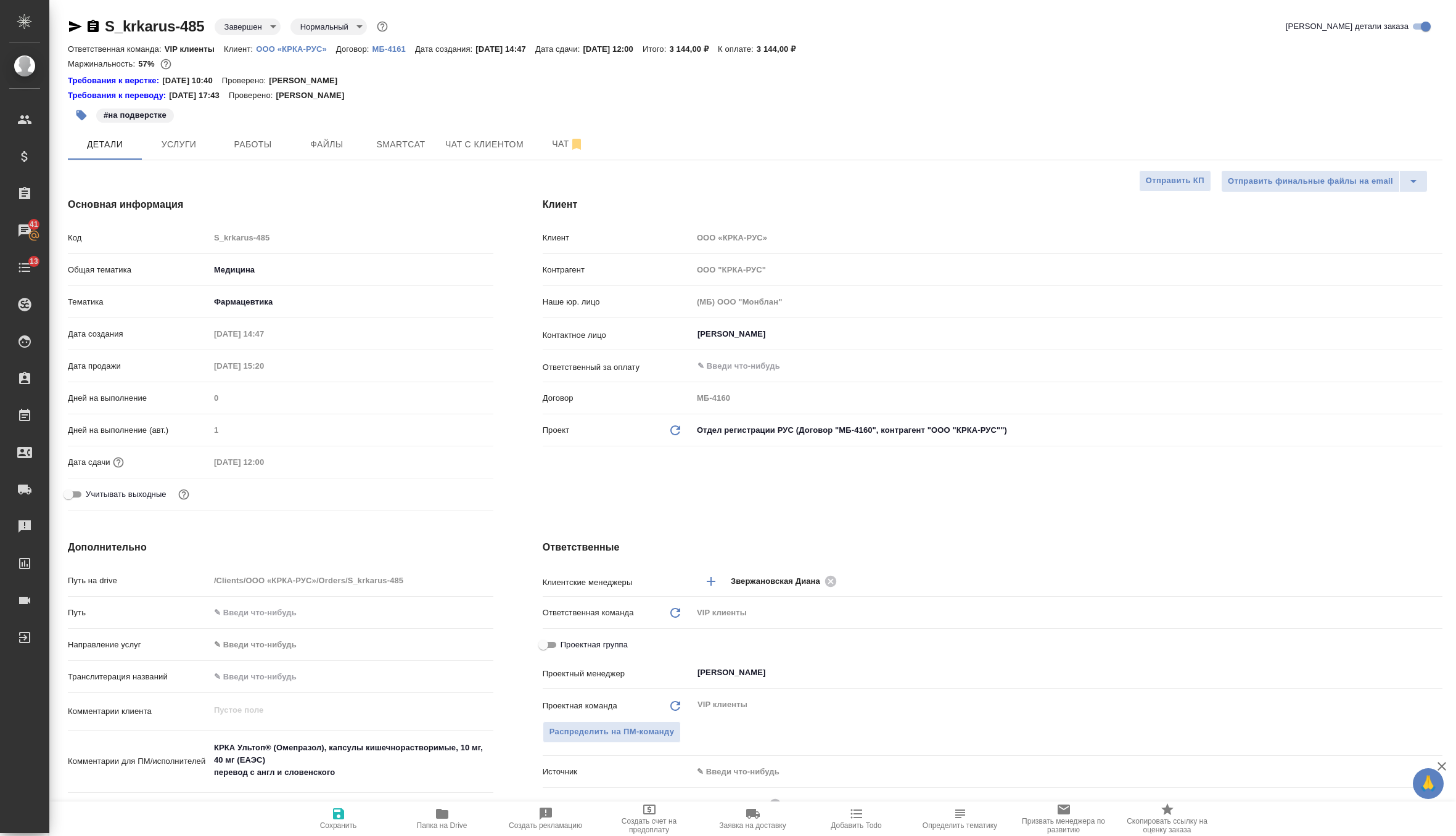
type textarea "x"
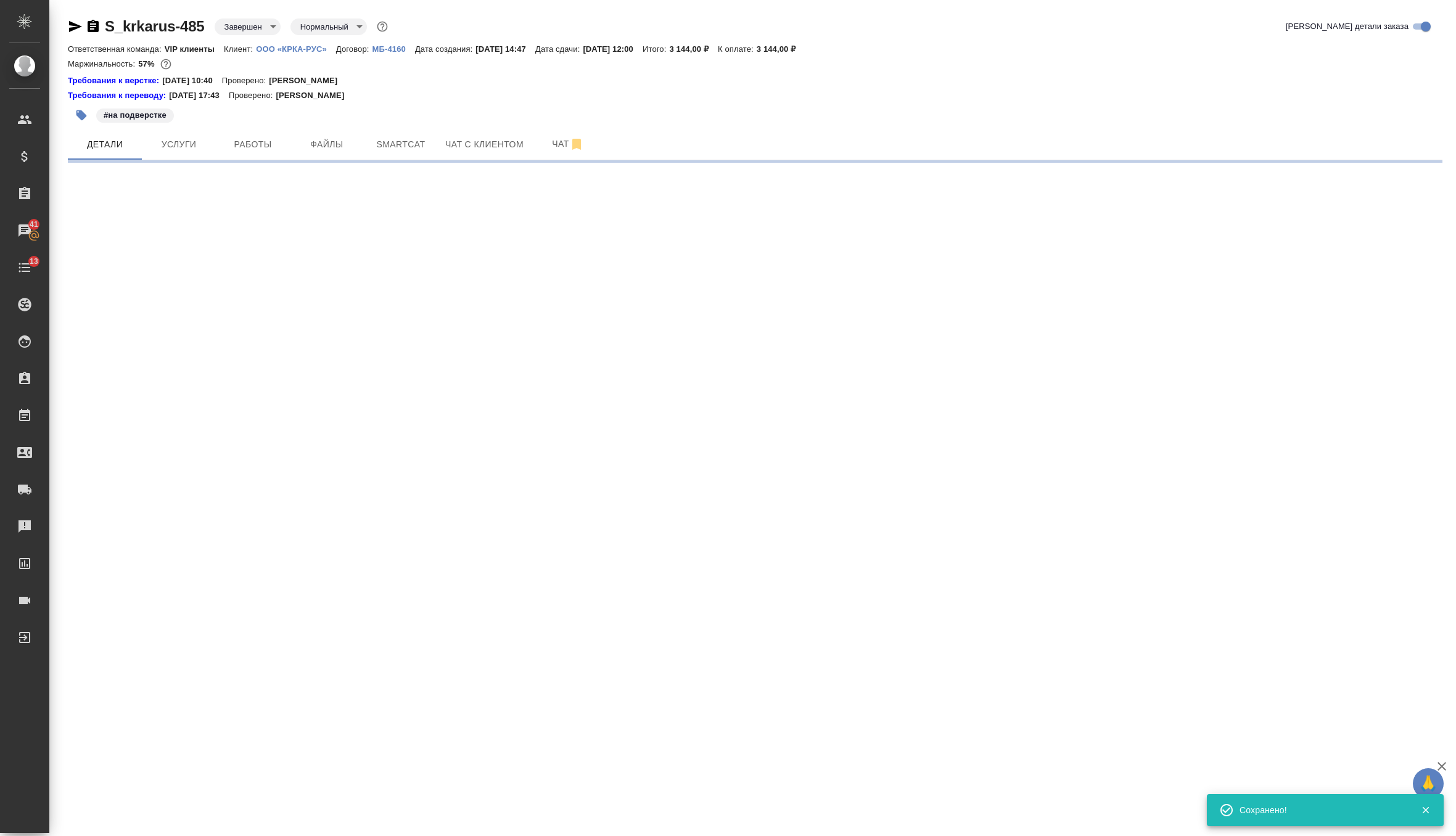
select select "RU"
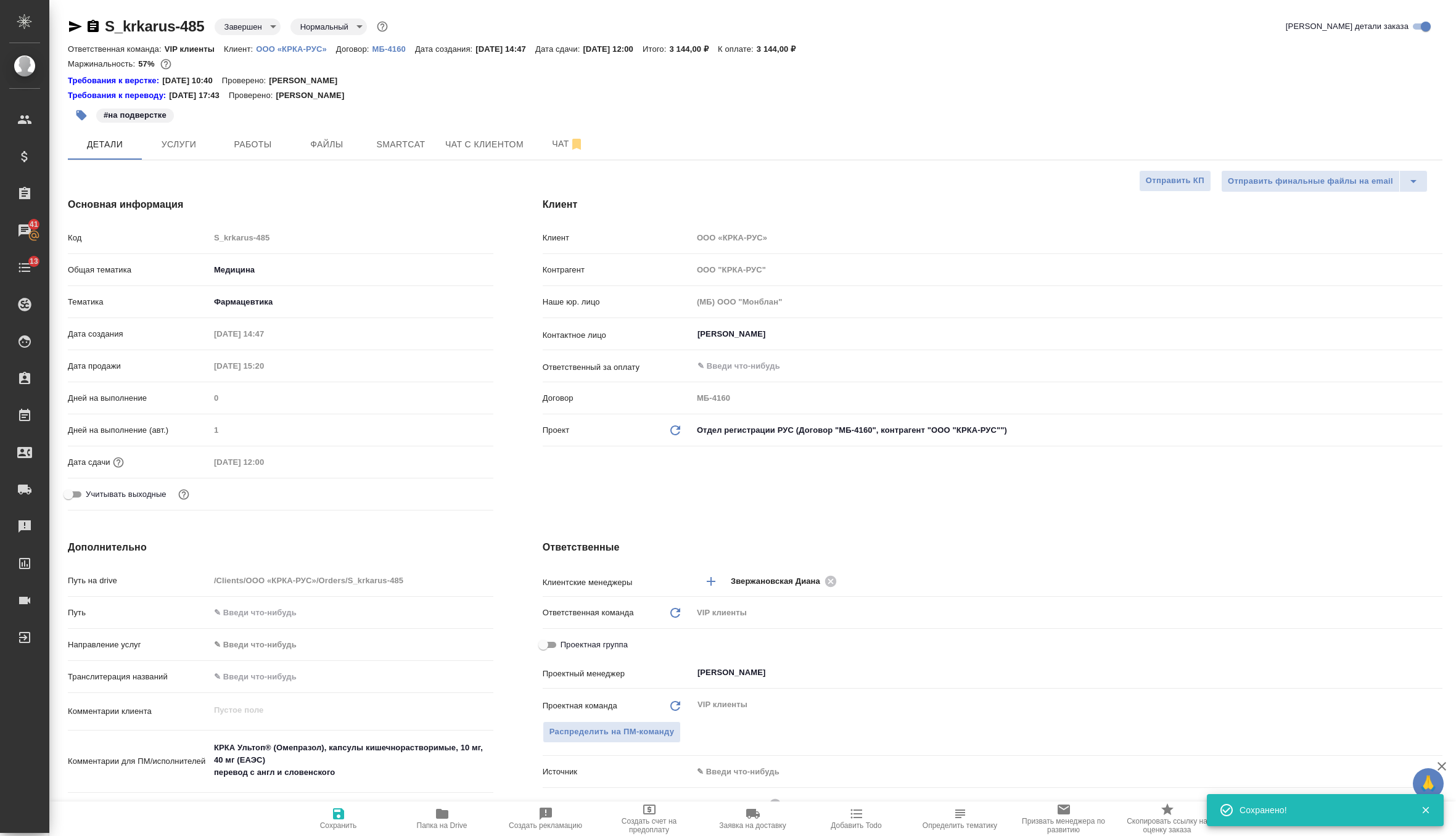
type textarea "x"
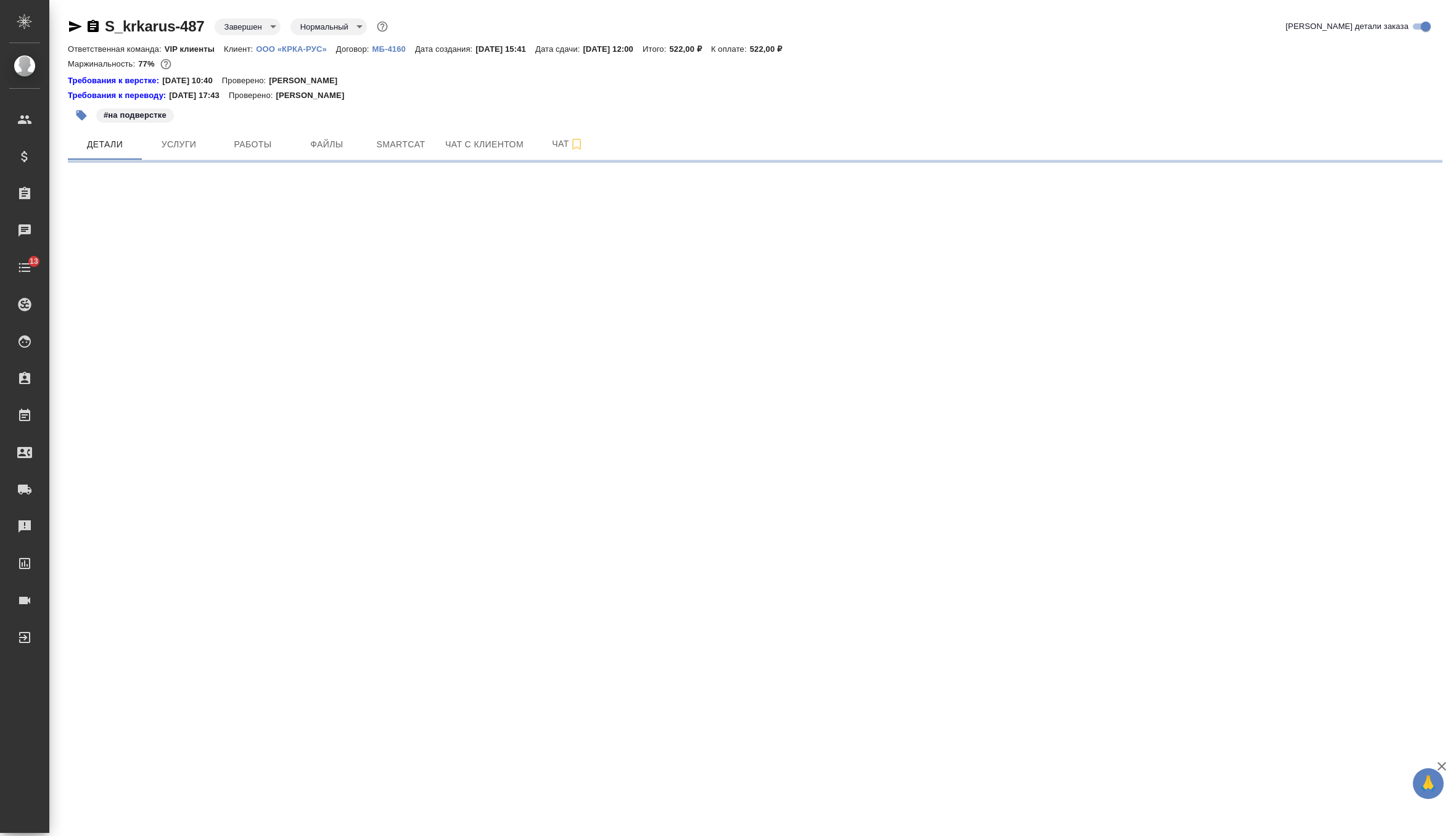
select select "RU"
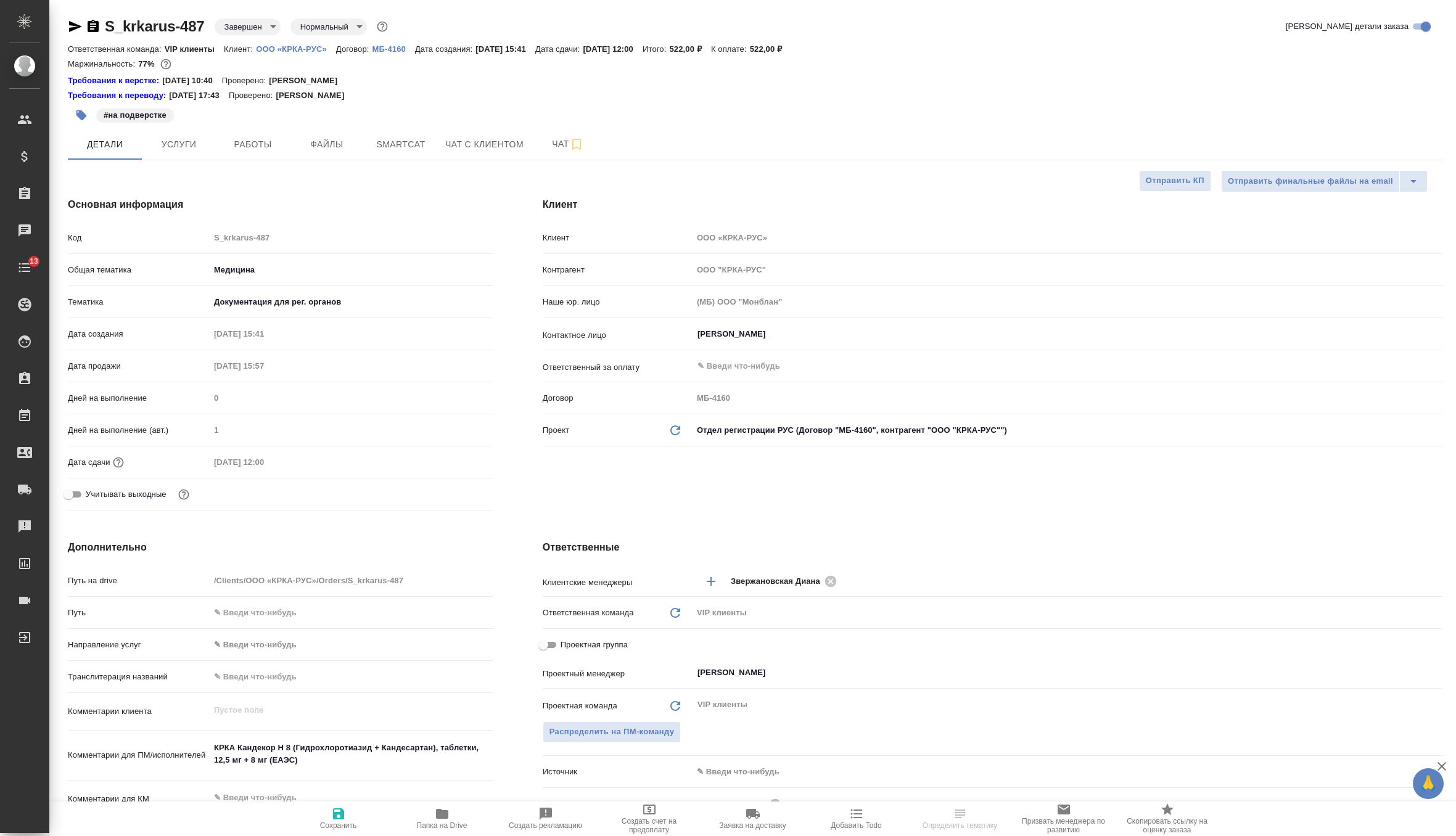
type textarea "x"
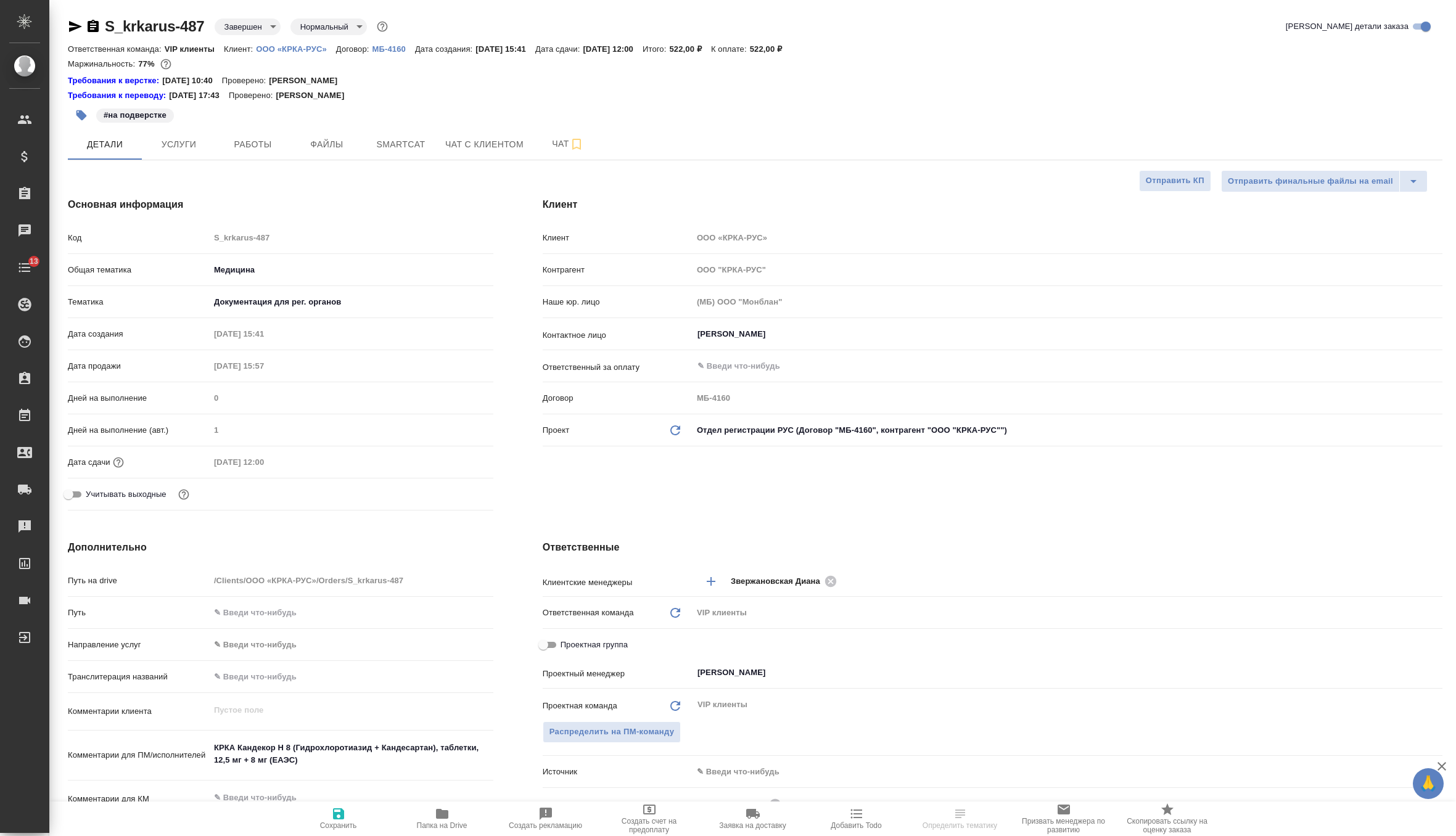
type textarea "x"
click at [343, 823] on span "Сохранить" at bounding box center [339, 825] width 37 height 9
type textarea "x"
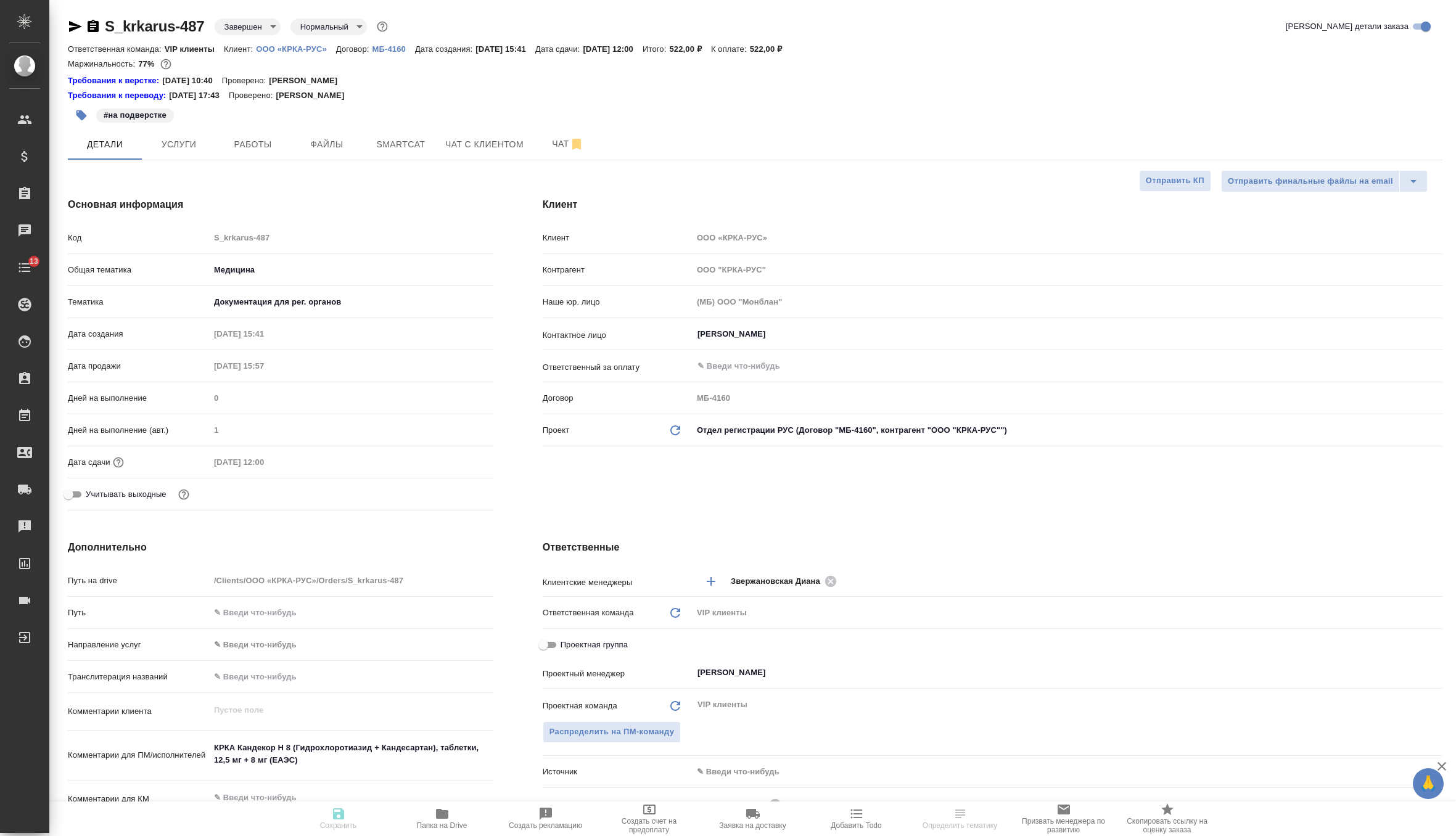
type textarea "x"
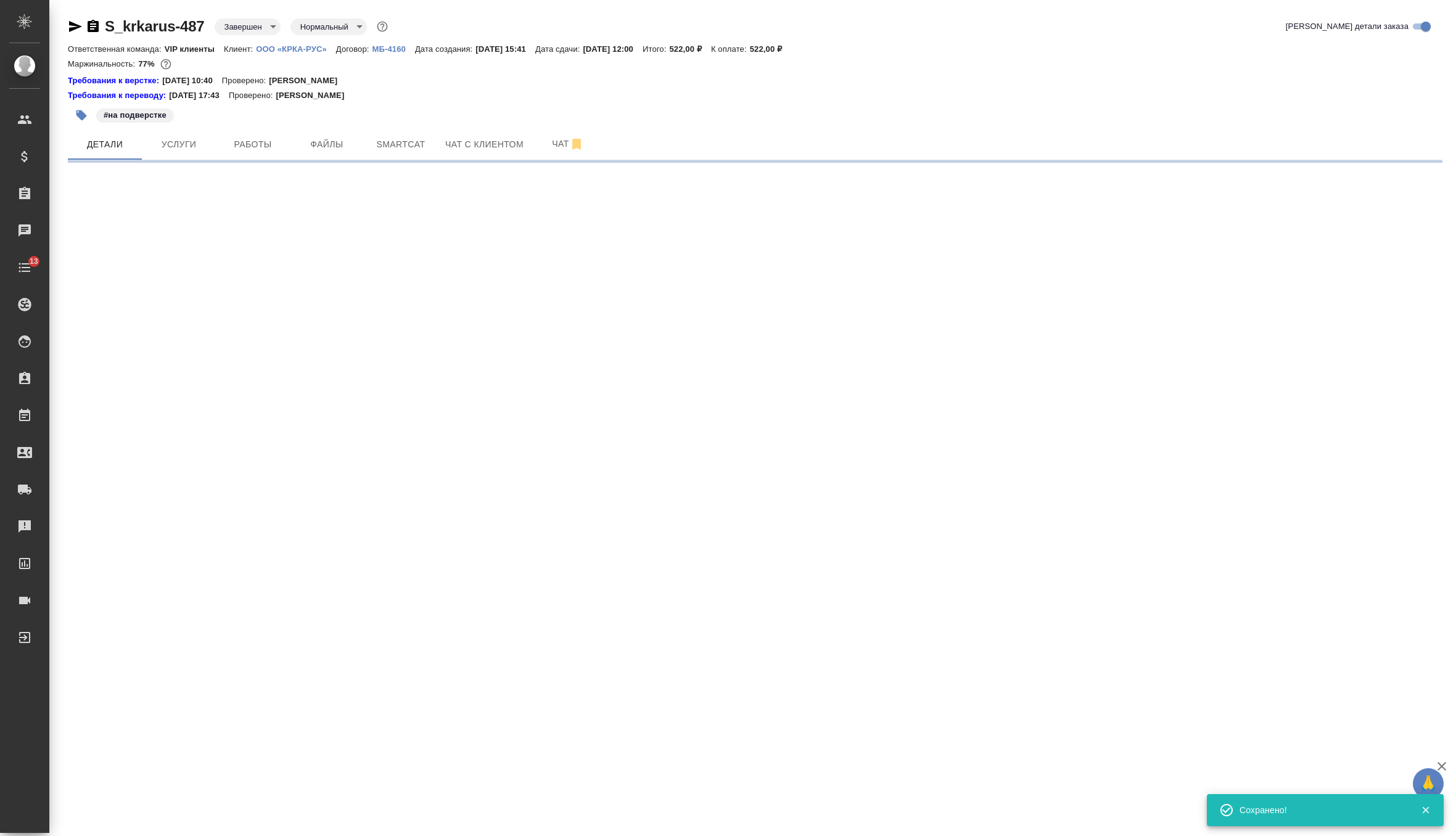
select select "RU"
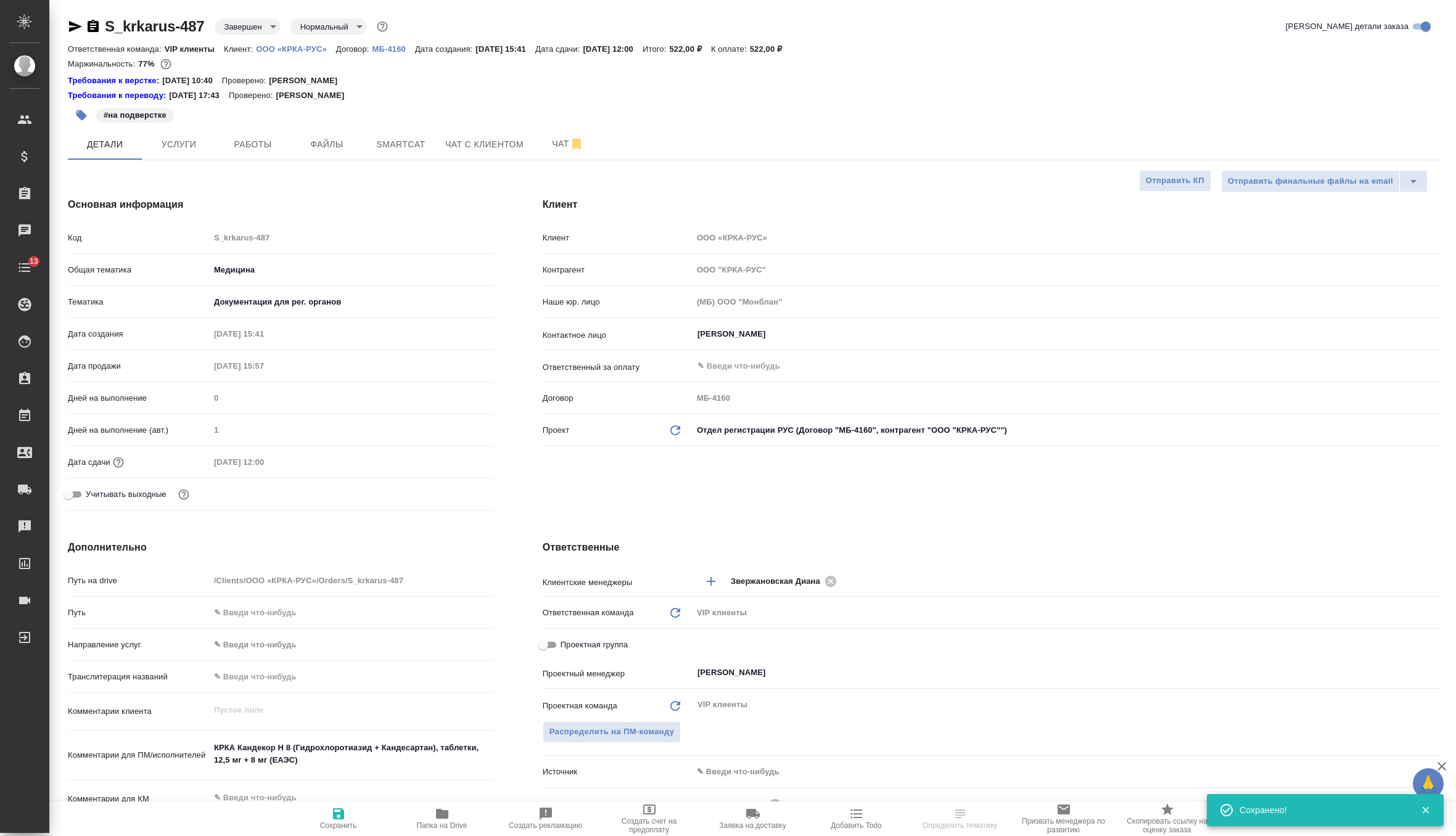
type textarea "x"
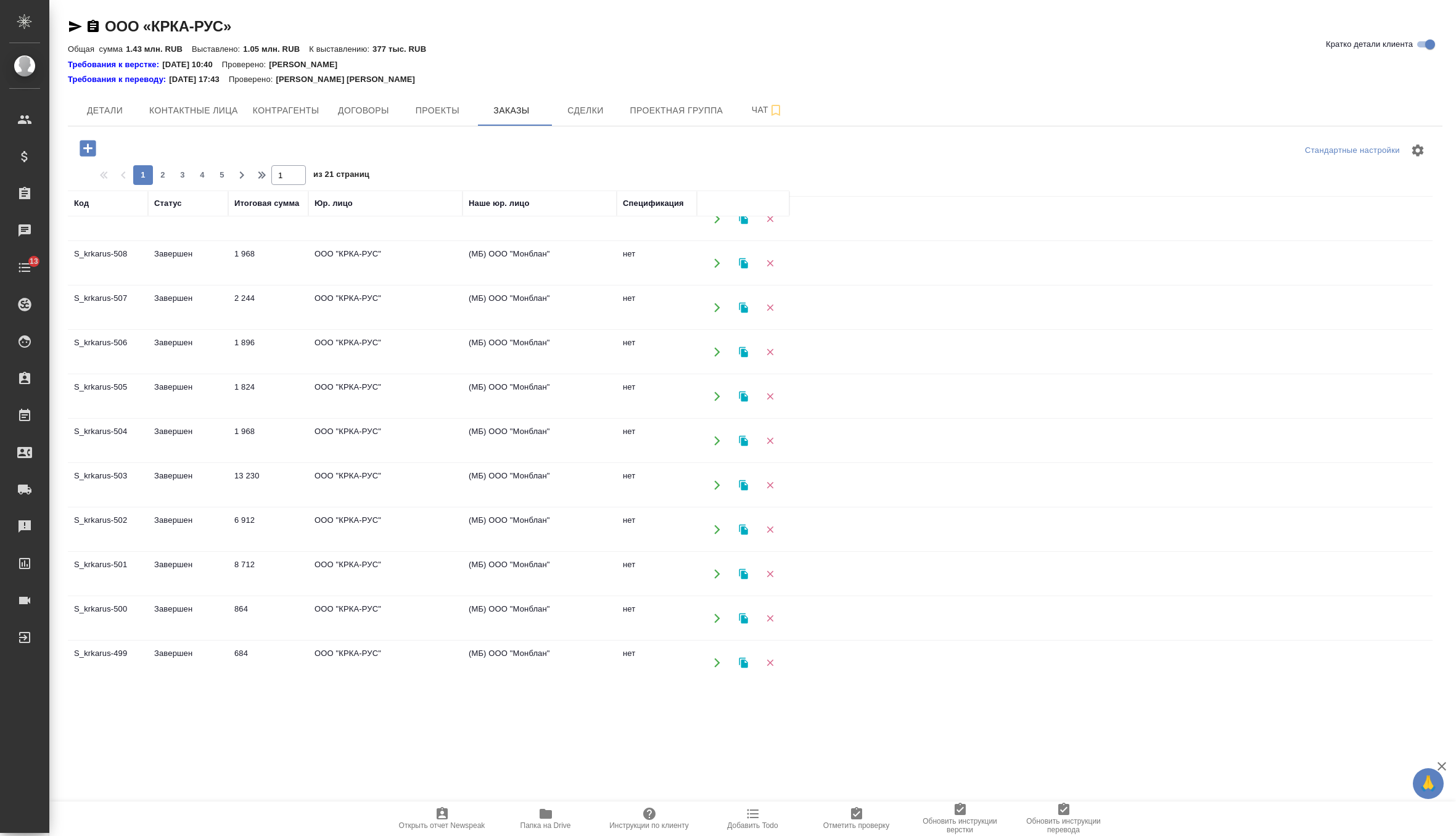
scroll to position [651, 0]
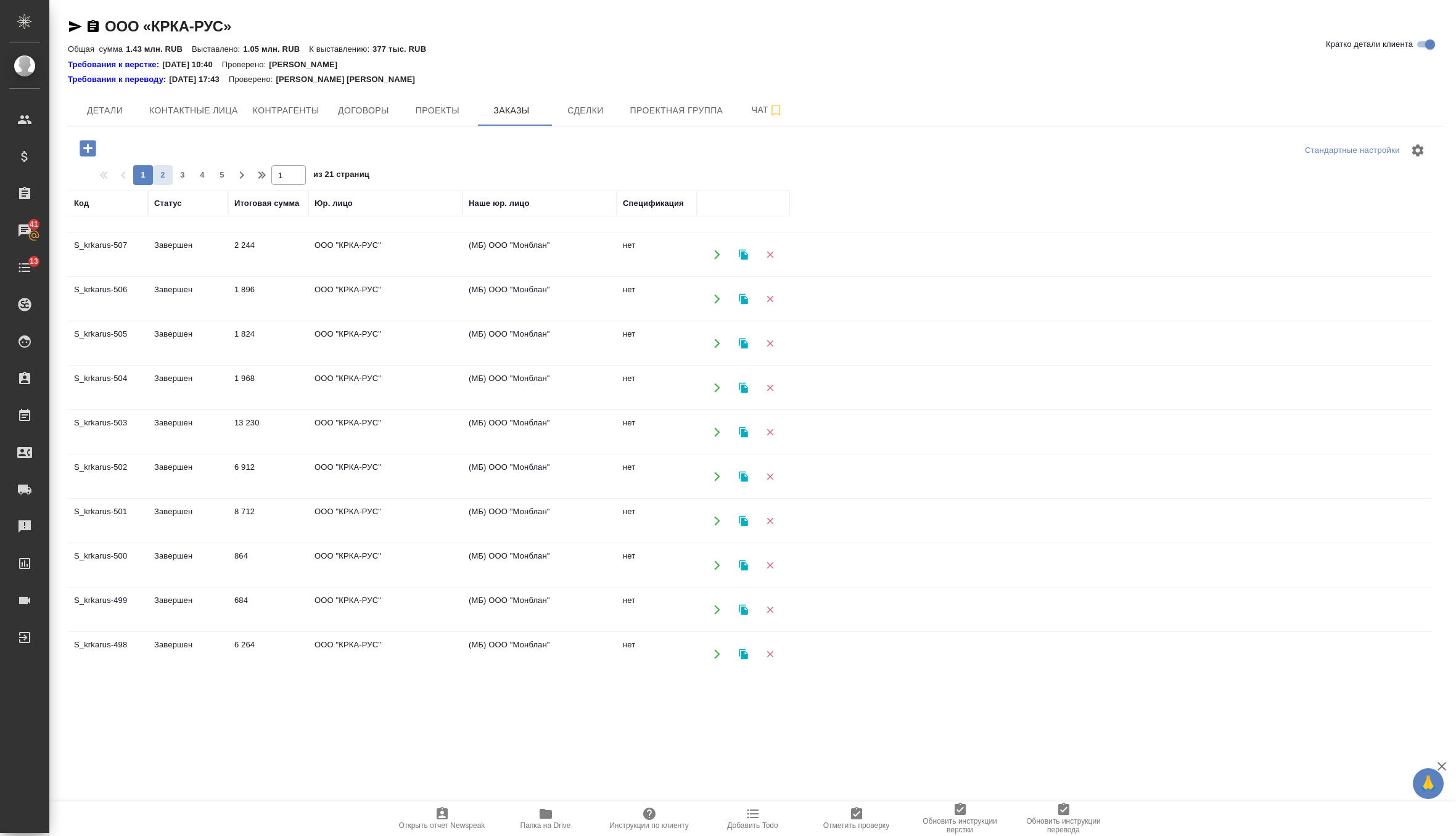
click at [163, 181] on button "2" at bounding box center [162, 175] width 20 height 20
type input "2"
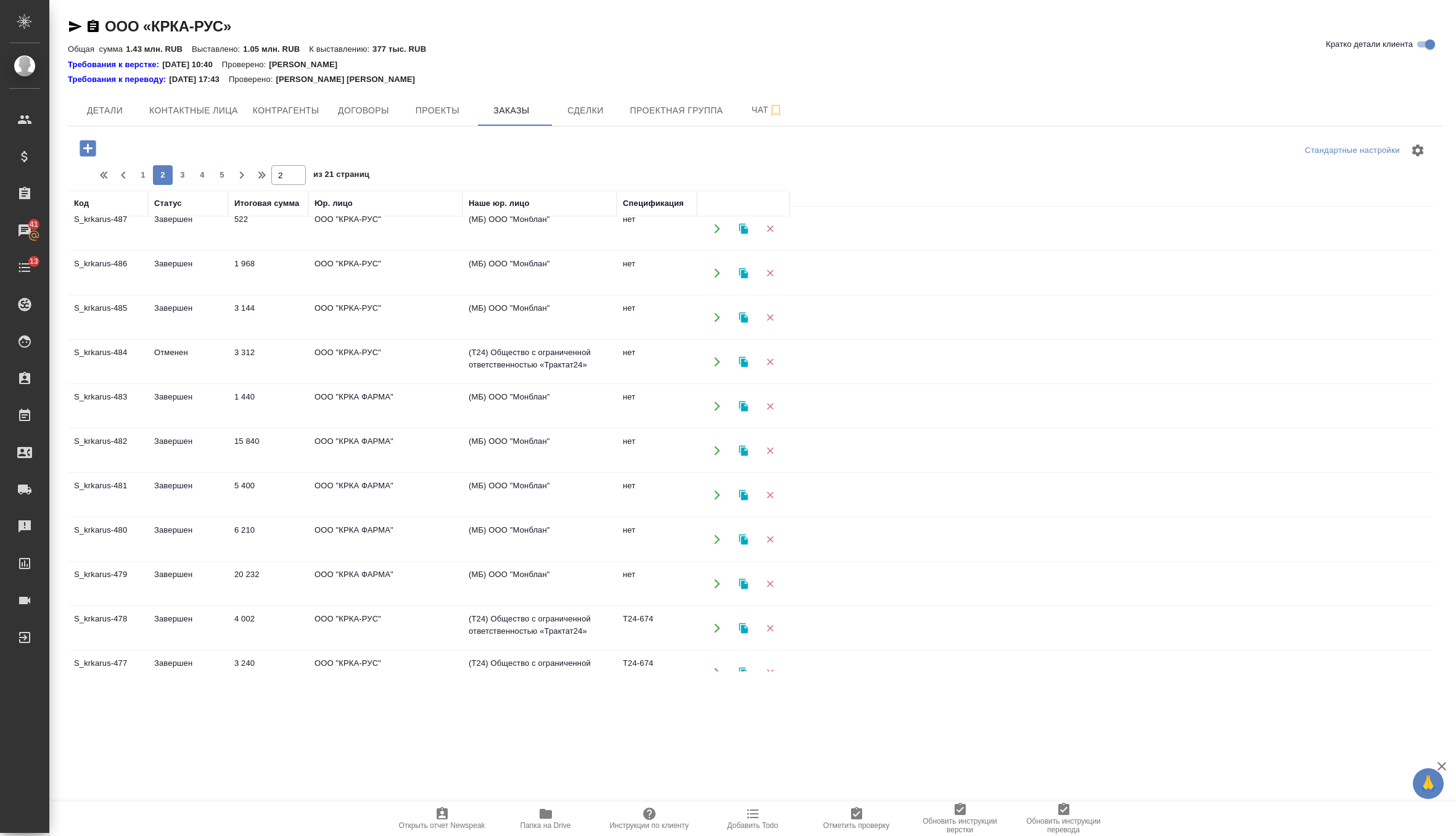
scroll to position [447, 0]
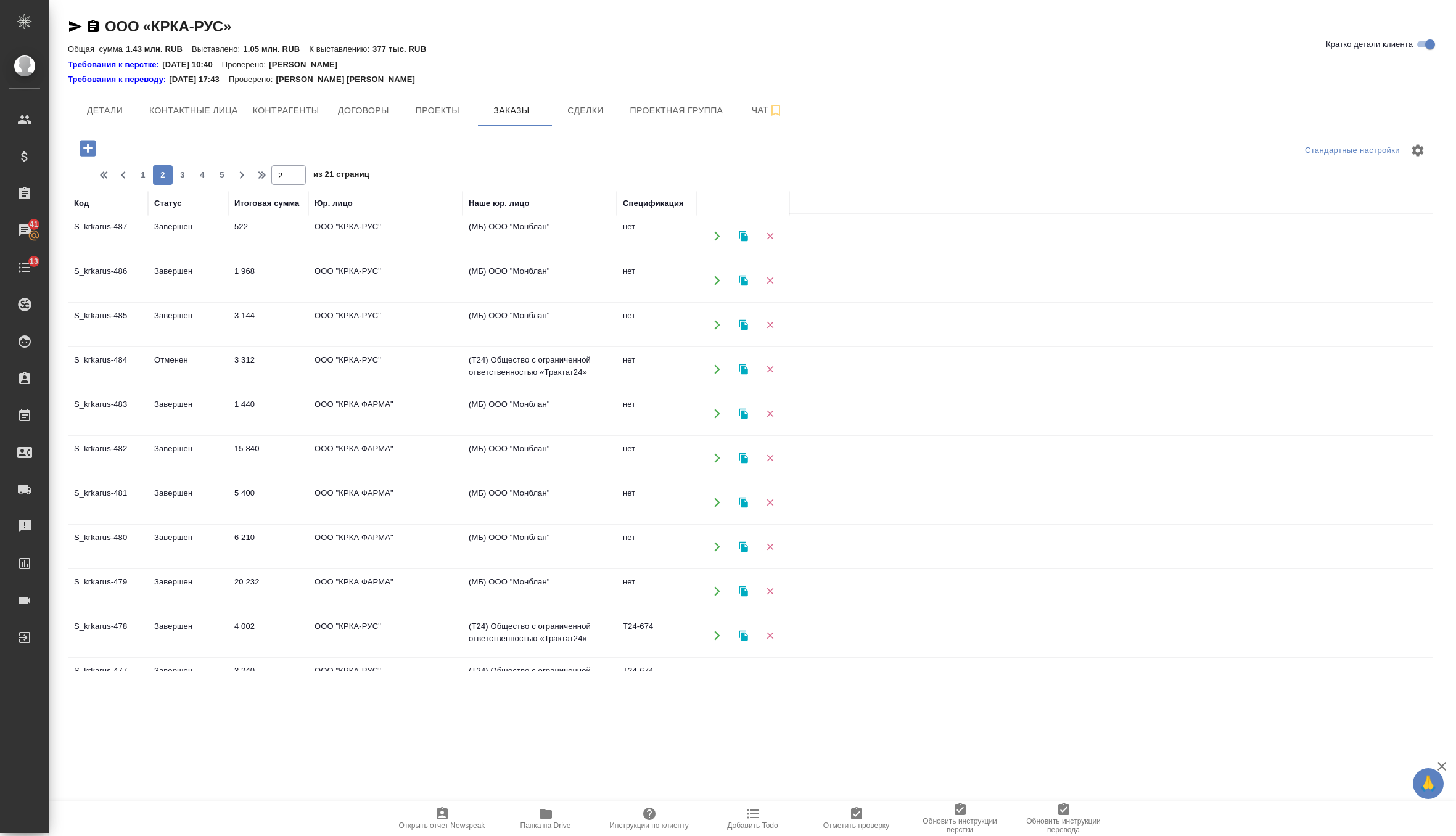
click at [285, 403] on td "1 440" at bounding box center [268, 413] width 80 height 43
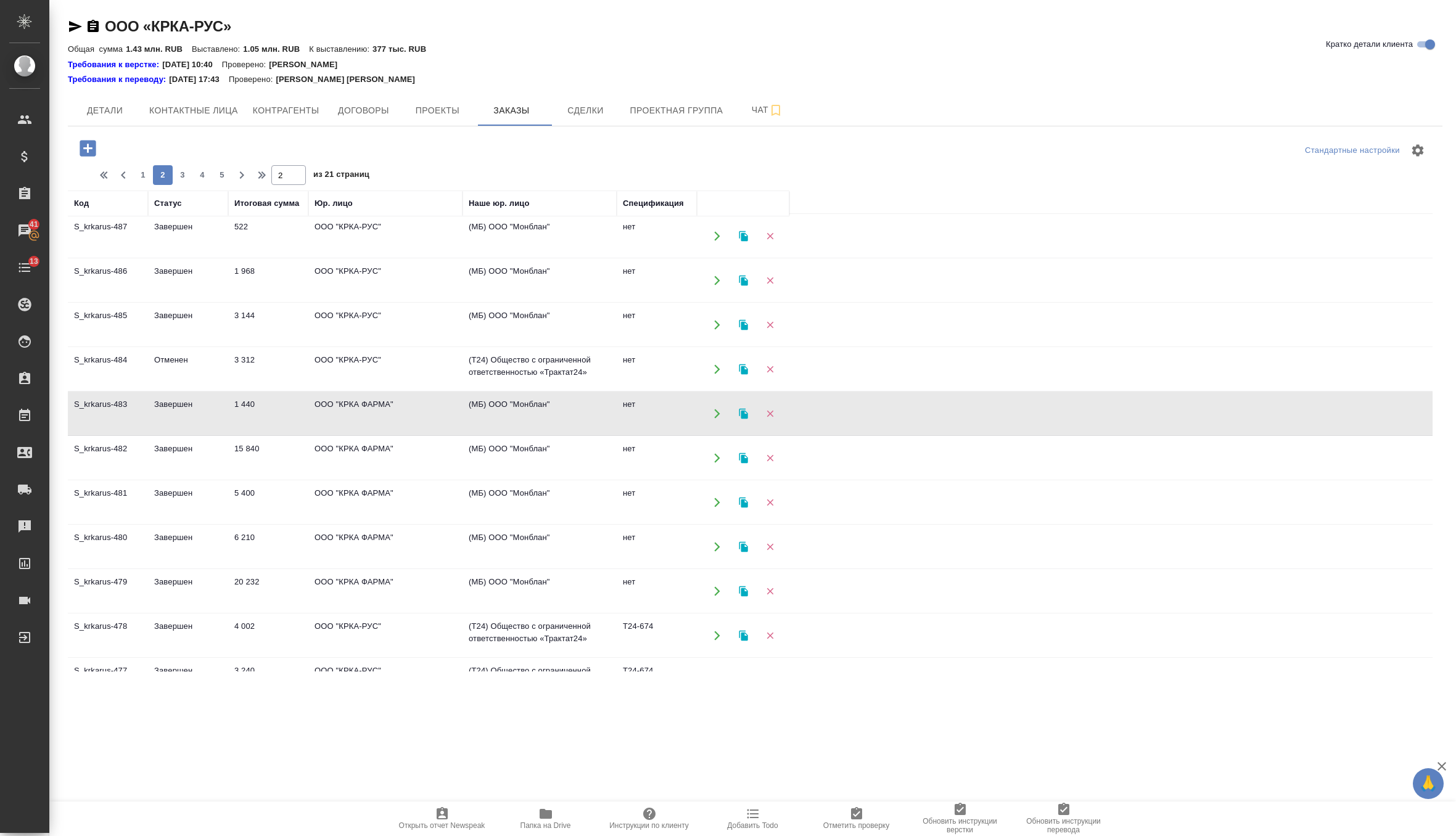
click at [285, 403] on td "1 440" at bounding box center [268, 413] width 80 height 43
click at [359, 449] on td "ООО "КРКА ФАРМА"" at bounding box center [386, 457] width 154 height 43
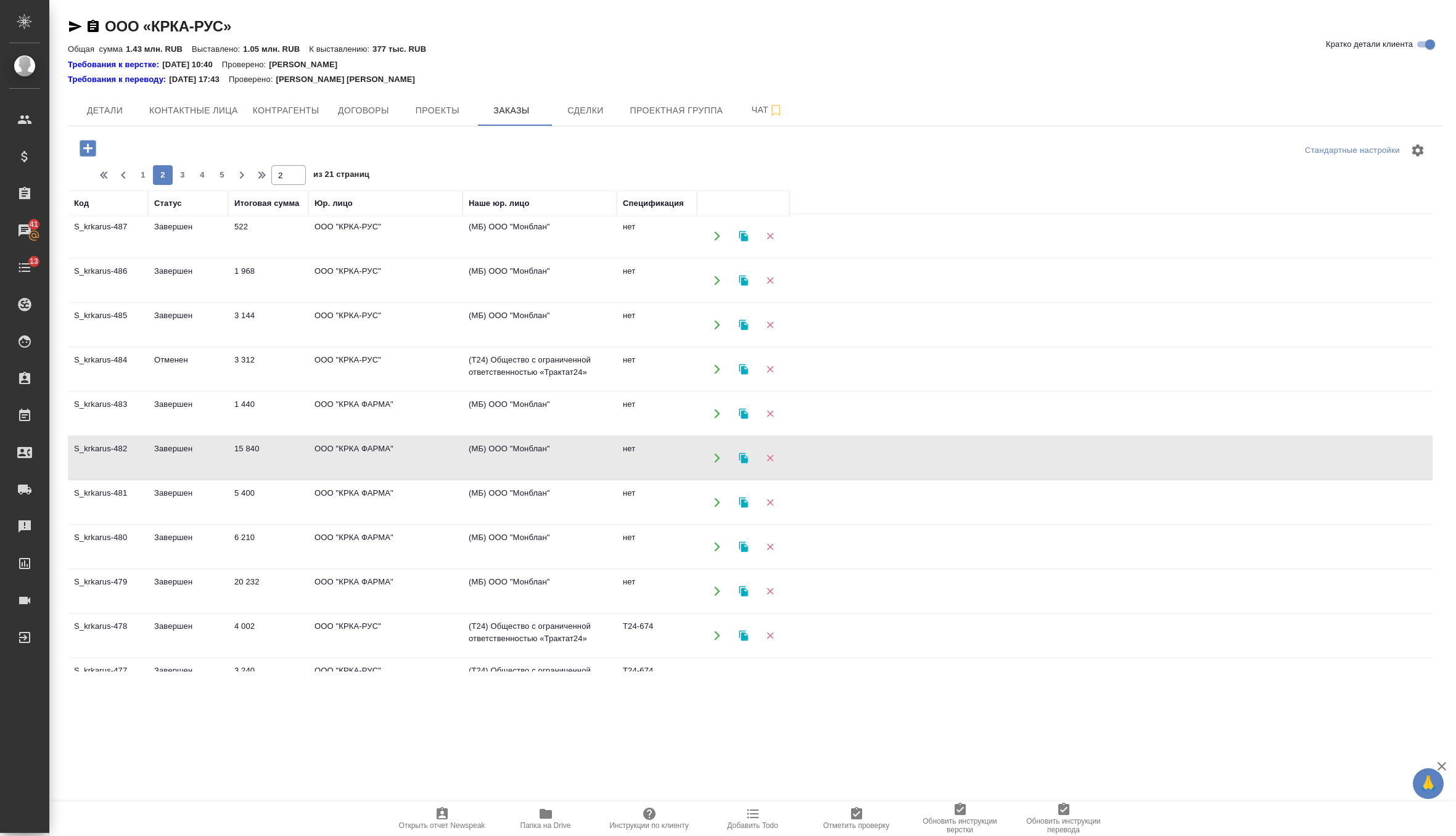
click at [410, 495] on td "ООО "КРКА ФАРМА"" at bounding box center [386, 502] width 154 height 43
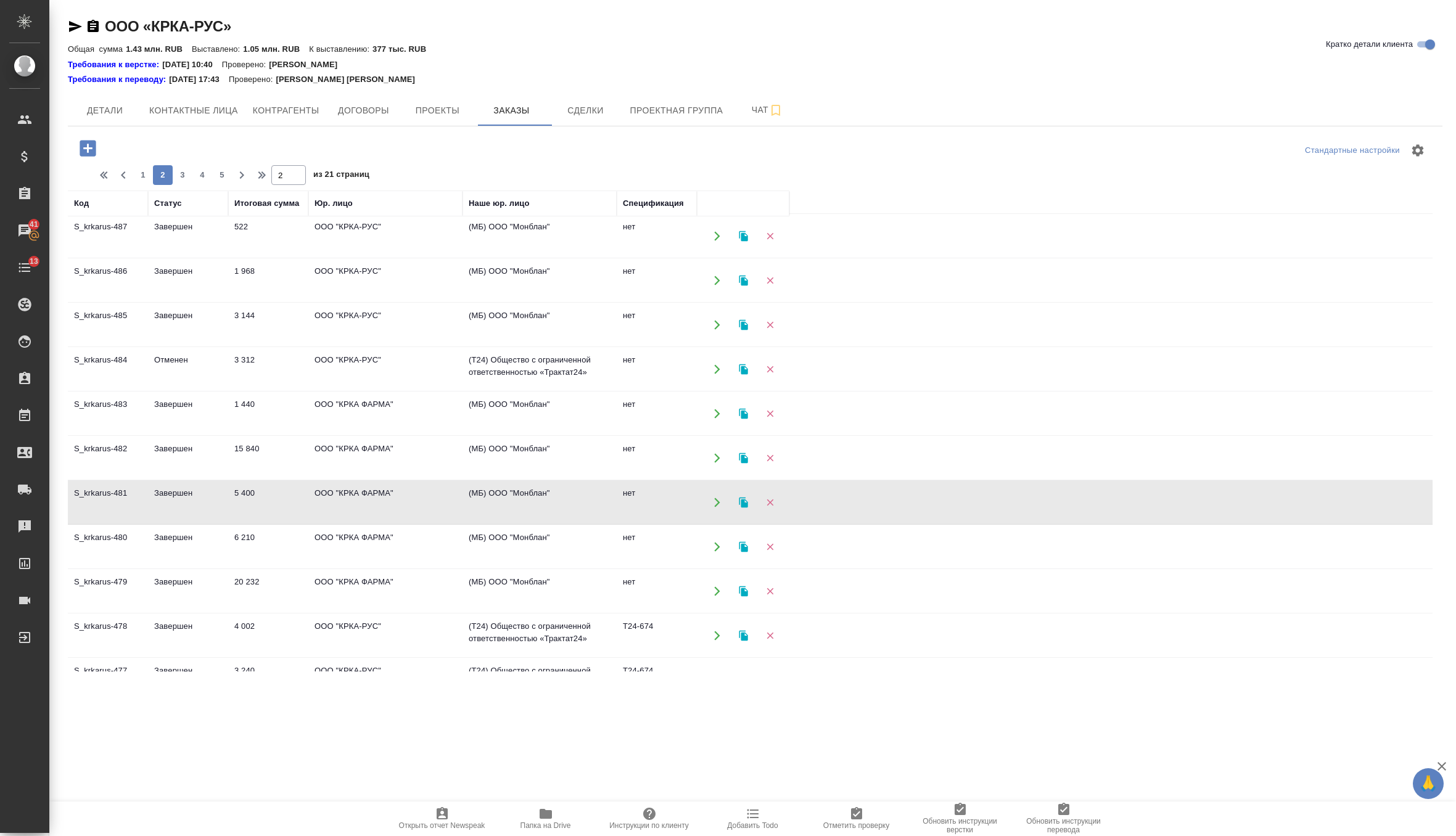
click at [430, 540] on td "ООО "КРКА ФАРМА"" at bounding box center [386, 546] width 154 height 43
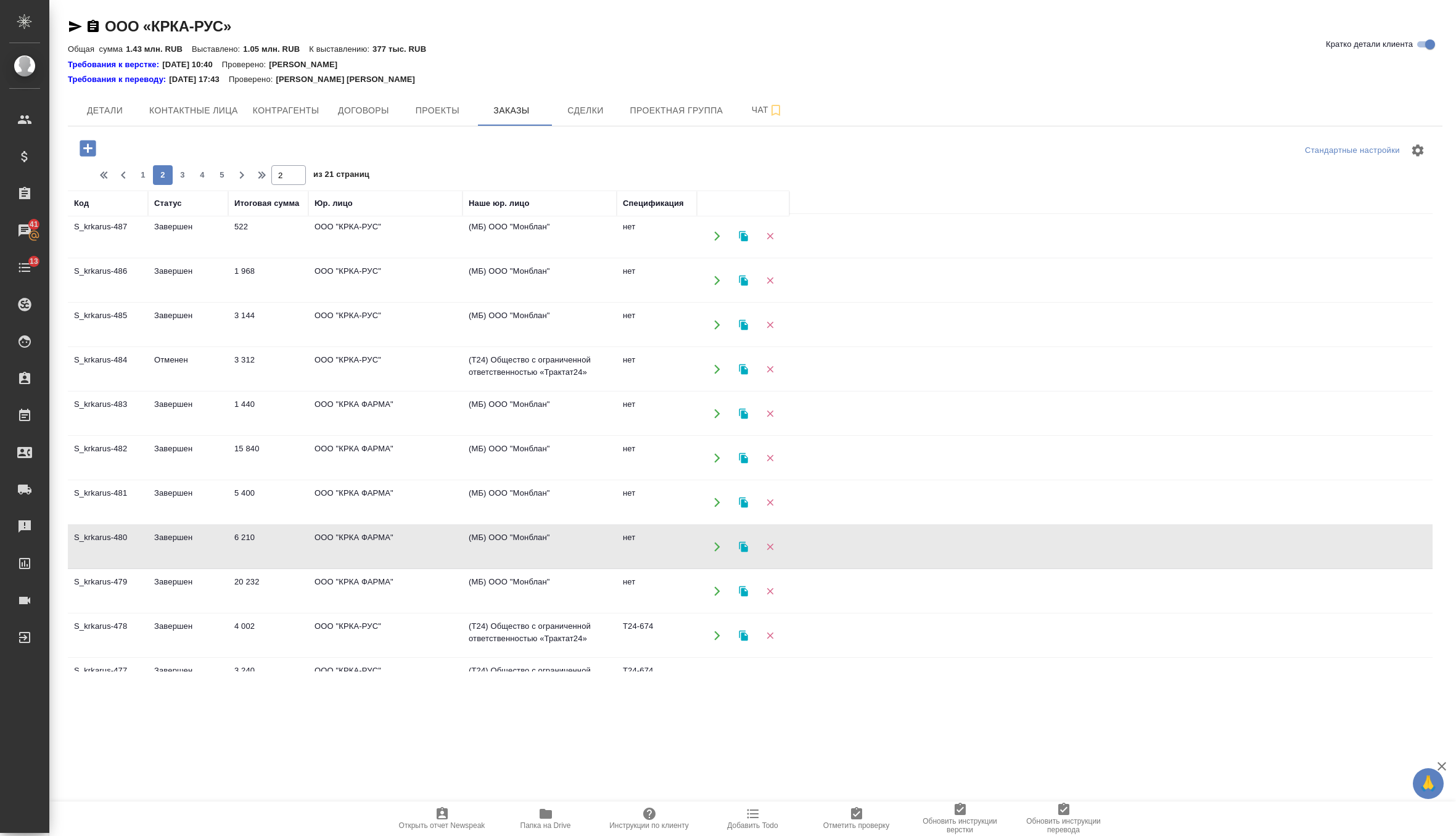
click at [430, 540] on td "ООО "КРКА ФАРМА"" at bounding box center [386, 546] width 154 height 43
click at [405, 590] on td "ООО "КРКА ФАРМА"" at bounding box center [386, 590] width 154 height 43
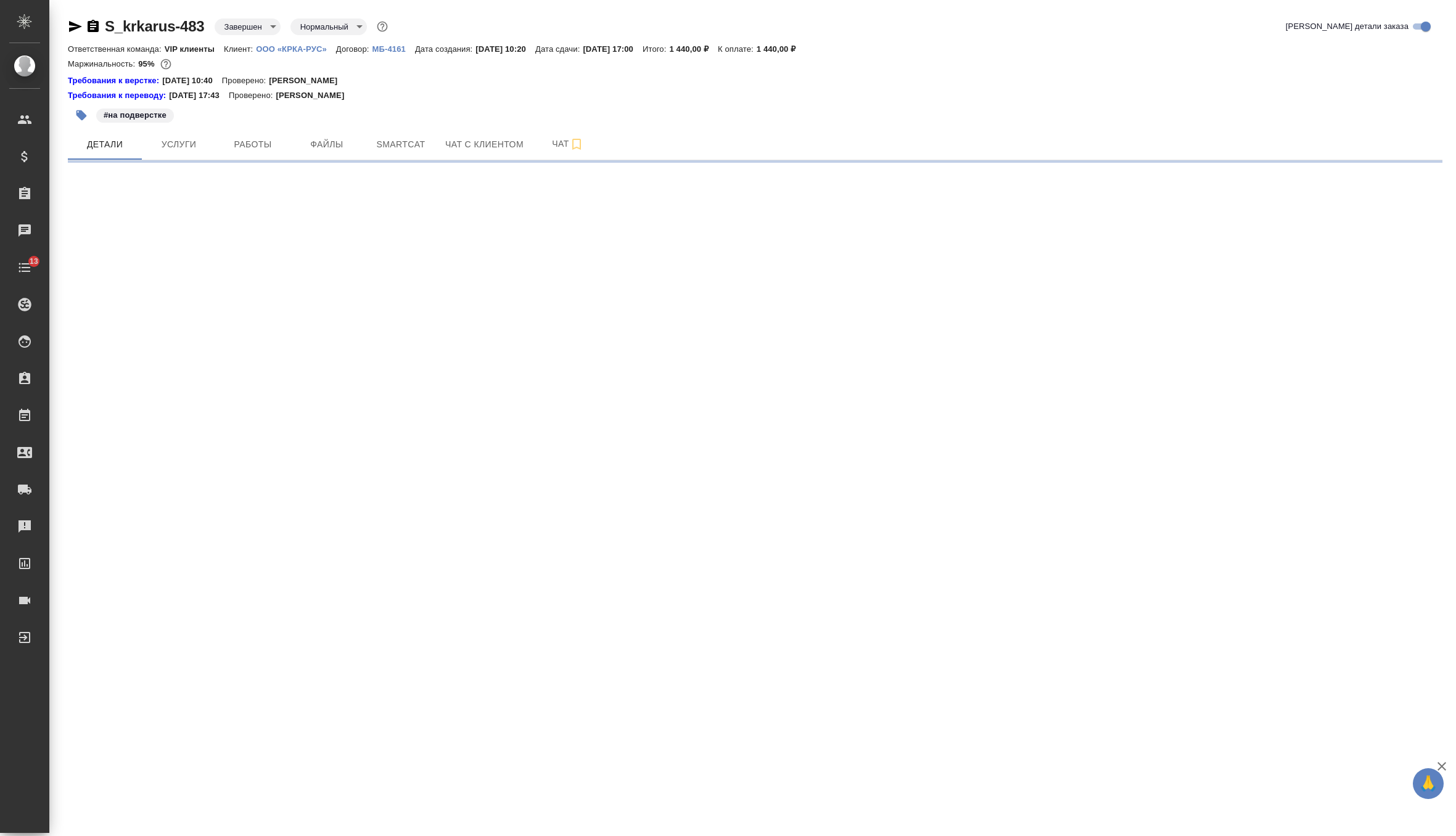
select select "RU"
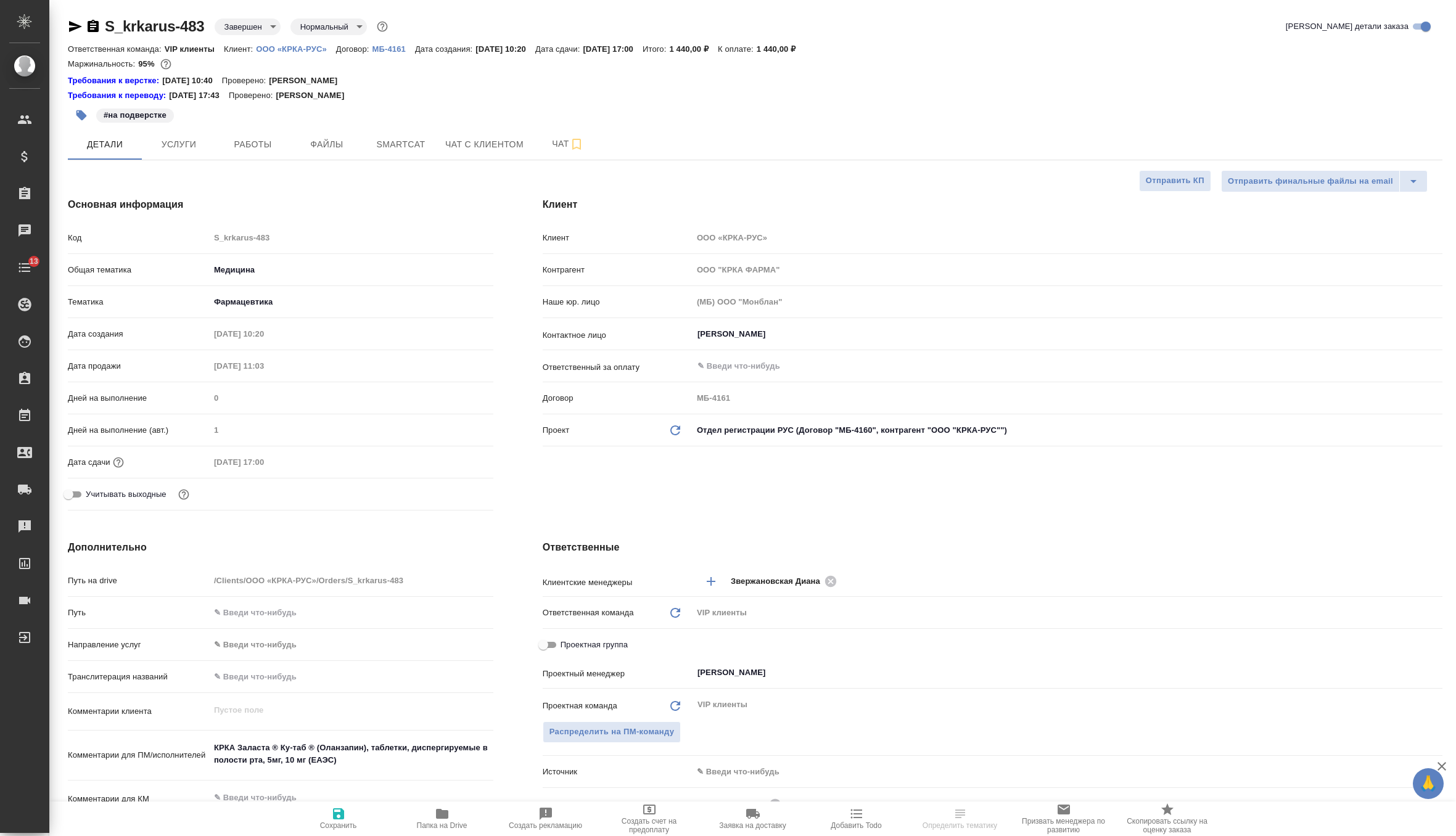
type textarea "x"
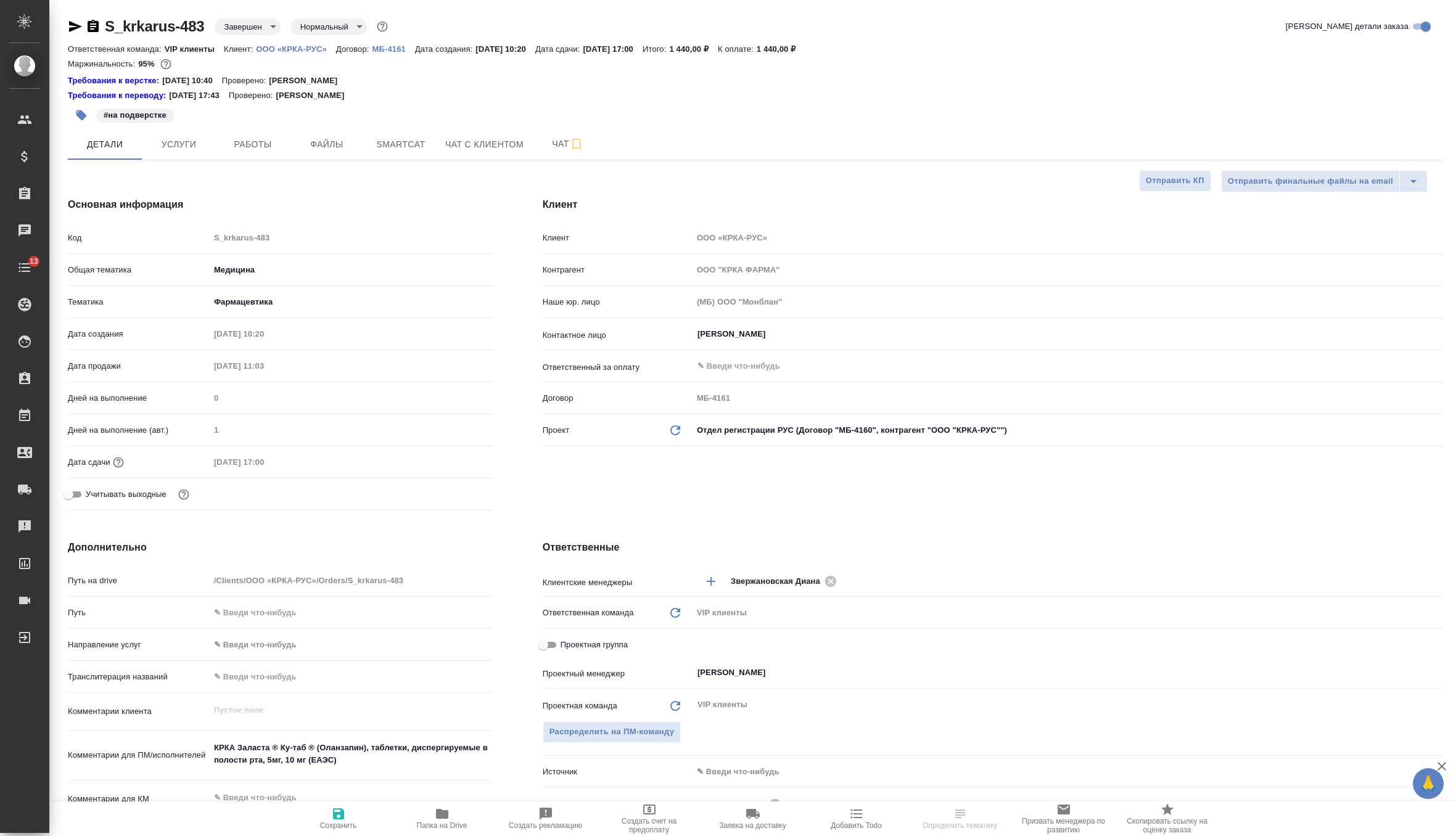
type textarea "x"
select select "RU"
type textarea "x"
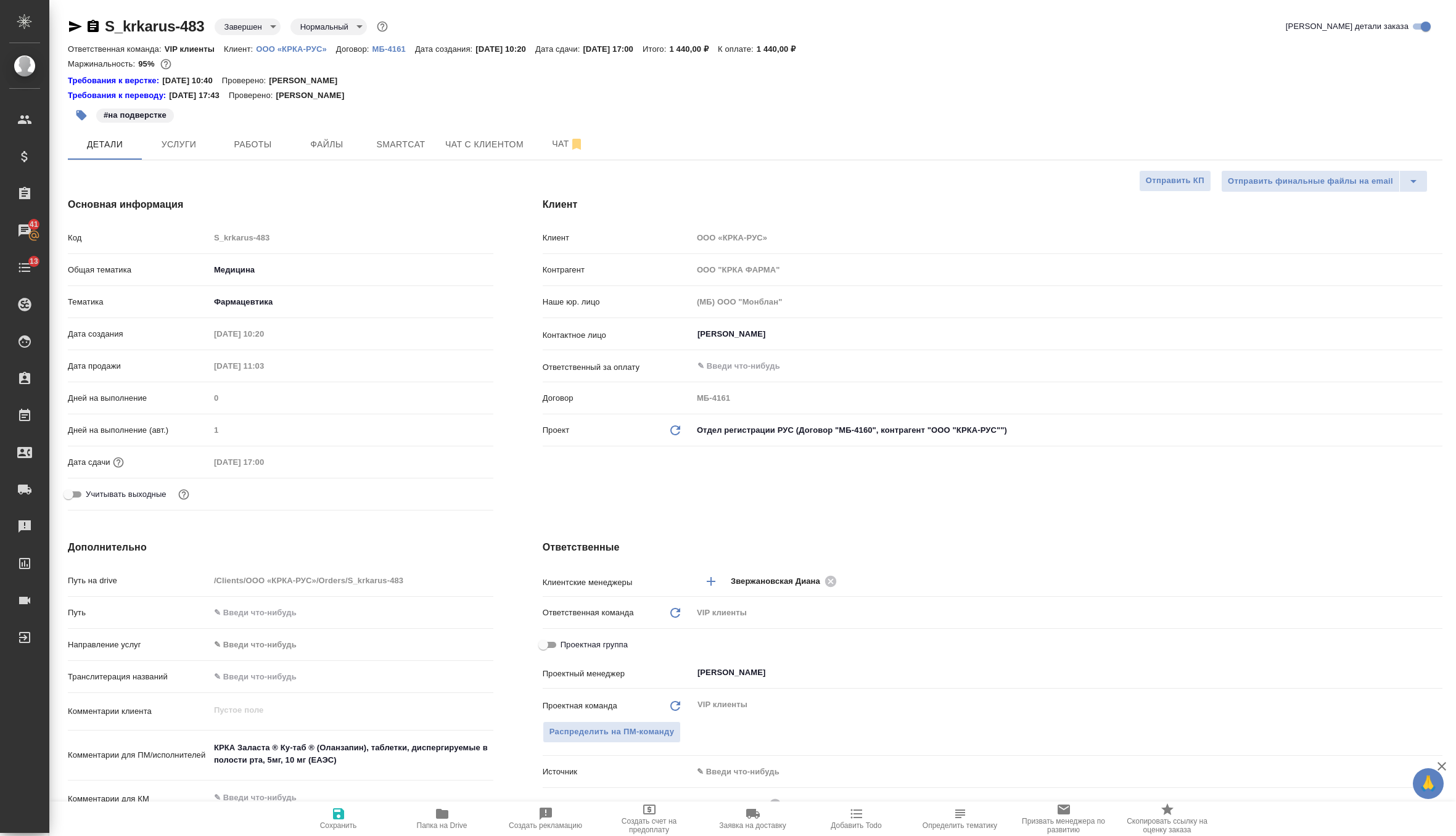
click at [673, 432] on icon "Обновить данные" at bounding box center [675, 430] width 15 height 15
type textarea "x"
type input "ООО "КРКА-РУС""
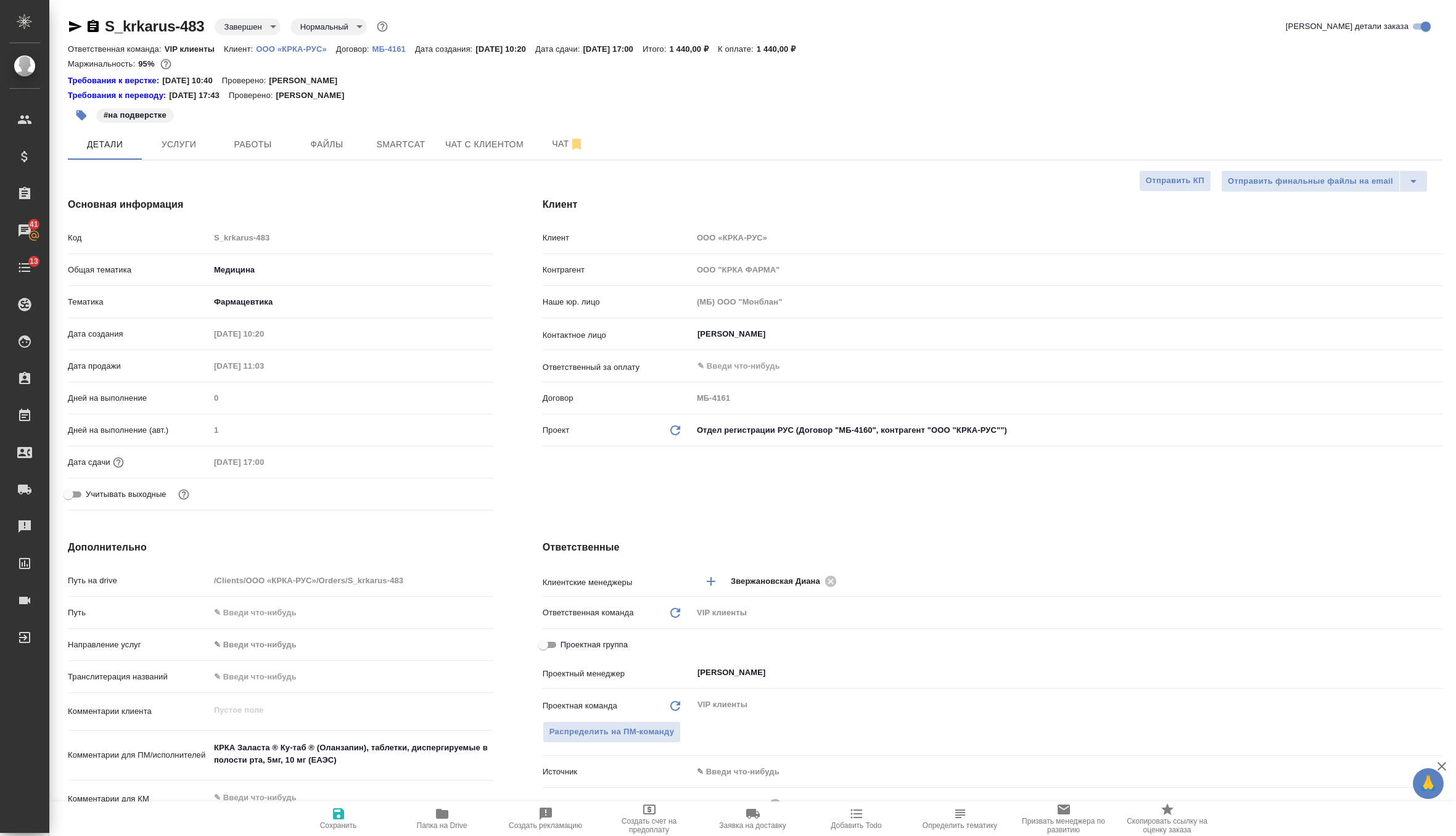
type input "МБ-4160"
type textarea "x"
click at [344, 818] on icon "button" at bounding box center [338, 813] width 15 height 15
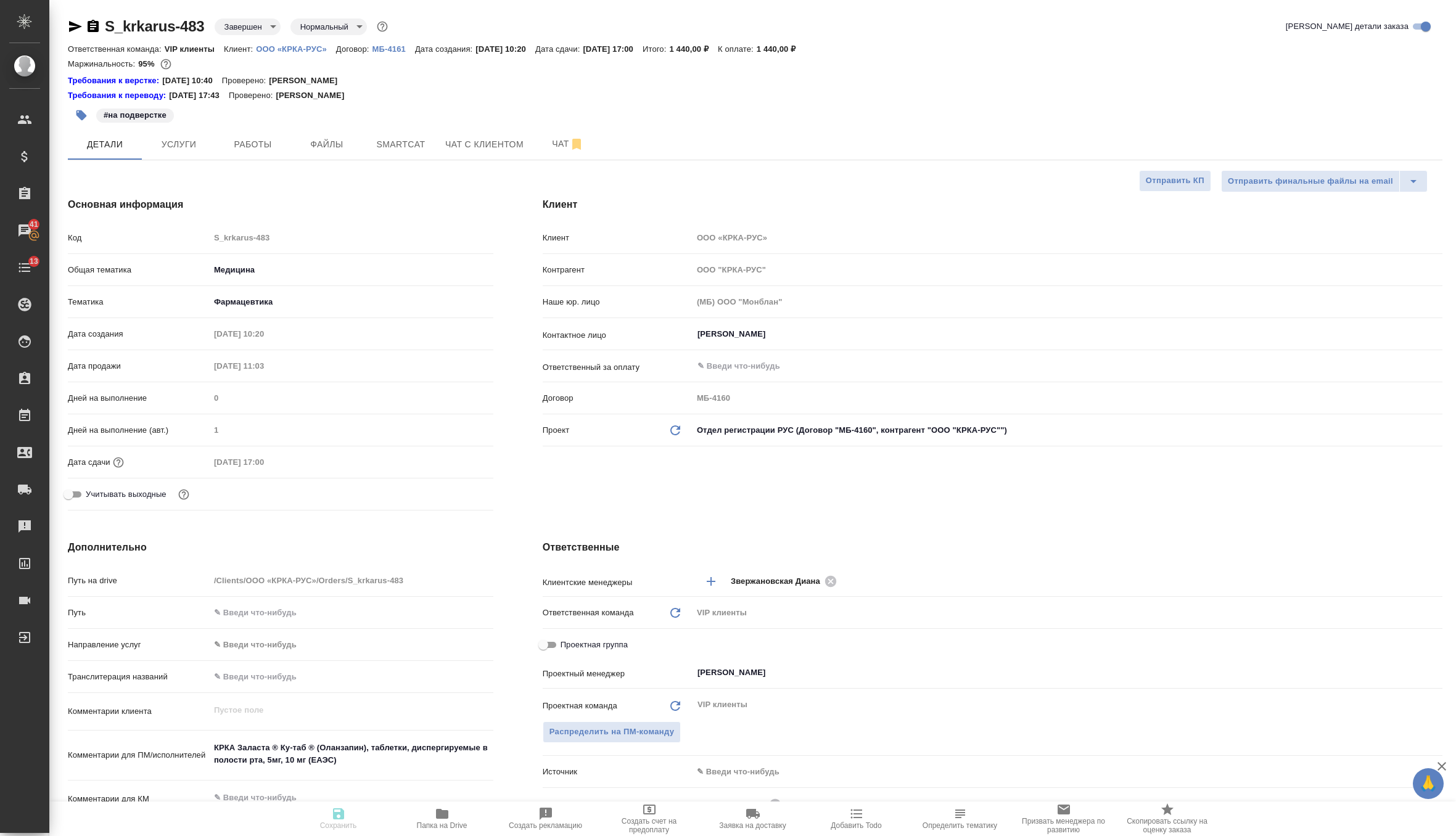
type textarea "x"
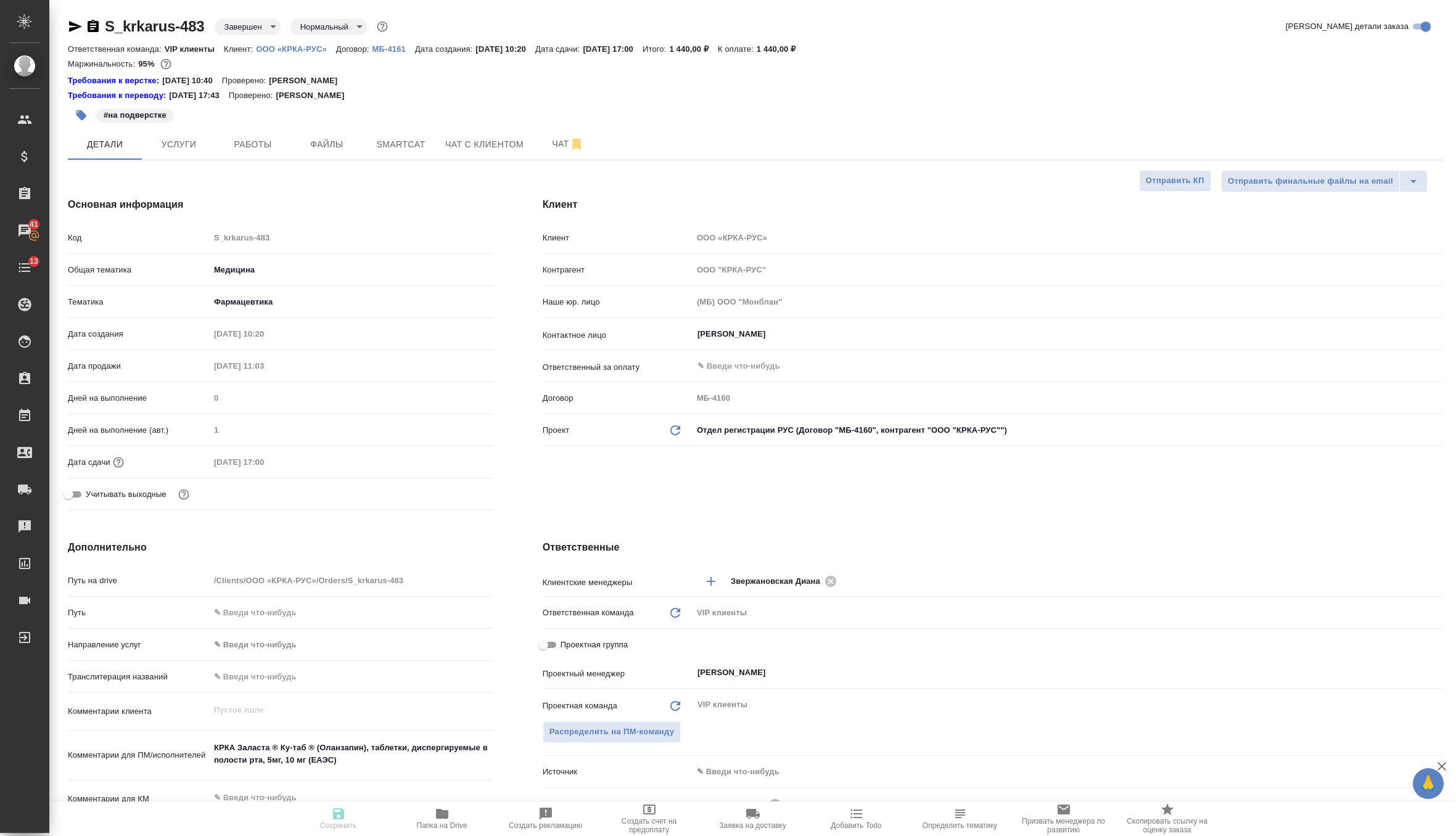
type textarea "x"
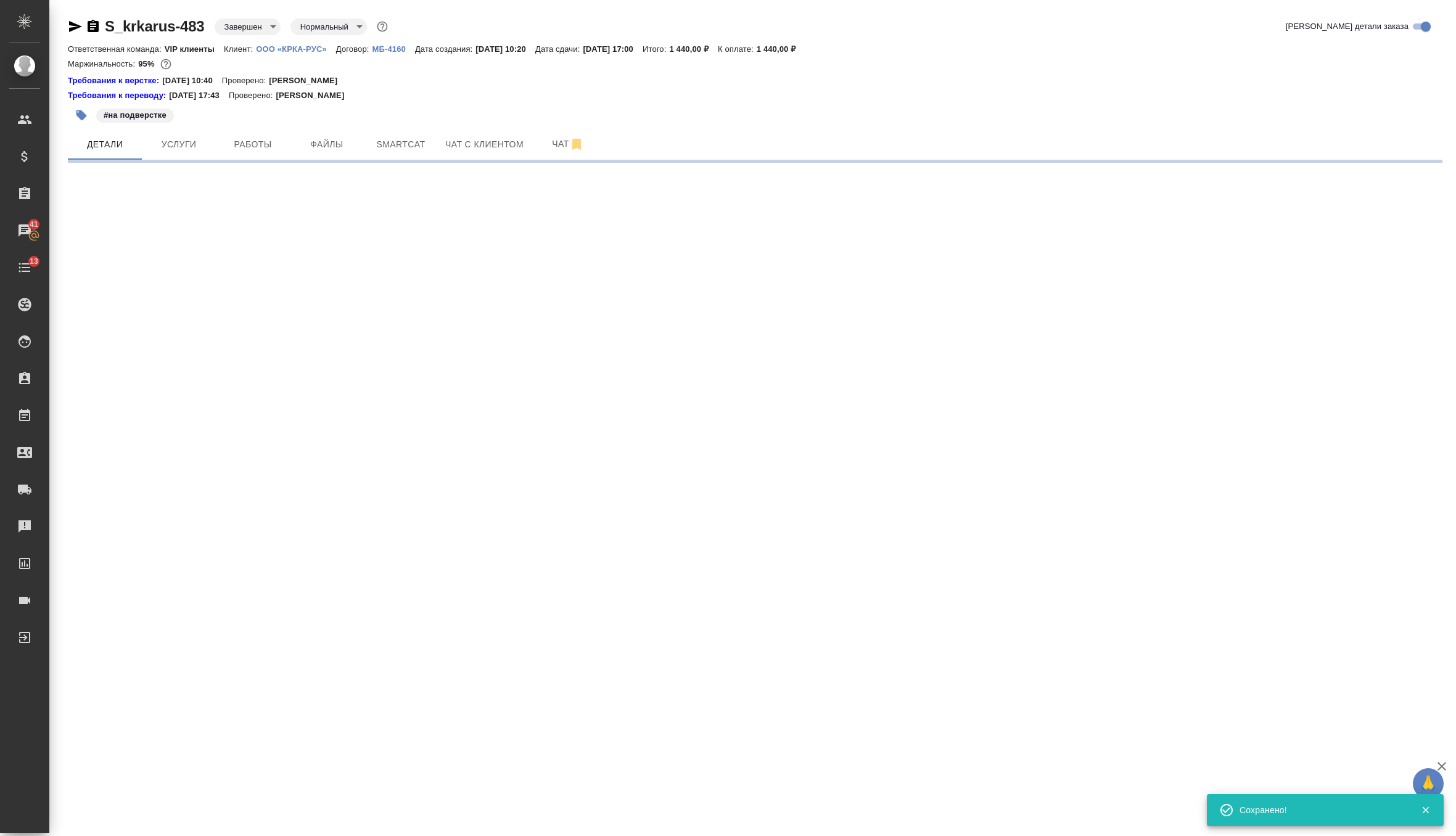
select select "RU"
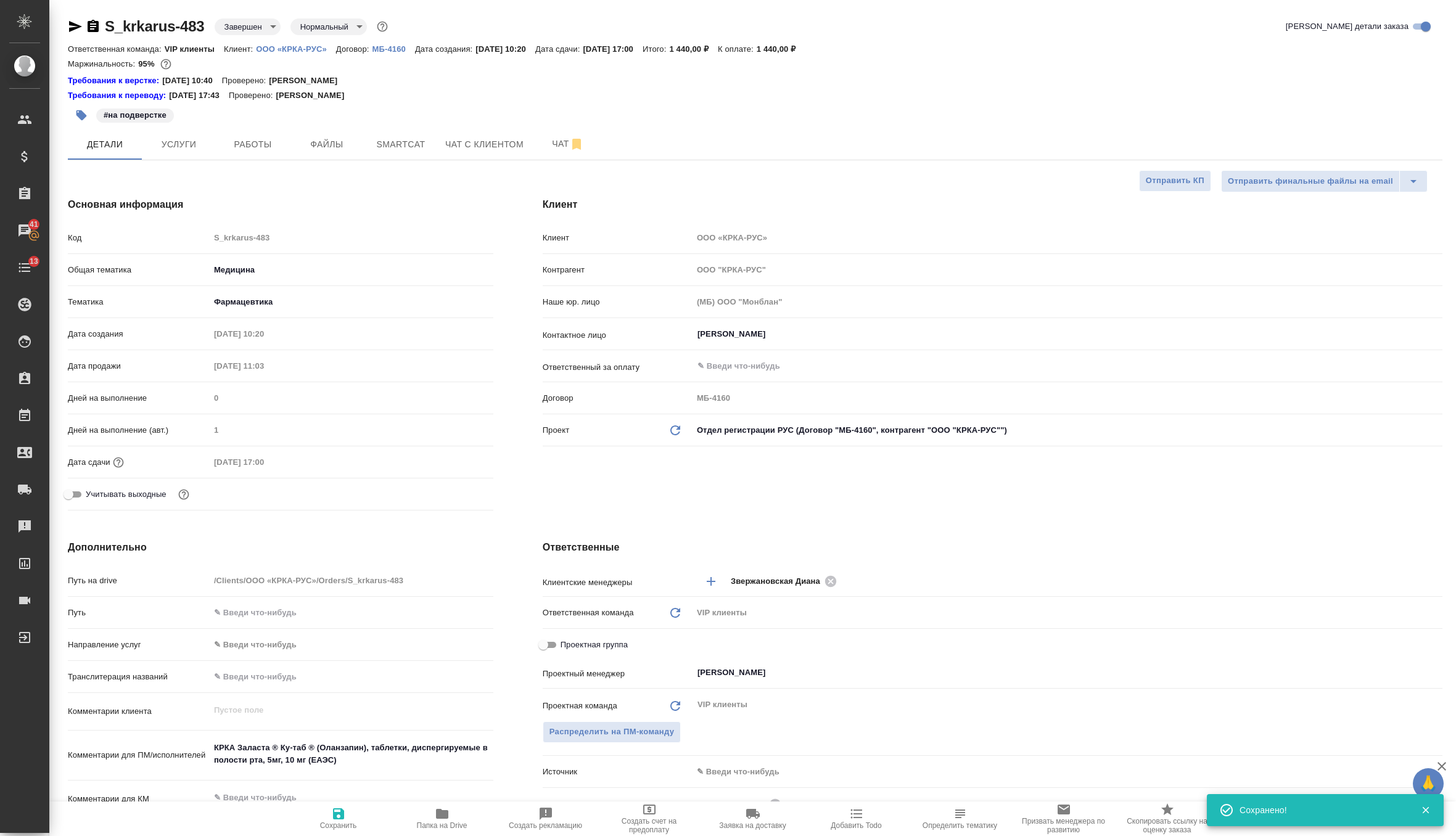
type textarea "x"
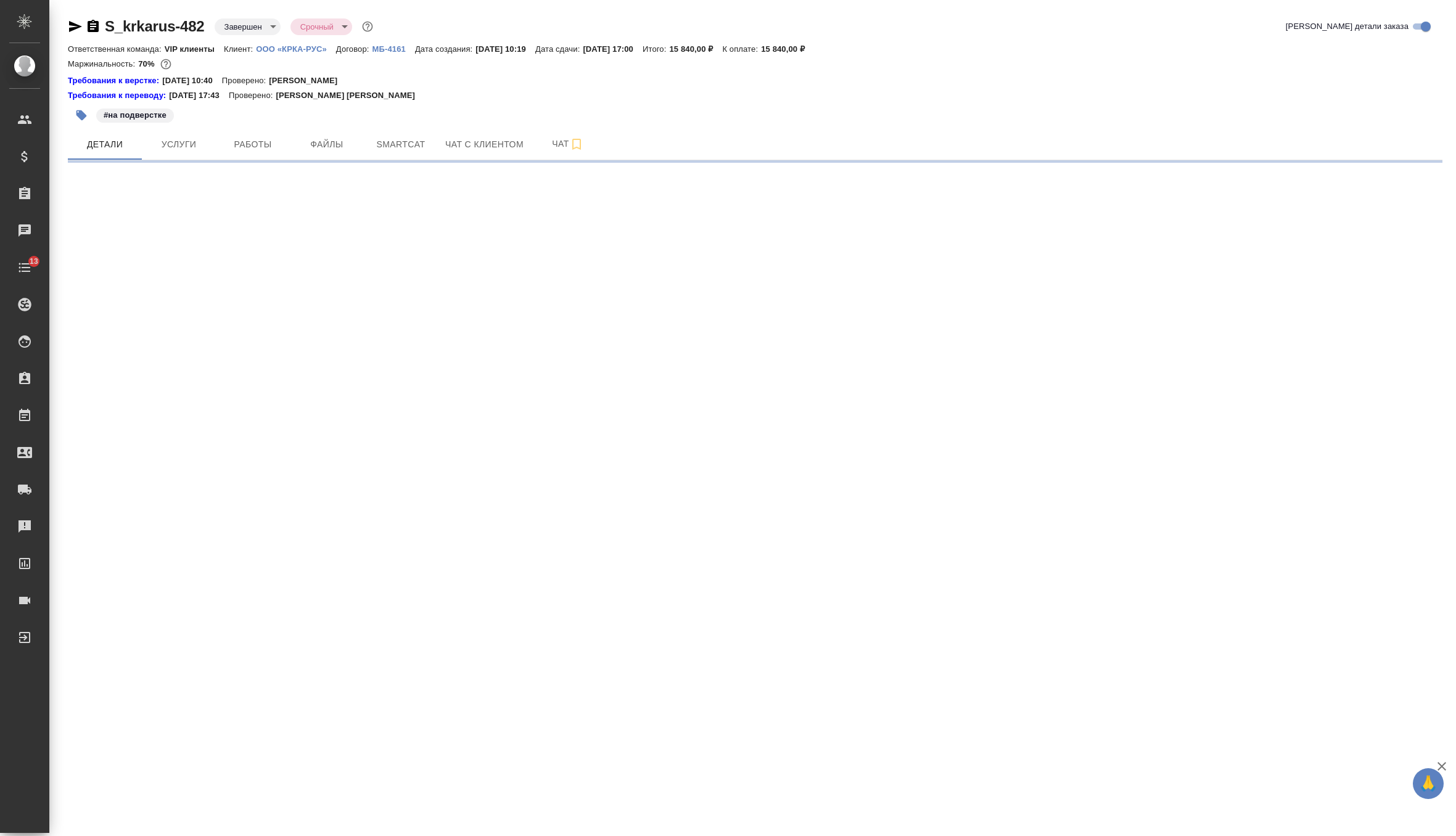
select select "RU"
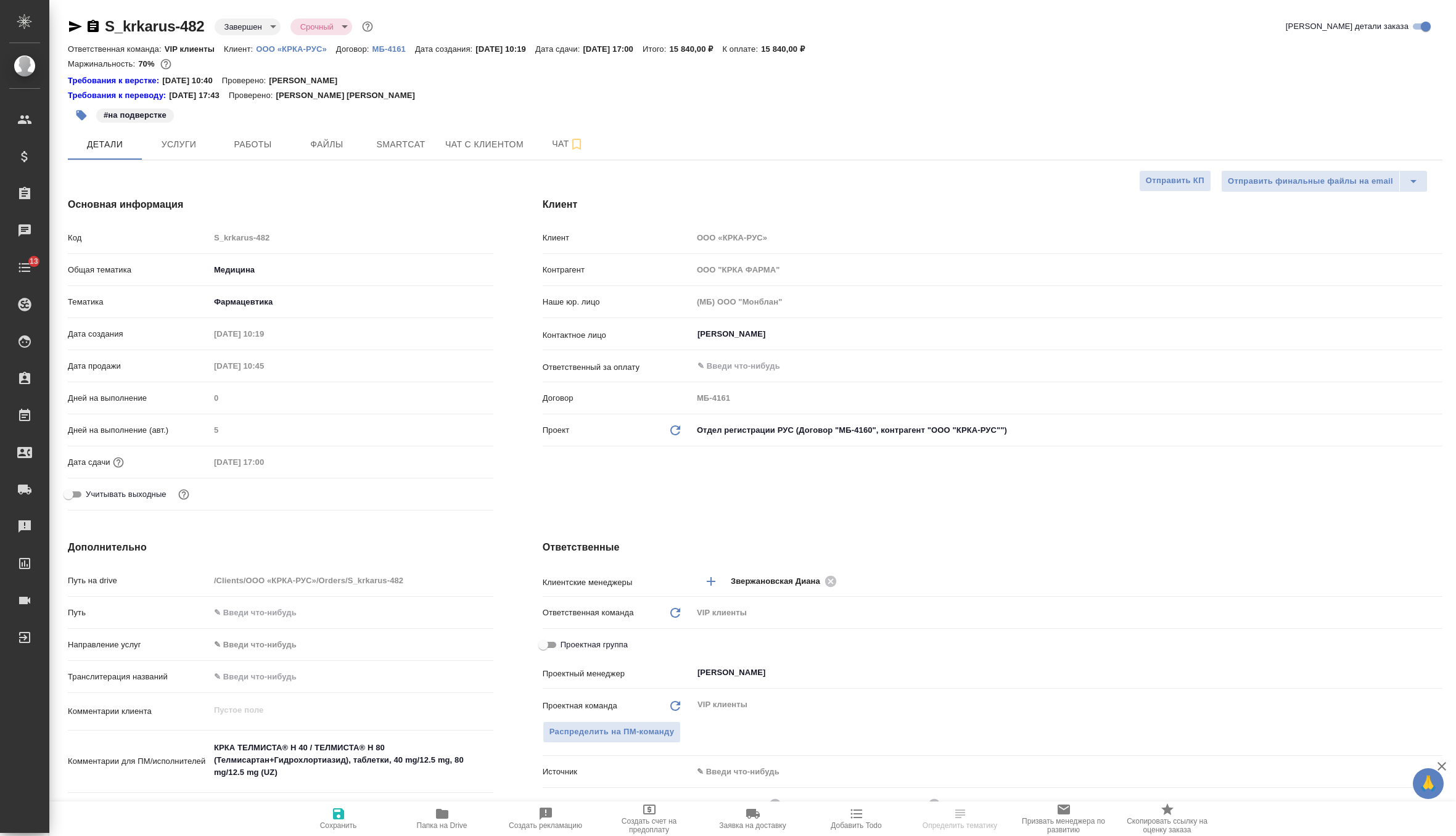
type textarea "x"
select select "RU"
type textarea "x"
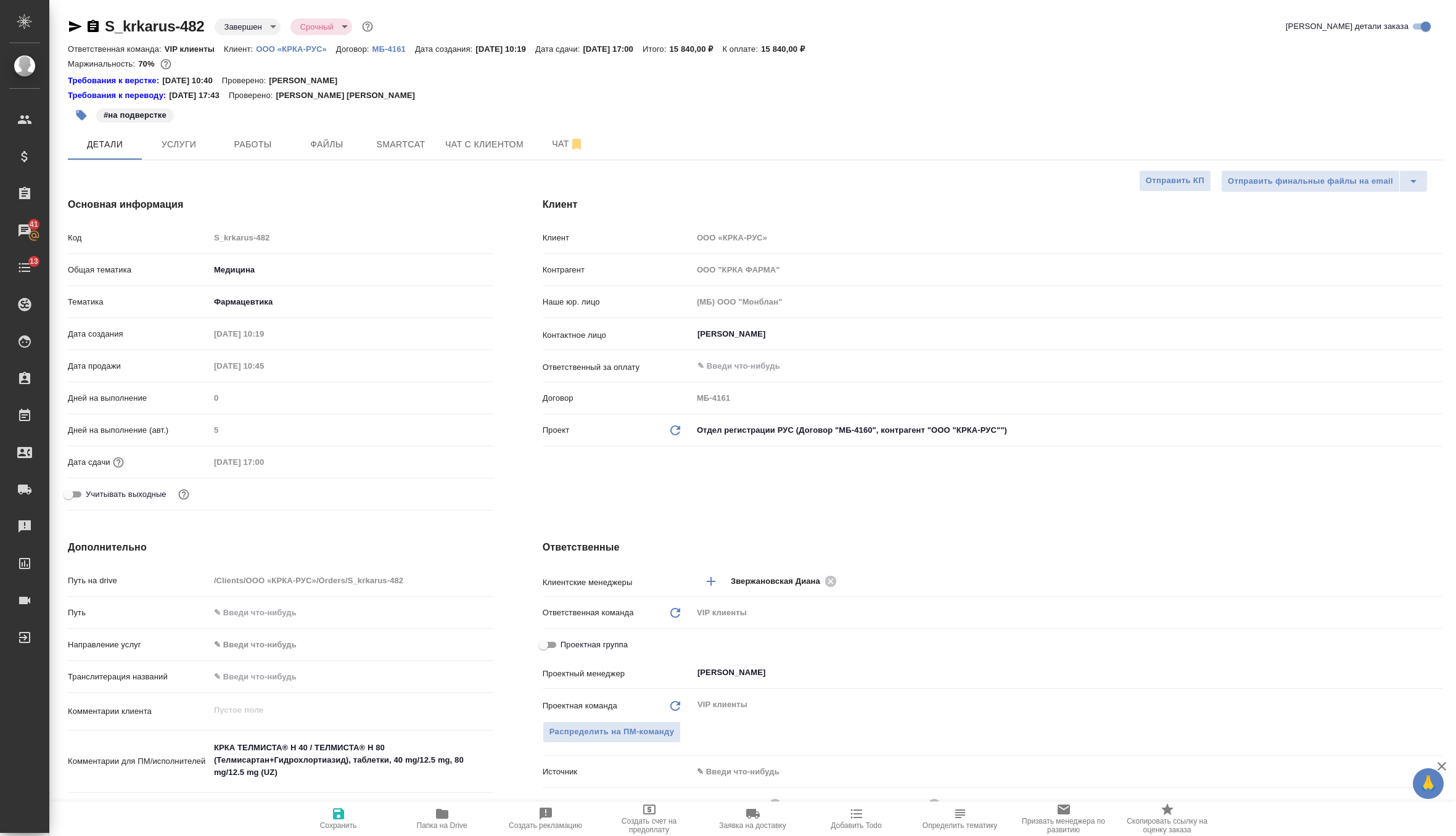
type textarea "x"
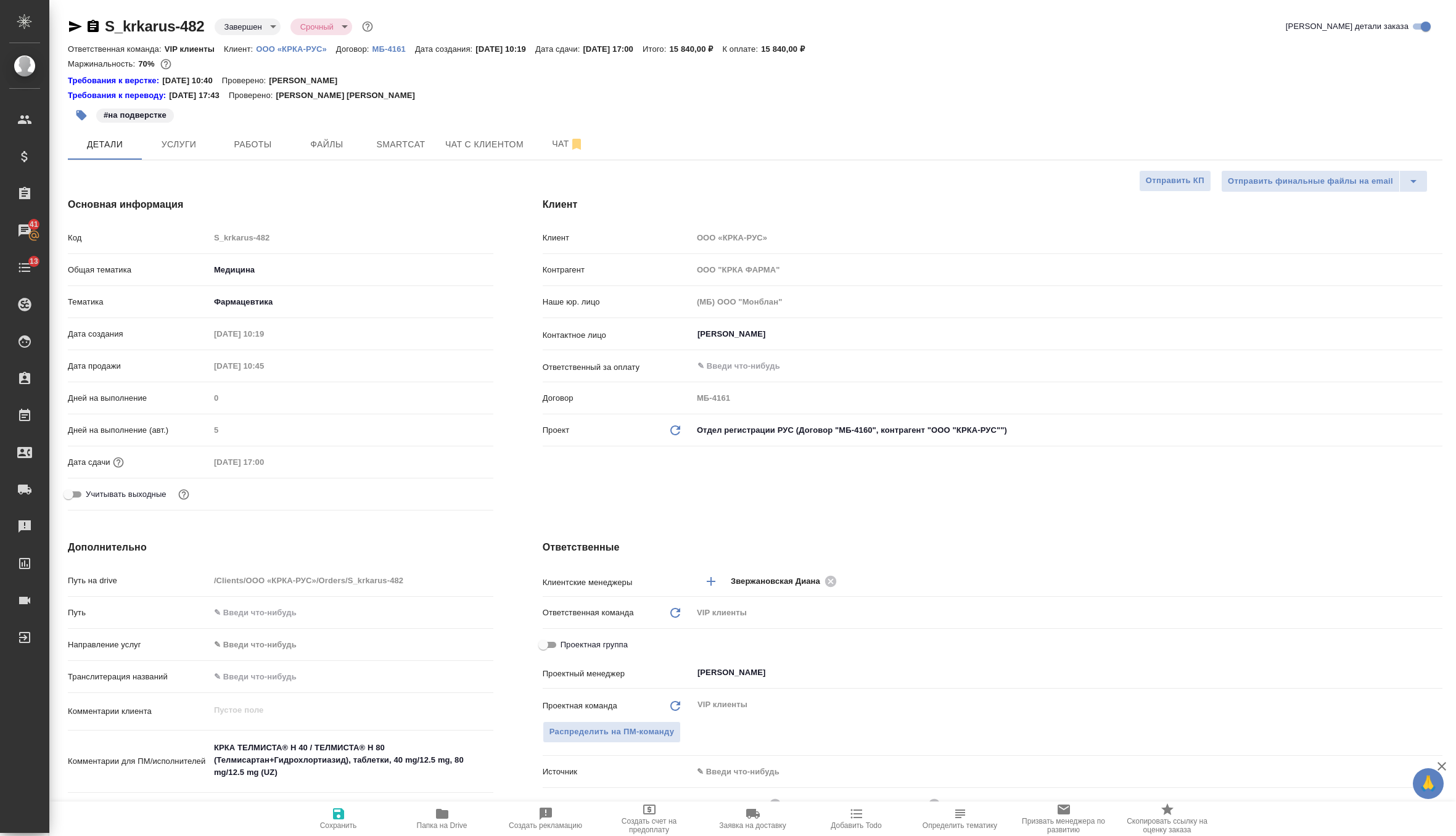
click at [681, 431] on icon "Обновить данные" at bounding box center [675, 430] width 15 height 15
type textarea "x"
type input "ООО "КРКА-РУС""
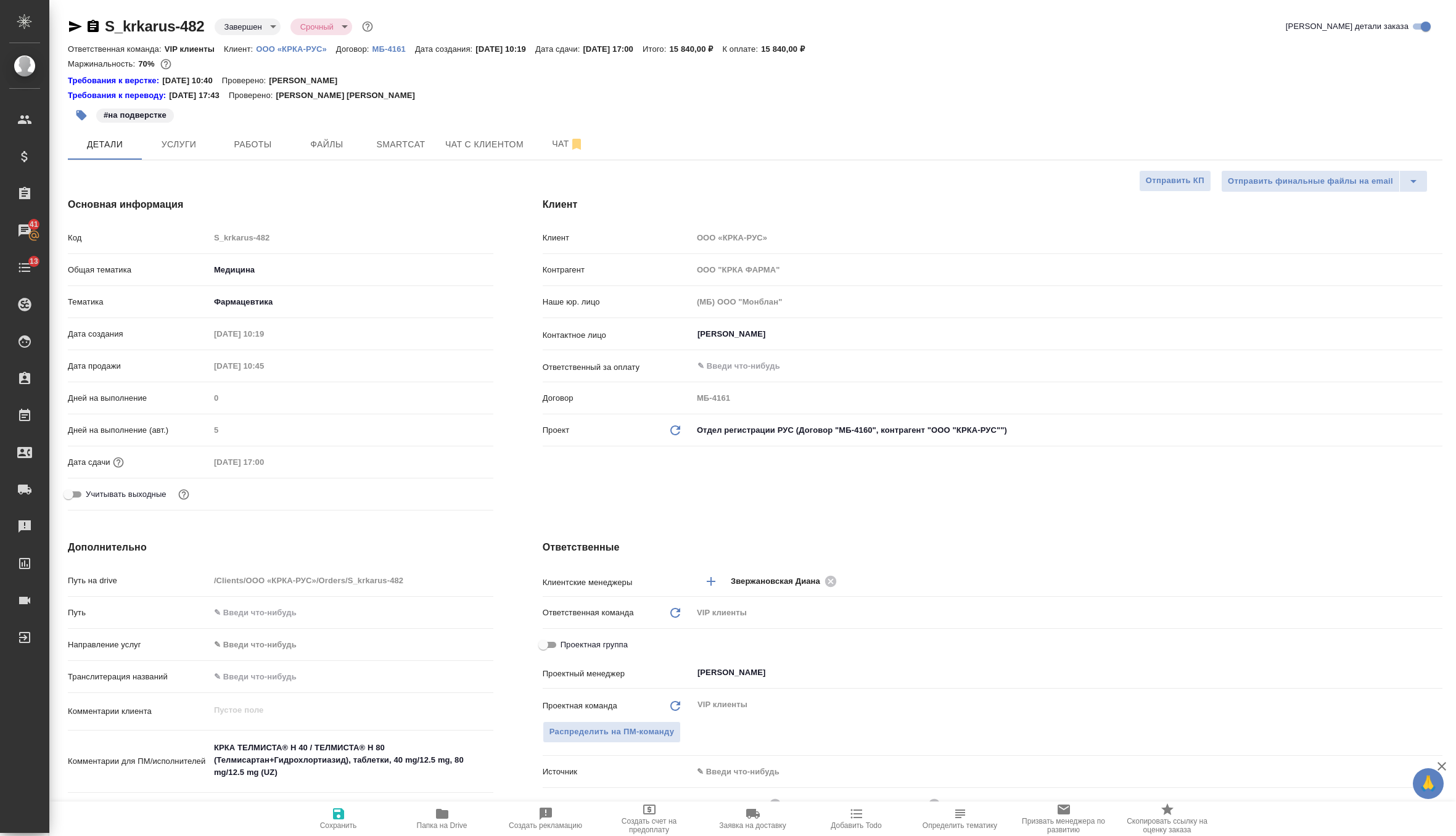
type input "МБ-4160"
type textarea "x"
click at [328, 818] on span "Сохранить" at bounding box center [339, 817] width 89 height 23
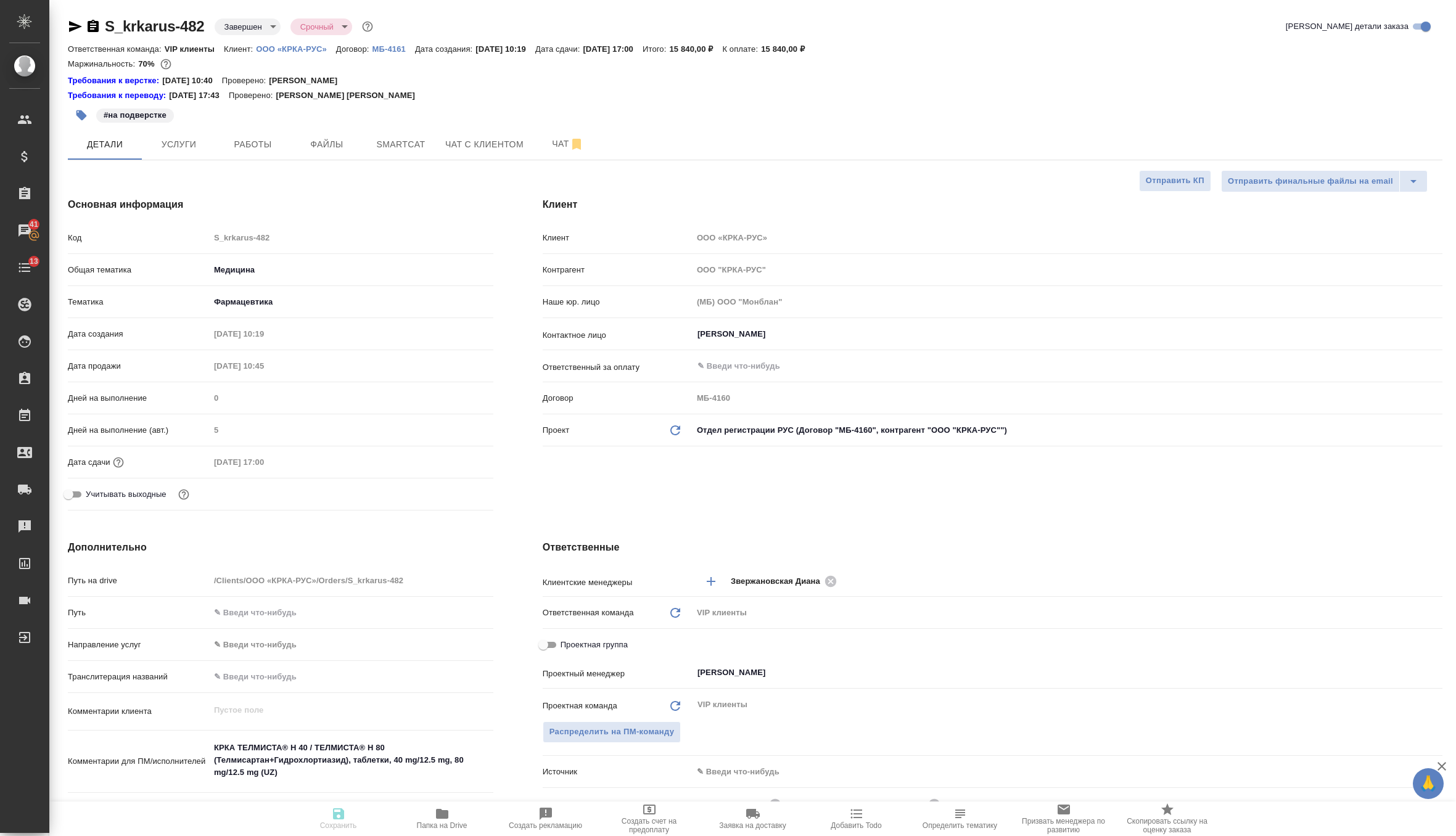
type textarea "x"
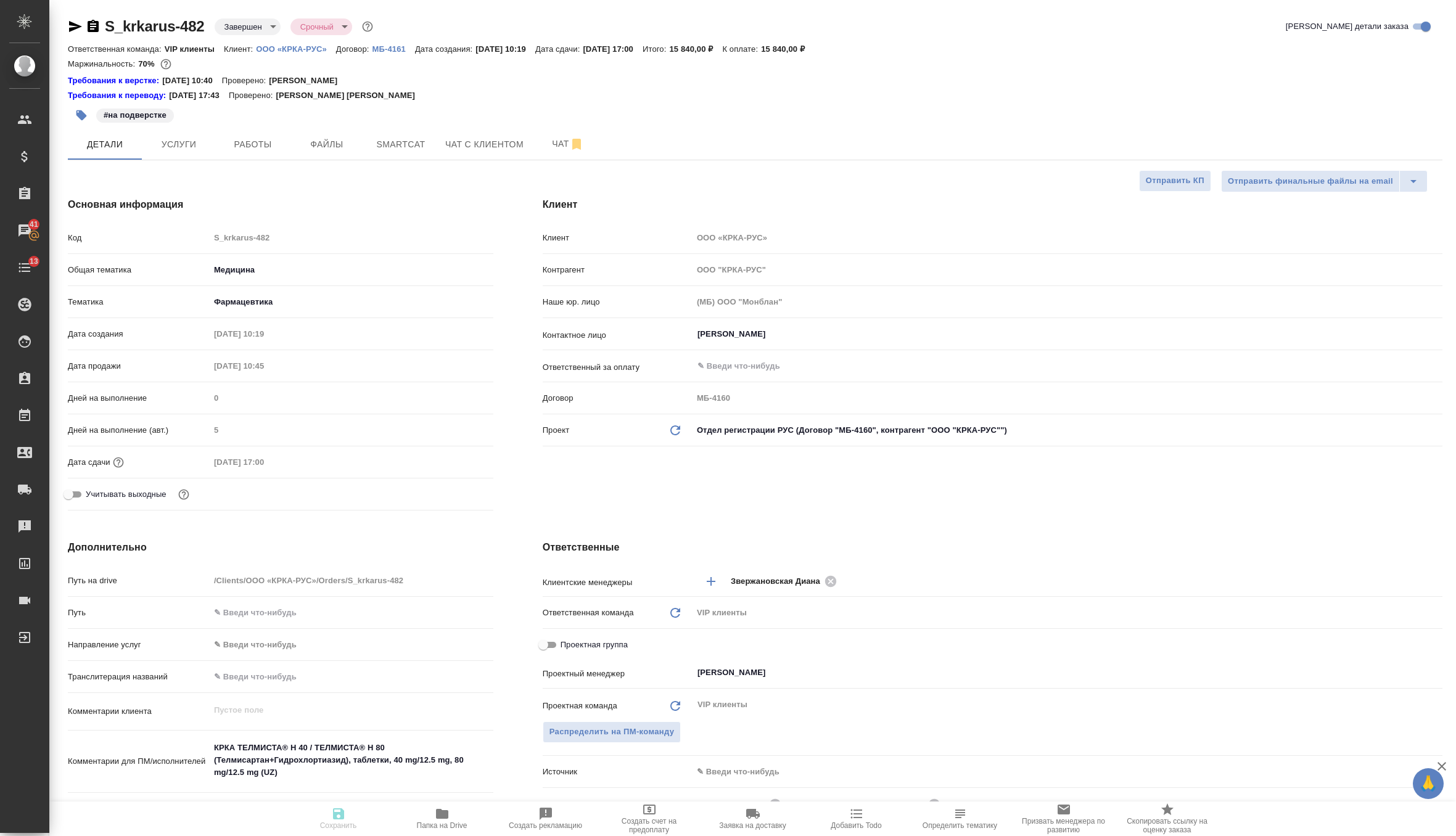
type textarea "x"
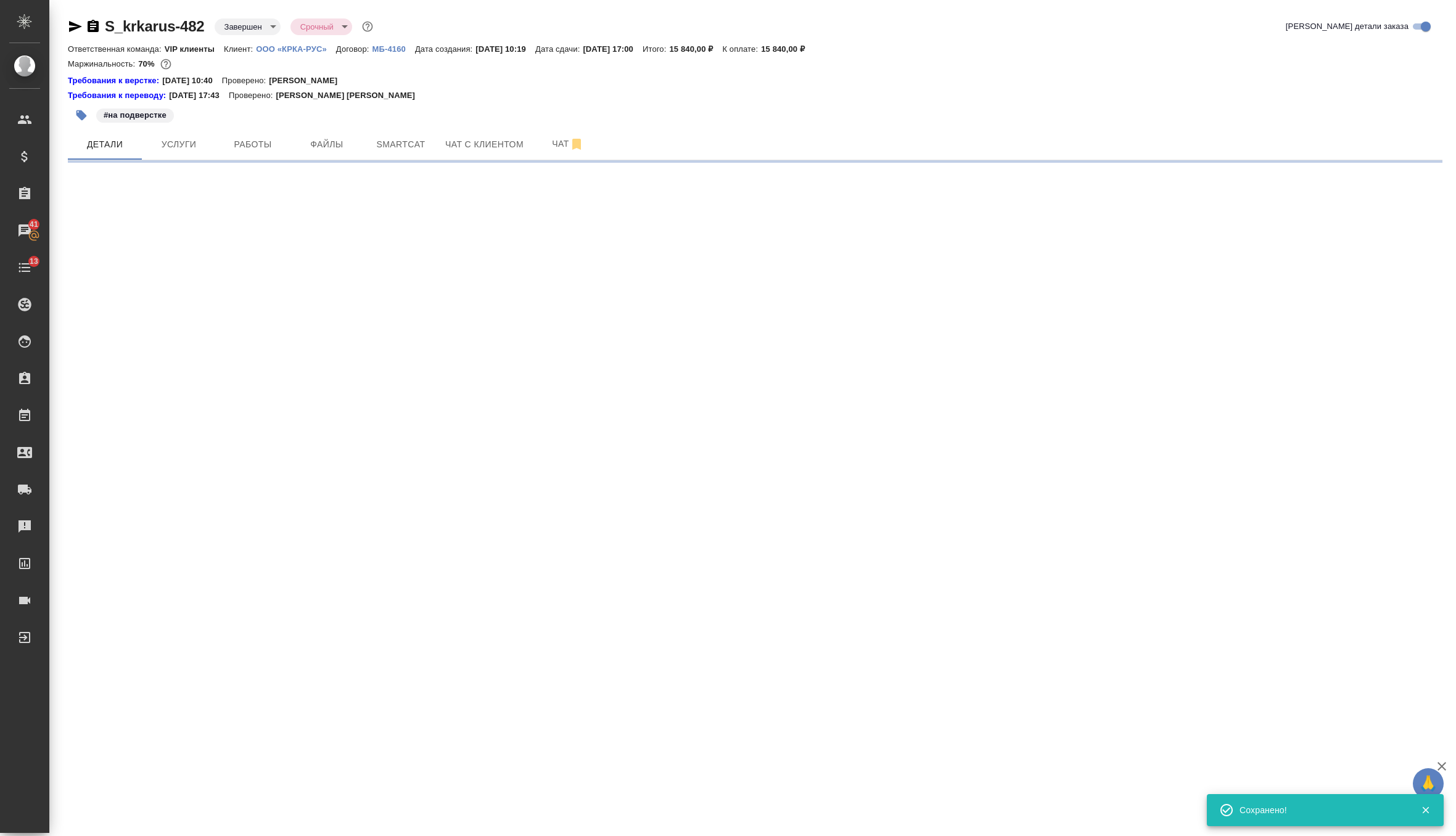
select select "RU"
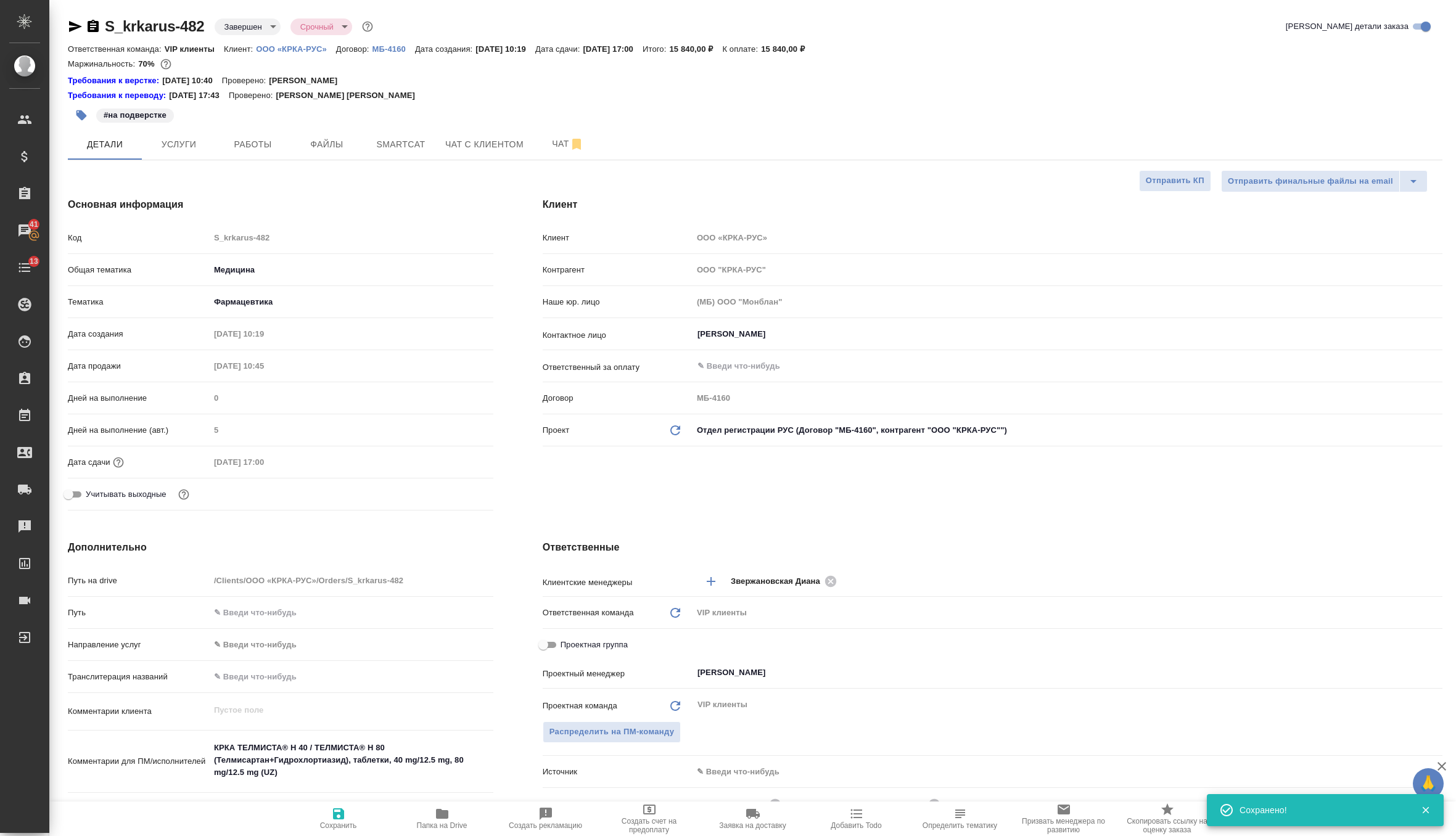
type textarea "x"
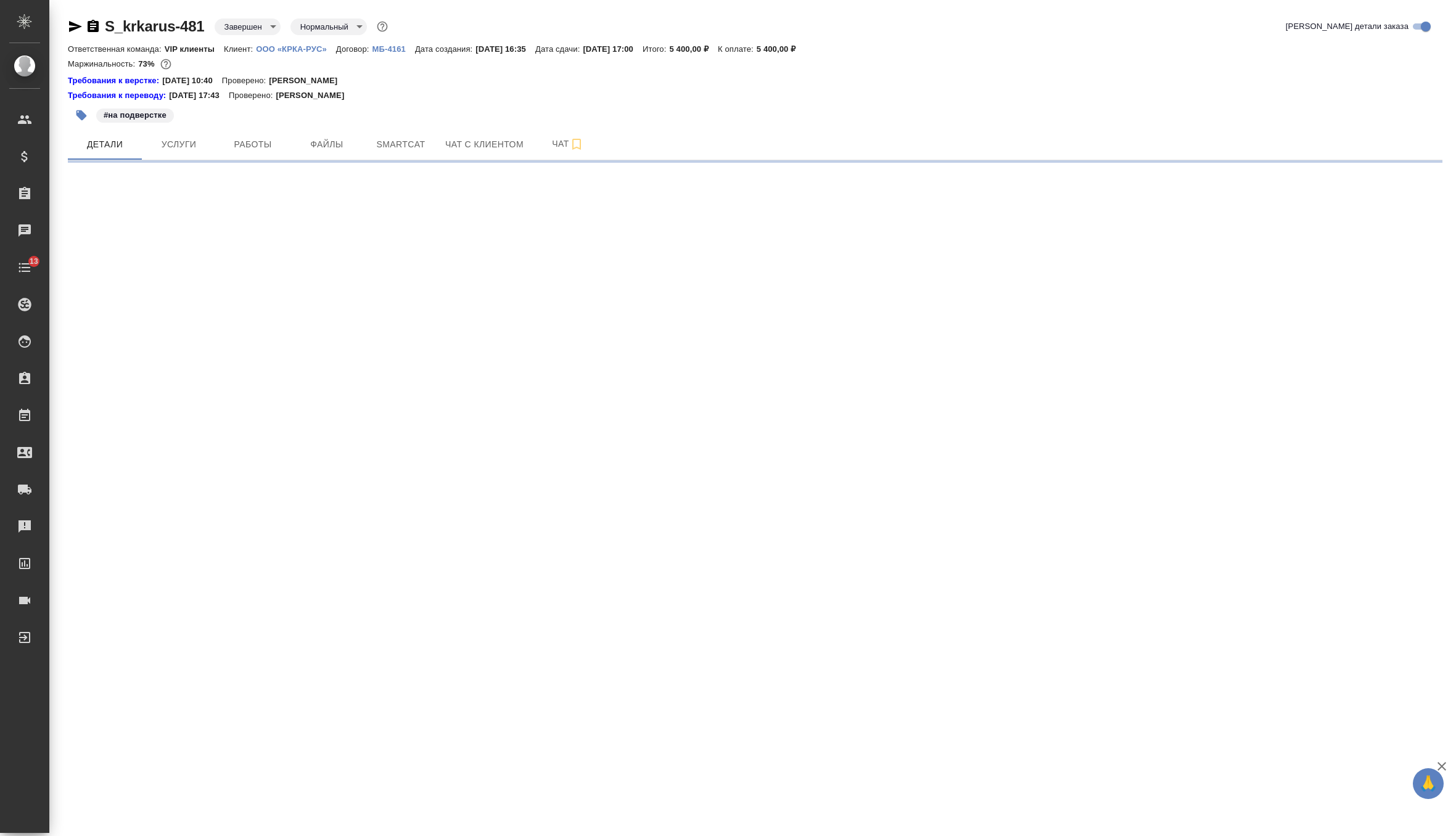
select select "RU"
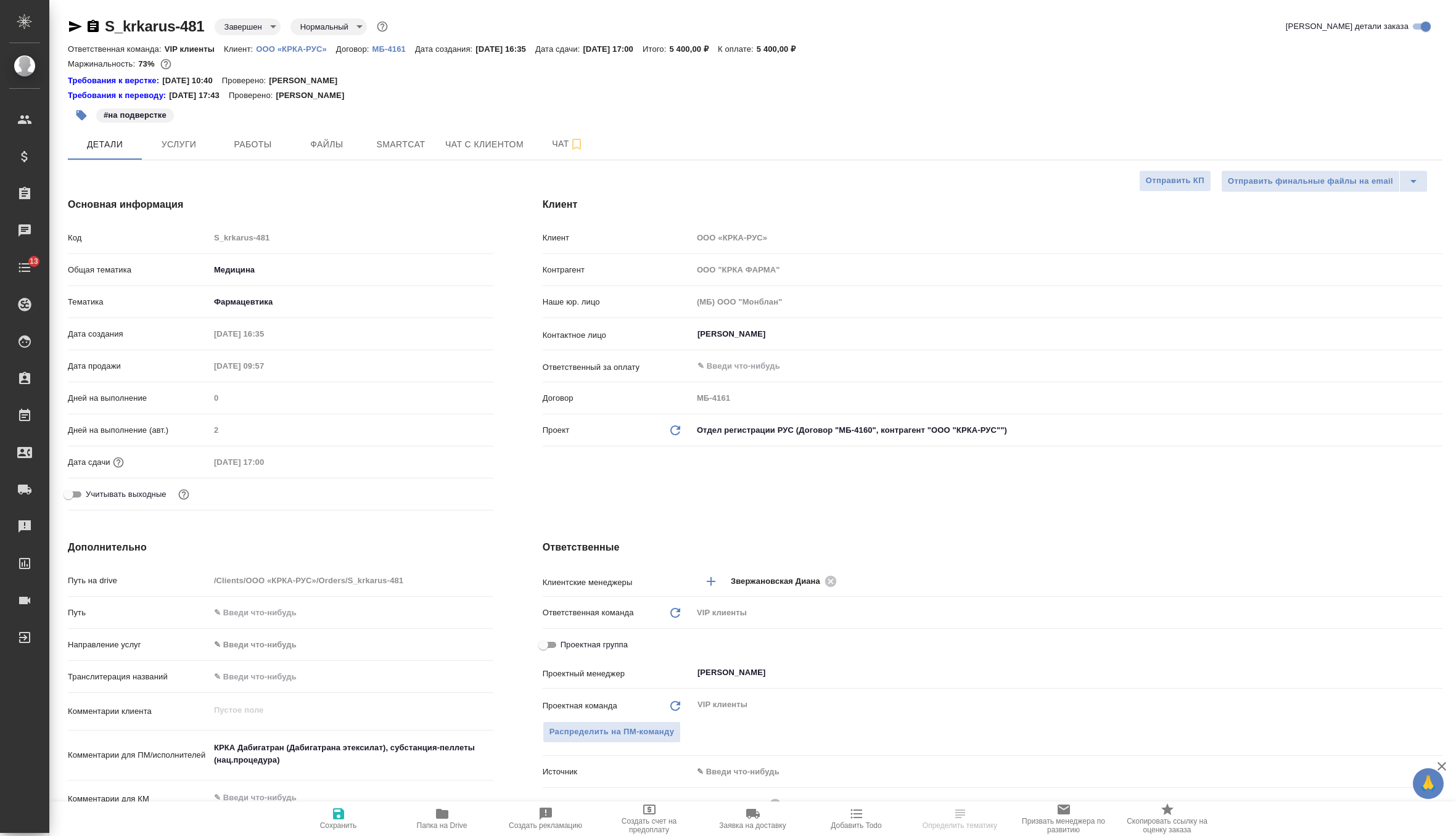
type textarea "x"
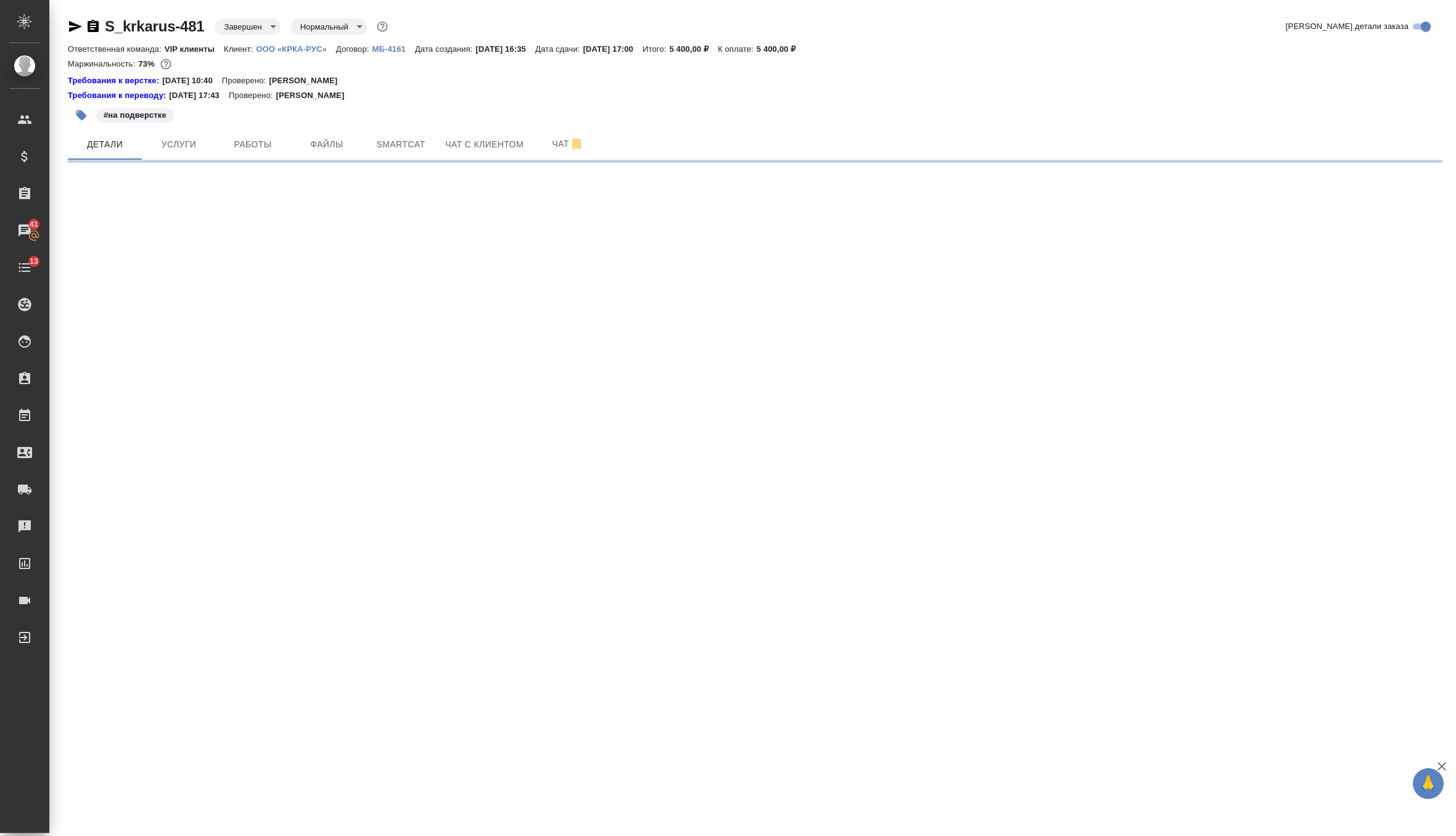
select select "RU"
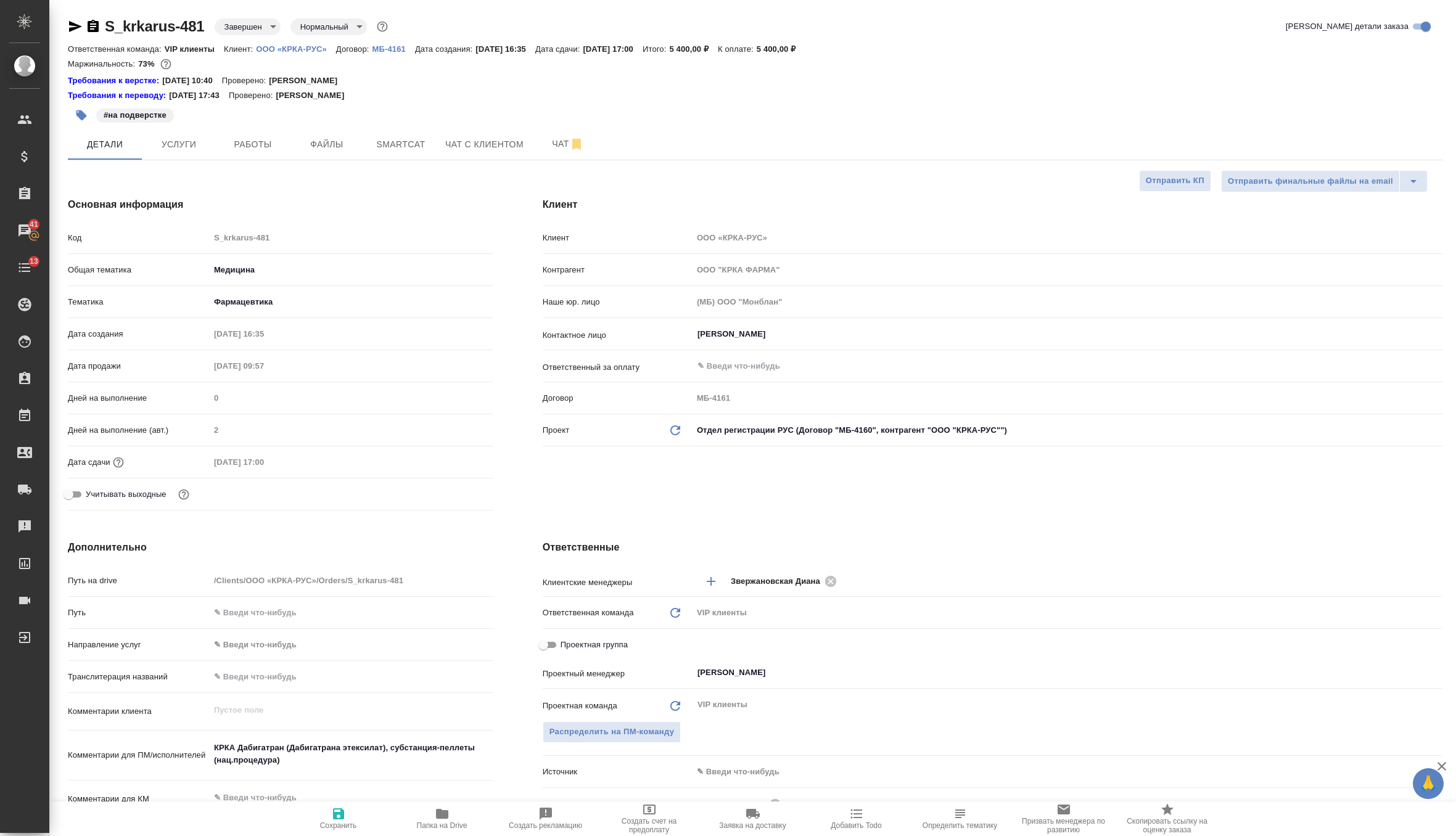
type textarea "x"
click at [678, 430] on icon "Обновить данные" at bounding box center [675, 430] width 15 height 15
type textarea "x"
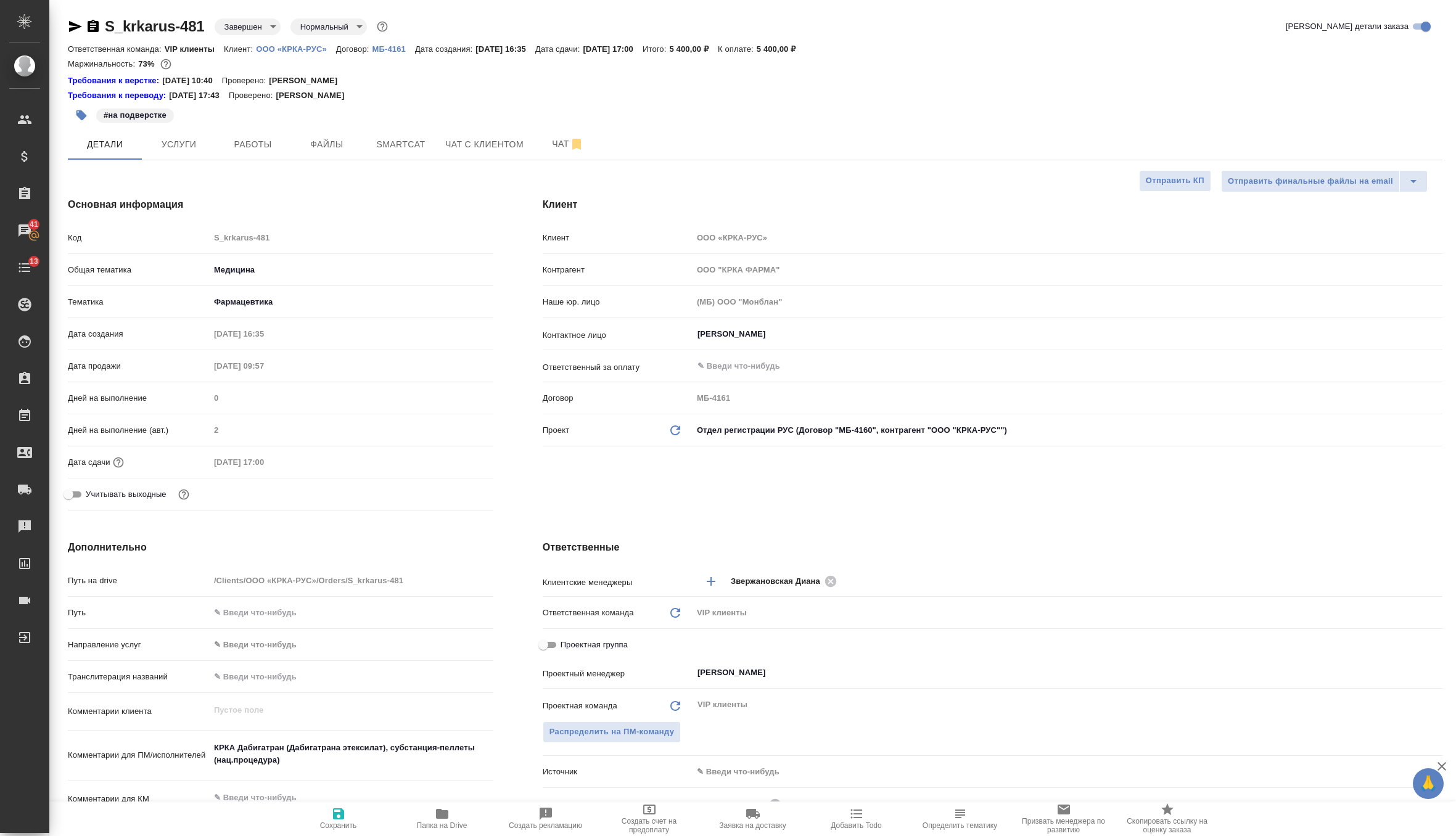
type textarea "x"
type input "ООО "КРКА-РУС""
type input "МБ-4160"
type textarea "x"
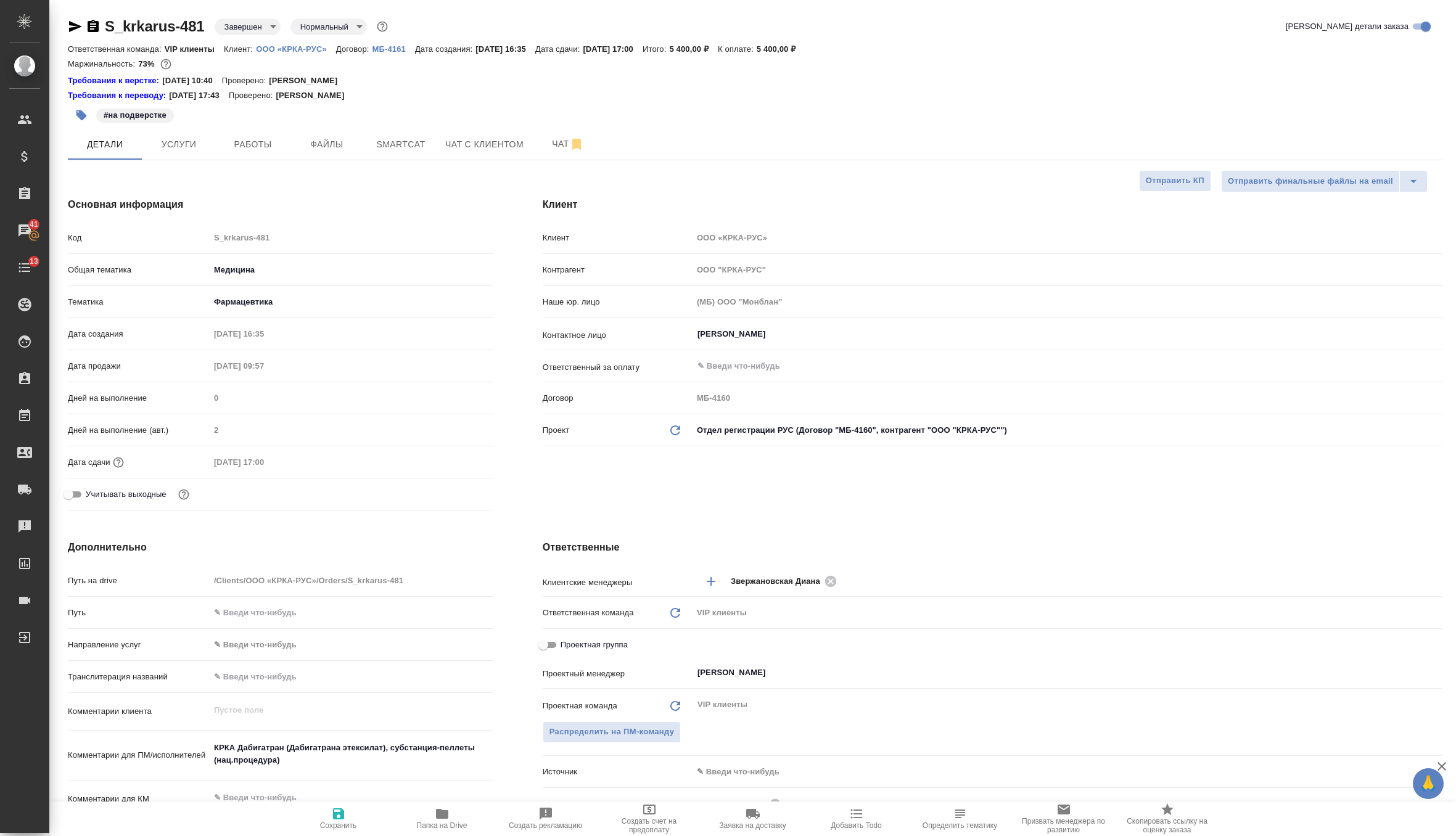
type textarea "x"
click at [338, 823] on span "Сохранить" at bounding box center [339, 825] width 37 height 9
type textarea "x"
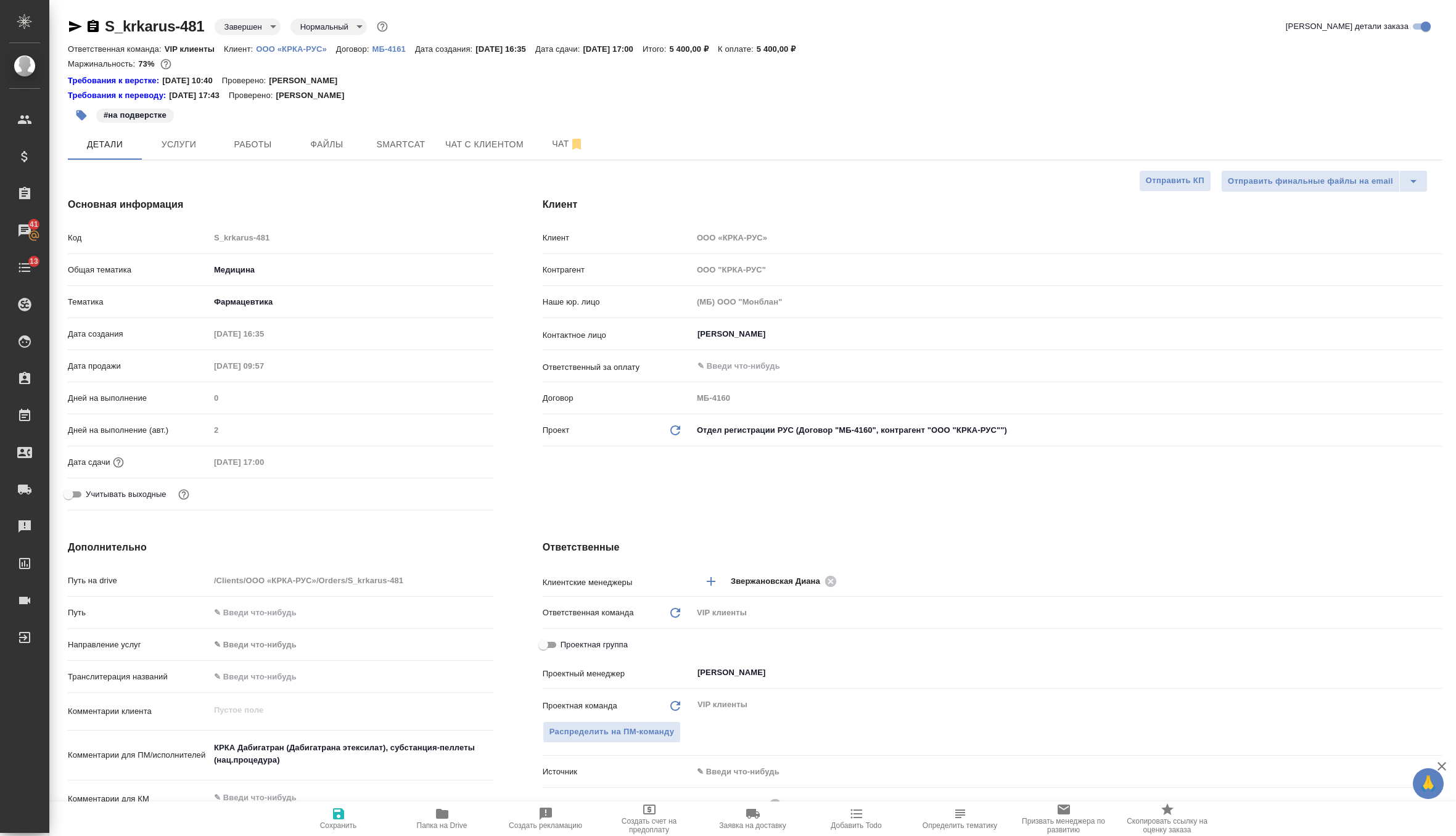
type textarea "x"
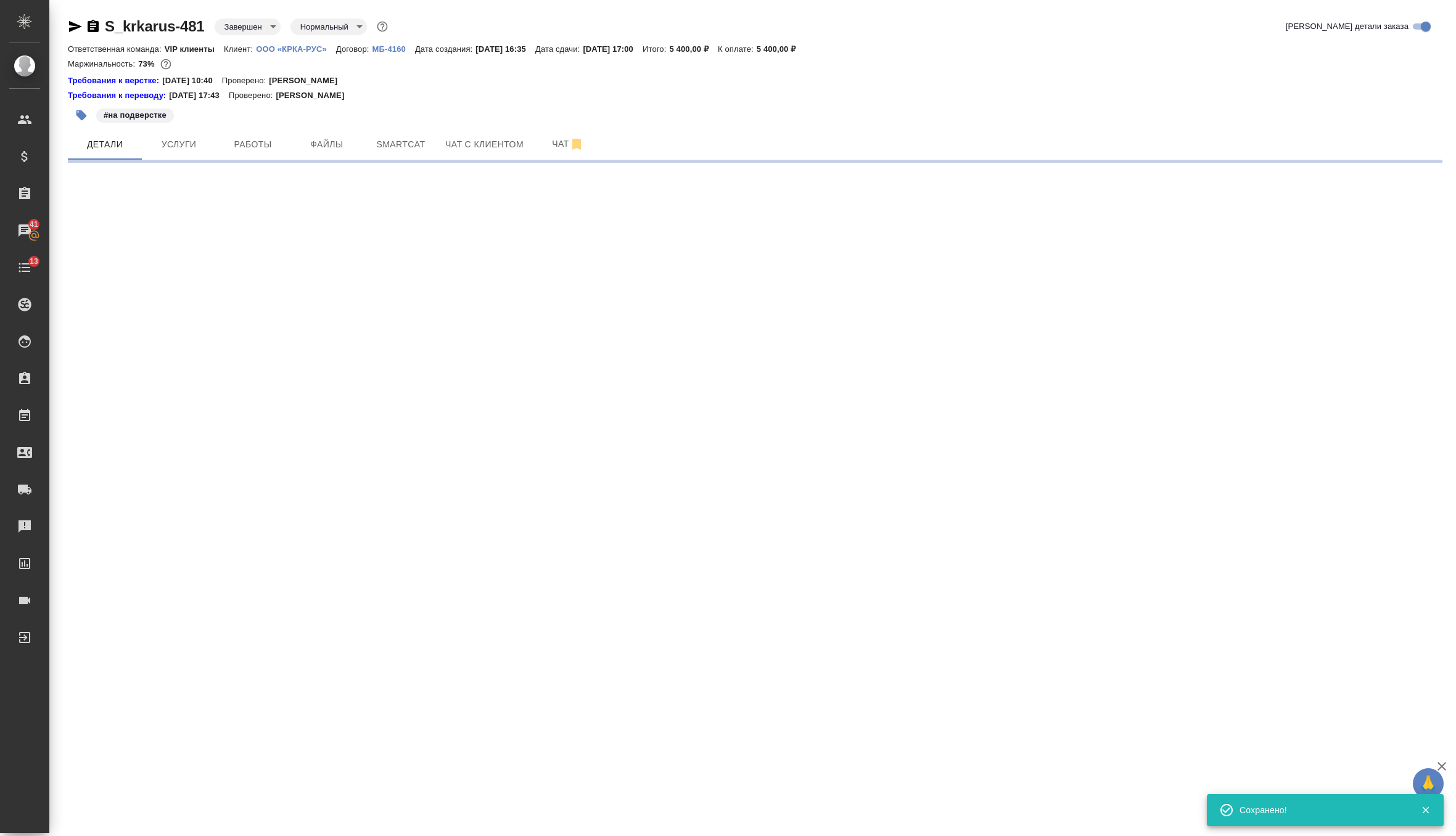
click at [337, 816] on div ".cls-1 fill:#fff; AWATERA Zverzhanovskaya [PERSON_NAME] Спецификации Заказы 41 …" at bounding box center [728, 418] width 1456 height 836
select select "RU"
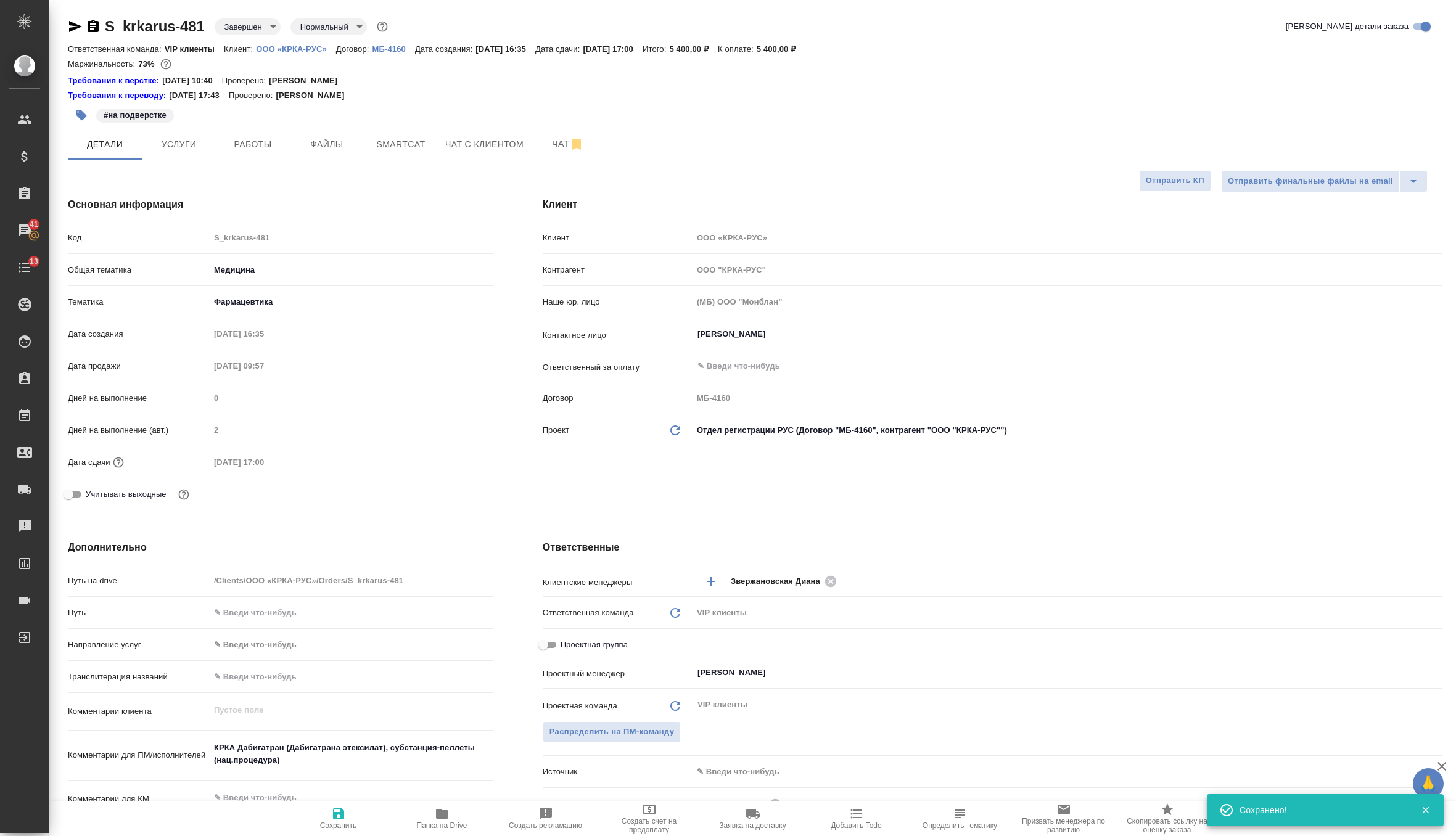
type textarea "x"
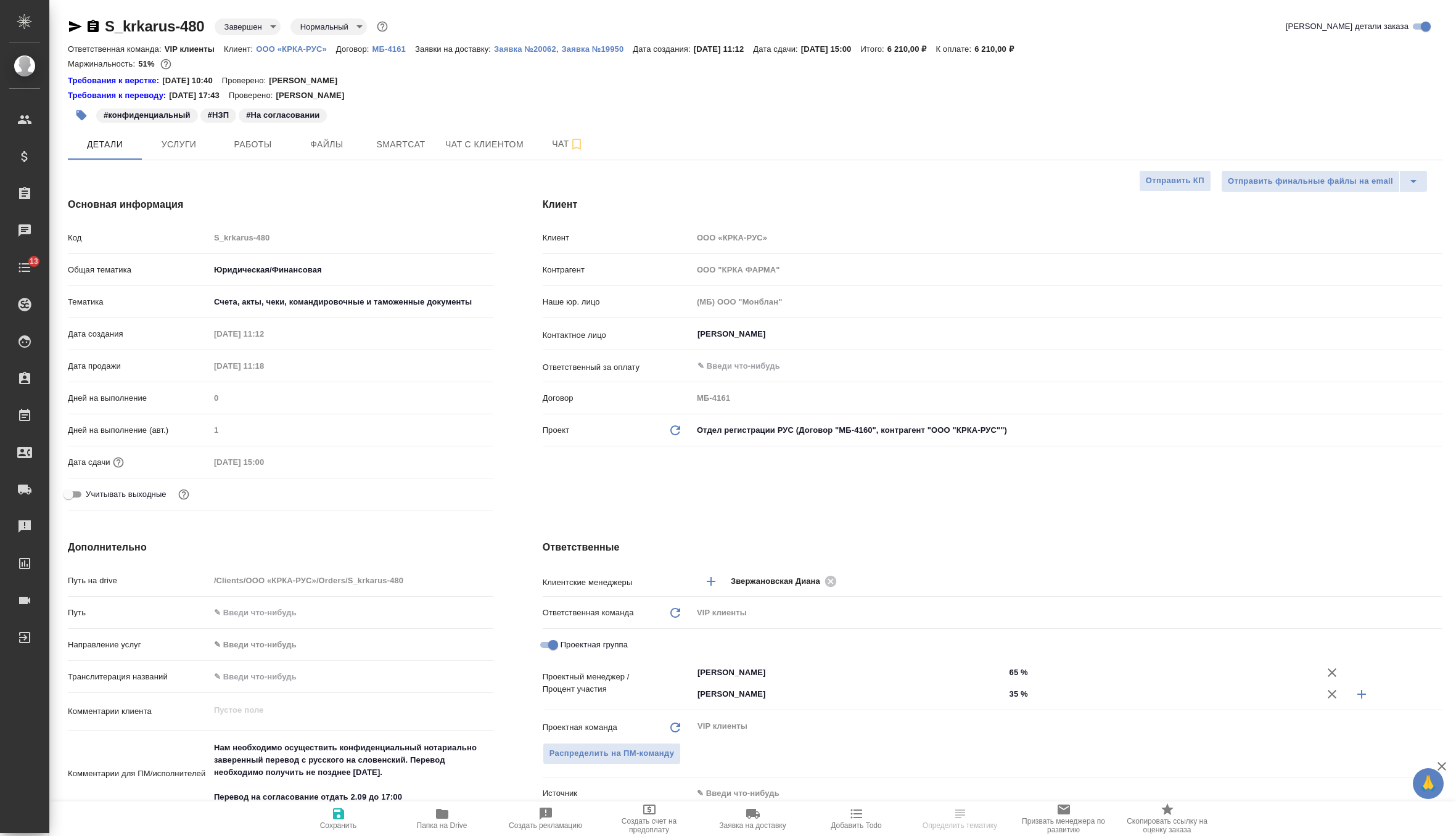
select select "RU"
type textarea "x"
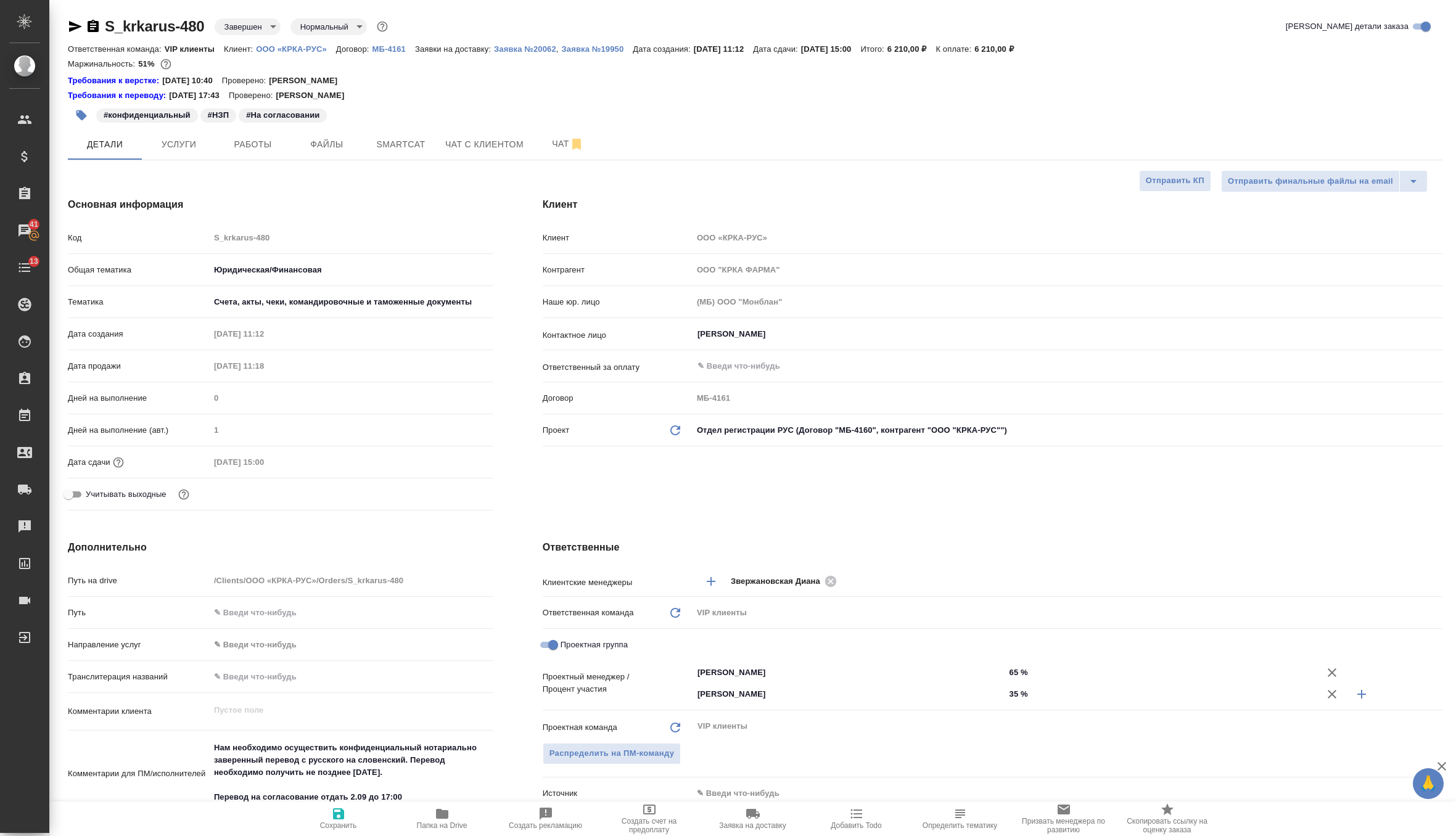
type textarea "x"
click at [671, 436] on div "Проект Обновить данные Отдел регистрации РУС (Договор "МБ-4160", контрагент "ОО…" at bounding box center [992, 430] width 899 height 21
click at [671, 423] on icon "Обновить данные" at bounding box center [675, 430] width 15 height 15
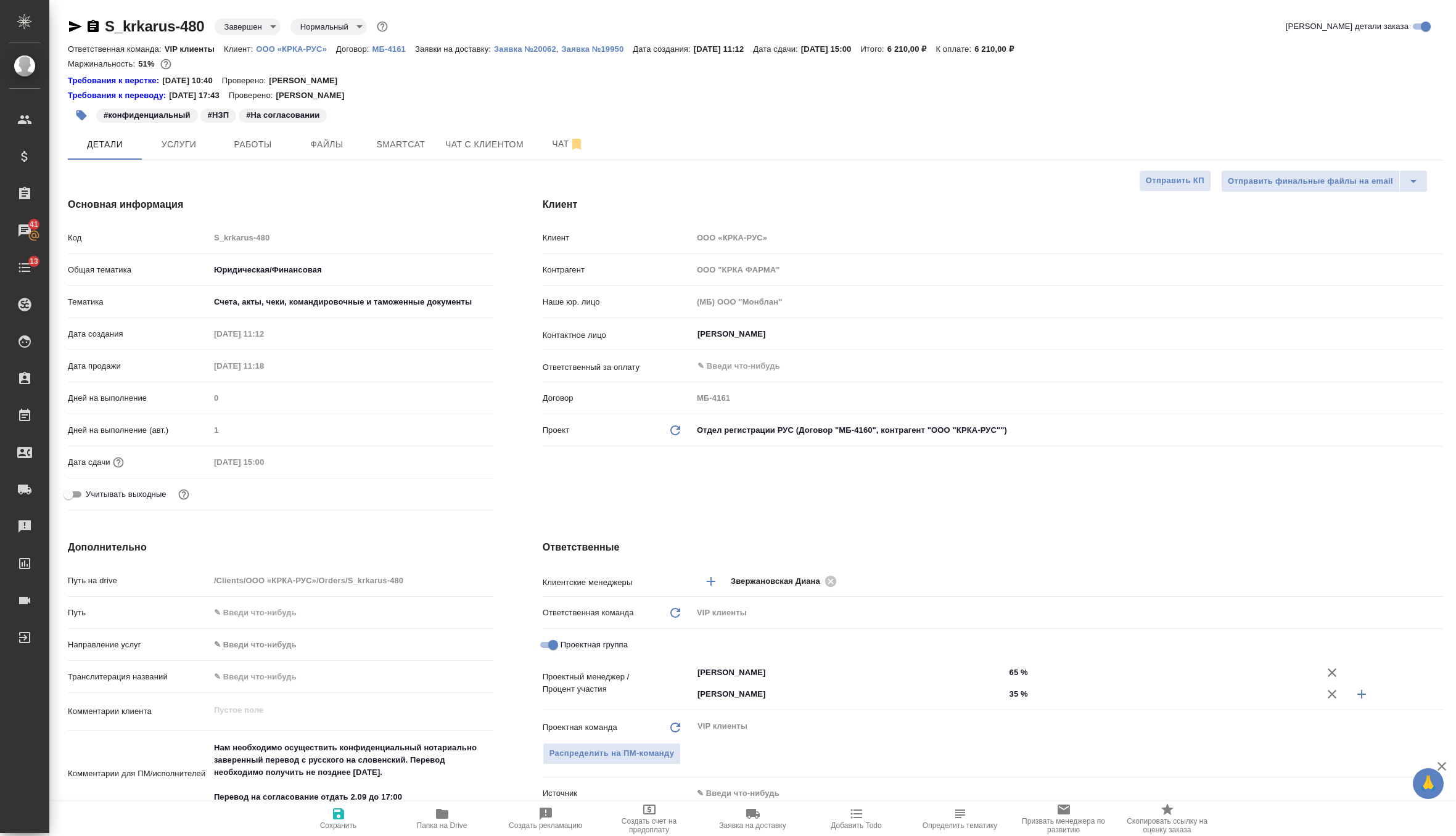
type textarea "x"
type input "ООО "КРКА-РУС""
type input "МБ-4160"
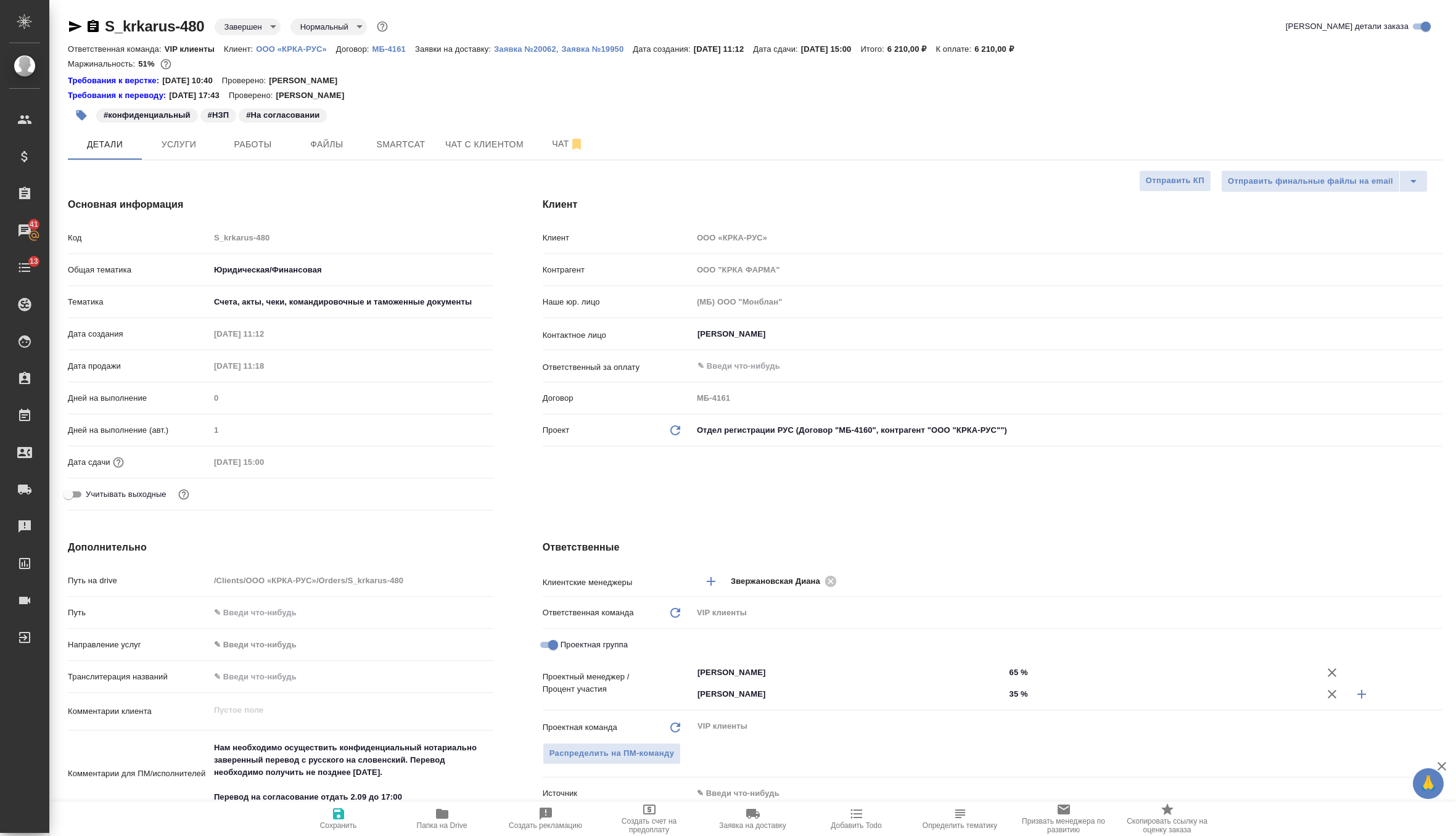
type textarea "x"
click at [334, 818] on icon "button" at bounding box center [338, 814] width 12 height 12
type textarea "x"
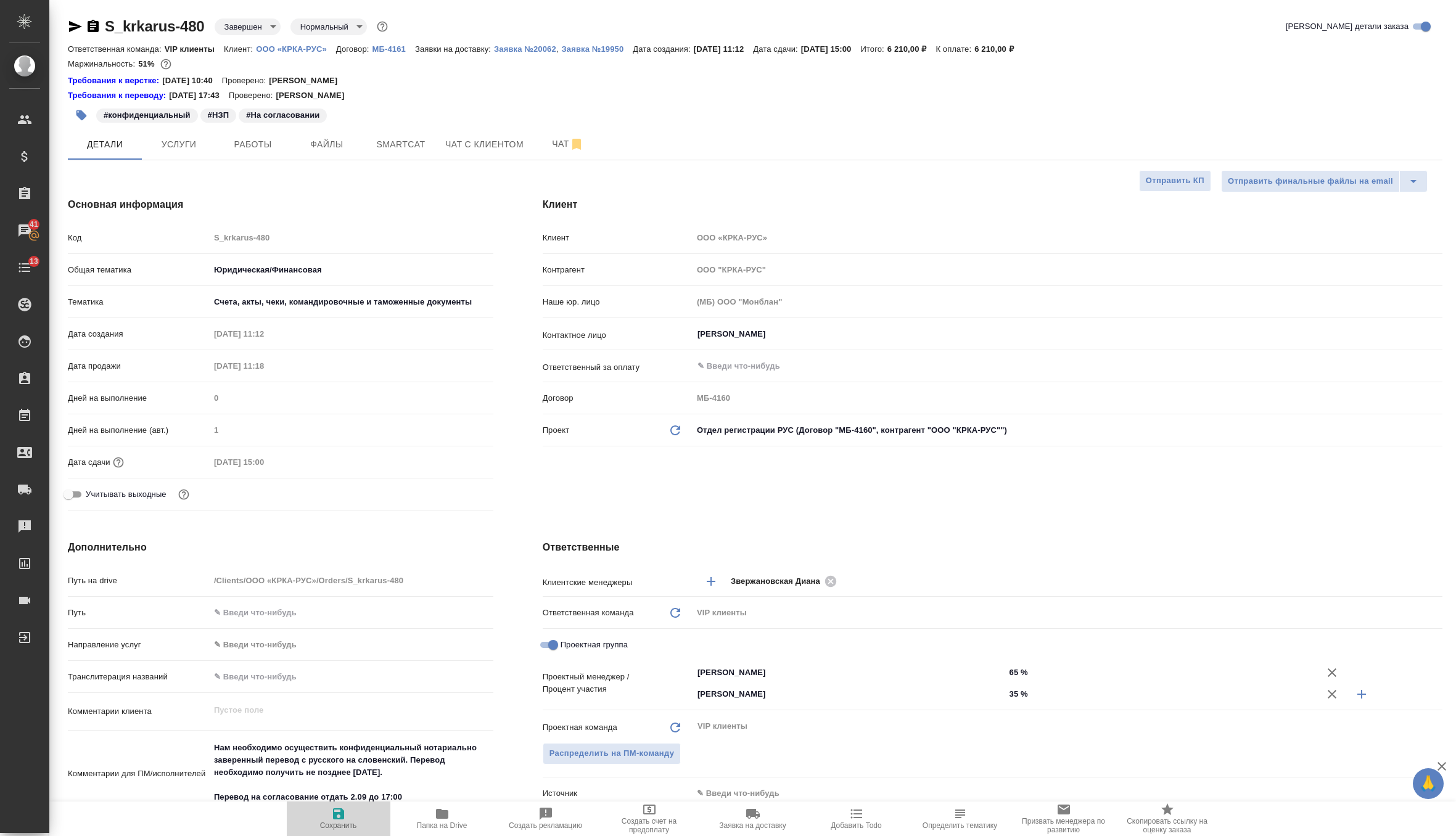
type textarea "x"
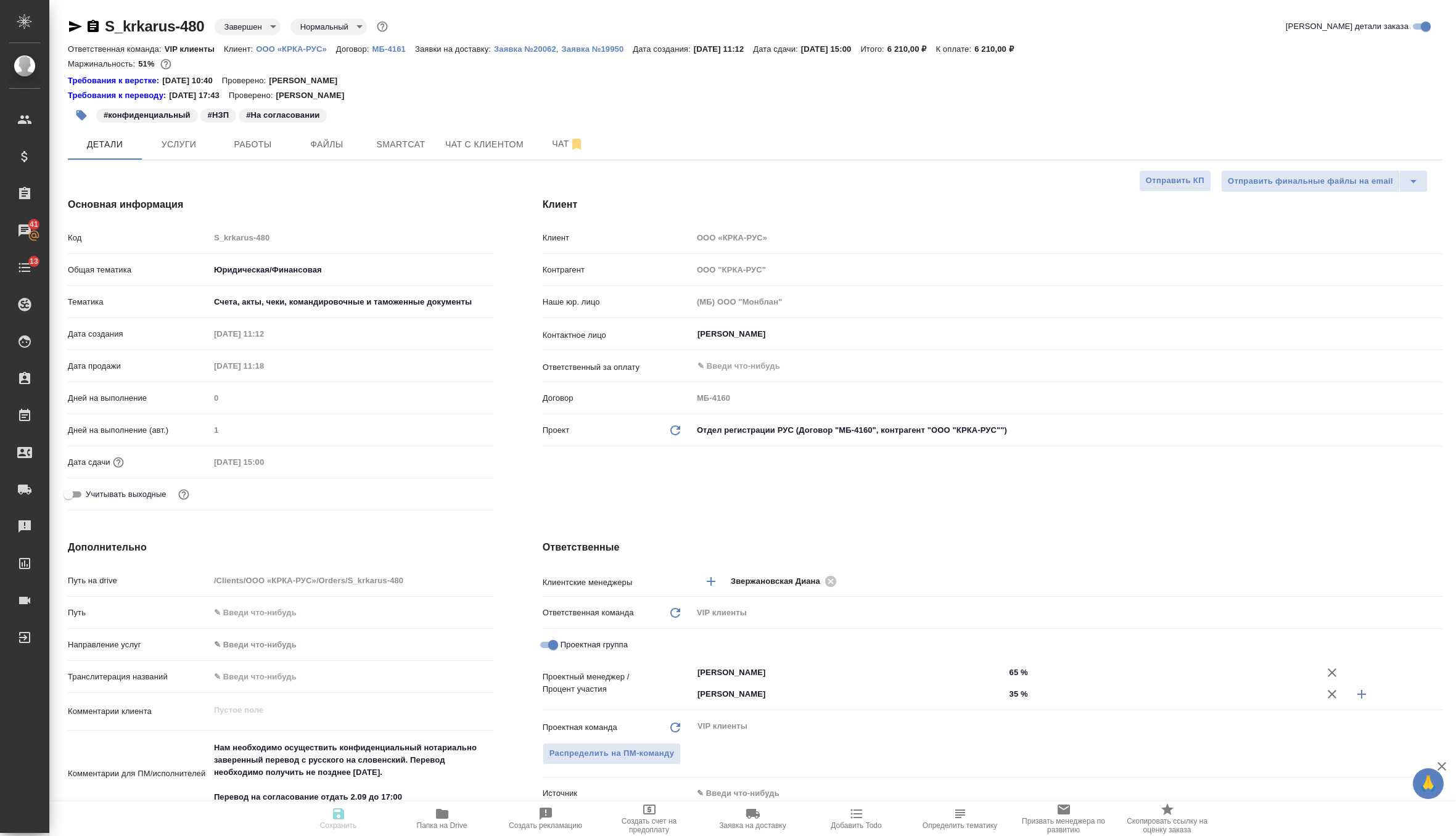
type textarea "x"
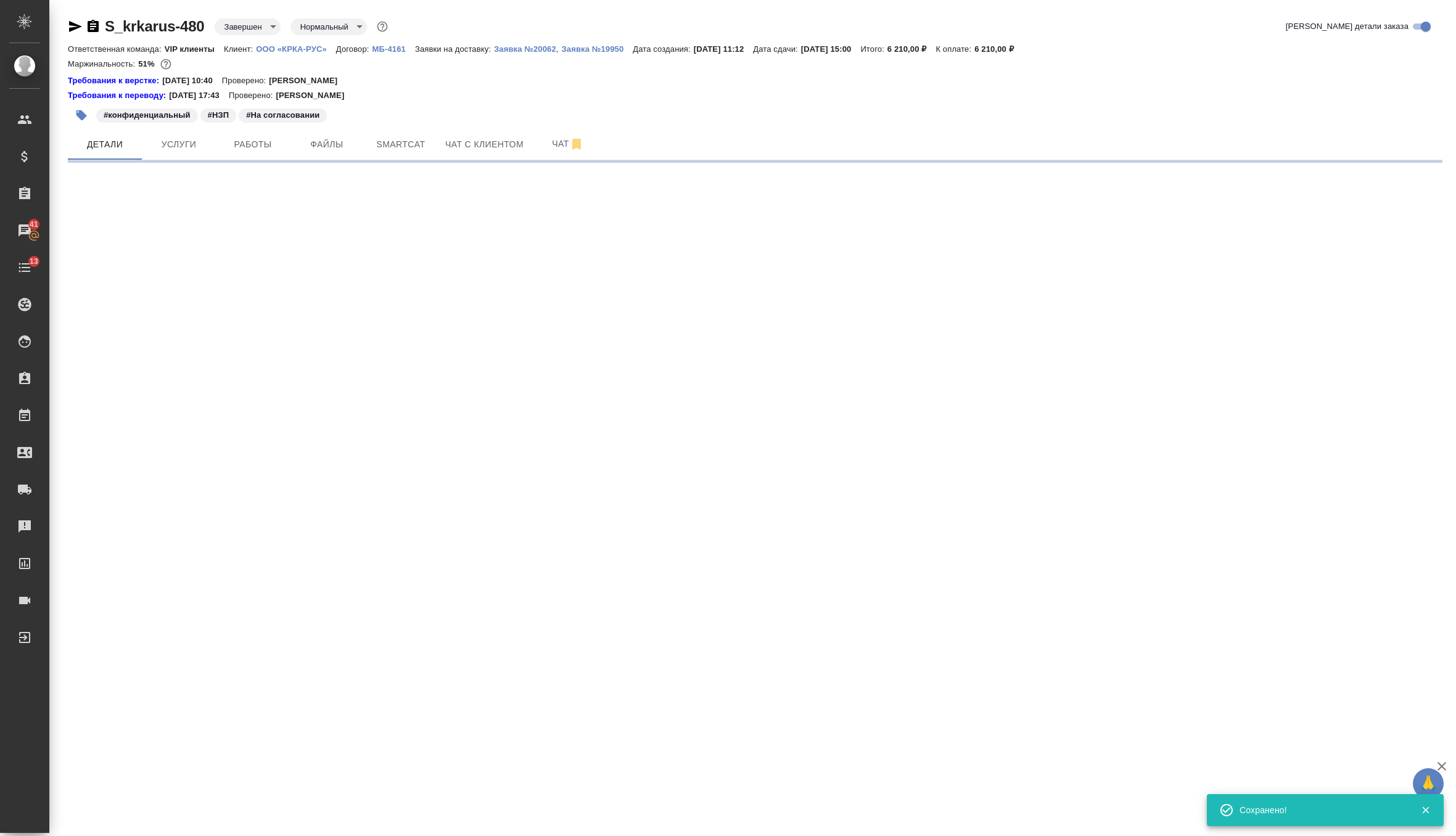
select select "RU"
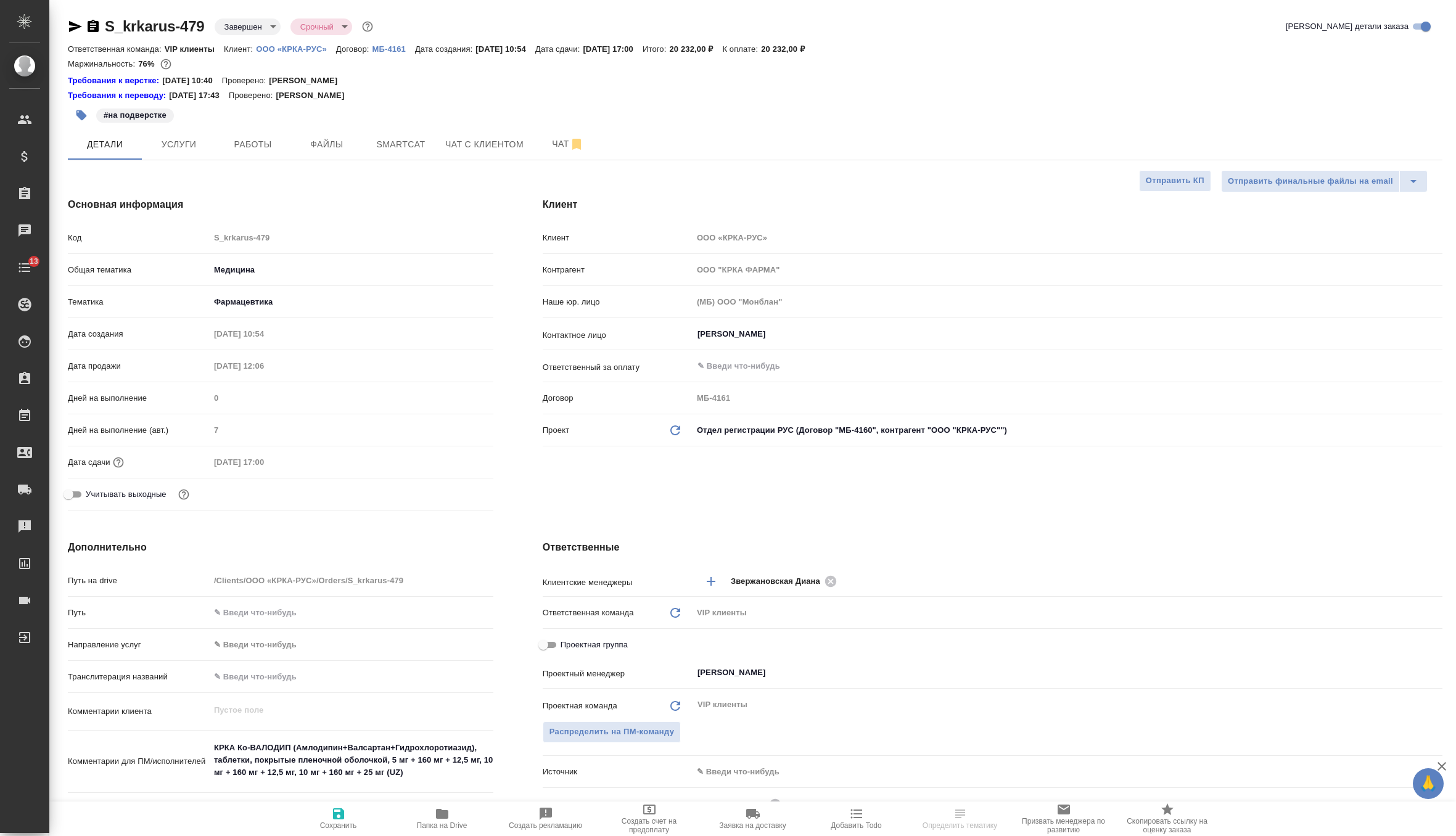
select select "RU"
type textarea "x"
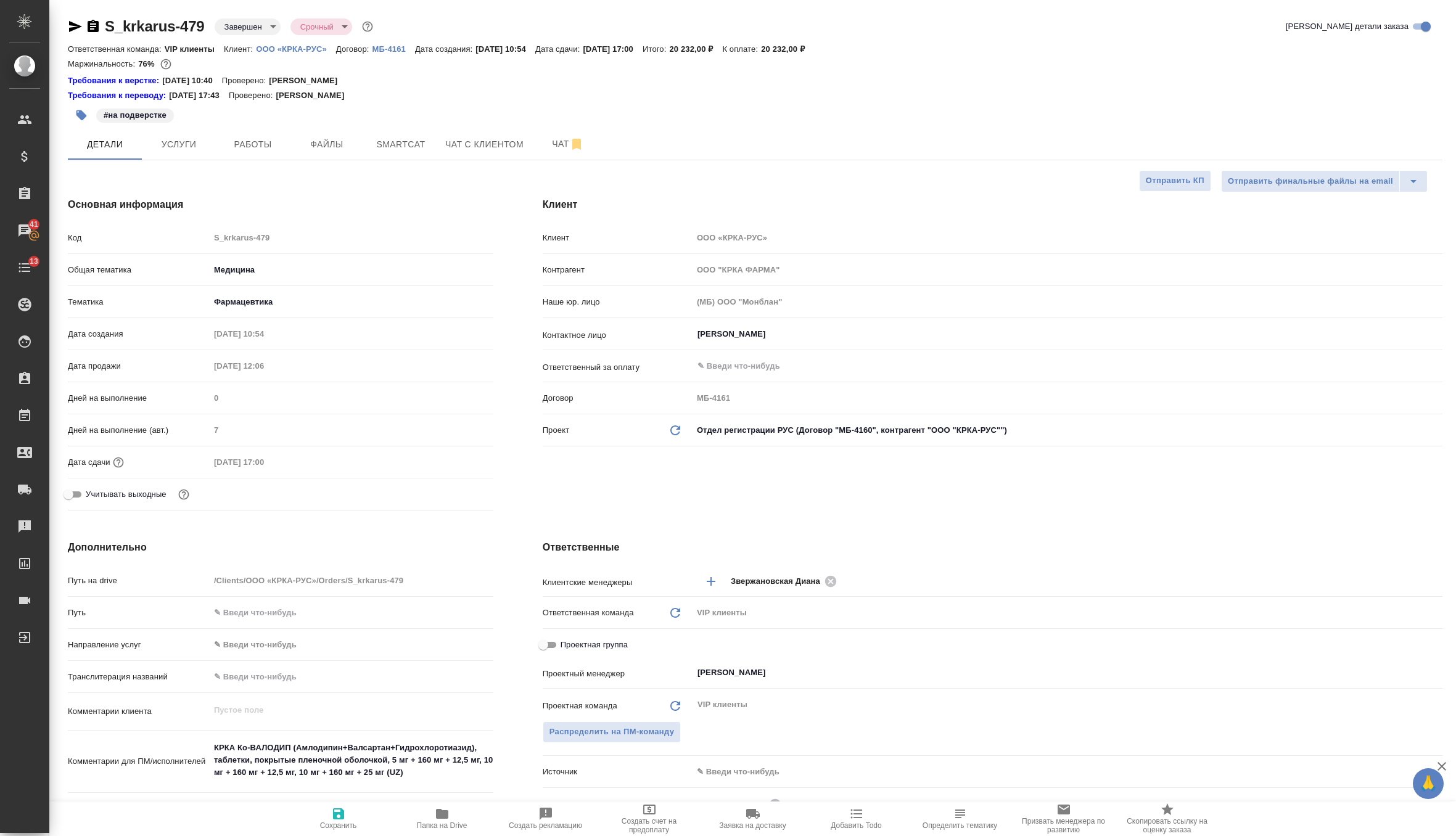
type textarea "x"
click at [670, 432] on icon "Обновить данные" at bounding box center [675, 430] width 15 height 15
type textarea "x"
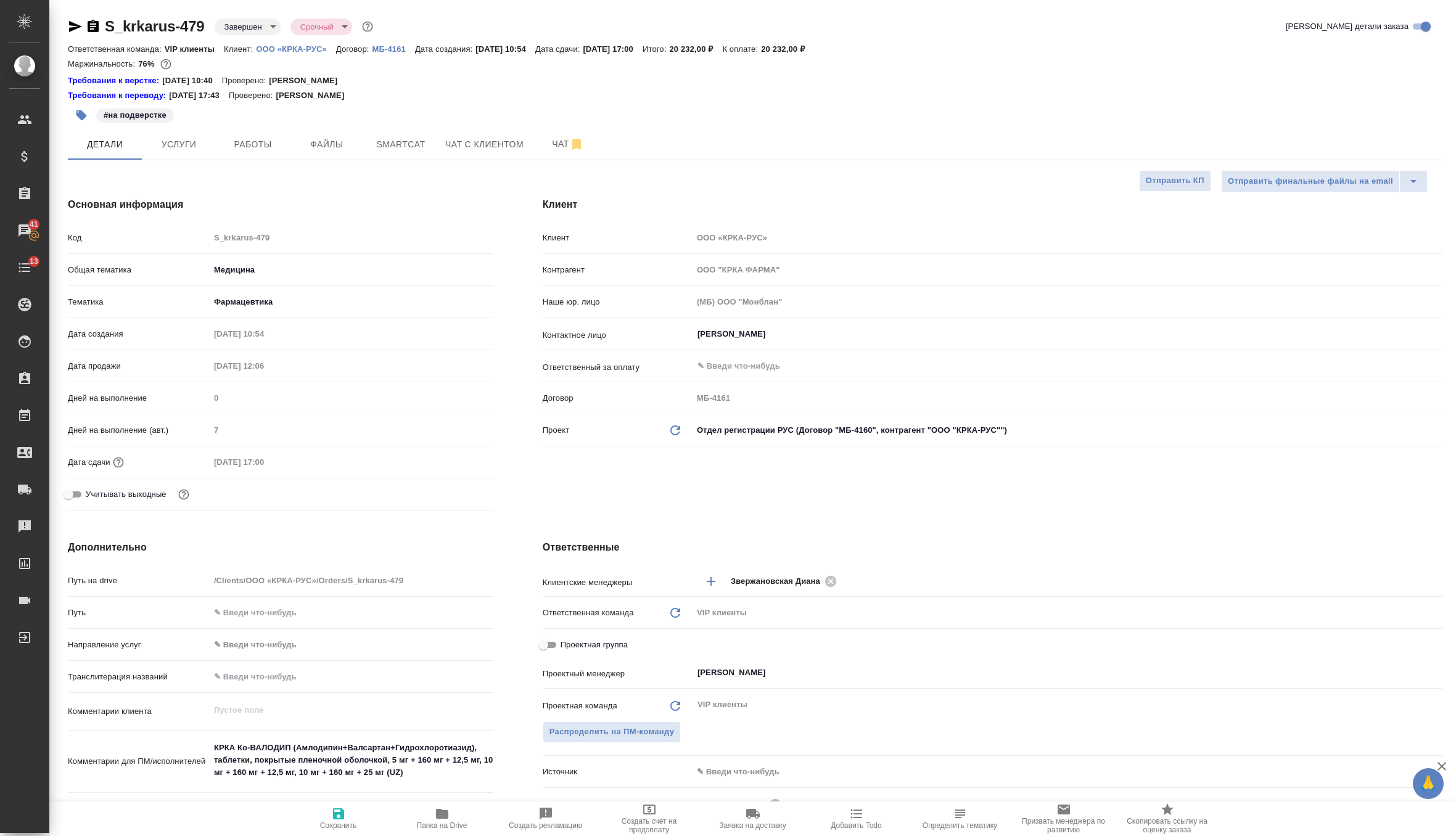
type textarea "x"
type input "ООО "КРКА-РУС""
type input "МБ-4160"
type textarea "x"
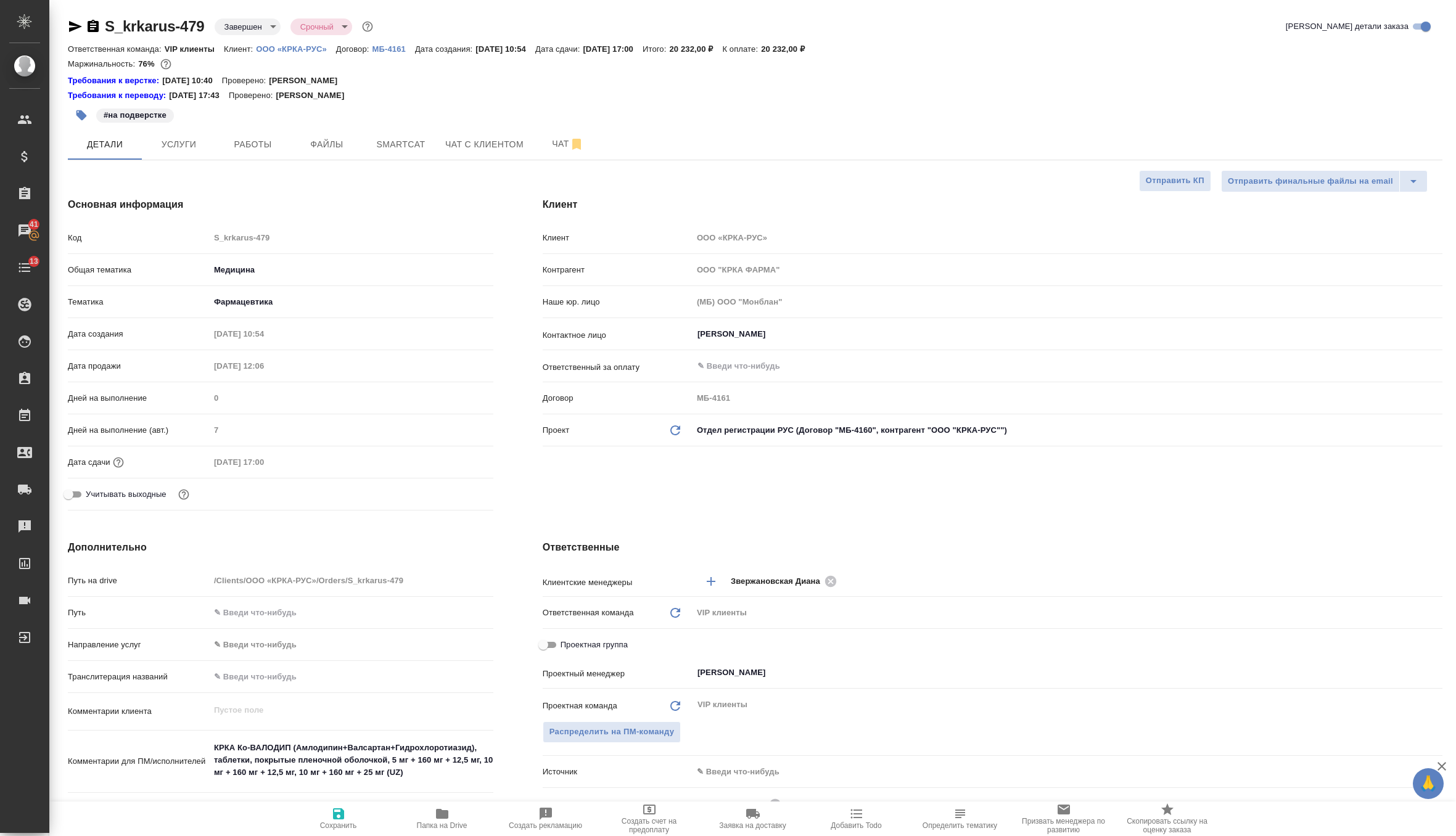
type textarea "x"
click at [339, 816] on icon "button" at bounding box center [338, 813] width 15 height 15
type textarea "x"
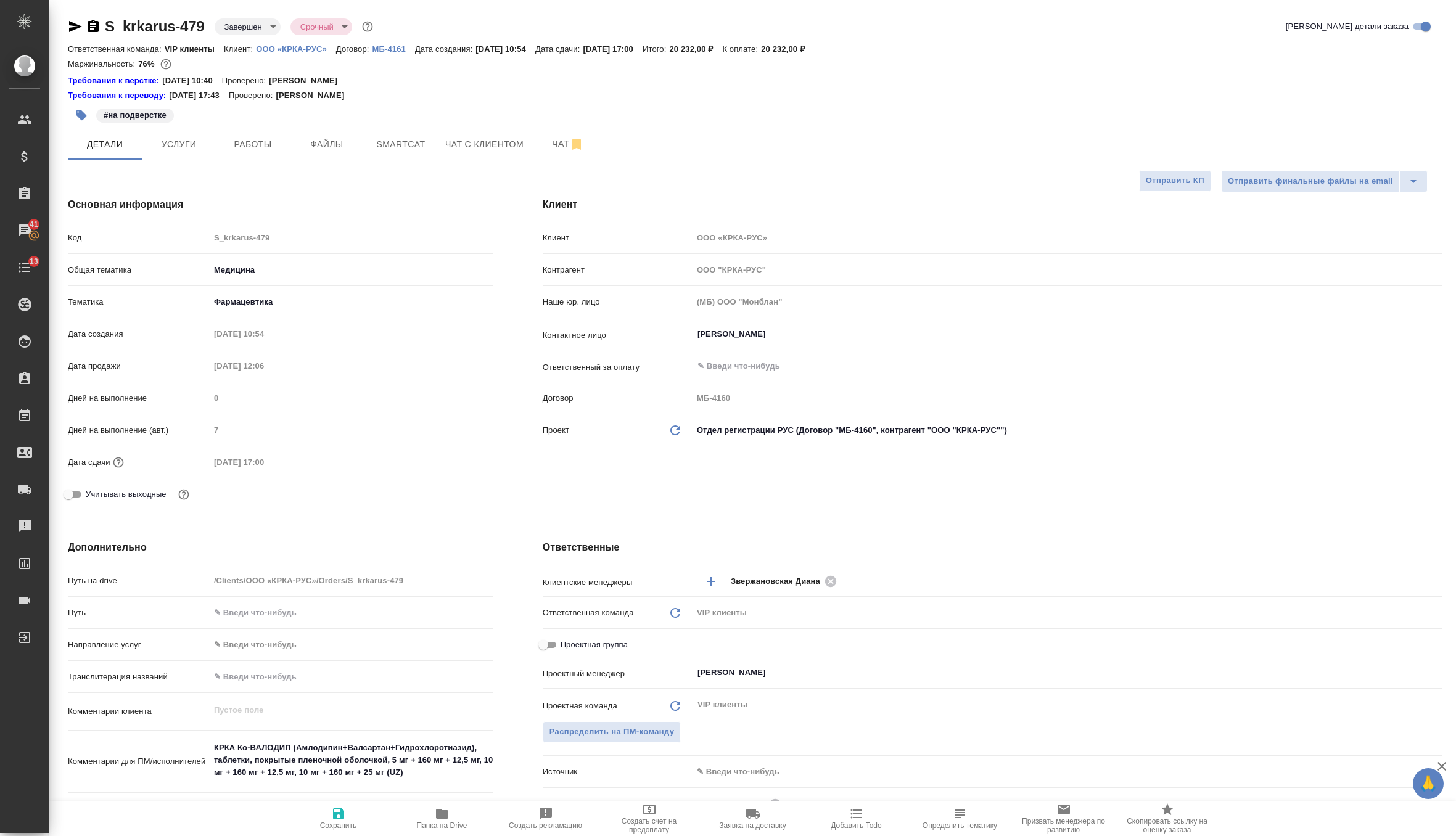
type textarea "x"
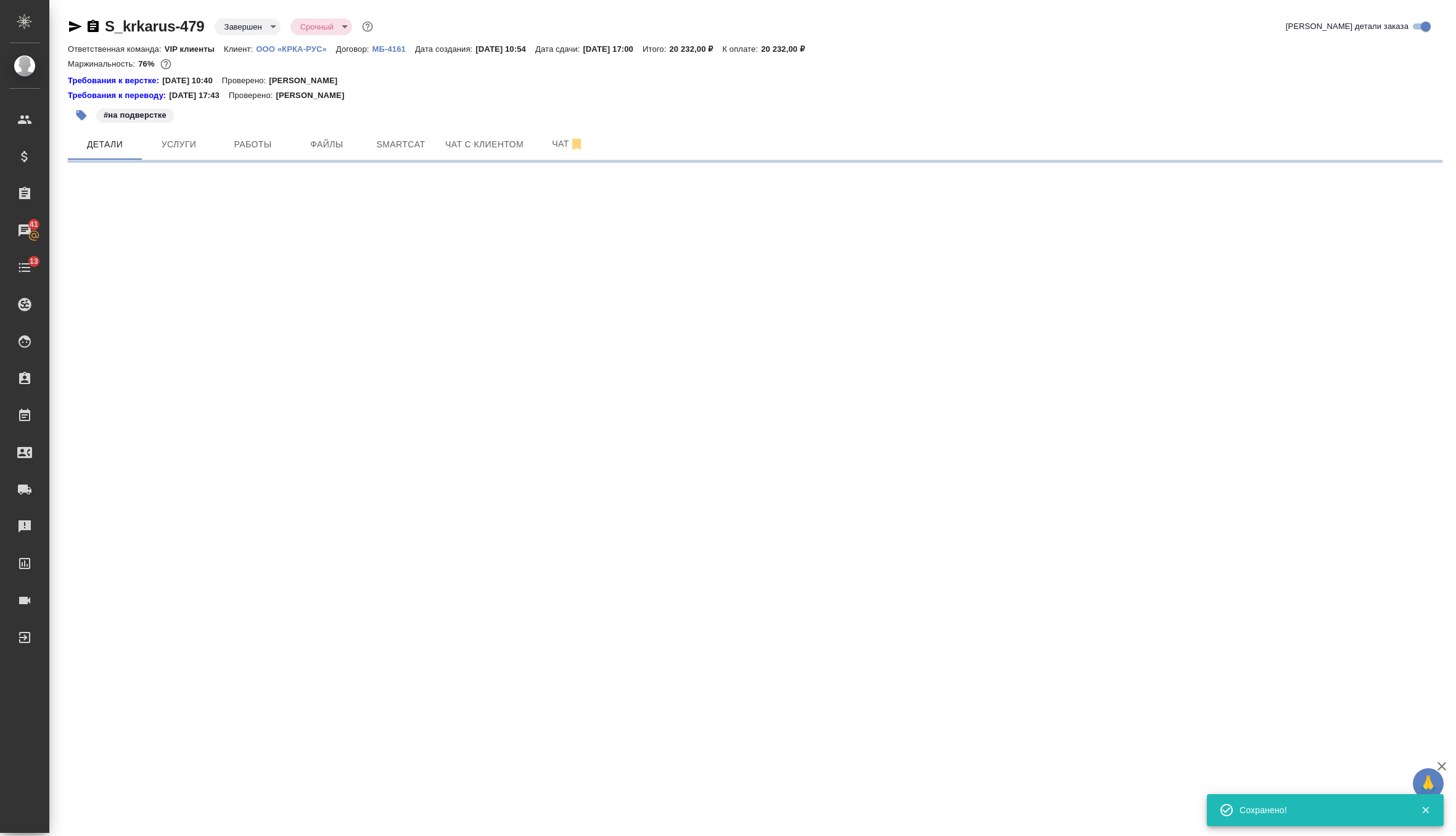
select select "RU"
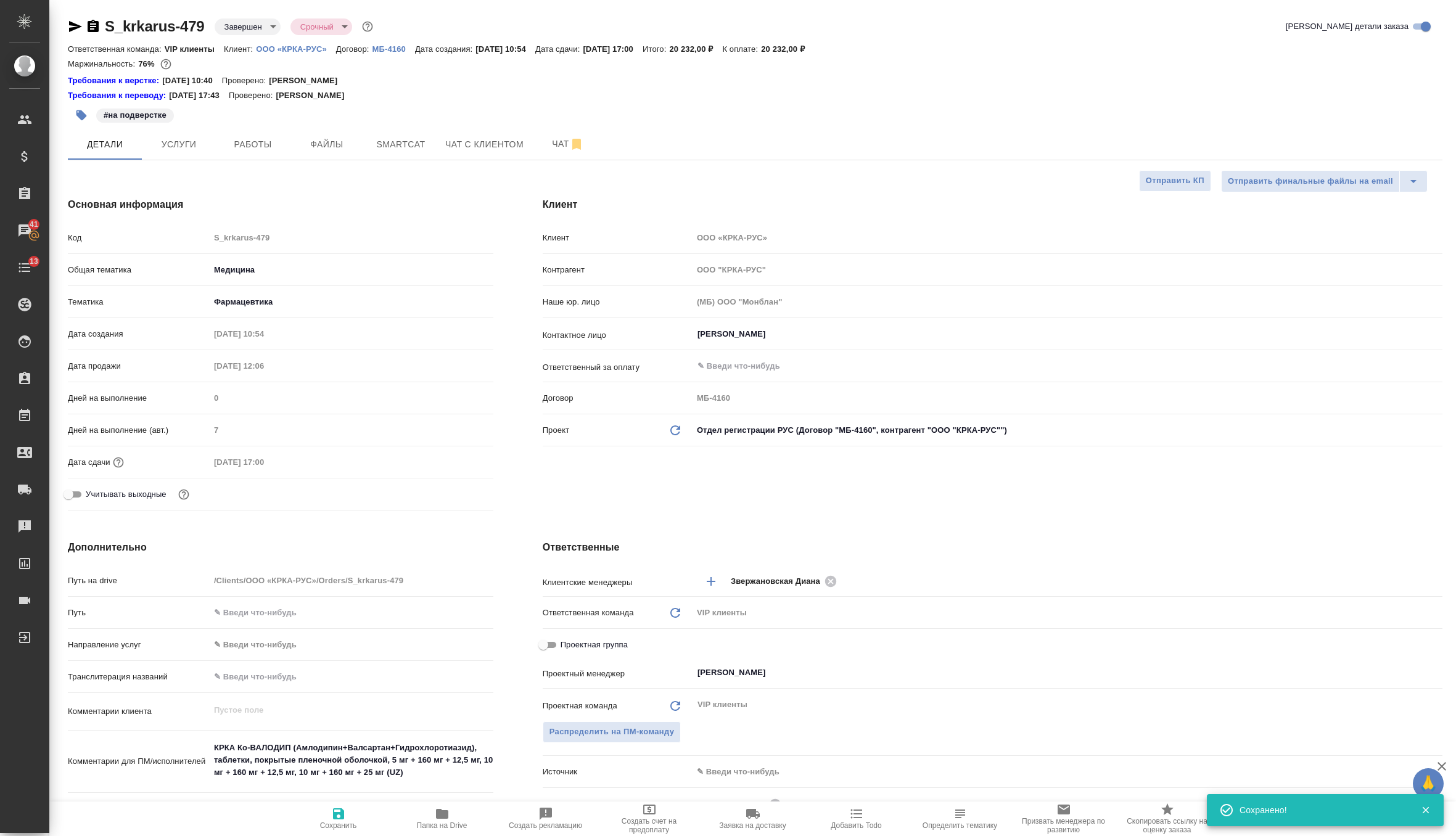
type textarea "x"
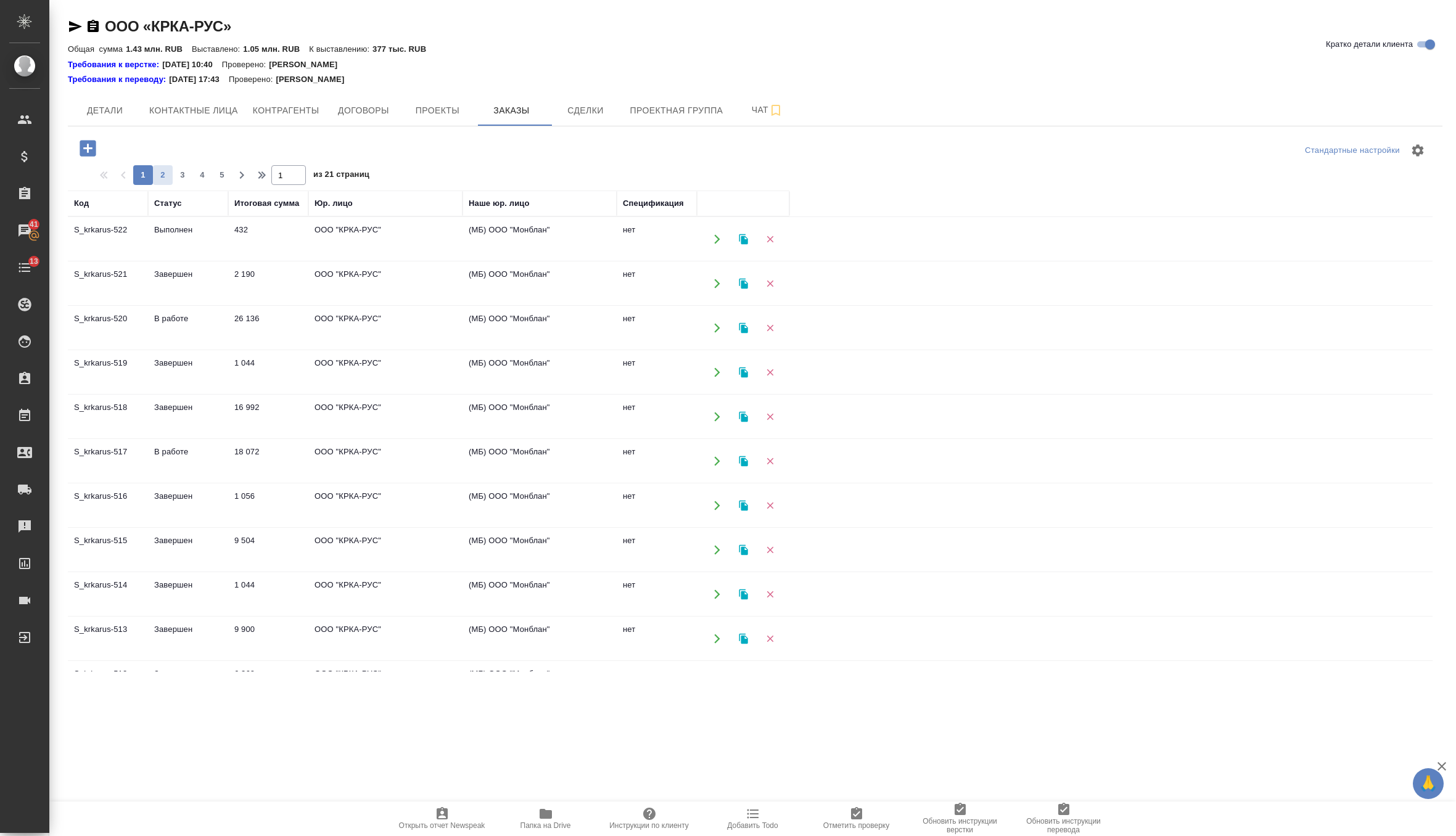
click at [160, 173] on span "2" at bounding box center [162, 176] width 20 height 12
type input "2"
click at [358, 237] on td "ООО "КРКА ФАРМА"" at bounding box center [386, 238] width 154 height 43
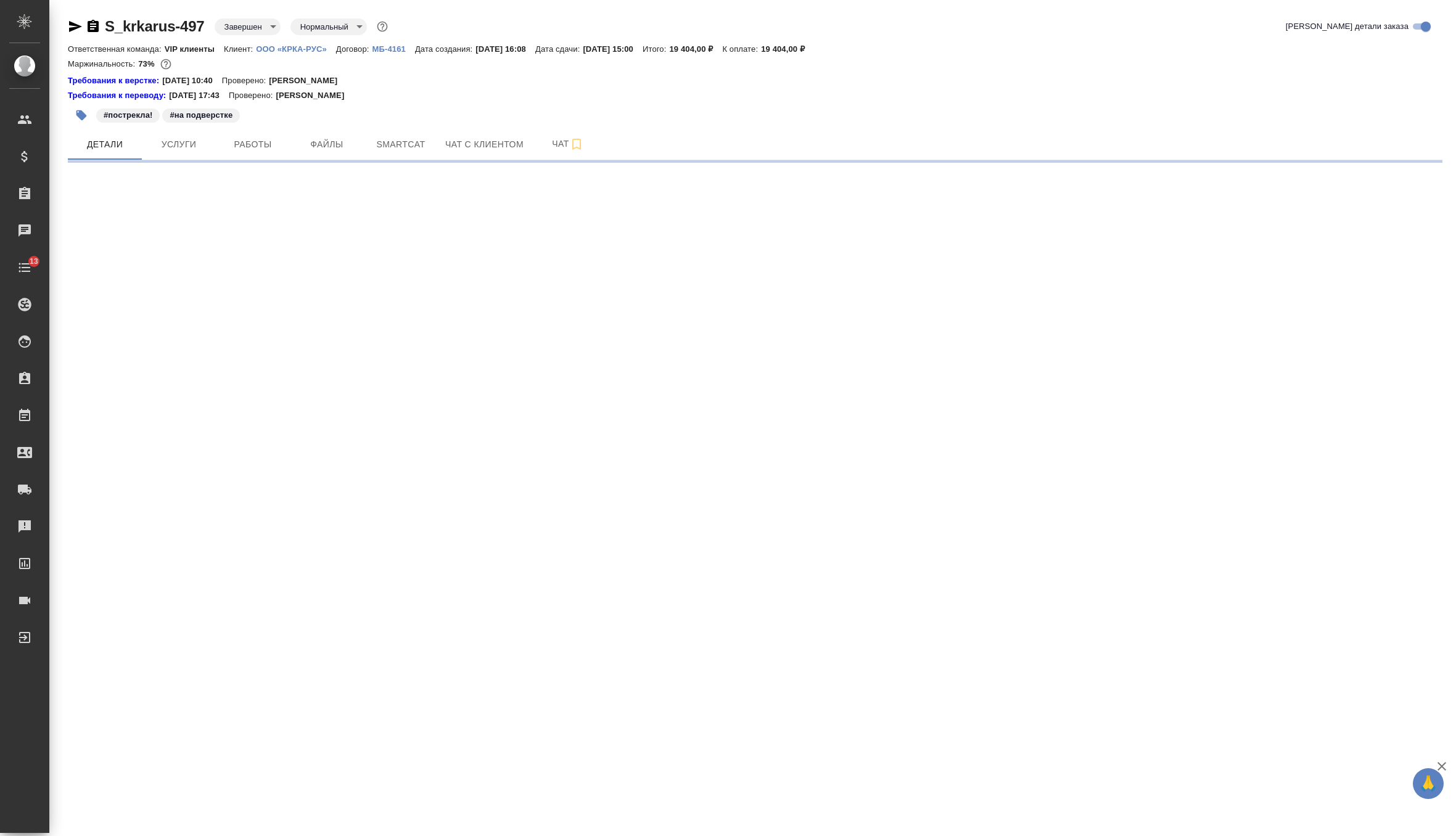
select select "RU"
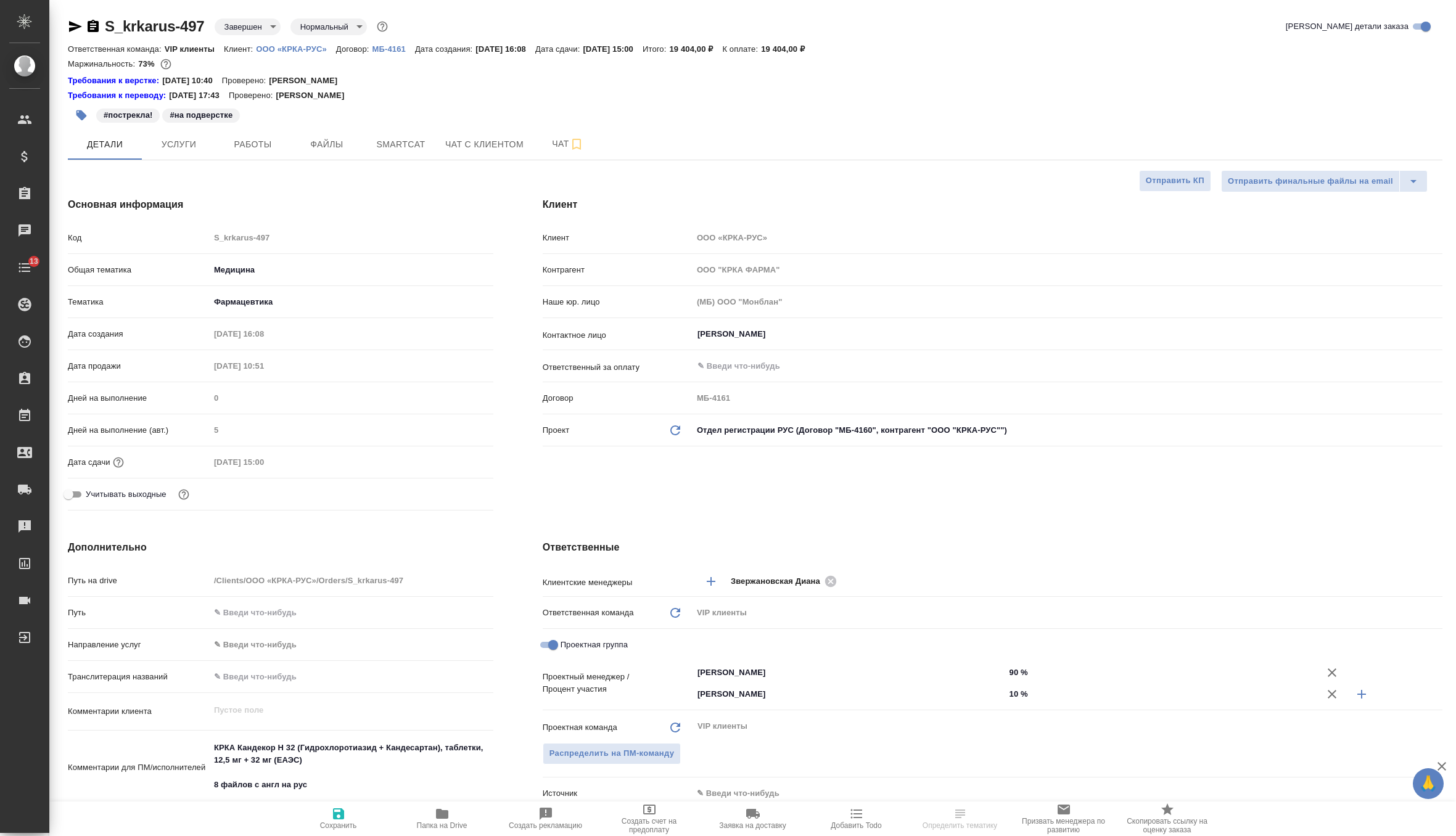
type textarea "x"
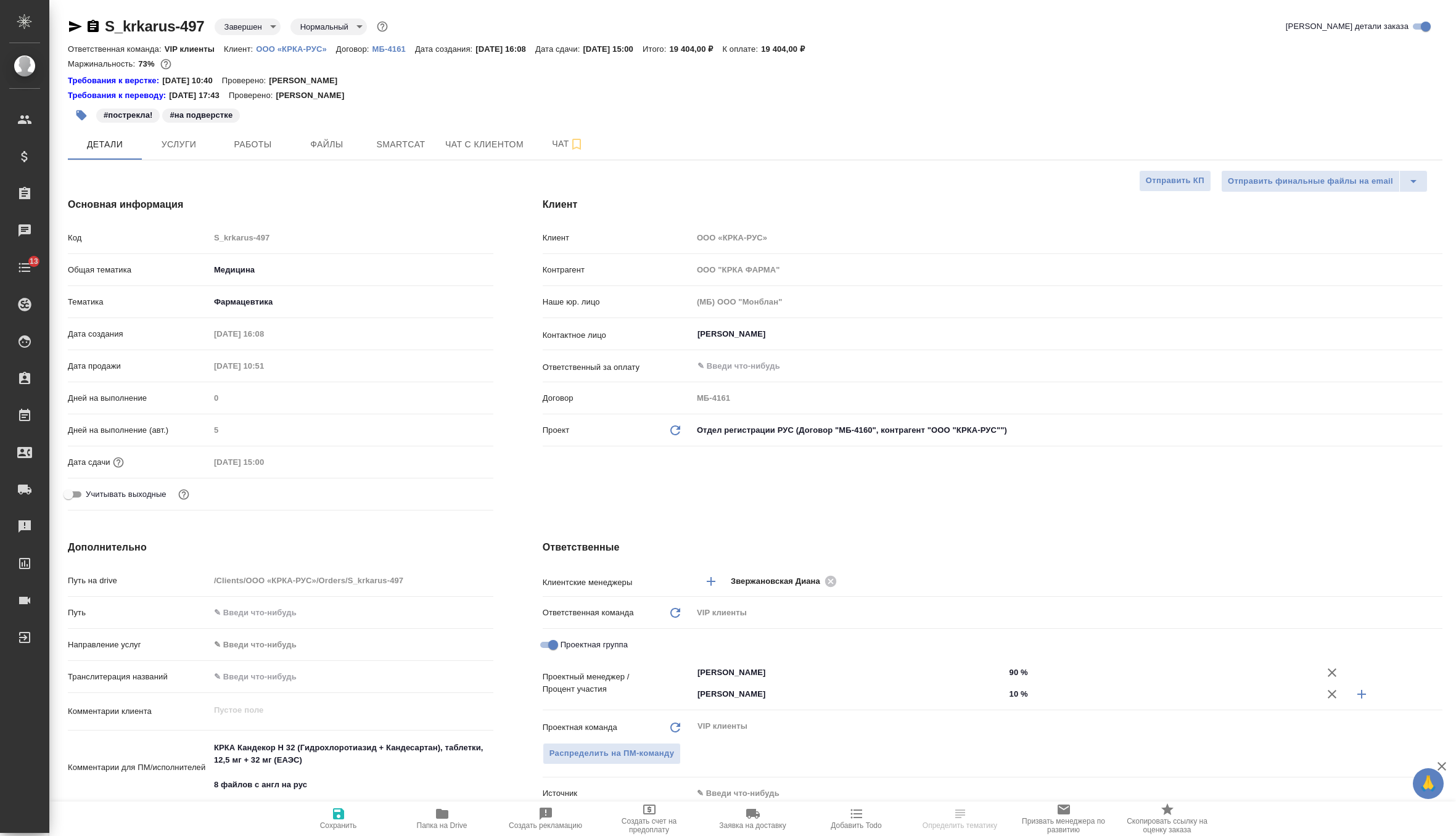
type textarea "x"
click at [675, 432] on icon "Обновить данные" at bounding box center [675, 430] width 15 height 15
type textarea "x"
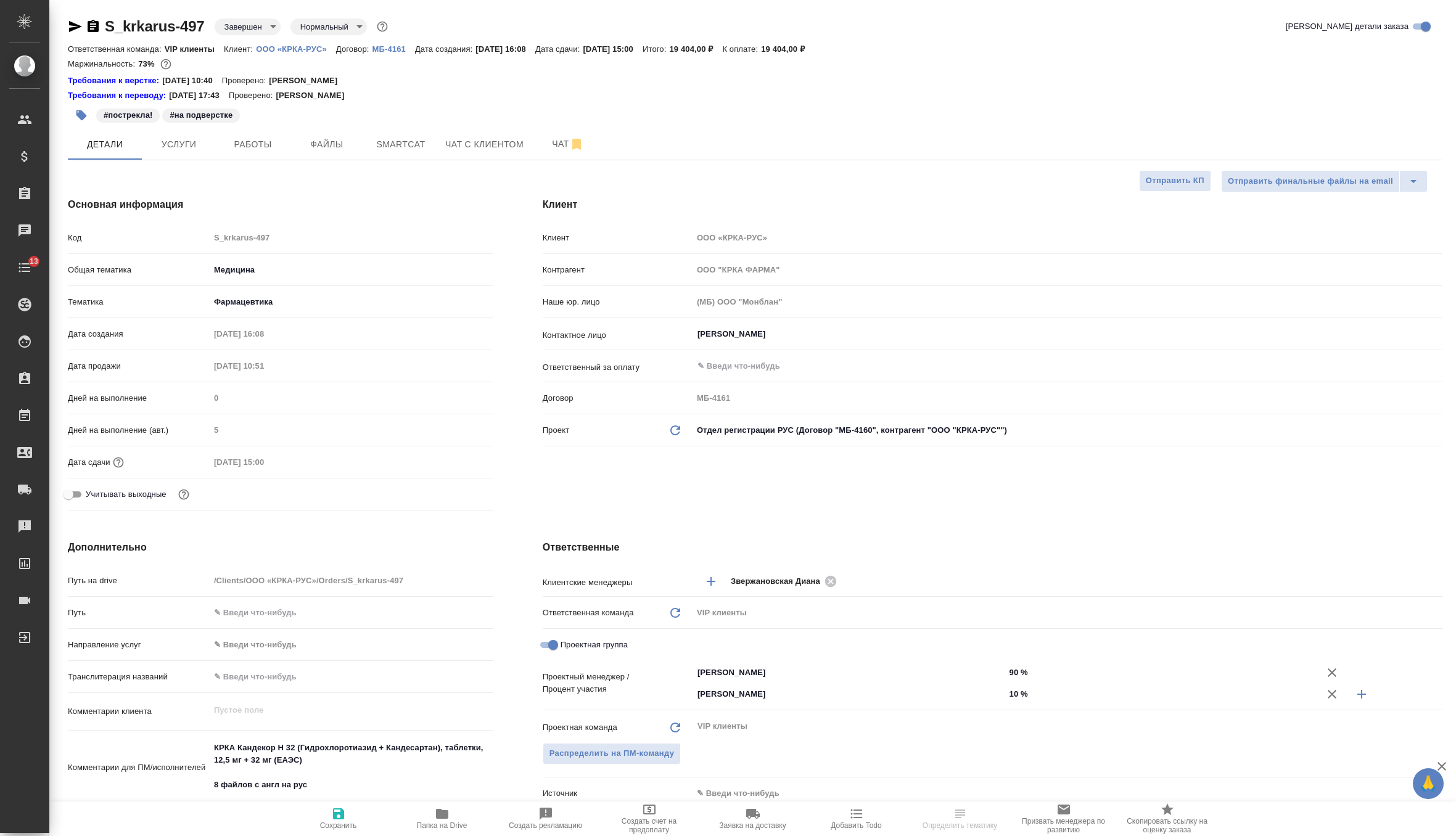
type input "ООО "КРКА-РУС""
type input "МБ-4160"
type textarea "x"
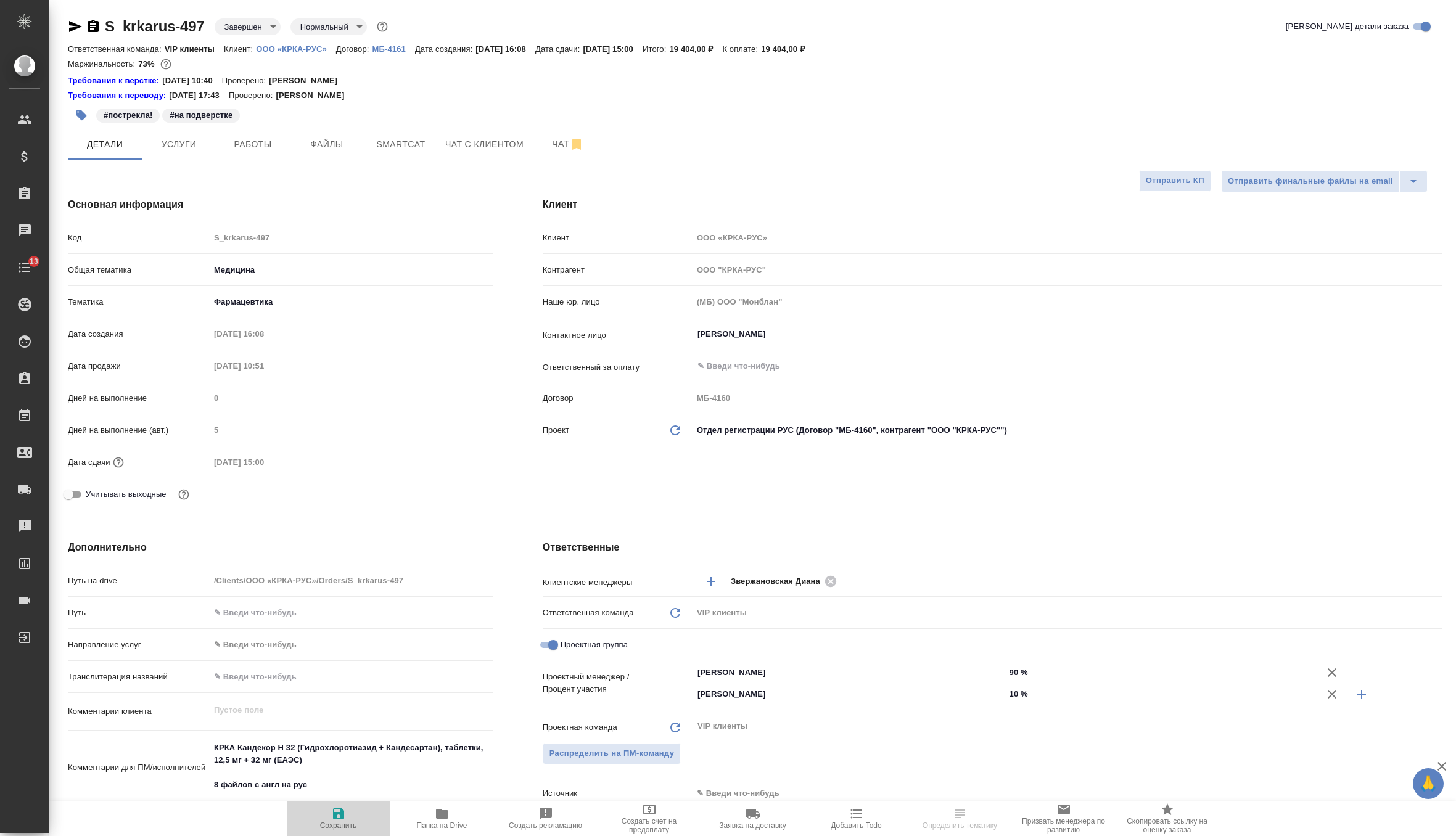
click at [335, 819] on icon "button" at bounding box center [338, 813] width 15 height 15
type textarea "x"
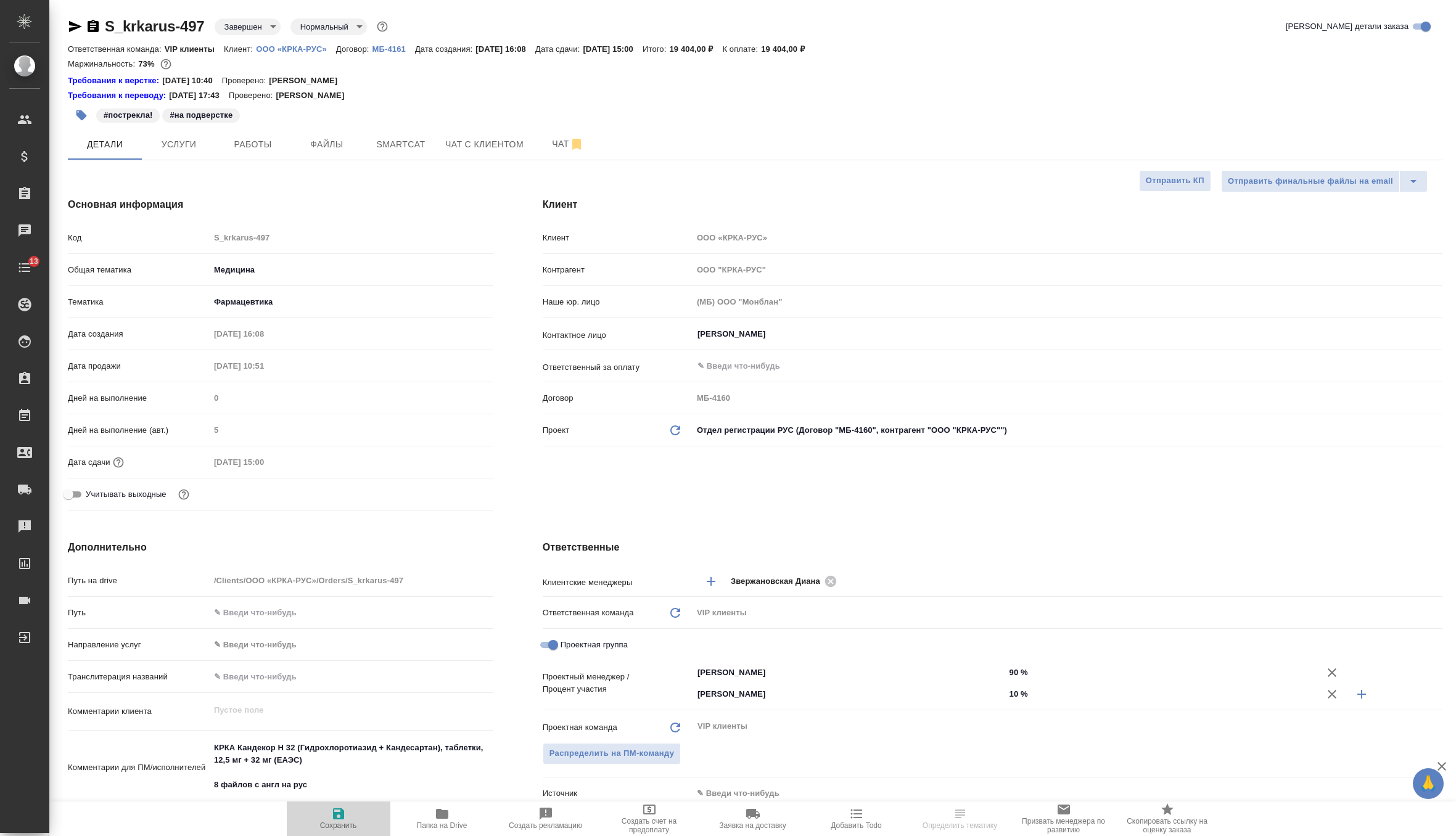
type textarea "x"
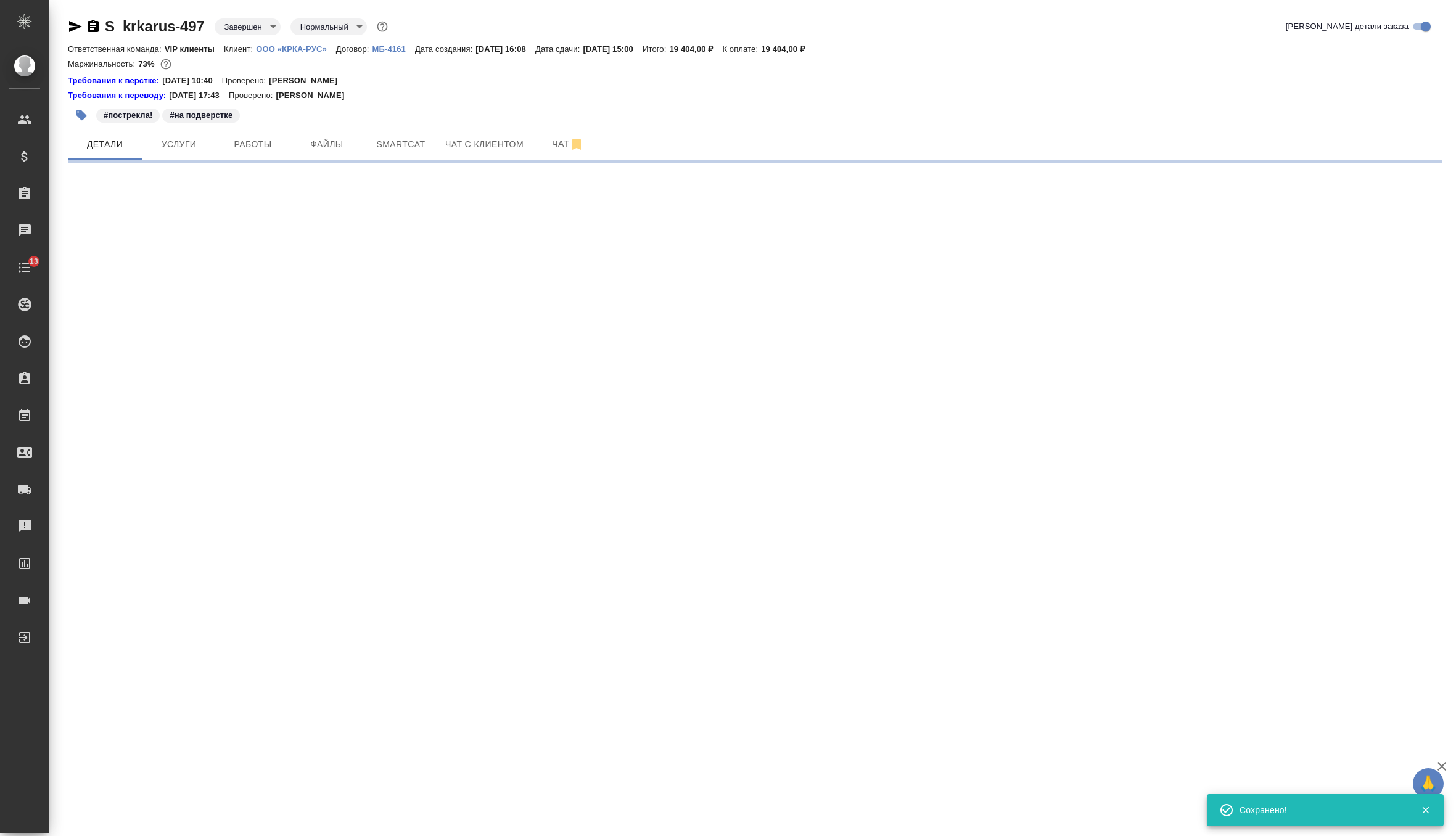
select select "RU"
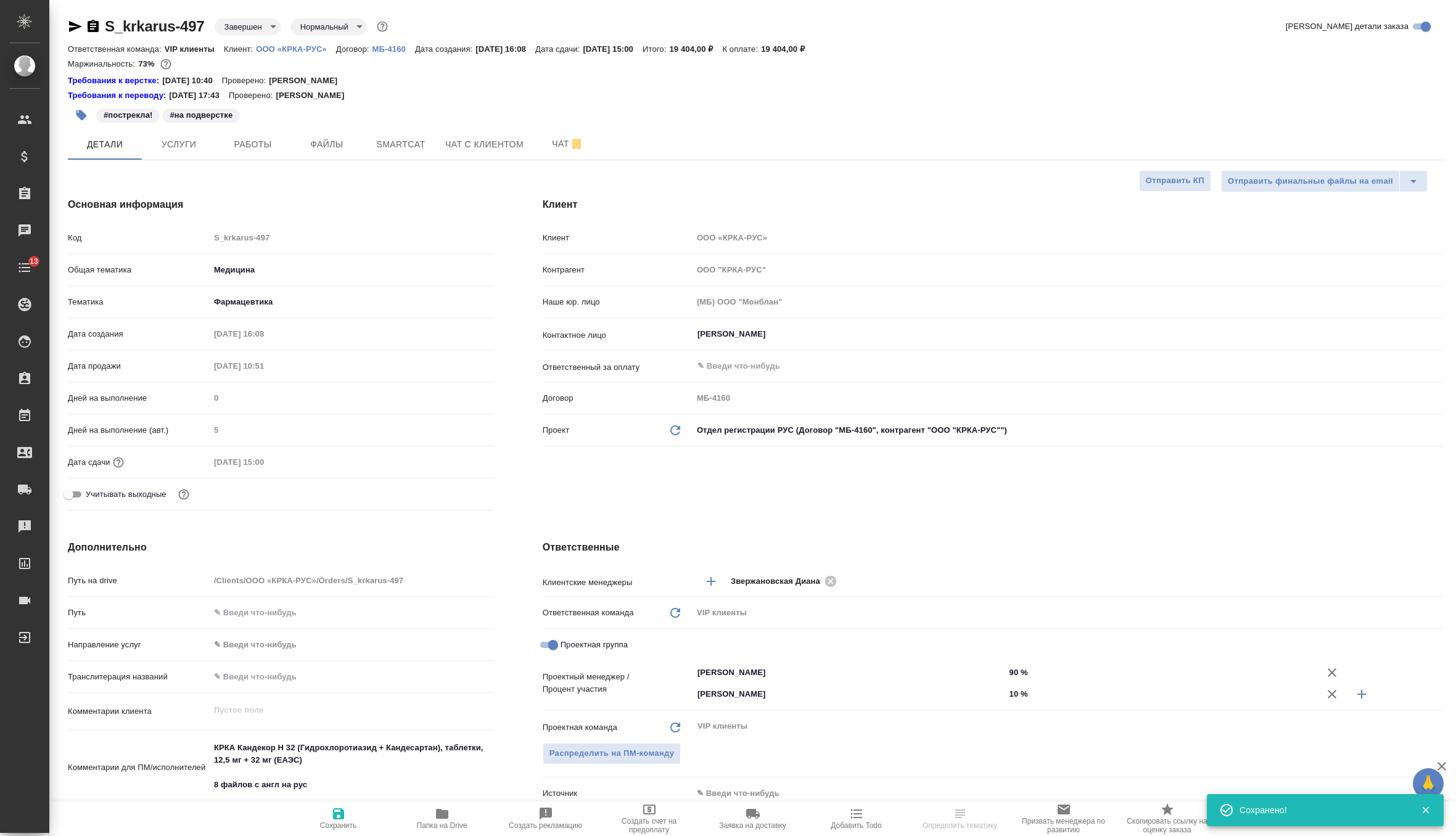
type textarea "x"
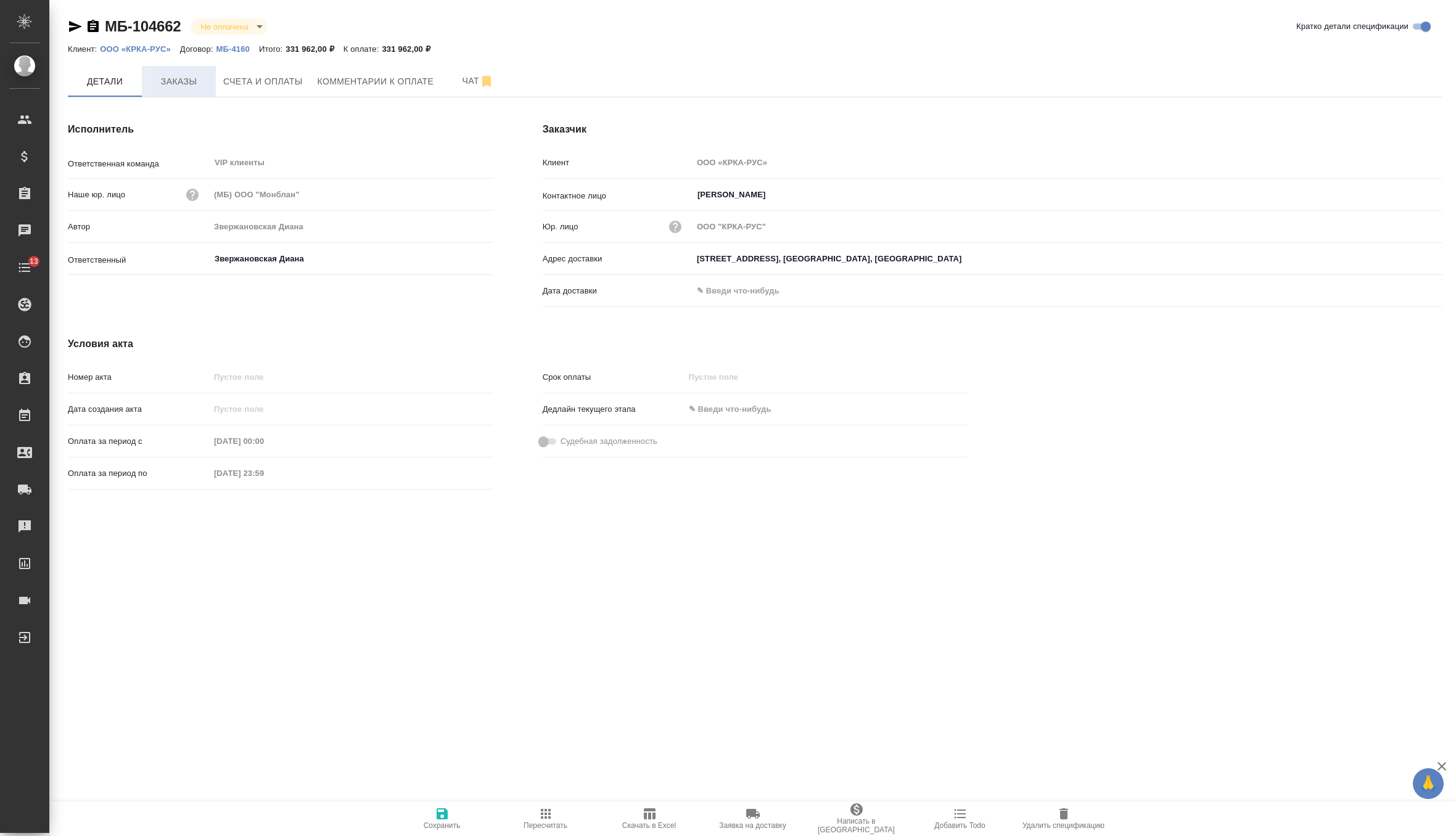
click at [192, 79] on span "Заказы" at bounding box center [178, 81] width 59 height 15
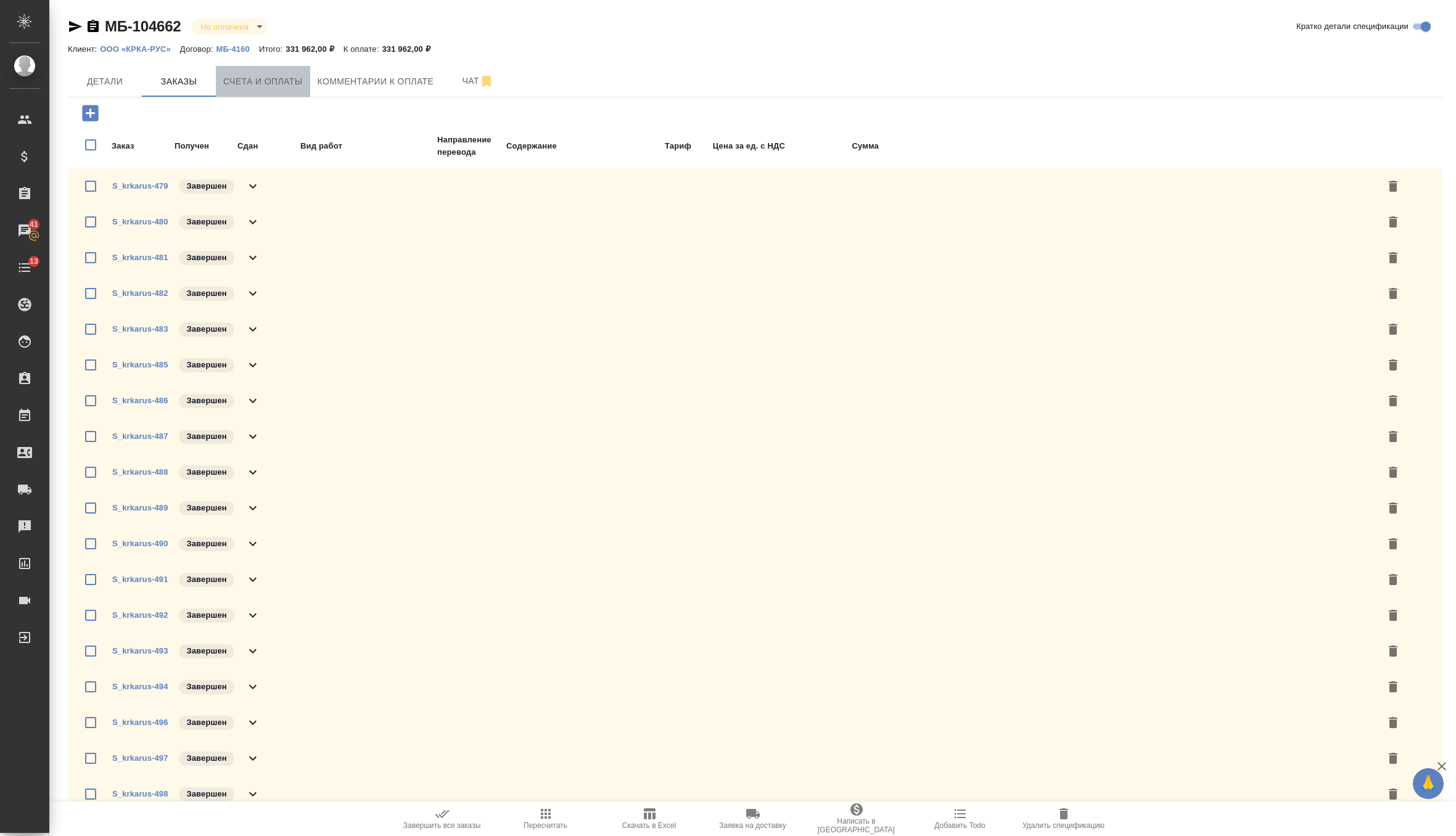
click at [258, 82] on span "Счета и оплаты" at bounding box center [263, 81] width 80 height 15
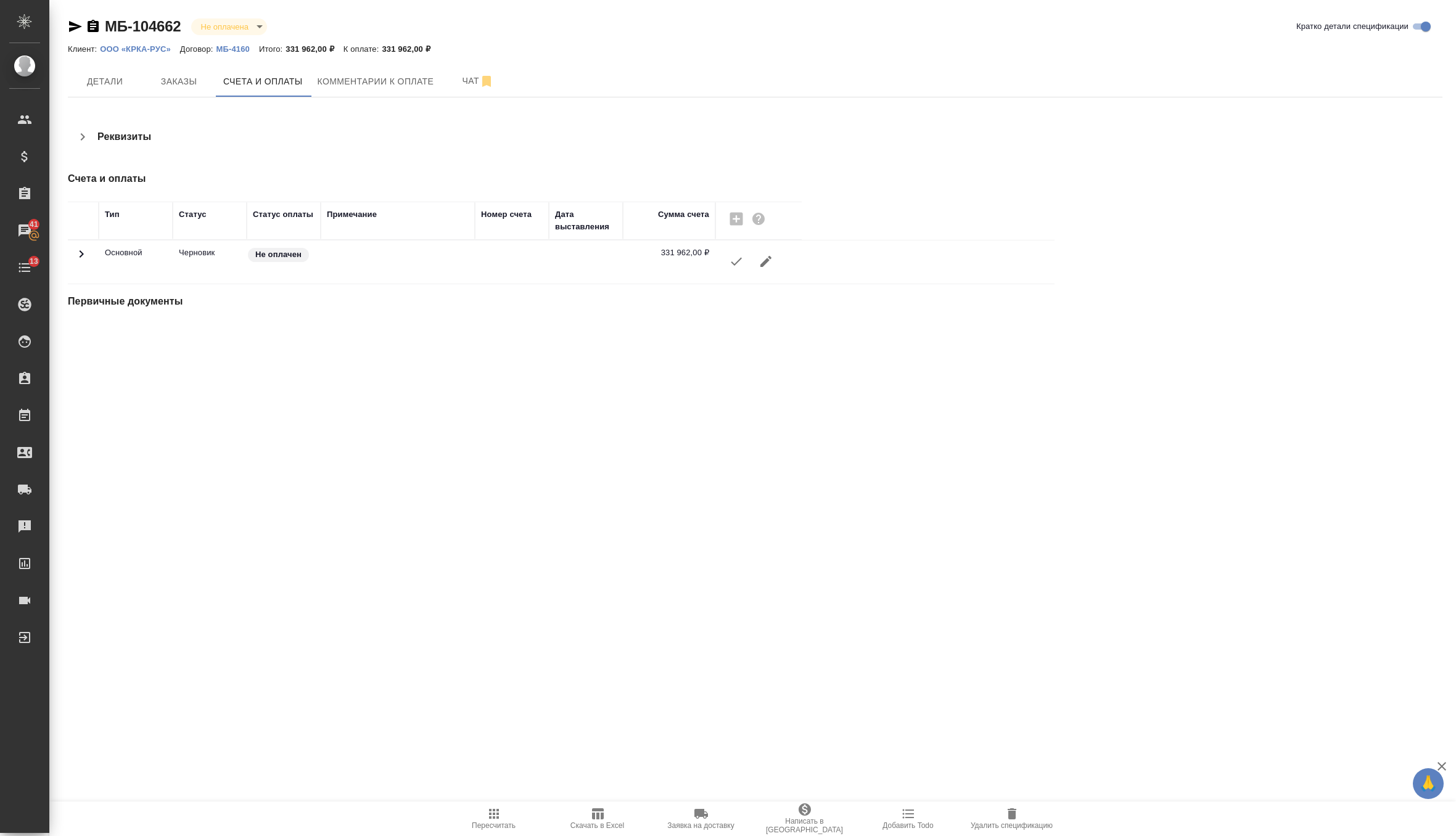
click at [734, 266] on icon "button" at bounding box center [736, 261] width 15 height 15
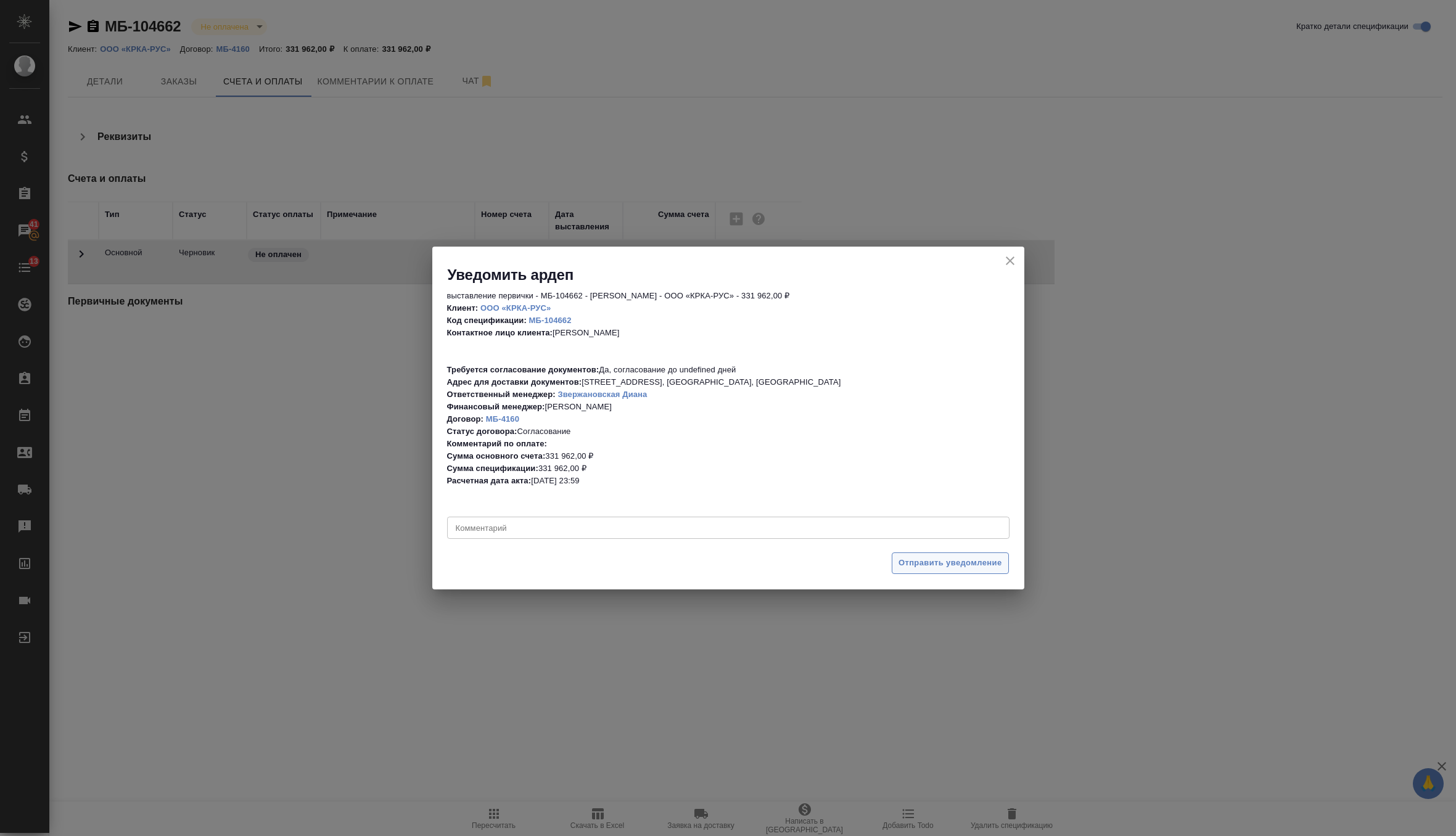
click at [935, 563] on span "Отправить уведомление" at bounding box center [950, 563] width 104 height 14
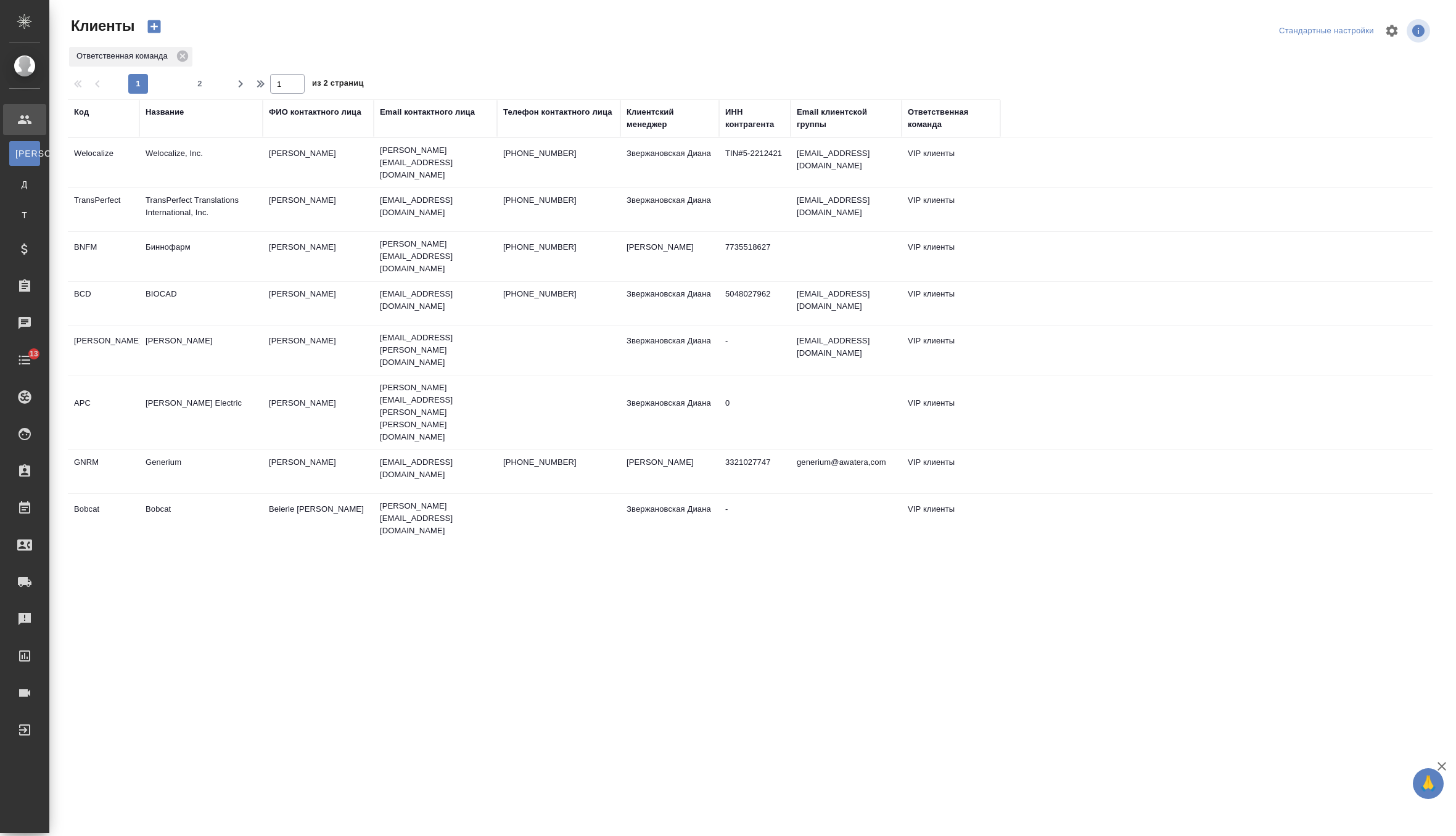
select select "RU"
click at [238, 160] on td "Welocalize, Inc." at bounding box center [200, 162] width 123 height 43
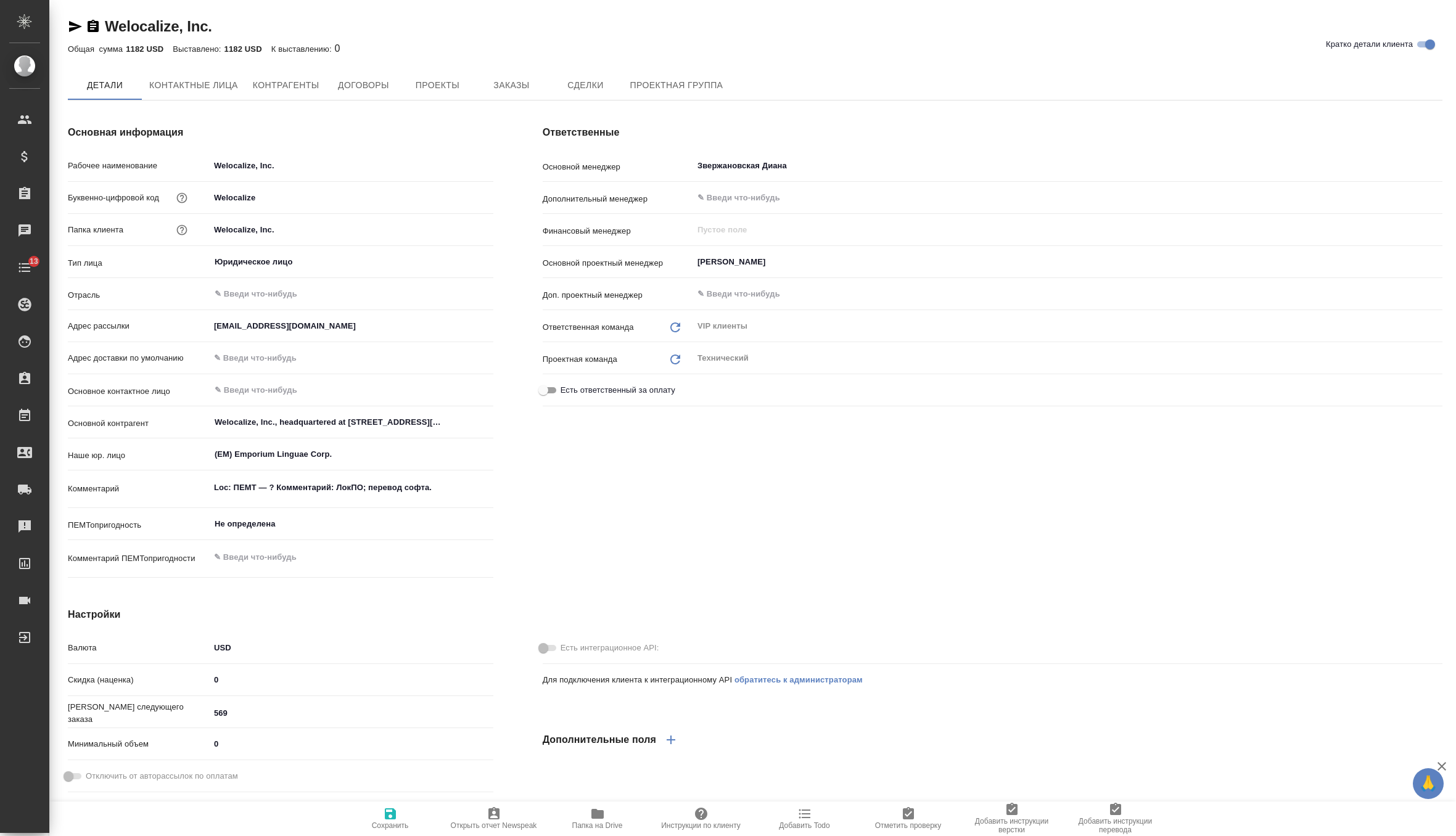
type textarea "x"
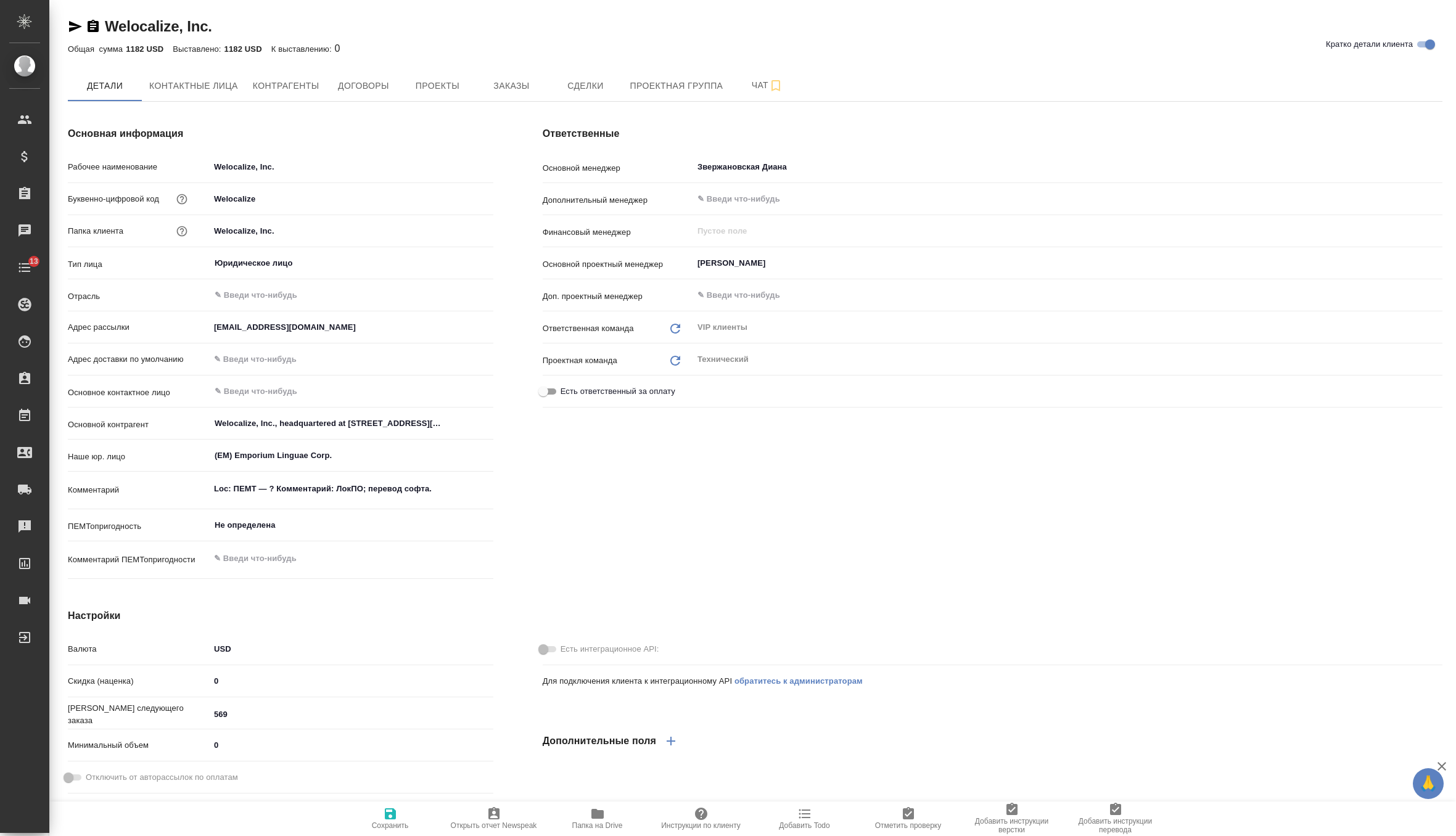
type textarea "x"
click at [522, 87] on span "Заказы" at bounding box center [511, 85] width 59 height 15
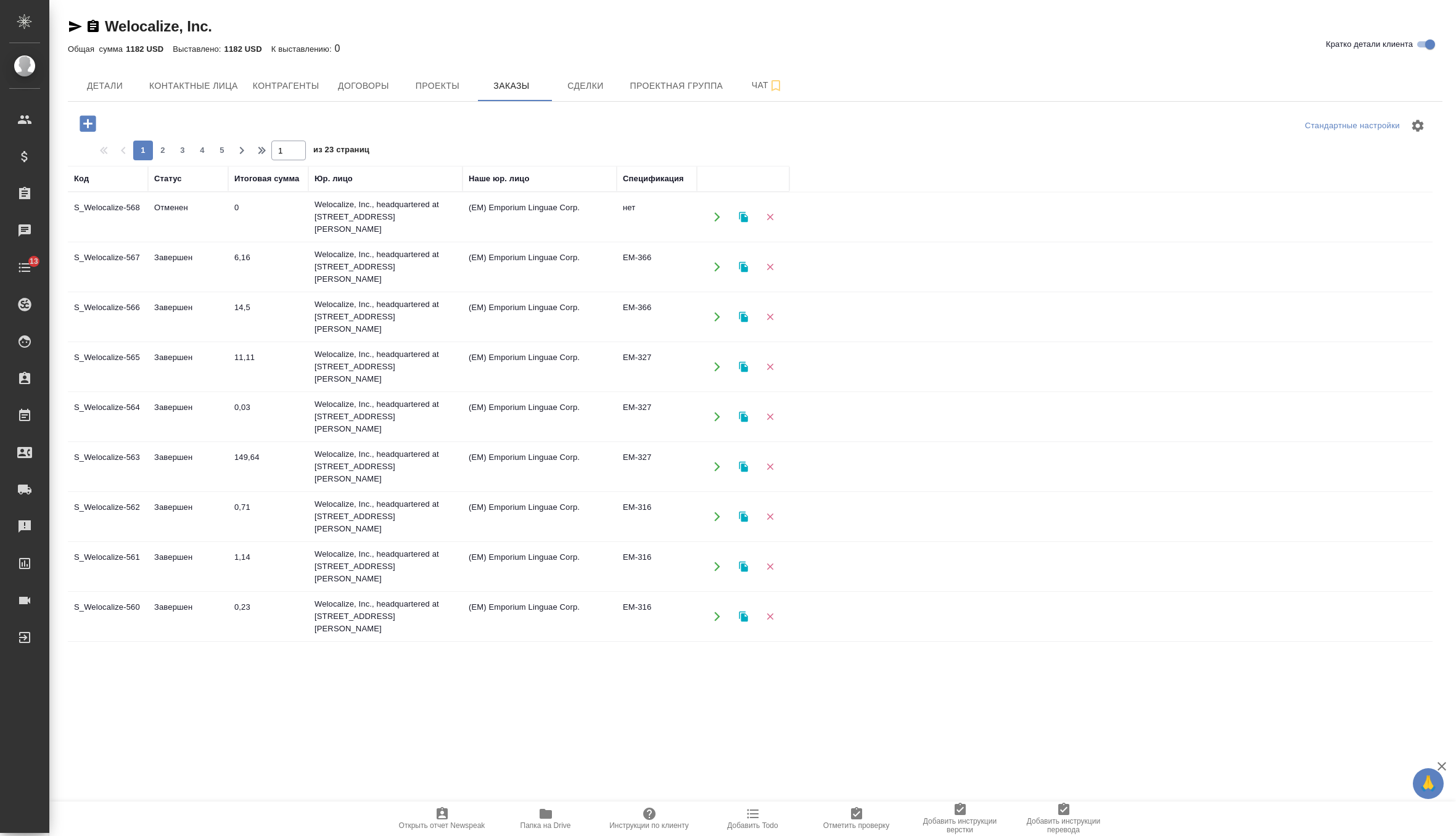
click at [444, 220] on td "Welocalize, Inc., headquartered at [STREET_ADDRESS][PERSON_NAME]" at bounding box center [386, 217] width 154 height 50
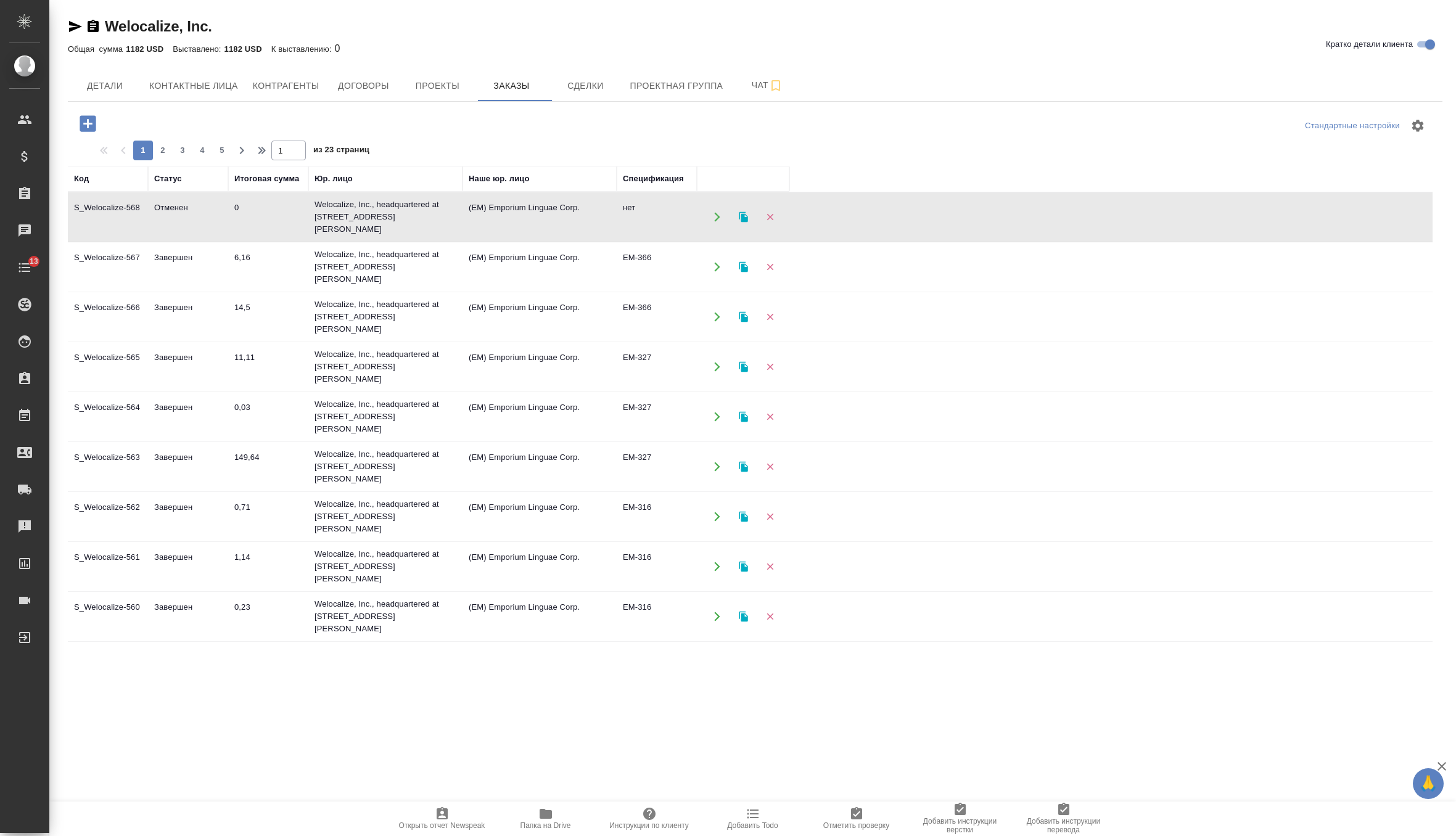
click at [444, 220] on td "Welocalize, Inc., headquartered at [STREET_ADDRESS][PERSON_NAME]" at bounding box center [386, 217] width 154 height 50
click at [202, 87] on span "Контактные лица" at bounding box center [193, 85] width 89 height 15
select select "RU"
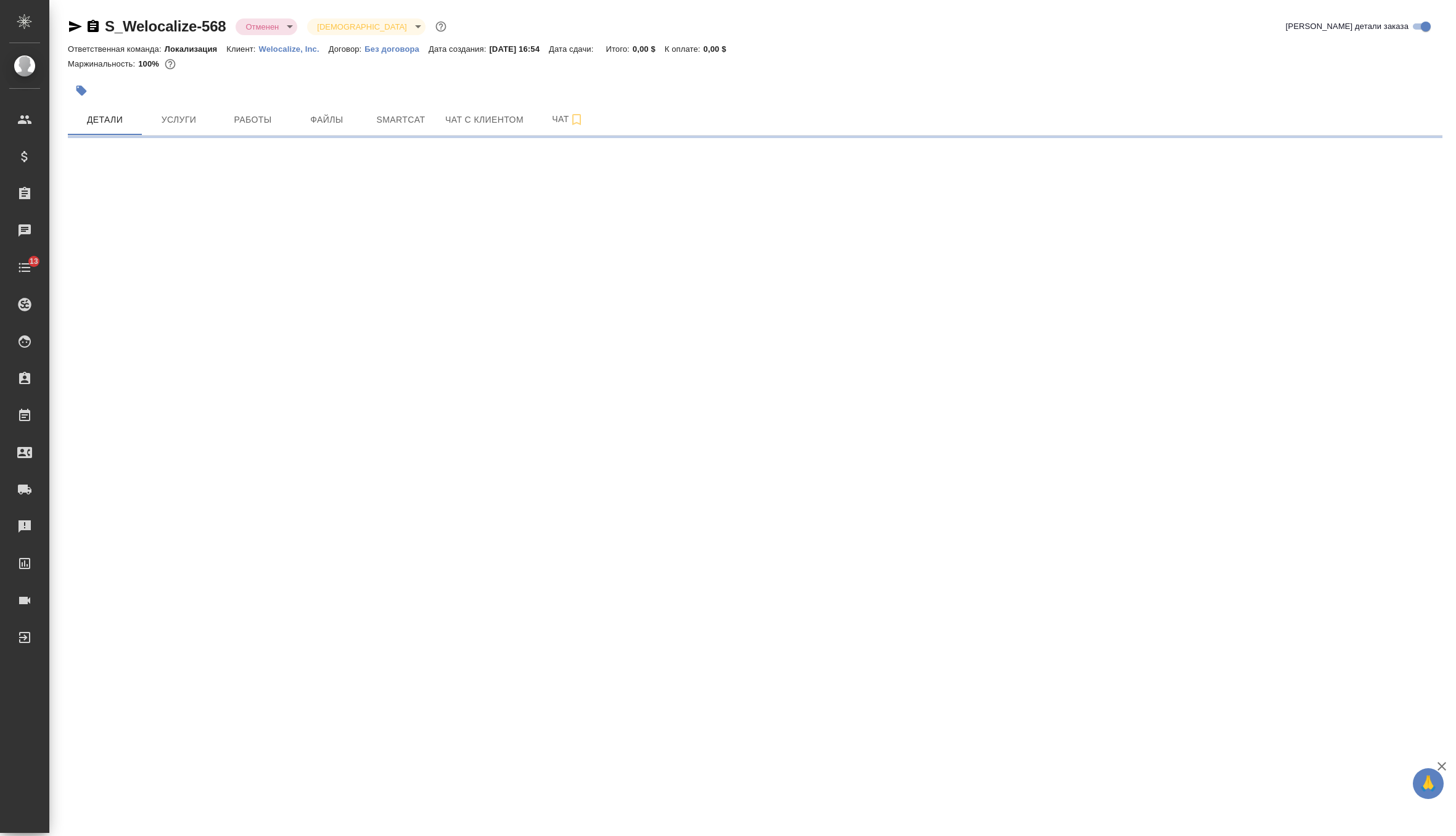
select select "RU"
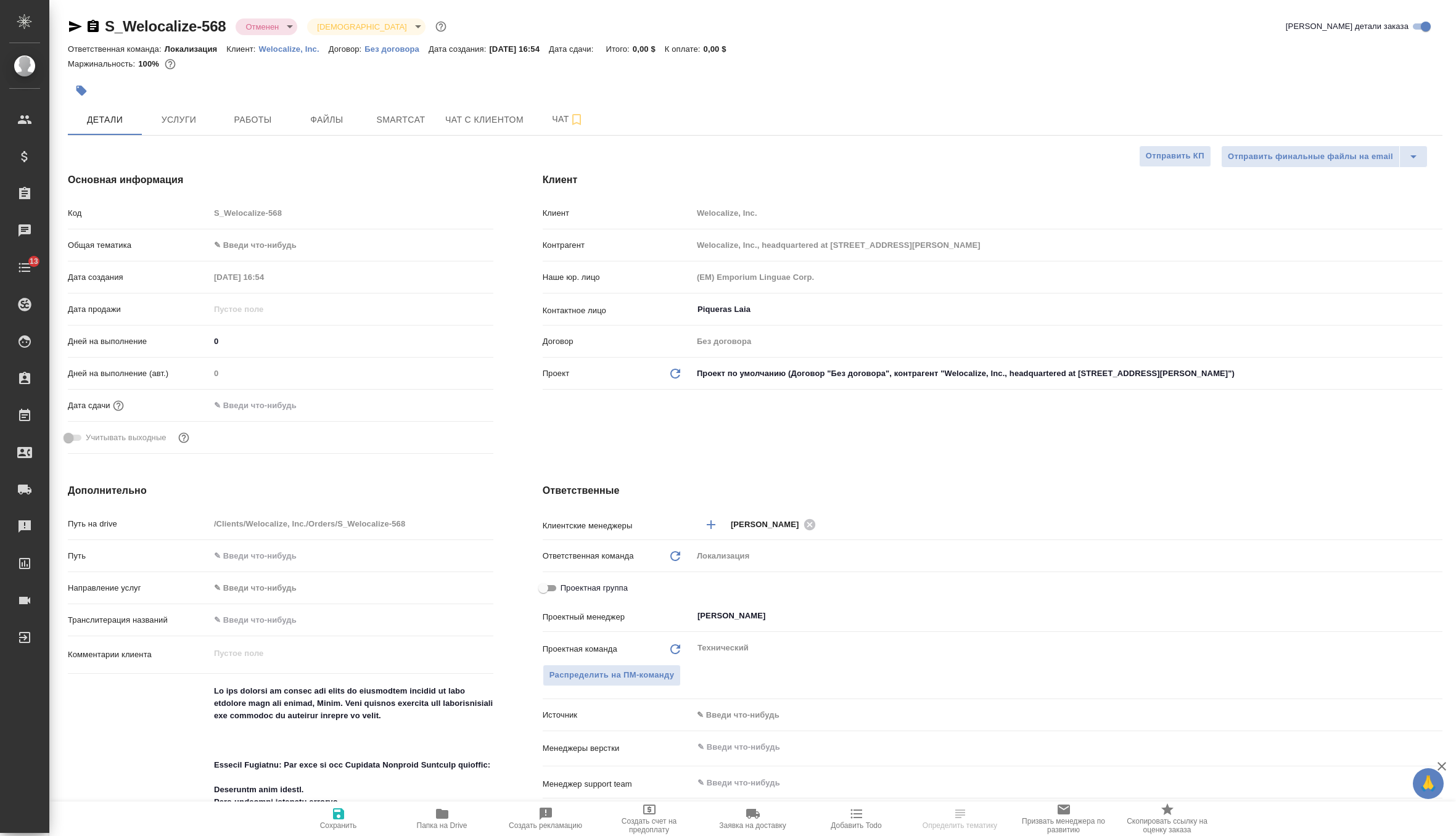
type textarea "x"
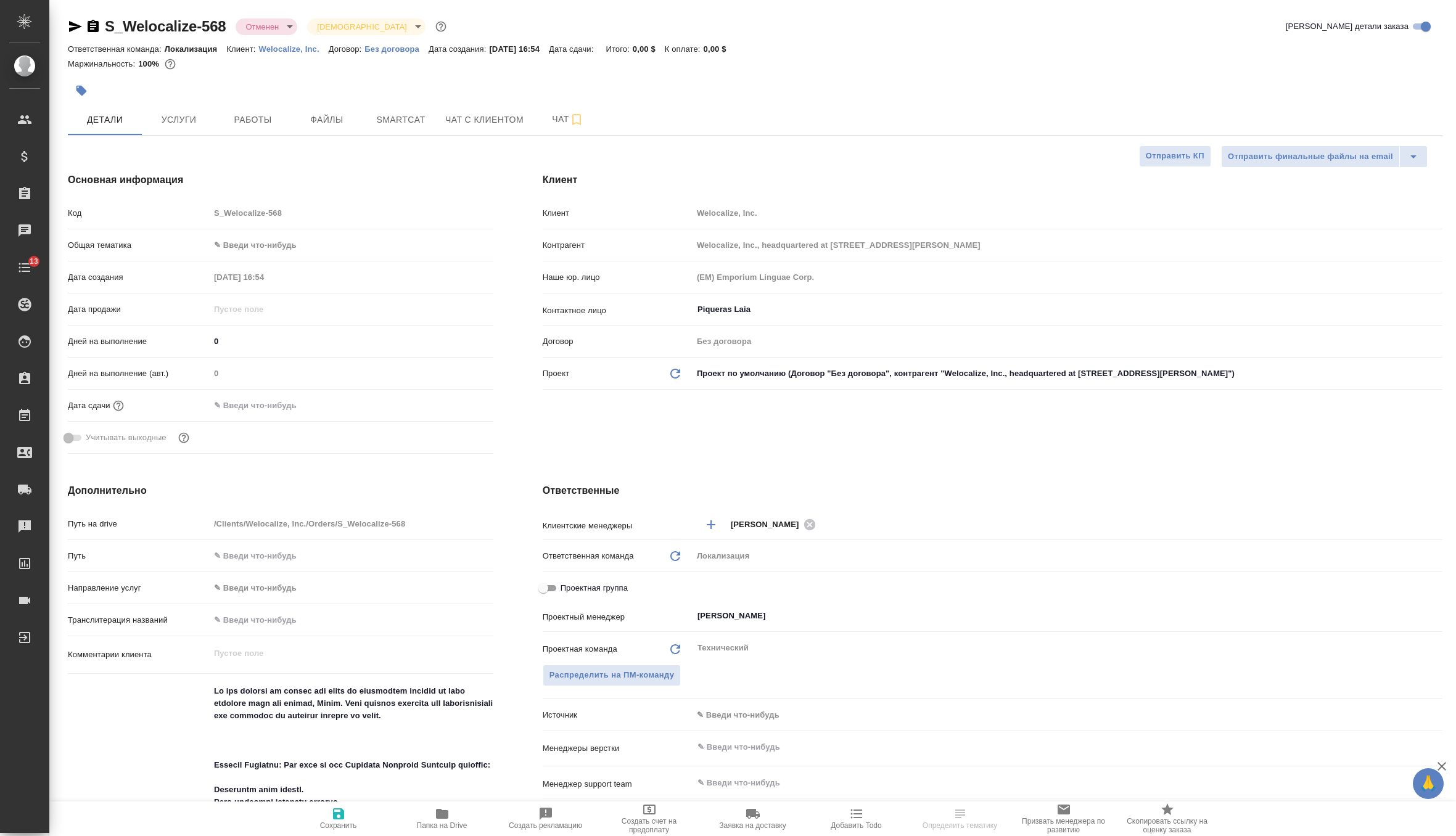
type textarea "x"
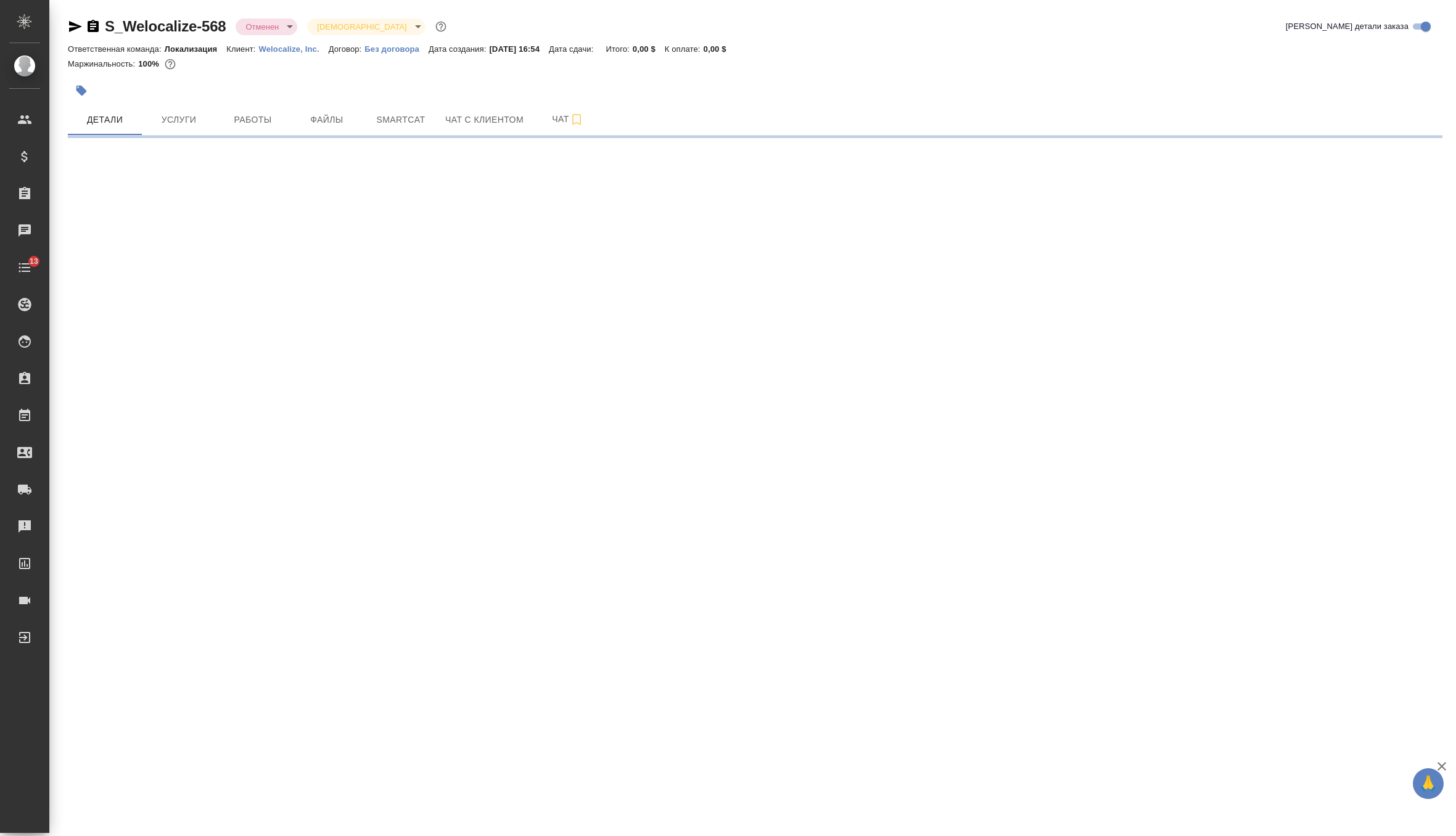
select select "RU"
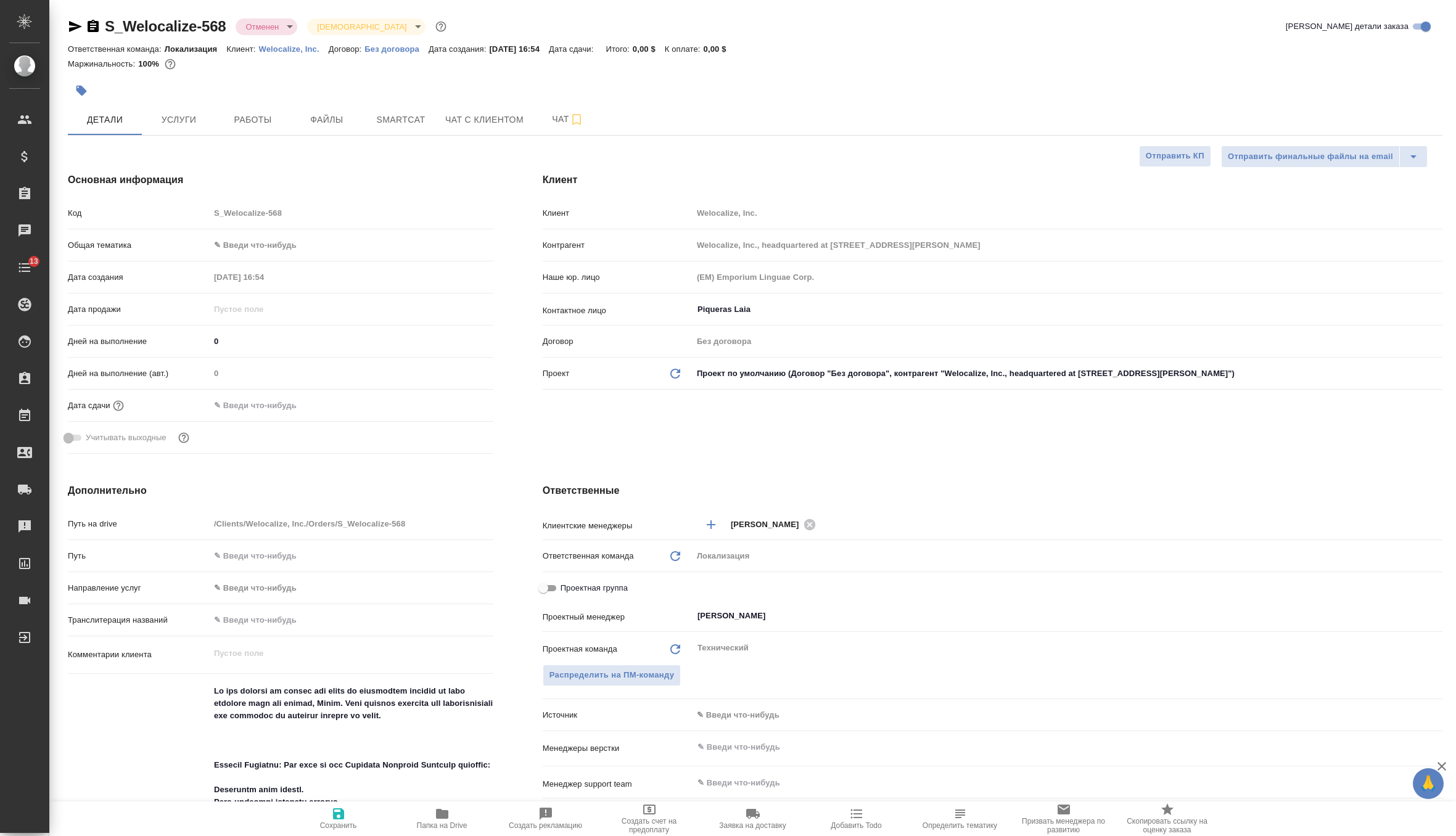
type textarea "x"
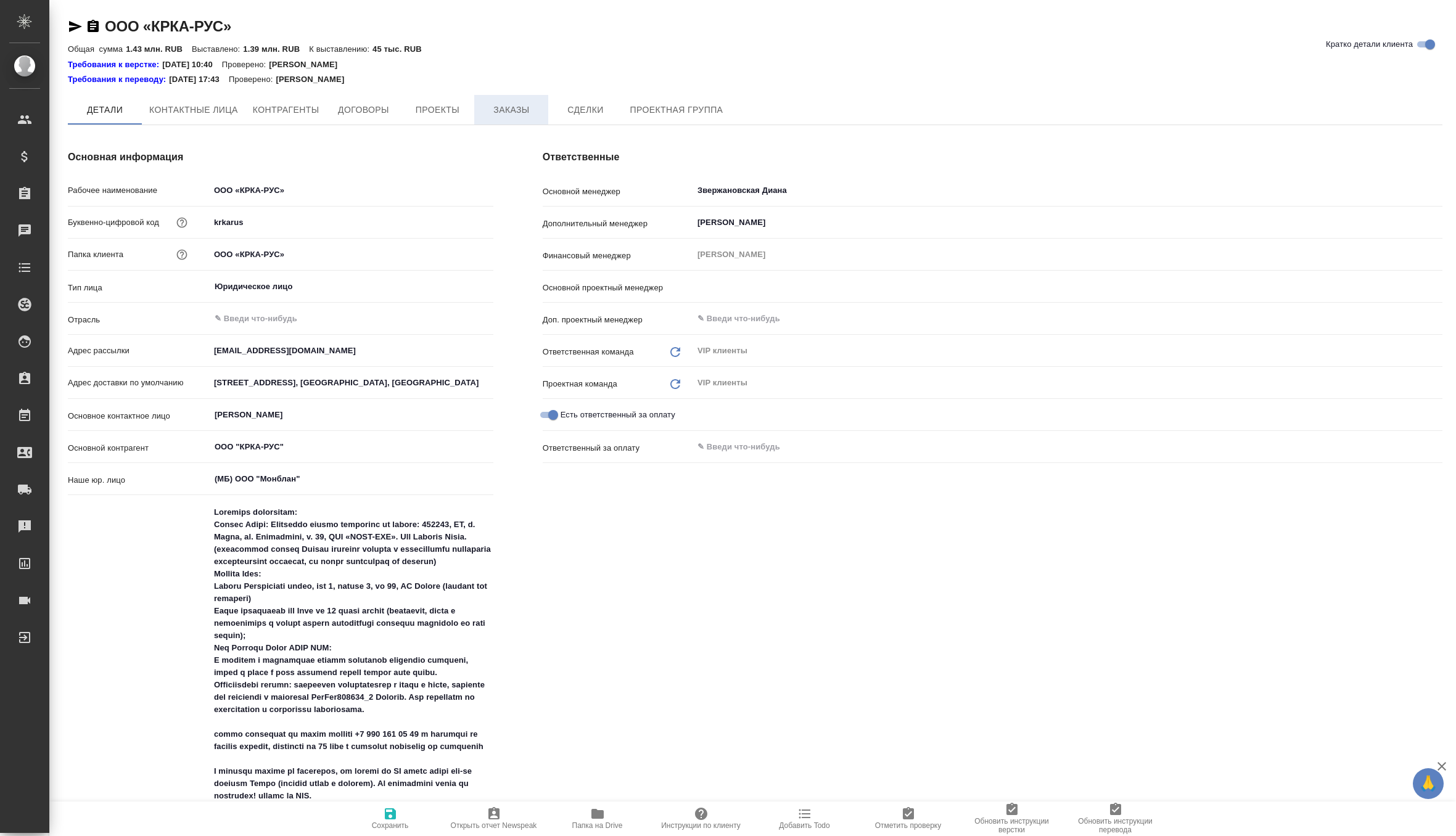
type input "[PERSON_NAME]"
click at [523, 116] on span "Заказы" at bounding box center [511, 110] width 59 height 15
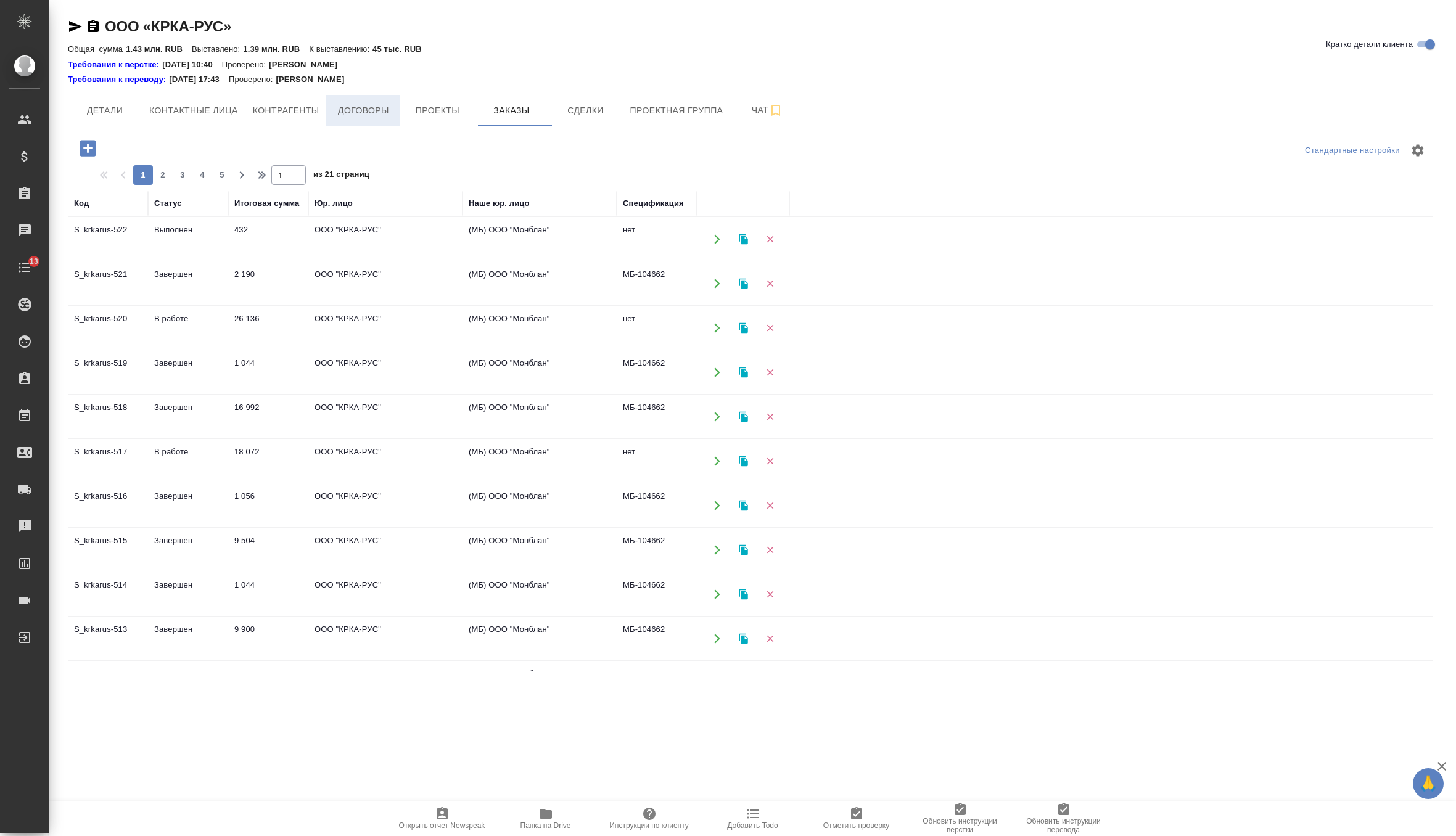
click at [361, 110] on span "Договоры" at bounding box center [363, 110] width 59 height 15
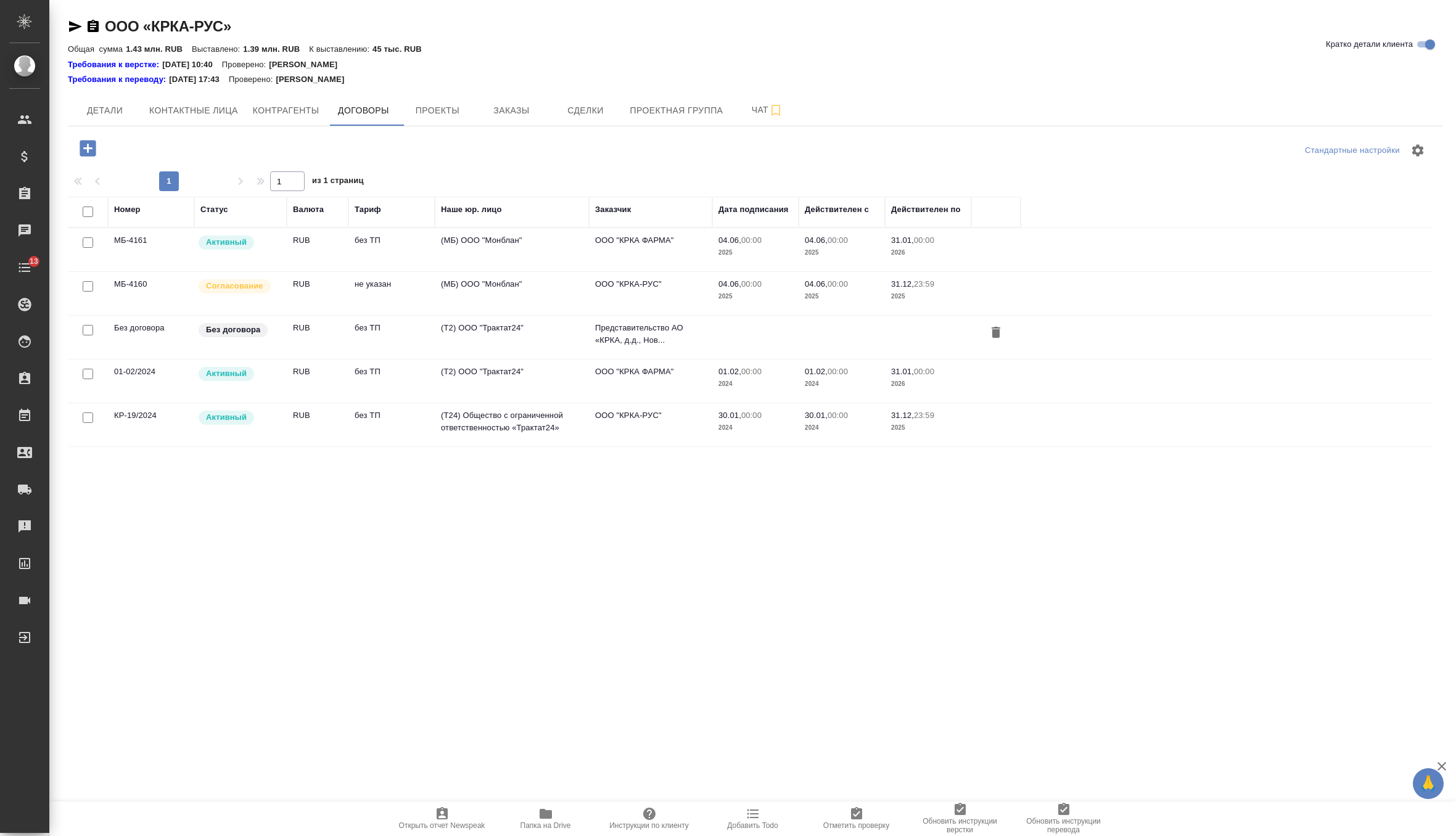
click at [408, 254] on td "без ТП" at bounding box center [391, 249] width 86 height 43
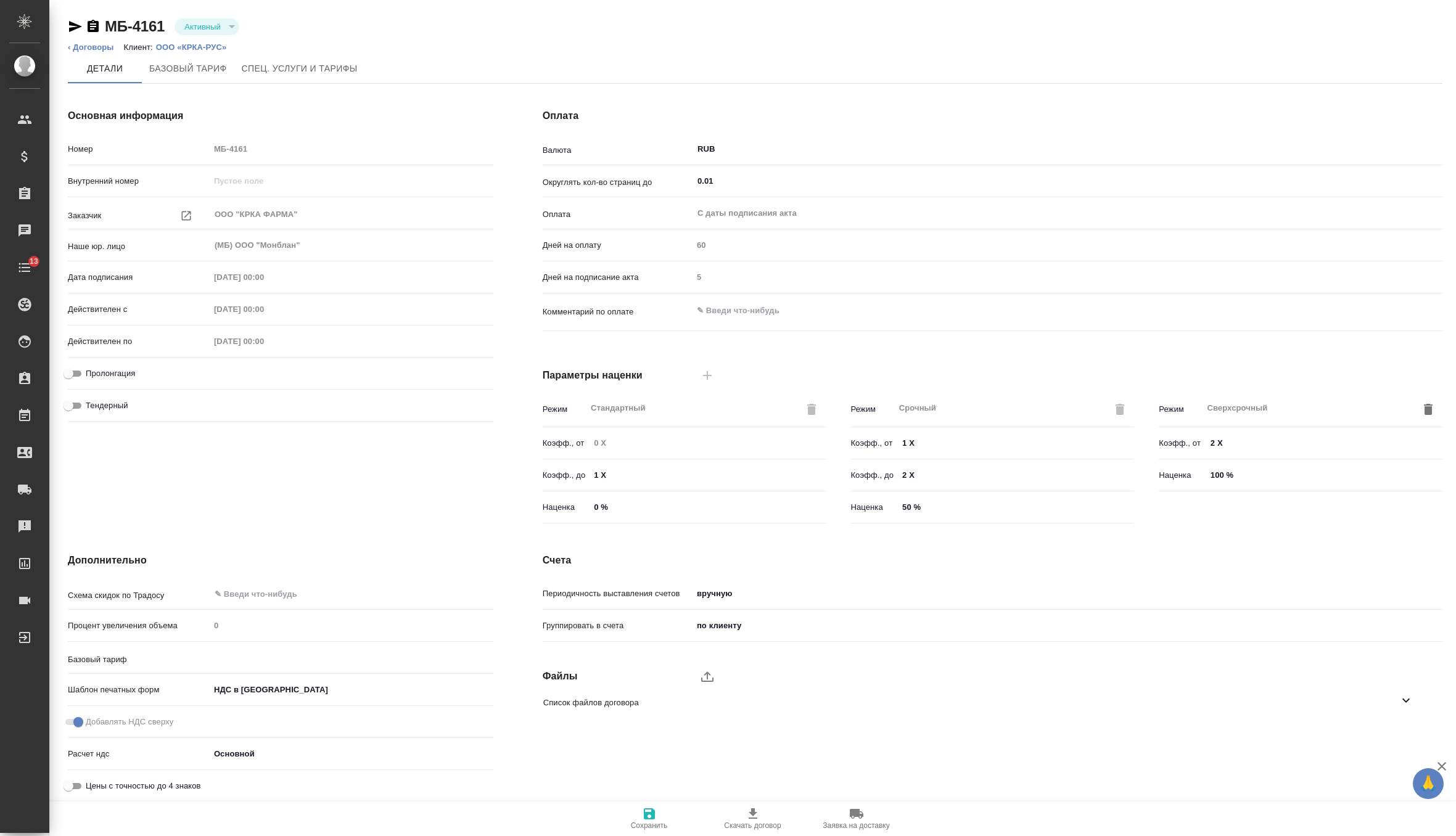
type input "без ТП"
click at [189, 42] on li "Клиент: ООО «КРКА-РУС»" at bounding box center [180, 48] width 113 height 12
click at [189, 43] on p "ООО «КРКА-РУС»" at bounding box center [196, 47] width 80 height 9
click at [102, 46] on link "‹ Договоры" at bounding box center [90, 47] width 46 height 9
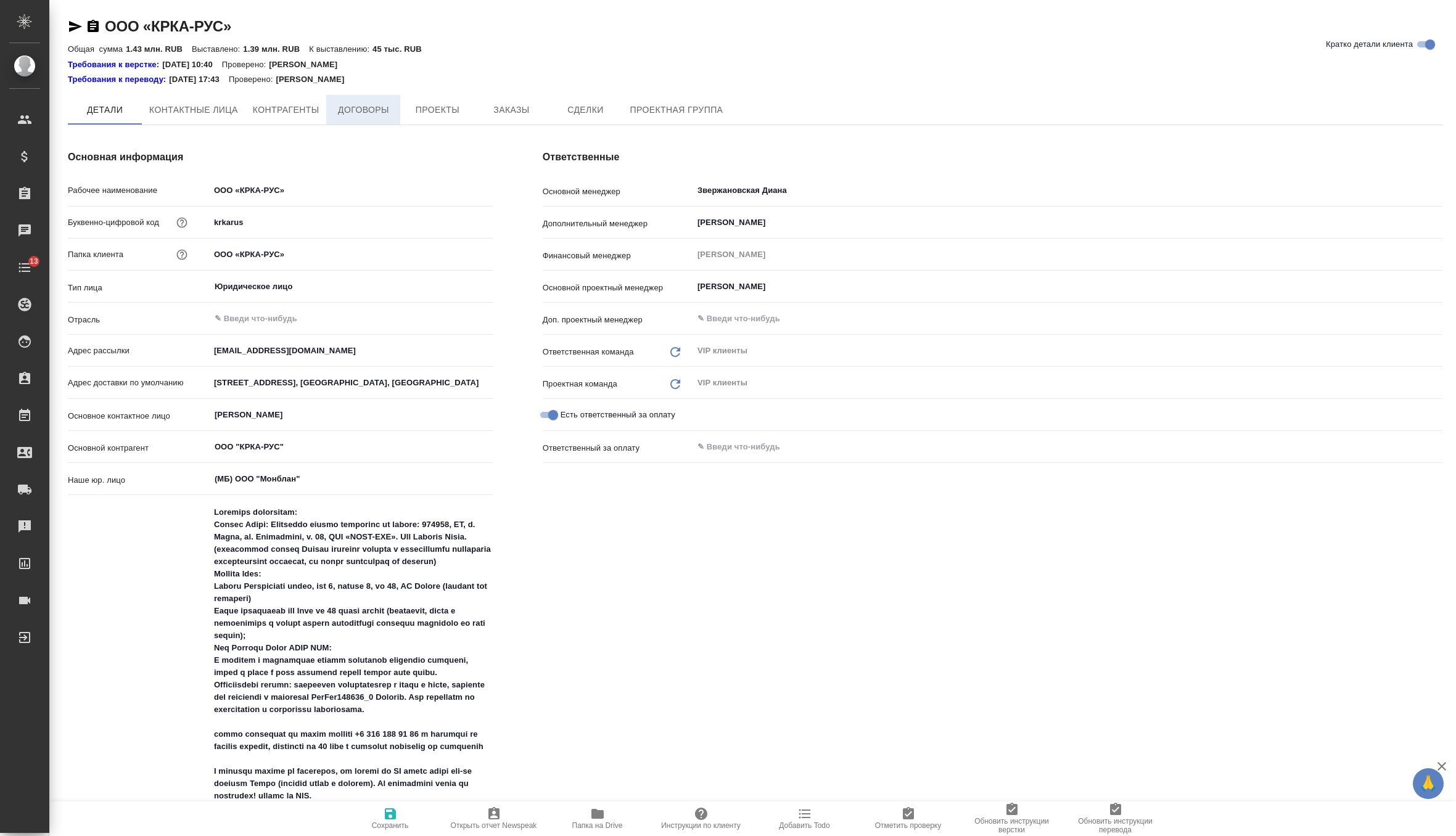
click at [359, 107] on span "Договоры" at bounding box center [363, 109] width 59 height 15
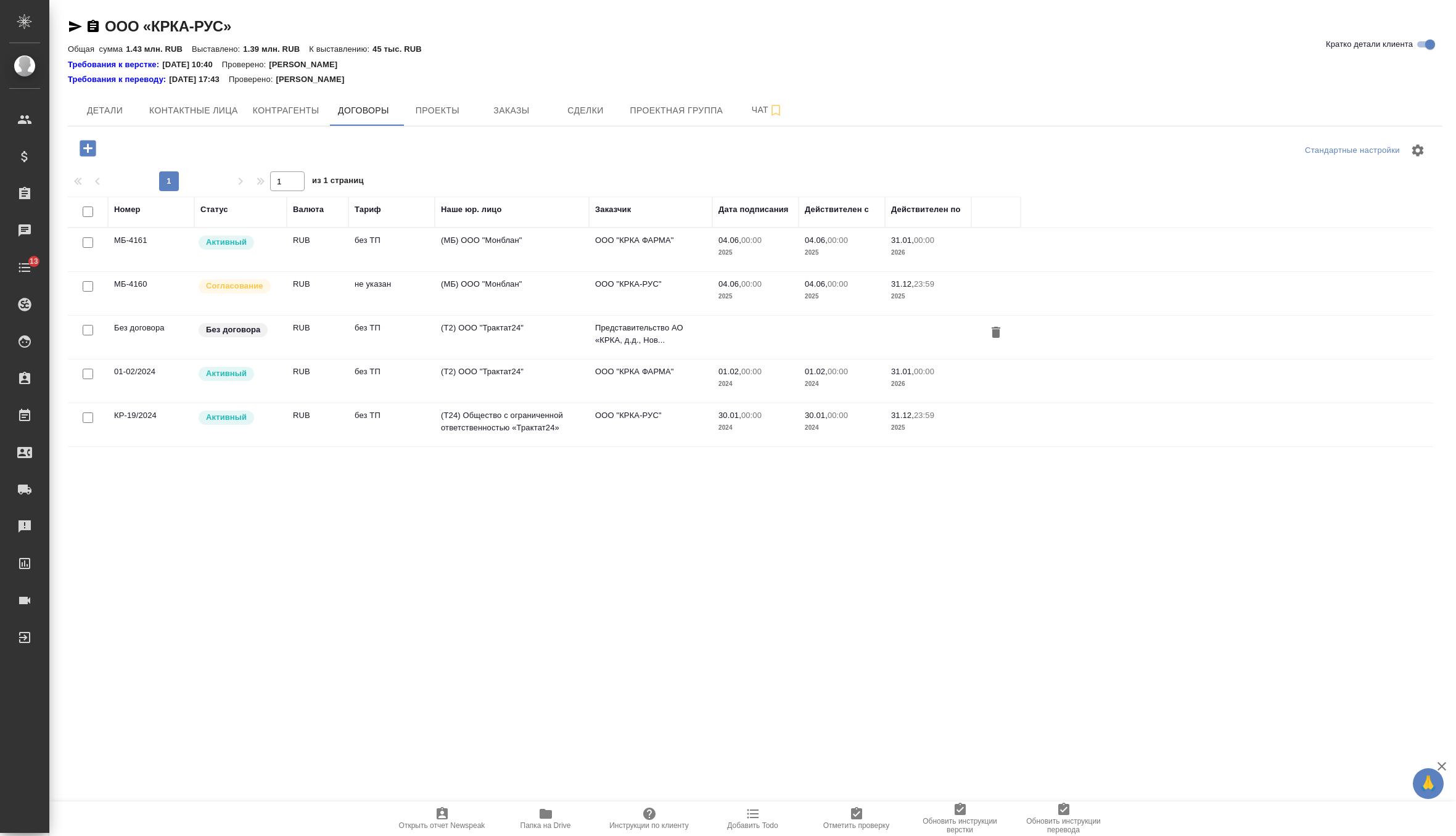
click at [307, 295] on td "RUB" at bounding box center [317, 293] width 62 height 43
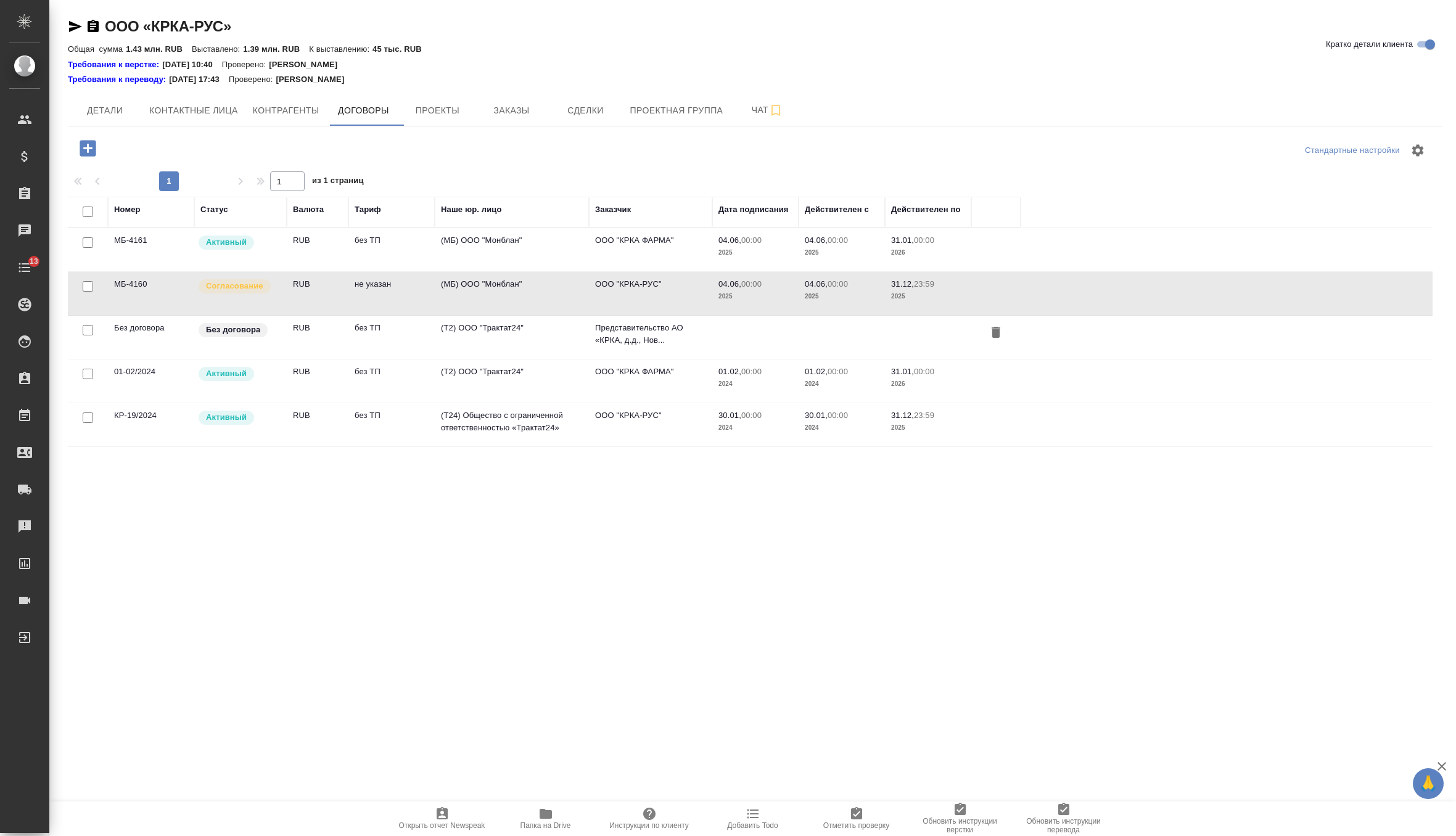
click at [307, 295] on td "RUB" at bounding box center [317, 293] width 62 height 43
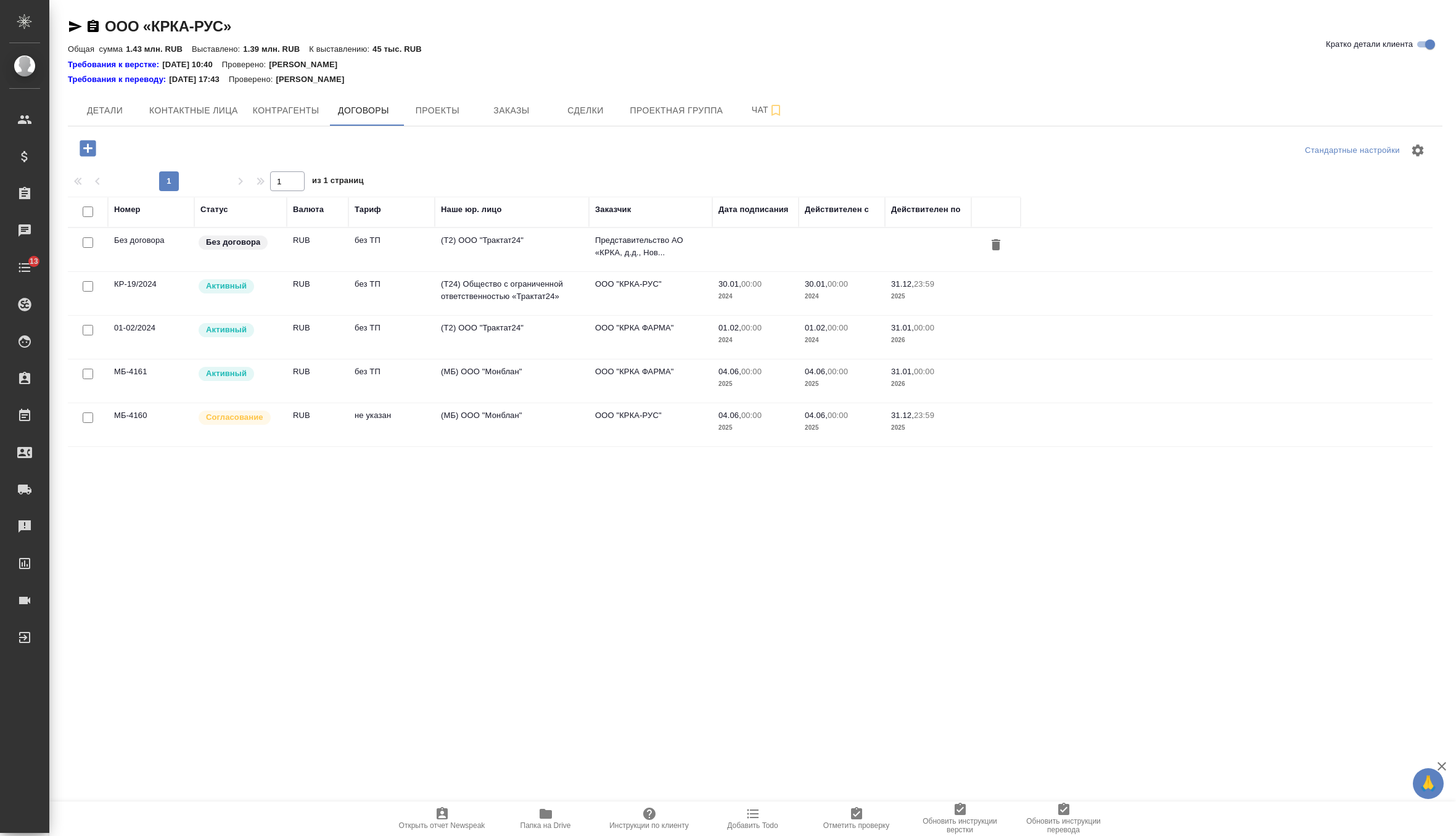
click at [278, 428] on td "Согласование" at bounding box center [240, 425] width 92 height 43
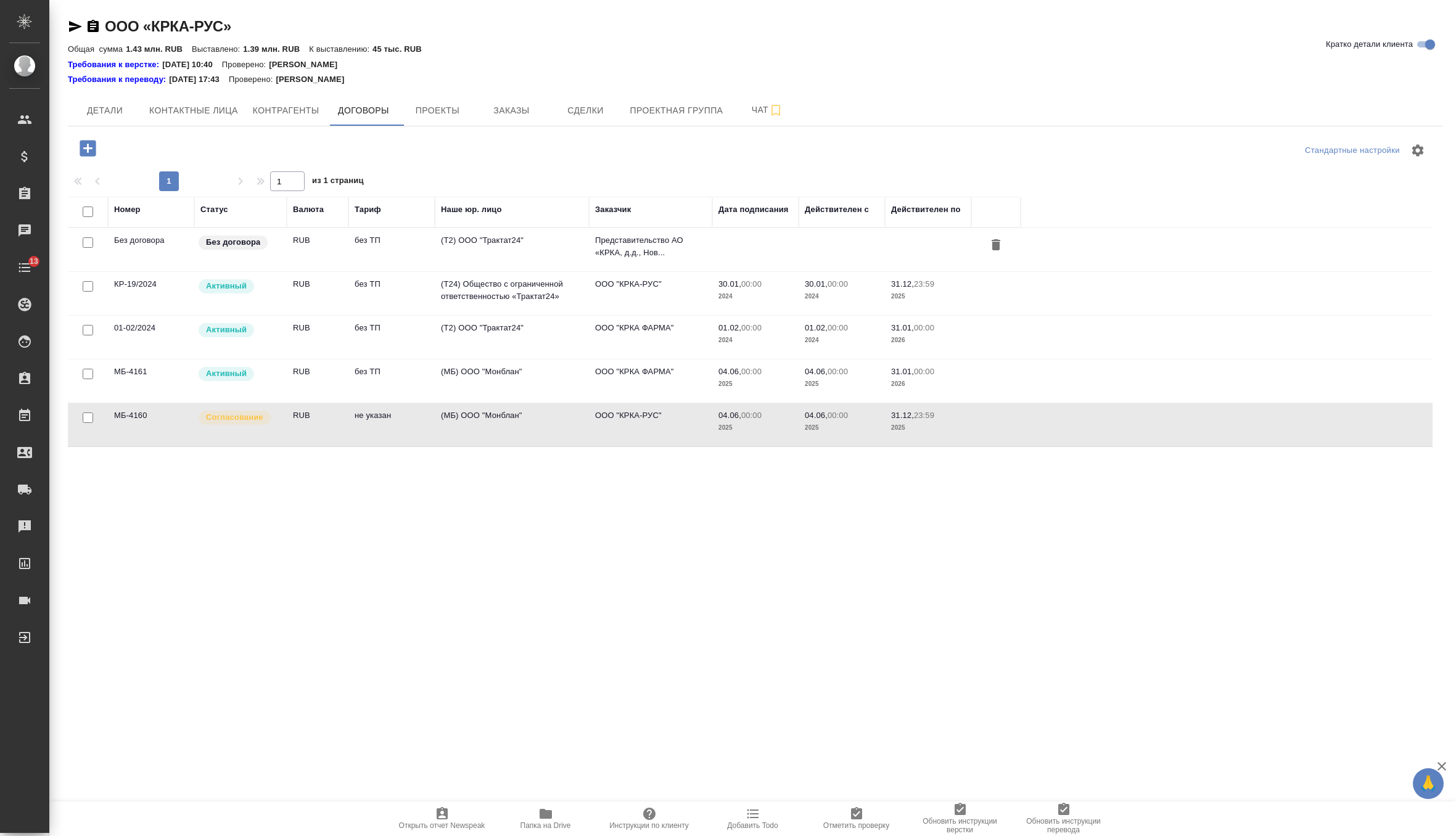
click at [278, 428] on td "Согласование" at bounding box center [240, 425] width 92 height 43
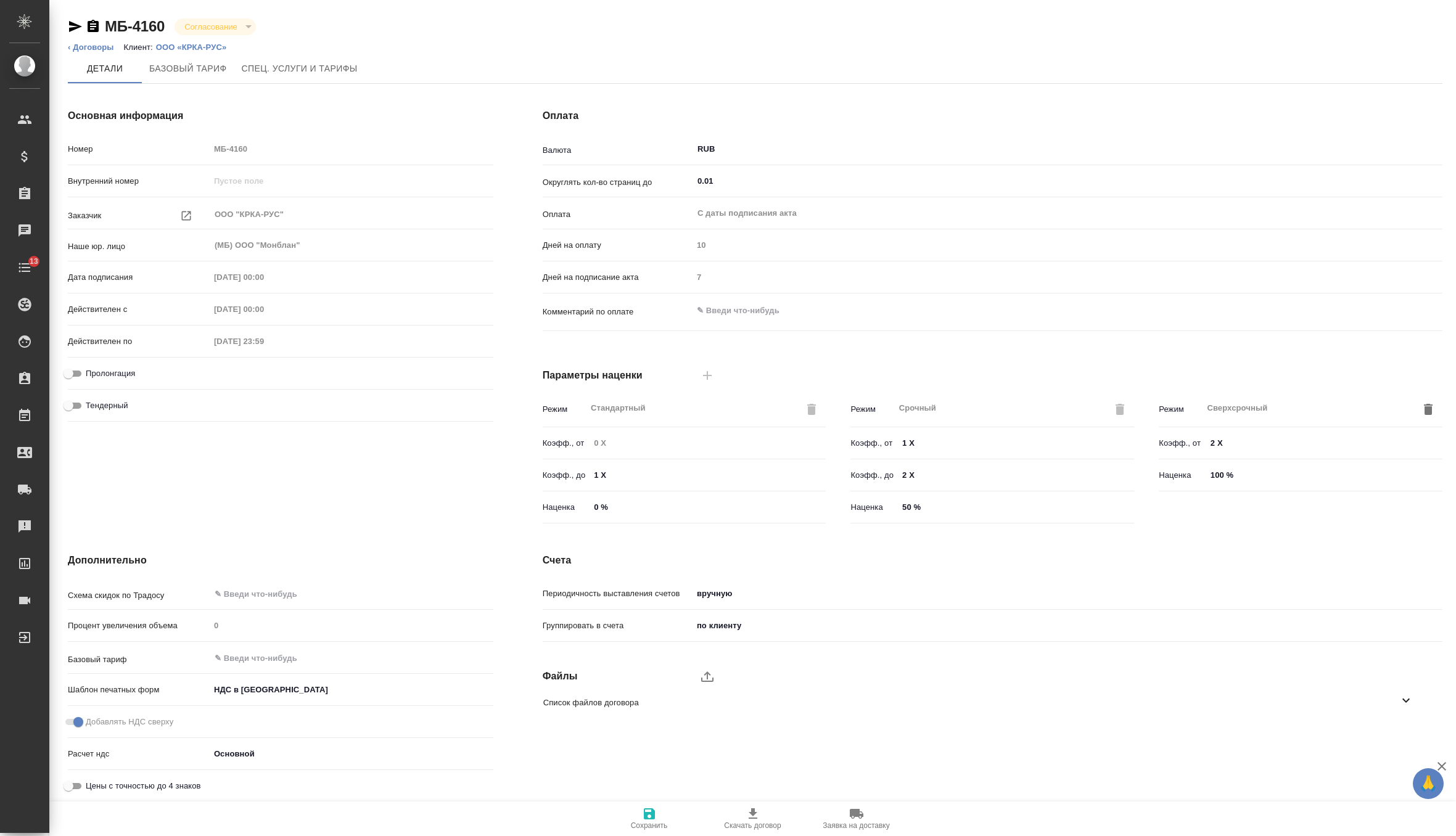
click at [76, 23] on icon "button" at bounding box center [74, 27] width 15 height 15
click at [220, 27] on button "Согласование" at bounding box center [210, 27] width 59 height 11
